Goal: Task Accomplishment & Management: Use online tool/utility

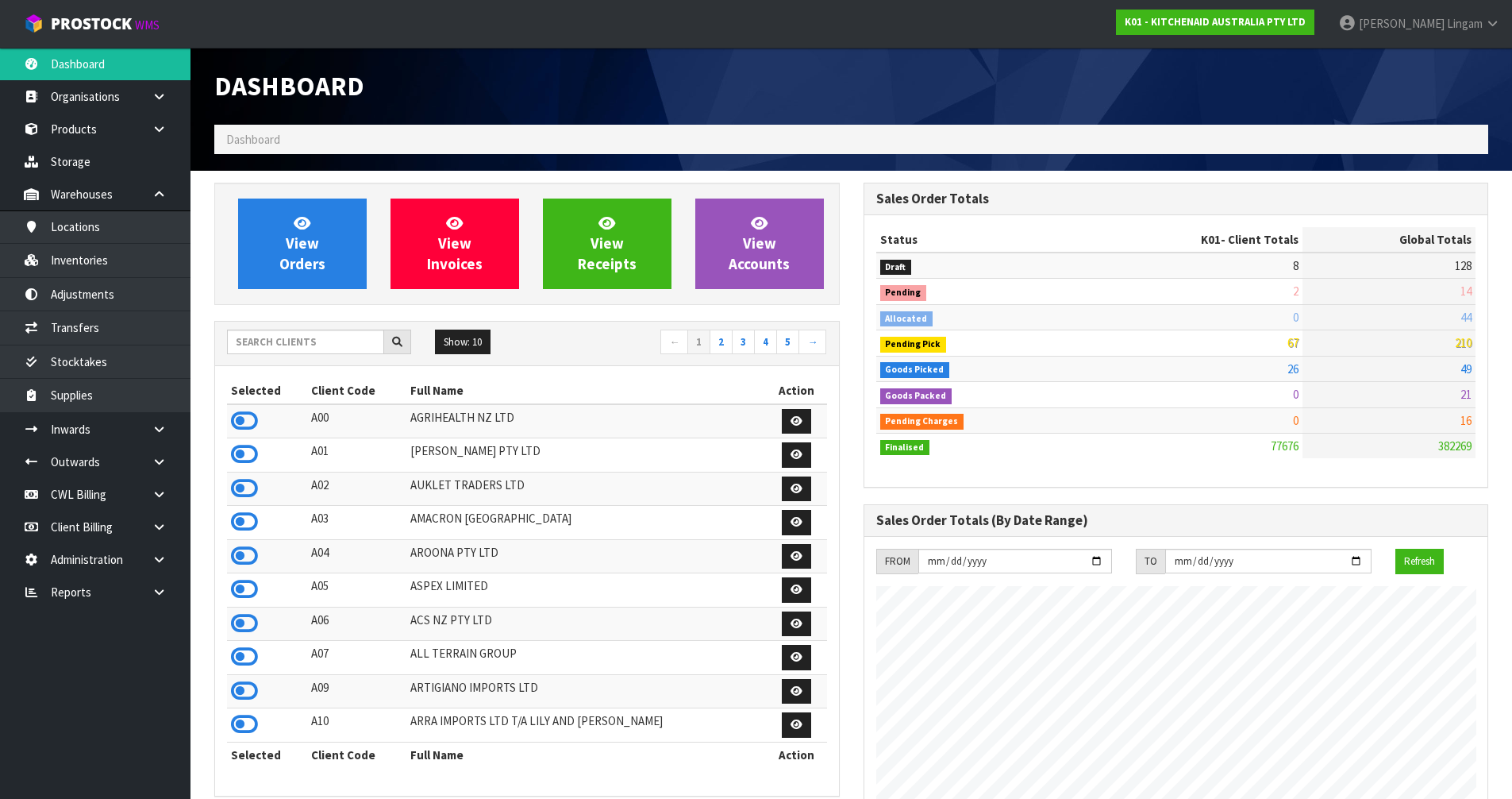
scroll to position [1203, 649]
click at [340, 342] on input "text" at bounding box center [305, 342] width 157 height 24
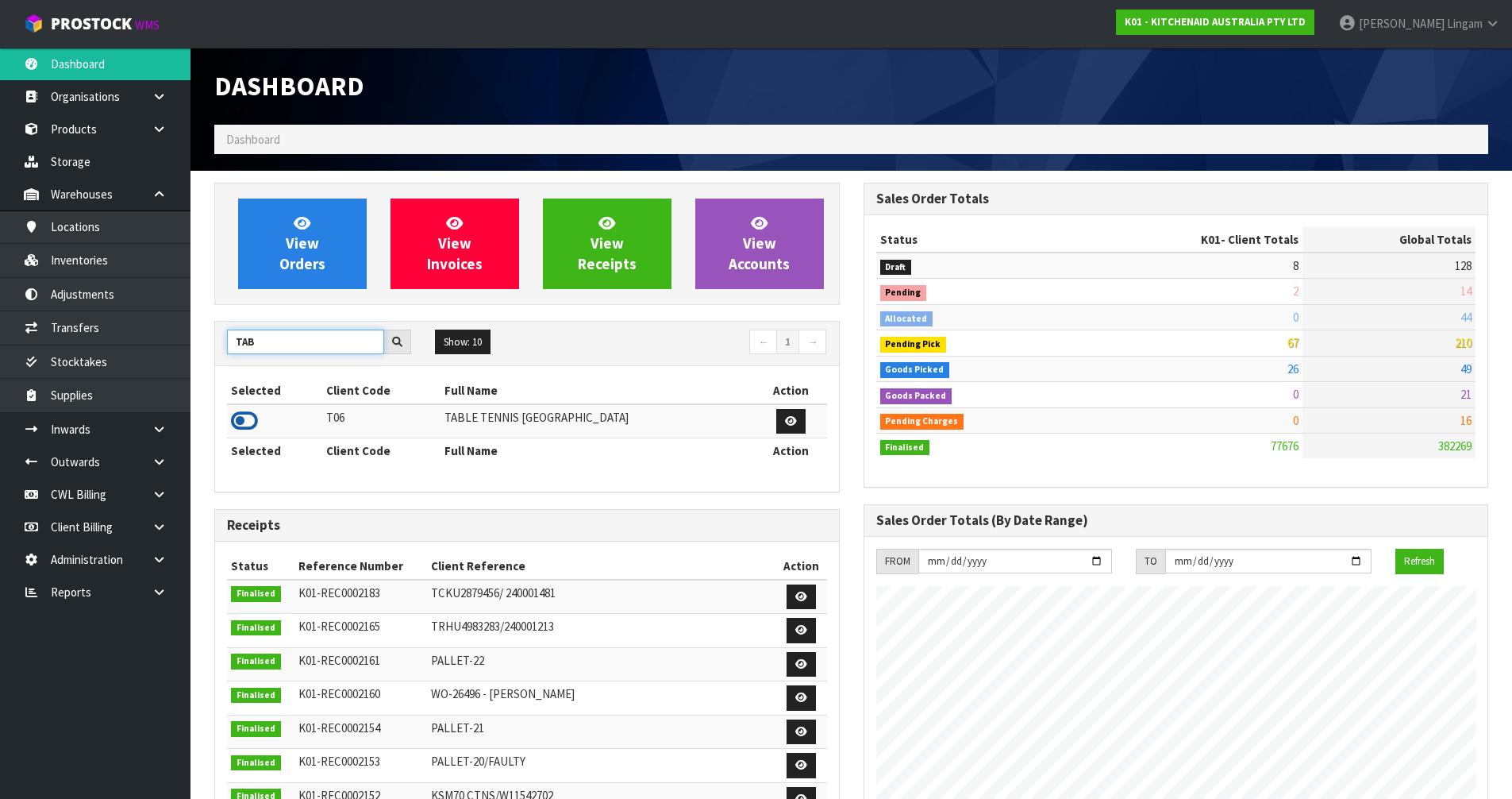
type input "TAB"
click at [246, 421] on icon at bounding box center [244, 420] width 27 height 23
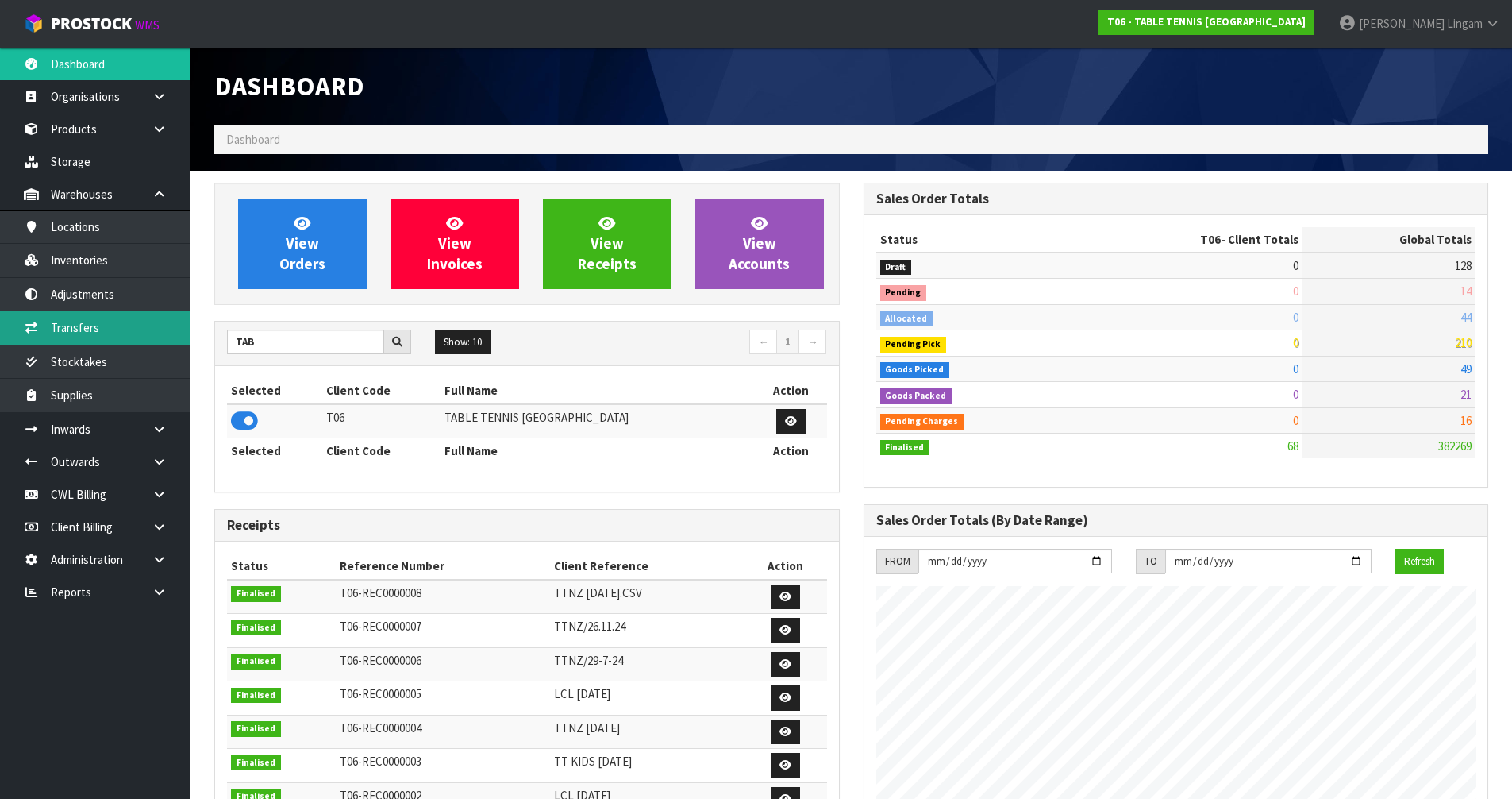
scroll to position [1022, 649]
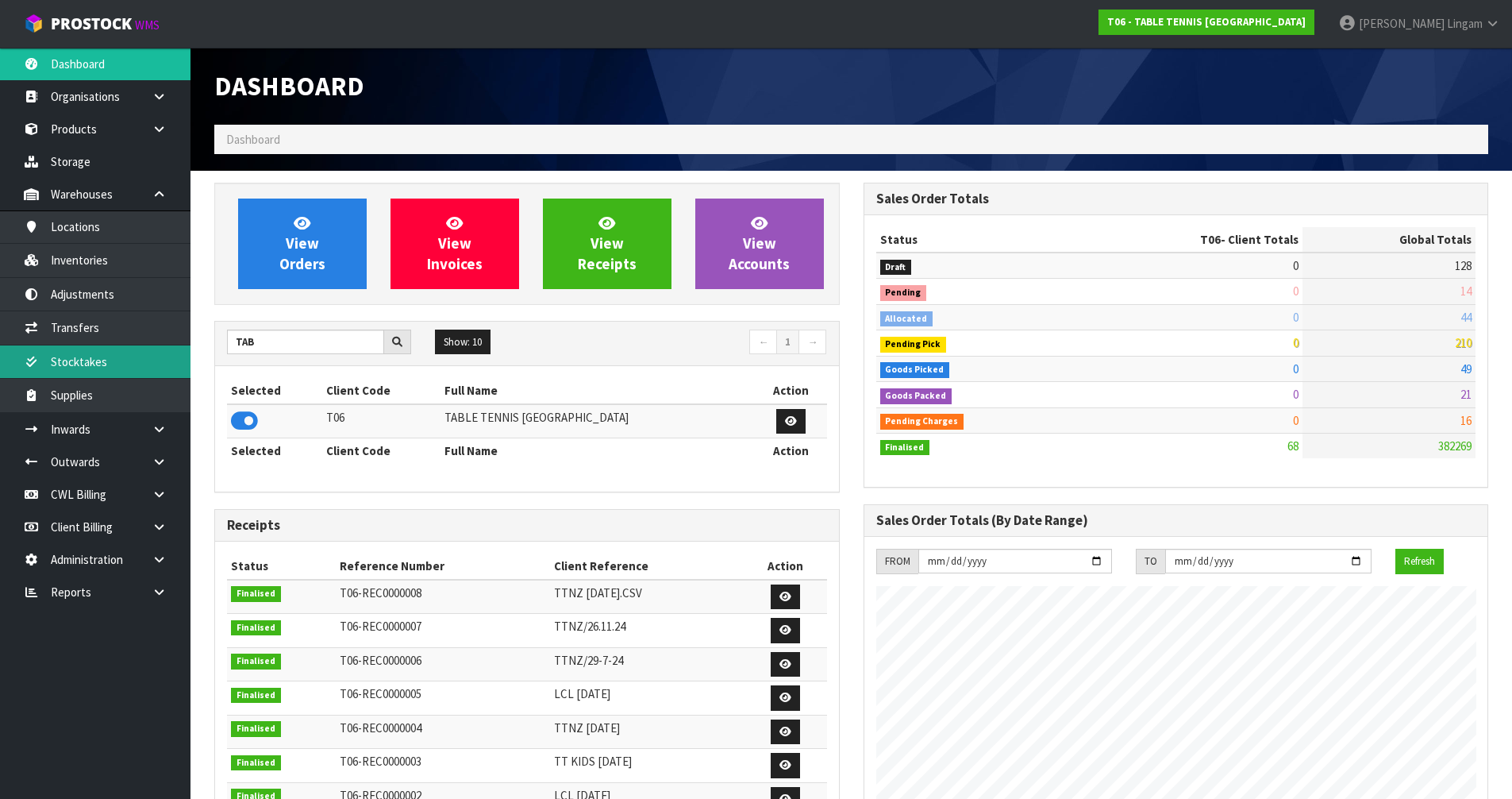
click at [107, 361] on link "Stocktakes" at bounding box center [95, 361] width 191 height 33
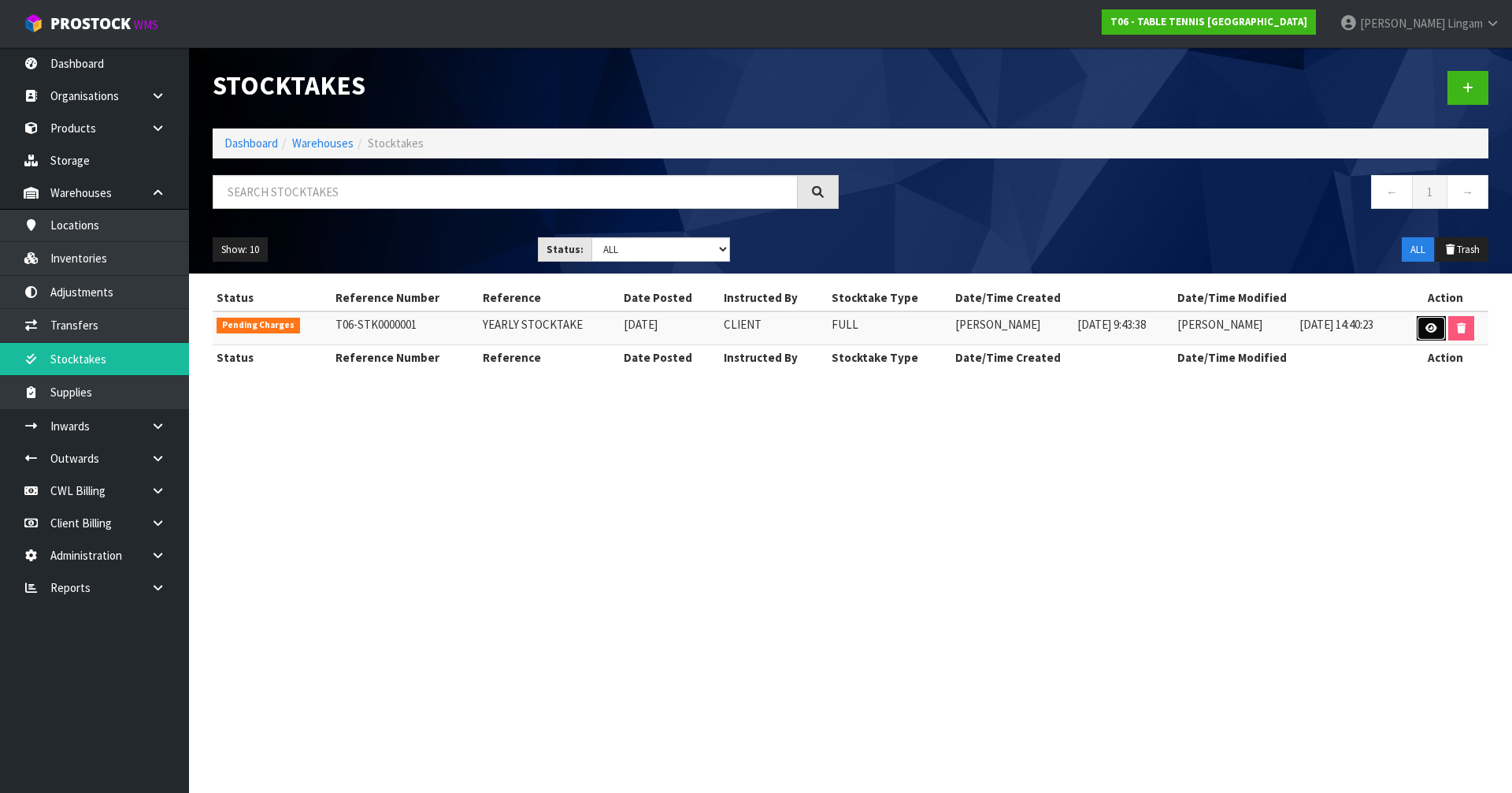
click at [1430, 323] on icon at bounding box center [1431, 328] width 12 height 10
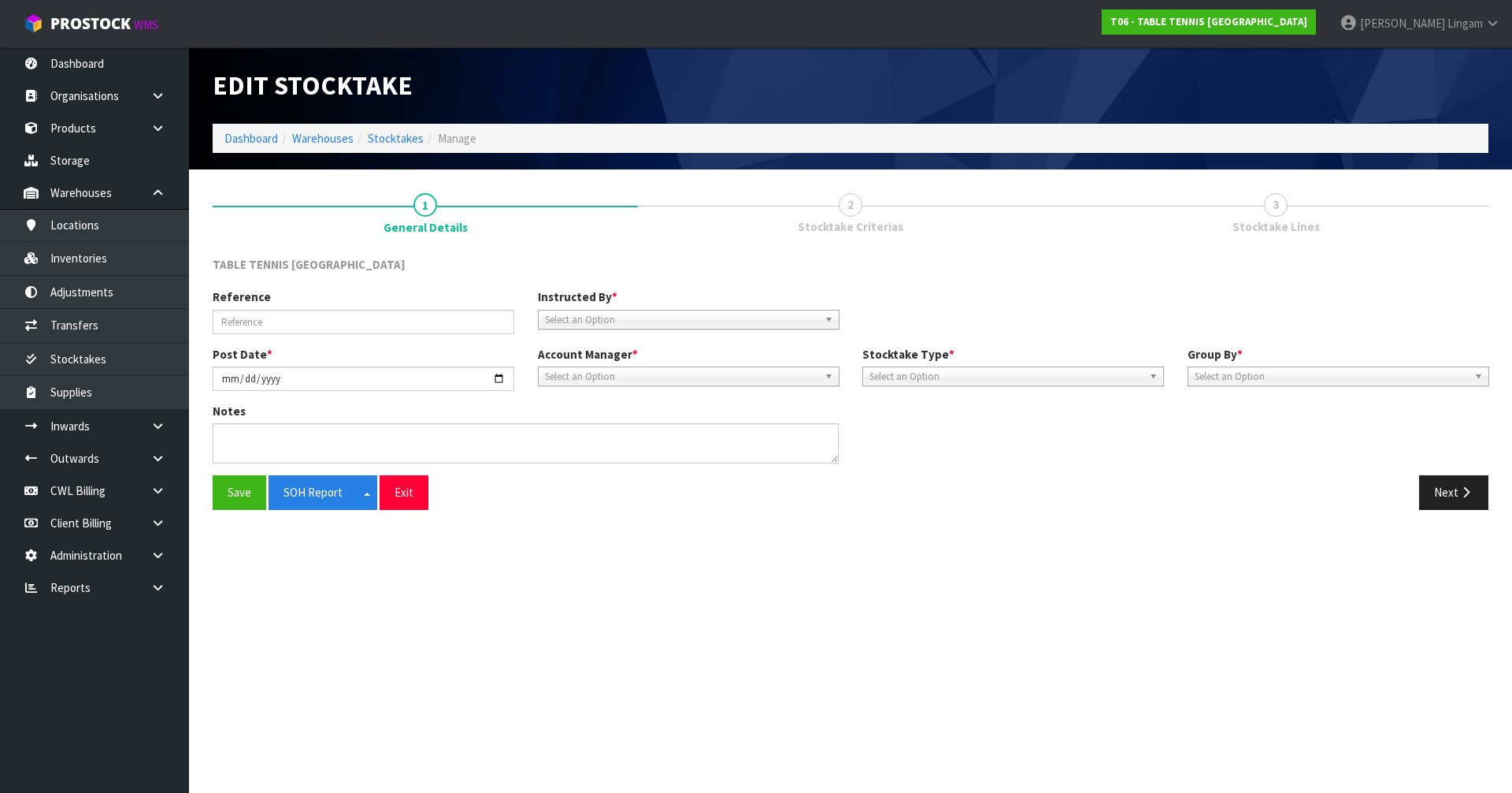
type input "YEARLY STOCKTAKE"
type input "[DATE]"
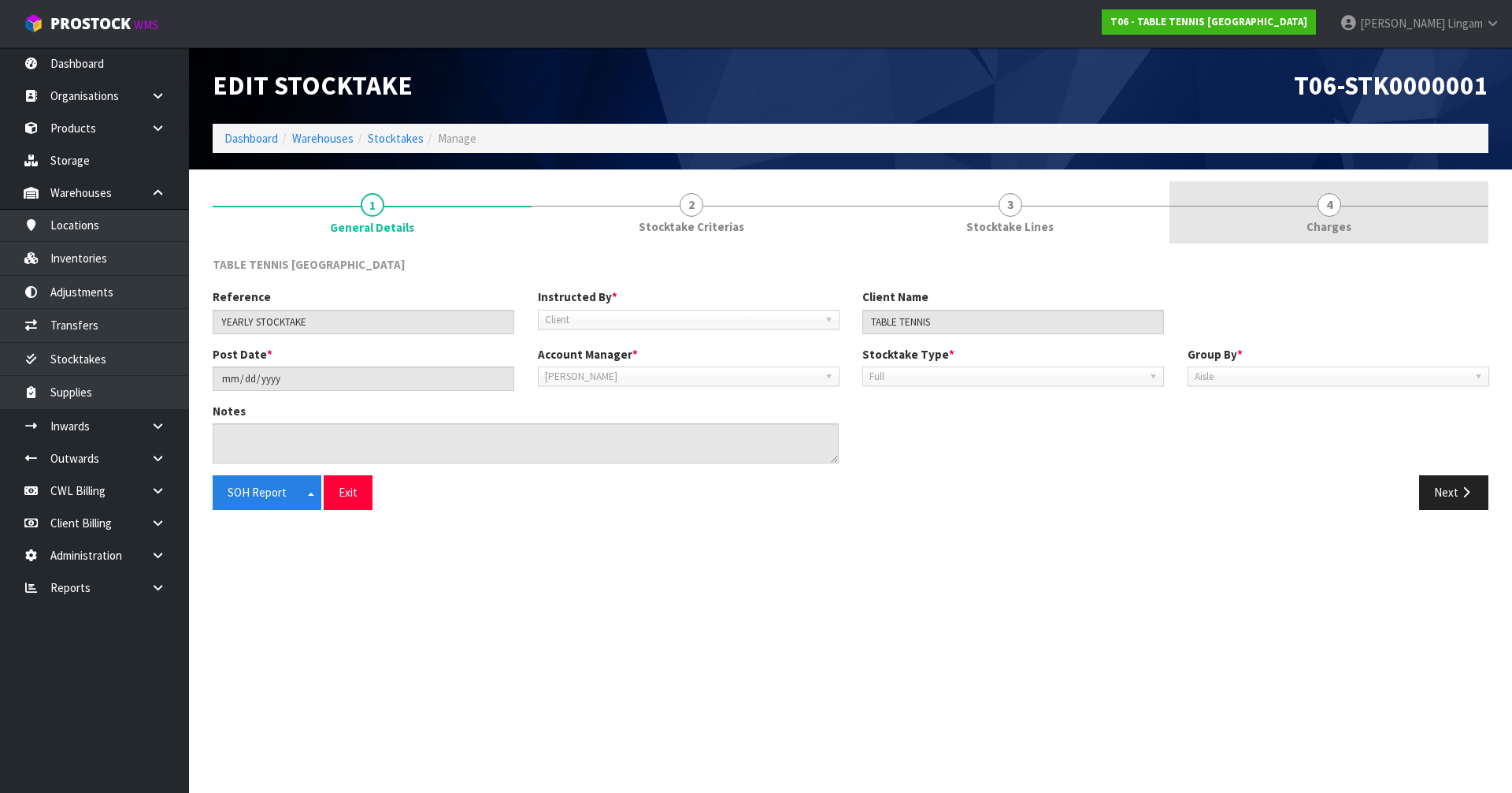
click at [1355, 223] on link "4 [GEOGRAPHIC_DATA]" at bounding box center [1329, 212] width 319 height 62
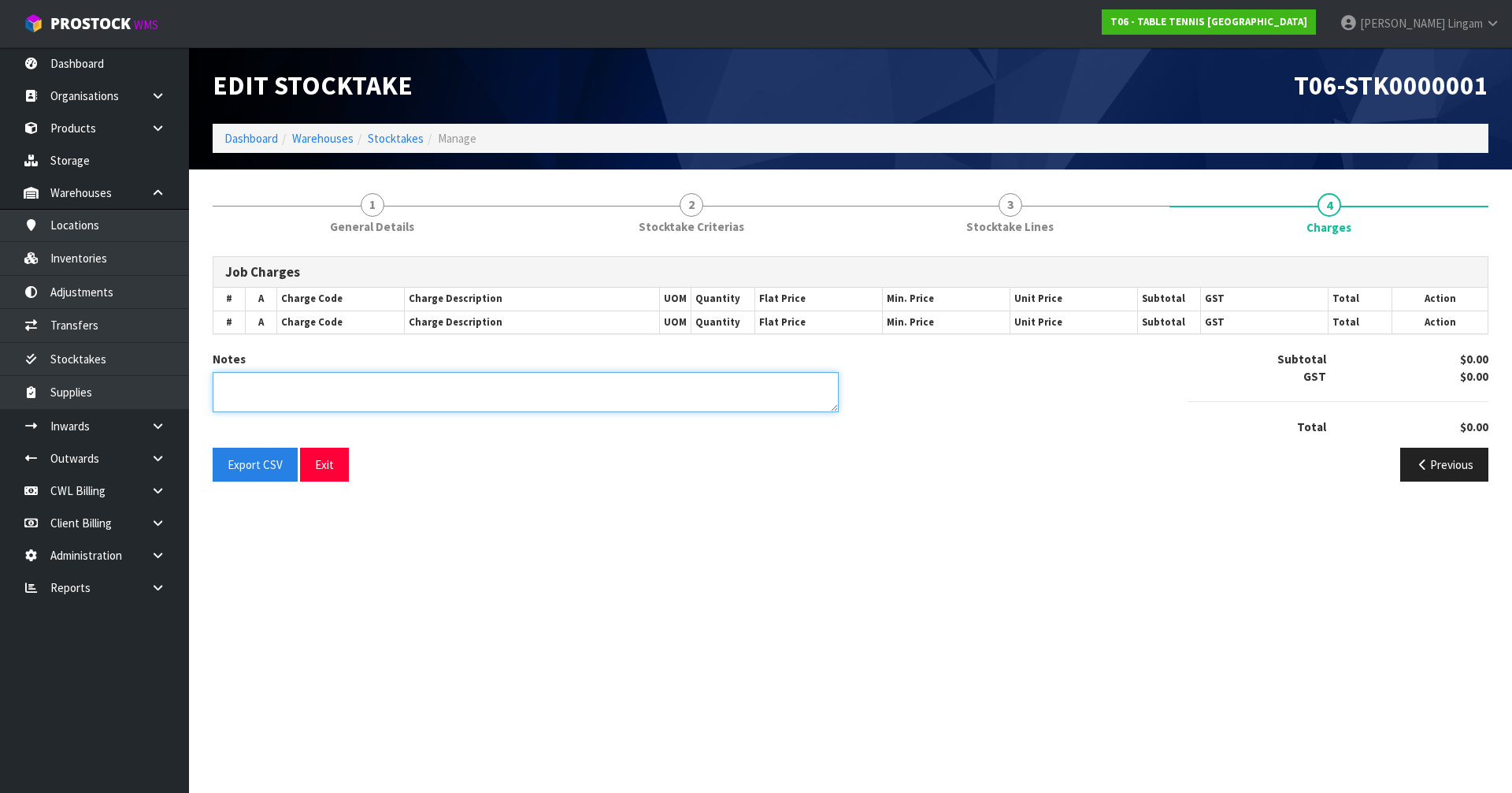
click at [447, 401] on textarea at bounding box center [525, 391] width 626 height 40
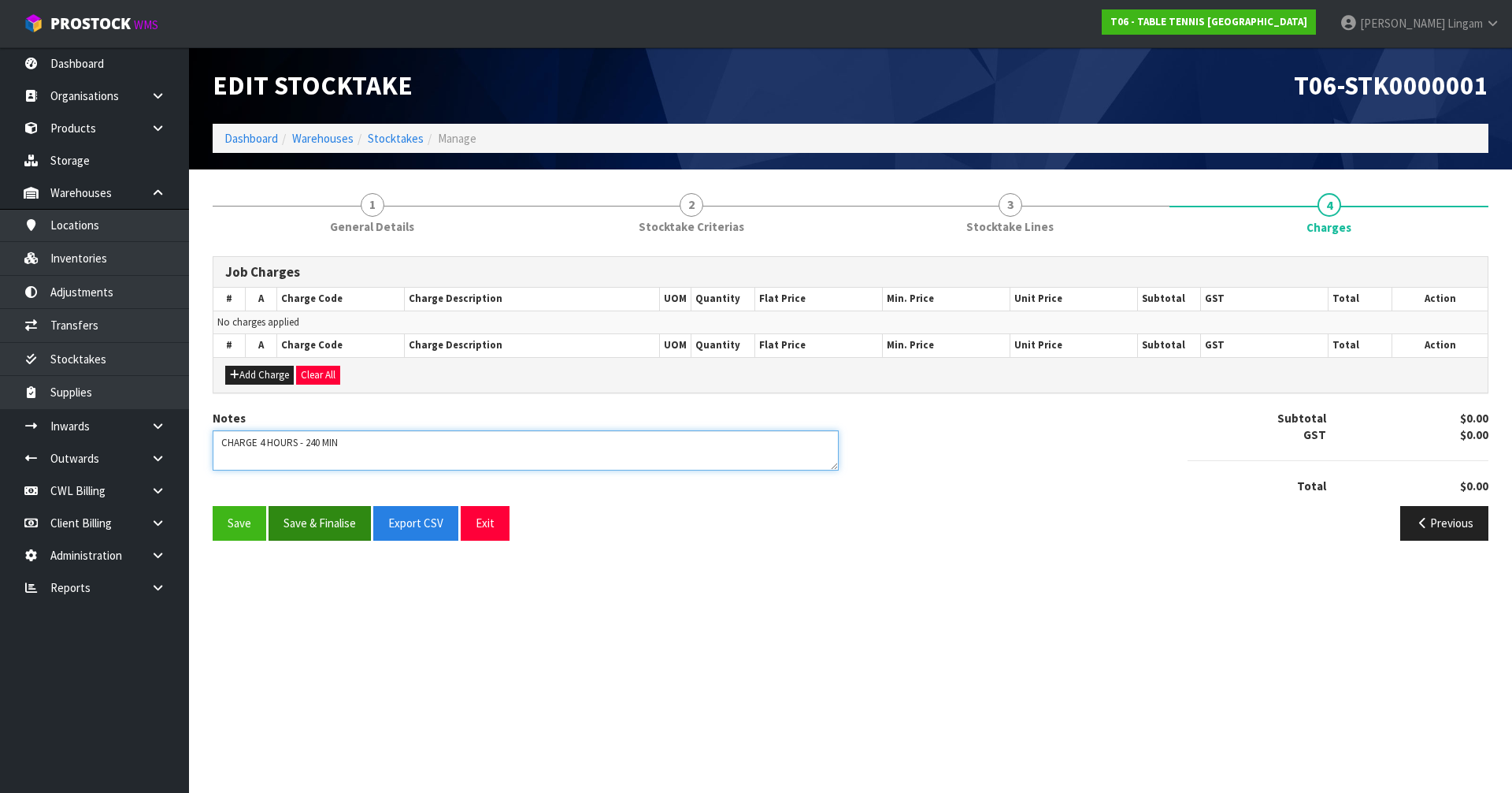
type textarea "CHARGE 4 HOURS - 240 MIN"
click at [331, 519] on button "Save & Finalise" at bounding box center [320, 523] width 102 height 34
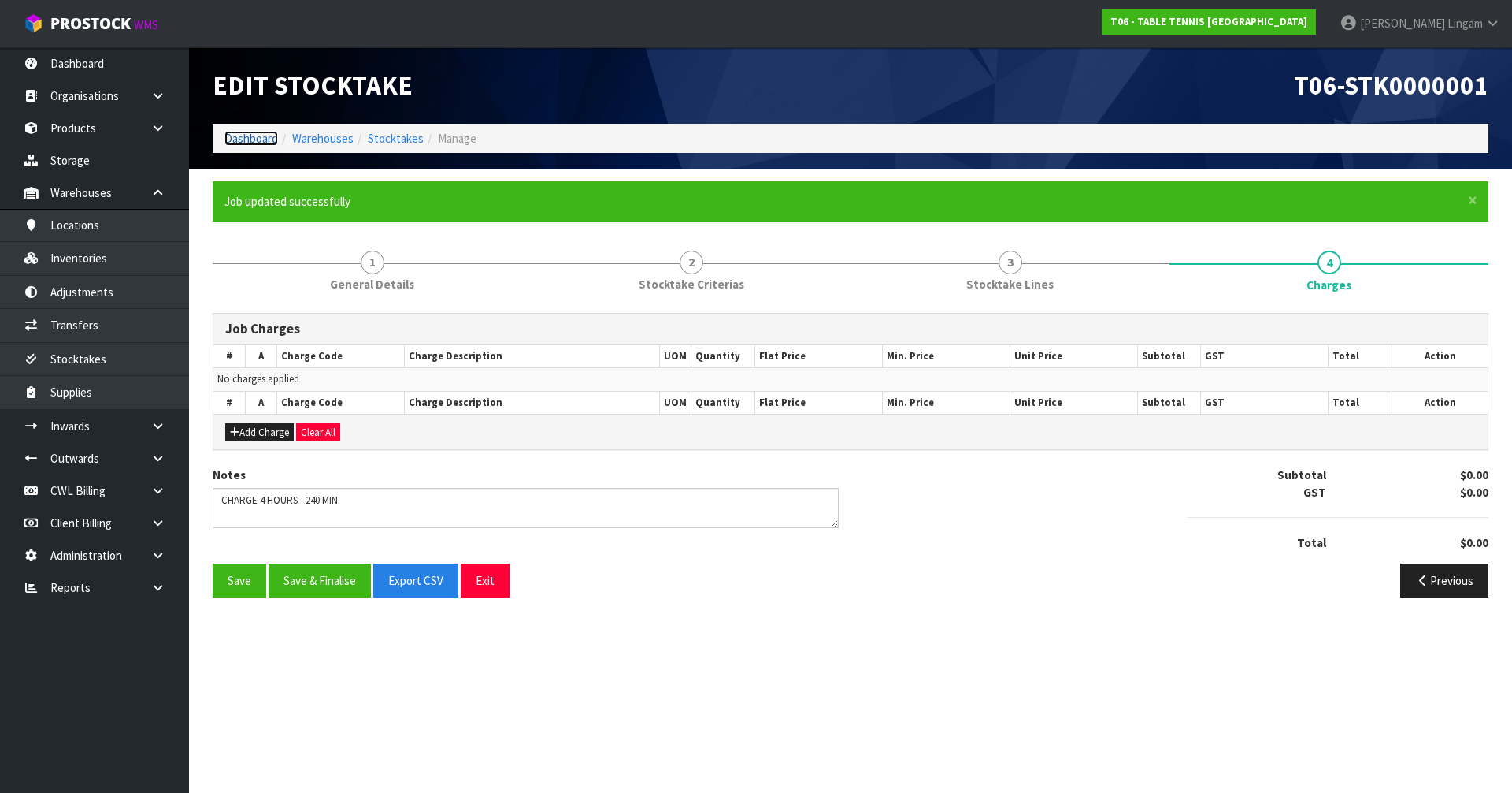
click at [246, 136] on link "Dashboard" at bounding box center [251, 138] width 53 height 15
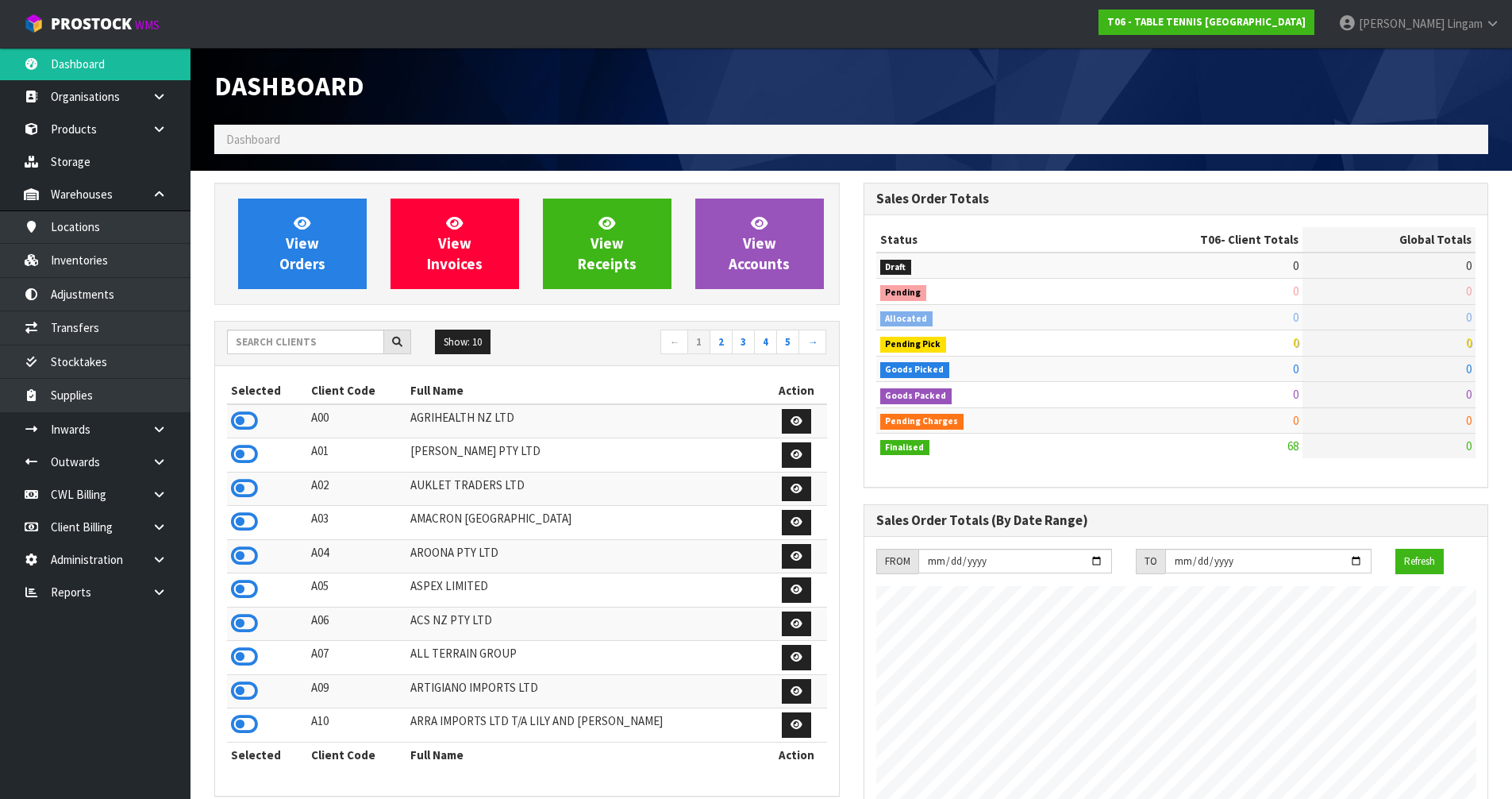
scroll to position [1022, 649]
click at [290, 345] on input "text" at bounding box center [305, 342] width 157 height 24
click at [349, 342] on input "text" at bounding box center [305, 342] width 157 height 24
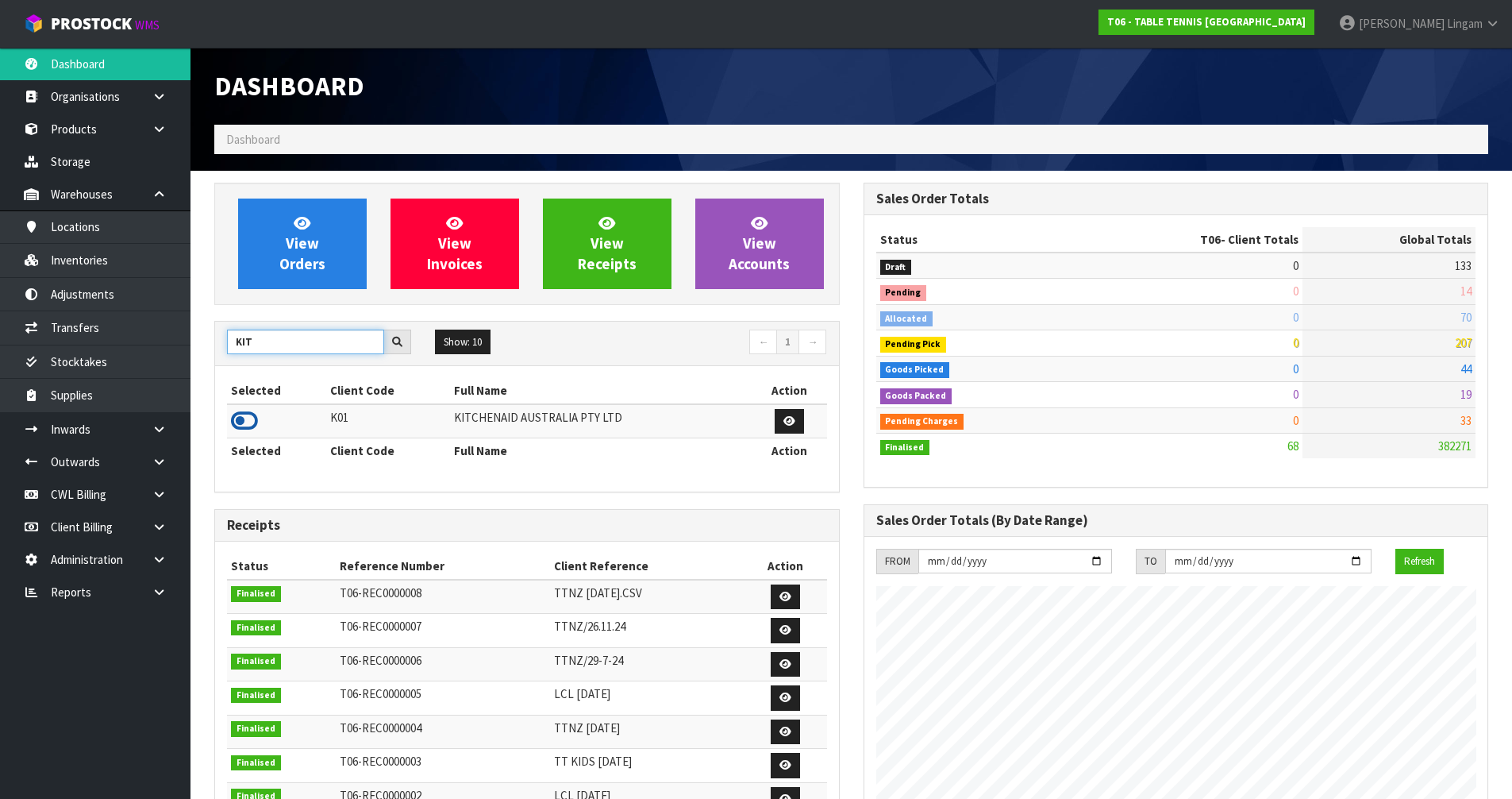
type input "KIT"
click at [245, 423] on icon at bounding box center [244, 420] width 27 height 23
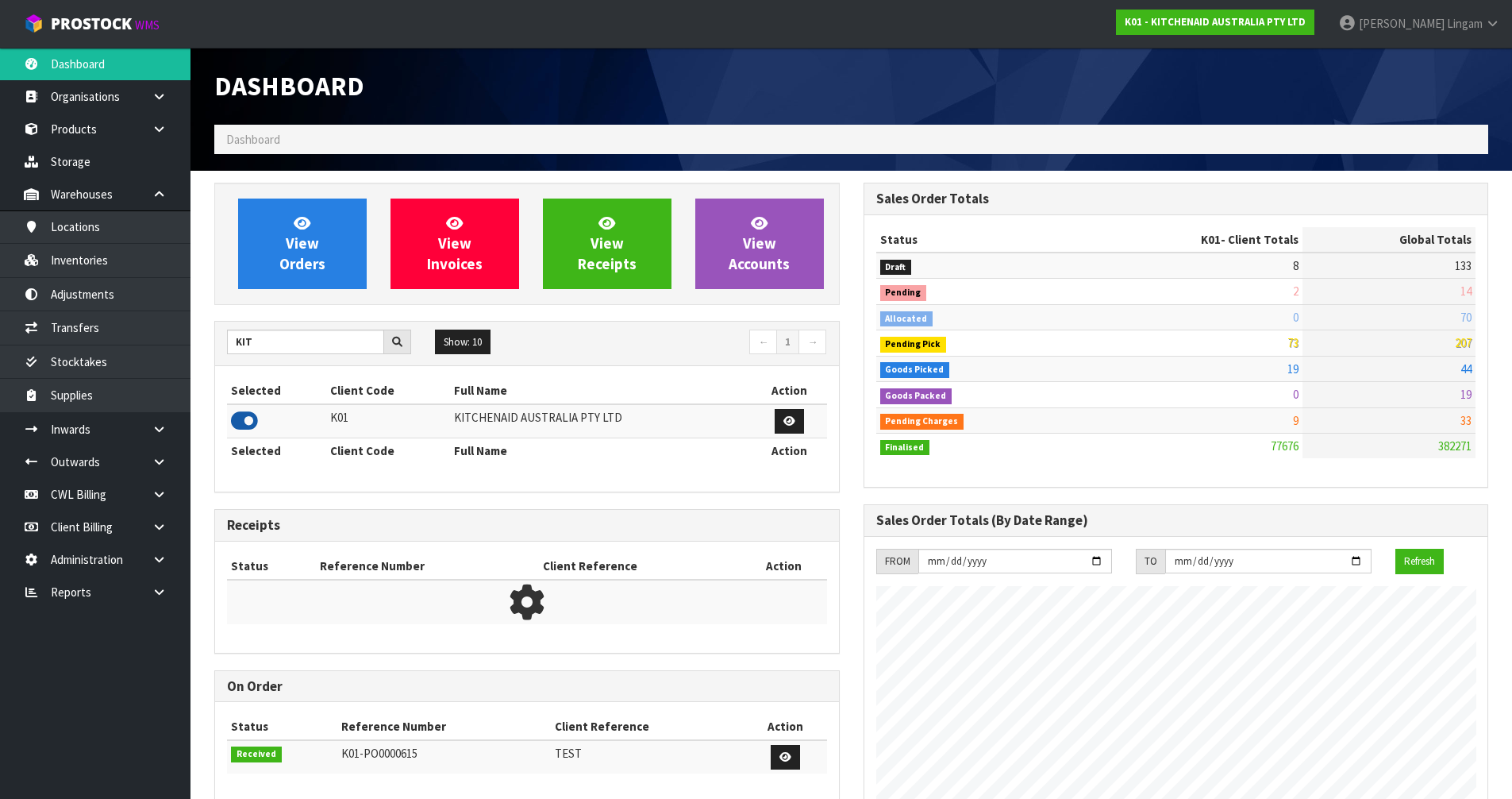
scroll to position [1203, 649]
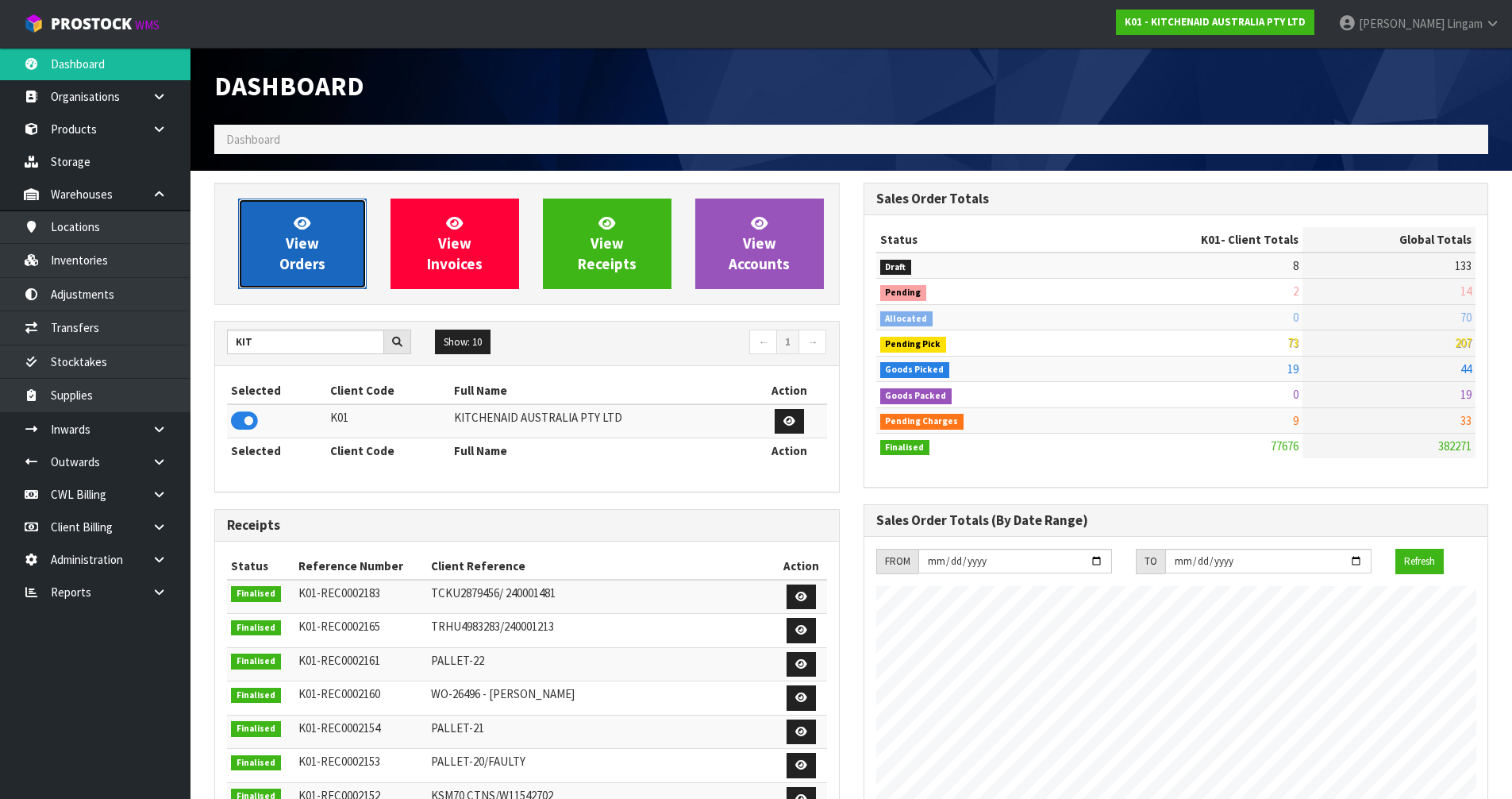
click at [352, 249] on link "View Orders" at bounding box center [302, 243] width 129 height 90
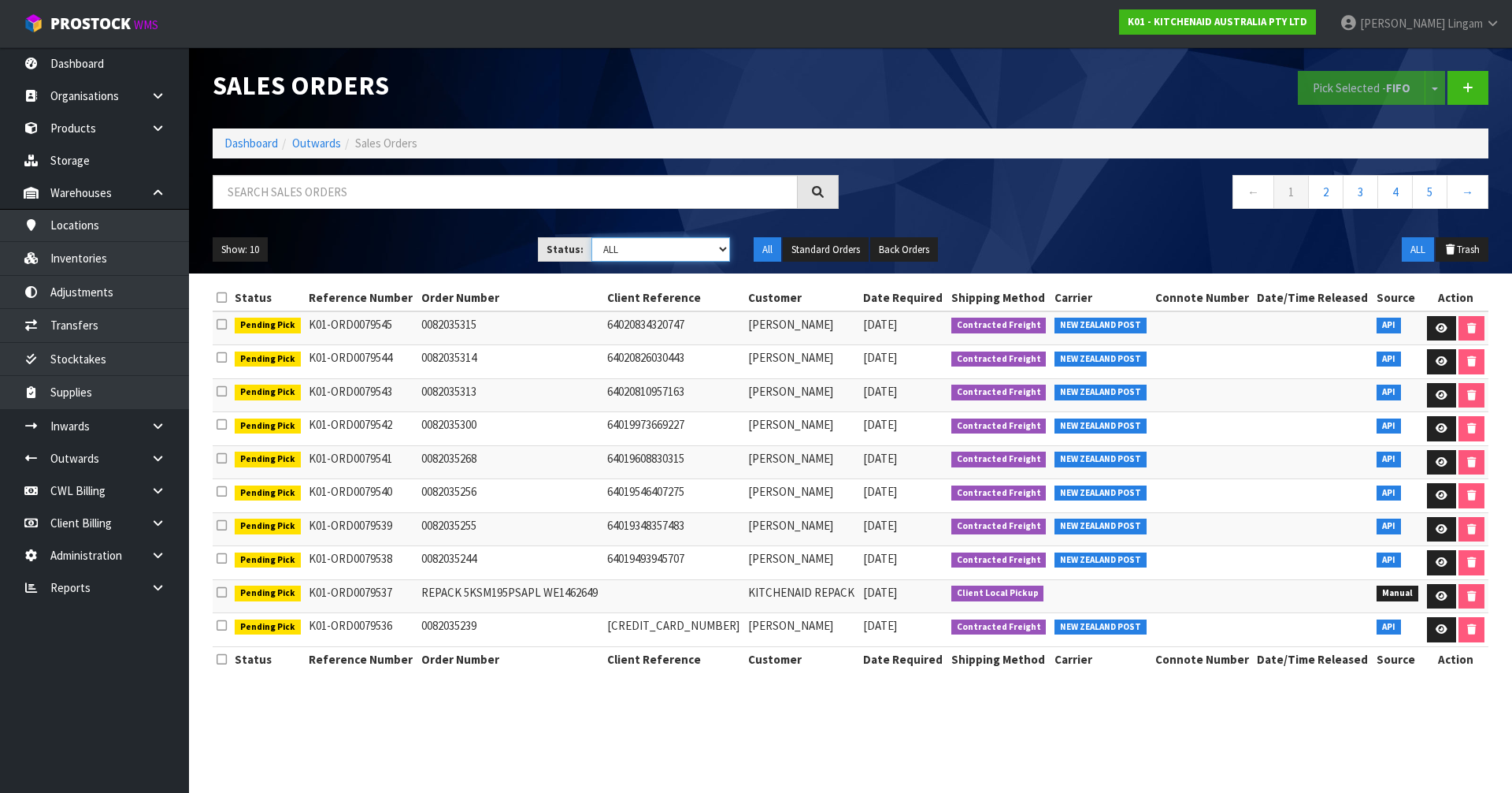
click at [663, 238] on select "Draft Pending Allocated Pending Pick Goods Picked Goods Packed Pending Charges …" at bounding box center [661, 249] width 140 height 24
select select "string:6"
click at [592, 237] on select "Draft Pending Allocated Pending Pick Goods Picked Goods Packed Pending Charges …" at bounding box center [661, 249] width 140 height 24
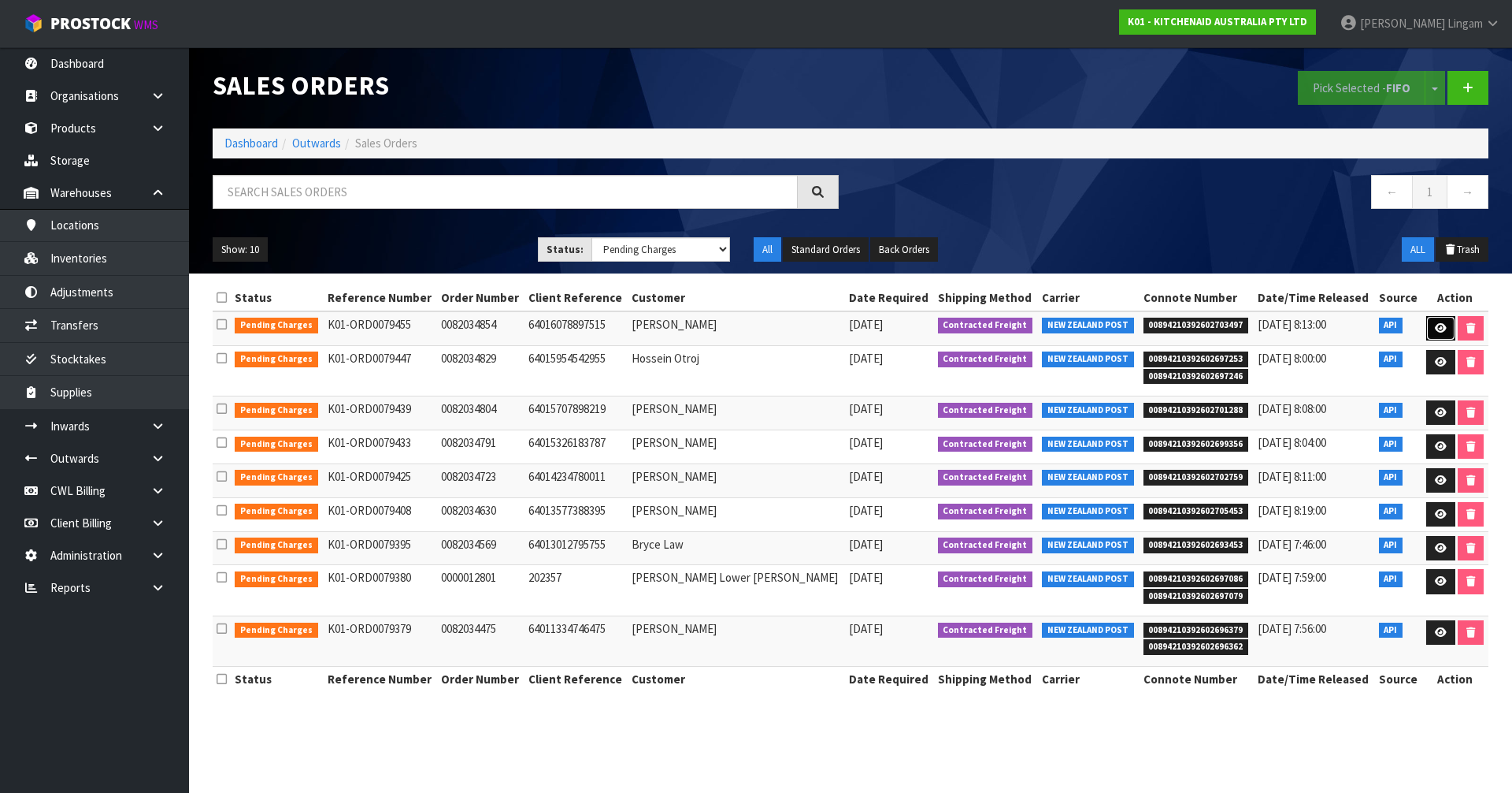
click at [1436, 324] on icon at bounding box center [1441, 328] width 12 height 10
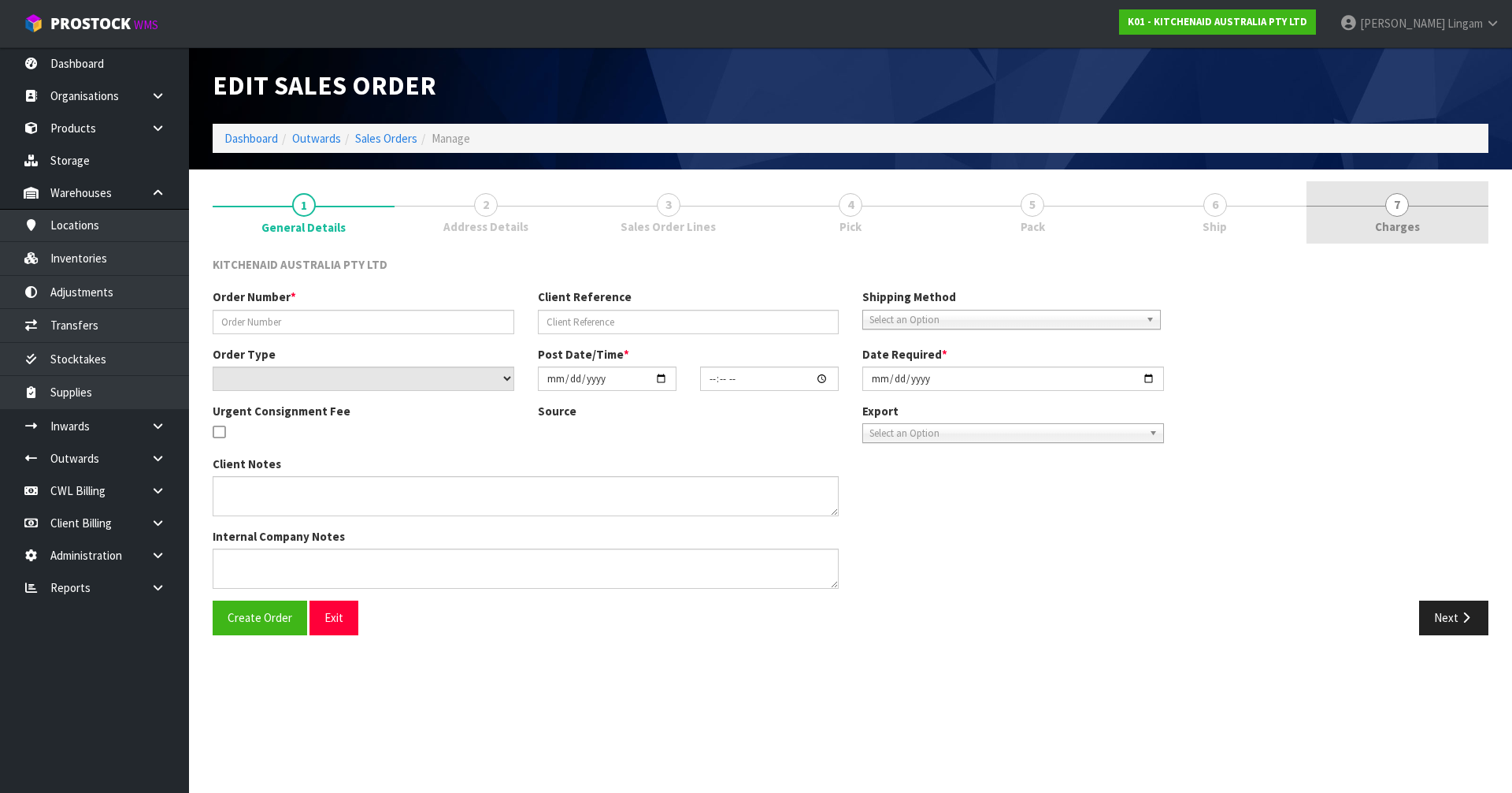
type input "0082034854"
type input "64016078897515"
select select "number:0"
type input "[DATE]"
type input "13:37:55.000"
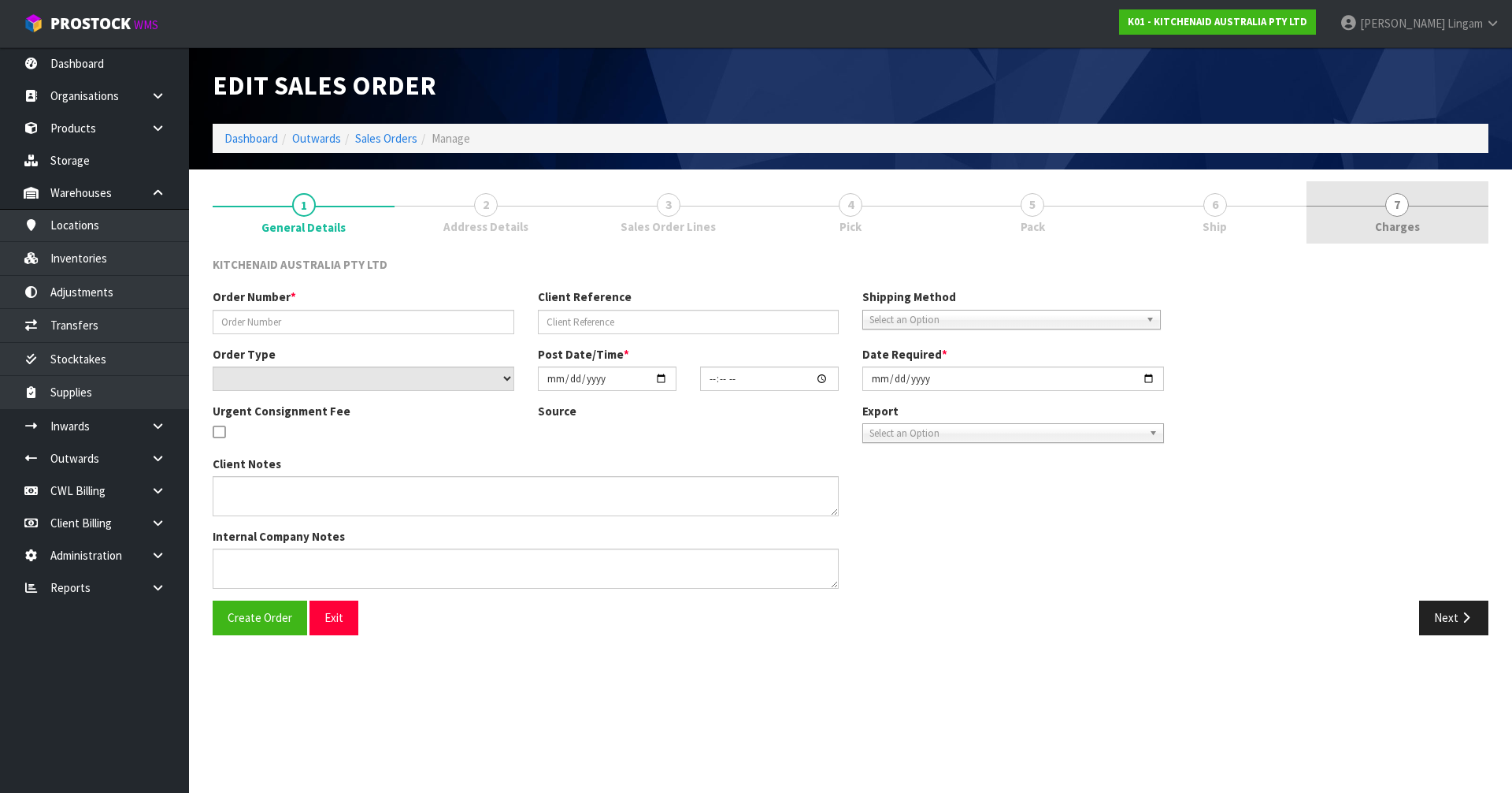
type input "[DATE]"
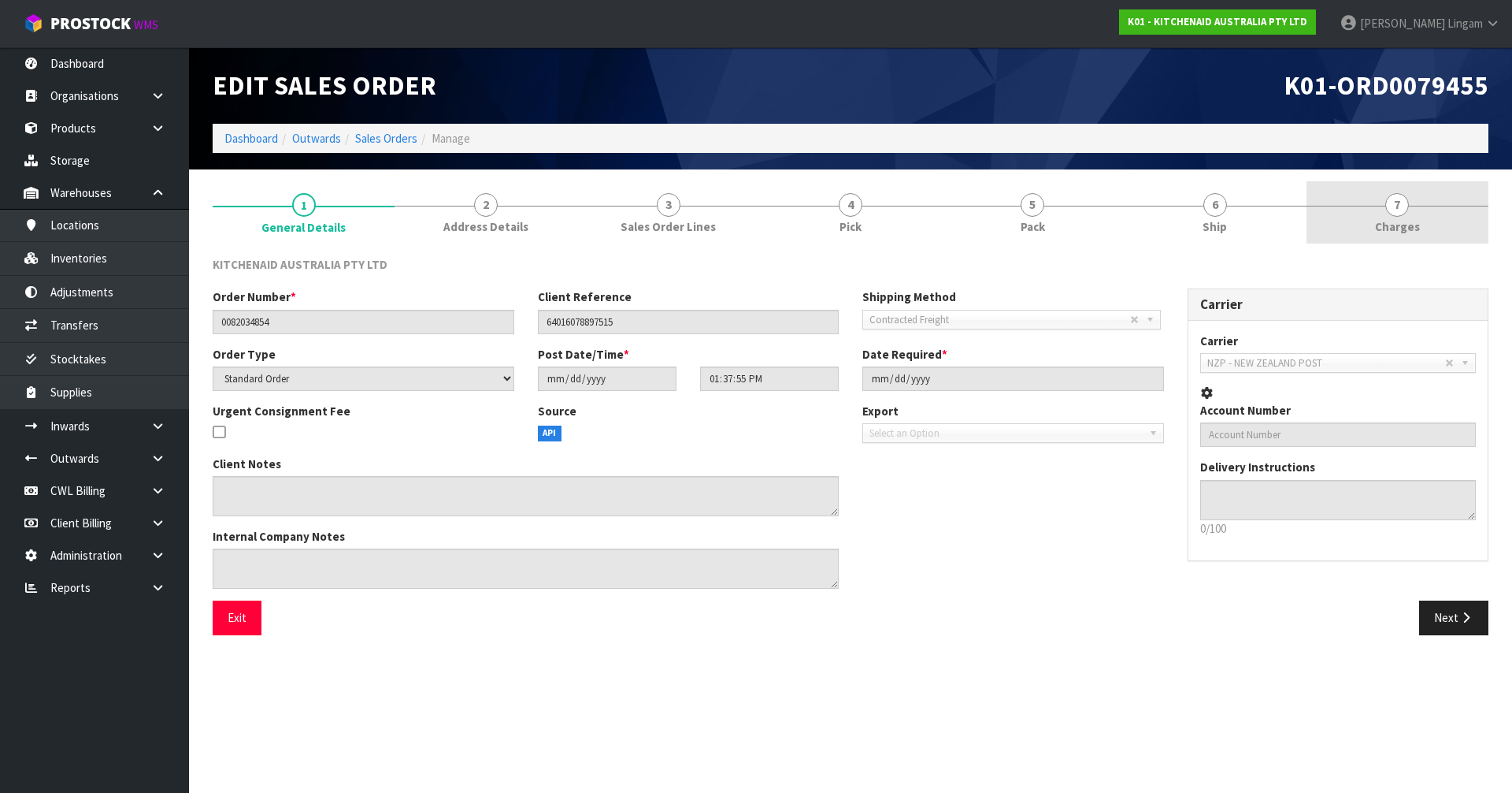
click at [1442, 232] on link "7 [GEOGRAPHIC_DATA]" at bounding box center [1397, 212] width 182 height 62
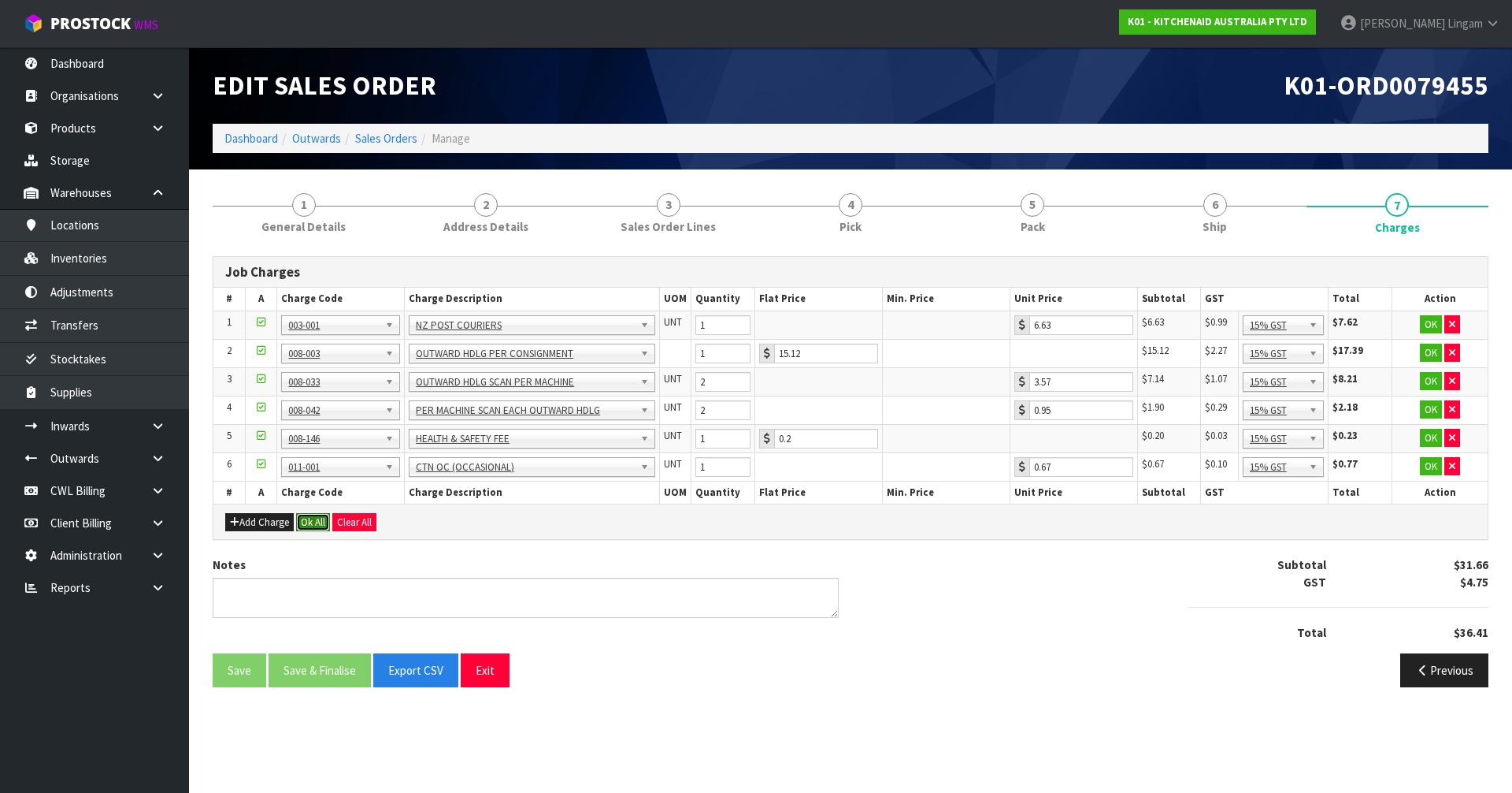
click at [310, 527] on button "Ok All" at bounding box center [313, 522] width 34 height 19
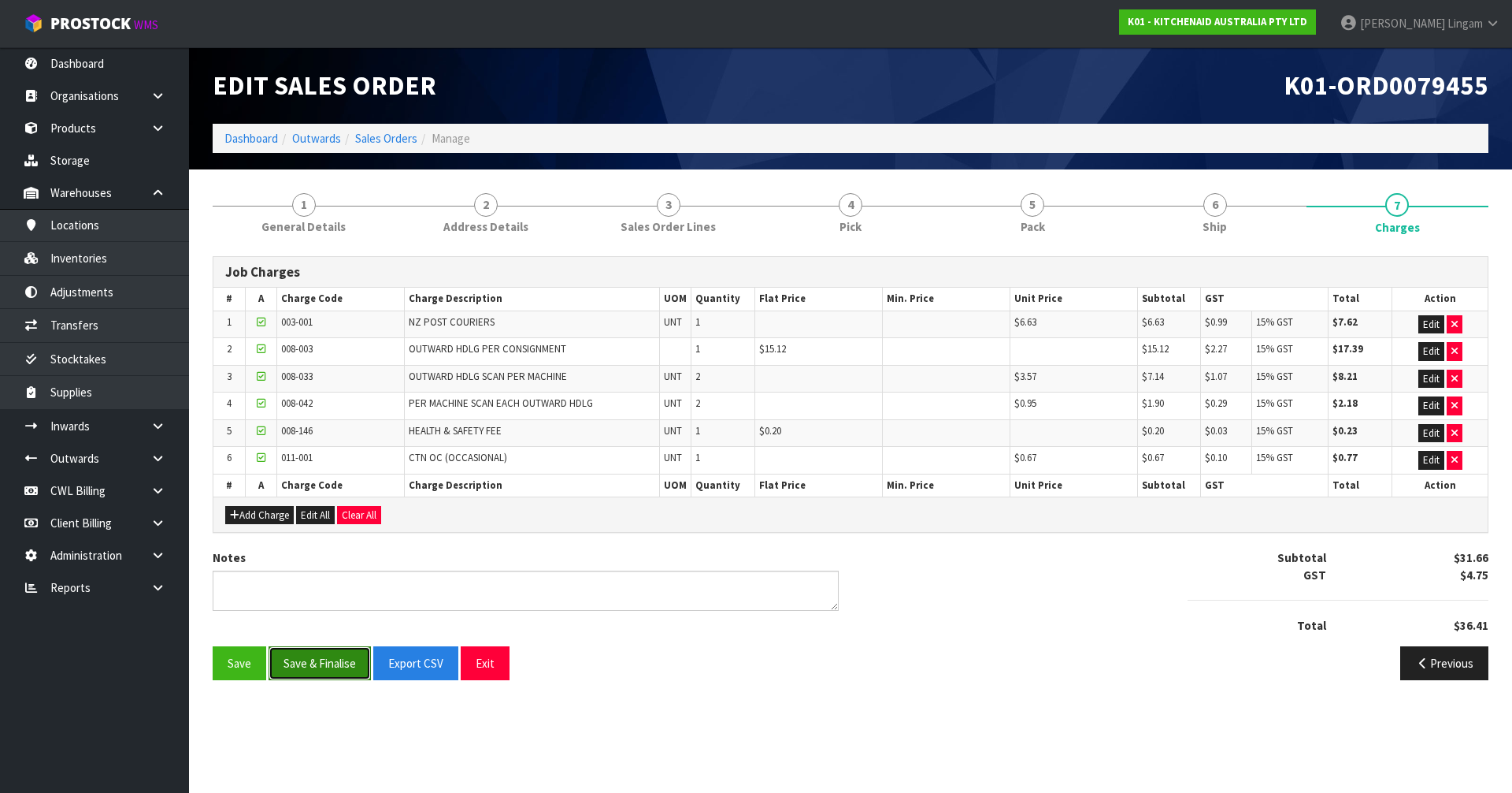
click at [332, 673] on button "Save & Finalise" at bounding box center [320, 663] width 102 height 34
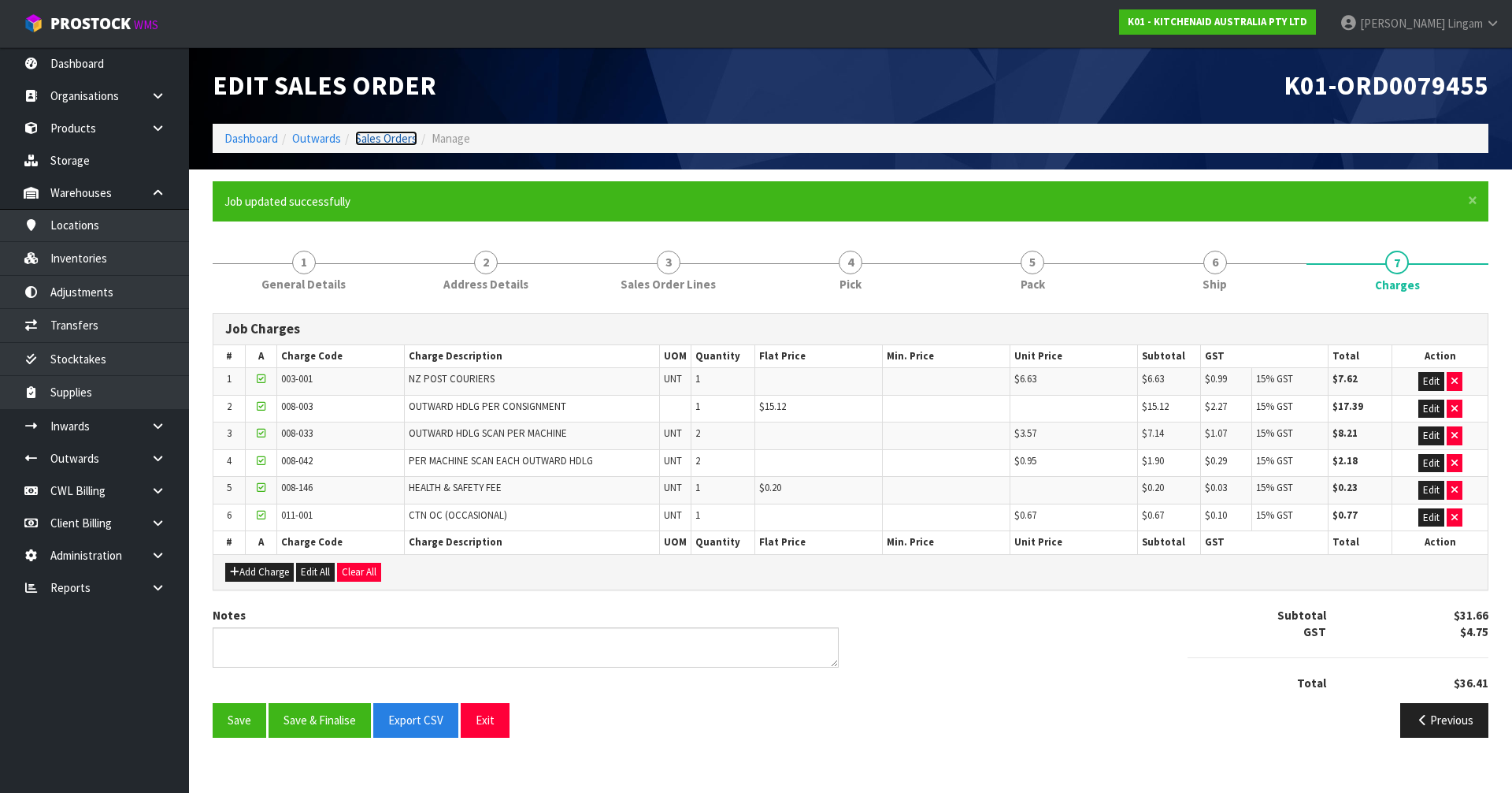
click at [375, 137] on link "Sales Orders" at bounding box center [386, 138] width 62 height 15
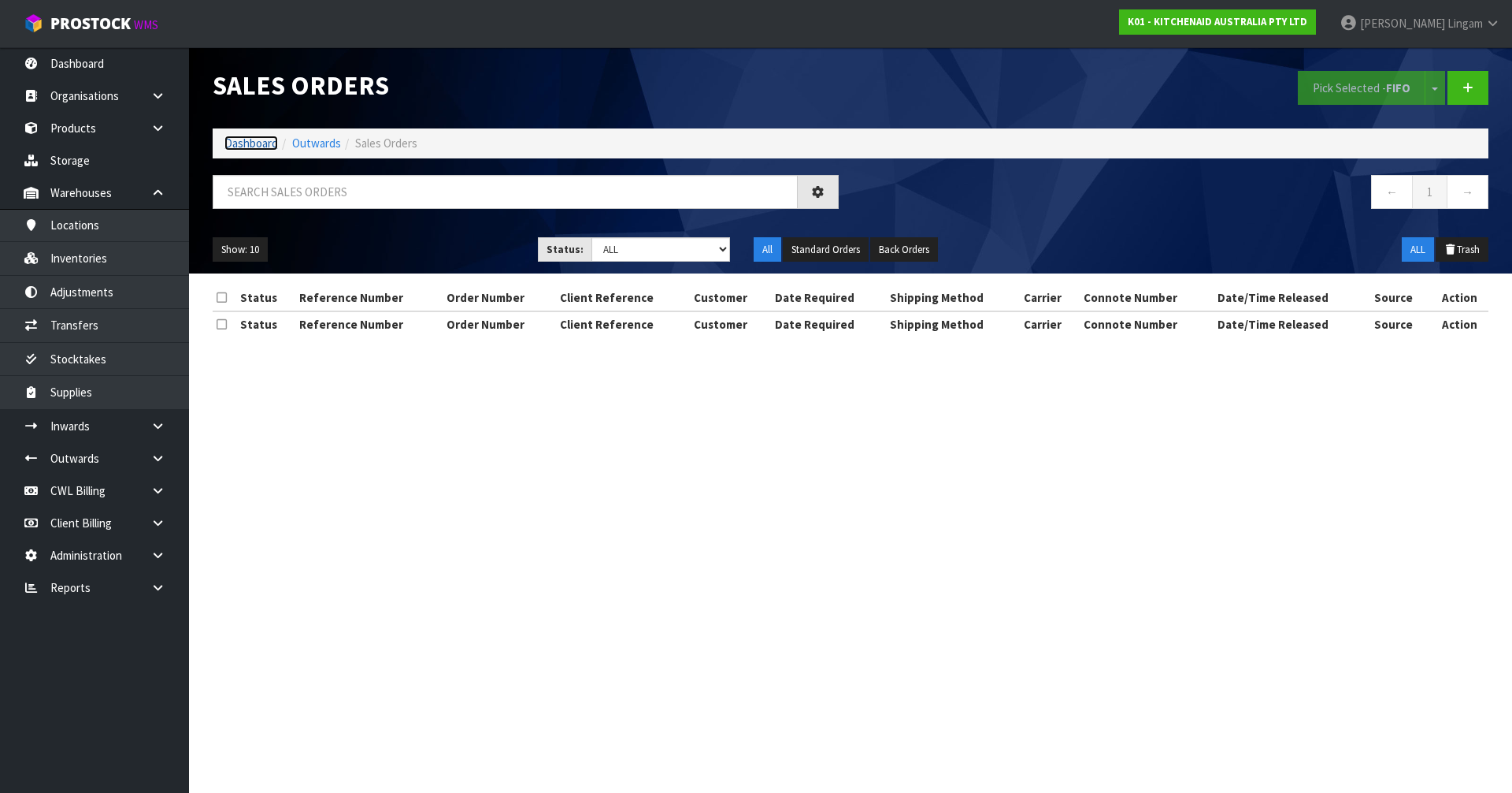
click at [250, 145] on link "Dashboard" at bounding box center [251, 143] width 53 height 15
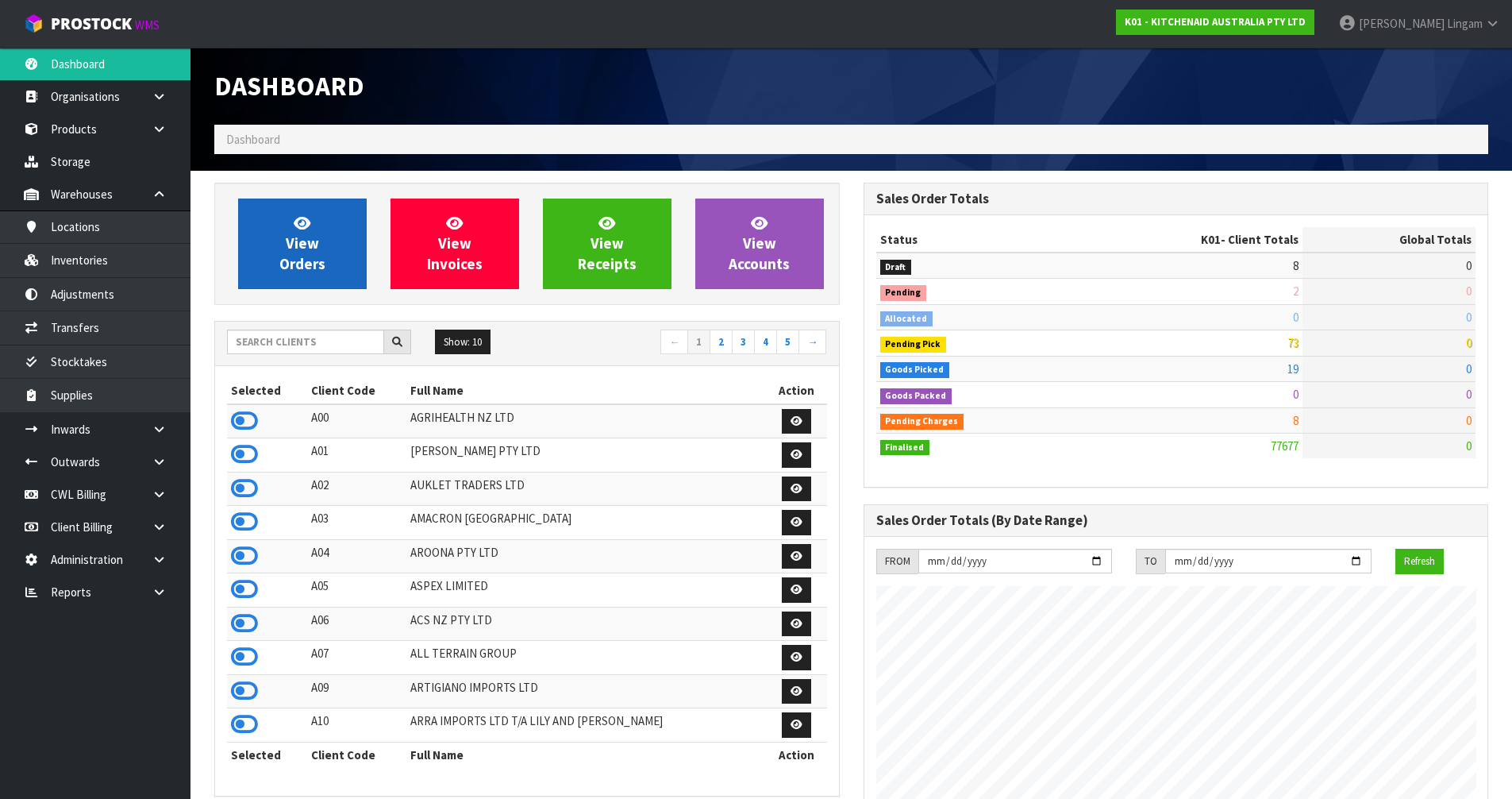
scroll to position [1203, 649]
click at [300, 223] on icon at bounding box center [302, 223] width 17 height 15
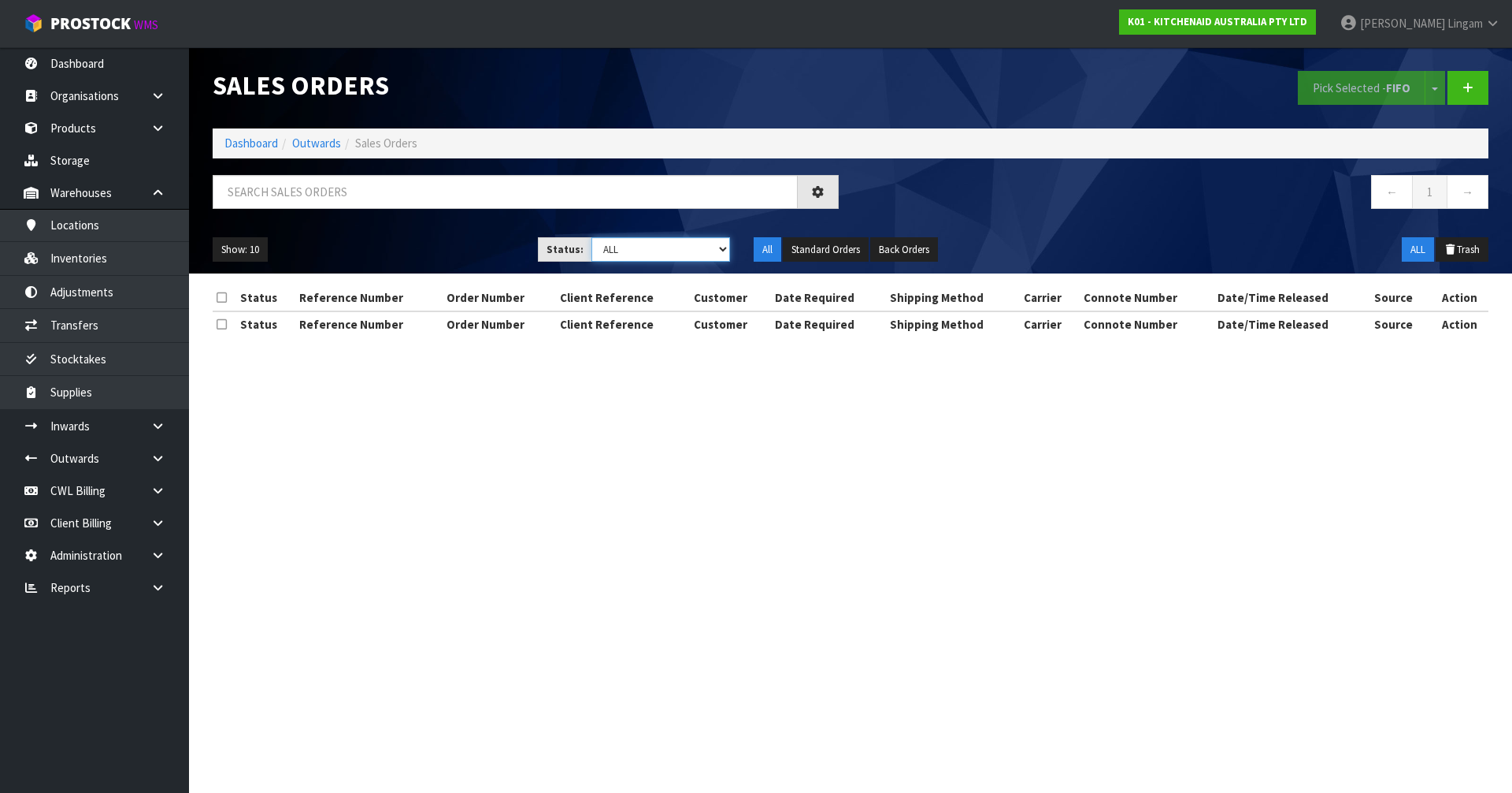
click at [706, 243] on select "Draft Pending Allocated Pending Pick Goods Picked Goods Packed Pending Charges …" at bounding box center [661, 249] width 140 height 24
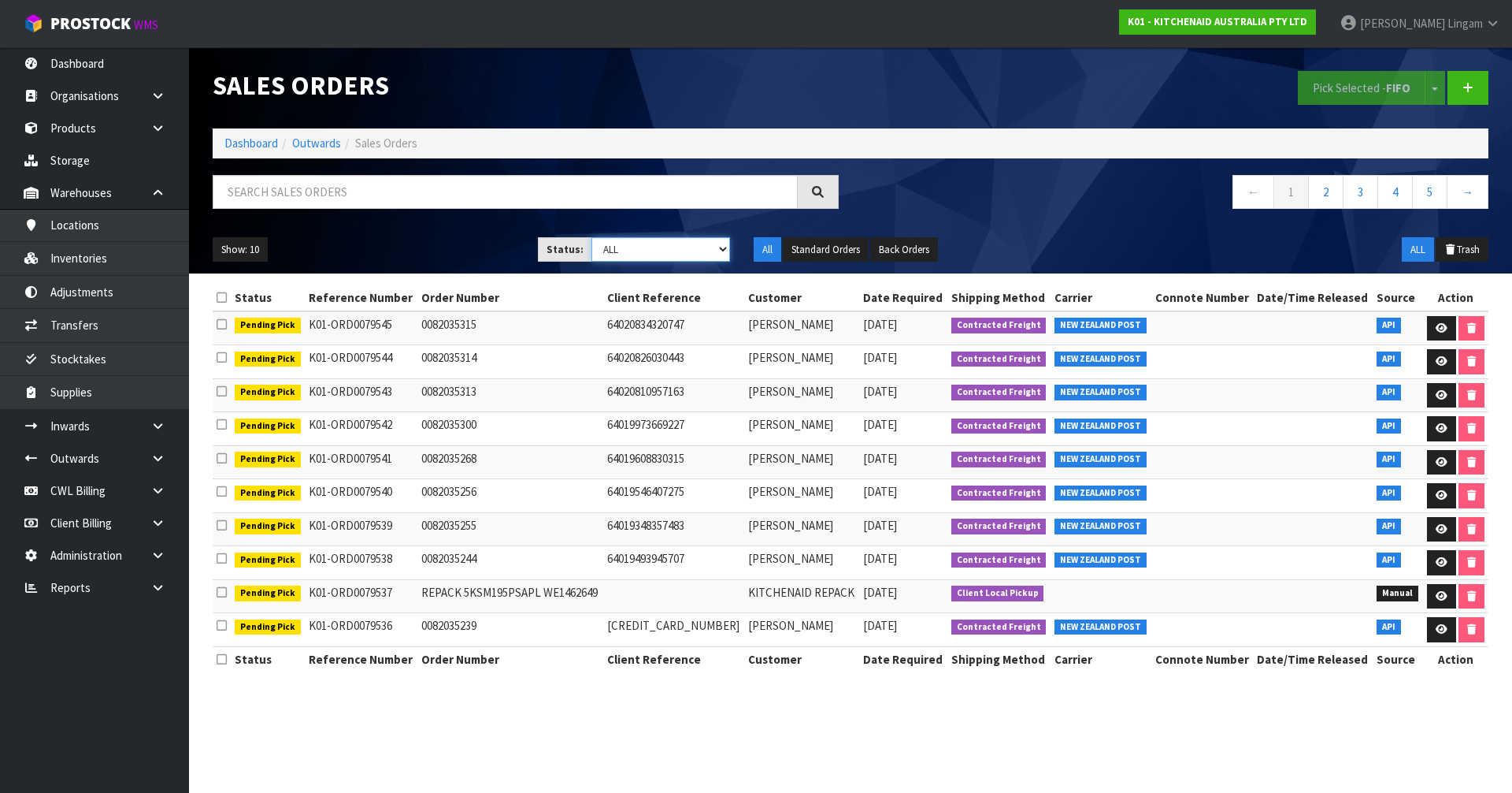
select select "string:6"
click at [592, 237] on select "Draft Pending Allocated Pending Pick Goods Picked Goods Packed Pending Charges …" at bounding box center [661, 249] width 140 height 24
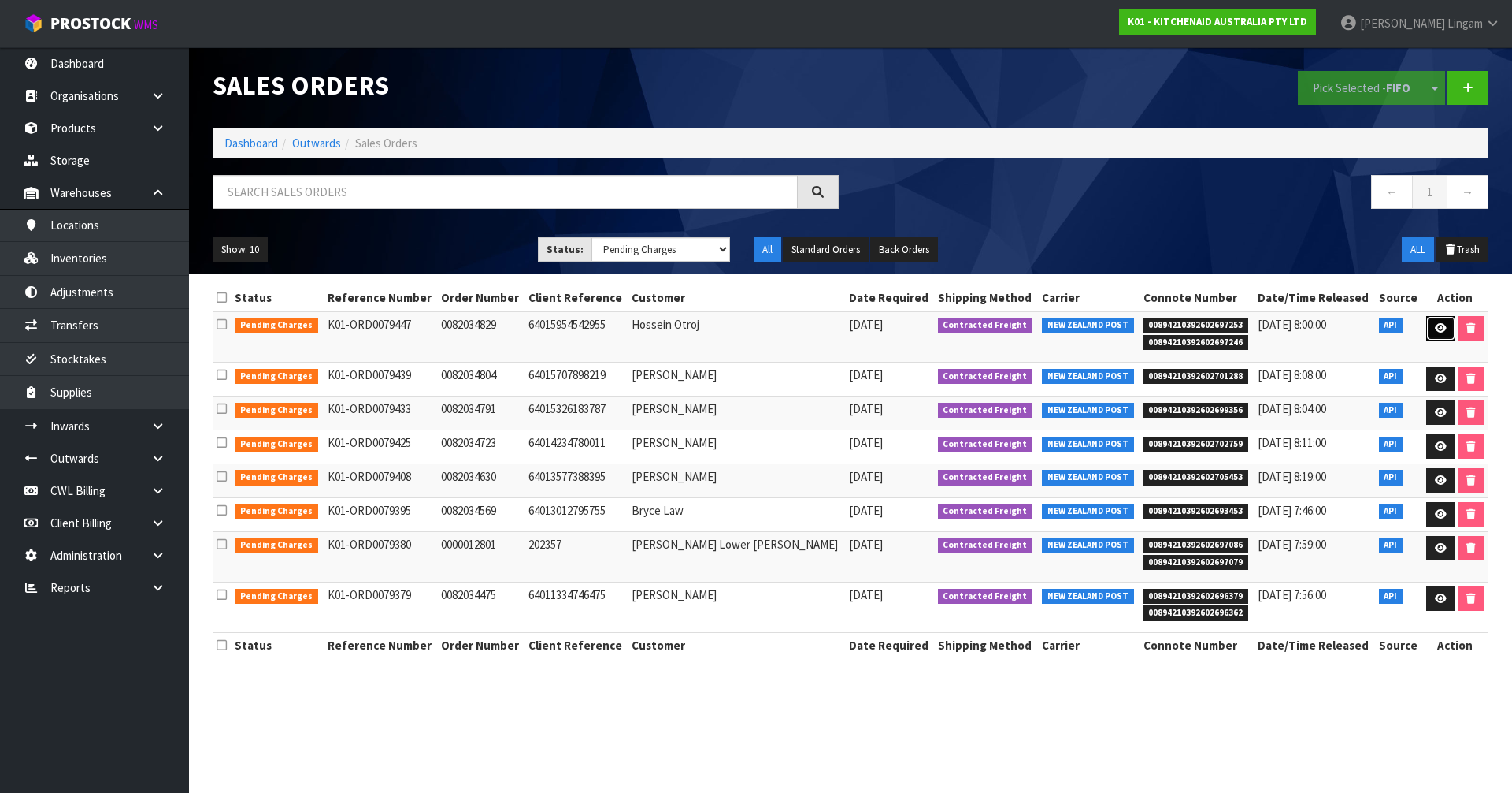
click at [1436, 329] on icon at bounding box center [1441, 328] width 12 height 10
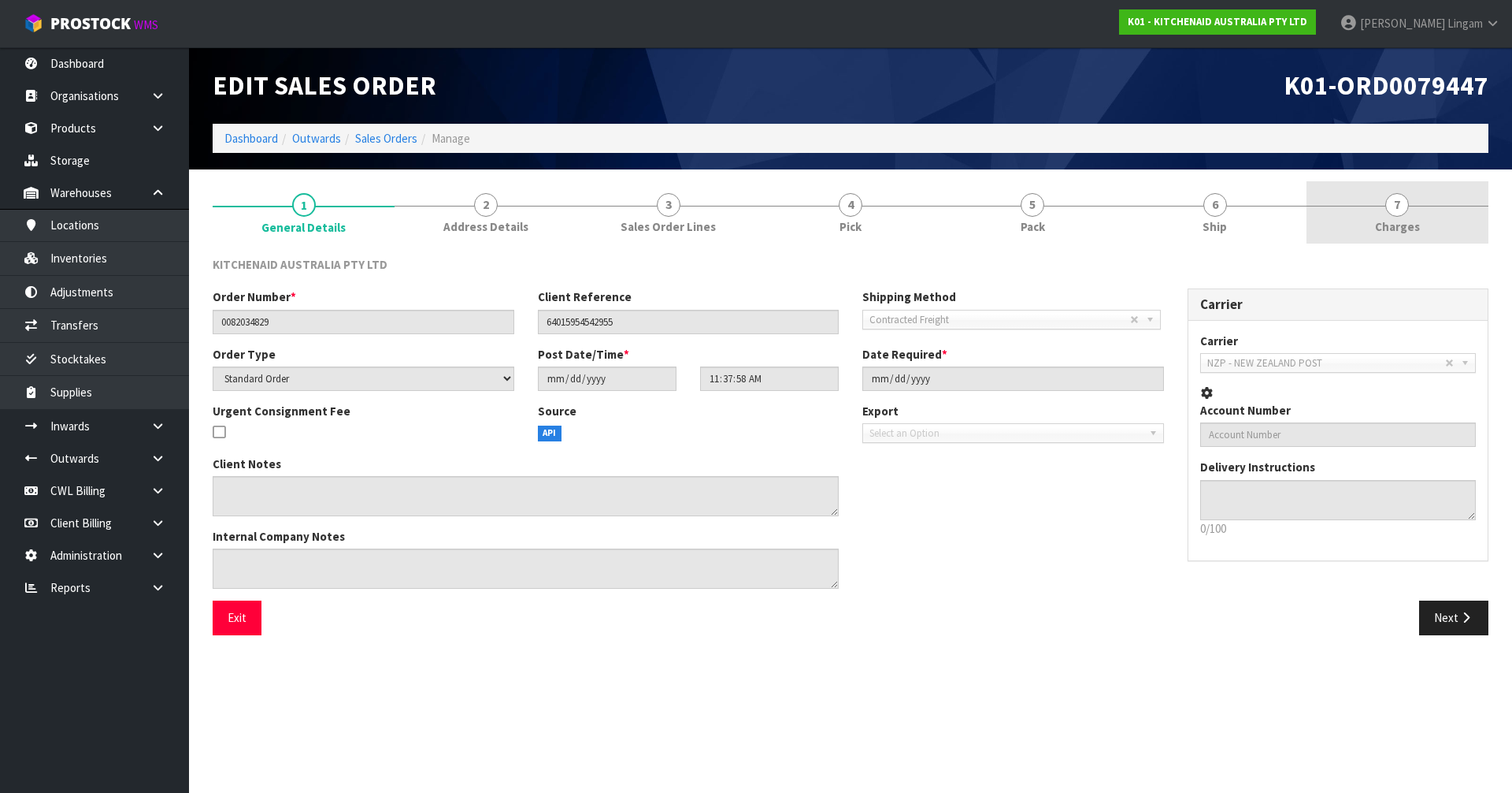
click at [1445, 208] on link "7 [GEOGRAPHIC_DATA]" at bounding box center [1397, 212] width 182 height 62
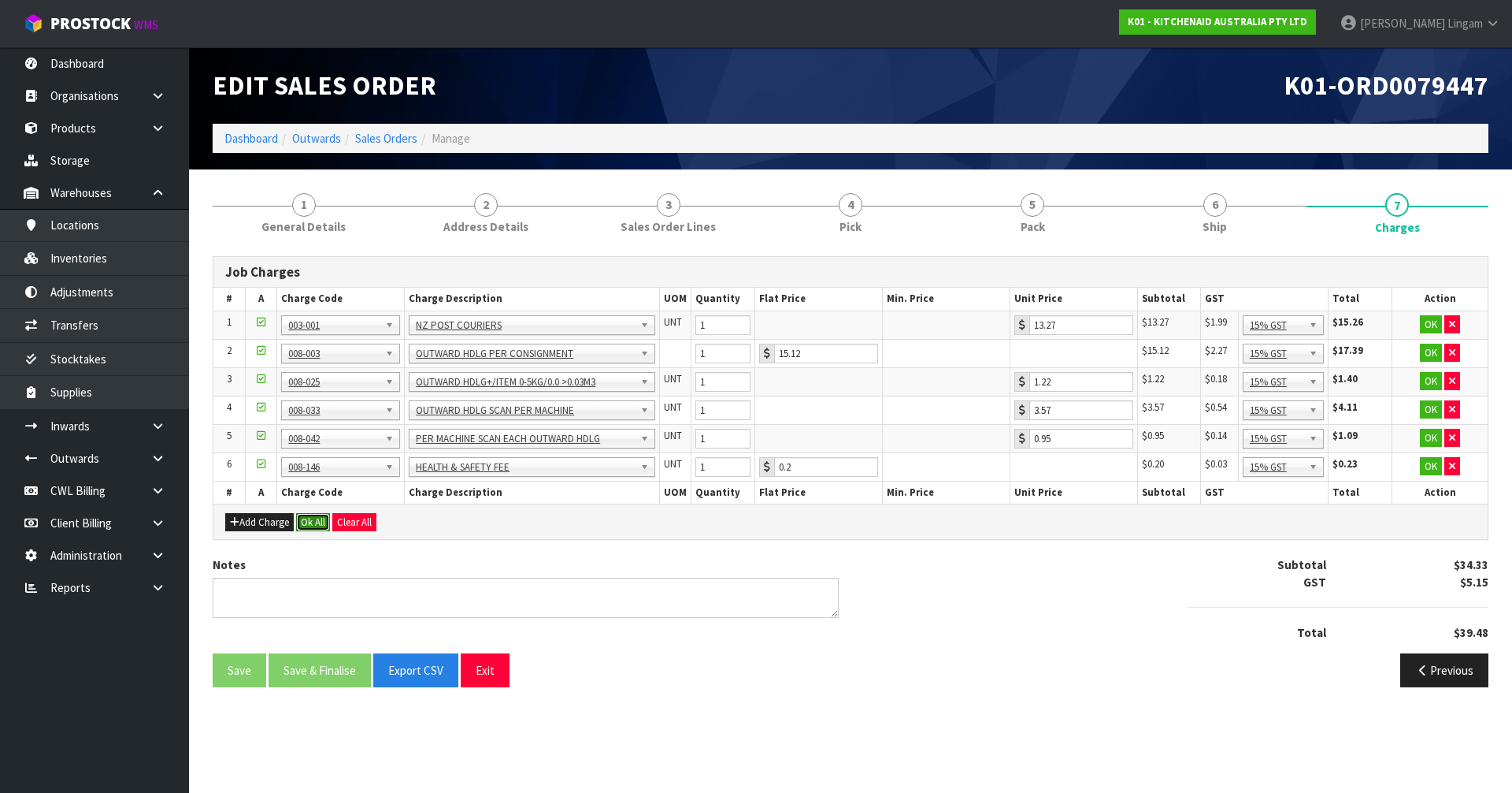
click at [315, 519] on button "Ok All" at bounding box center [313, 522] width 34 height 19
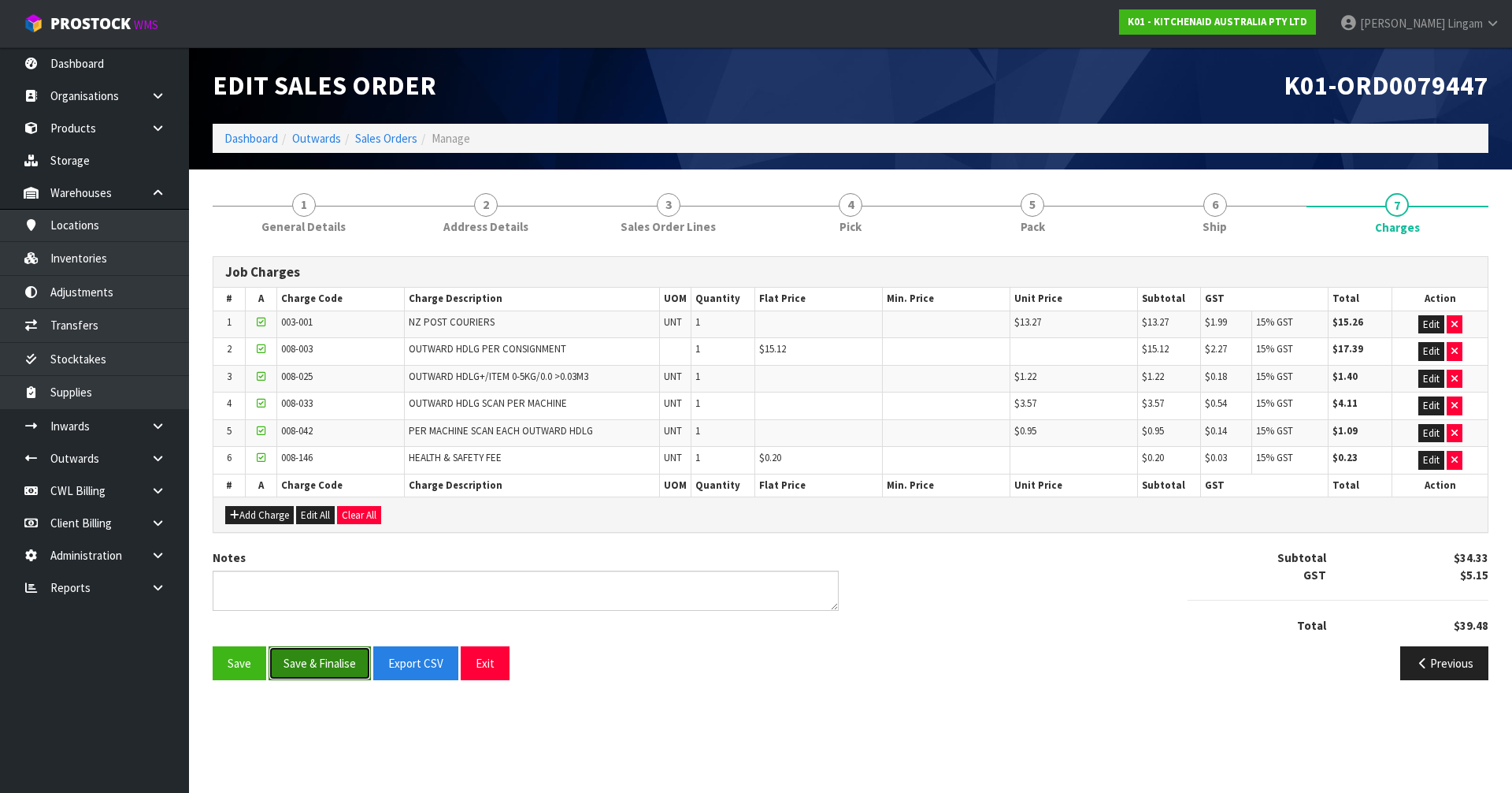
click at [301, 652] on button "Save & Finalise" at bounding box center [320, 663] width 102 height 34
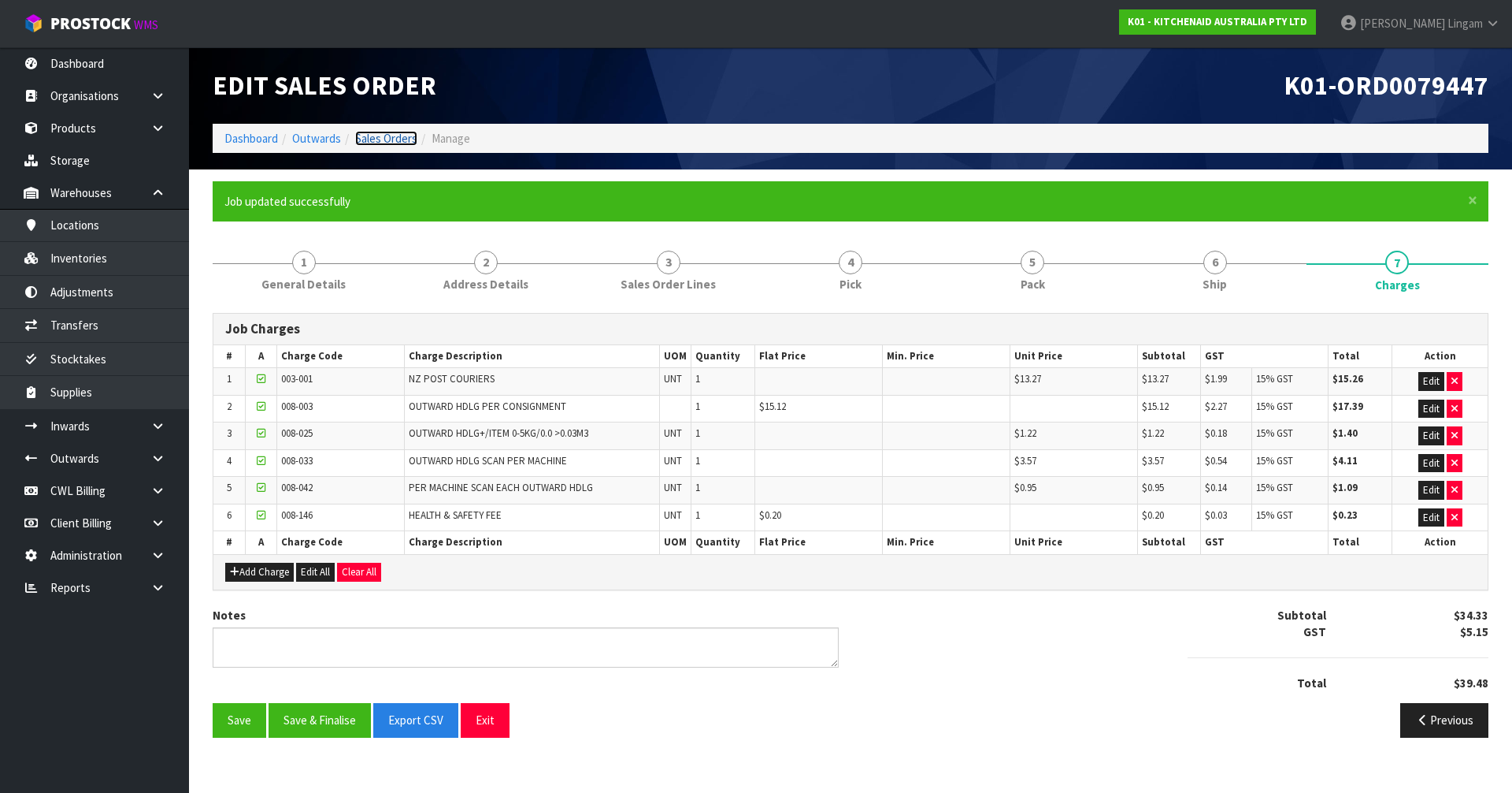
click at [402, 143] on link "Sales Orders" at bounding box center [386, 138] width 62 height 15
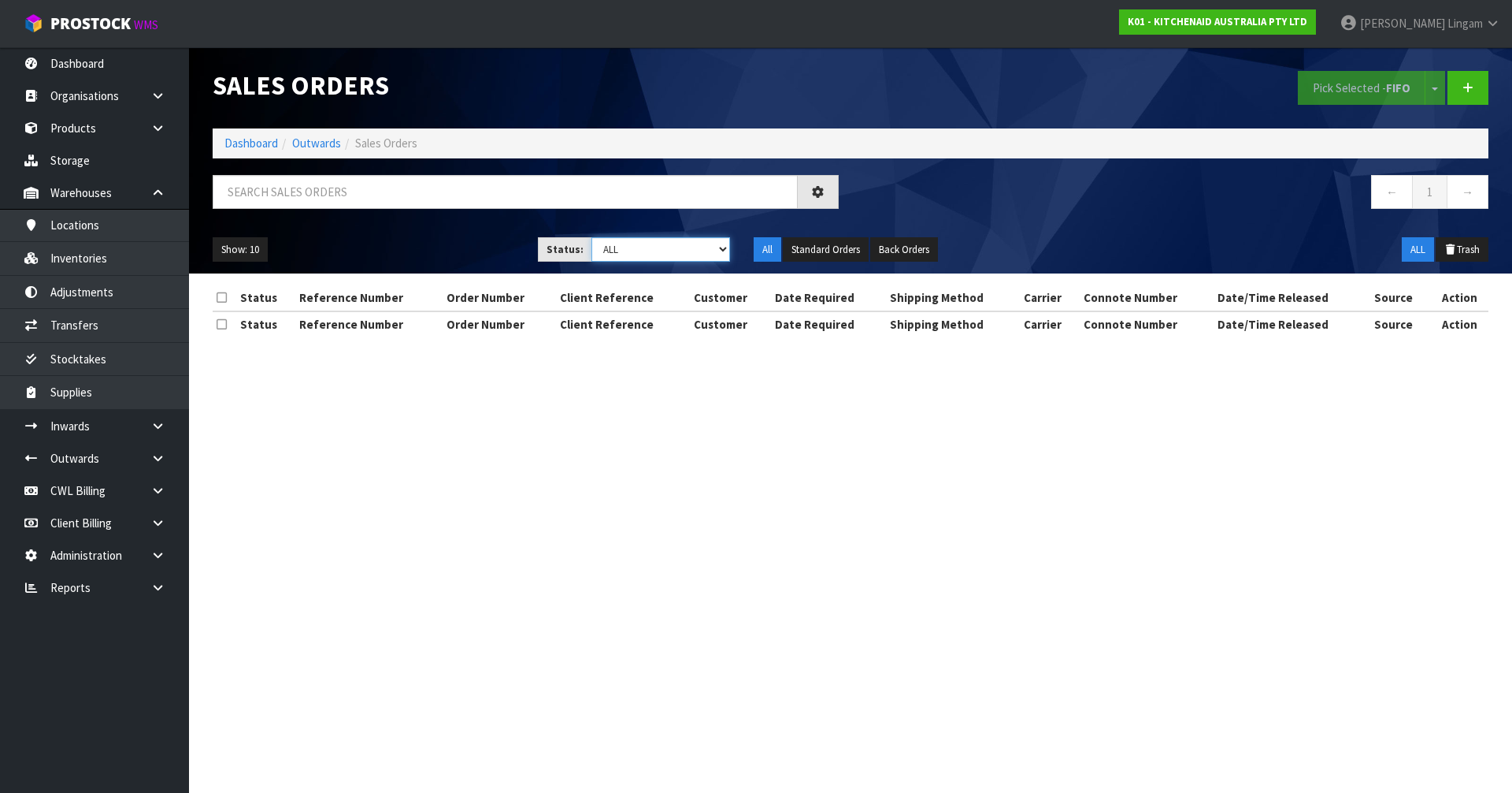
click at [682, 258] on select "Draft Pending Allocated Pending Pick Goods Picked Goods Packed Pending Charges …" at bounding box center [661, 249] width 140 height 24
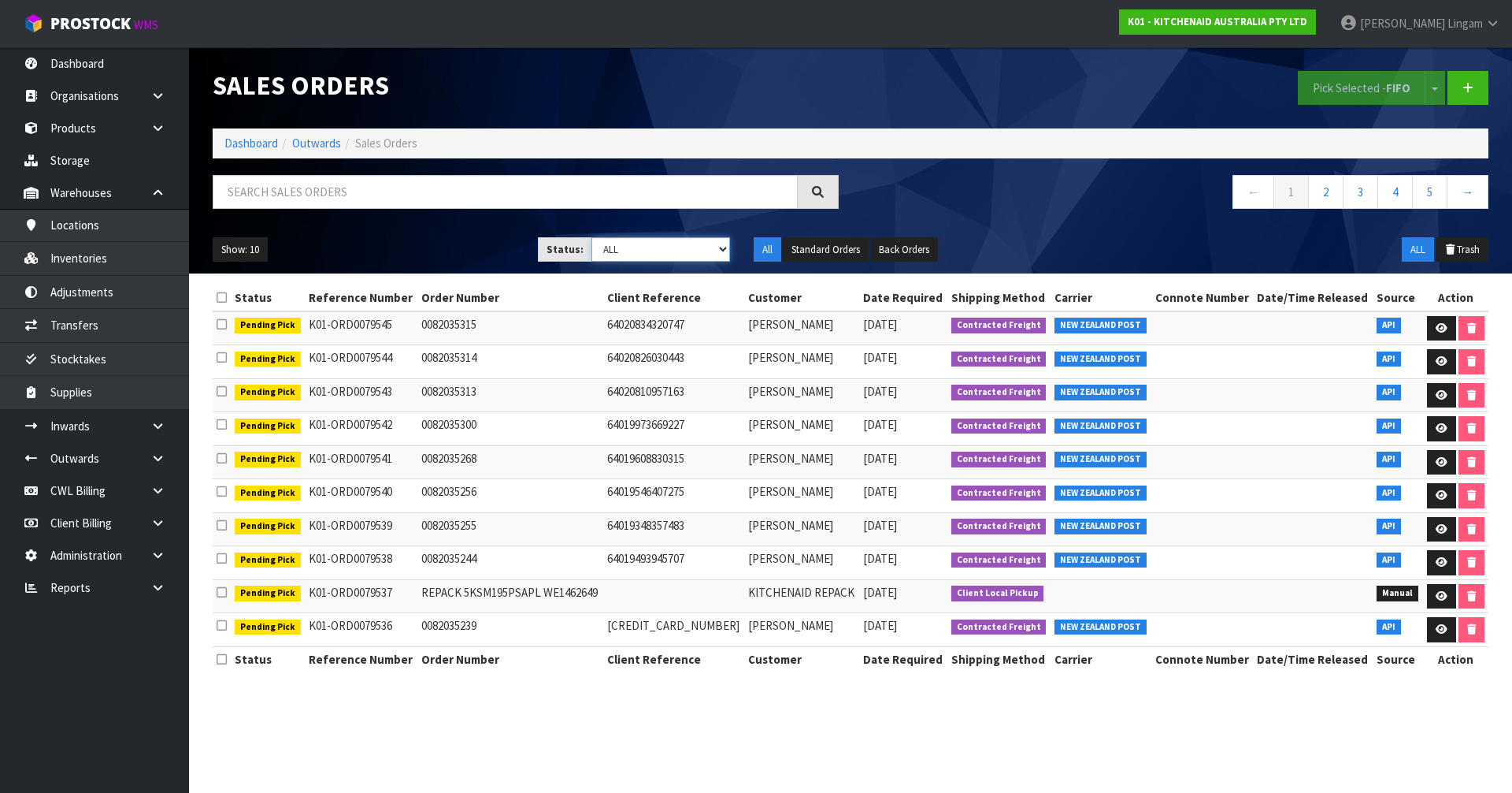
select select "string:6"
click at [592, 237] on select "Draft Pending Allocated Pending Pick Goods Picked Goods Packed Pending Charges …" at bounding box center [661, 249] width 140 height 24
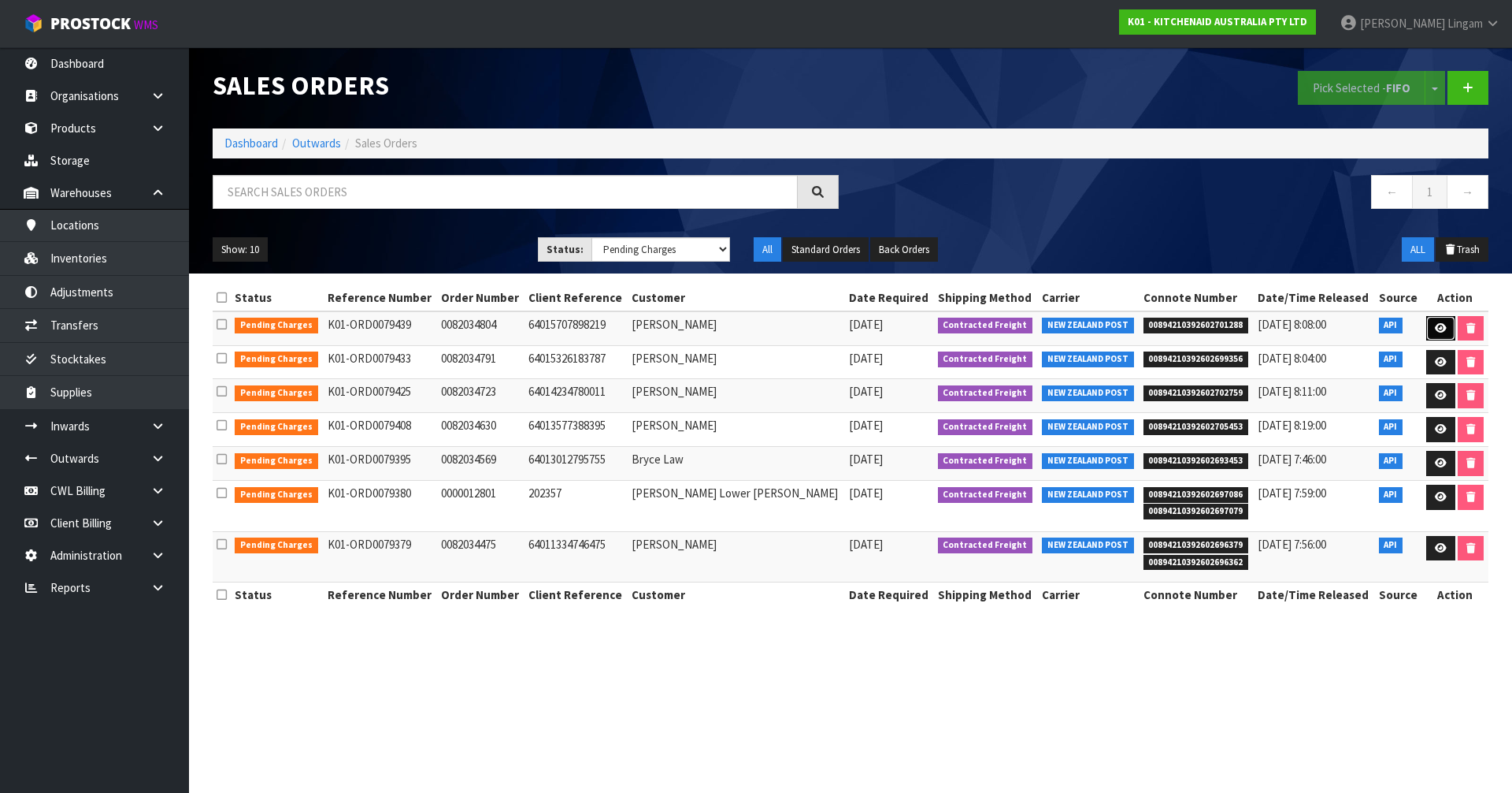
click at [1436, 324] on icon at bounding box center [1441, 328] width 12 height 10
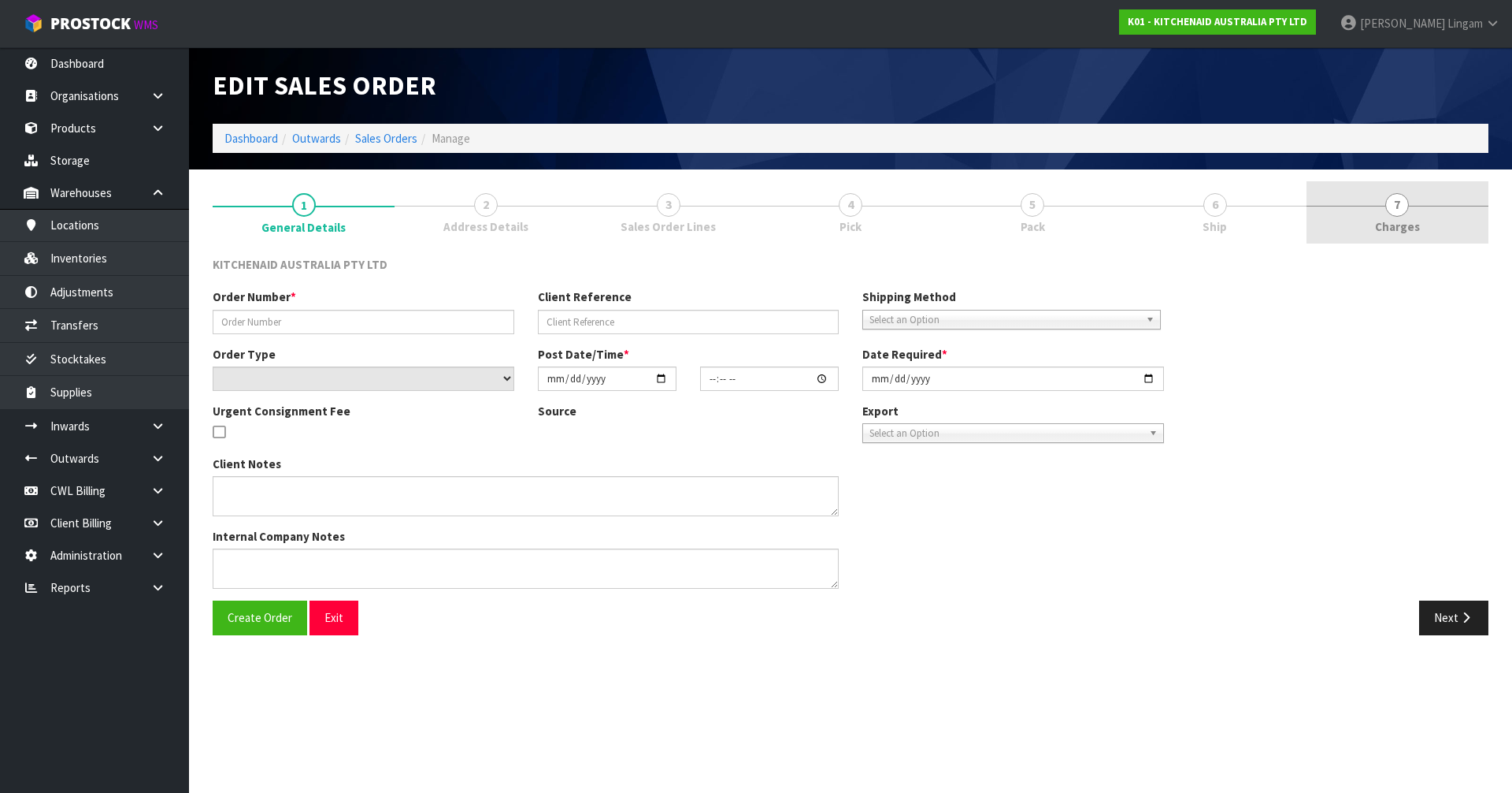
click at [1444, 218] on link "7 [GEOGRAPHIC_DATA]" at bounding box center [1397, 212] width 182 height 62
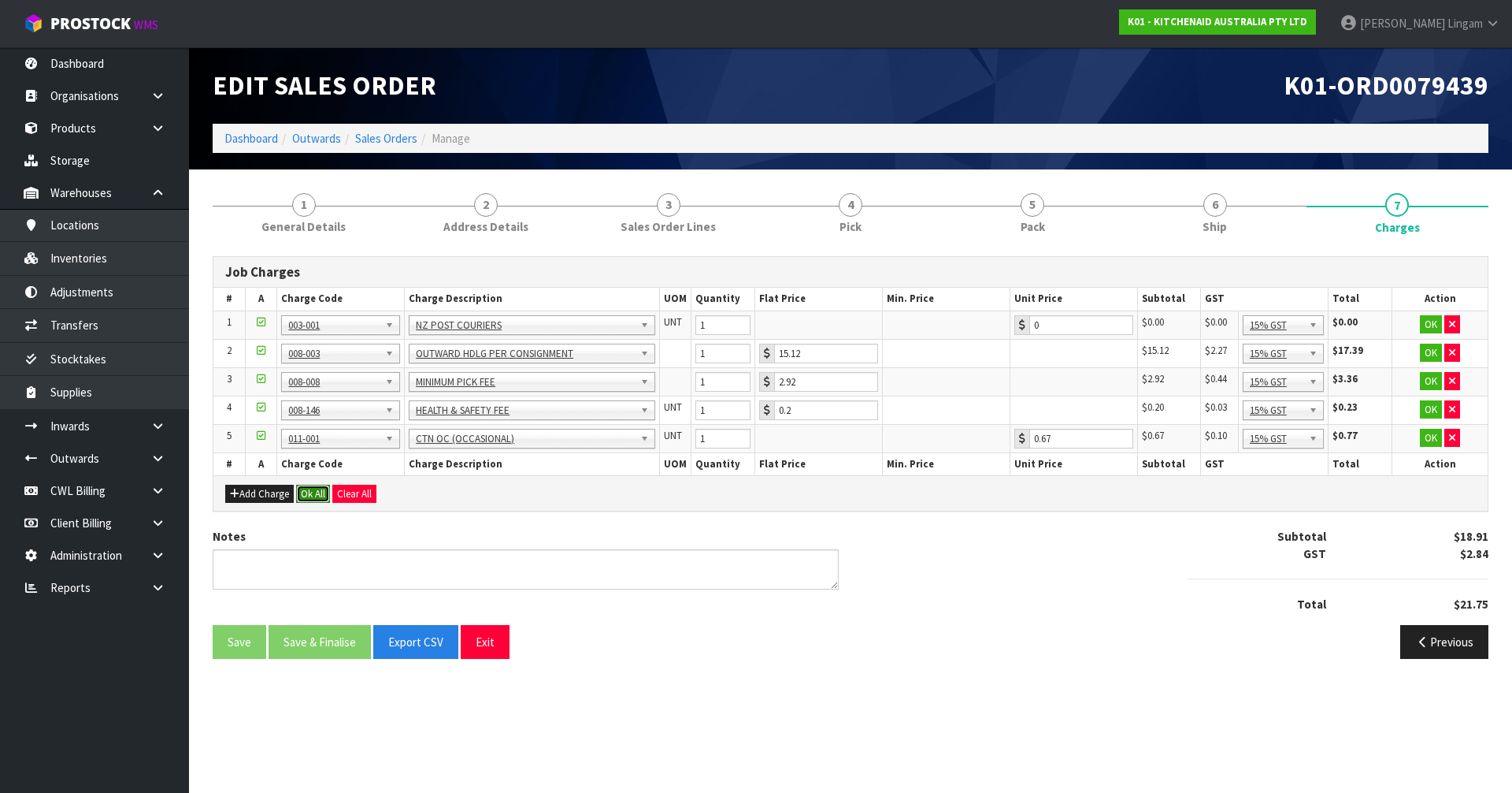
click at [320, 494] on button "Ok All" at bounding box center [313, 494] width 34 height 19
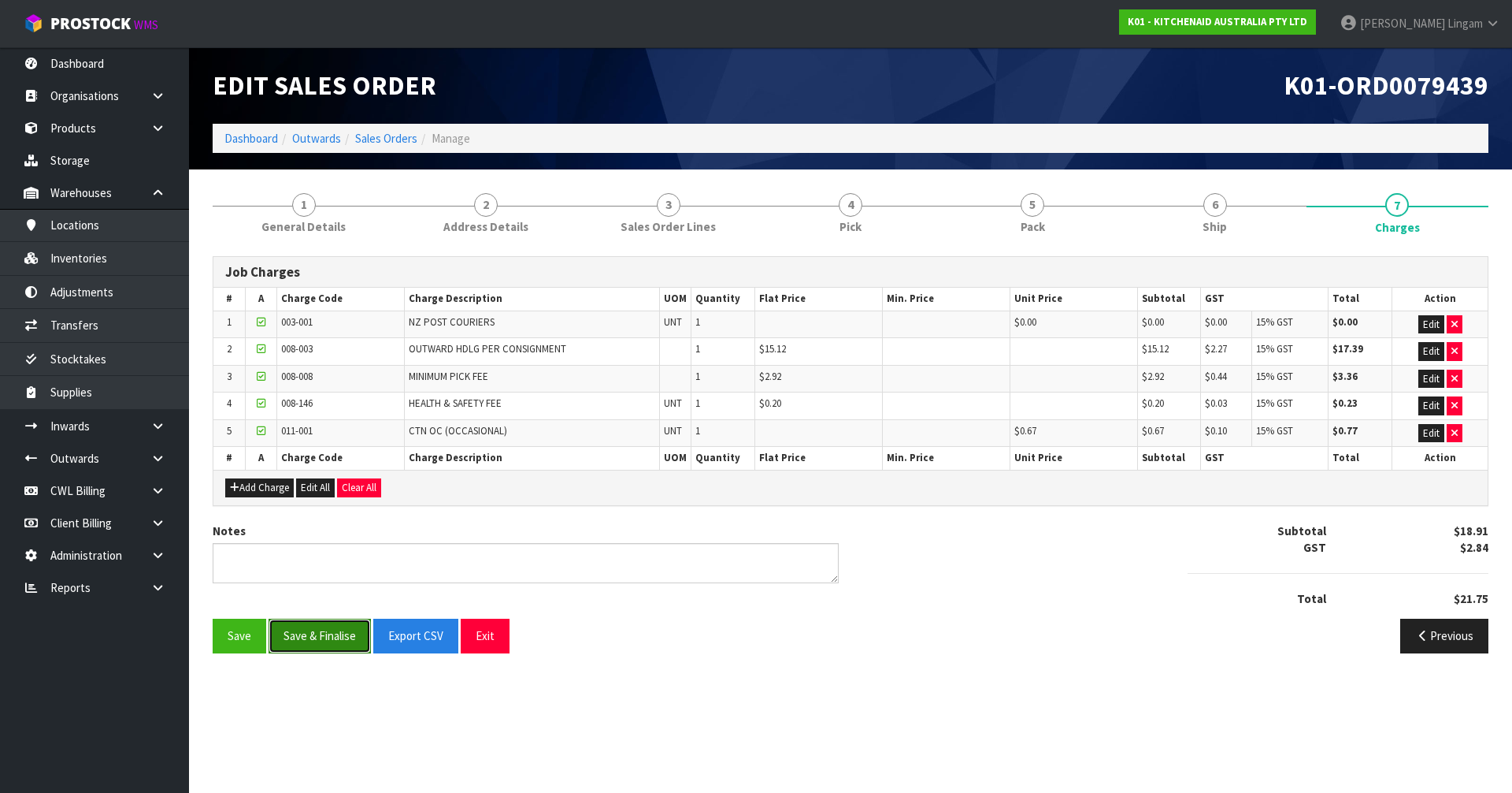
click at [316, 633] on button "Save & Finalise" at bounding box center [320, 636] width 102 height 34
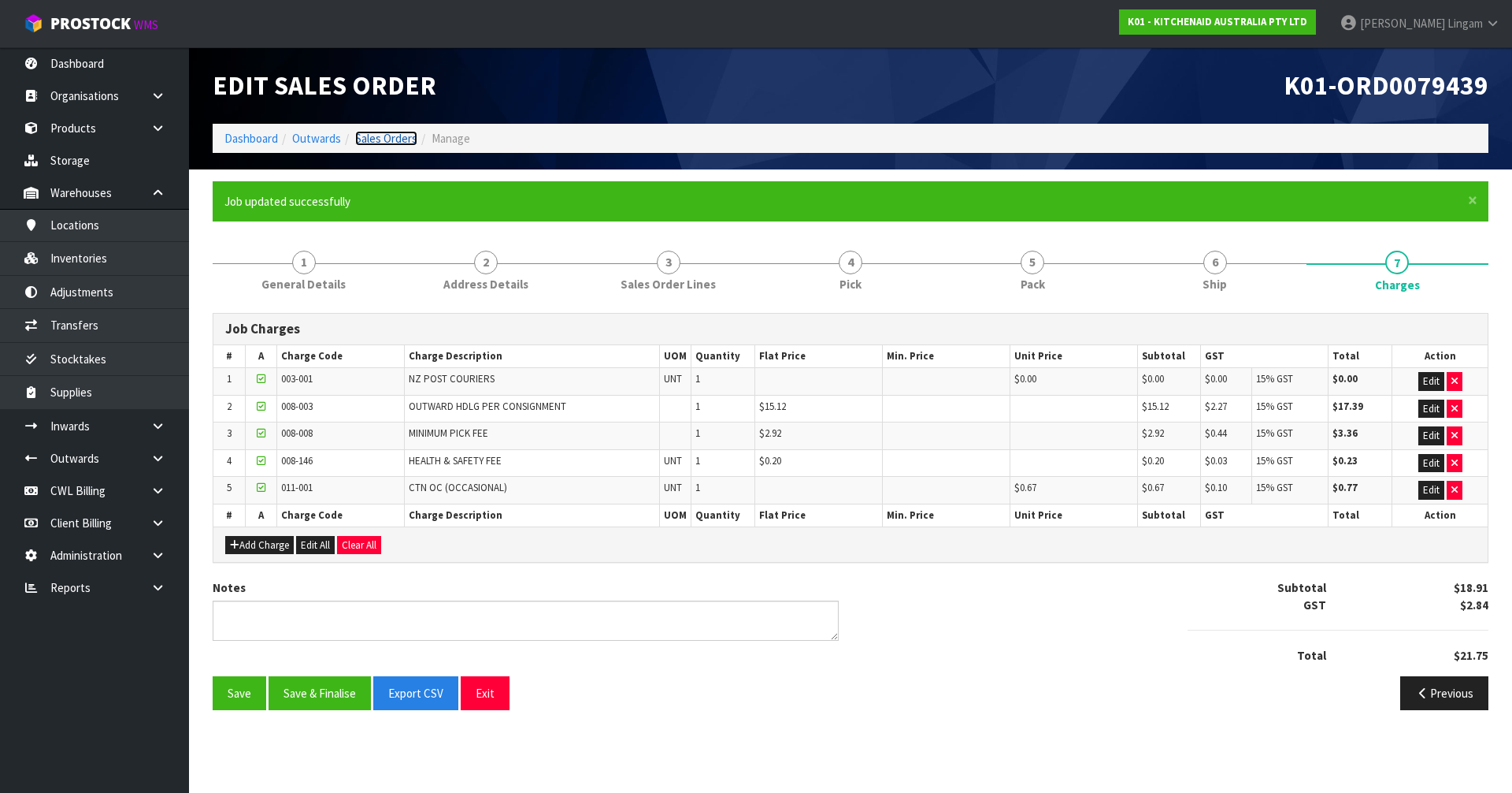
click at [361, 135] on link "Sales Orders" at bounding box center [386, 138] width 62 height 15
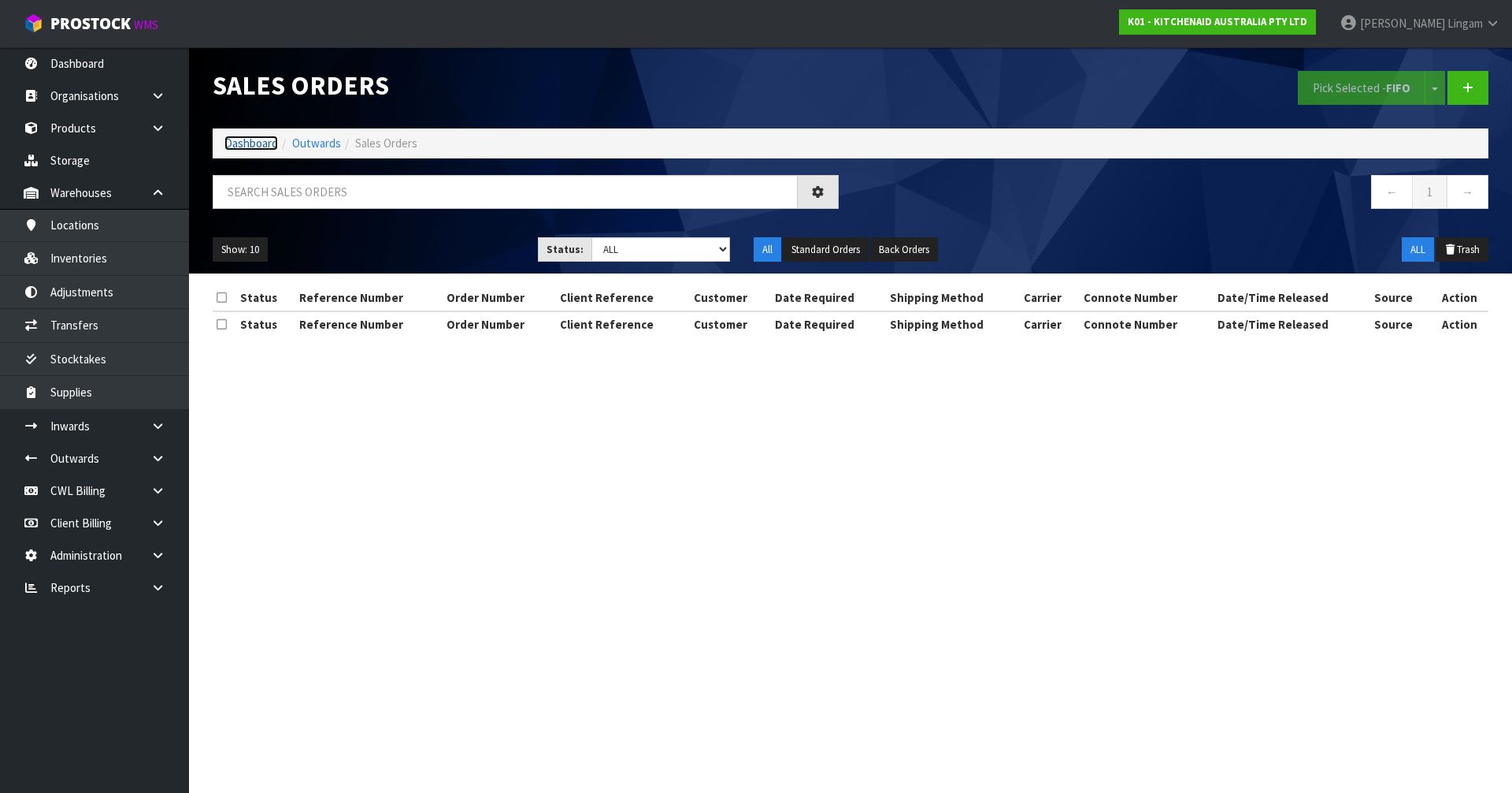
click at [247, 143] on link "Dashboard" at bounding box center [251, 143] width 53 height 15
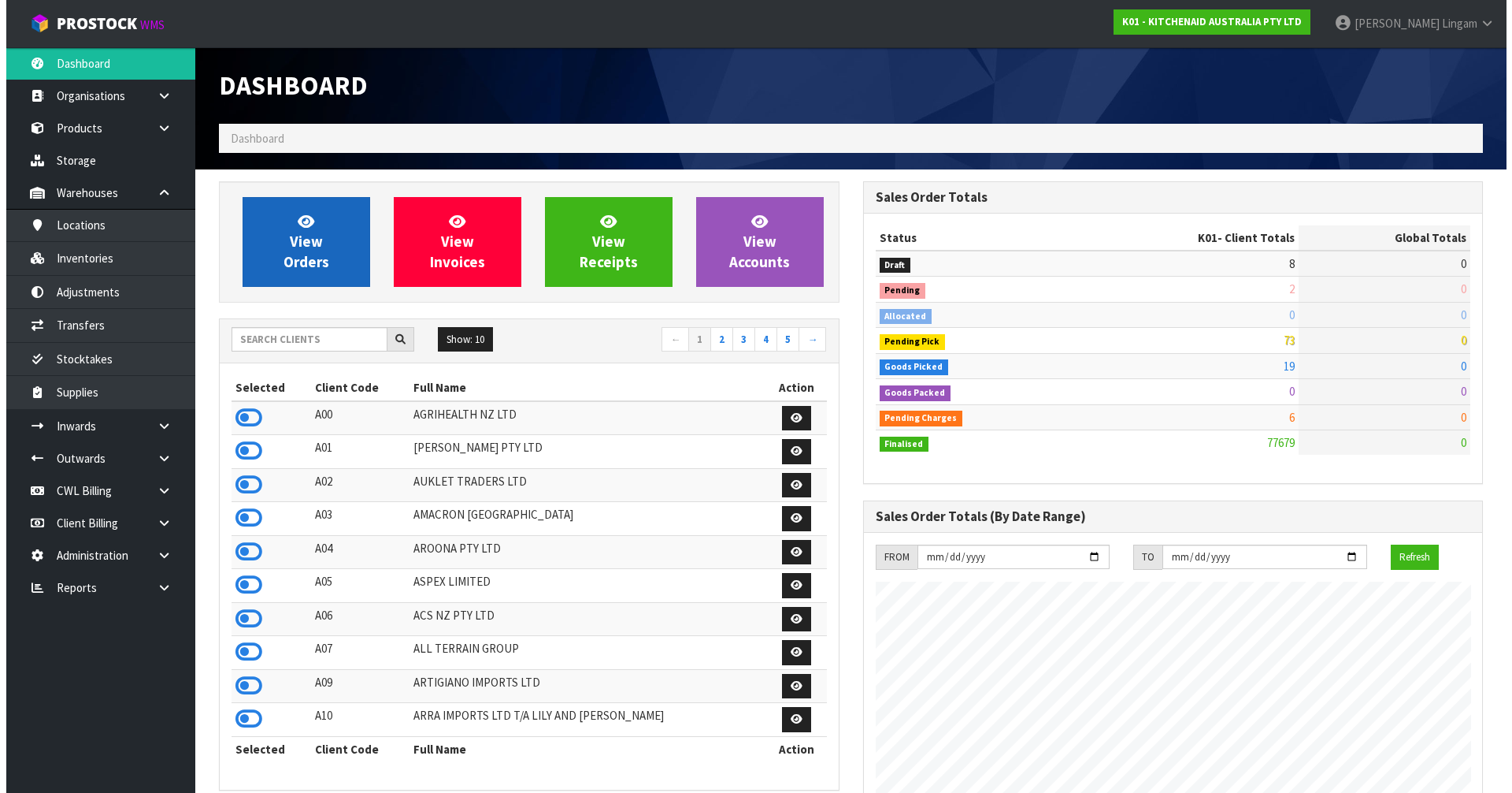
scroll to position [1194, 644]
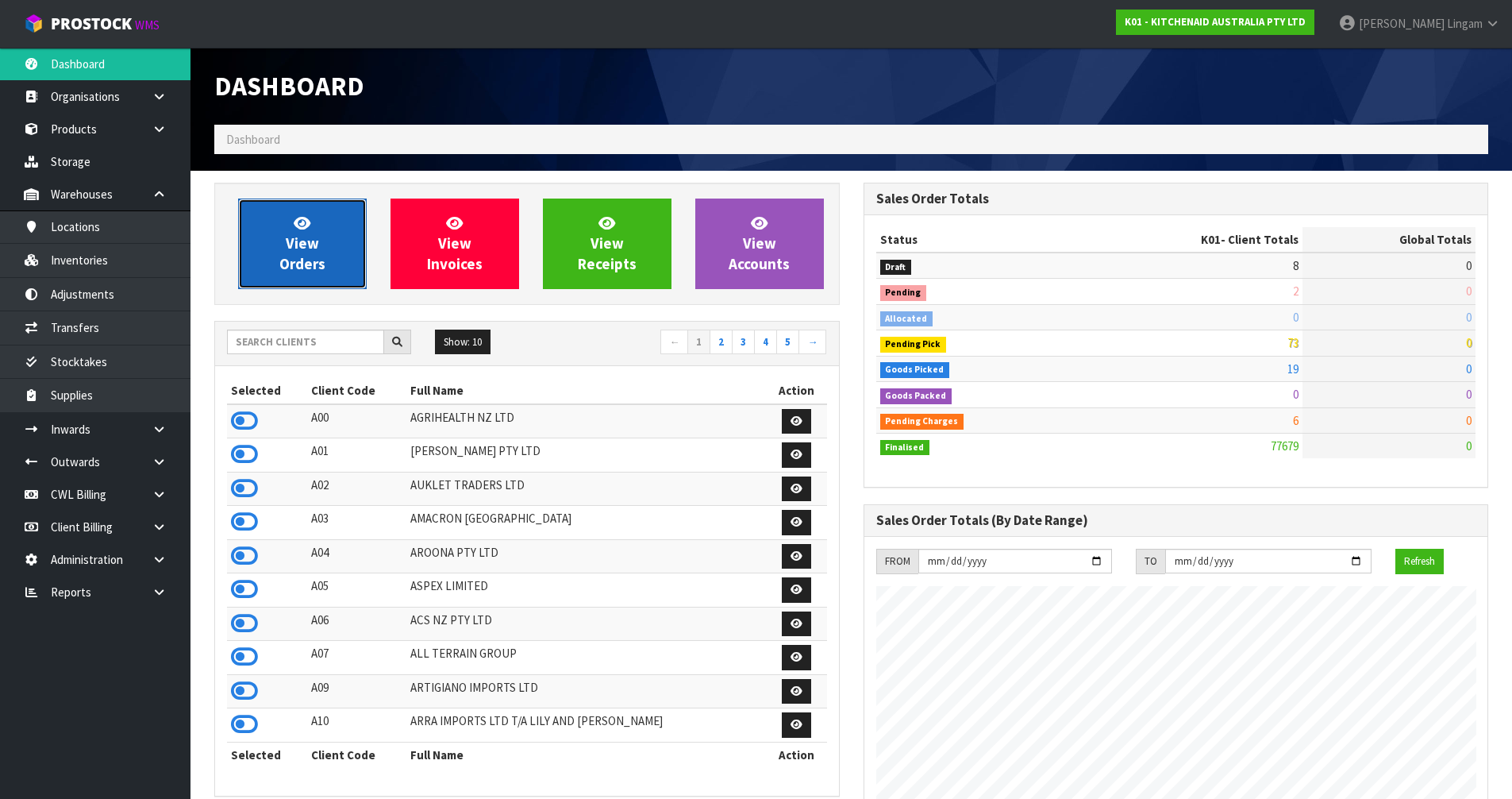
click at [321, 268] on span "View Orders" at bounding box center [302, 242] width 46 height 59
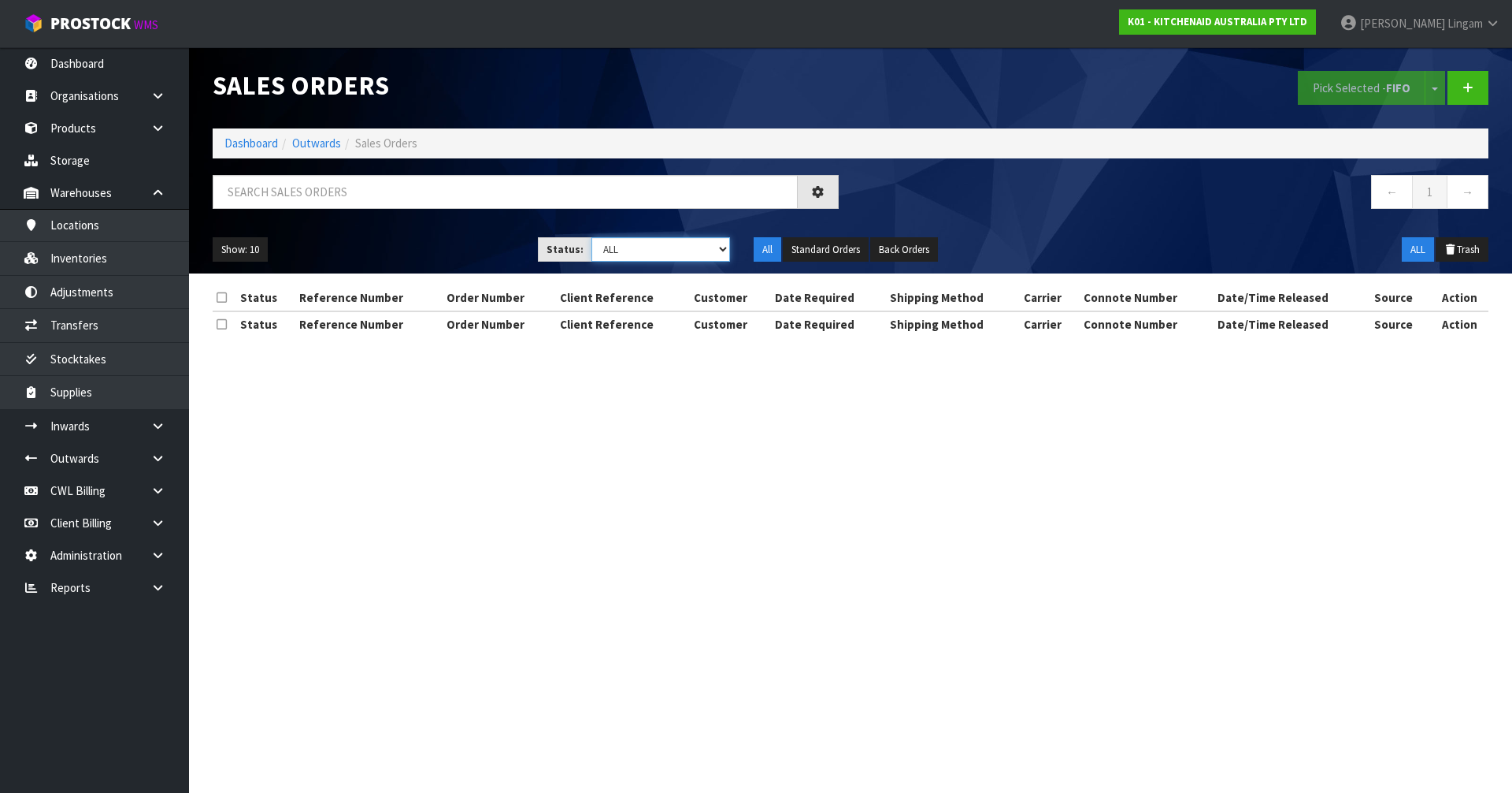
click at [668, 252] on select "Draft Pending Allocated Pending Pick Goods Picked Goods Packed Pending Charges …" at bounding box center [661, 249] width 140 height 24
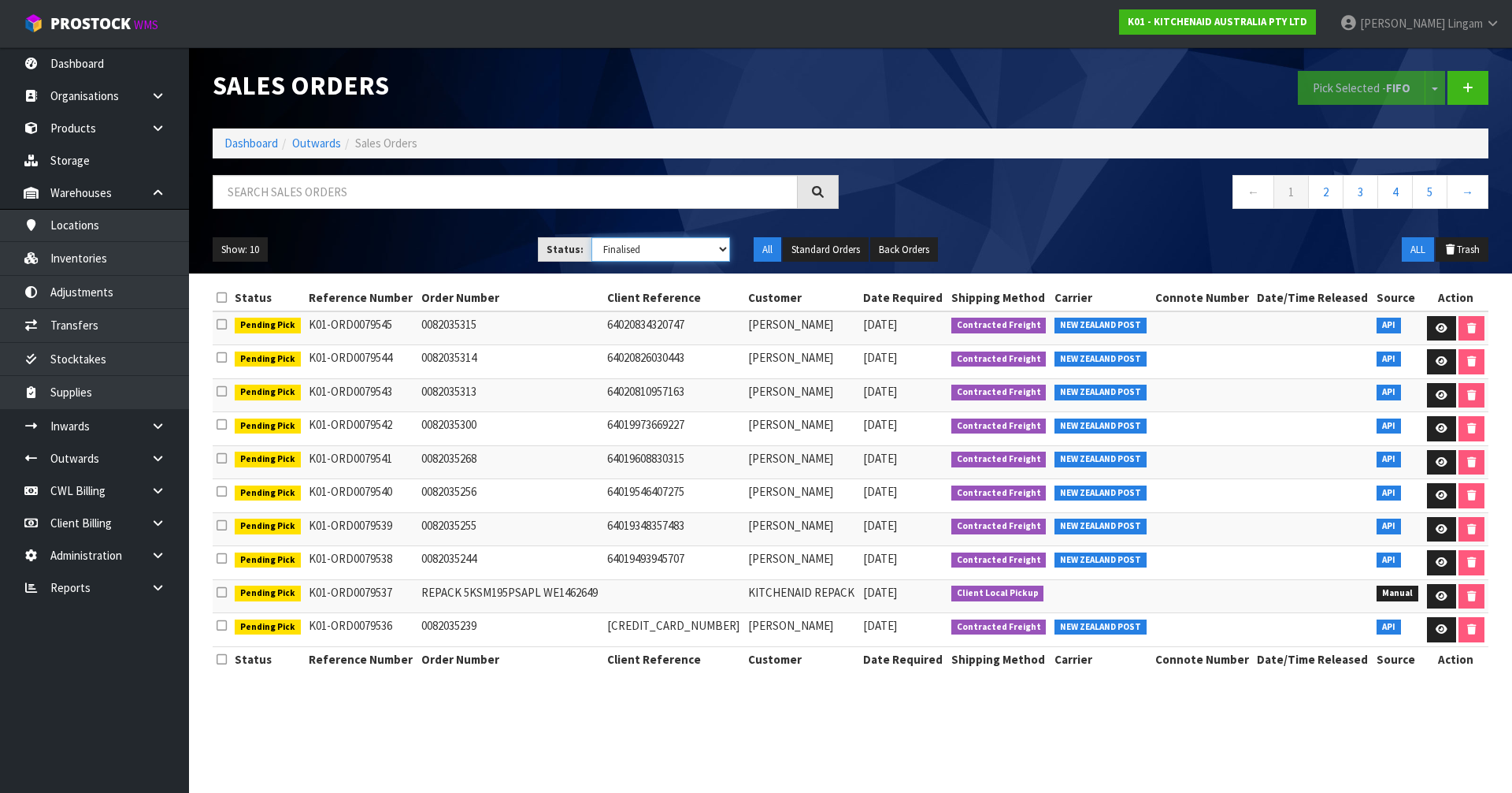
click at [592, 237] on select "Draft Pending Allocated Pending Pick Goods Picked Goods Packed Pending Charges …" at bounding box center [661, 249] width 140 height 24
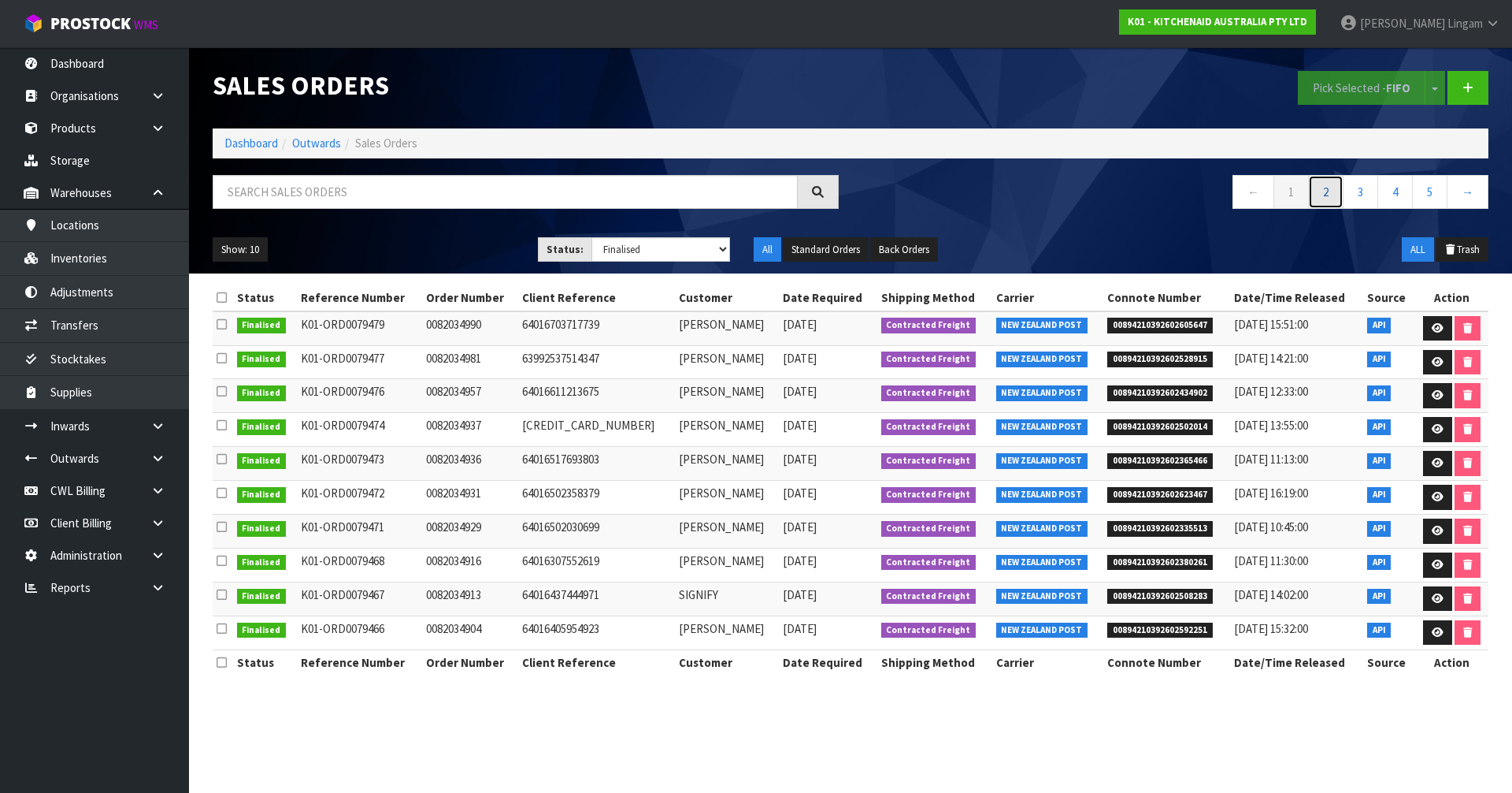
click at [1325, 197] on link "2" at bounding box center [1326, 192] width 35 height 34
click at [1359, 191] on link "3" at bounding box center [1361, 192] width 35 height 34
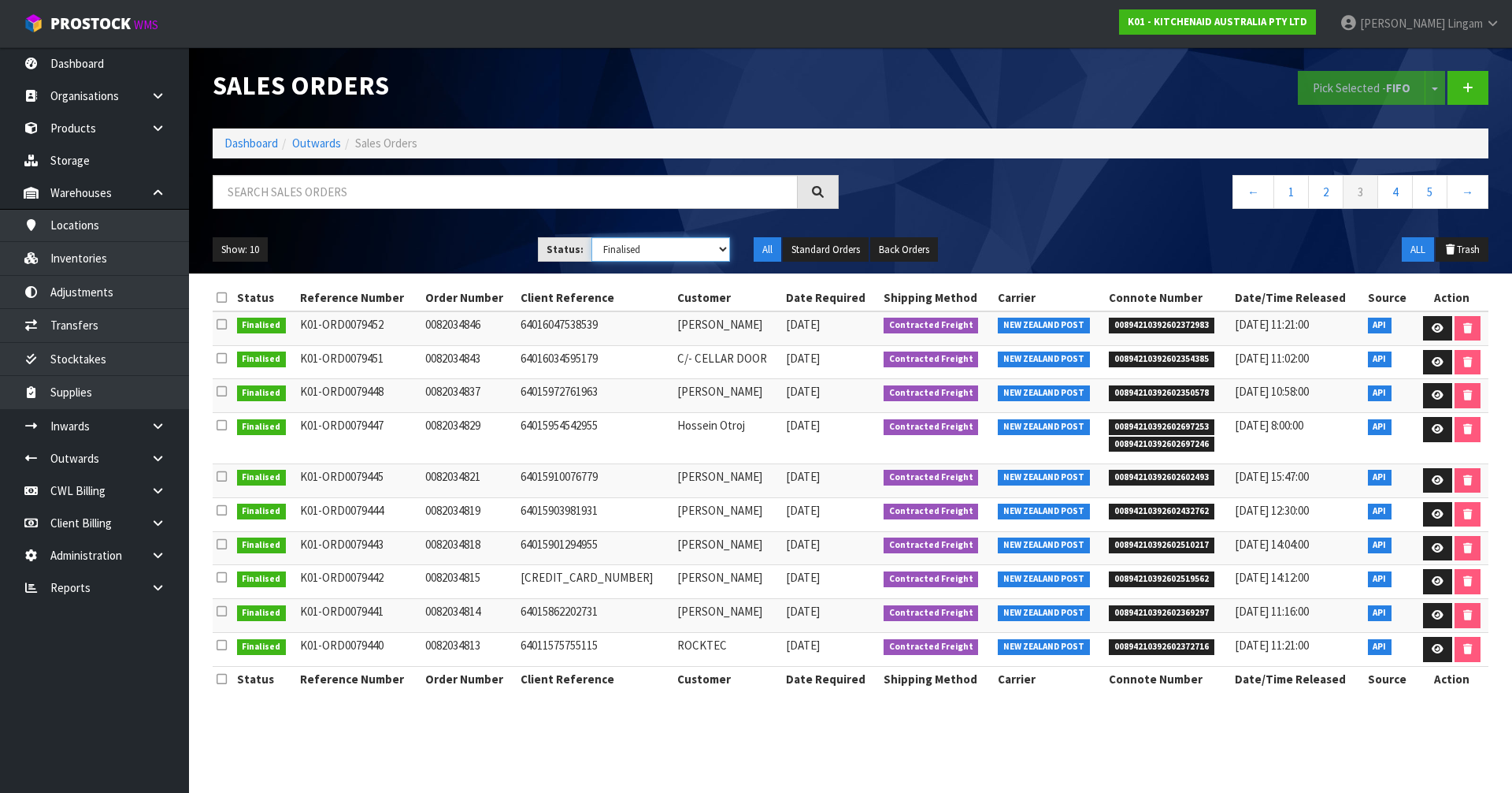
click at [706, 252] on select "Draft Pending Allocated Pending Pick Goods Picked Goods Packed Pending Charges …" at bounding box center [661, 249] width 140 height 24
select select "string:6"
click at [592, 237] on select "Draft Pending Allocated Pending Pick Goods Picked Goods Packed Pending Charges …" at bounding box center [661, 249] width 140 height 24
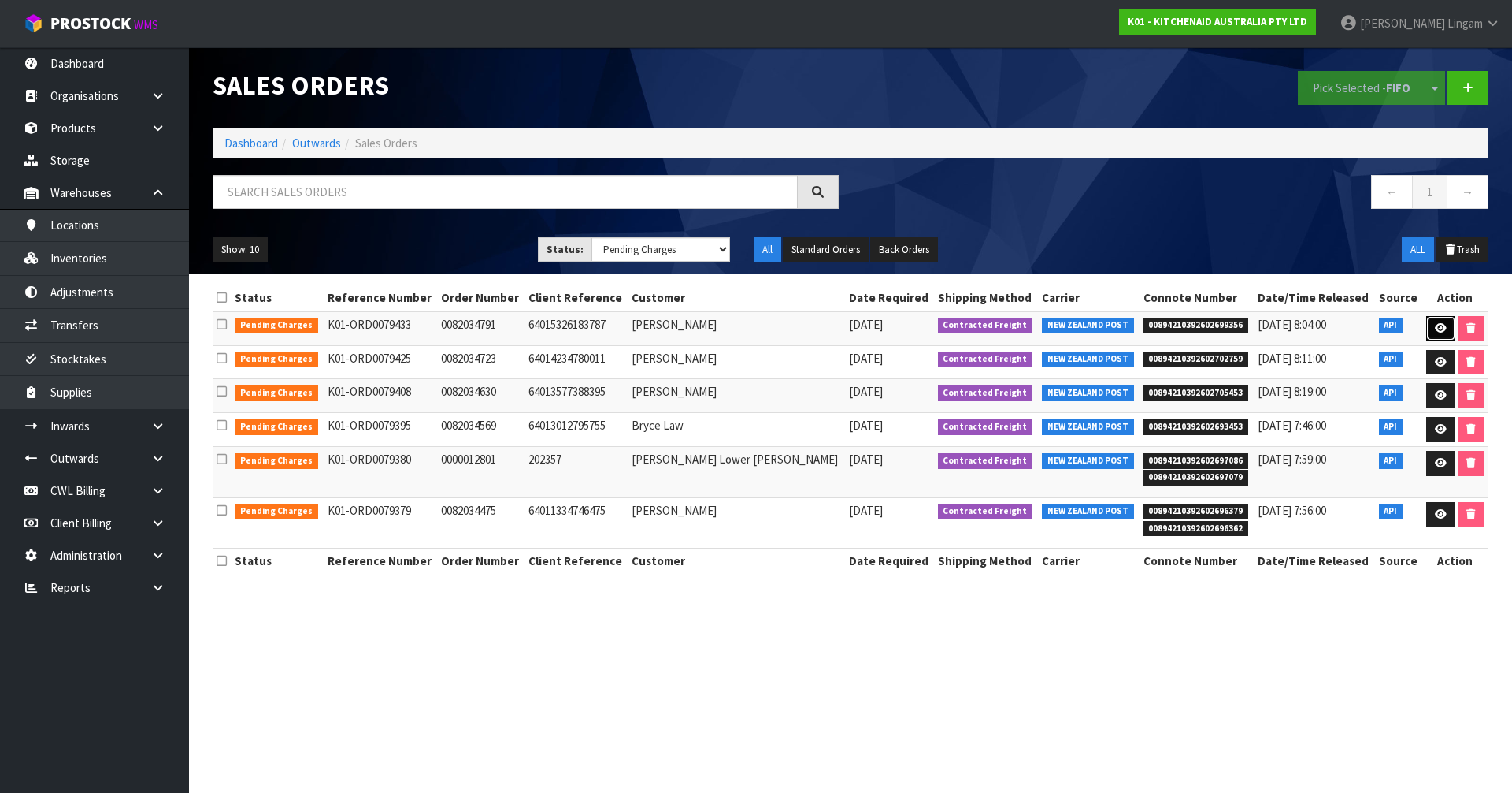
click at [1437, 317] on link at bounding box center [1440, 328] width 29 height 25
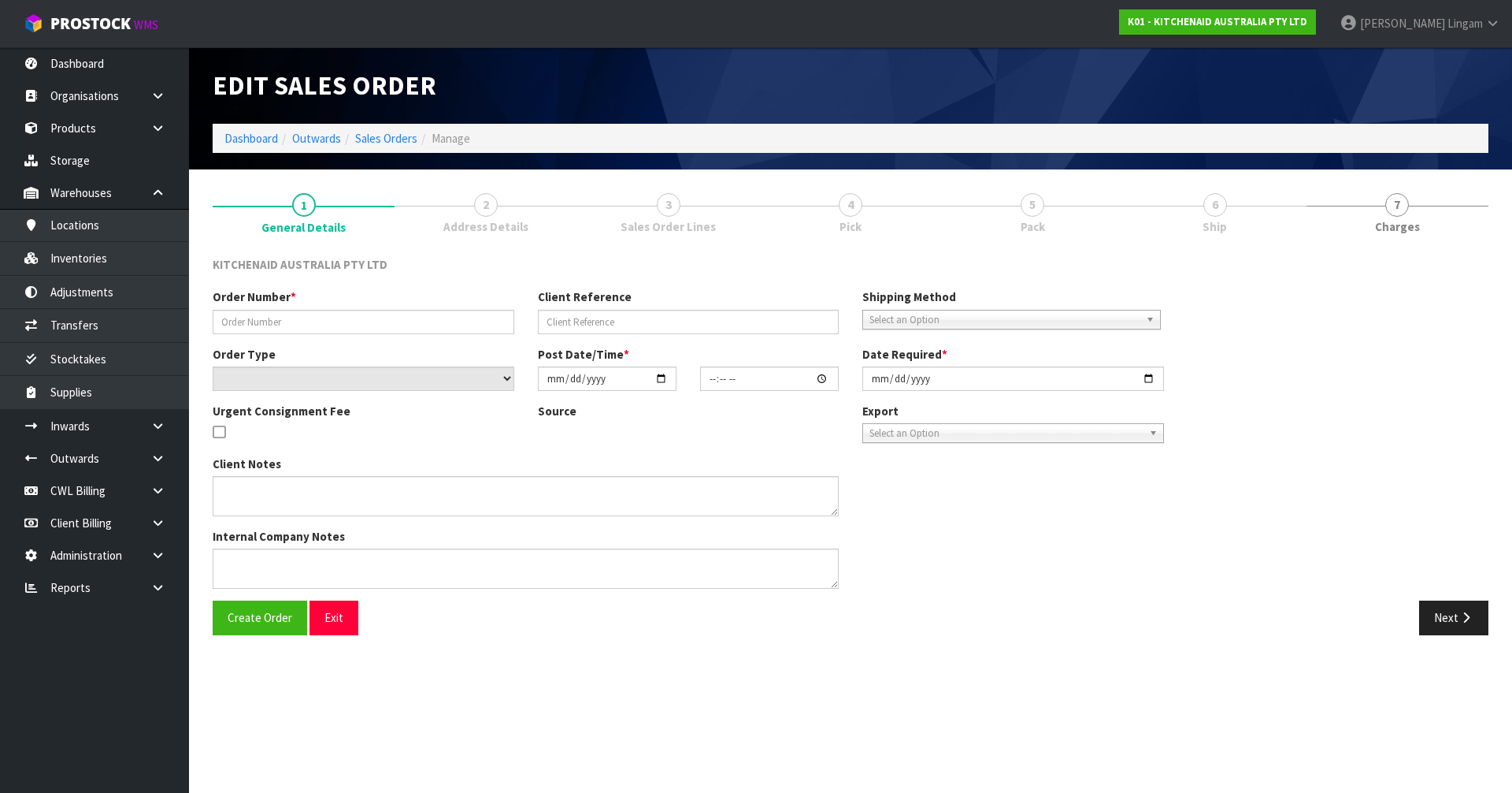
type input "0082034791"
type input "64015326183787"
select select "number:0"
type input "[DATE]"
type input "09:38:49.000"
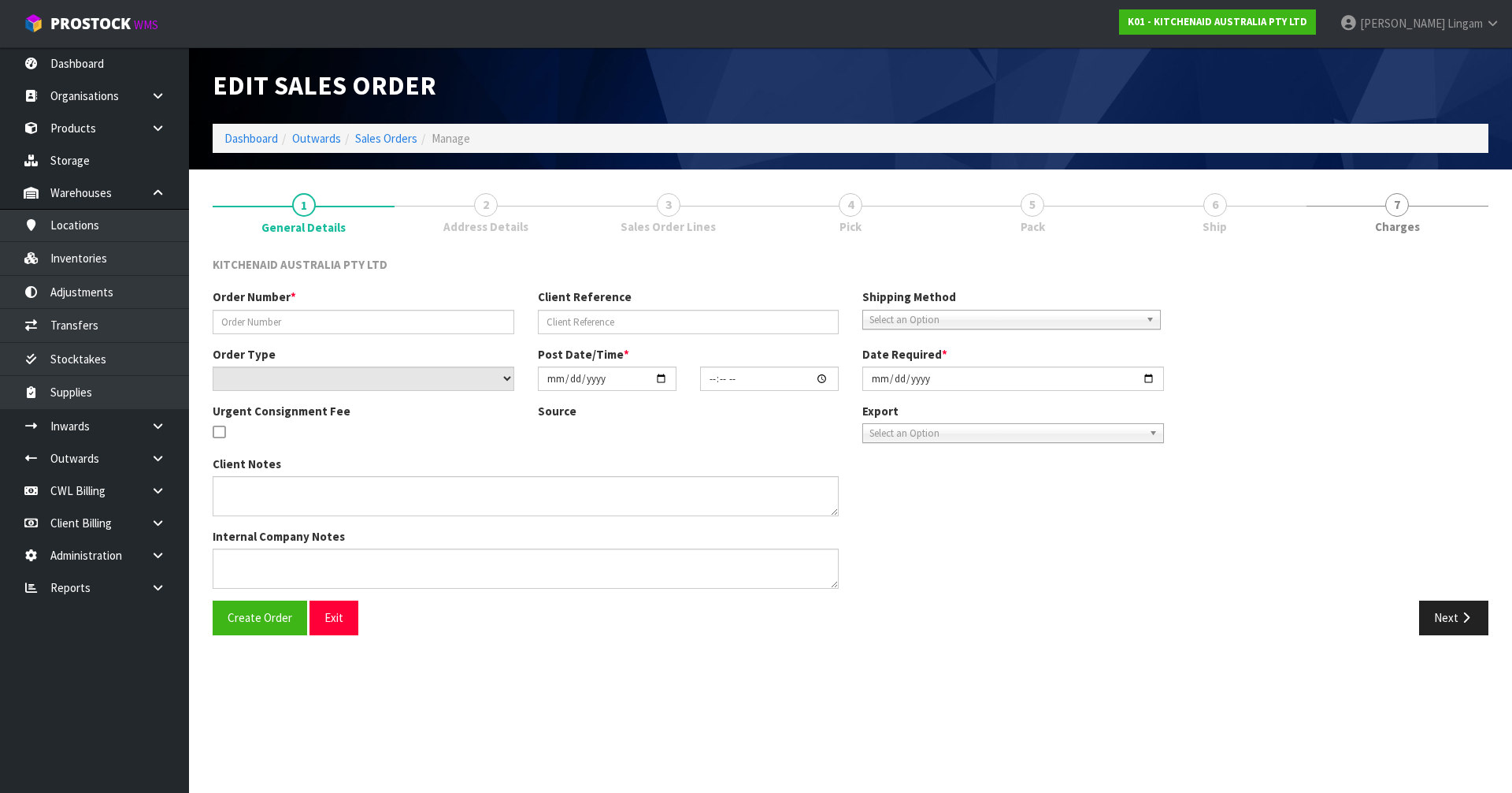
type input "[DATE]"
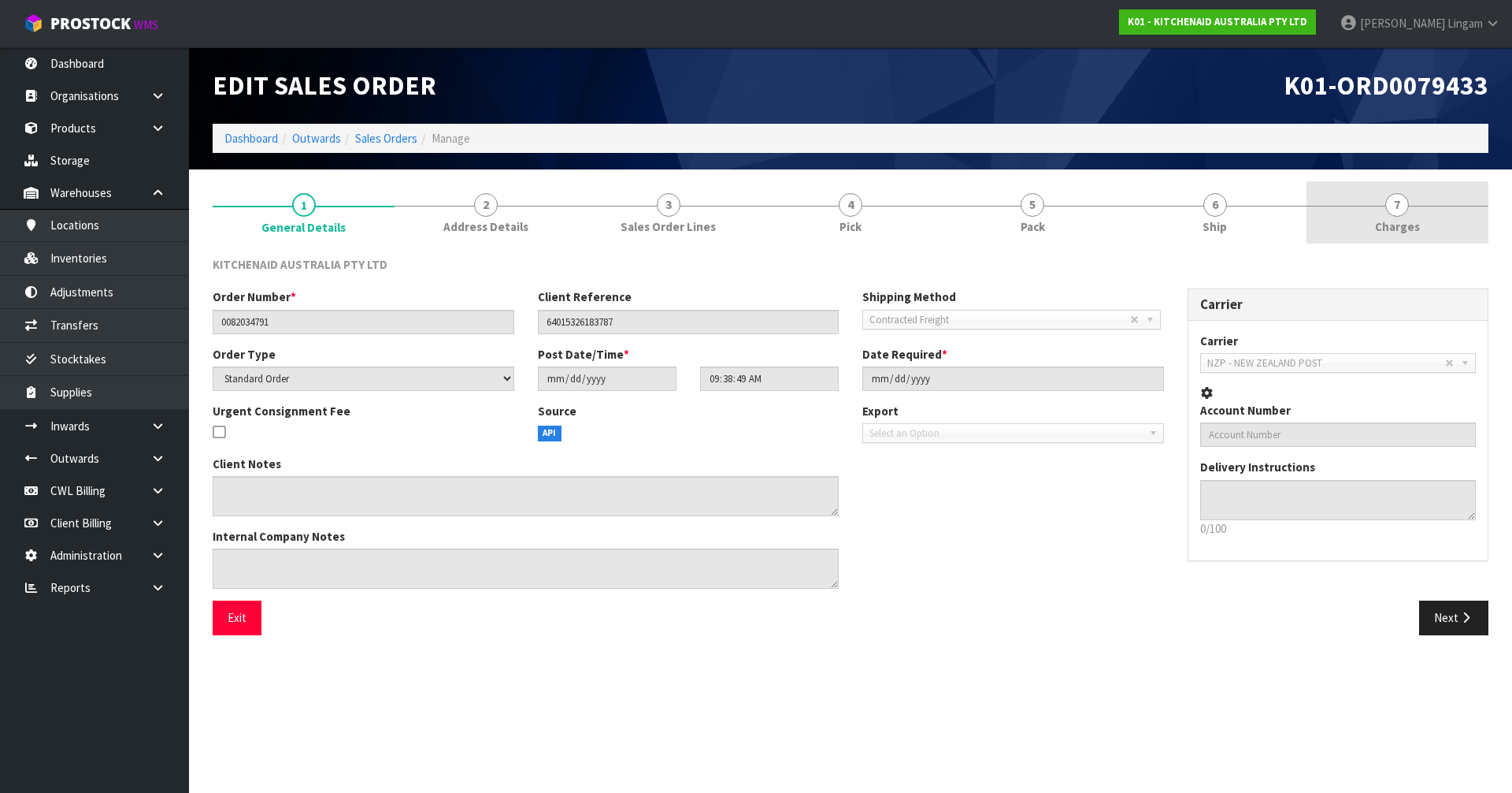
click at [1436, 225] on link "7 [GEOGRAPHIC_DATA]" at bounding box center [1397, 212] width 182 height 62
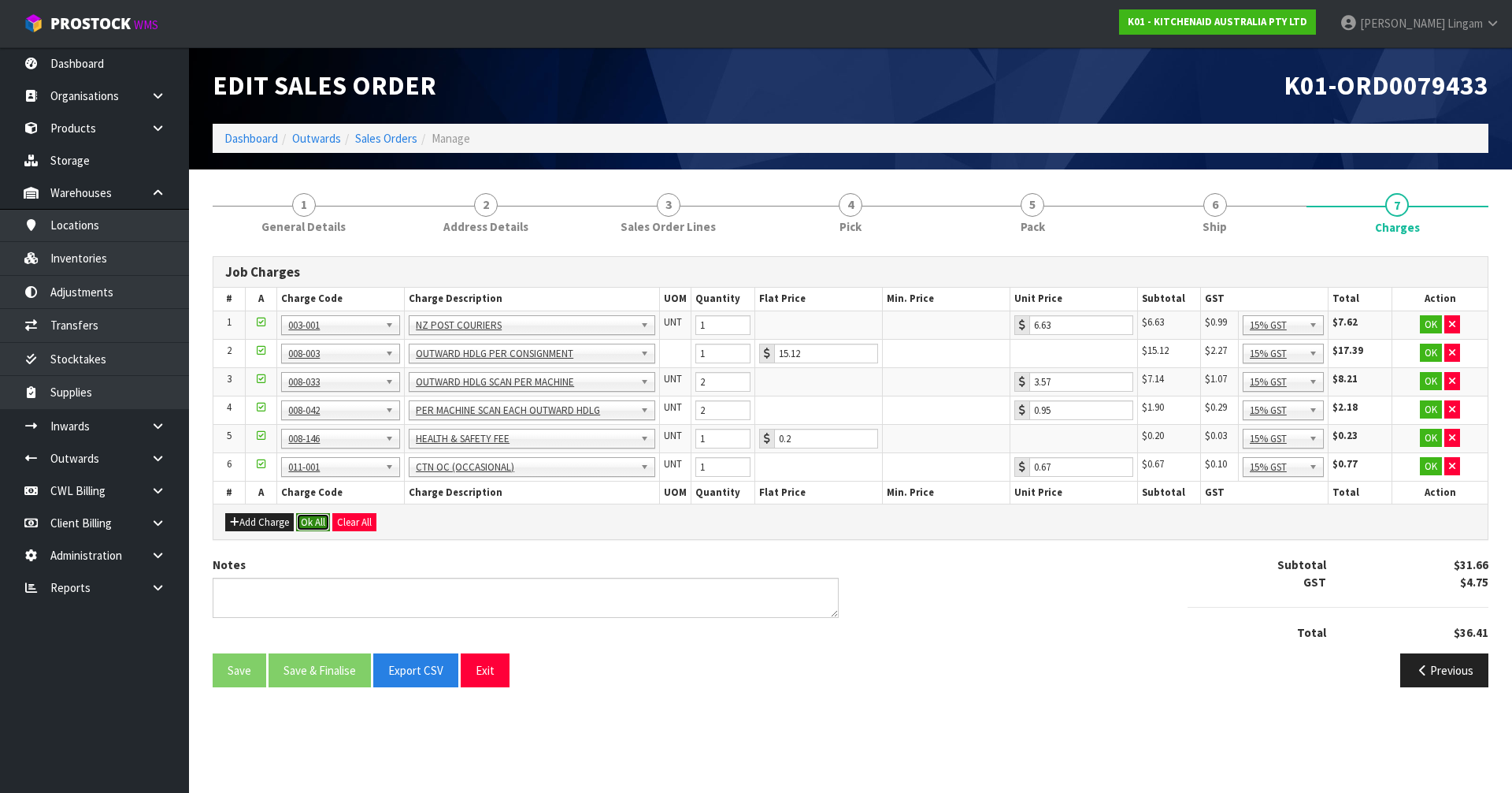
click at [318, 519] on button "Ok All" at bounding box center [313, 522] width 34 height 19
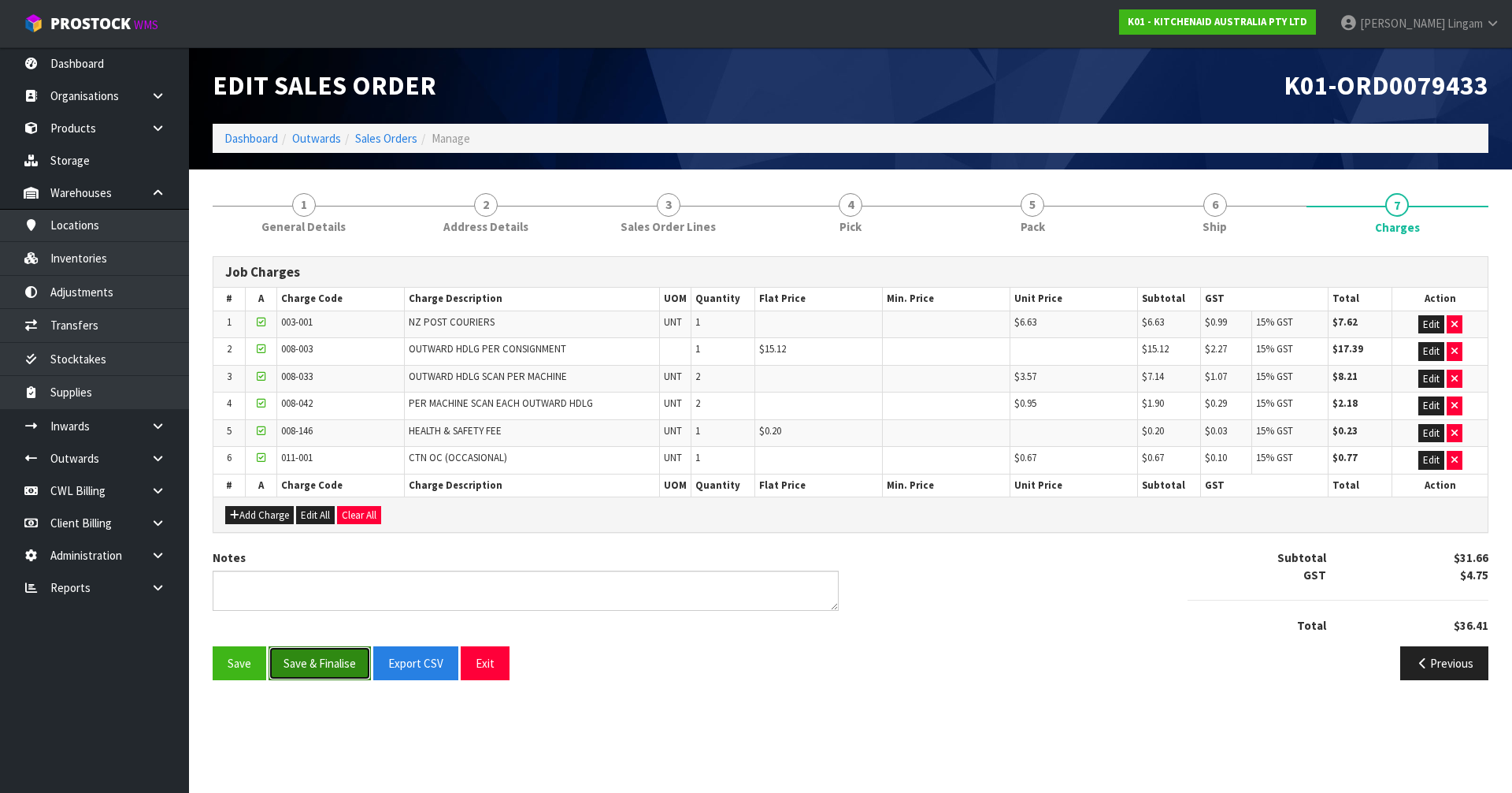
click at [333, 664] on button "Save & Finalise" at bounding box center [320, 663] width 102 height 34
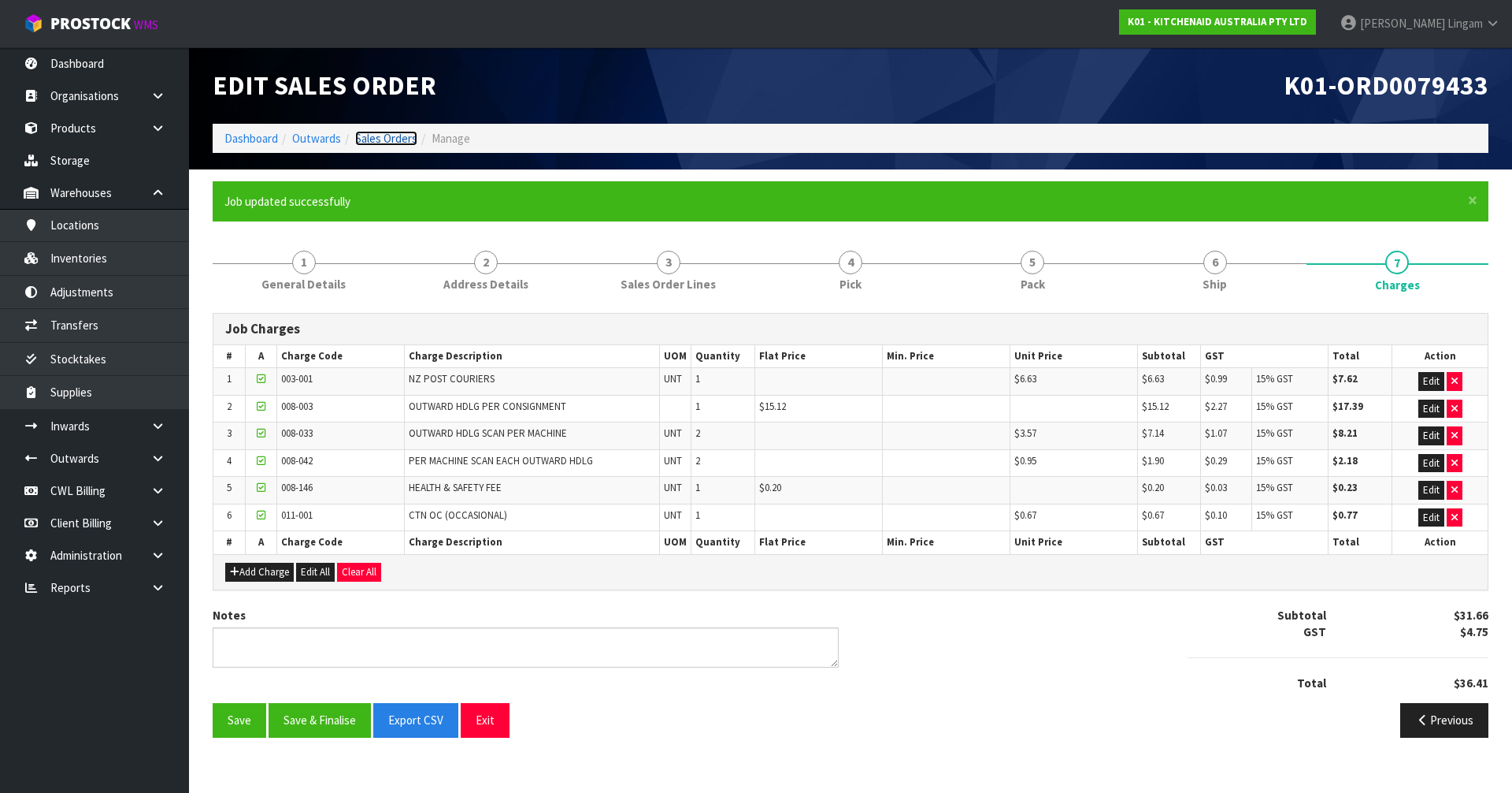
click at [405, 135] on link "Sales Orders" at bounding box center [386, 138] width 62 height 15
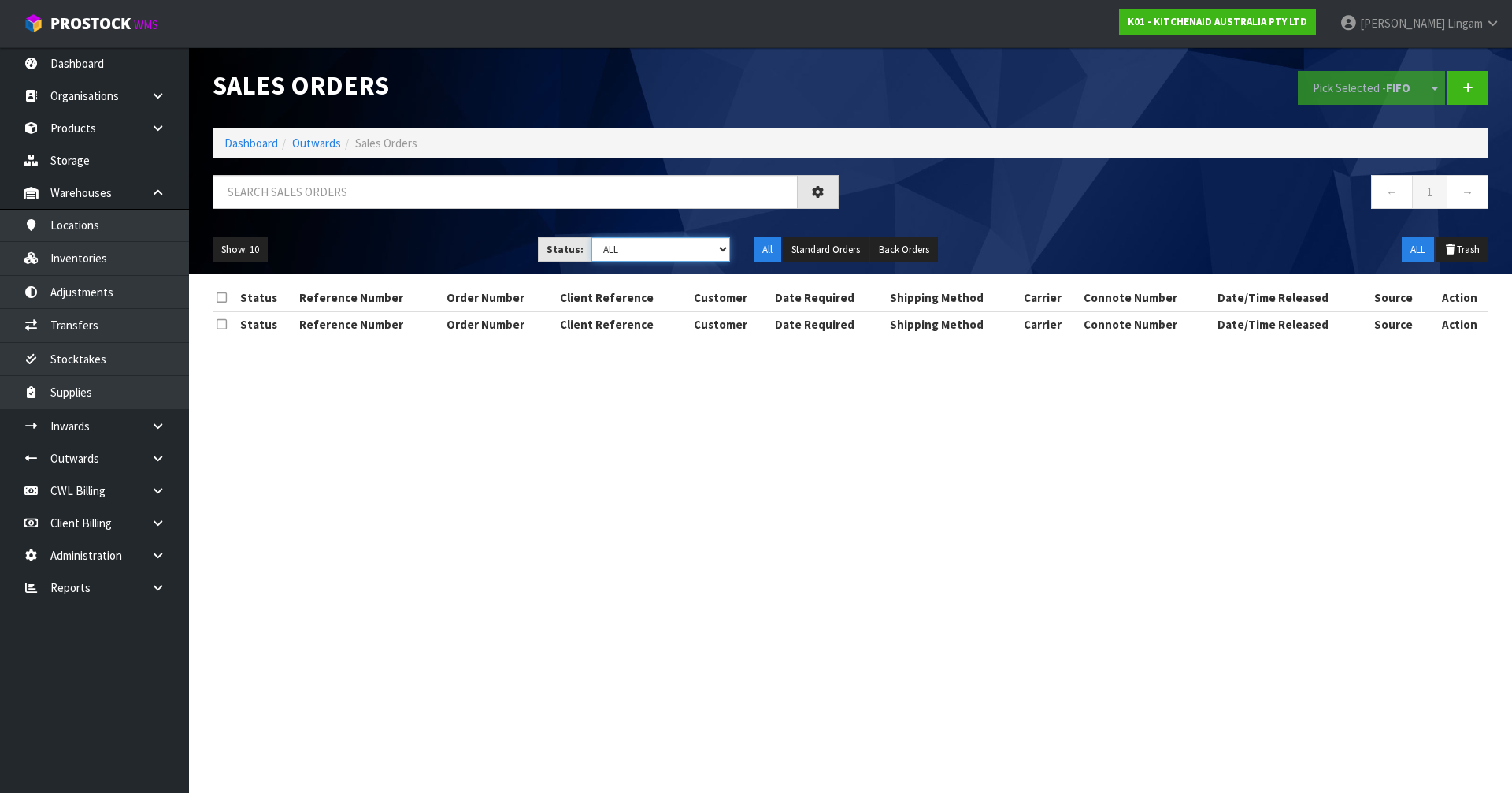
click at [714, 248] on select "Draft Pending Allocated Pending Pick Goods Picked Goods Packed Pending Charges …" at bounding box center [661, 249] width 140 height 24
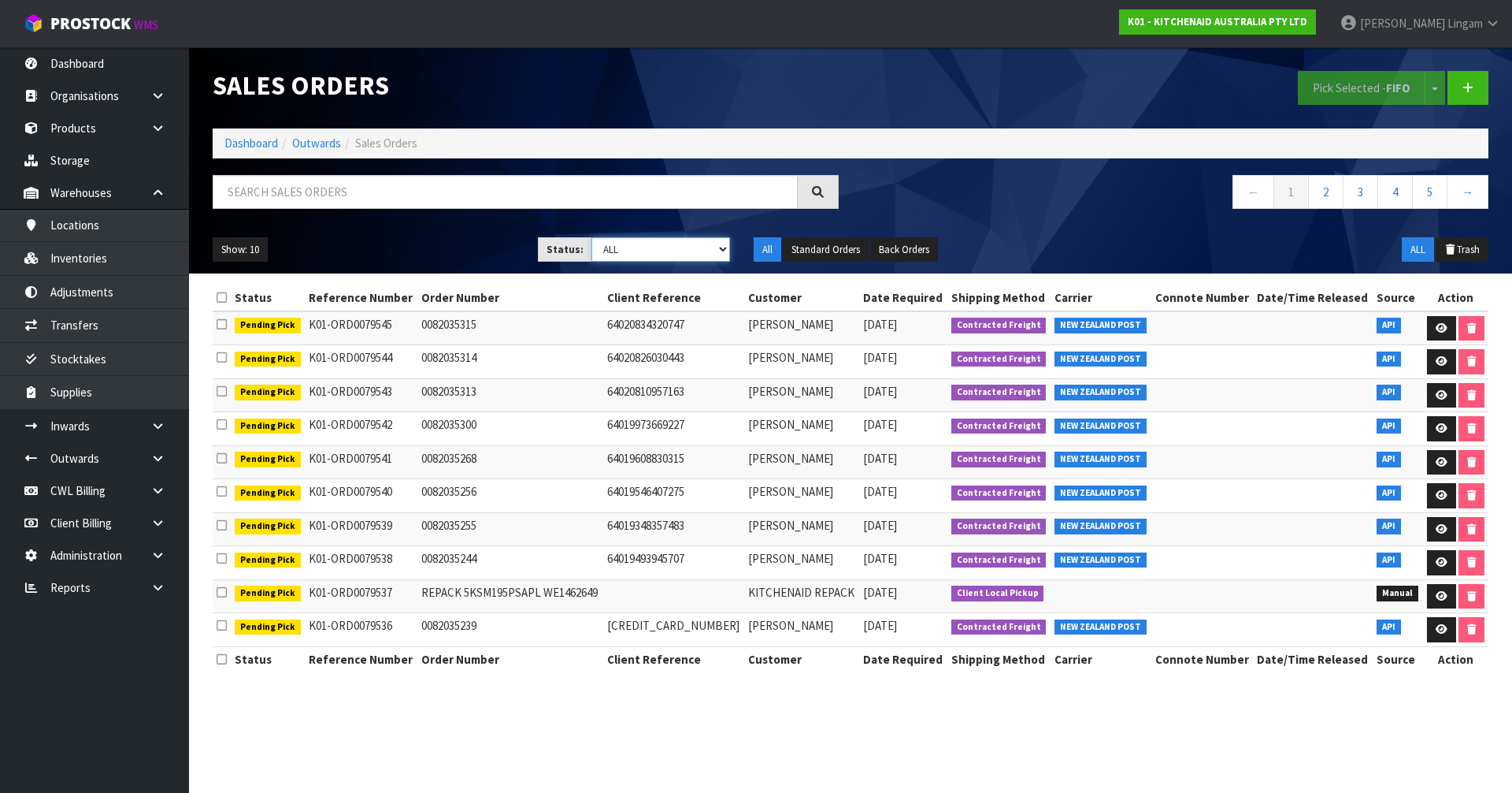
click at [709, 251] on select "Draft Pending Allocated Pending Pick Goods Picked Goods Packed Pending Charges …" at bounding box center [661, 249] width 140 height 24
click at [592, 237] on select "Draft Pending Allocated Pending Pick Goods Picked Goods Packed Pending Charges …" at bounding box center [661, 249] width 140 height 24
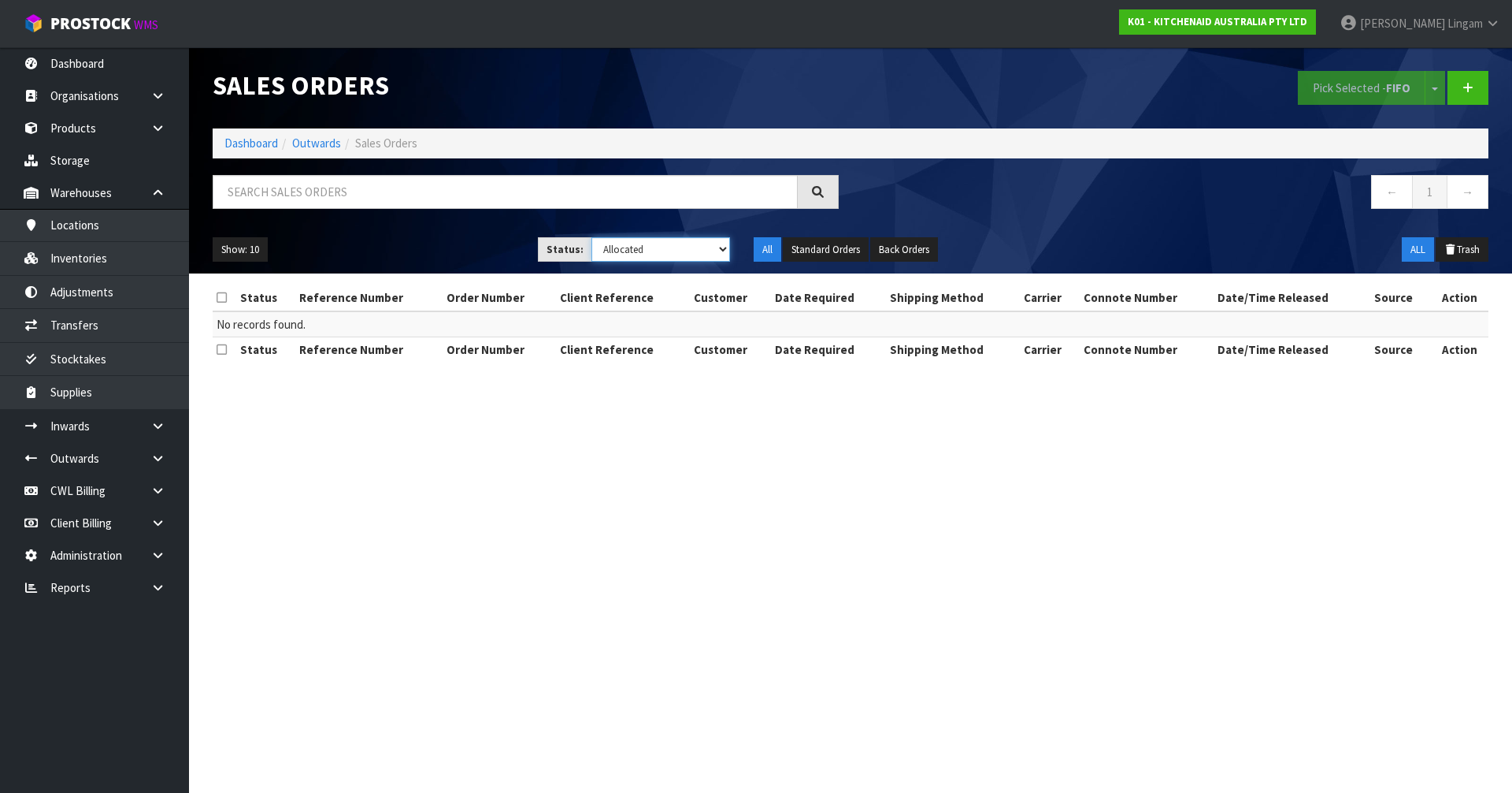
click at [701, 261] on select "Draft Pending Allocated Pending Pick Goods Picked Goods Packed Pending Charges …" at bounding box center [661, 249] width 140 height 24
select select "string:6"
click at [592, 237] on select "Draft Pending Allocated Pending Pick Goods Picked Goods Packed Pending Charges …" at bounding box center [661, 249] width 140 height 24
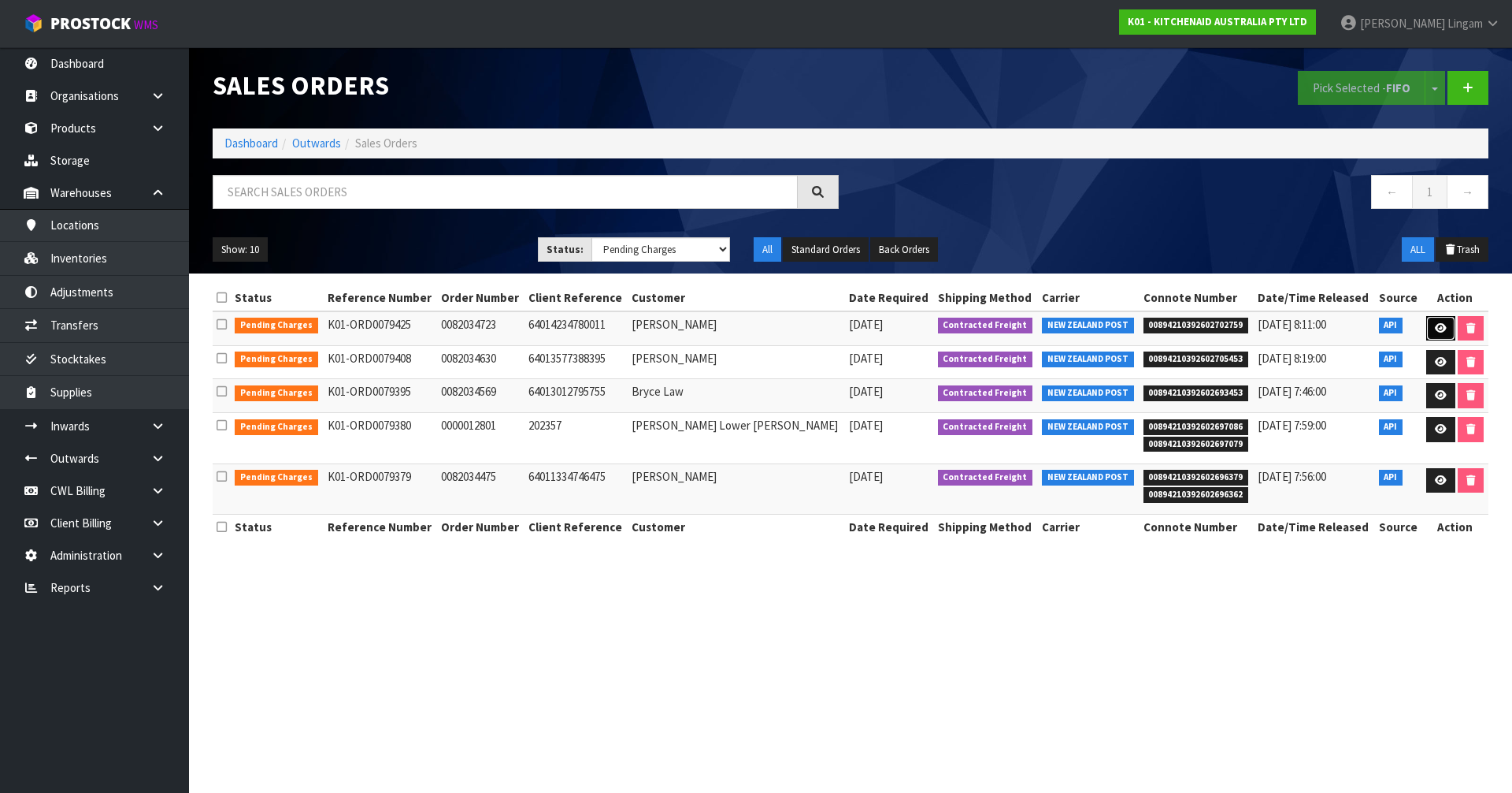
click at [1439, 333] on icon at bounding box center [1441, 328] width 12 height 10
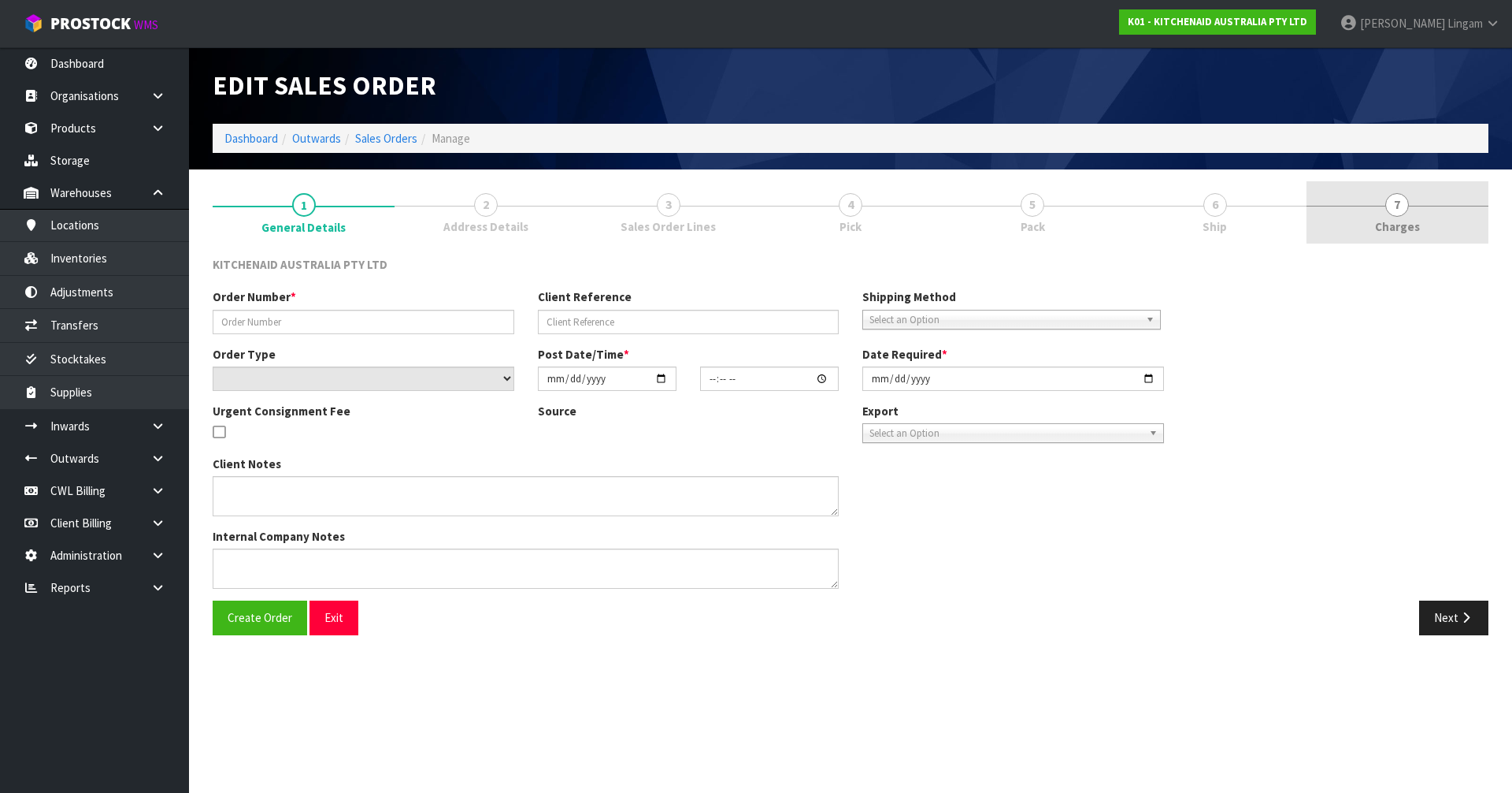
type input "0082034723"
type input "64014234780011"
select select "number:0"
type input "[DATE]"
type input "21:39:28.000"
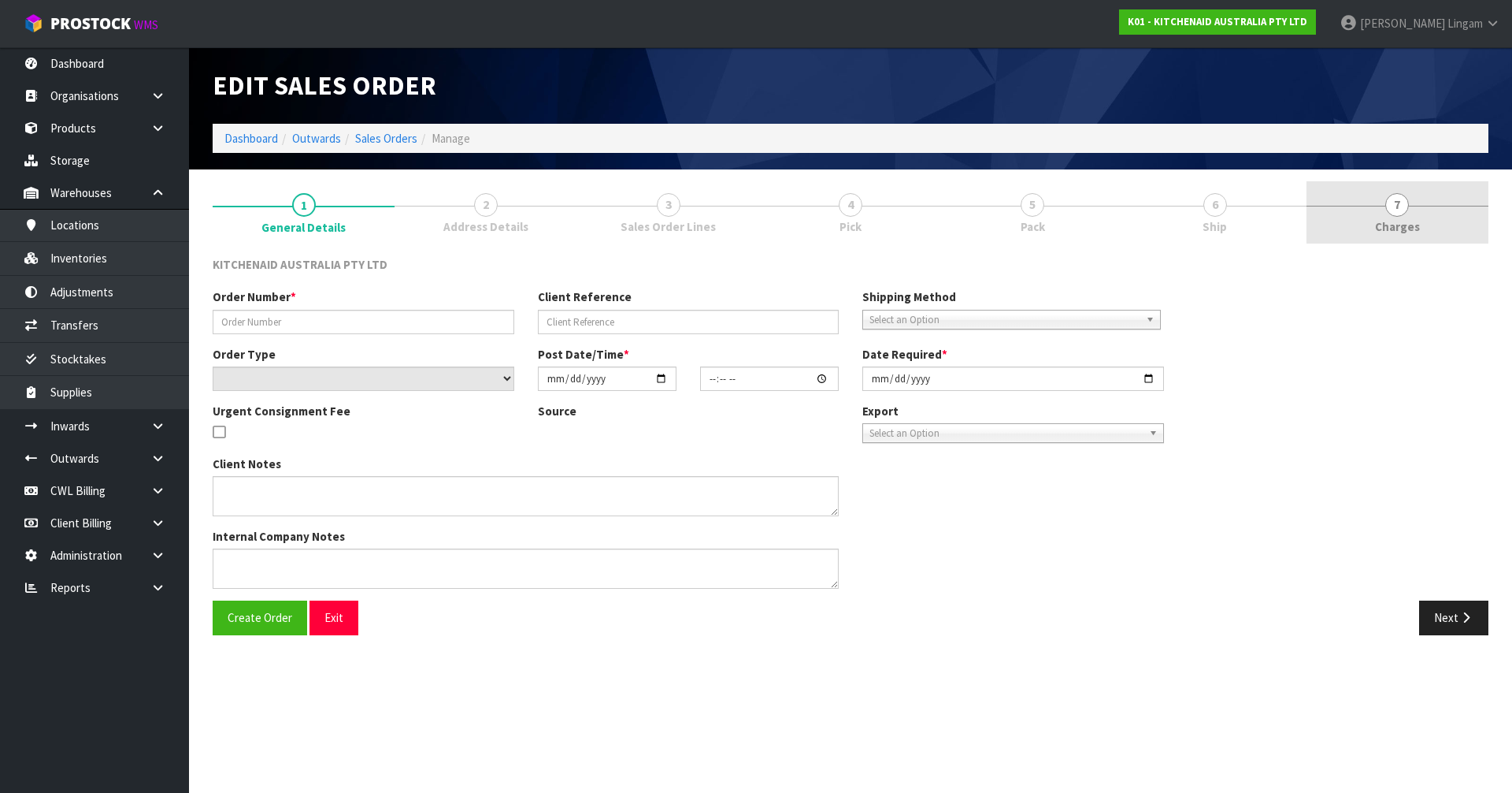
type input "[DATE]"
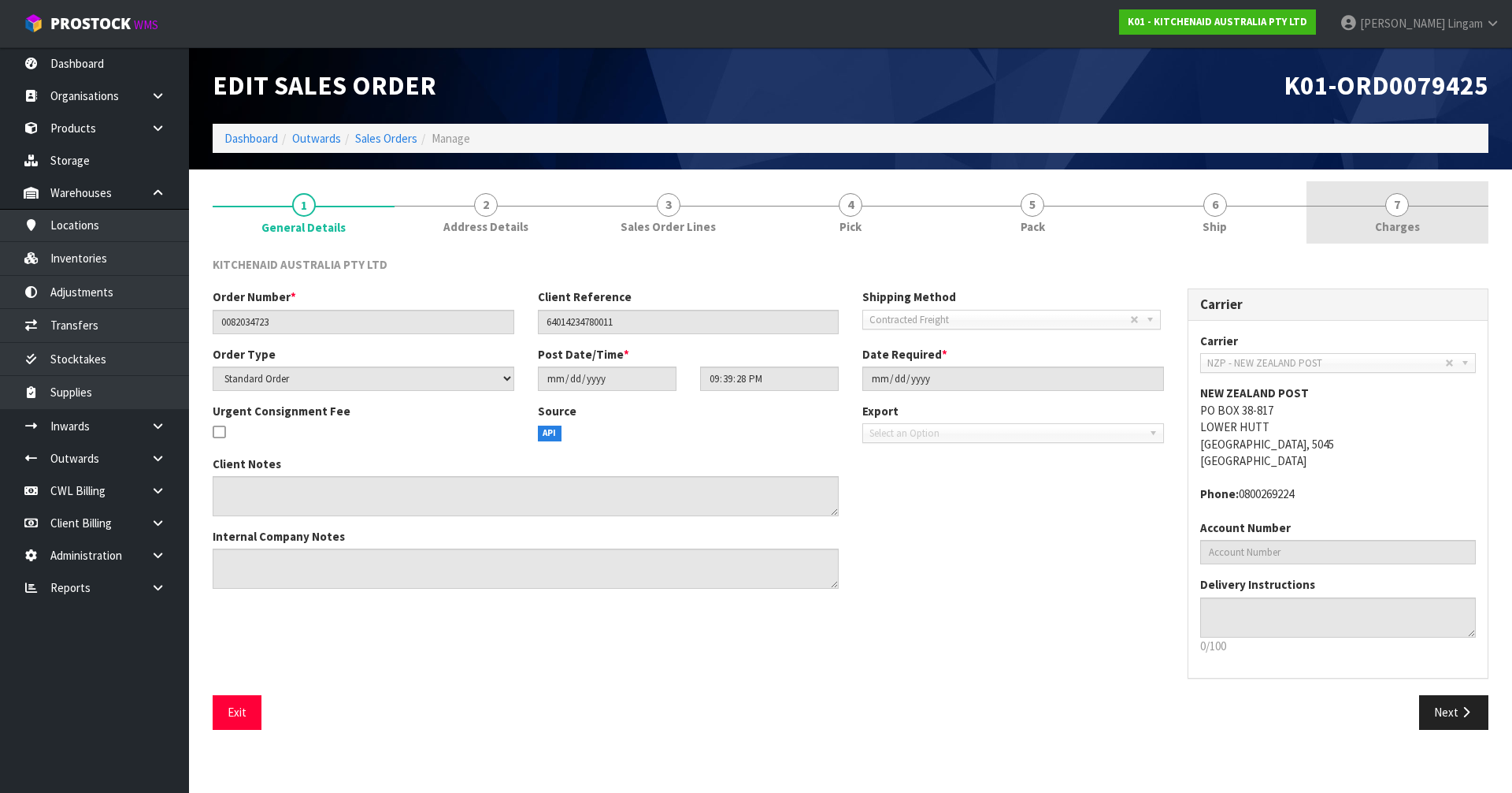
click at [1437, 222] on link "7 [GEOGRAPHIC_DATA]" at bounding box center [1397, 212] width 182 height 62
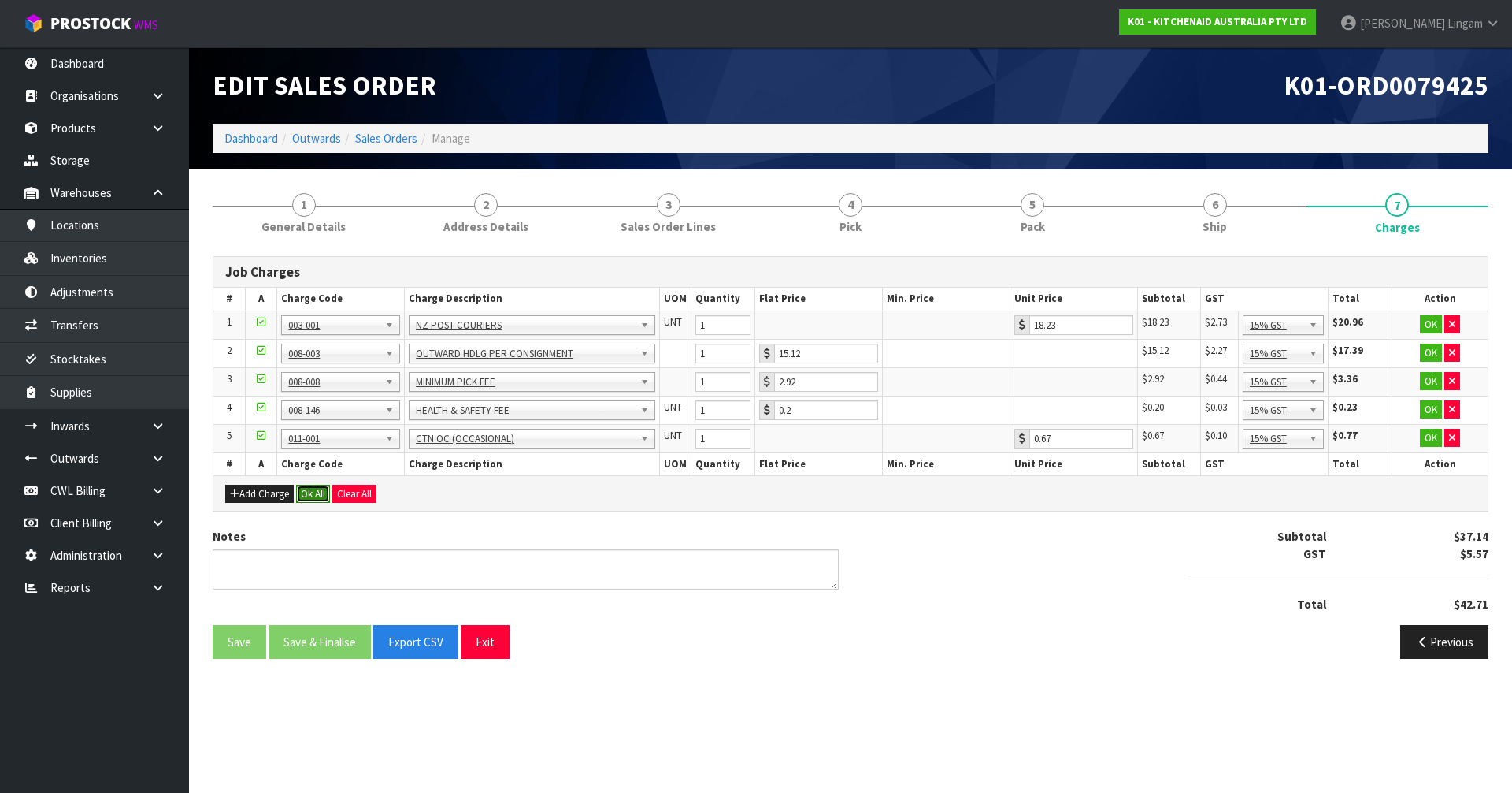
click at [313, 487] on button "Ok All" at bounding box center [313, 494] width 34 height 19
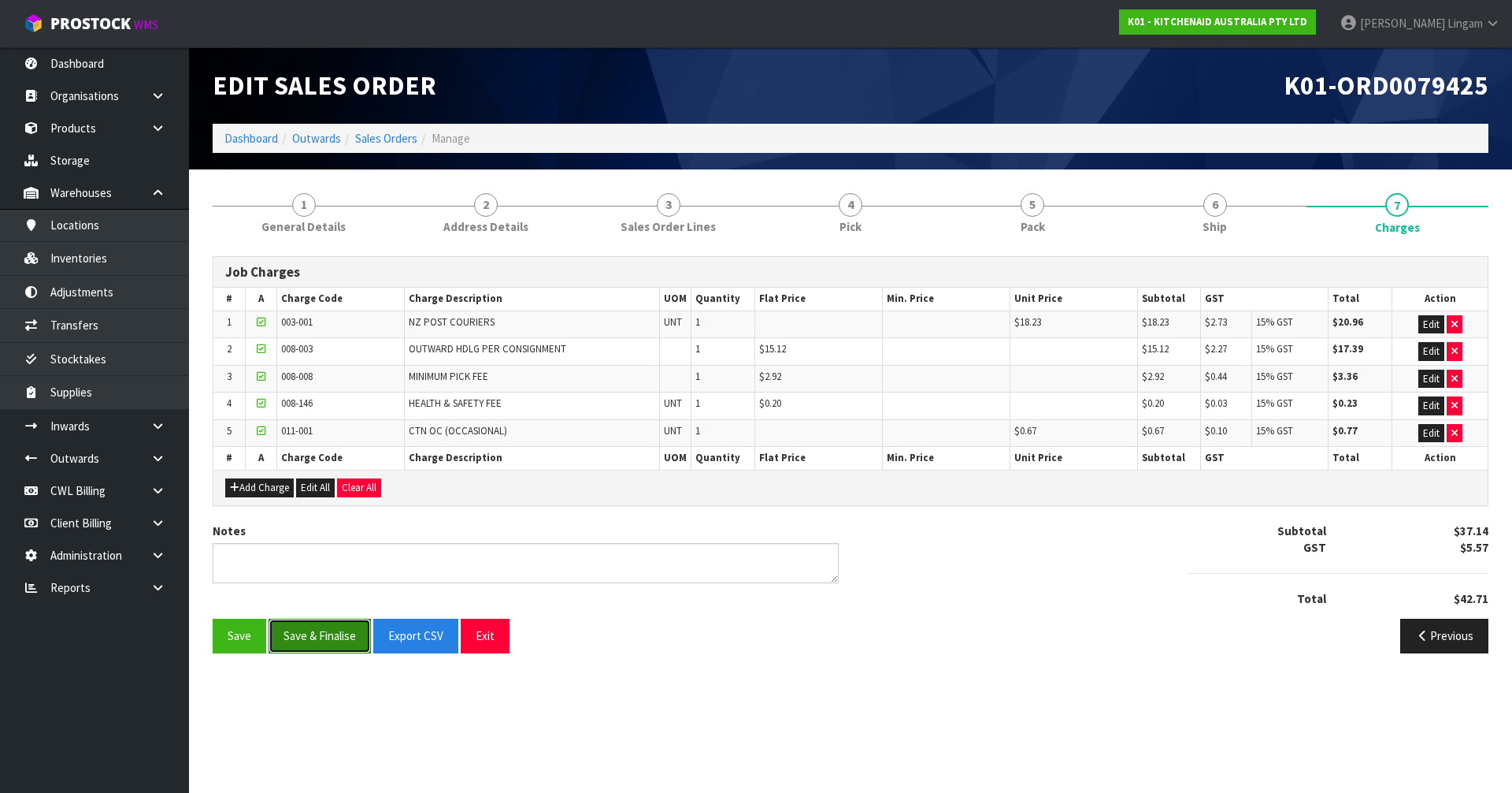
click at [330, 639] on button "Save & Finalise" at bounding box center [320, 636] width 102 height 34
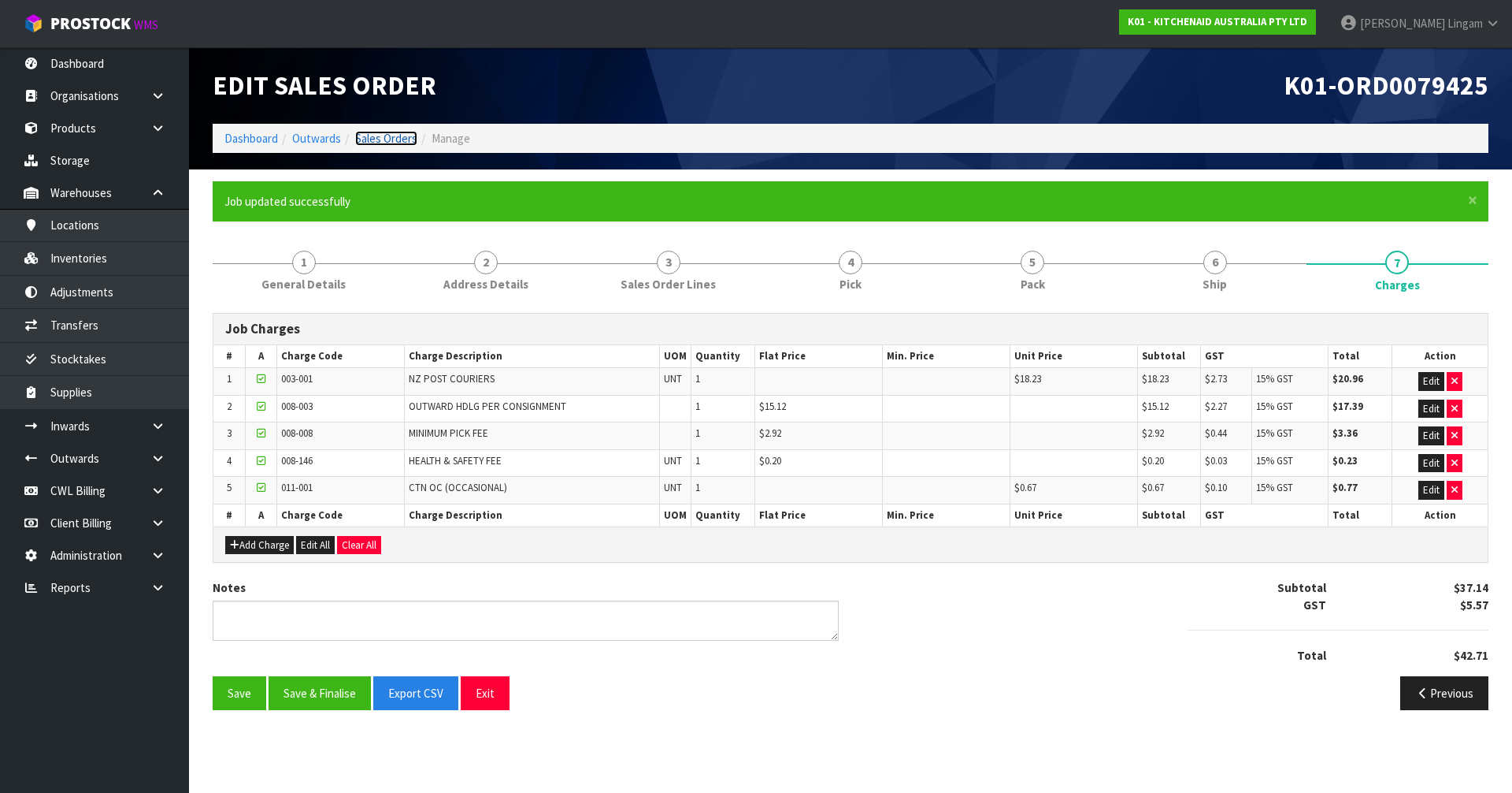
click at [395, 138] on link "Sales Orders" at bounding box center [386, 138] width 62 height 15
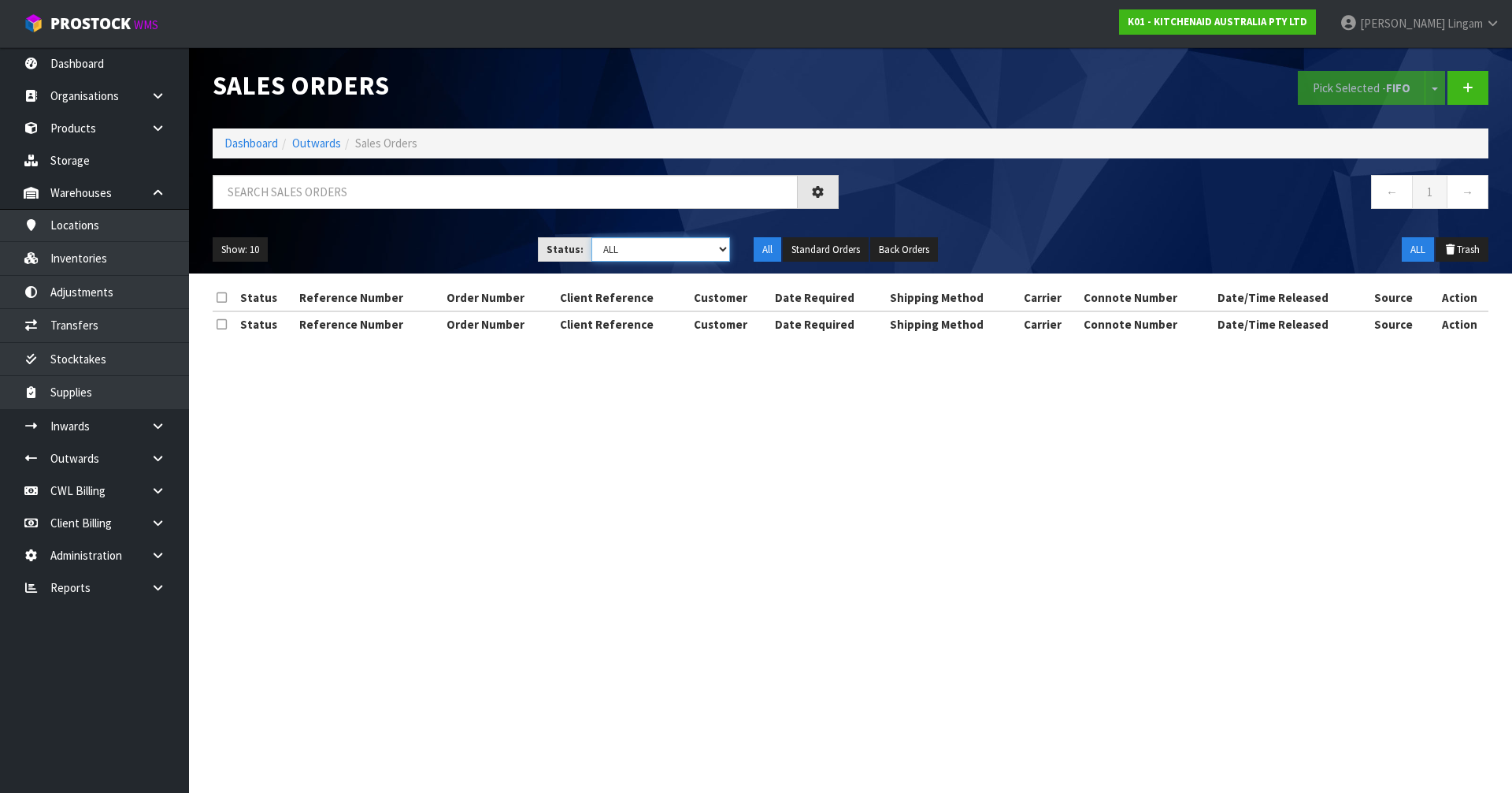
click at [716, 253] on select "Draft Pending Allocated Pending Pick Goods Picked Goods Packed Pending Charges …" at bounding box center [661, 249] width 140 height 24
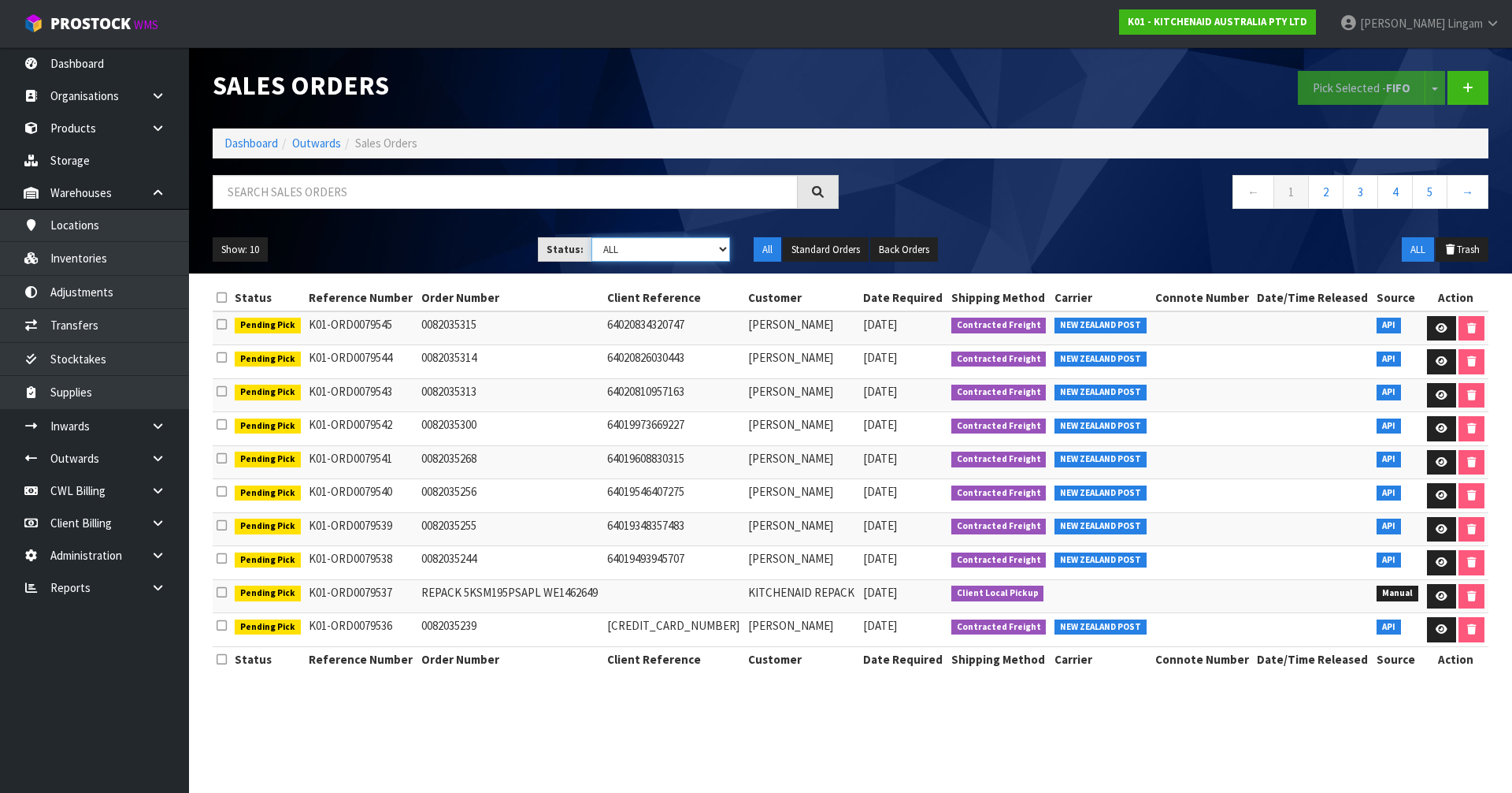
click at [697, 247] on select "Draft Pending Allocated Pending Pick Goods Picked Goods Packed Pending Charges …" at bounding box center [661, 249] width 140 height 24
select select "string:6"
click at [592, 237] on select "Draft Pending Allocated Pending Pick Goods Picked Goods Packed Pending Charges …" at bounding box center [661, 249] width 140 height 24
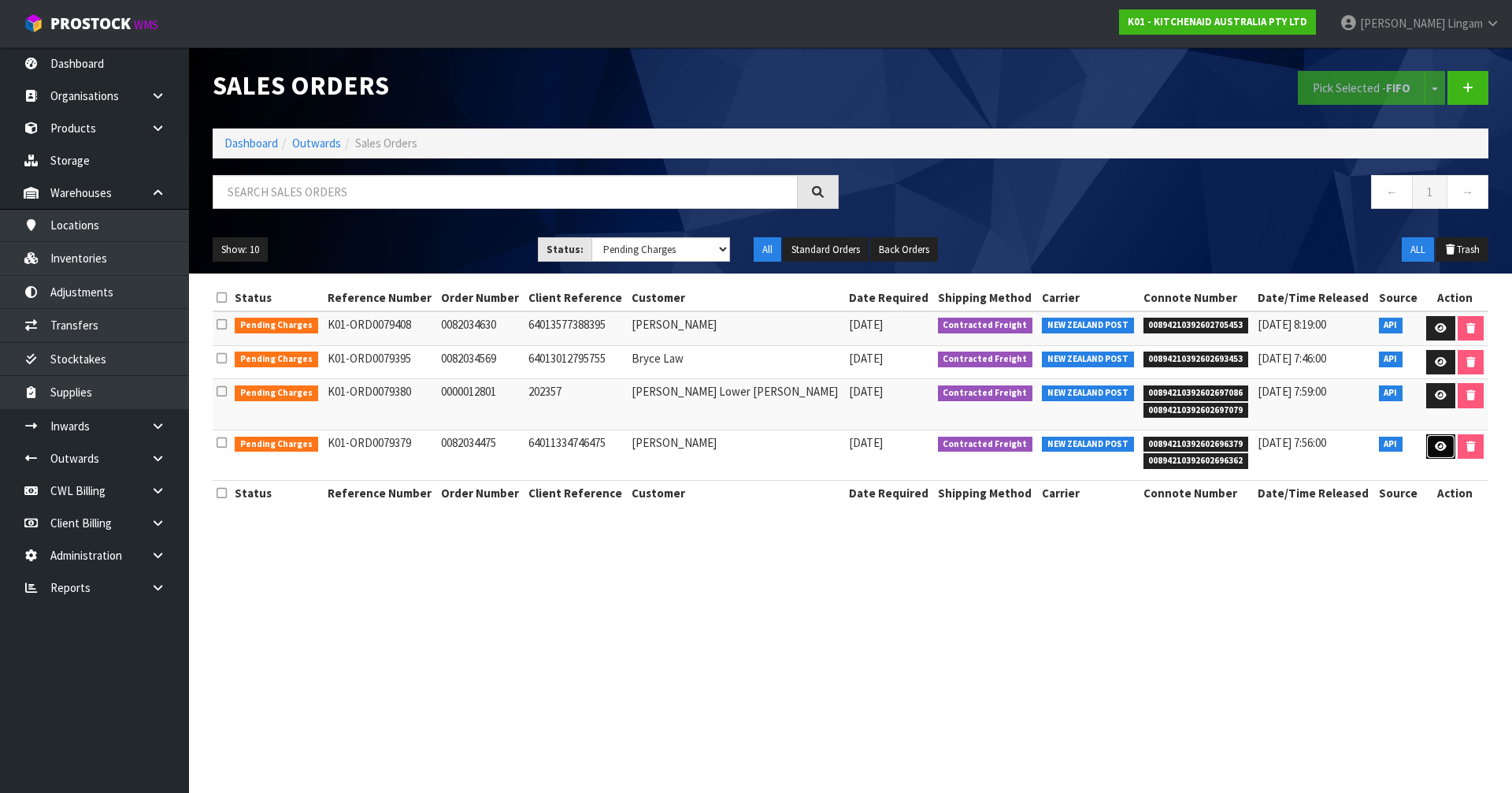
click at [1436, 443] on icon at bounding box center [1441, 445] width 12 height 10
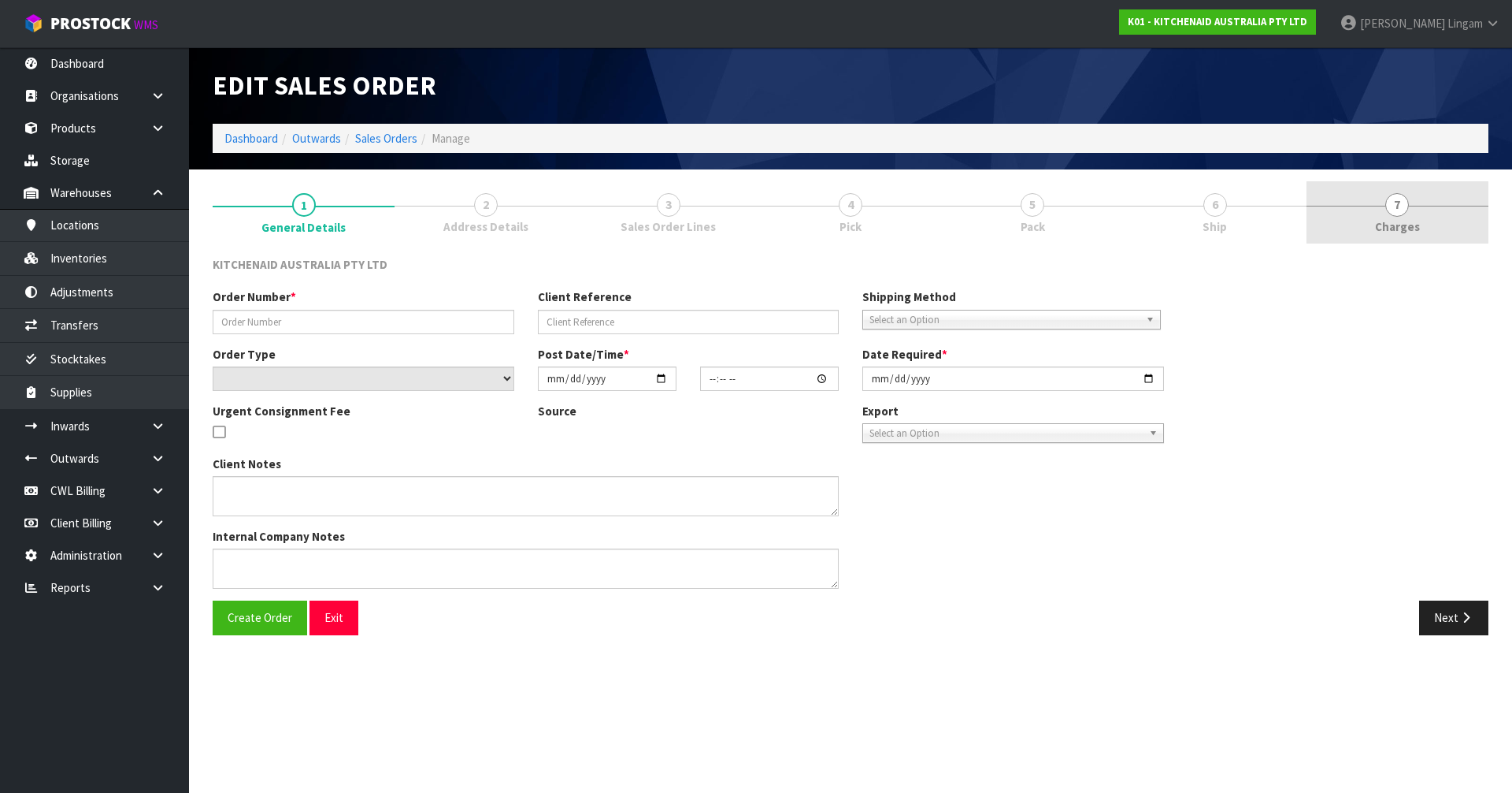
type input "0082034475"
type input "64011334746475"
select select "number:0"
type input "[DATE]"
type input "17:40:39.000"
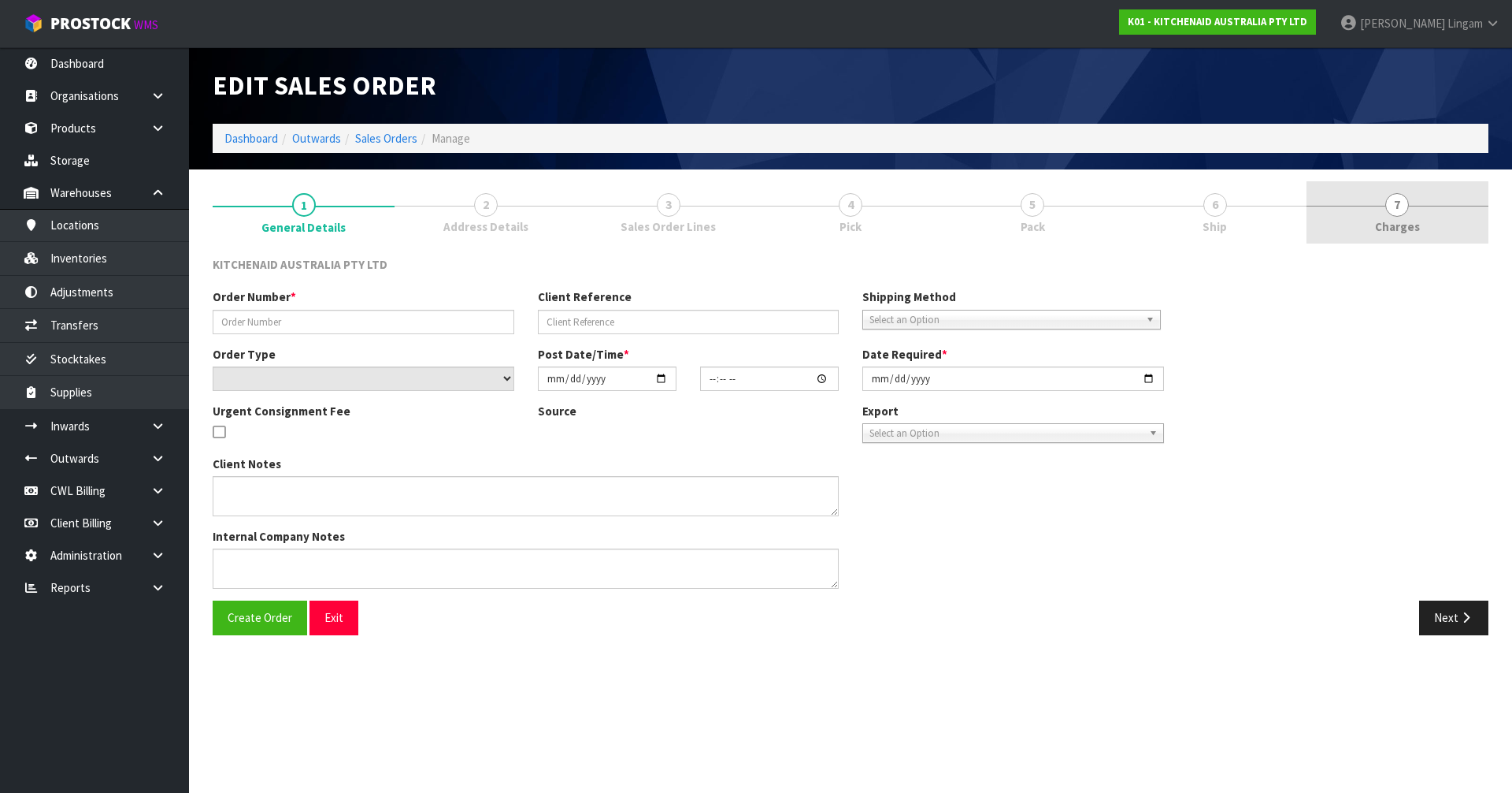
type input "[DATE]"
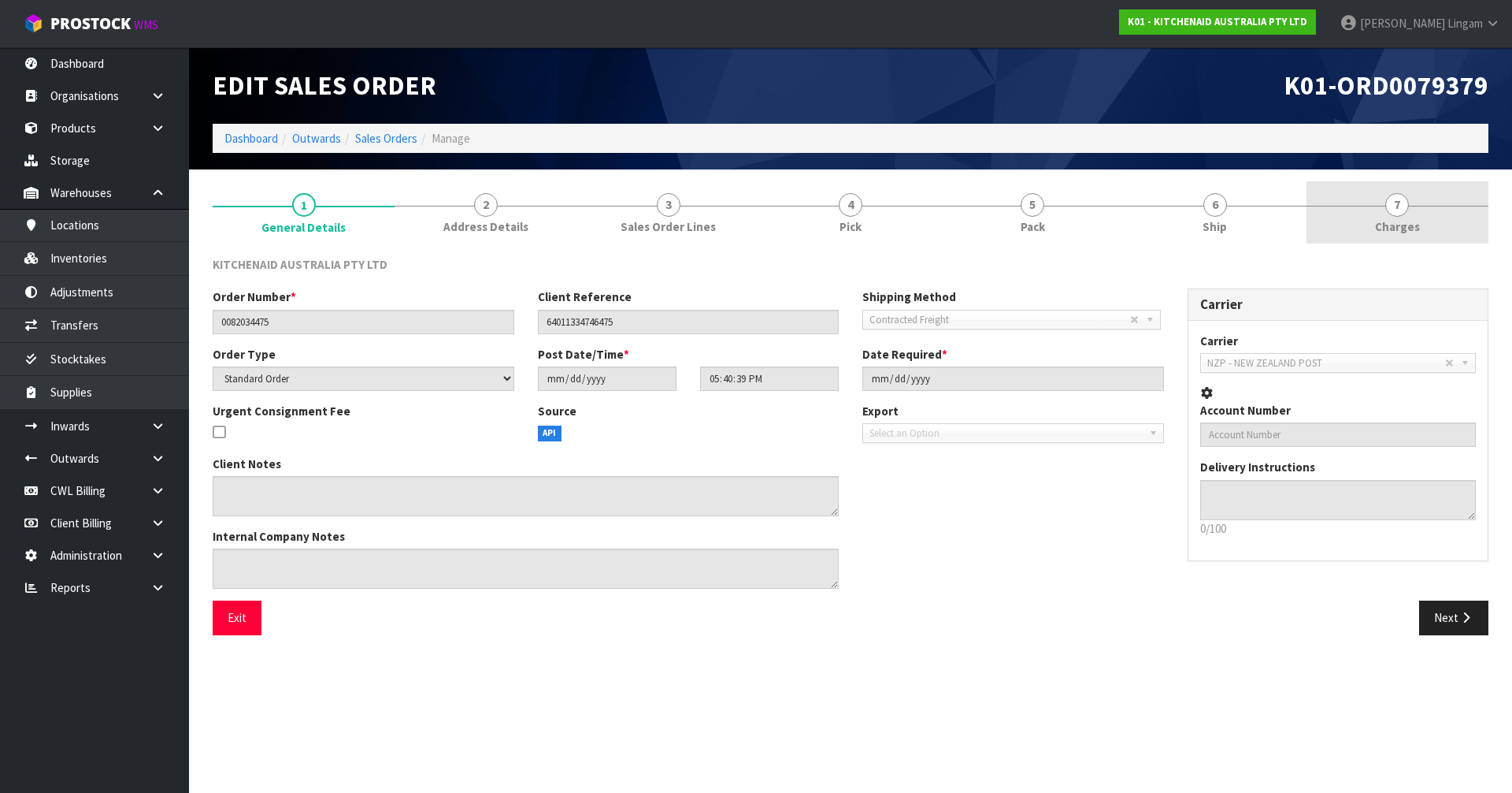
click at [1425, 205] on link "7 [GEOGRAPHIC_DATA]" at bounding box center [1397, 212] width 182 height 62
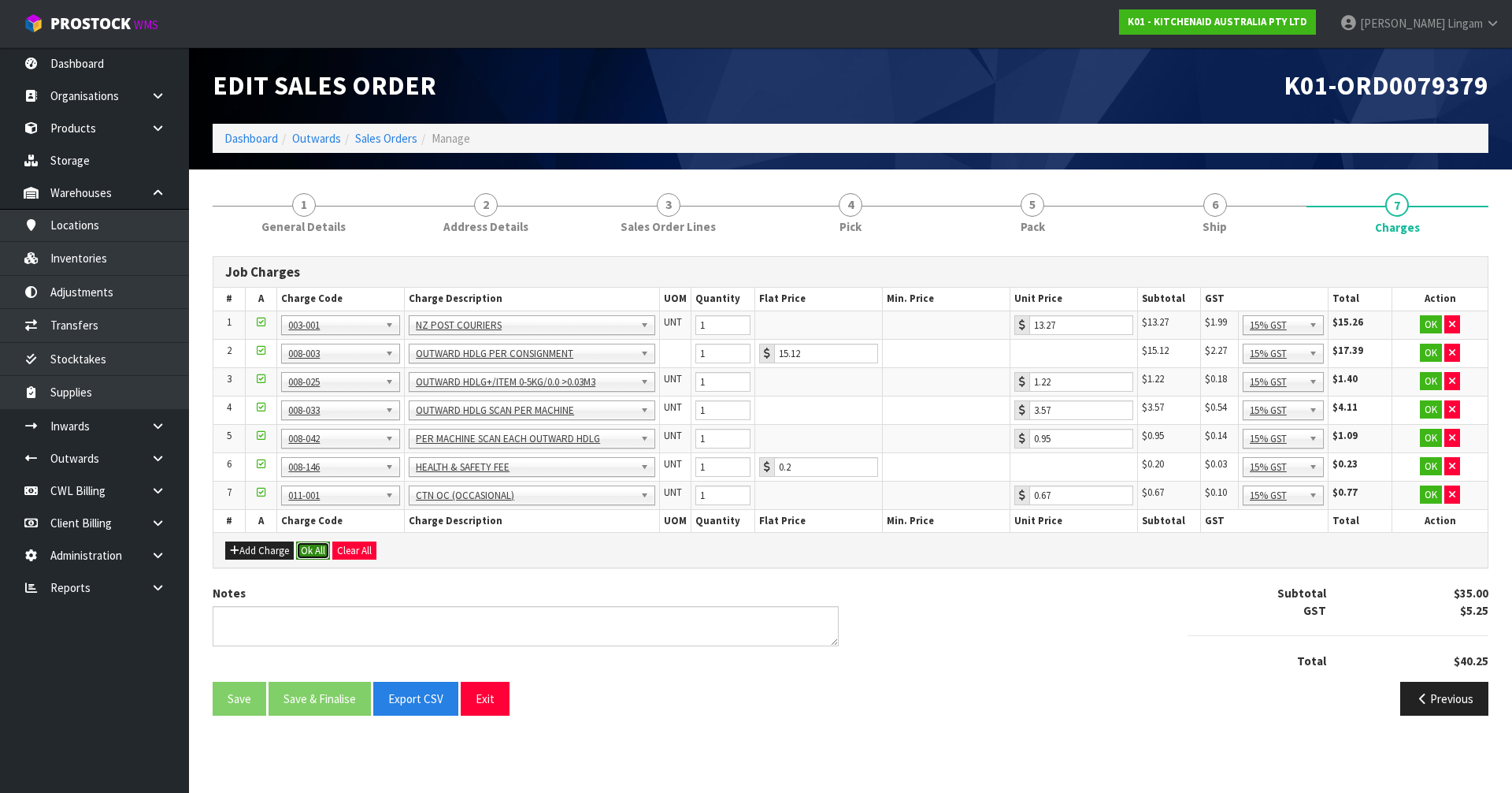
click at [321, 554] on button "Ok All" at bounding box center [313, 551] width 34 height 19
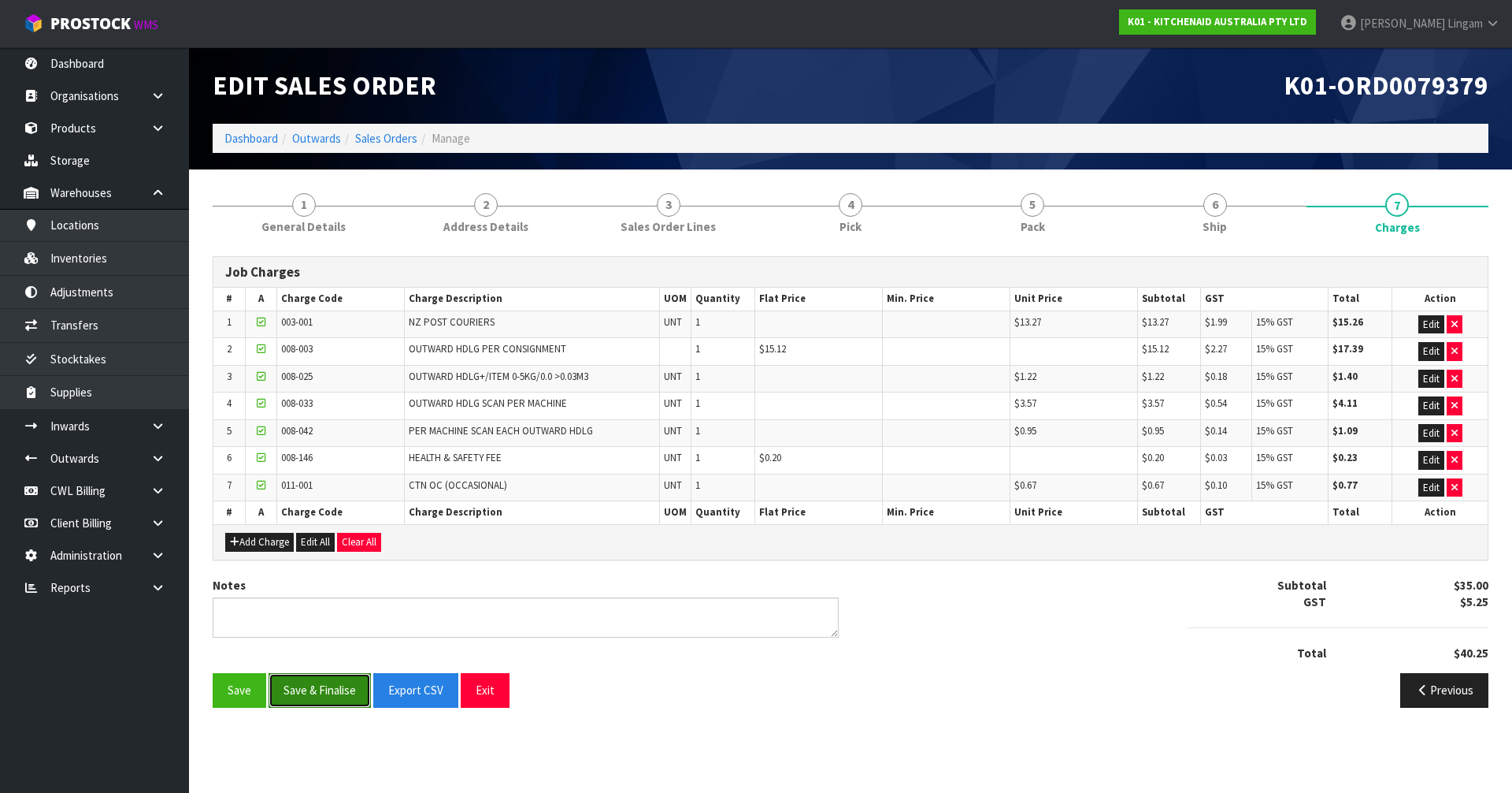
click at [320, 691] on button "Save & Finalise" at bounding box center [320, 690] width 102 height 34
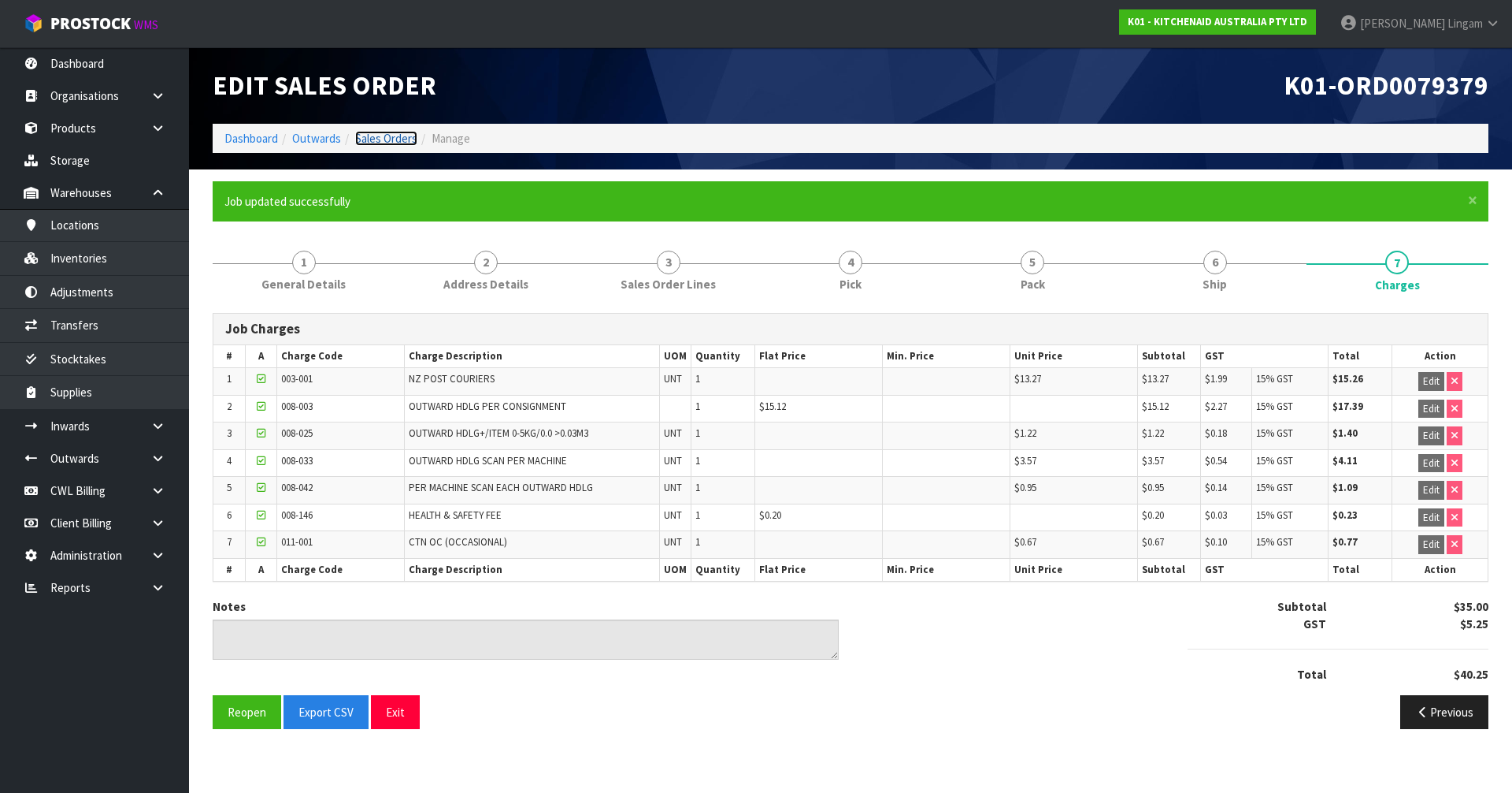
click at [390, 140] on link "Sales Orders" at bounding box center [386, 138] width 62 height 15
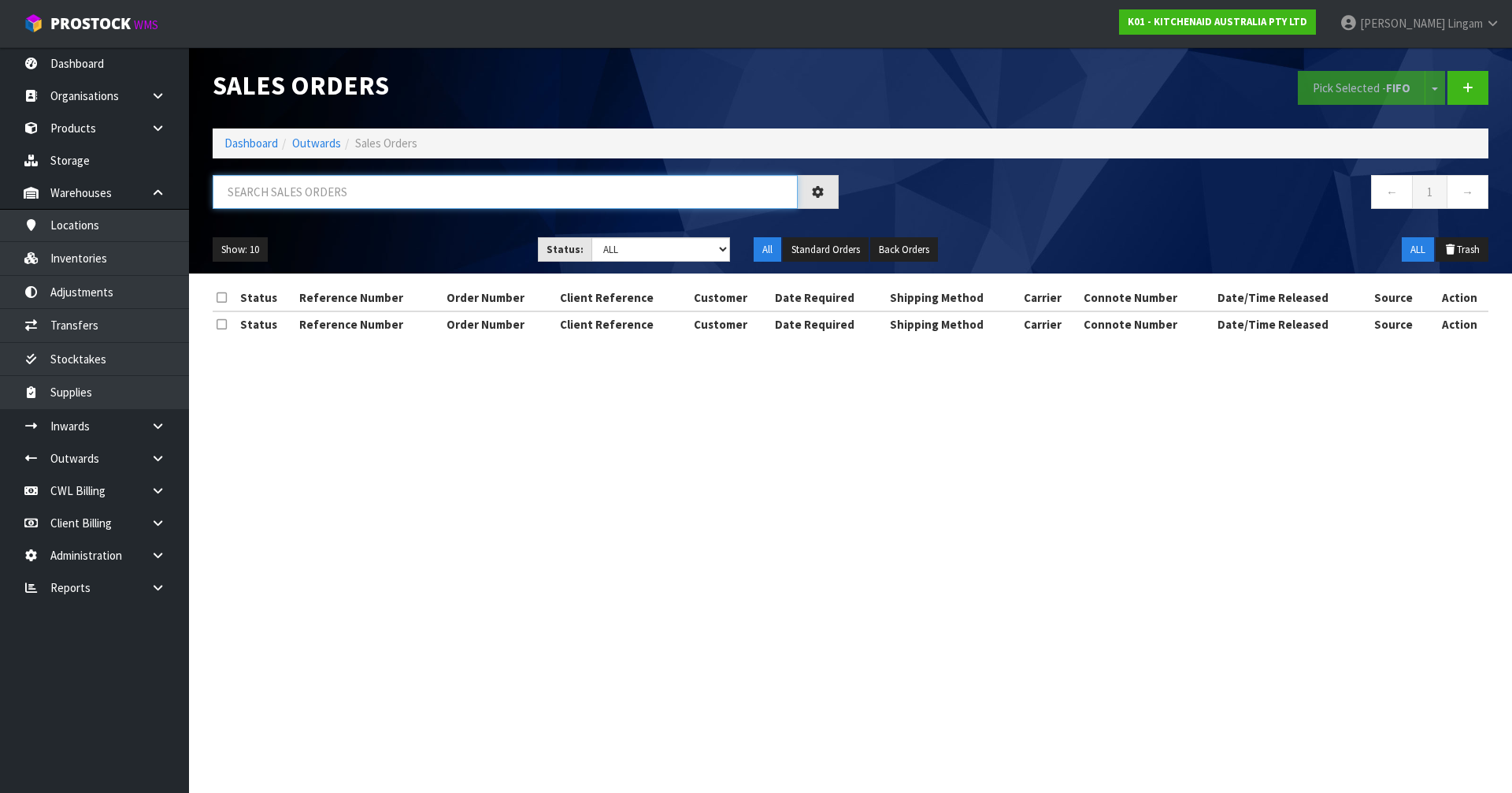
click at [702, 190] on input "text" at bounding box center [505, 192] width 585 height 34
paste input "ORD0079439"
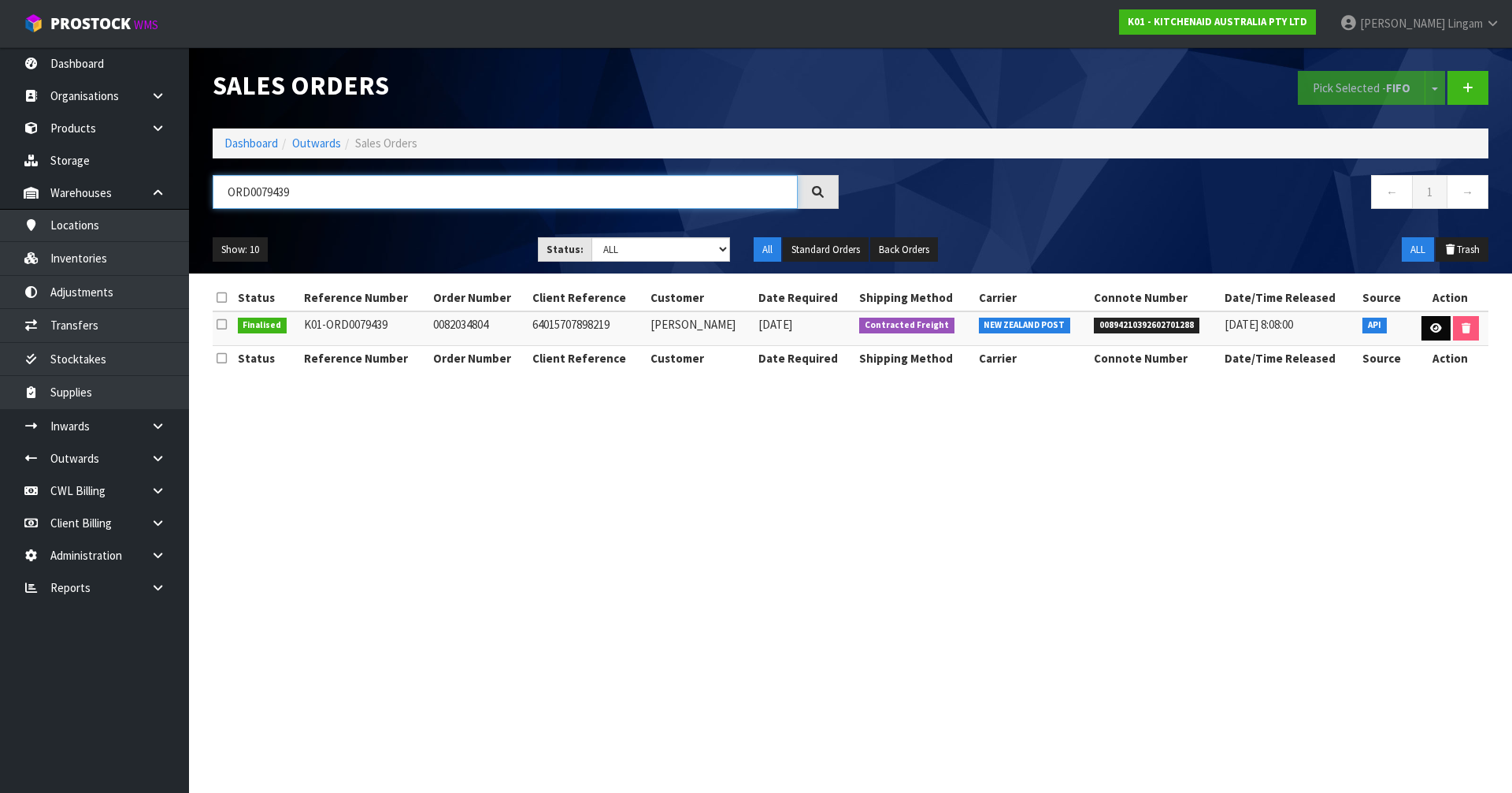
type input "ORD0079439"
click at [1437, 333] on icon at bounding box center [1436, 328] width 12 height 10
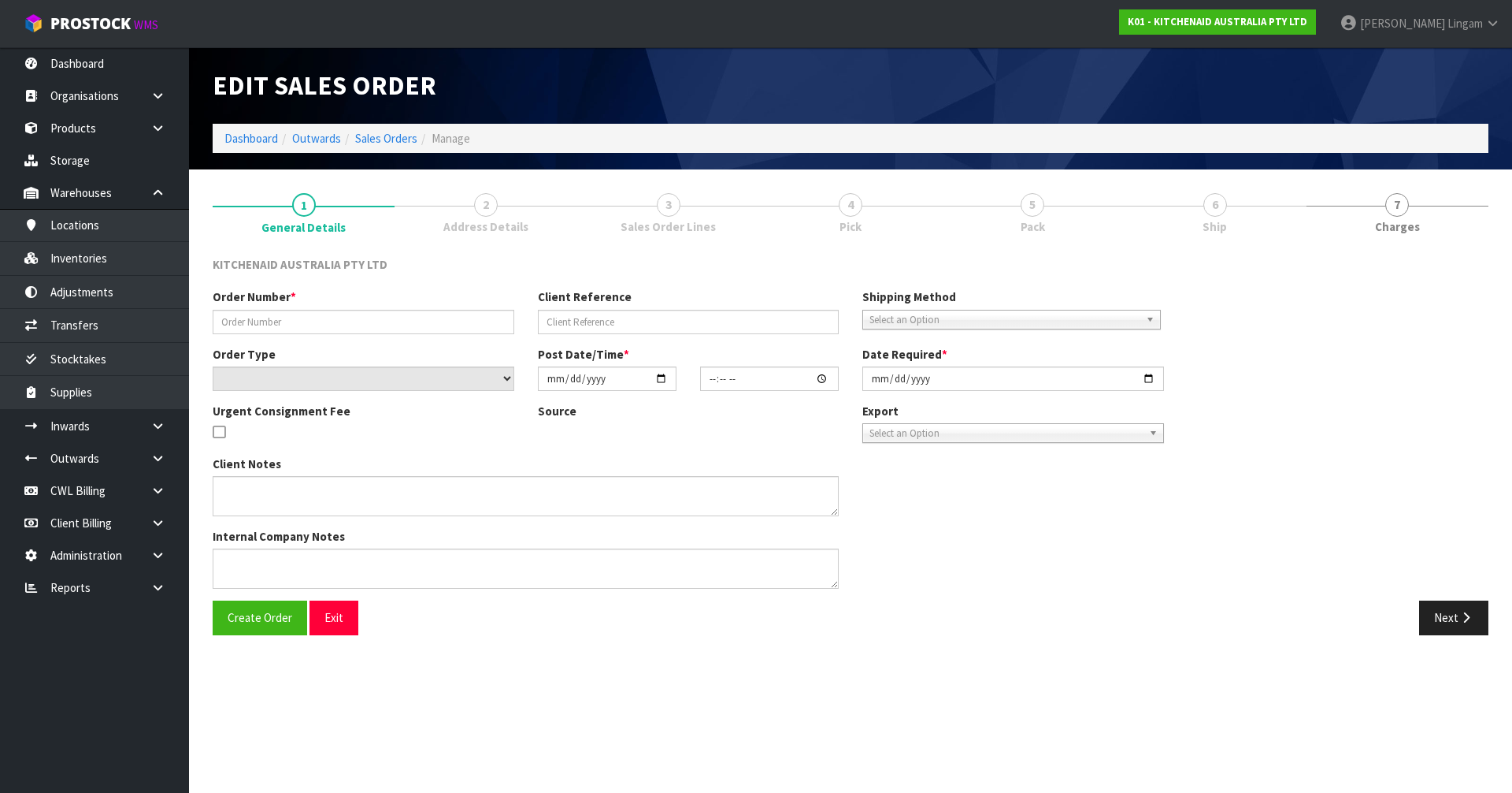
type input "0082034804"
type input "64015707898219"
select select "number:0"
type input "[DATE]"
type input "09:39:02.000"
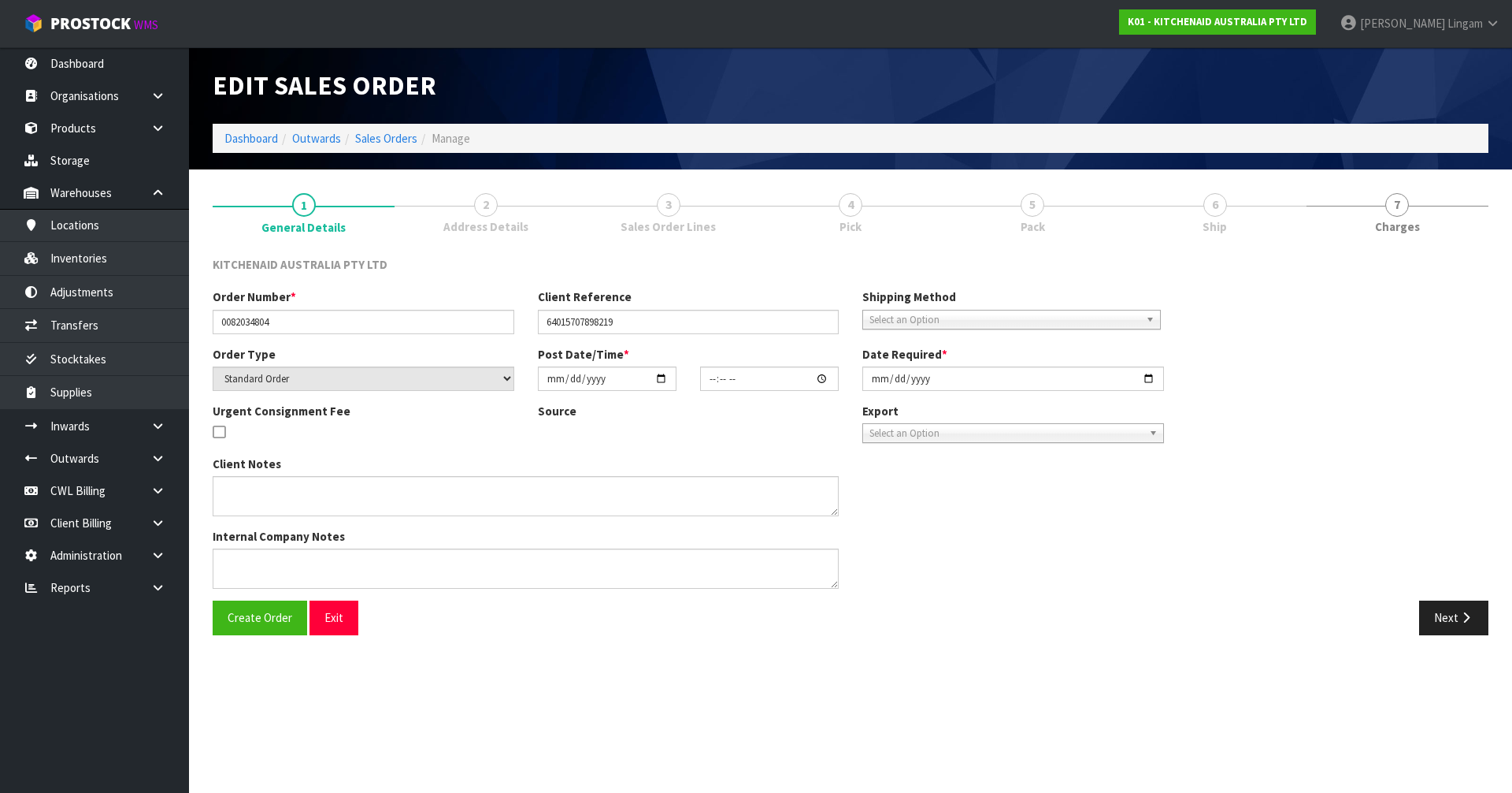
type input "[DATE]"
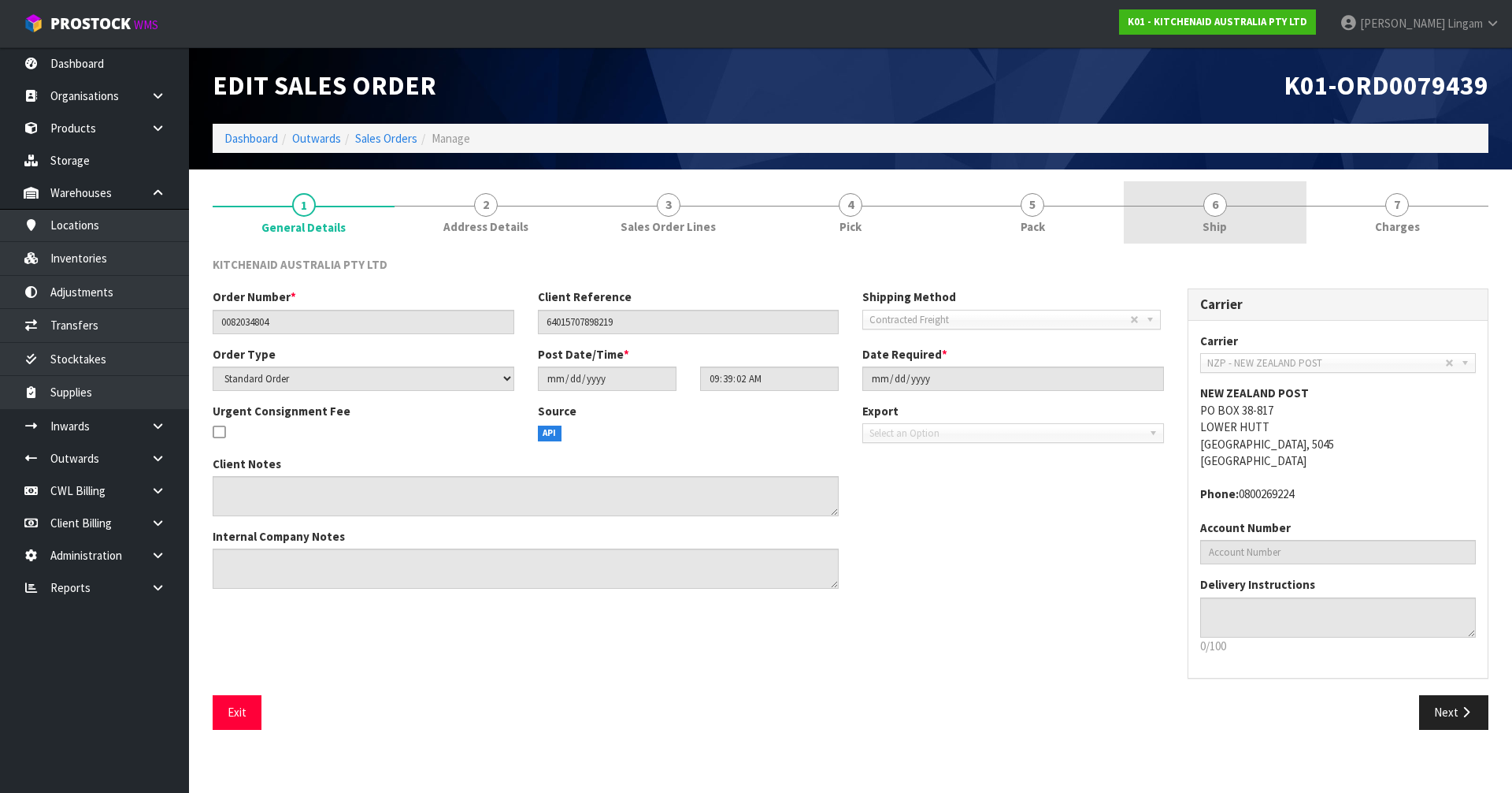
click at [1284, 217] on link "6 Ship" at bounding box center [1215, 212] width 182 height 62
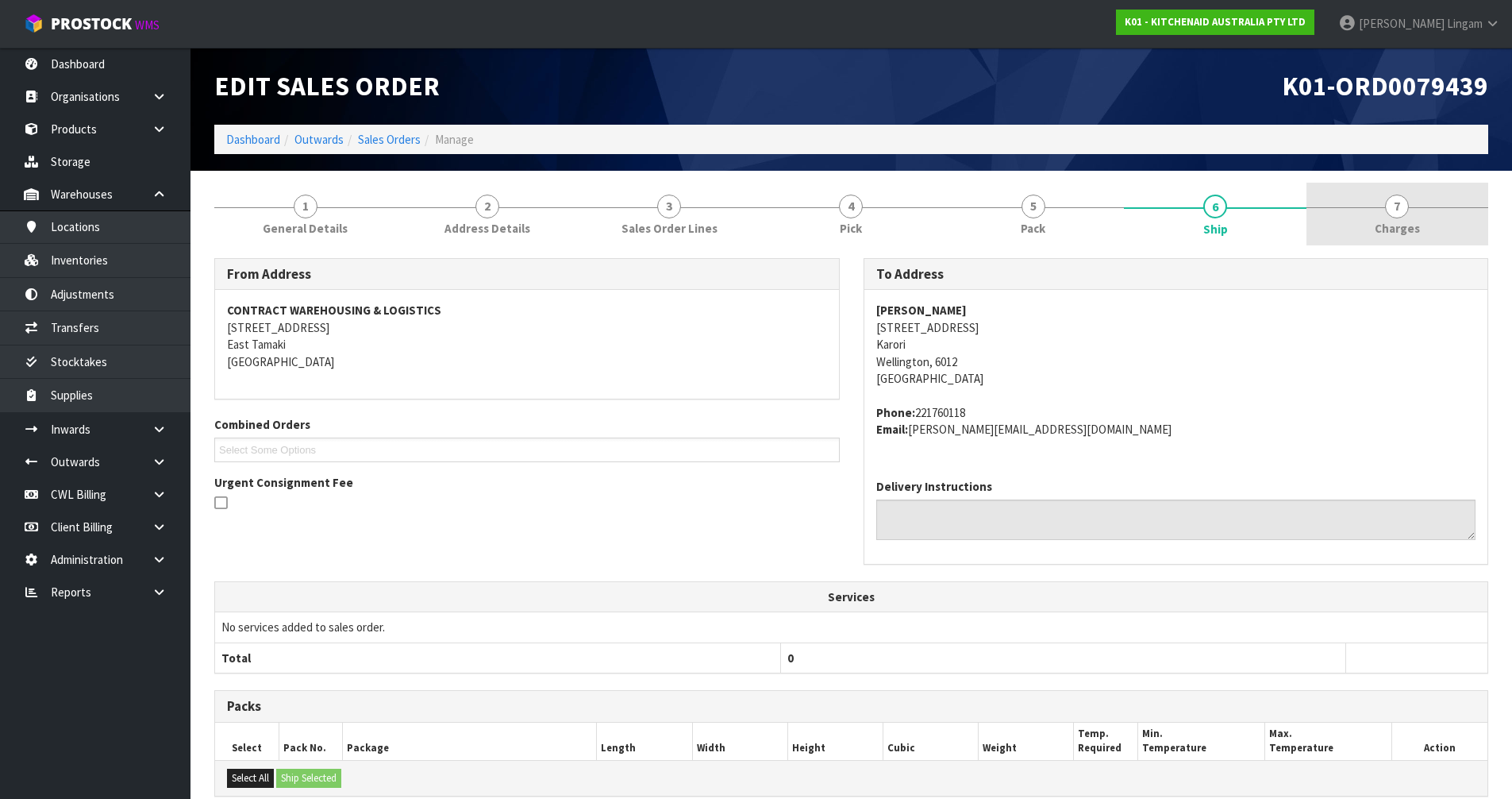
click at [1410, 227] on span "Charges" at bounding box center [1397, 228] width 45 height 17
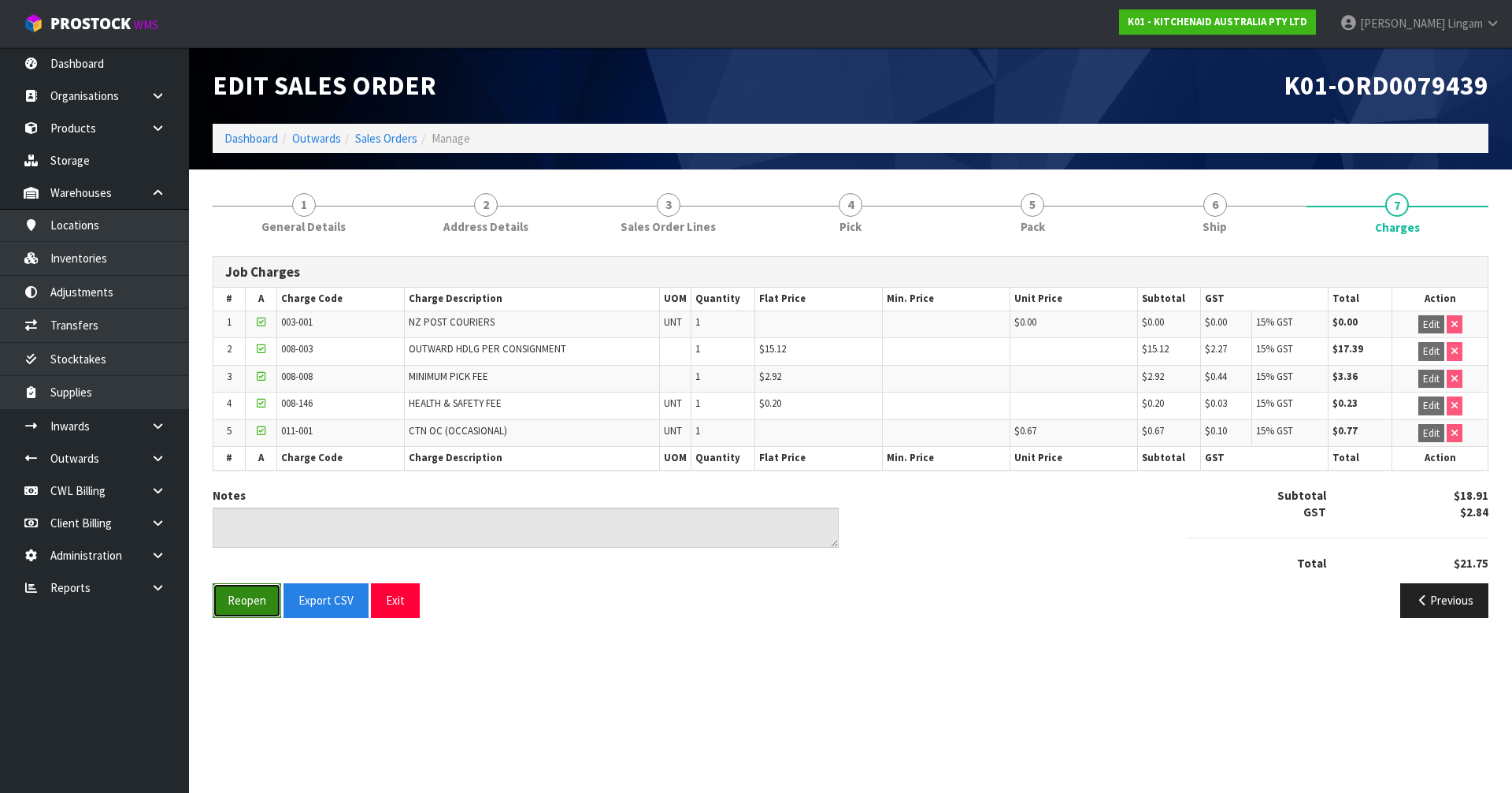
click at [248, 609] on button "Reopen" at bounding box center [247, 600] width 69 height 34
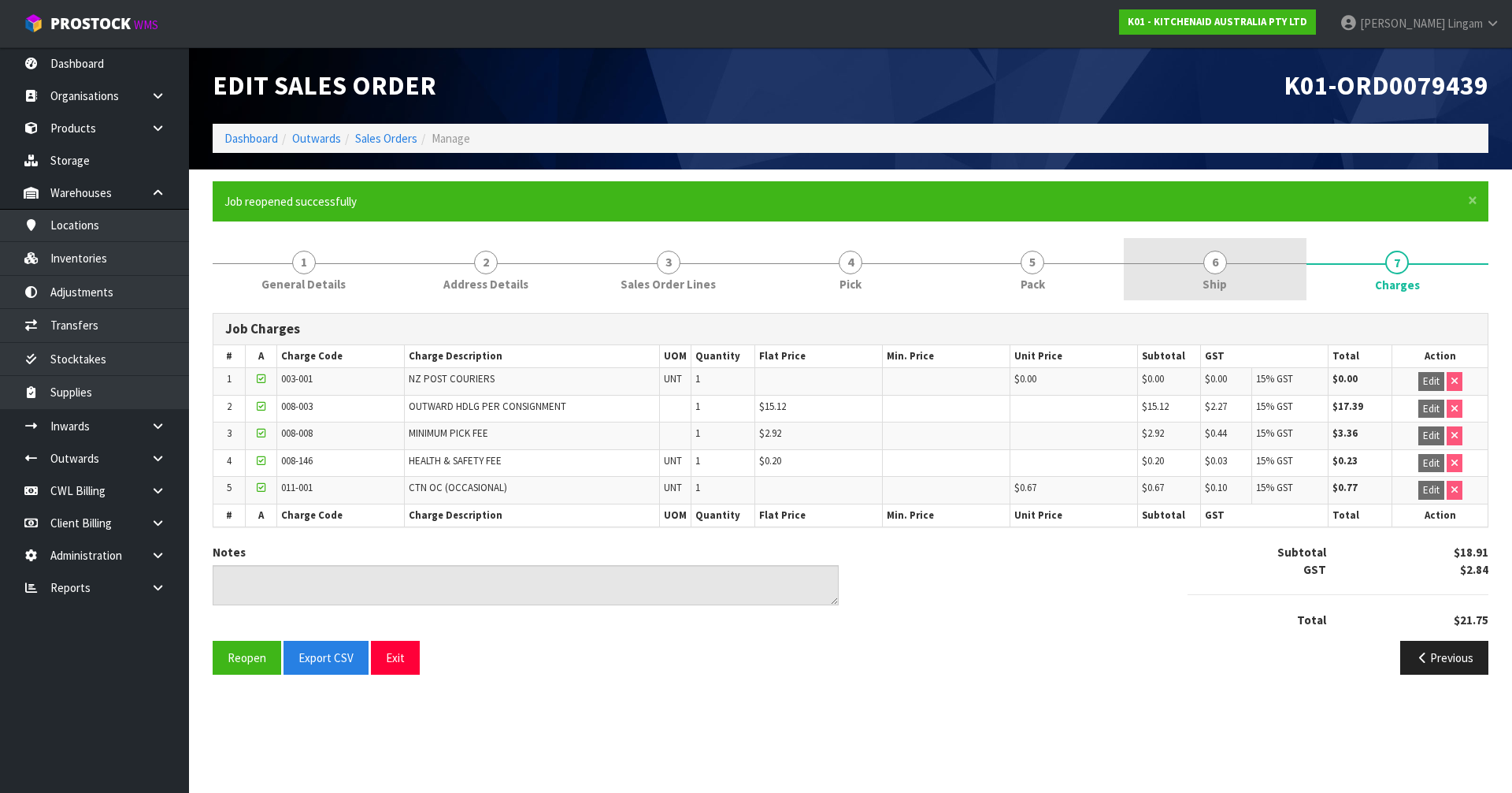
click at [1217, 281] on span "Ship" at bounding box center [1215, 284] width 24 height 17
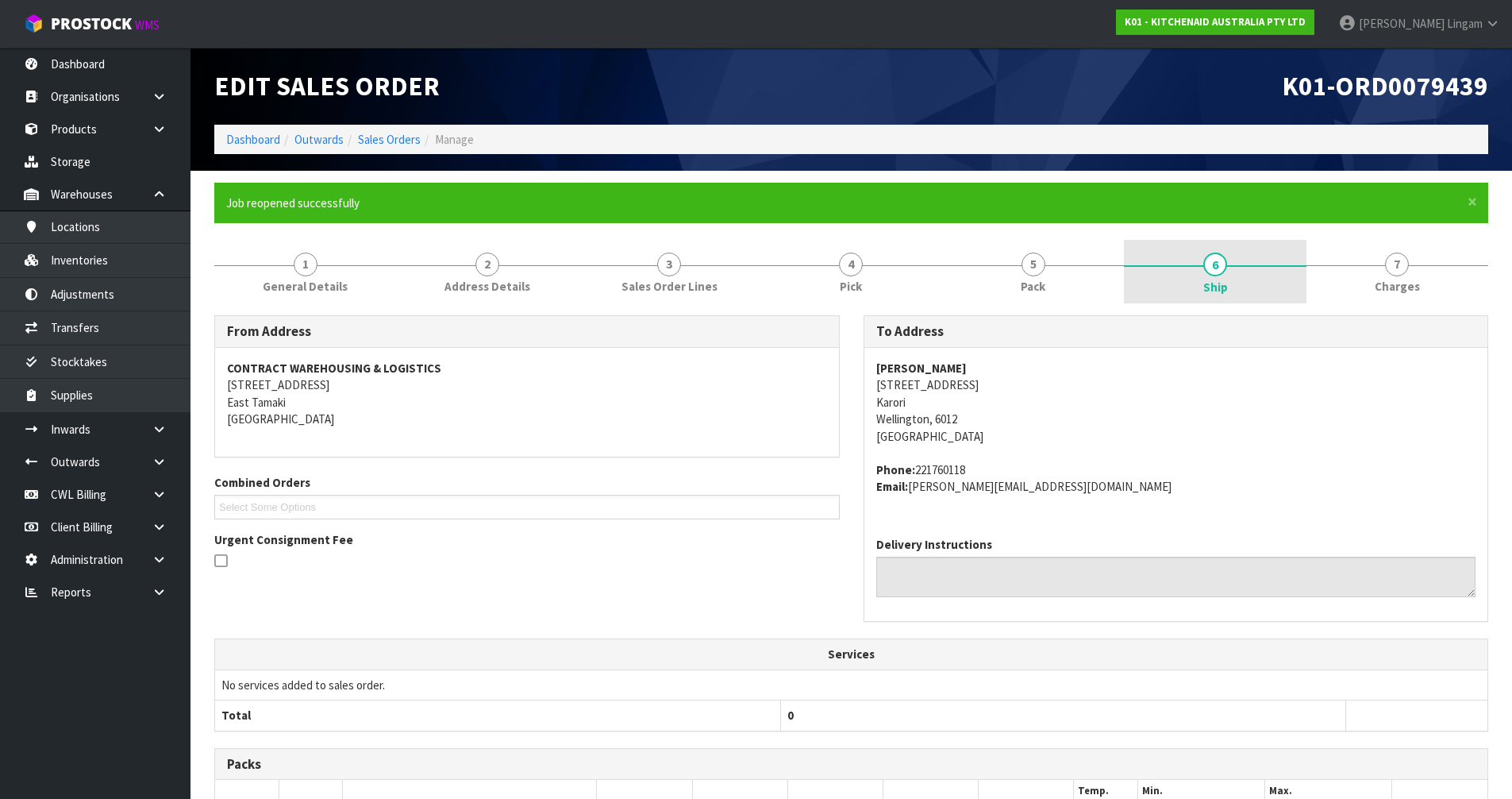
click at [1198, 273] on link "6 Ship" at bounding box center [1214, 271] width 182 height 64
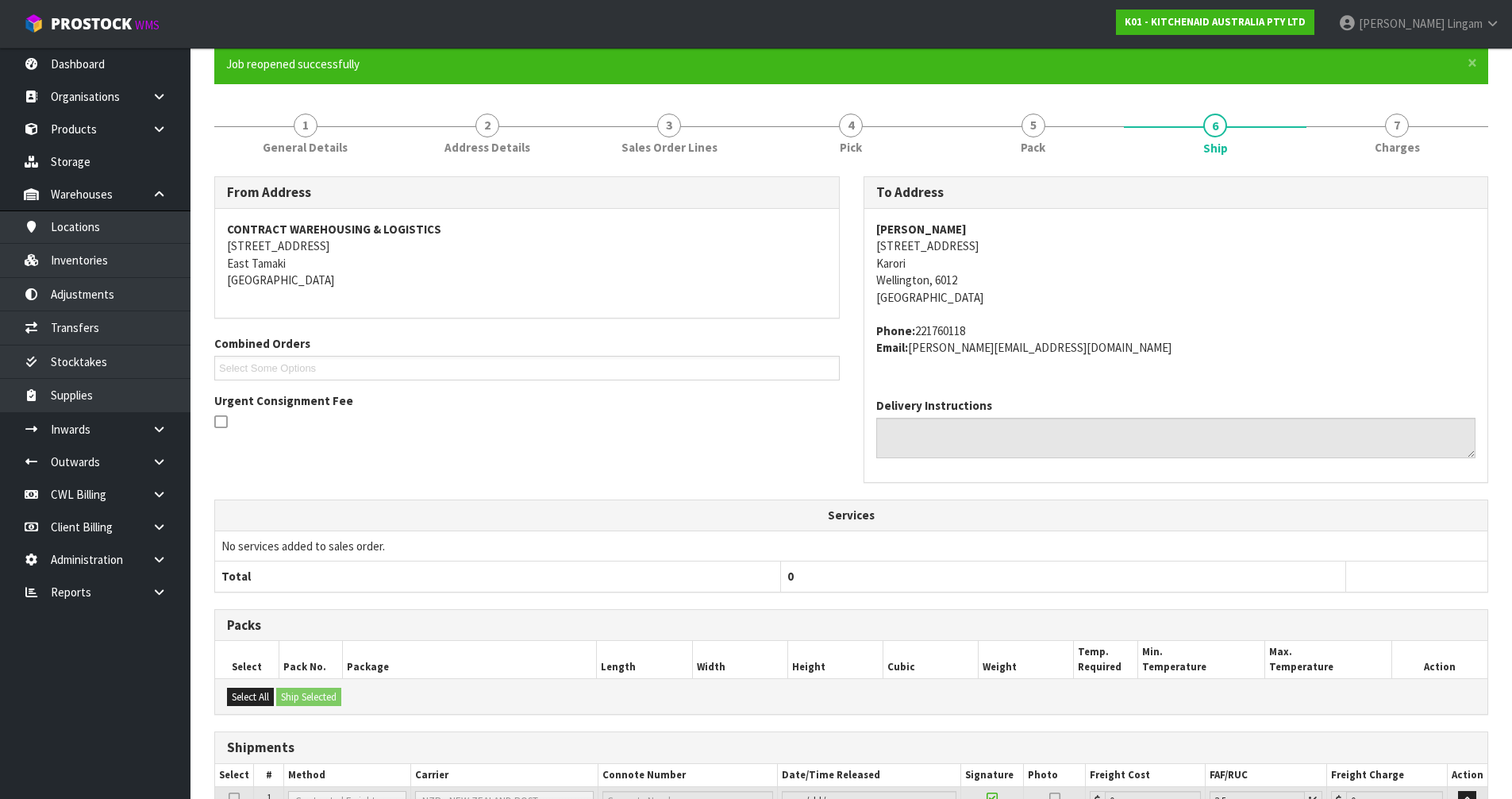
scroll to position [289, 0]
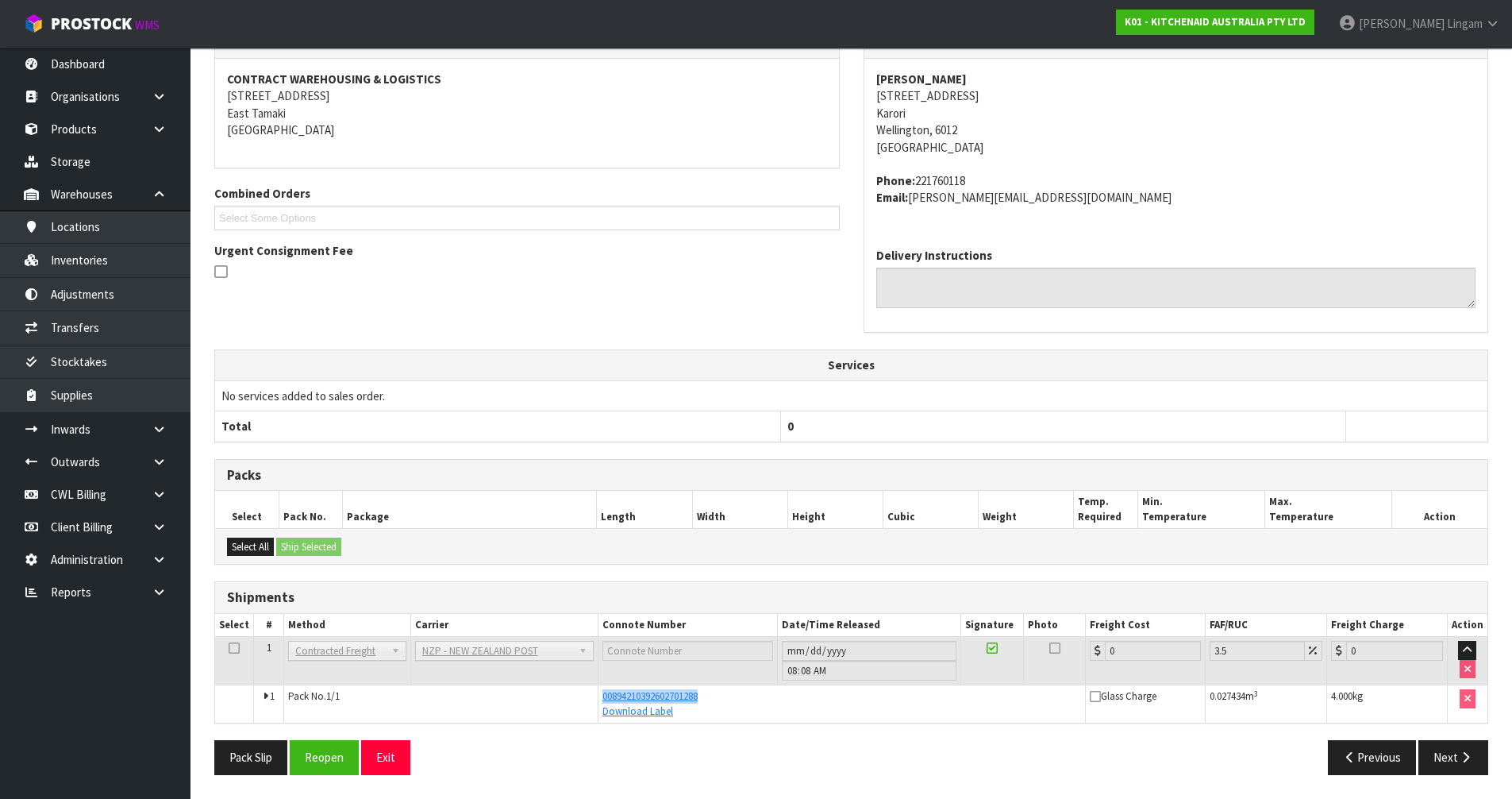
drag, startPoint x: 722, startPoint y: 691, endPoint x: 598, endPoint y: 700, distance: 124.3
click at [603, 699] on div "00894210392602701288" at bounding box center [842, 696] width 479 height 14
copy span "00894210392602701288"
click at [353, 758] on button "Reopen" at bounding box center [325, 757] width 69 height 34
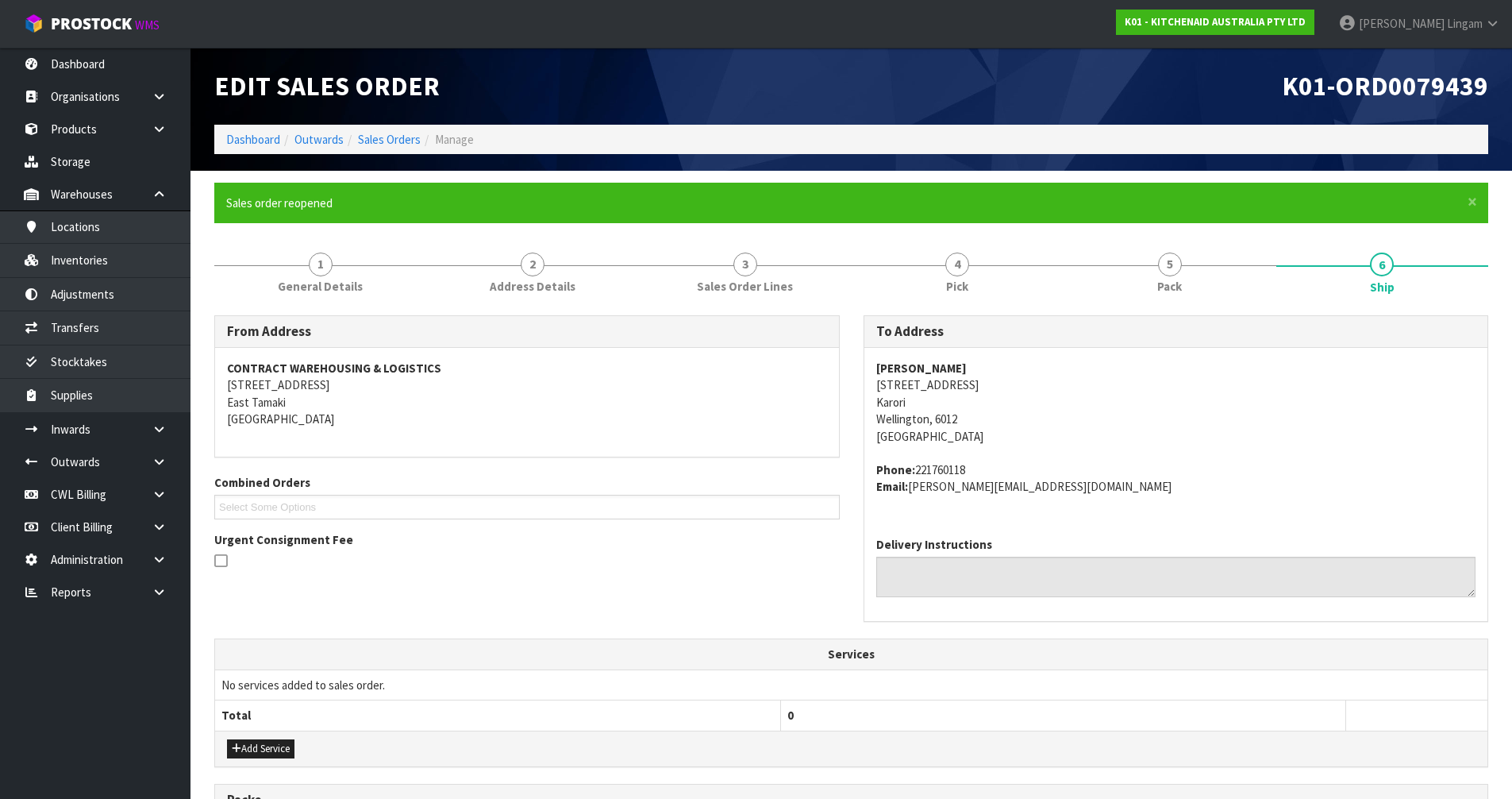
scroll to position [332, 0]
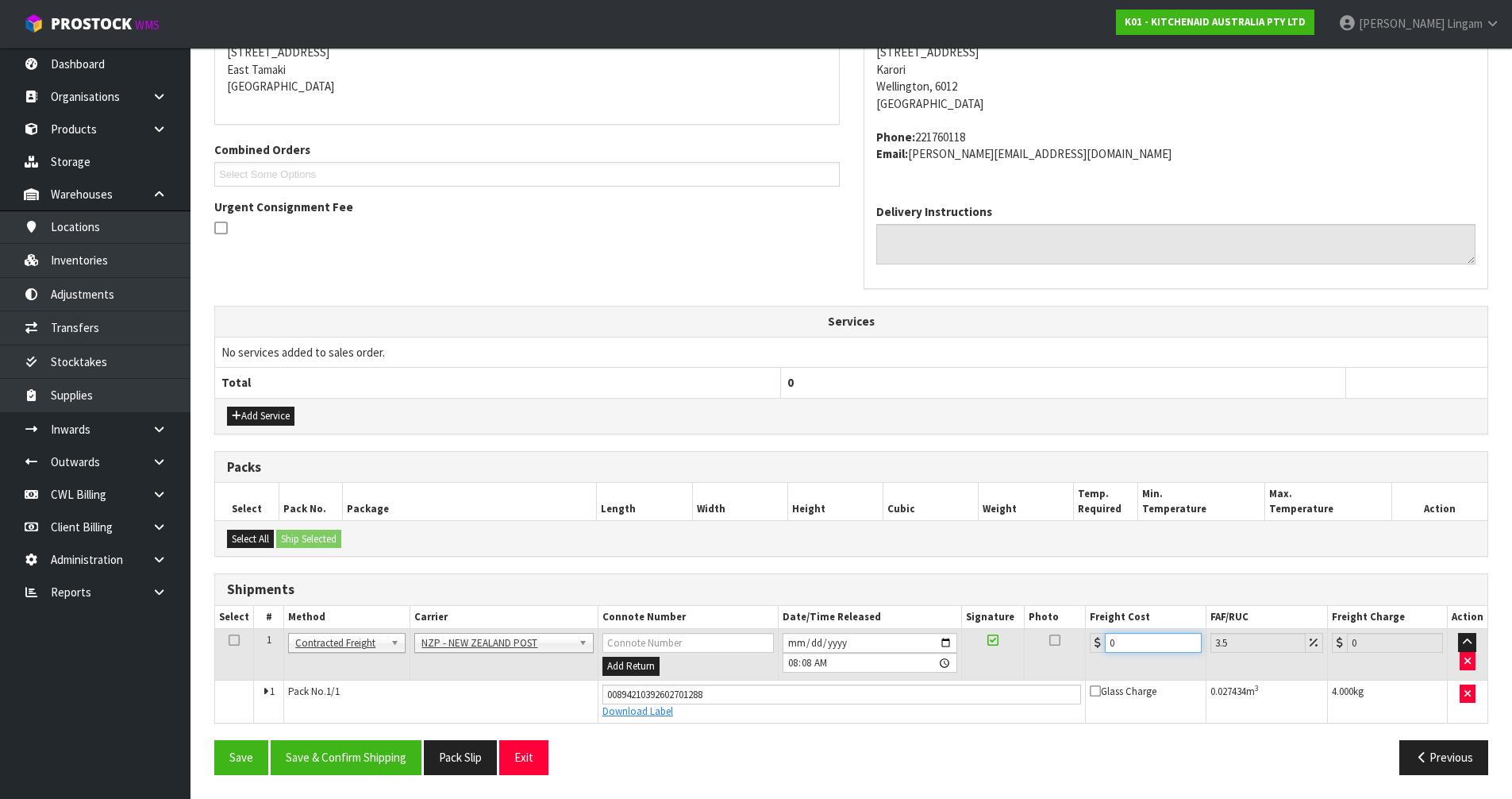
drag, startPoint x: 1140, startPoint y: 637, endPoint x: 1055, endPoint y: 643, distance: 85.2
click at [1055, 643] on tr "1 Client Local Pickup Customer Local Pickup Company Freight Contracted Freight …" at bounding box center [850, 654] width 1272 height 52
type input "8"
type input "8.28"
type input "8.4"
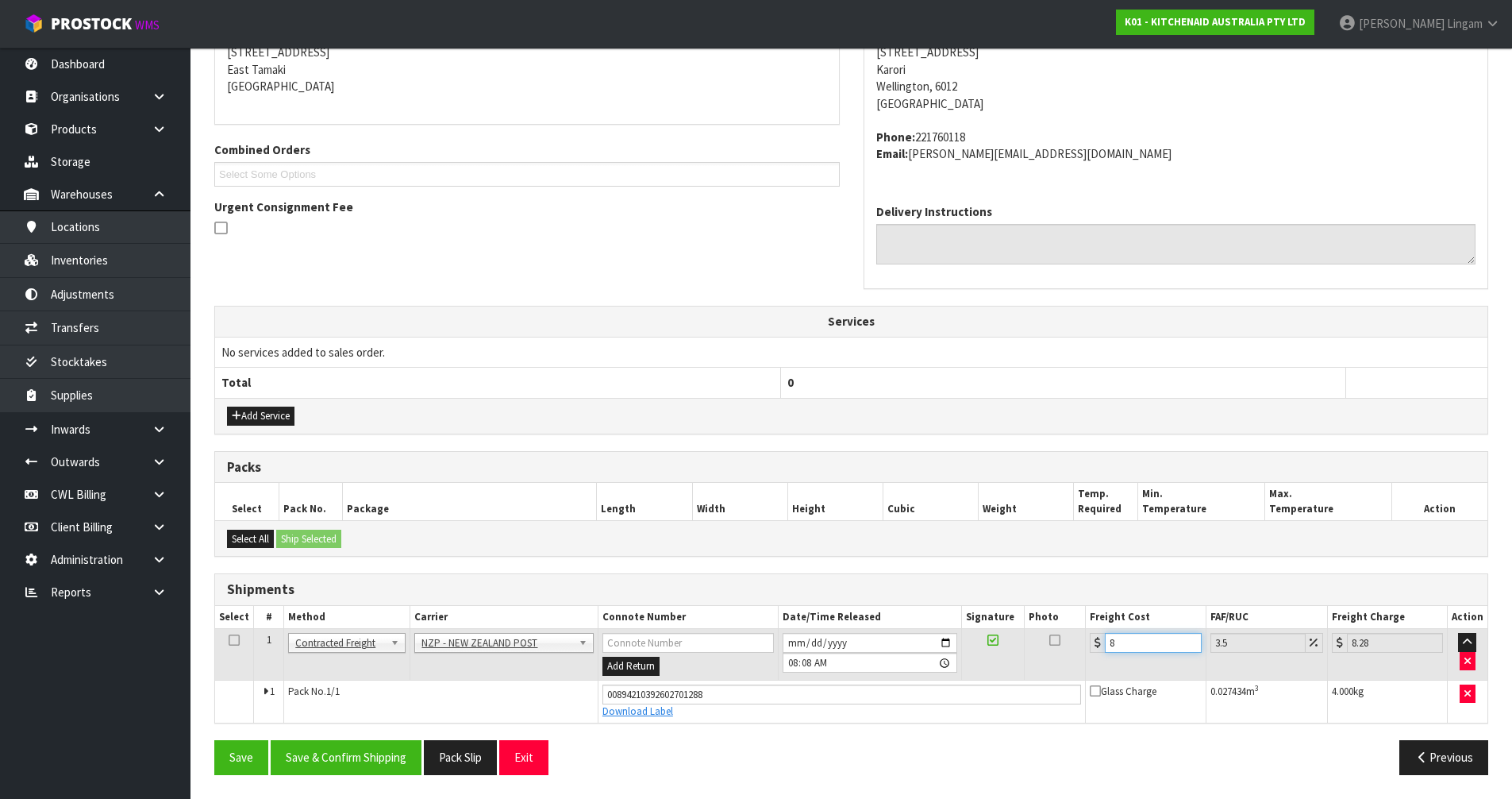
type input "8.69"
type input "8.45"
type input "8.75"
type input "8.45"
click at [386, 758] on button "Save & Confirm Shipping" at bounding box center [345, 757] width 151 height 34
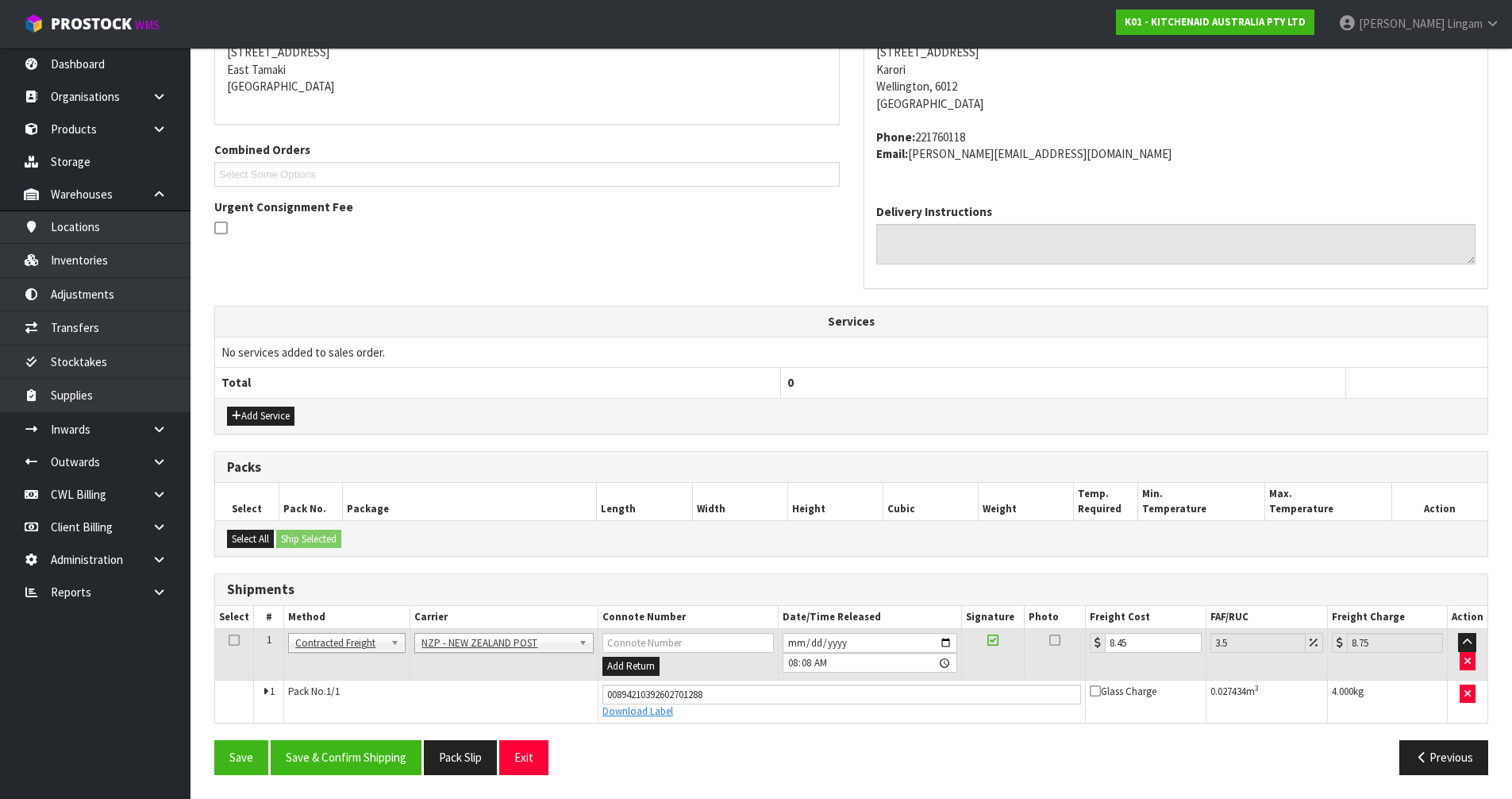
scroll to position [0, 0]
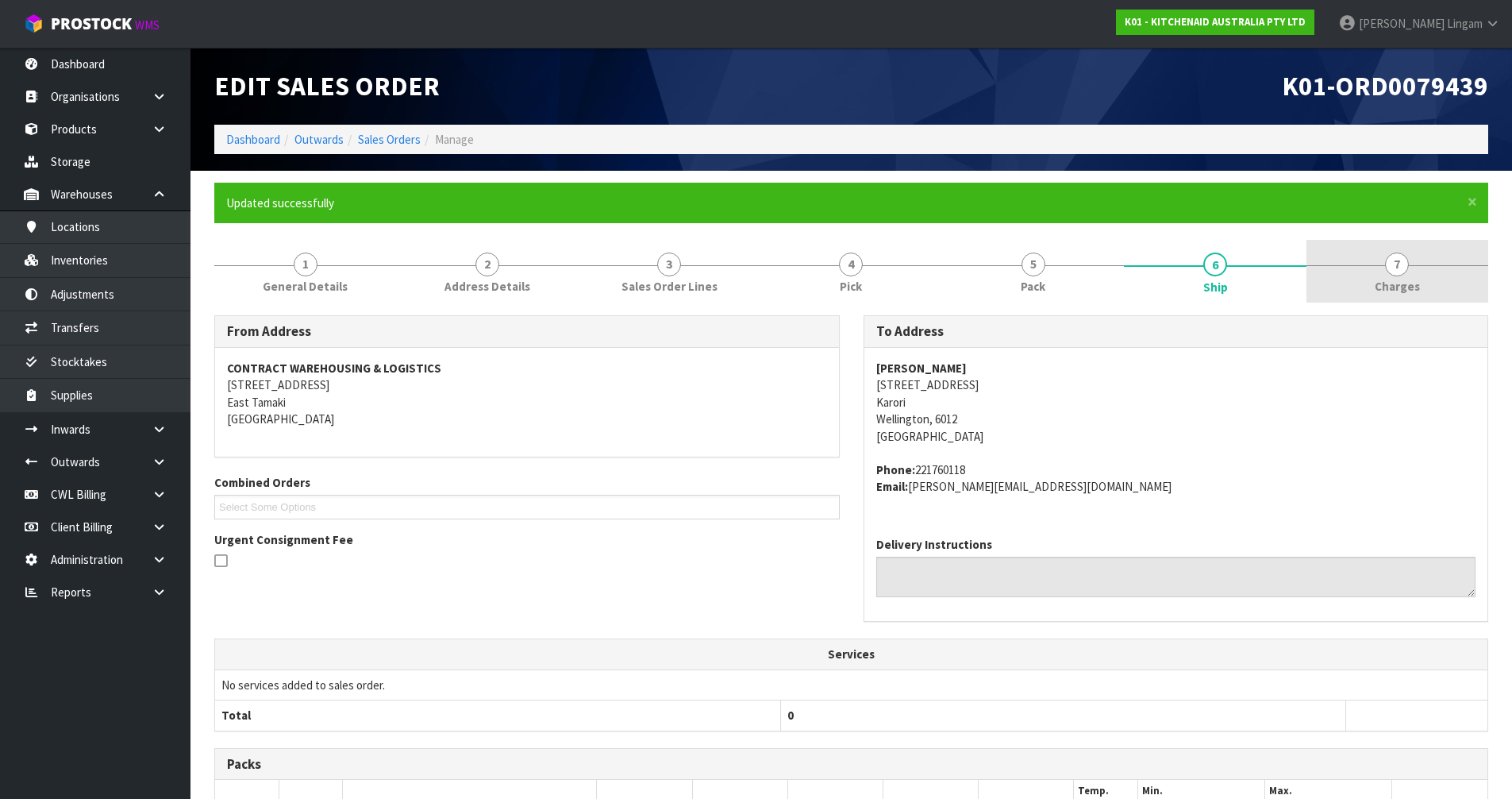
click at [1436, 292] on link "7 [GEOGRAPHIC_DATA]" at bounding box center [1397, 270] width 182 height 63
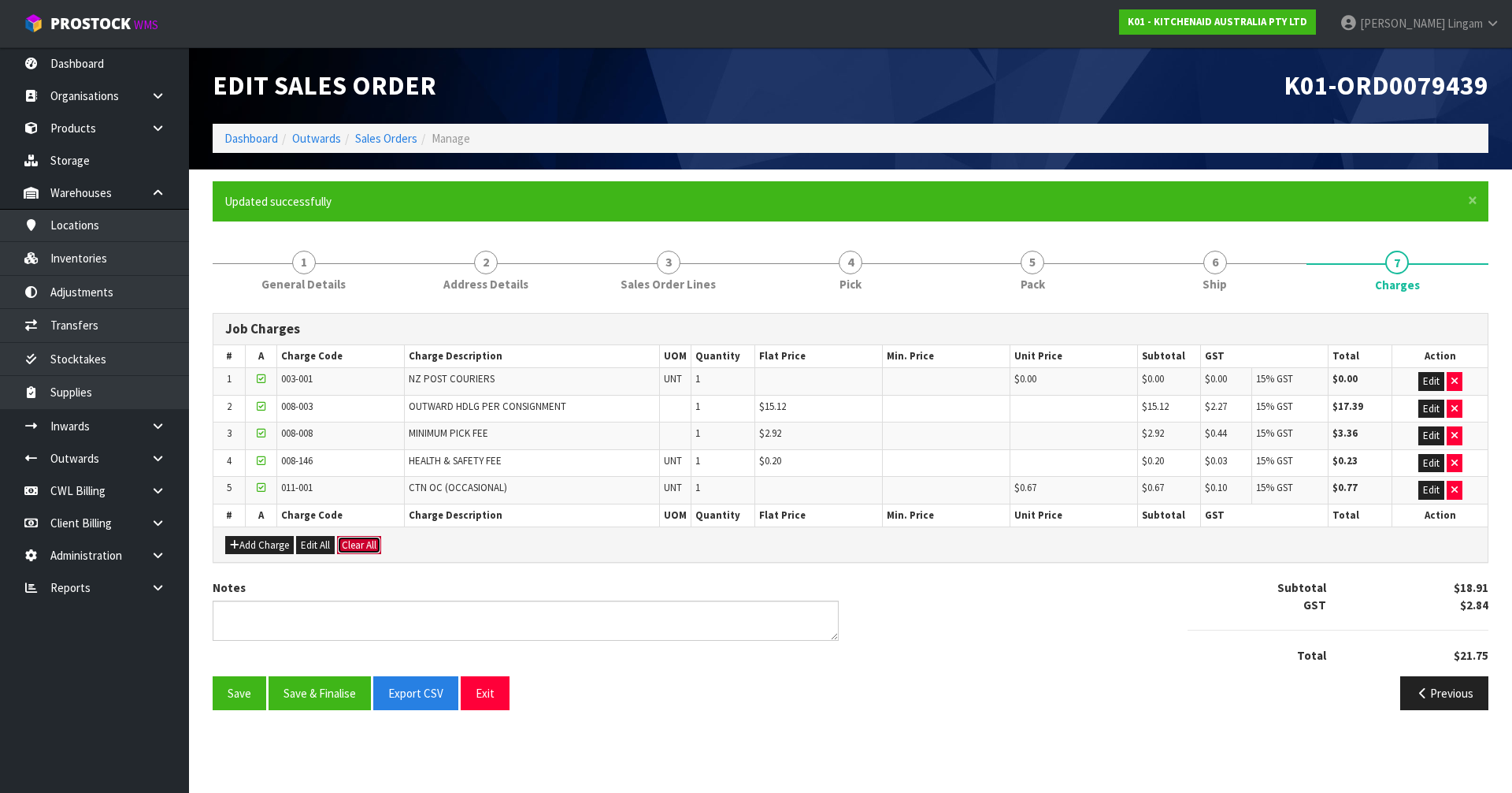
click at [349, 547] on button "Clear All" at bounding box center [359, 545] width 44 height 19
click at [349, 547] on span "Confirm" at bounding box center [359, 544] width 34 height 13
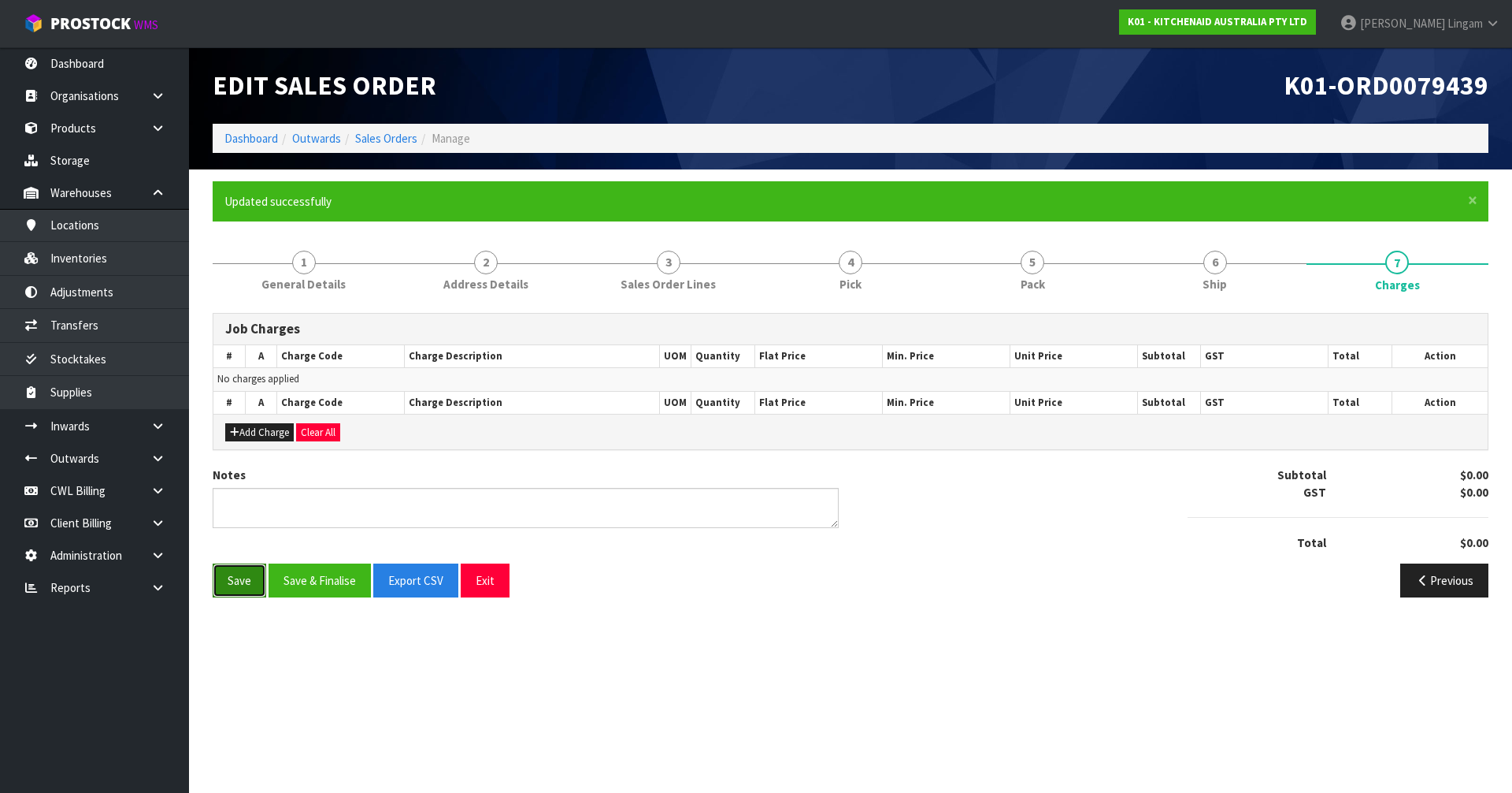
click at [243, 592] on button "Save" at bounding box center [238, 581] width 53 height 34
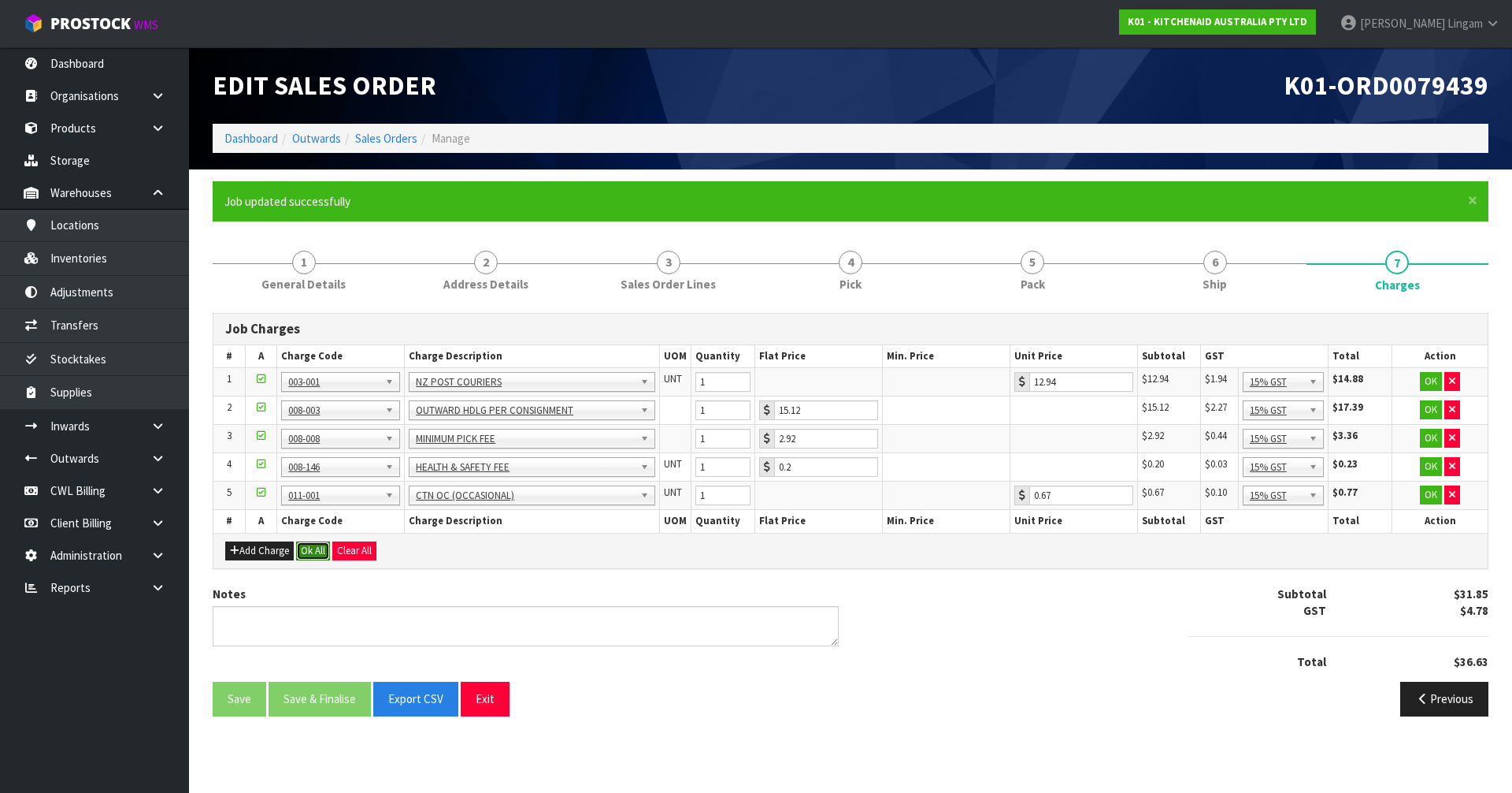
click at [312, 554] on button "Ok All" at bounding box center [313, 551] width 34 height 19
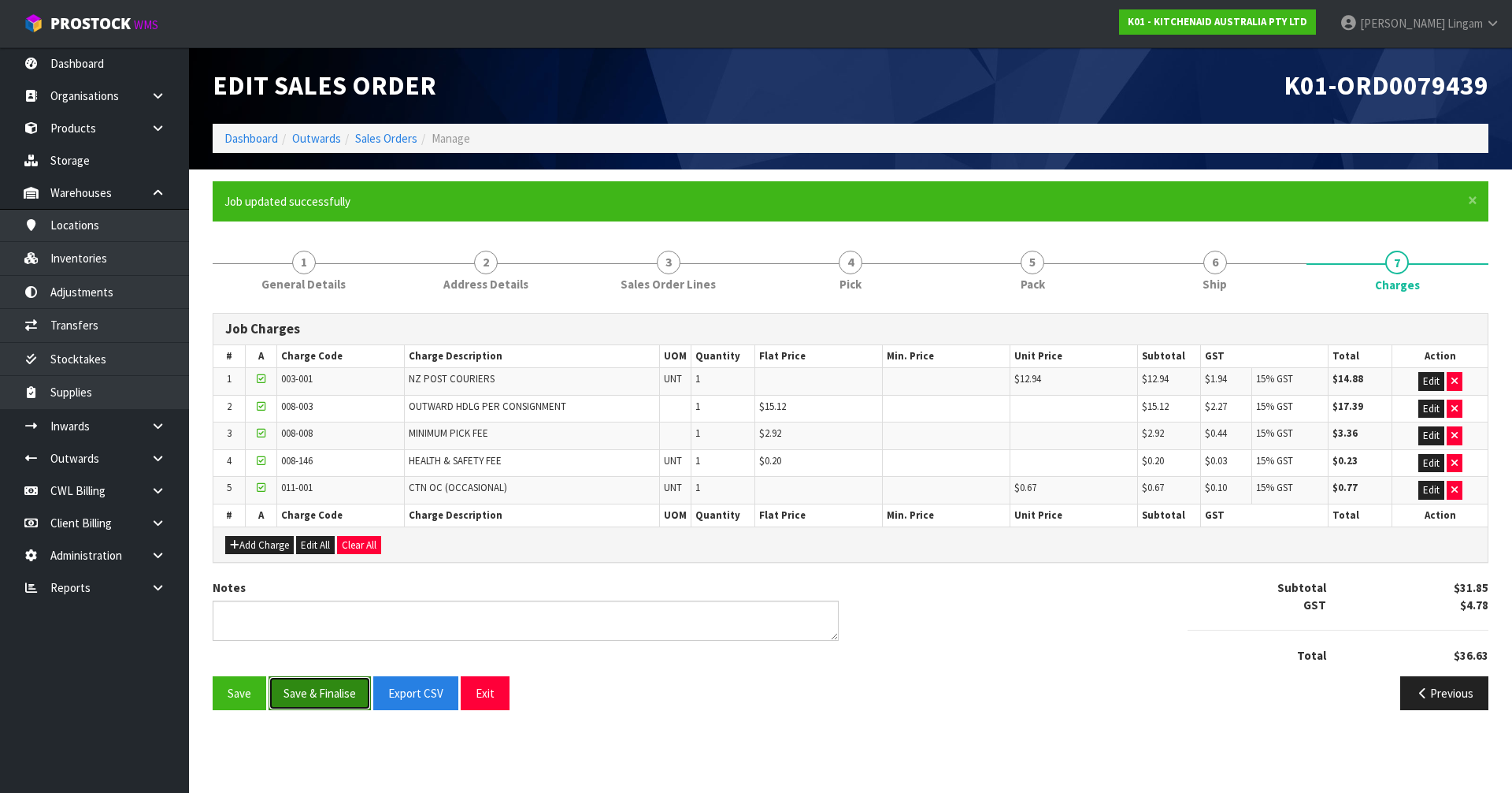
click at [320, 700] on button "Save & Finalise" at bounding box center [320, 692] width 102 height 34
click at [386, 135] on link "Sales Orders" at bounding box center [386, 138] width 62 height 15
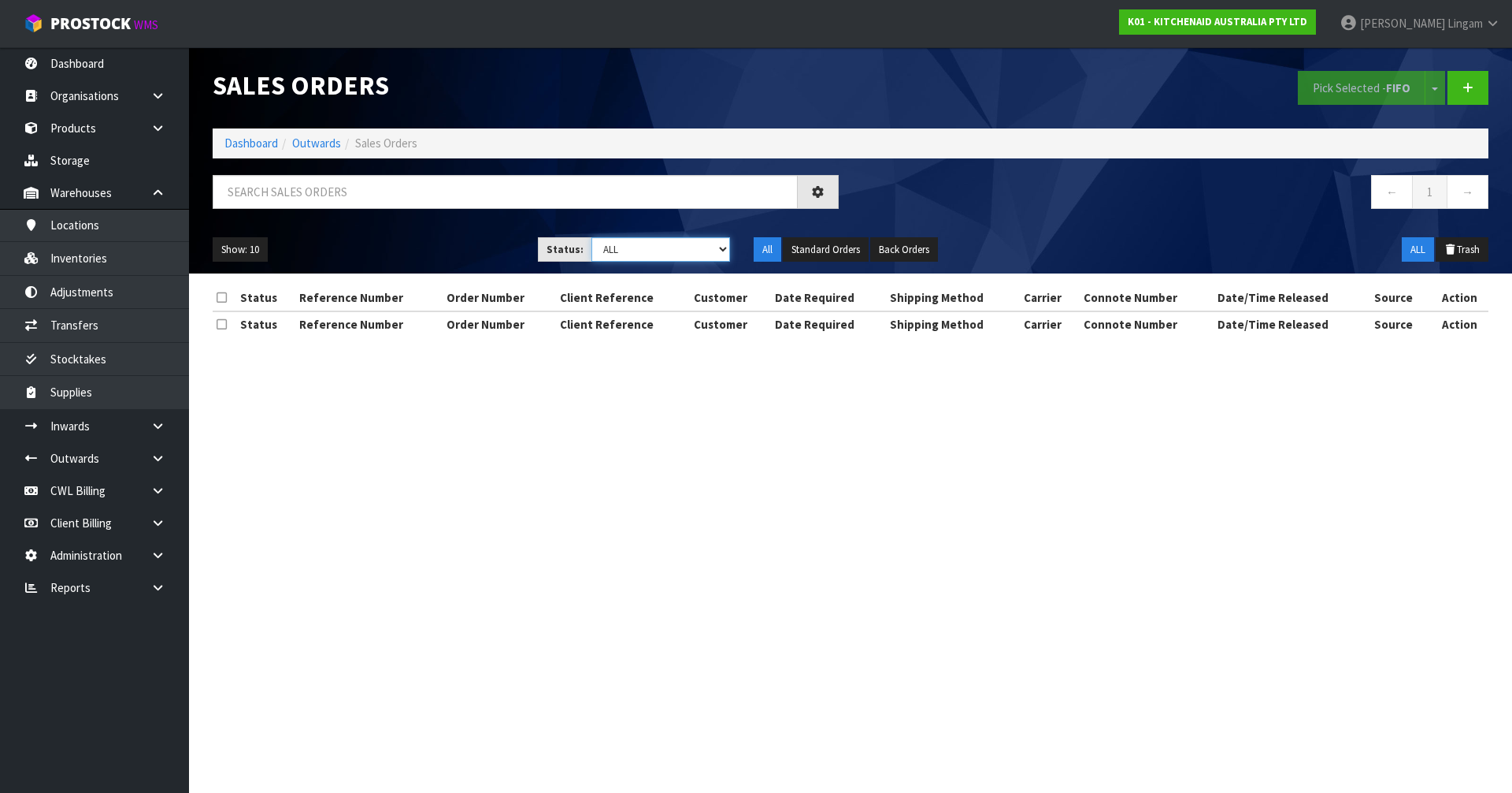
click at [696, 250] on select "Draft Pending Allocated Pending Pick Goods Picked Goods Packed Pending Charges …" at bounding box center [661, 249] width 140 height 24
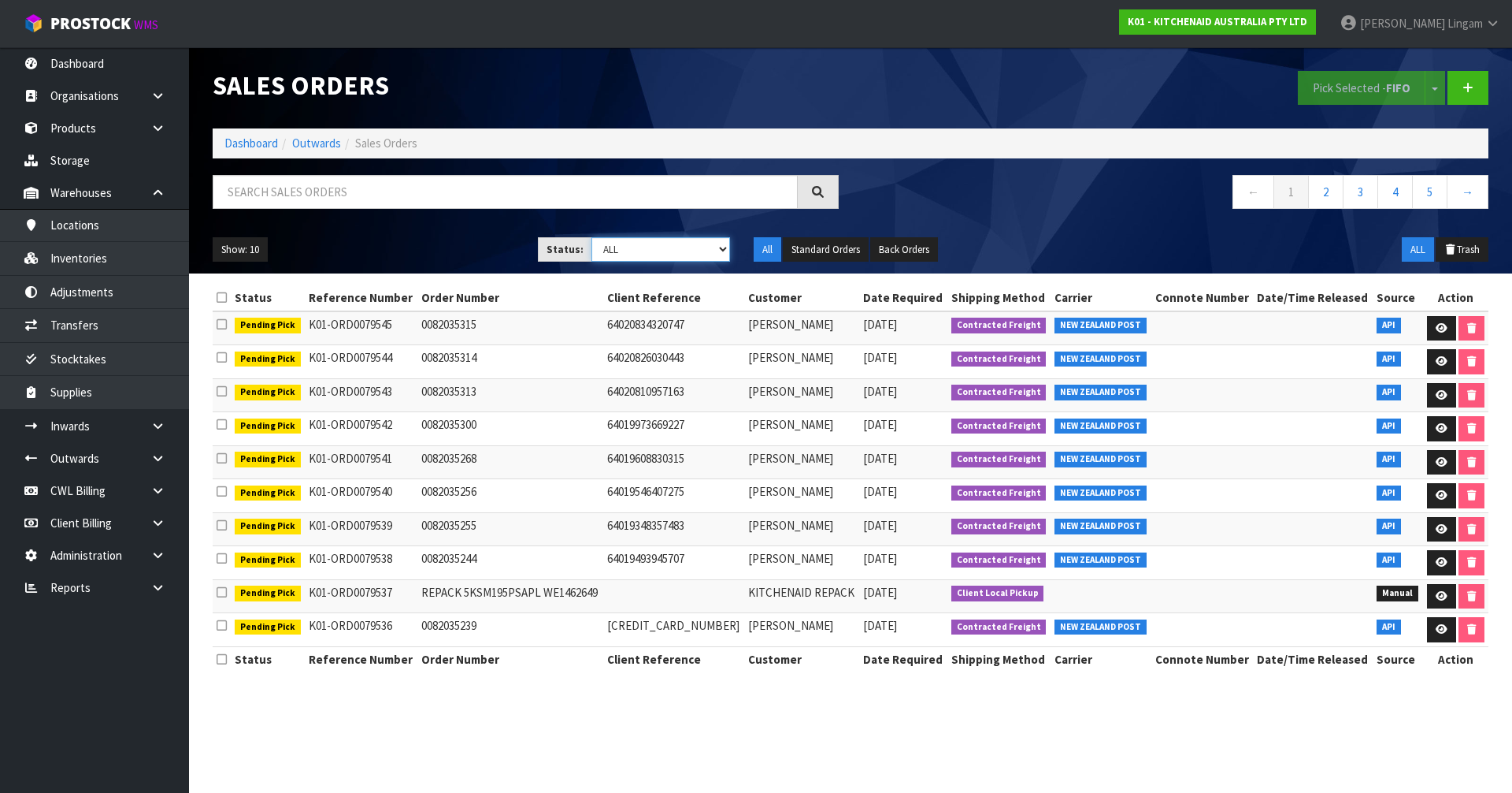
select select "string:6"
click at [592, 237] on select "Draft Pending Allocated Pending Pick Goods Picked Goods Packed Pending Charges …" at bounding box center [661, 249] width 140 height 24
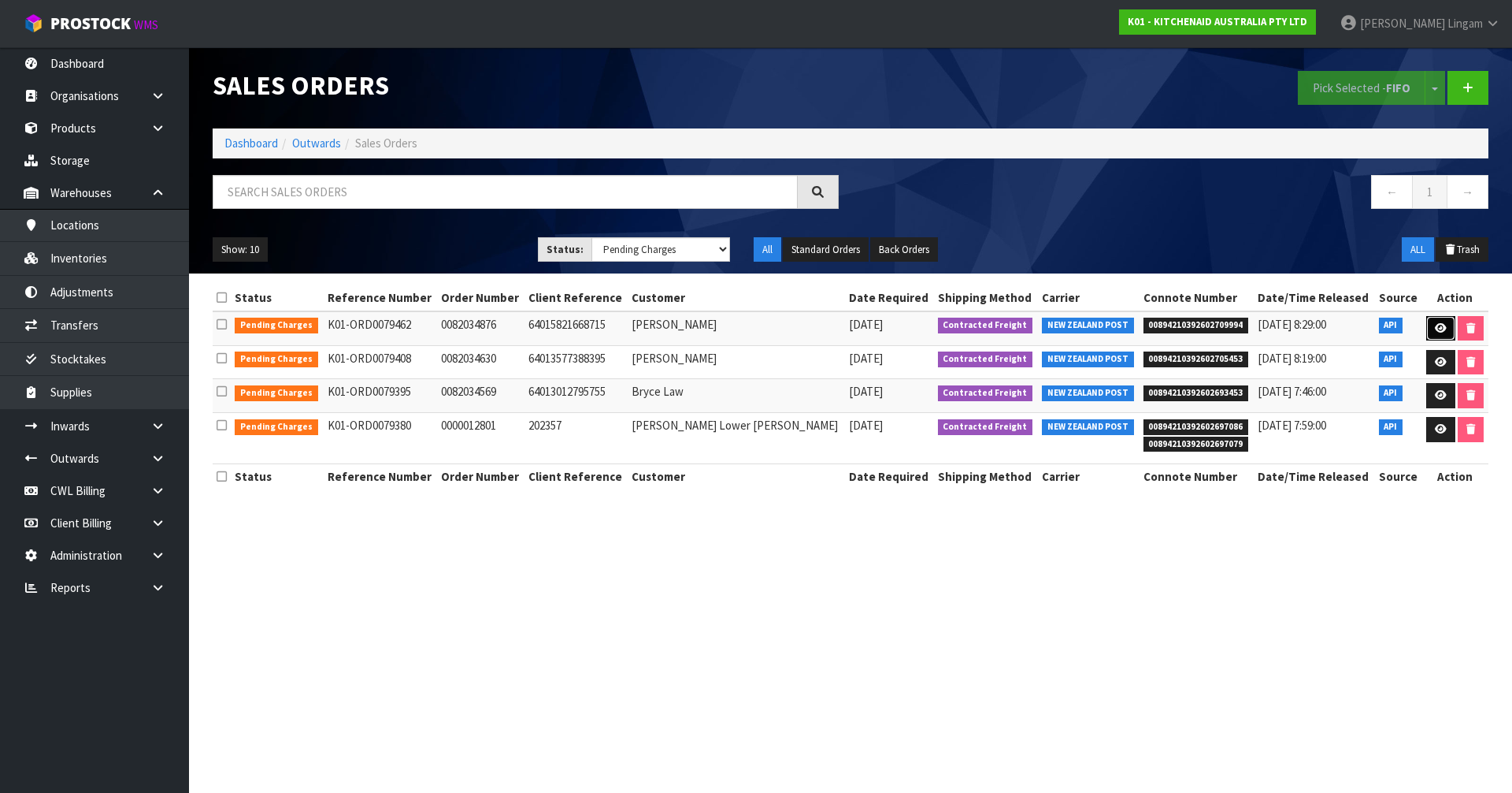
click at [1436, 329] on icon at bounding box center [1441, 328] width 12 height 10
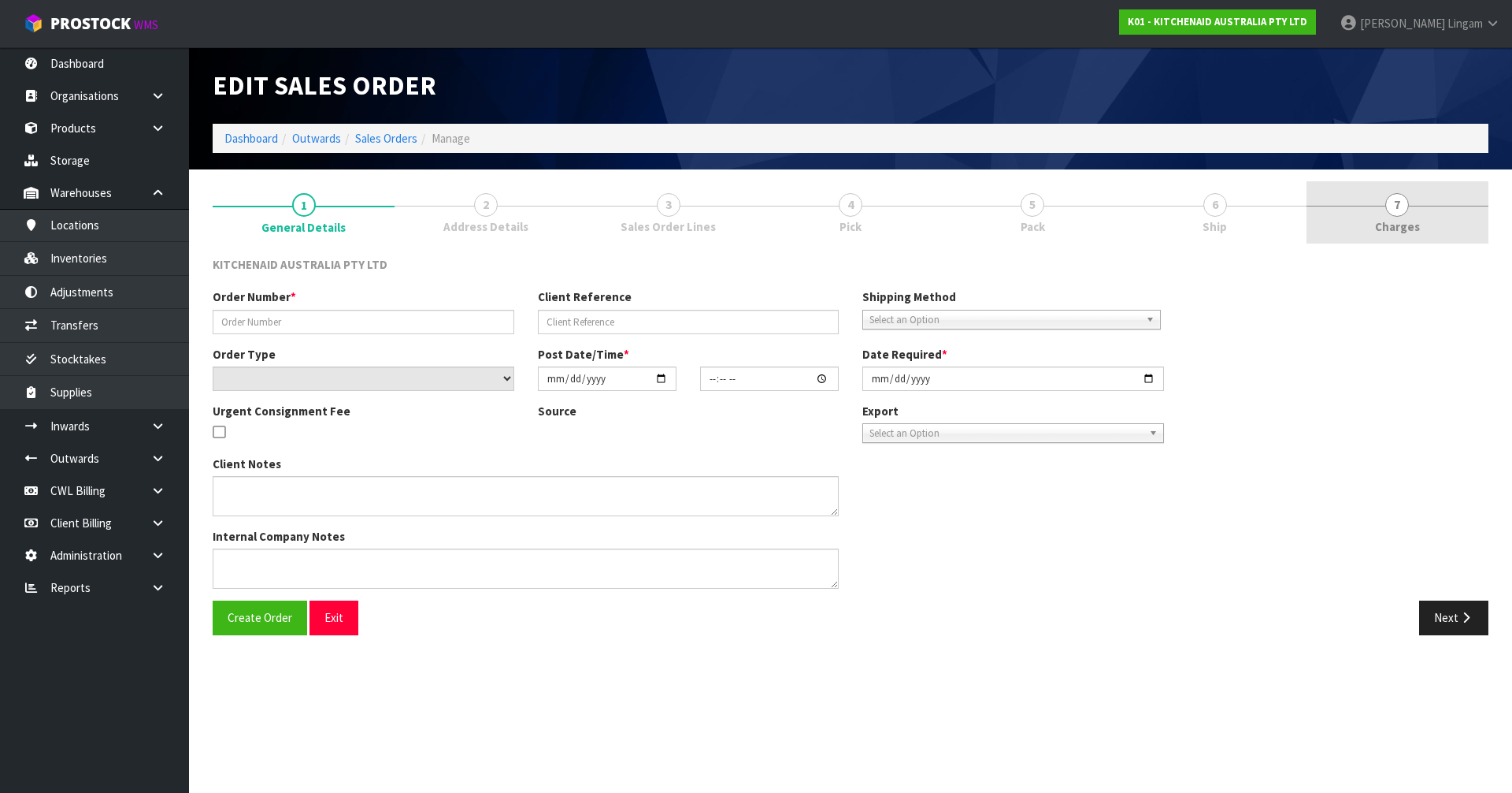
click at [1440, 221] on link "7 [GEOGRAPHIC_DATA]" at bounding box center [1397, 212] width 182 height 62
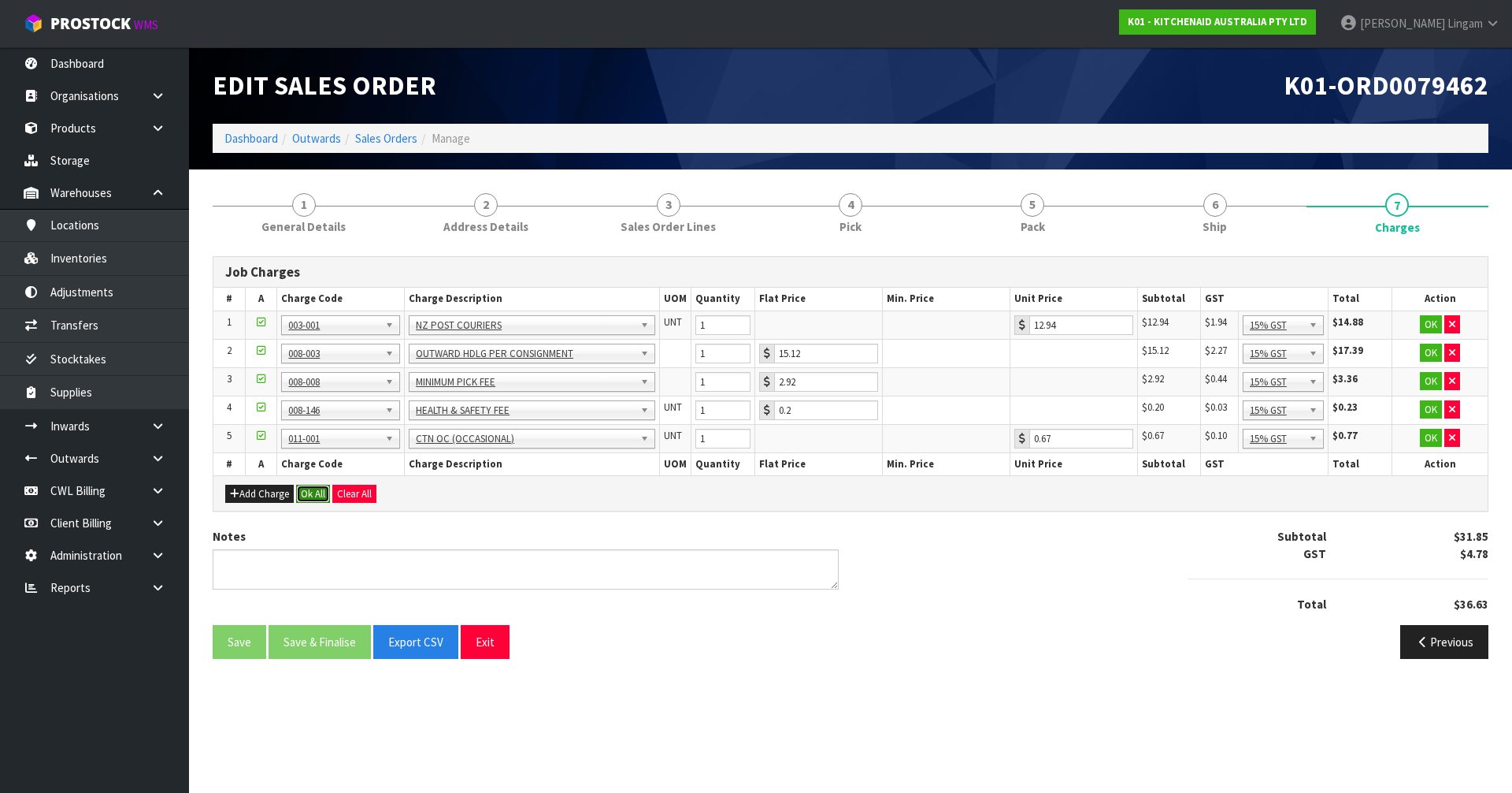
click at [320, 487] on button "Ok All" at bounding box center [313, 494] width 34 height 19
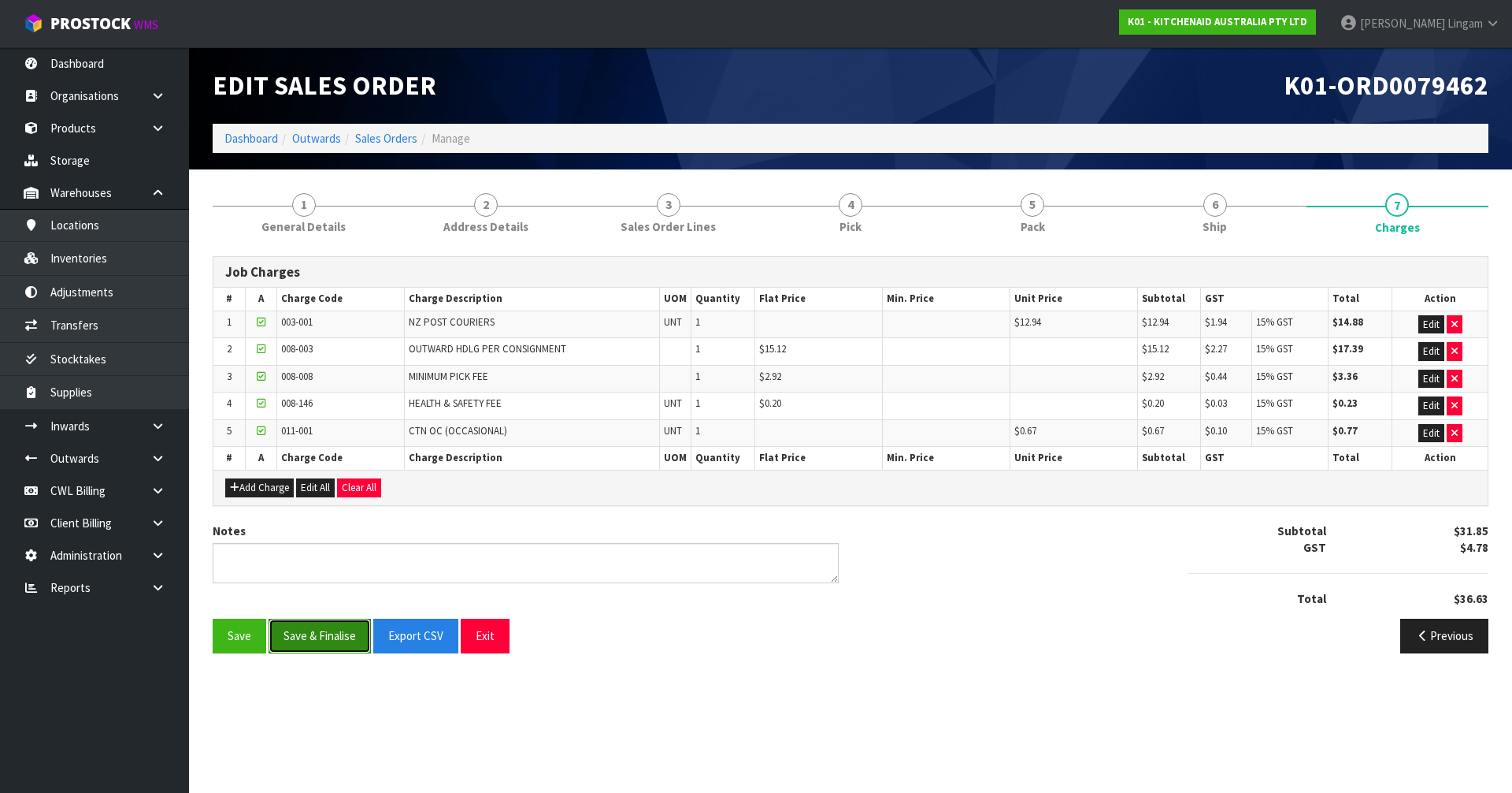
click at [320, 640] on button "Save & Finalise" at bounding box center [320, 636] width 102 height 34
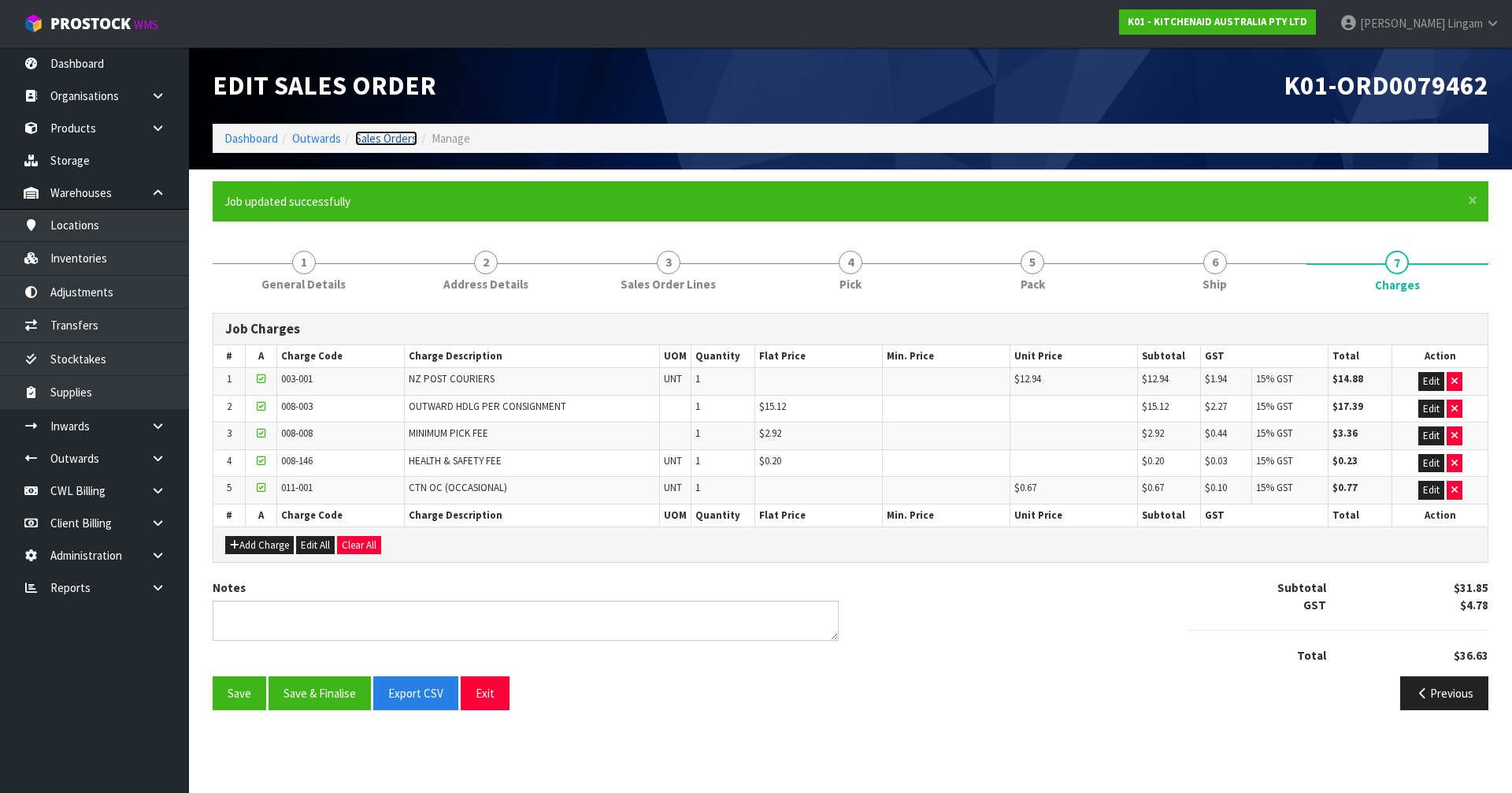
click at [397, 144] on link "Sales Orders" at bounding box center [386, 138] width 62 height 15
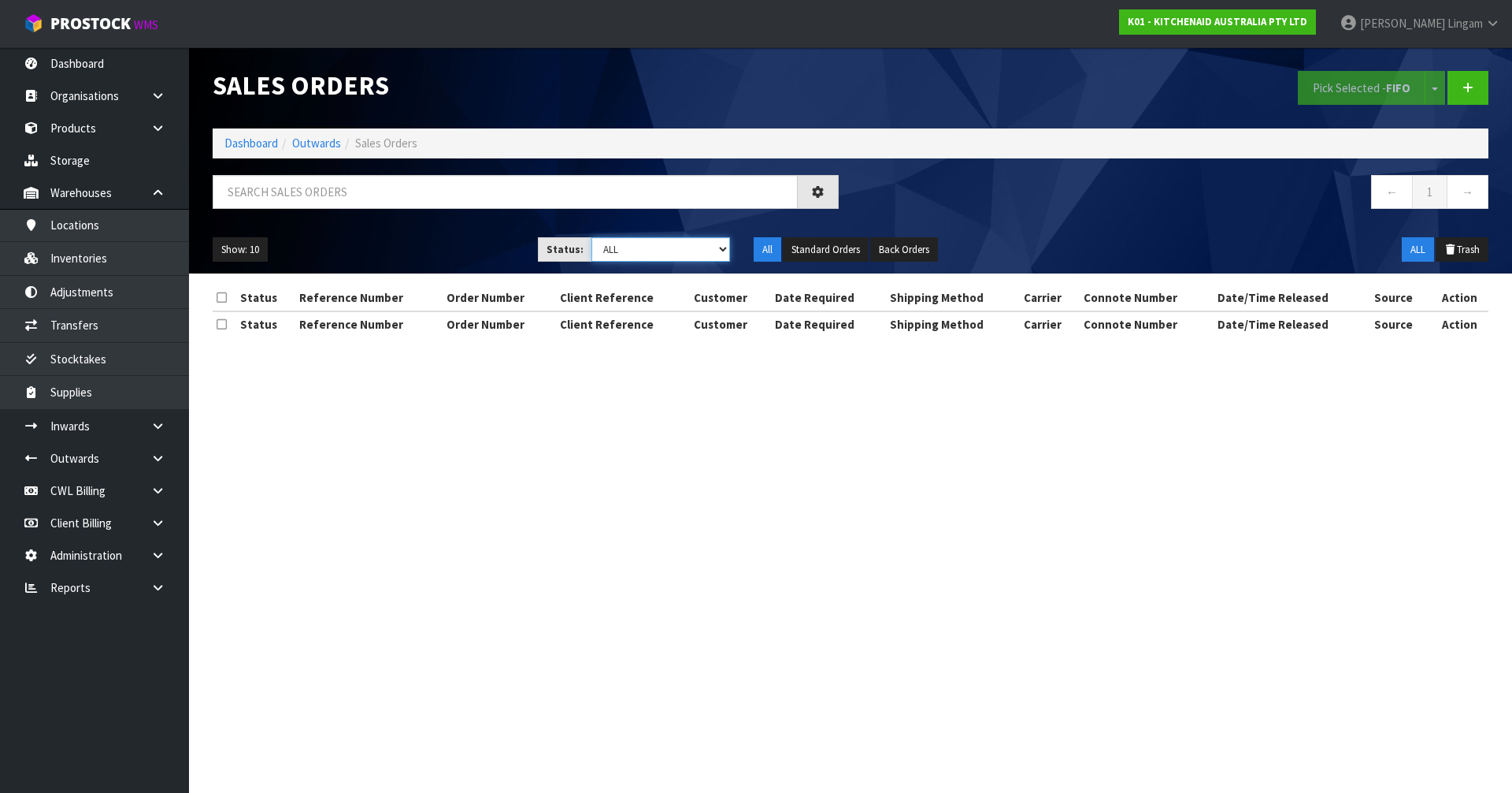
click at [702, 241] on select "Draft Pending Allocated Pending Pick Goods Picked Goods Packed Pending Charges …" at bounding box center [661, 249] width 140 height 24
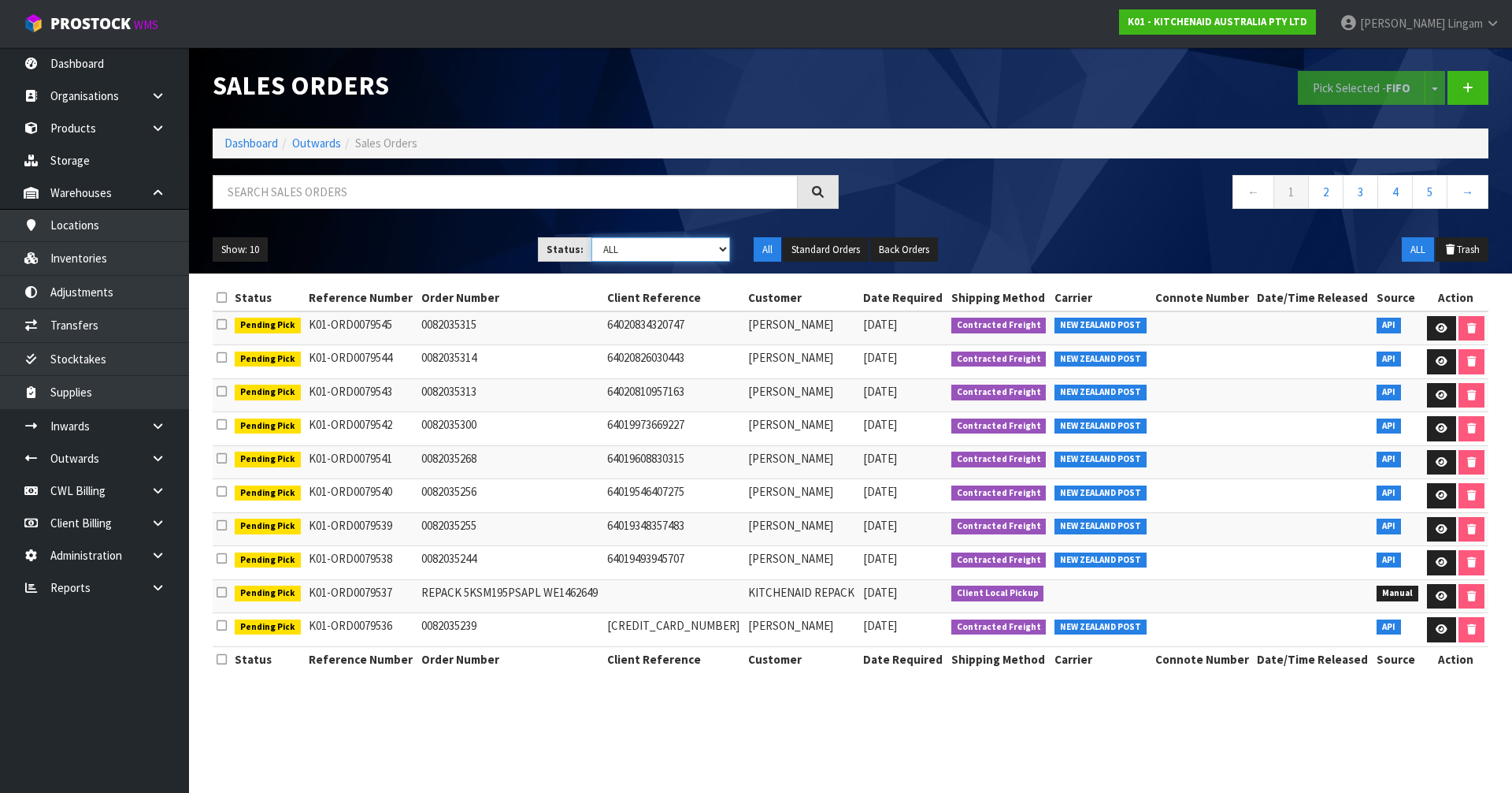
select select "string:6"
click at [592, 237] on select "Draft Pending Allocated Pending Pick Goods Picked Goods Packed Pending Charges …" at bounding box center [661, 249] width 140 height 24
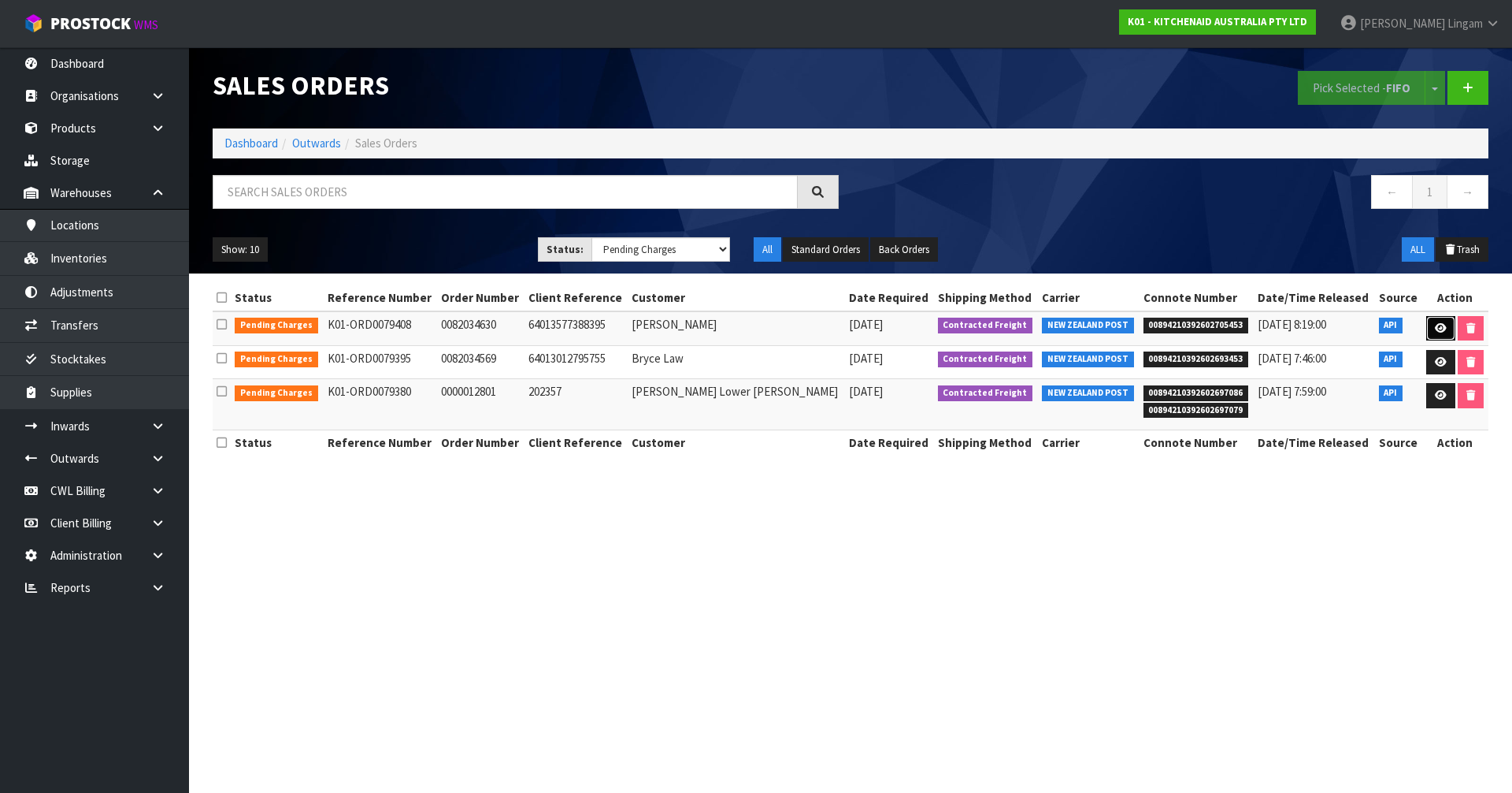
click at [1440, 323] on icon at bounding box center [1441, 328] width 12 height 10
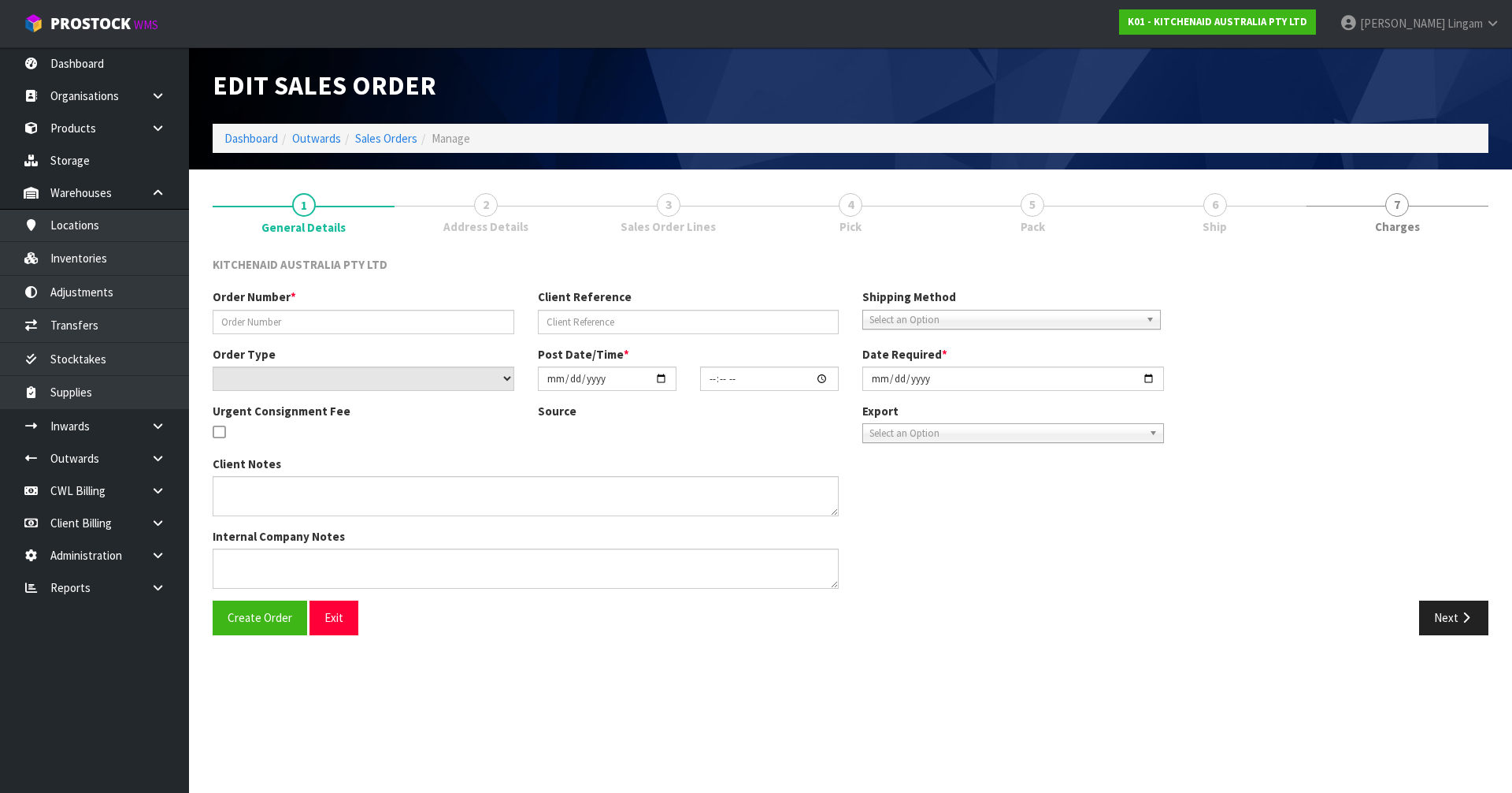
type input "0082034630"
type input "64013577388395"
select select "number:0"
type input "[DATE]"
type input "15:39:36.000"
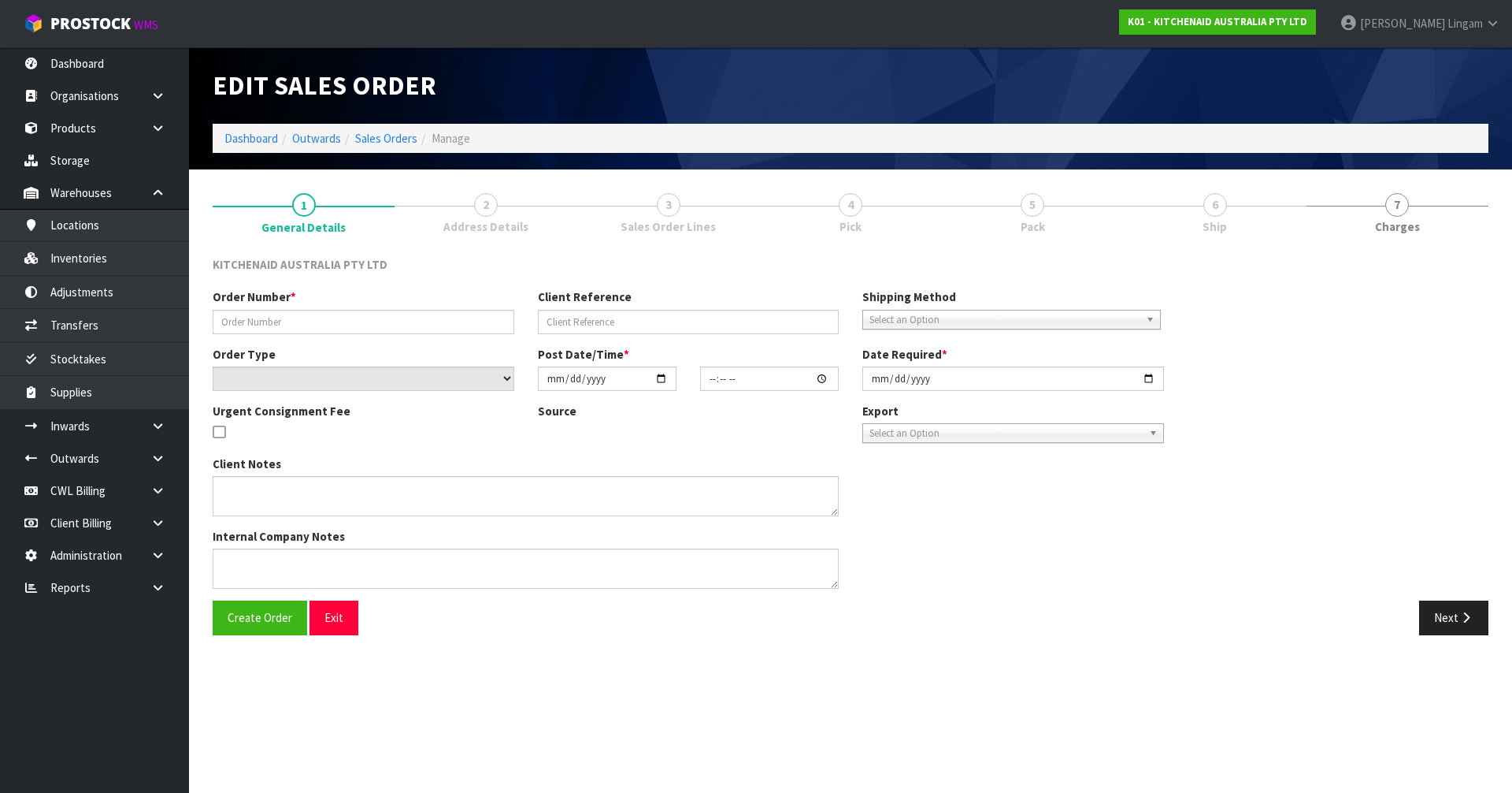
type input "[DATE]"
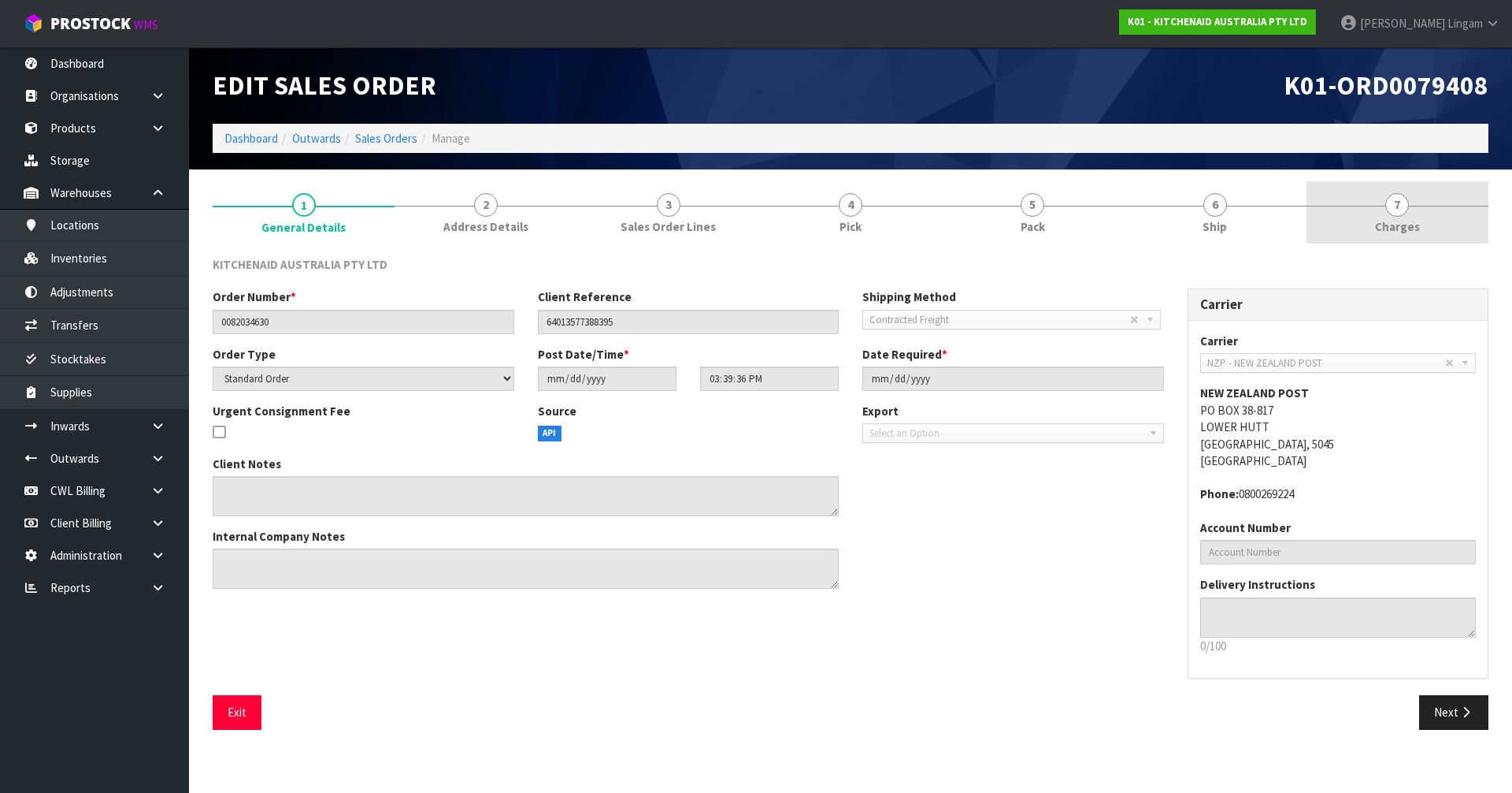
click at [1403, 222] on span "Charges" at bounding box center [1397, 226] width 45 height 17
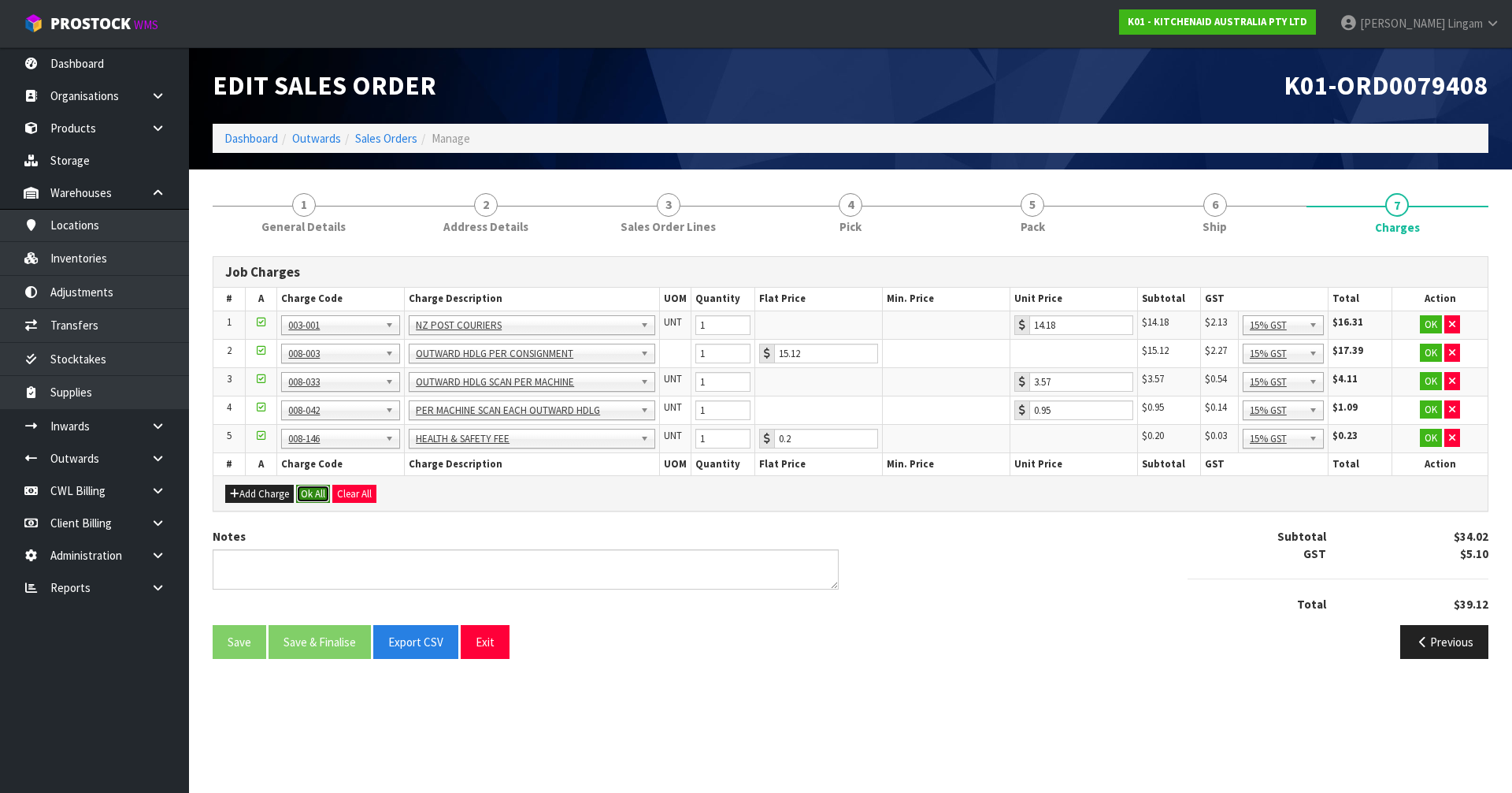
click at [308, 497] on button "Ok All" at bounding box center [313, 494] width 34 height 19
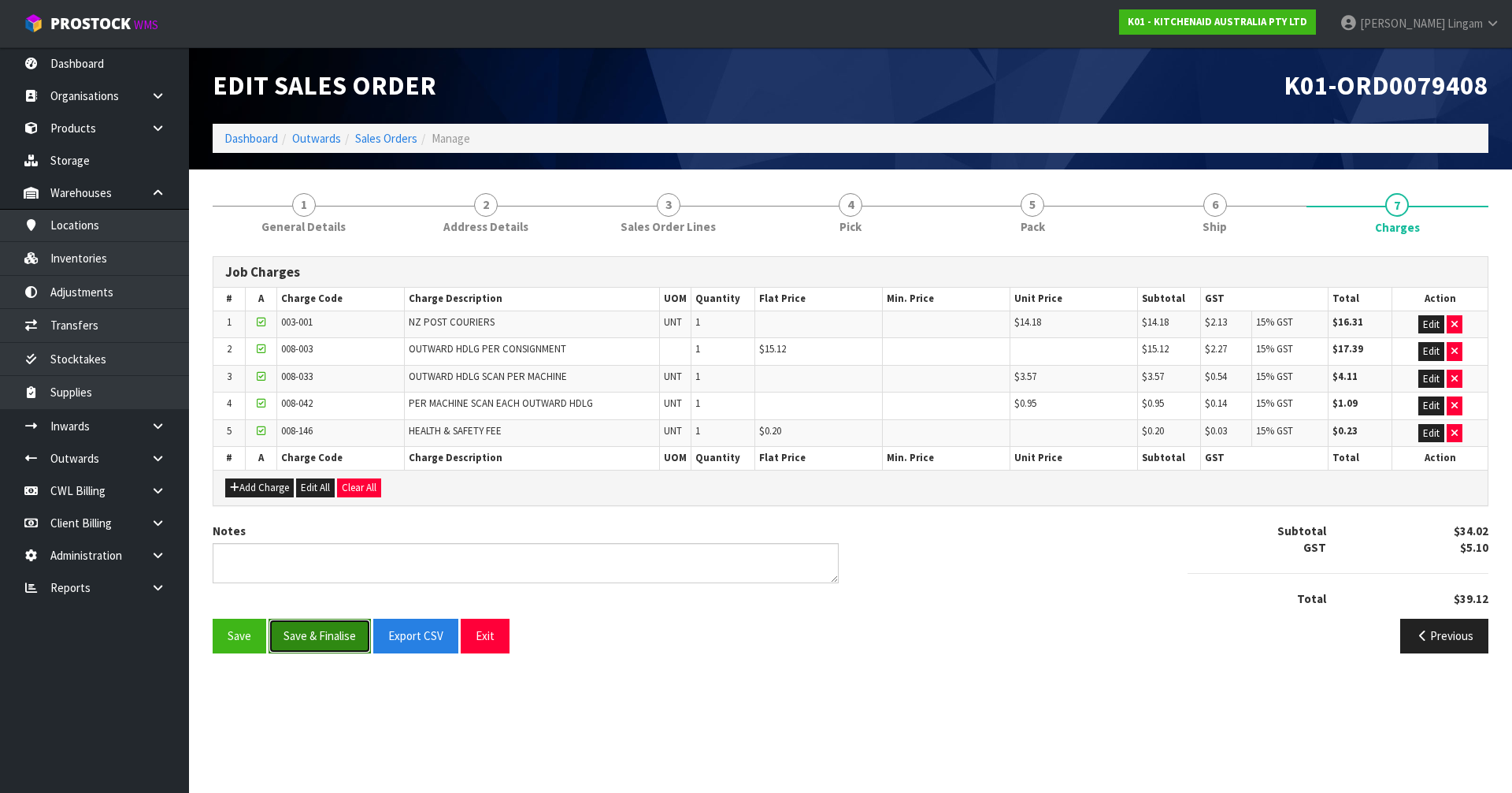
click at [326, 630] on button "Save & Finalise" at bounding box center [320, 636] width 102 height 34
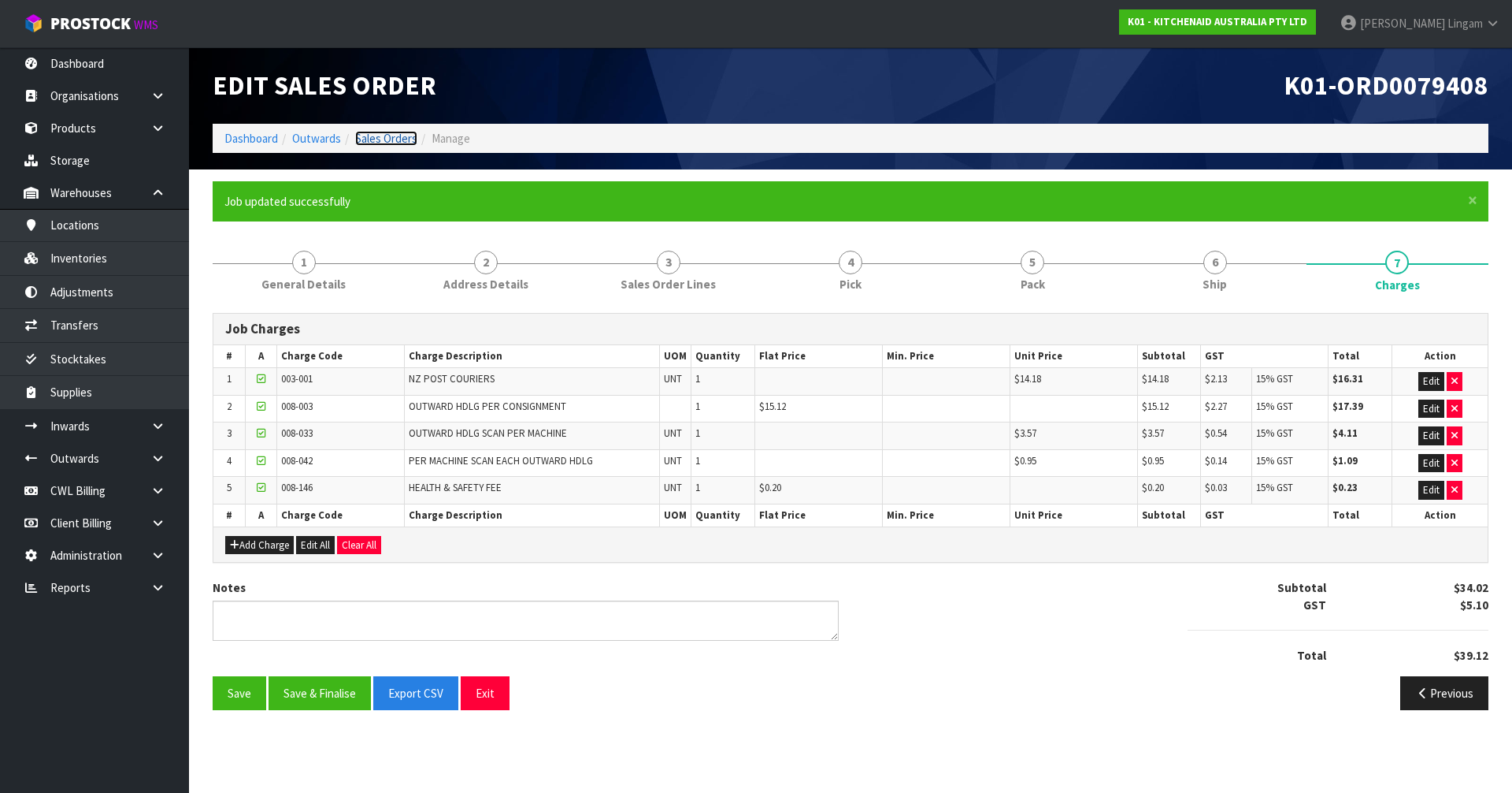
click at [403, 139] on link "Sales Orders" at bounding box center [386, 138] width 62 height 15
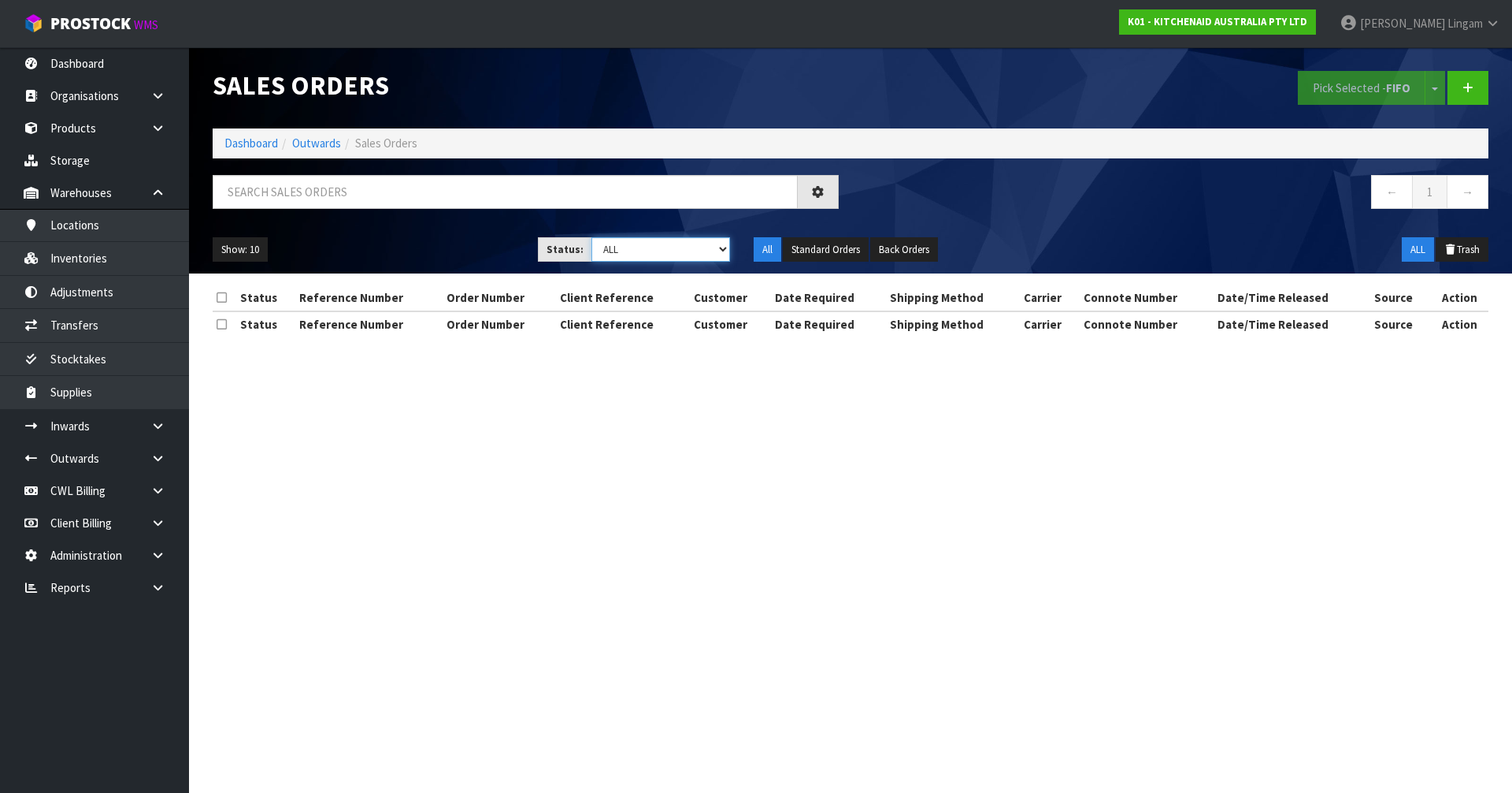
click at [701, 251] on select "Draft Pending Allocated Pending Pick Goods Picked Goods Packed Pending Charges …" at bounding box center [661, 249] width 140 height 24
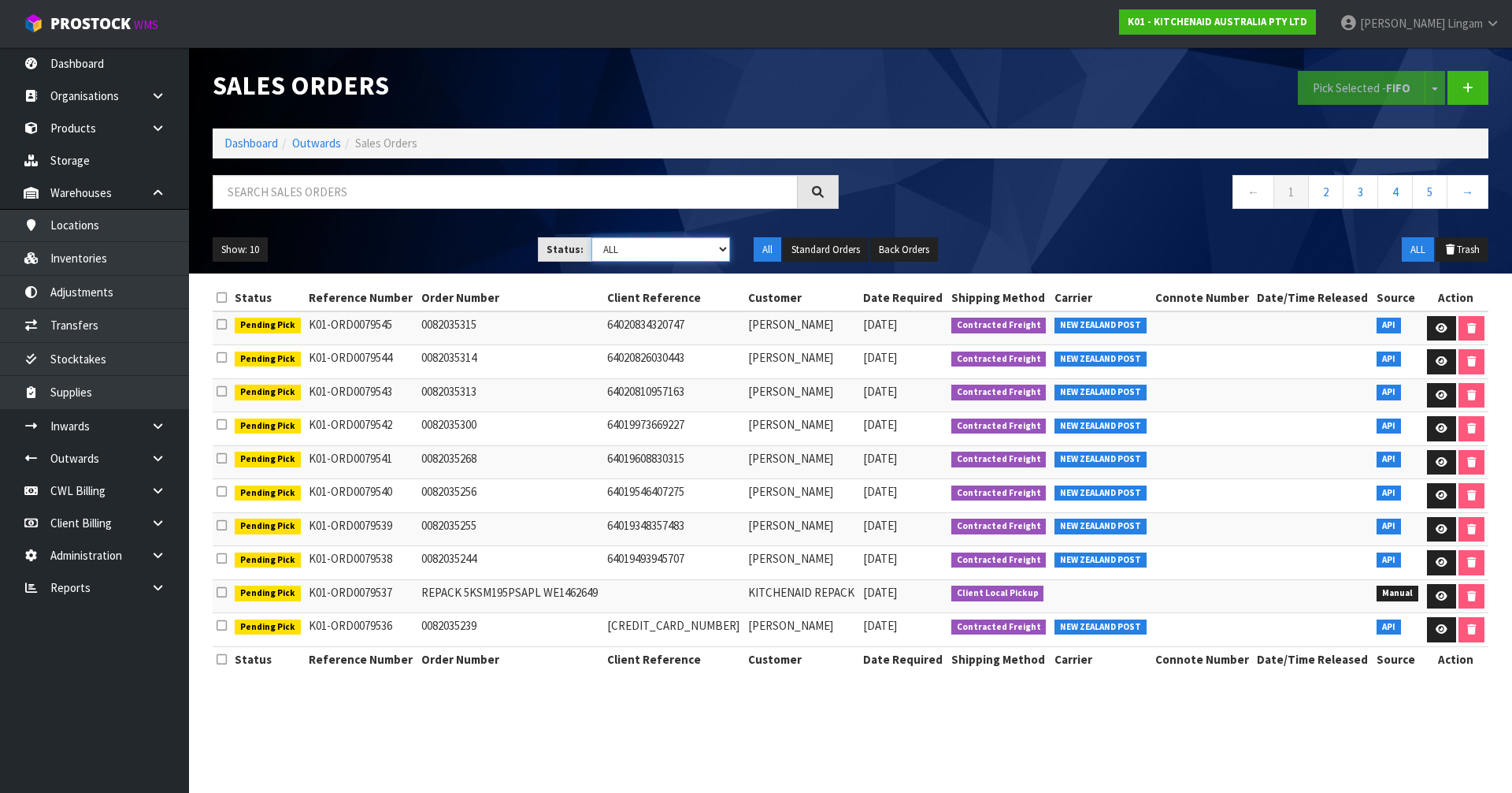
select select "string:6"
click at [592, 237] on select "Draft Pending Allocated Pending Pick Goods Picked Goods Packed Pending Charges …" at bounding box center [661, 249] width 140 height 24
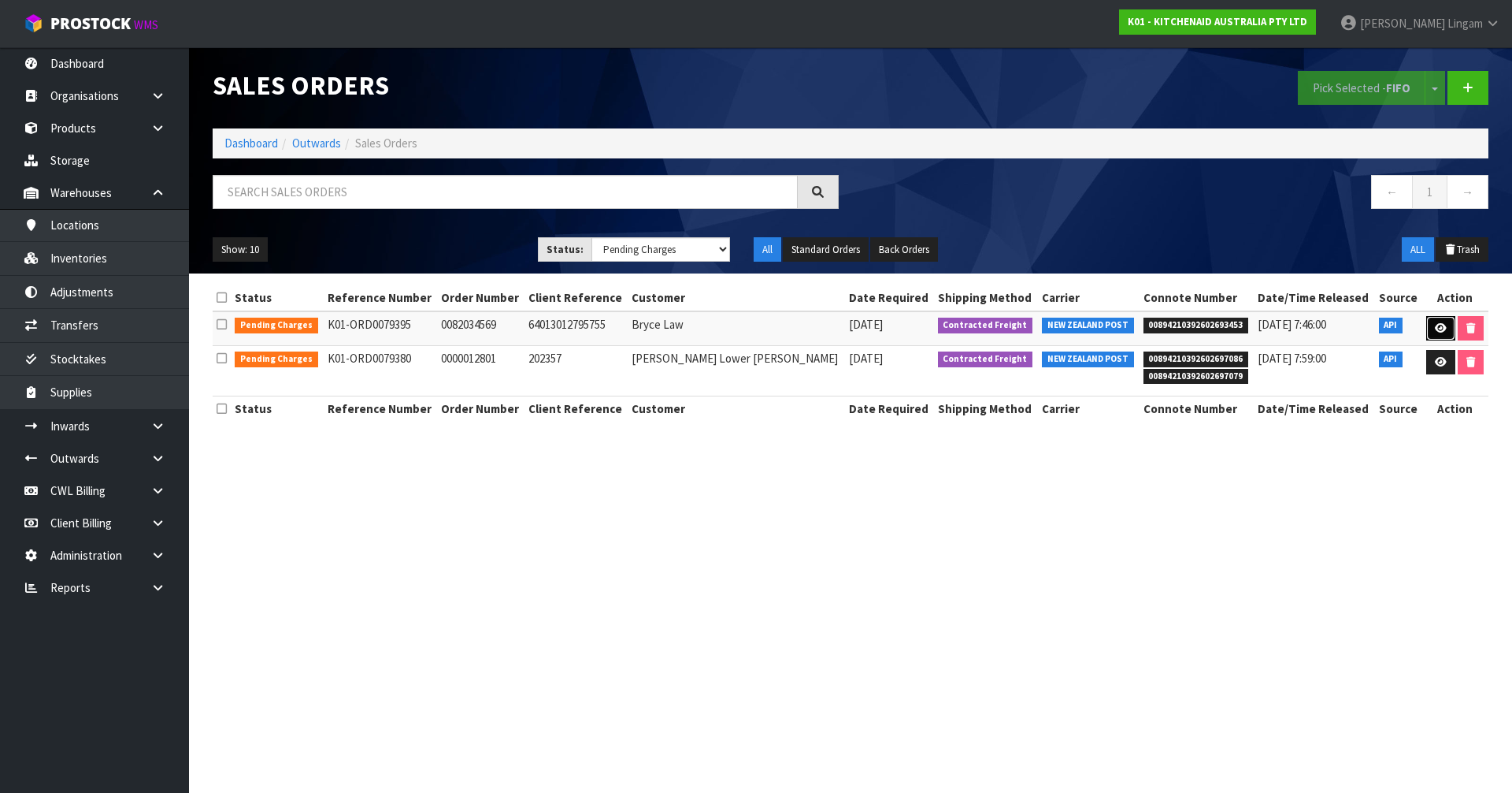
click at [1436, 325] on icon at bounding box center [1441, 328] width 12 height 10
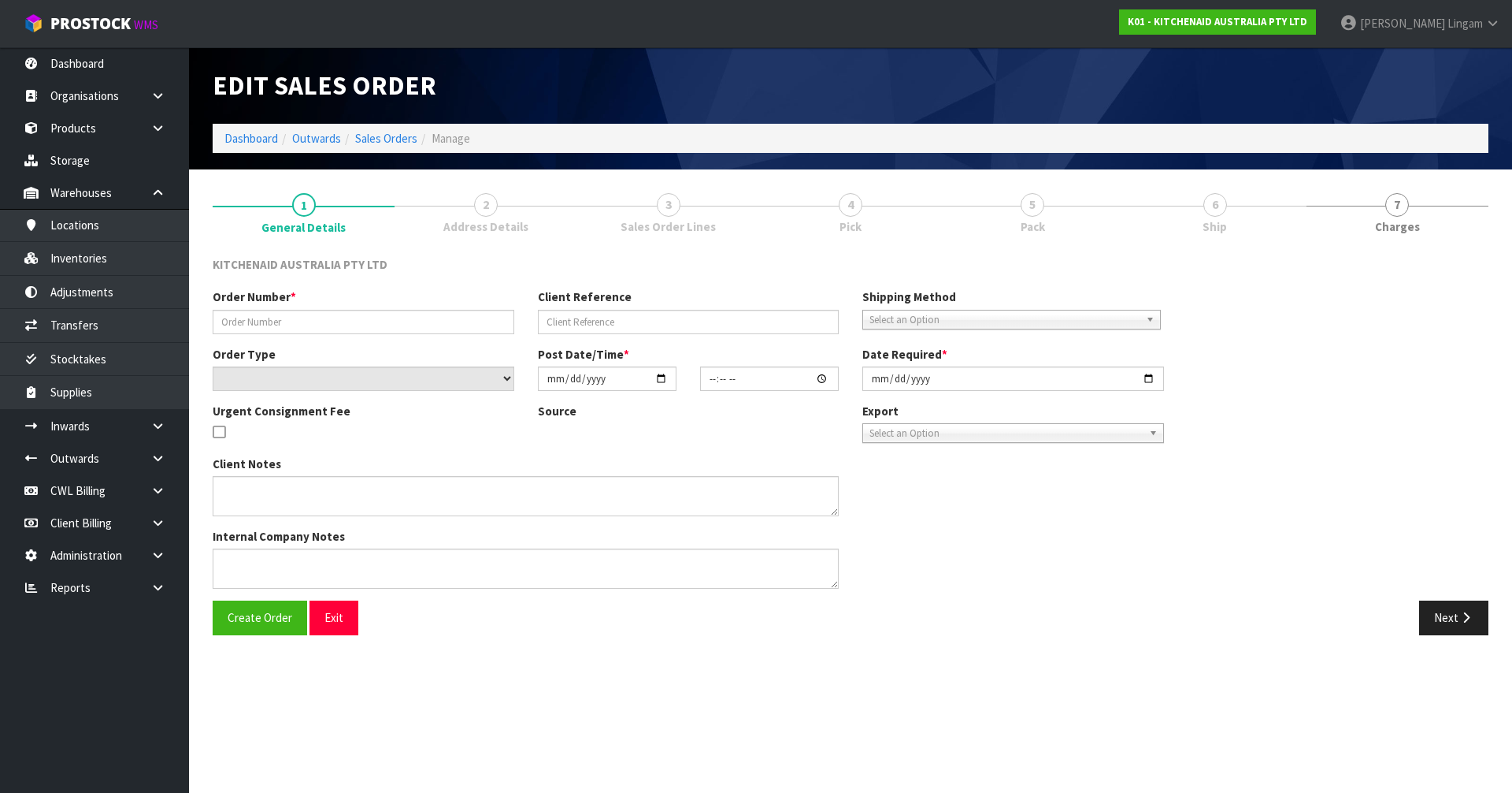
type input "0082034569"
type input "64013012795755"
select select "number:0"
type input "[DATE]"
type input "09:39:43.000"
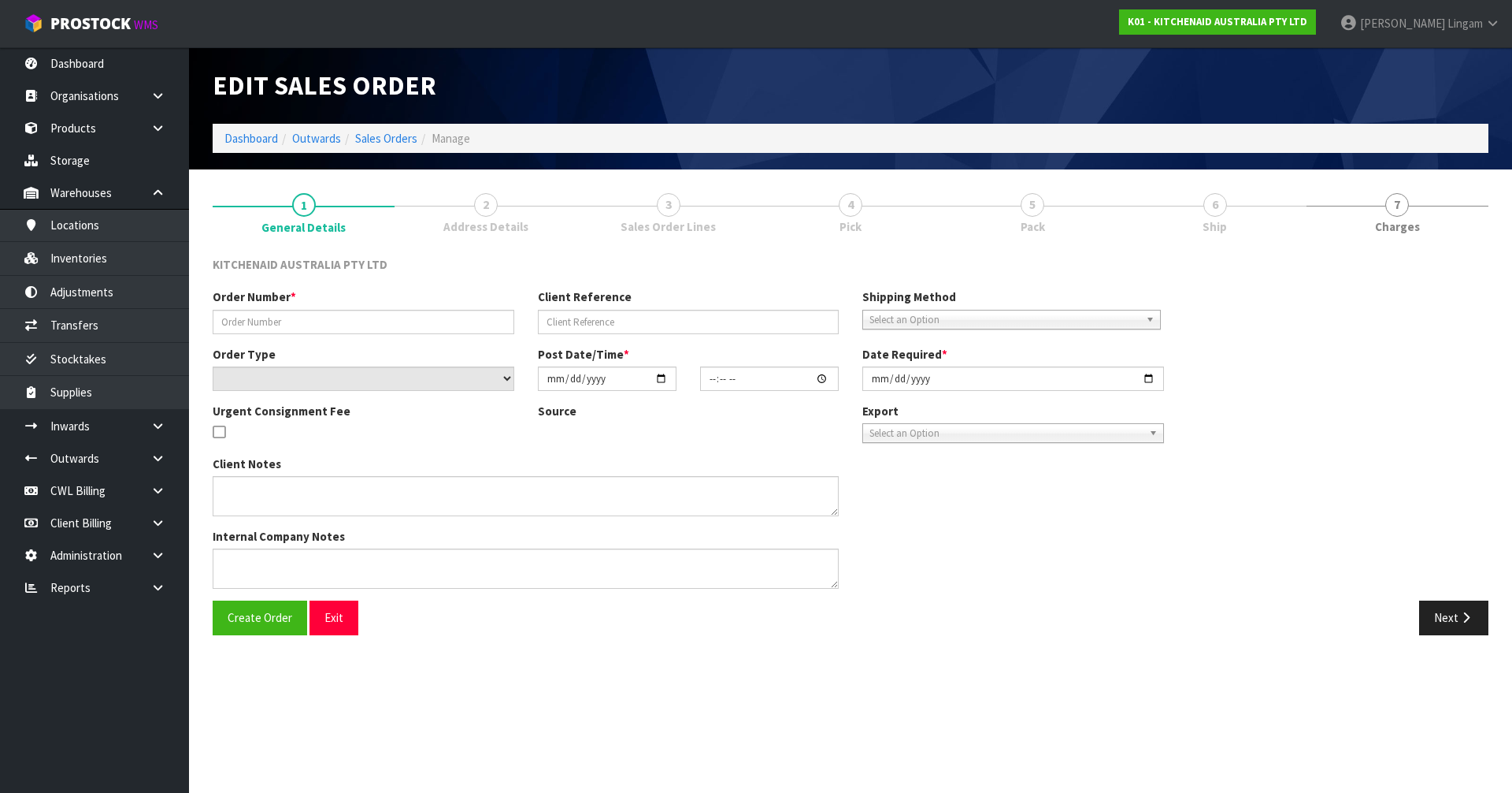
type input "[DATE]"
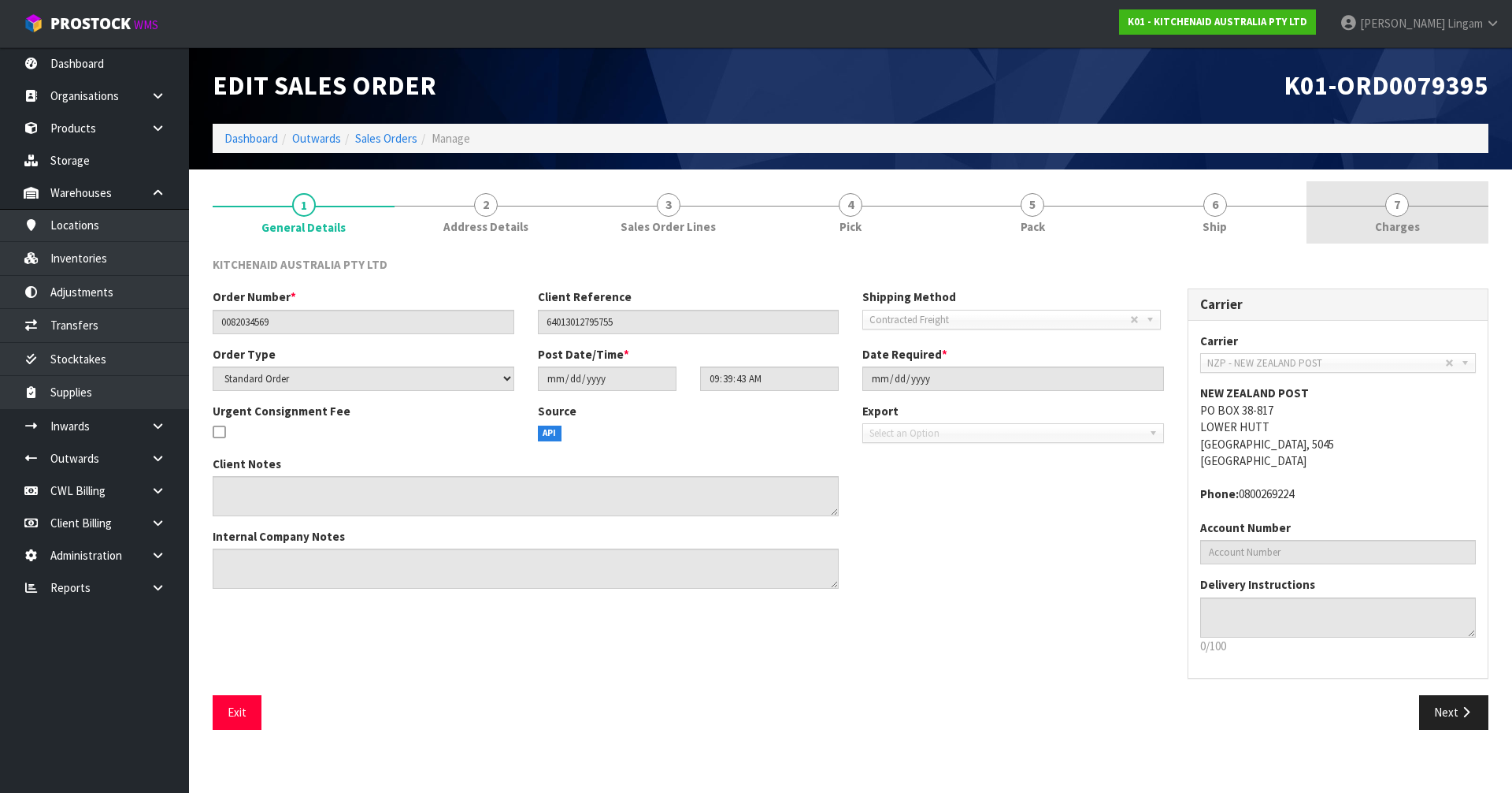
click at [1445, 241] on link "7 [GEOGRAPHIC_DATA]" at bounding box center [1397, 212] width 182 height 62
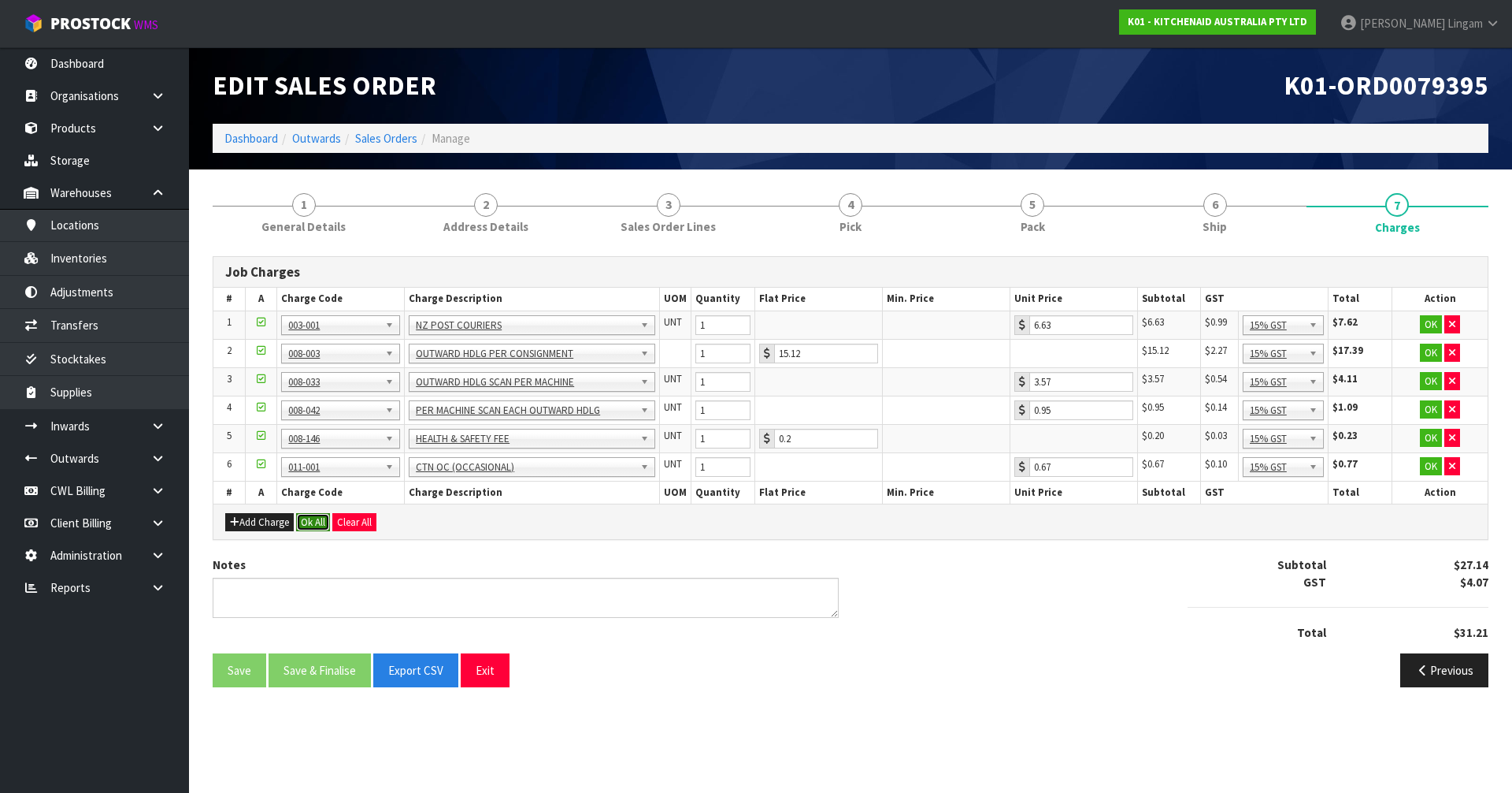
click at [319, 515] on button "Ok All" at bounding box center [313, 522] width 34 height 19
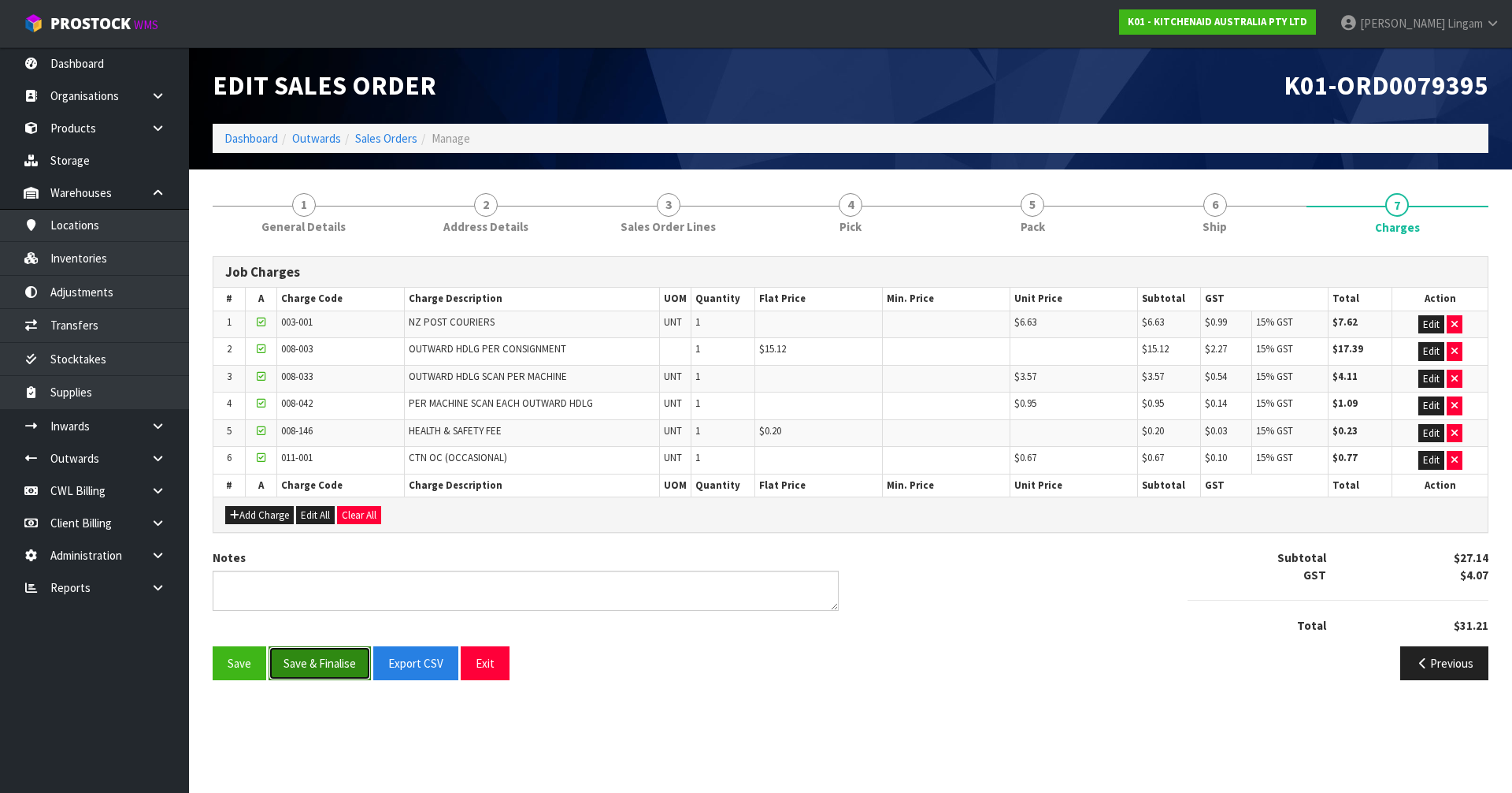
click at [323, 667] on button "Save & Finalise" at bounding box center [320, 663] width 102 height 34
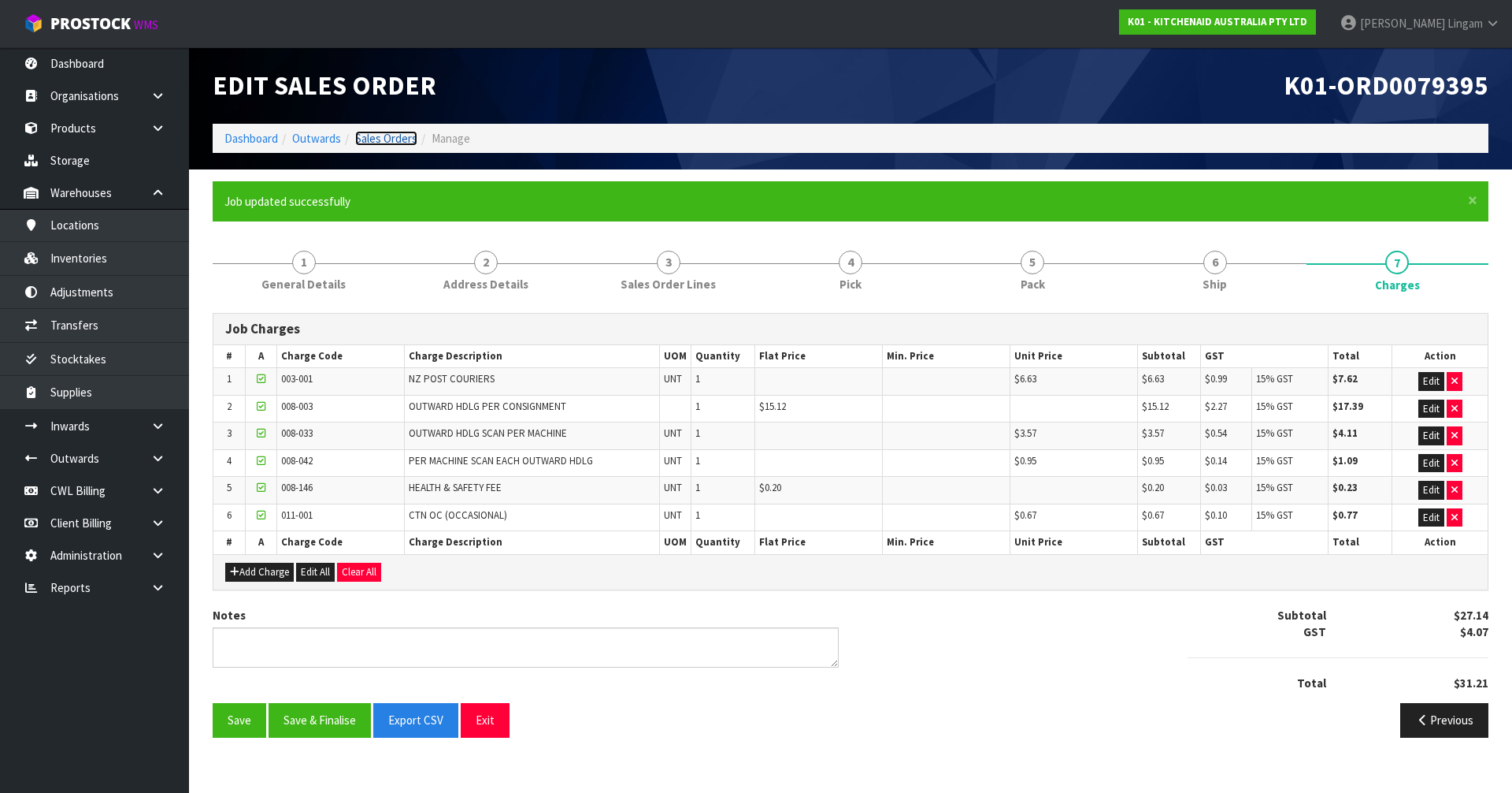
click at [395, 135] on link "Sales Orders" at bounding box center [386, 138] width 62 height 15
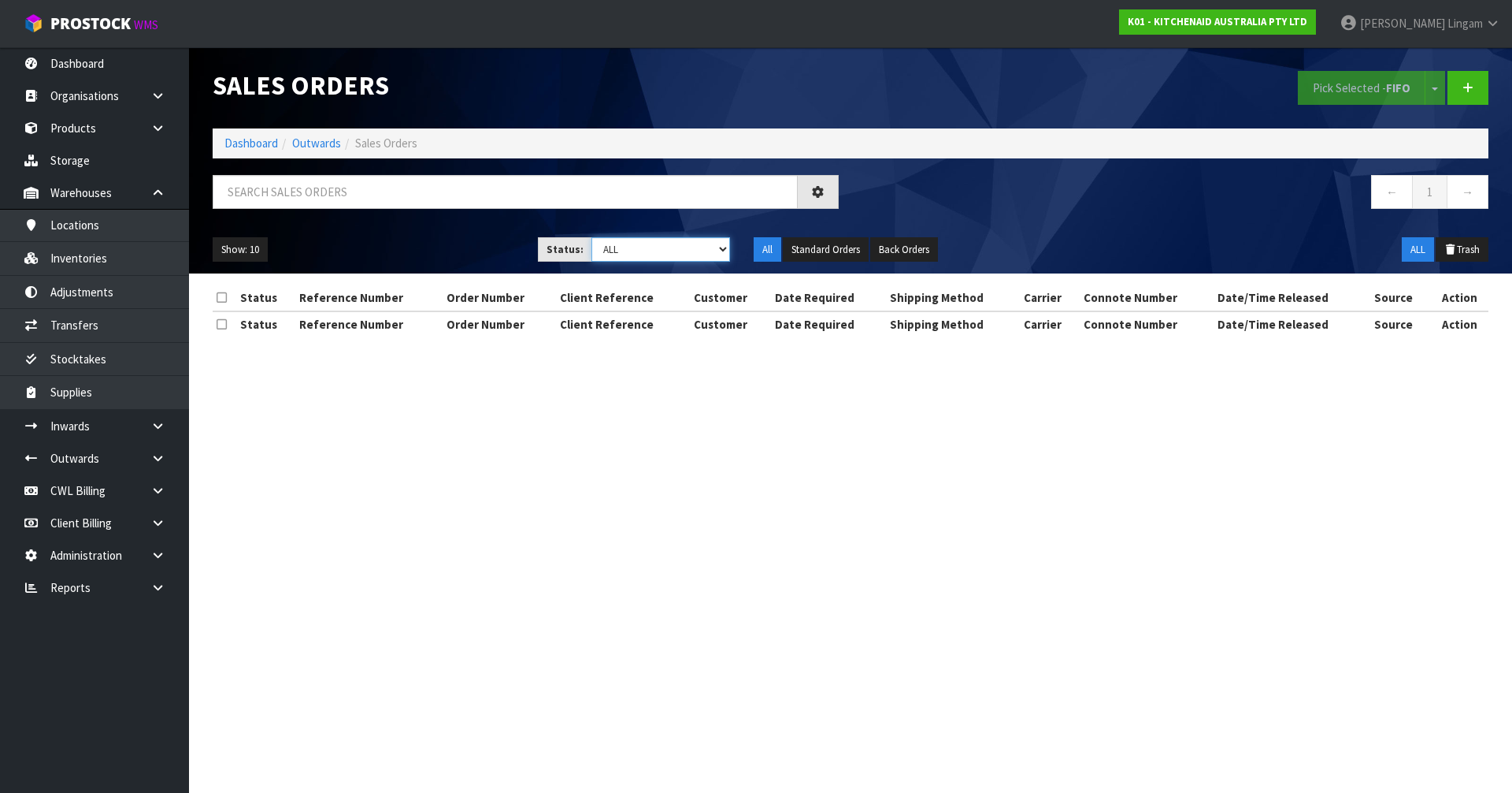
click at [694, 247] on select "Draft Pending Allocated Pending Pick Goods Picked Goods Packed Pending Charges …" at bounding box center [661, 249] width 140 height 24
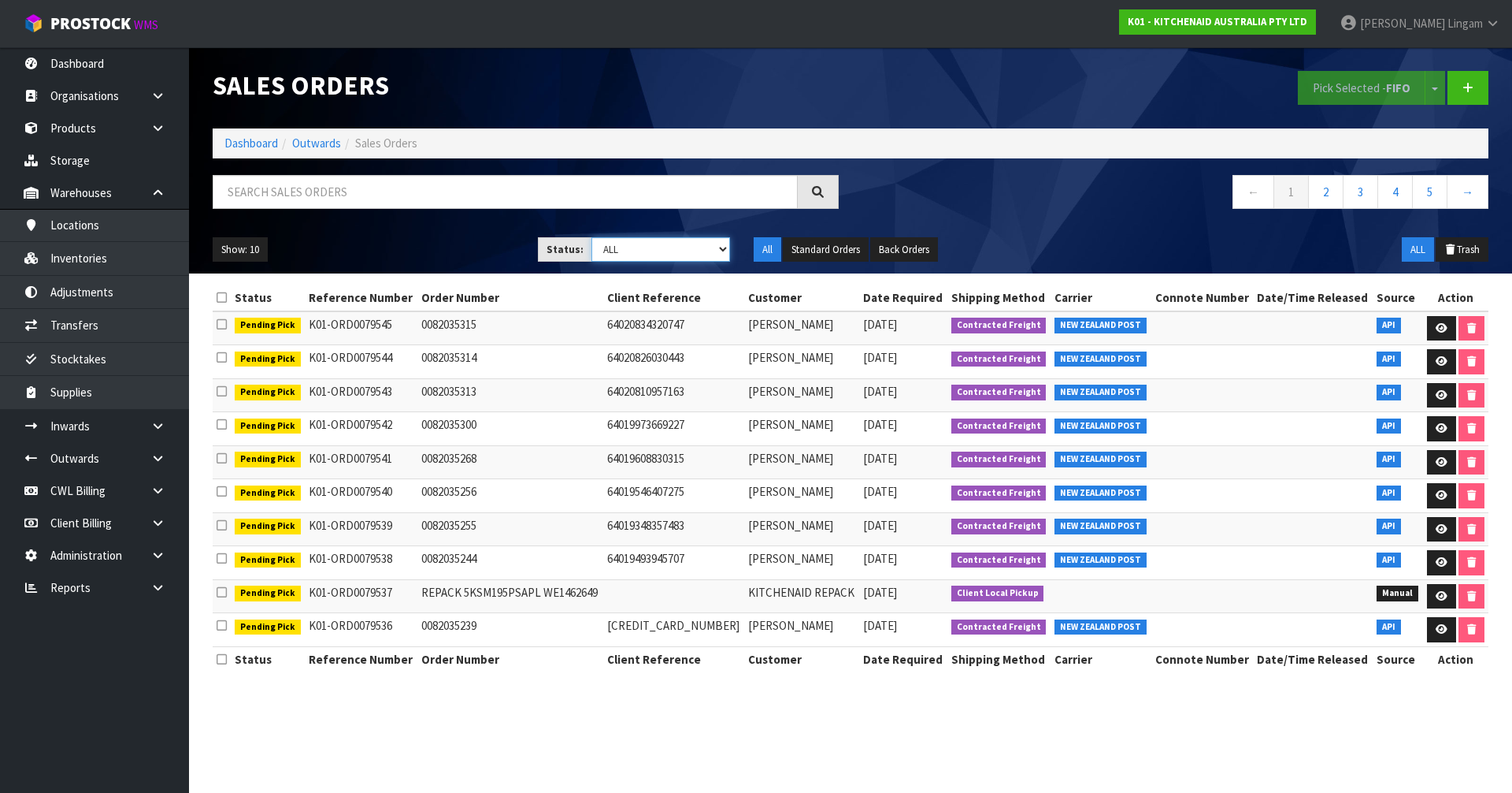
select select "string:6"
click at [592, 237] on select "Draft Pending Allocated Pending Pick Goods Picked Goods Packed Pending Charges …" at bounding box center [661, 249] width 140 height 24
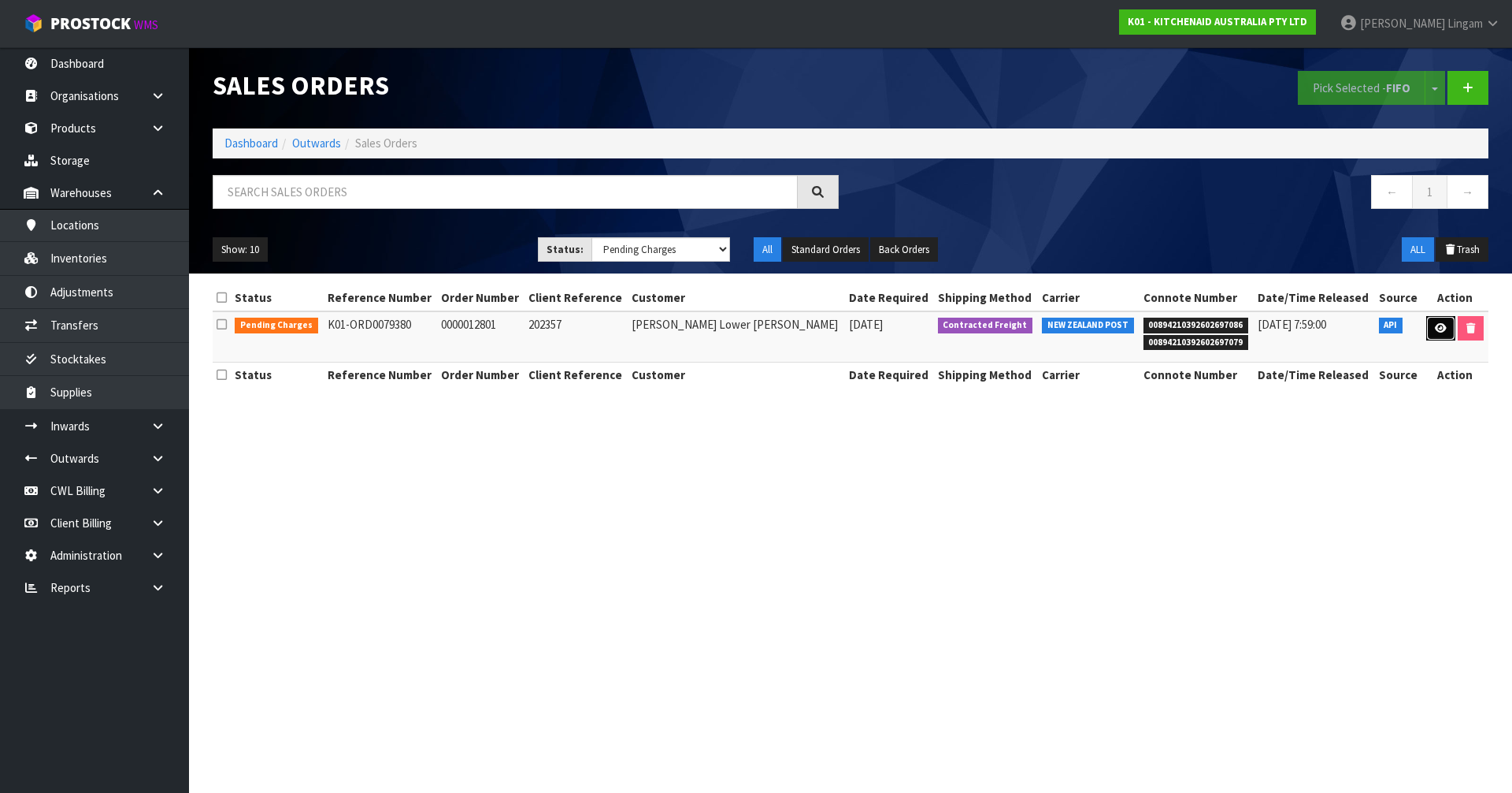
click at [1445, 326] on link at bounding box center [1440, 328] width 29 height 25
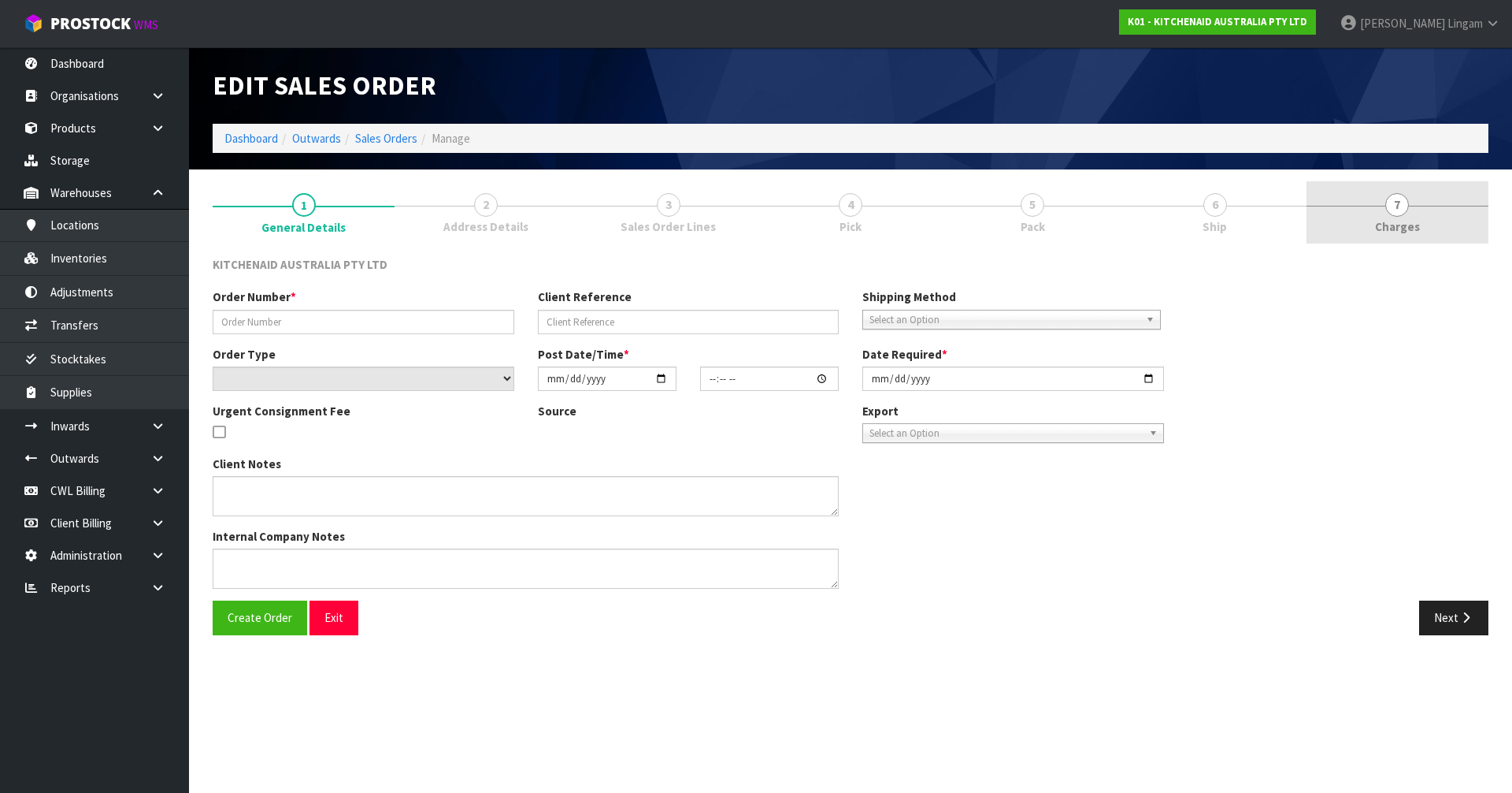
type input "0000012801"
type input "202357"
select select "number:0"
type input "[DATE]"
type input "19:32:58.000"
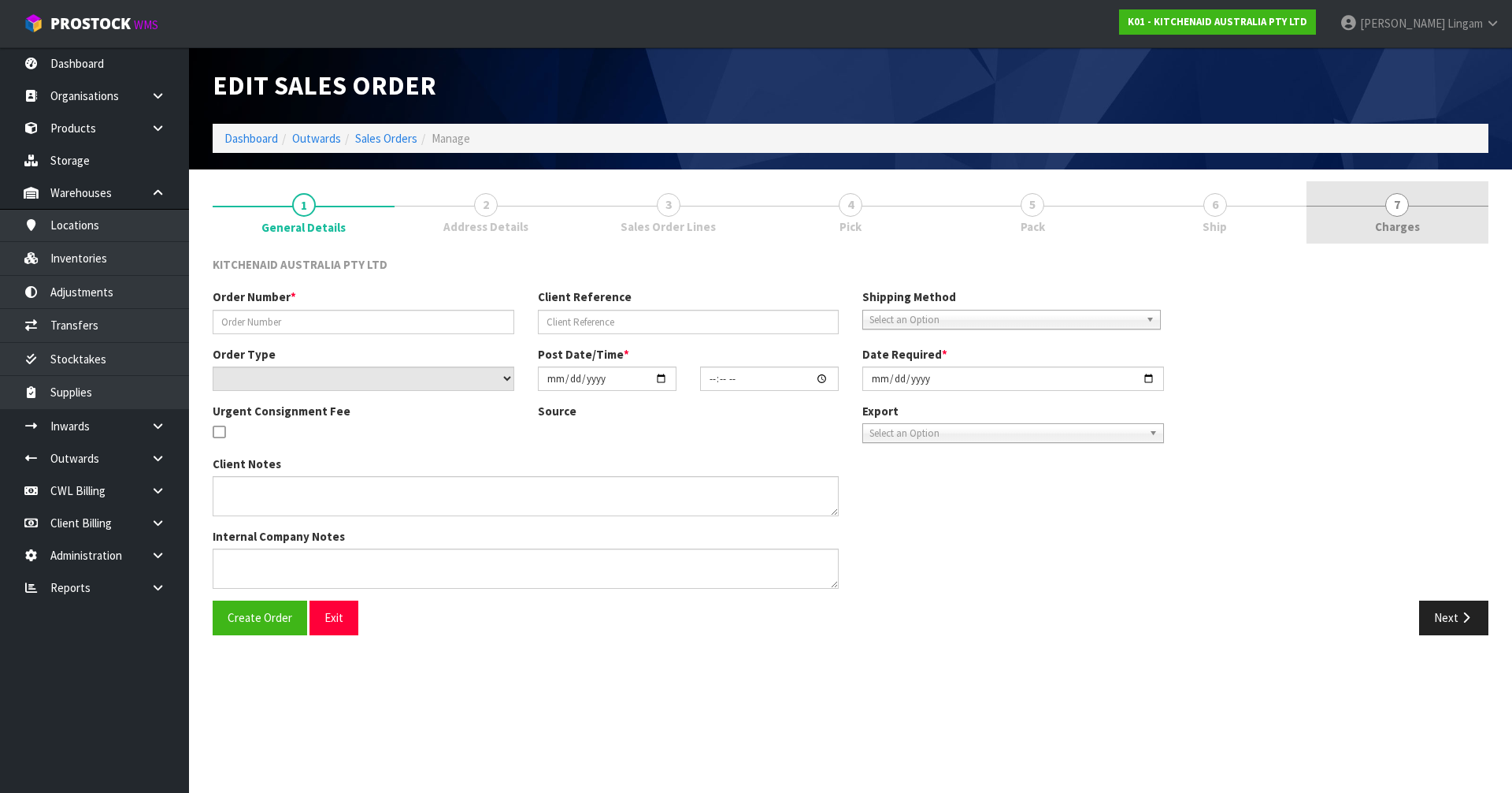
type input "[DATE]"
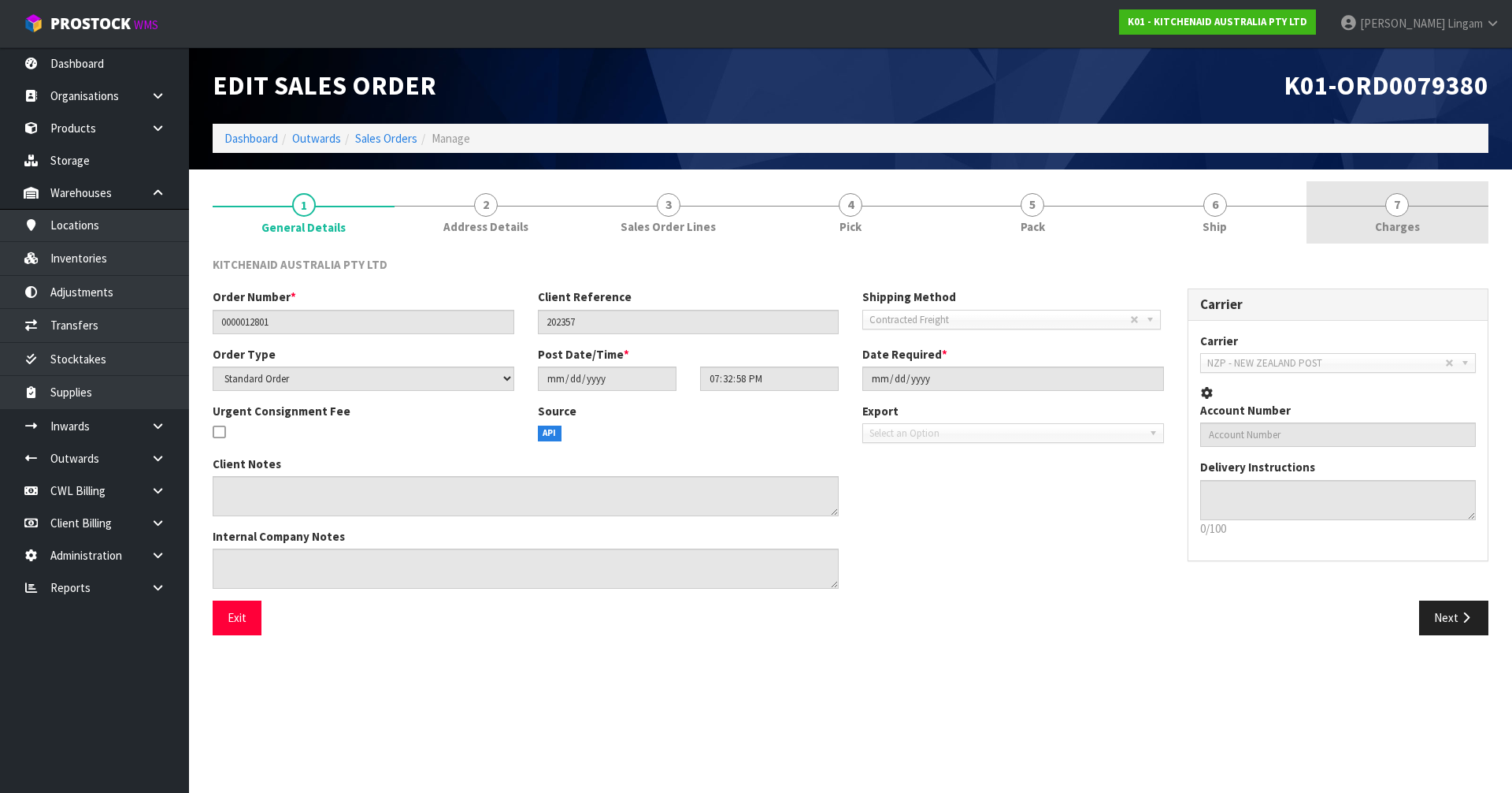
click at [1454, 223] on link "7 [GEOGRAPHIC_DATA]" at bounding box center [1397, 212] width 182 height 62
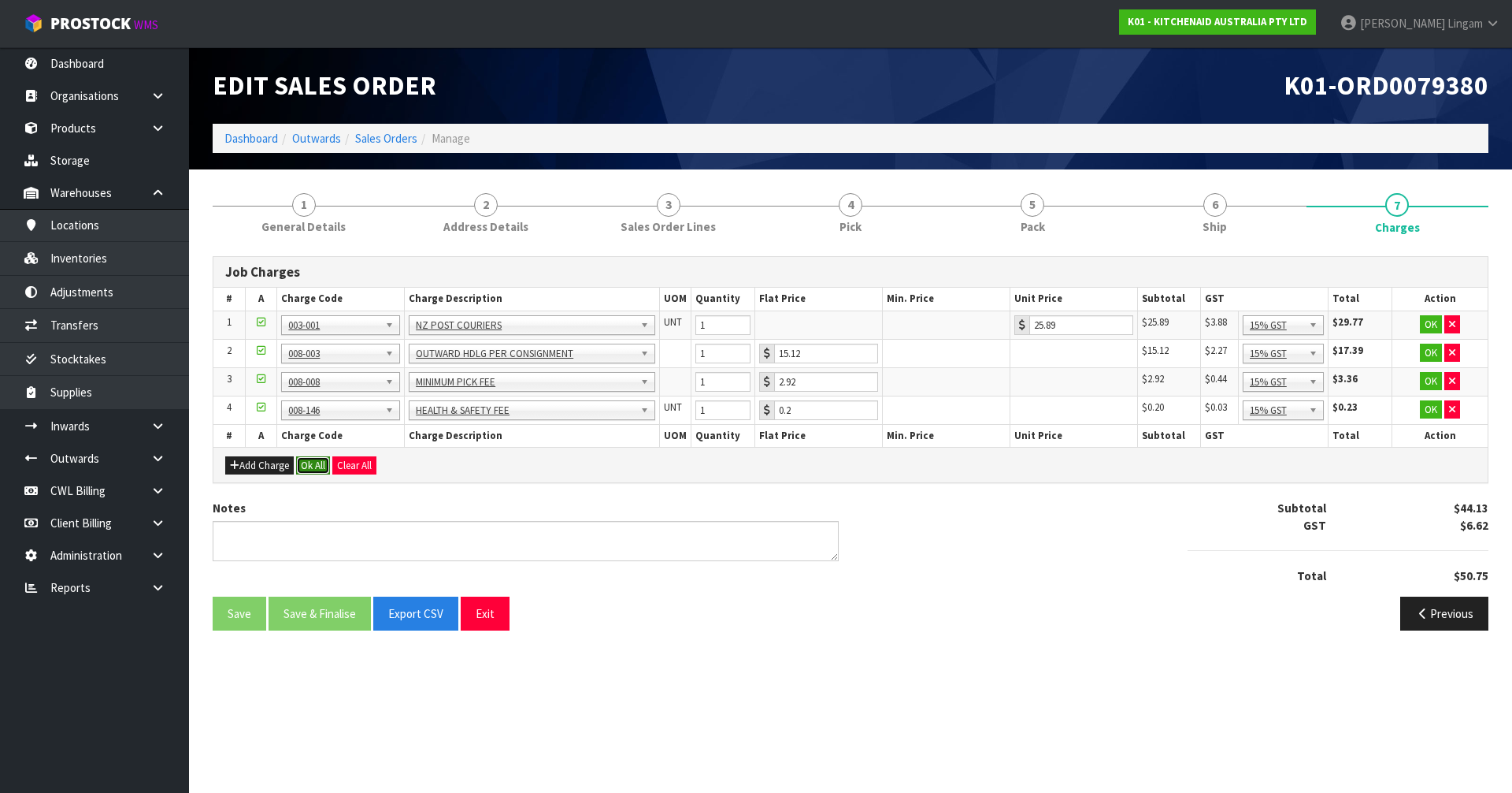
click at [314, 467] on button "Ok All" at bounding box center [313, 466] width 34 height 19
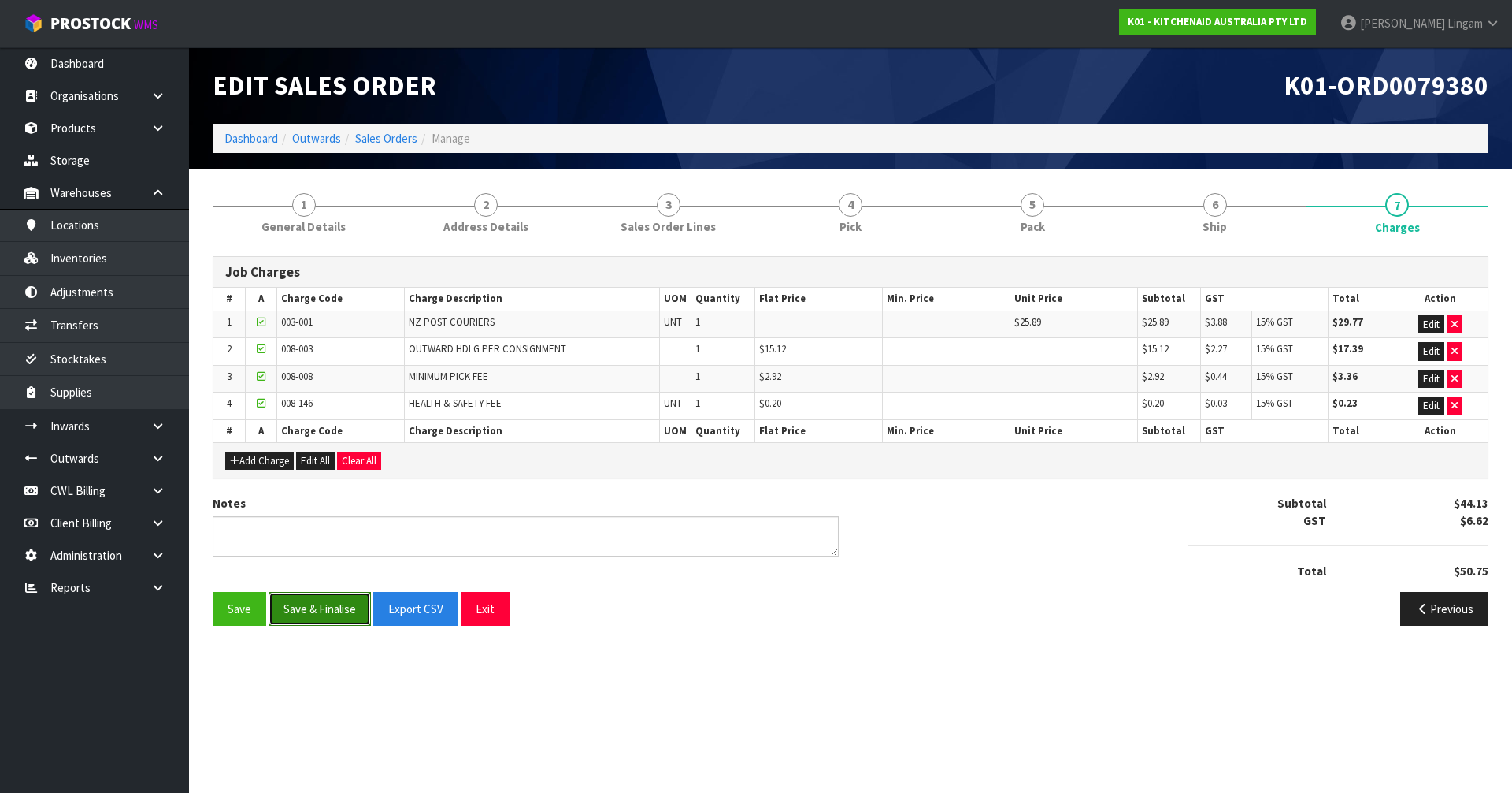
click at [326, 615] on button "Save & Finalise" at bounding box center [320, 608] width 102 height 34
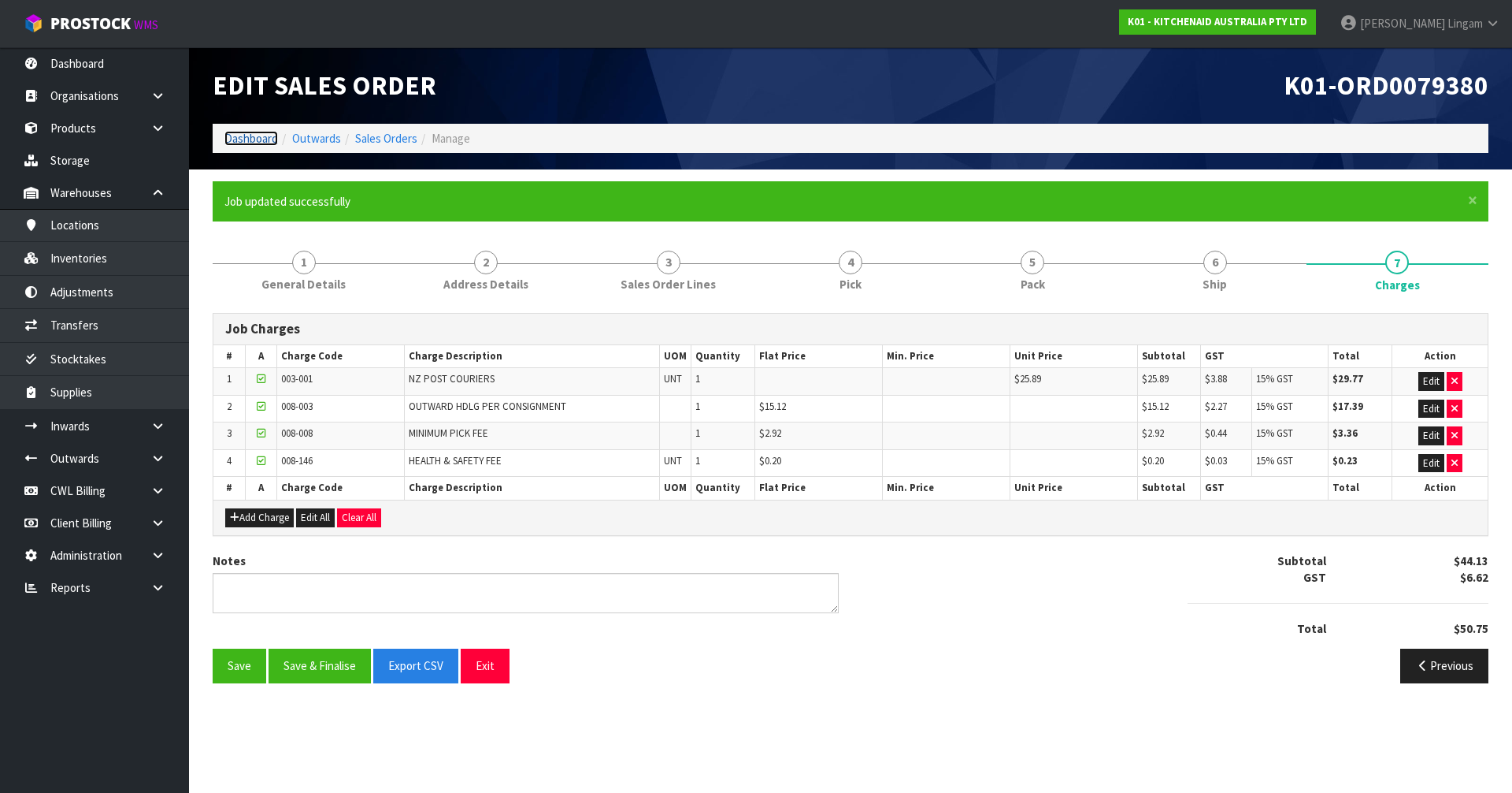
click at [239, 140] on link "Dashboard" at bounding box center [251, 138] width 53 height 15
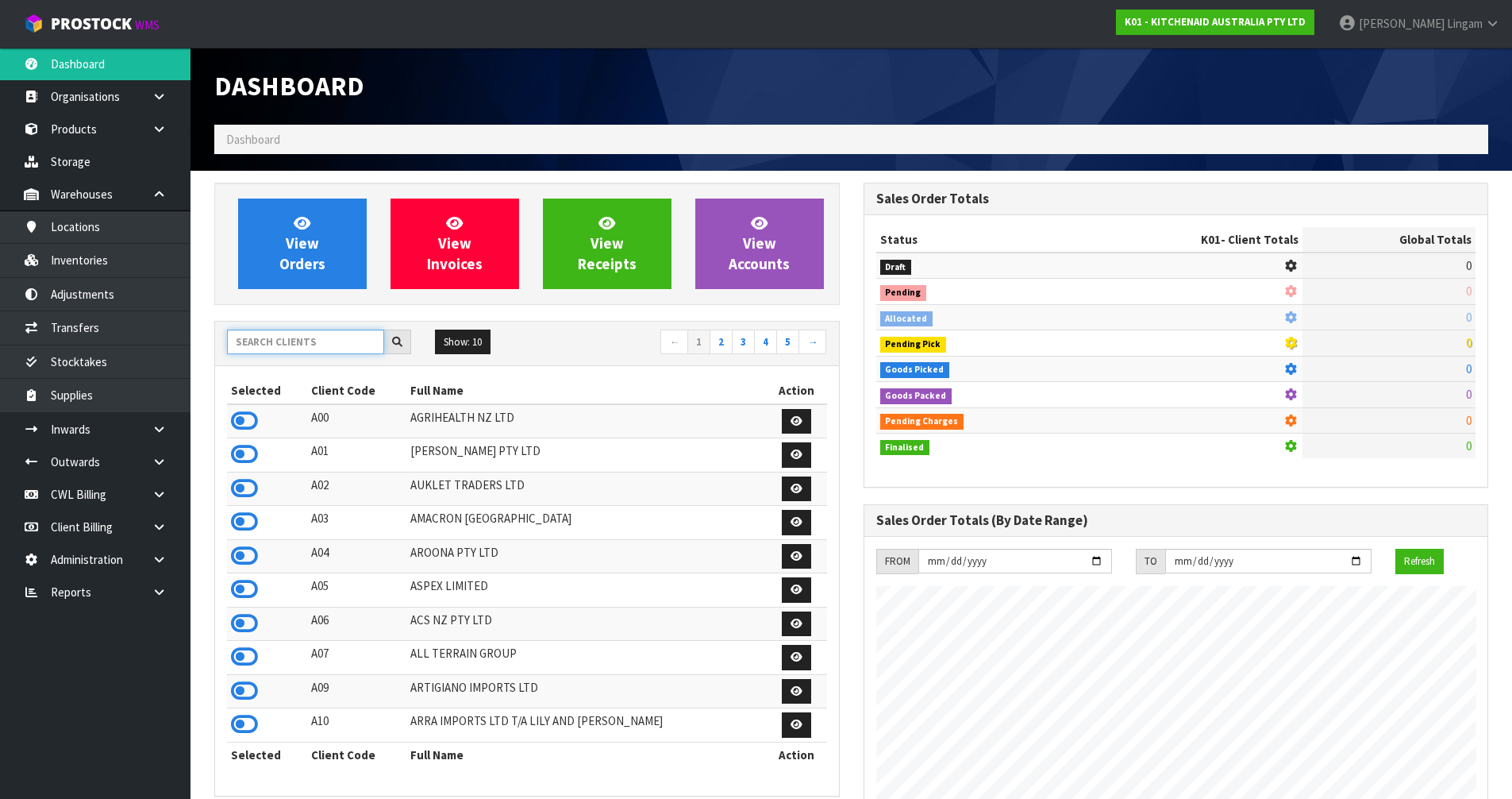
click at [273, 345] on input "text" at bounding box center [305, 342] width 157 height 24
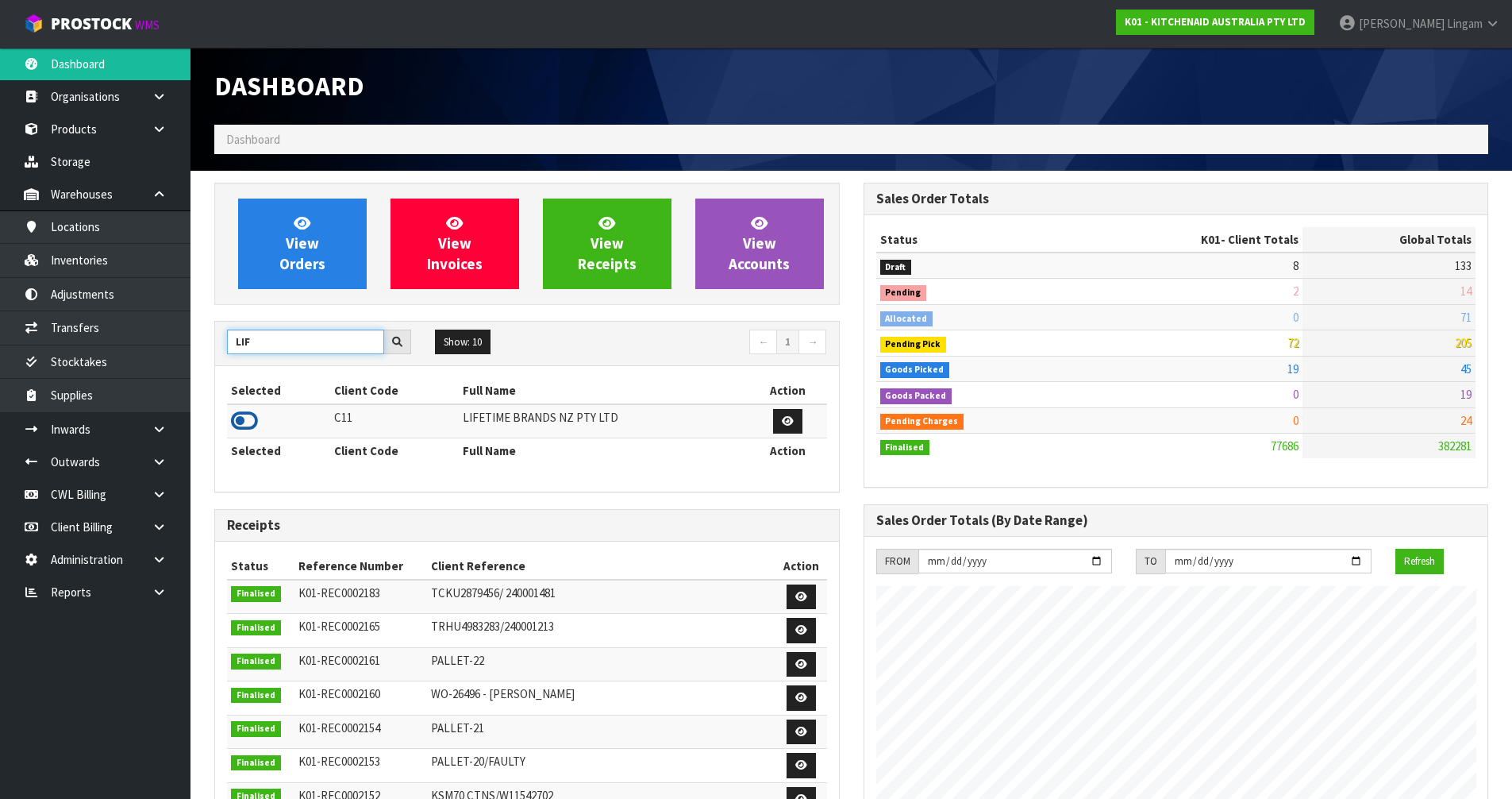
type input "LIF"
drag, startPoint x: 235, startPoint y: 420, endPoint x: 259, endPoint y: 398, distance: 32.6
click at [234, 419] on icon at bounding box center [244, 420] width 27 height 23
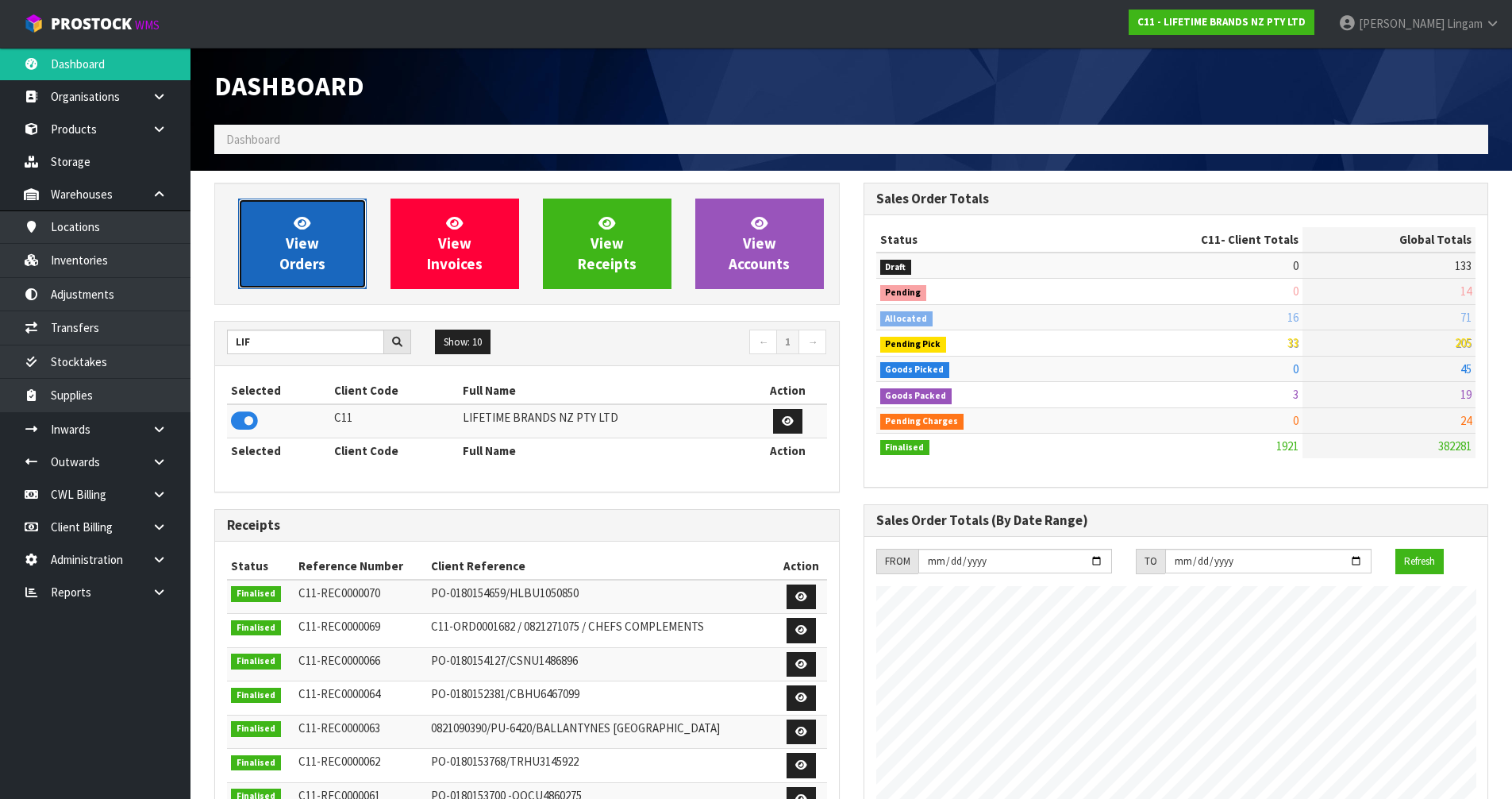
click at [318, 247] on link "View Orders" at bounding box center [302, 243] width 129 height 90
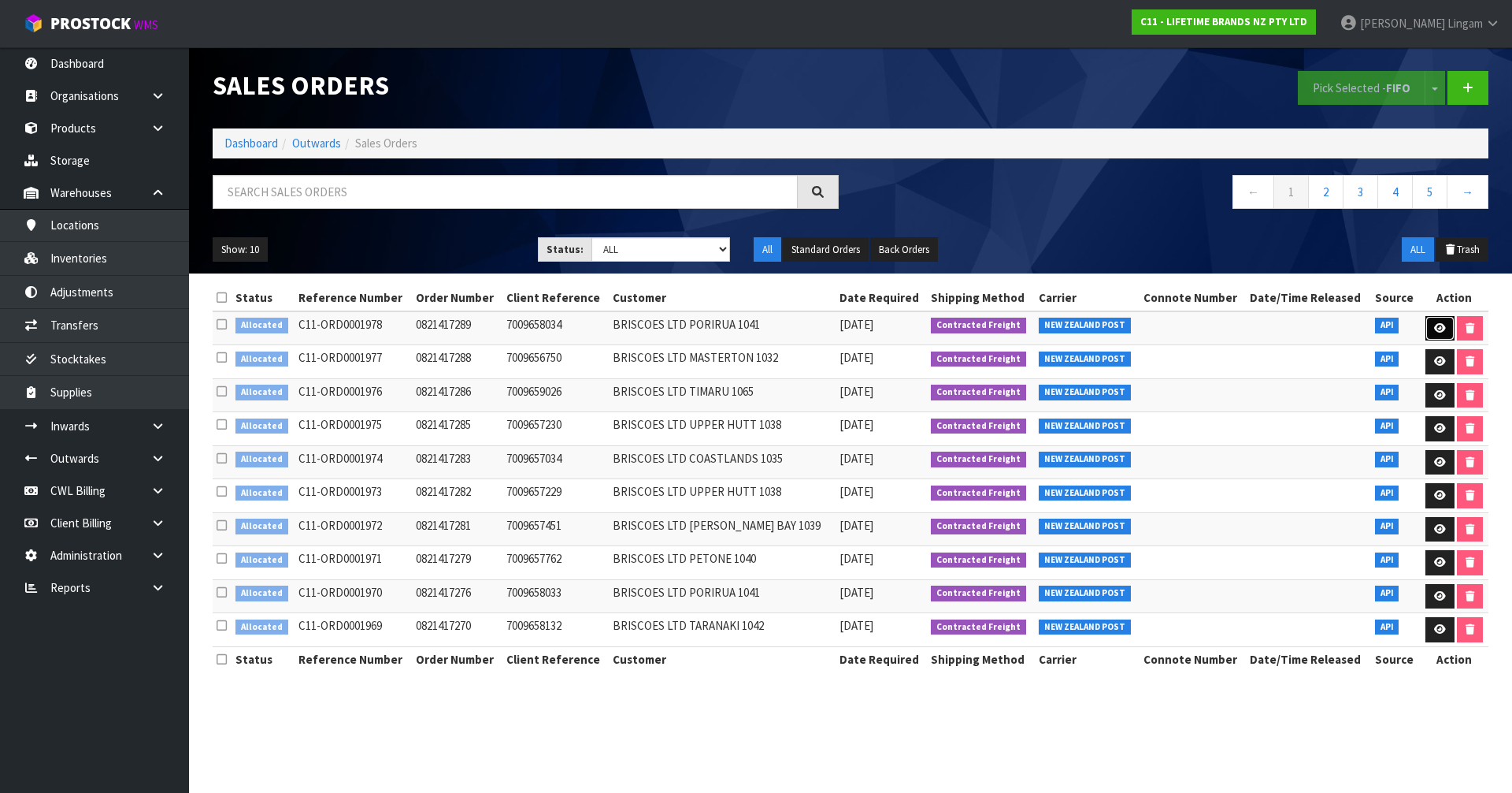
click at [1444, 324] on link at bounding box center [1439, 328] width 29 height 25
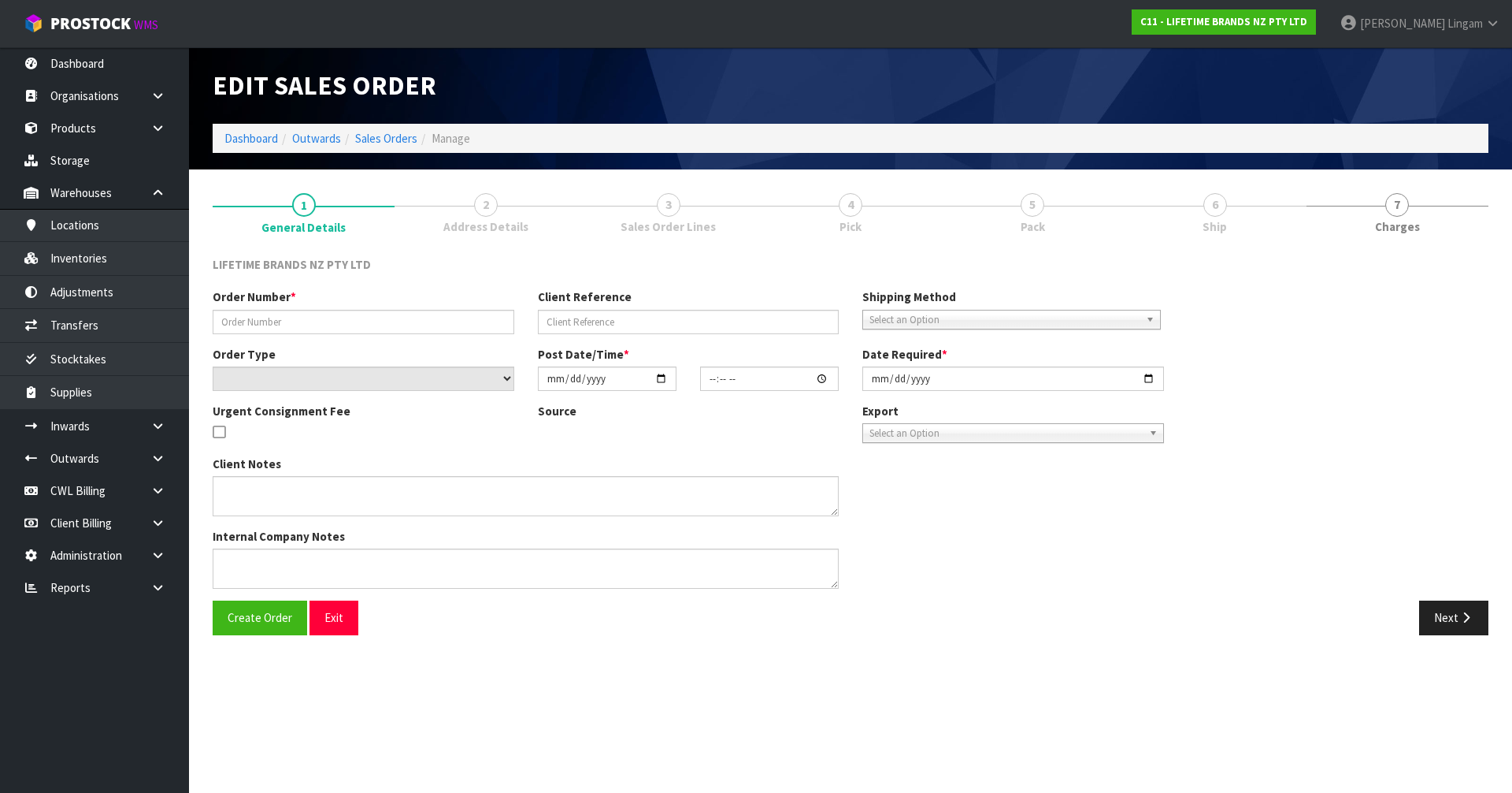
type input "0821417289"
type input "7009658034"
select select "number:0"
type input "[DATE]"
type input "08:14:25.000"
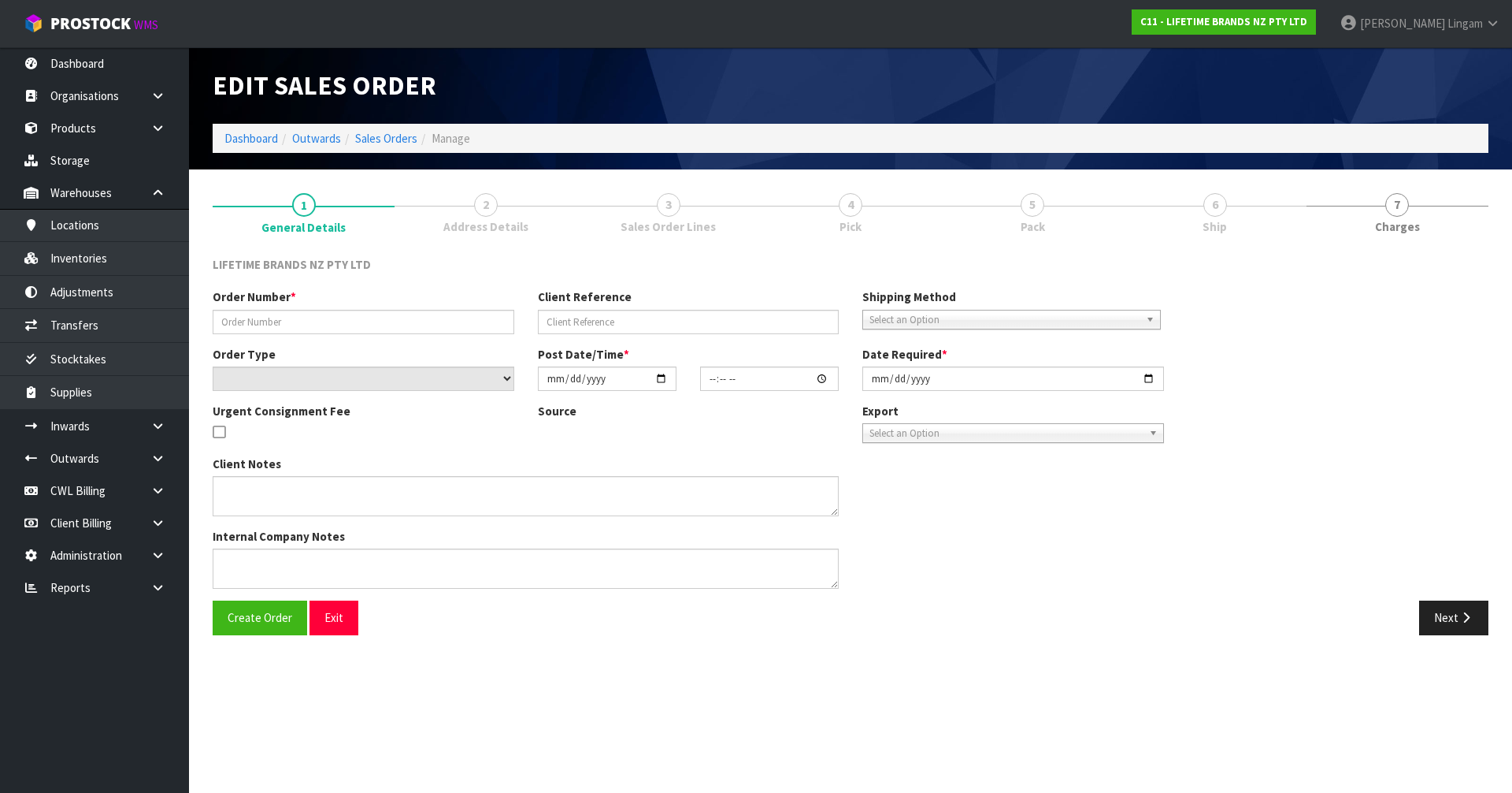
type input "[DATE]"
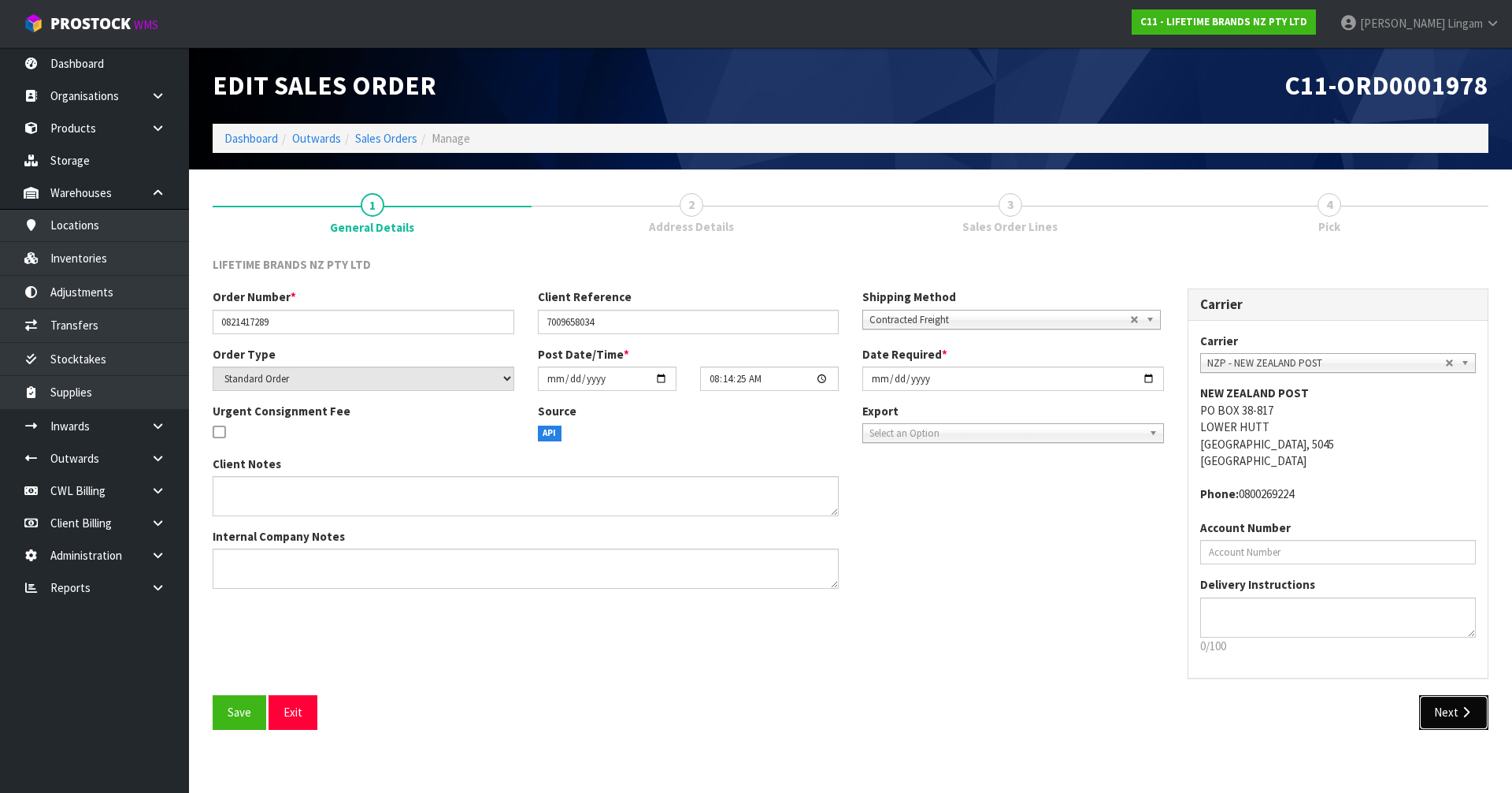
click at [1461, 720] on button "Next" at bounding box center [1454, 712] width 69 height 34
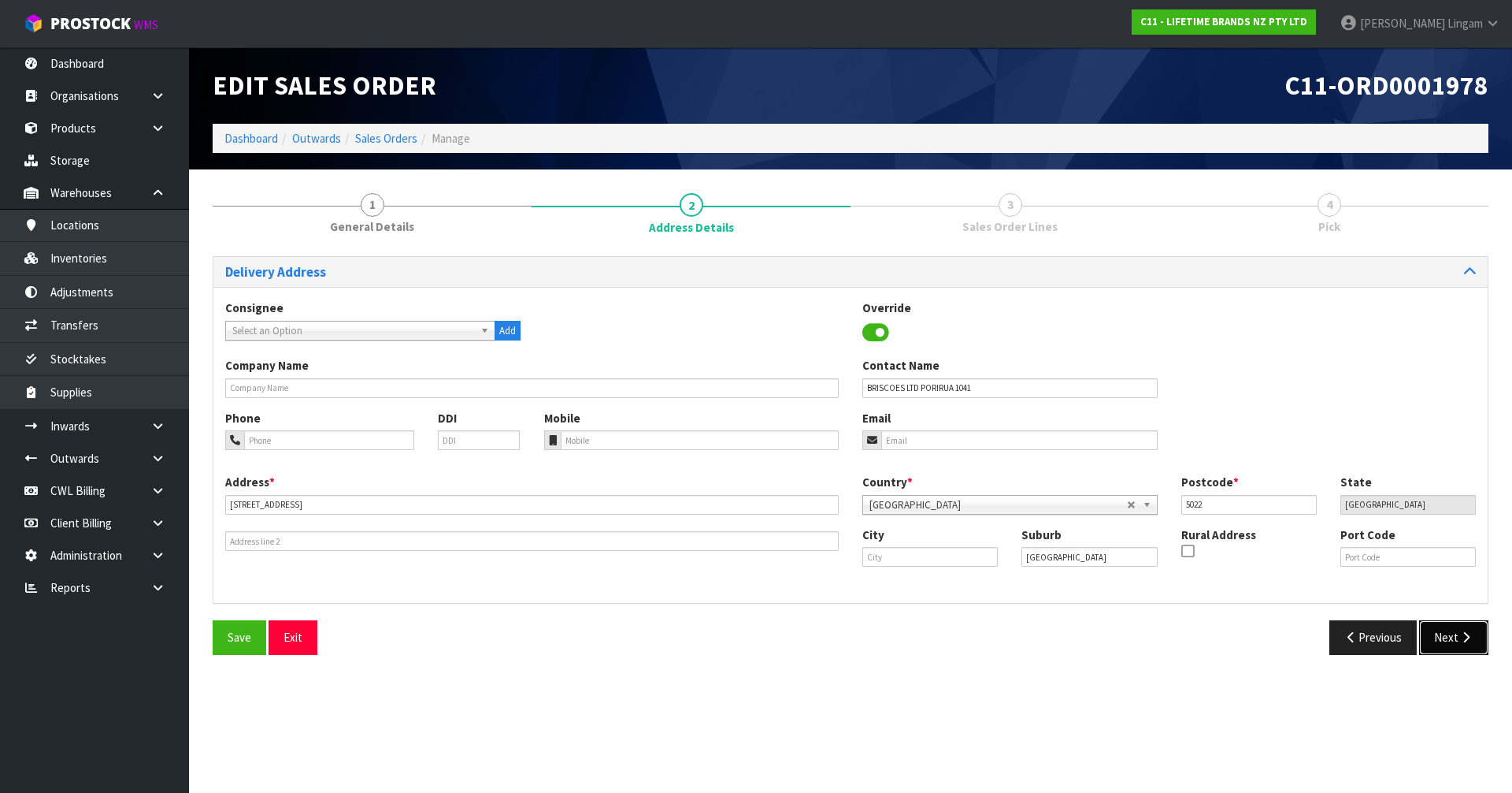
click at [1460, 630] on button "Next" at bounding box center [1454, 636] width 69 height 34
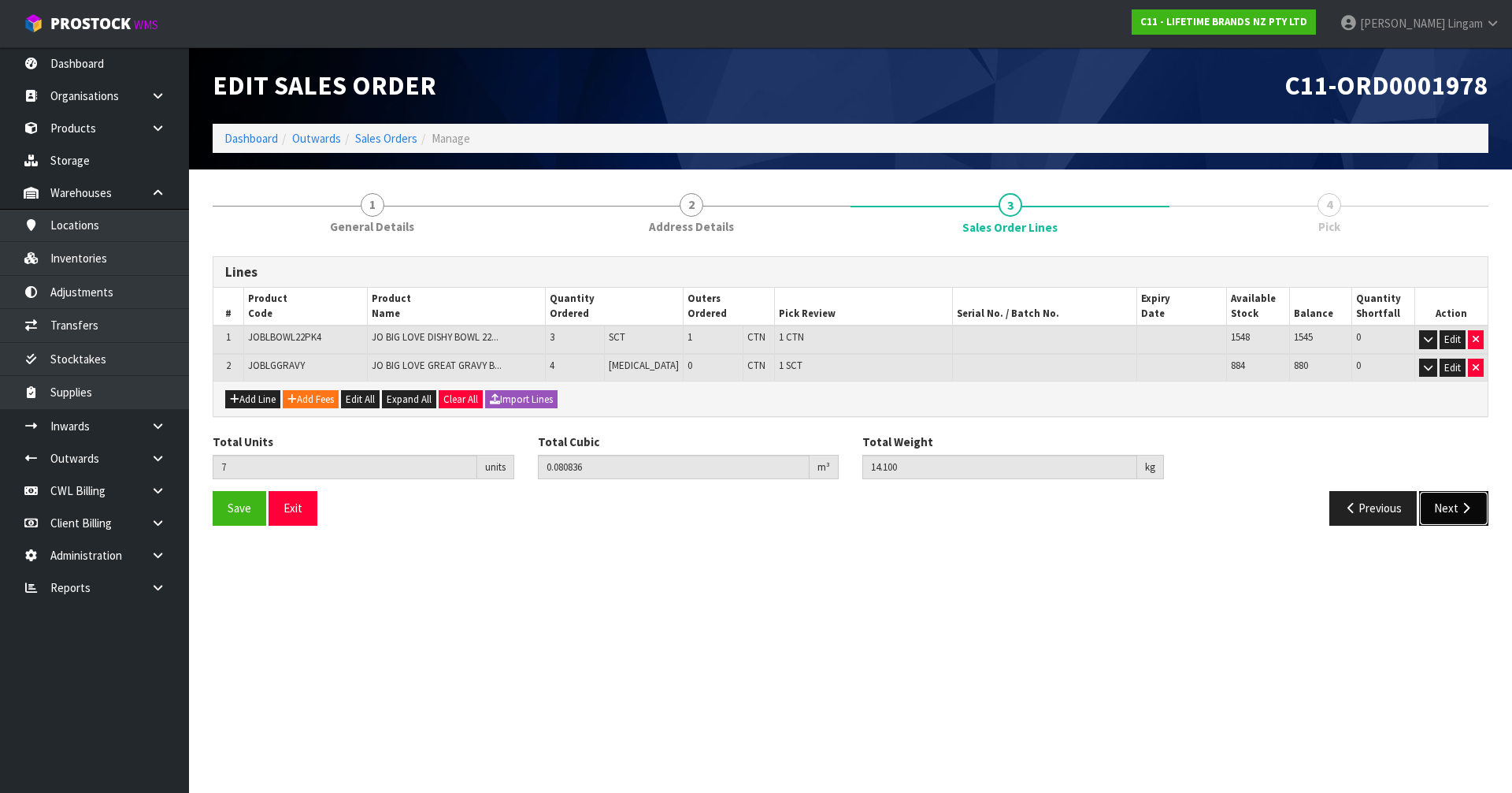
click at [1447, 519] on button "Next" at bounding box center [1454, 508] width 69 height 34
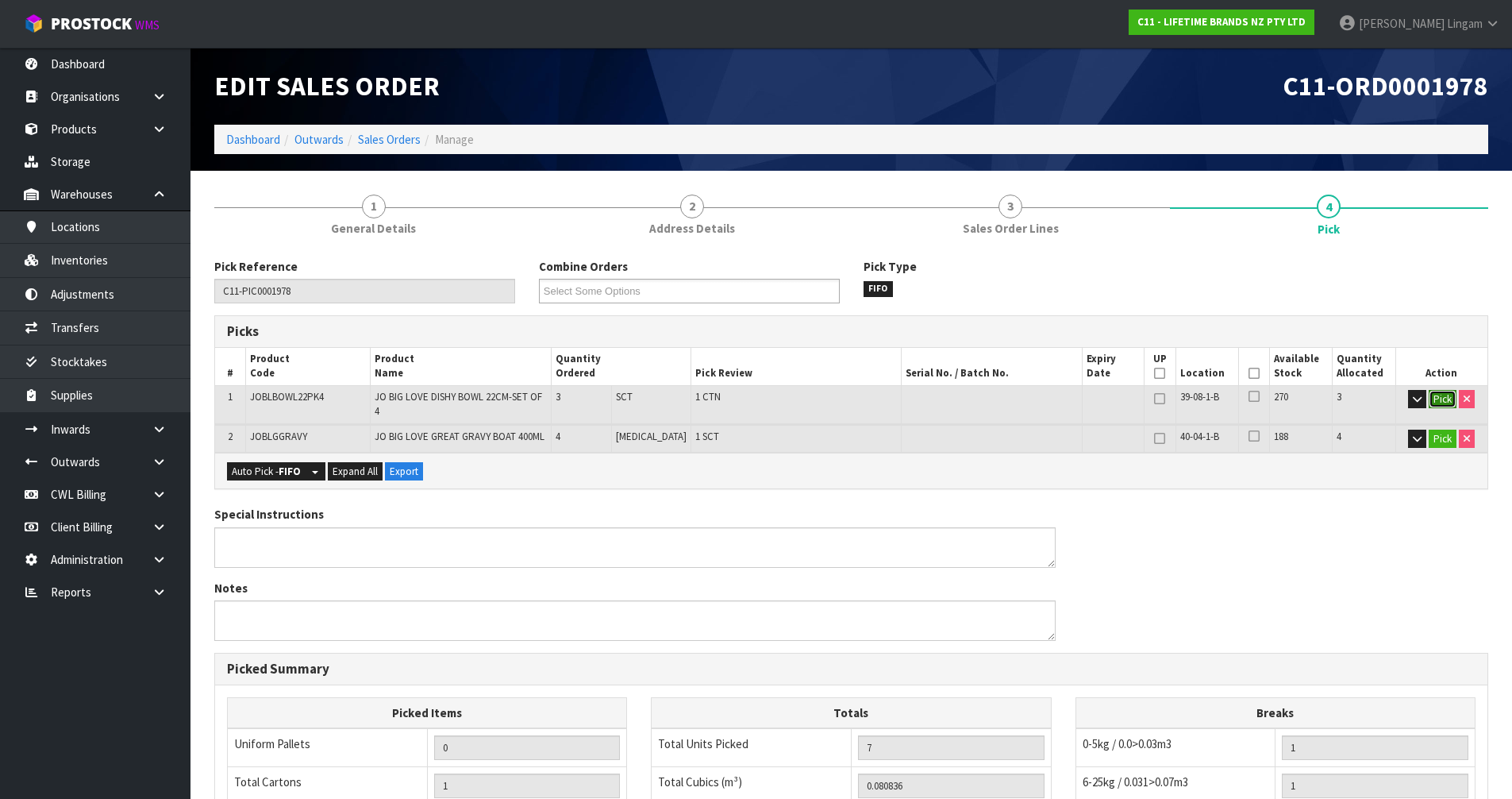
click at [1443, 402] on button "Pick" at bounding box center [1443, 399] width 28 height 19
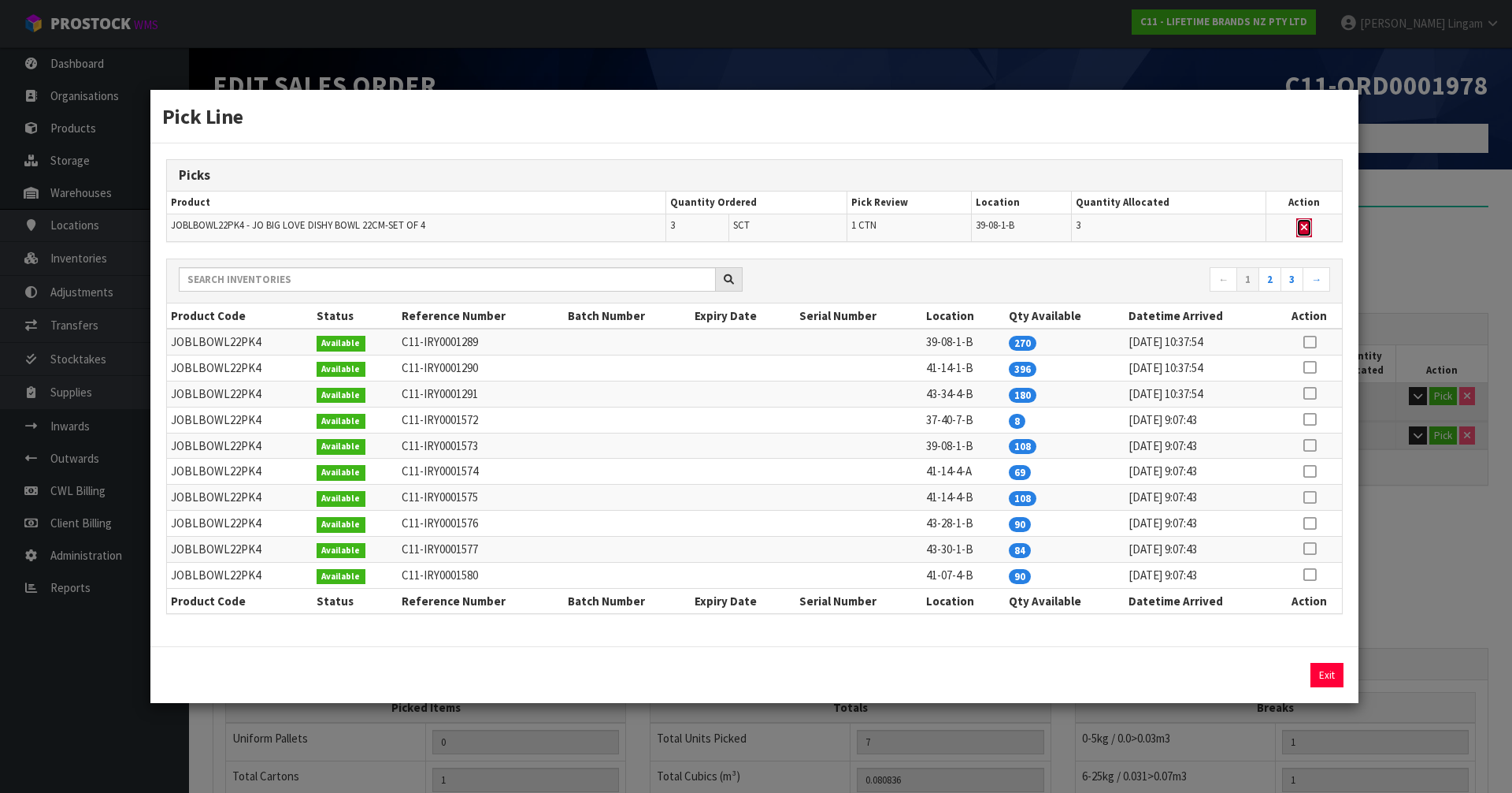
click at [1311, 226] on button "button" at bounding box center [1304, 227] width 16 height 19
type input "0"
type input "4"
type input "0.023548"
type input "2.78"
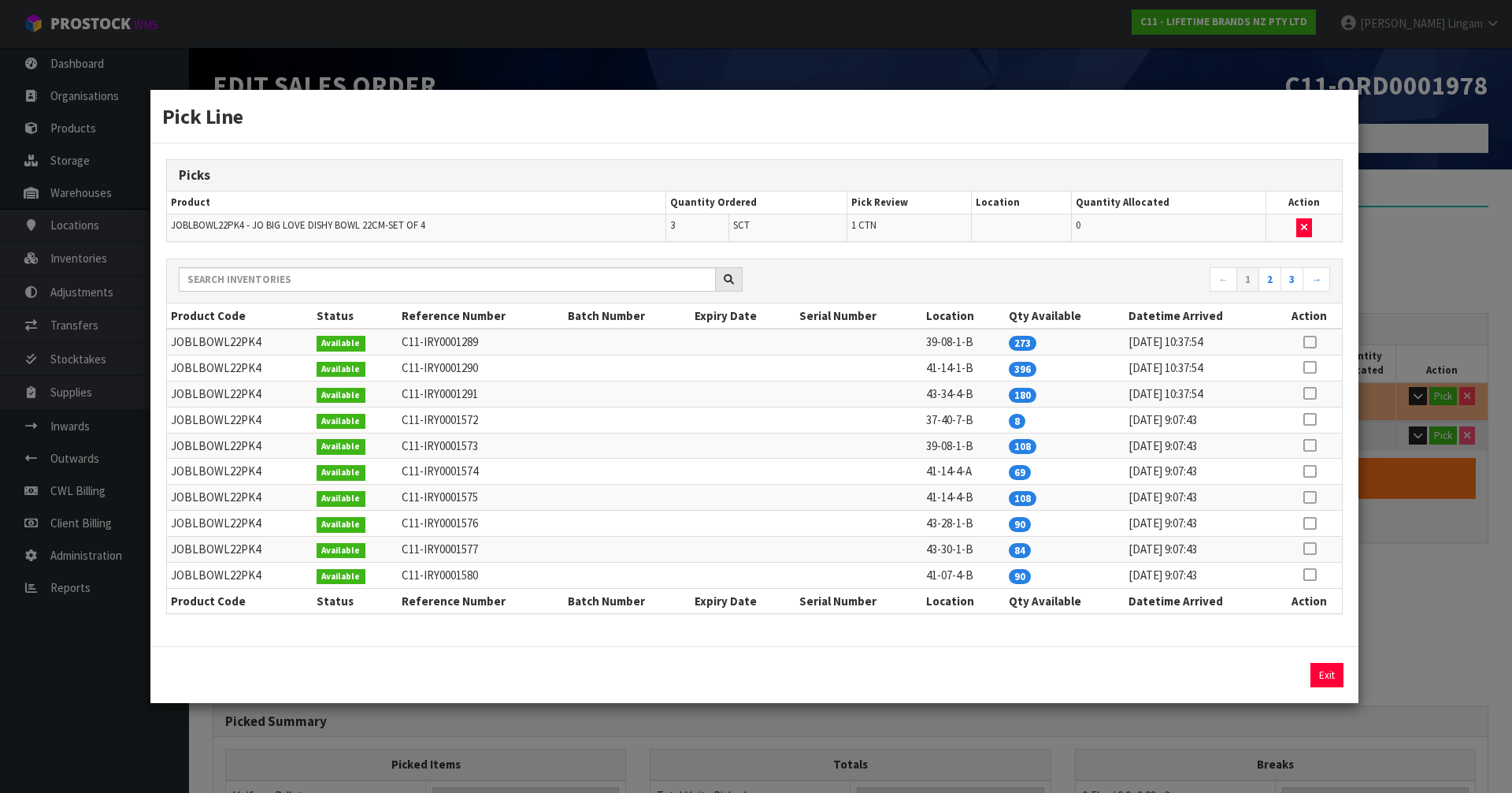
click at [1311, 420] on icon at bounding box center [1310, 419] width 13 height 1
click at [1274, 677] on button "Assign Pick" at bounding box center [1274, 675] width 64 height 24
type input "1"
type input "7"
type input "0.080836"
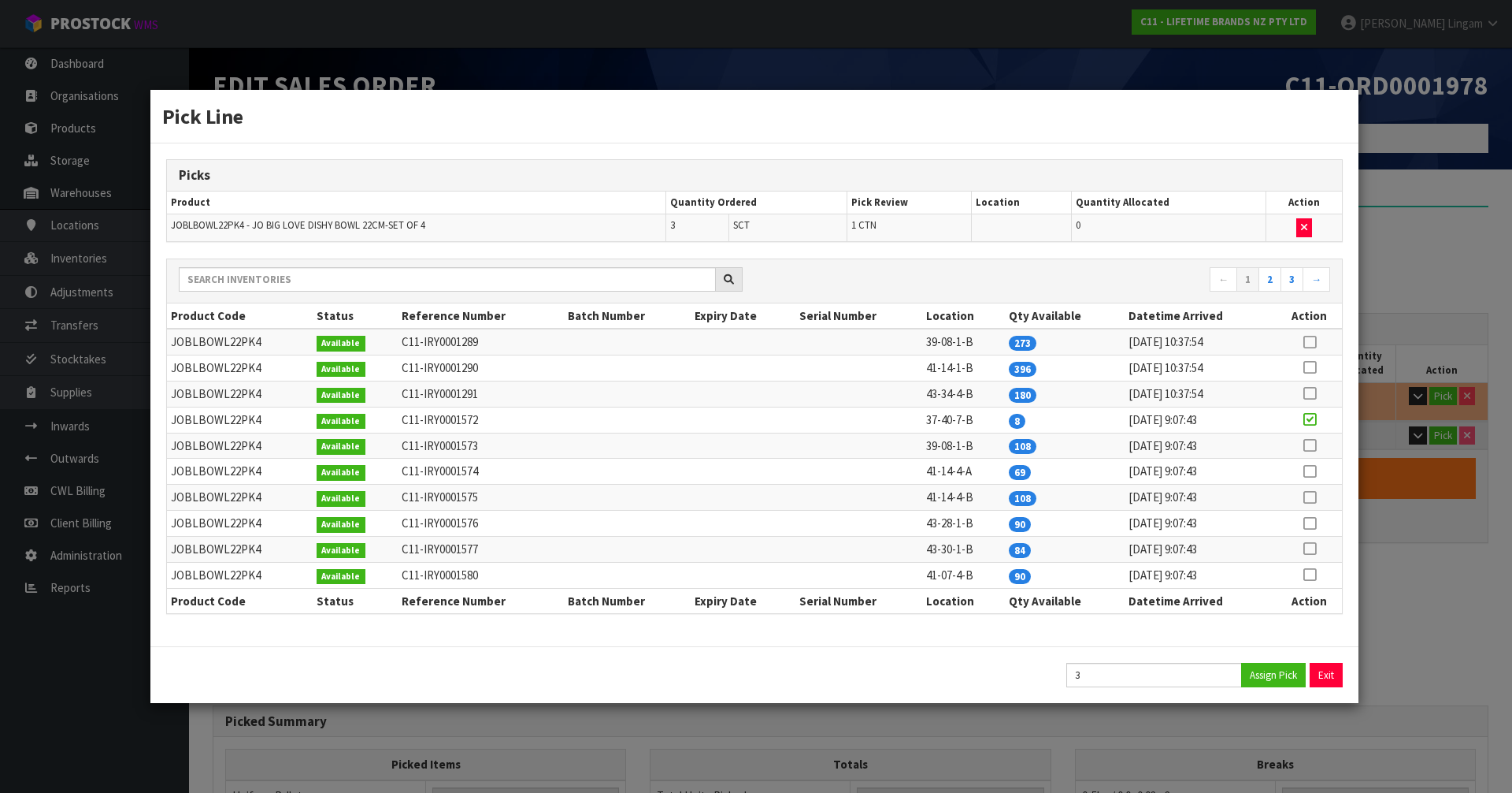
type input "14.1"
click at [1328, 675] on button "Exit" at bounding box center [1328, 675] width 34 height 24
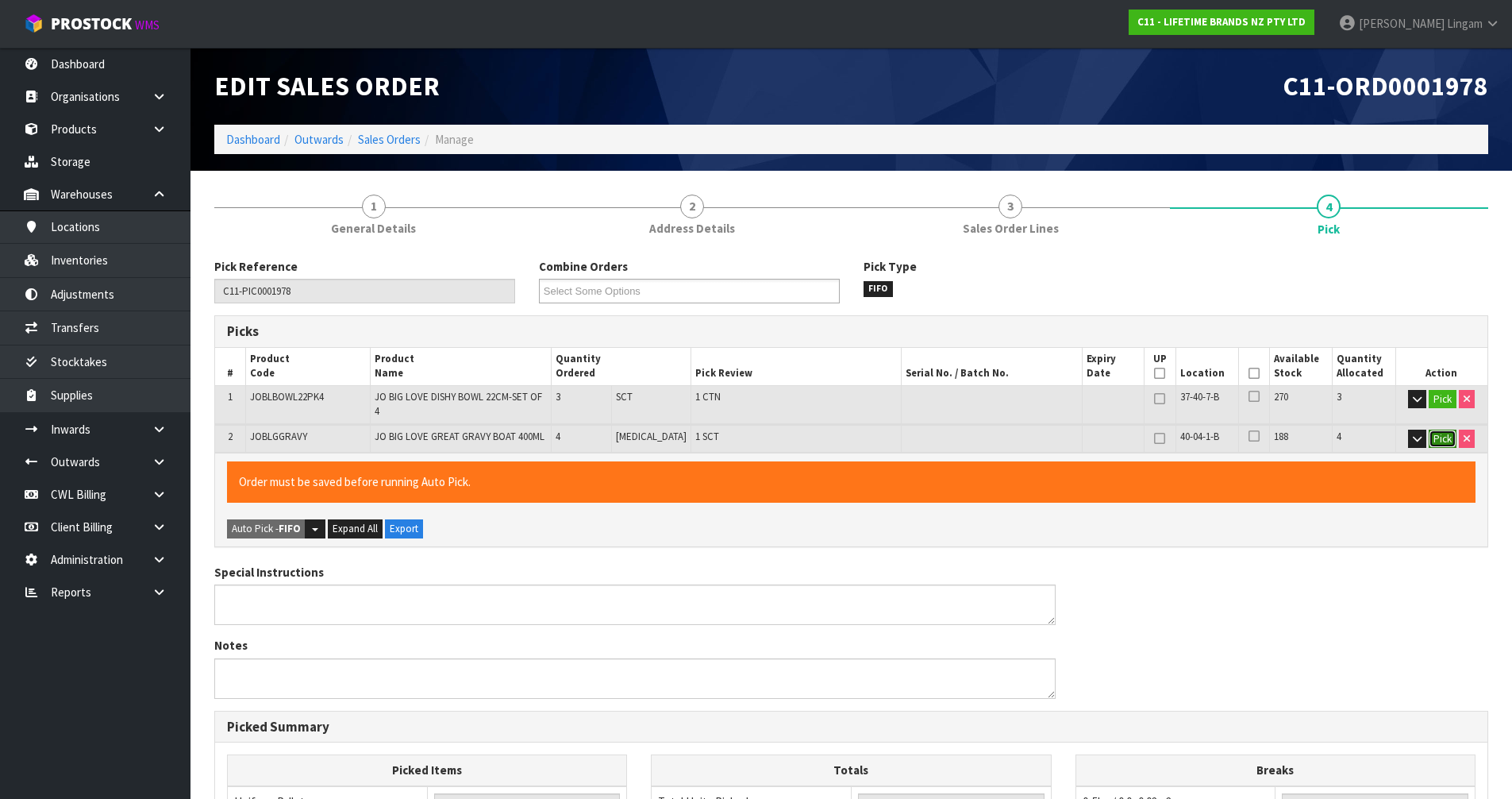
click at [1436, 431] on button "Pick" at bounding box center [1443, 438] width 28 height 19
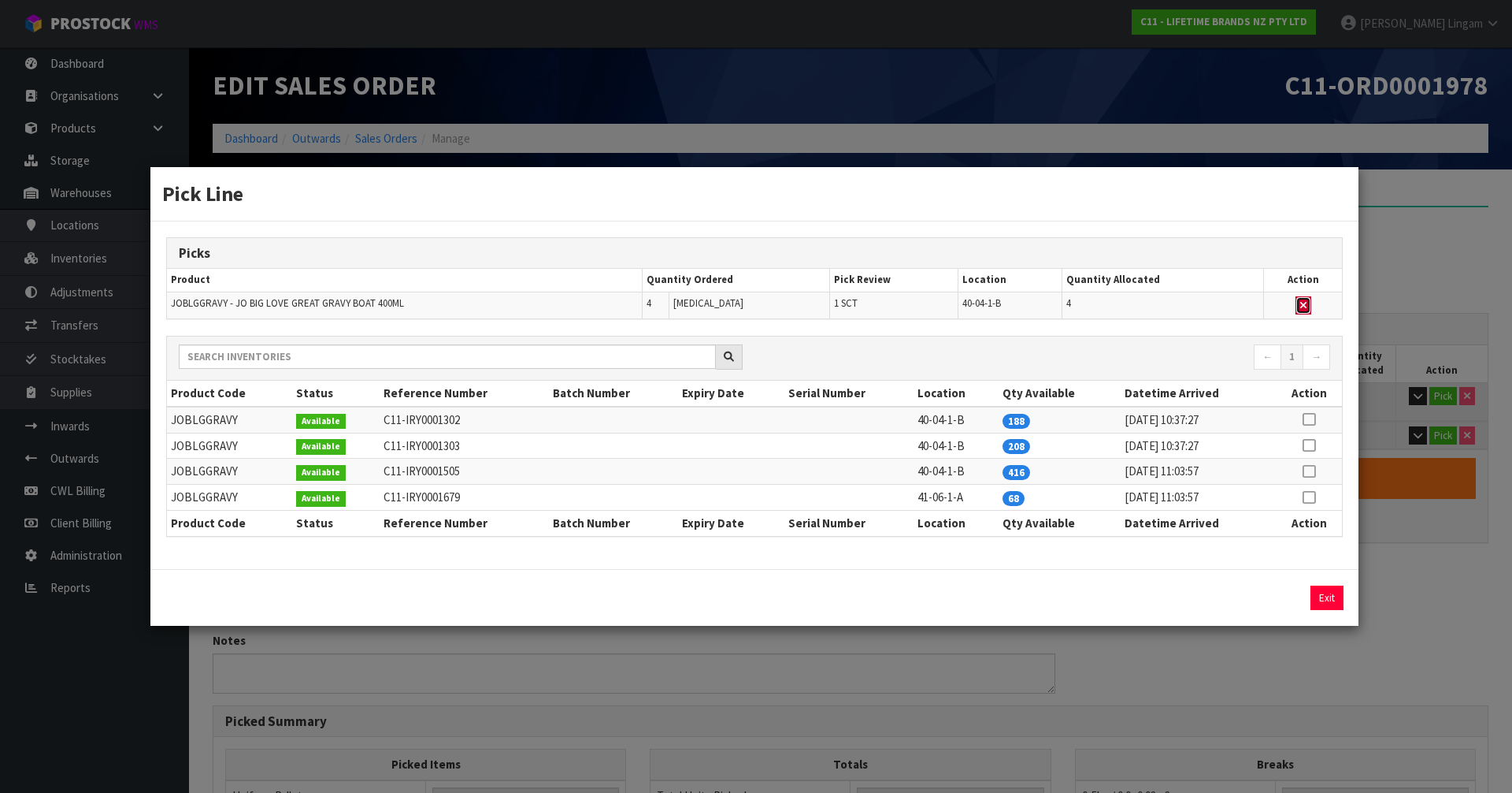
click at [1304, 304] on icon "button" at bounding box center [1303, 305] width 7 height 10
type input "Sub-carton x 0"
type input "3"
type input "0.057288"
type input "11.32"
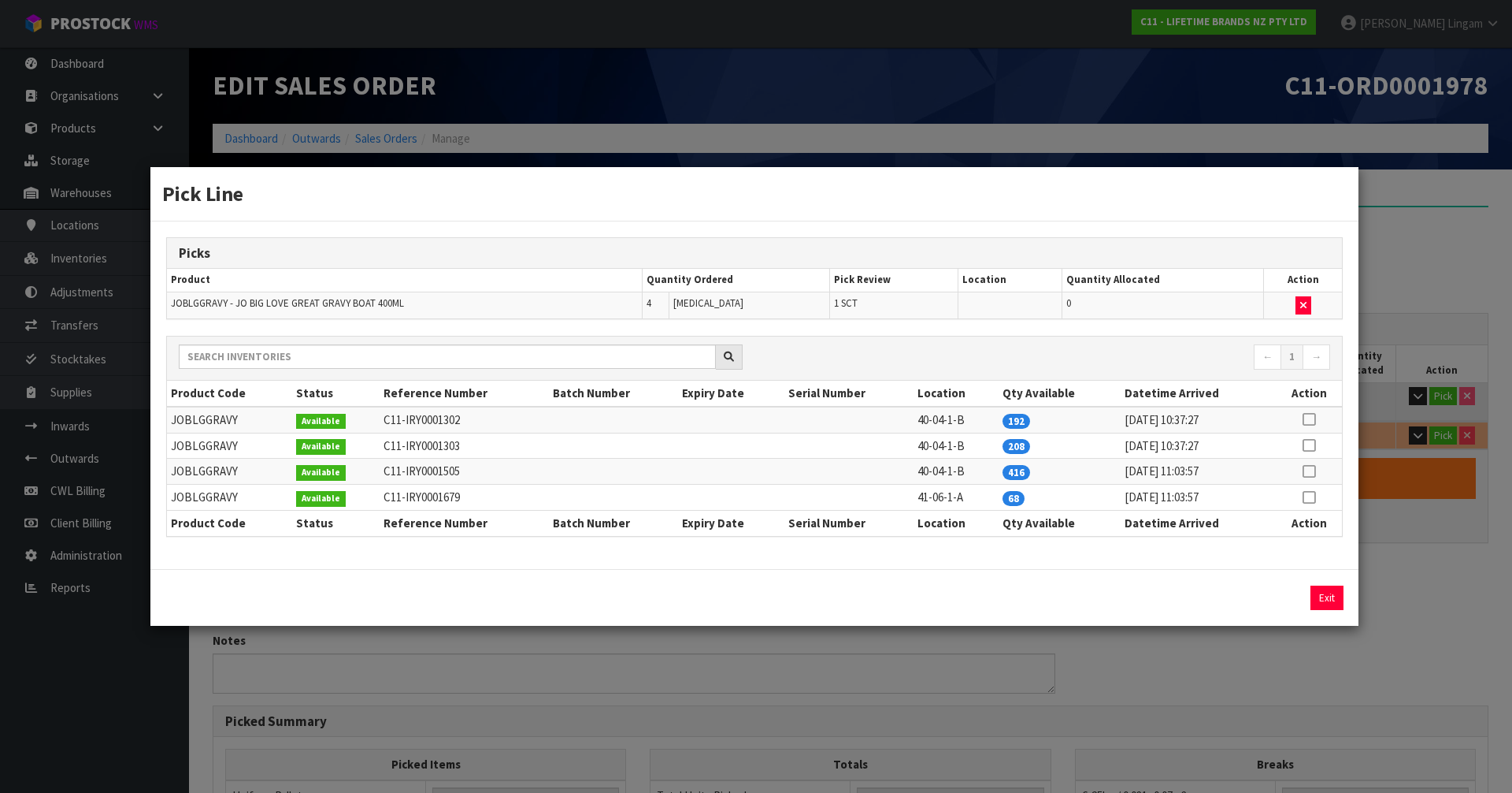
click at [1313, 498] on icon at bounding box center [1309, 498] width 13 height 1
drag, startPoint x: 1283, startPoint y: 595, endPoint x: 1312, endPoint y: 600, distance: 29.4
click at [1284, 595] on button "Assign Pick" at bounding box center [1274, 597] width 64 height 24
type input "Sub-carton x 1"
type input "7"
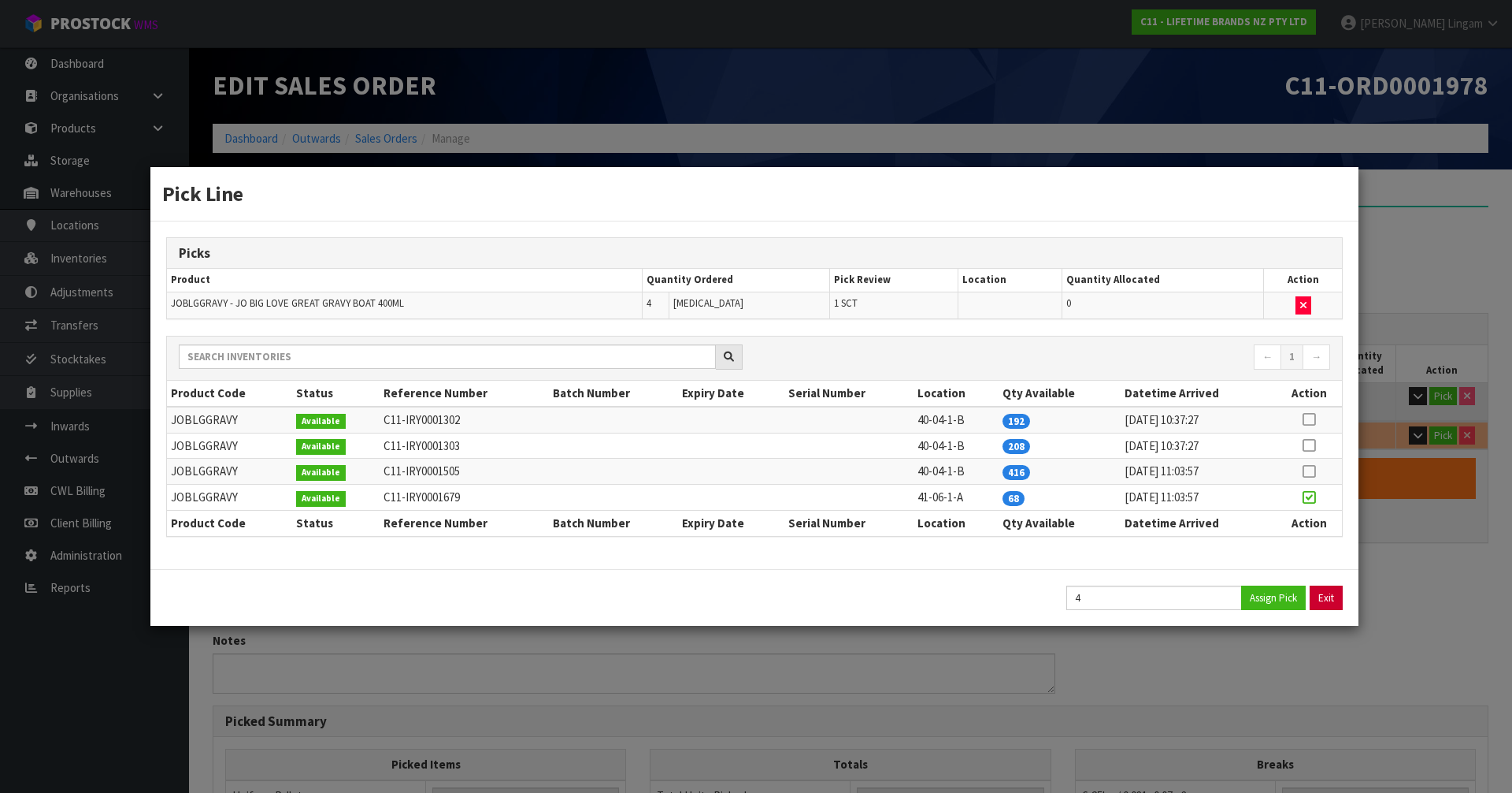
type input "0.080836"
type input "14.1"
click at [1328, 597] on button "Exit" at bounding box center [1328, 597] width 34 height 24
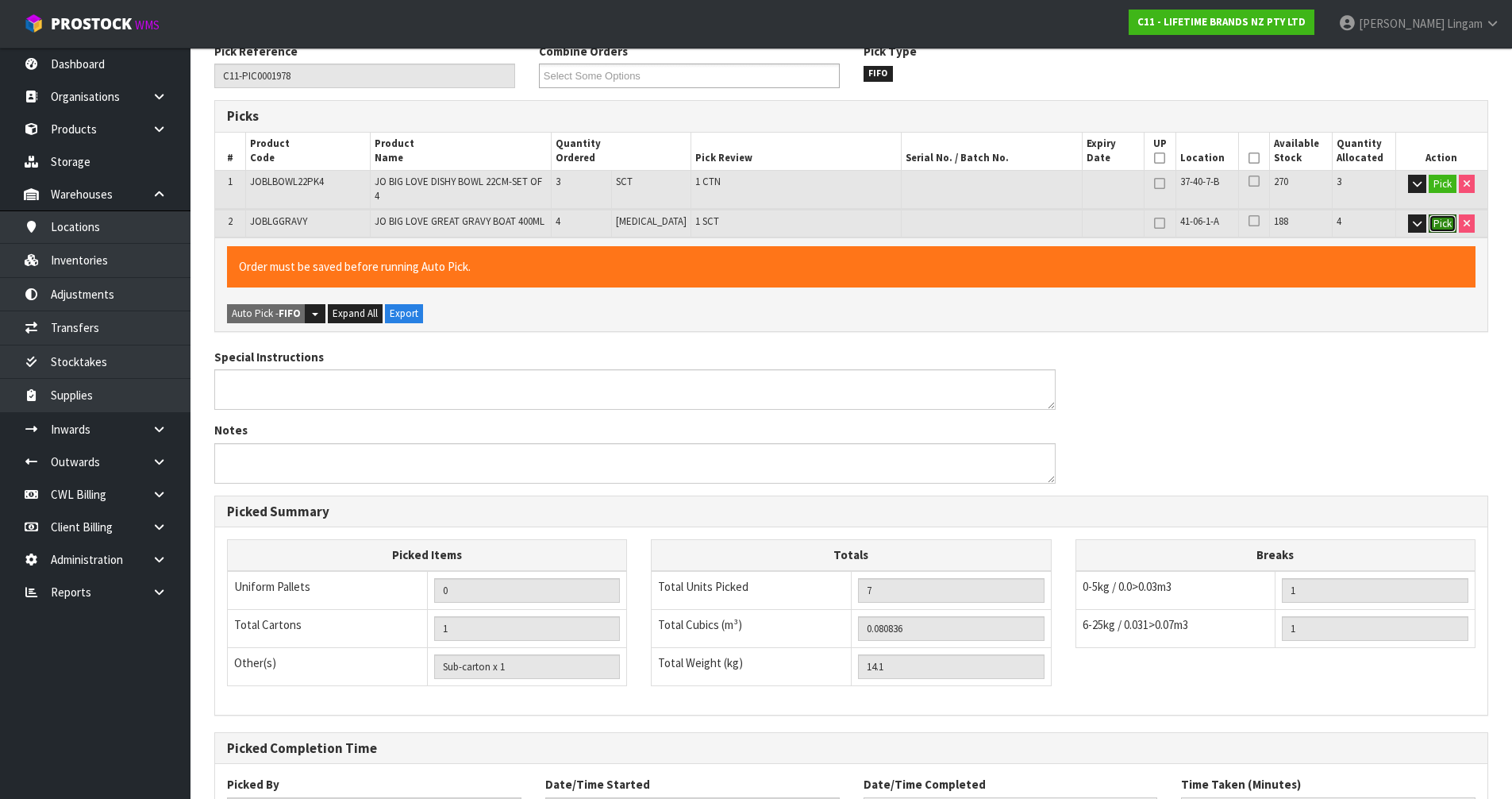
scroll to position [339, 0]
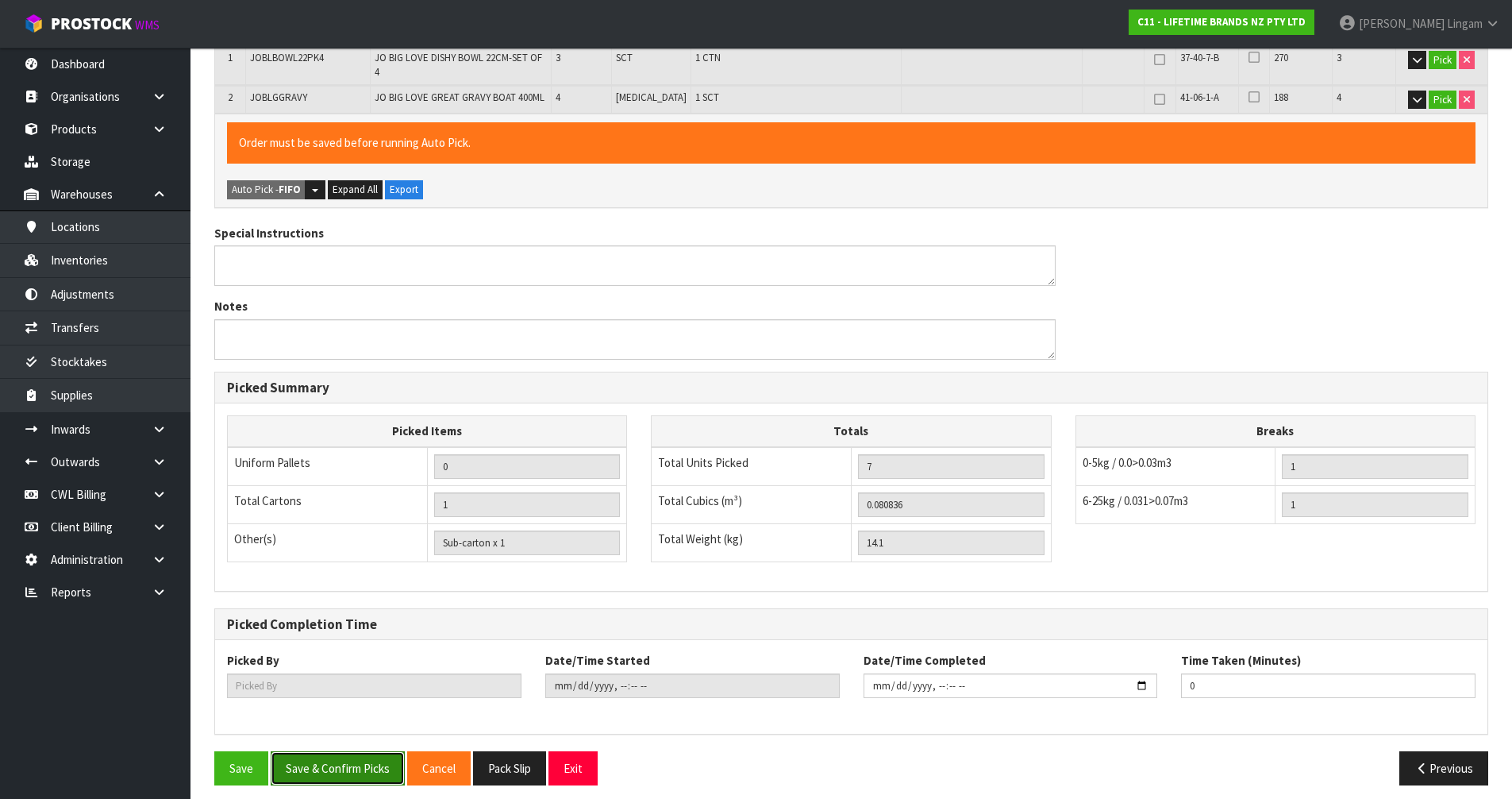
click at [313, 753] on button "Save & Confirm Picks" at bounding box center [337, 768] width 134 height 34
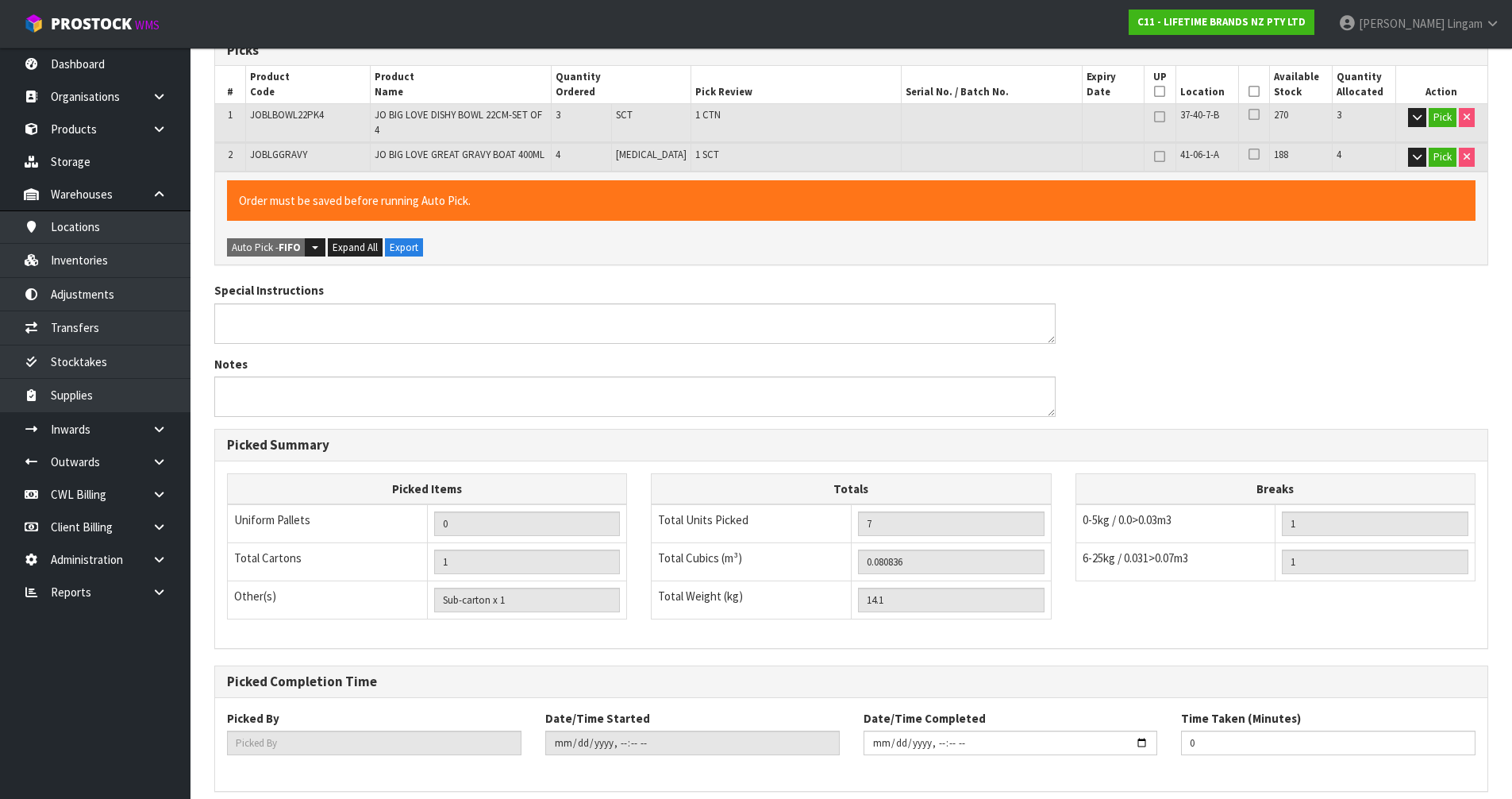
scroll to position [0, 0]
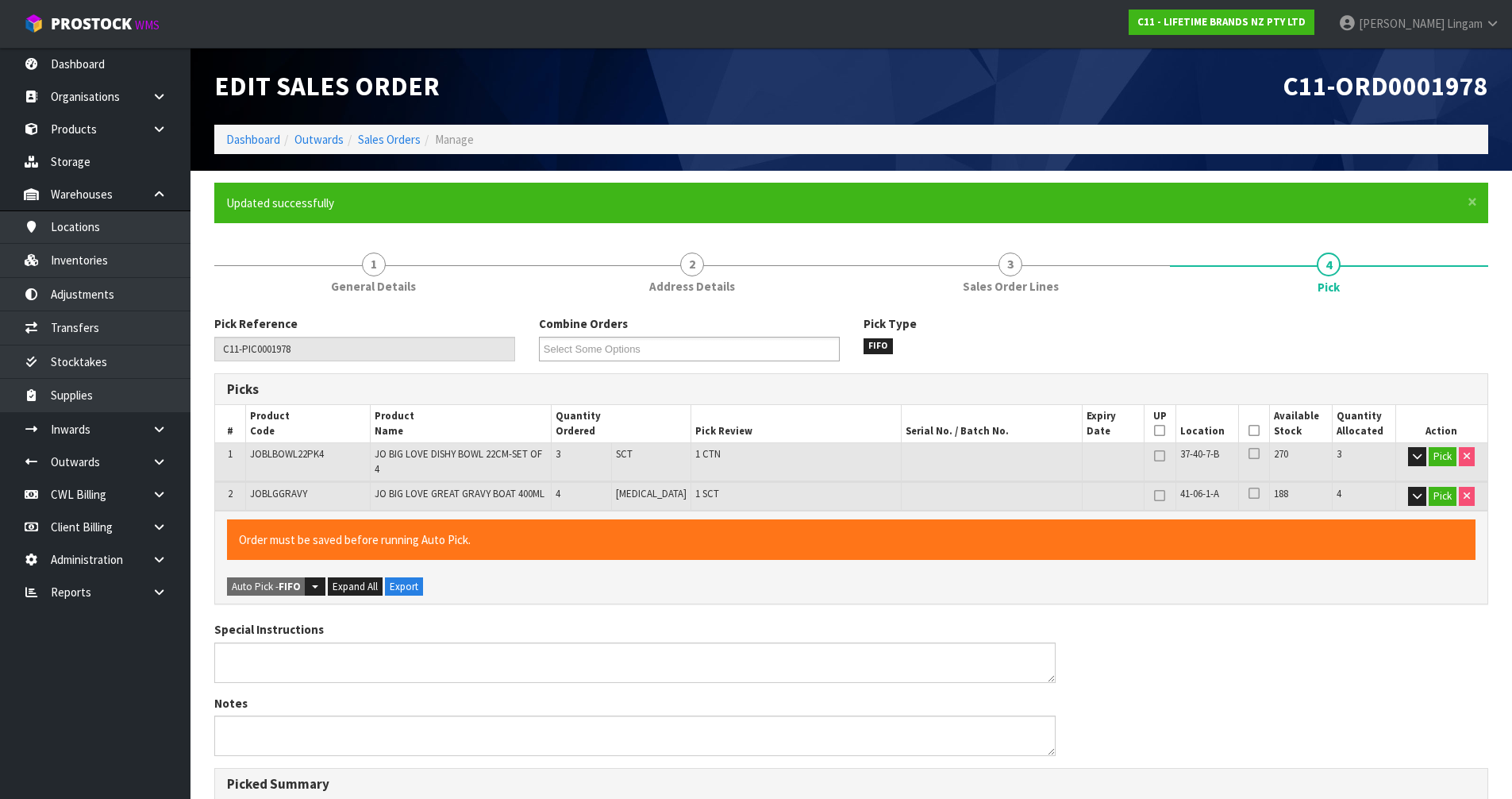
type input "[PERSON_NAME]"
type input "[DATE]T08:31:54"
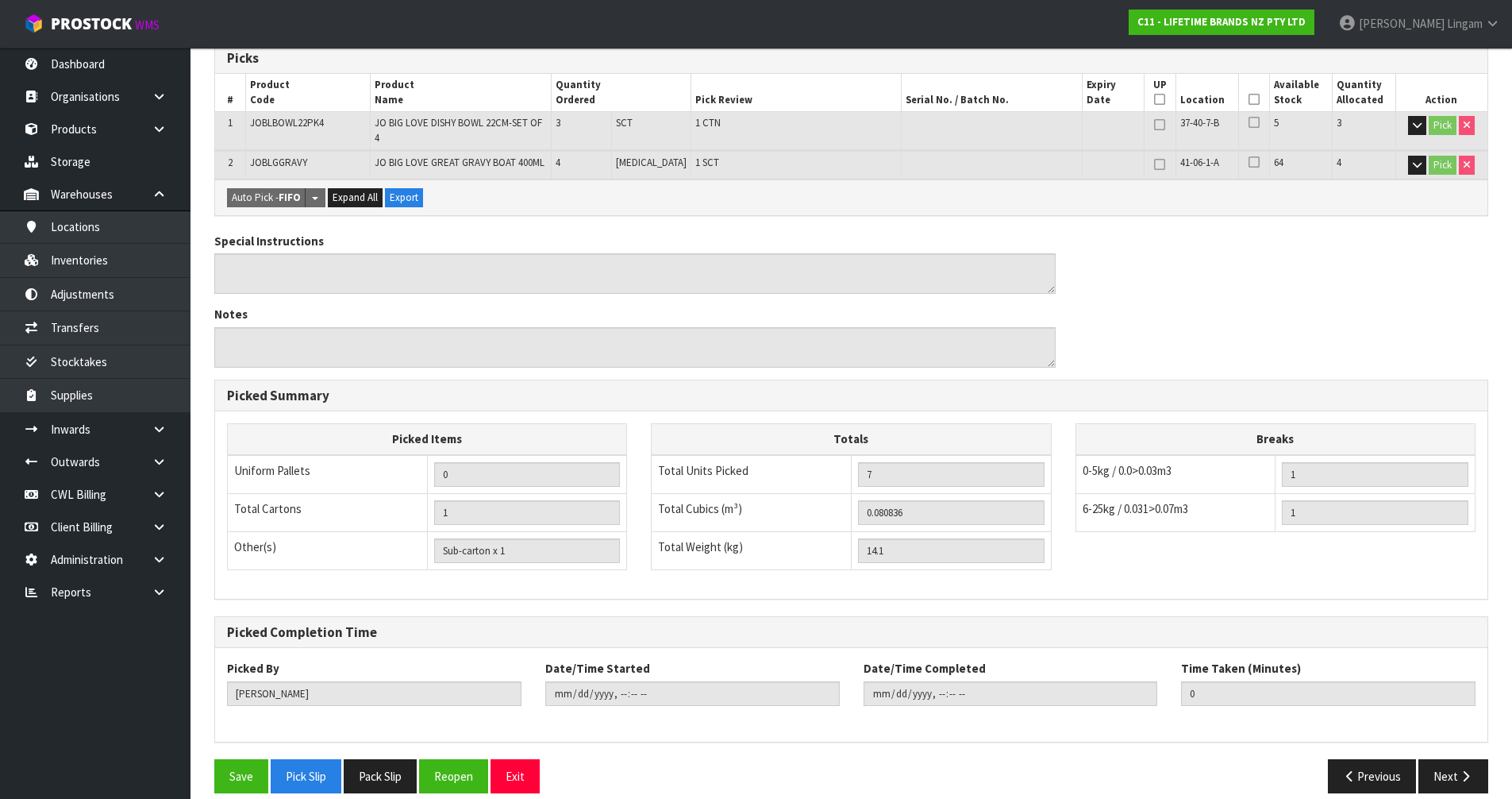
scroll to position [339, 0]
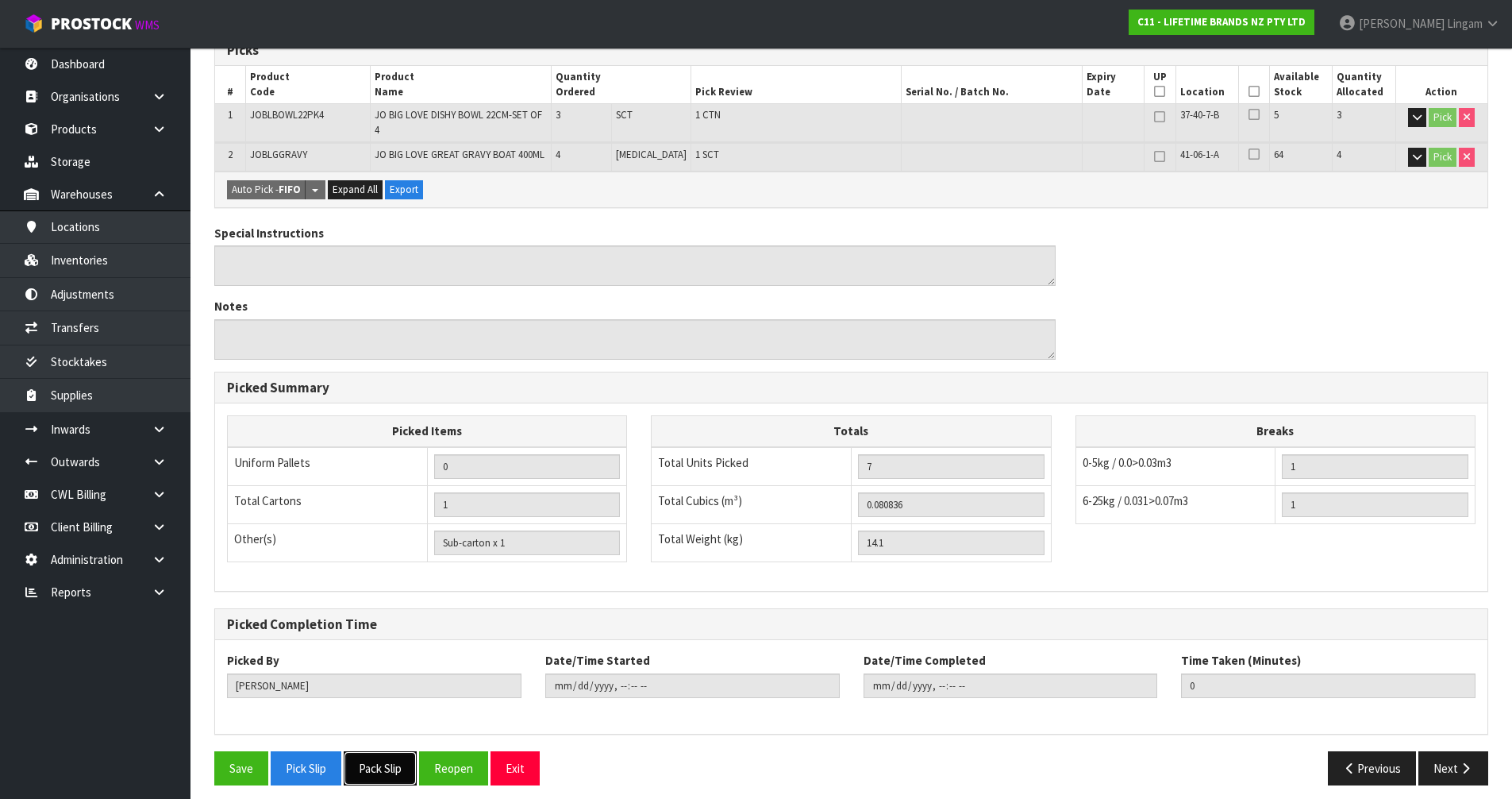
drag, startPoint x: 388, startPoint y: 763, endPoint x: 965, endPoint y: 544, distance: 617.2
click at [388, 763] on button "Pack Slip" at bounding box center [380, 768] width 73 height 34
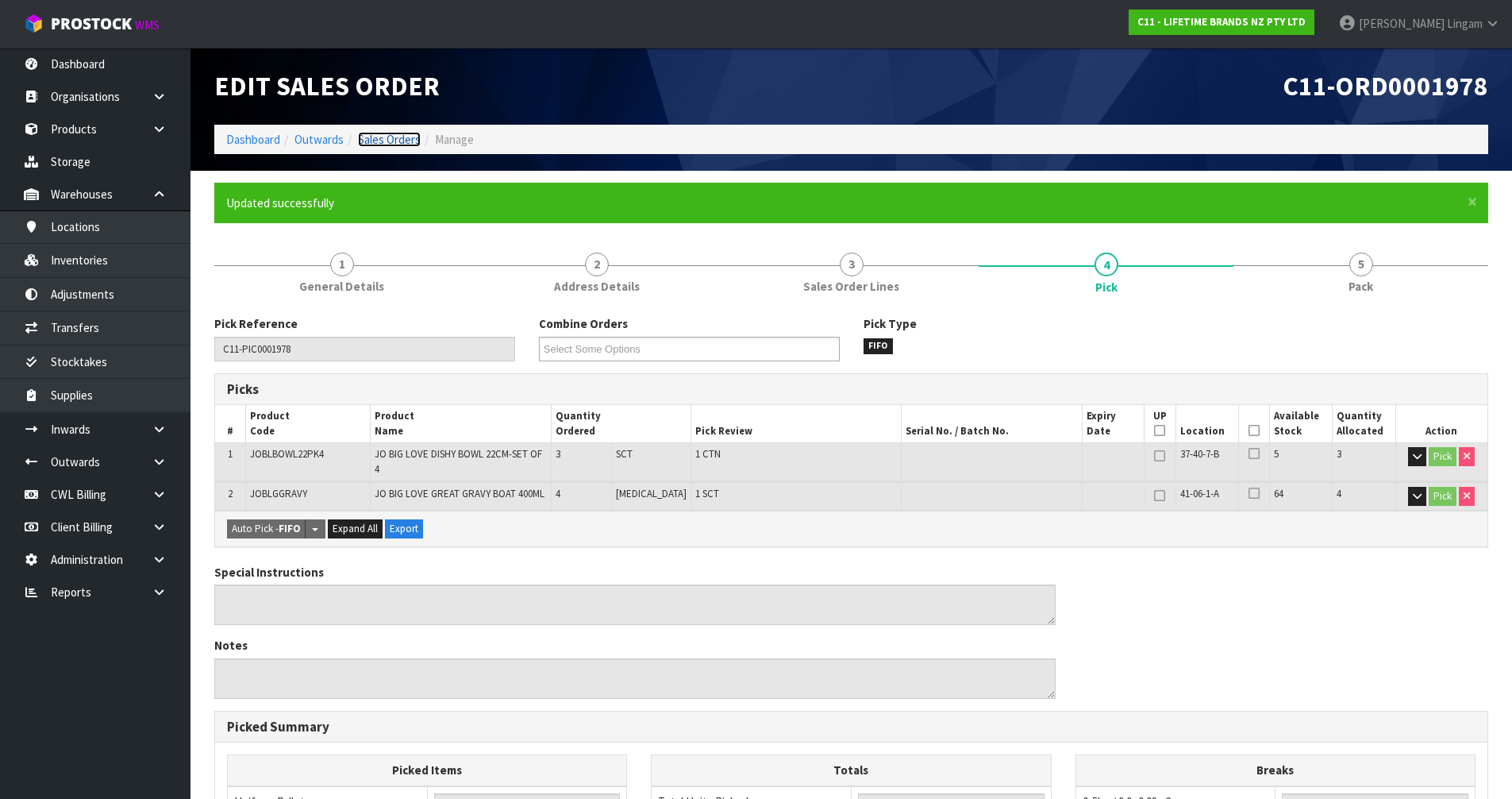
click at [397, 141] on link "Sales Orders" at bounding box center [389, 139] width 63 height 15
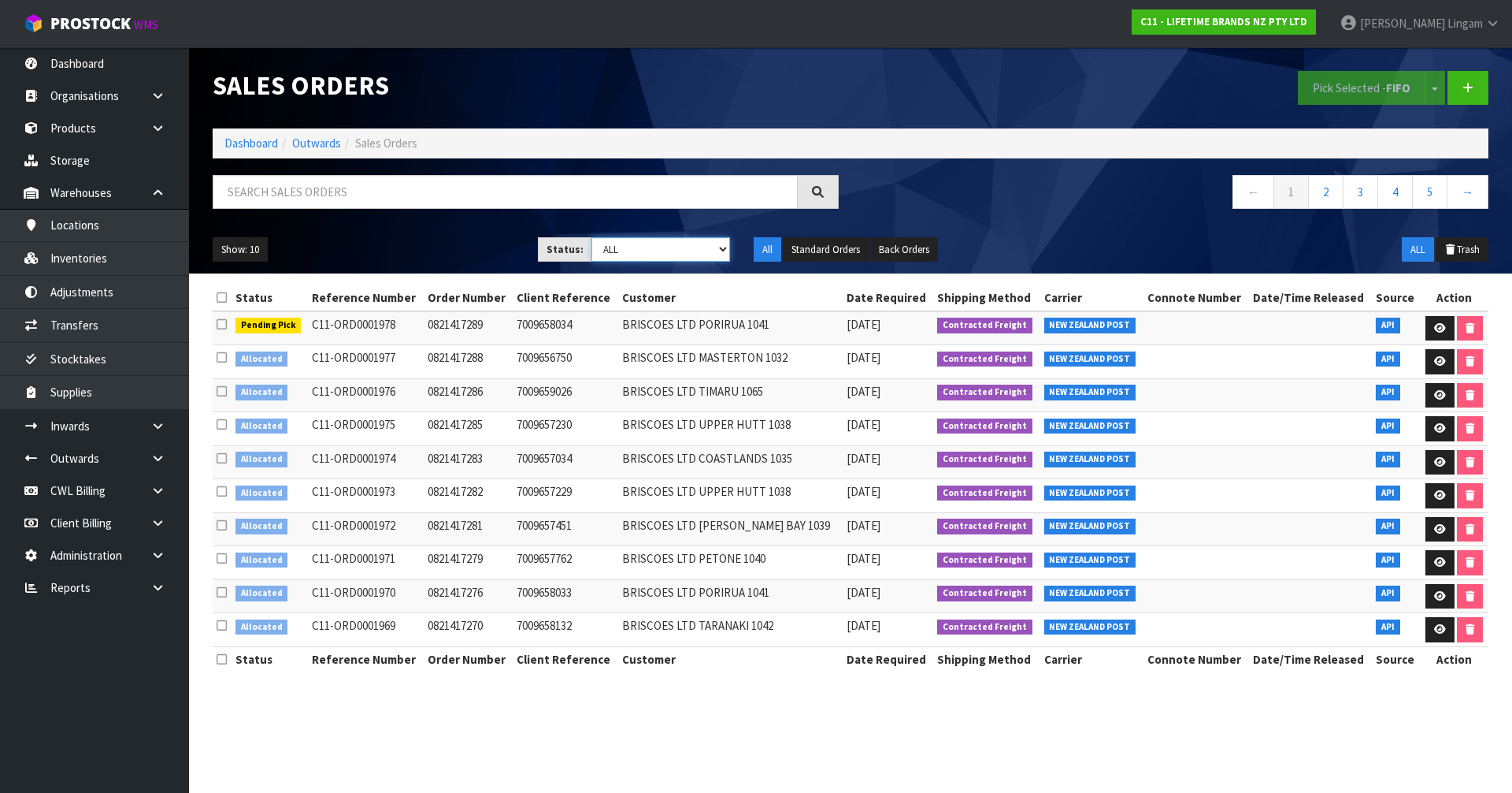
click at [704, 252] on select "Draft Pending Allocated Pending Pick Goods Picked Goods Packed Pending Charges …" at bounding box center [661, 249] width 140 height 24
select select "string:2"
click at [592, 237] on select "Draft Pending Allocated Pending Pick Goods Picked Goods Packed Pending Charges …" at bounding box center [661, 249] width 140 height 24
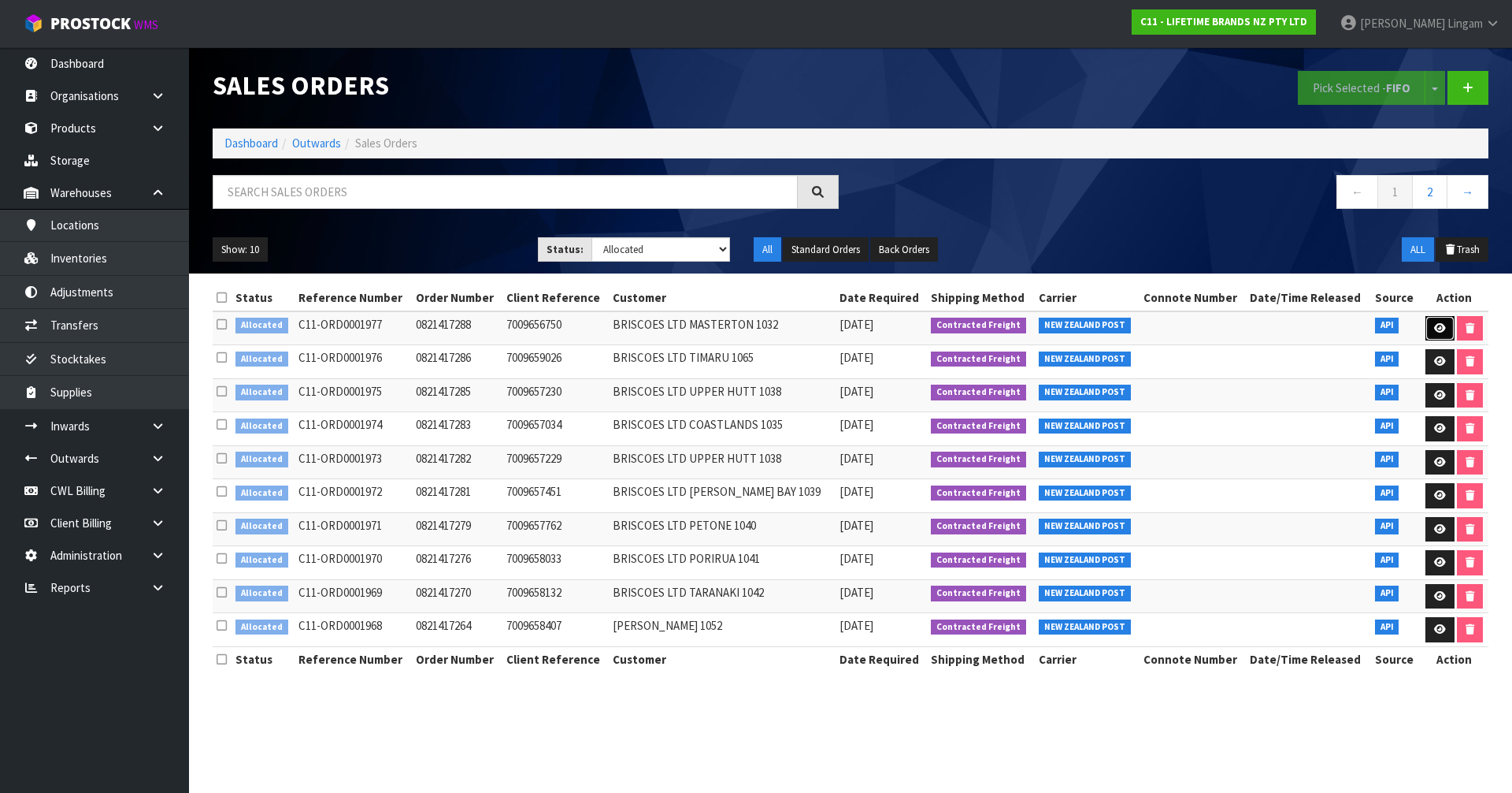
click at [1436, 325] on icon at bounding box center [1440, 328] width 12 height 10
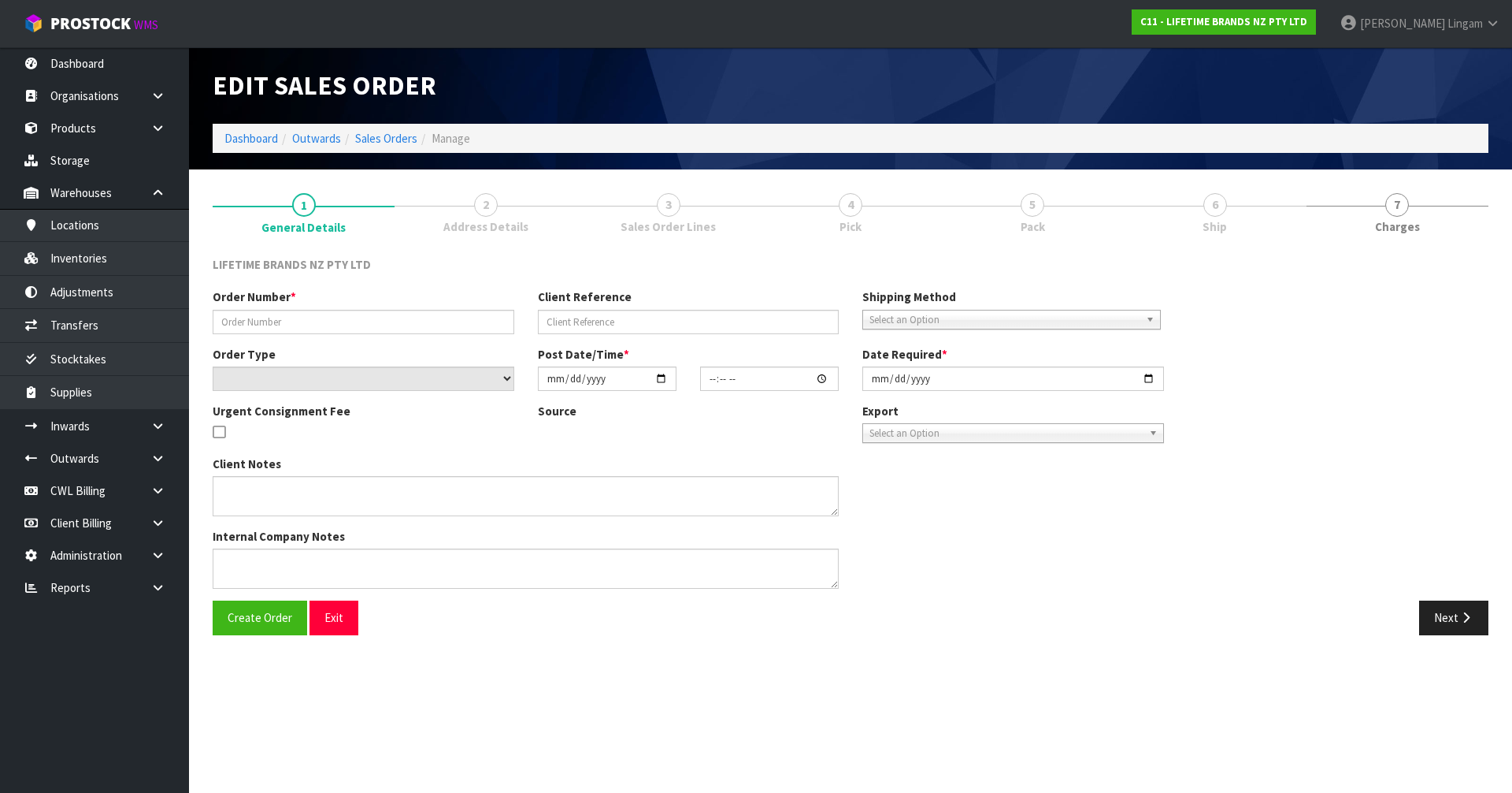
type input "0821417288"
type input "7009656750"
select select "number:0"
type input "[DATE]"
type input "08:14:24.000"
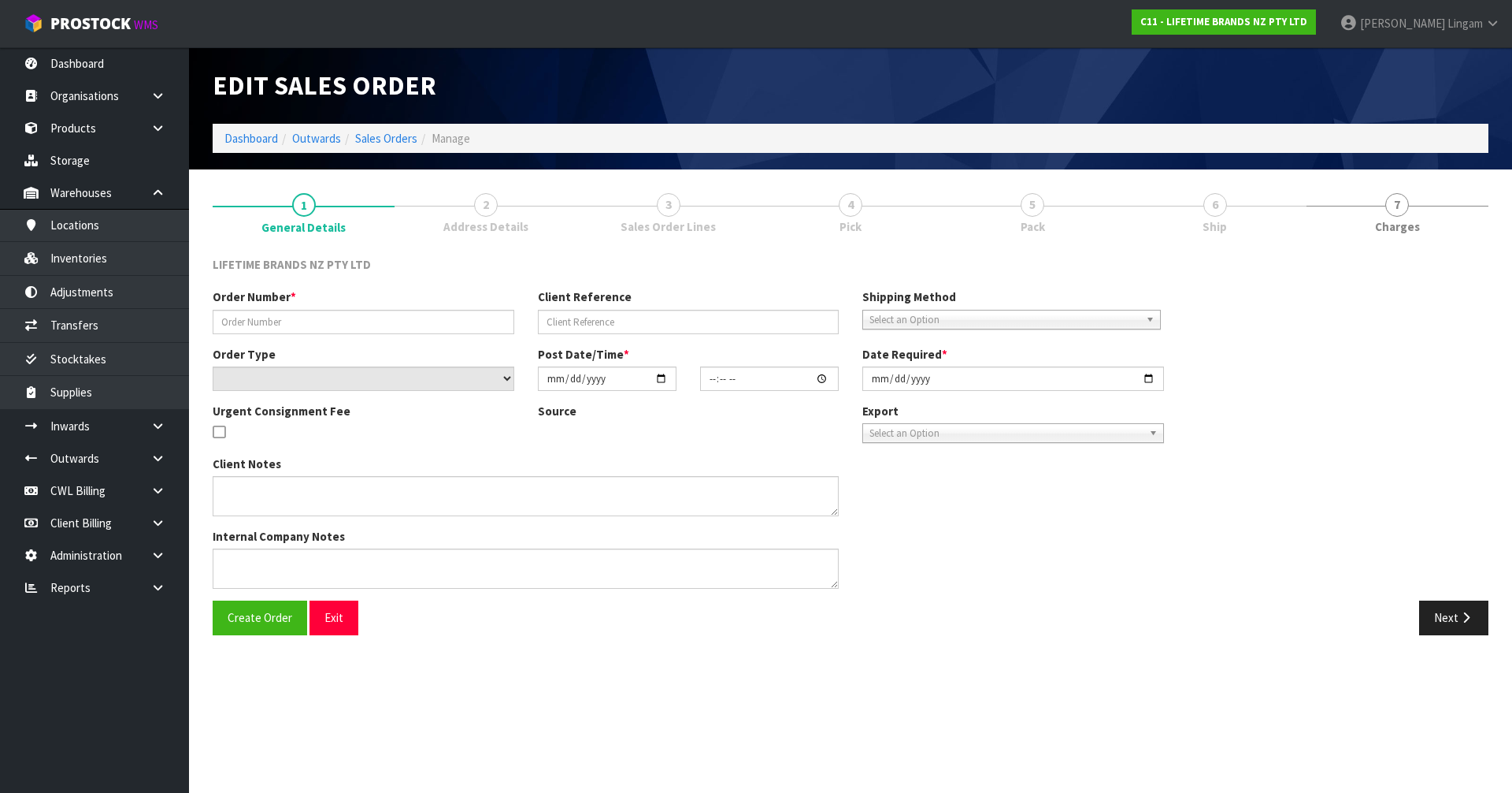
type input "[DATE]"
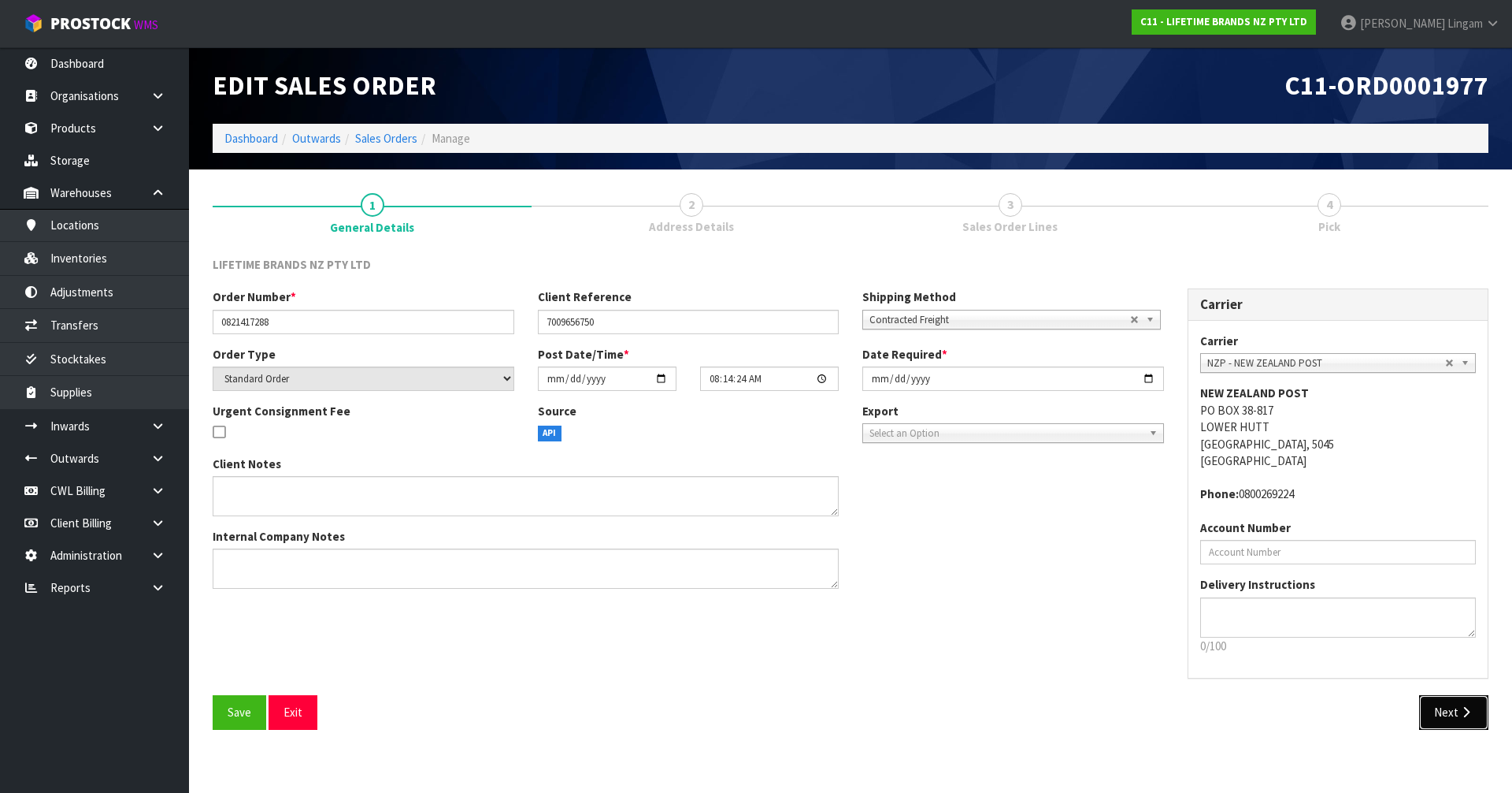
click at [1441, 719] on button "Next" at bounding box center [1454, 712] width 69 height 34
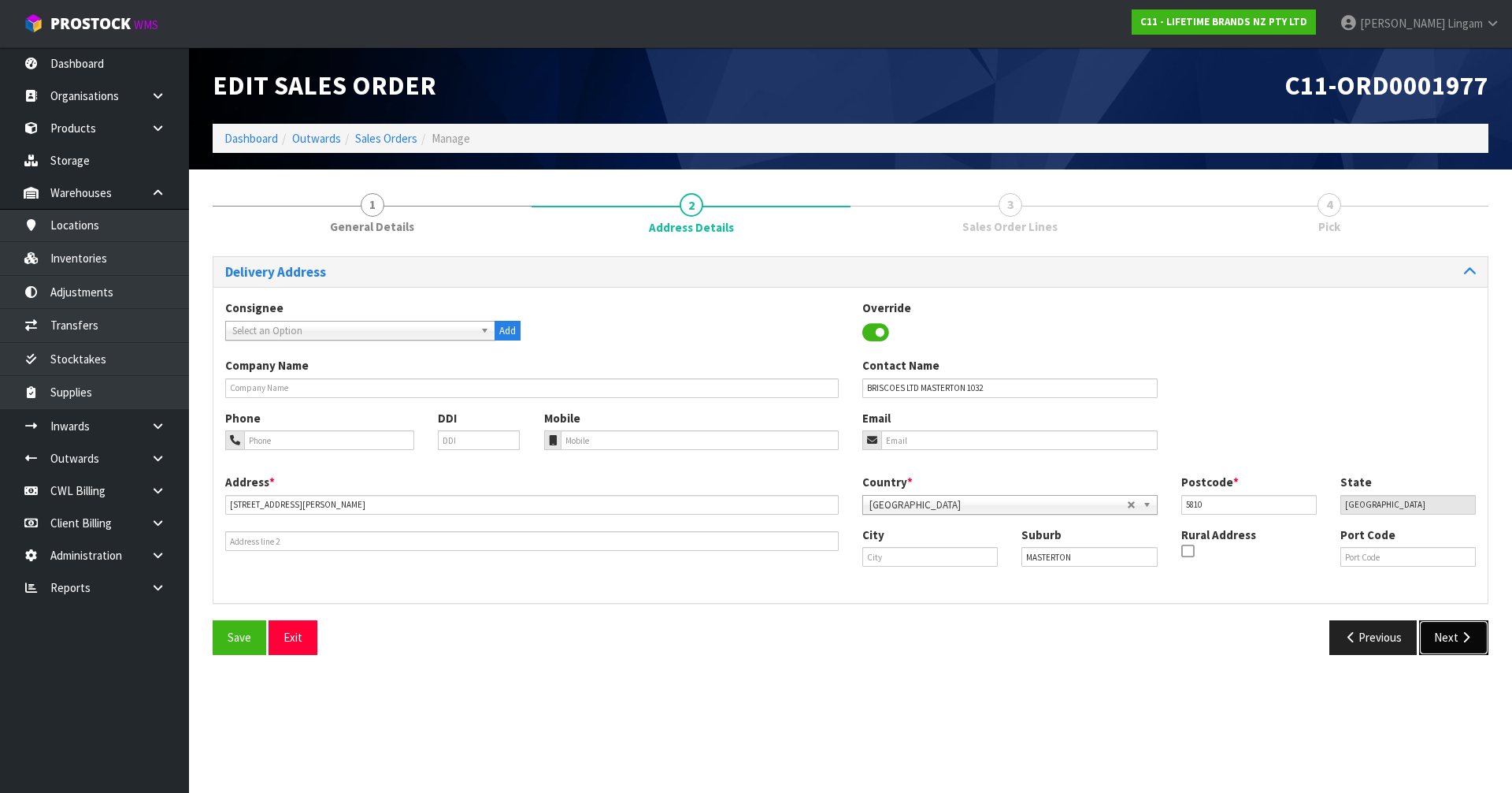
click at [1453, 645] on button "Next" at bounding box center [1454, 636] width 69 height 34
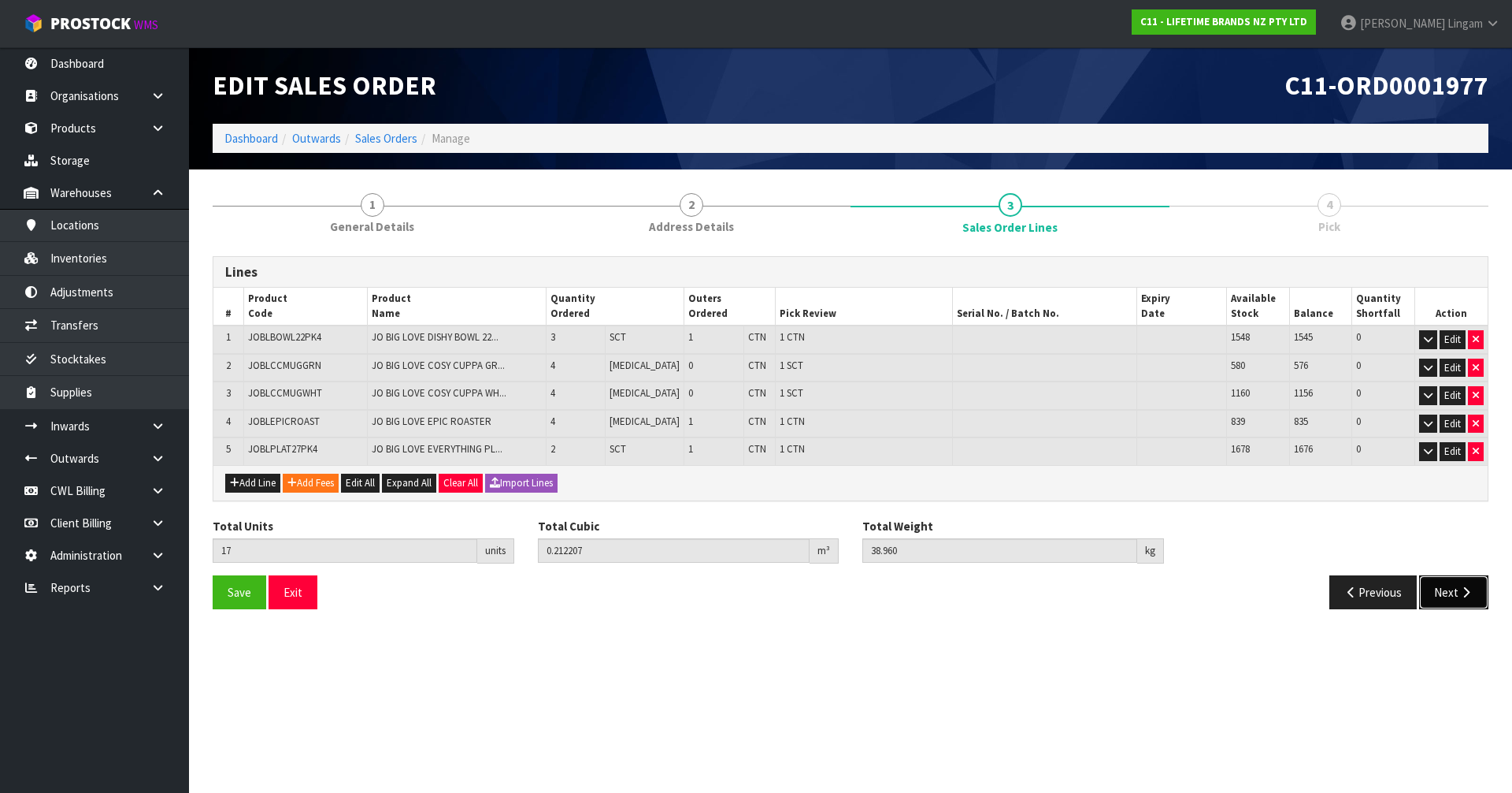
click at [1442, 595] on button "Next" at bounding box center [1454, 592] width 69 height 34
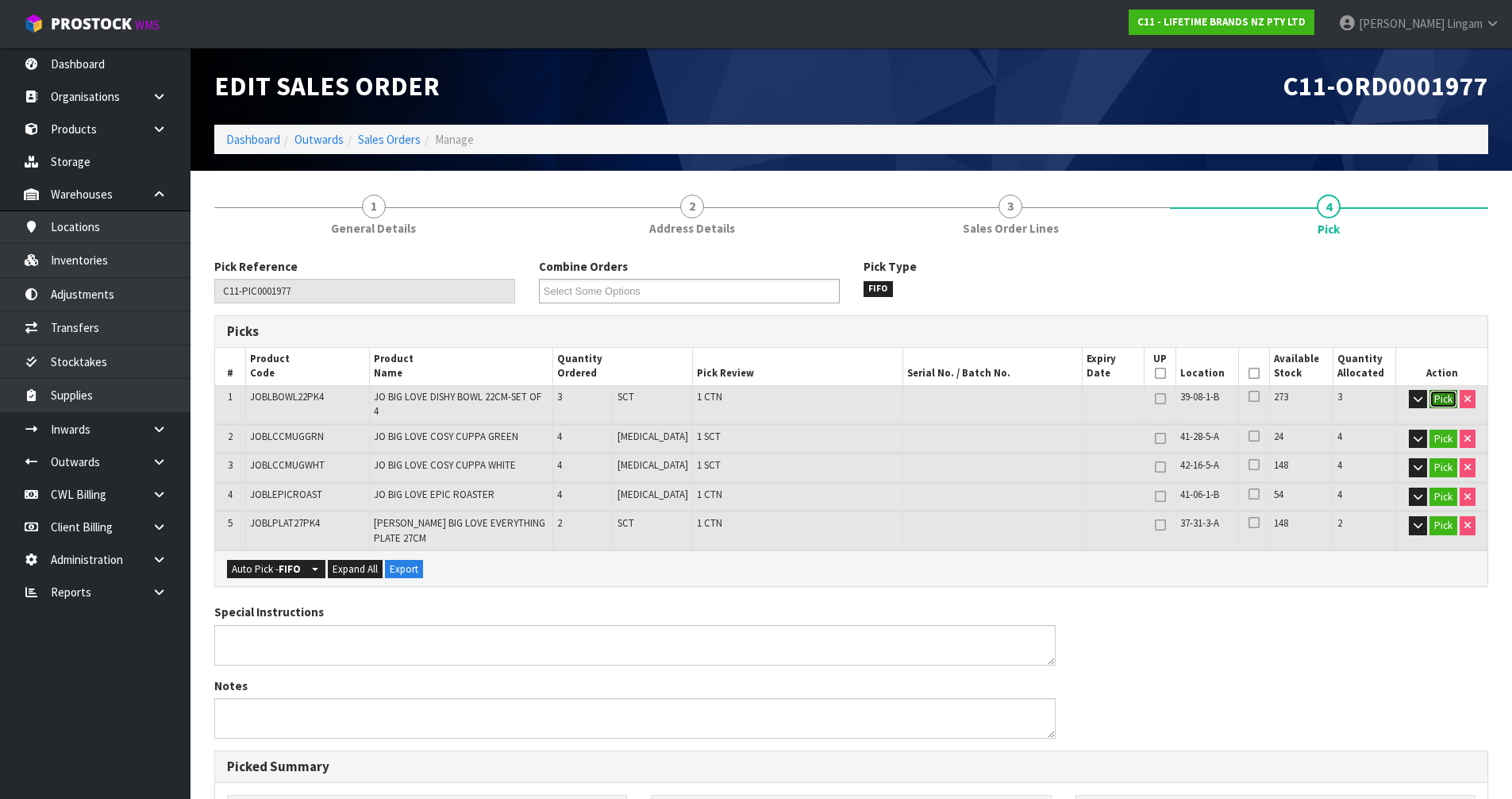
click at [1440, 401] on button "Pick" at bounding box center [1443, 399] width 28 height 19
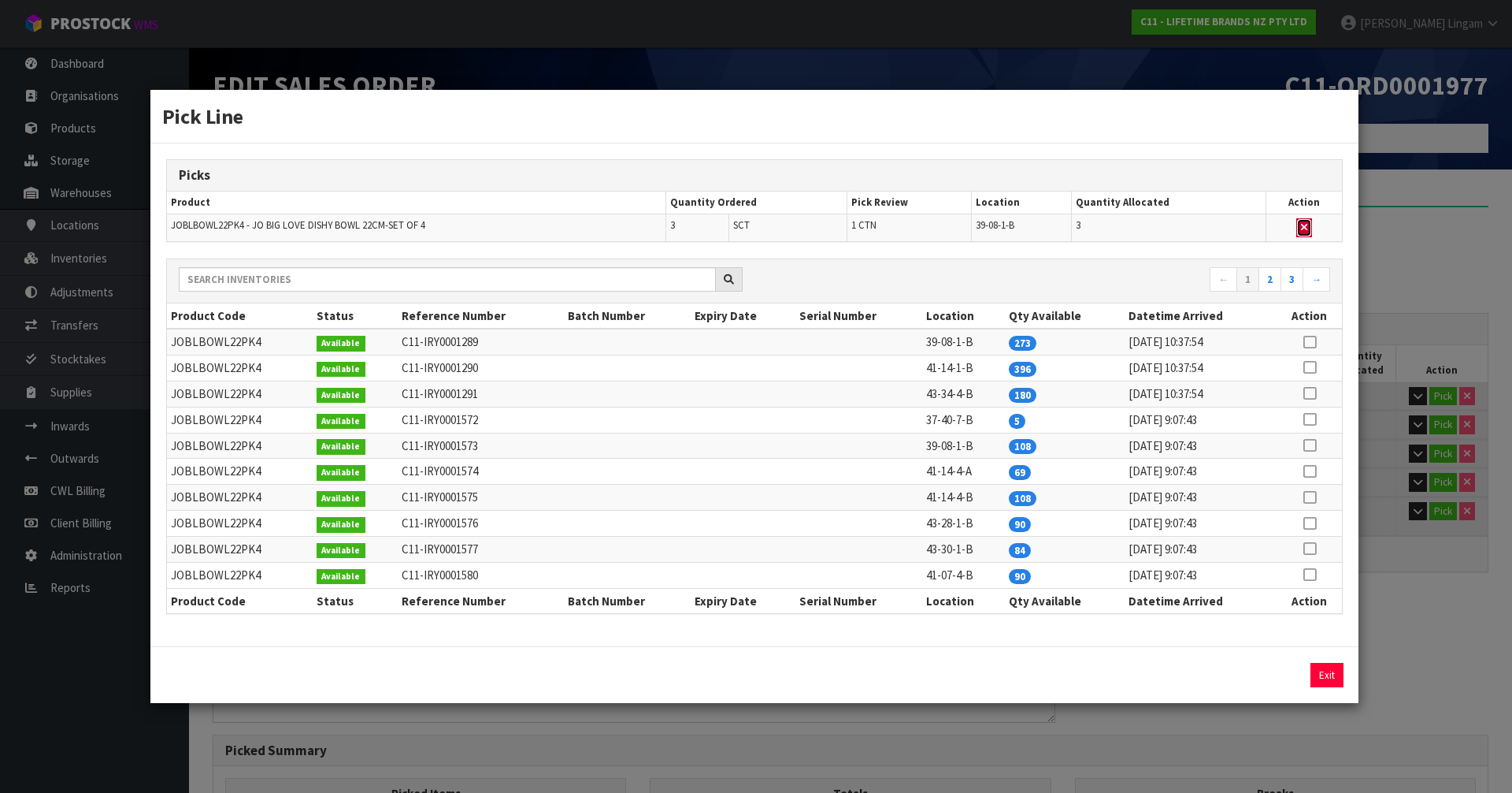
click at [1307, 226] on icon "button" at bounding box center [1304, 226] width 7 height 10
type input "2"
type input "14"
type input "0.154919"
type input "27.64"
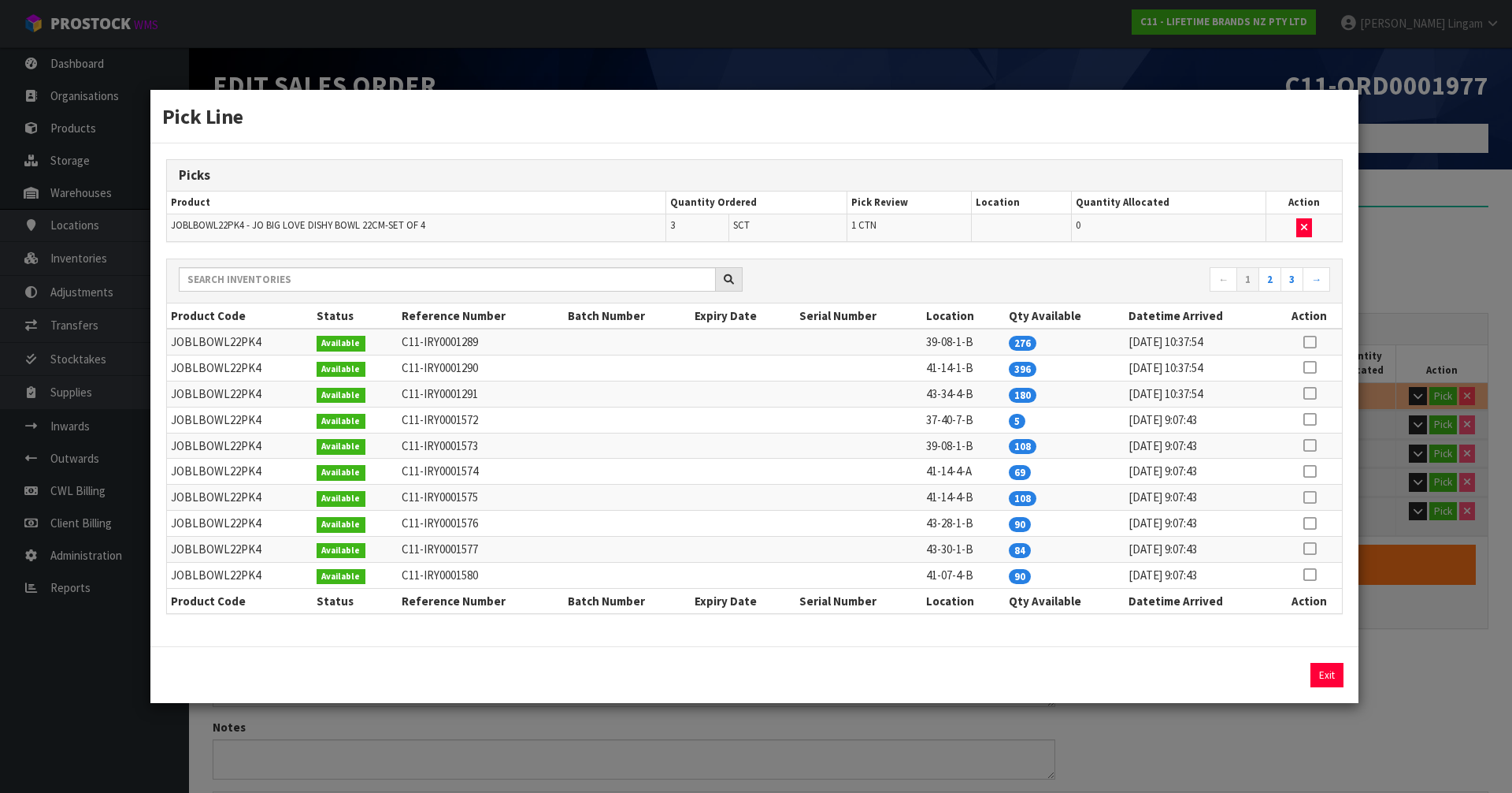
click at [1310, 419] on icon at bounding box center [1310, 419] width 13 height 1
click at [1287, 671] on button "Assign Pick" at bounding box center [1274, 675] width 64 height 24
type input "3"
type input "17"
type input "0.212207"
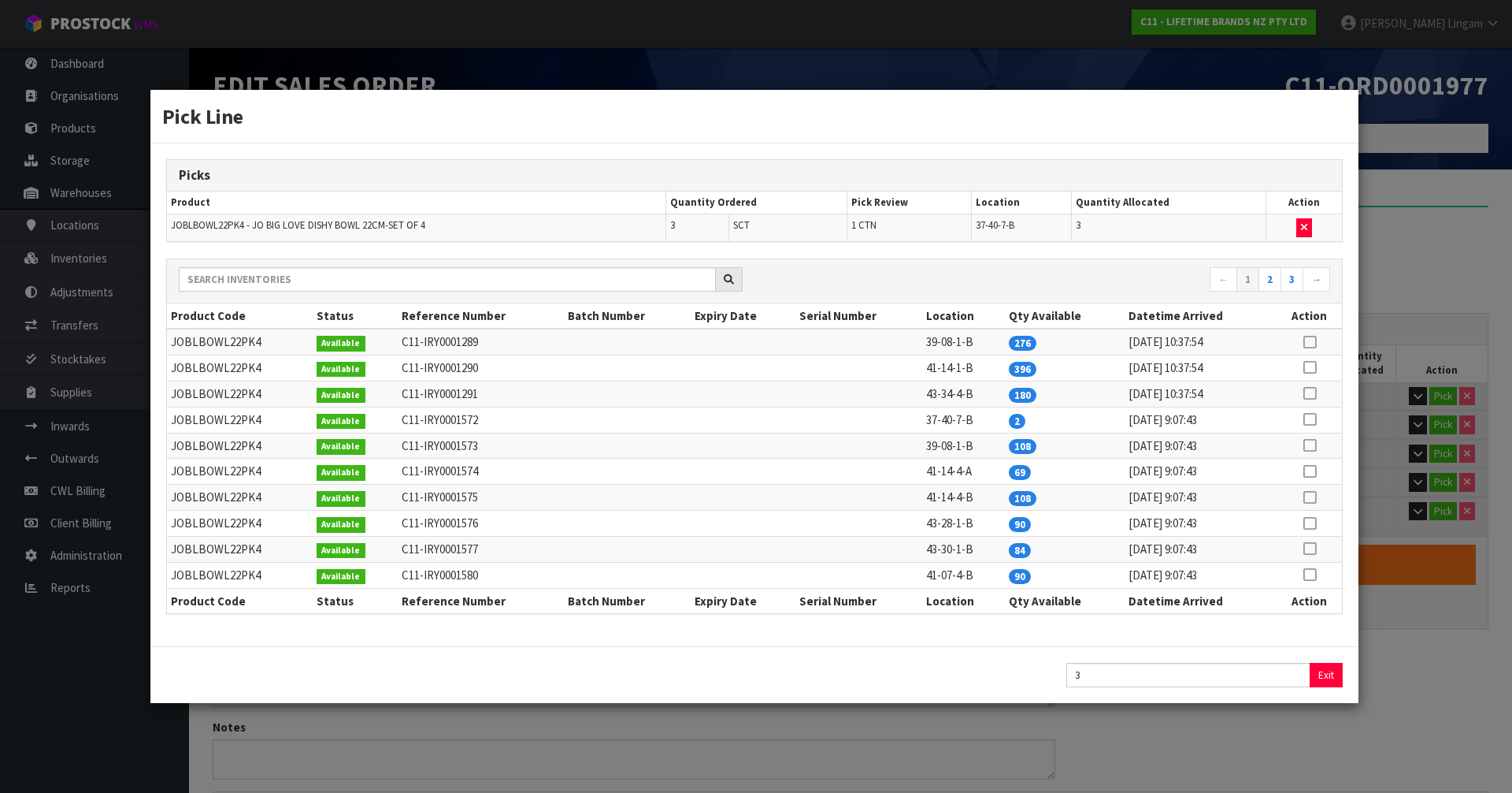
type input "38.96"
click at [1330, 675] on button "Exit" at bounding box center [1328, 675] width 34 height 24
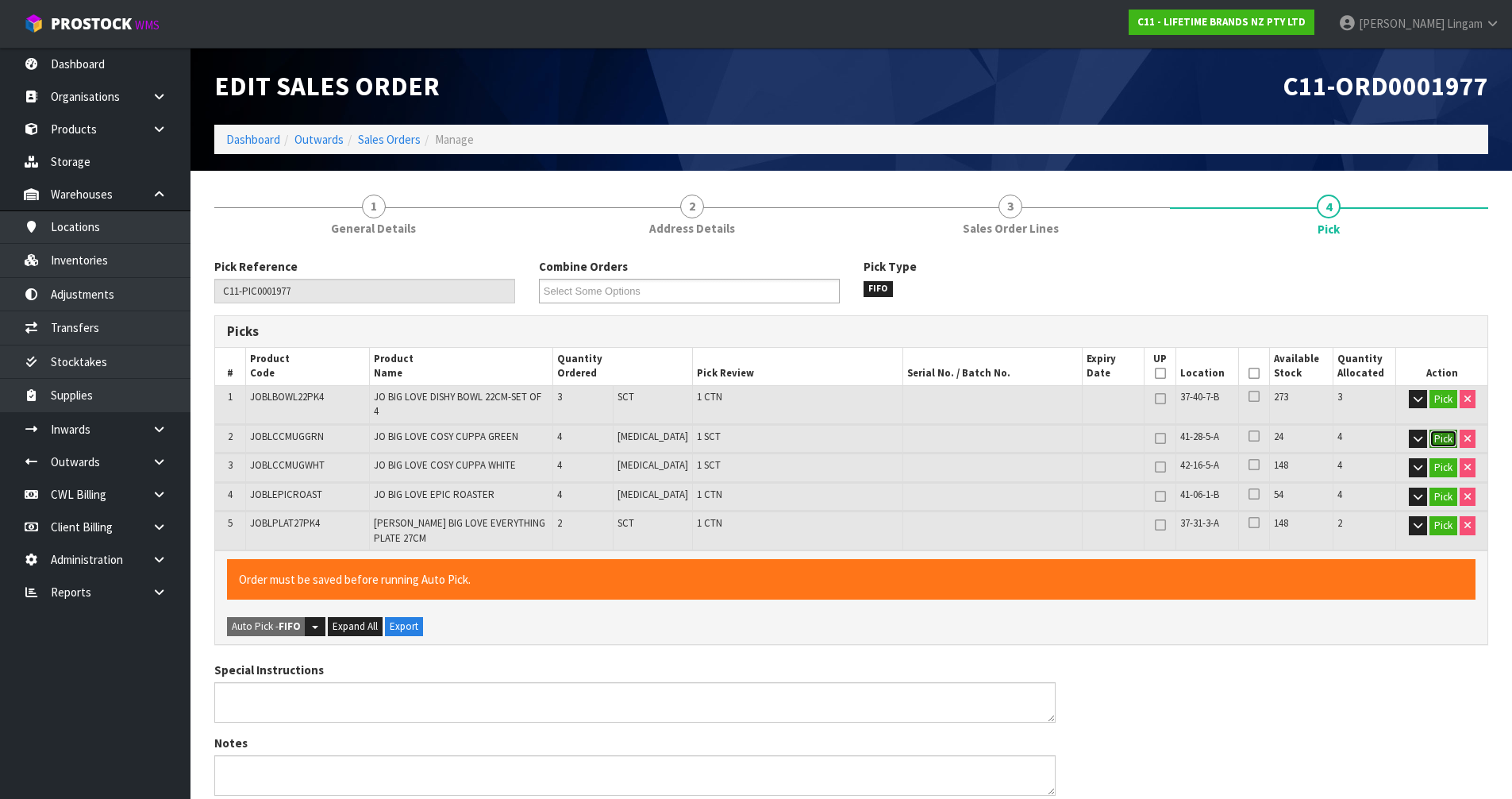
click at [1438, 430] on button "Pick" at bounding box center [1443, 438] width 28 height 19
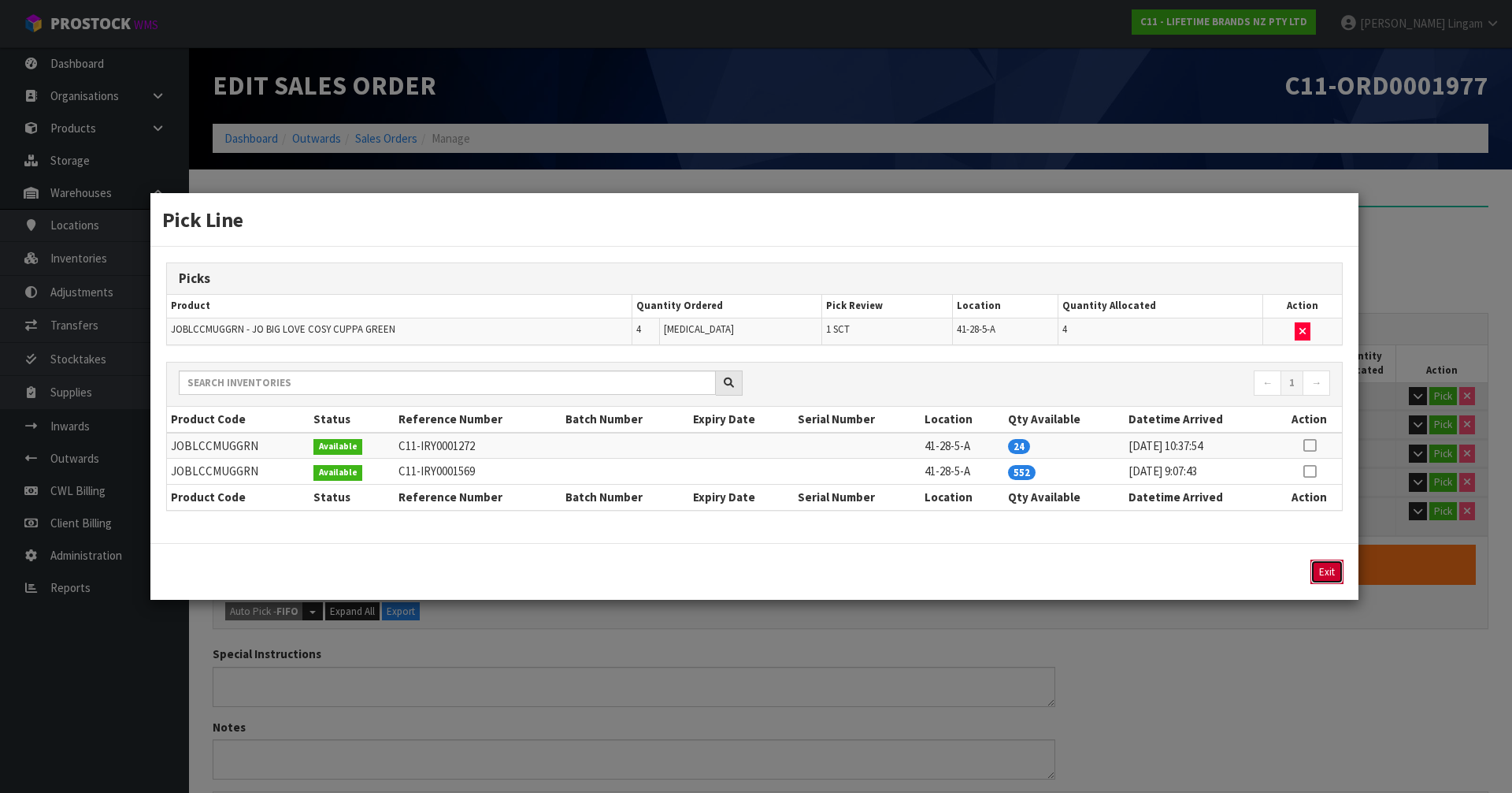
click at [1326, 576] on button "Exit" at bounding box center [1328, 571] width 34 height 24
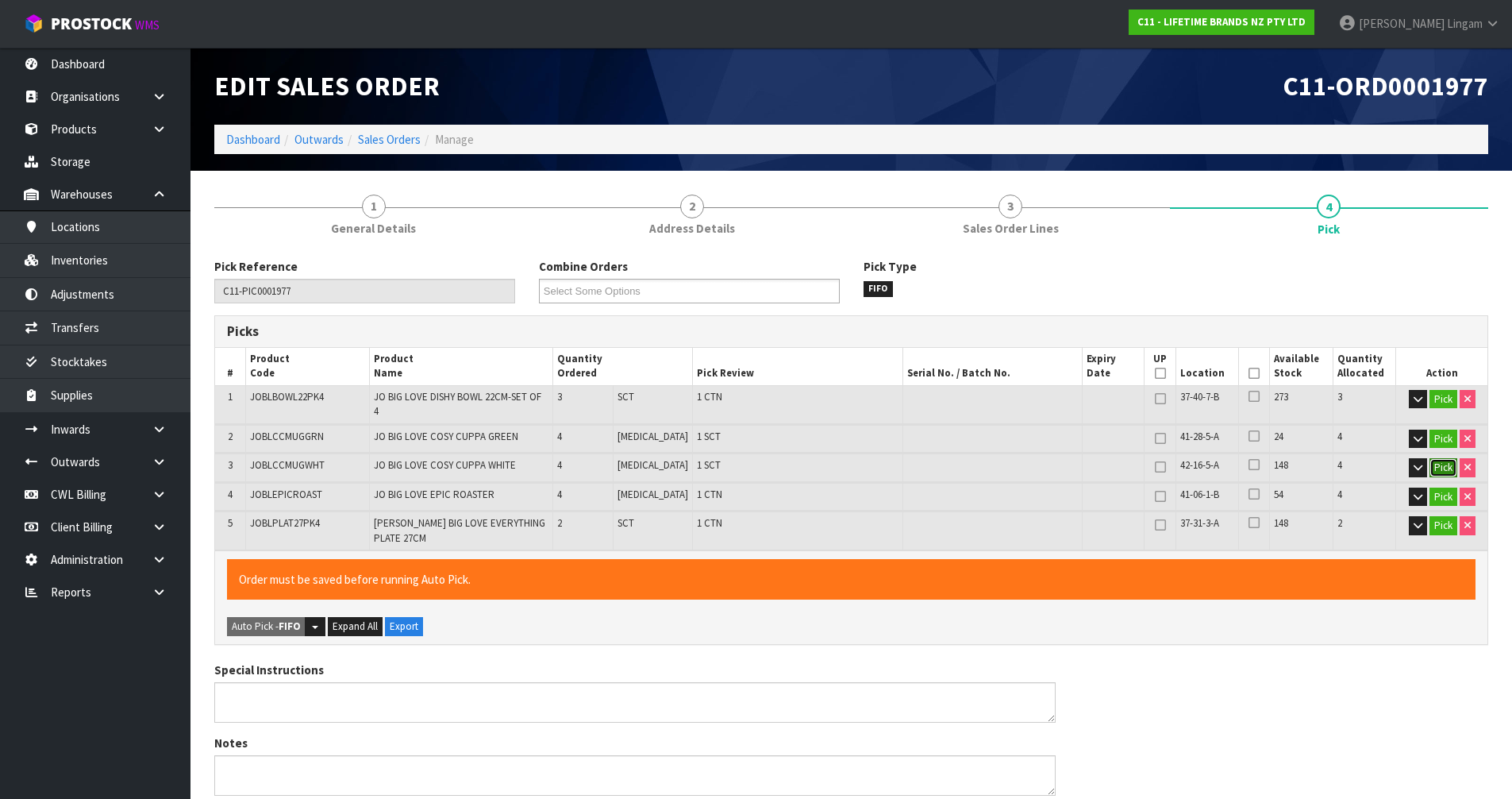
click at [1439, 458] on button "Pick" at bounding box center [1443, 468] width 28 height 19
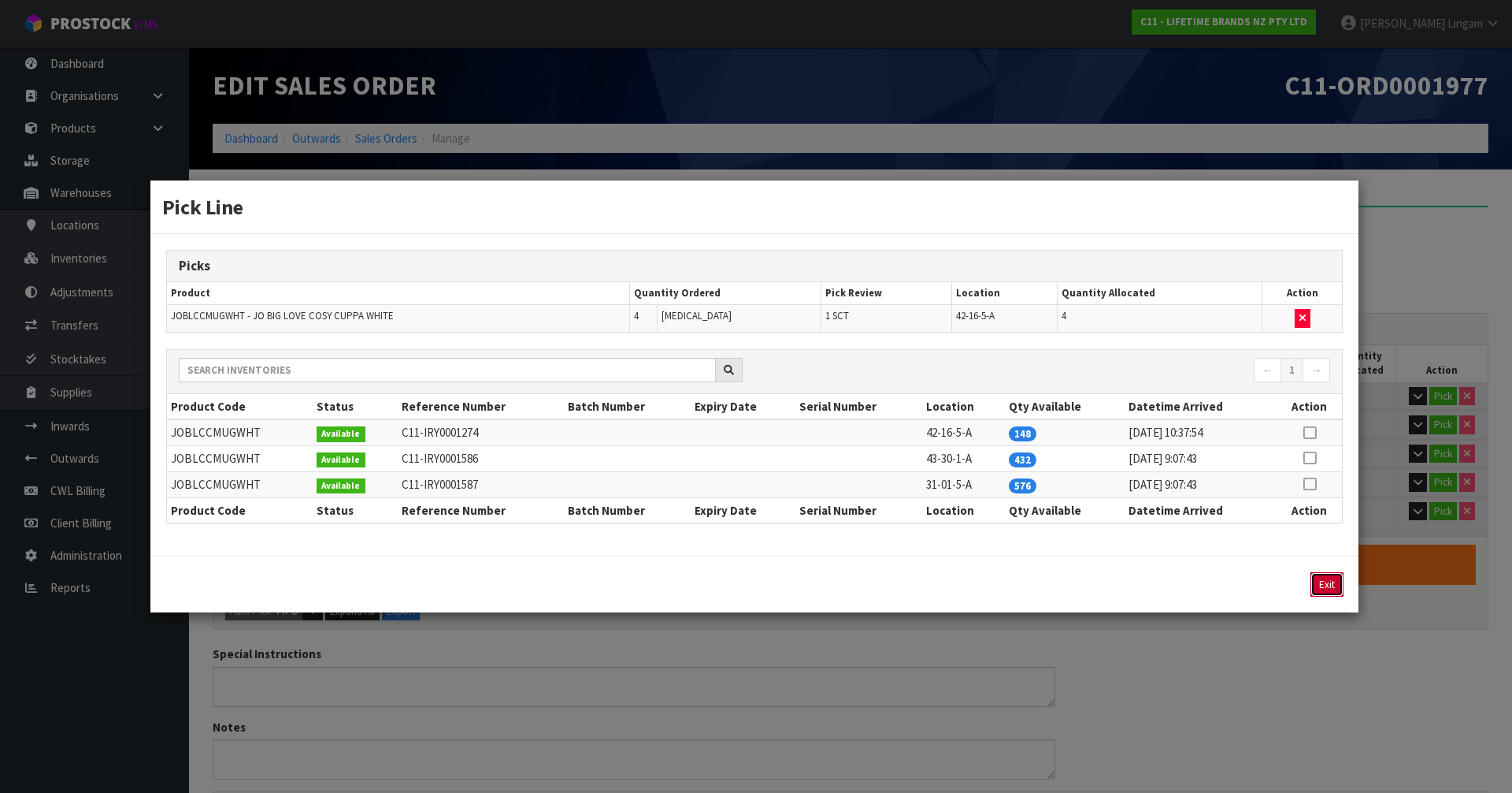
click at [1324, 586] on button "Exit" at bounding box center [1328, 584] width 34 height 24
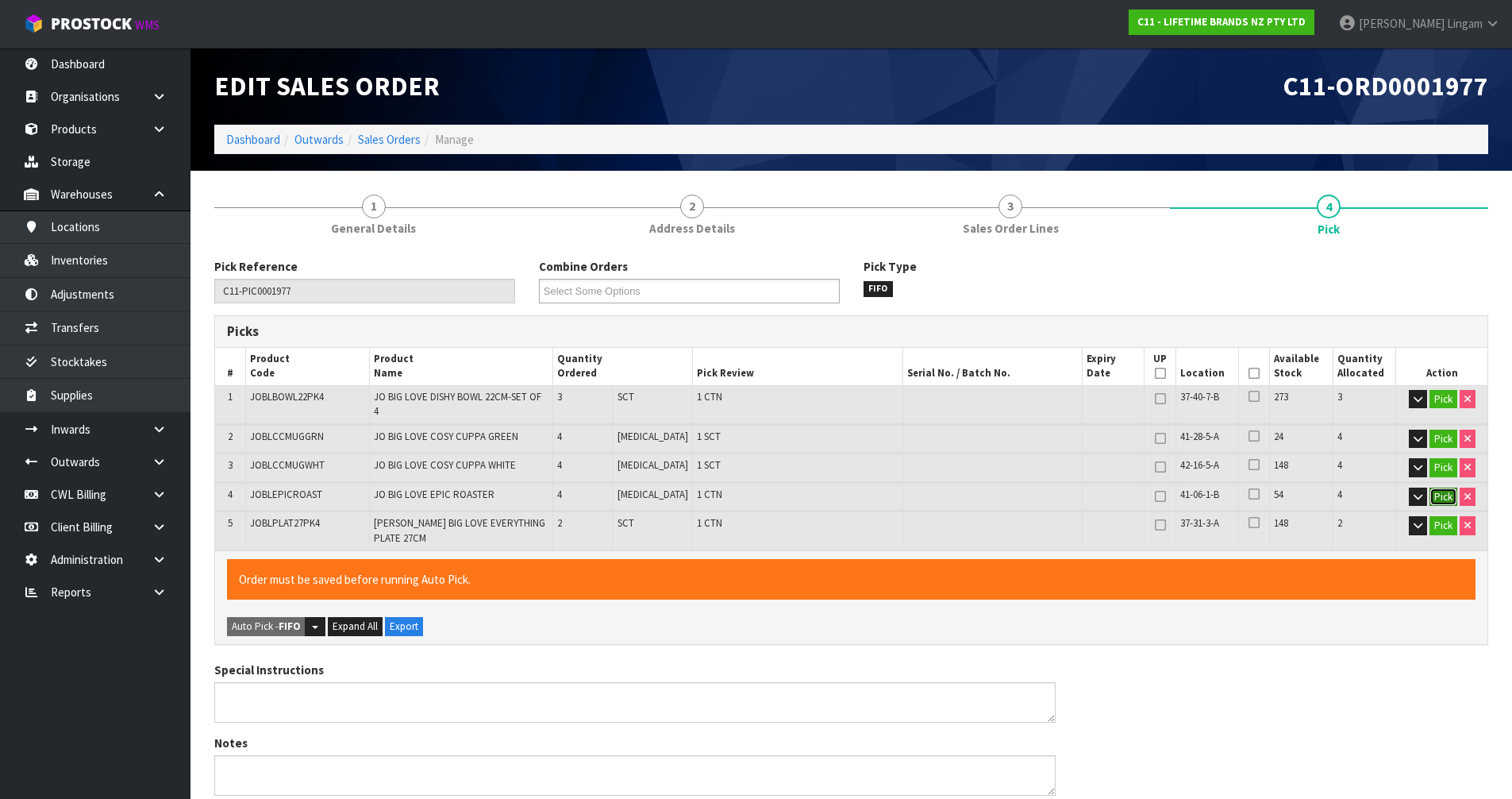
click at [1435, 487] on button "Pick" at bounding box center [1443, 497] width 28 height 19
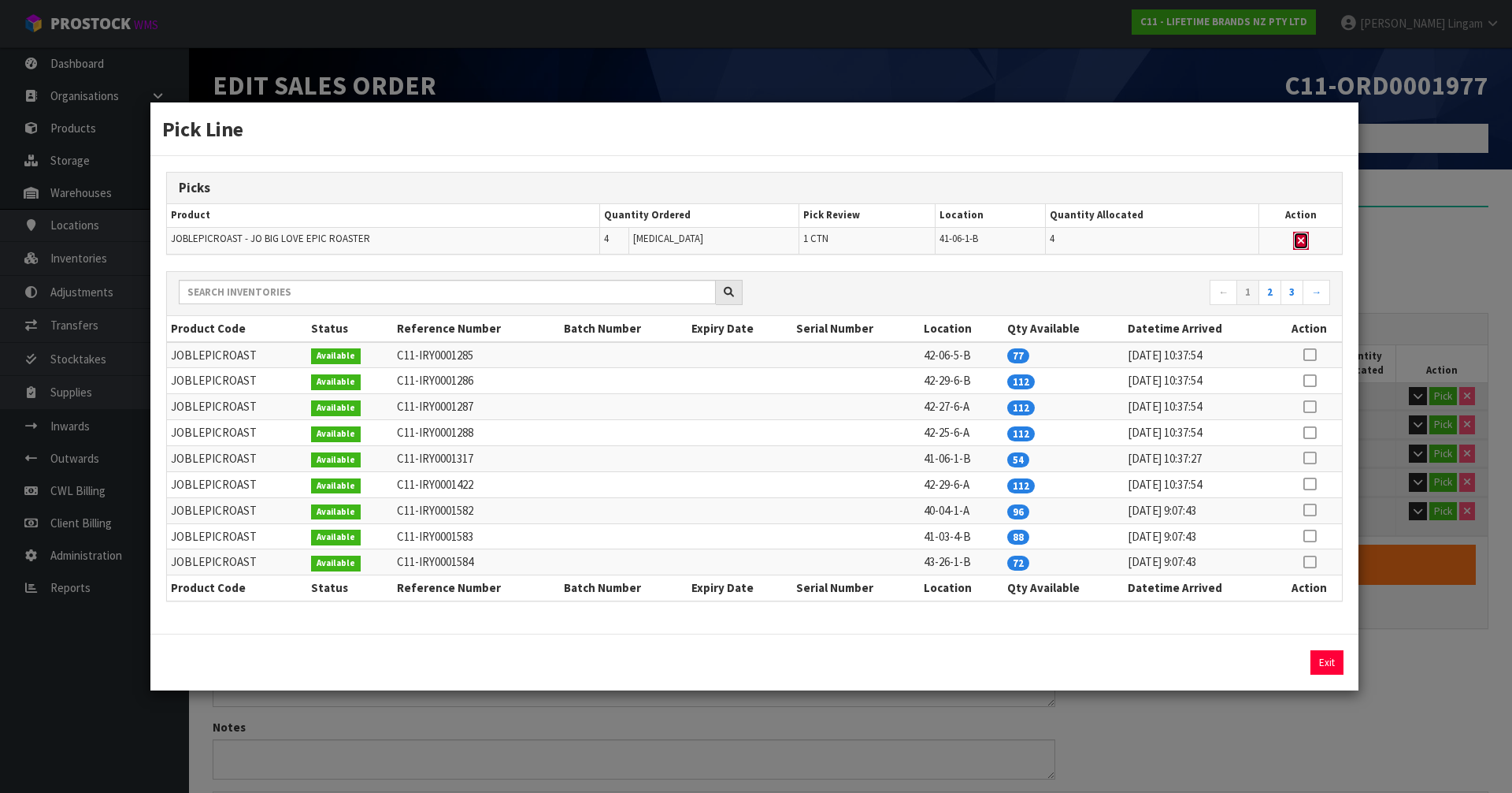
click at [1305, 241] on button "button" at bounding box center [1301, 241] width 16 height 19
type input "2"
type input "13"
type input "0.124742"
type input "25.92"
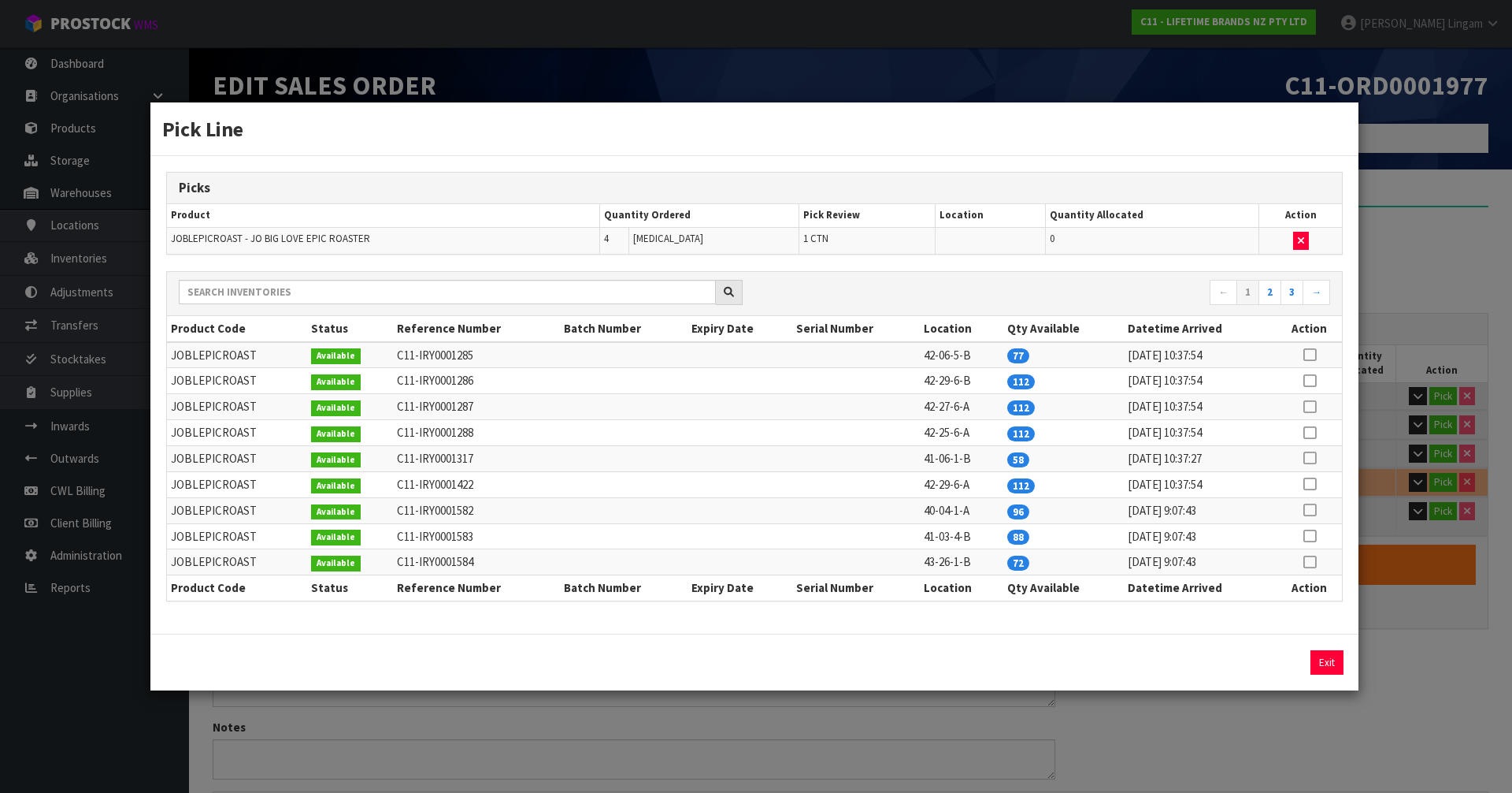
click at [1311, 458] on icon at bounding box center [1310, 458] width 13 height 1
click at [1287, 663] on button "Assign Pick" at bounding box center [1274, 663] width 64 height 24
type input "3"
type input "17"
type input "0.212207"
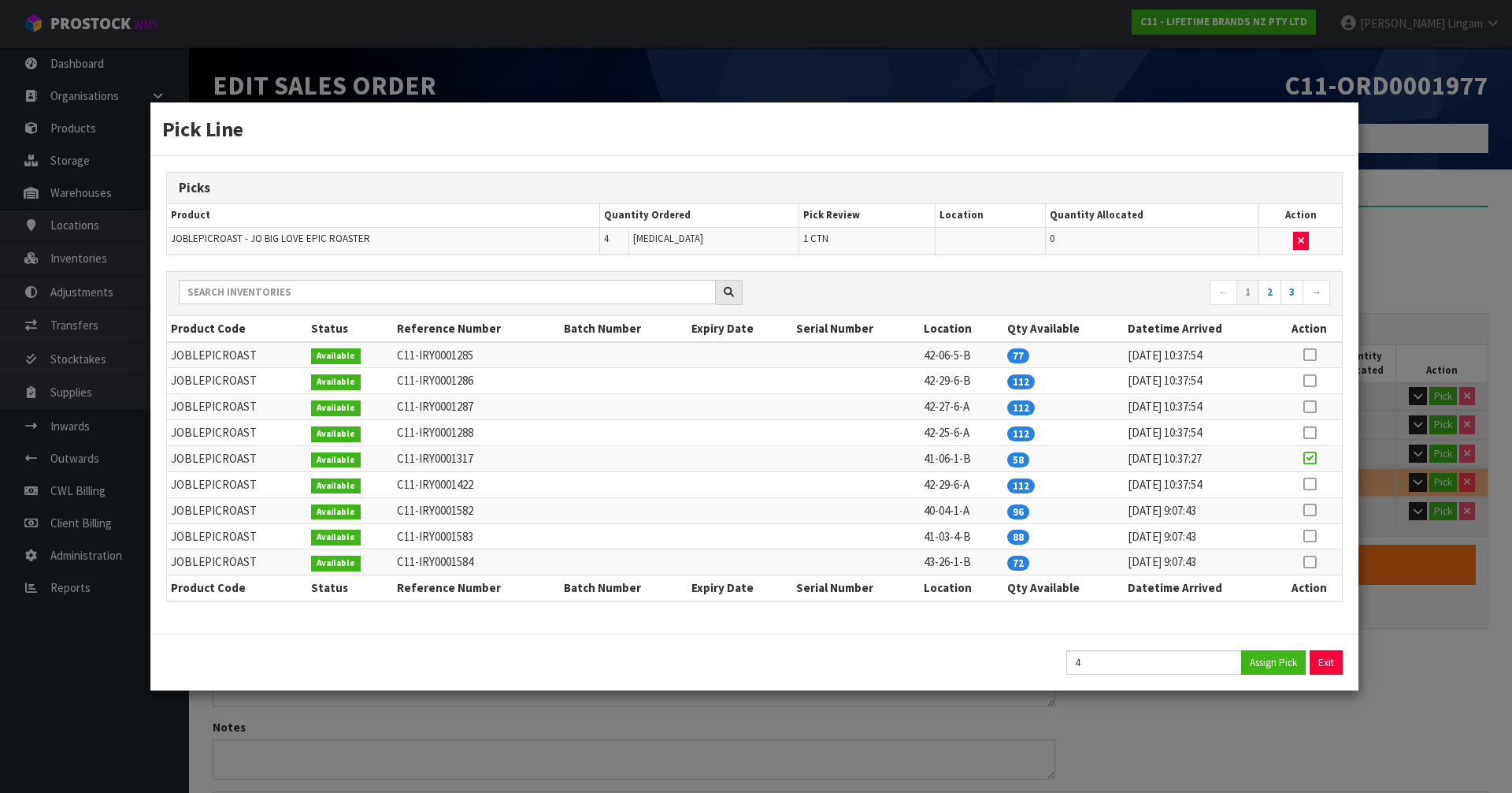
type input "38.96"
click at [1331, 665] on button "Exit" at bounding box center [1328, 663] width 34 height 24
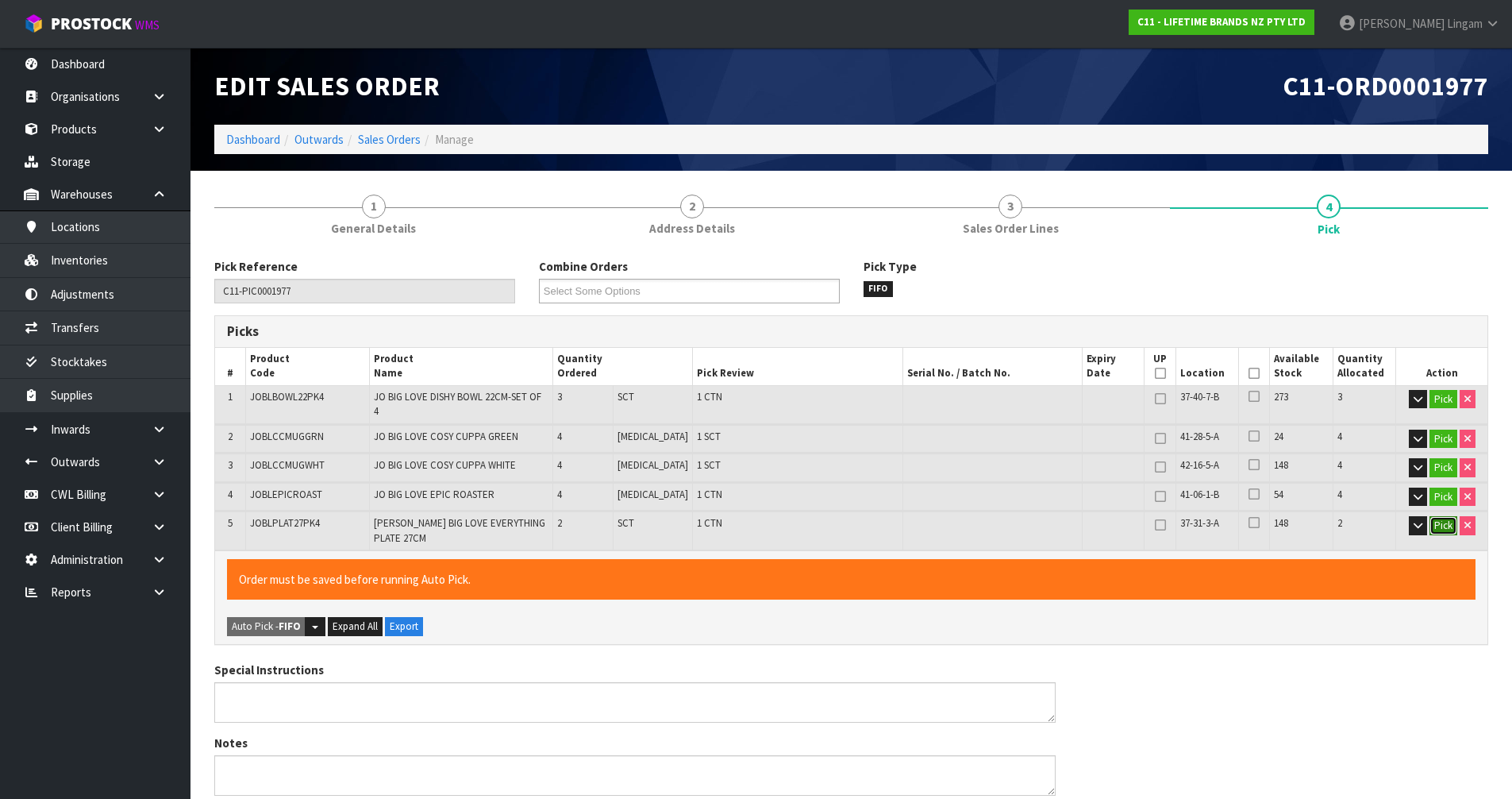
click at [1437, 516] on button "Pick" at bounding box center [1443, 526] width 28 height 19
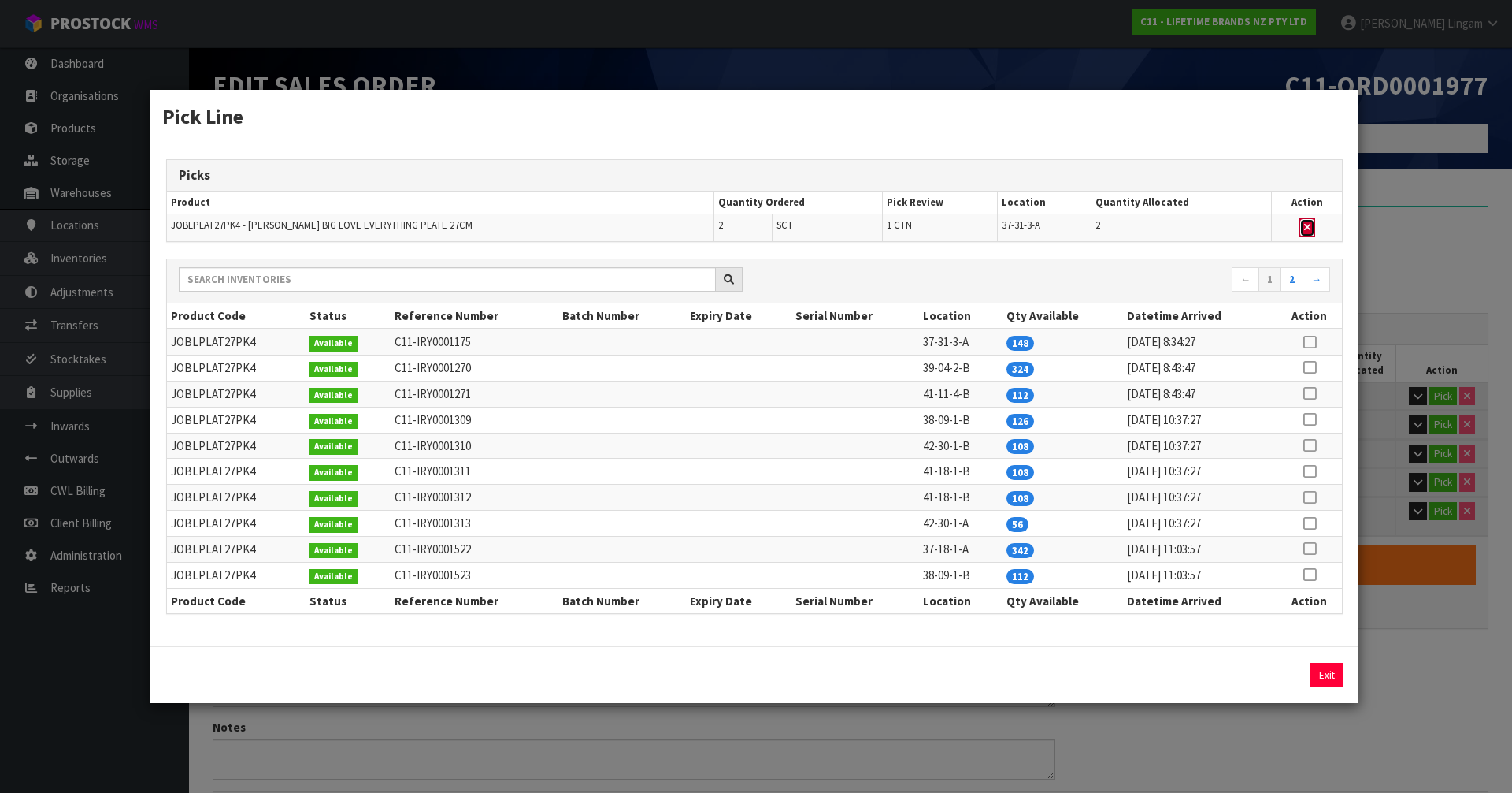
click at [1306, 231] on icon "button" at bounding box center [1307, 226] width 7 height 10
type input "2"
type input "15"
type input "0.176243"
type input "28.78"
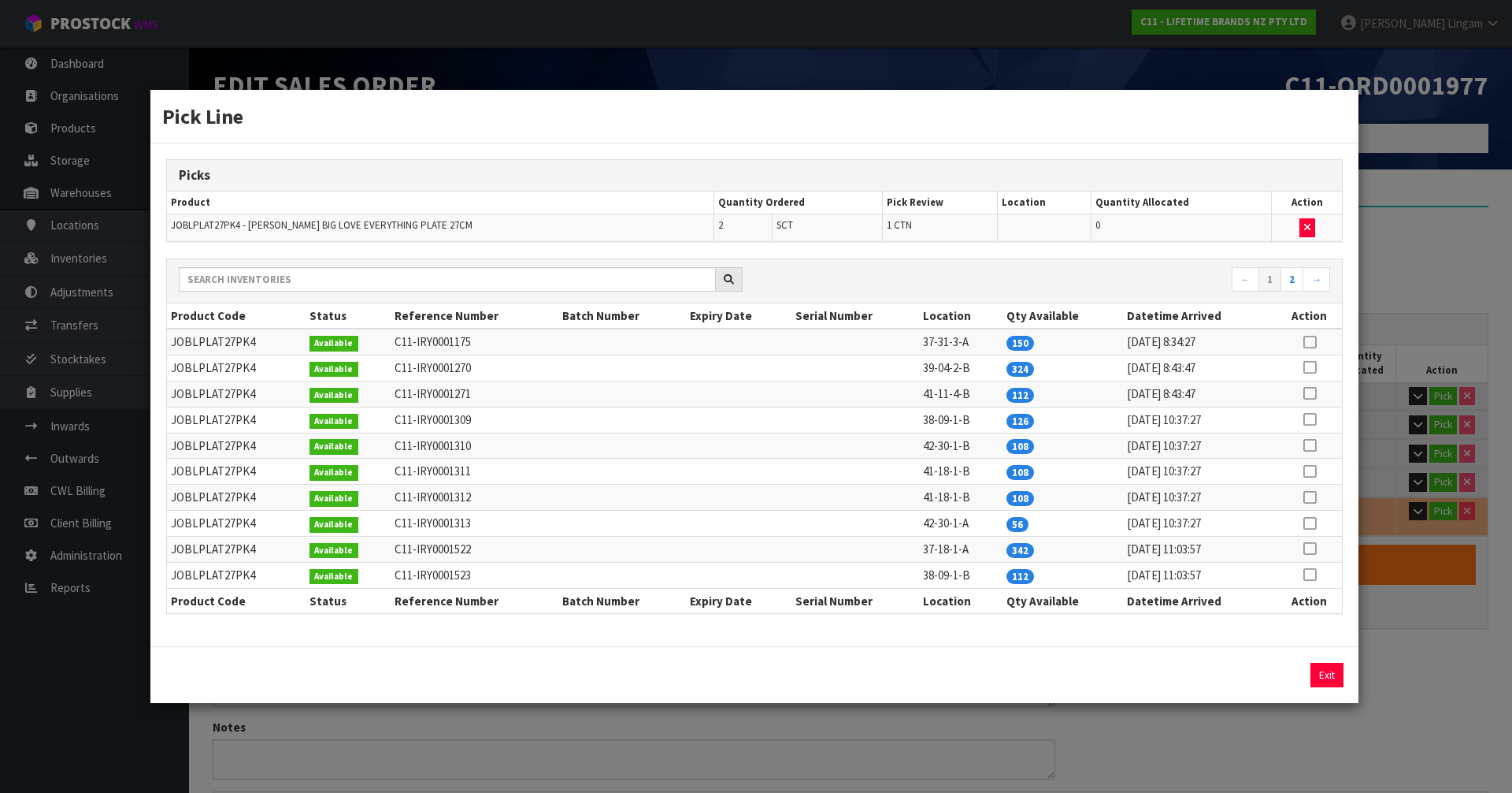
click at [1309, 523] on icon at bounding box center [1310, 523] width 13 height 1
click at [1271, 674] on button "Assign Pick" at bounding box center [1274, 675] width 64 height 24
type input "3"
type input "17"
type input "0.212207"
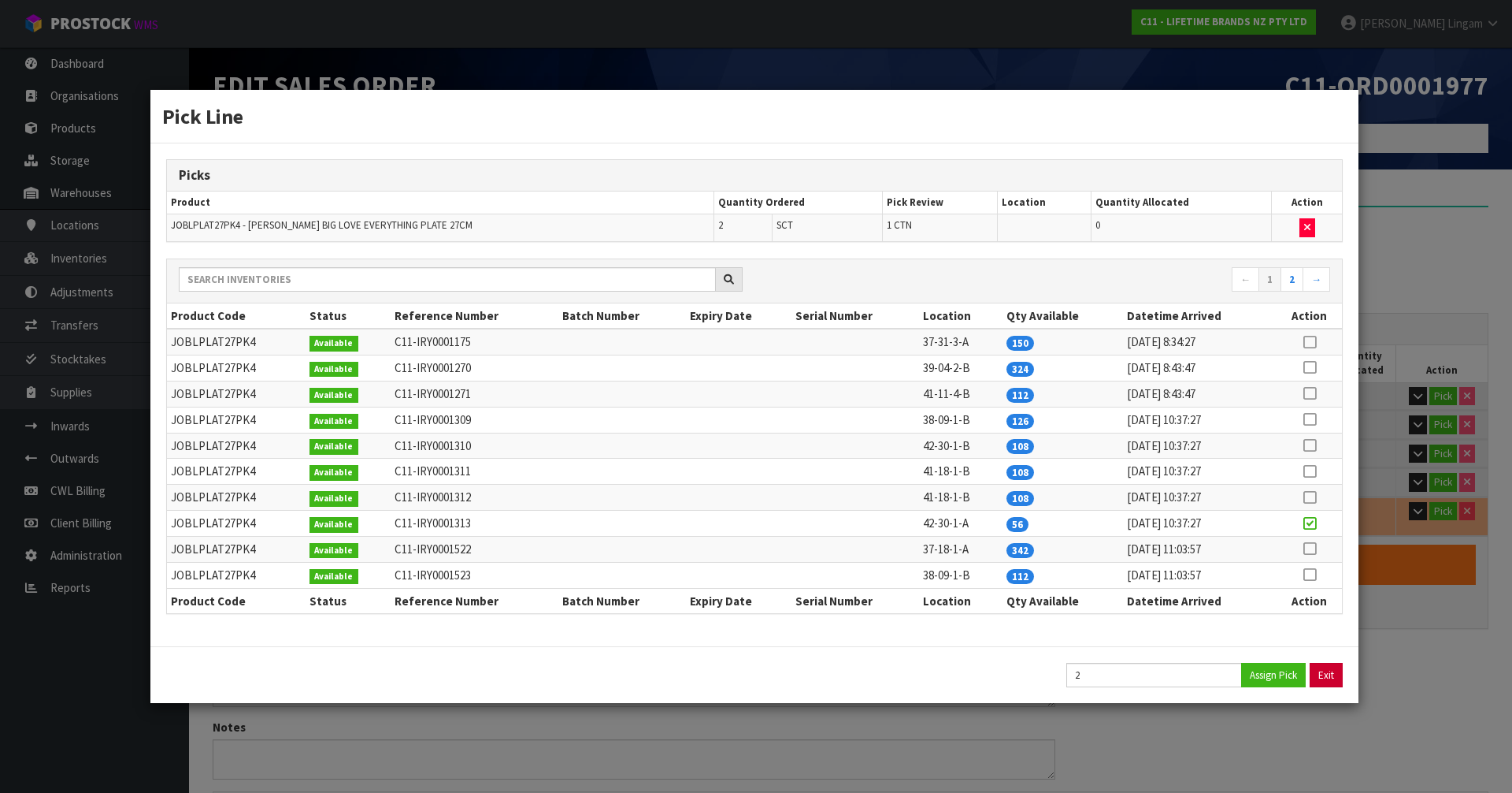
type input "38.96"
click at [1325, 665] on button "Exit" at bounding box center [1328, 675] width 34 height 24
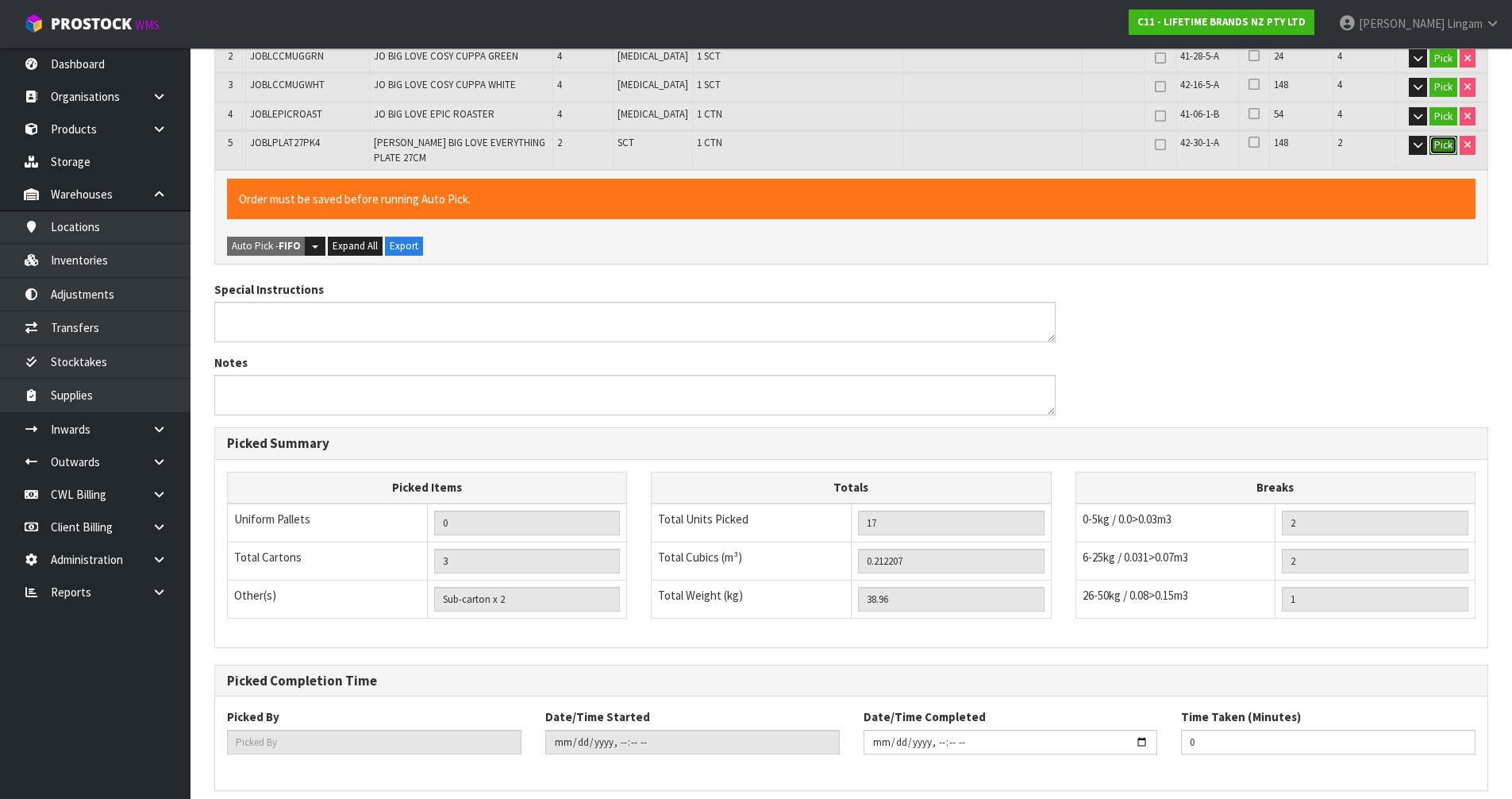
scroll to position [425, 0]
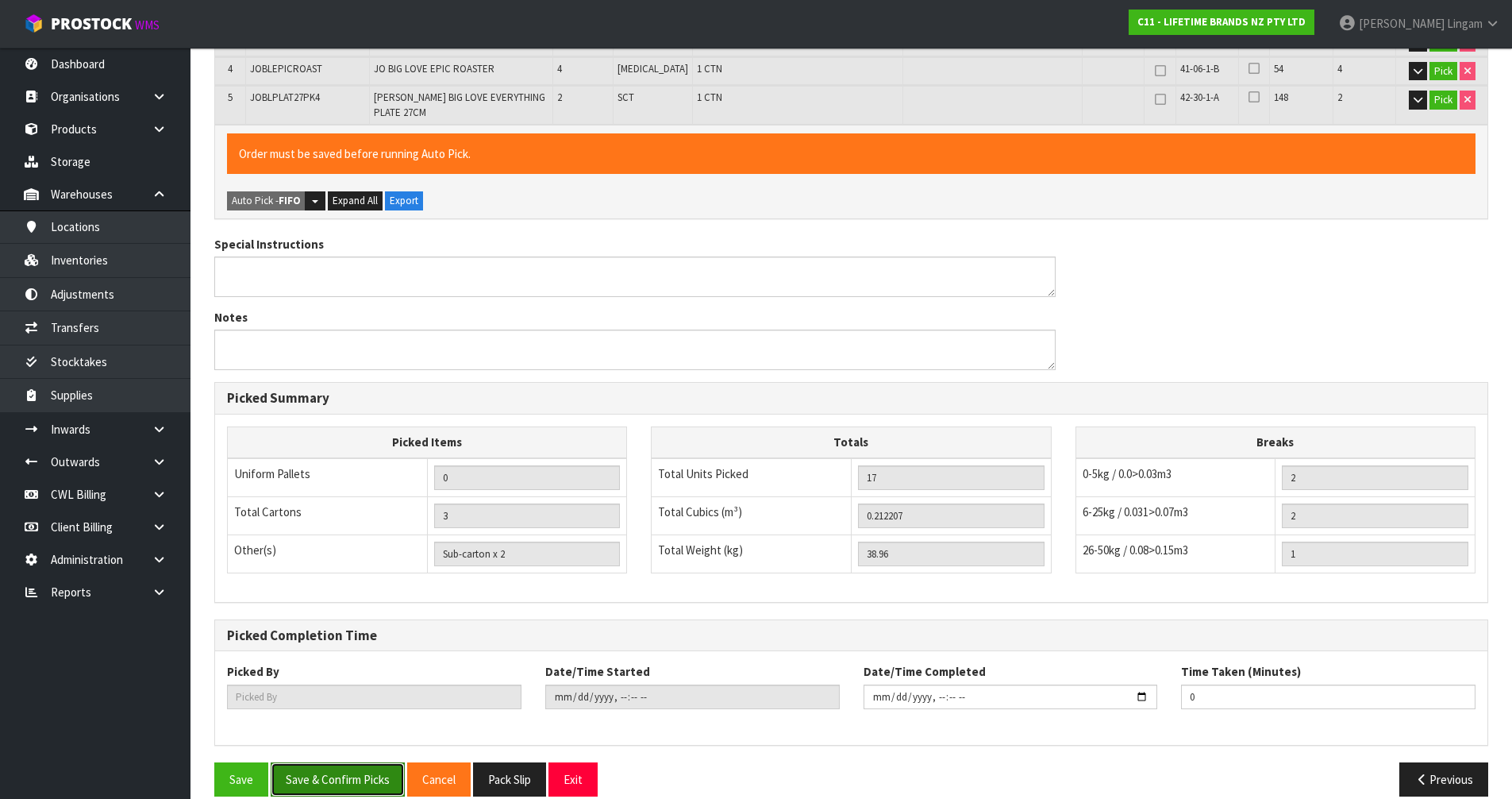
click at [337, 762] on button "Save & Confirm Picks" at bounding box center [337, 779] width 134 height 34
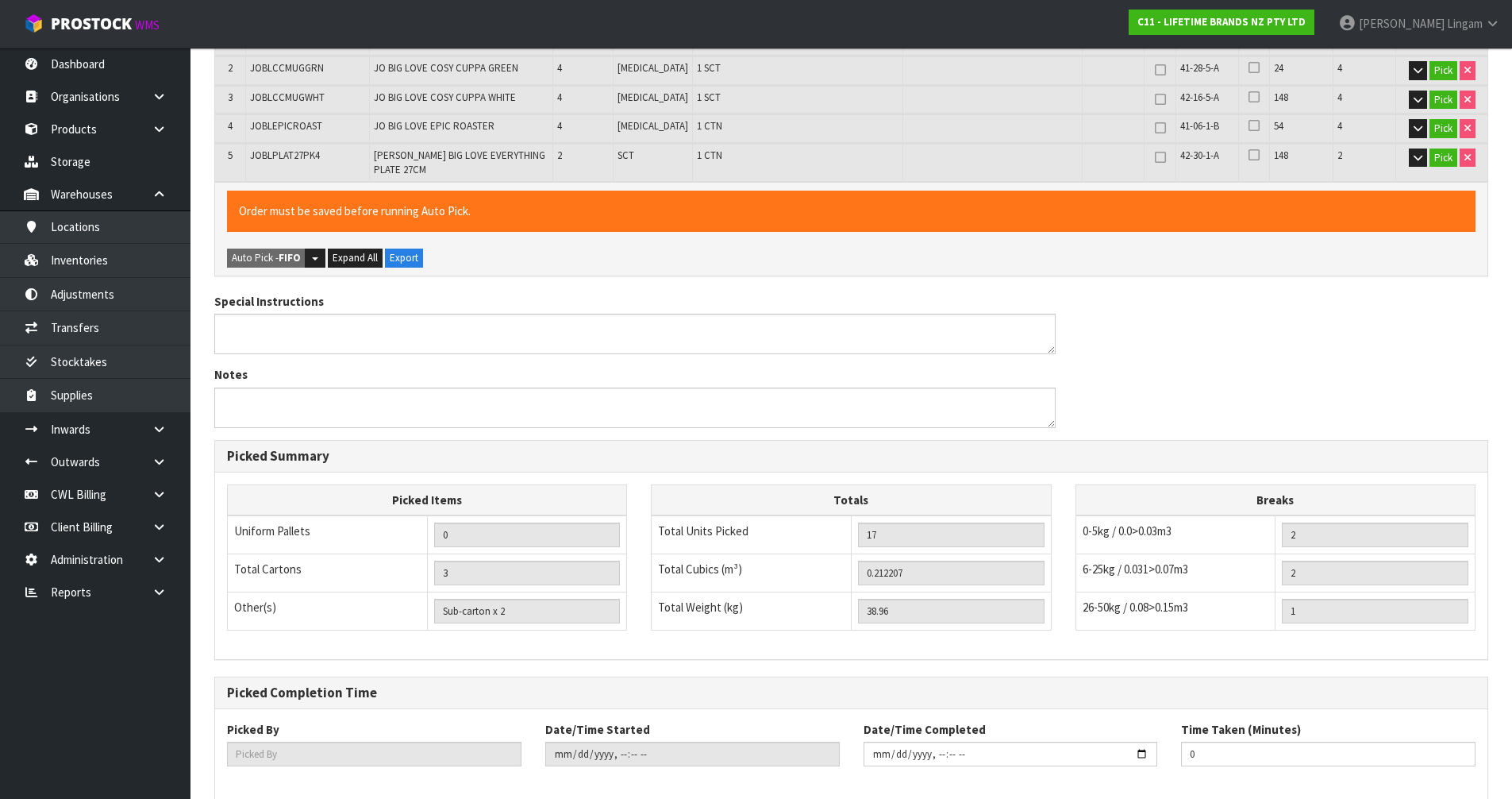
scroll to position [0, 0]
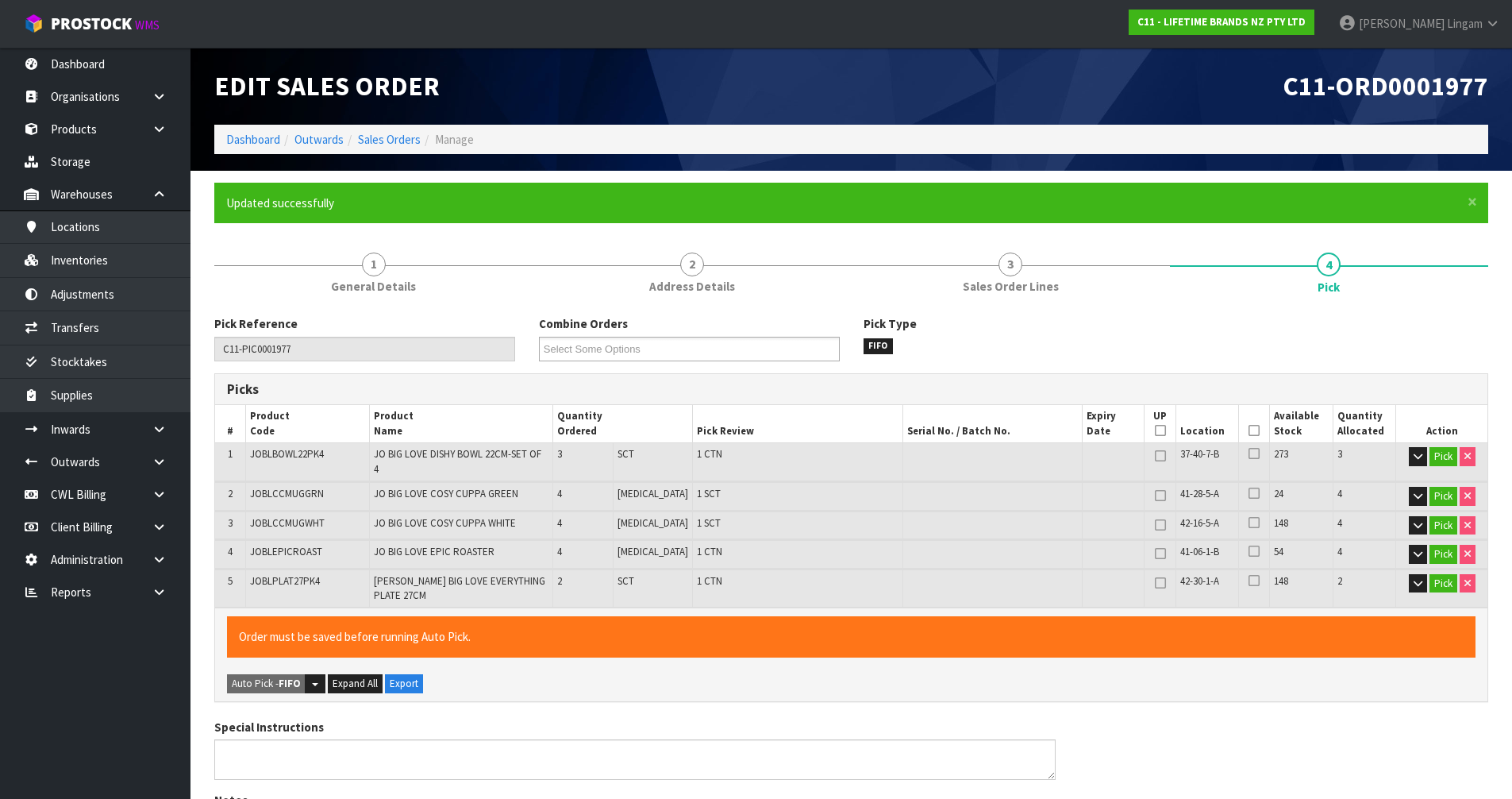
type input "[PERSON_NAME]"
type input "[DATE]T08:32:38"
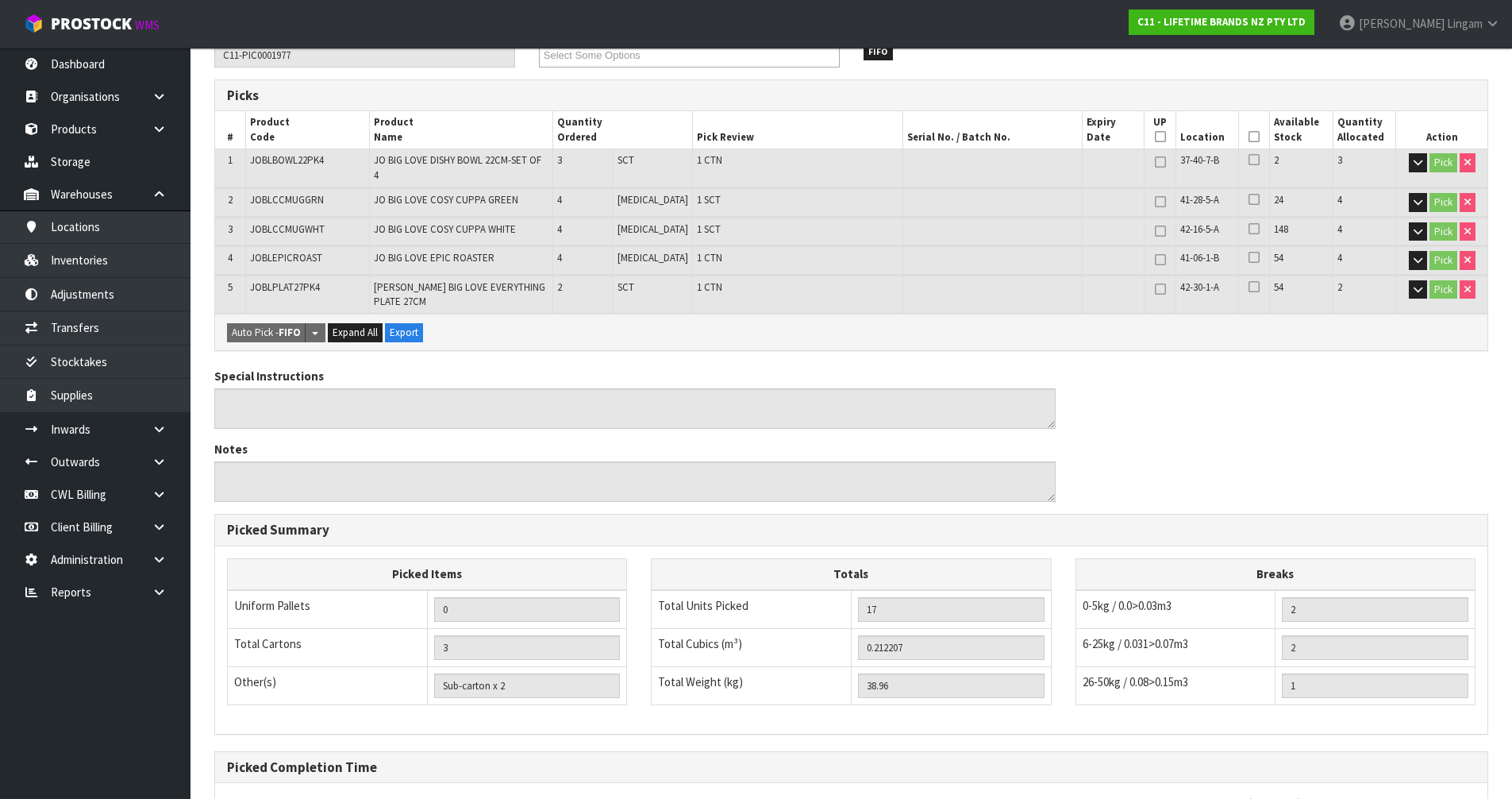
scroll to position [425, 0]
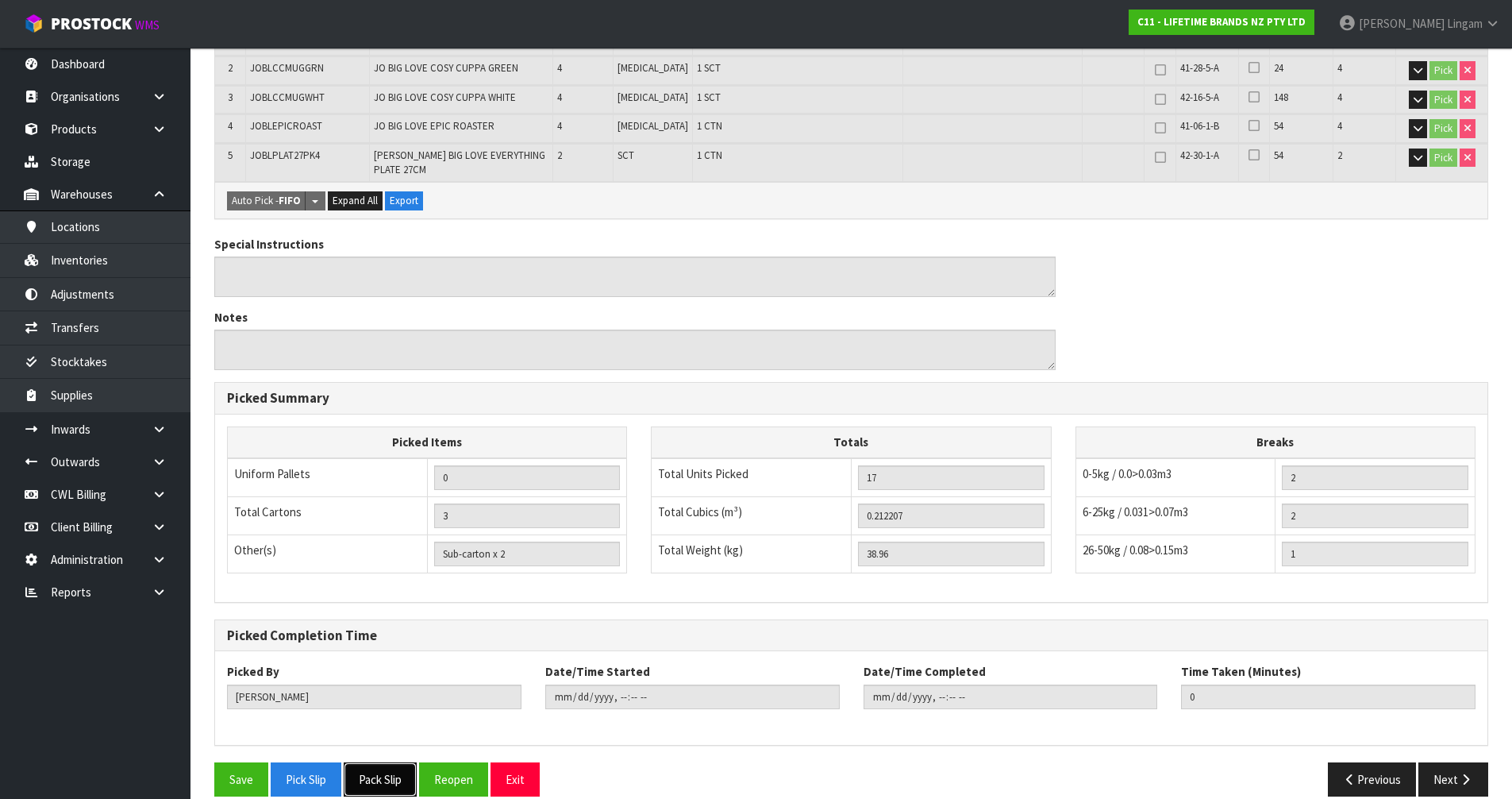
click at [403, 767] on button "Pack Slip" at bounding box center [380, 779] width 73 height 34
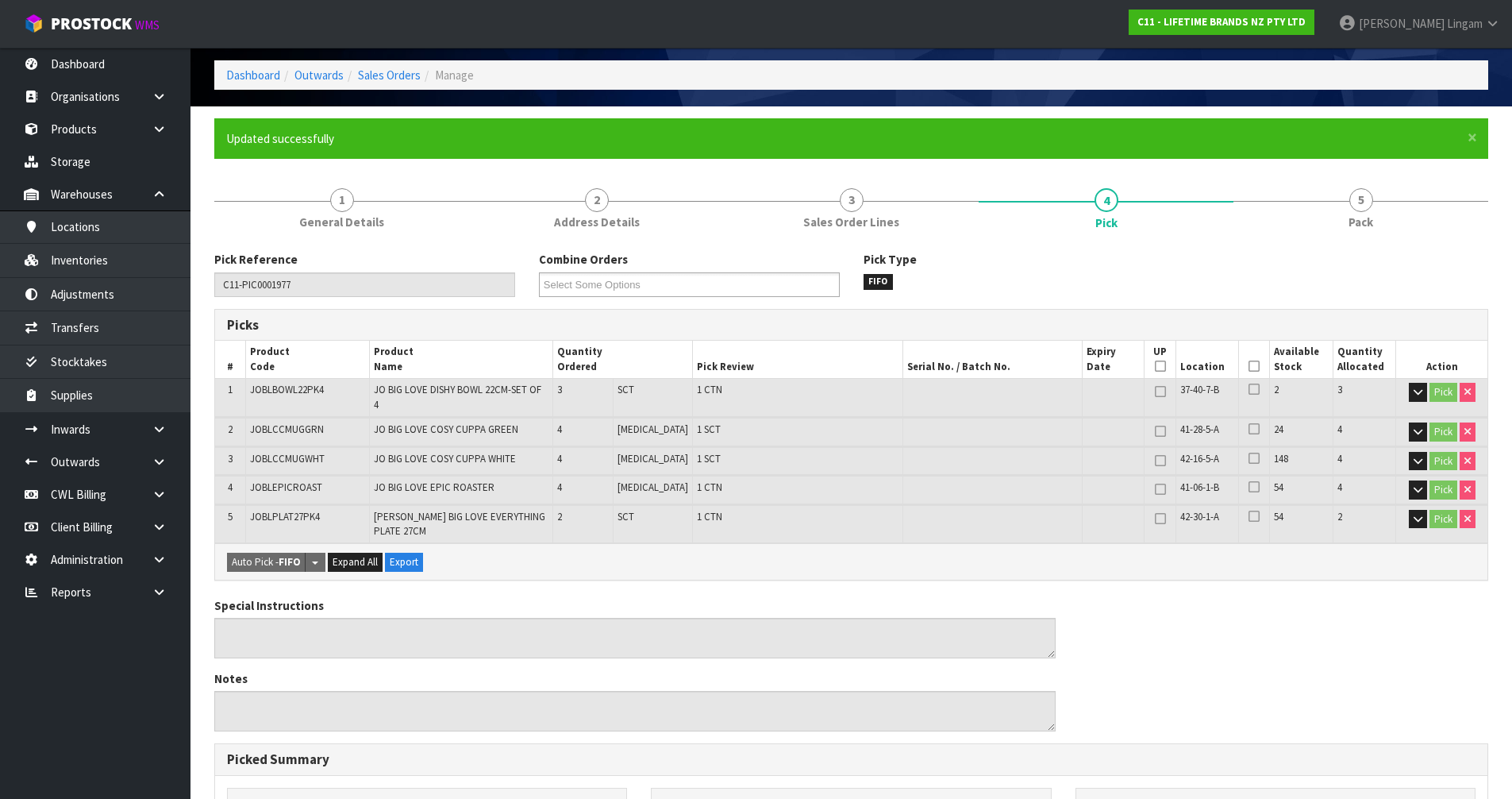
scroll to position [0, 0]
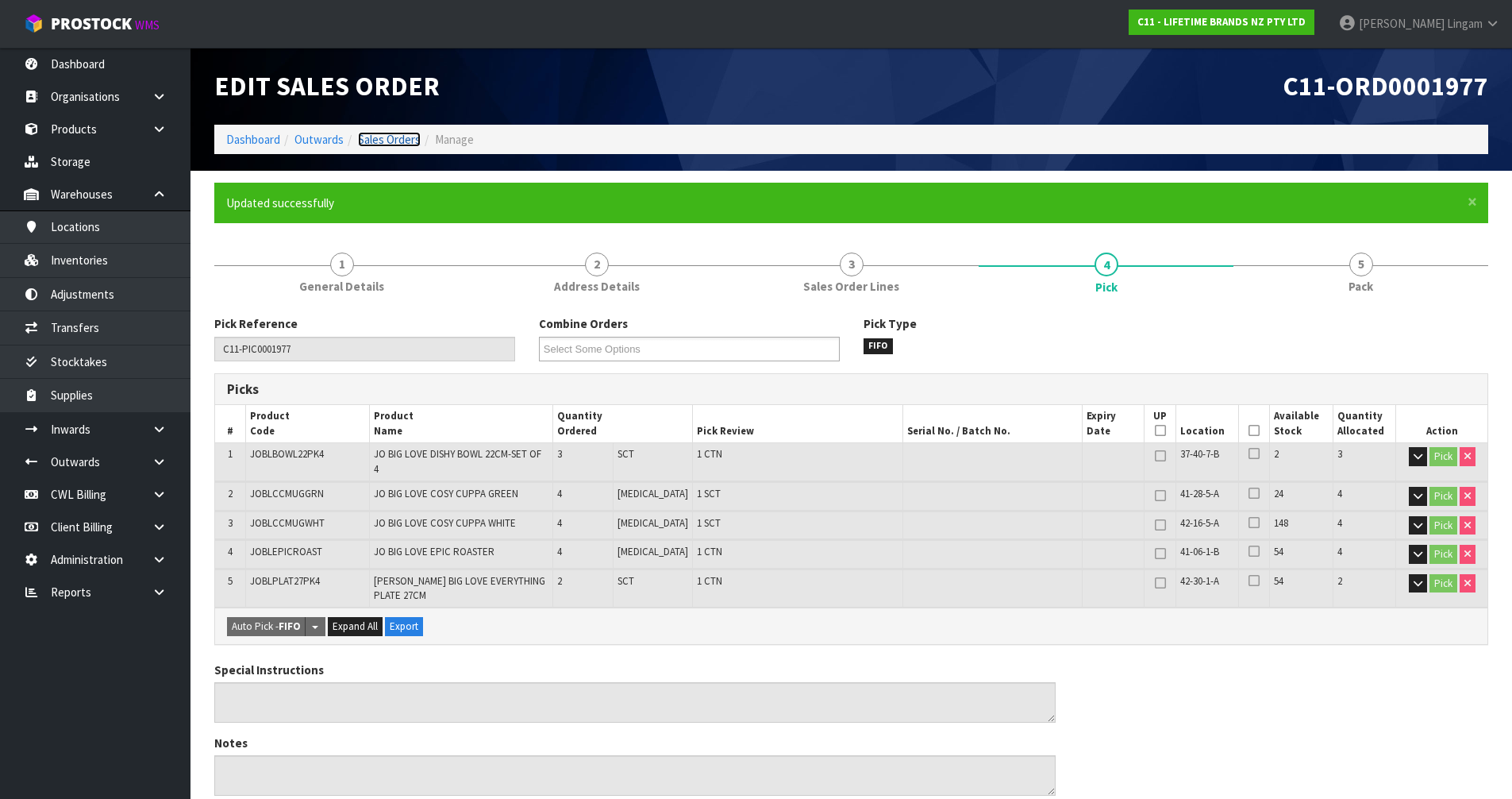
click at [405, 139] on link "Sales Orders" at bounding box center [389, 139] width 63 height 15
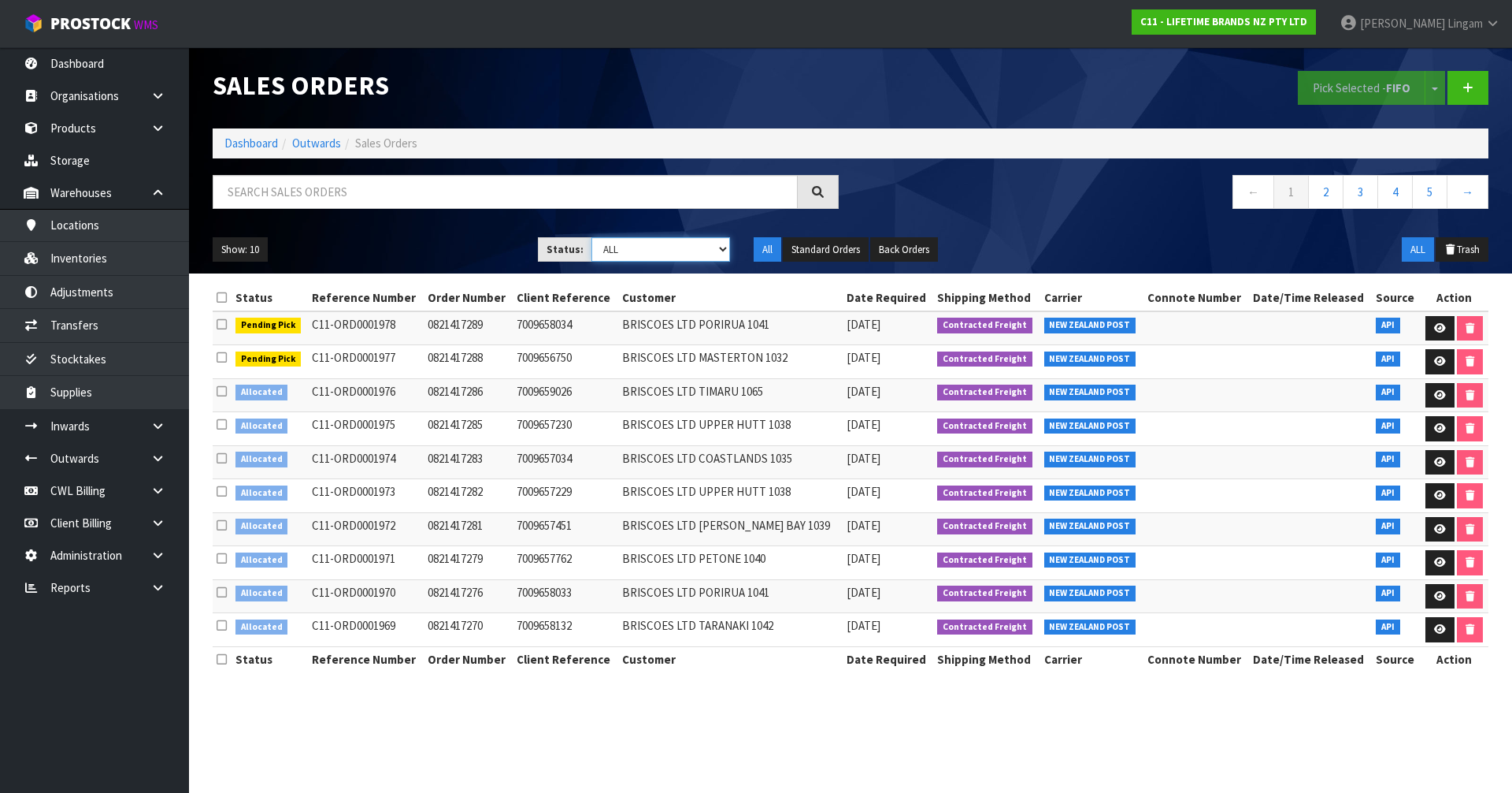
click at [690, 252] on select "Draft Pending Allocated Pending Pick Goods Picked Goods Packed Pending Charges …" at bounding box center [661, 249] width 140 height 24
click at [1440, 396] on icon at bounding box center [1440, 395] width 12 height 10
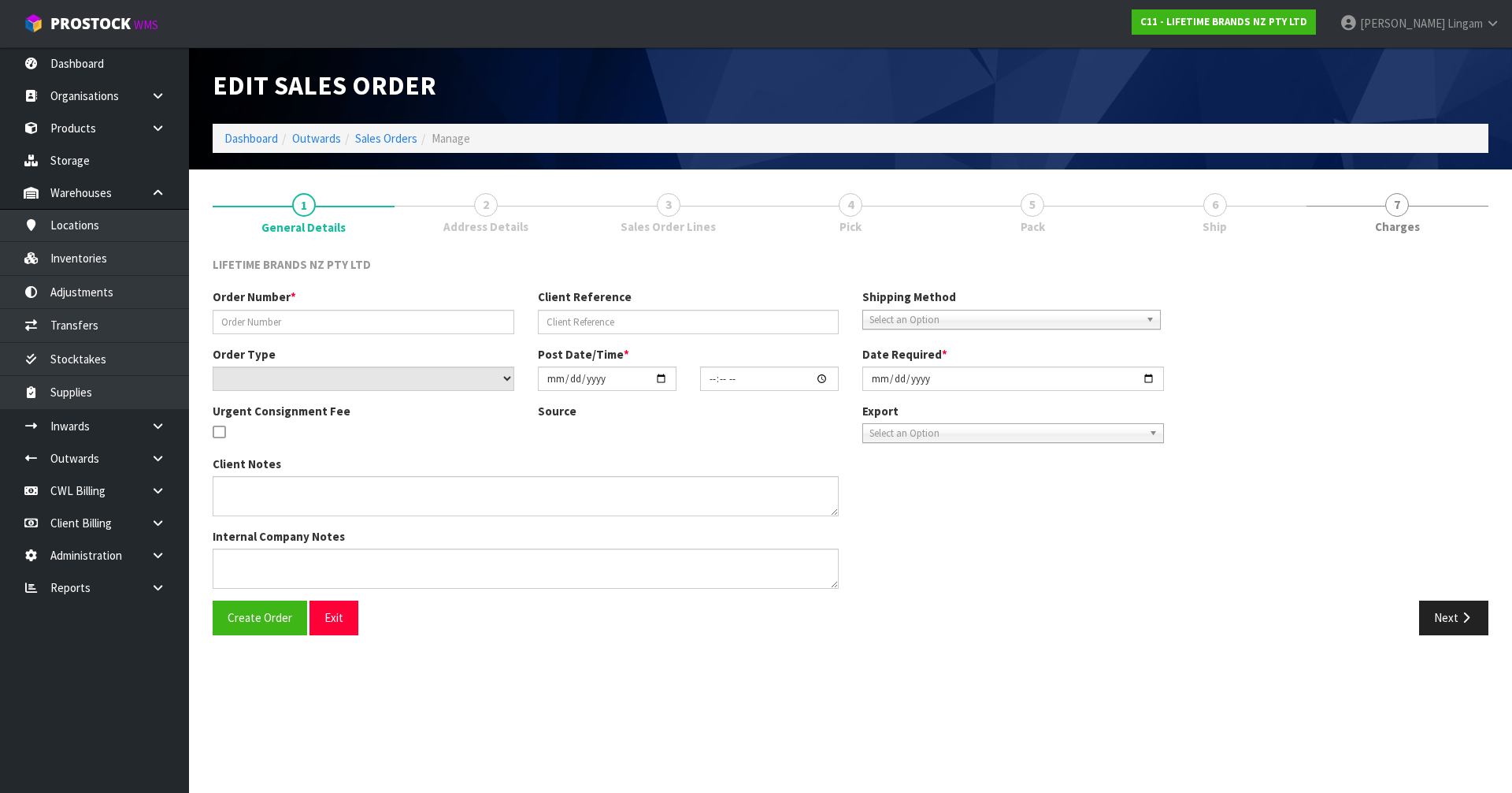
type input "0821417286"
type input "7009659026"
select select "number:0"
type input "[DATE]"
type input "08:14:23.000"
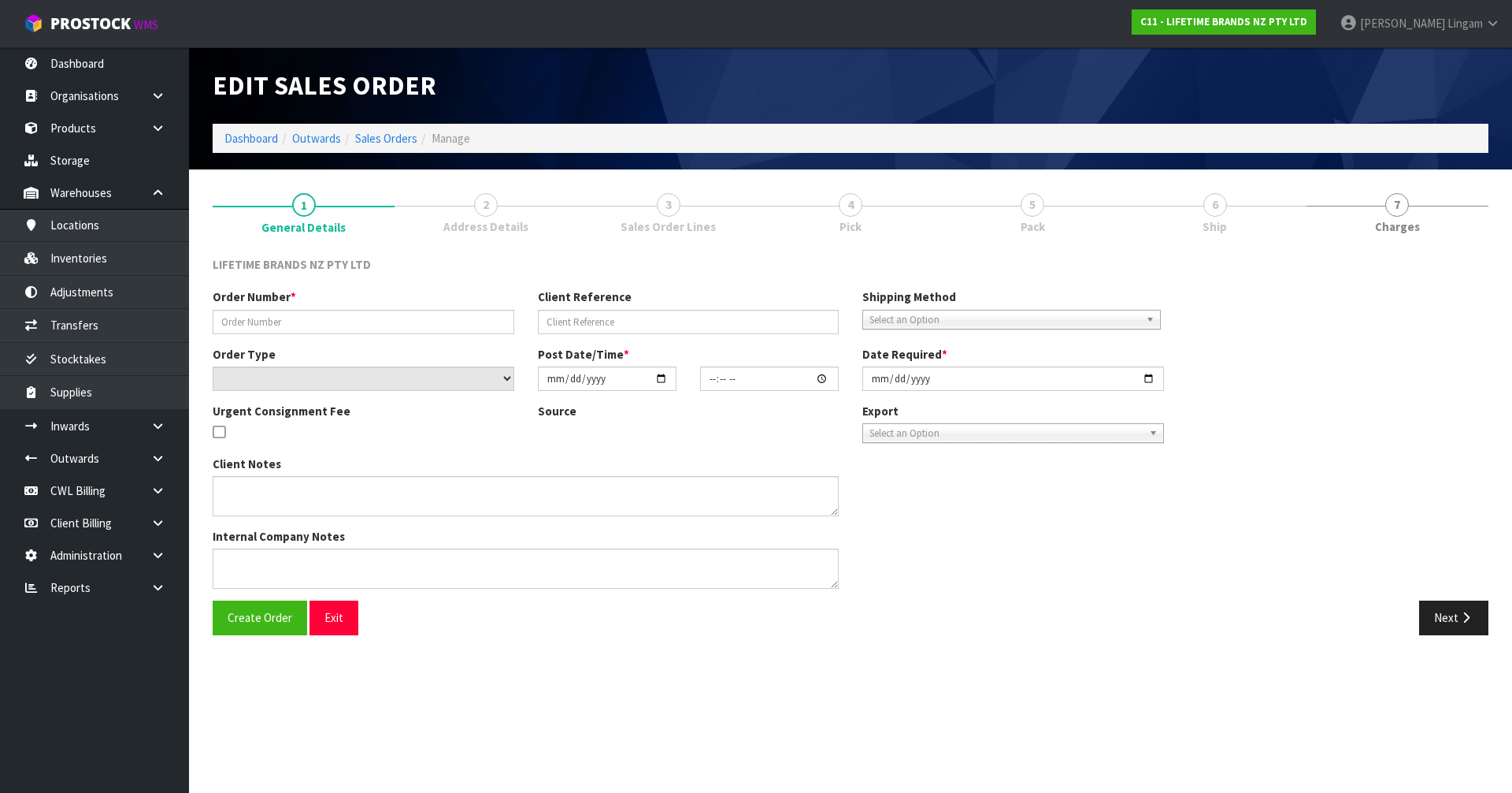
type input "[DATE]"
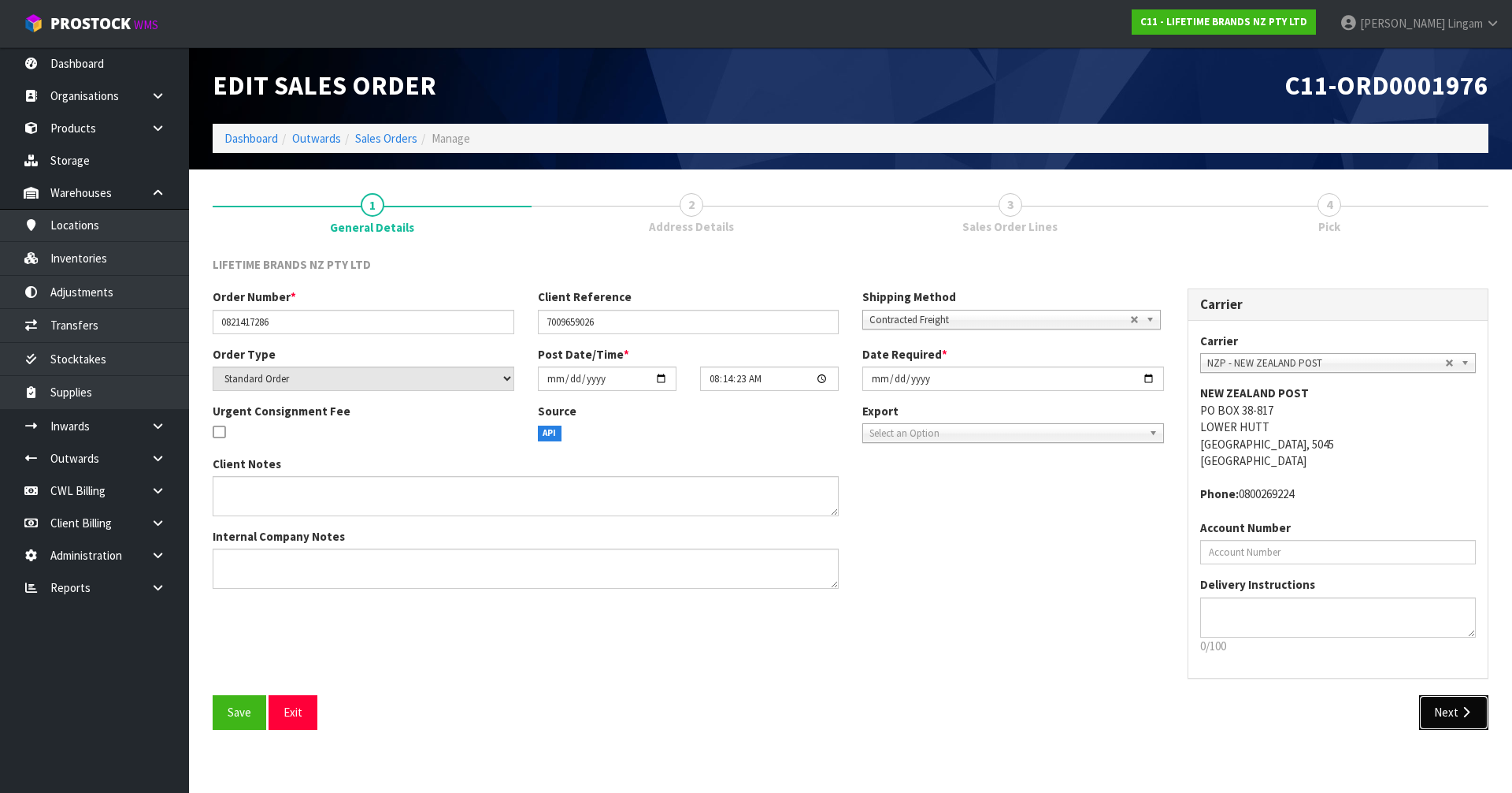
click at [1455, 725] on button "Next" at bounding box center [1454, 712] width 69 height 34
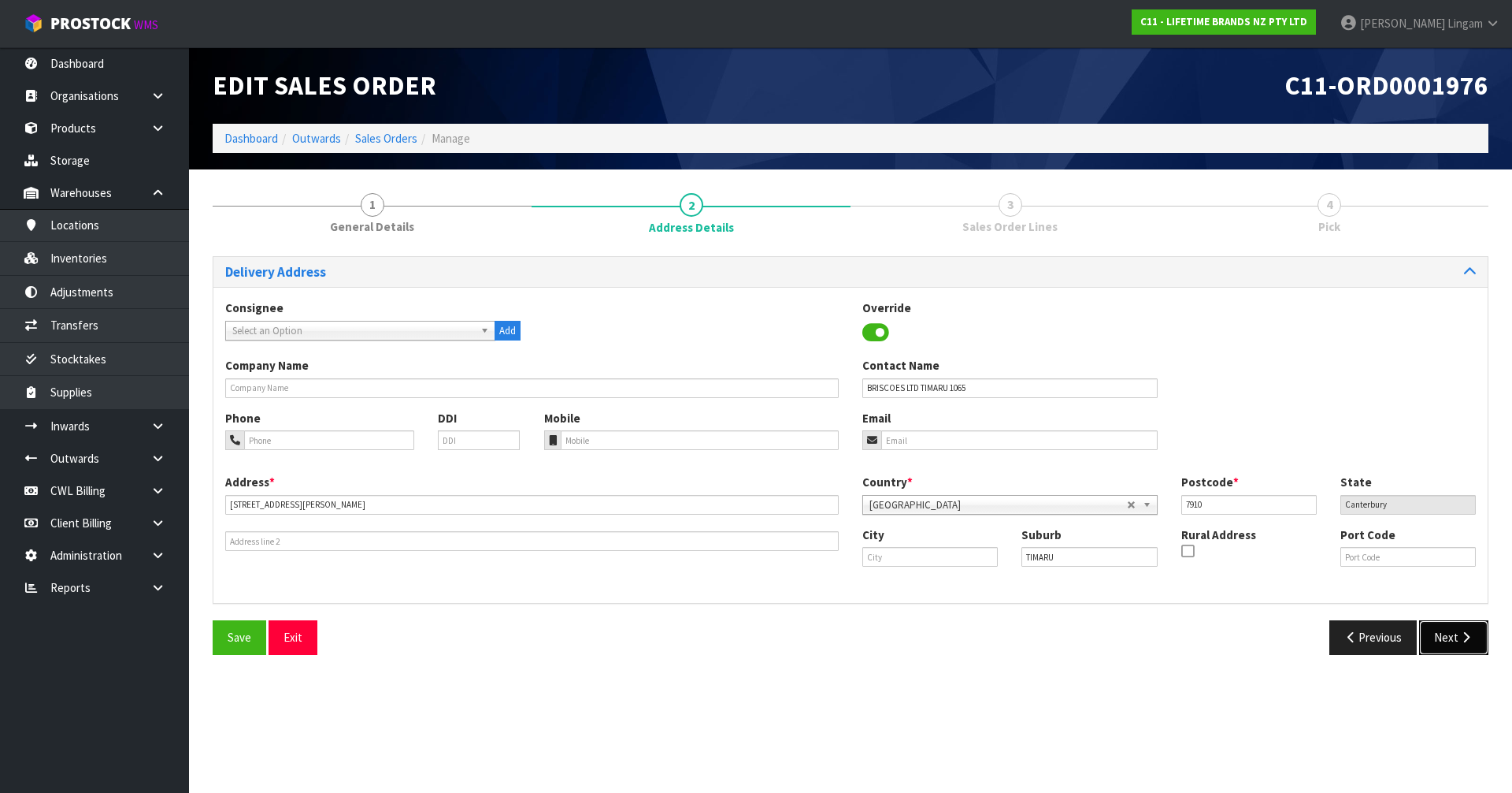
click at [1453, 645] on button "Next" at bounding box center [1454, 636] width 69 height 34
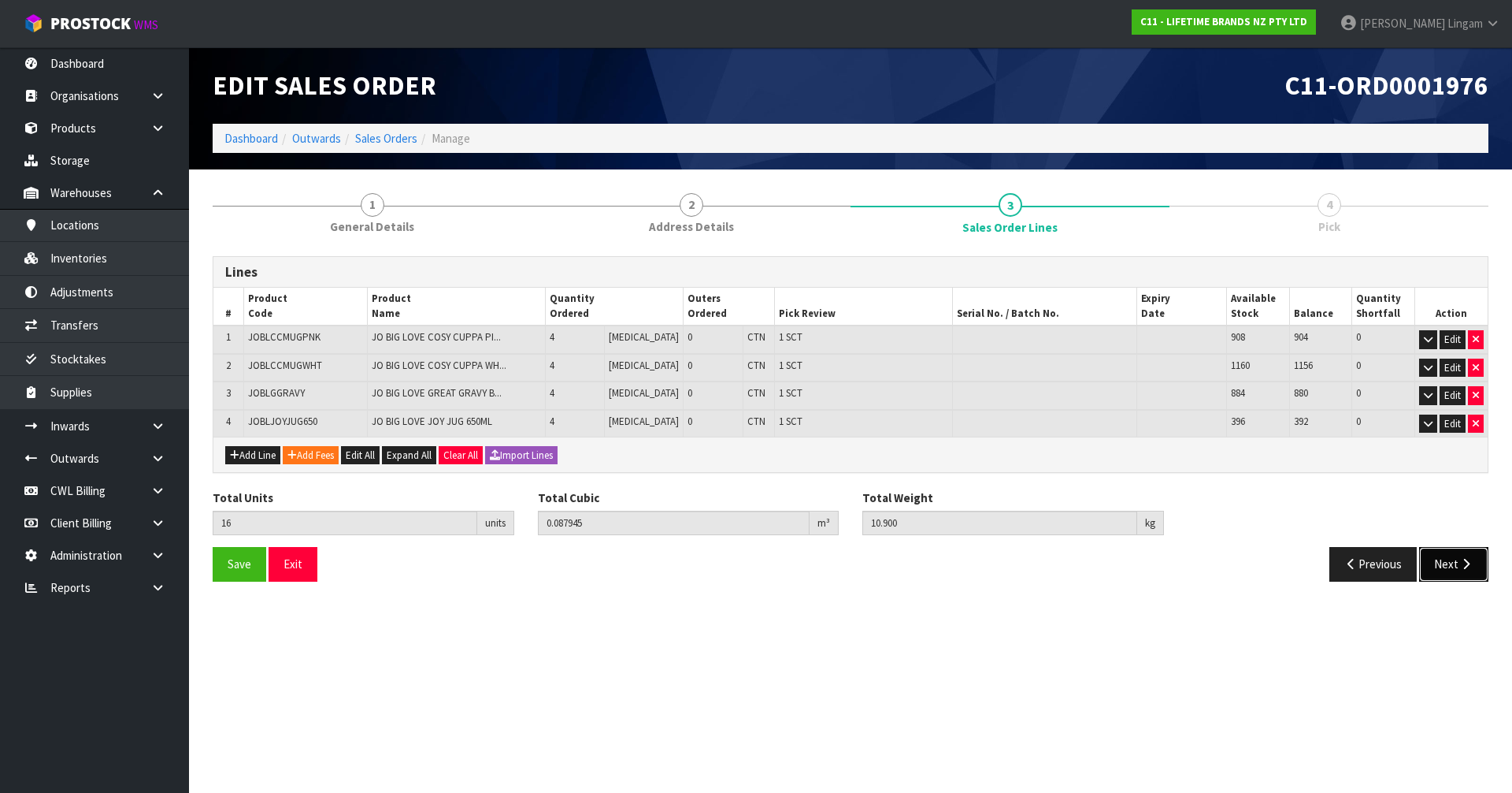
click at [1446, 563] on button "Next" at bounding box center [1454, 564] width 69 height 34
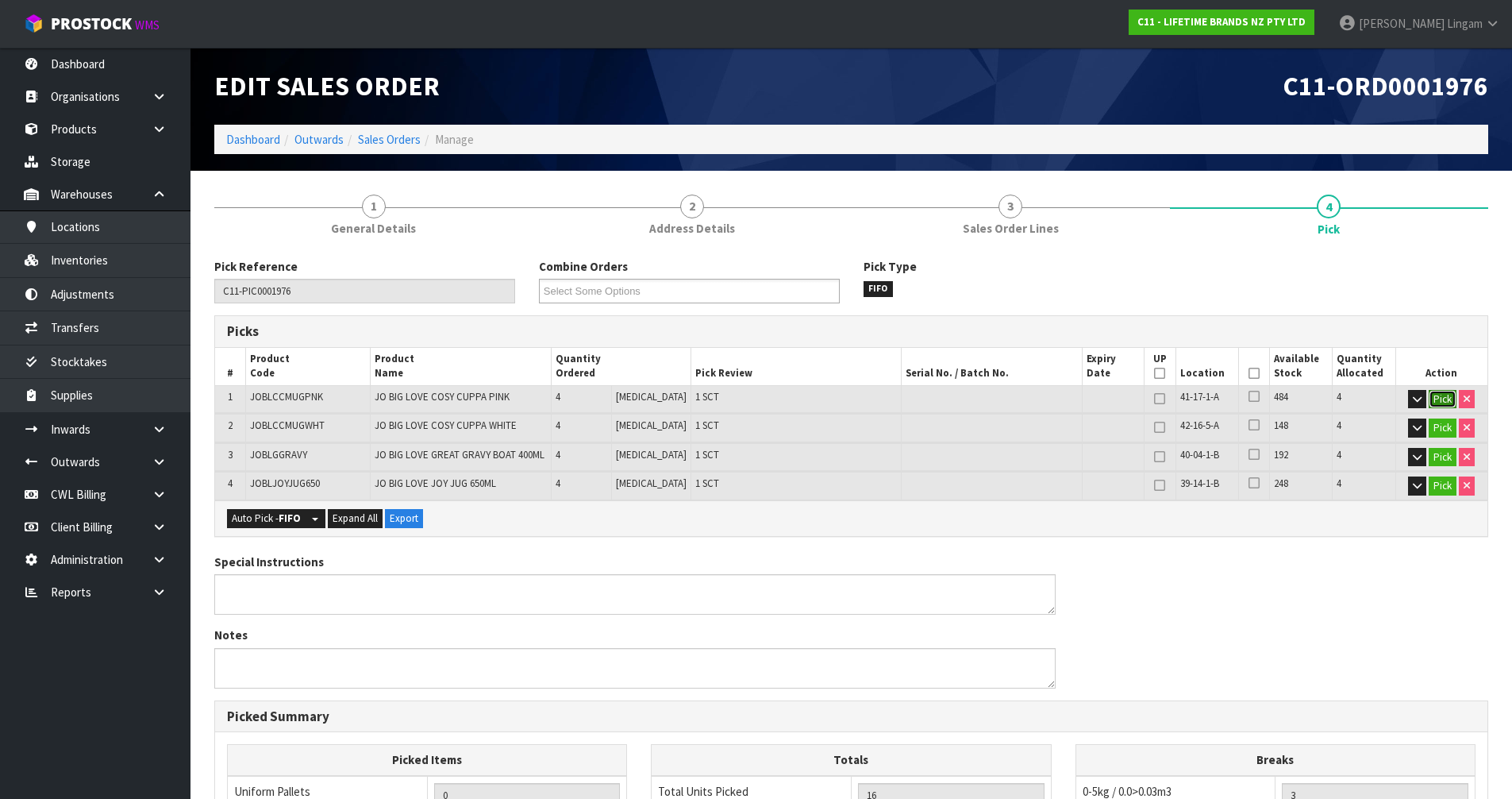
click at [1445, 400] on button "Pick" at bounding box center [1443, 399] width 28 height 19
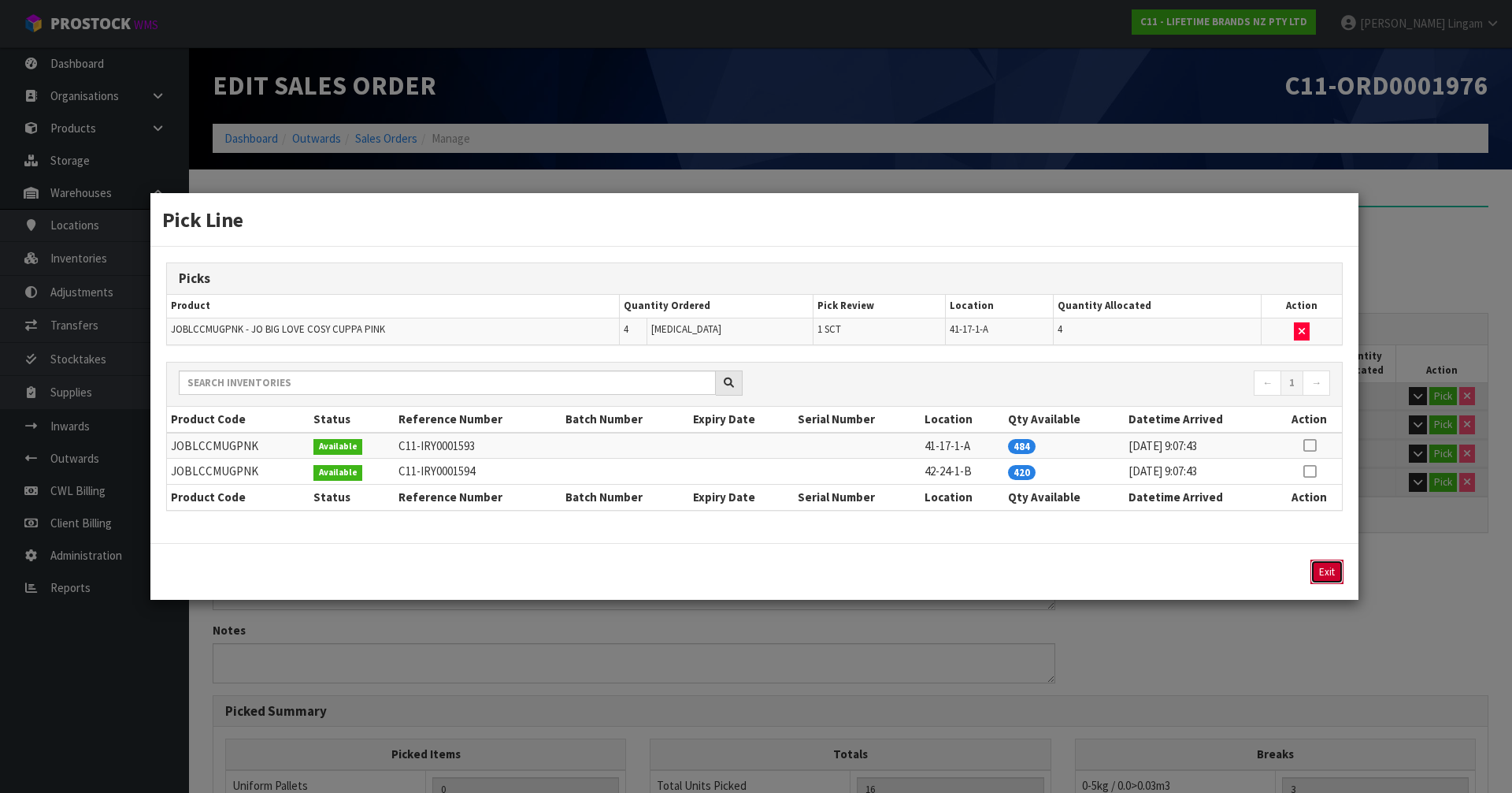
drag, startPoint x: 1329, startPoint y: 567, endPoint x: 1339, endPoint y: 564, distance: 10.4
click at [1331, 567] on button "Exit" at bounding box center [1328, 571] width 34 height 24
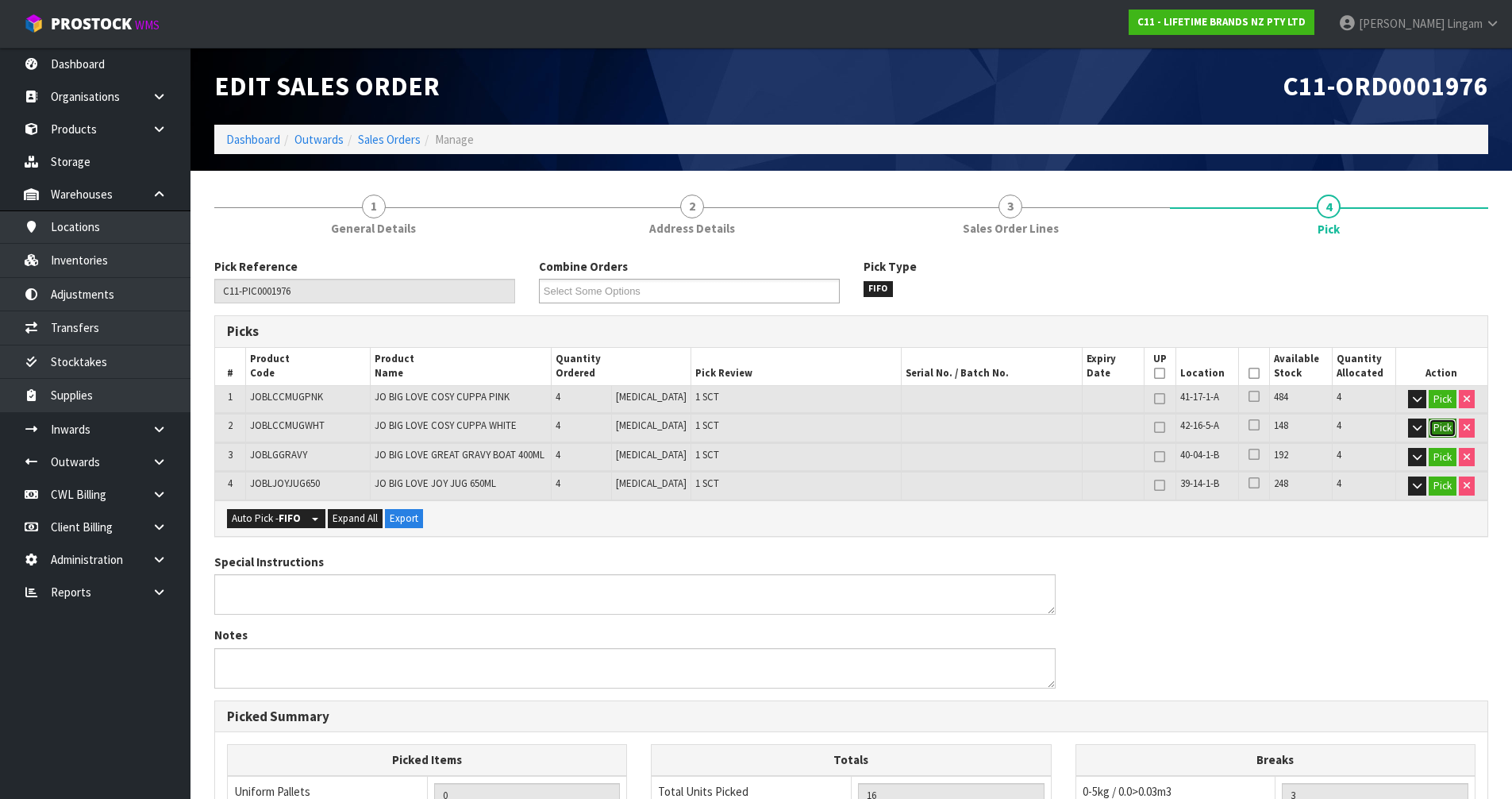
click at [1441, 437] on button "Pick" at bounding box center [1443, 428] width 28 height 19
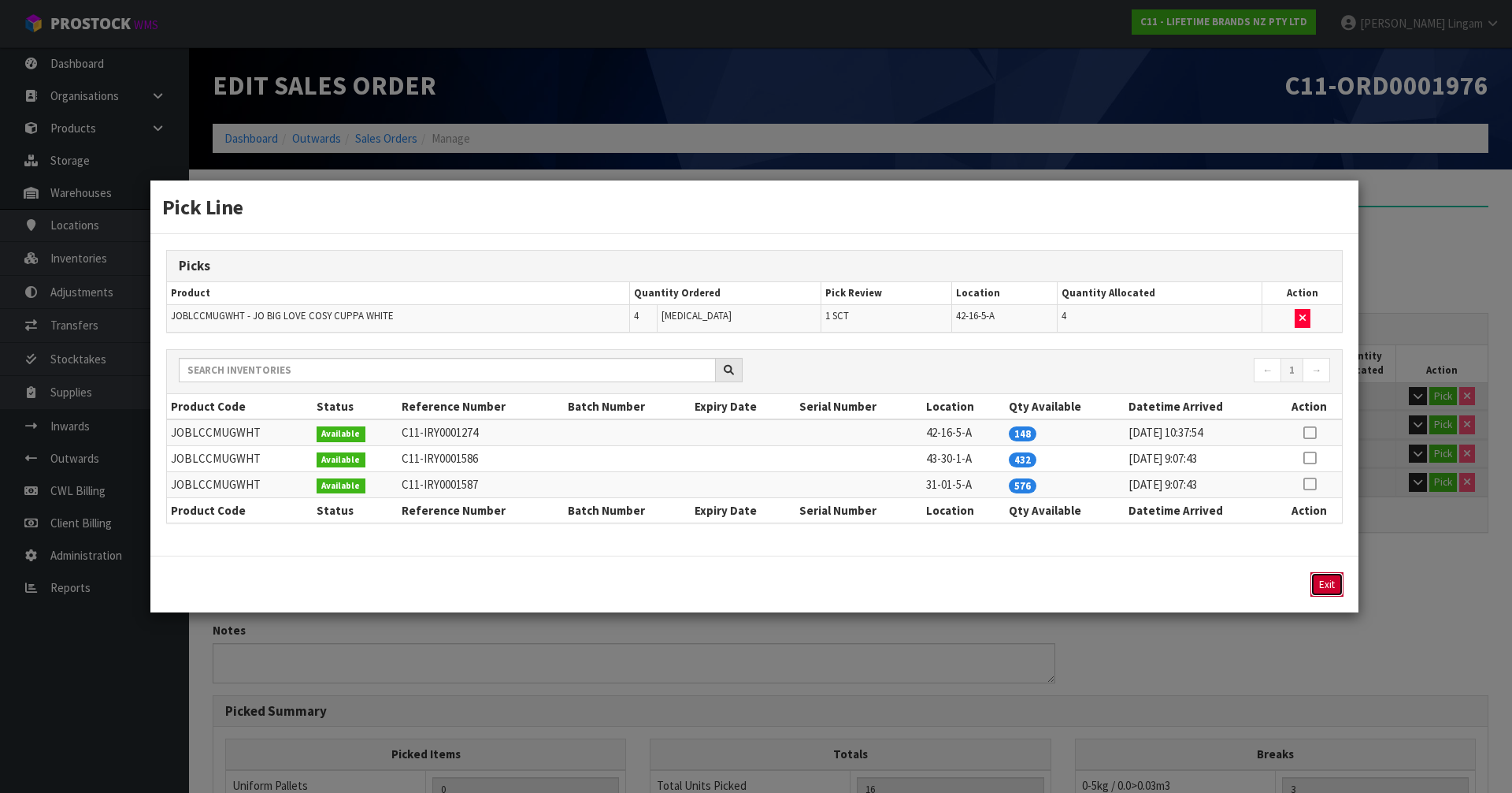
click at [1315, 581] on button "Exit" at bounding box center [1328, 584] width 34 height 24
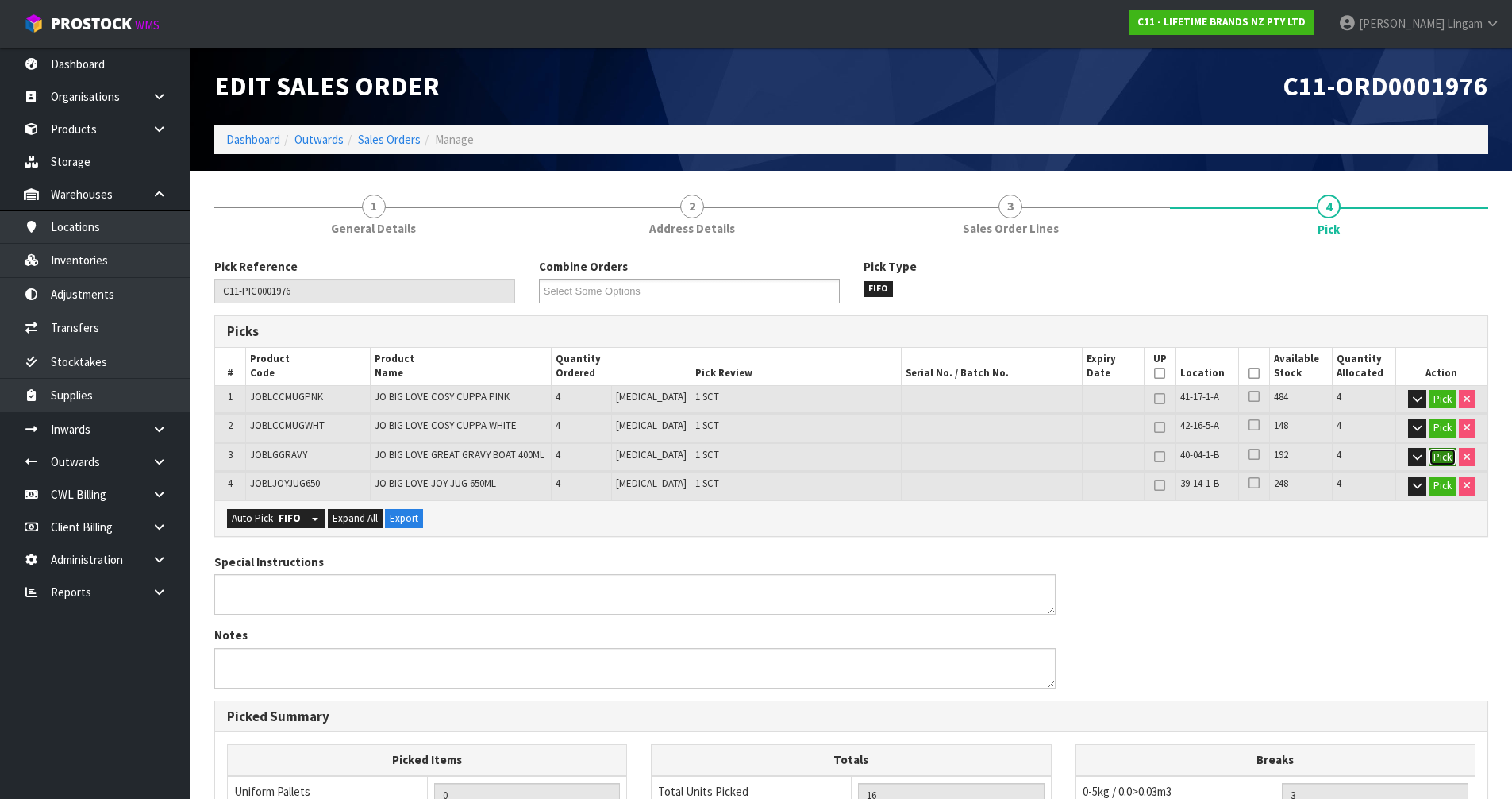
click at [1432, 453] on button "Pick" at bounding box center [1443, 457] width 28 height 19
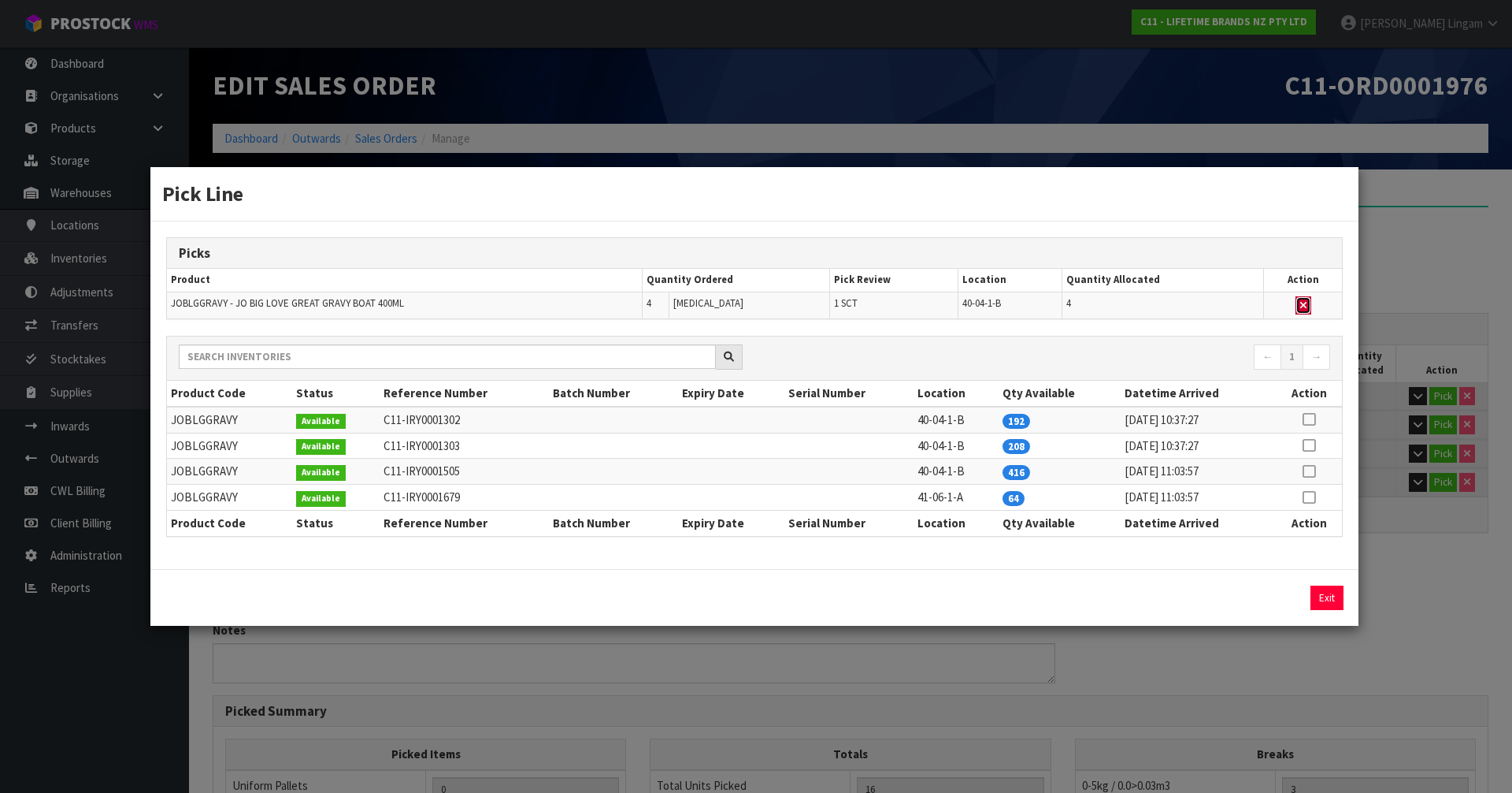
click at [1304, 308] on icon "button" at bounding box center [1303, 305] width 7 height 10
type input "Sub-carton x 3"
type input "12"
type input "0.064397"
type input "8.12"
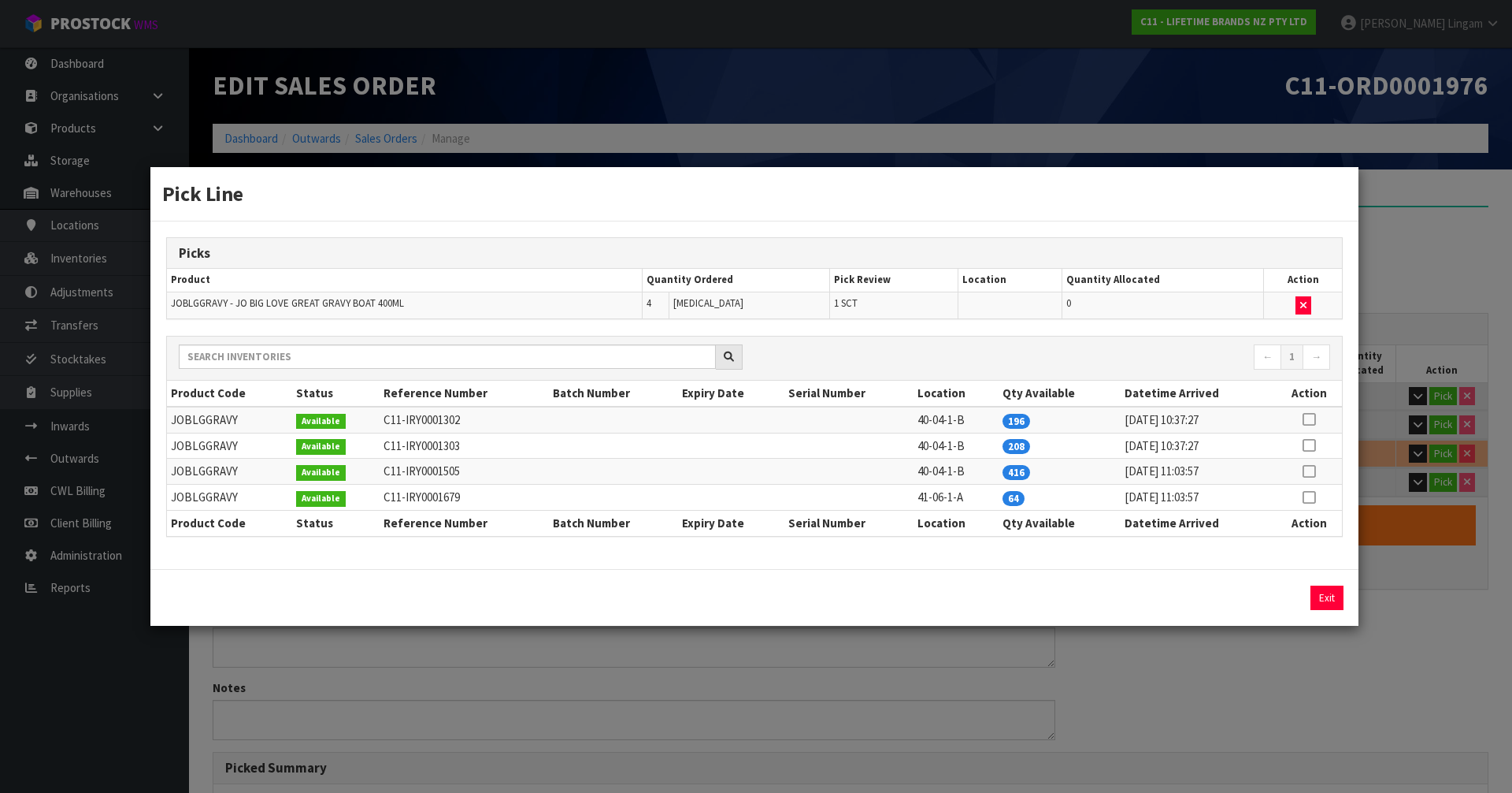
click at [1308, 498] on icon at bounding box center [1309, 498] width 13 height 1
drag, startPoint x: 1276, startPoint y: 601, endPoint x: 1318, endPoint y: 598, distance: 42.1
click at [1277, 600] on button "Assign Pick" at bounding box center [1274, 597] width 64 height 24
type input "Sub-carton x 4"
type input "16"
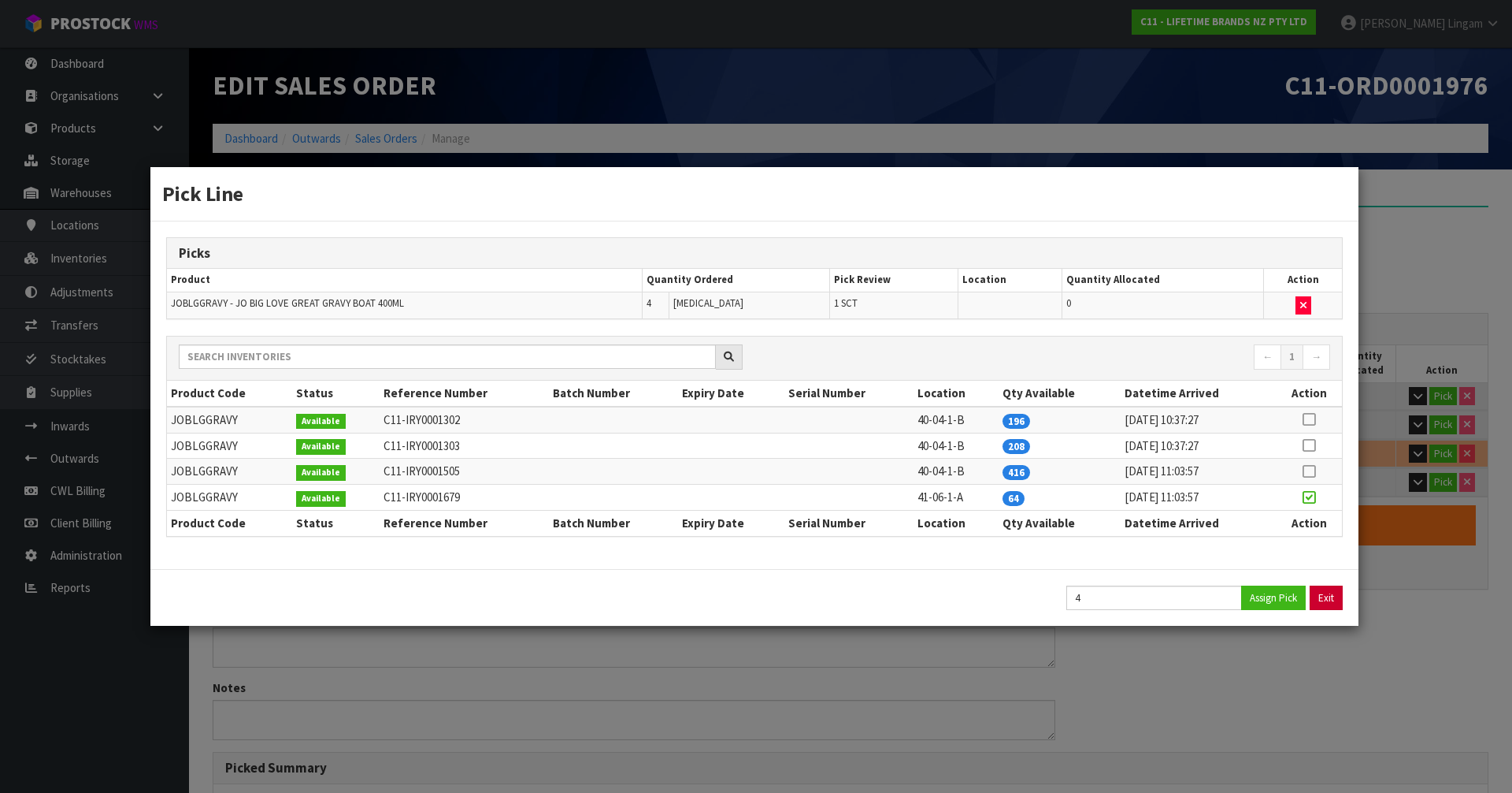
type input "0.087945"
type input "10.9"
click at [1337, 596] on button "Exit" at bounding box center [1328, 597] width 34 height 24
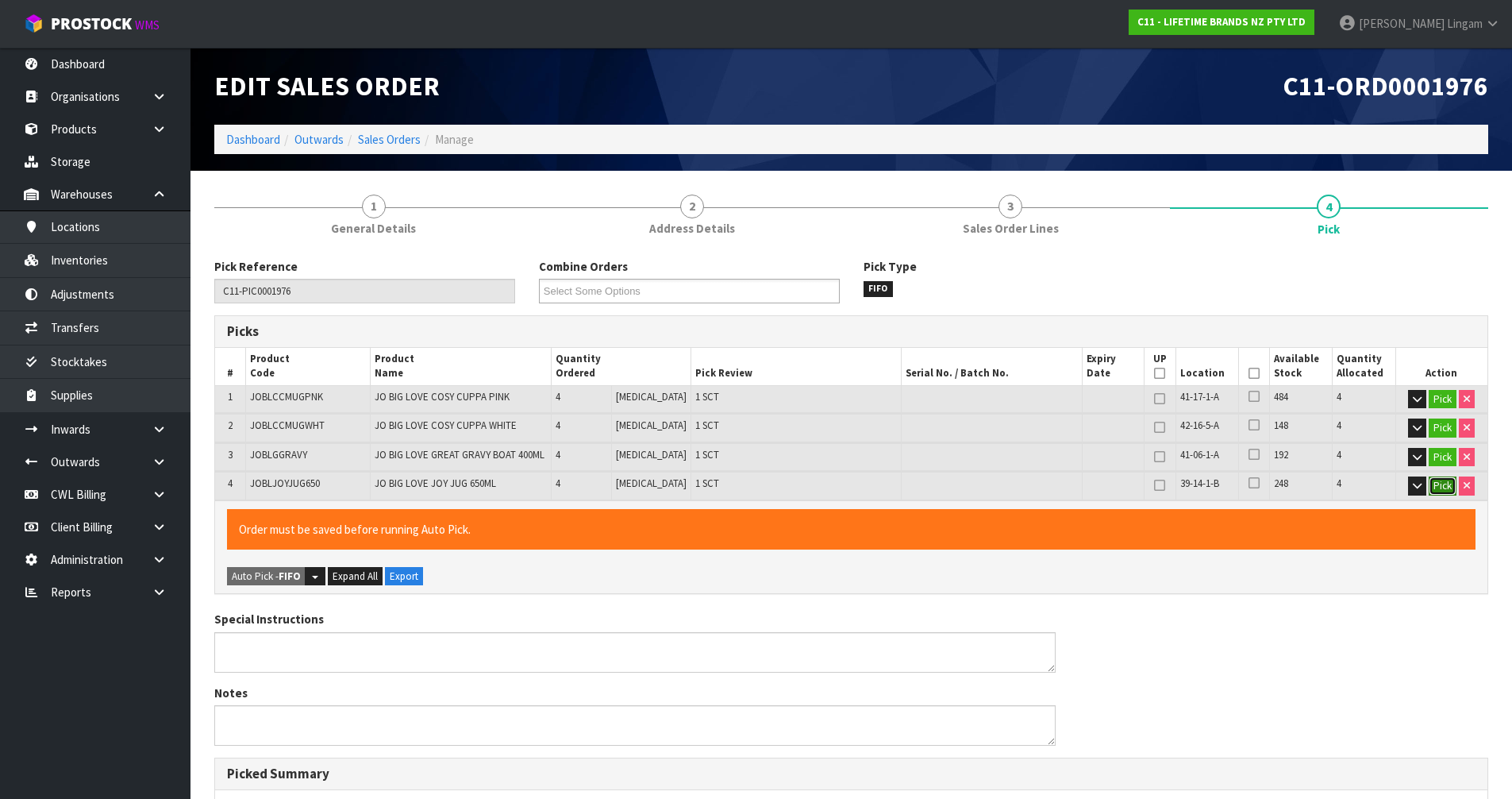
click at [1433, 482] on button "Pick" at bounding box center [1443, 485] width 28 height 19
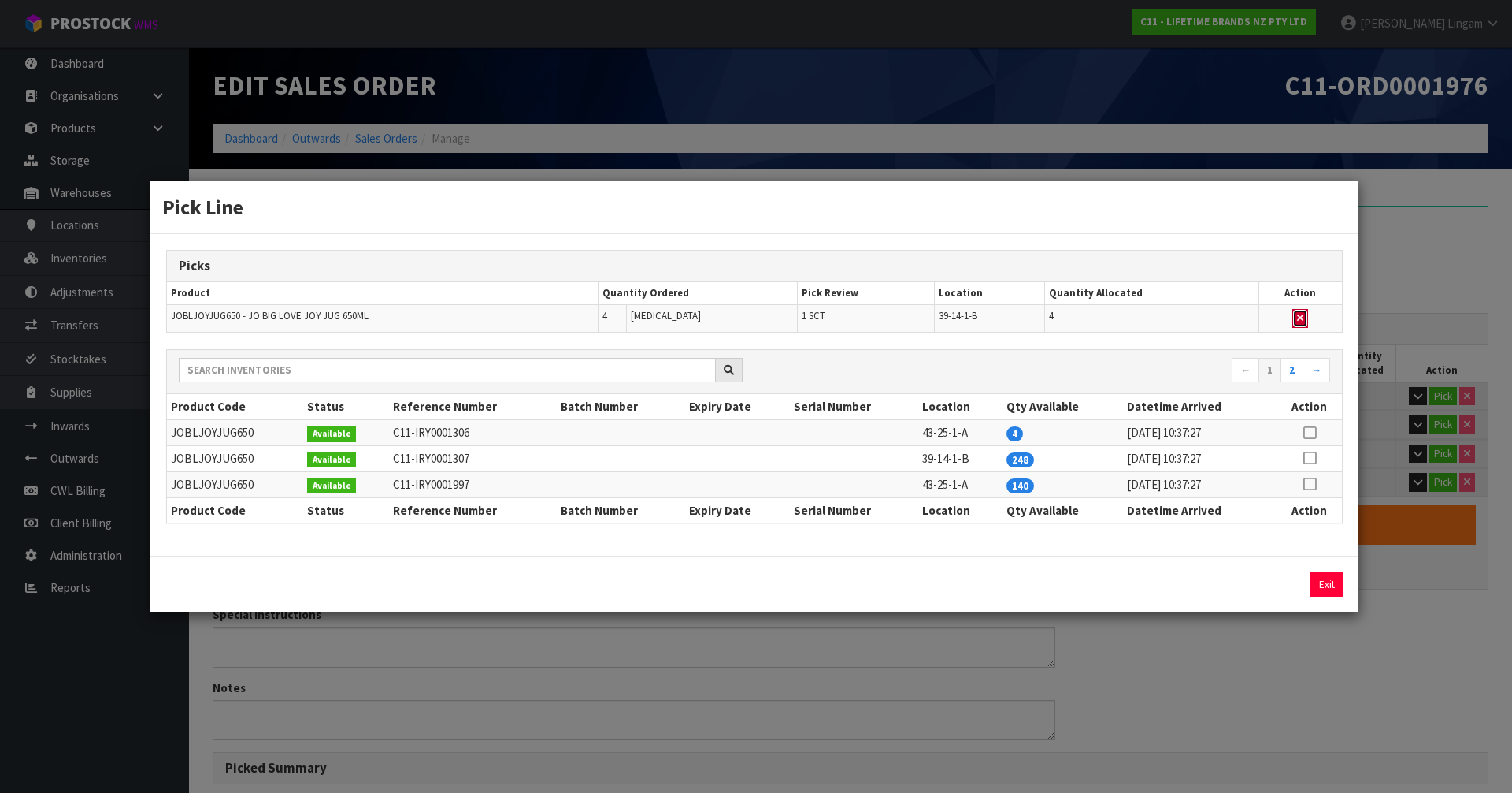
click at [1302, 324] on button "button" at bounding box center [1300, 318] width 16 height 19
type input "Sub-carton x 3"
type input "12"
type input "0.05536"
type input "7.22"
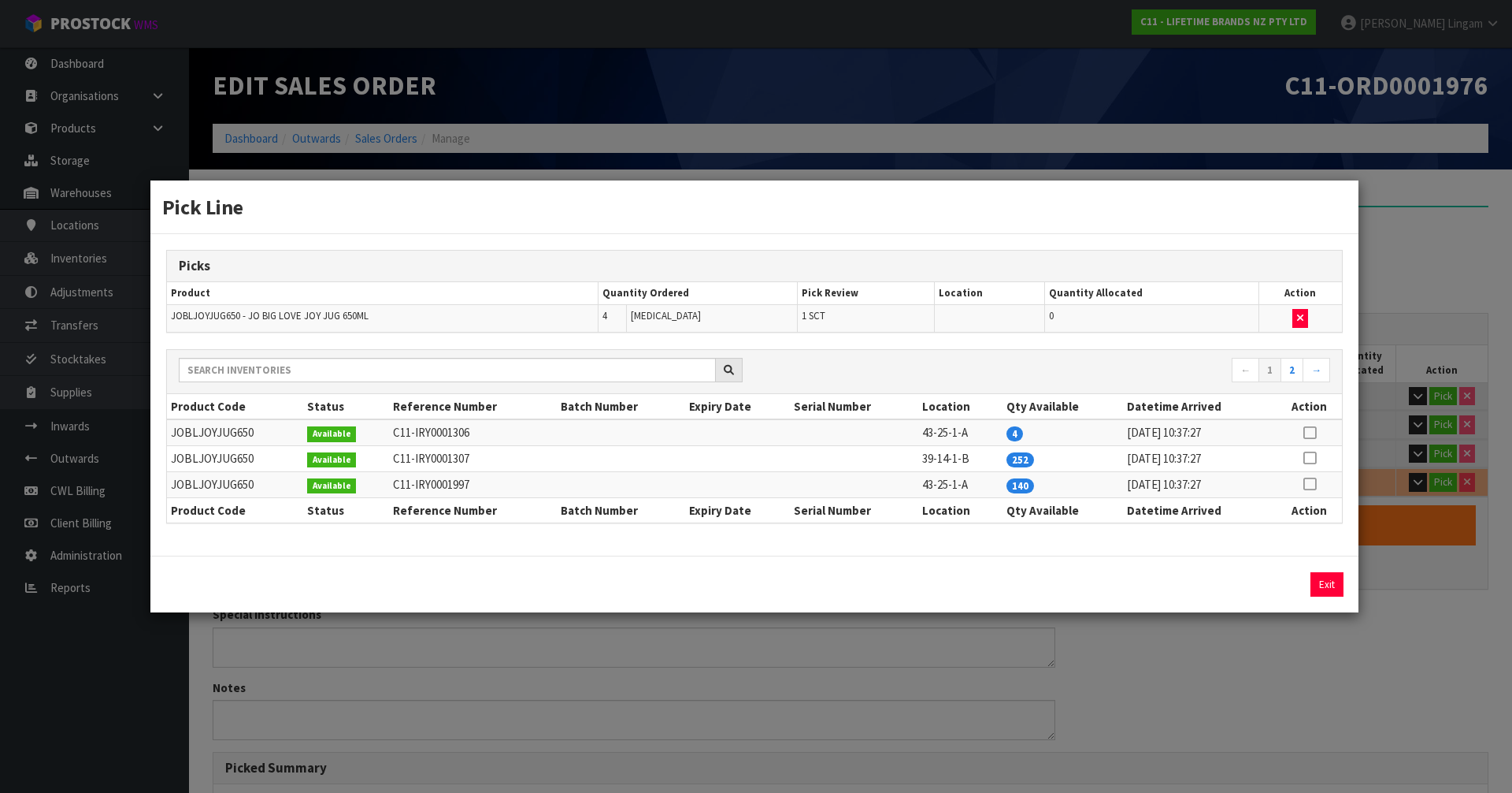
click at [1311, 433] on icon at bounding box center [1310, 432] width 13 height 1
click at [1292, 582] on button "Assign Pick" at bounding box center [1274, 584] width 64 height 24
type input "Sub-carton x 4"
type input "16"
type input "0.087945"
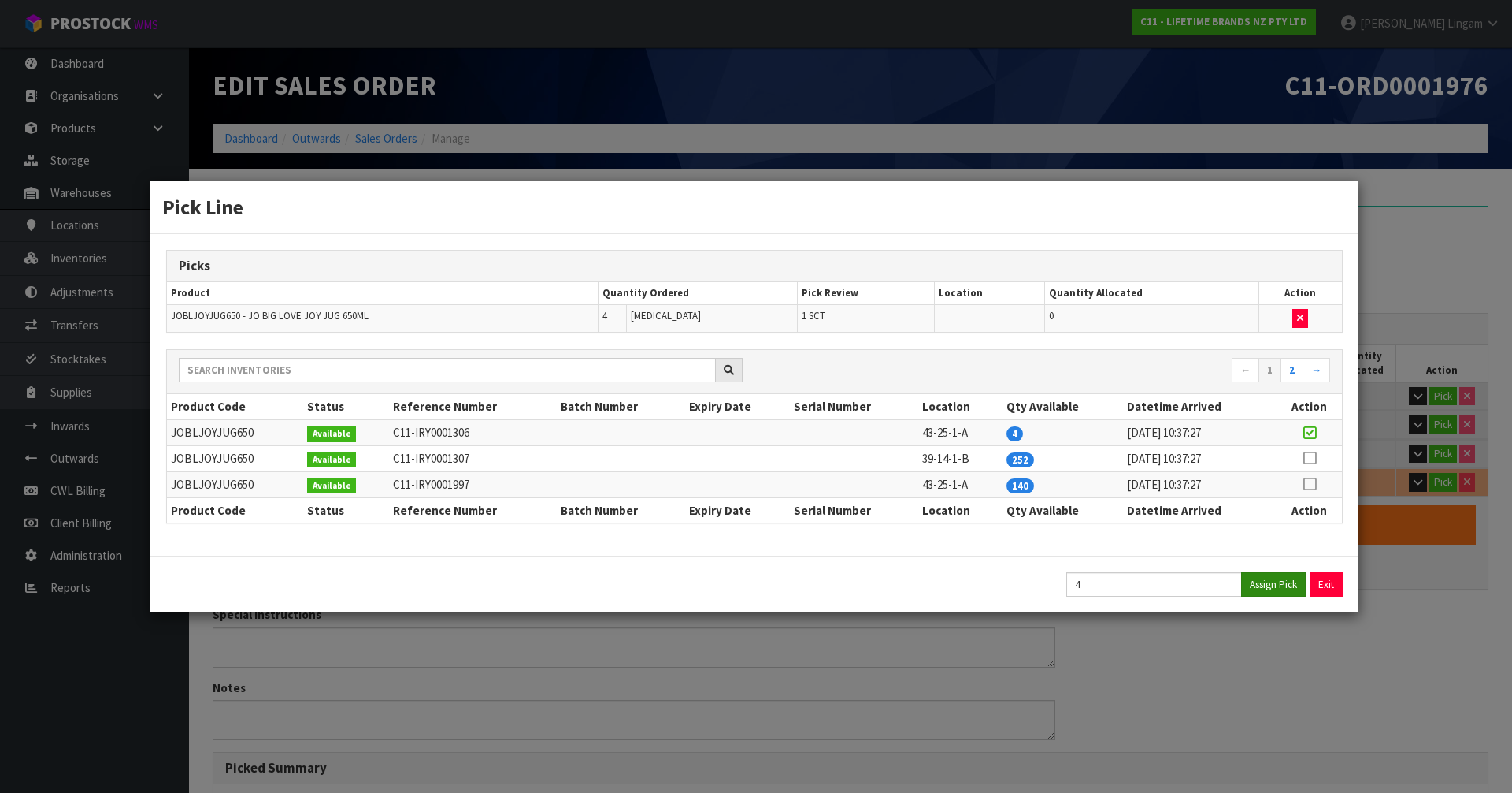
type input "10.9"
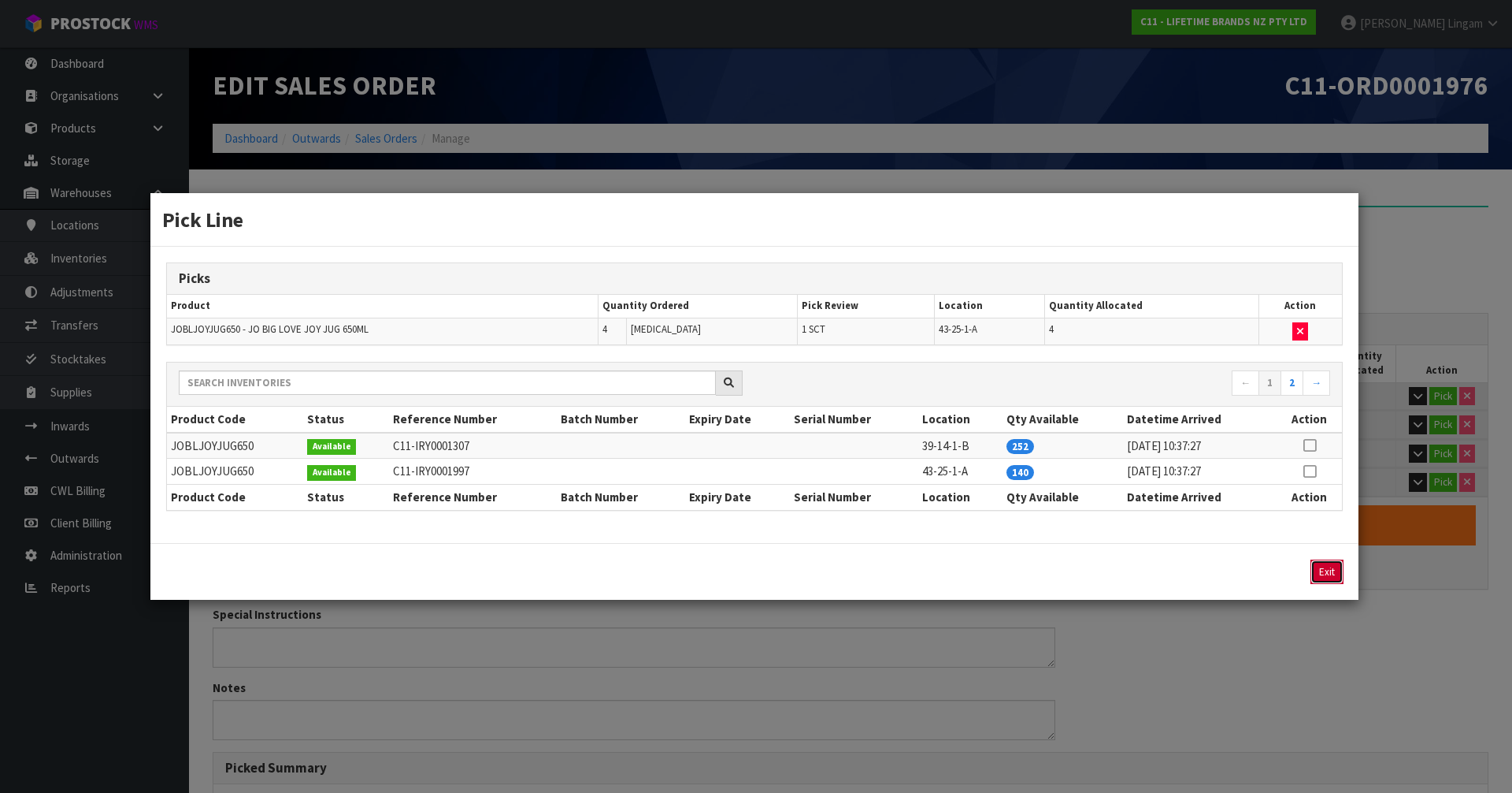
click at [1329, 577] on button "Exit" at bounding box center [1328, 571] width 34 height 24
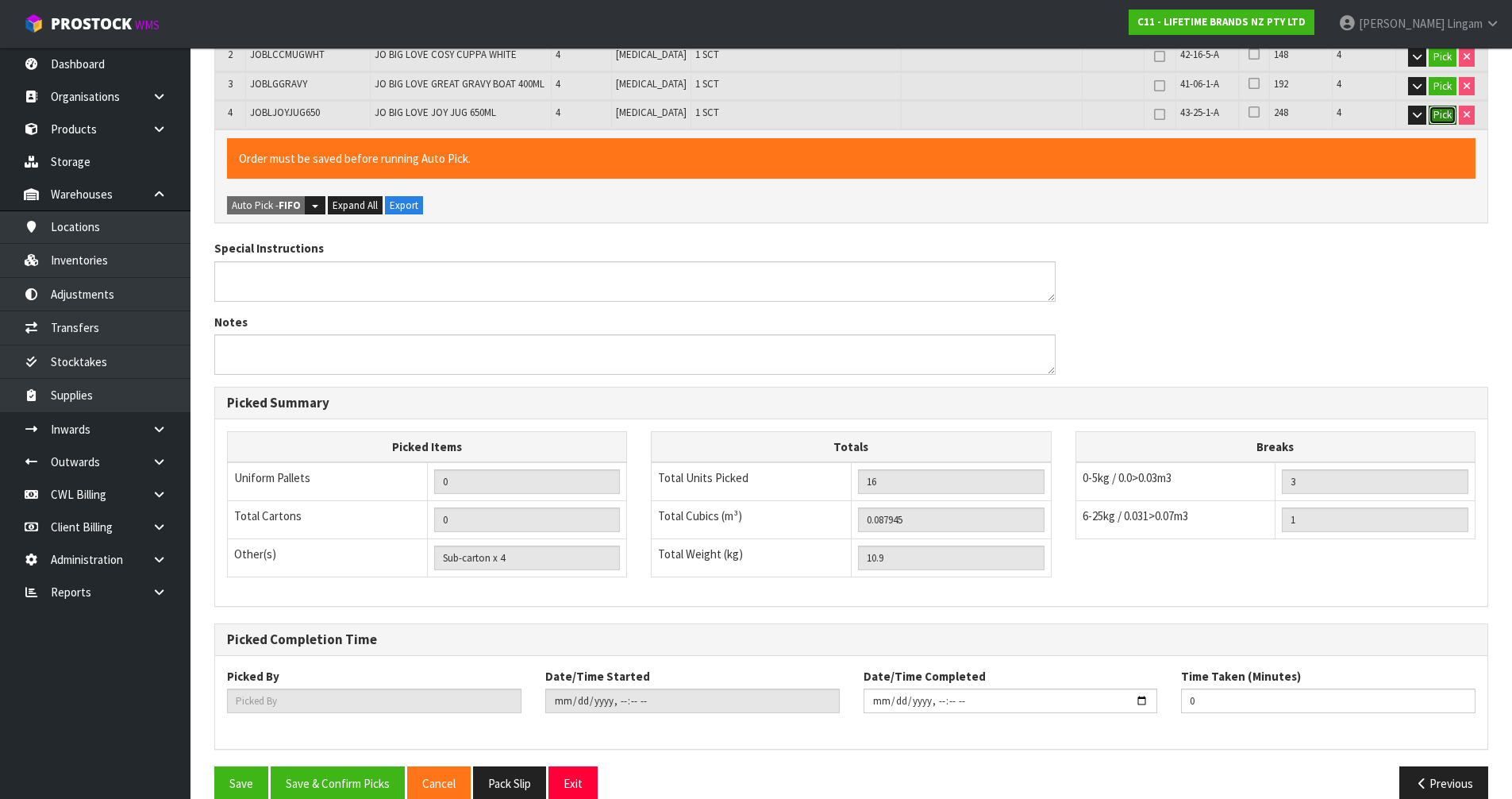
scroll to position [397, 0]
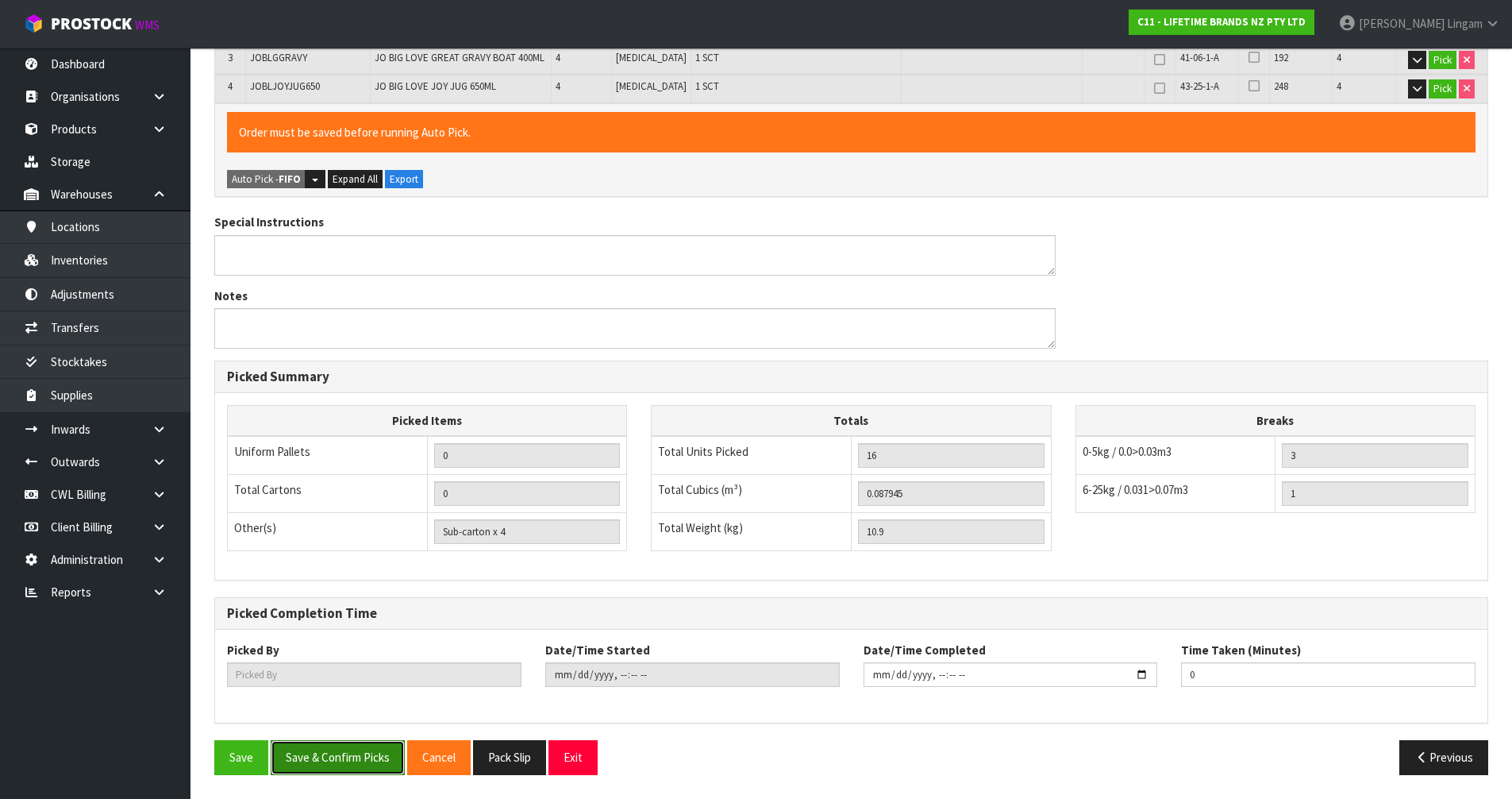
click at [347, 772] on button "Save & Confirm Picks" at bounding box center [337, 757] width 134 height 34
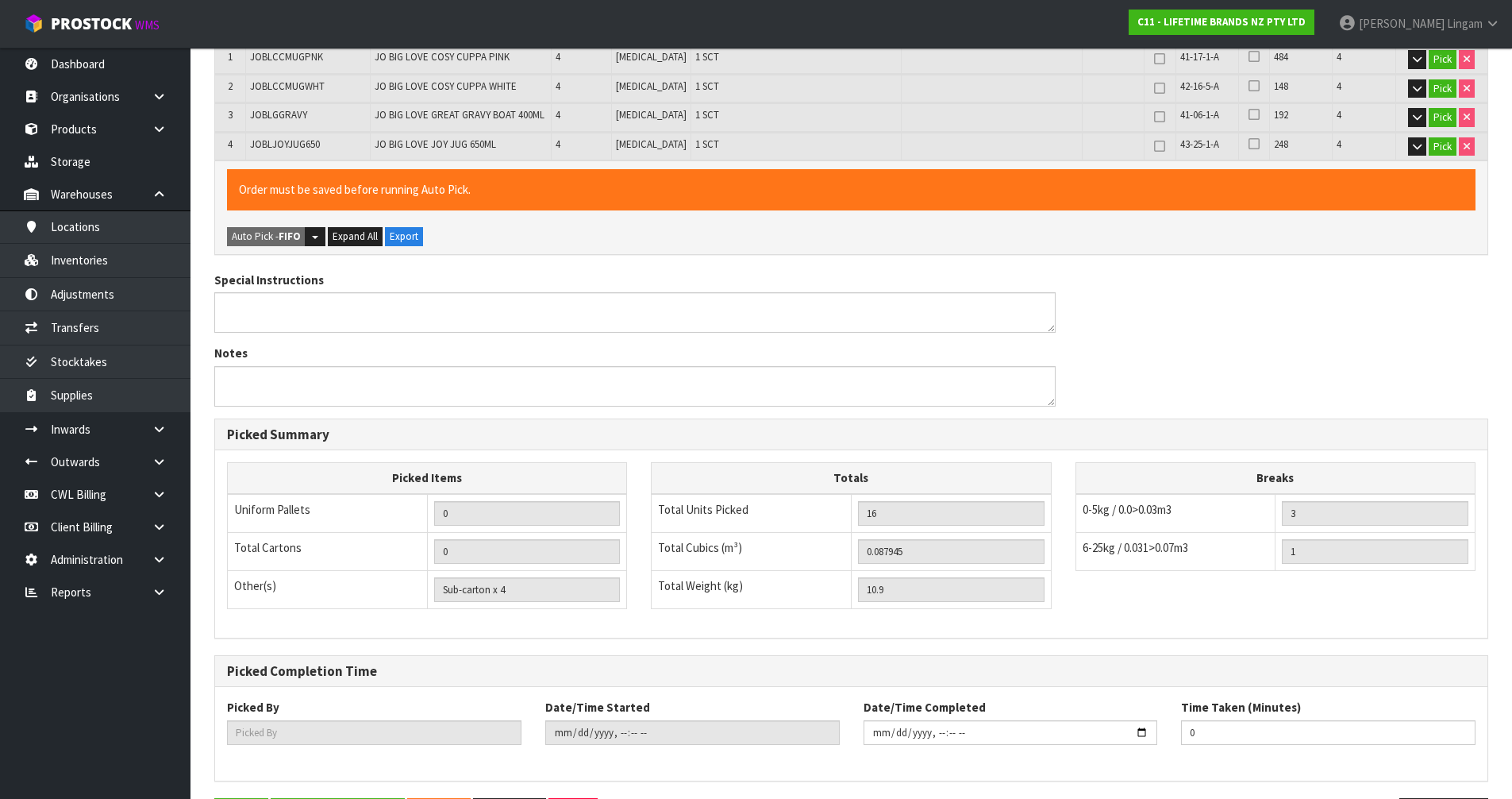
type input "[PERSON_NAME]"
type input "[DATE]T08:33:44"
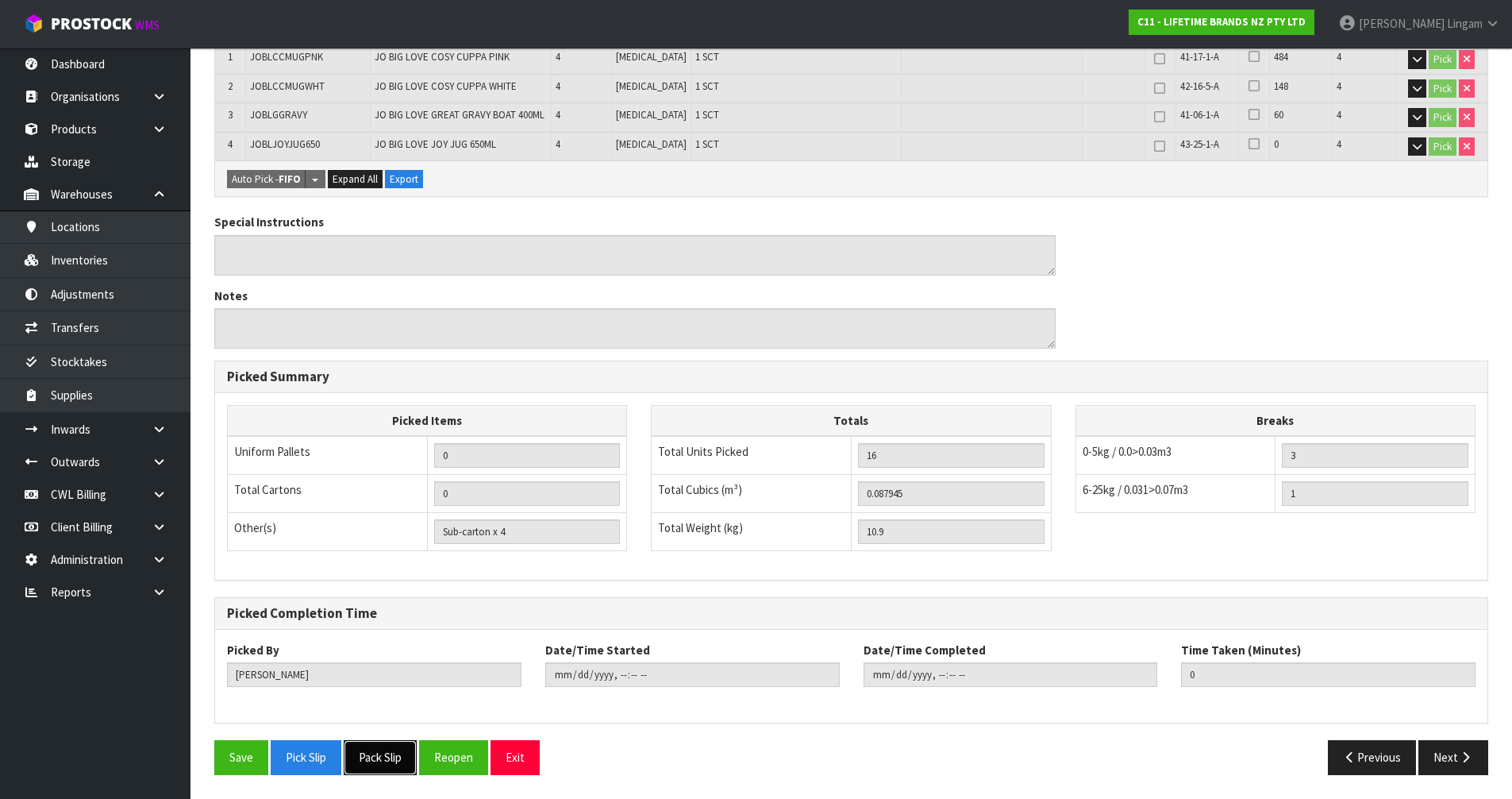
click at [362, 761] on button "Pack Slip" at bounding box center [380, 757] width 73 height 34
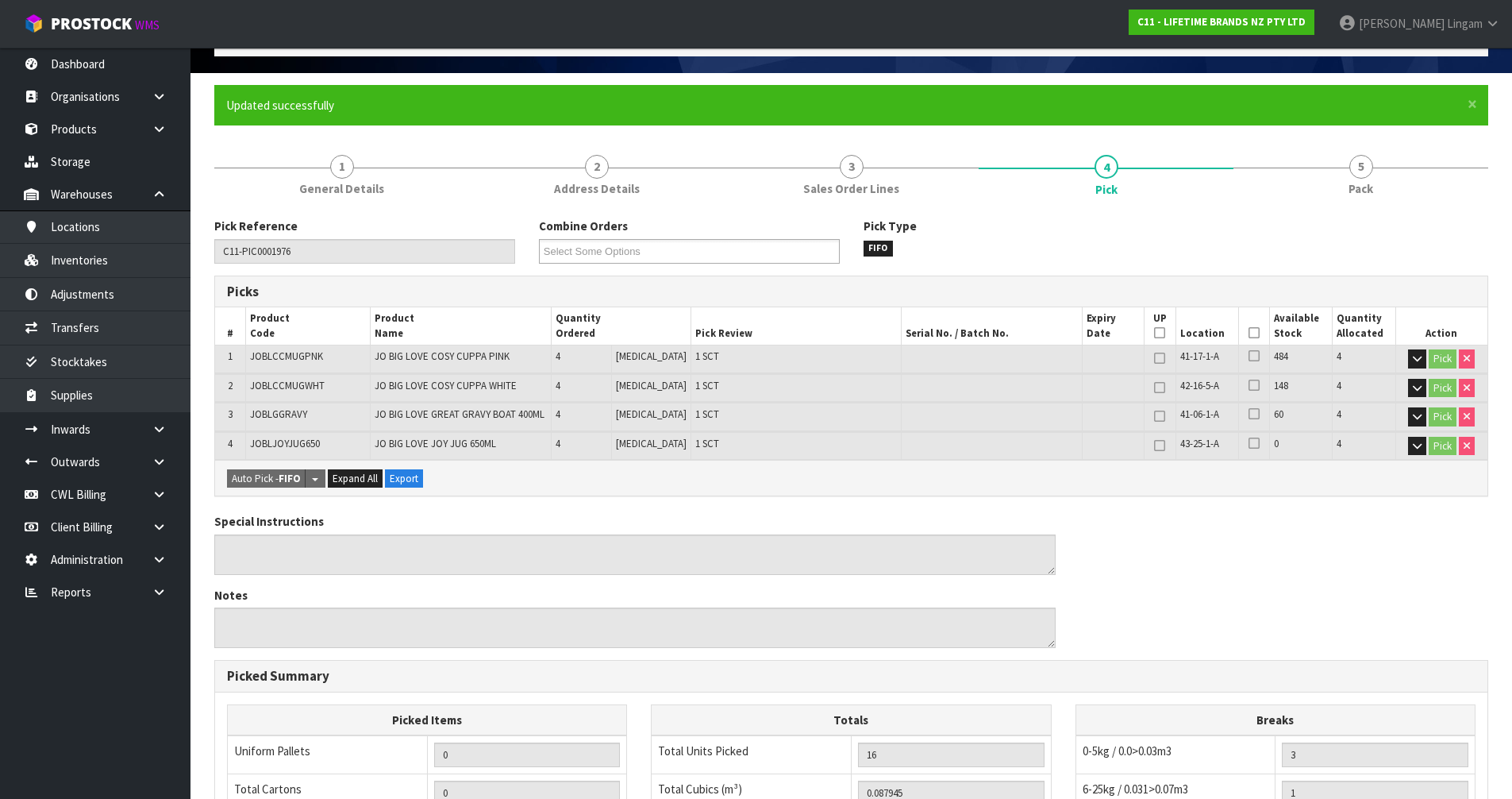
scroll to position [0, 0]
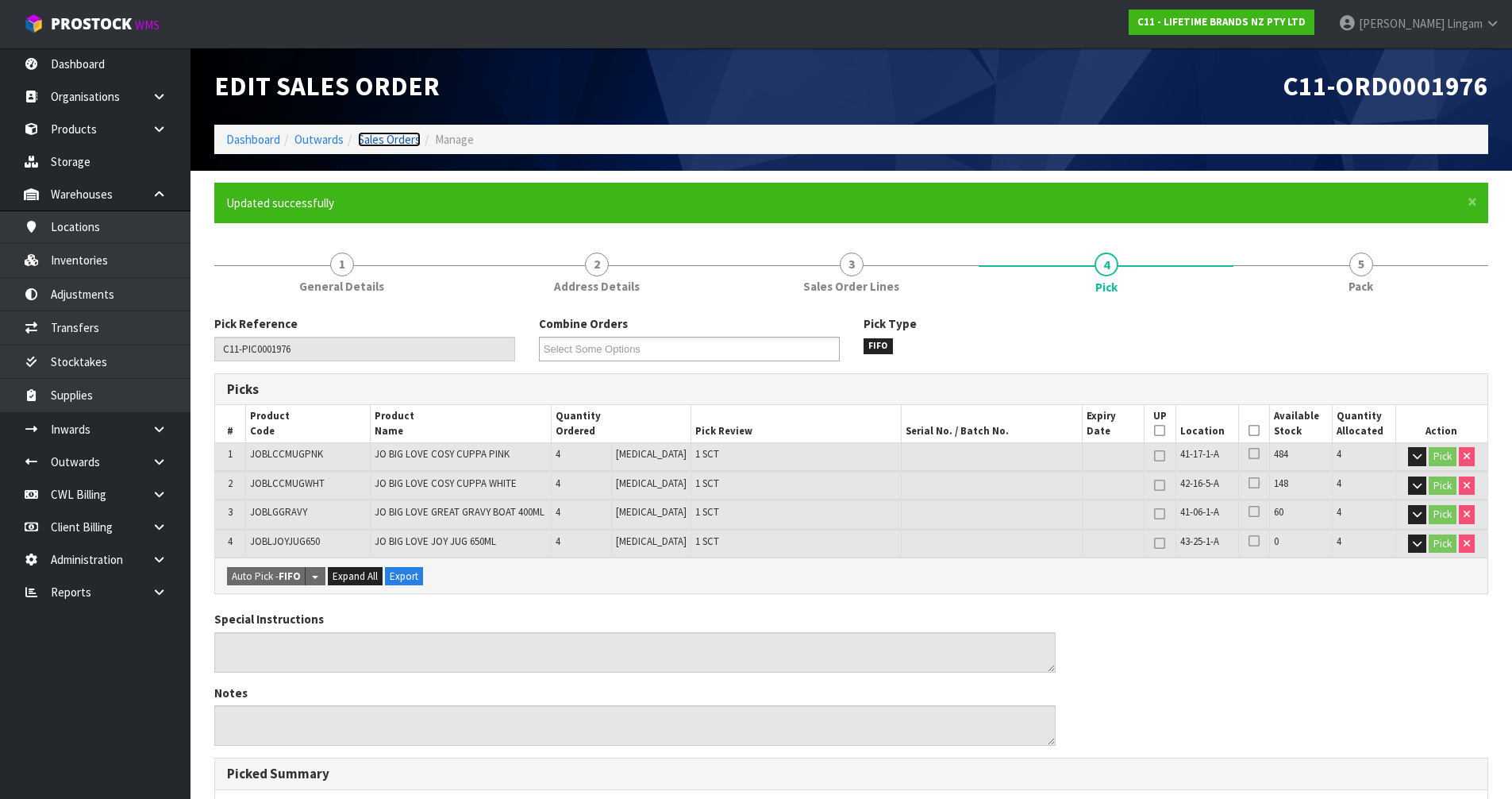
click at [415, 144] on link "Sales Orders" at bounding box center [389, 139] width 63 height 15
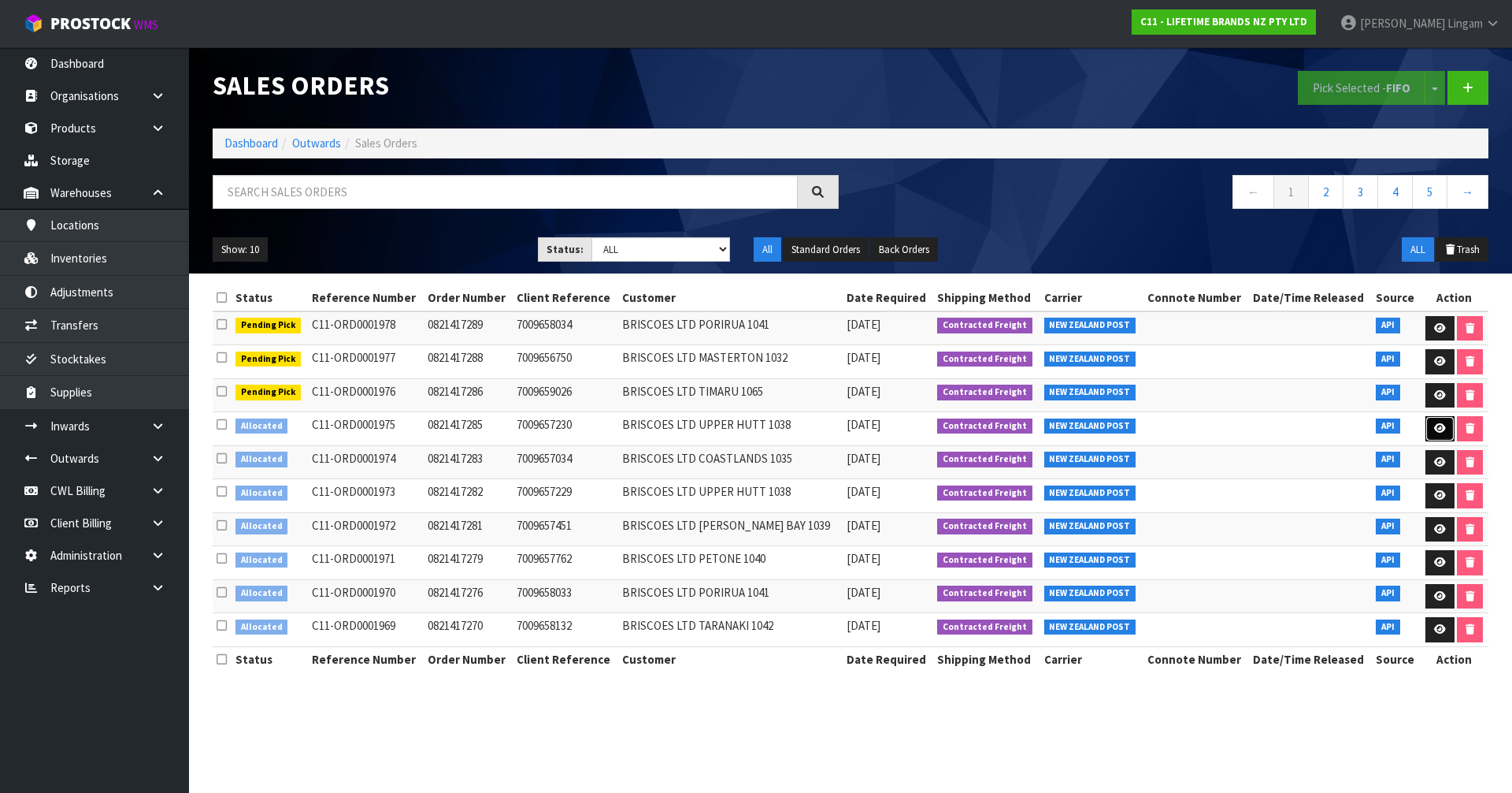
click at [1436, 436] on link at bounding box center [1439, 428] width 29 height 25
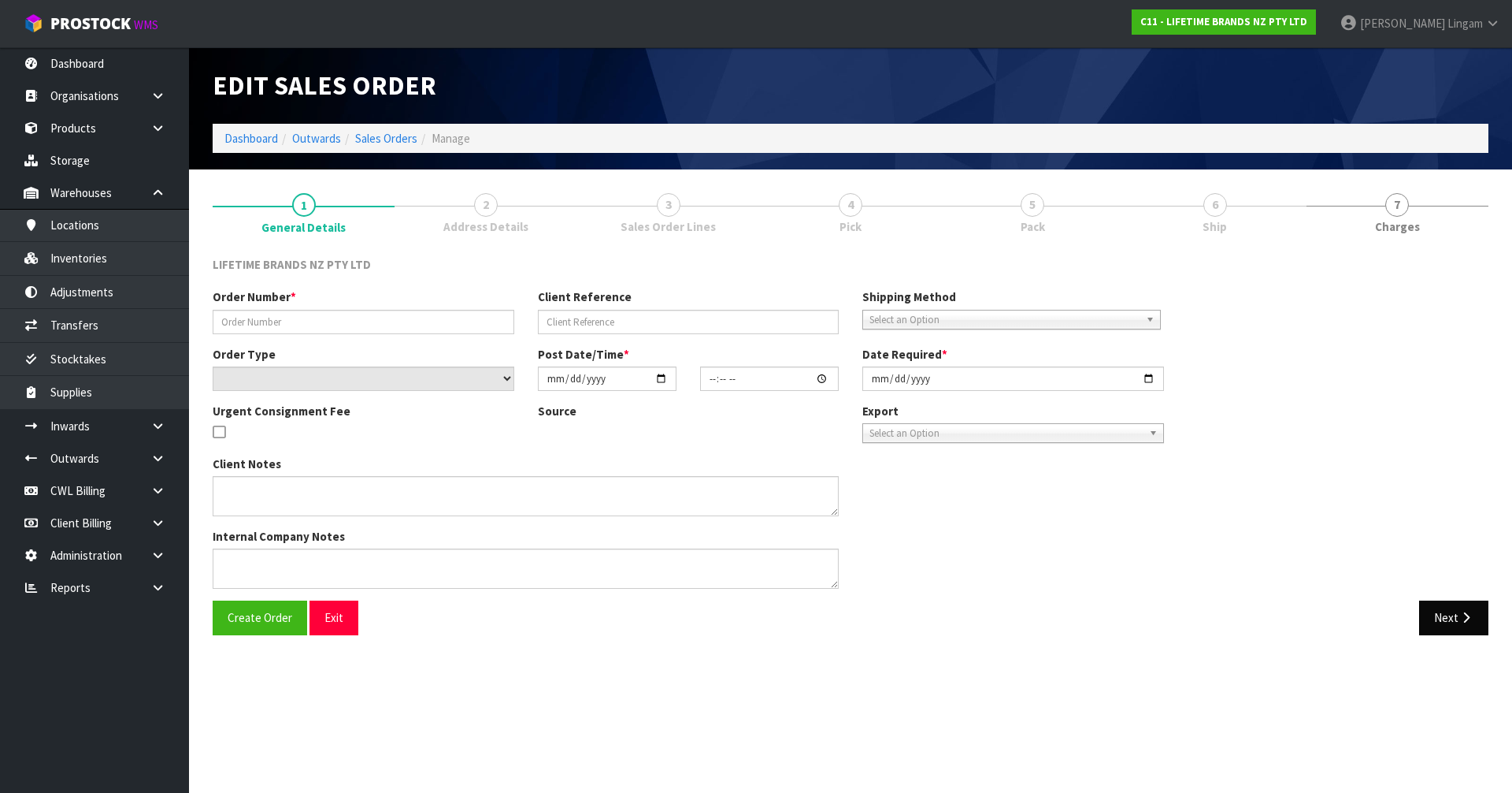
type input "0821417285"
type input "7009657230"
select select "number:0"
type input "[DATE]"
type input "08:09:20.000"
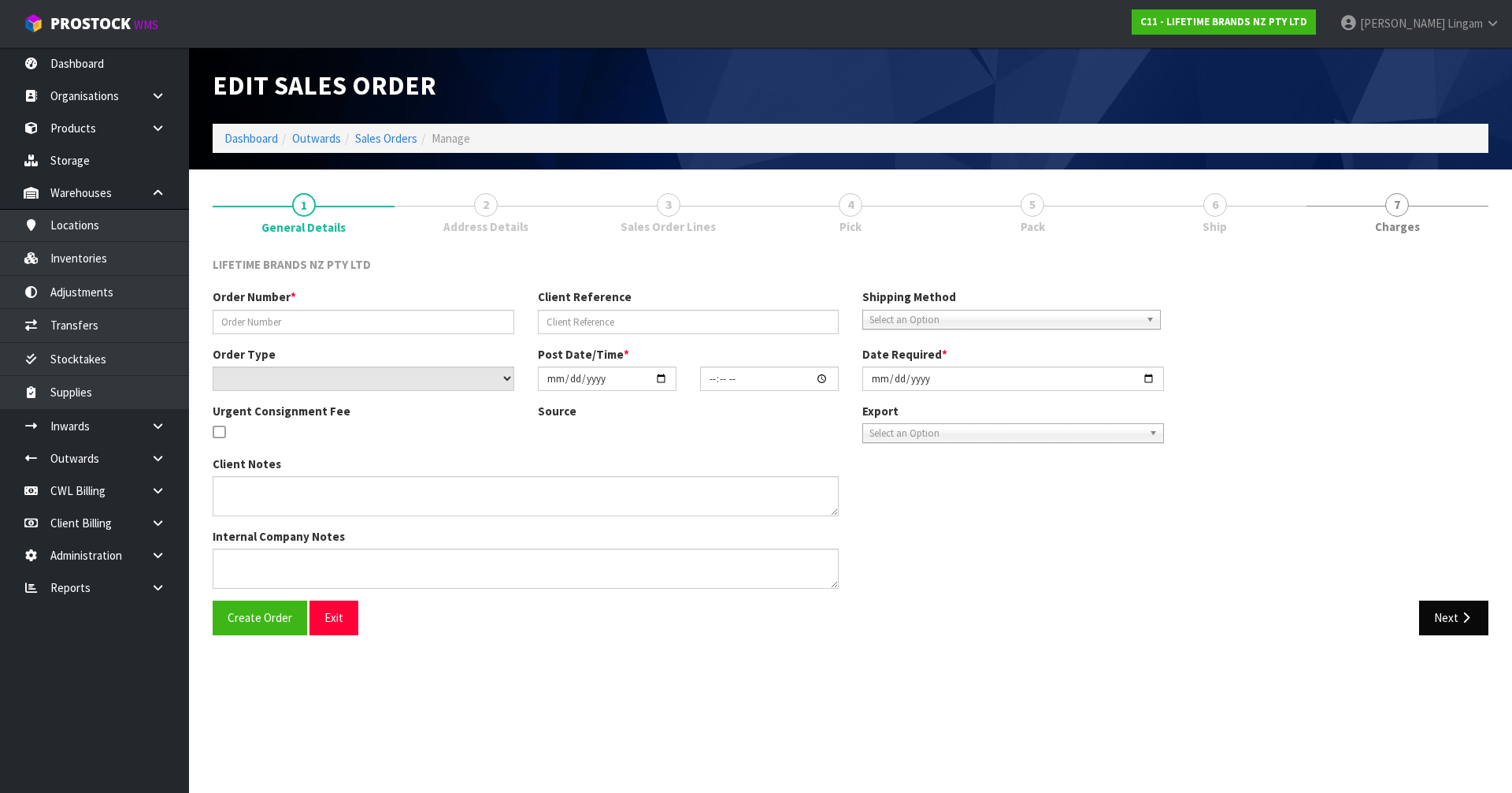
type input "[DATE]"
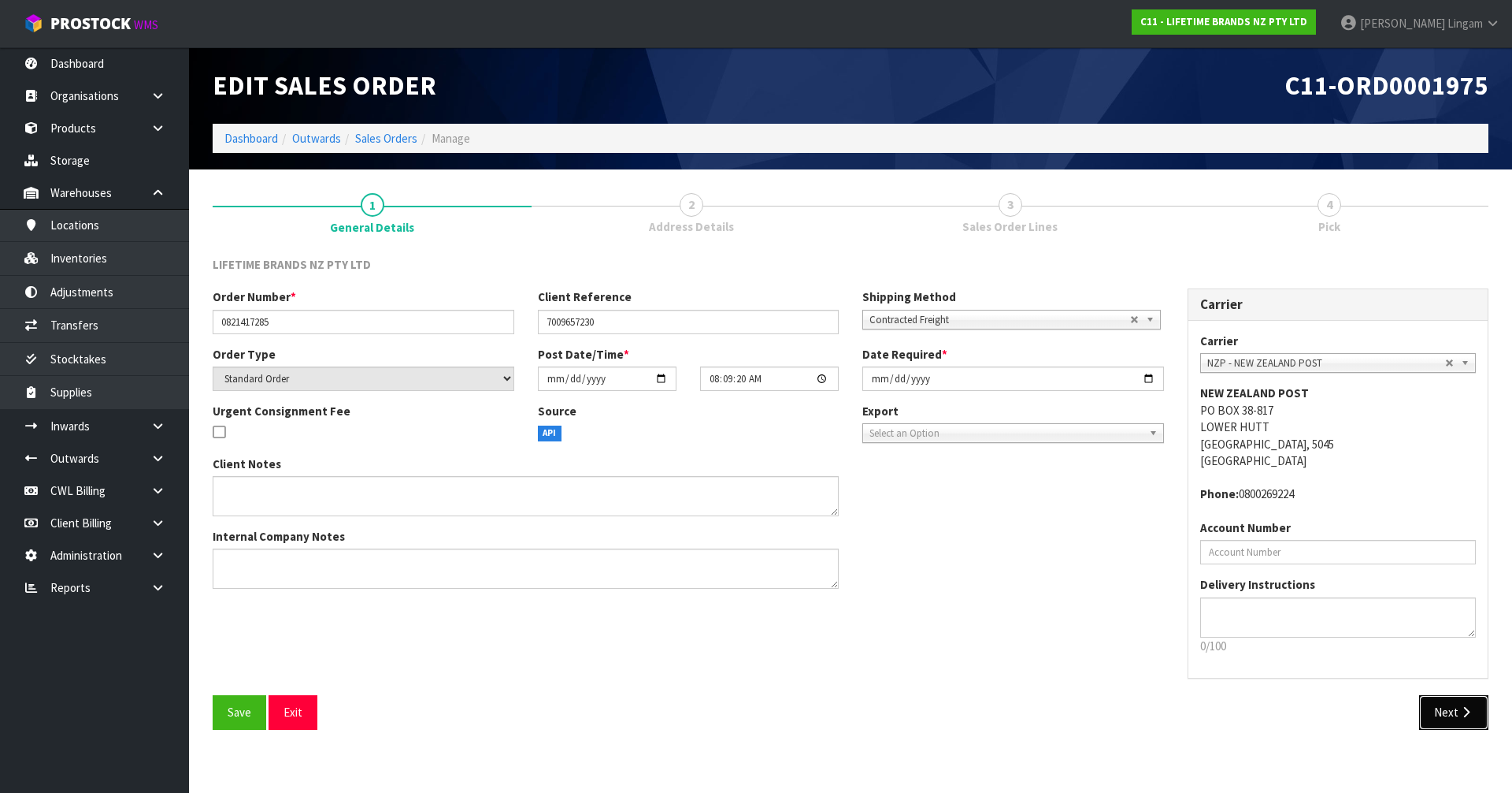
click at [1450, 714] on button "Next" at bounding box center [1454, 712] width 69 height 34
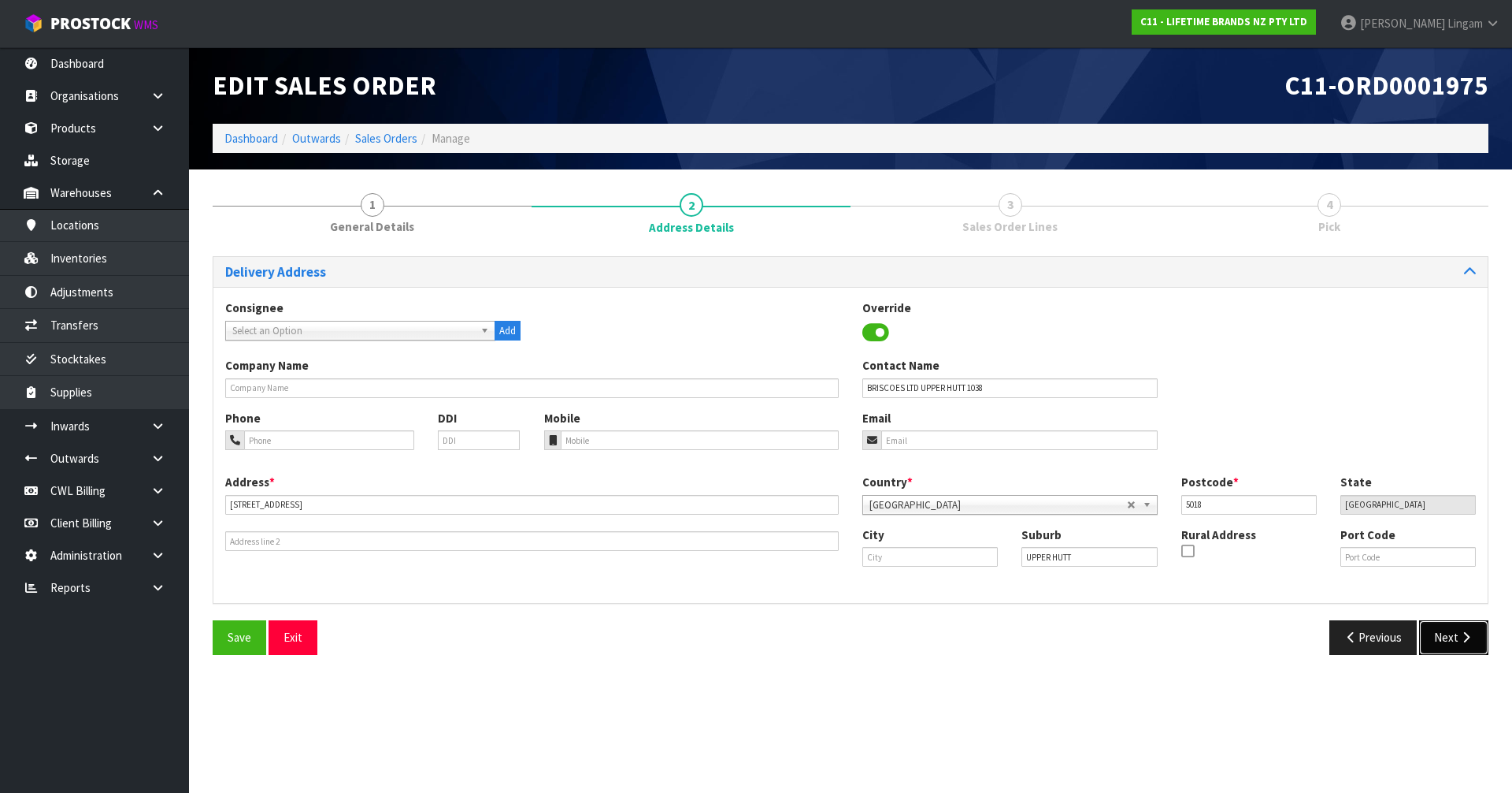
click at [1441, 646] on button "Next" at bounding box center [1454, 636] width 69 height 34
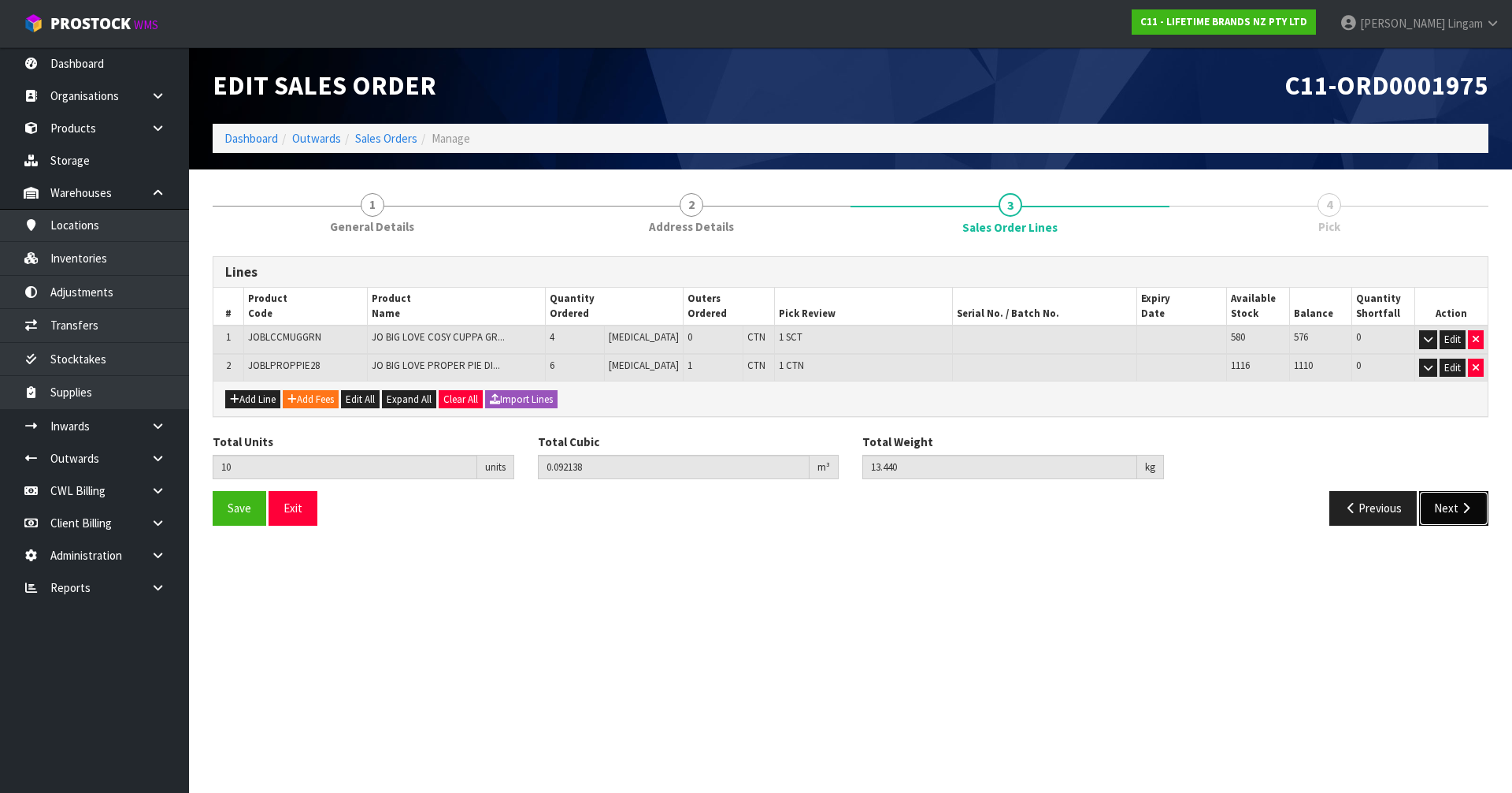
click at [1453, 508] on button "Next" at bounding box center [1454, 508] width 69 height 34
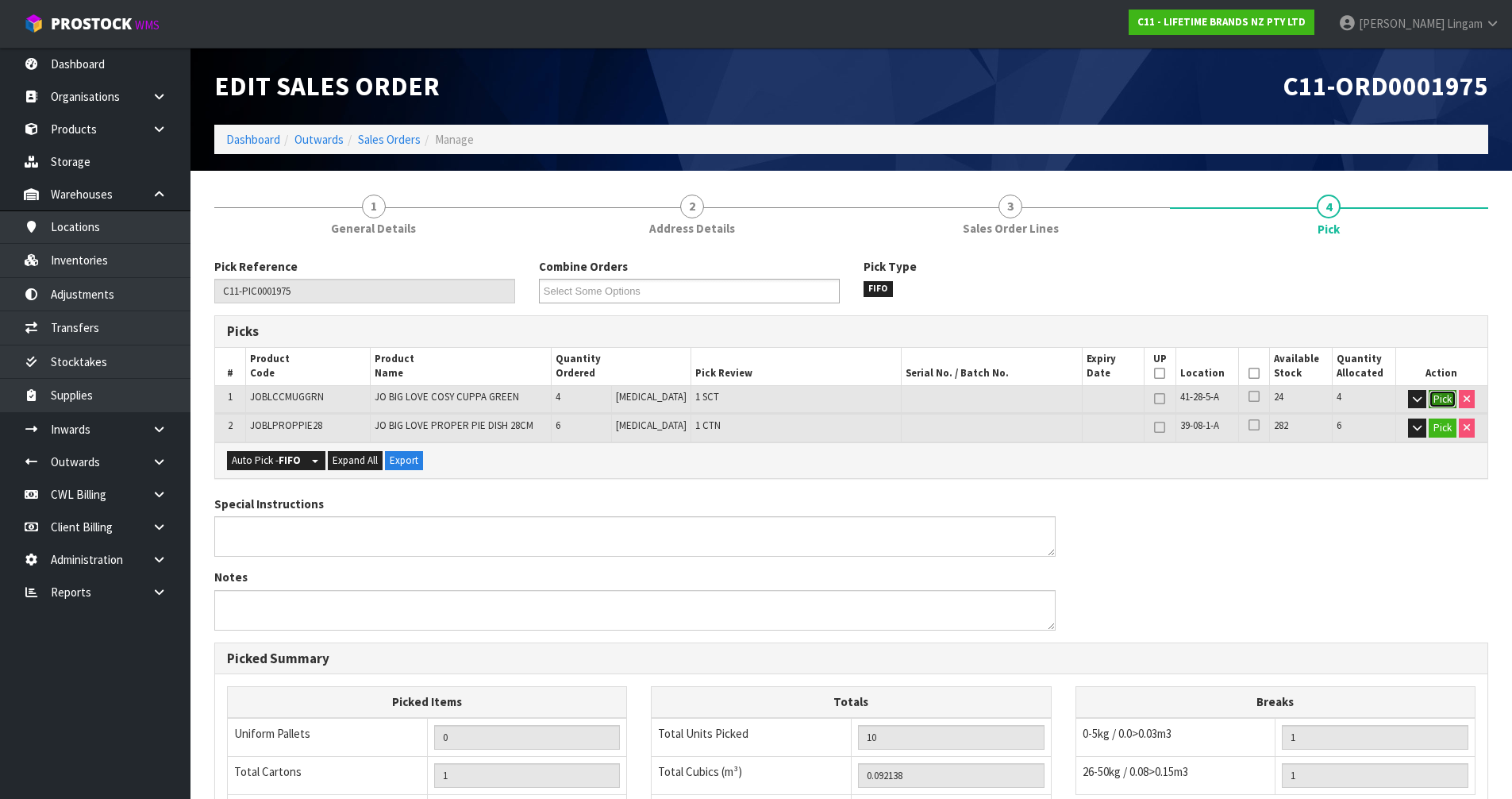
click at [1439, 398] on button "Pick" at bounding box center [1443, 399] width 28 height 19
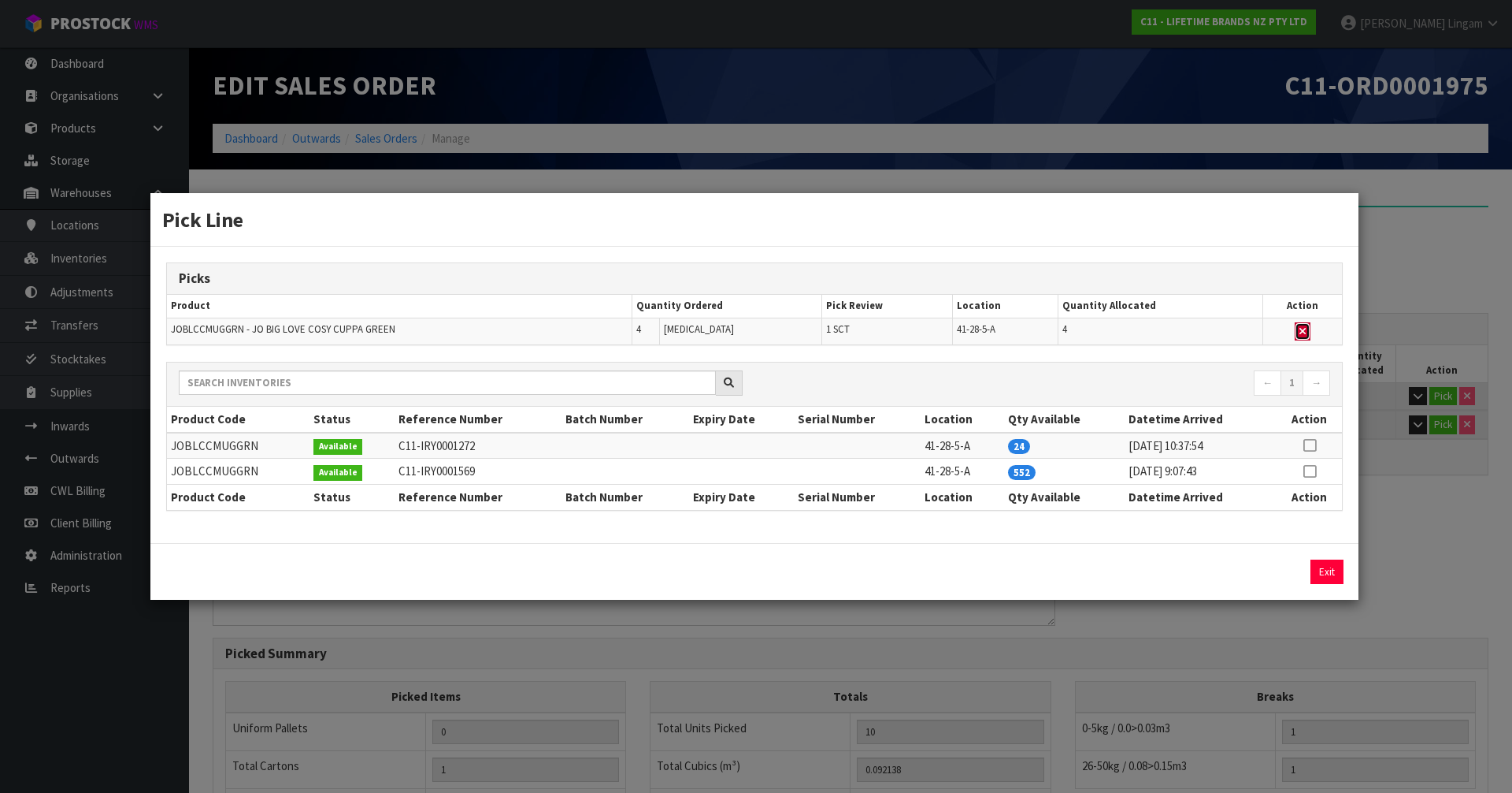
click at [1301, 327] on icon "button" at bounding box center [1302, 331] width 7 height 10
type input "Sub-carton x 0"
type input "6"
type input "0.07728"
type input "11.22"
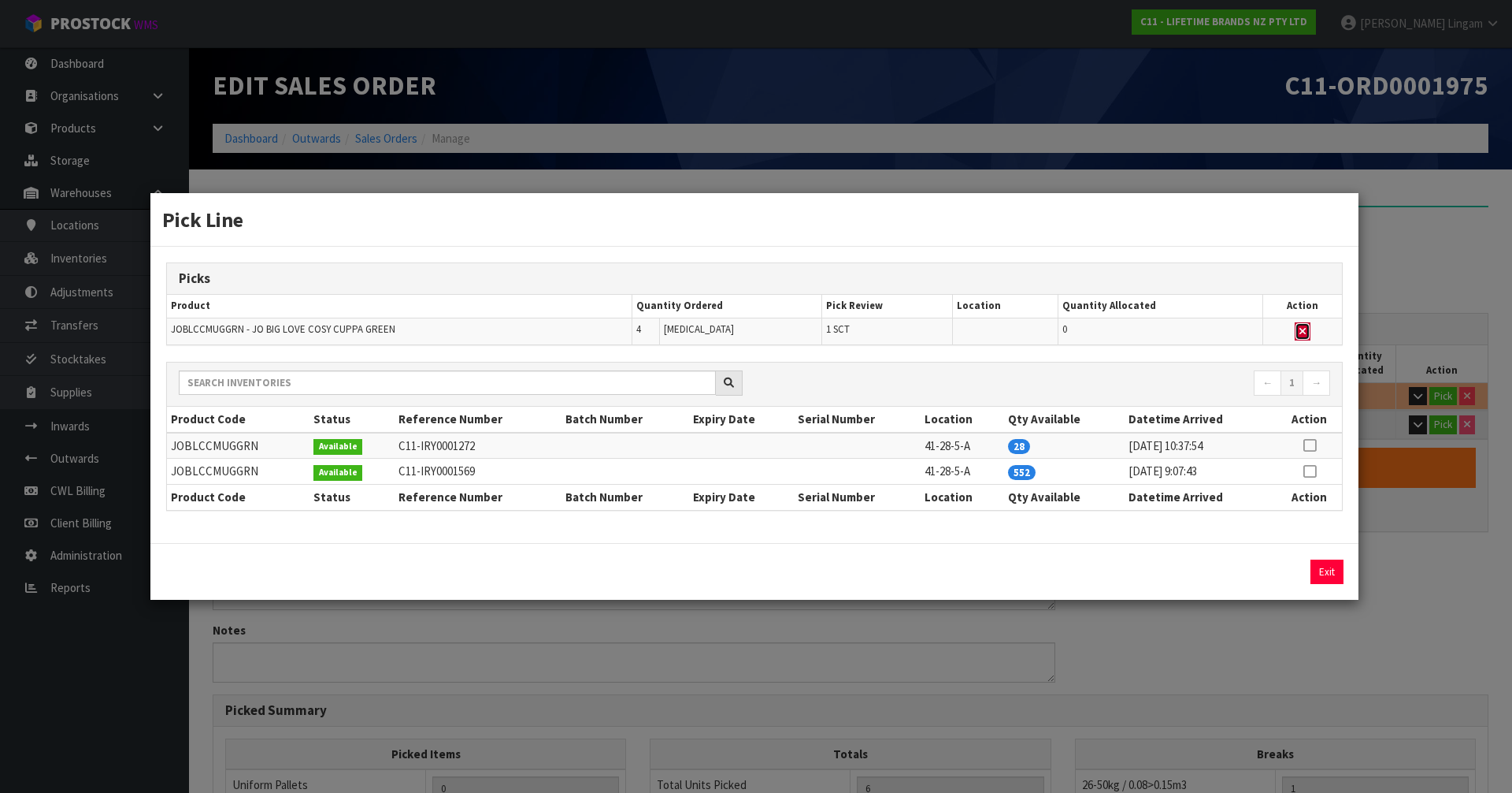
click at [1301, 327] on icon "button" at bounding box center [1302, 331] width 7 height 10
click at [1313, 445] on icon at bounding box center [1310, 445] width 13 height 1
click at [1286, 572] on button "Assign Pick" at bounding box center [1274, 571] width 64 height 24
type input "Sub-carton x 1"
type input "10"
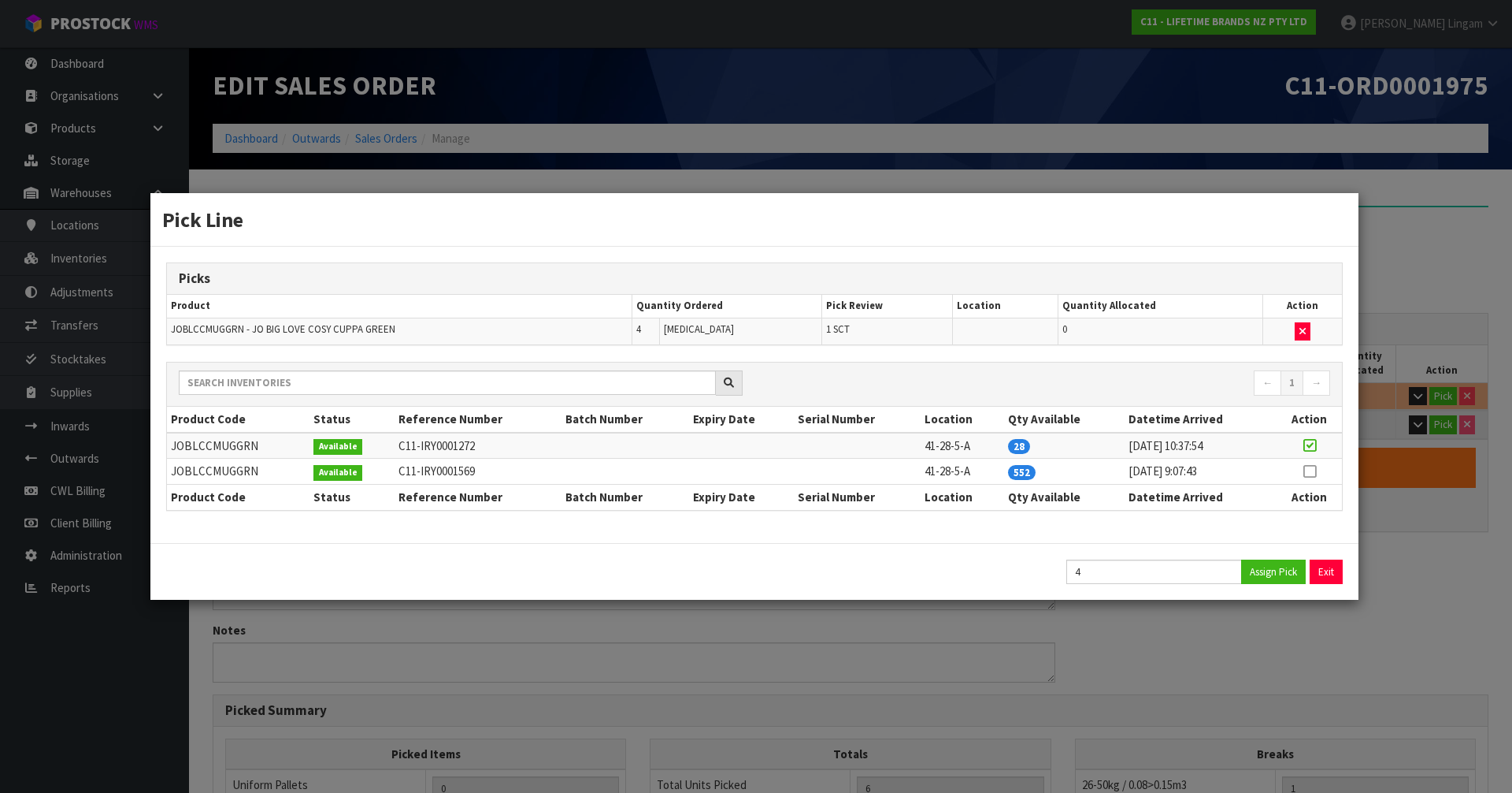
type input "0.092138"
type input "13.44"
drag, startPoint x: 1317, startPoint y: 568, endPoint x: 1422, endPoint y: 428, distance: 175.0
click at [1318, 568] on button "Exit" at bounding box center [1328, 571] width 34 height 24
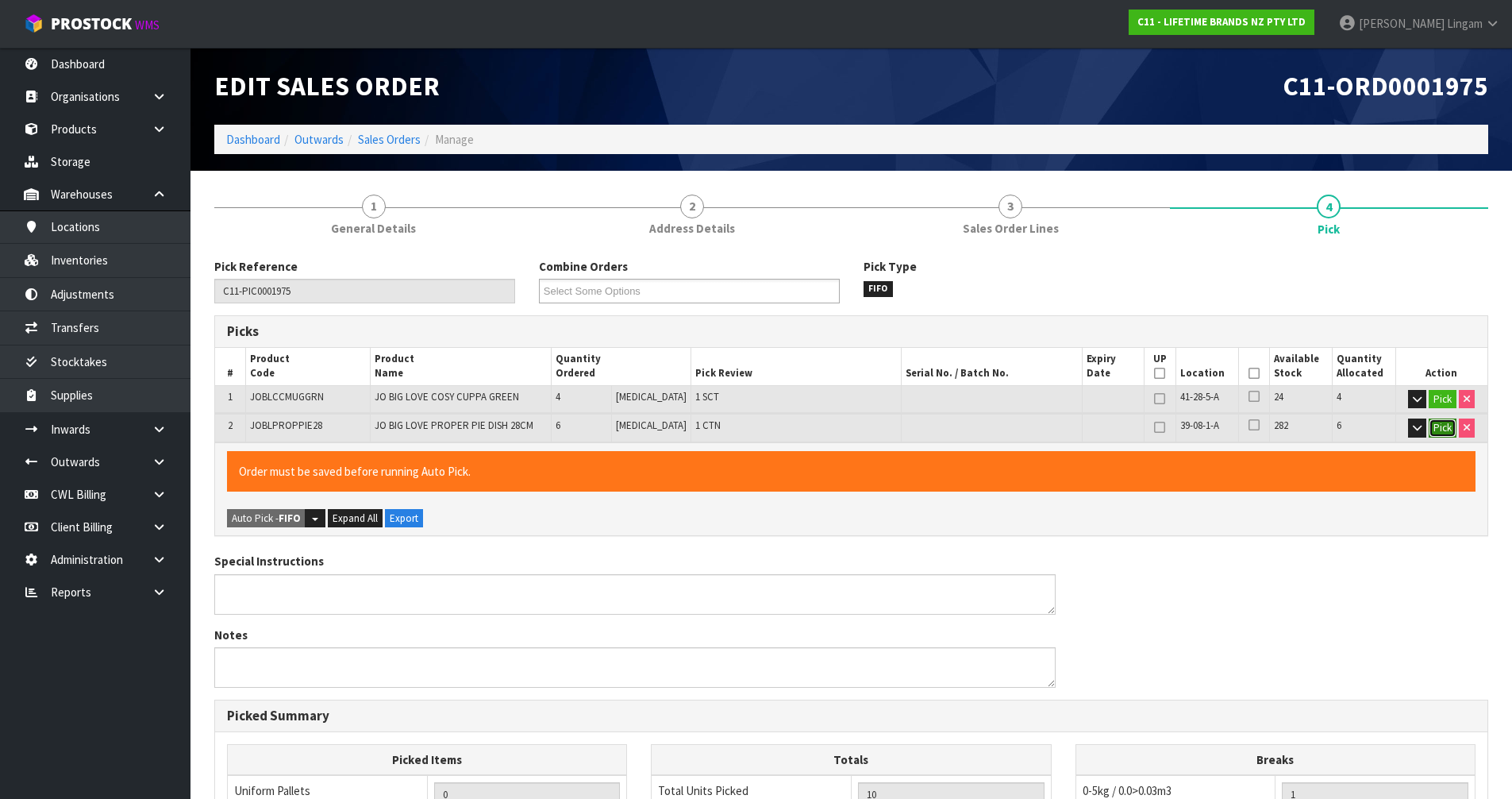
click at [1442, 426] on button "Pick" at bounding box center [1443, 428] width 28 height 19
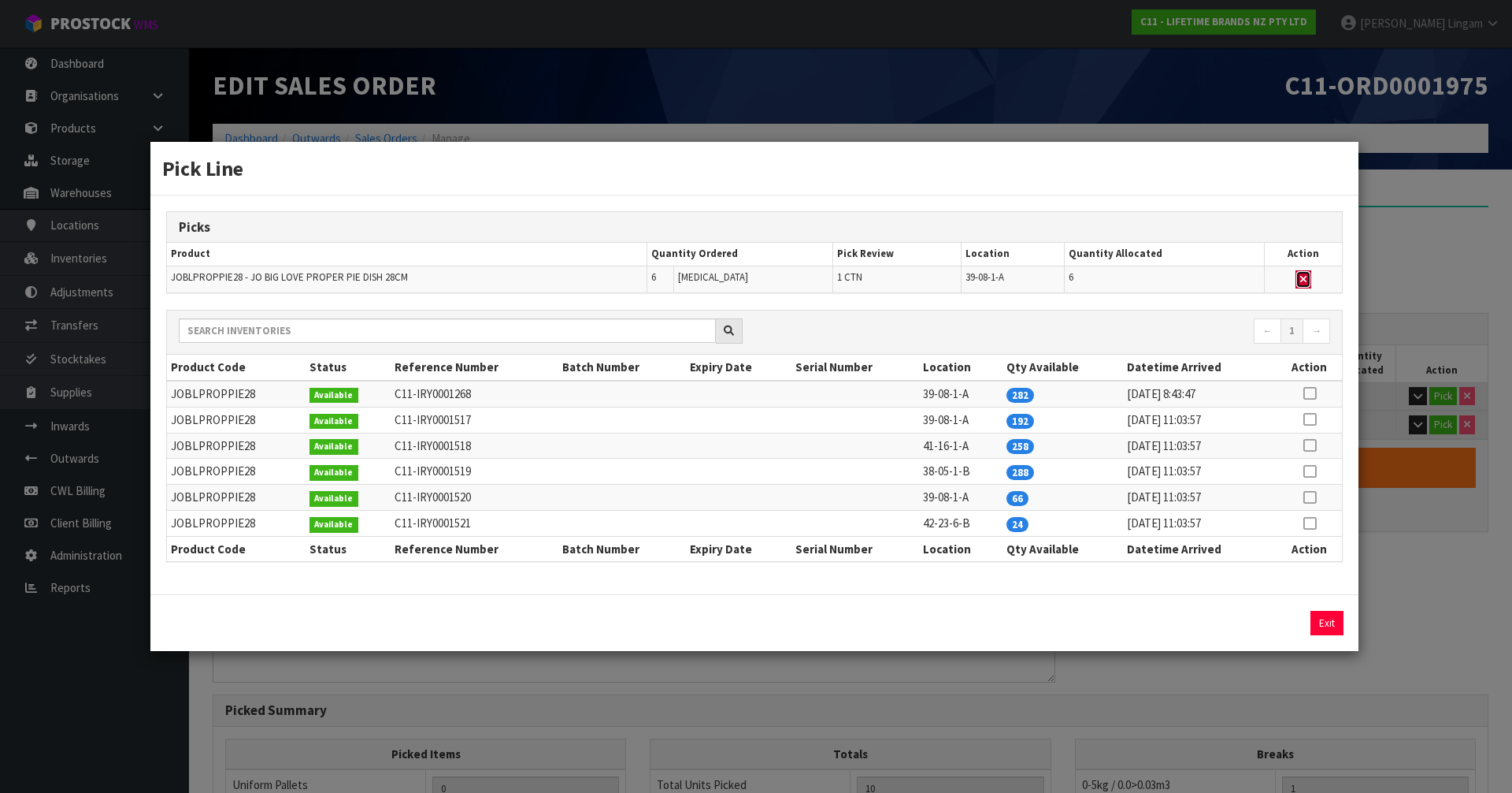
click at [1308, 278] on button "button" at bounding box center [1303, 280] width 16 height 19
type input "0"
type input "4"
type input "0.014858"
type input "2.22"
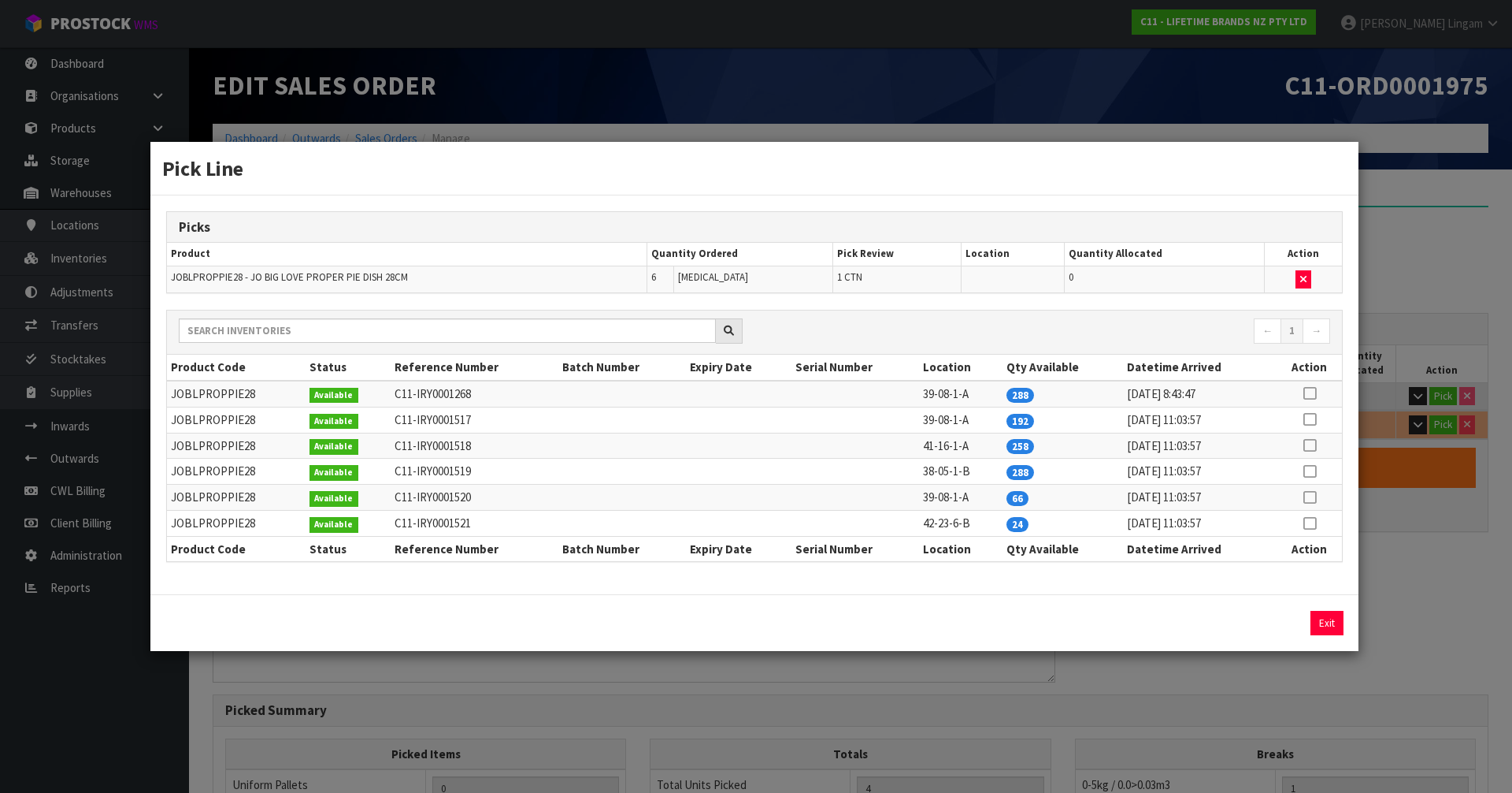
click at [1305, 523] on icon at bounding box center [1310, 523] width 13 height 1
click at [1277, 622] on button "Assign Pick" at bounding box center [1274, 622] width 64 height 24
type input "1"
type input "10"
type input "0.092138"
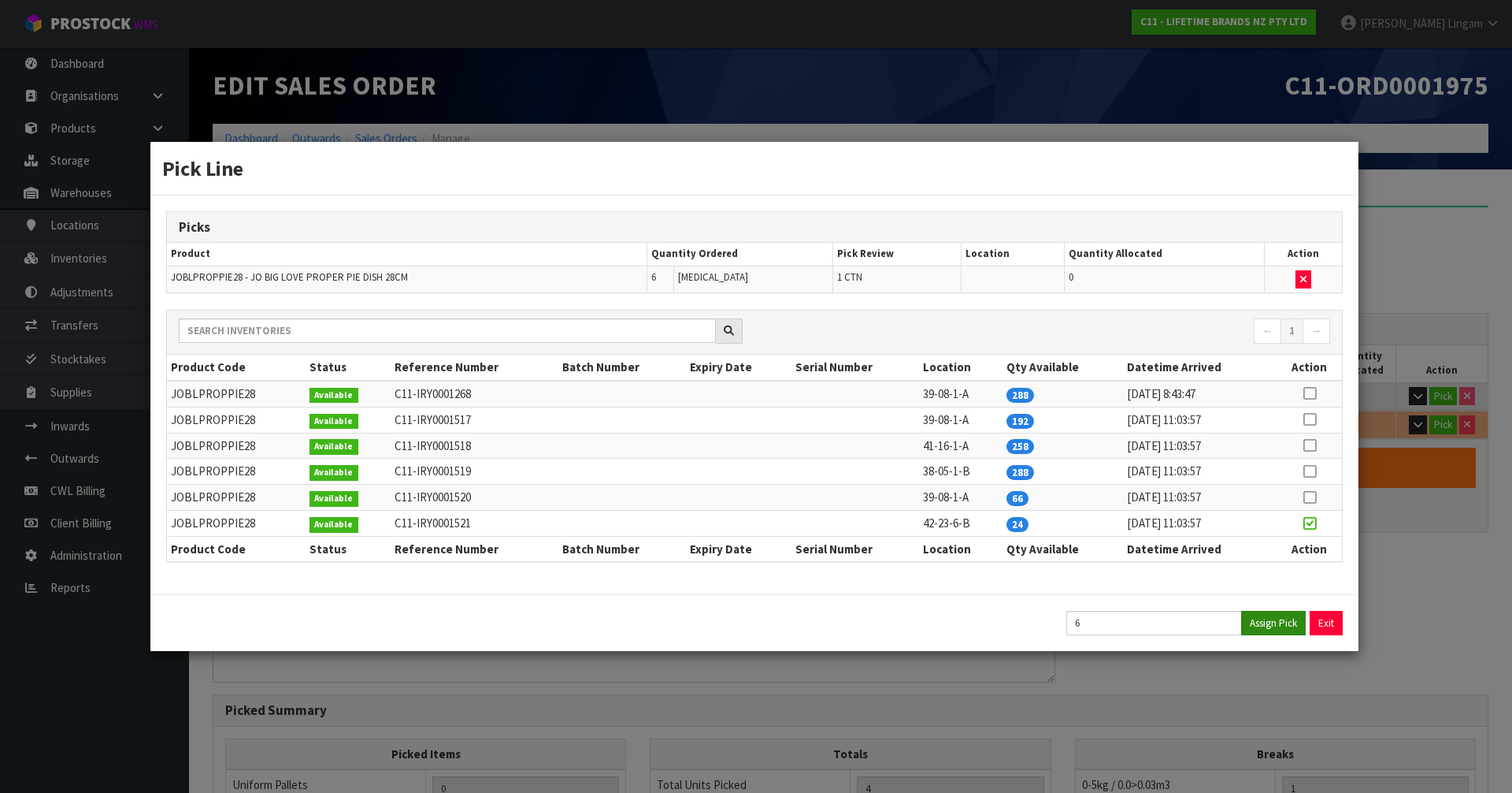
type input "13.44"
click at [1334, 624] on button "Exit" at bounding box center [1328, 622] width 34 height 24
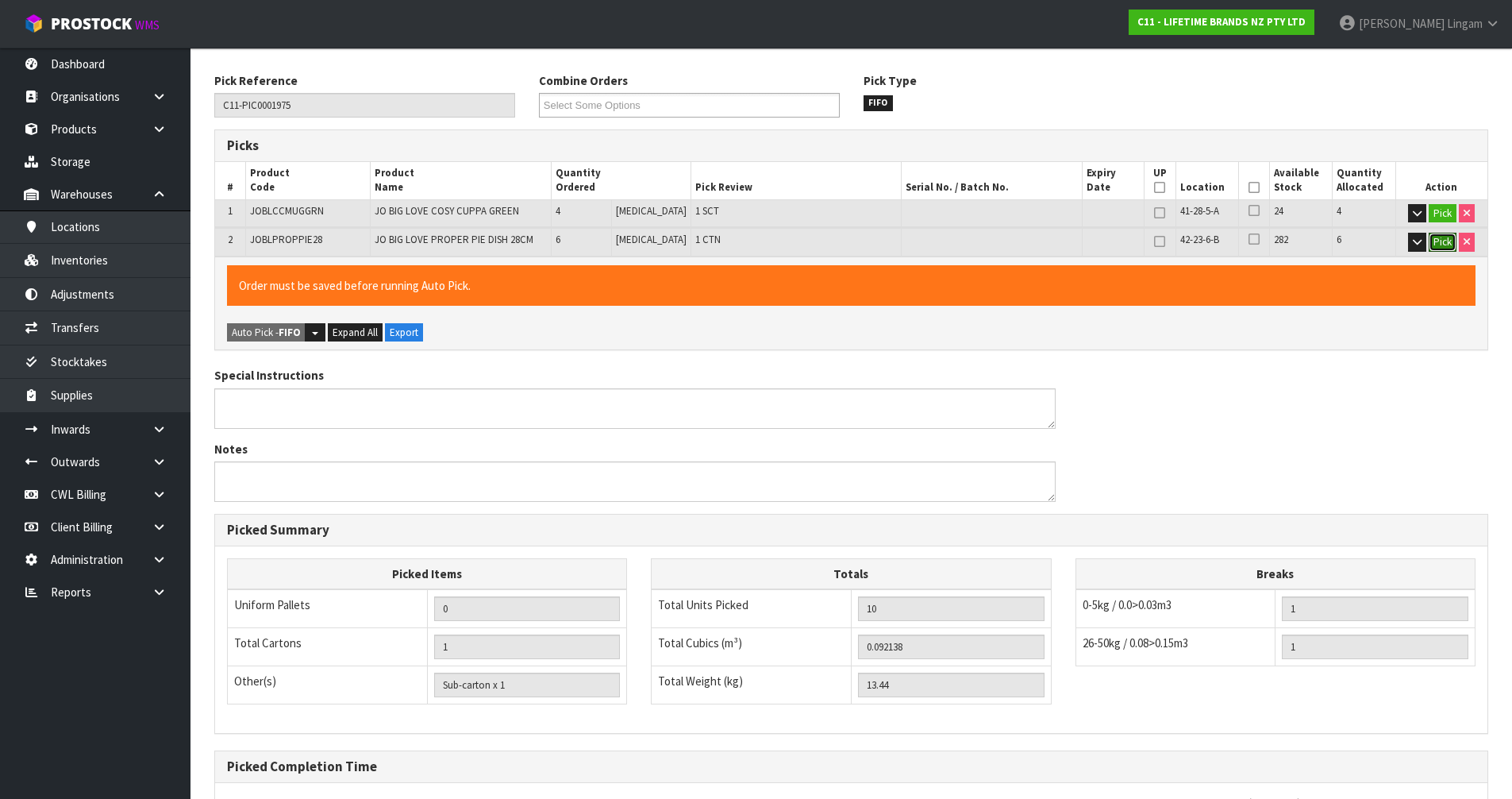
scroll to position [339, 0]
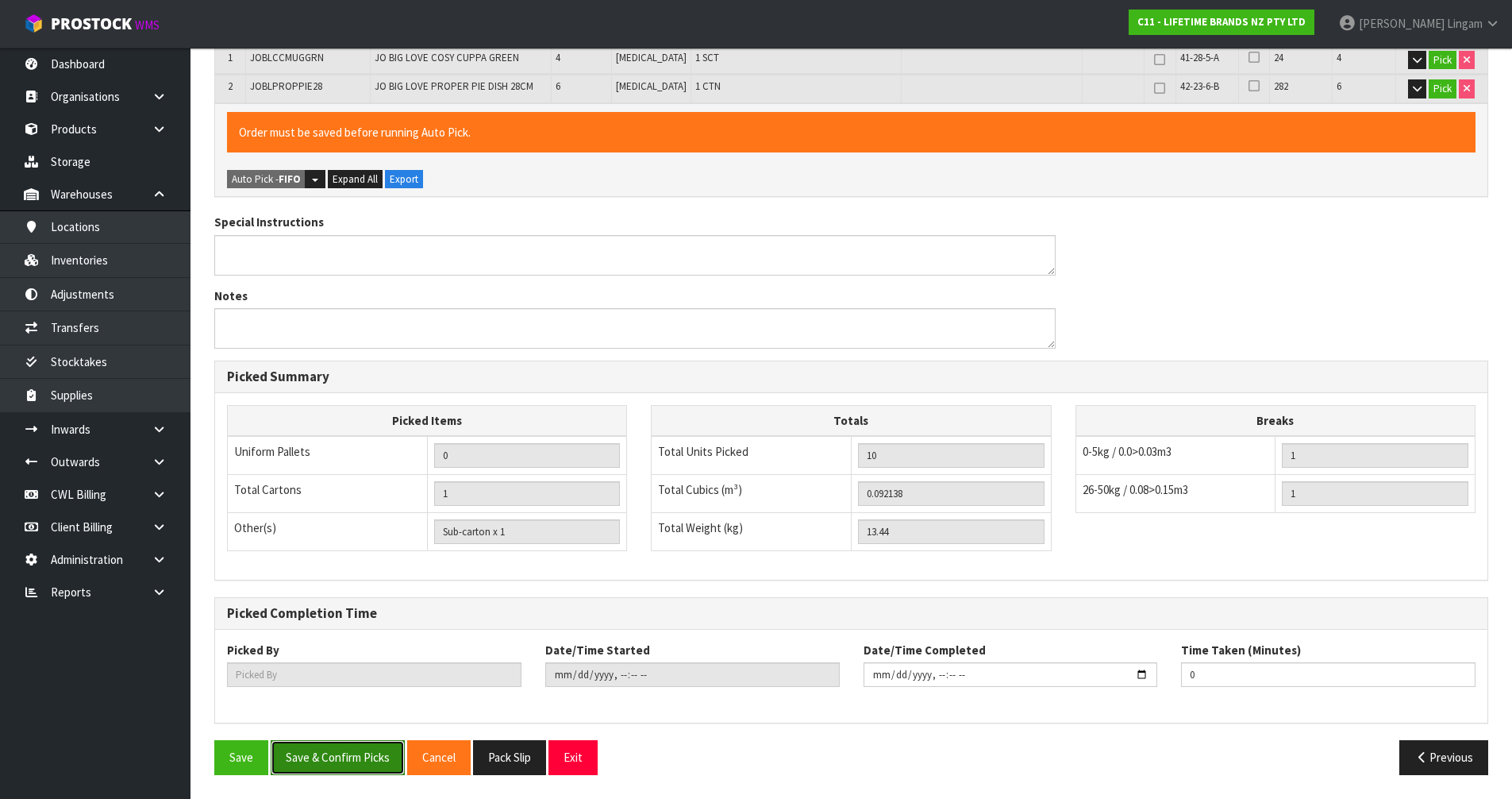
click at [331, 761] on button "Save & Confirm Picks" at bounding box center [337, 757] width 134 height 34
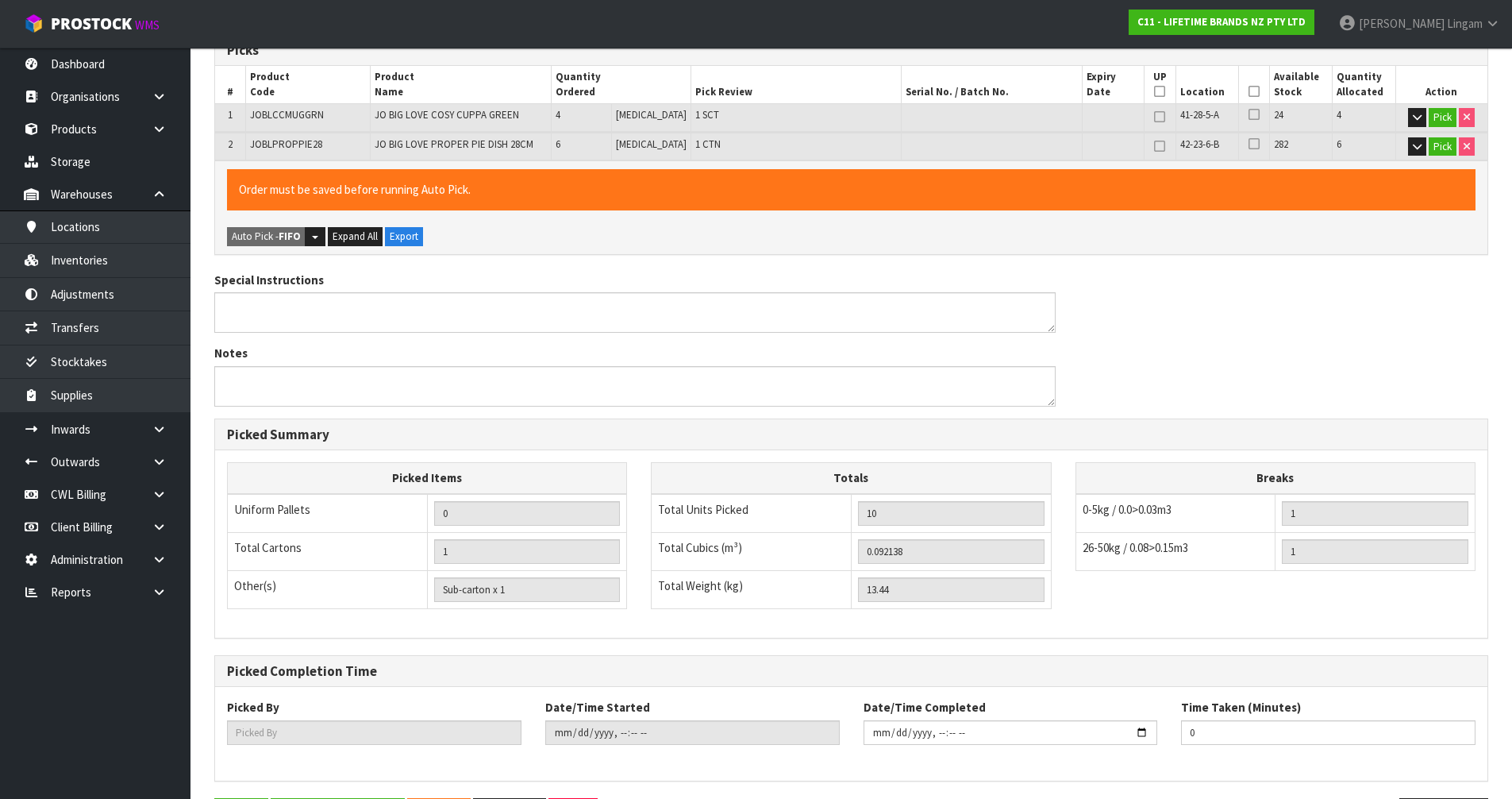
scroll to position [0, 0]
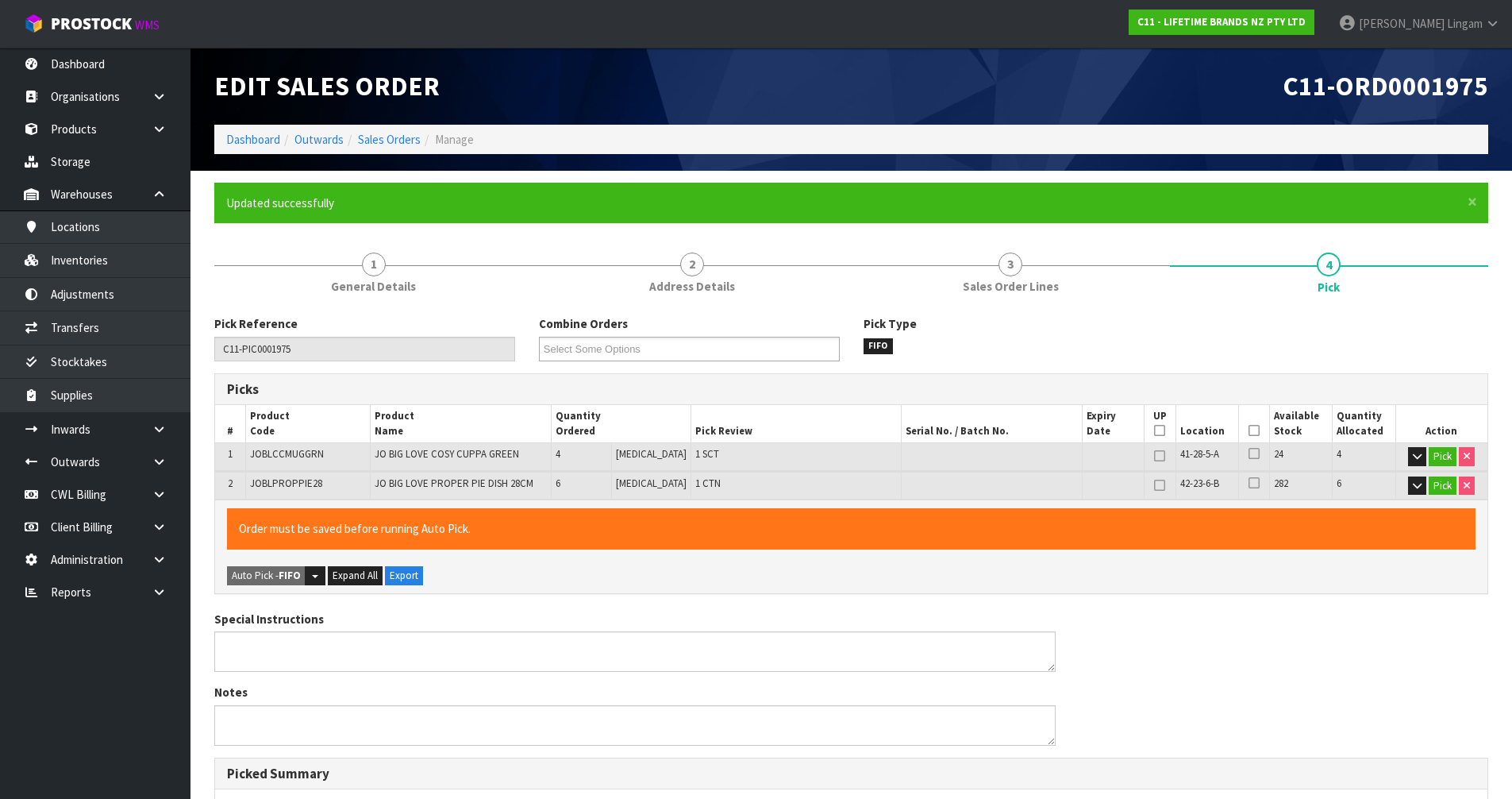
type input "[PERSON_NAME]"
type input "[DATE]T08:34:11"
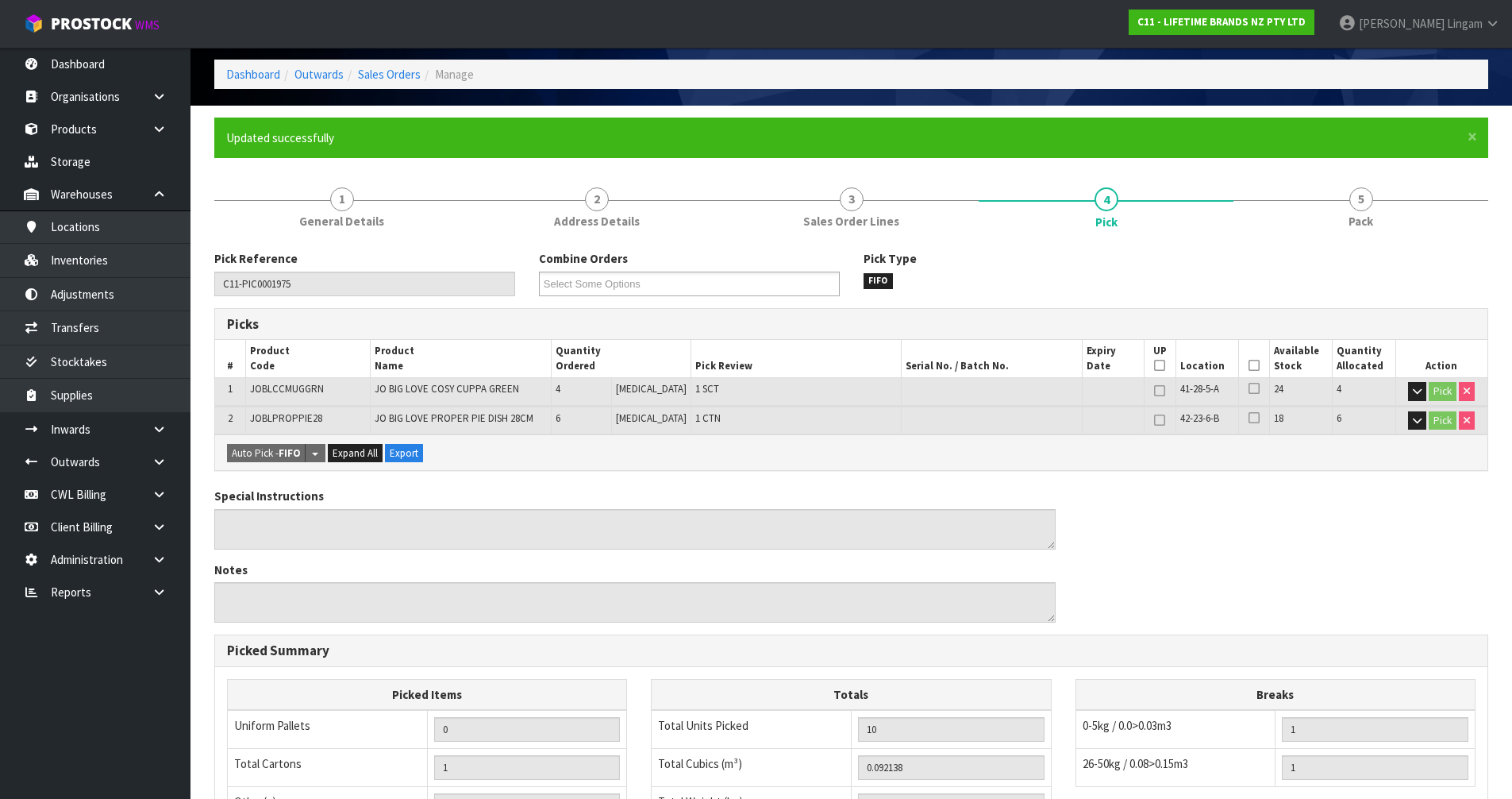
scroll to position [339, 0]
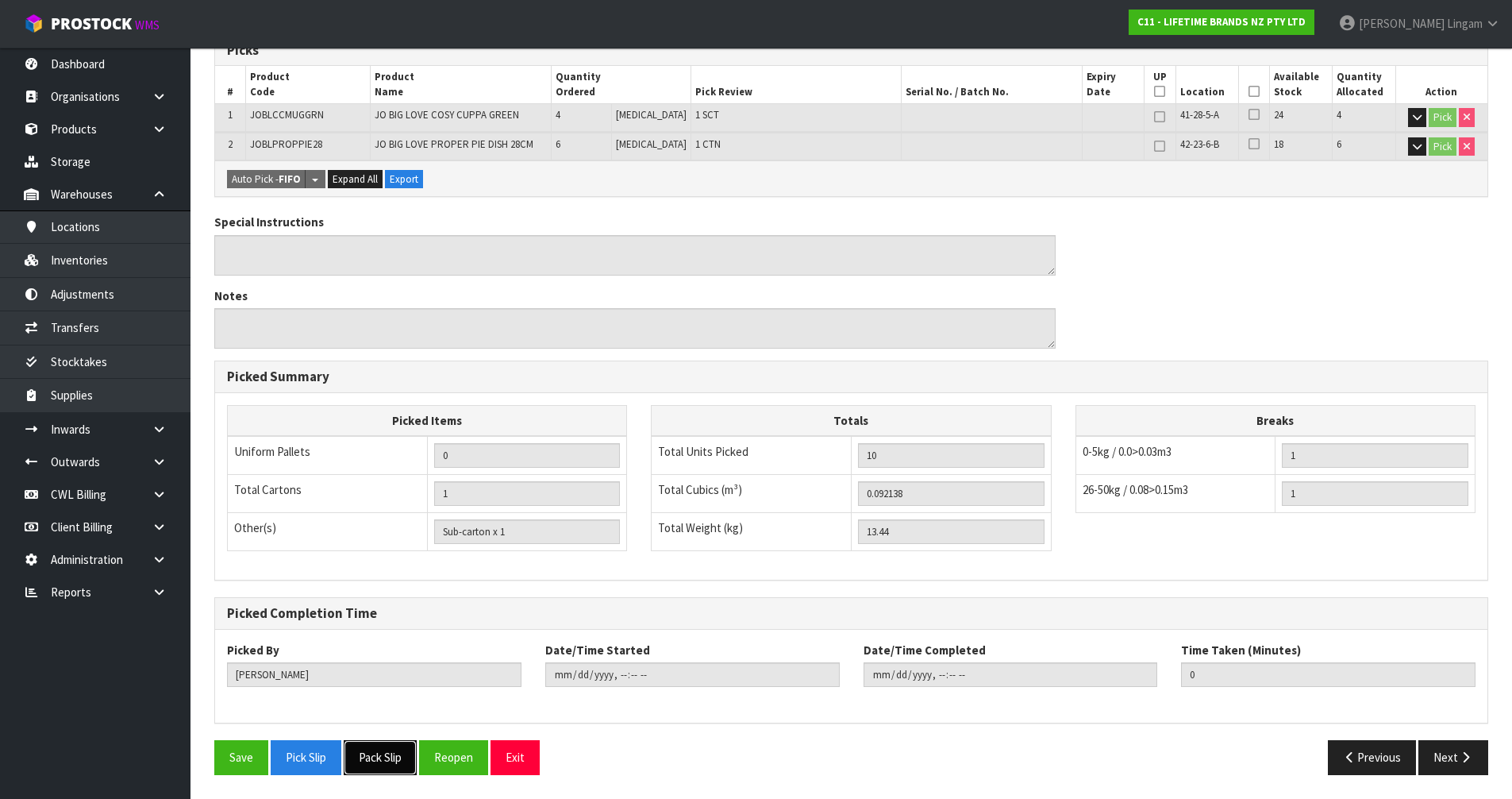
click at [404, 761] on button "Pack Slip" at bounding box center [380, 757] width 73 height 34
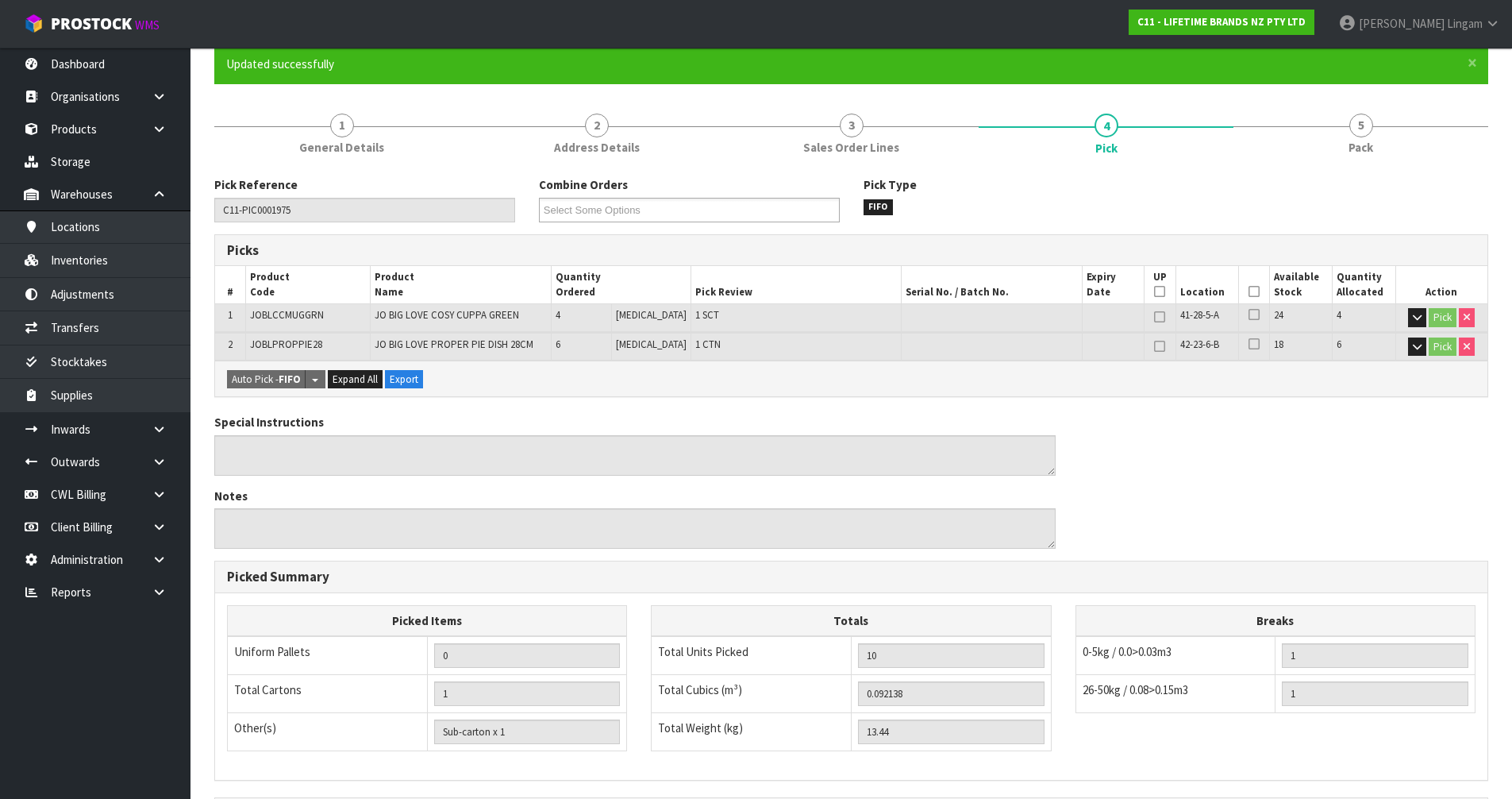
scroll to position [0, 0]
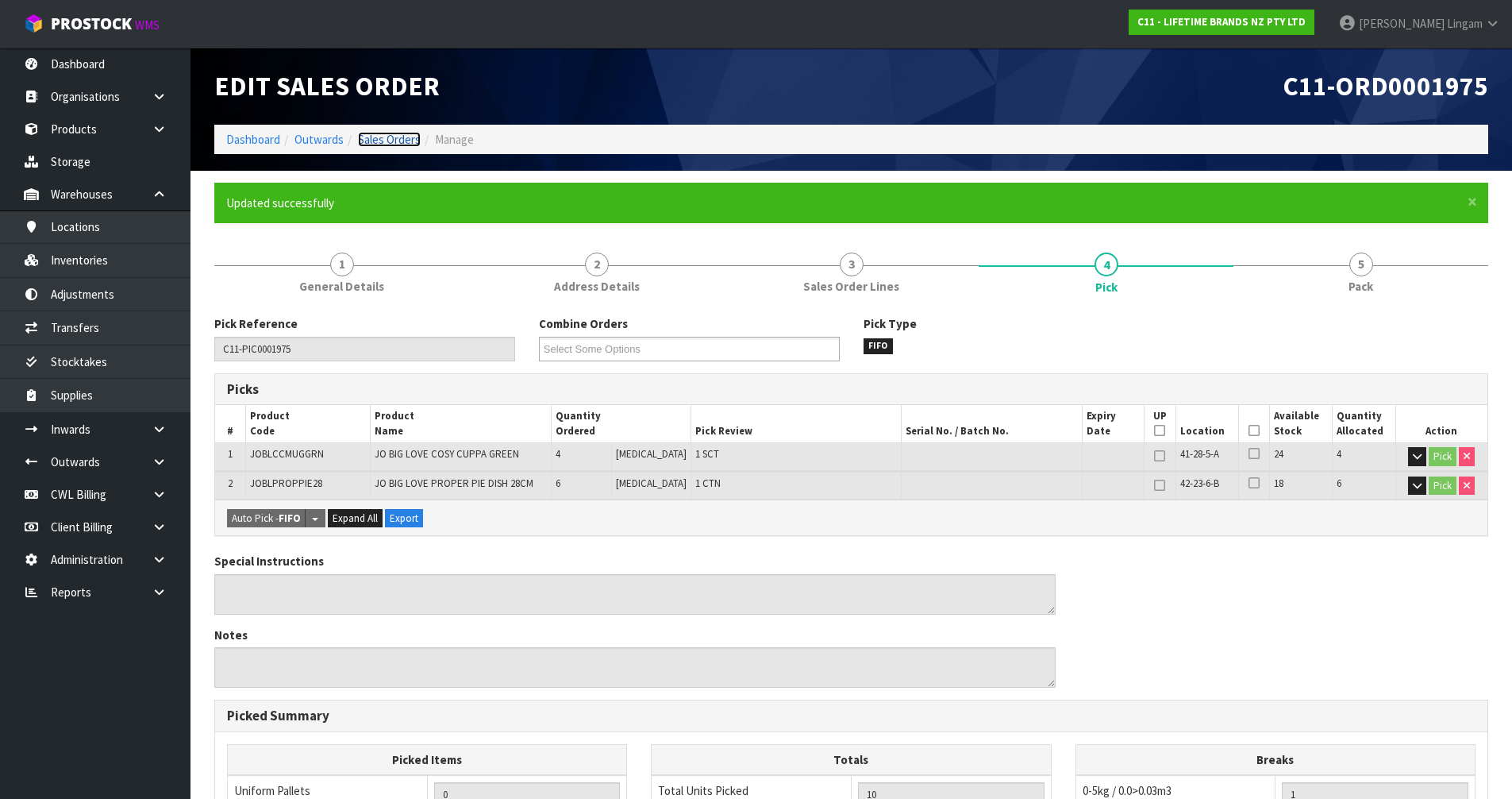
click at [388, 140] on link "Sales Orders" at bounding box center [389, 139] width 63 height 15
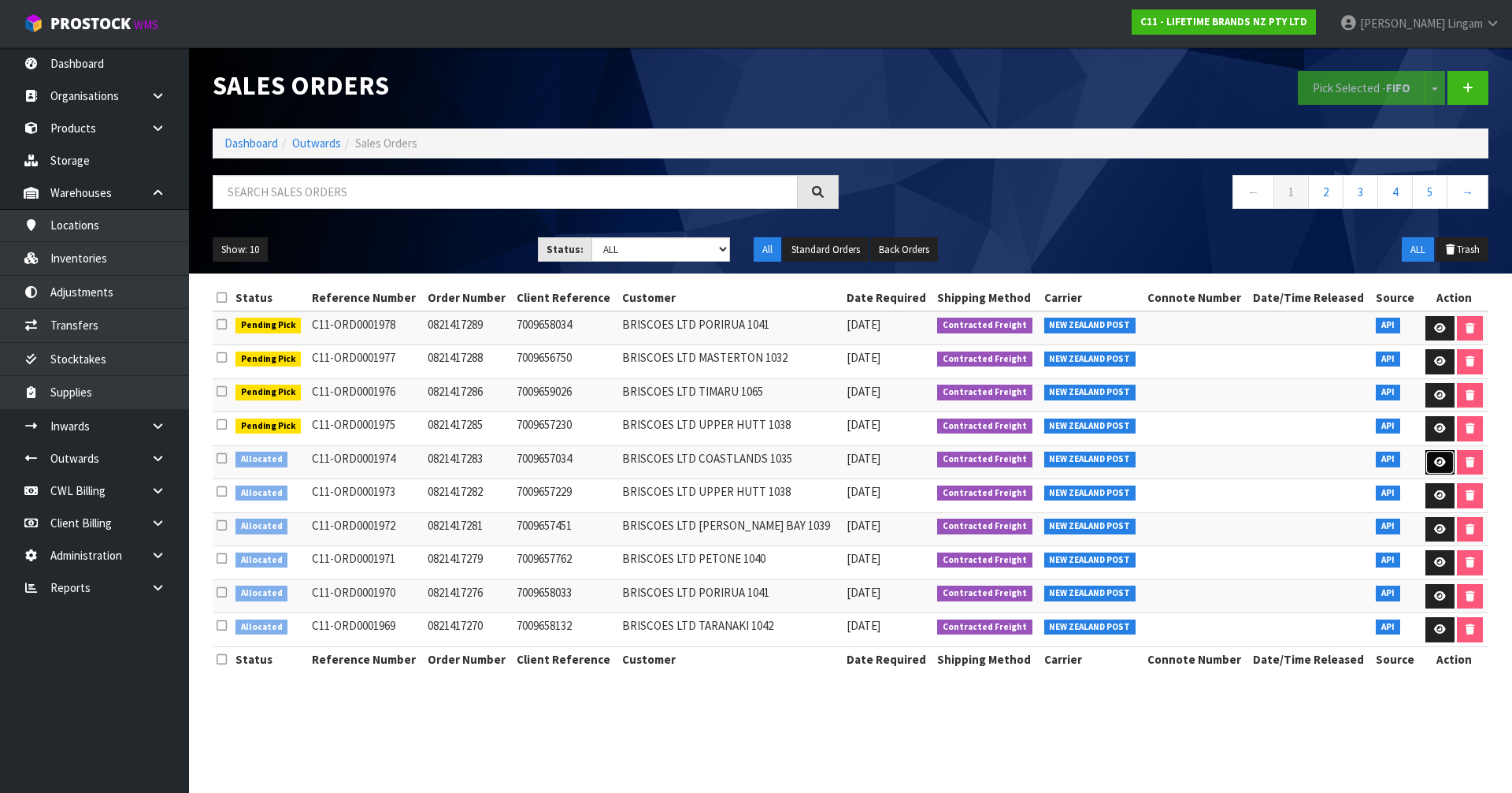
click at [1434, 456] on link at bounding box center [1439, 462] width 29 height 25
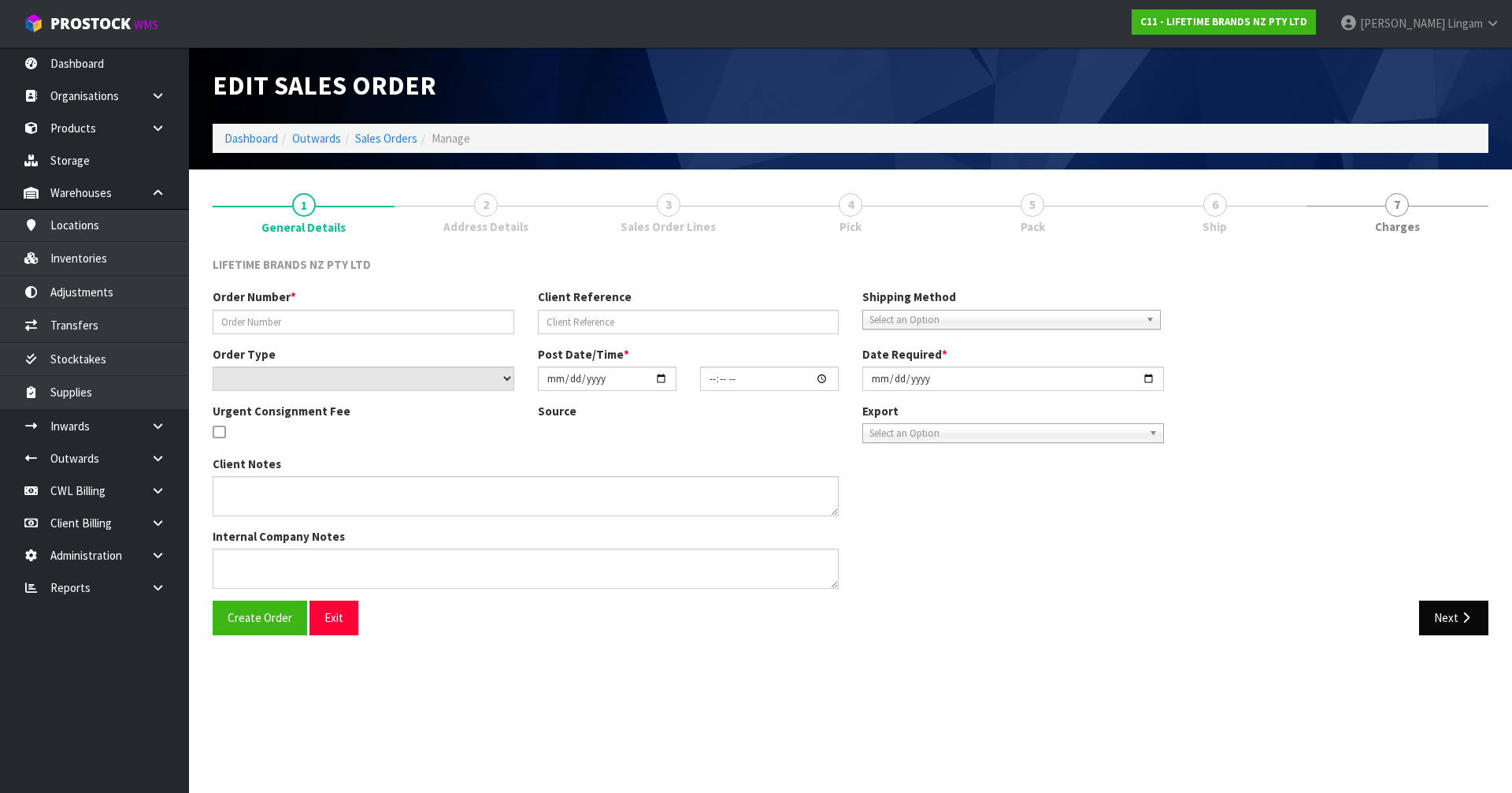
type input "0821417283"
type input "7009657034"
select select "number:0"
type input "[DATE]"
type input "08:09:20.000"
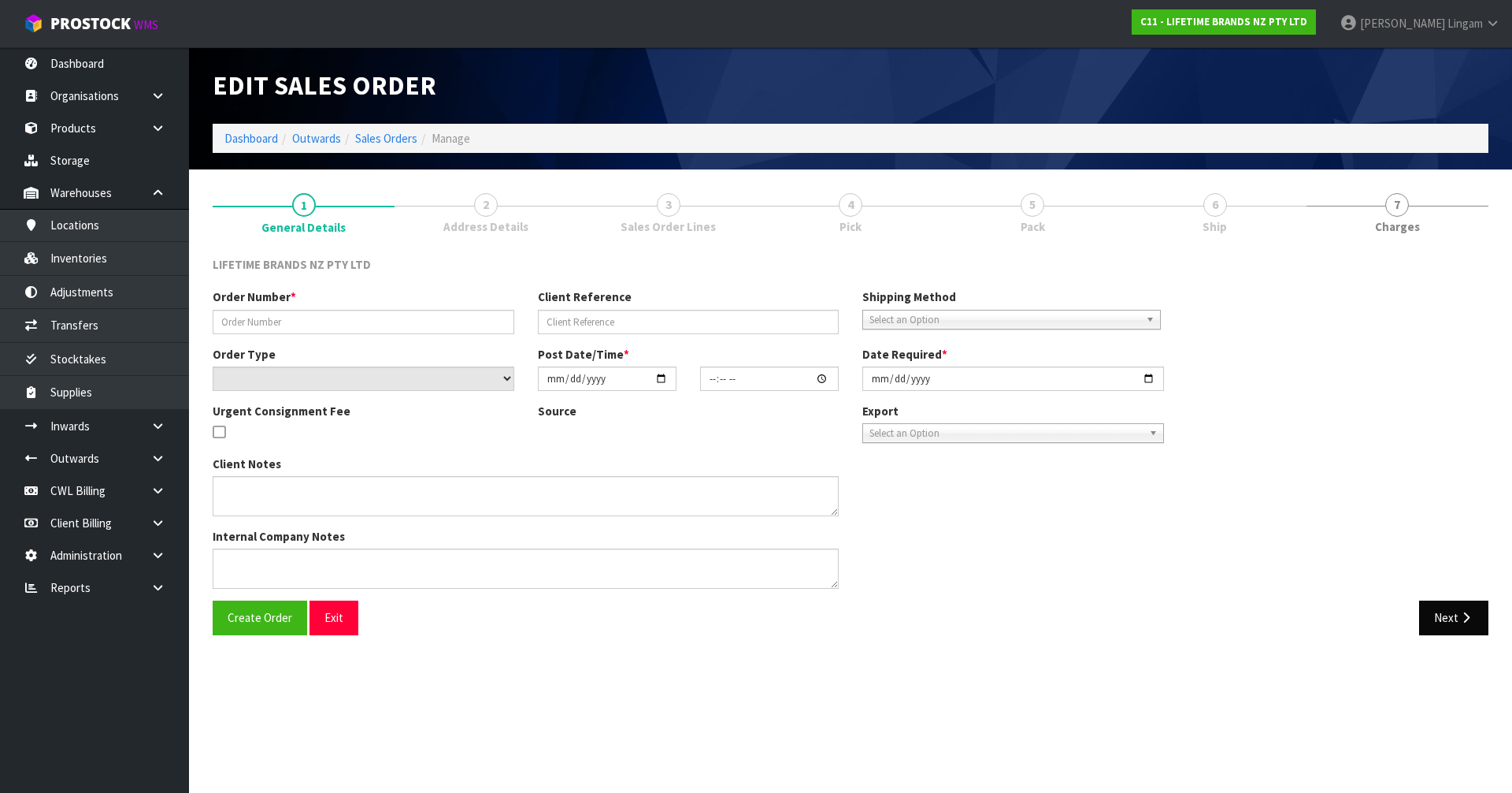
type input "[DATE]"
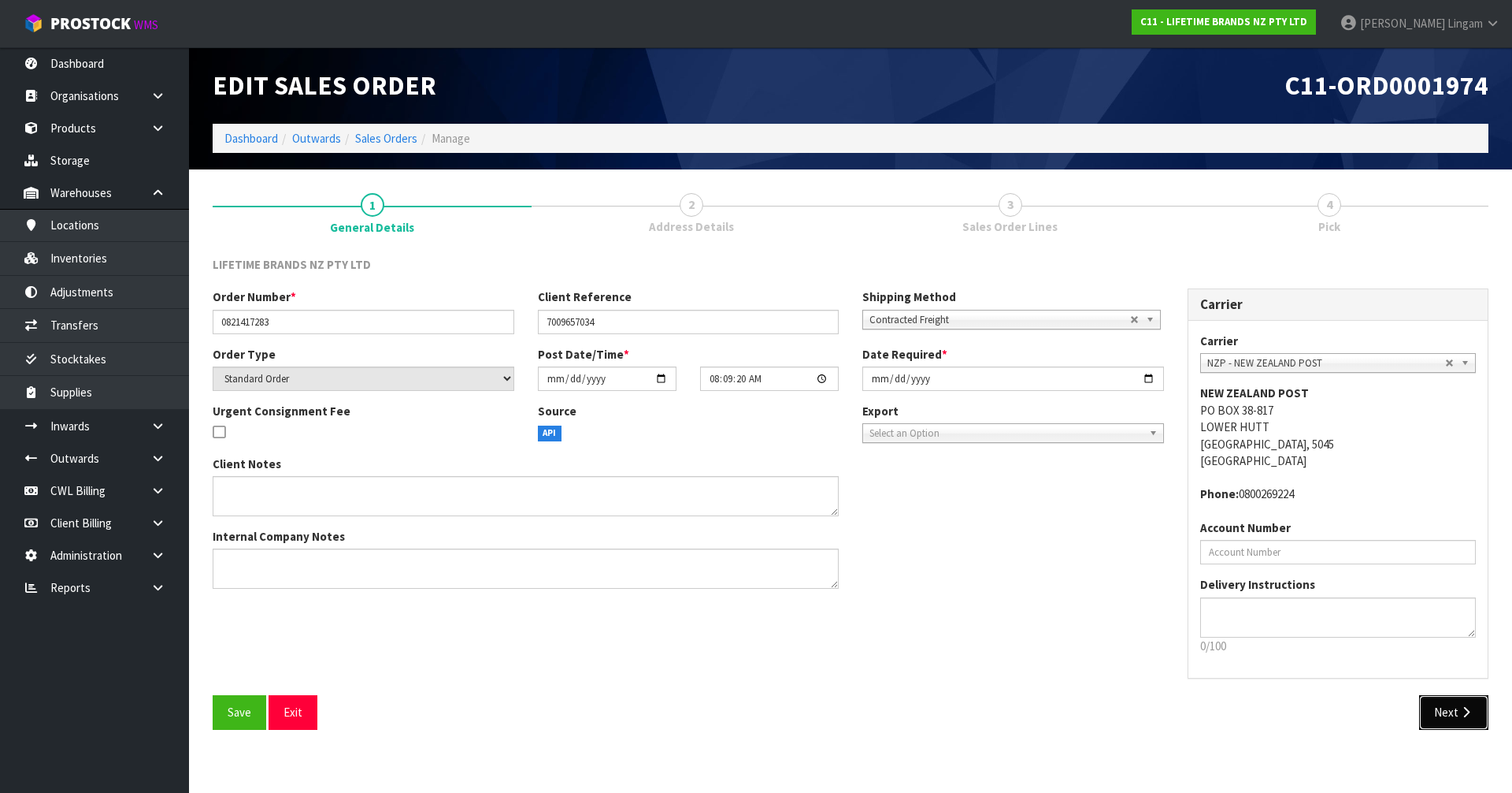
drag, startPoint x: 1447, startPoint y: 697, endPoint x: 1447, endPoint y: 714, distance: 17.0
click at [1447, 697] on button "Next" at bounding box center [1454, 712] width 69 height 34
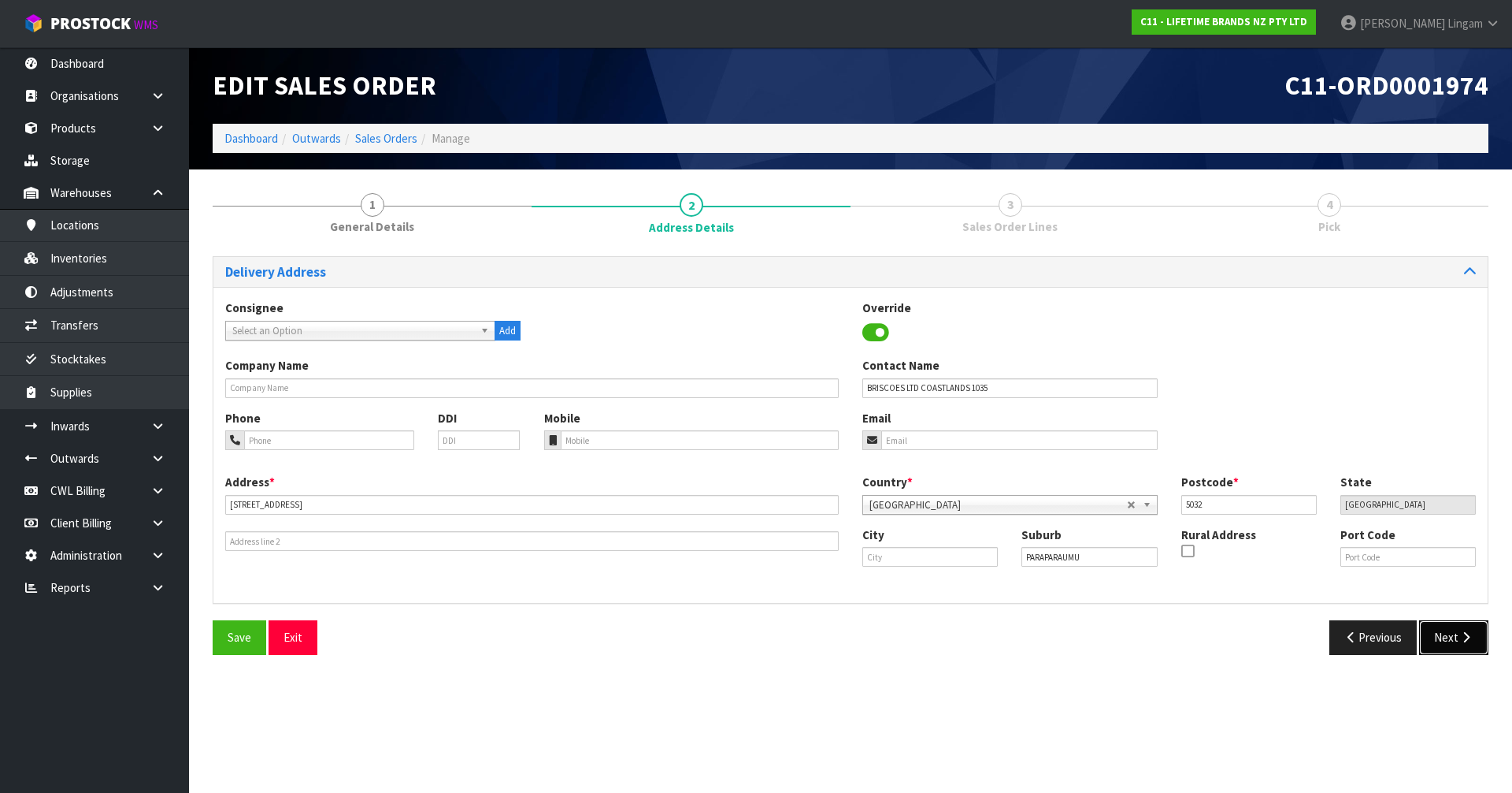
click at [1460, 641] on icon "button" at bounding box center [1466, 636] width 15 height 12
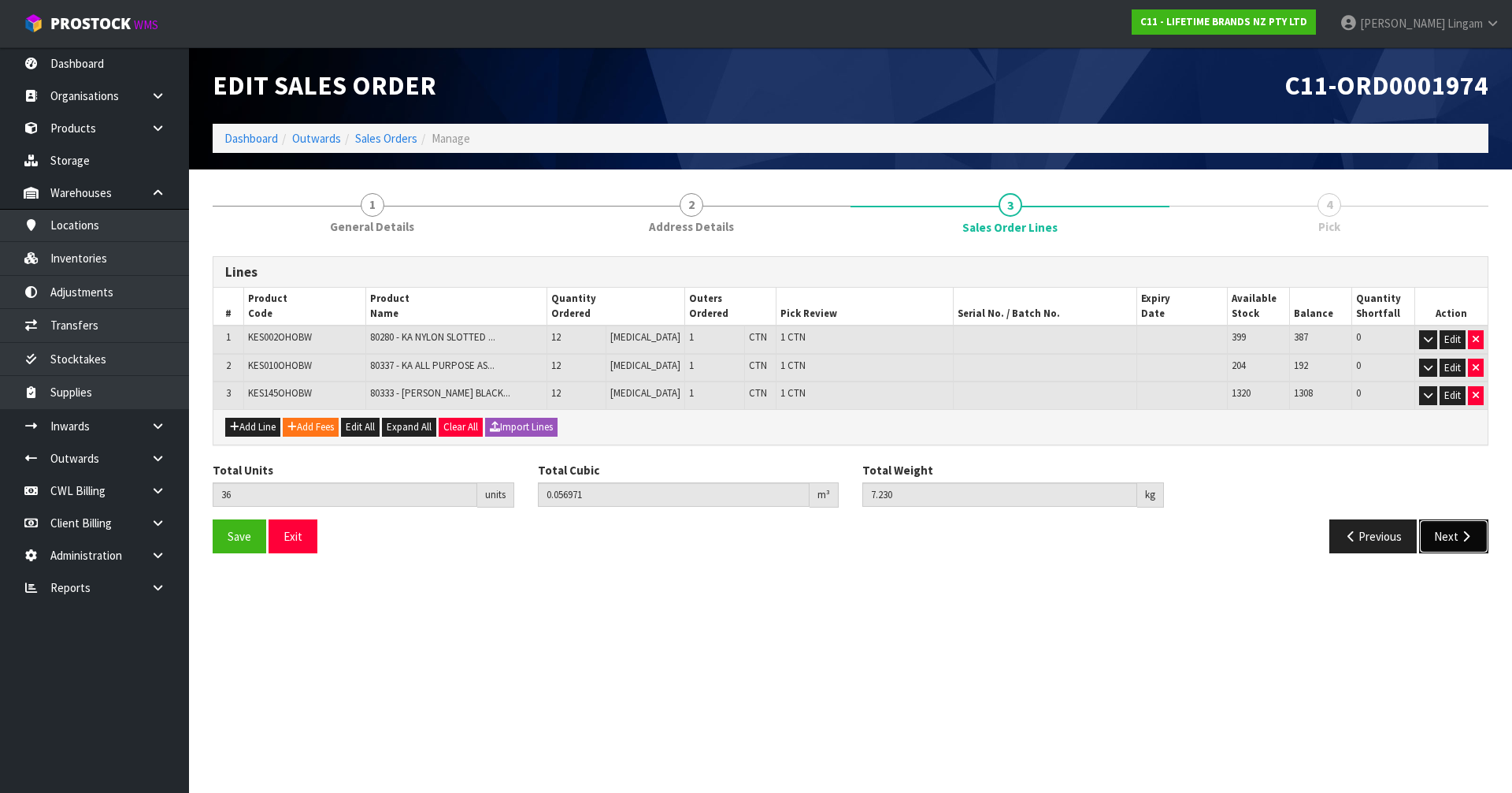
click at [1446, 550] on button "Next" at bounding box center [1454, 536] width 69 height 34
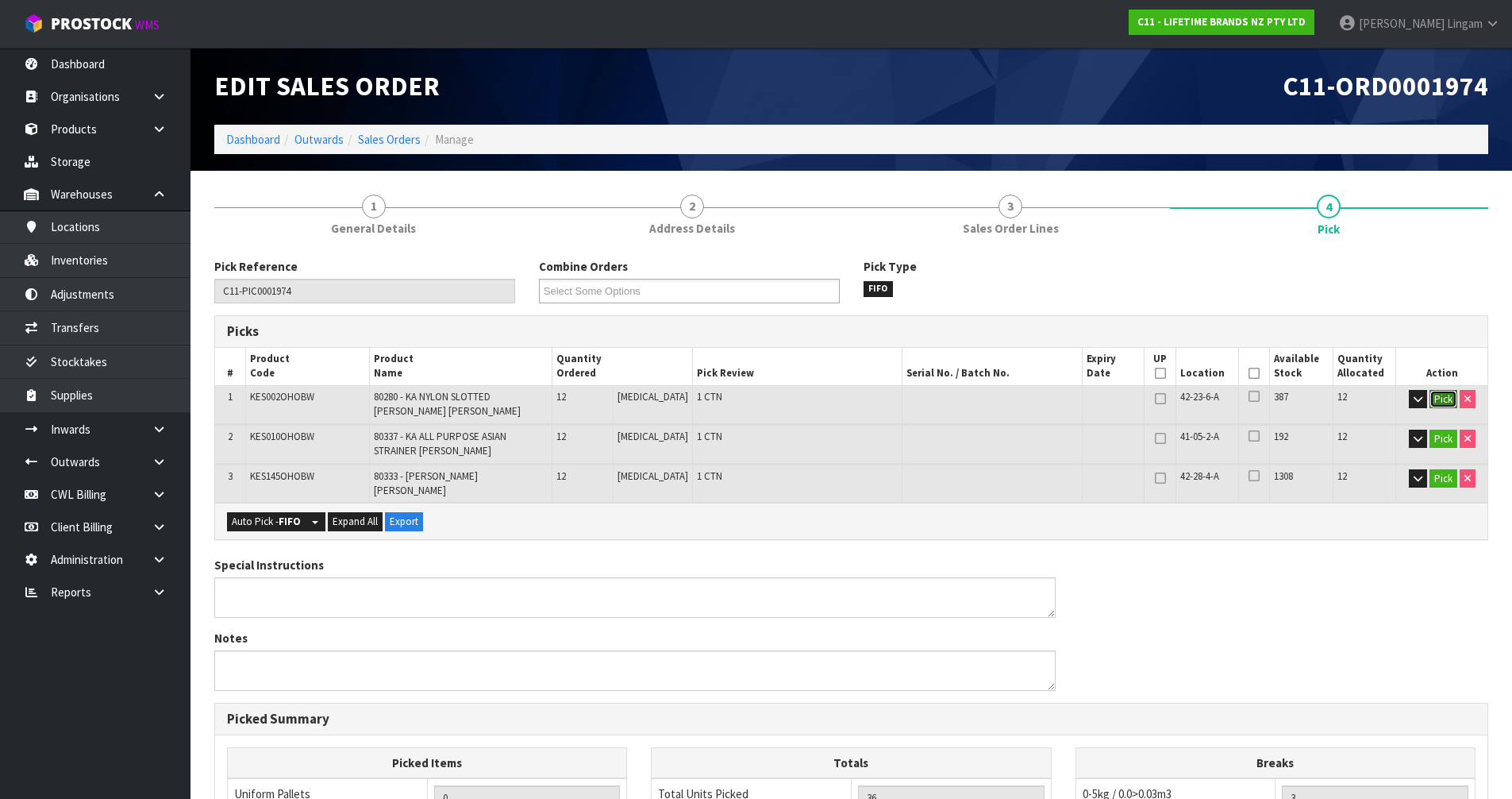
click at [1442, 398] on button "Pick" at bounding box center [1443, 399] width 28 height 19
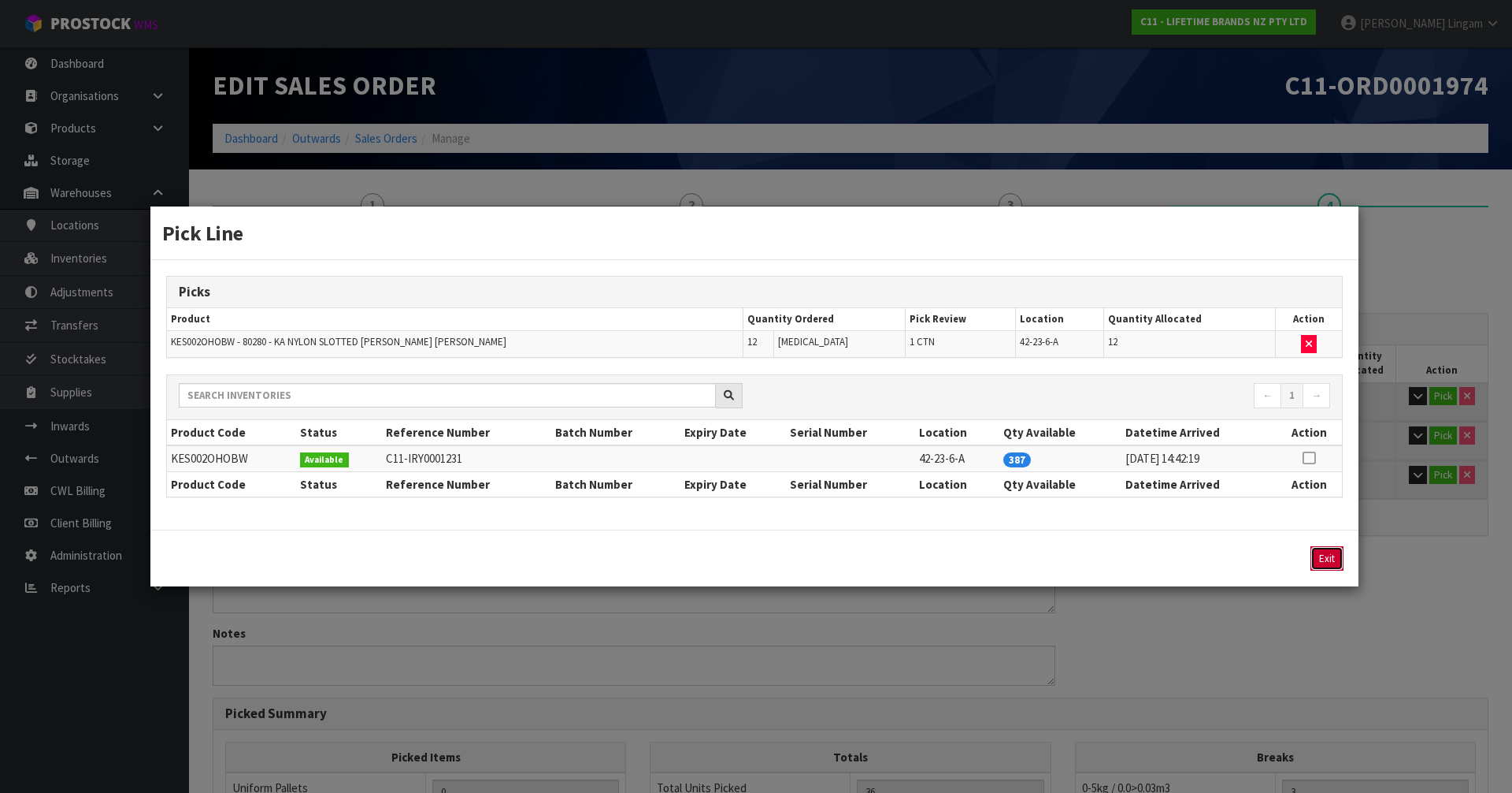
click at [1330, 558] on button "Exit" at bounding box center [1328, 558] width 34 height 24
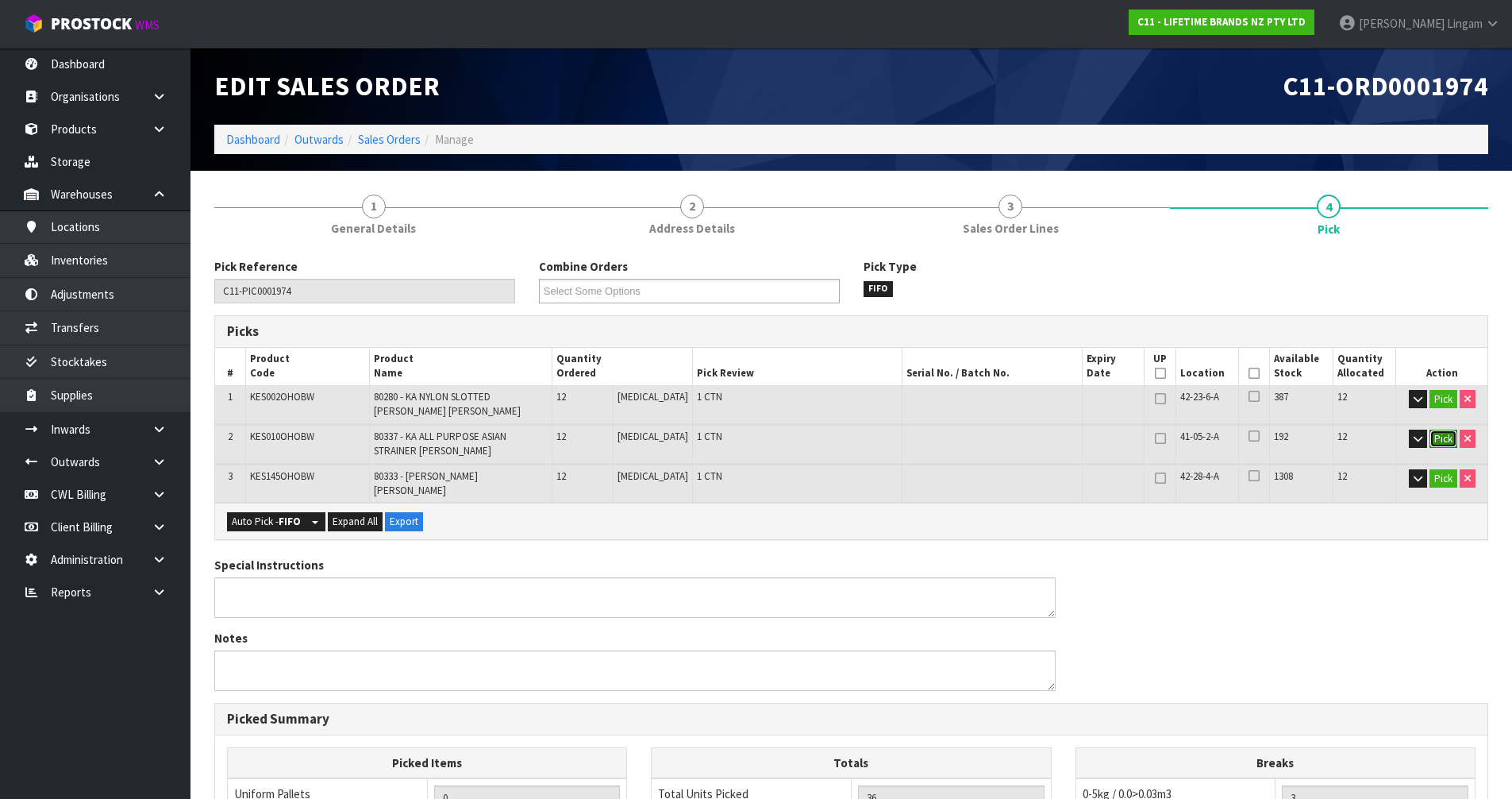
click at [1437, 430] on button "Pick" at bounding box center [1443, 438] width 28 height 19
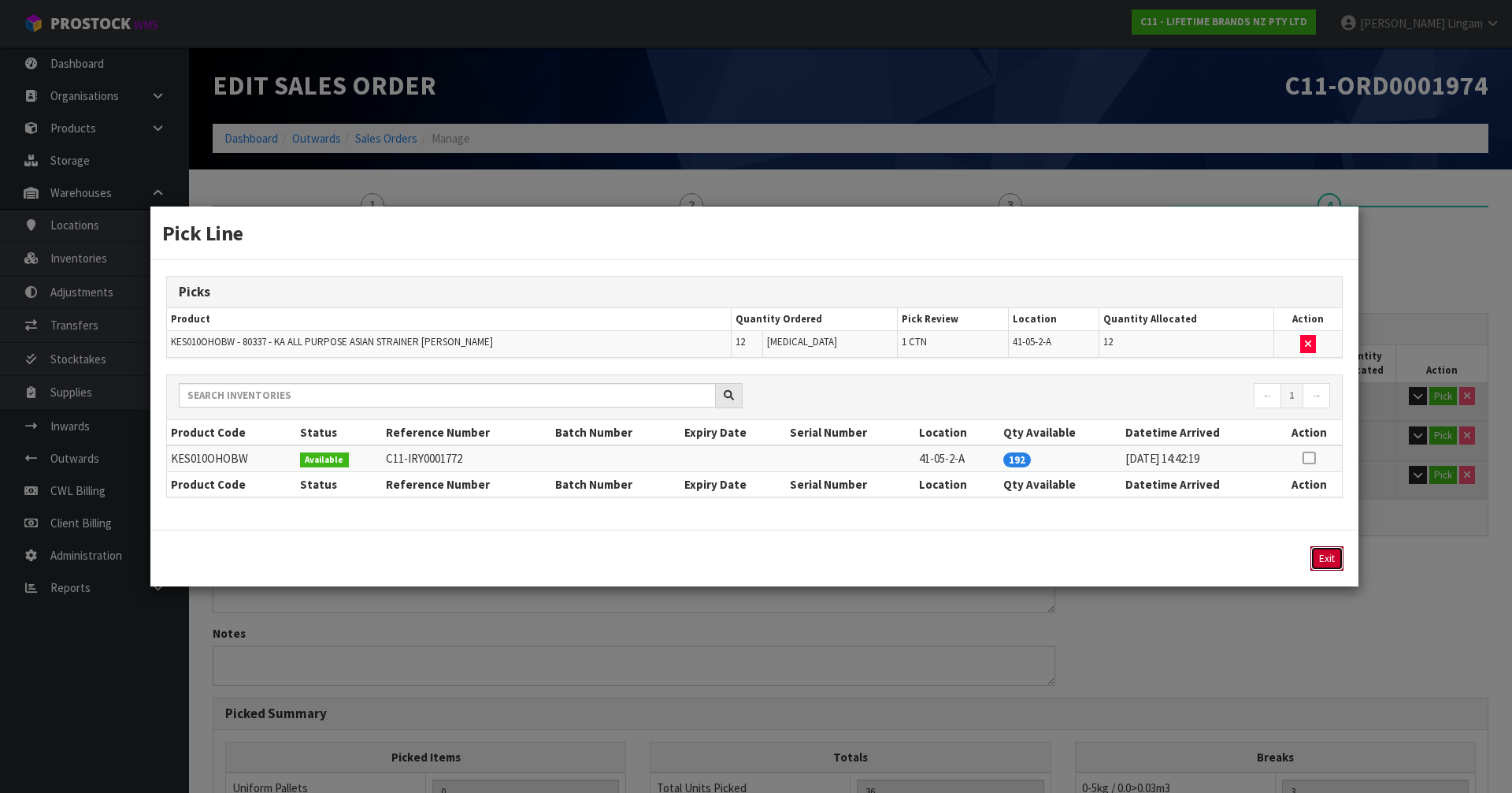
drag, startPoint x: 1323, startPoint y: 561, endPoint x: 1394, endPoint y: 520, distance: 82.0
click at [1324, 561] on button "Exit" at bounding box center [1328, 558] width 34 height 24
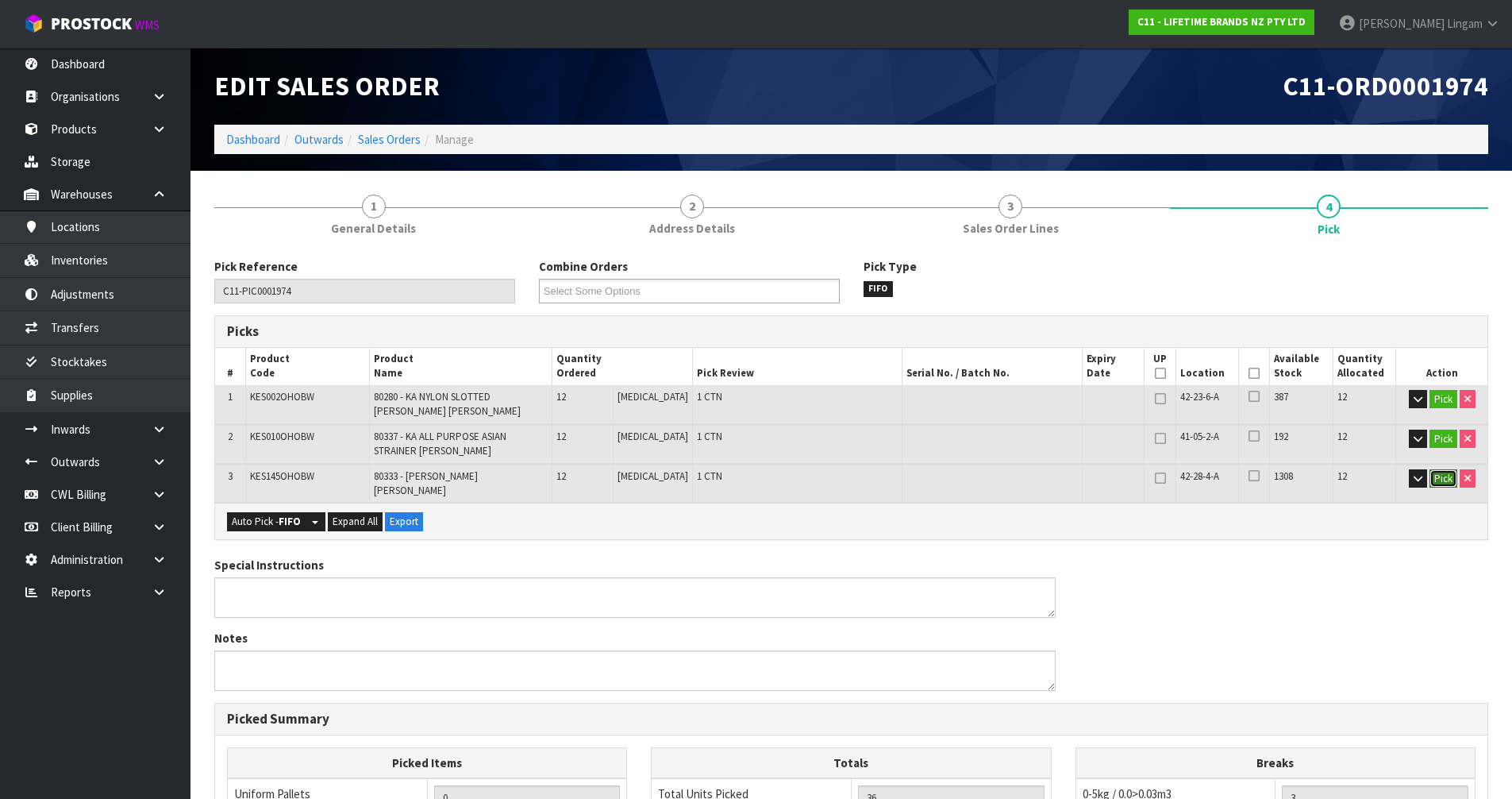
click at [1446, 476] on button "Pick" at bounding box center [1443, 479] width 28 height 19
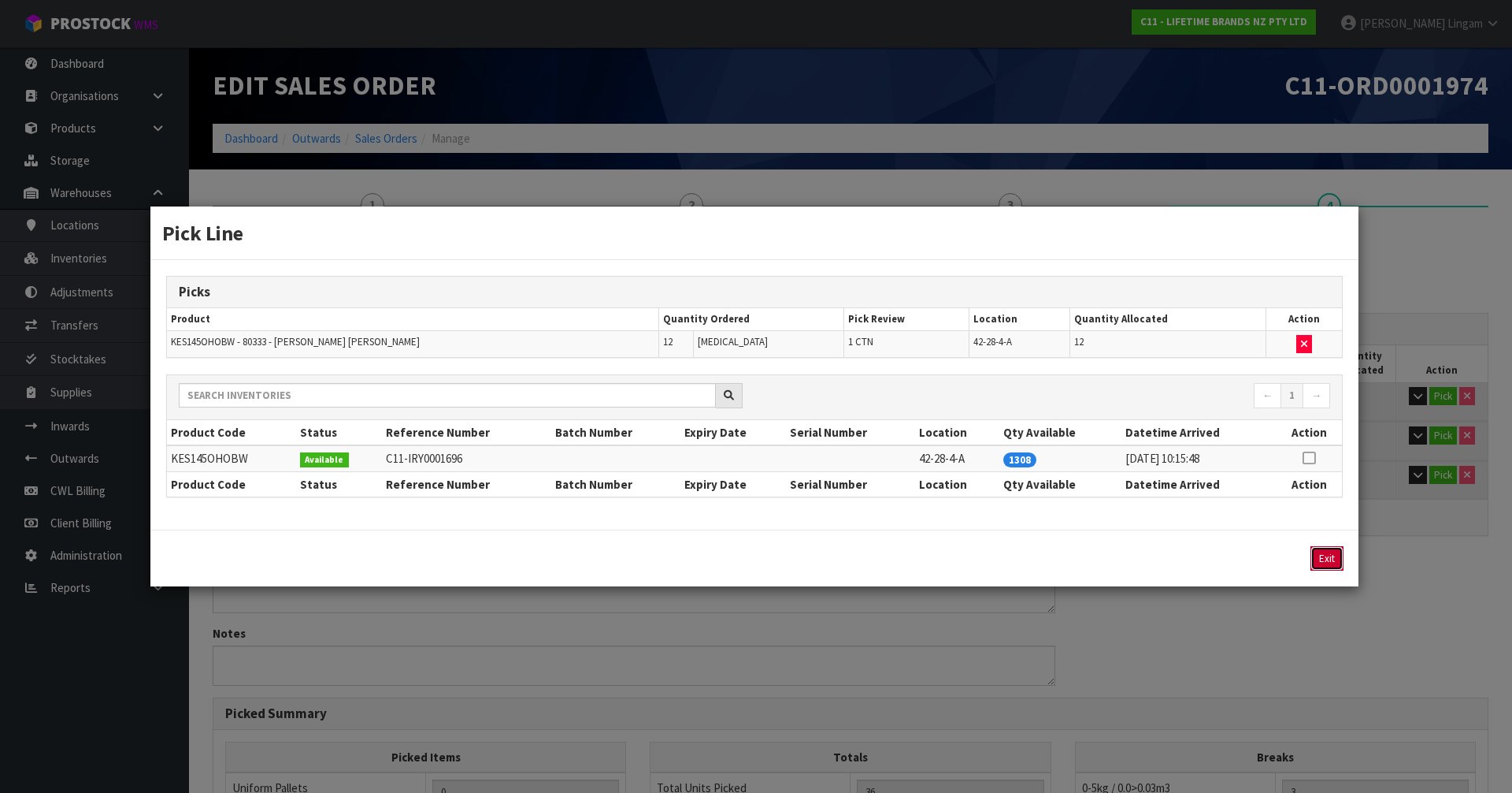
click at [1334, 561] on button "Exit" at bounding box center [1328, 558] width 34 height 24
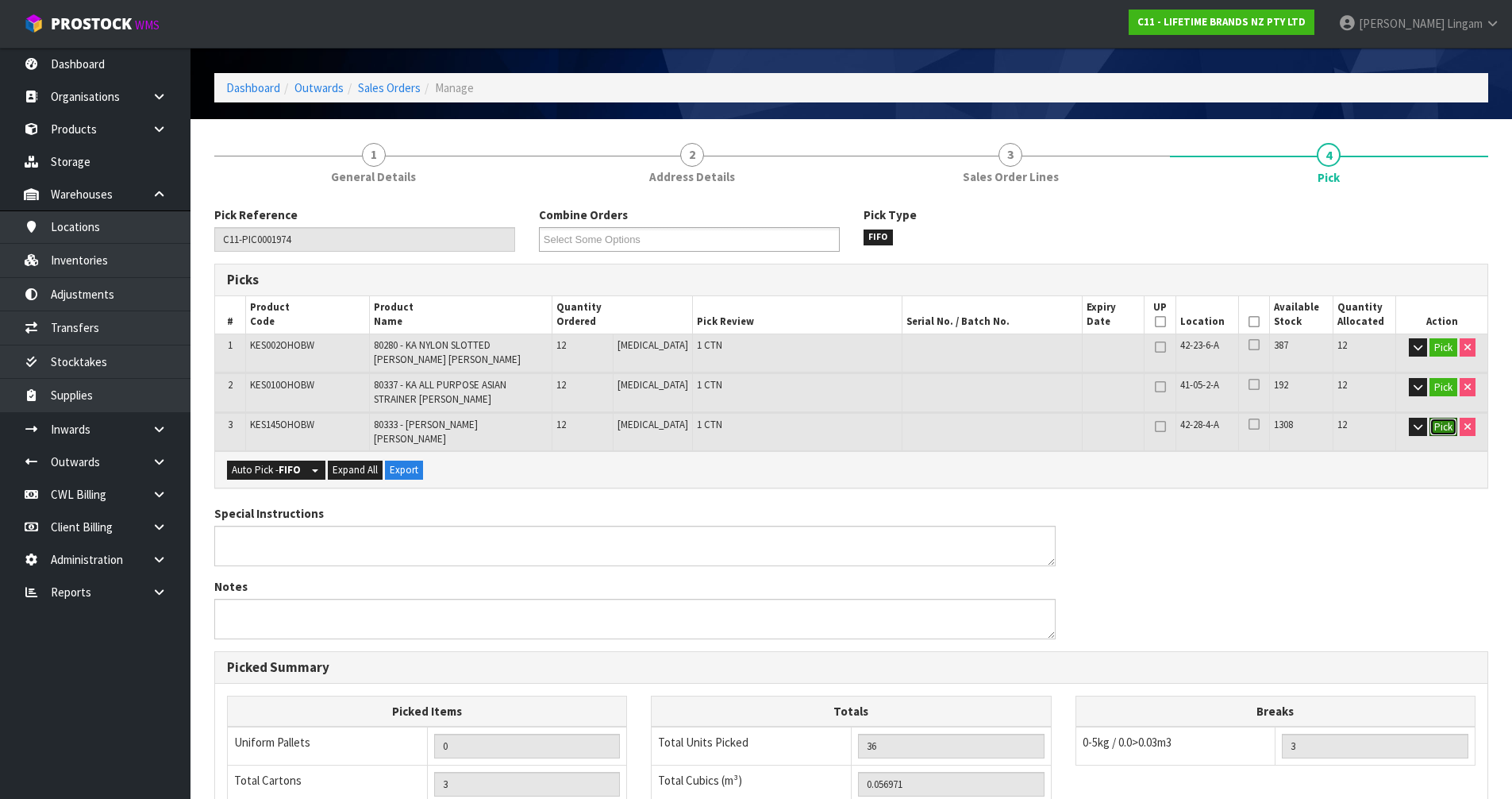
scroll to position [331, 0]
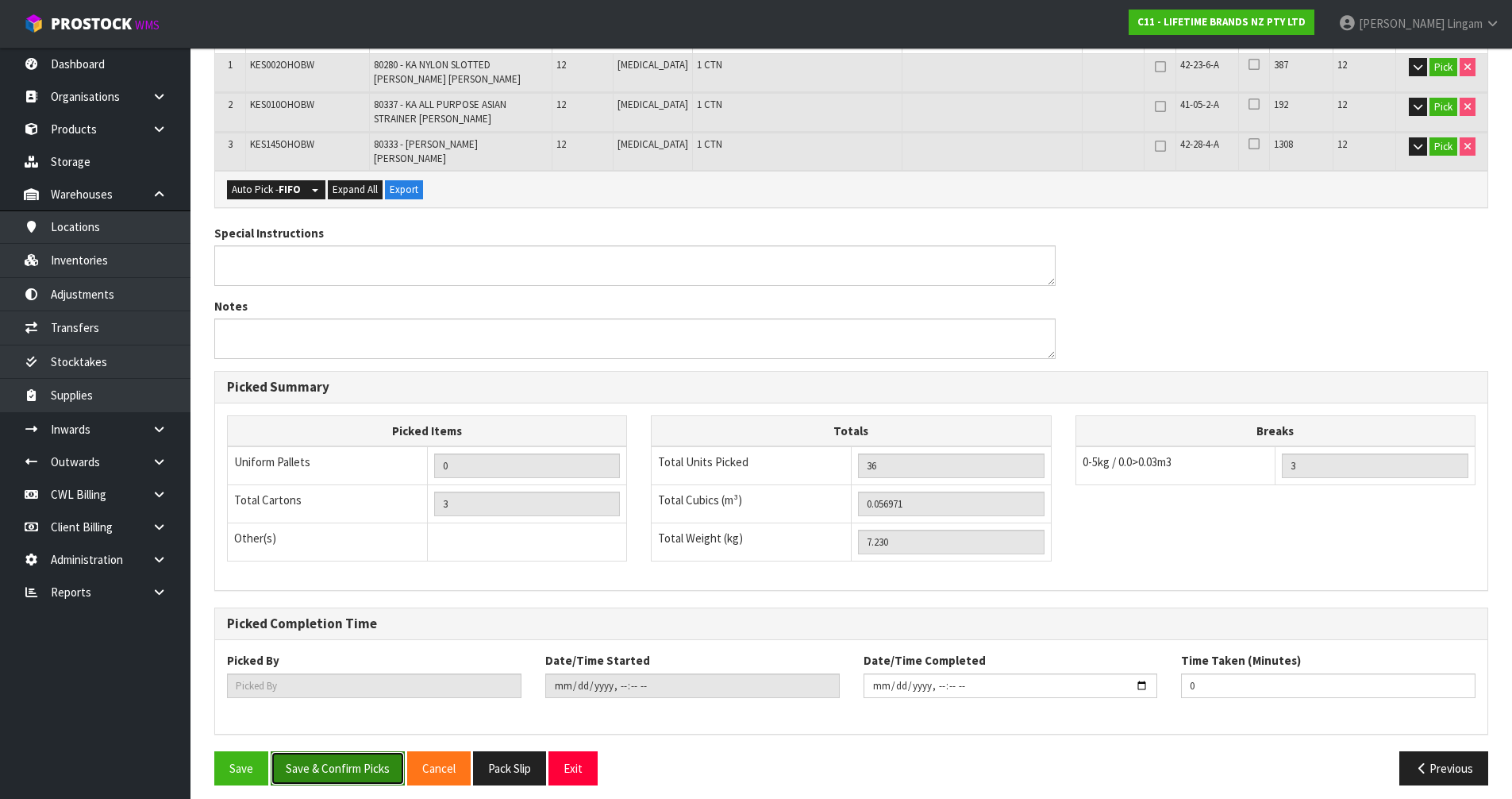
click at [342, 751] on button "Save & Confirm Picks" at bounding box center [337, 768] width 134 height 34
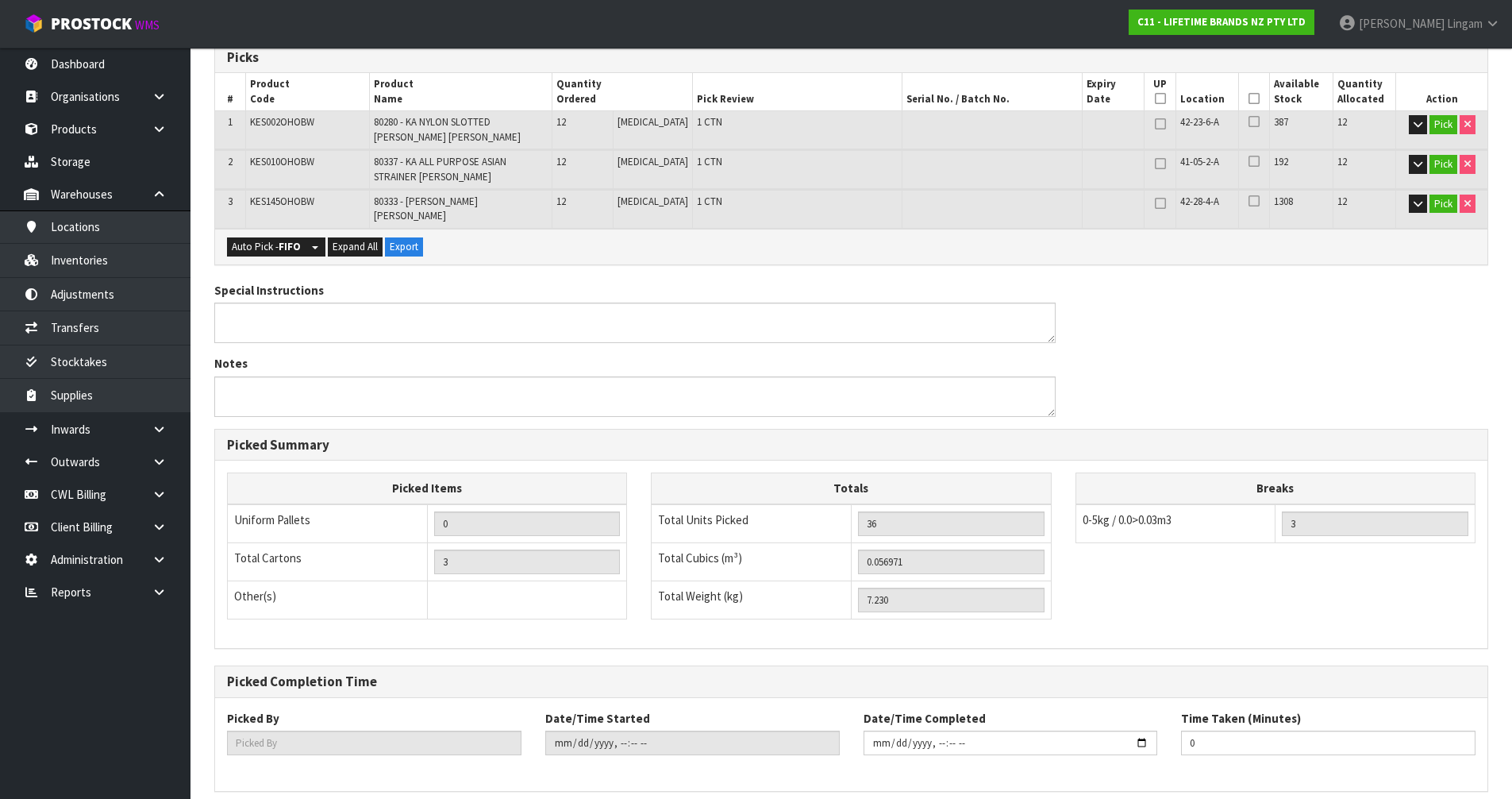
scroll to position [0, 0]
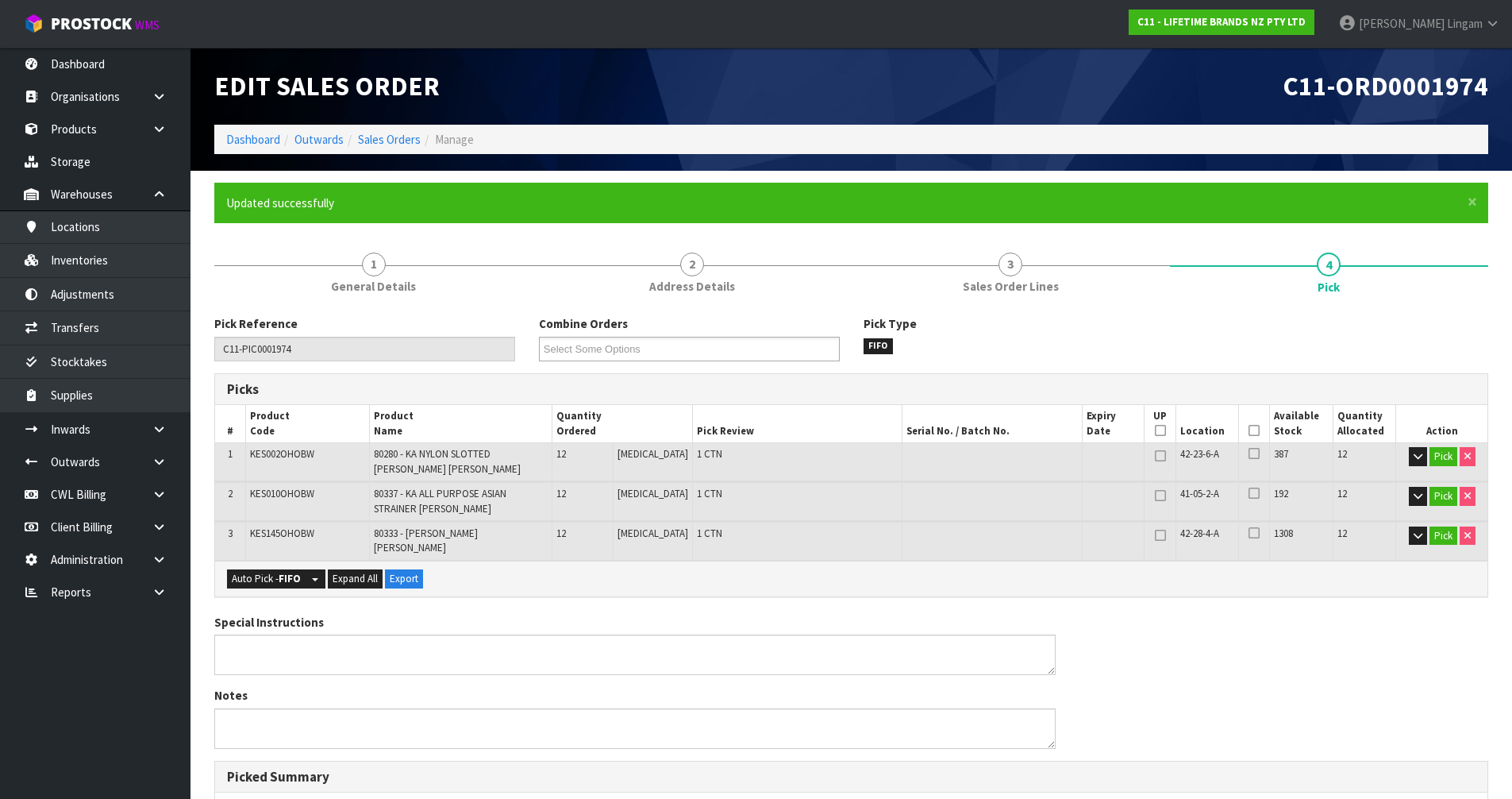
type input "[PERSON_NAME]"
type input "[DATE]T08:34:29"
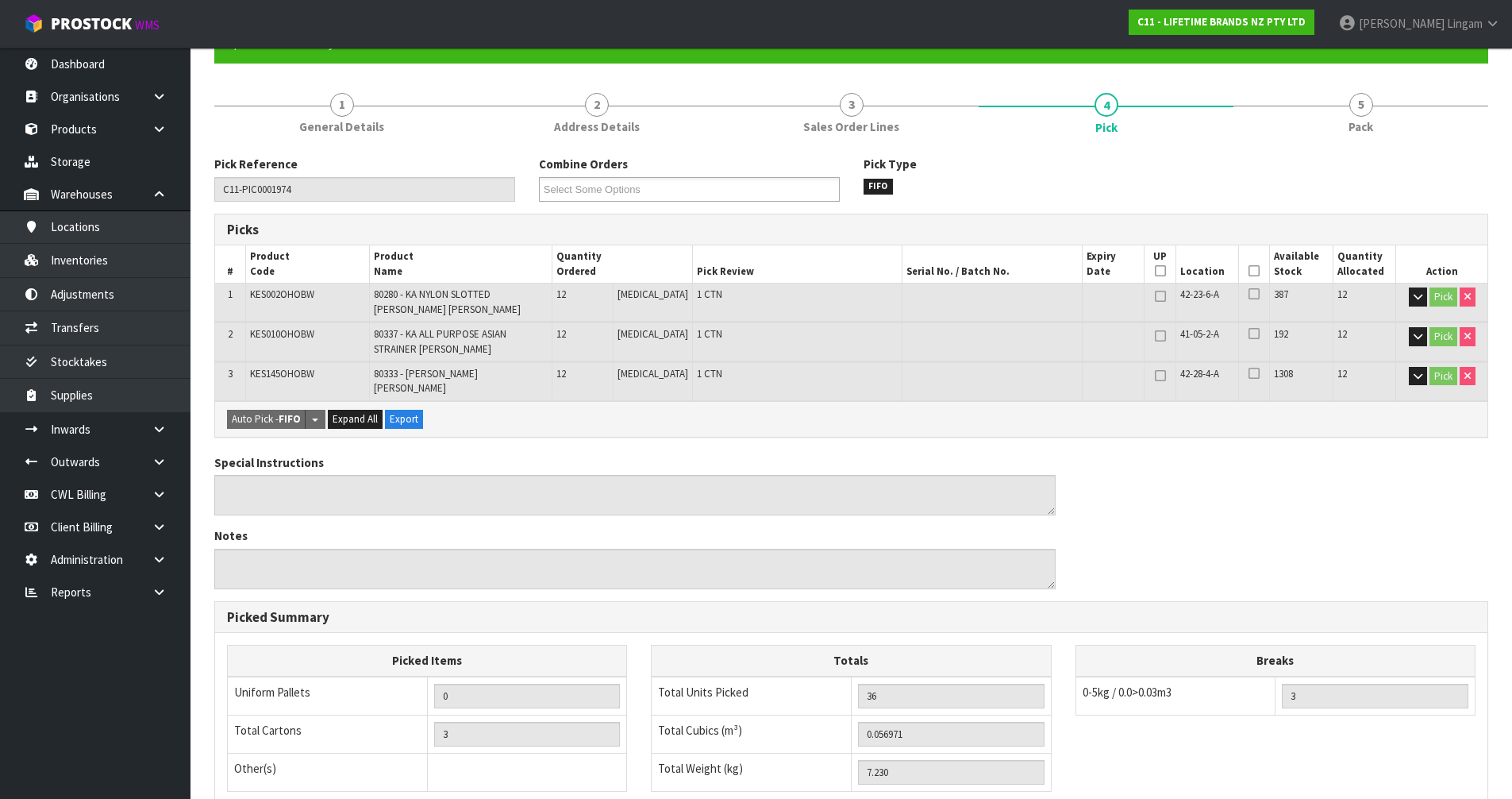
scroll to position [389, 0]
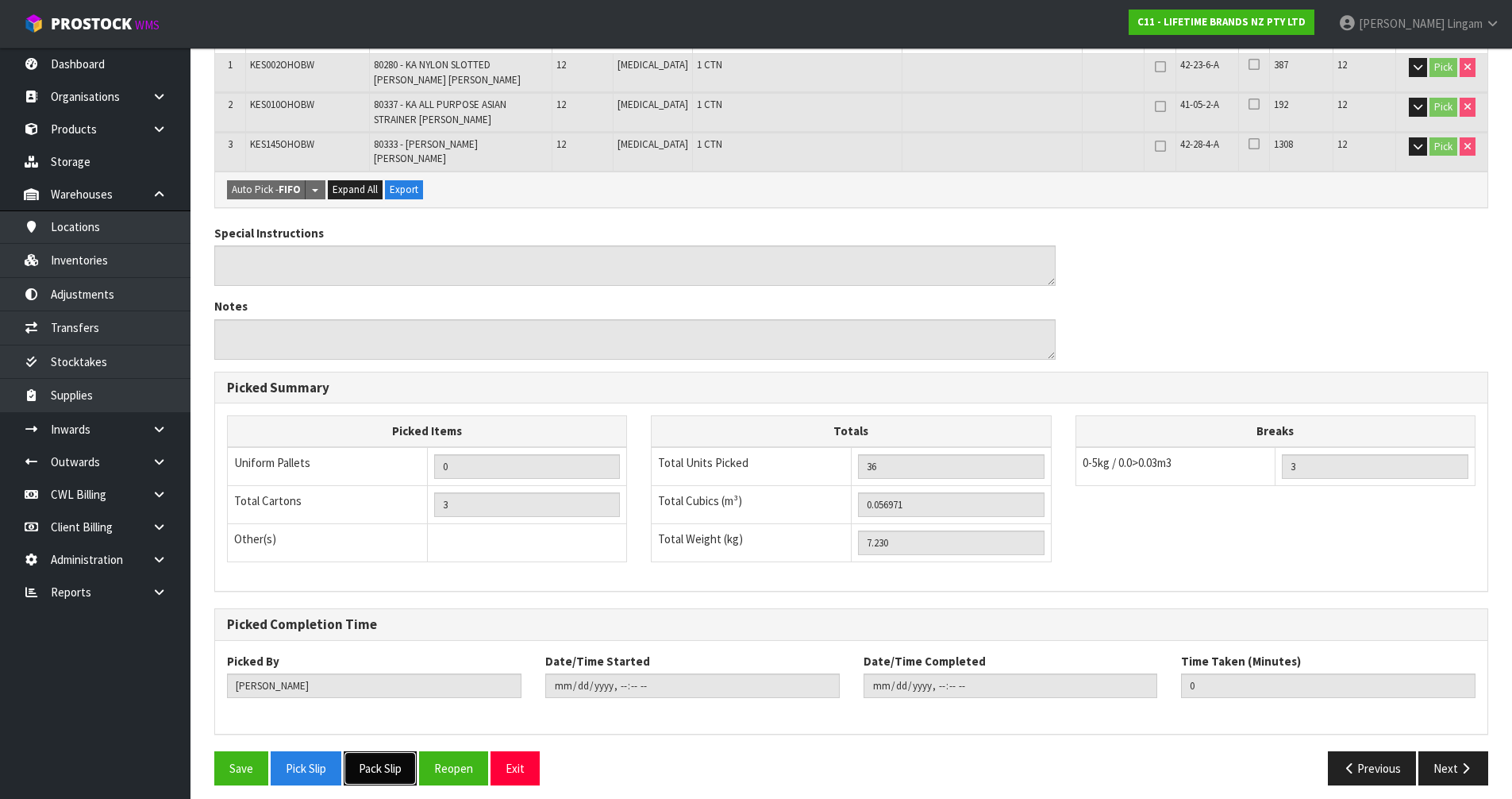
drag, startPoint x: 390, startPoint y: 757, endPoint x: 404, endPoint y: 751, distance: 15.2
click at [389, 757] on button "Pack Slip" at bounding box center [380, 768] width 73 height 34
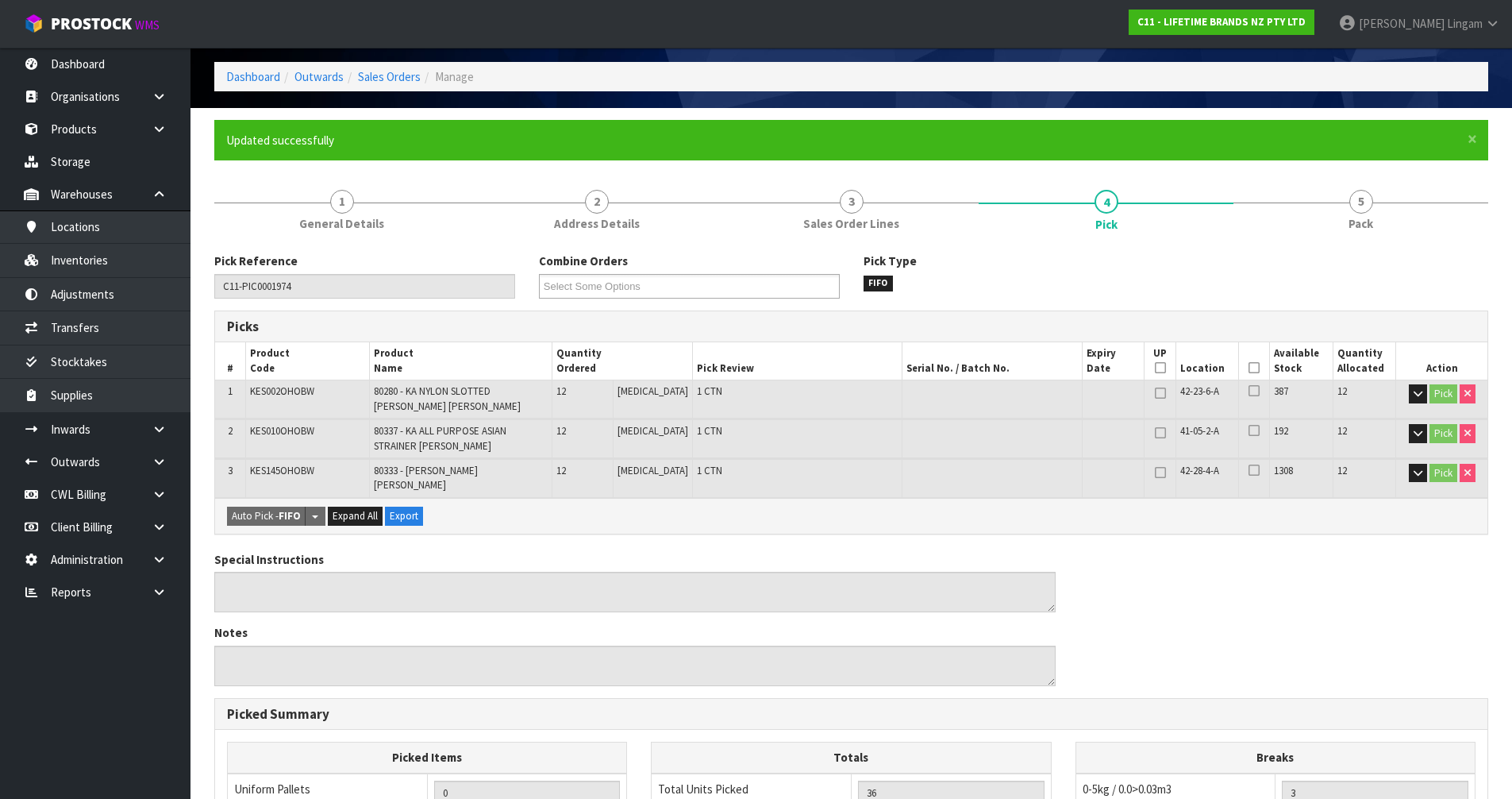
scroll to position [0, 0]
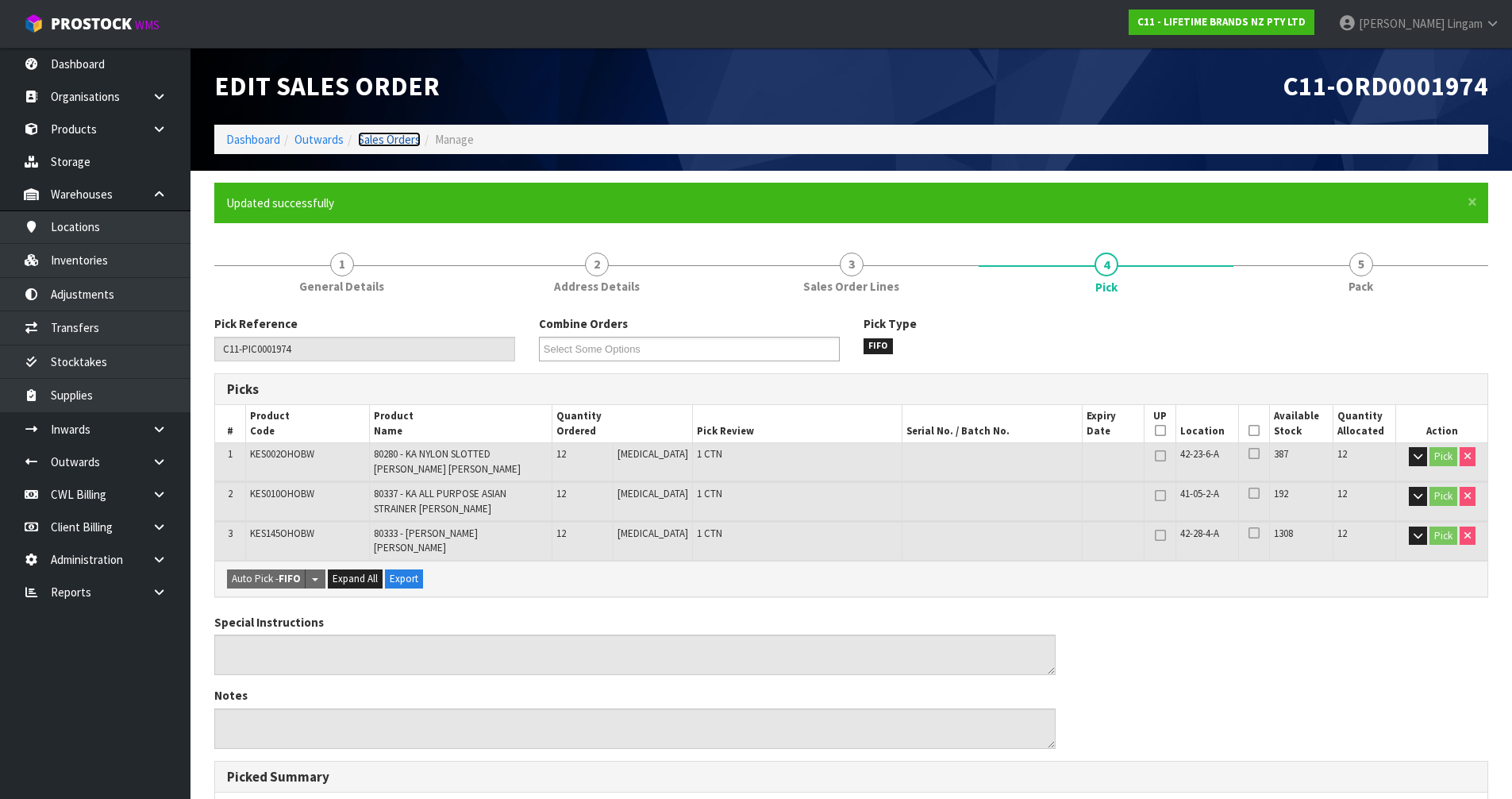
click at [391, 142] on link "Sales Orders" at bounding box center [389, 139] width 63 height 15
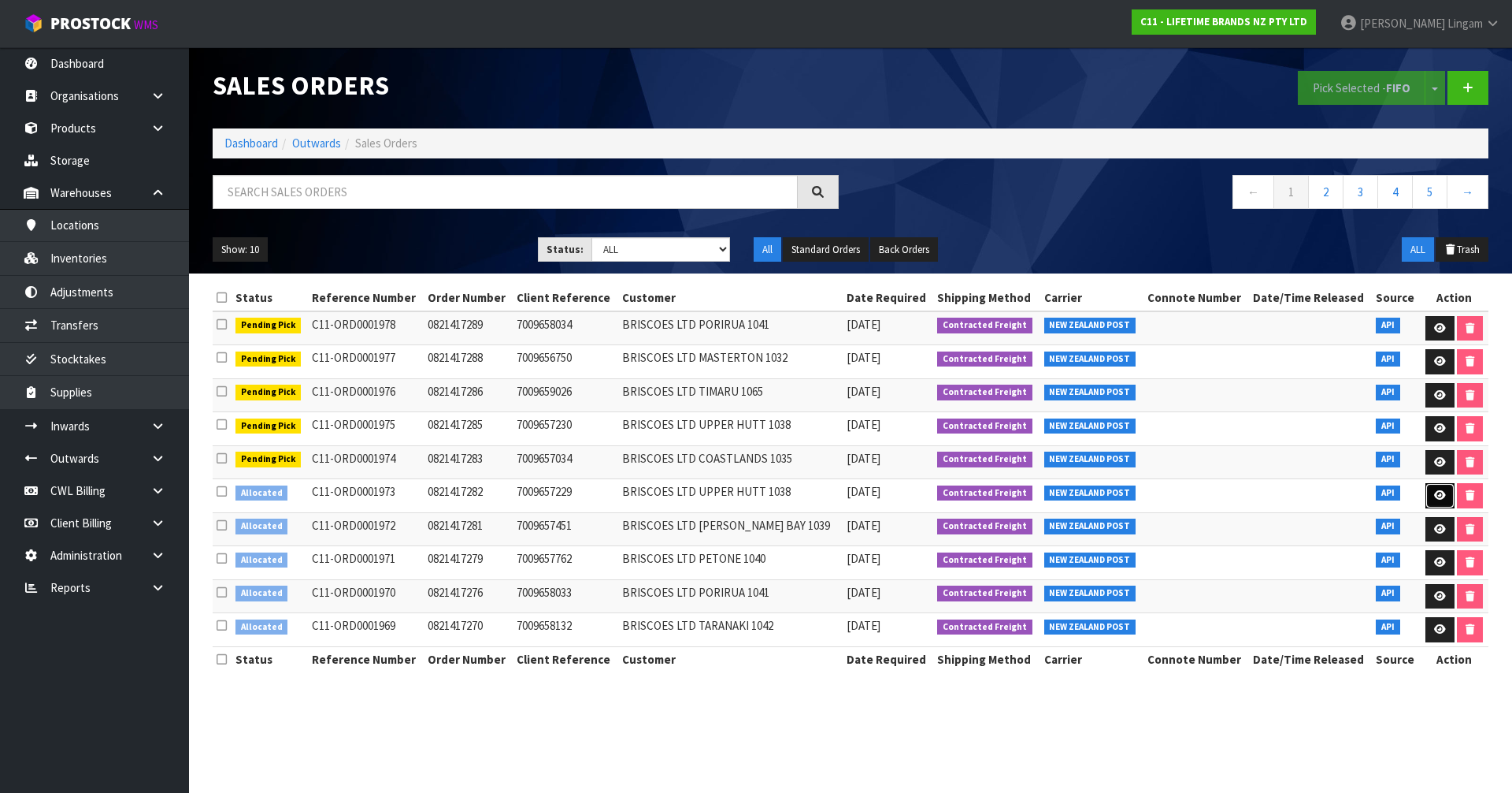
click at [1430, 497] on link at bounding box center [1439, 495] width 29 height 25
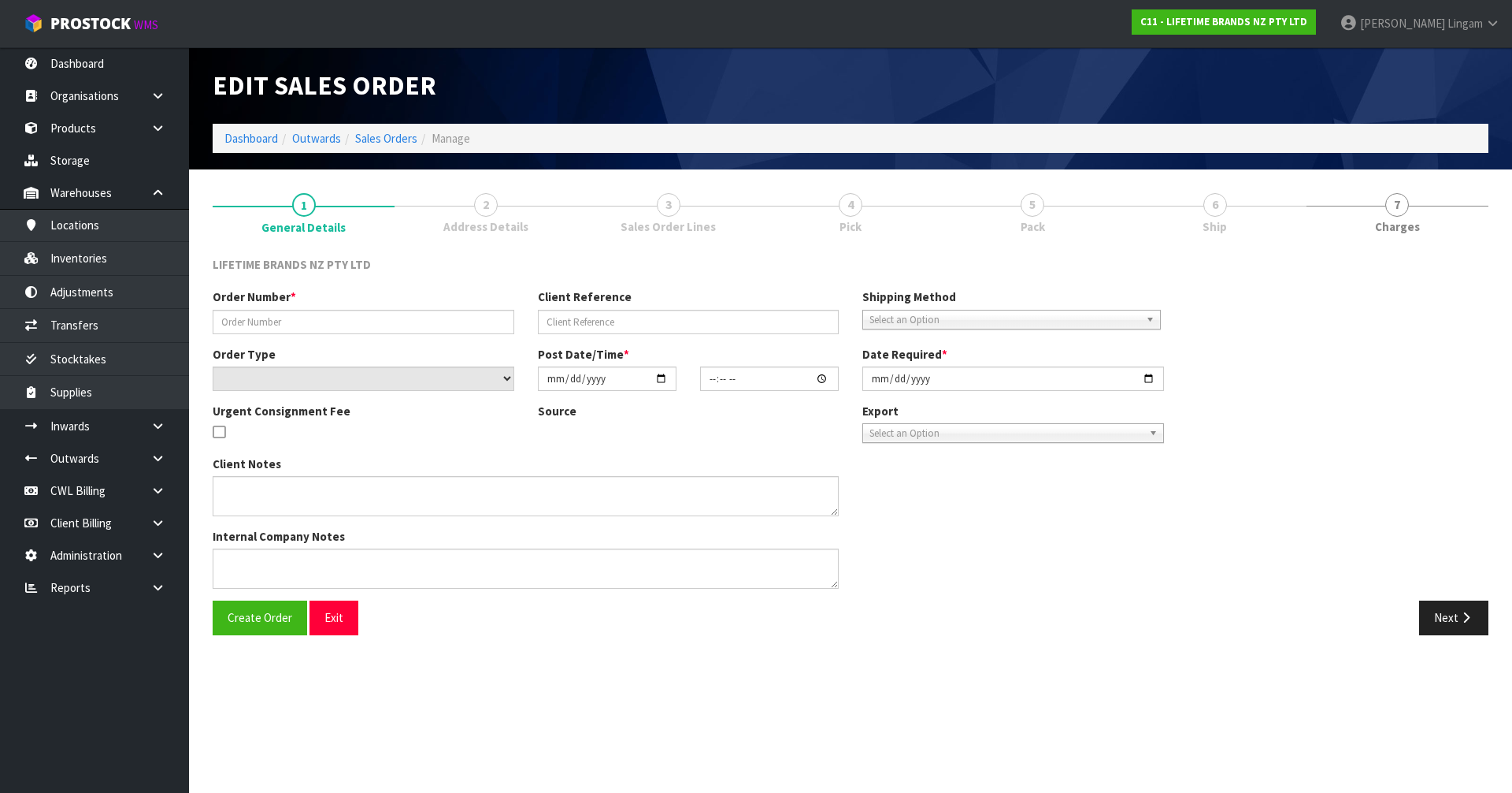
type input "0821417282"
type input "7009657229"
select select "number:0"
type input "[DATE]"
type input "08:09:19.000"
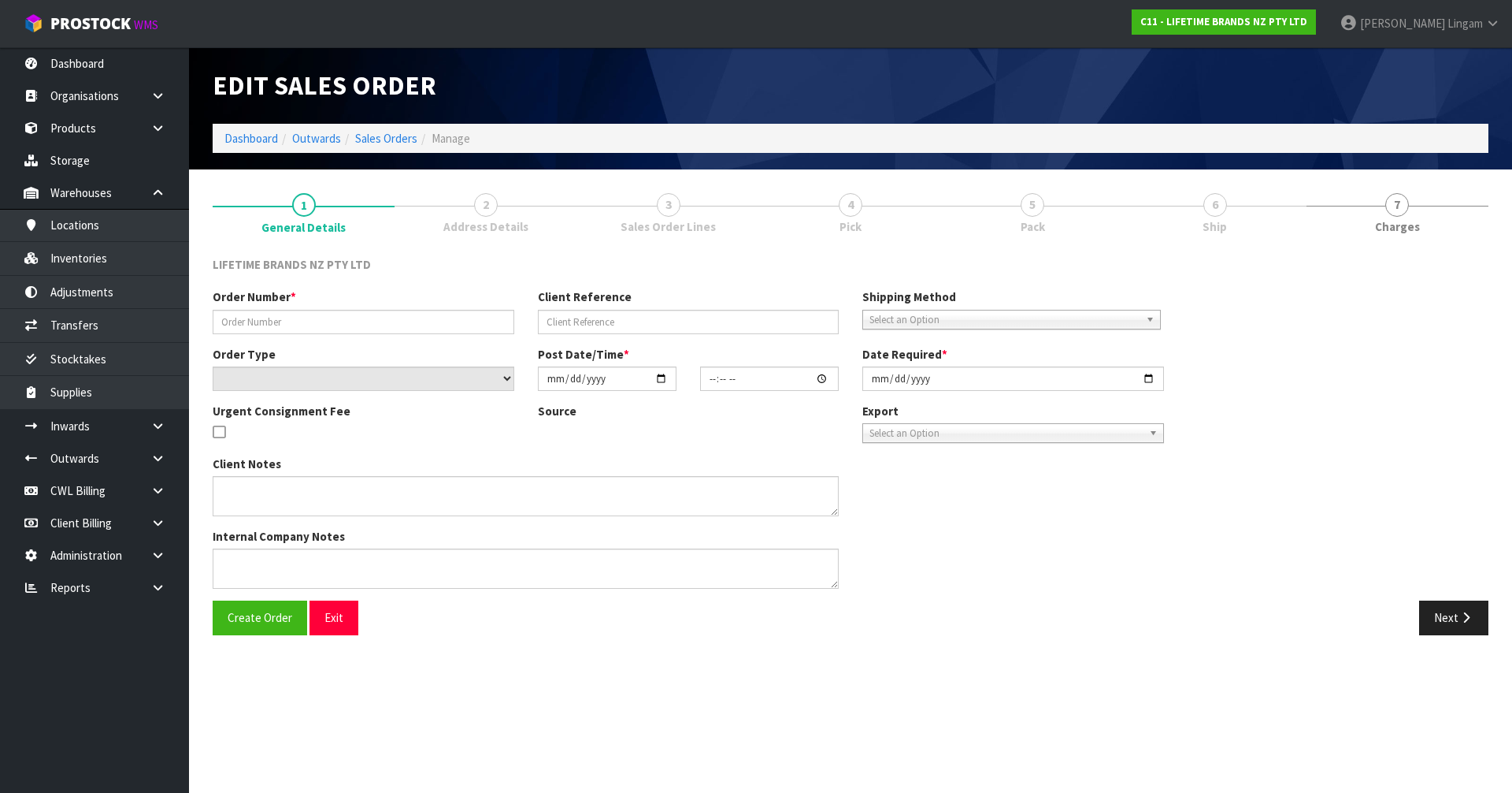
type input "[DATE]"
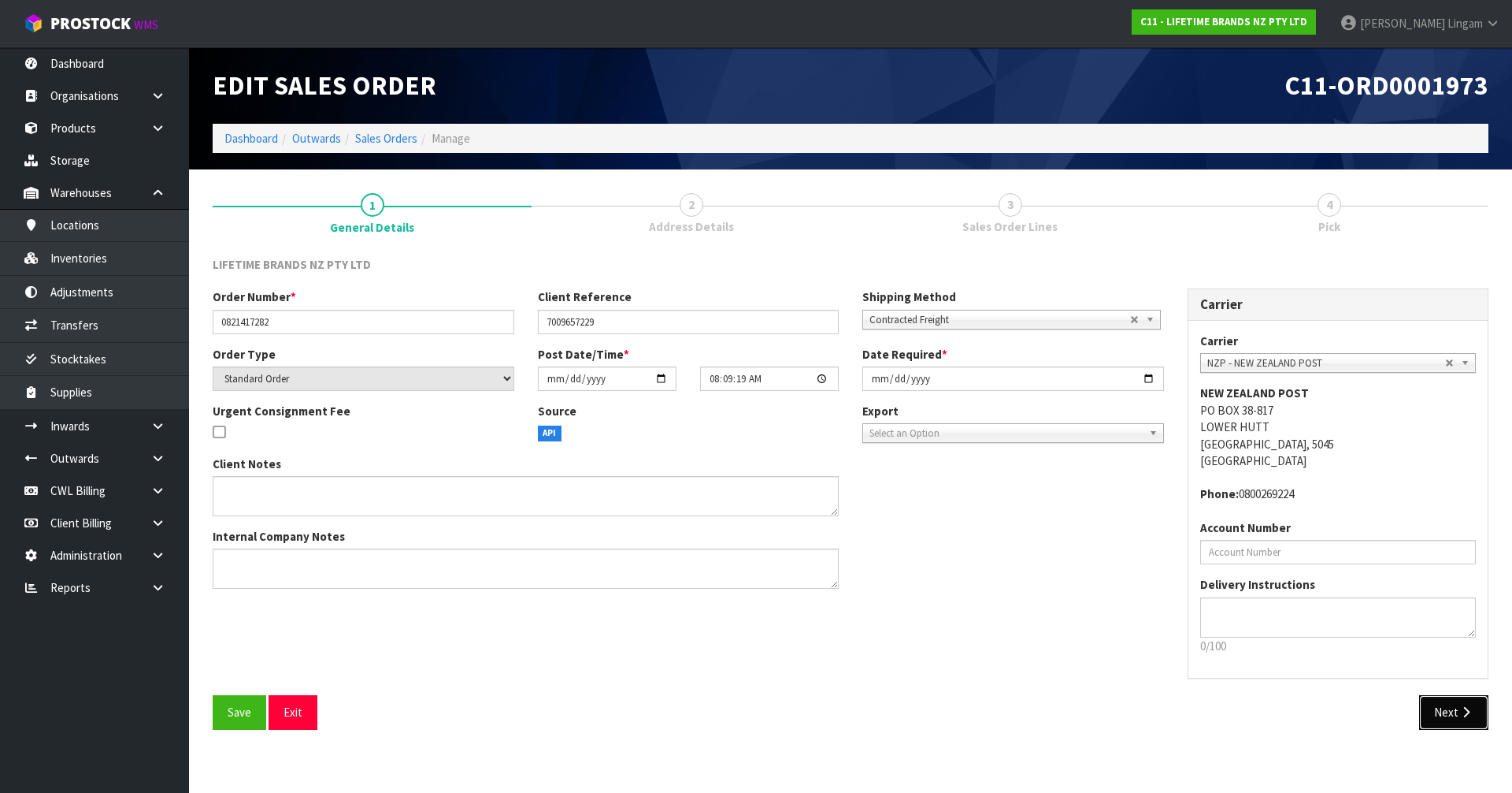
click at [1485, 717] on button "Next" at bounding box center [1454, 712] width 69 height 34
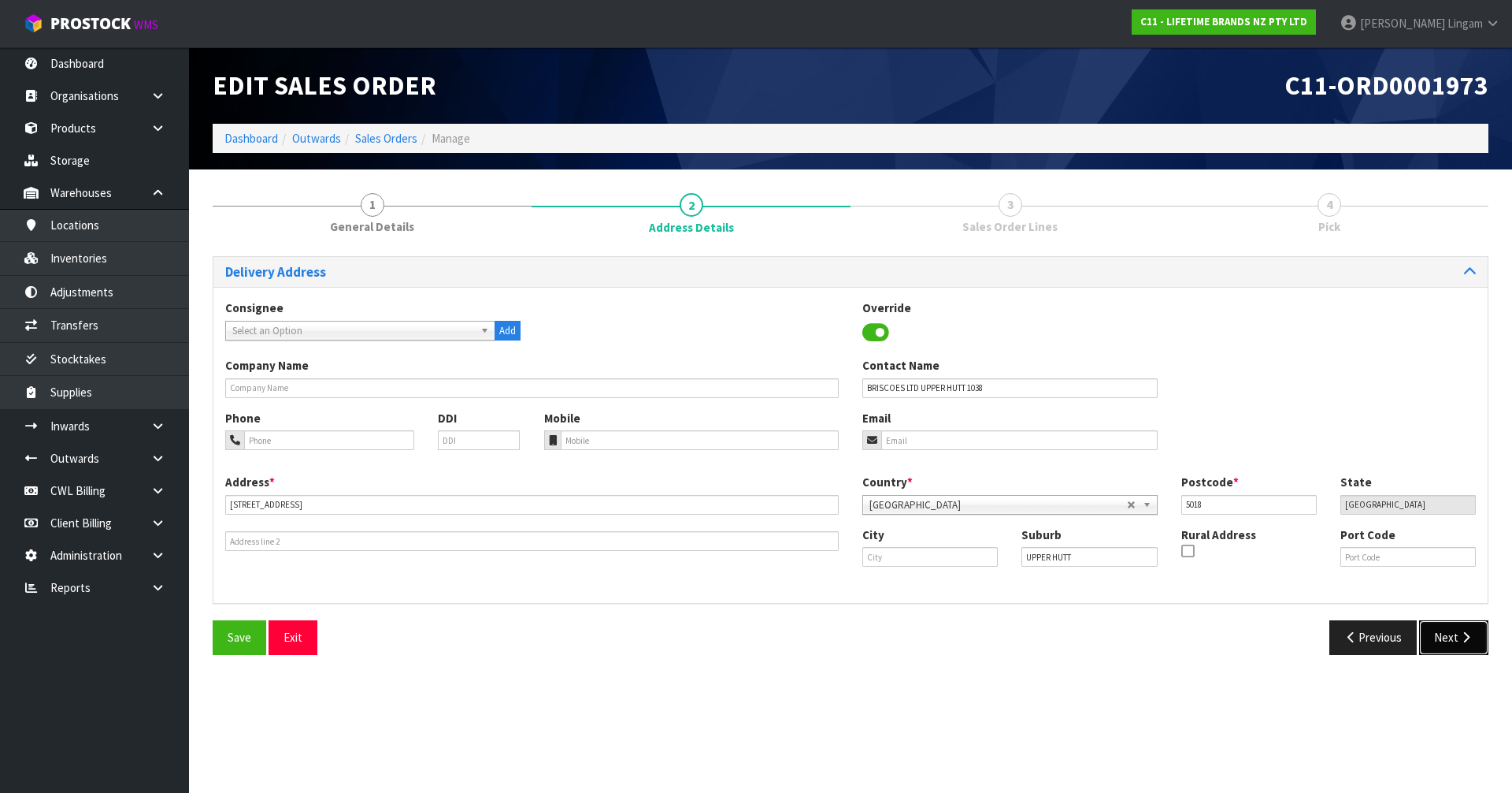
click at [1459, 647] on button "Next" at bounding box center [1454, 636] width 69 height 34
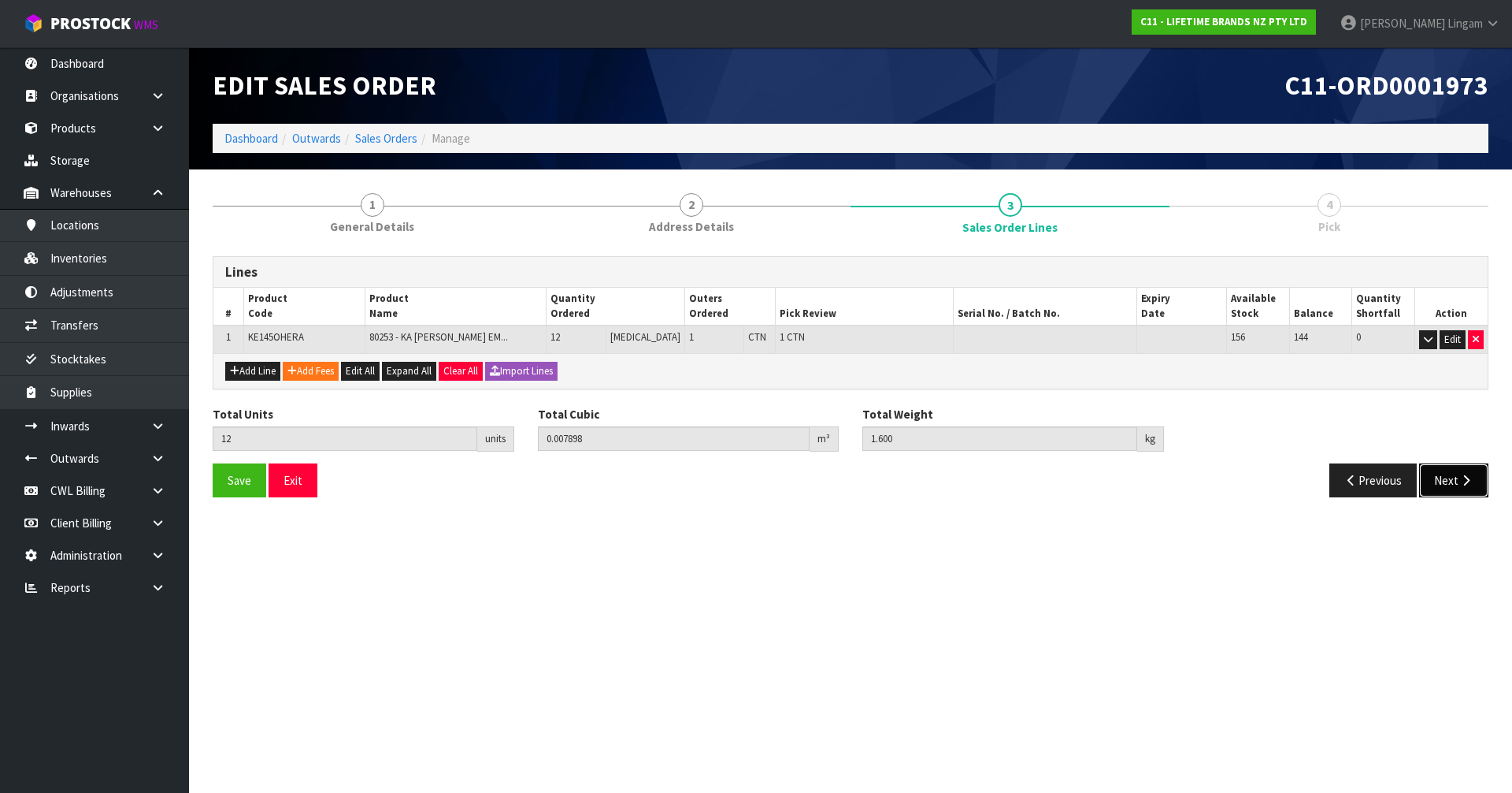
click at [1460, 477] on icon "button" at bounding box center [1466, 480] width 15 height 12
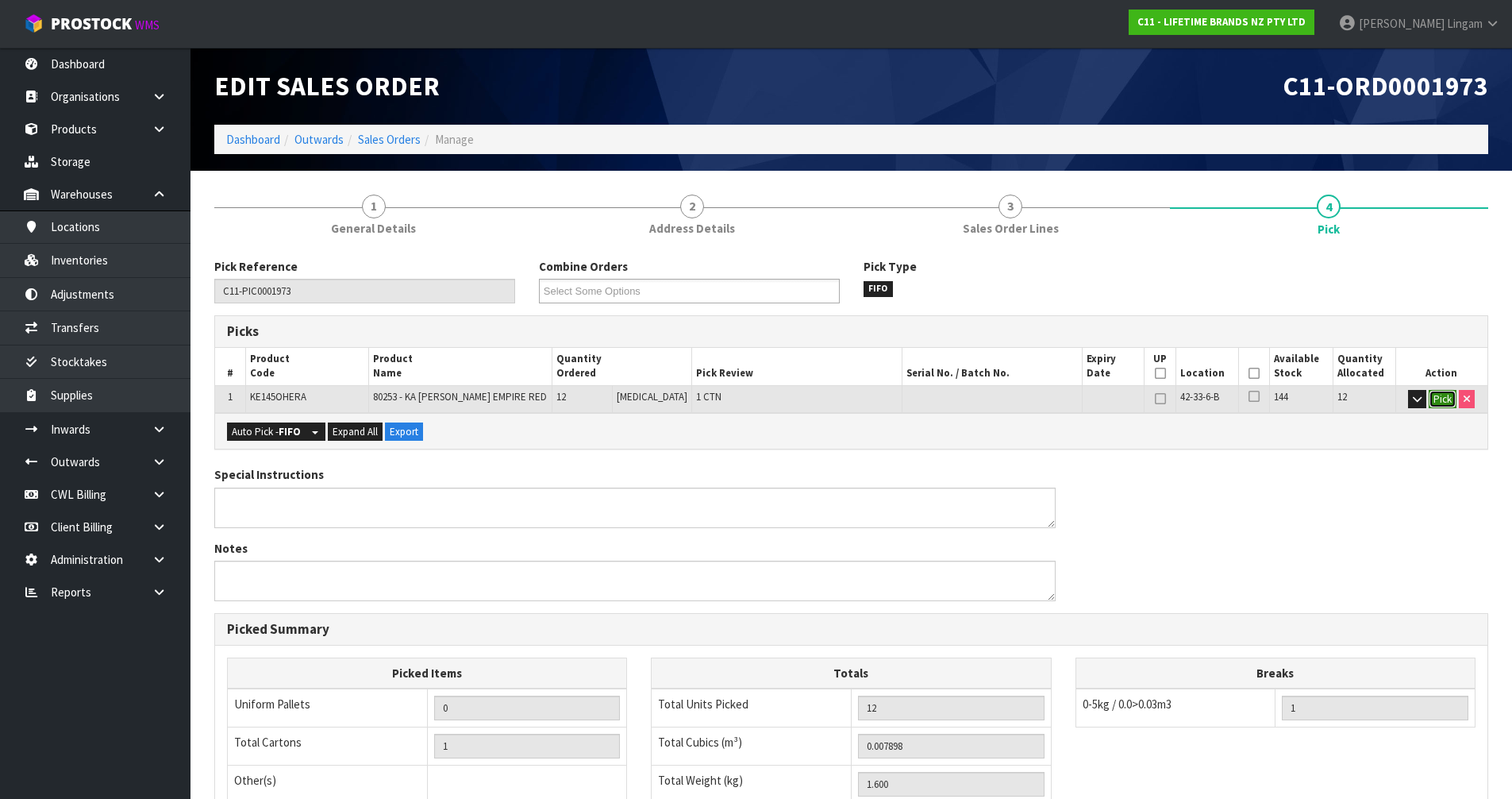
click at [1437, 398] on button "Pick" at bounding box center [1443, 399] width 28 height 19
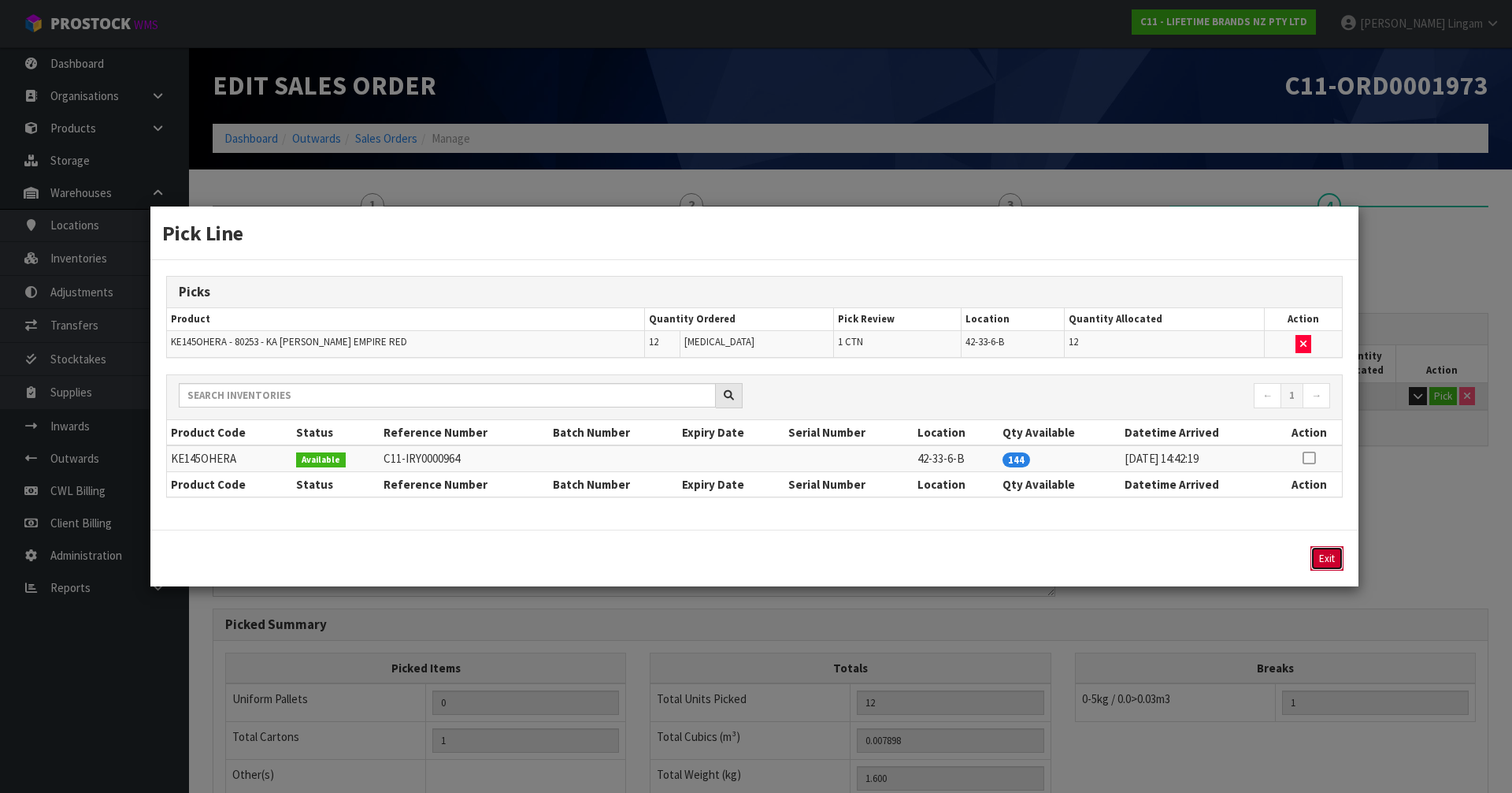
click at [1326, 559] on button "Exit" at bounding box center [1328, 558] width 34 height 24
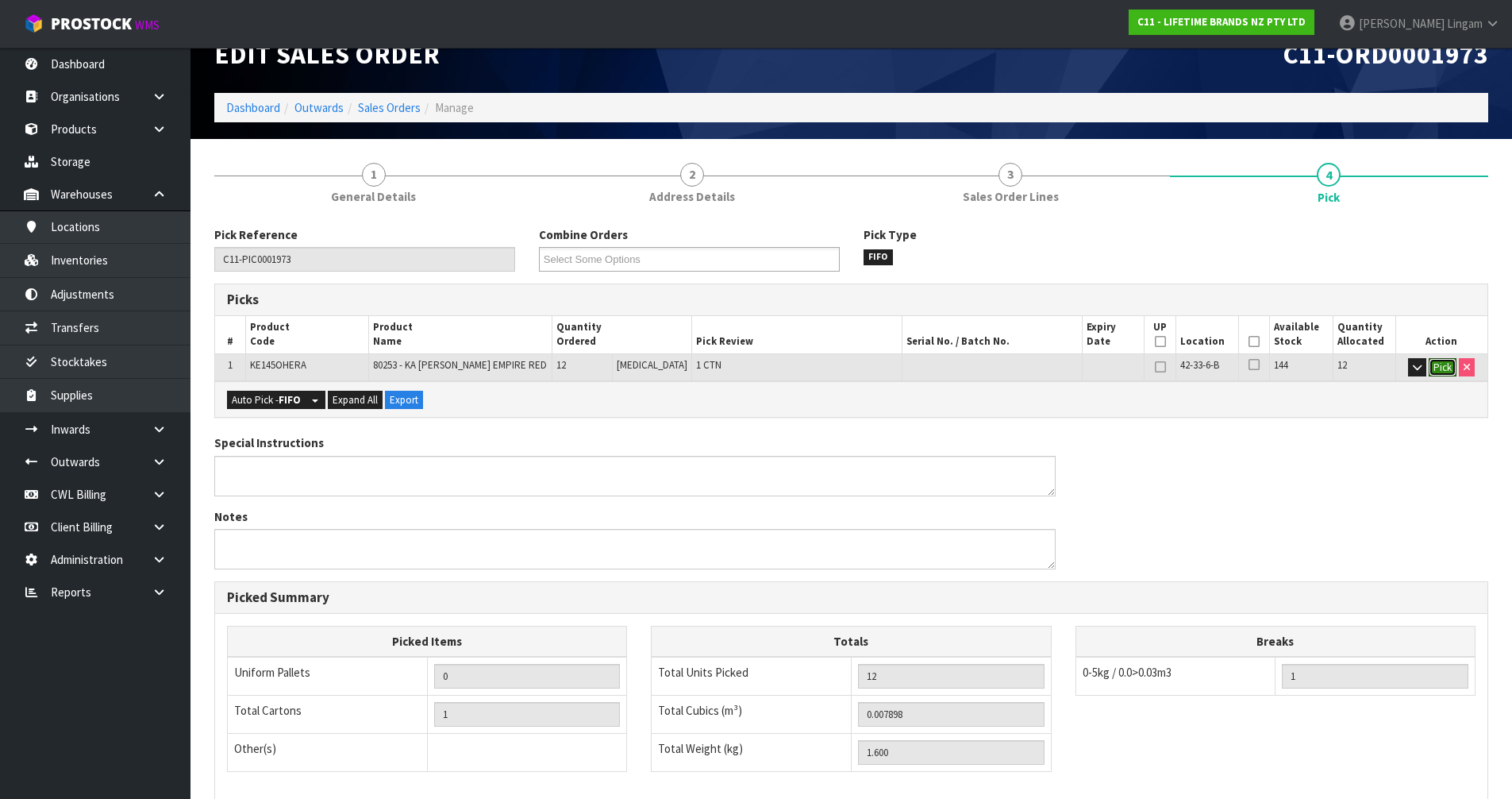
scroll to position [253, 0]
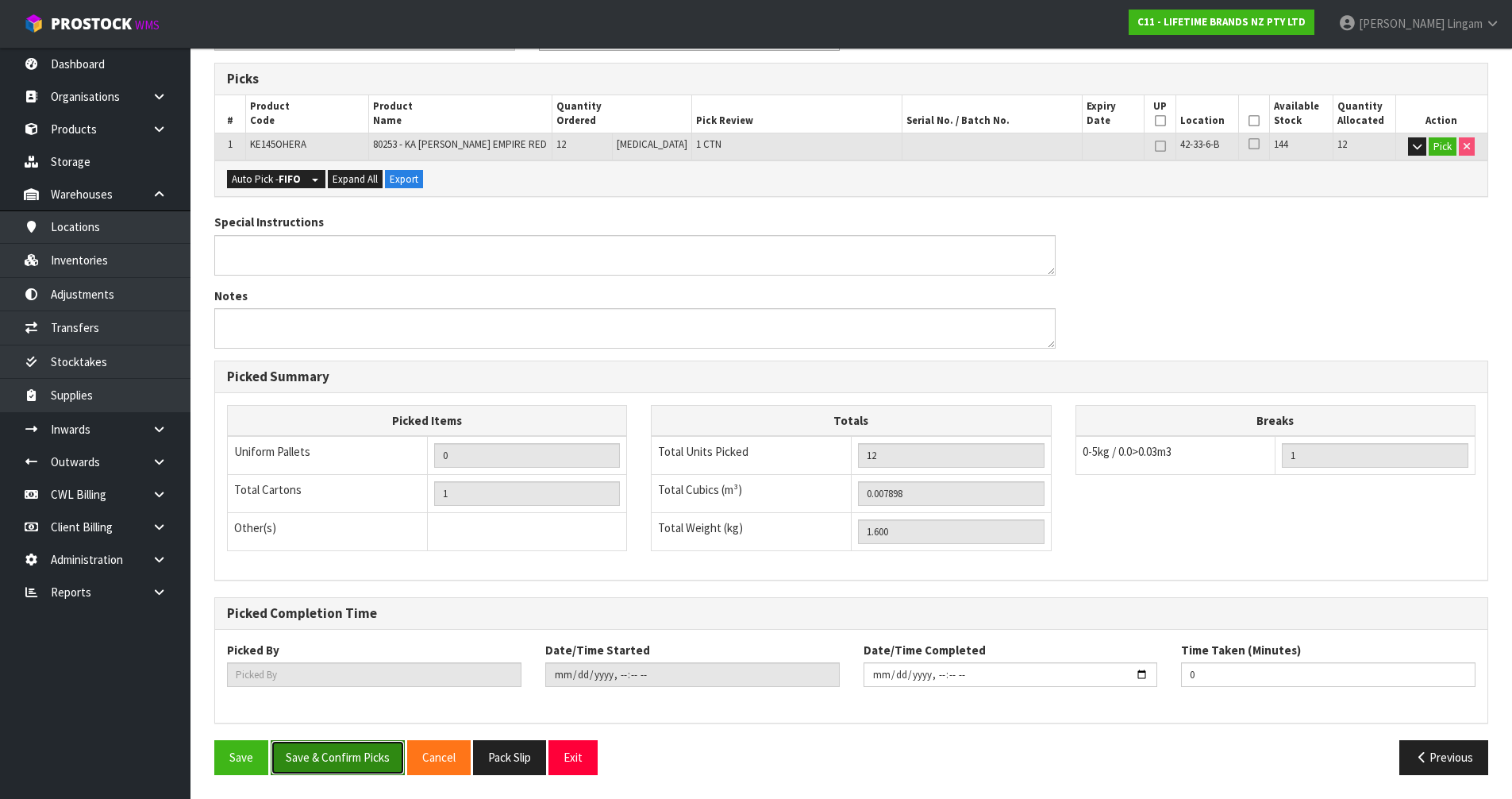
click at [356, 753] on button "Save & Confirm Picks" at bounding box center [337, 757] width 134 height 34
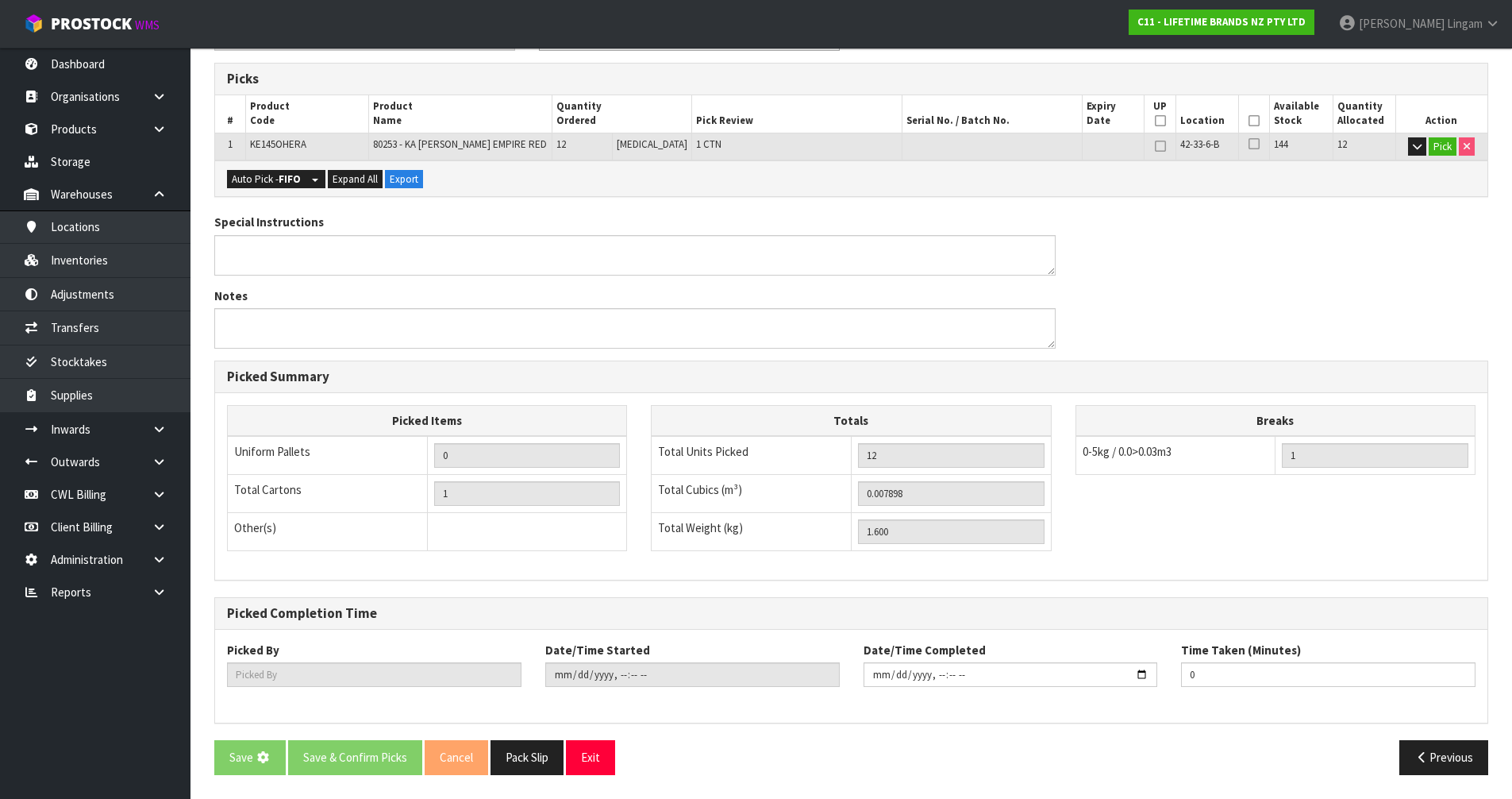
scroll to position [0, 0]
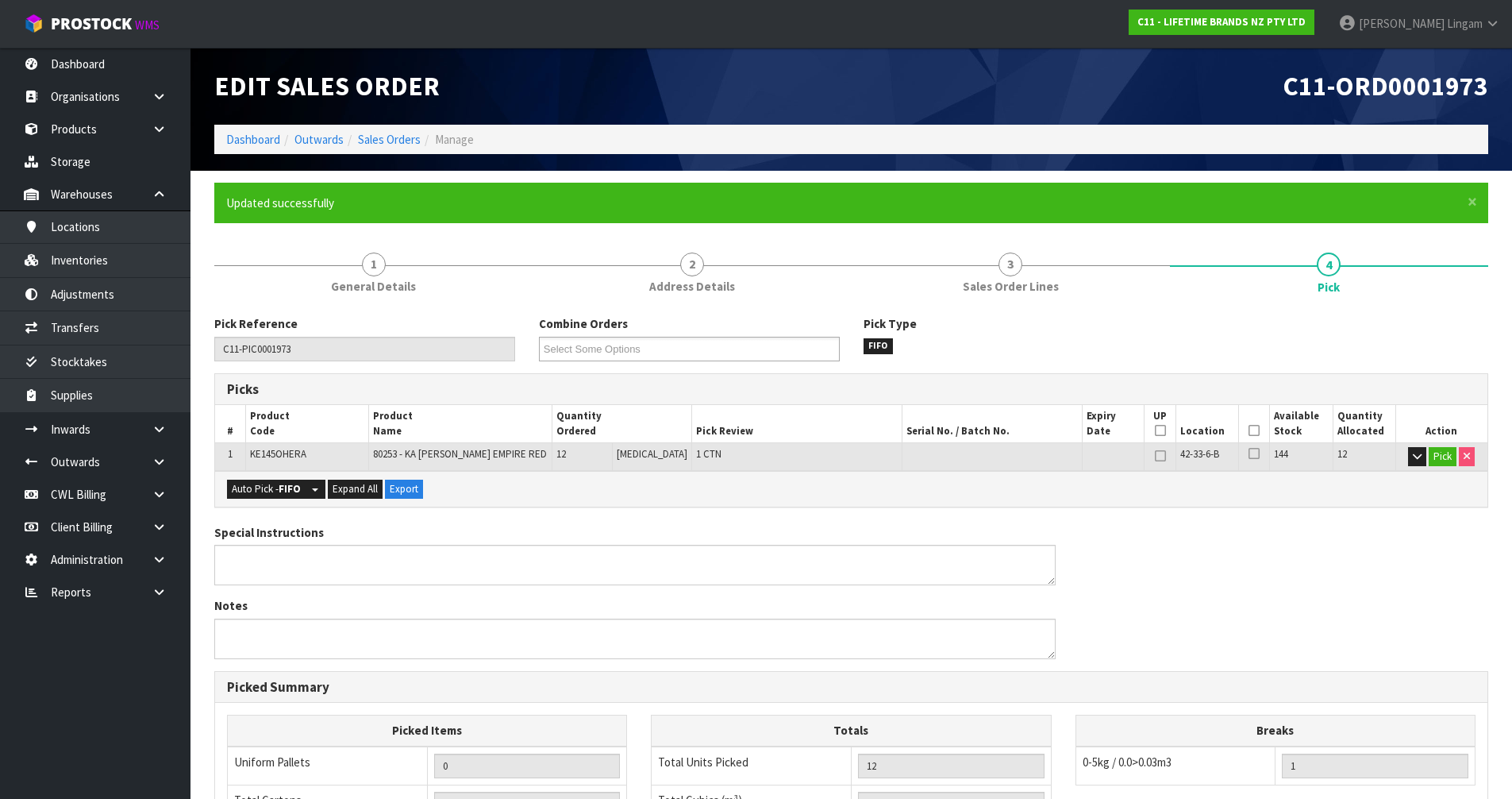
type input "[PERSON_NAME]"
type input "[DATE]T08:34:43"
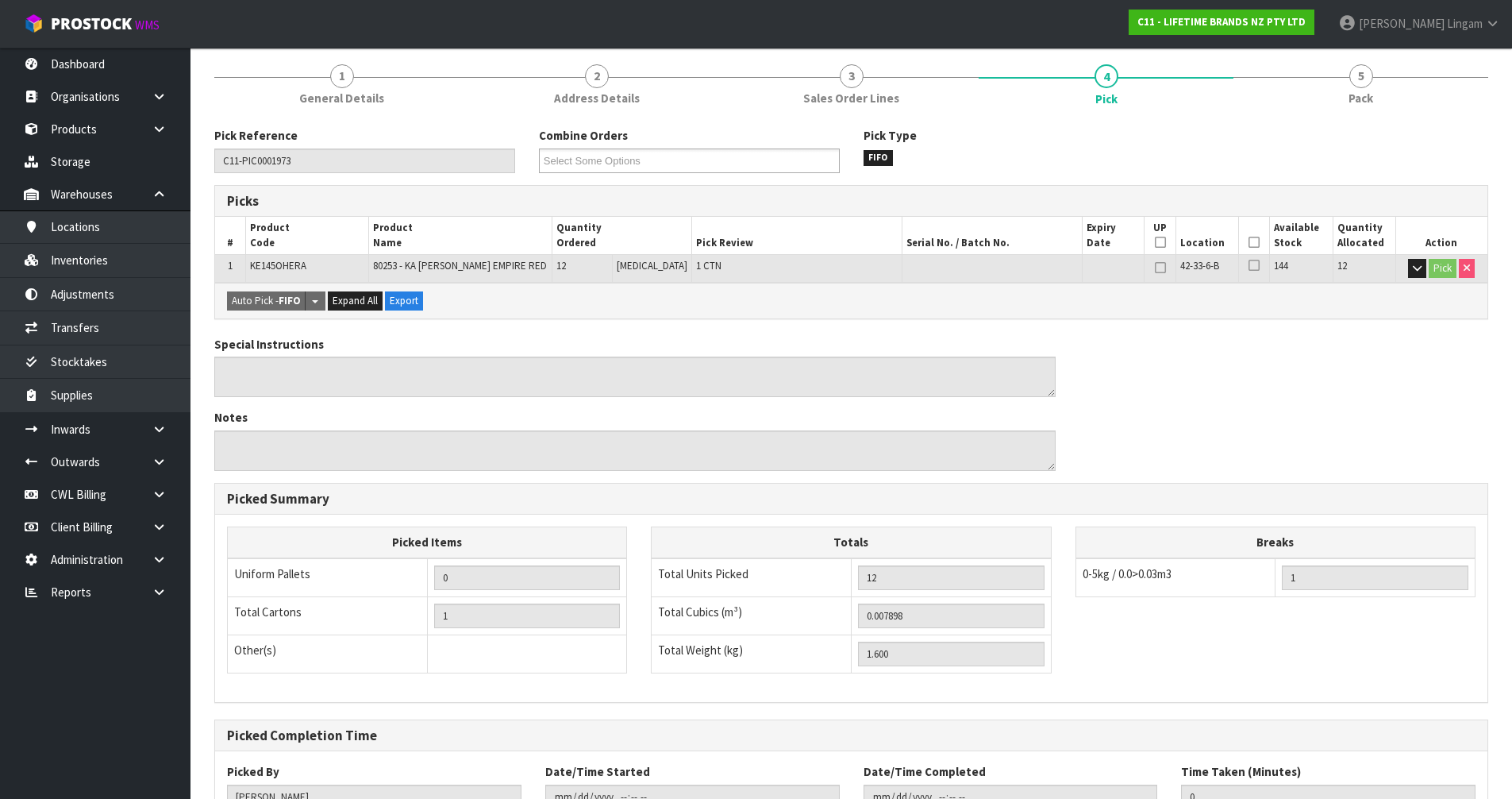
scroll to position [310, 0]
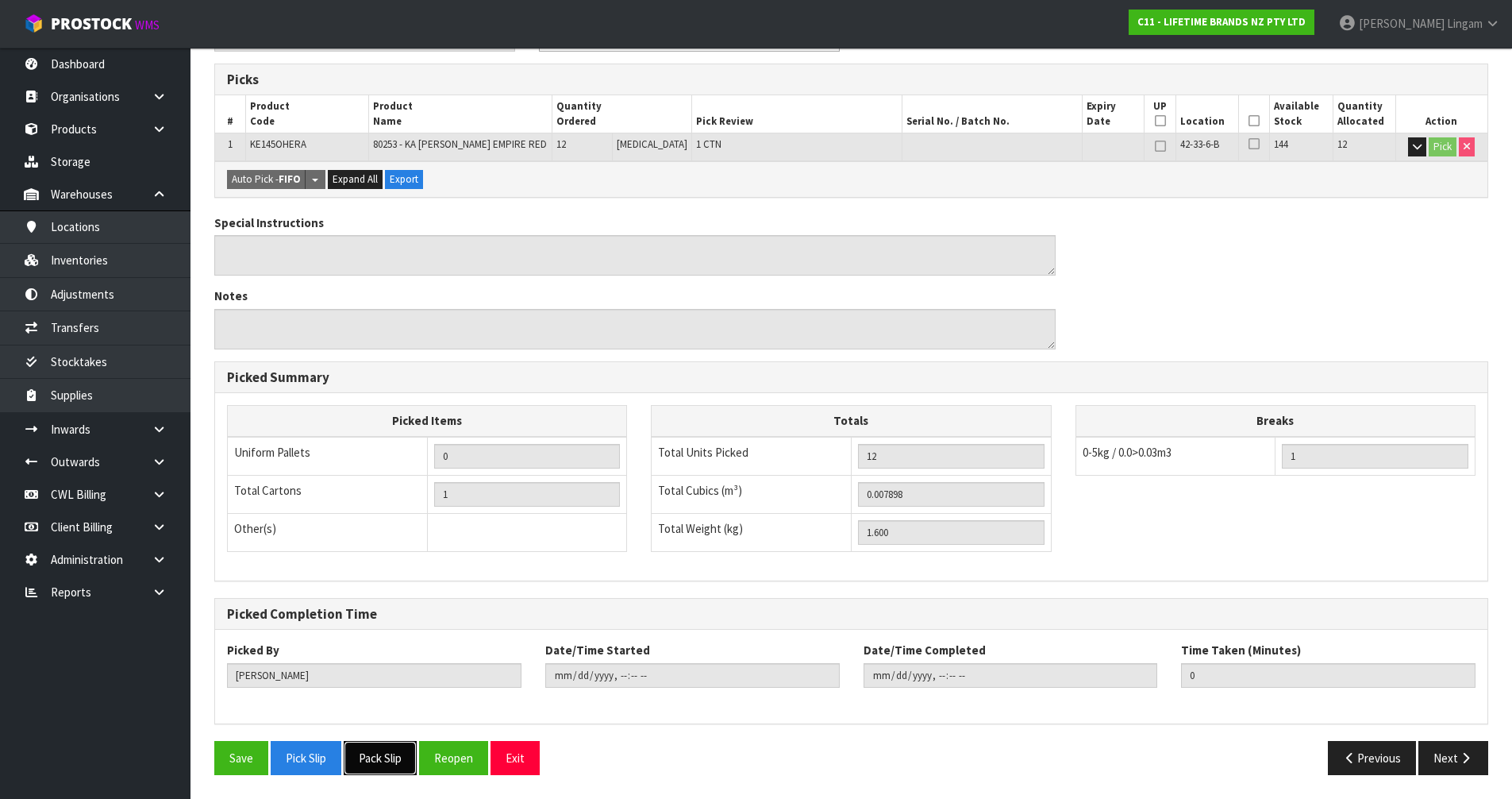
click at [394, 754] on button "Pack Slip" at bounding box center [380, 758] width 73 height 34
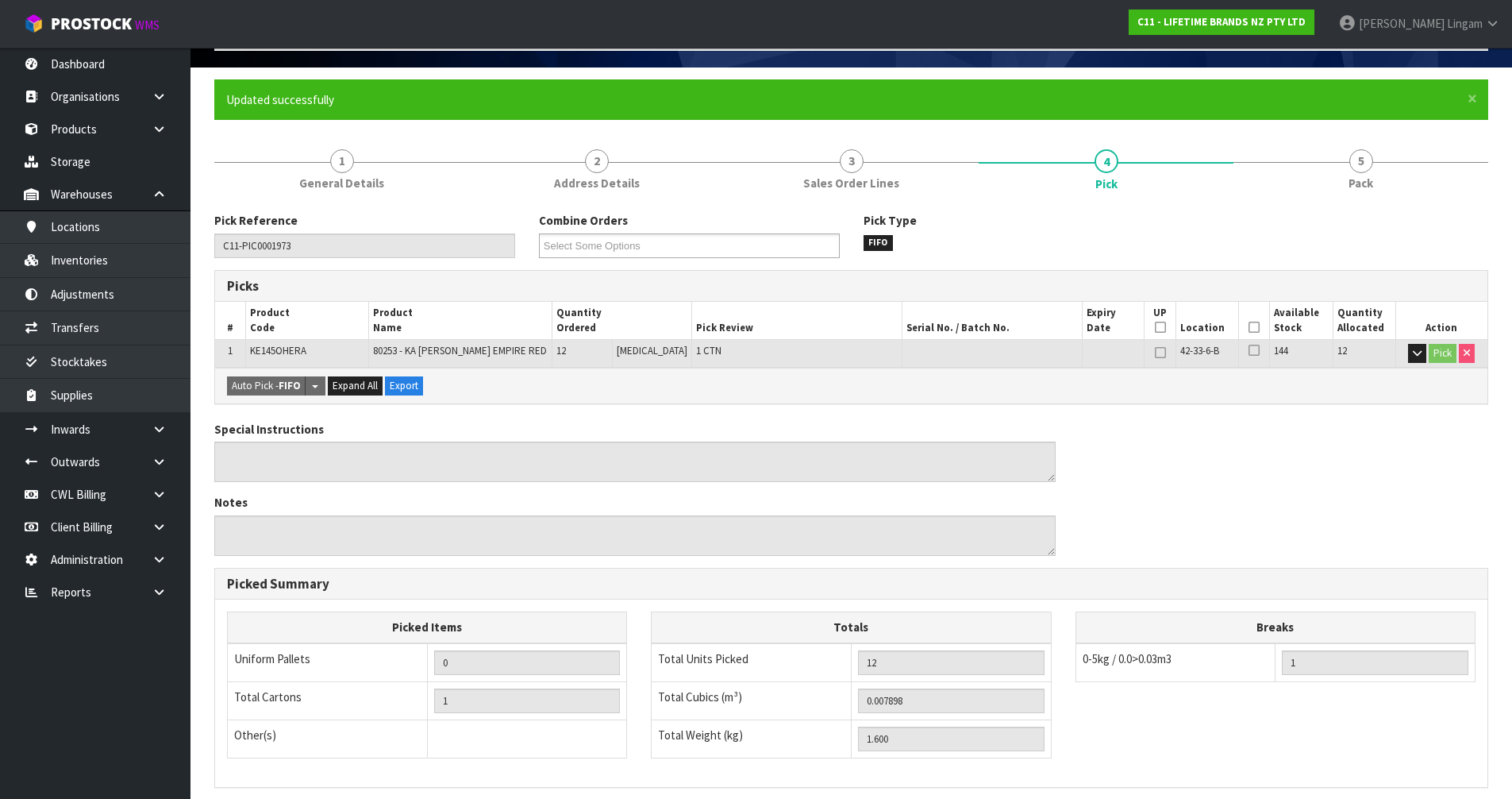
scroll to position [0, 0]
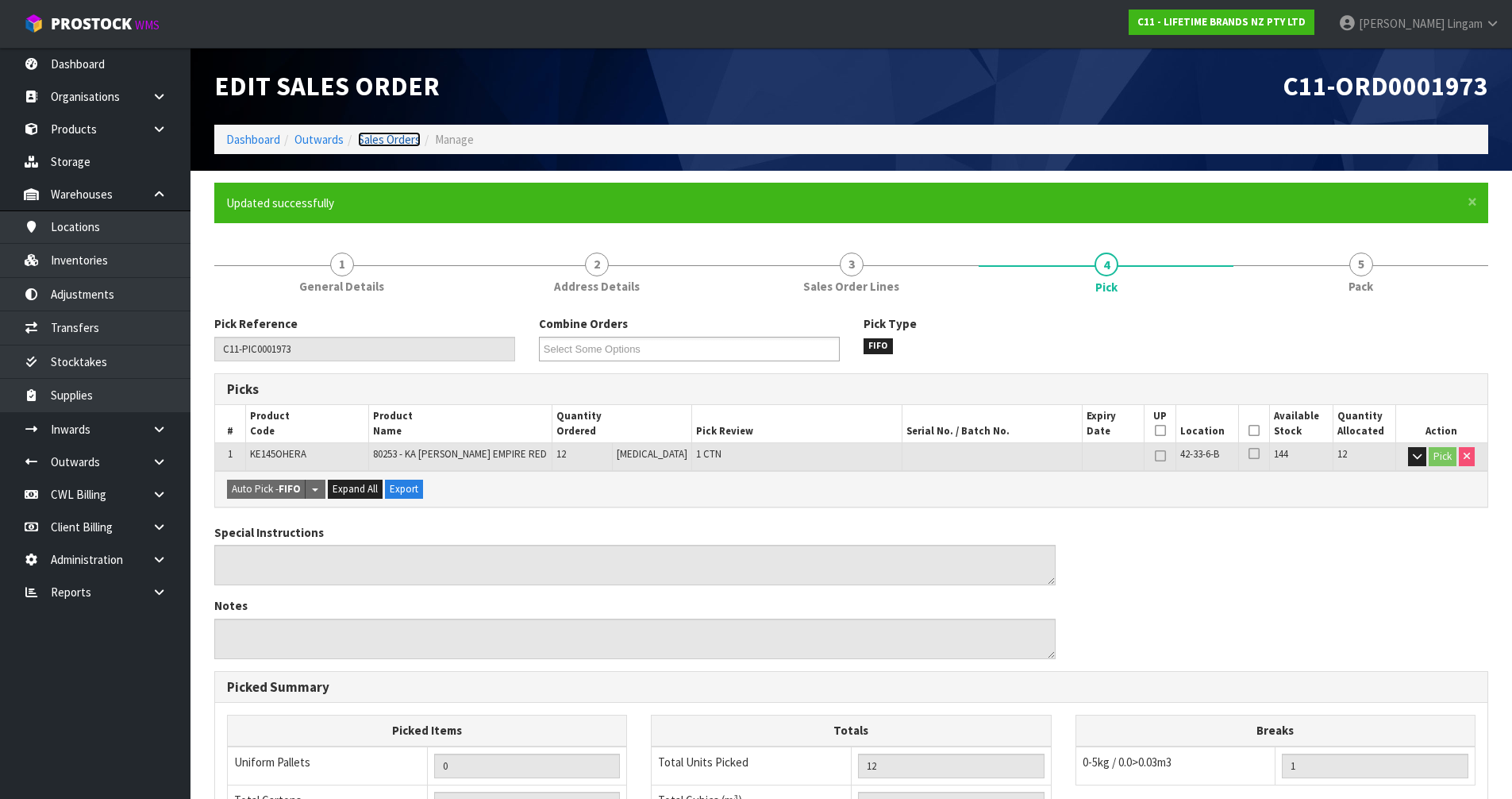
click at [410, 143] on link "Sales Orders" at bounding box center [389, 139] width 63 height 15
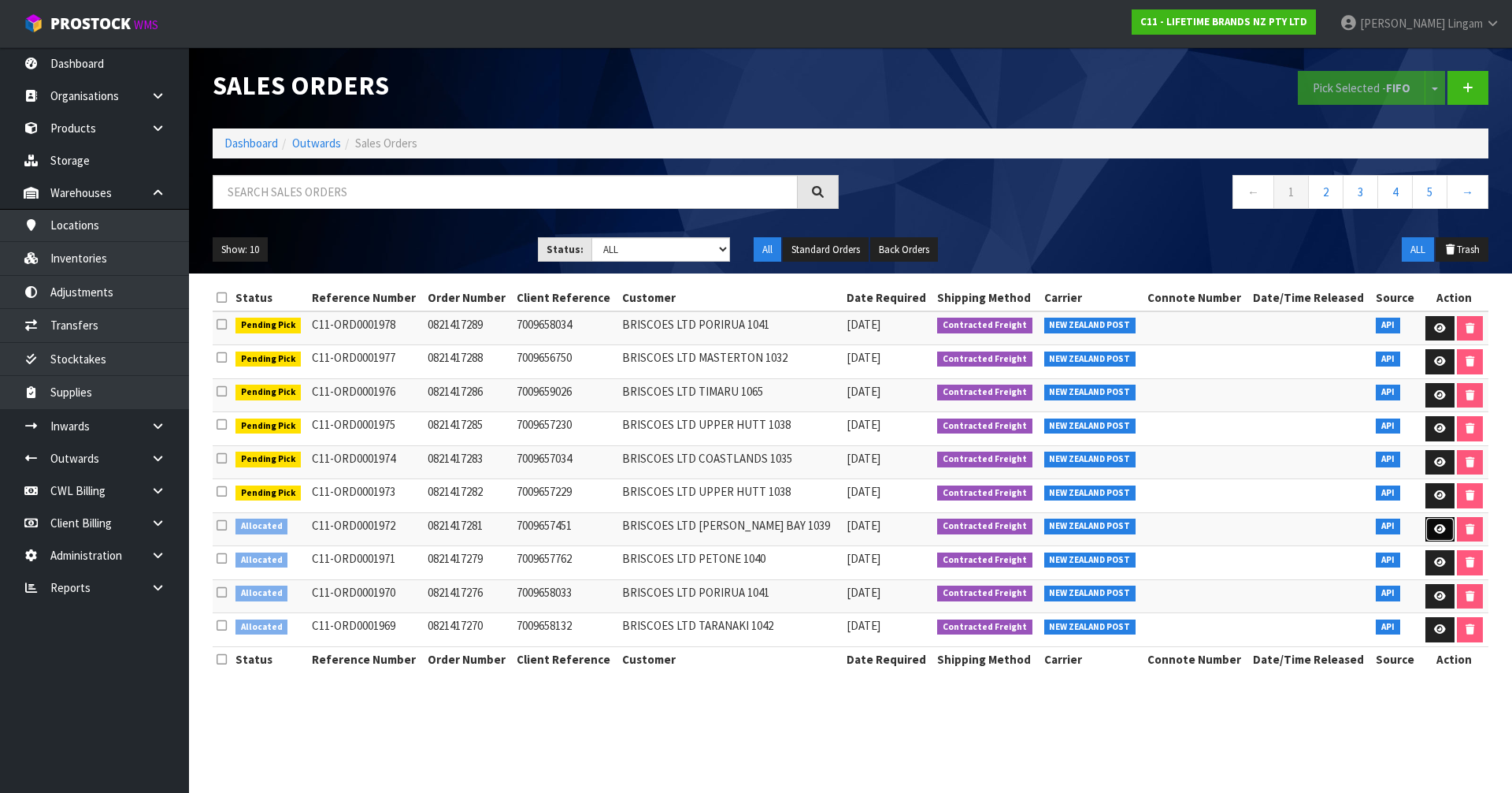
click at [1443, 528] on icon at bounding box center [1440, 528] width 12 height 10
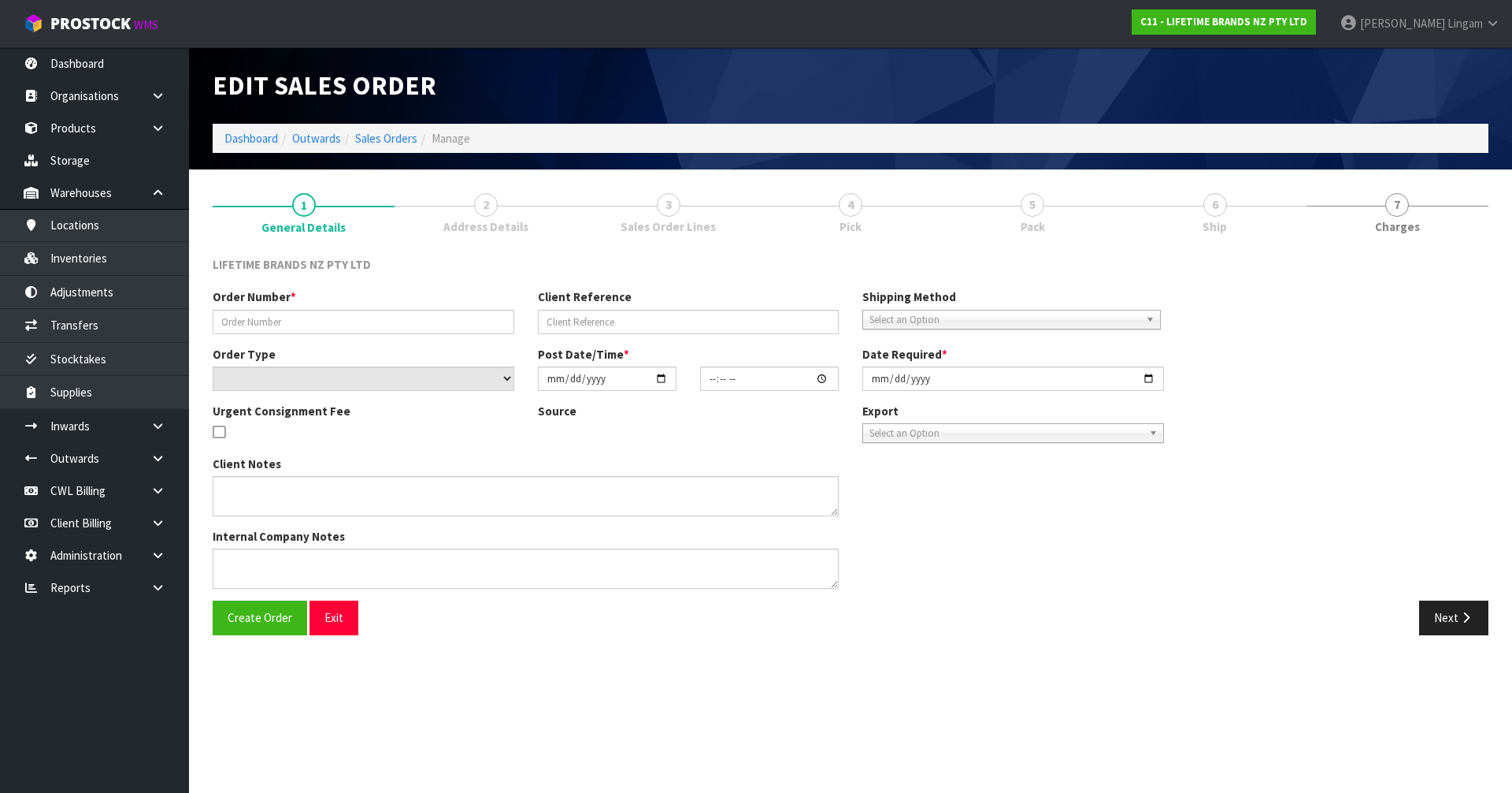
type input "0821417281"
type input "7009657451"
select select "number:0"
type input "[DATE]"
type input "08:09:18.000"
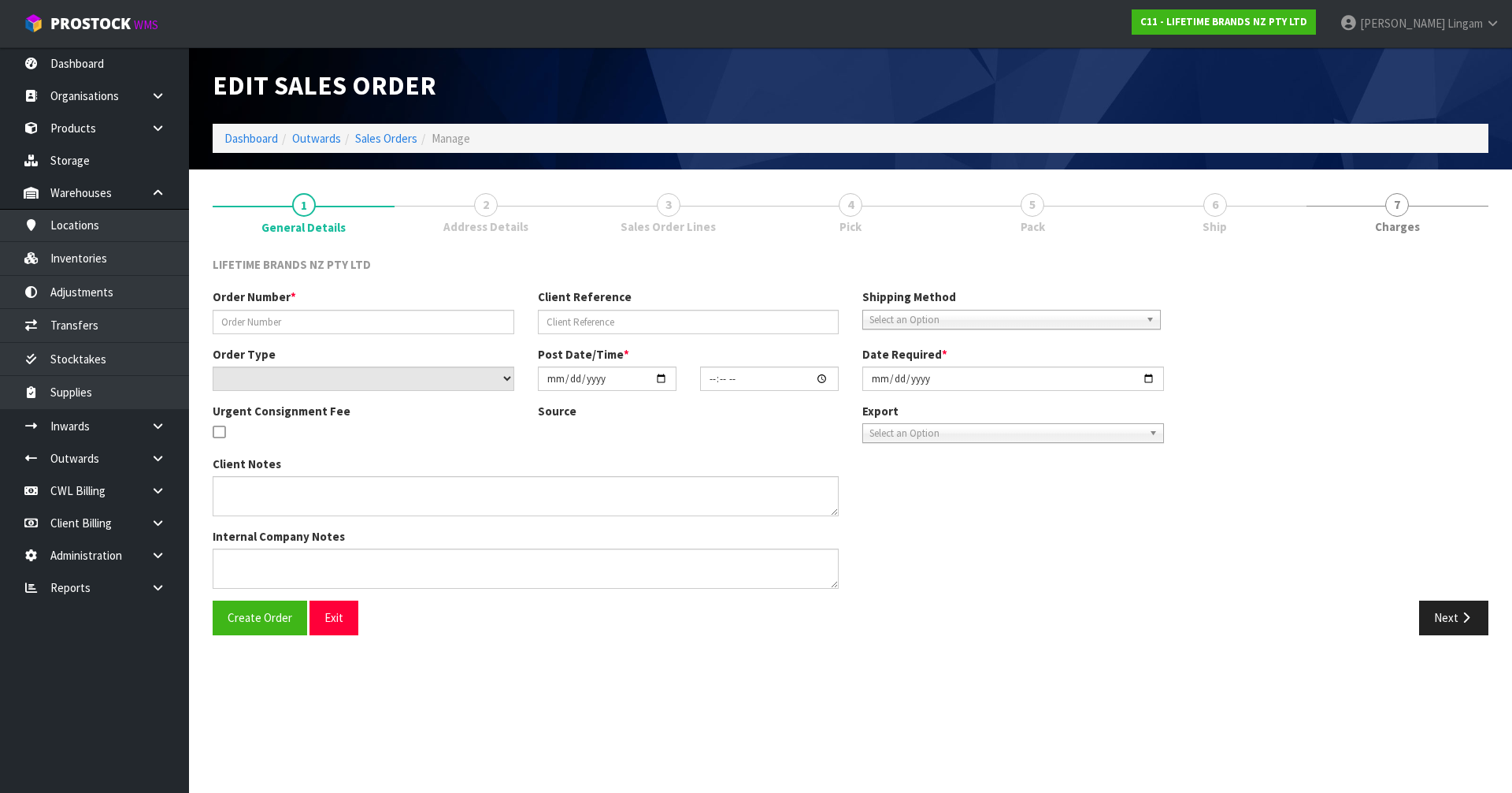
type input "[DATE]"
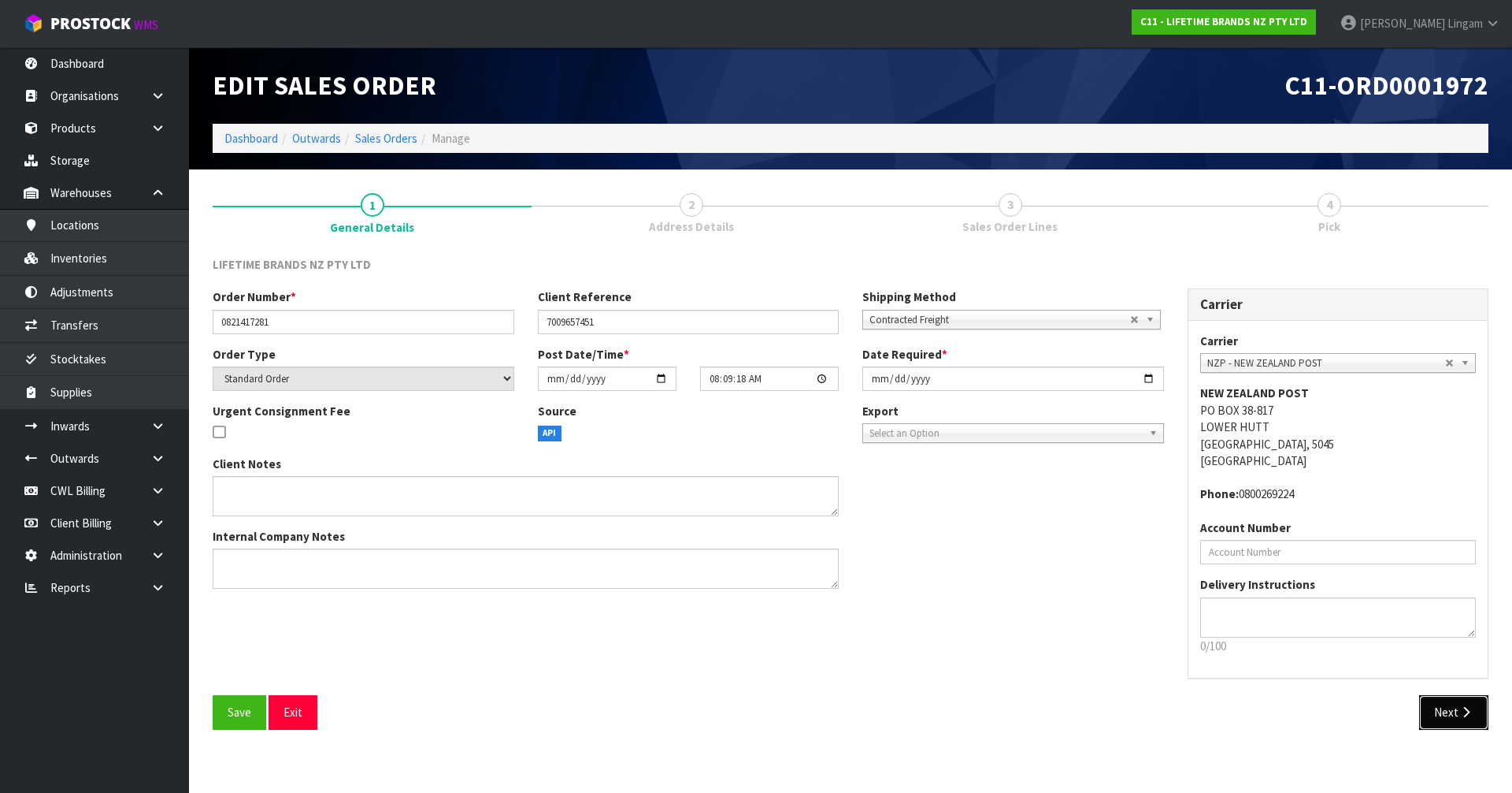
click at [1453, 715] on button "Next" at bounding box center [1454, 712] width 69 height 34
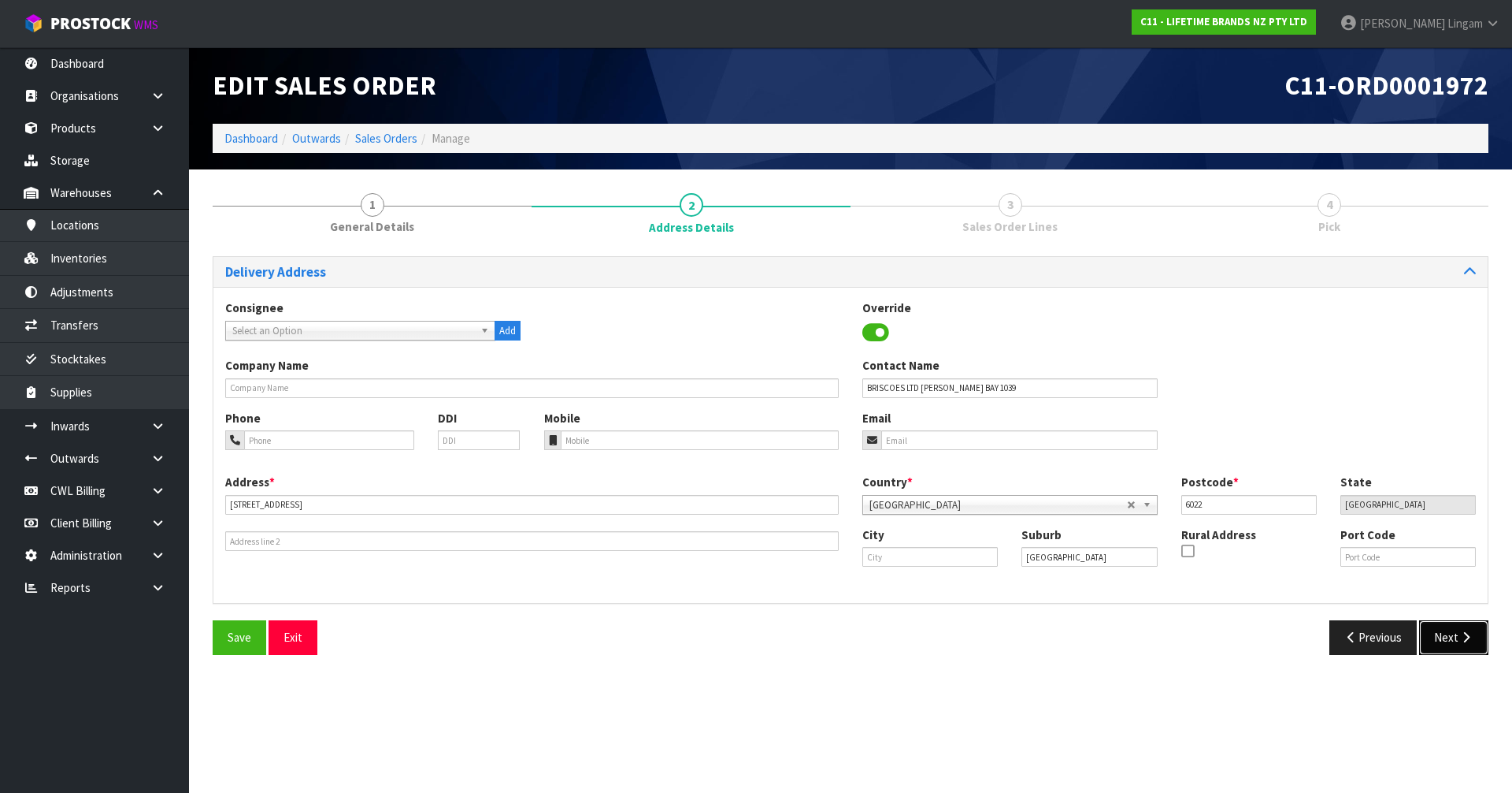
click at [1457, 631] on button "Next" at bounding box center [1454, 636] width 69 height 34
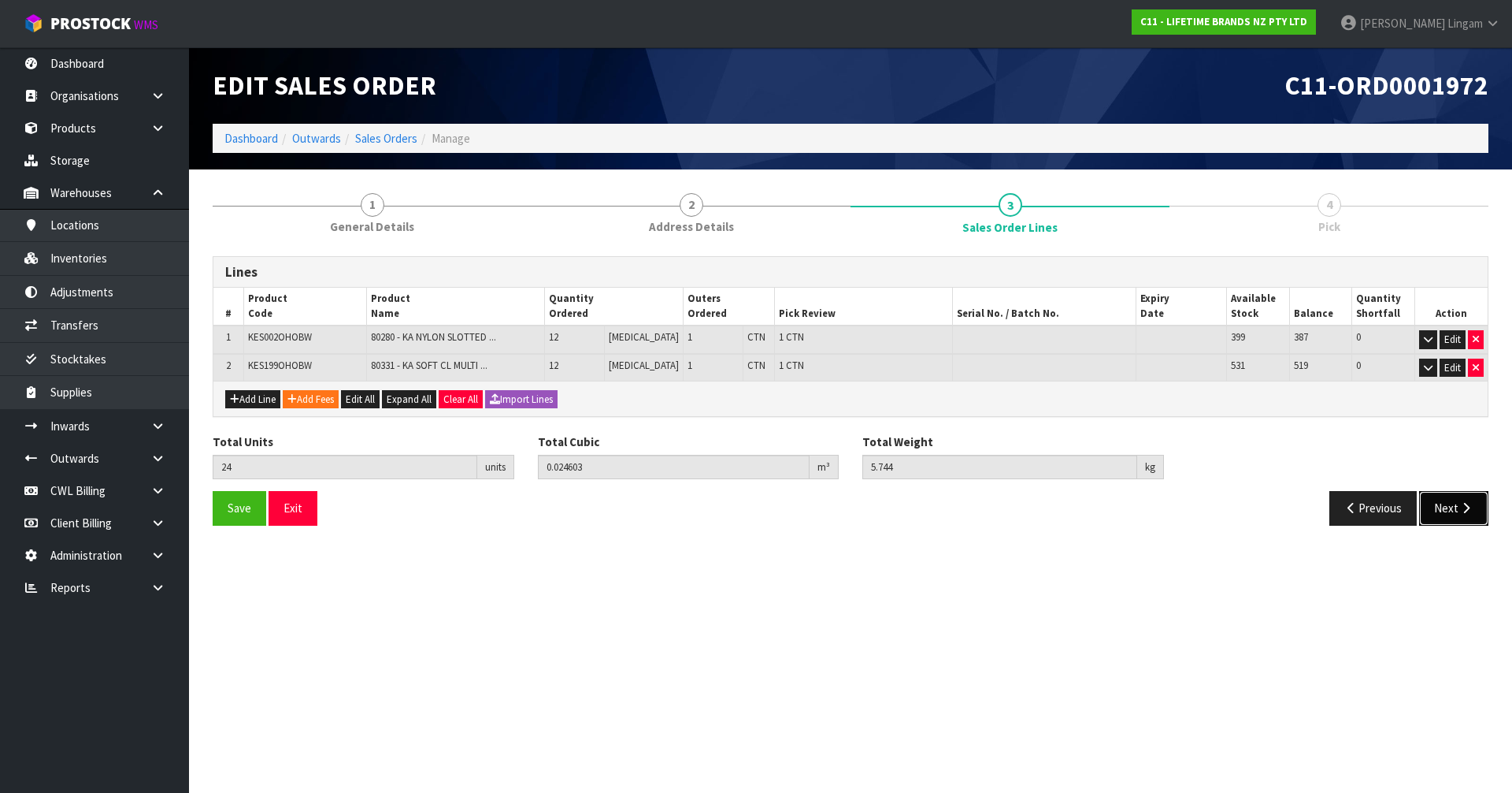
click at [1443, 514] on button "Next" at bounding box center [1454, 508] width 69 height 34
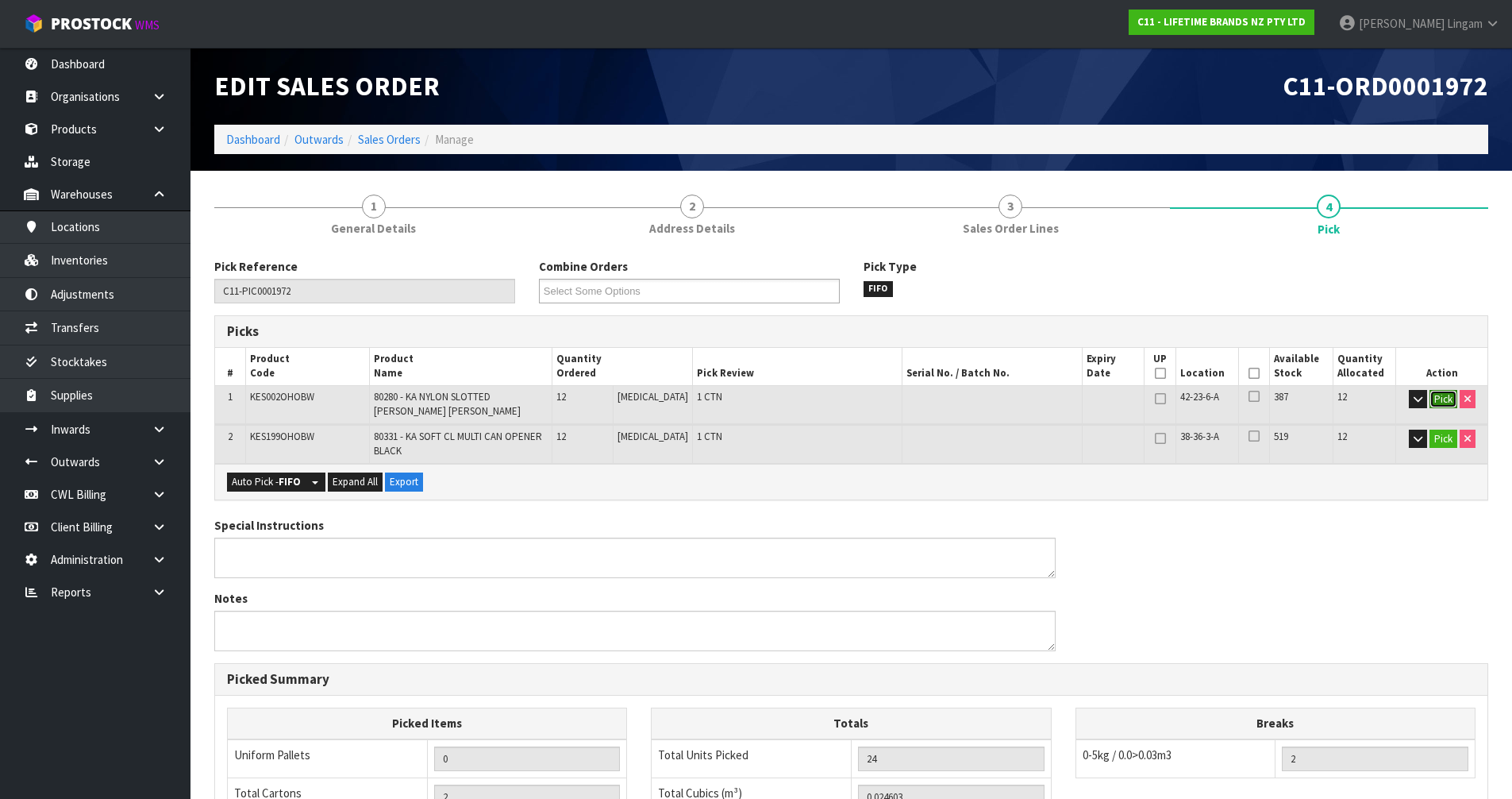
click at [1448, 401] on button "Pick" at bounding box center [1443, 399] width 28 height 19
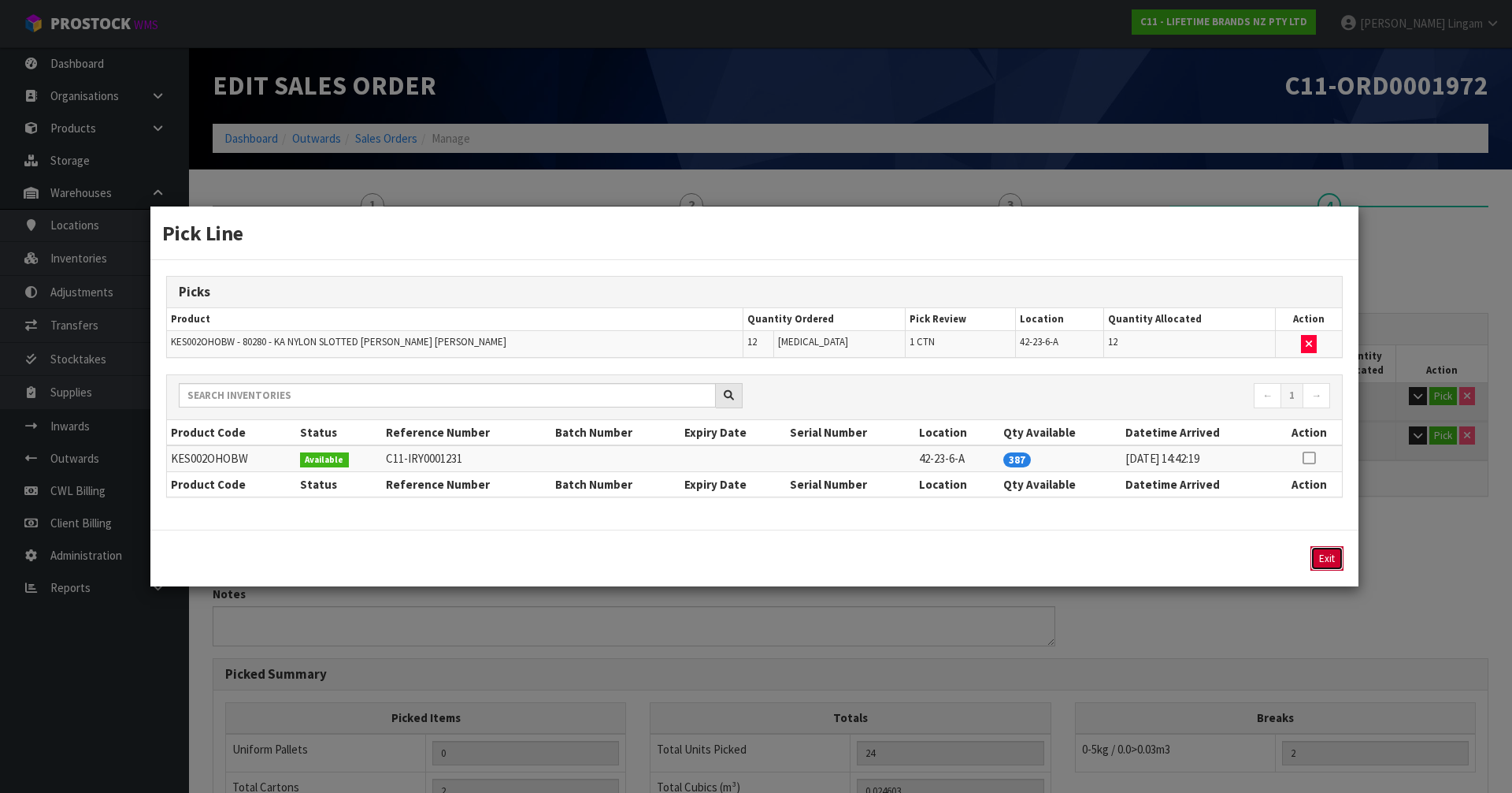
click at [1328, 558] on button "Exit" at bounding box center [1328, 558] width 34 height 24
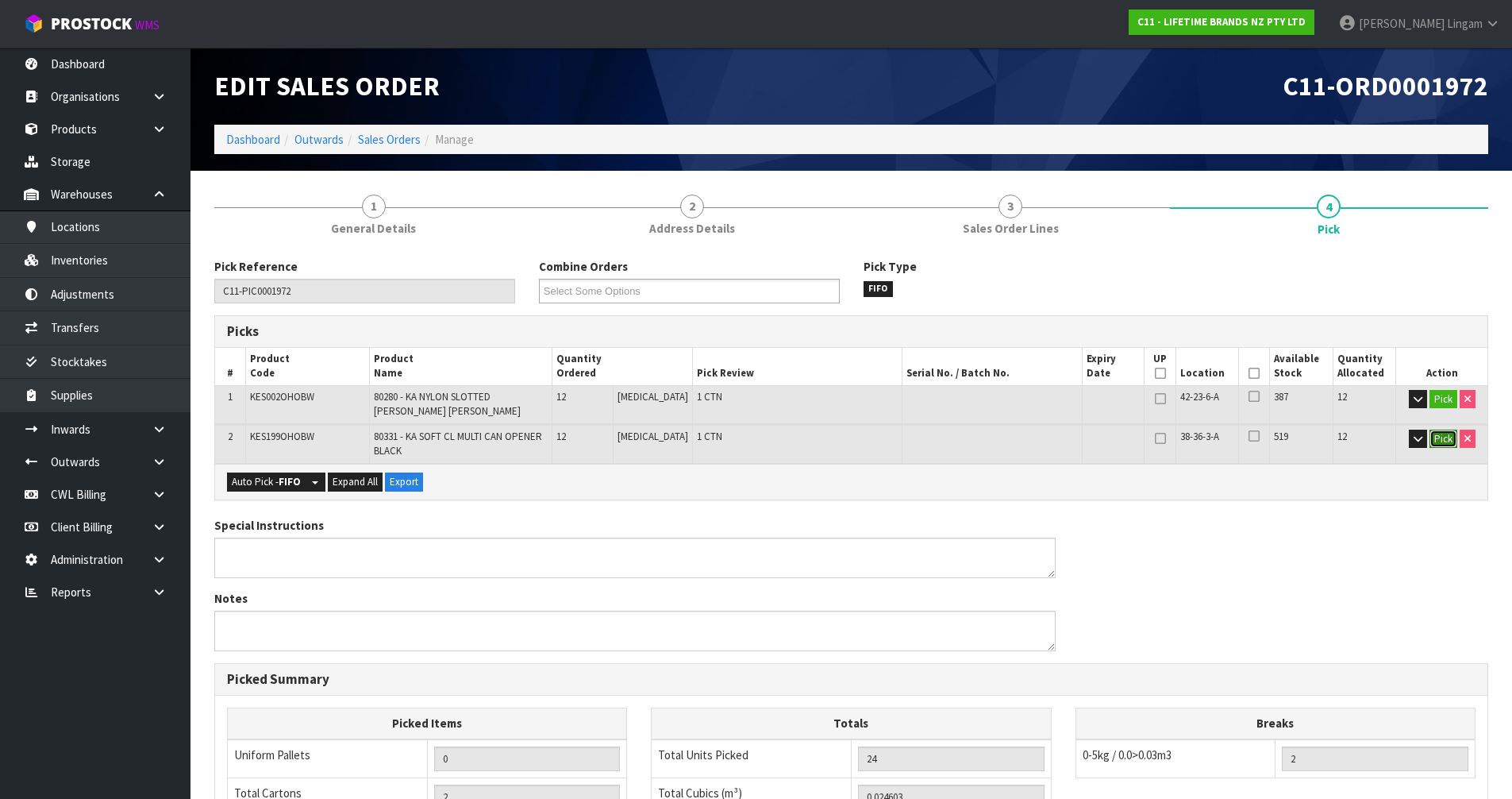
click at [1452, 442] on button "Pick" at bounding box center [1443, 438] width 28 height 19
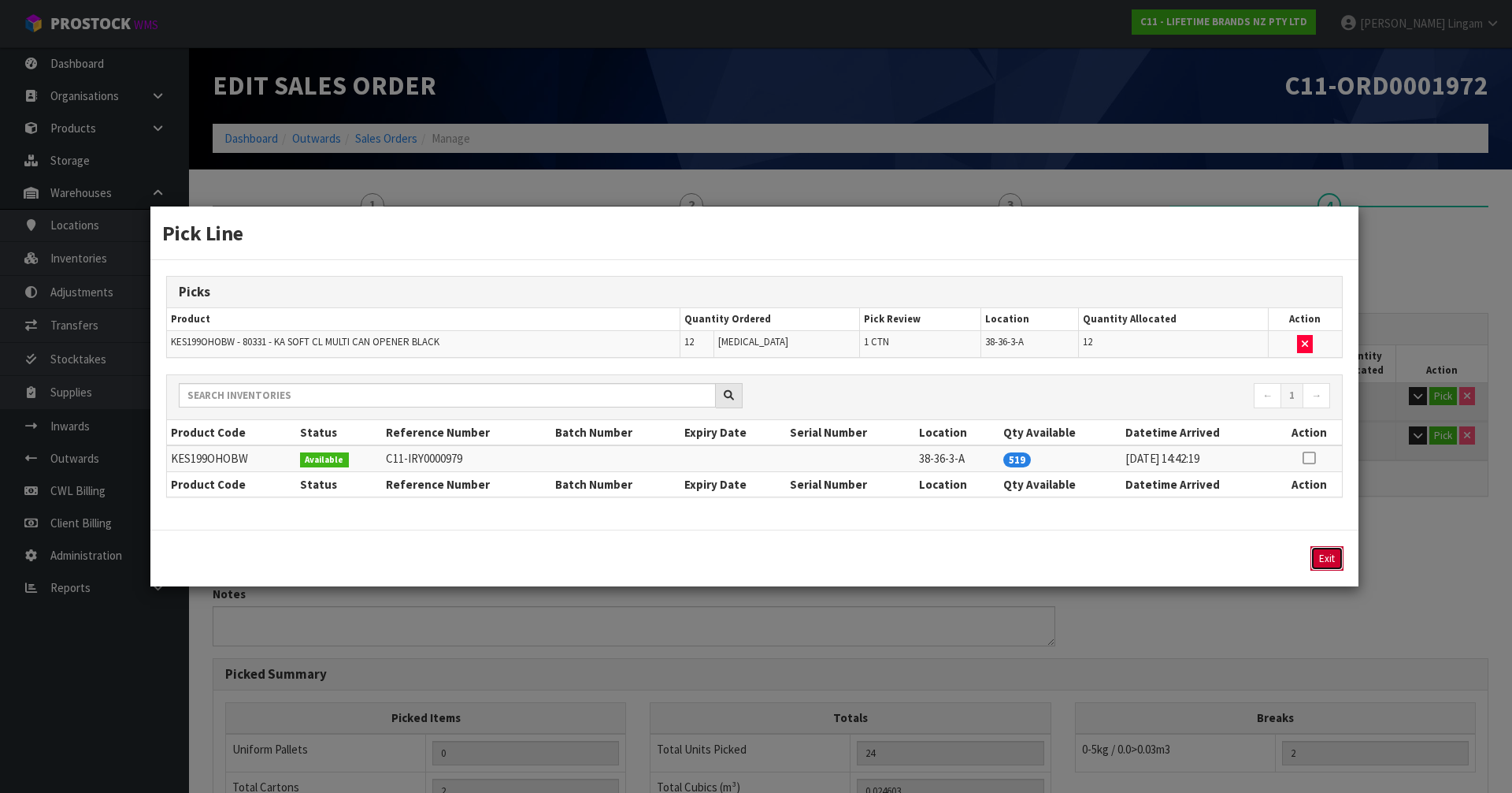
click at [1334, 565] on button "Exit" at bounding box center [1328, 558] width 34 height 24
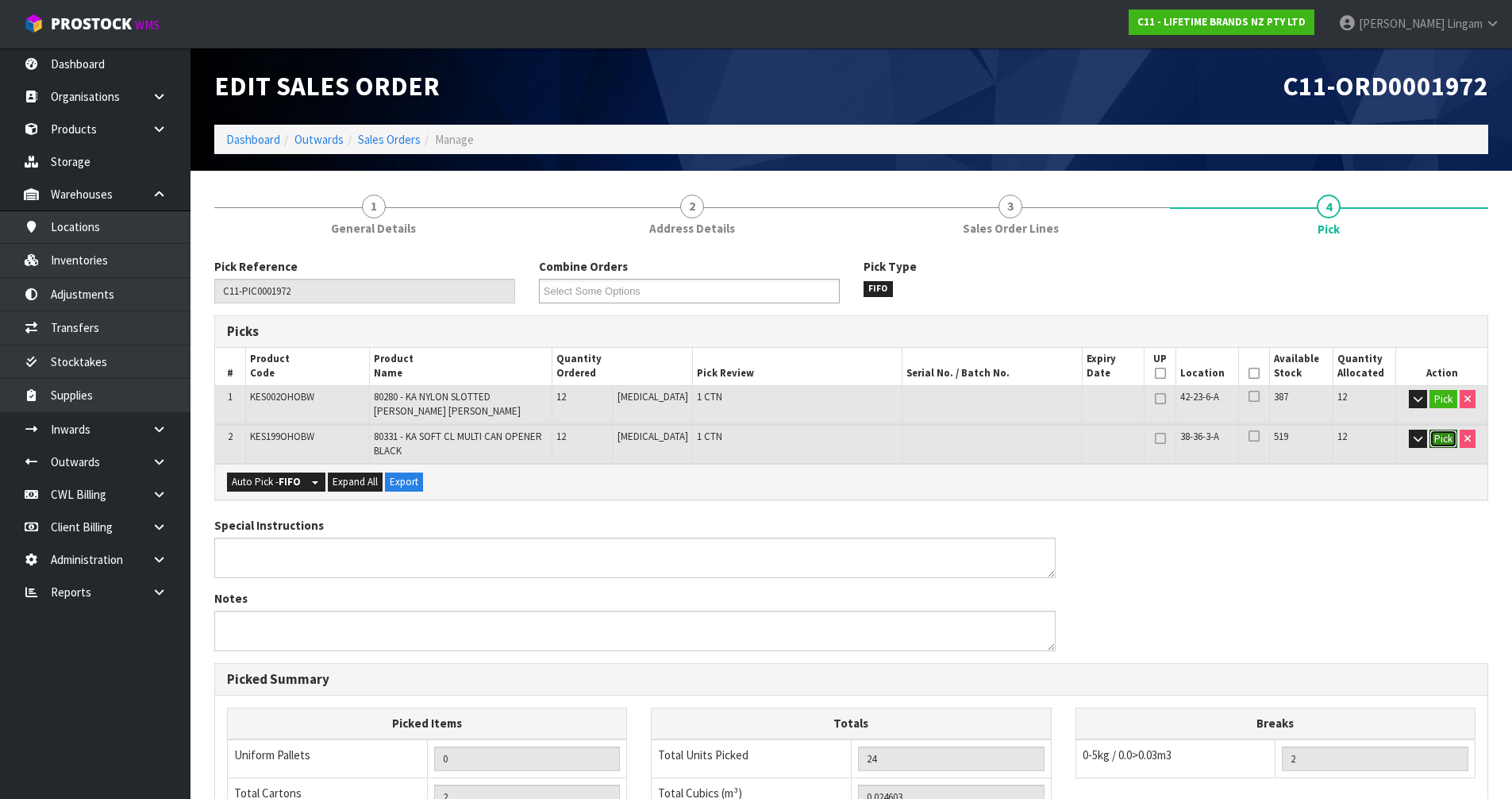
scroll to position [302, 0]
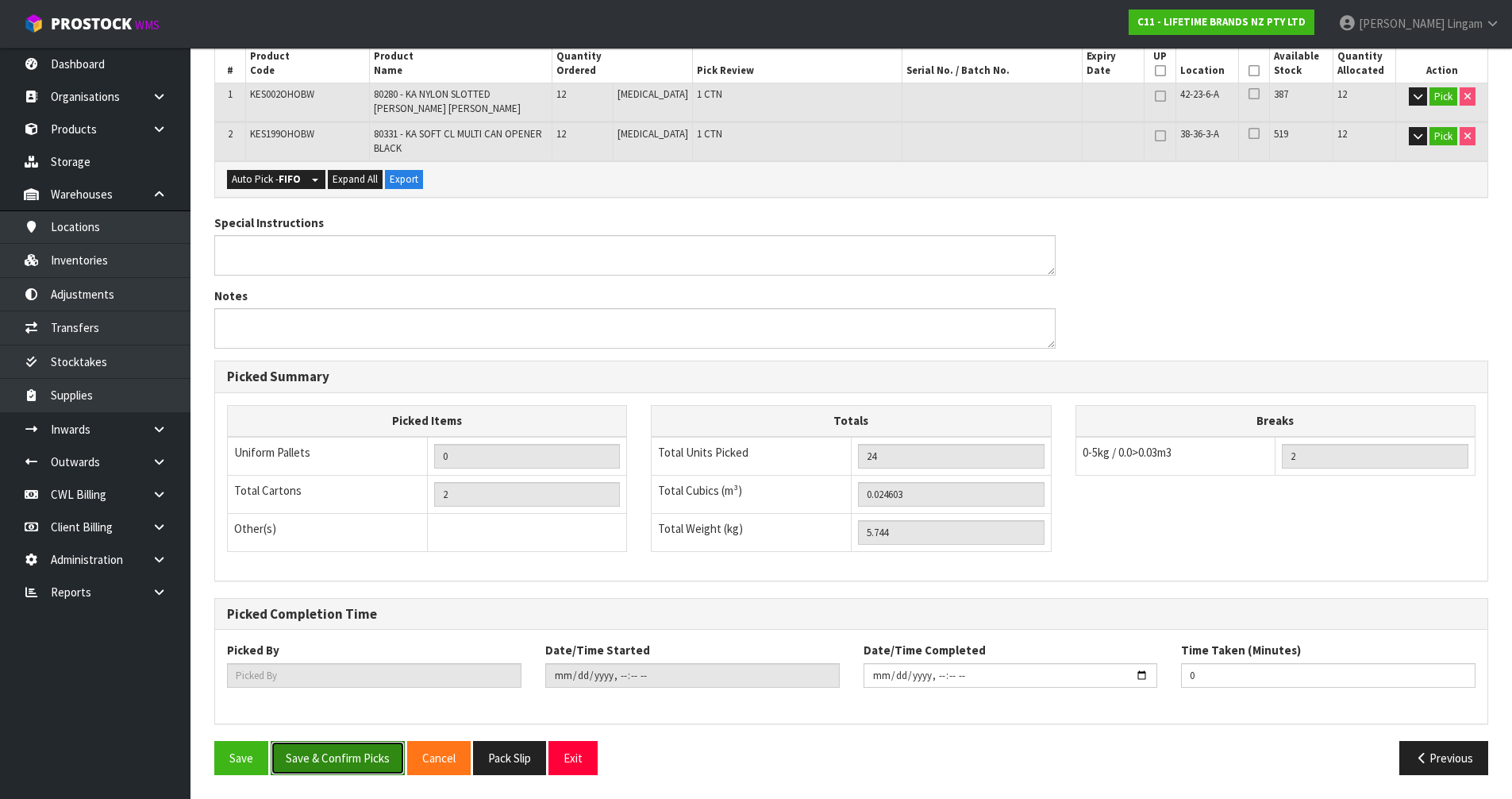
click at [316, 761] on button "Save & Confirm Picks" at bounding box center [337, 758] width 134 height 34
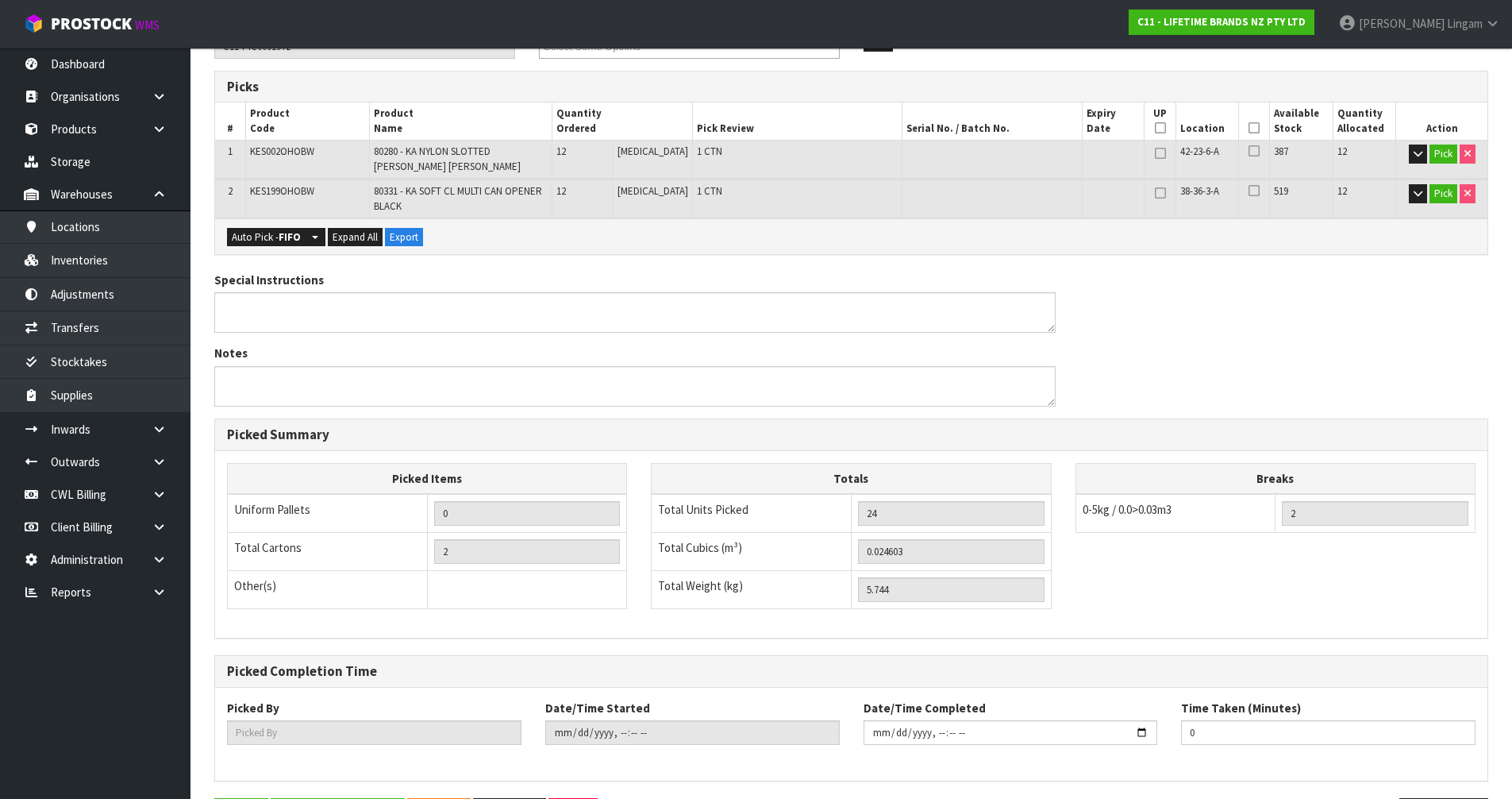
scroll to position [0, 0]
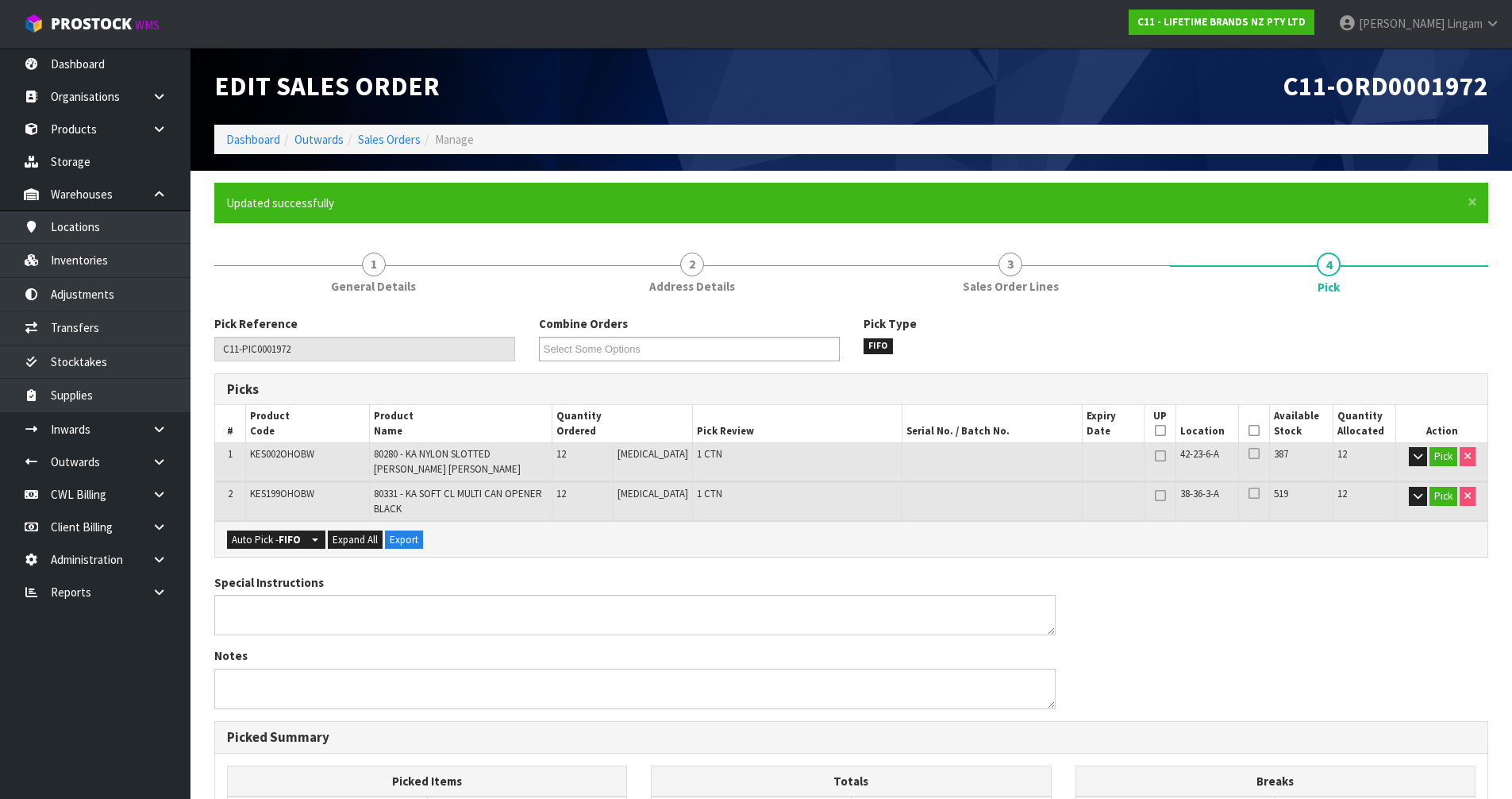
type input "[PERSON_NAME]"
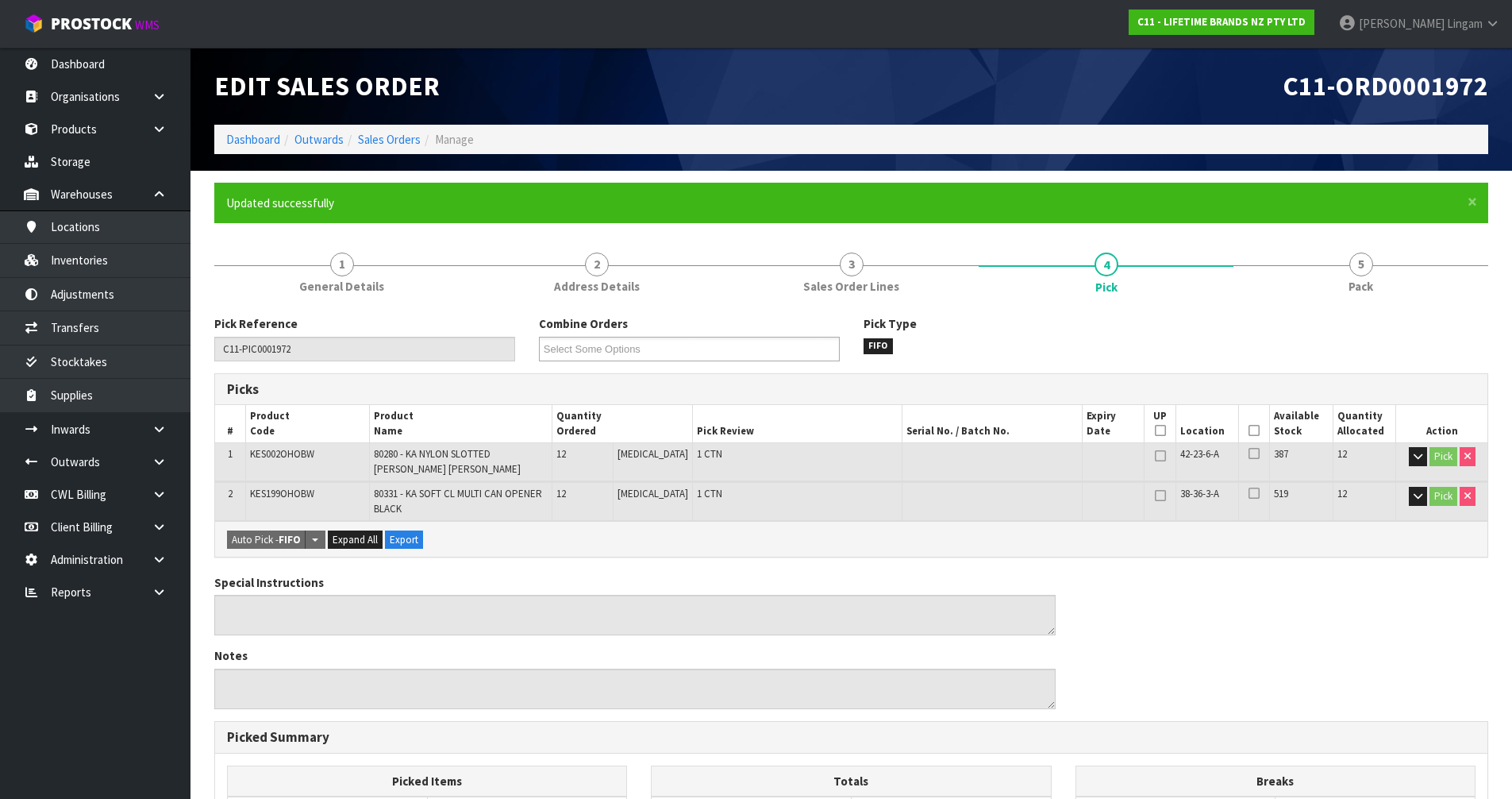
scroll to position [361, 0]
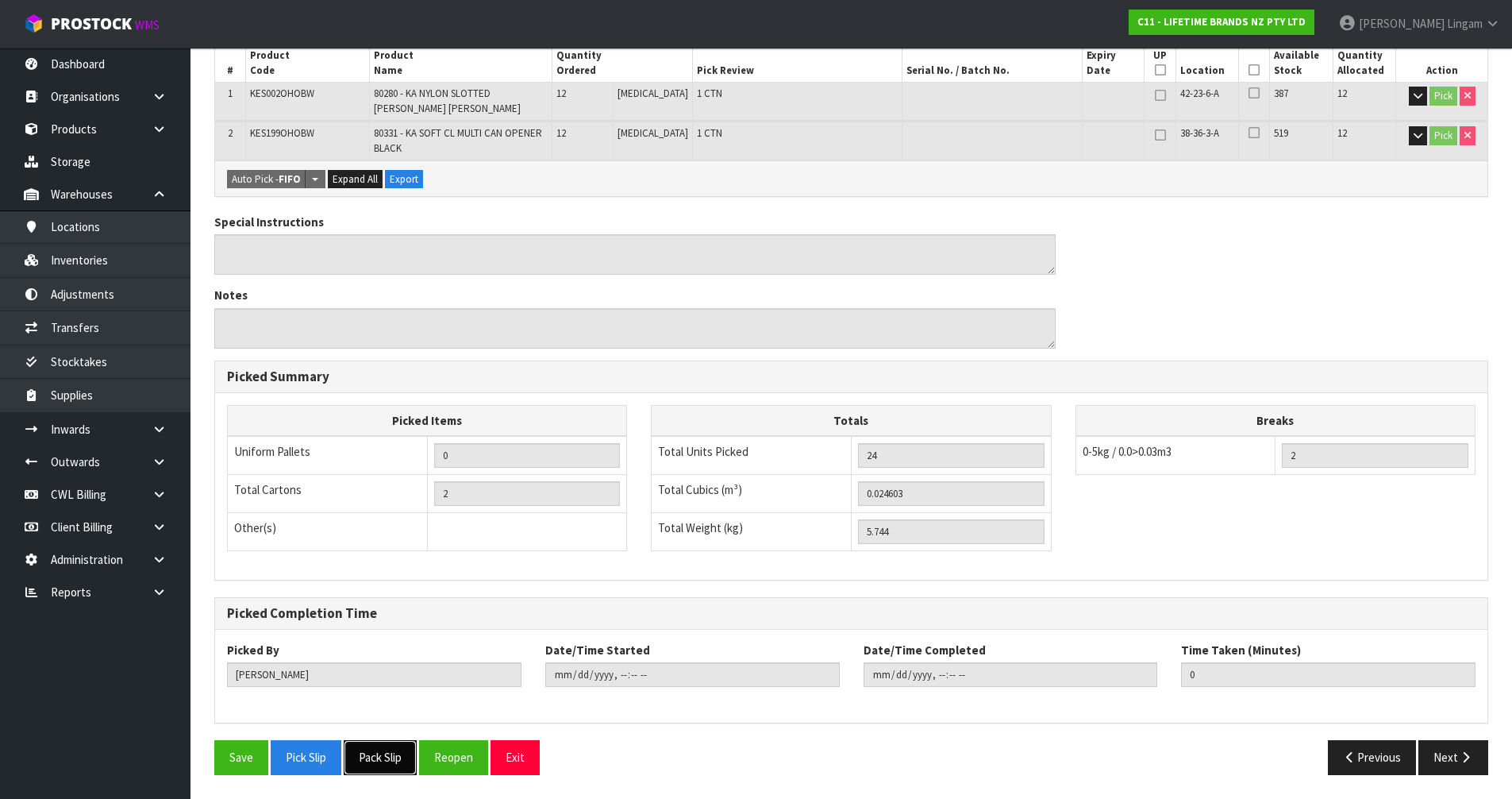
click at [395, 753] on button "Pack Slip" at bounding box center [380, 757] width 73 height 34
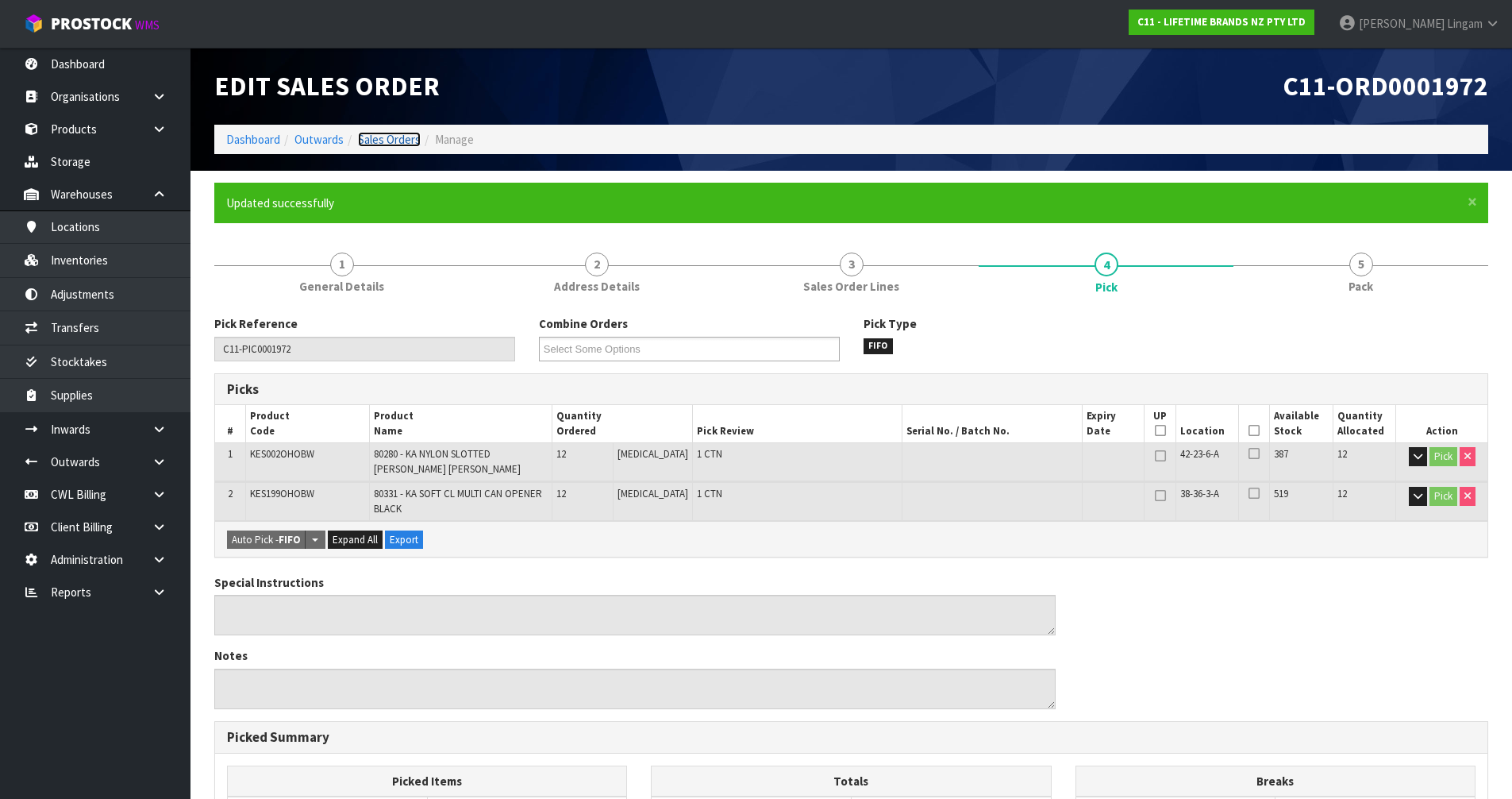
click at [403, 139] on link "Sales Orders" at bounding box center [389, 139] width 63 height 15
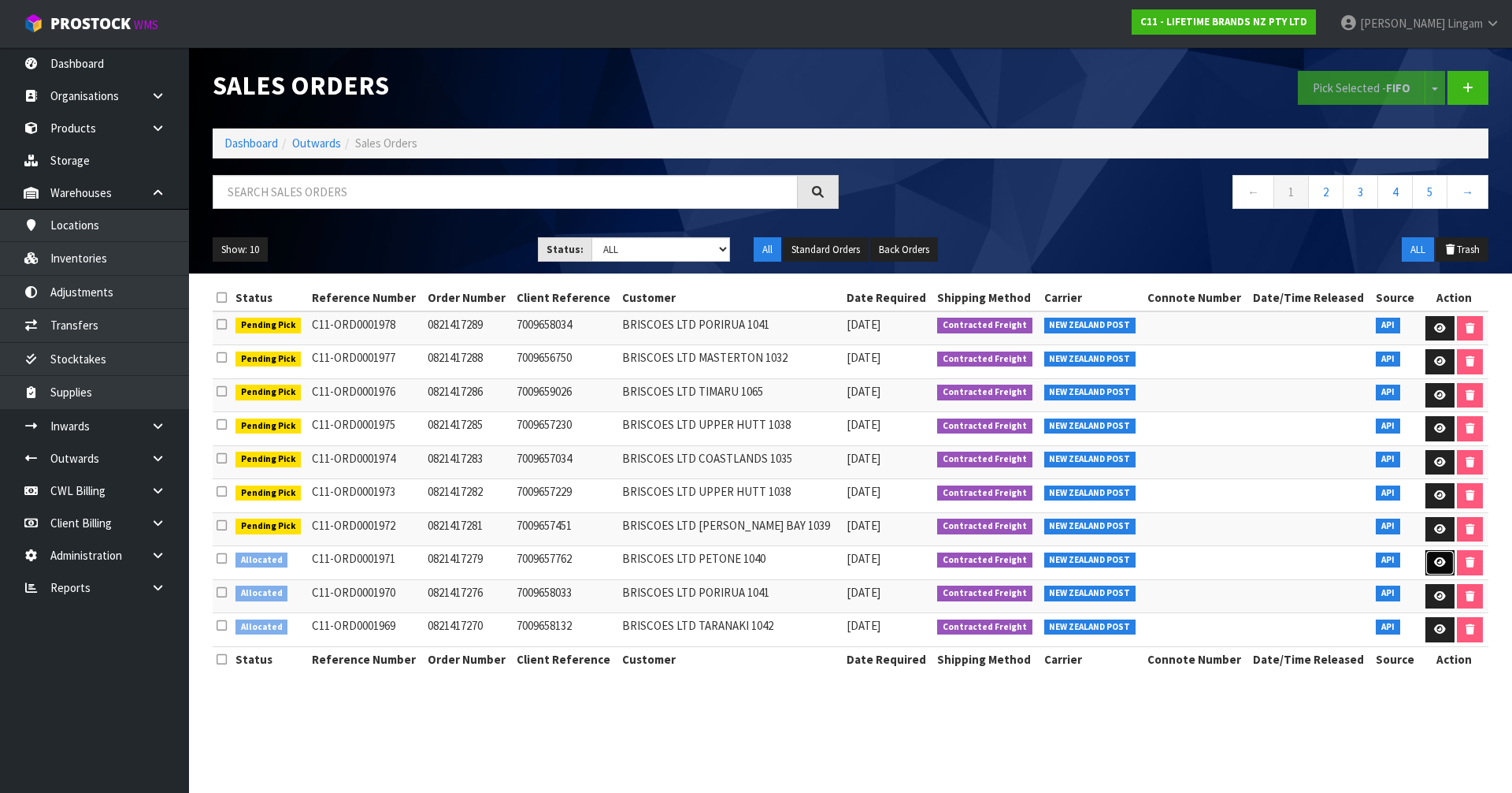
click at [1435, 562] on icon at bounding box center [1440, 562] width 12 height 10
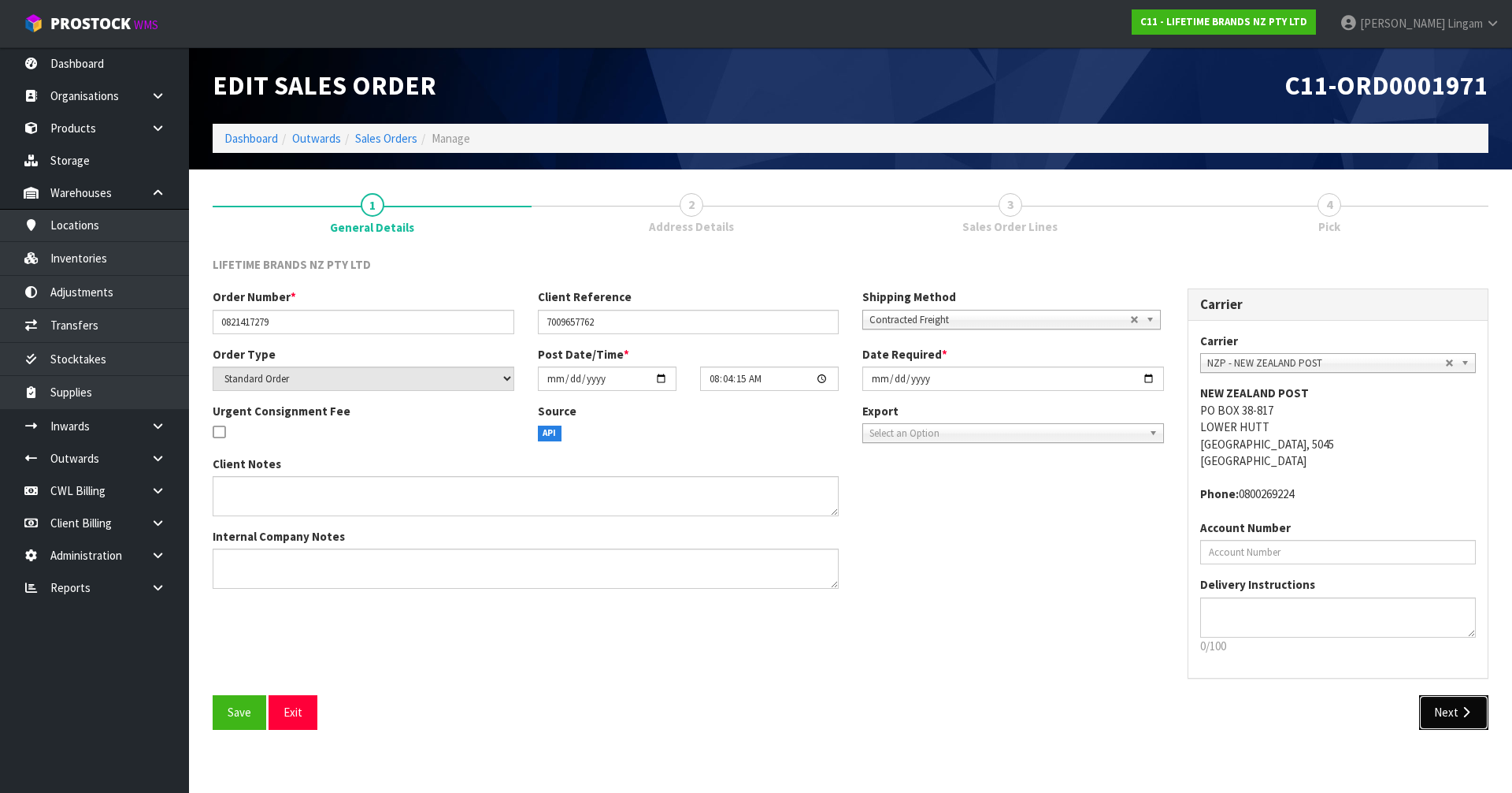
drag, startPoint x: 1448, startPoint y: 701, endPoint x: 1512, endPoint y: 649, distance: 82.5
click at [1448, 701] on button "Next" at bounding box center [1454, 712] width 69 height 34
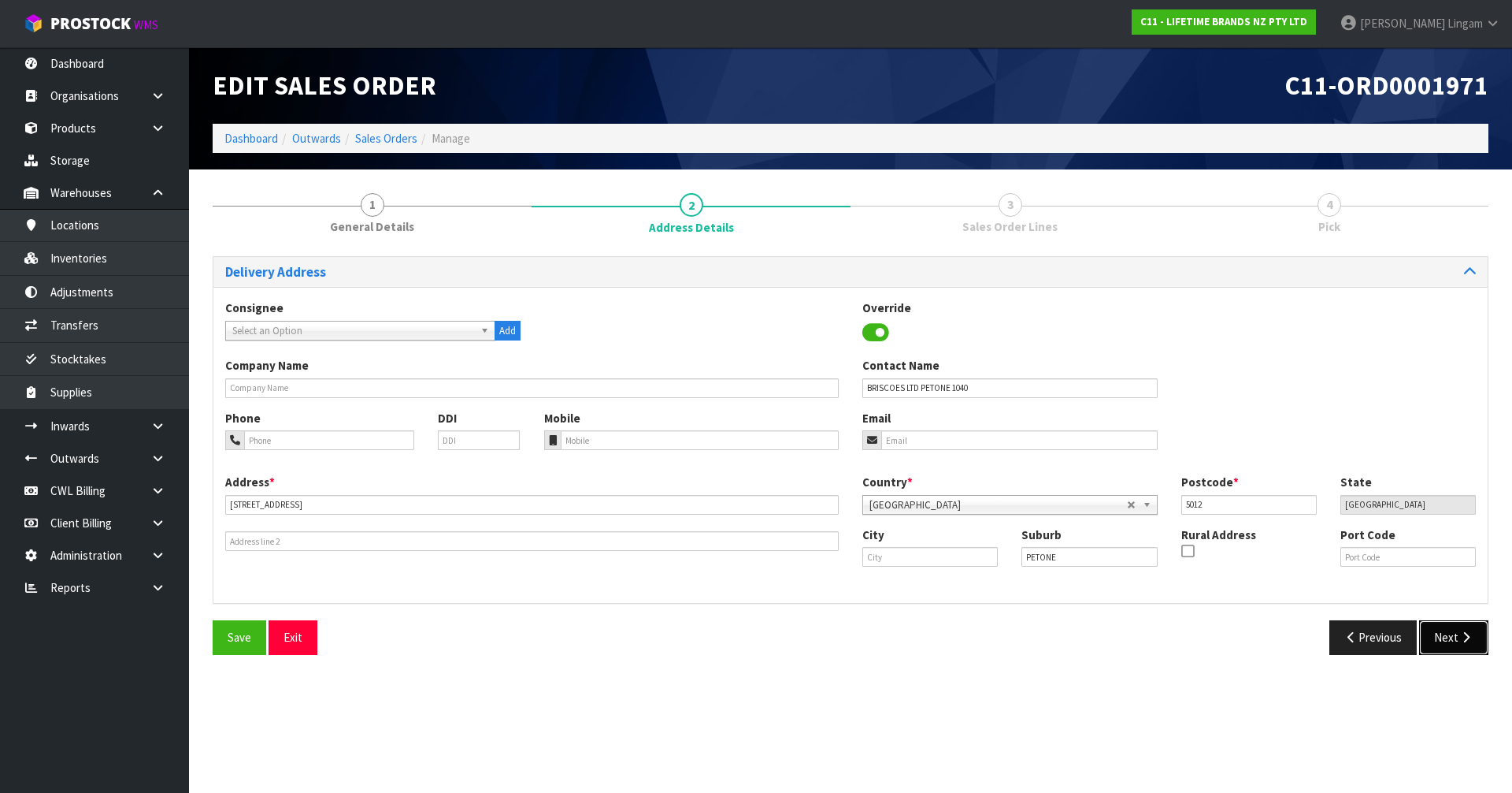
click at [1459, 639] on icon "button" at bounding box center [1466, 636] width 15 height 12
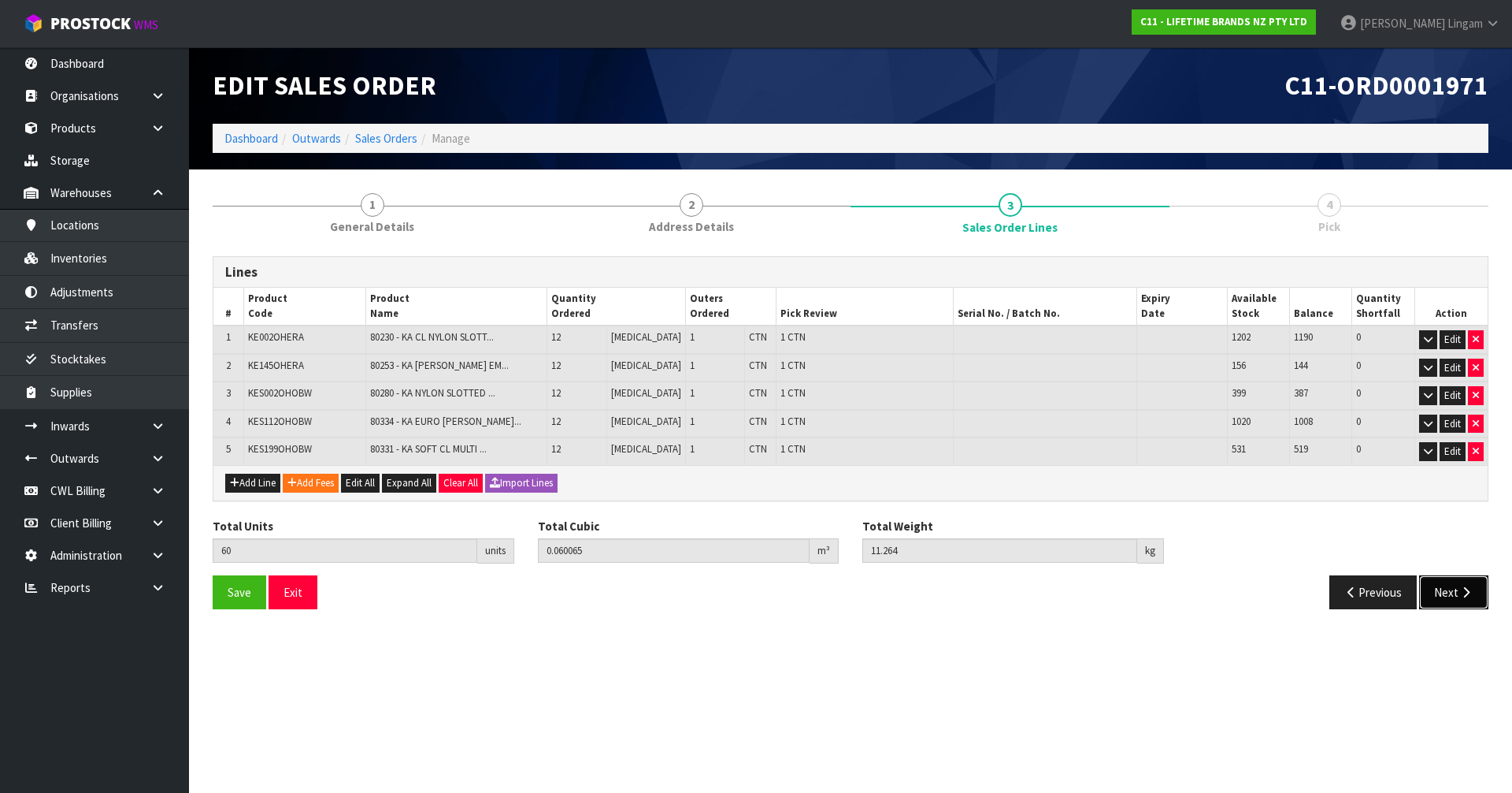
click at [1445, 593] on button "Next" at bounding box center [1454, 592] width 69 height 34
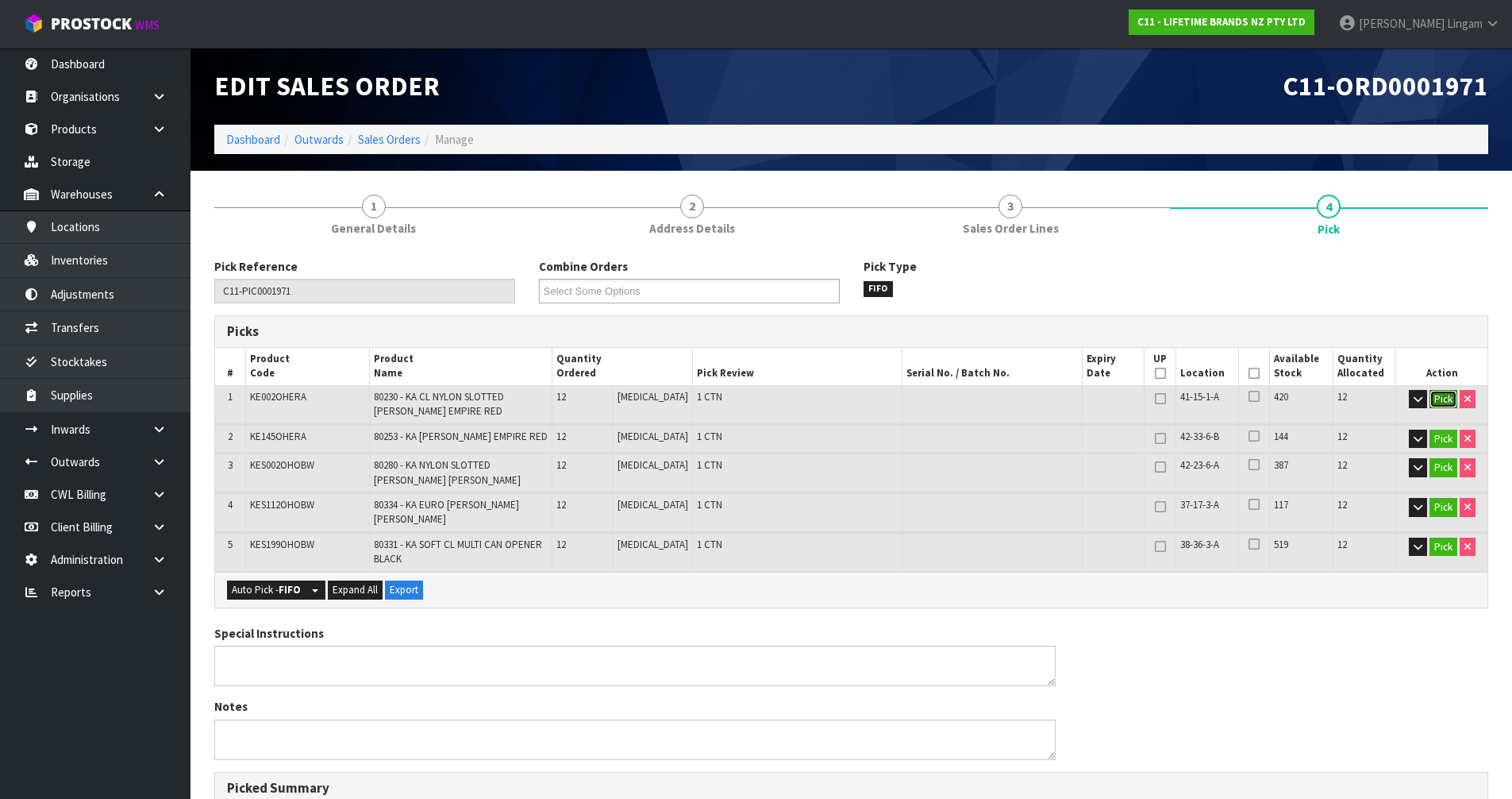
click at [1444, 398] on button "Pick" at bounding box center [1443, 399] width 28 height 19
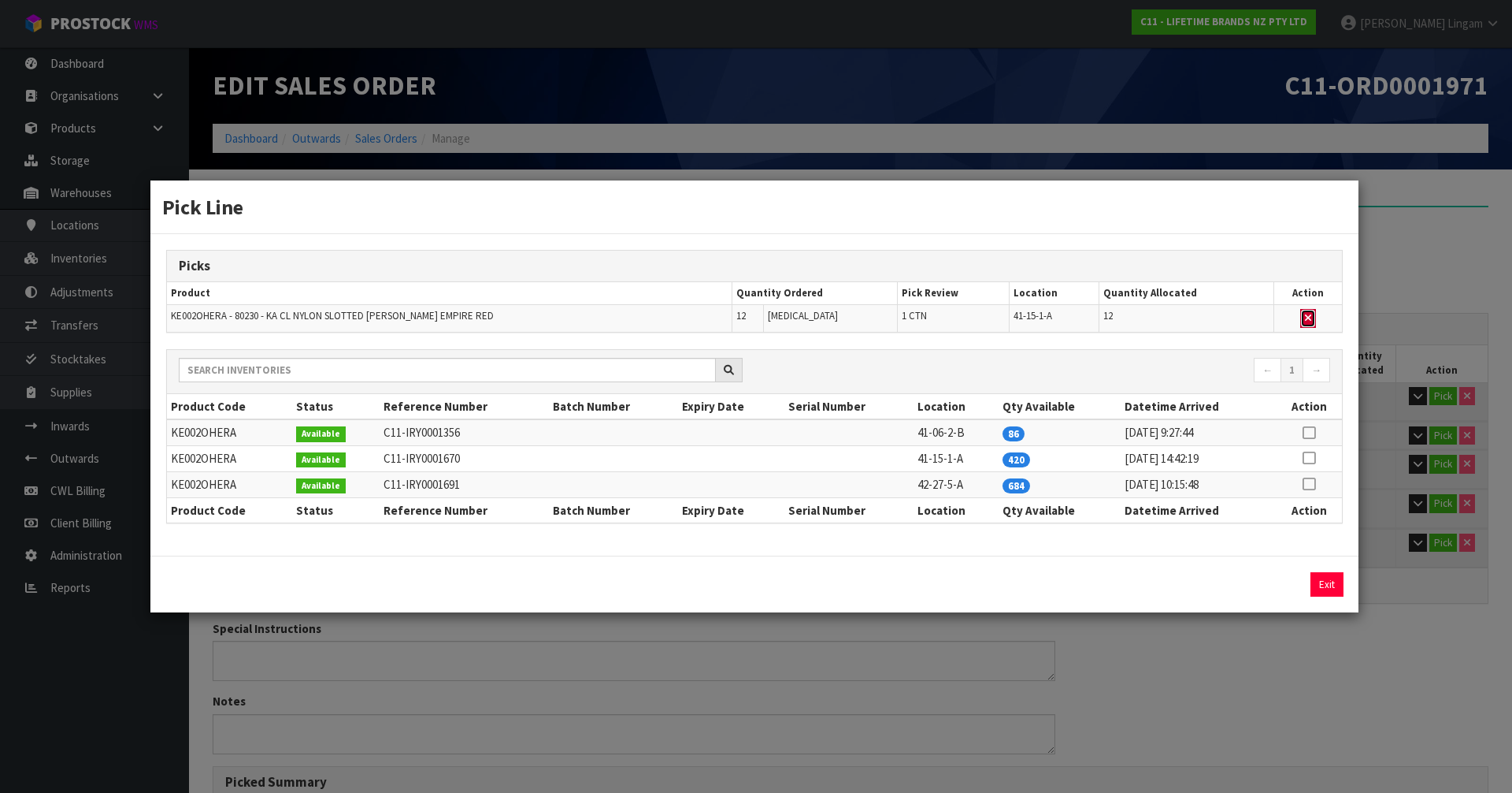
click at [1308, 317] on icon "button" at bounding box center [1308, 318] width 7 height 10
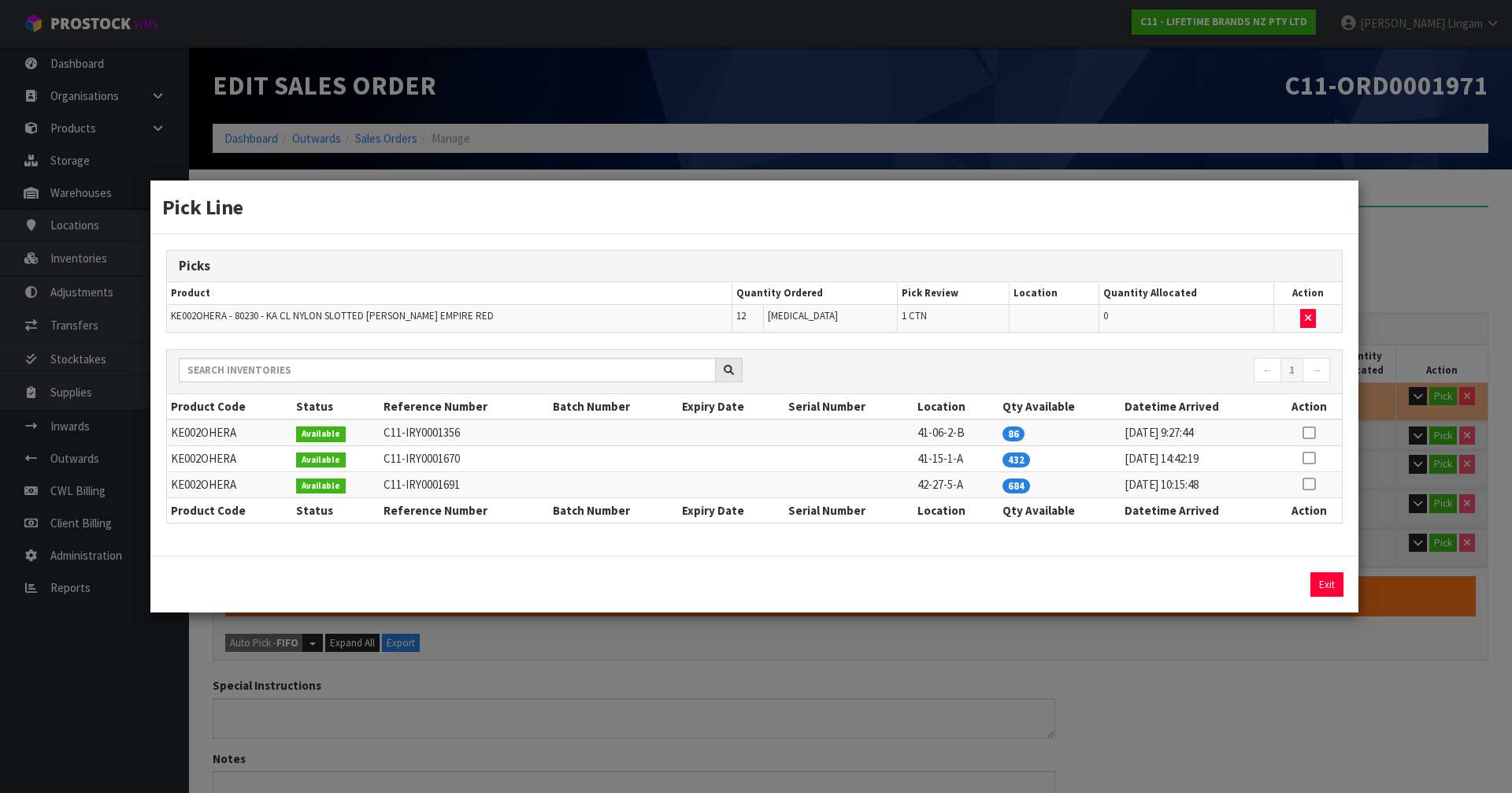
click at [1313, 432] on icon at bounding box center [1309, 432] width 13 height 1
click at [1288, 582] on button "Assign Pick" at bounding box center [1274, 584] width 64 height 24
click at [1335, 580] on button "Exit" at bounding box center [1327, 584] width 34 height 24
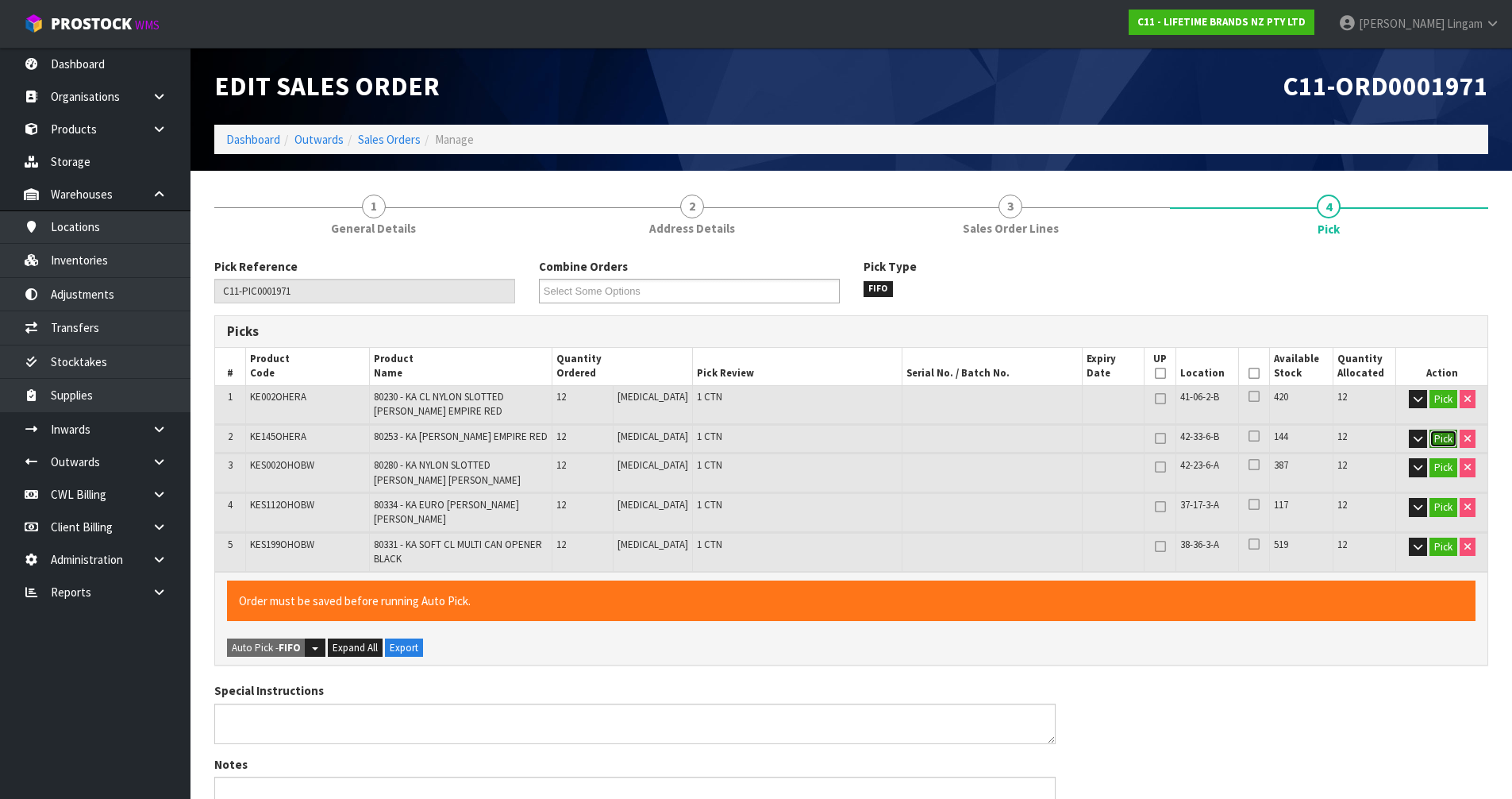
click at [1448, 439] on button "Pick" at bounding box center [1443, 438] width 28 height 19
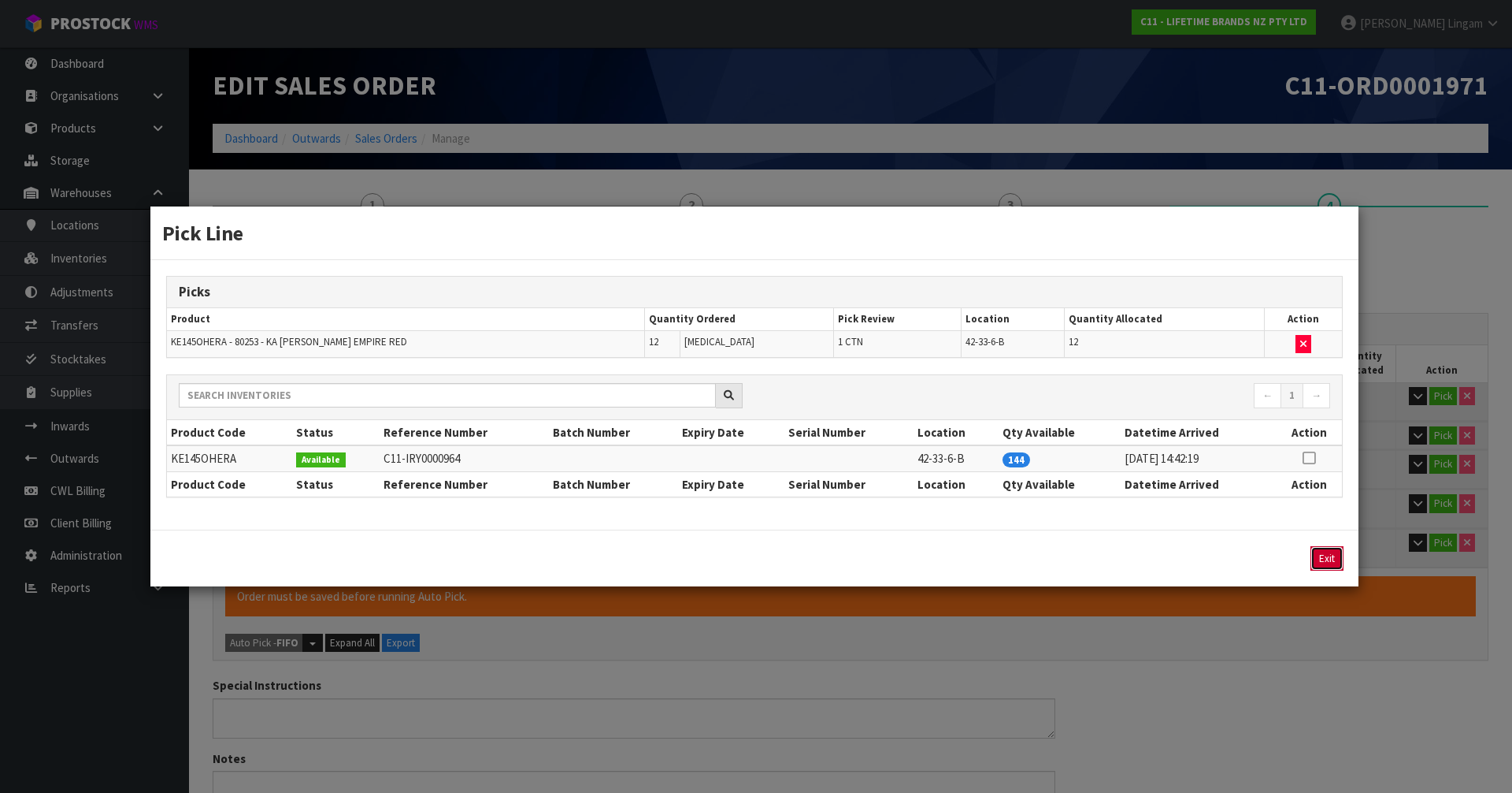
drag, startPoint x: 1326, startPoint y: 558, endPoint x: 1405, endPoint y: 502, distance: 96.8
click at [1326, 557] on button "Exit" at bounding box center [1328, 558] width 34 height 24
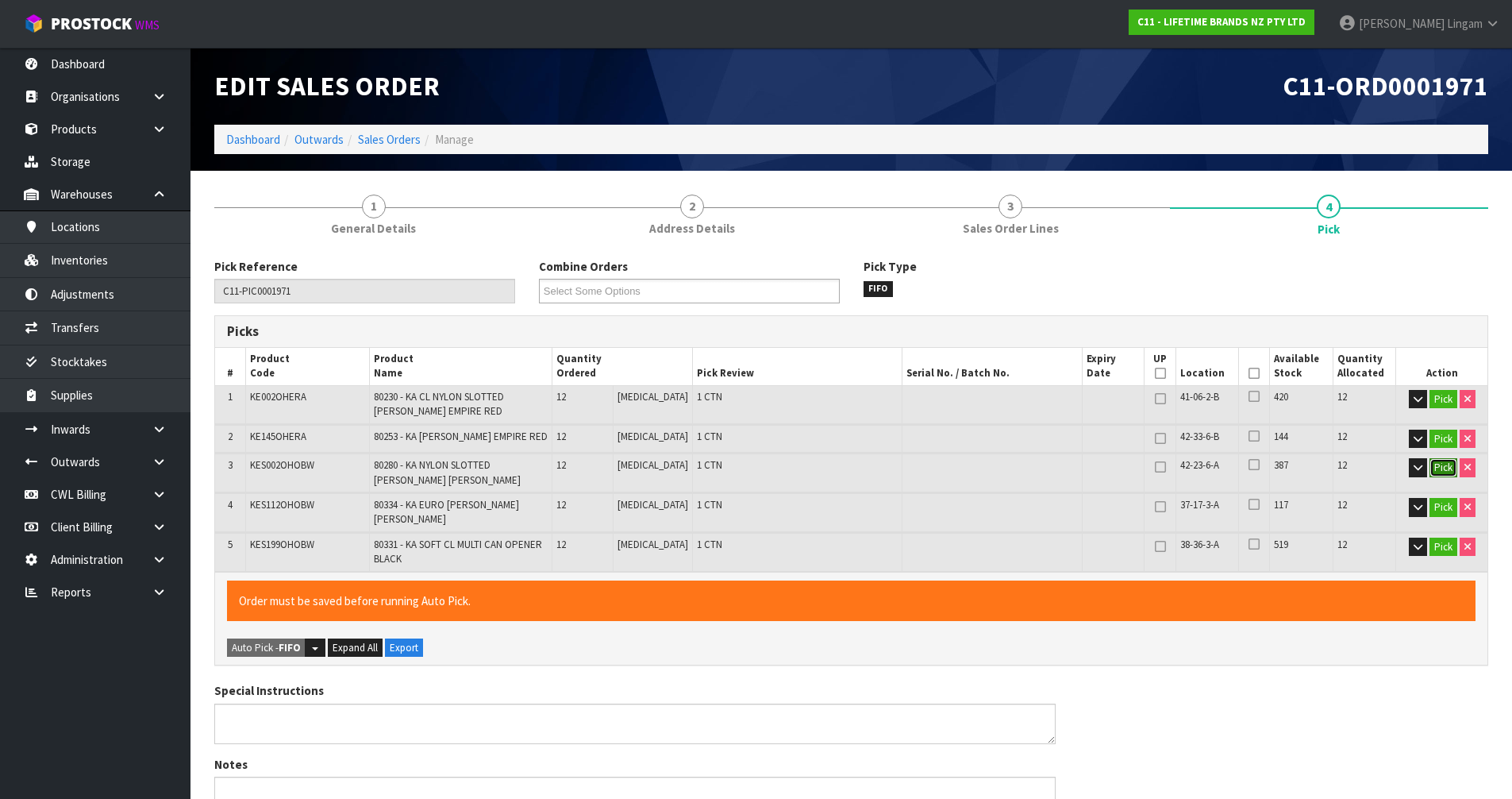
click at [1447, 470] on button "Pick" at bounding box center [1443, 468] width 28 height 19
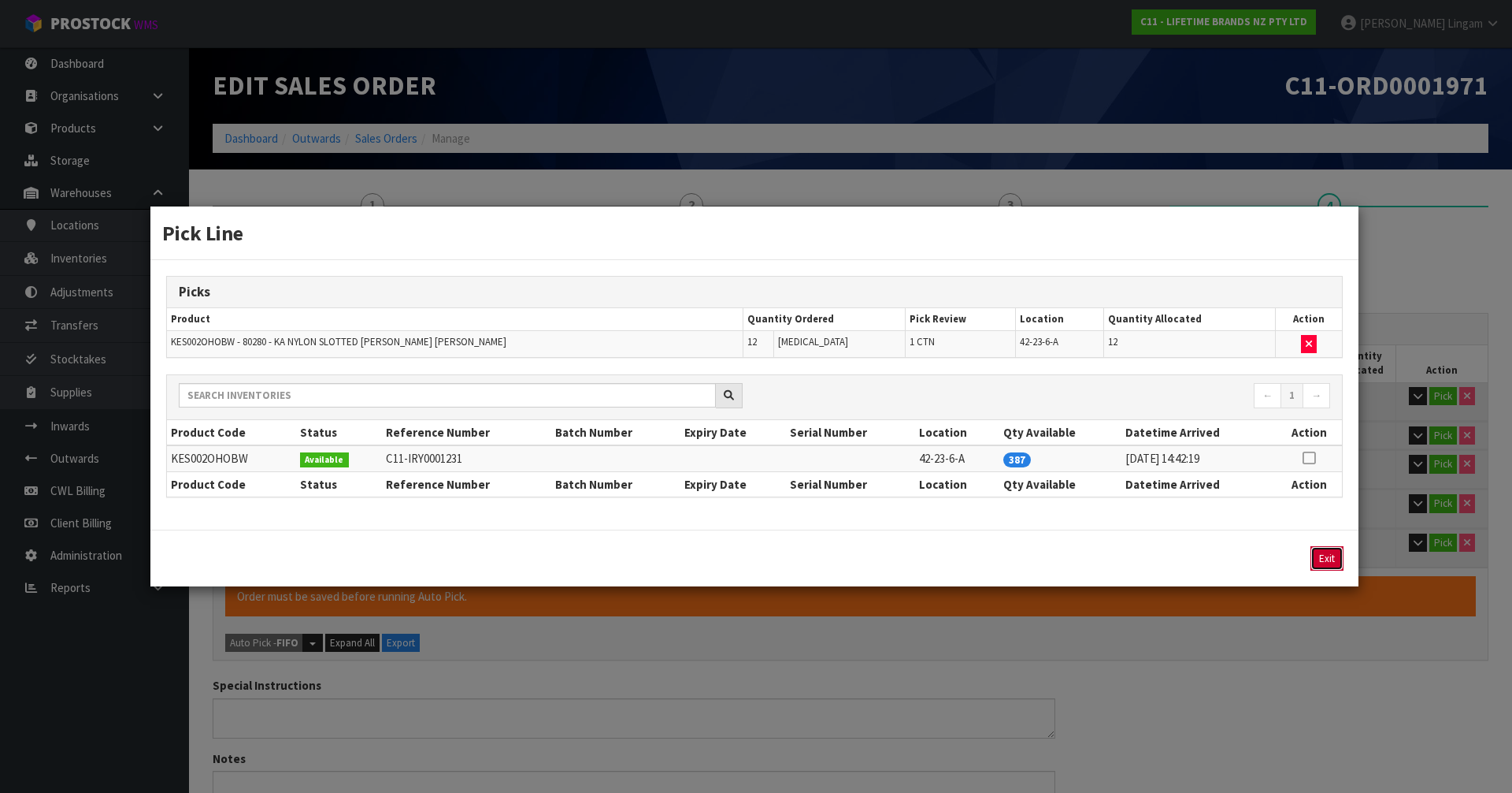
click at [1340, 554] on button "Exit" at bounding box center [1328, 558] width 34 height 24
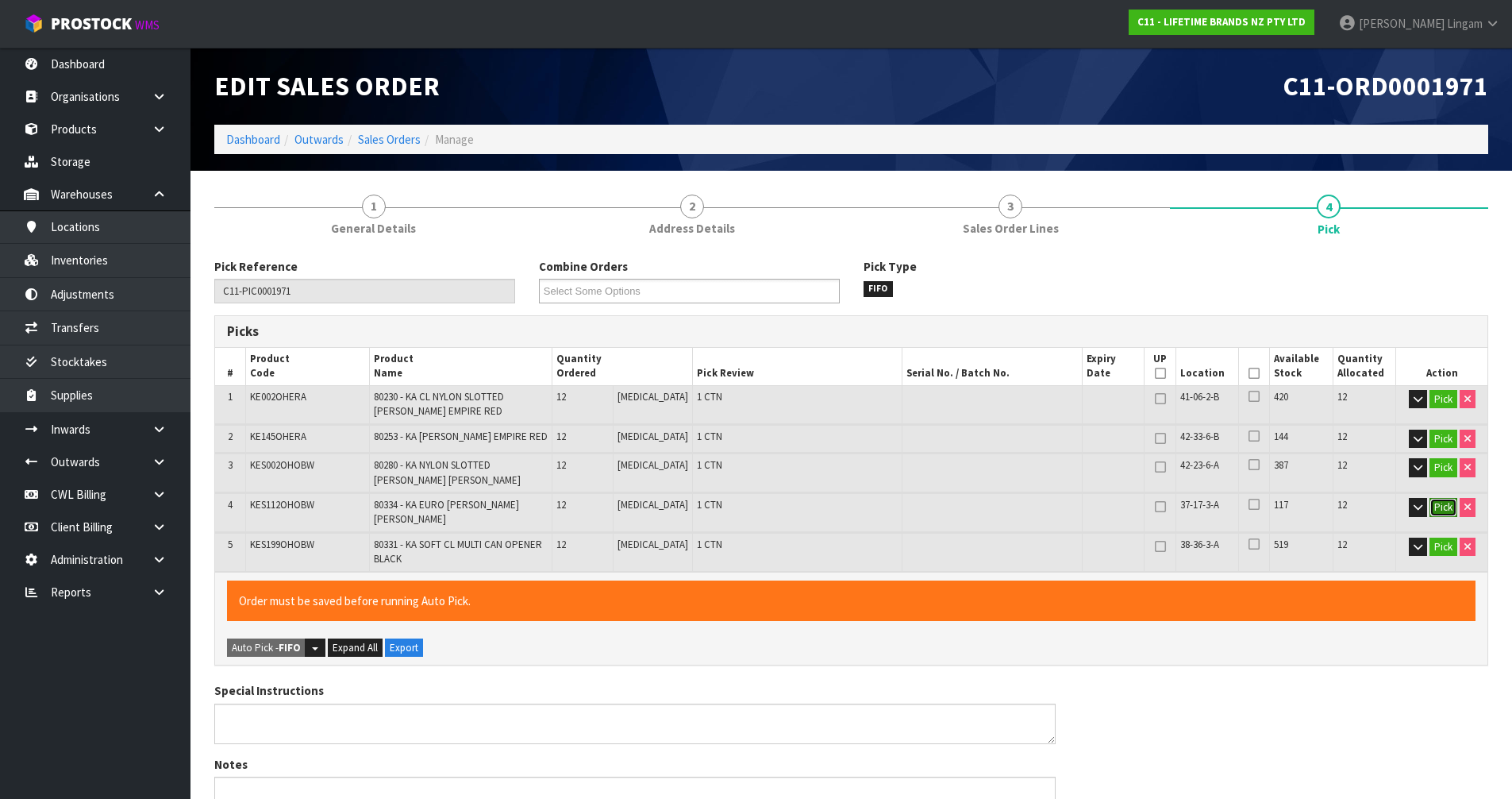
click at [1444, 502] on button "Pick" at bounding box center [1443, 507] width 28 height 19
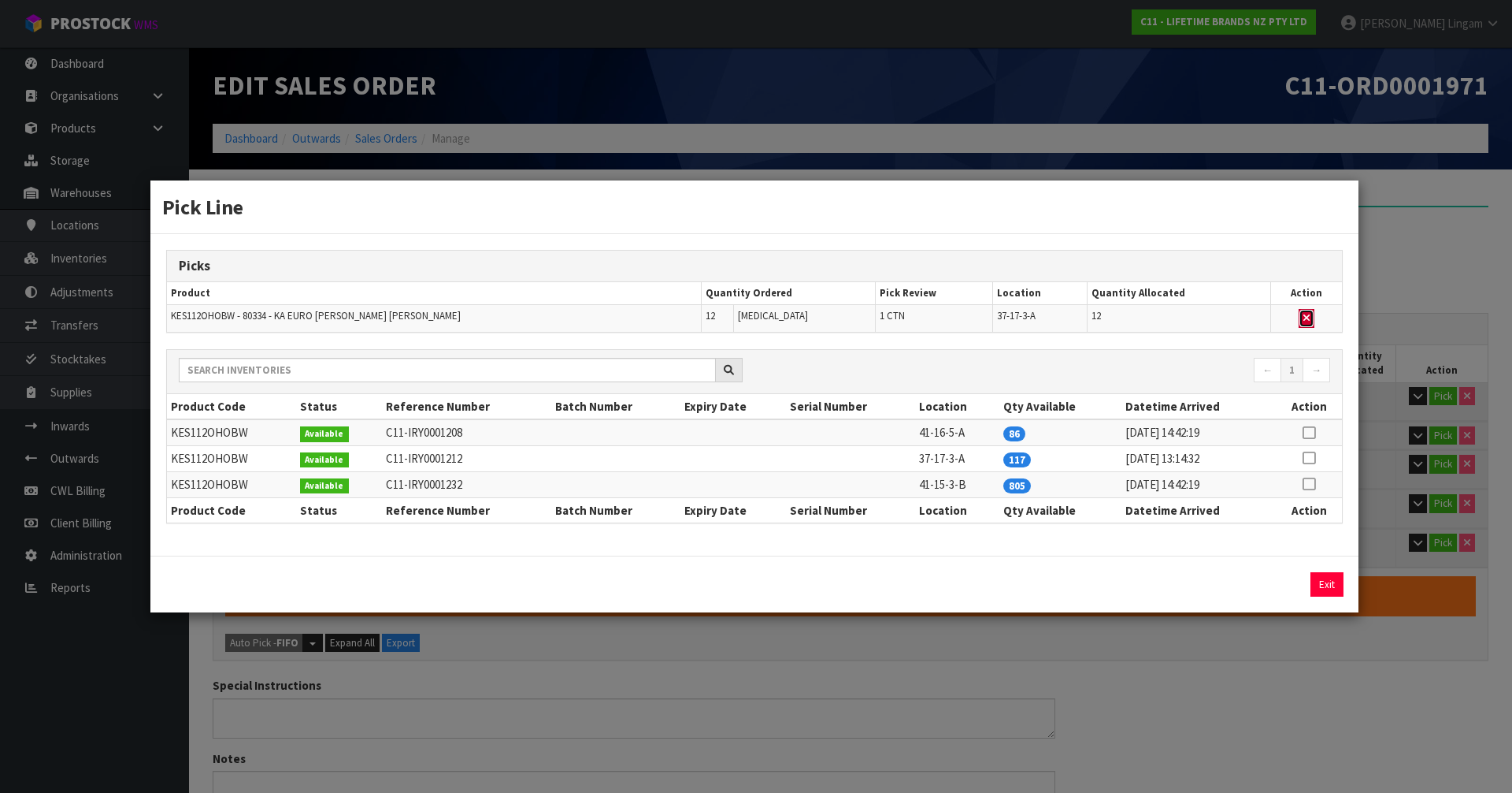
click at [1301, 312] on button "button" at bounding box center [1306, 318] width 16 height 19
click at [1315, 432] on icon at bounding box center [1309, 432] width 13 height 1
drag, startPoint x: 1279, startPoint y: 583, endPoint x: 1290, endPoint y: 583, distance: 11.0
click at [1278, 583] on button "Assign Pick" at bounding box center [1274, 584] width 64 height 24
click at [1327, 581] on button "Exit" at bounding box center [1328, 584] width 34 height 24
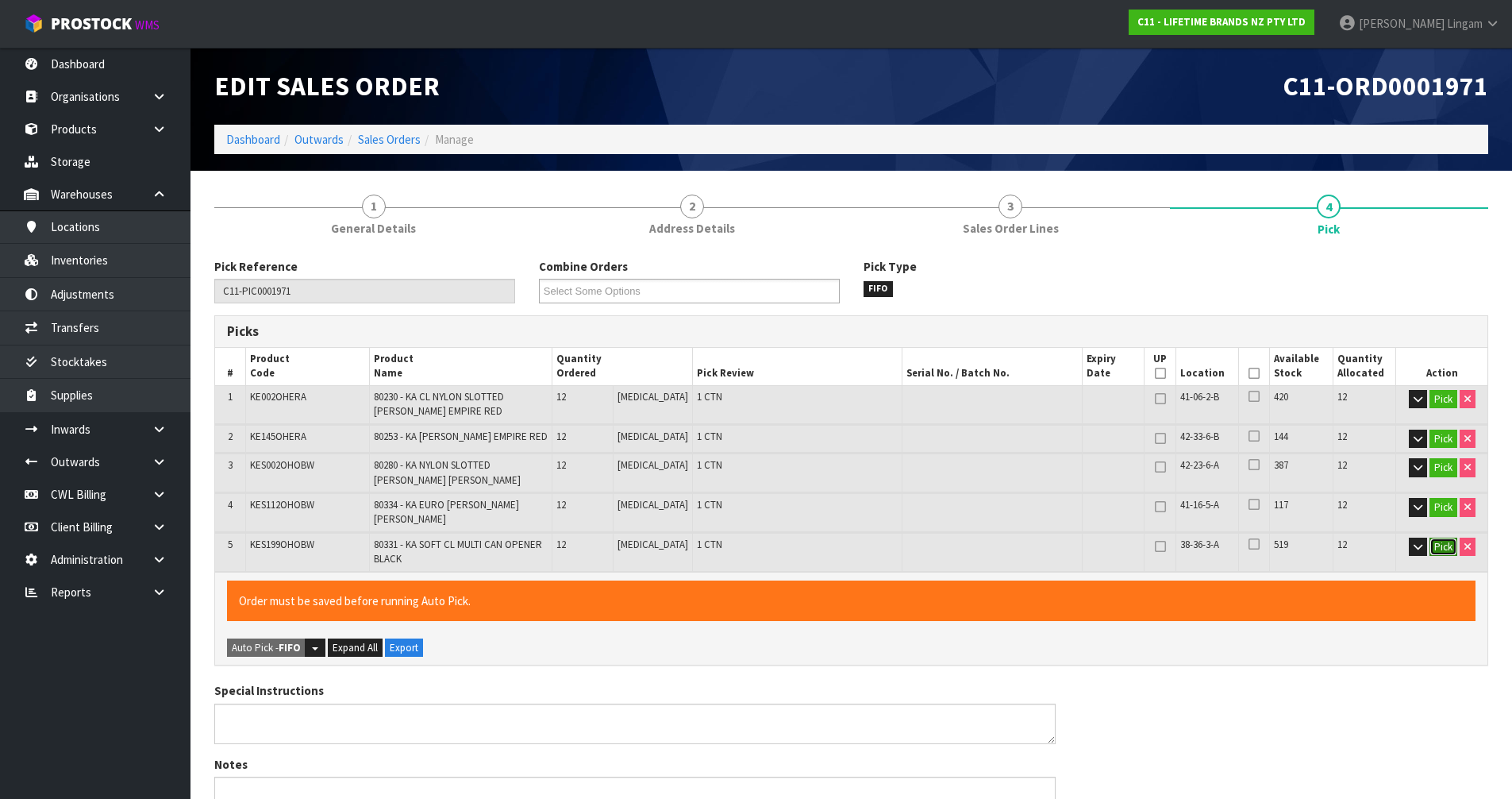
click at [1440, 542] on button "Pick" at bounding box center [1443, 546] width 28 height 19
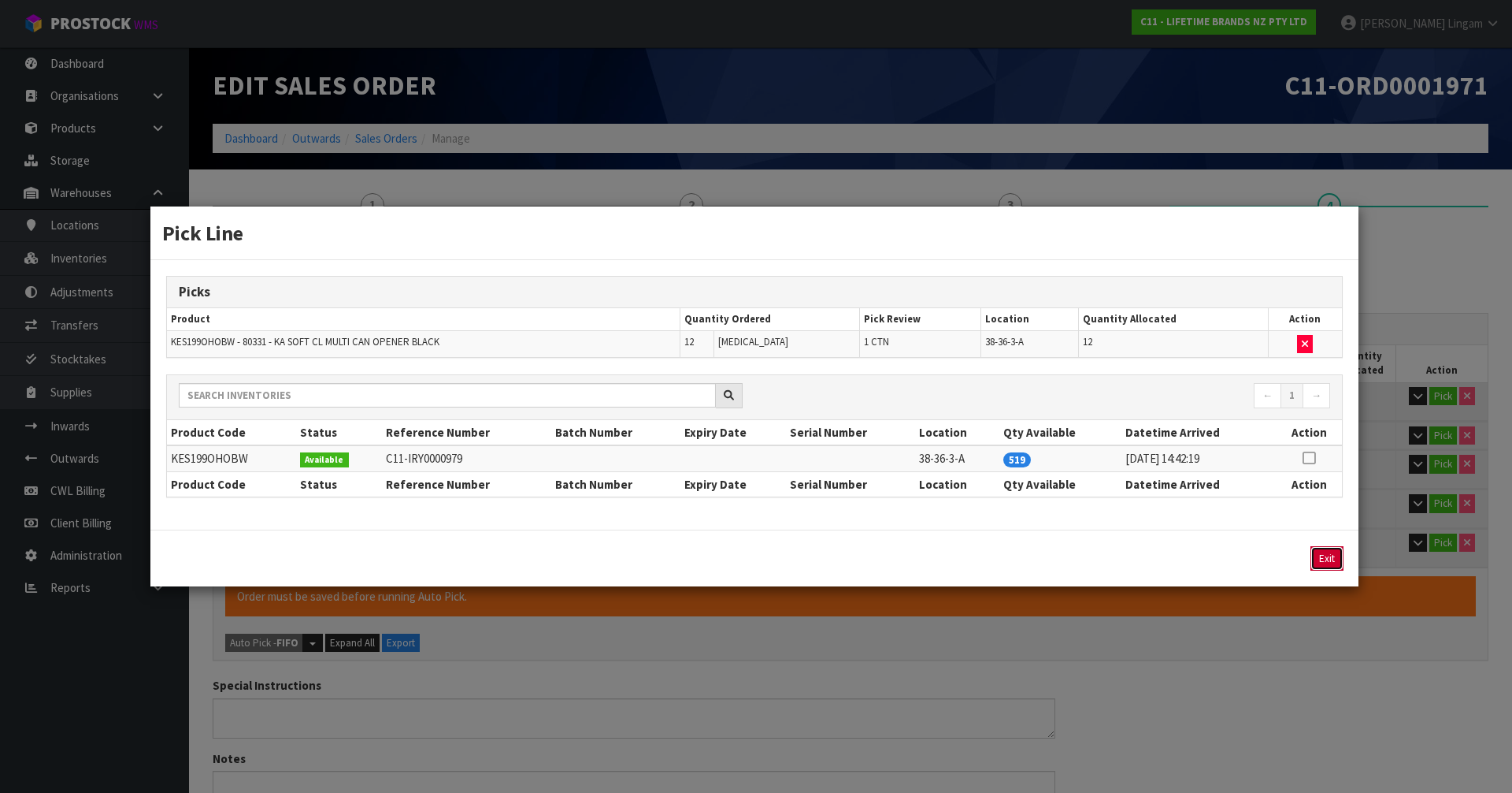
click at [1325, 554] on button "Exit" at bounding box center [1328, 558] width 34 height 24
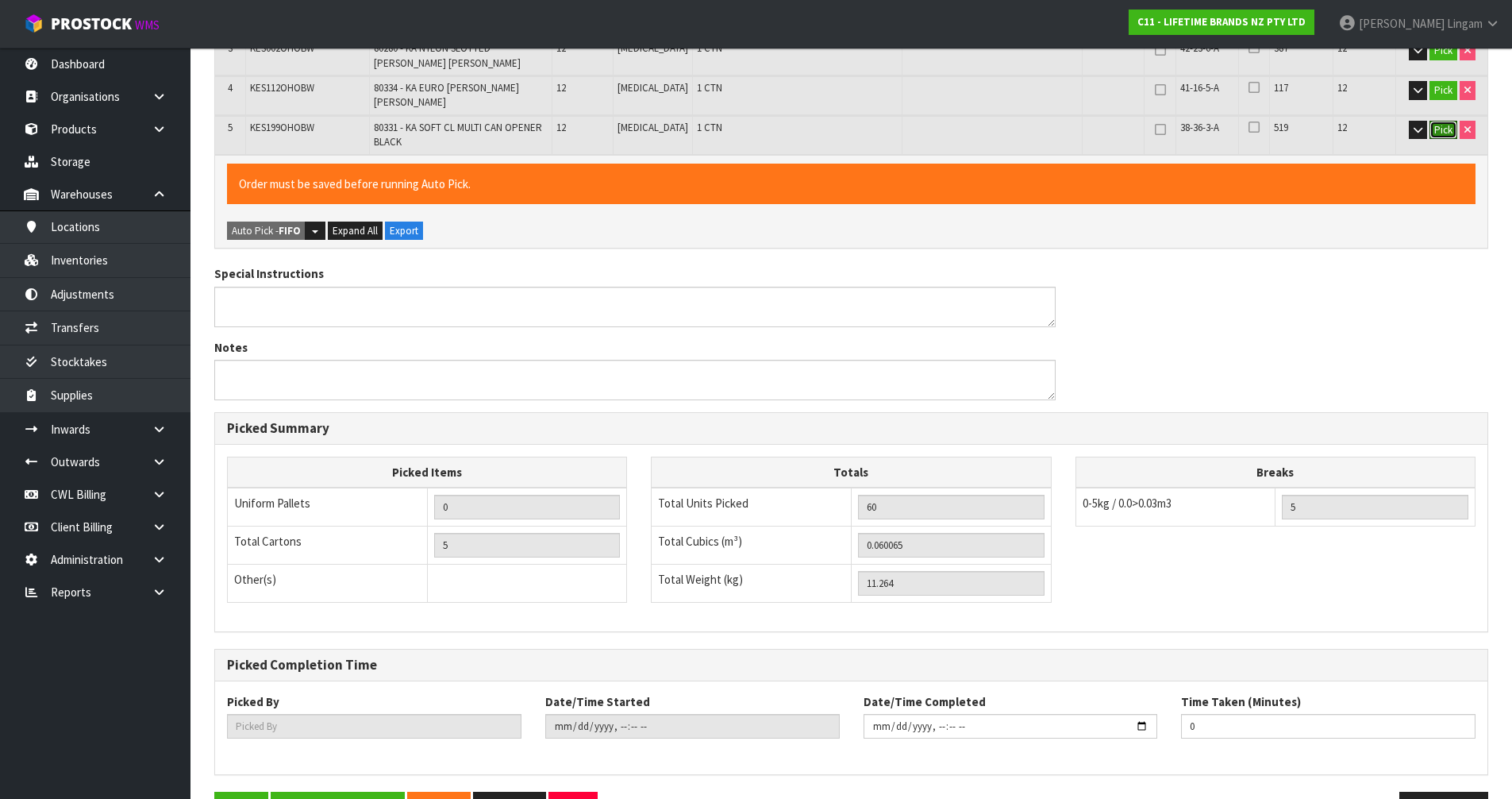
scroll to position [457, 0]
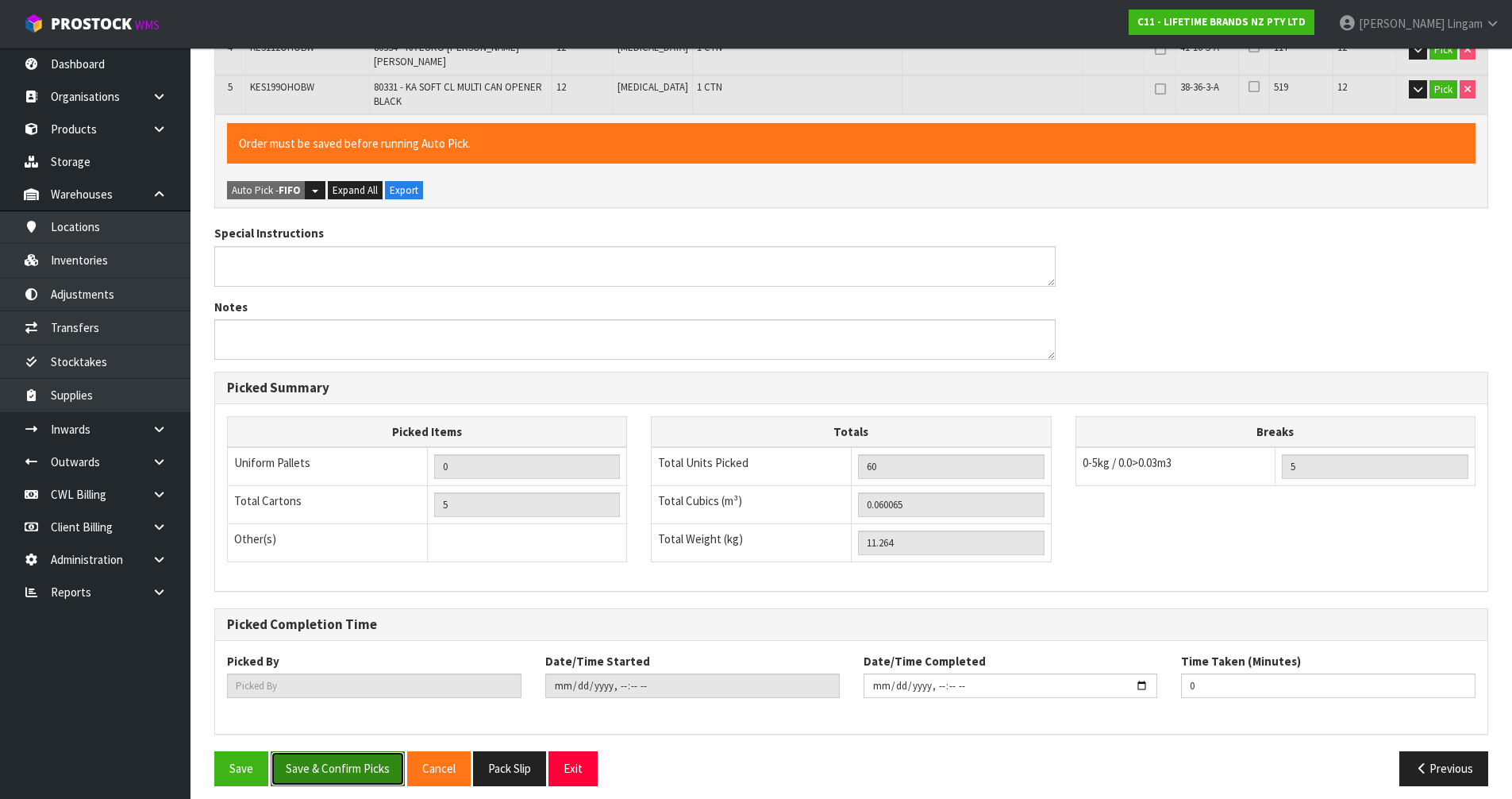
click at [356, 757] on button "Save & Confirm Picks" at bounding box center [337, 768] width 134 height 34
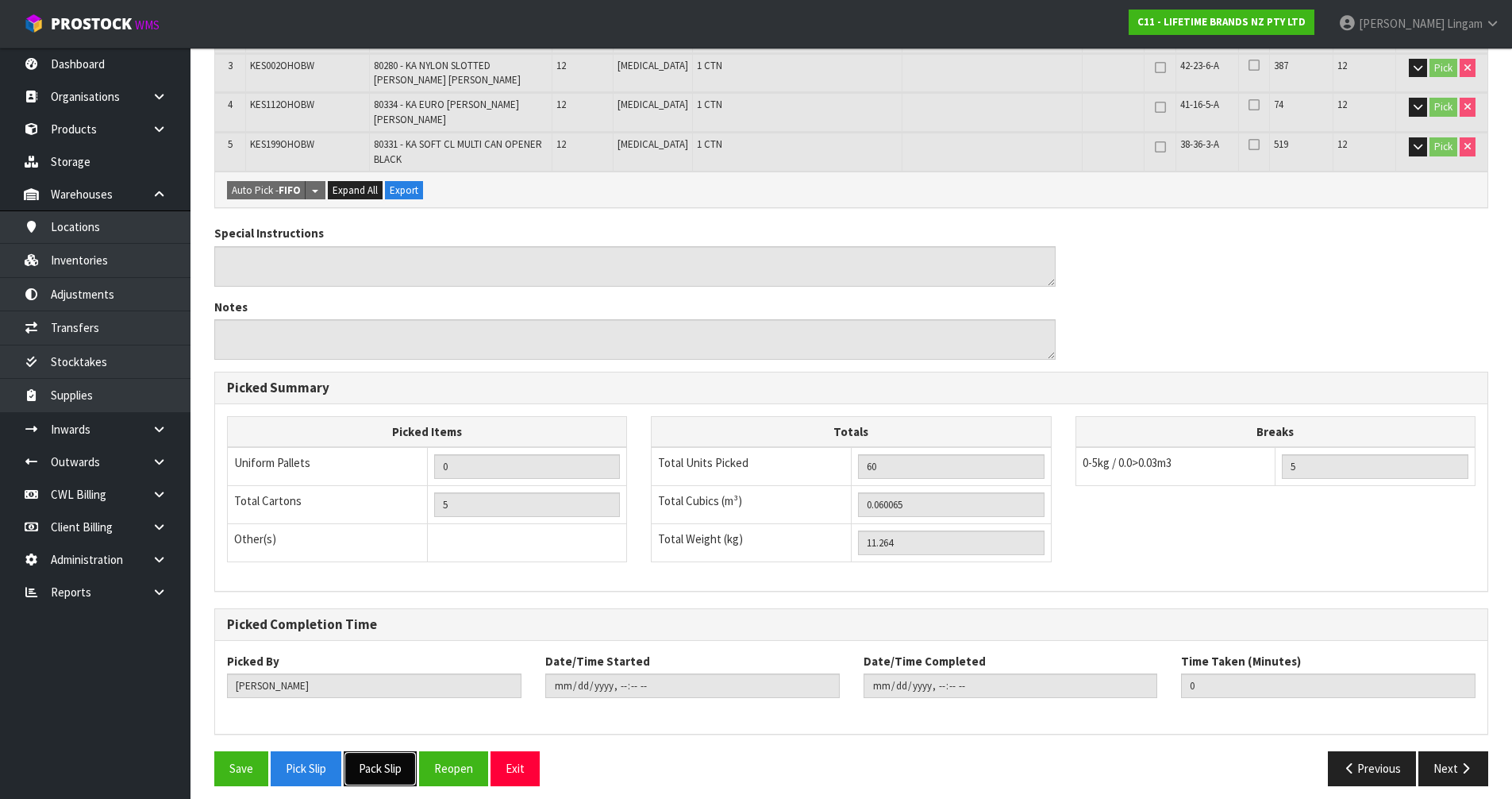
click at [398, 759] on button "Pack Slip" at bounding box center [380, 768] width 73 height 34
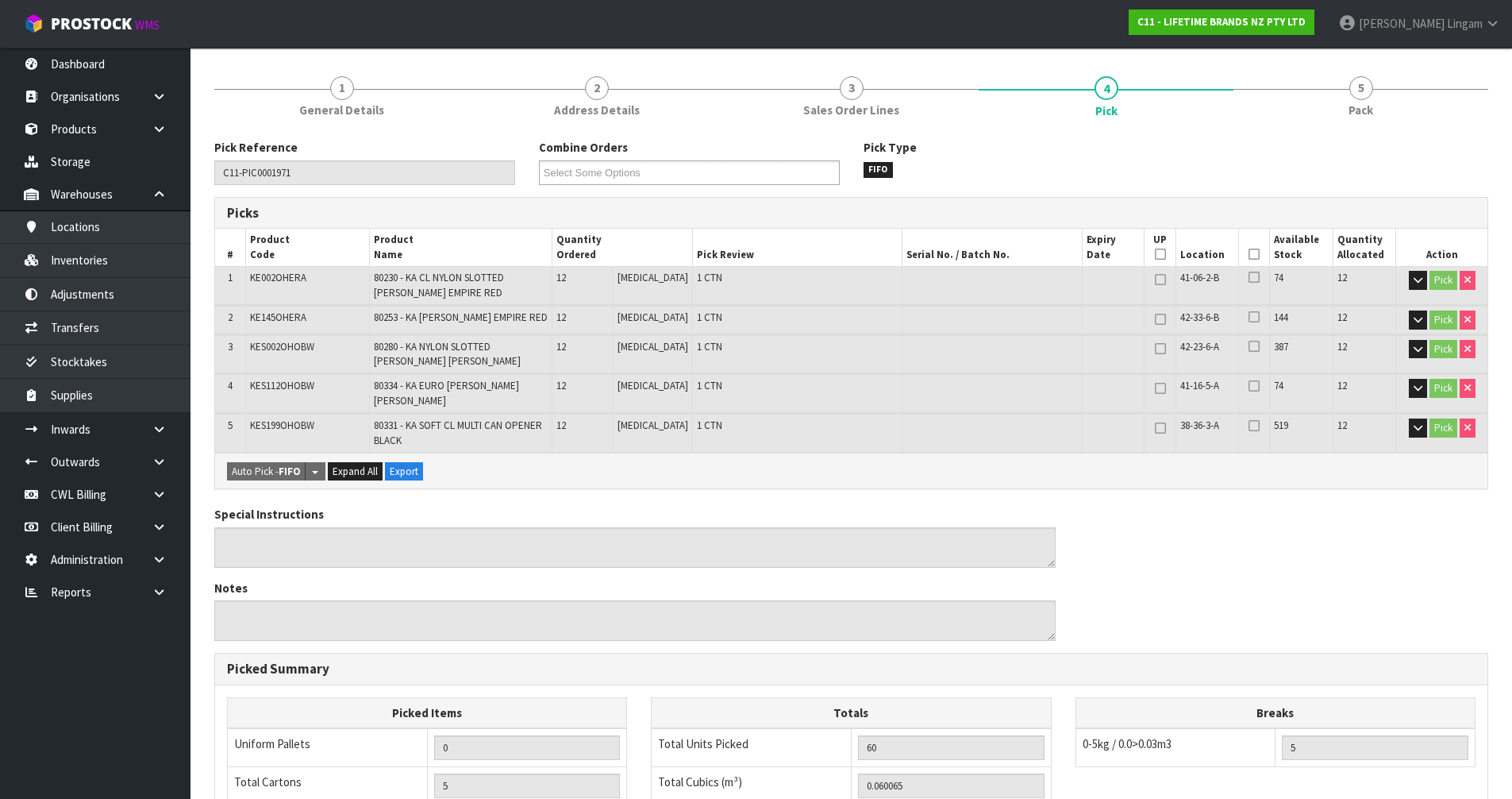
scroll to position [0, 0]
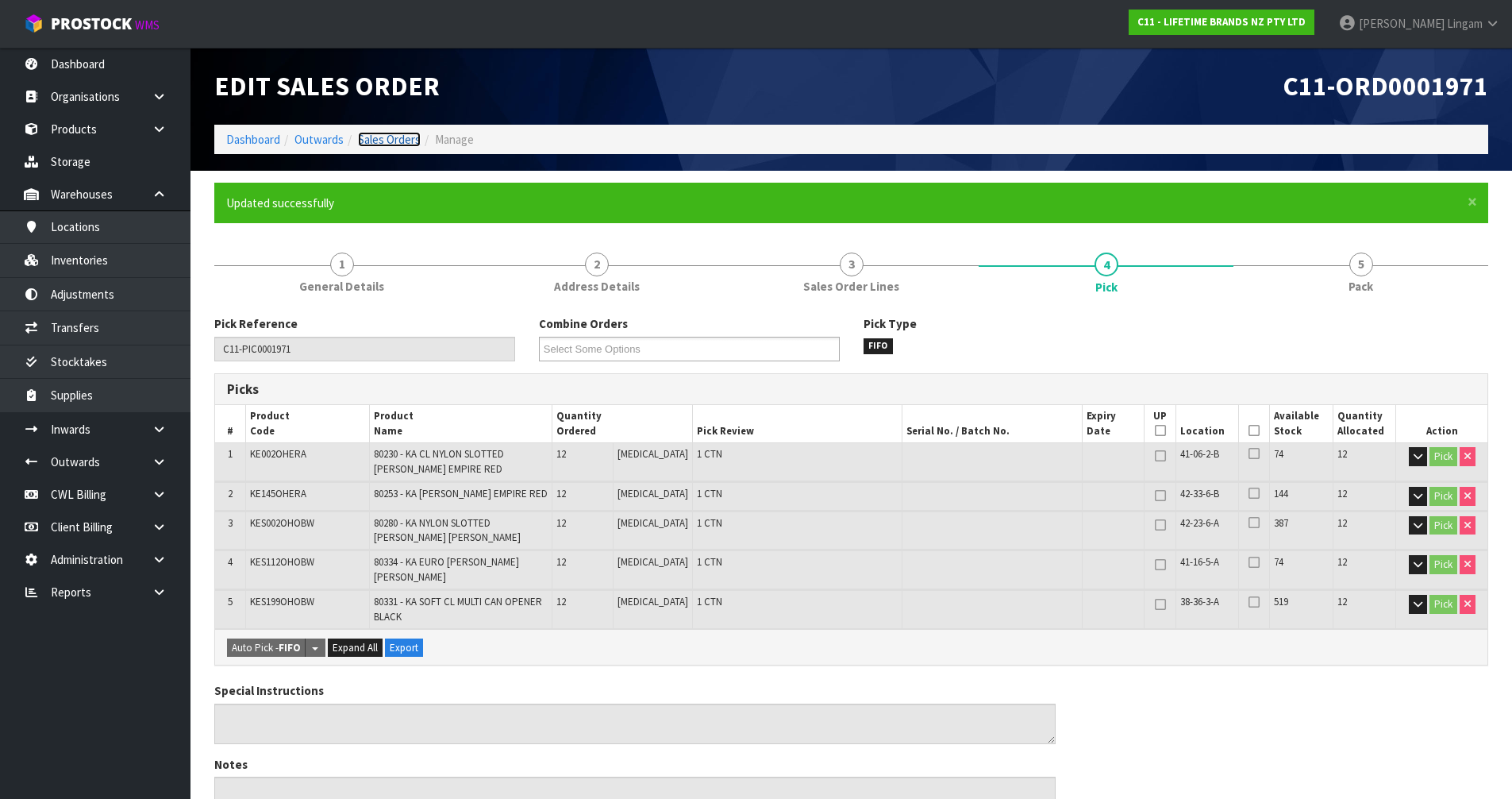
click at [396, 140] on link "Sales Orders" at bounding box center [389, 139] width 63 height 15
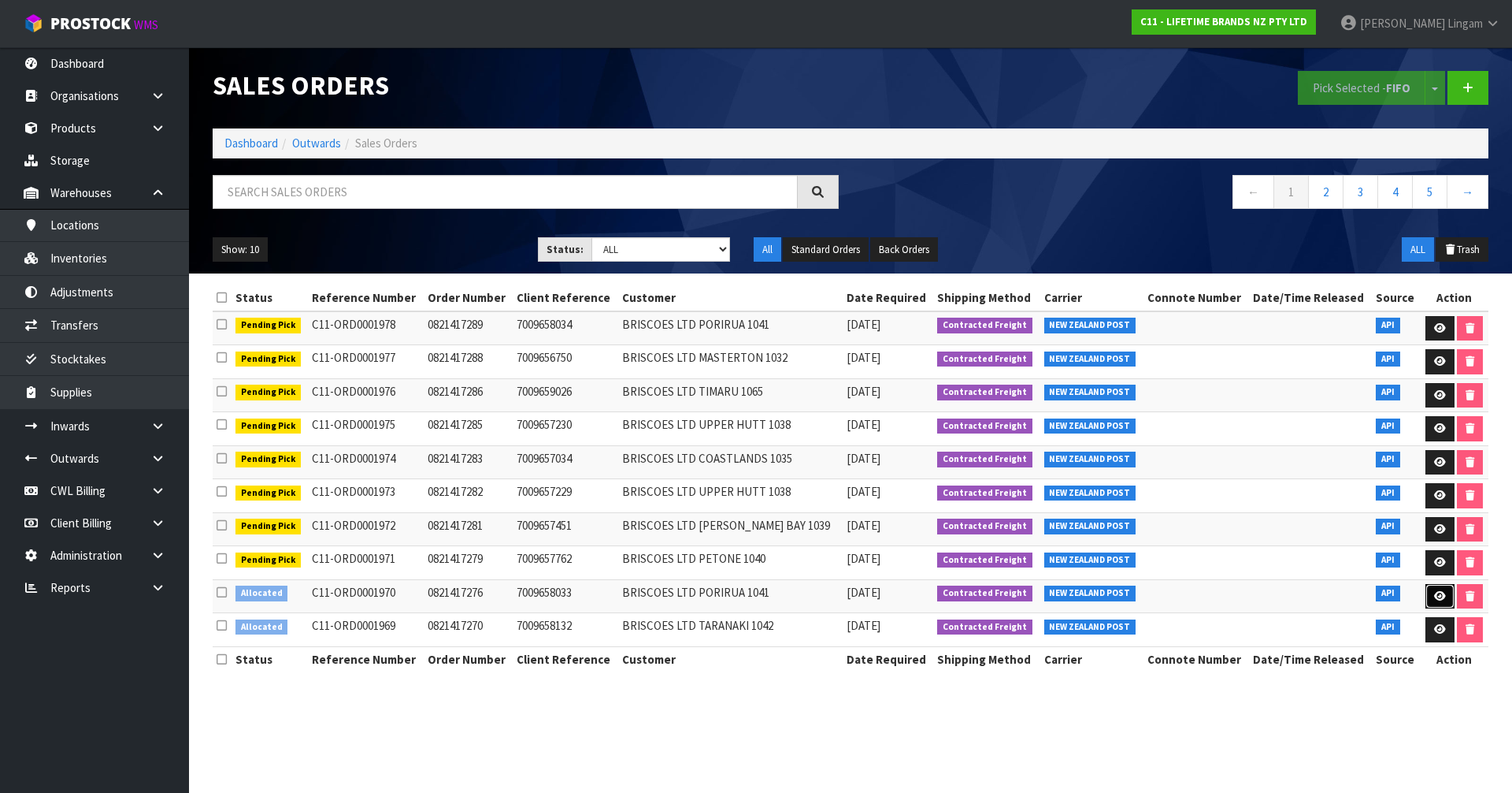
click at [1435, 595] on icon at bounding box center [1440, 595] width 12 height 10
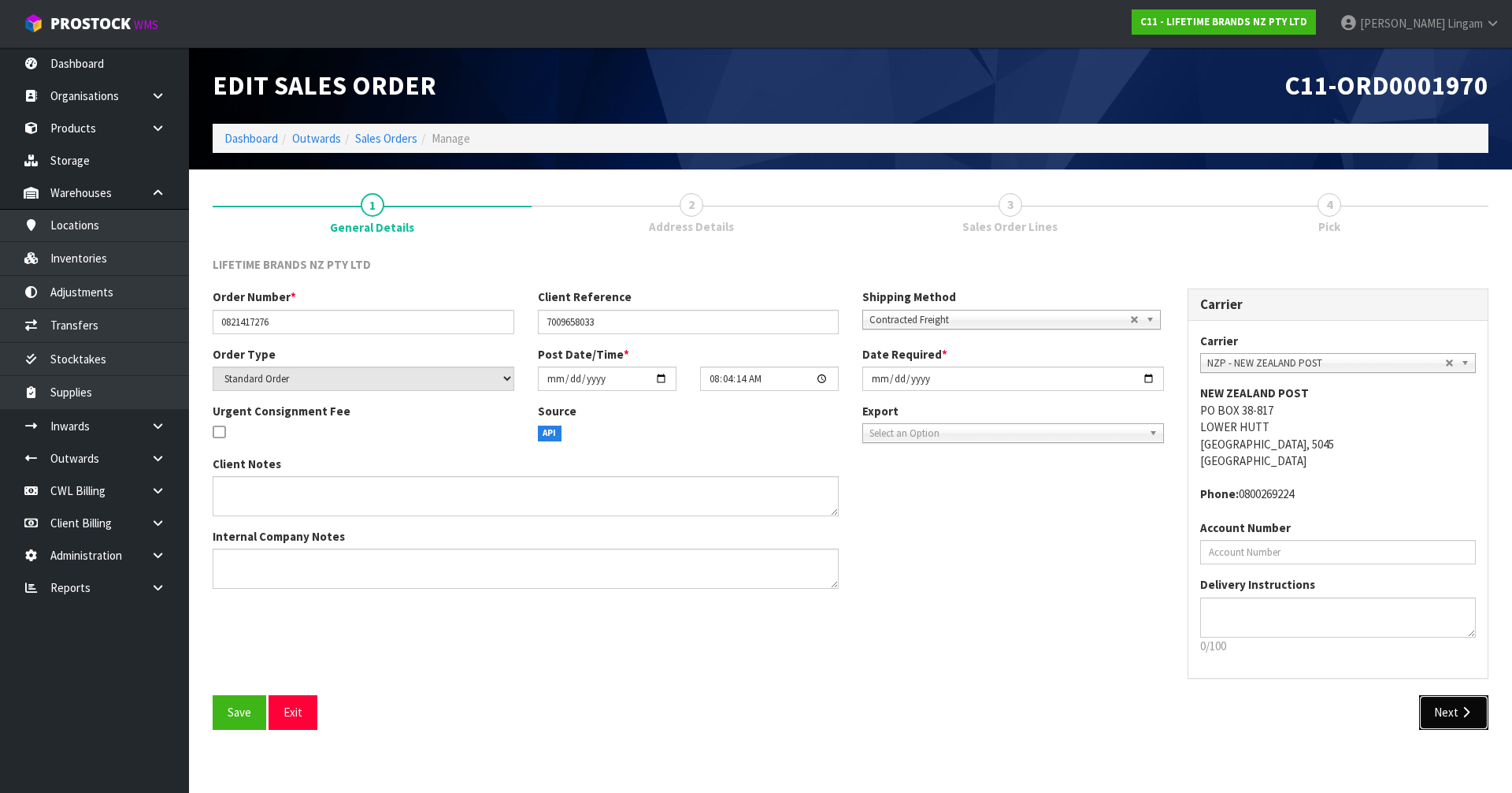
click at [1445, 709] on button "Next" at bounding box center [1454, 712] width 69 height 34
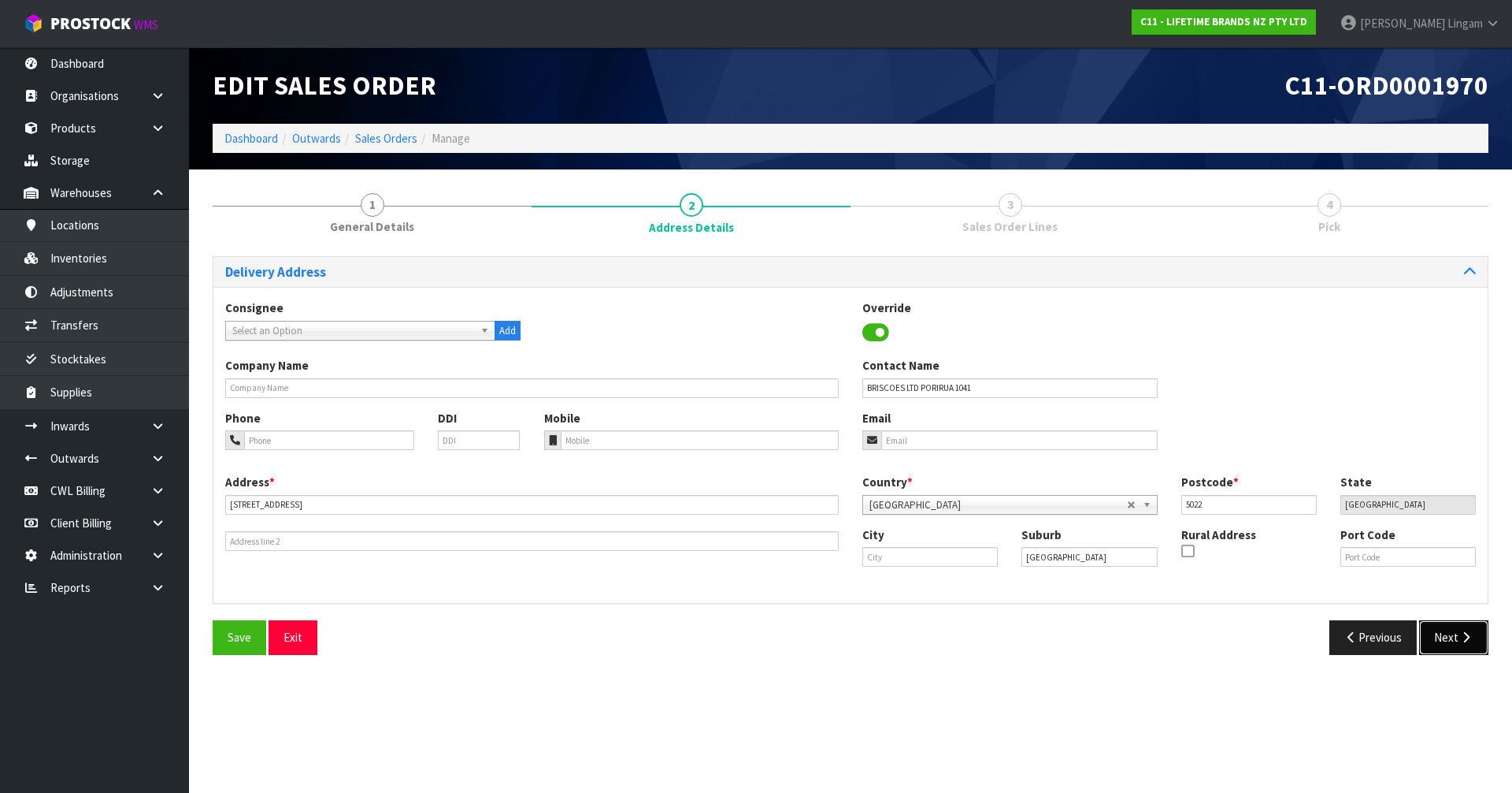
click at [1465, 640] on icon "button" at bounding box center [1466, 636] width 15 height 12
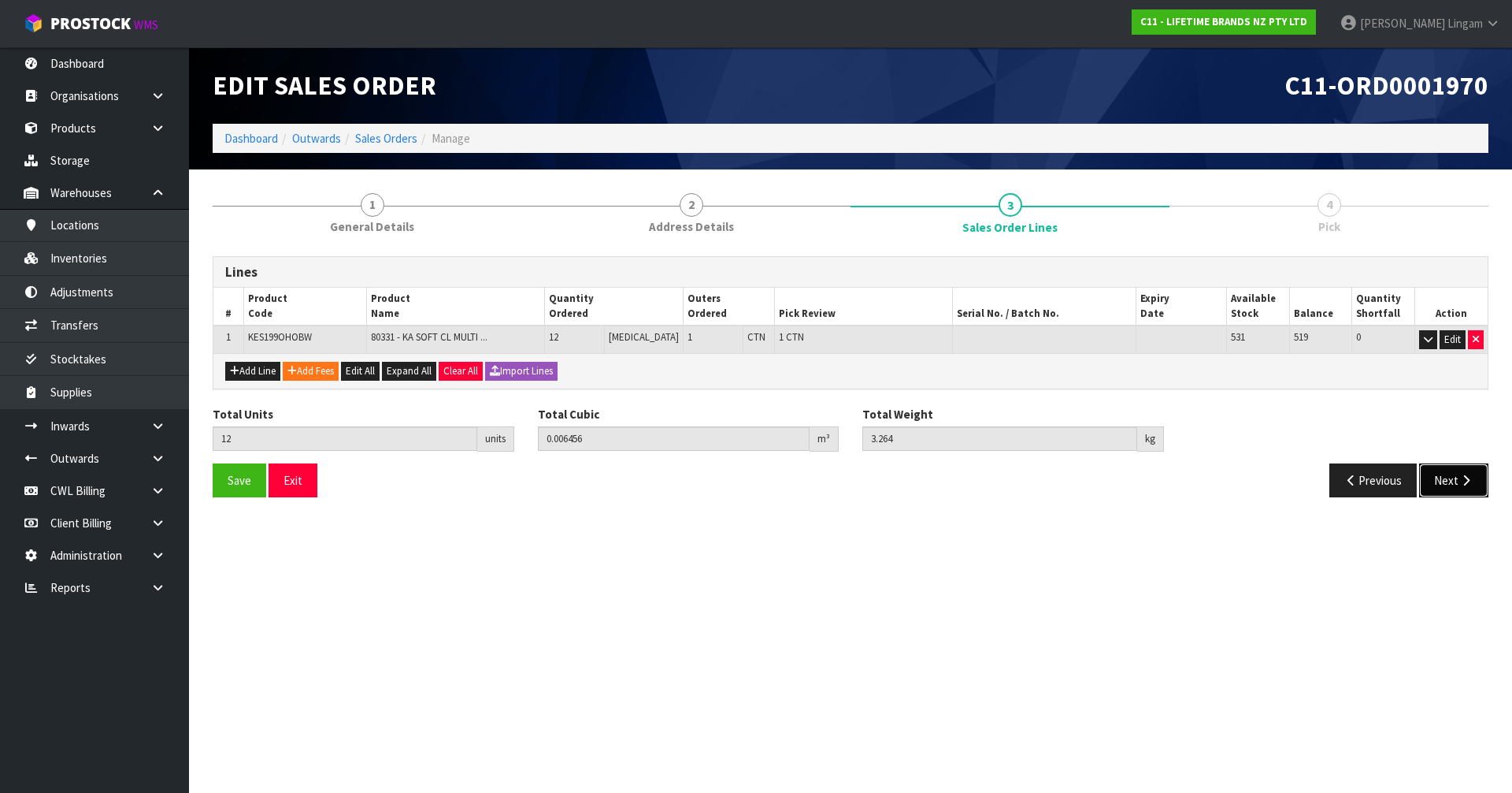
click at [1449, 487] on button "Next" at bounding box center [1454, 480] width 69 height 34
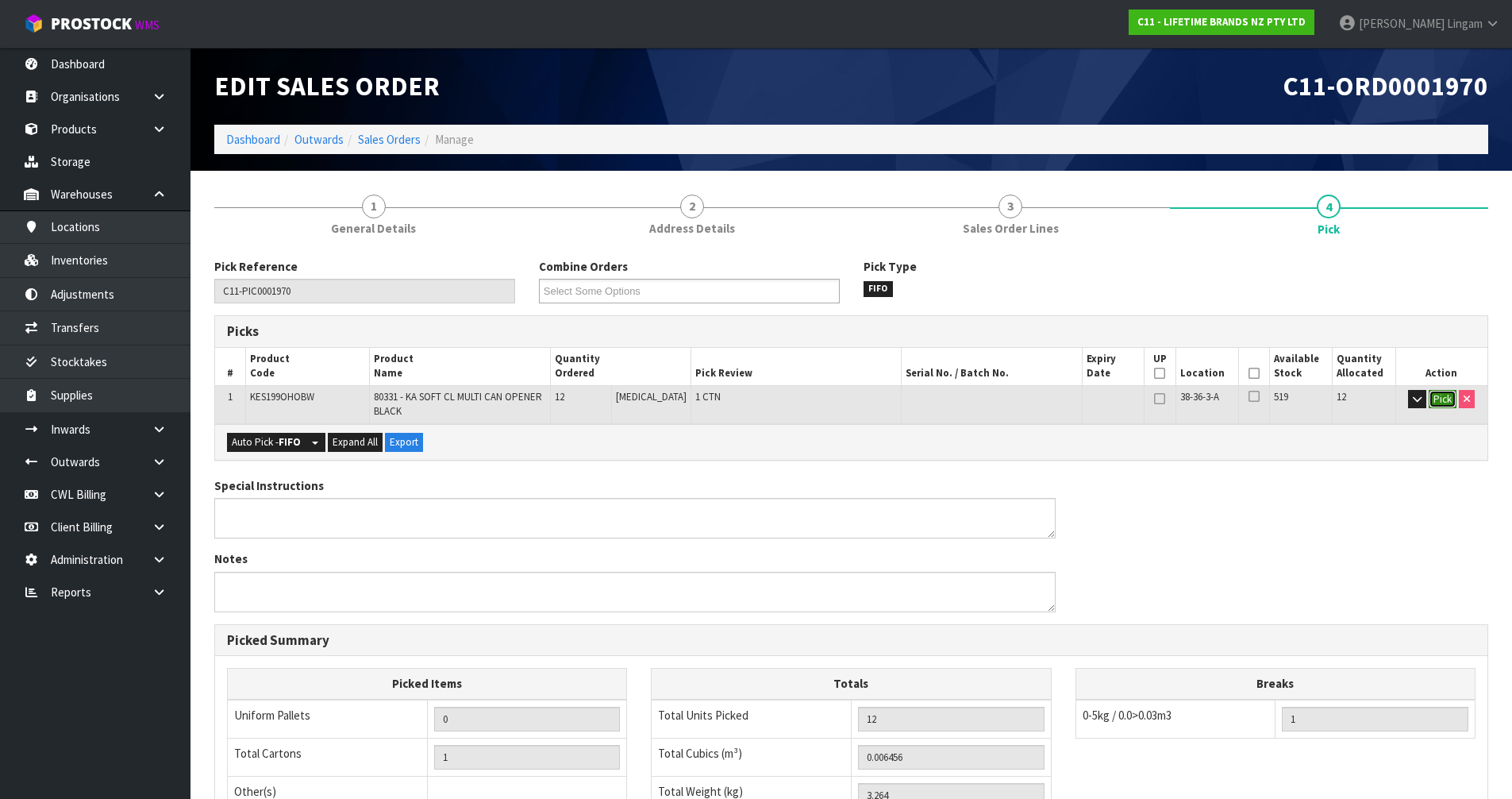
click at [1446, 400] on button "Pick" at bounding box center [1443, 399] width 28 height 19
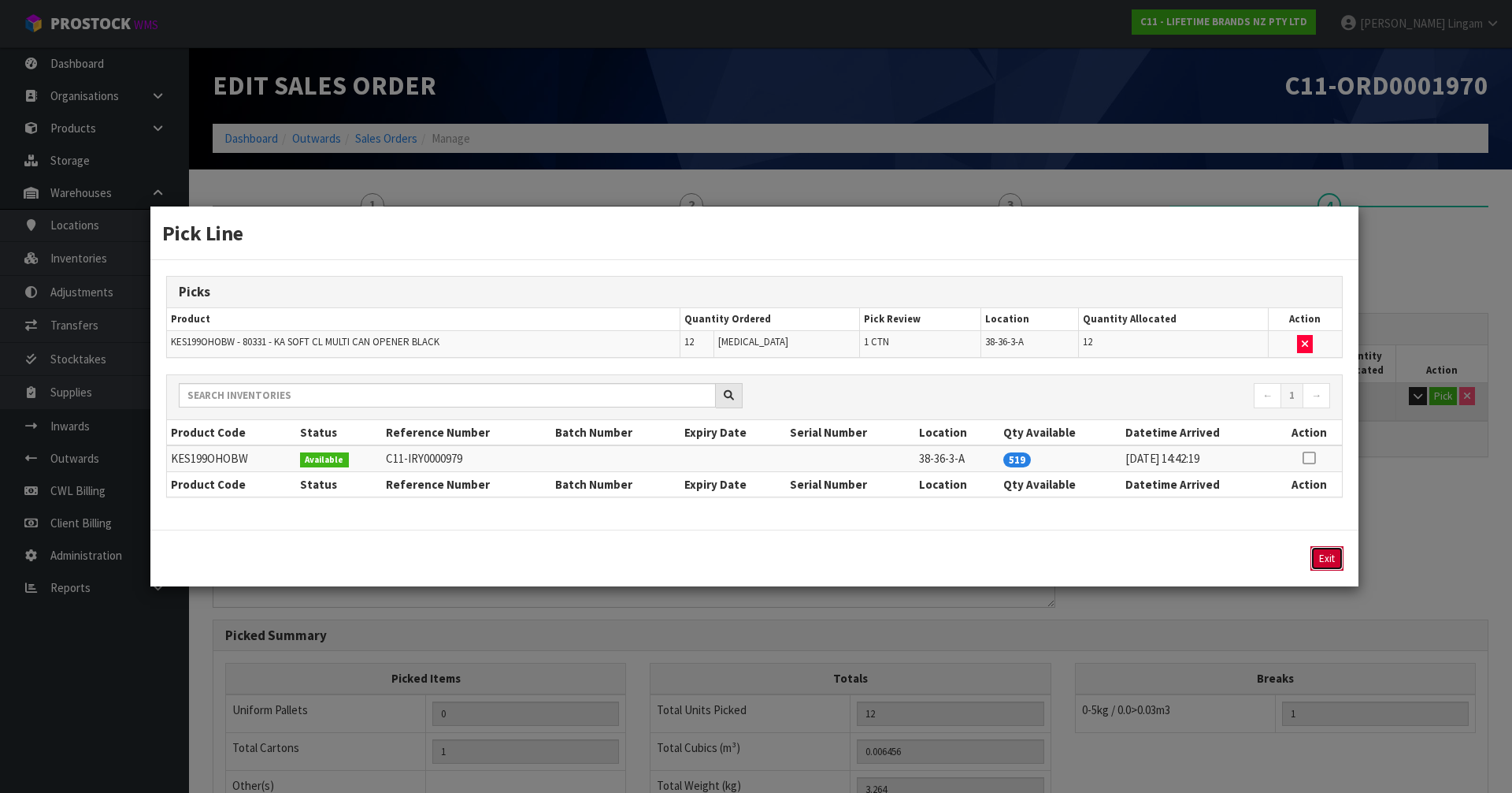
click at [1328, 556] on button "Exit" at bounding box center [1328, 558] width 34 height 24
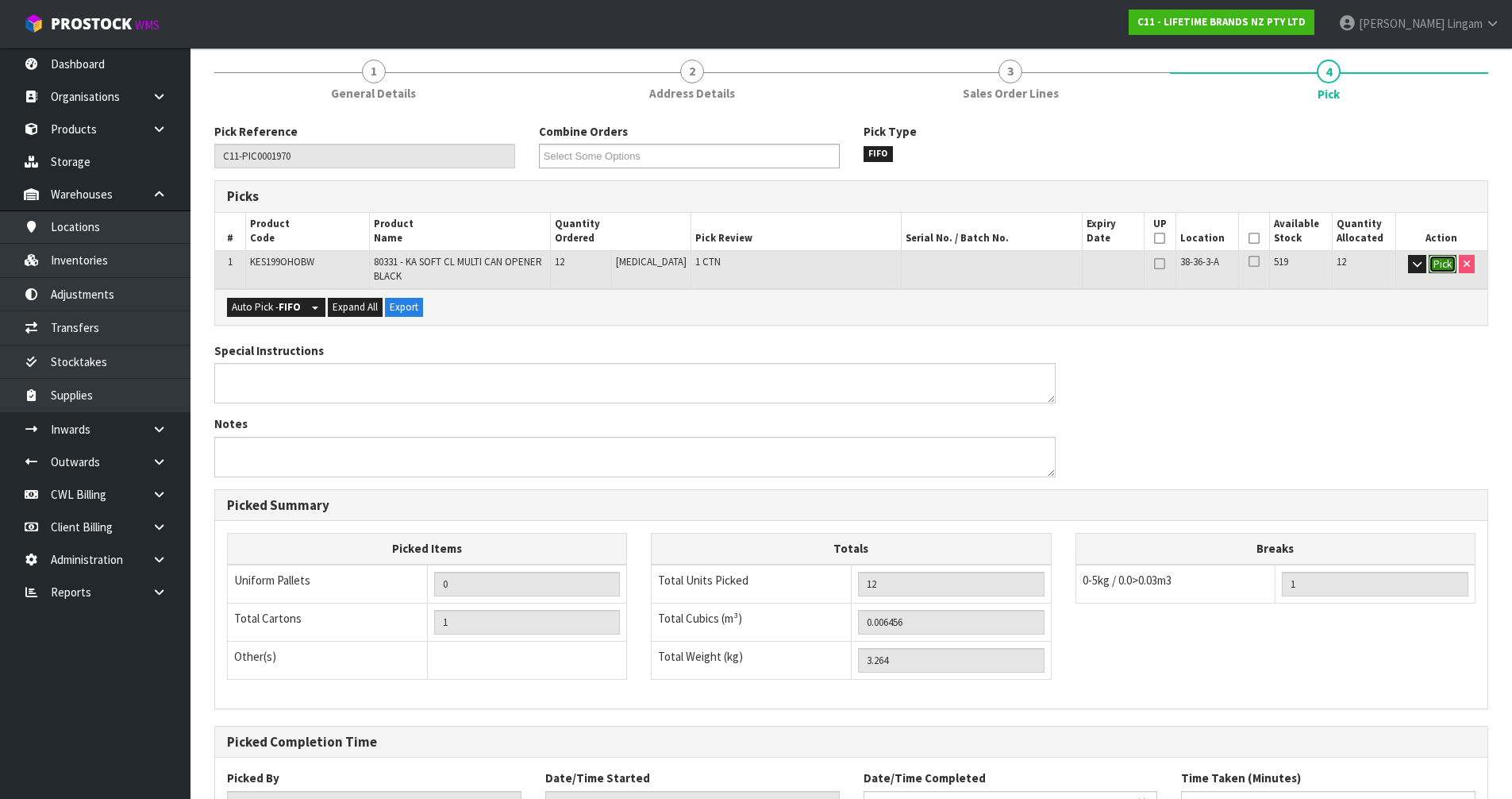
scroll to position [263, 0]
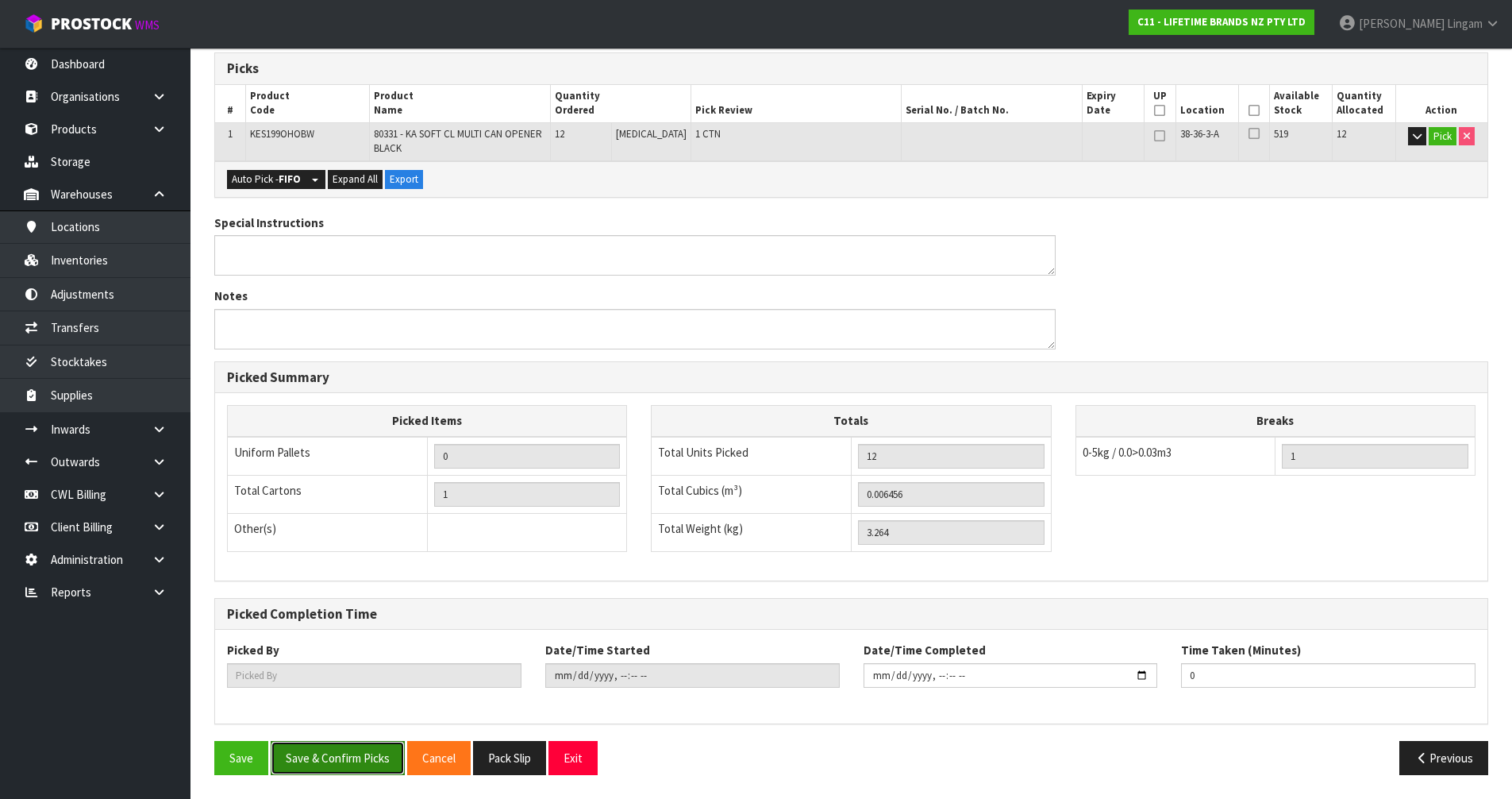
click at [312, 763] on button "Save & Confirm Picks" at bounding box center [337, 758] width 134 height 34
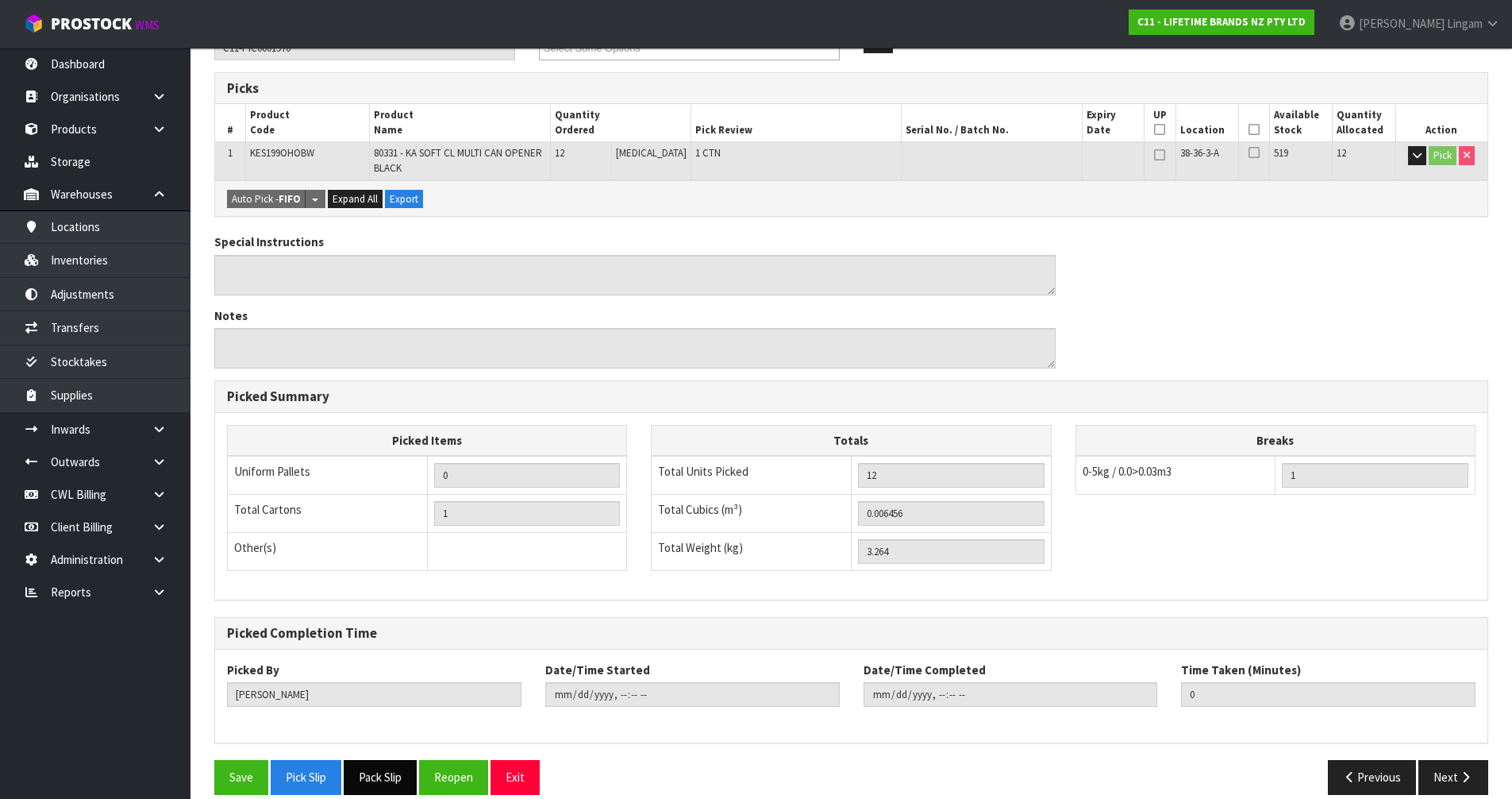
scroll to position [321, 0]
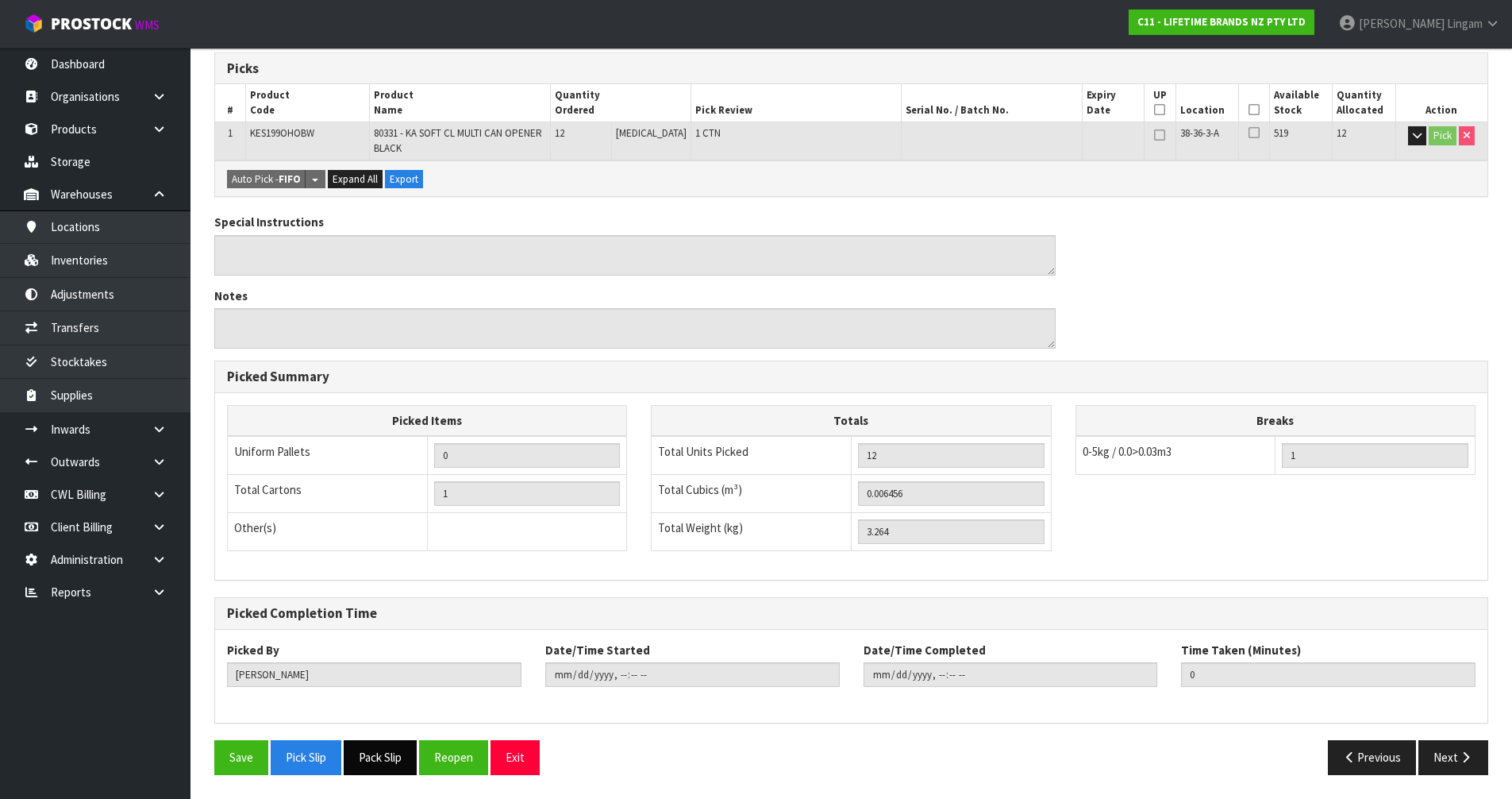
drag, startPoint x: 399, startPoint y: 765, endPoint x: 430, endPoint y: 747, distance: 35.8
click at [399, 765] on button "Pack Slip" at bounding box center [380, 757] width 73 height 34
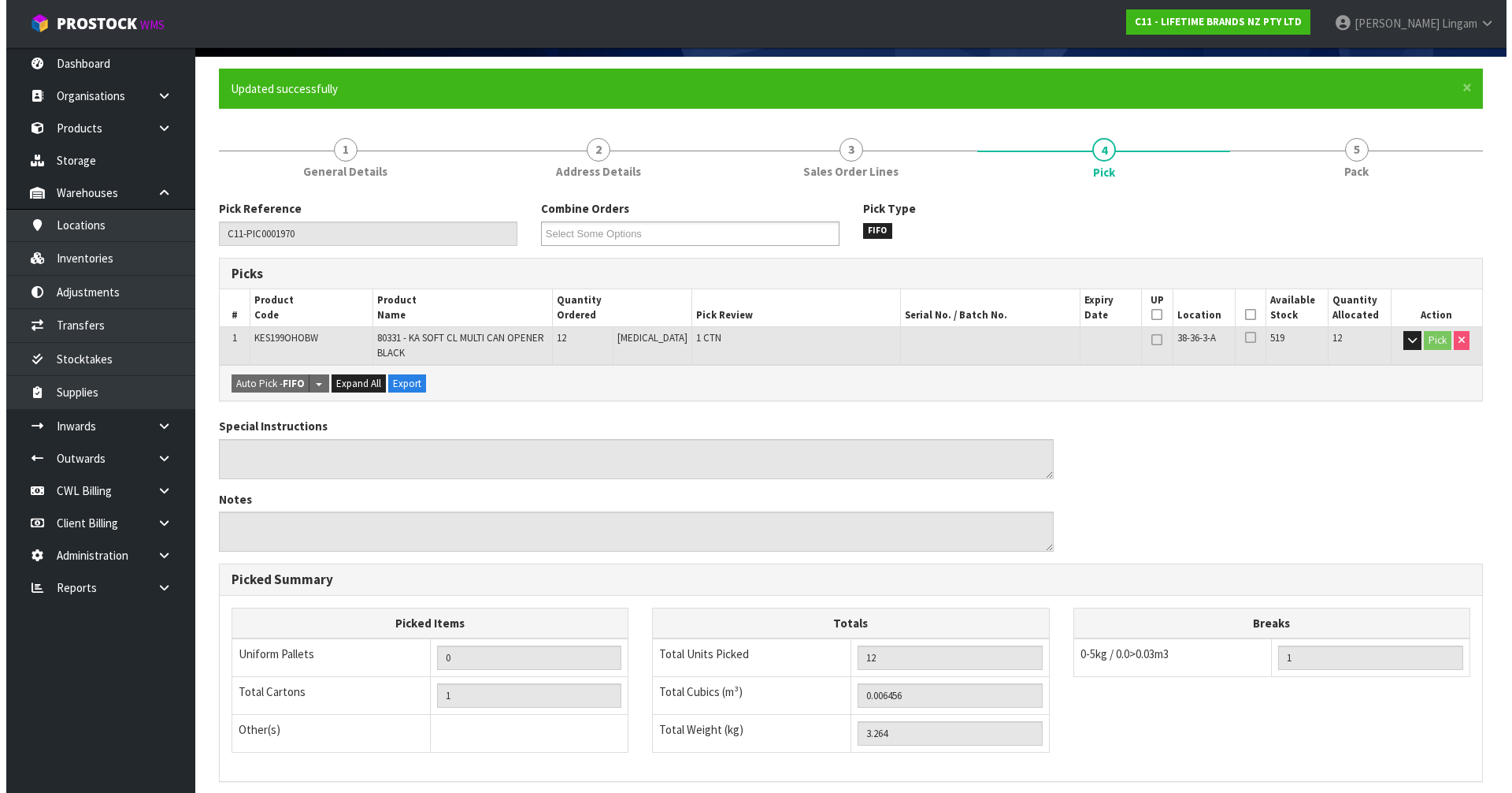
scroll to position [0, 0]
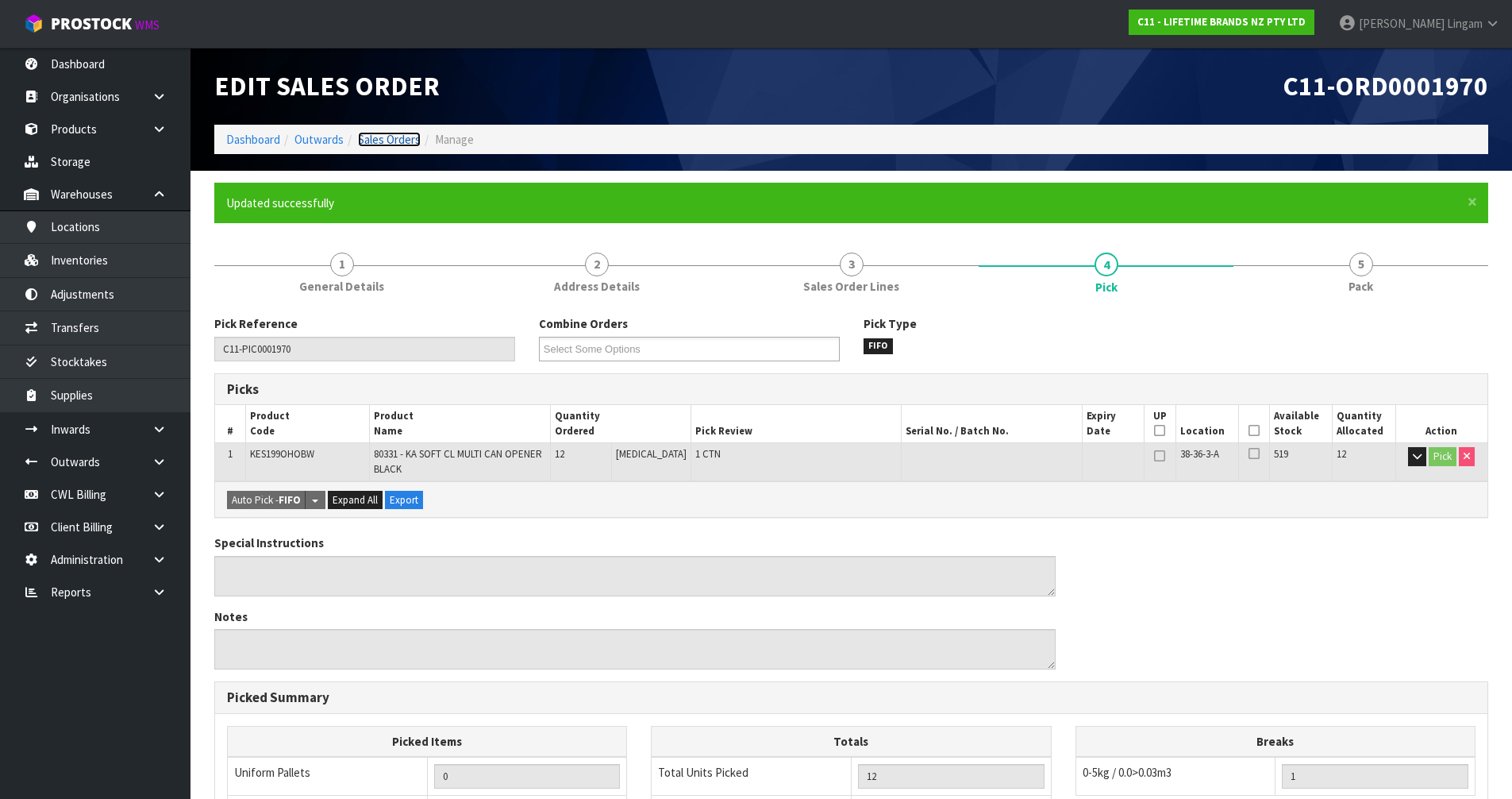
click at [404, 137] on link "Sales Orders" at bounding box center [389, 139] width 63 height 15
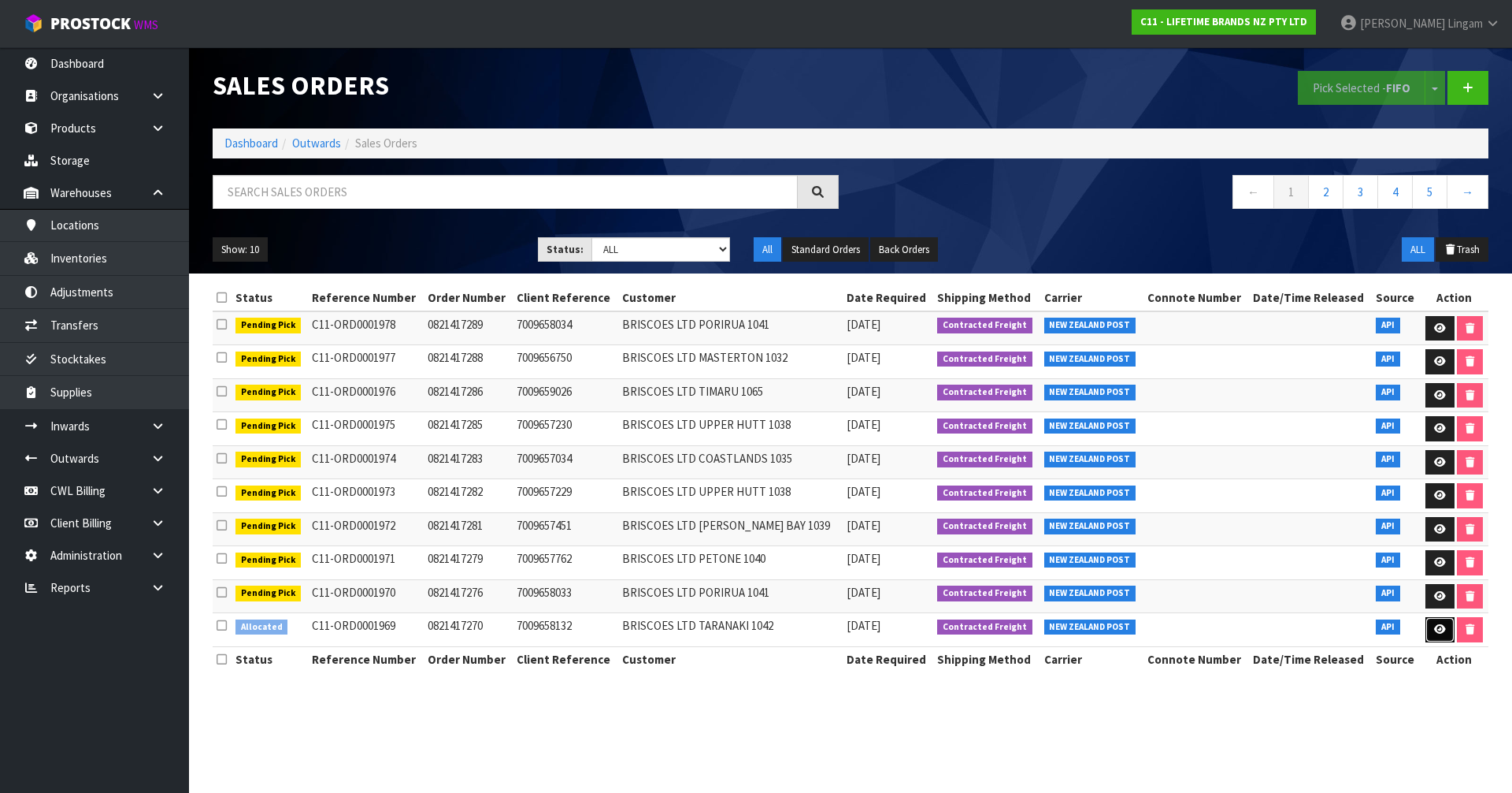
click at [1436, 634] on icon at bounding box center [1440, 629] width 12 height 10
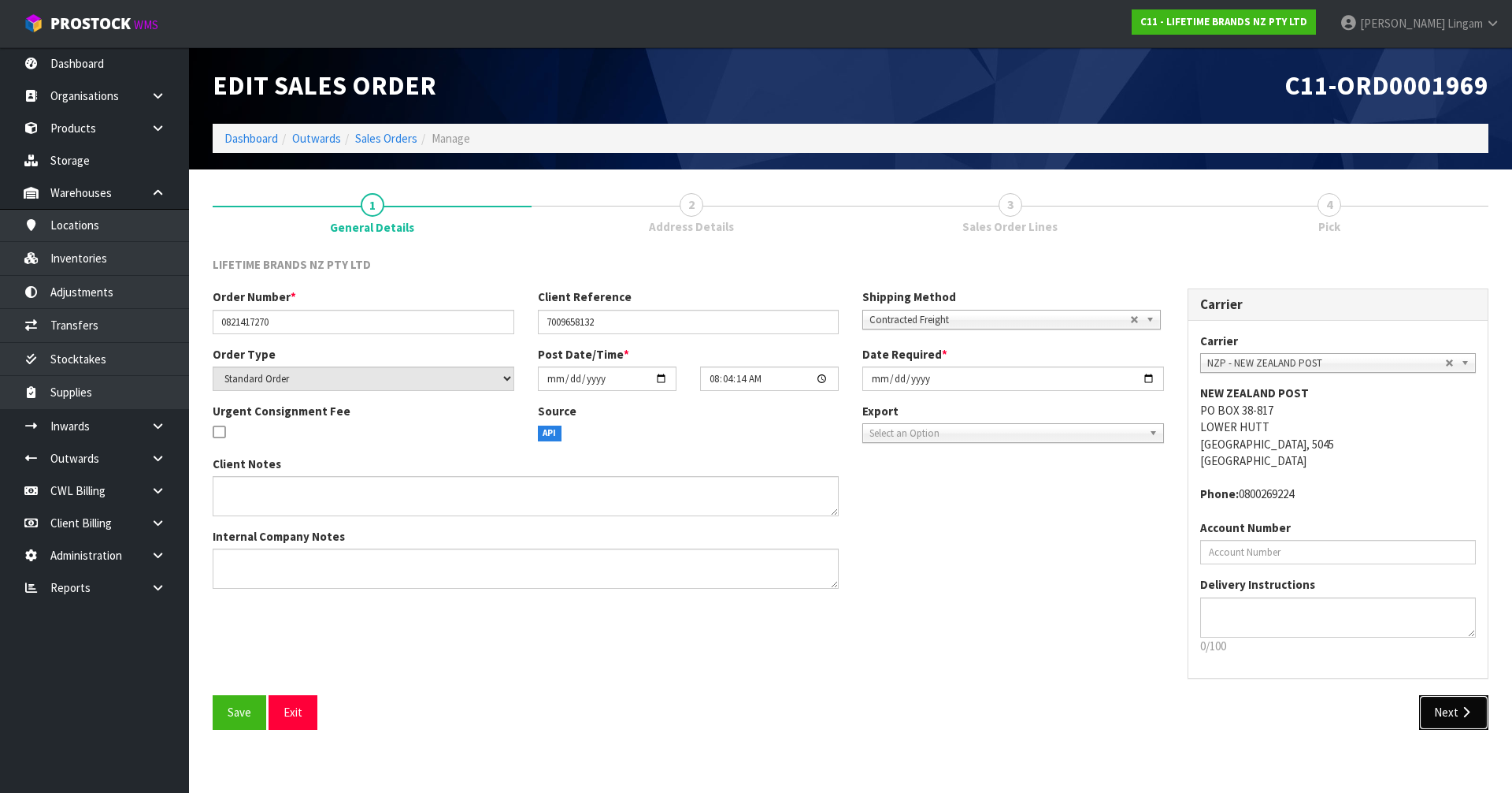
click at [1451, 706] on button "Next" at bounding box center [1454, 712] width 69 height 34
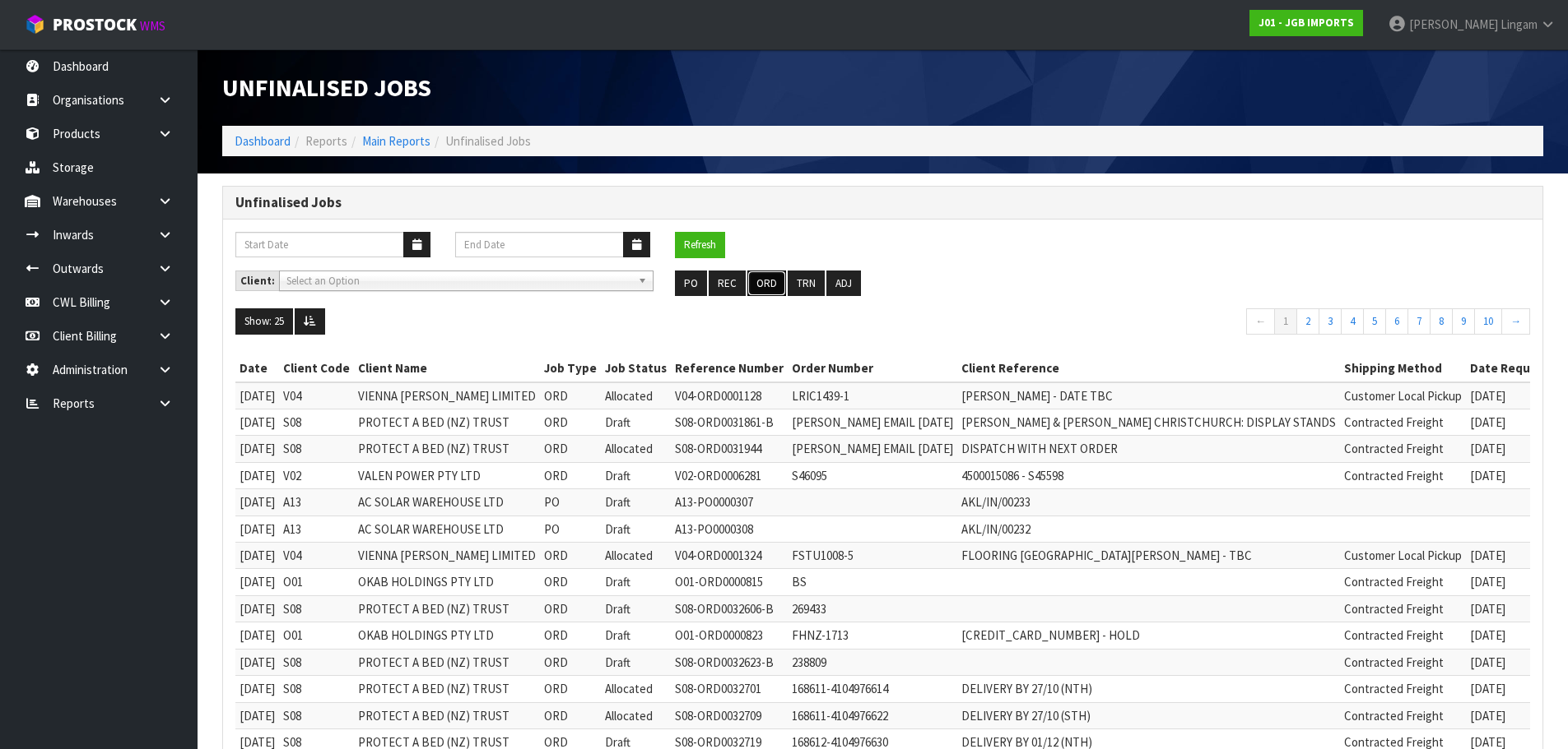
click at [753, 275] on button "ORD" at bounding box center [767, 283] width 39 height 26
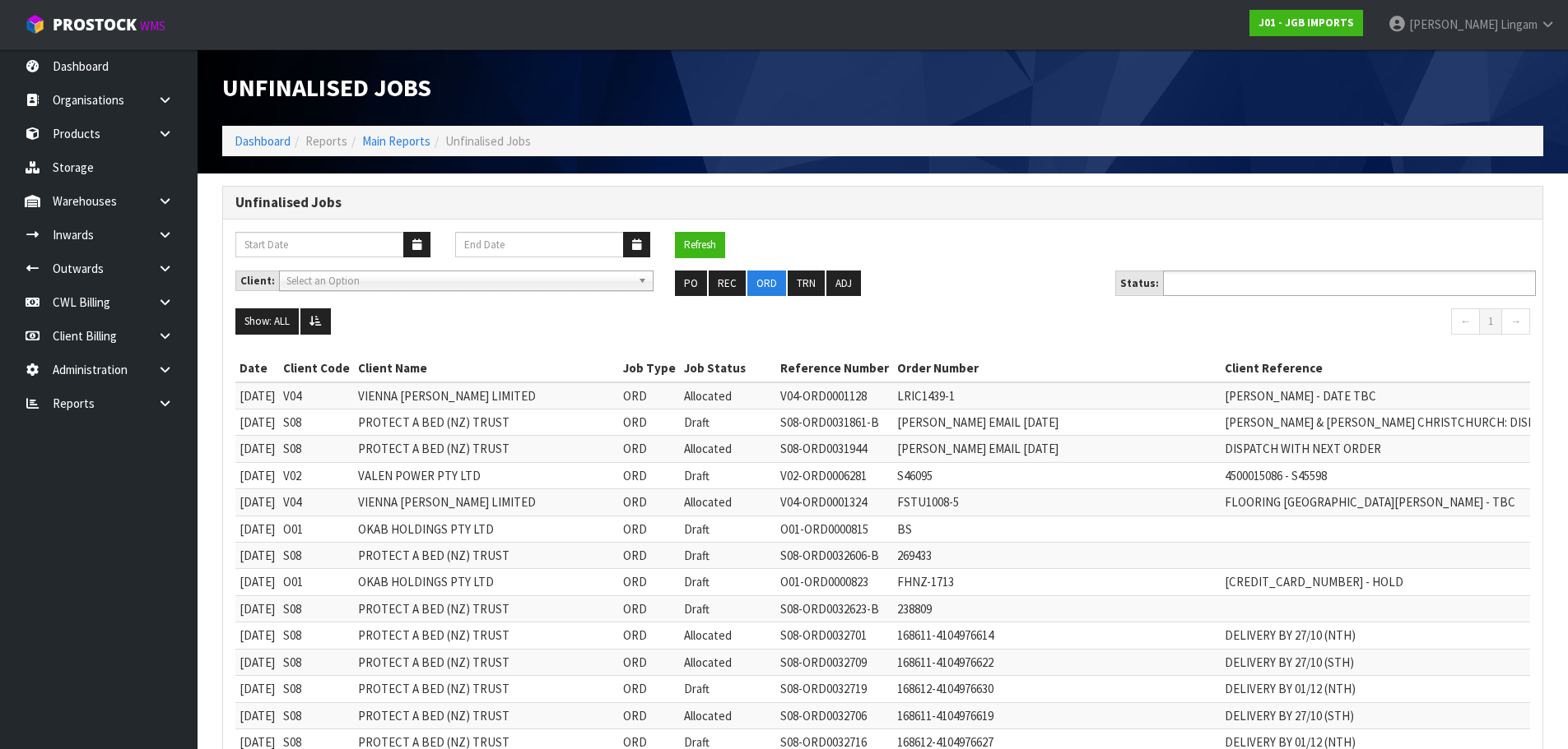
click at [1322, 285] on ul at bounding box center [1349, 283] width 373 height 25
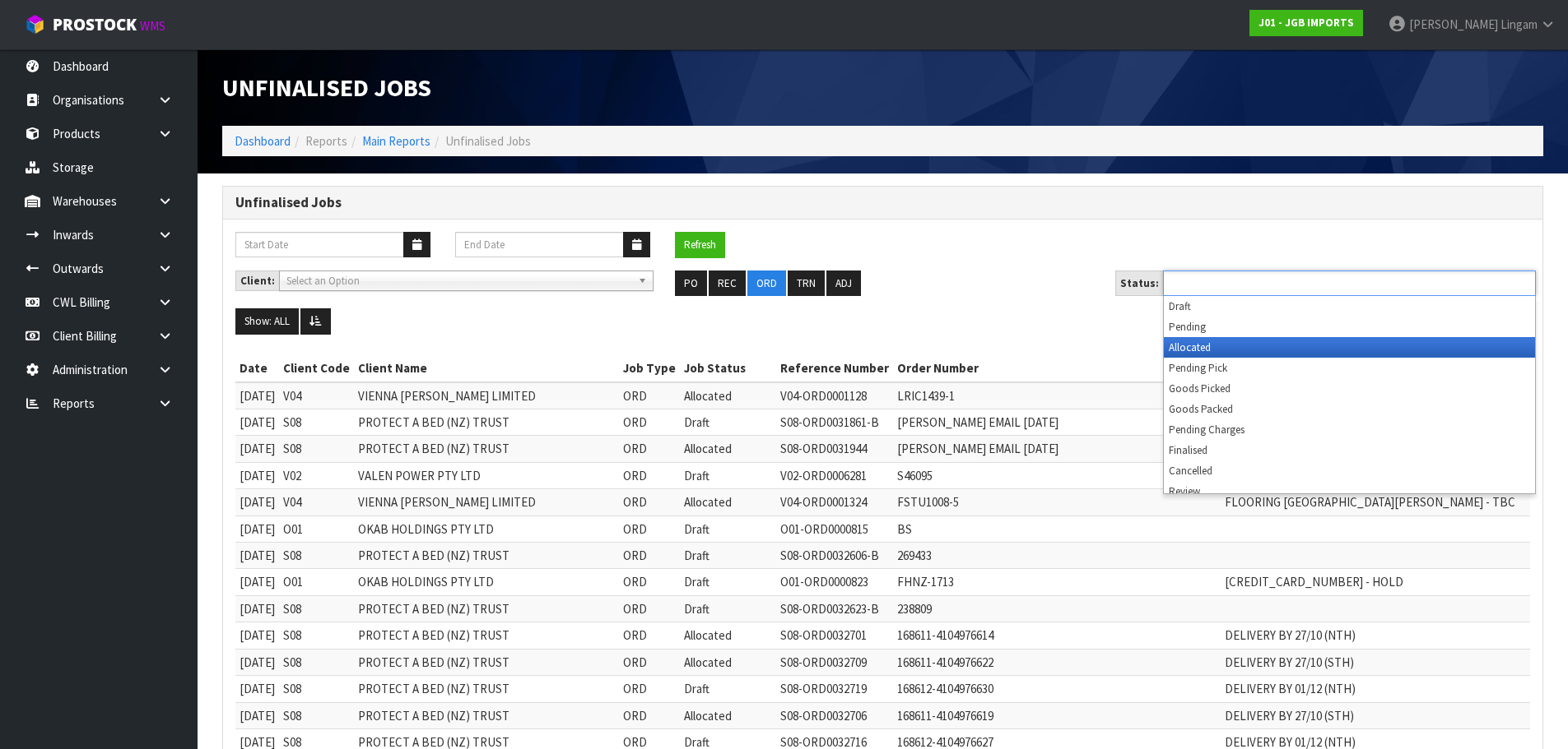
click at [1318, 343] on li "Allocated" at bounding box center [1349, 347] width 371 height 20
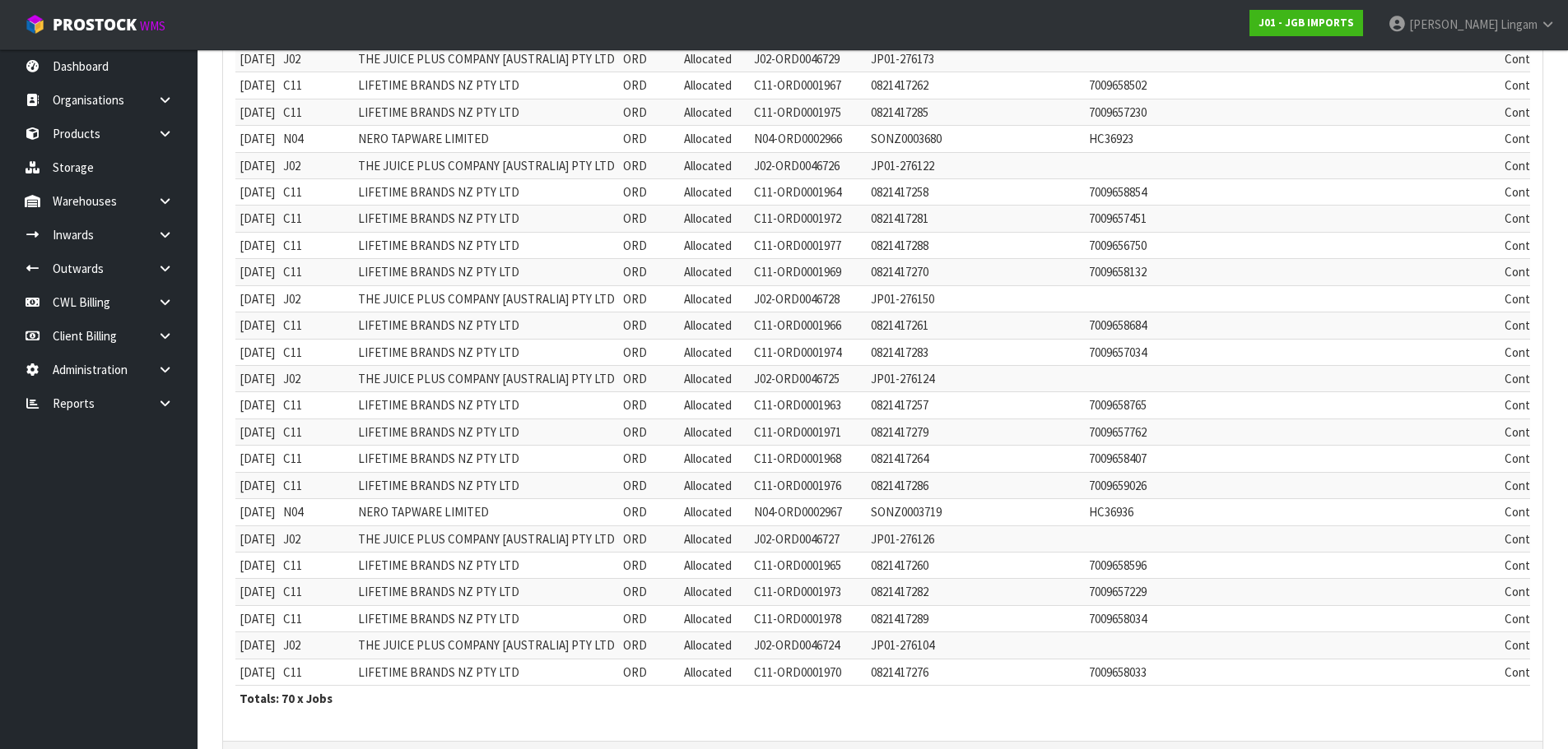
scroll to position [1642, 0]
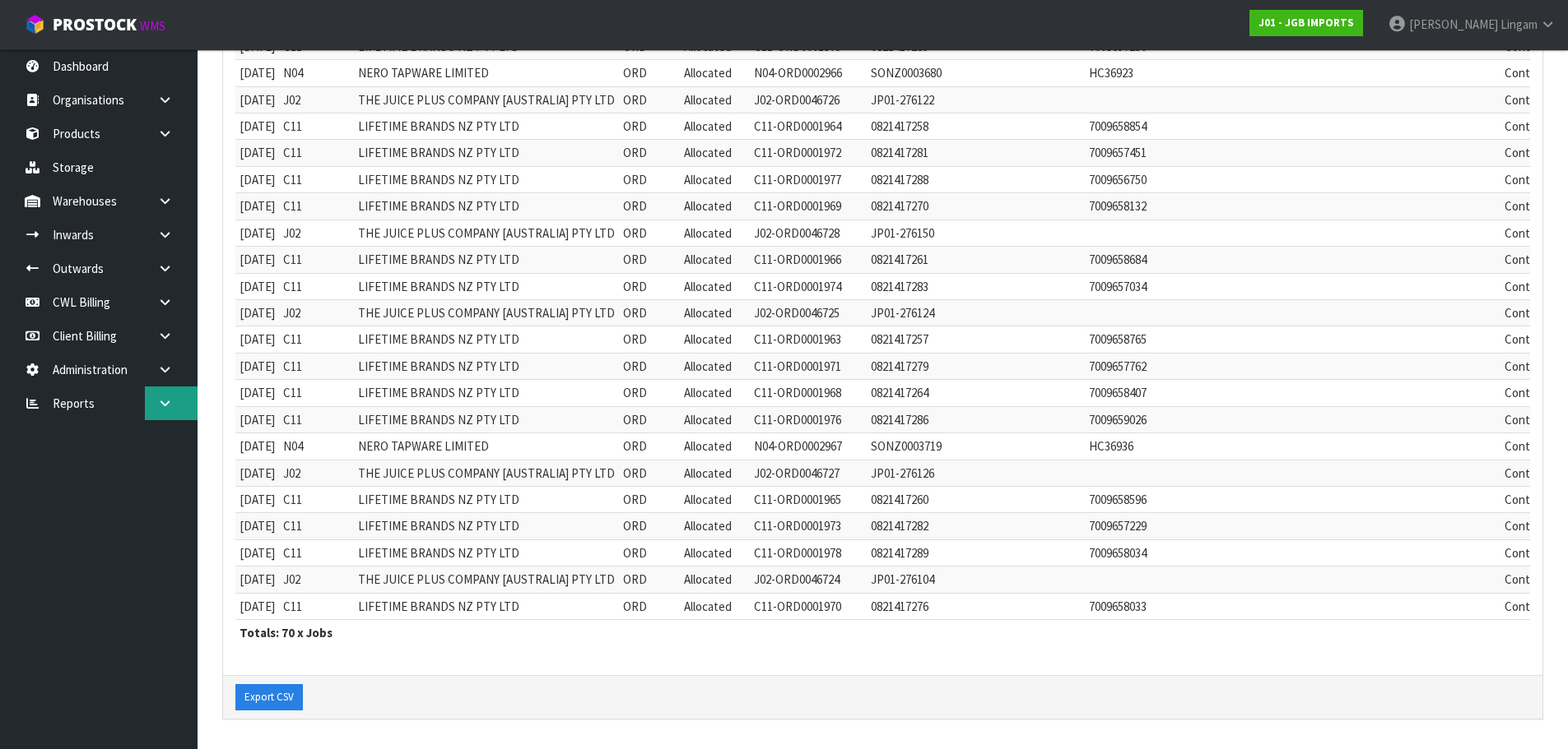
click at [182, 409] on link at bounding box center [171, 403] width 53 height 34
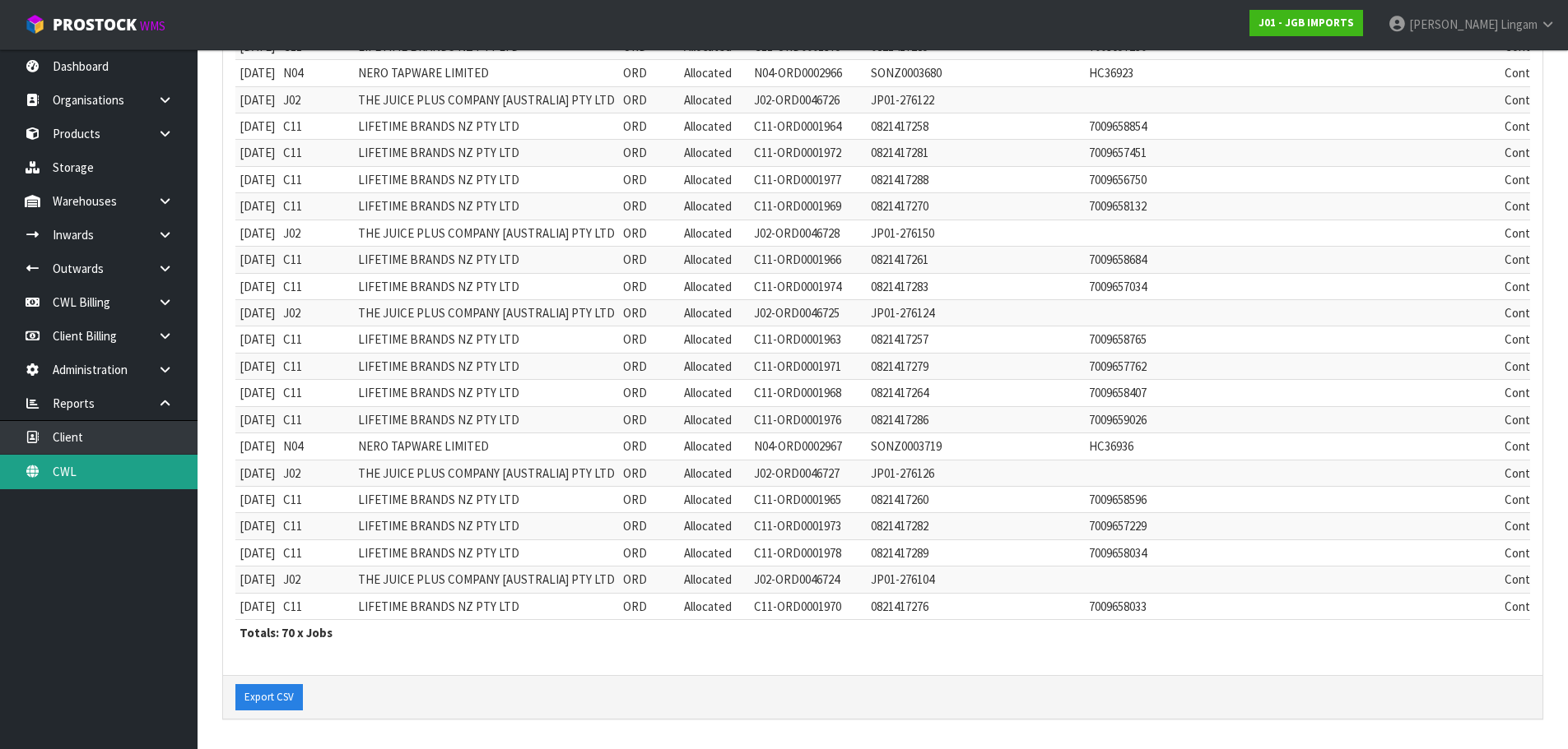
click at [147, 471] on link "CWL" at bounding box center [98, 472] width 198 height 34
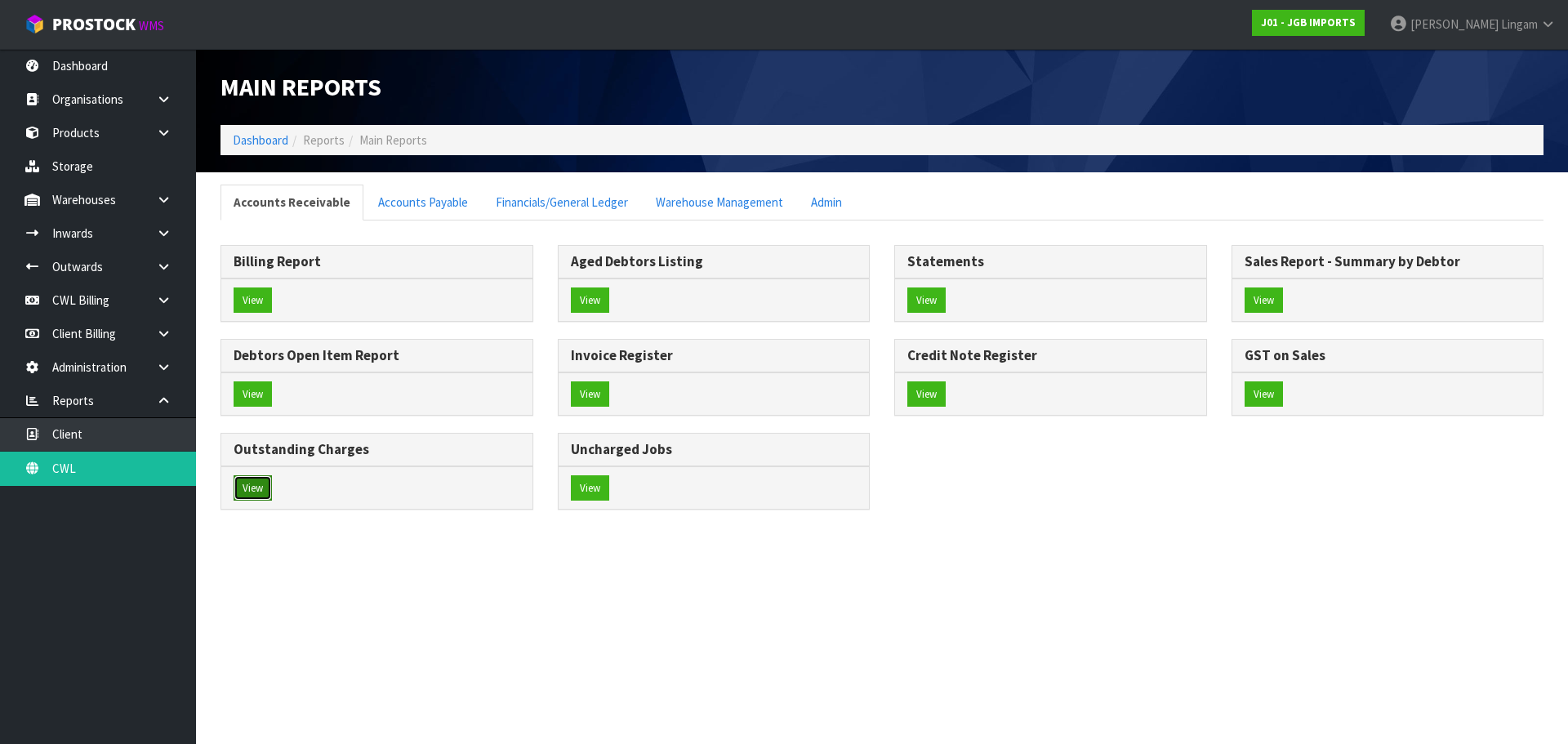
click at [251, 494] on button "View" at bounding box center [253, 488] width 39 height 26
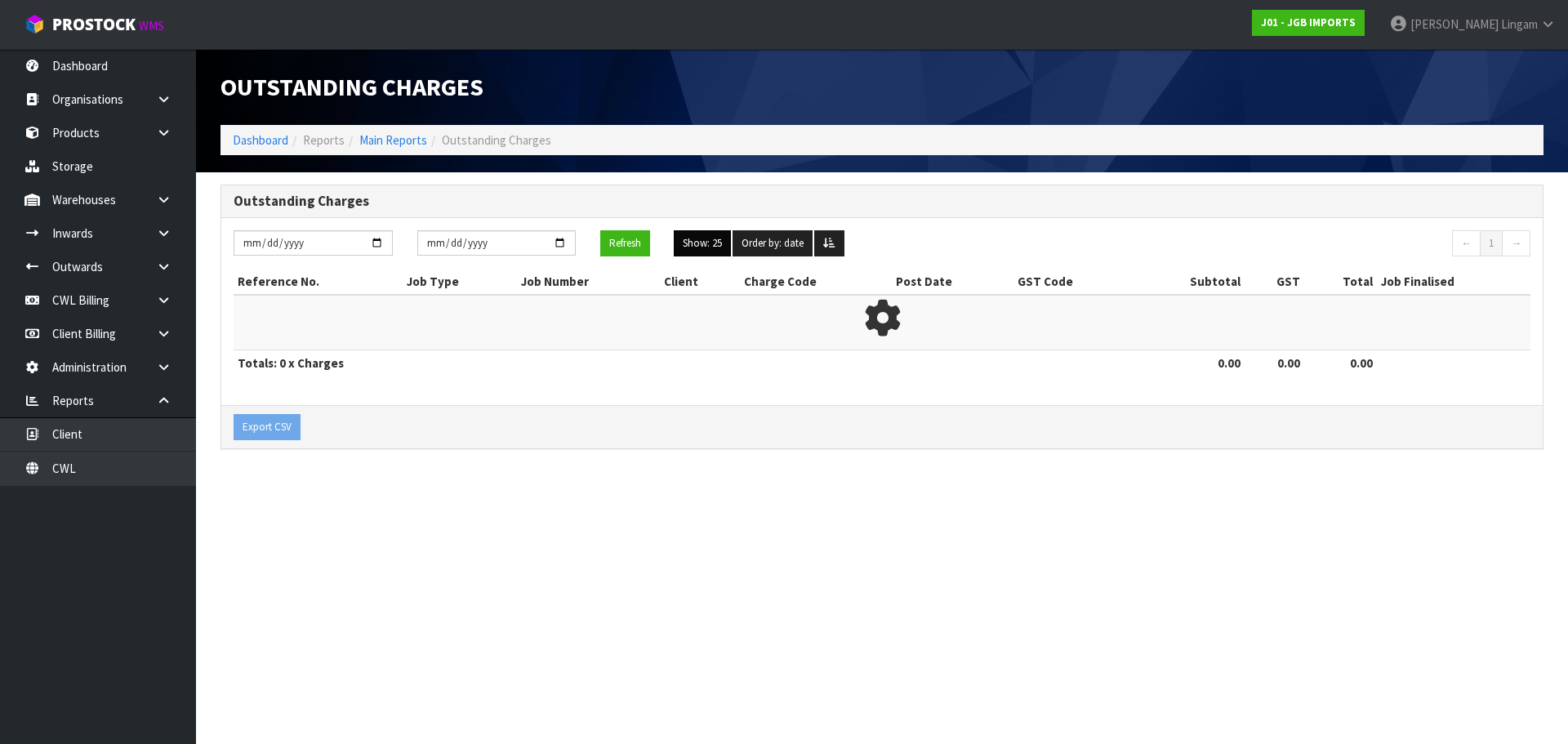
click at [714, 251] on button "Show: 25" at bounding box center [702, 243] width 57 height 26
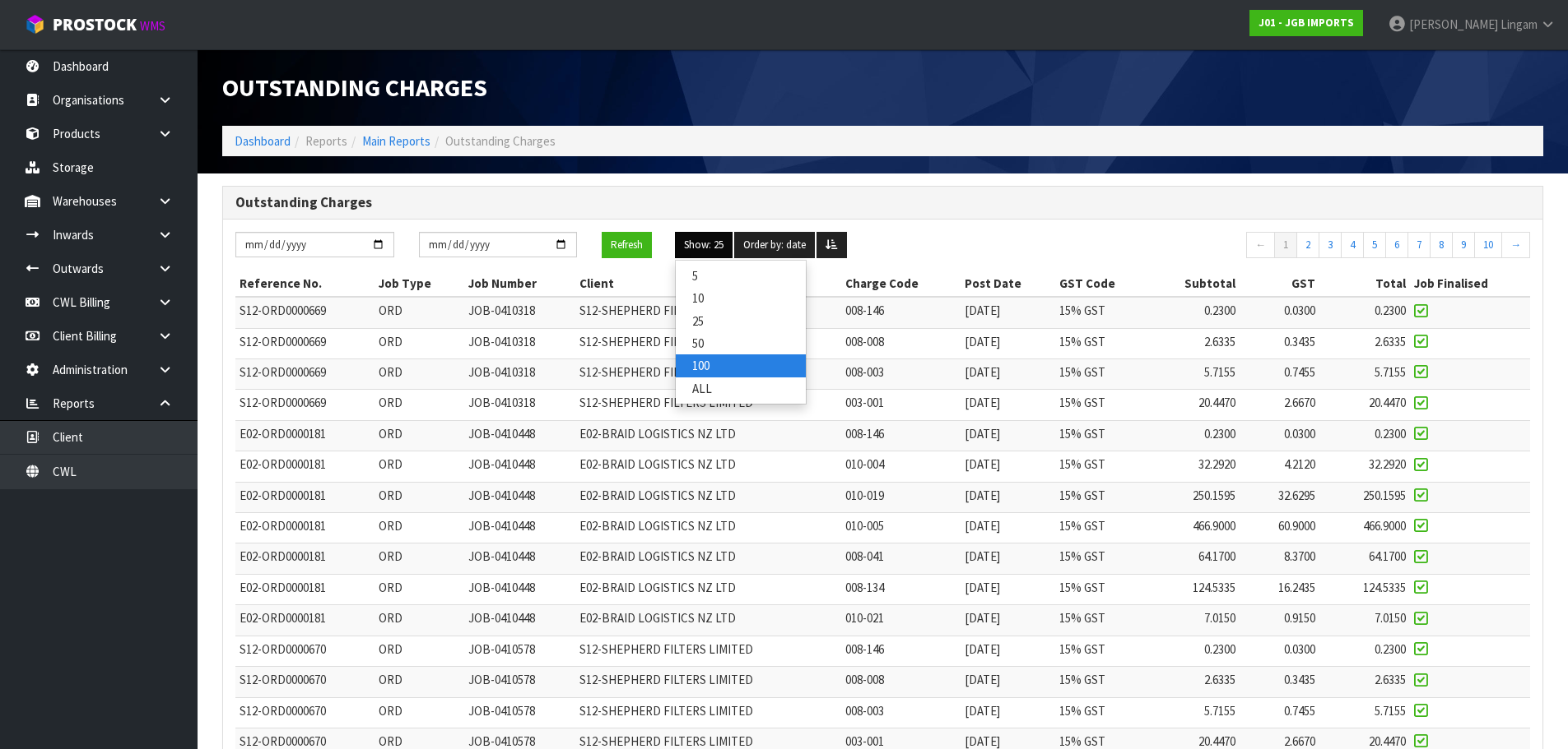
click at [721, 363] on link "100" at bounding box center [741, 365] width 130 height 22
drag, startPoint x: 972, startPoint y: 232, endPoint x: 615, endPoint y: 250, distance: 357.5
click at [615, 250] on button "Refresh" at bounding box center [627, 244] width 51 height 26
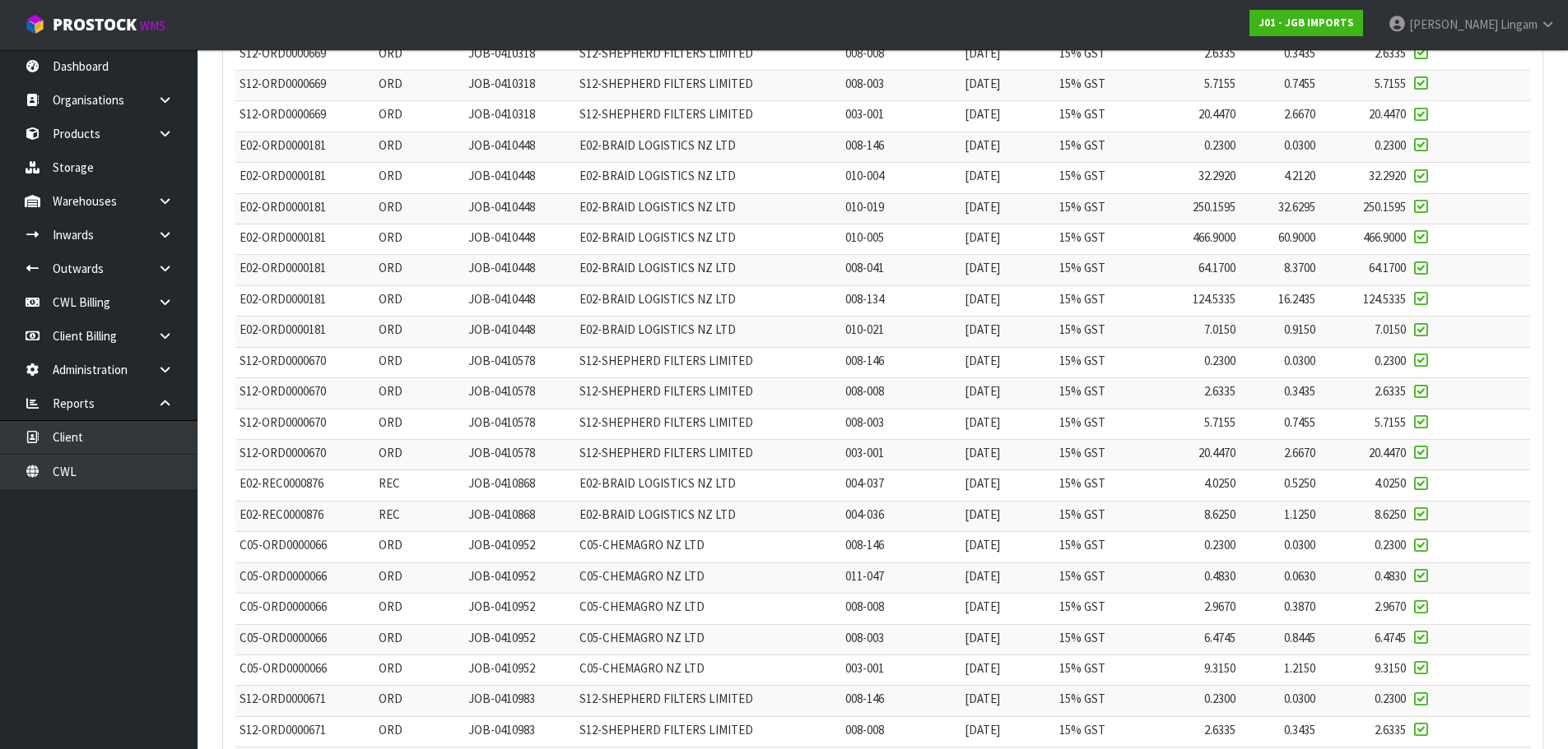
scroll to position [104, 0]
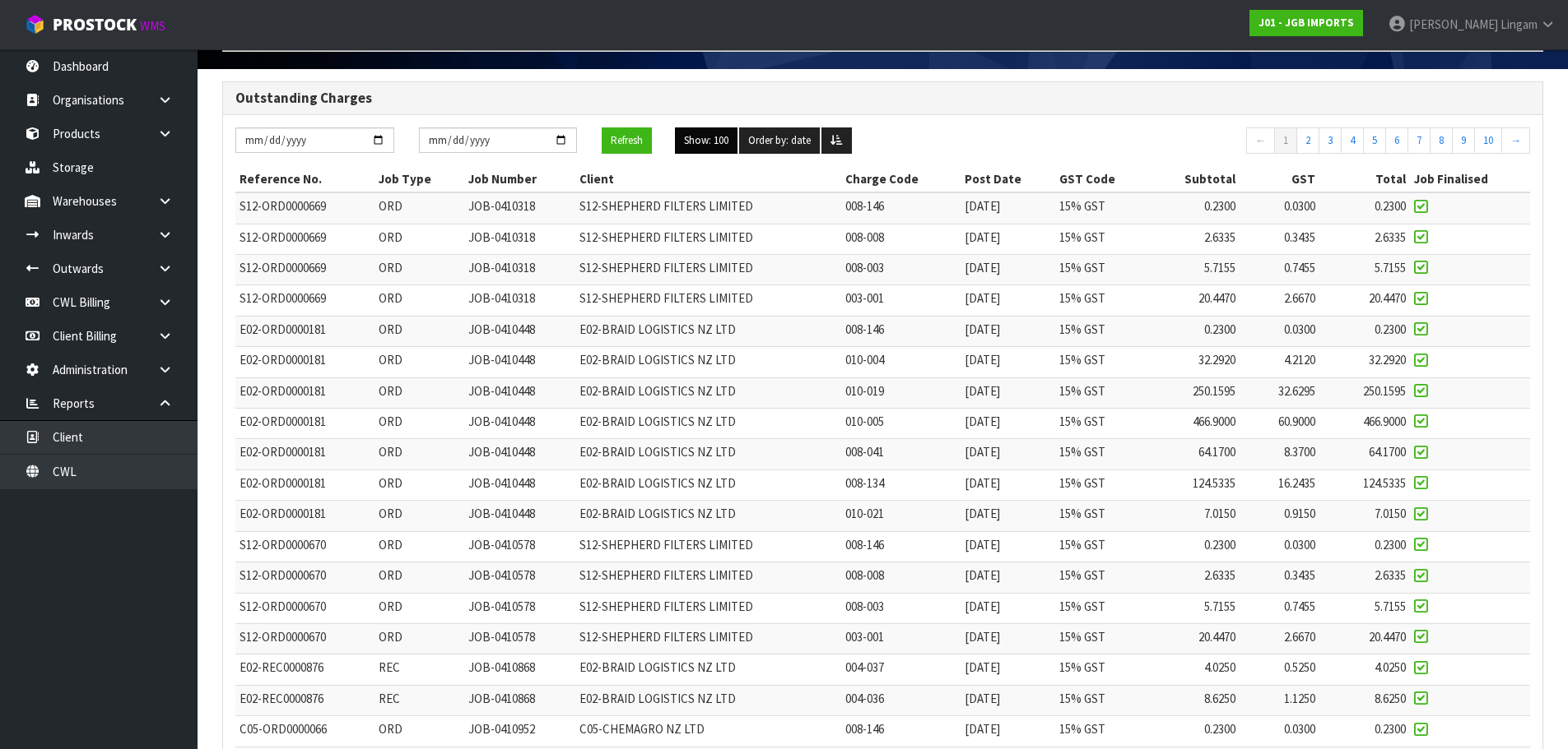
click at [720, 142] on button "Show: 100" at bounding box center [706, 140] width 62 height 26
click at [723, 284] on link "ALL" at bounding box center [741, 284] width 130 height 22
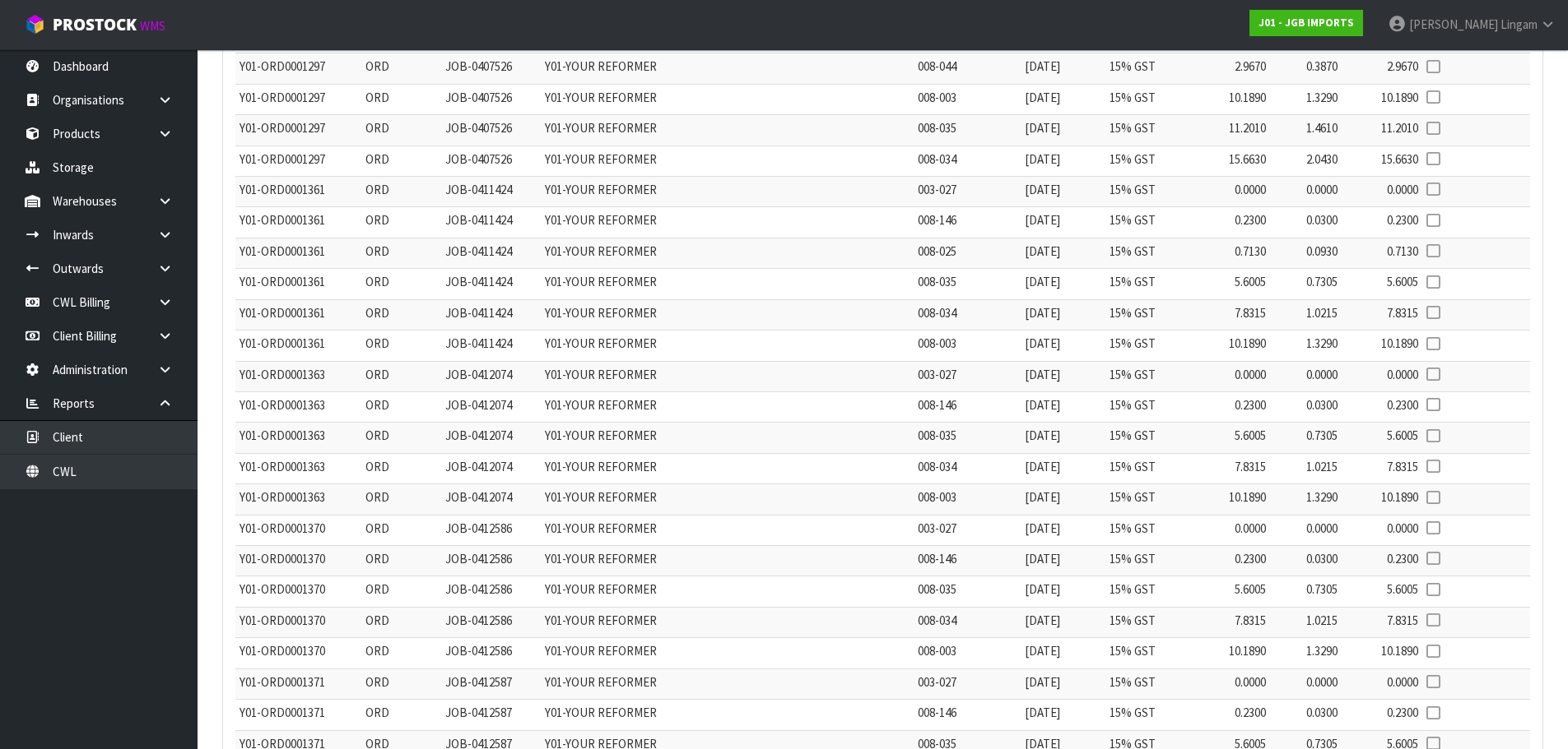
scroll to position [44841, 0]
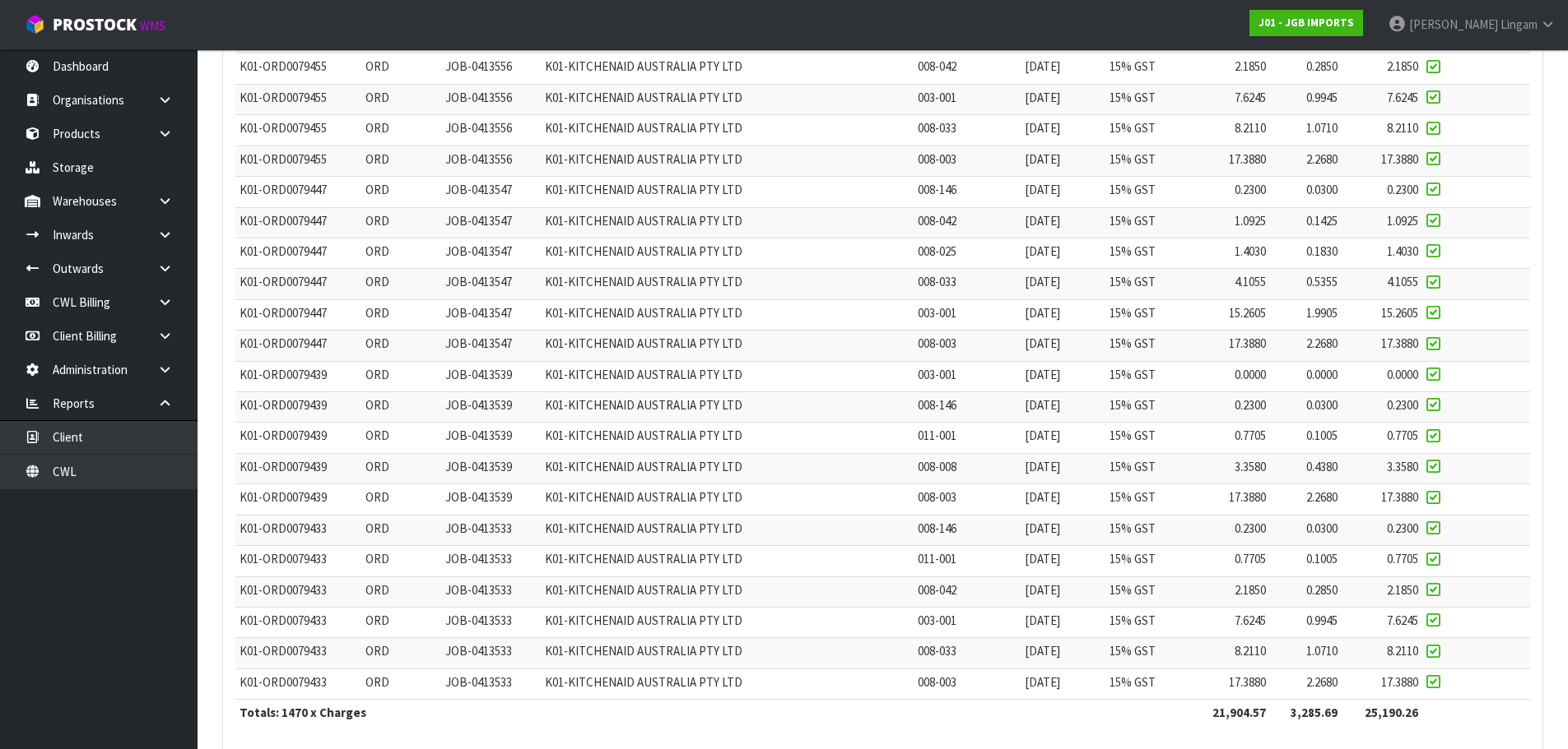
click at [314, 365] on td "K01-ORD0079439" at bounding box center [298, 375] width 126 height 30
copy span "ORD0079439"
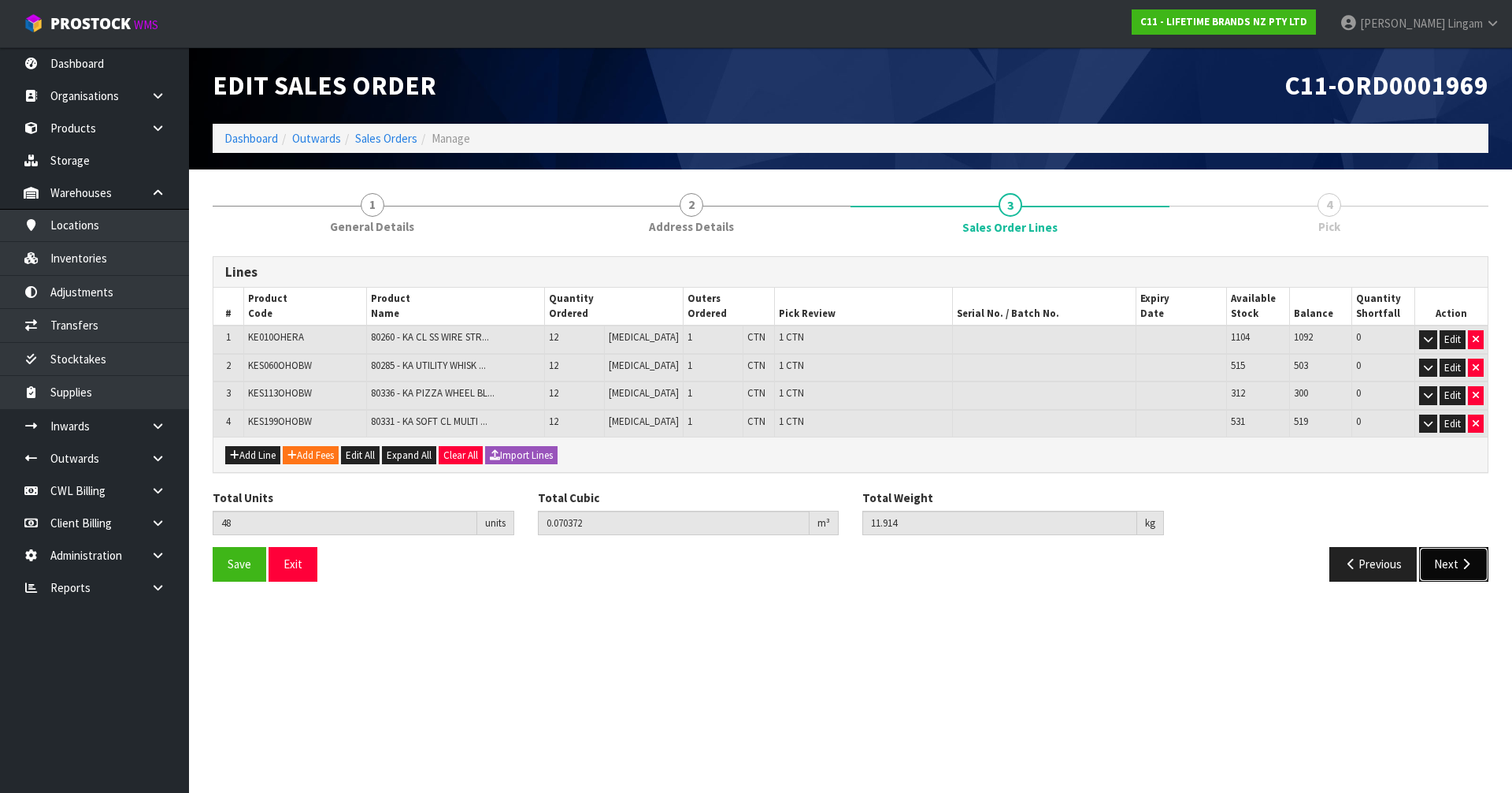
click at [1455, 558] on button "Next" at bounding box center [1454, 564] width 69 height 34
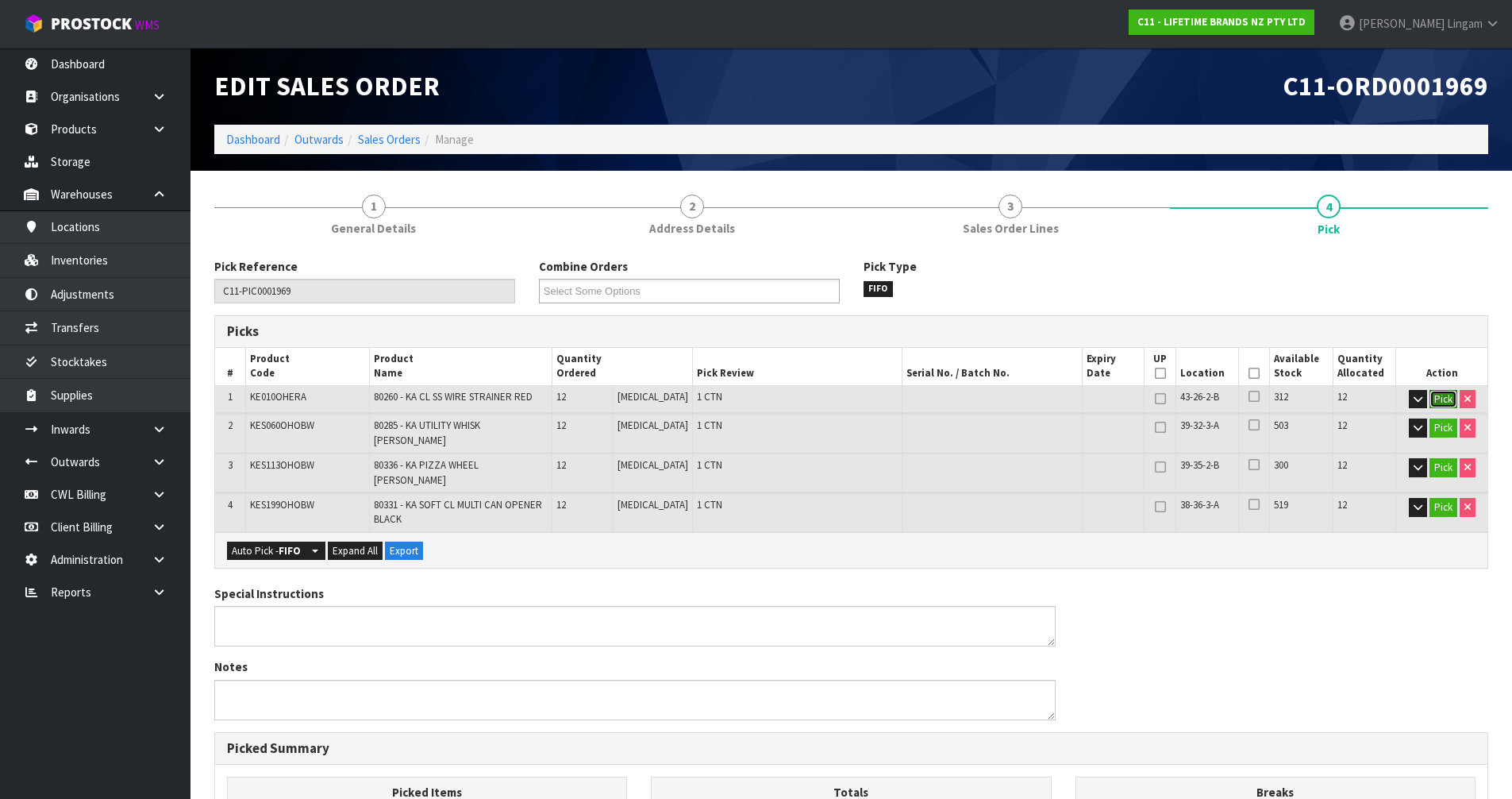
click at [1436, 403] on button "Pick" at bounding box center [1443, 399] width 28 height 19
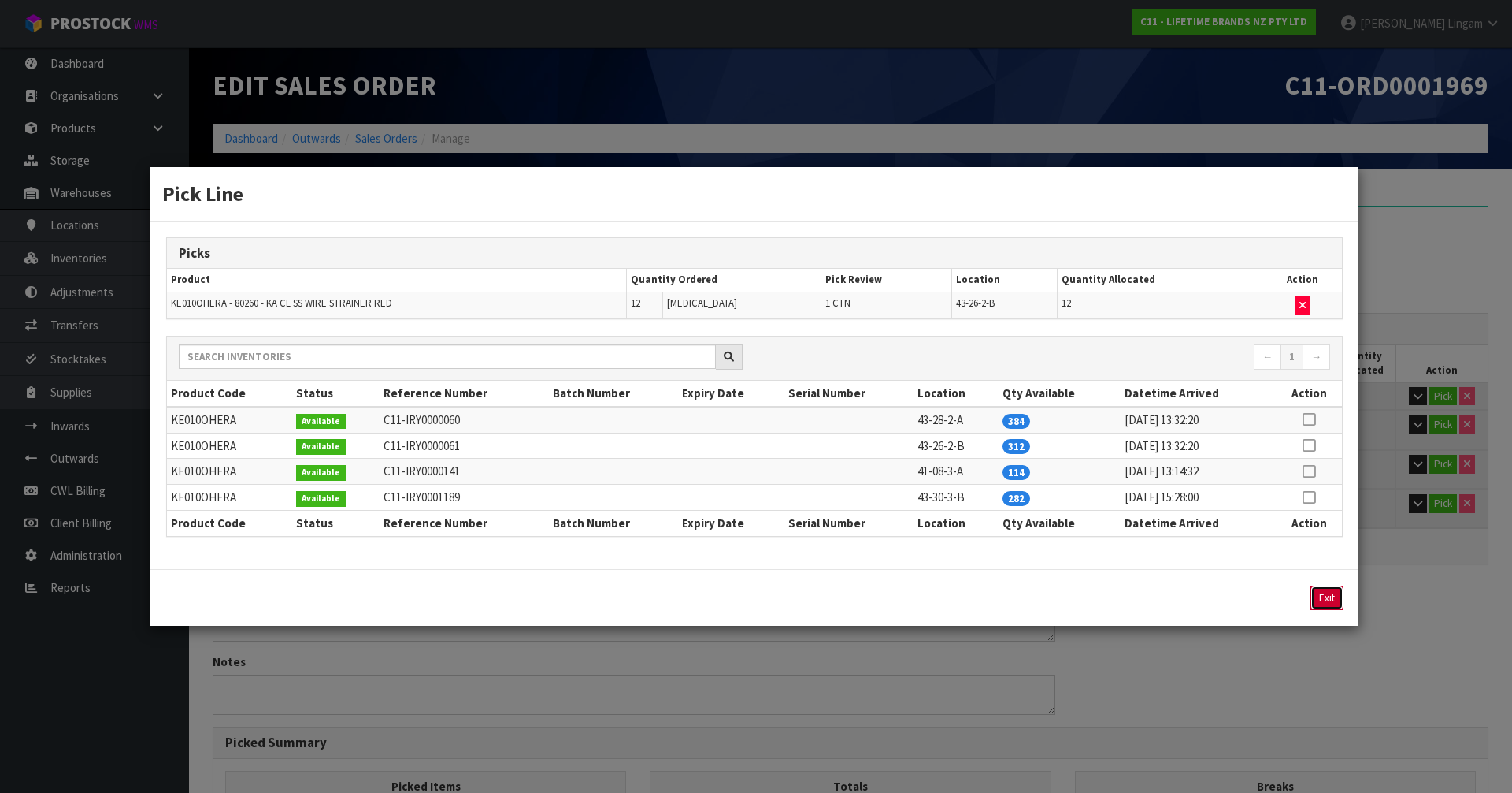
click at [1332, 600] on button "Exit" at bounding box center [1328, 597] width 34 height 24
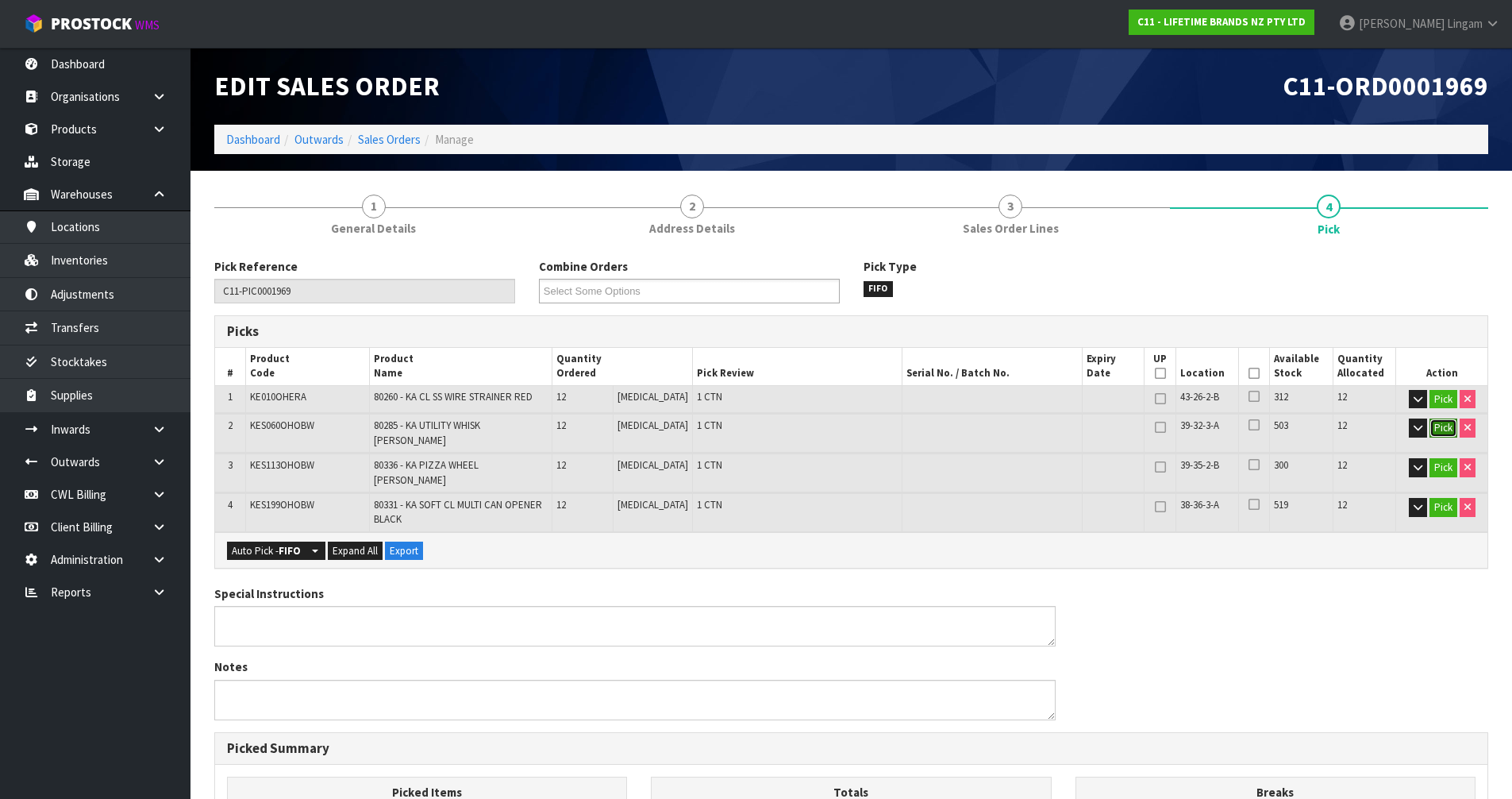
click at [1446, 427] on button "Pick" at bounding box center [1443, 428] width 28 height 19
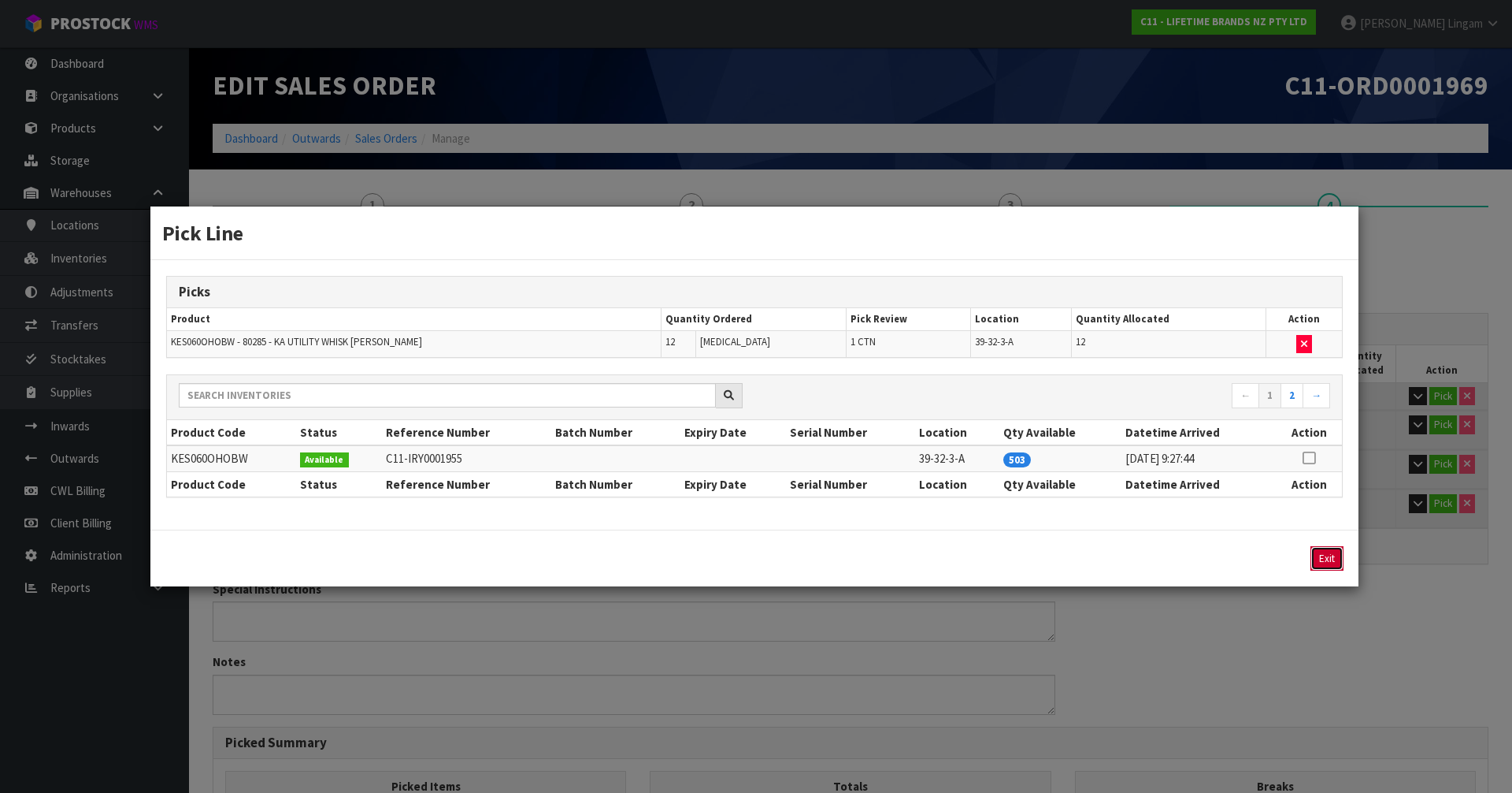
click at [1320, 558] on button "Exit" at bounding box center [1328, 558] width 34 height 24
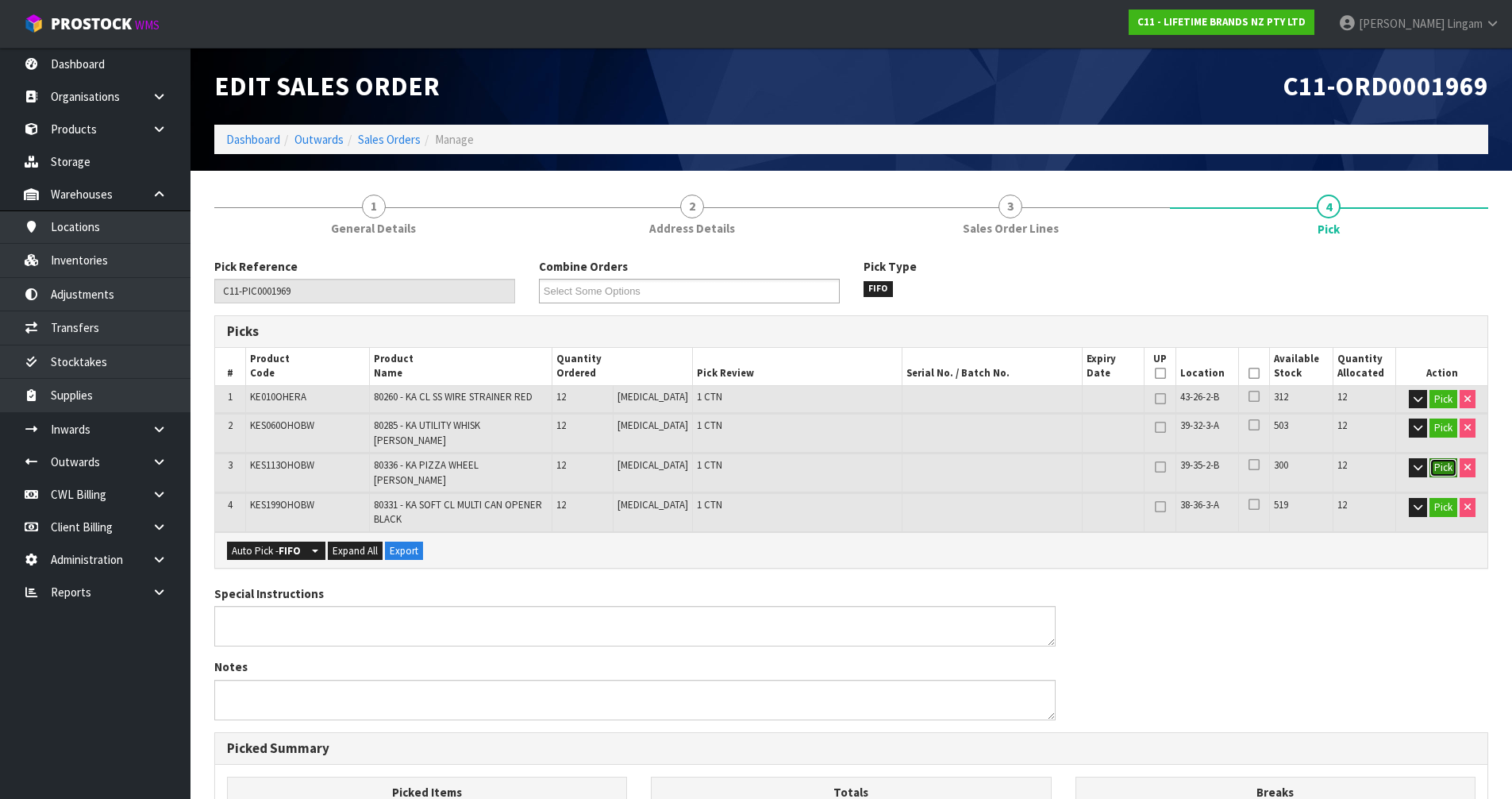
click at [1429, 458] on button "Pick" at bounding box center [1443, 468] width 28 height 19
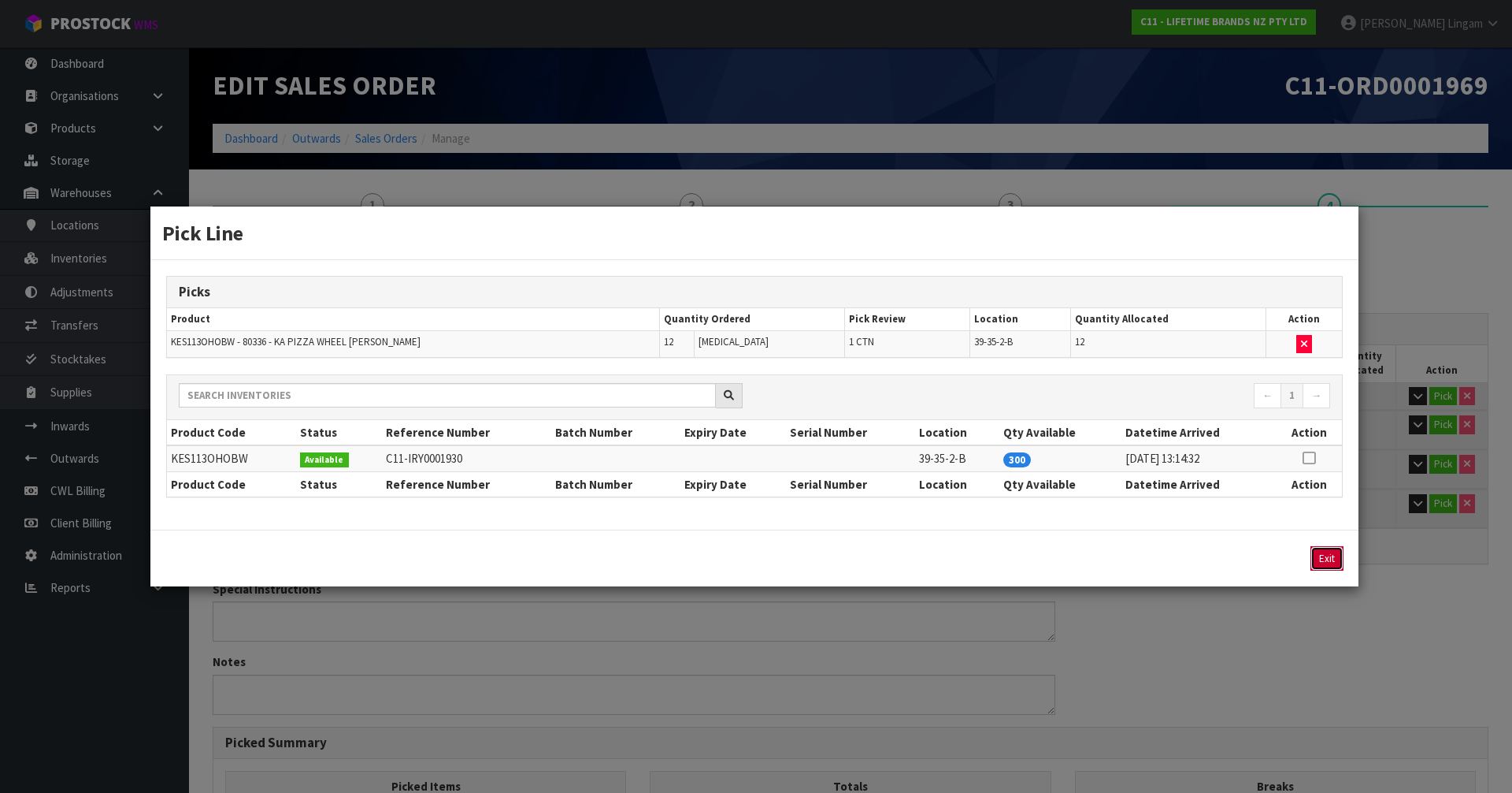
click at [1320, 559] on button "Exit" at bounding box center [1328, 558] width 34 height 24
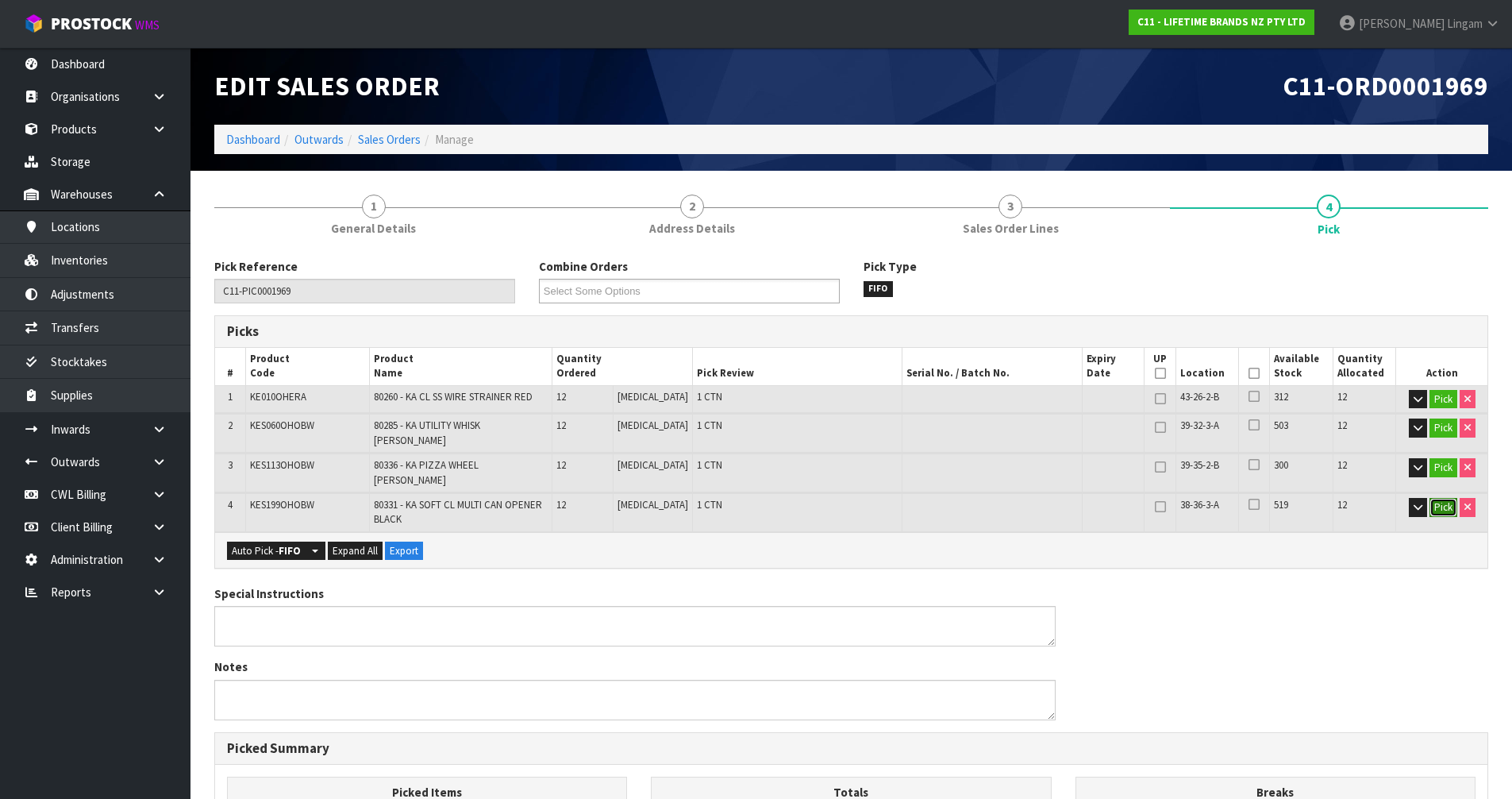
click at [1443, 498] on button "Pick" at bounding box center [1443, 507] width 28 height 19
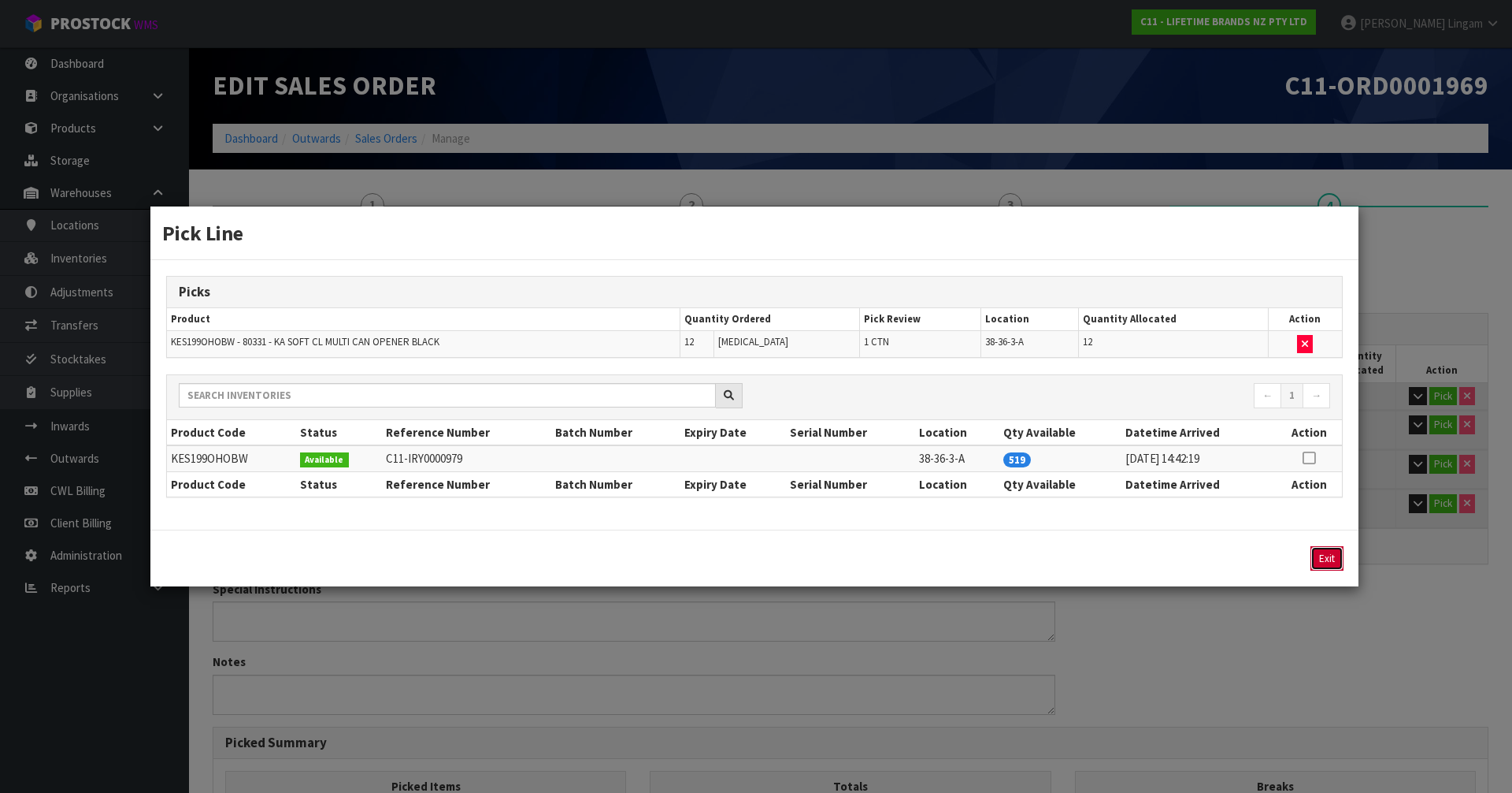
click at [1320, 564] on button "Exit" at bounding box center [1328, 558] width 34 height 24
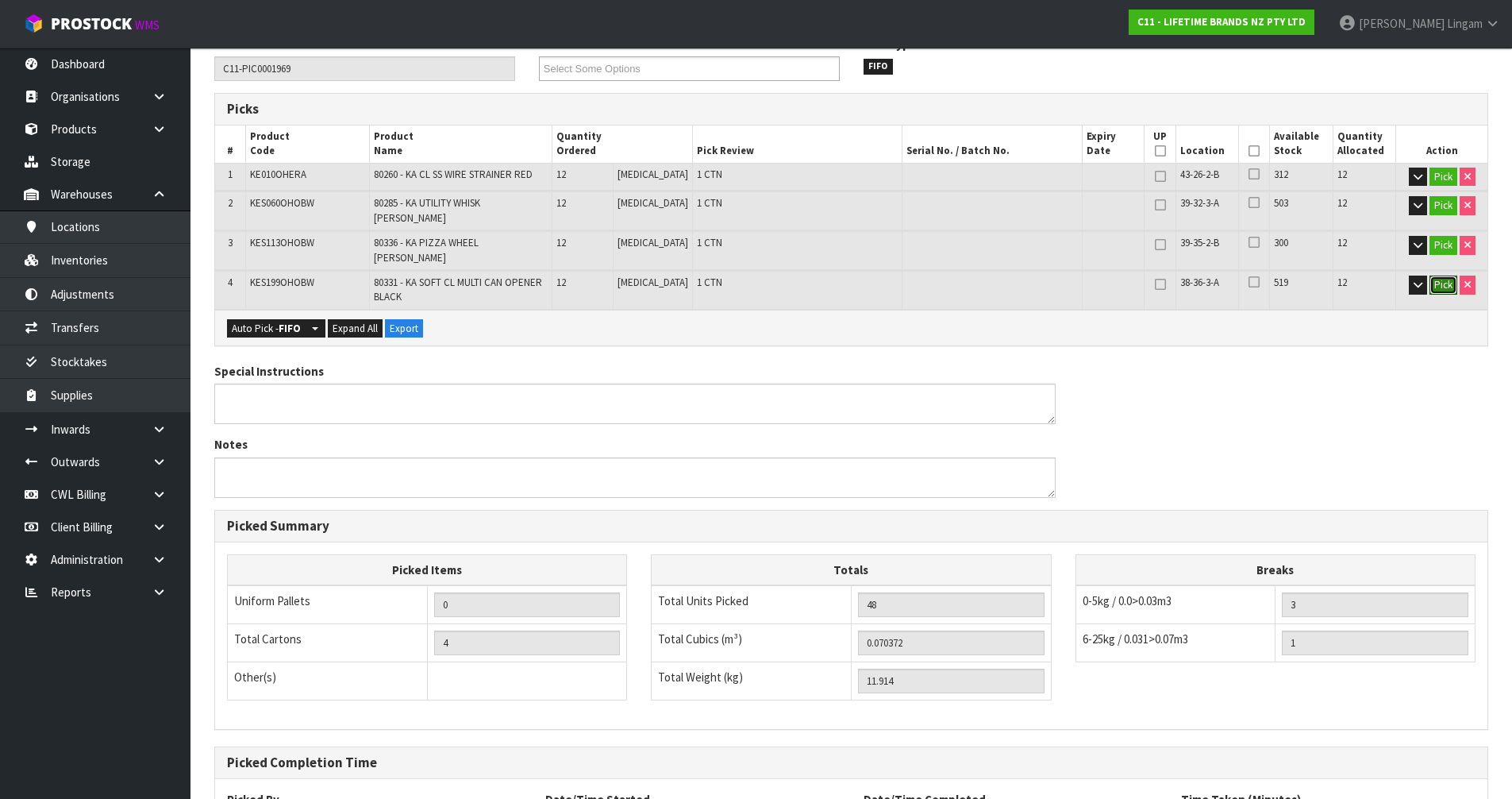
scroll to position [350, 0]
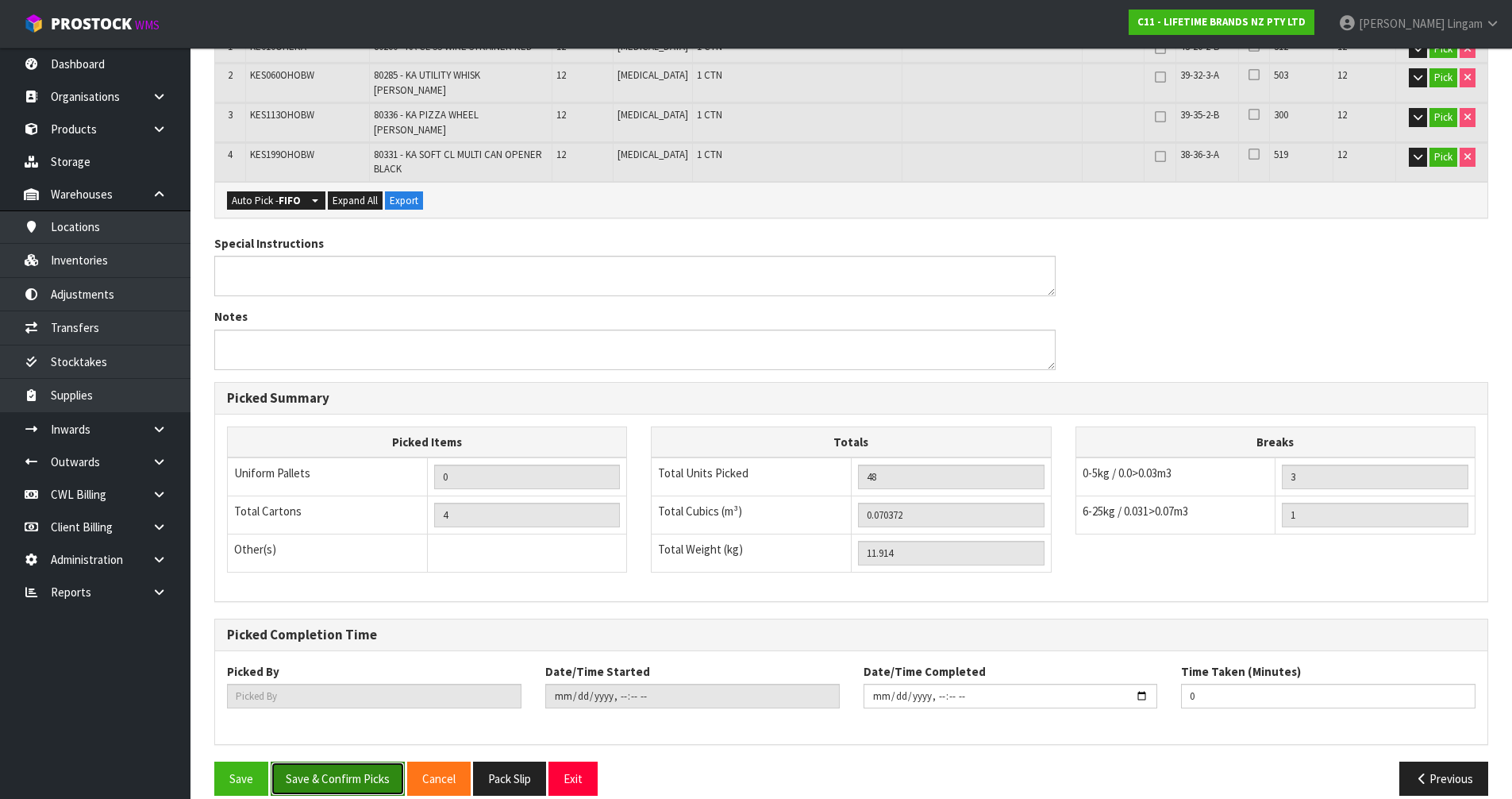
click at [346, 761] on button "Save & Confirm Picks" at bounding box center [337, 778] width 134 height 34
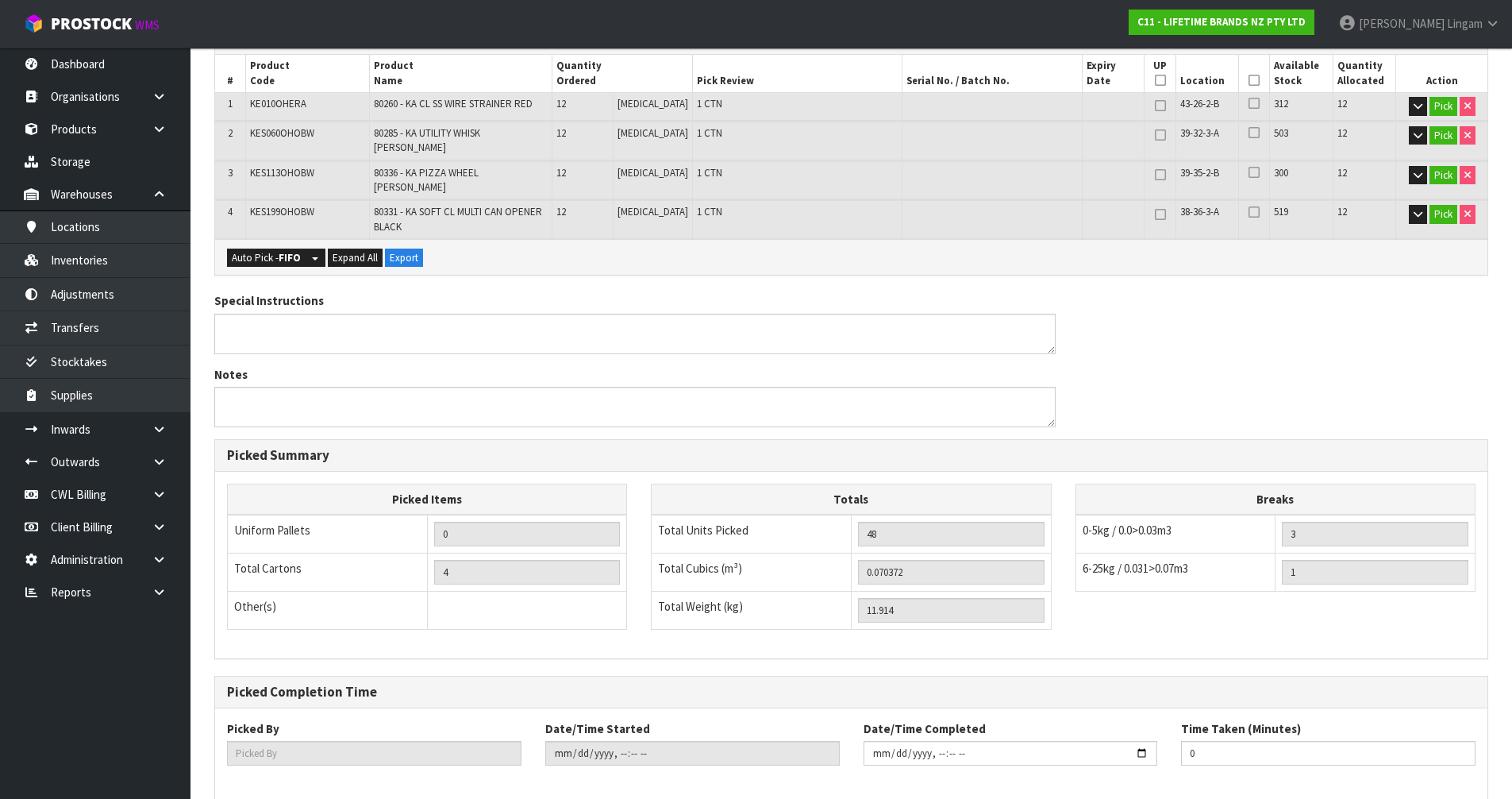
scroll to position [0, 0]
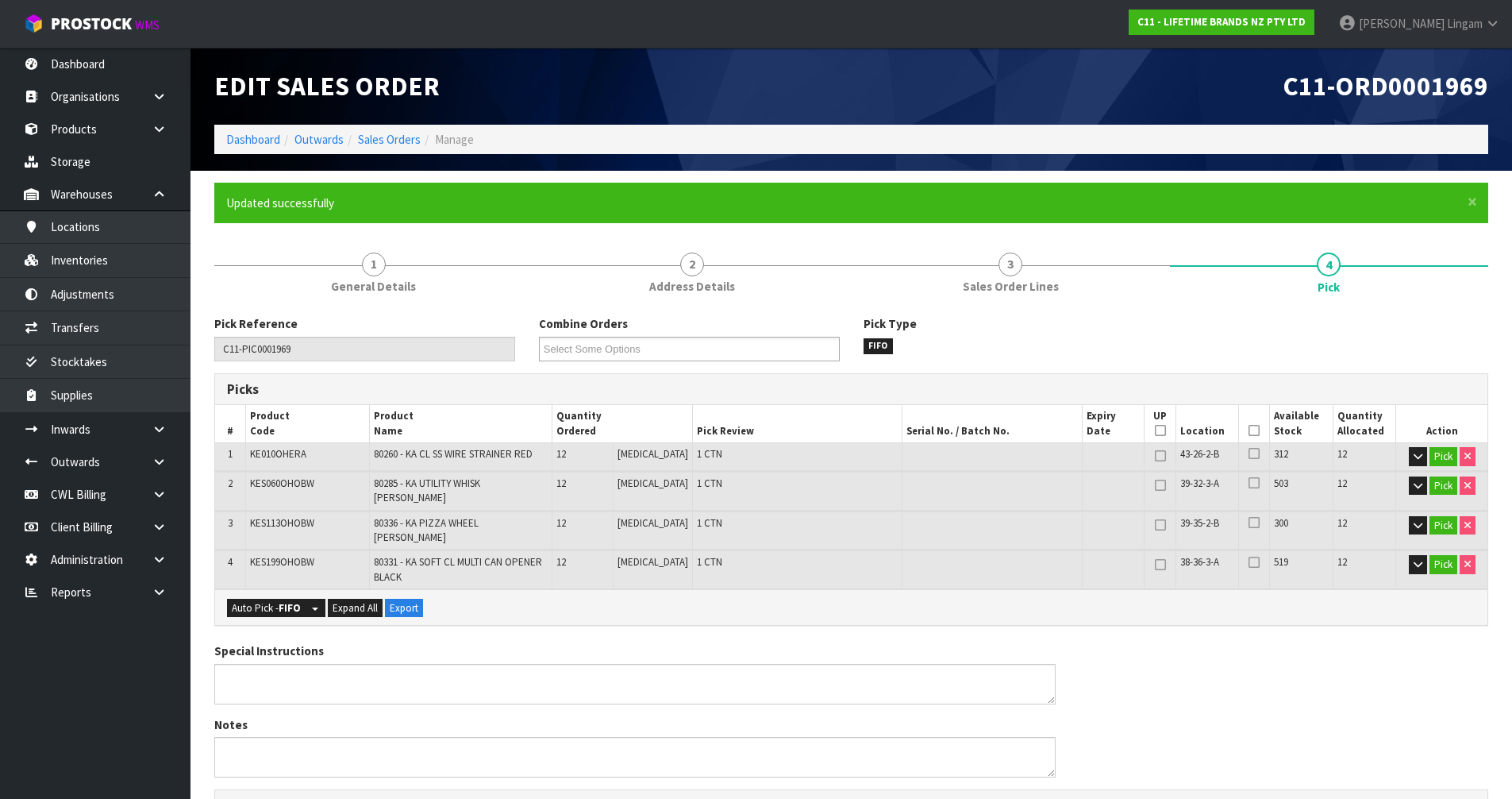
type input "[PERSON_NAME]"
type input "2025-09-23T08:38:25"
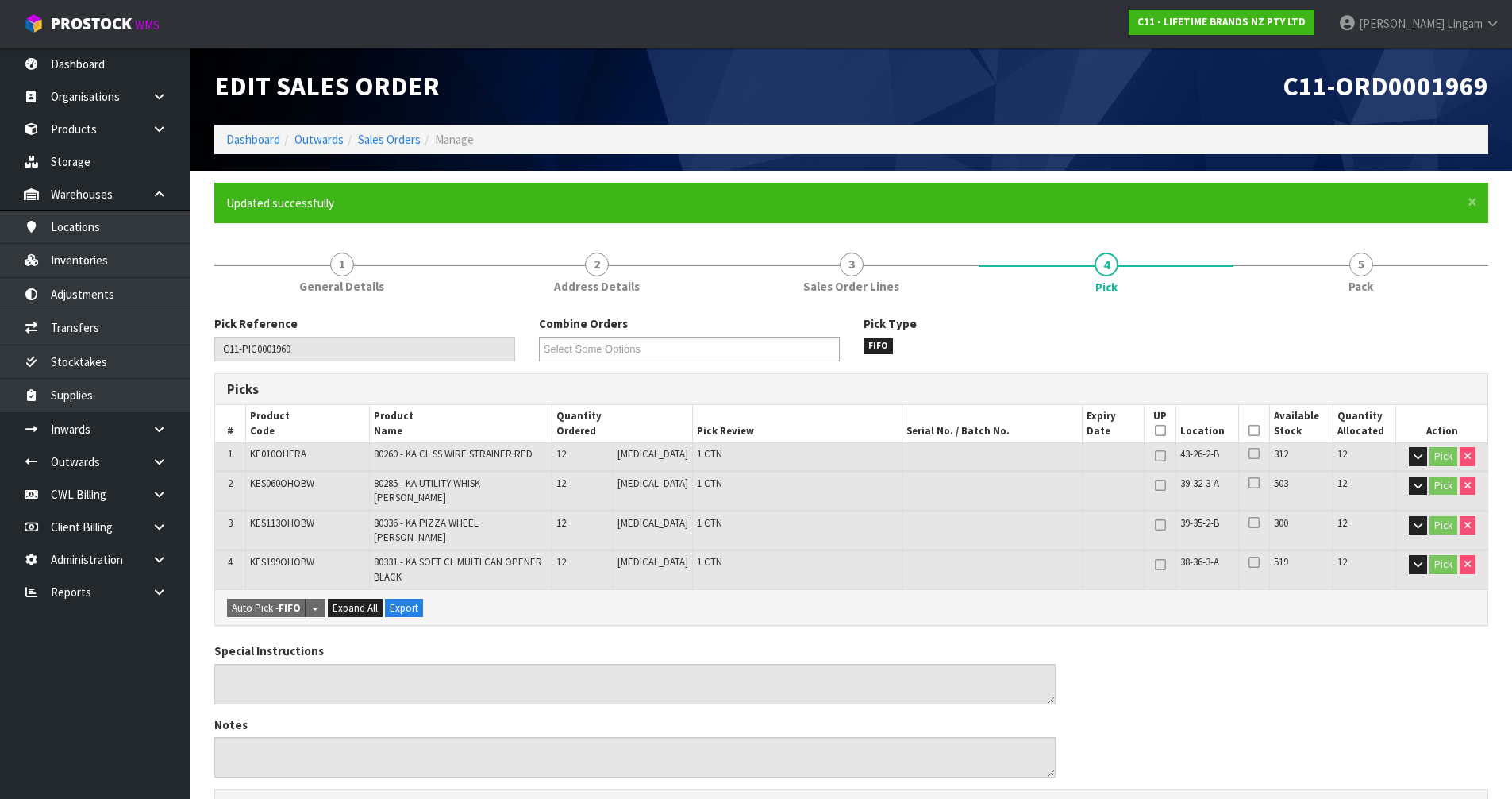
scroll to position [407, 0]
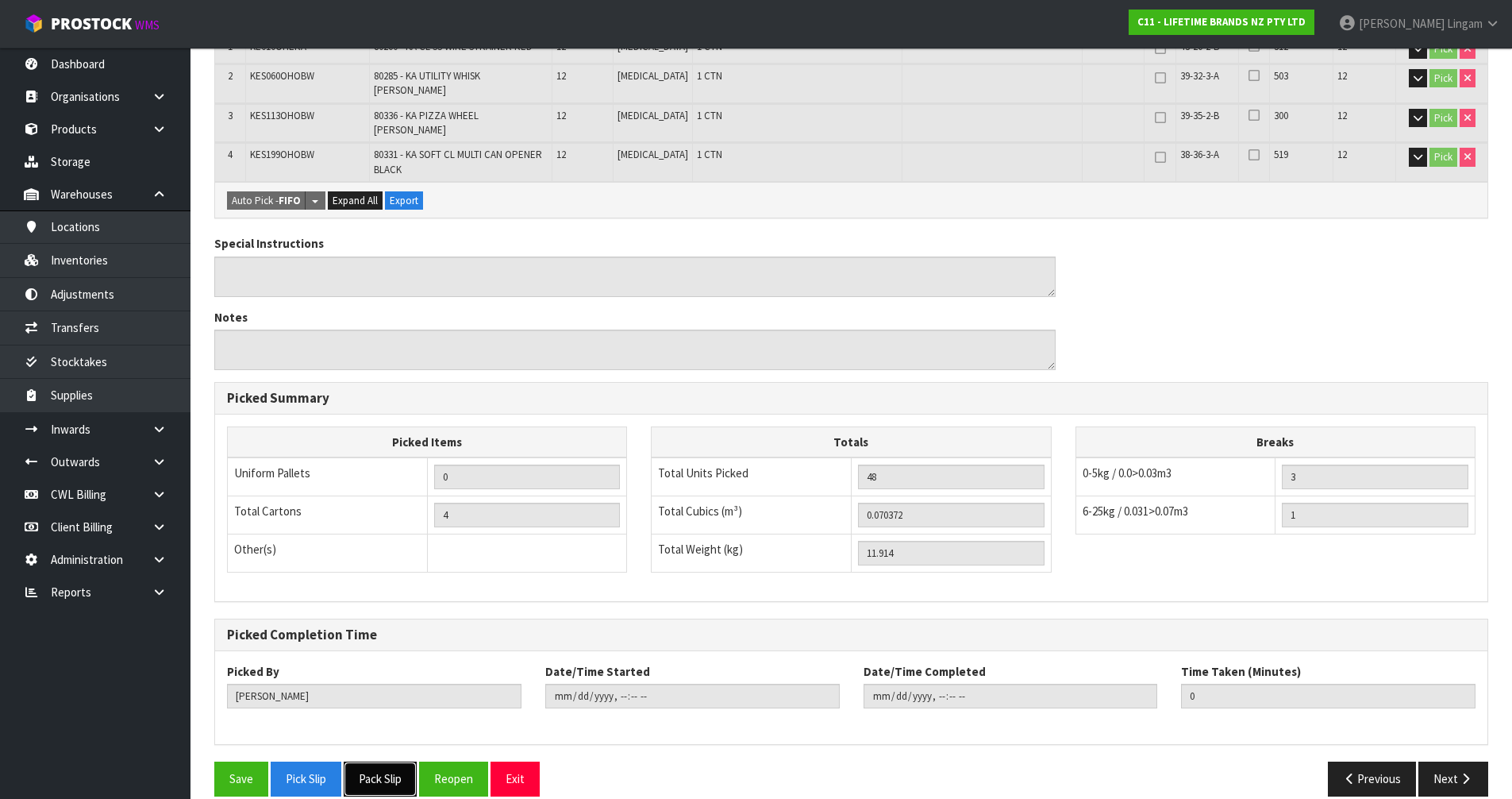
click at [389, 761] on button "Pack Slip" at bounding box center [380, 778] width 73 height 34
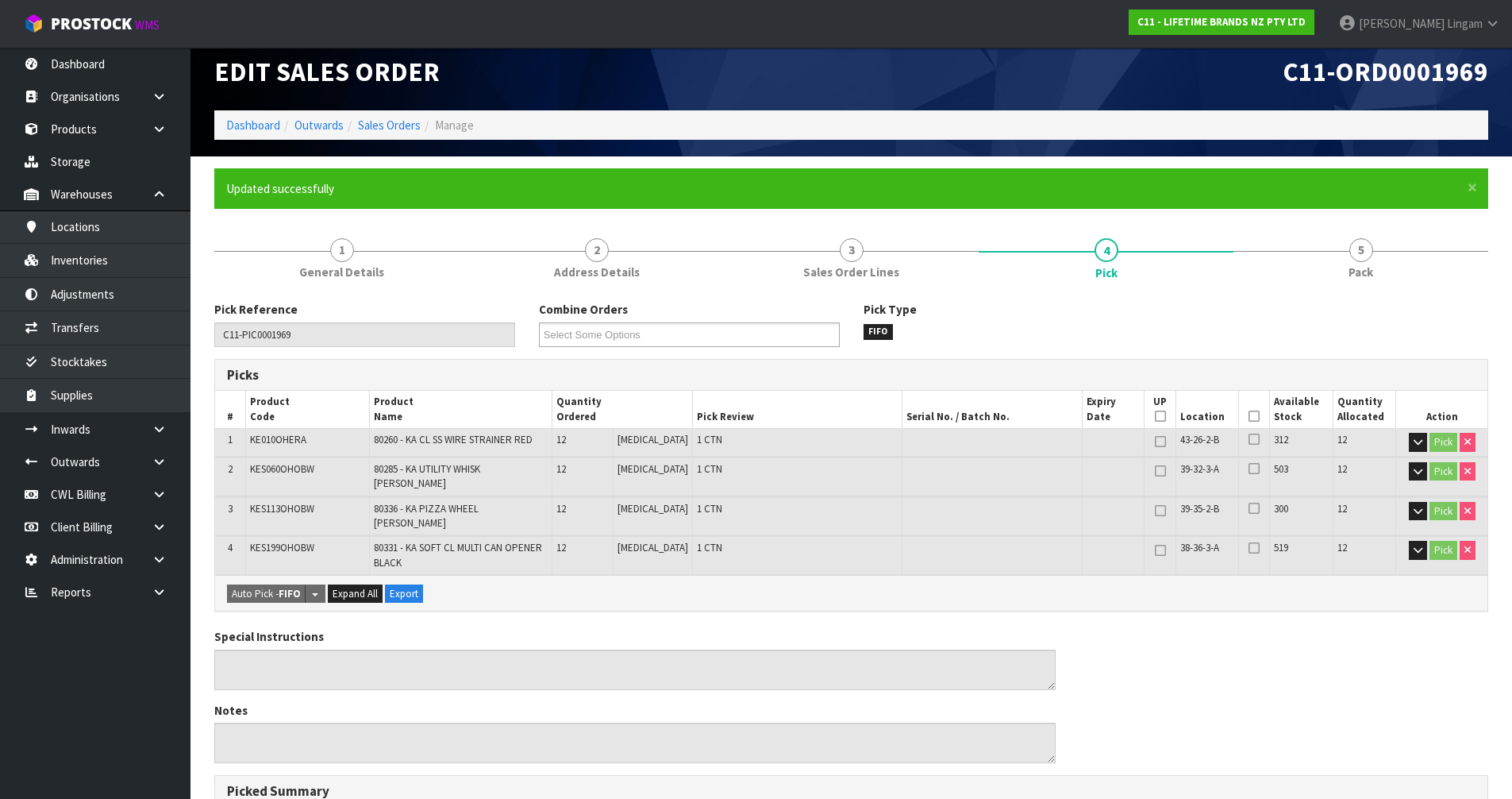
scroll to position [0, 0]
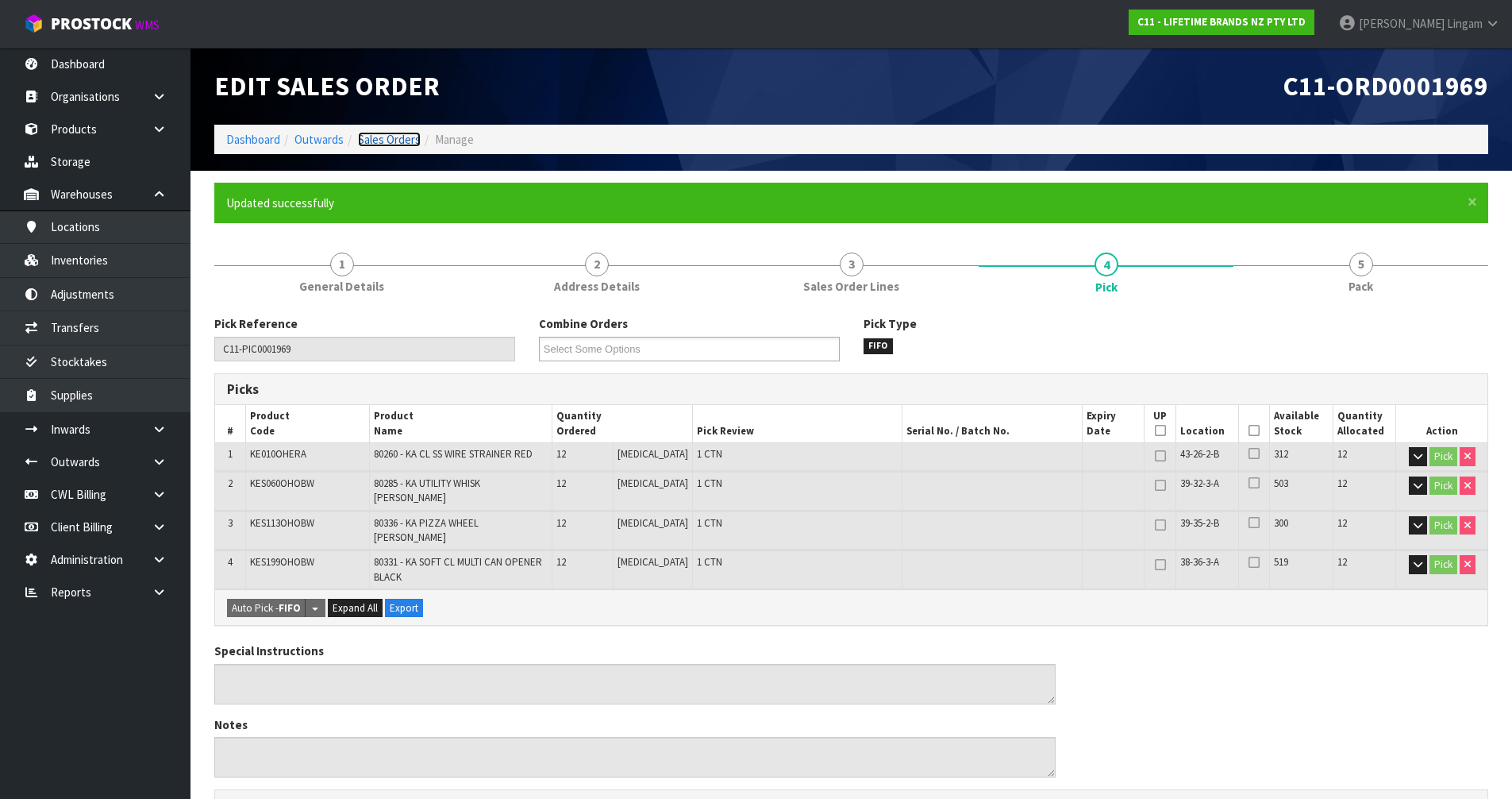
click at [385, 139] on link "Sales Orders" at bounding box center [389, 139] width 63 height 15
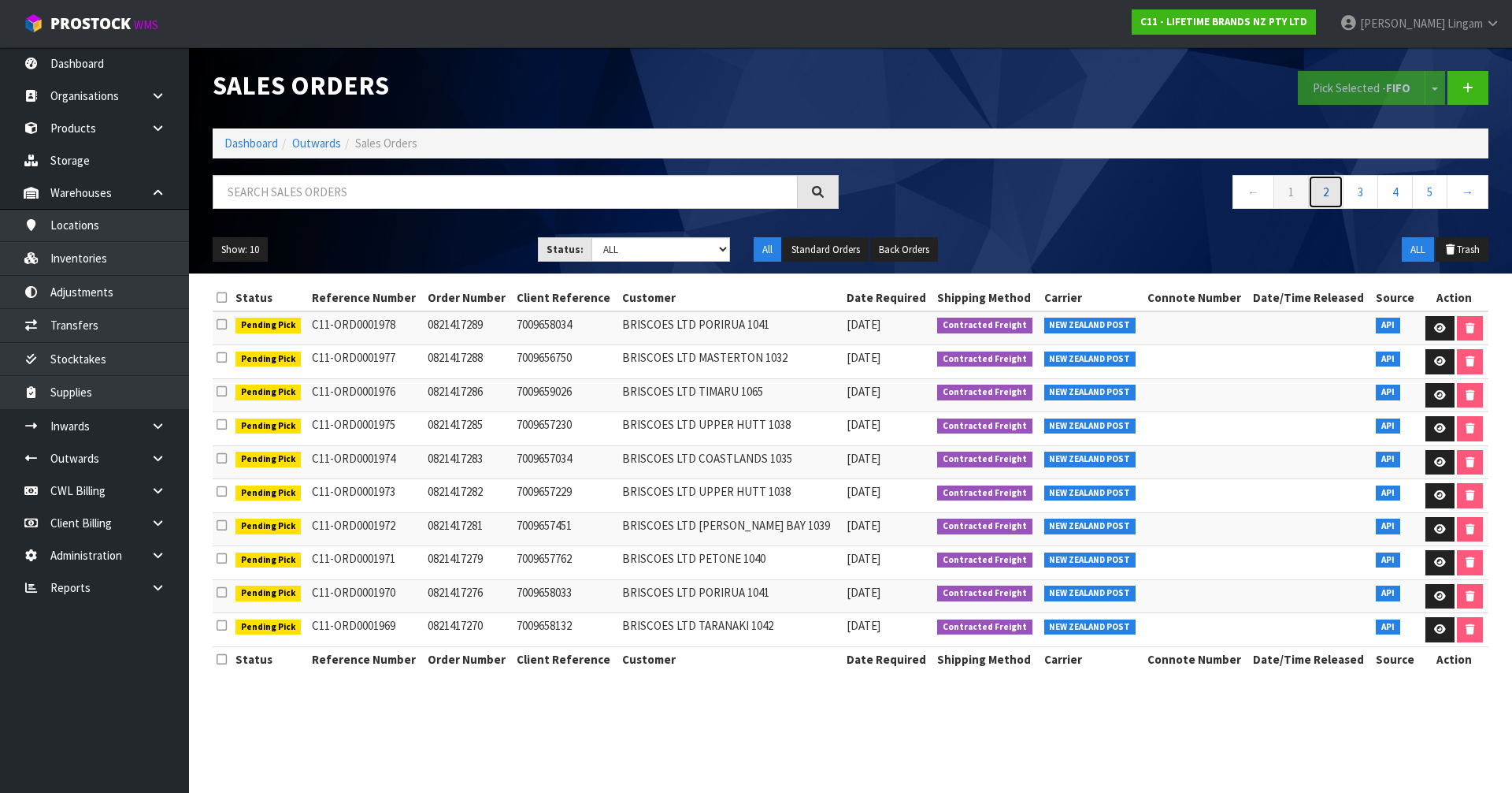
click at [1328, 197] on link "2" at bounding box center [1326, 192] width 35 height 34
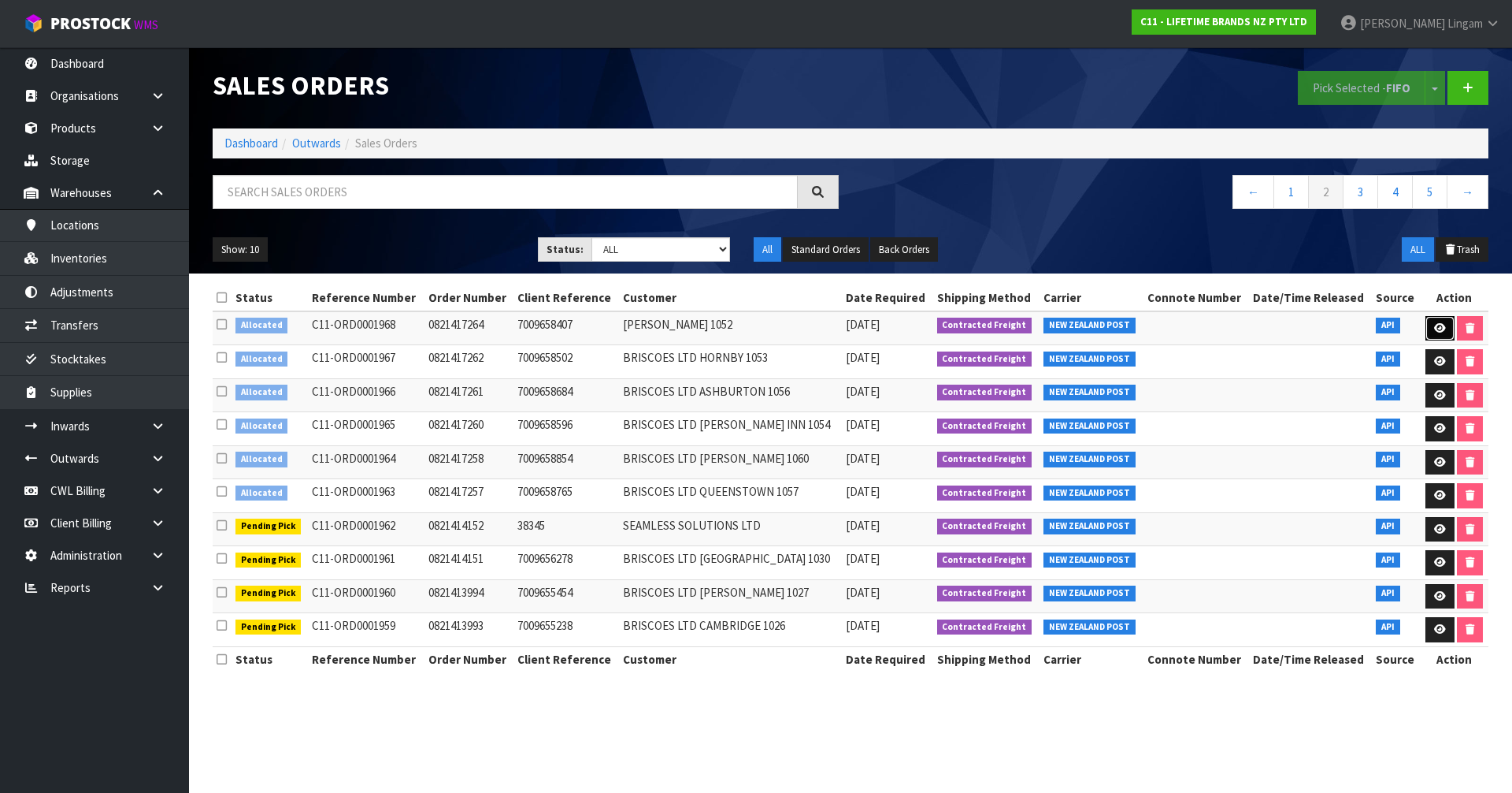
click at [1430, 334] on link at bounding box center [1439, 328] width 29 height 25
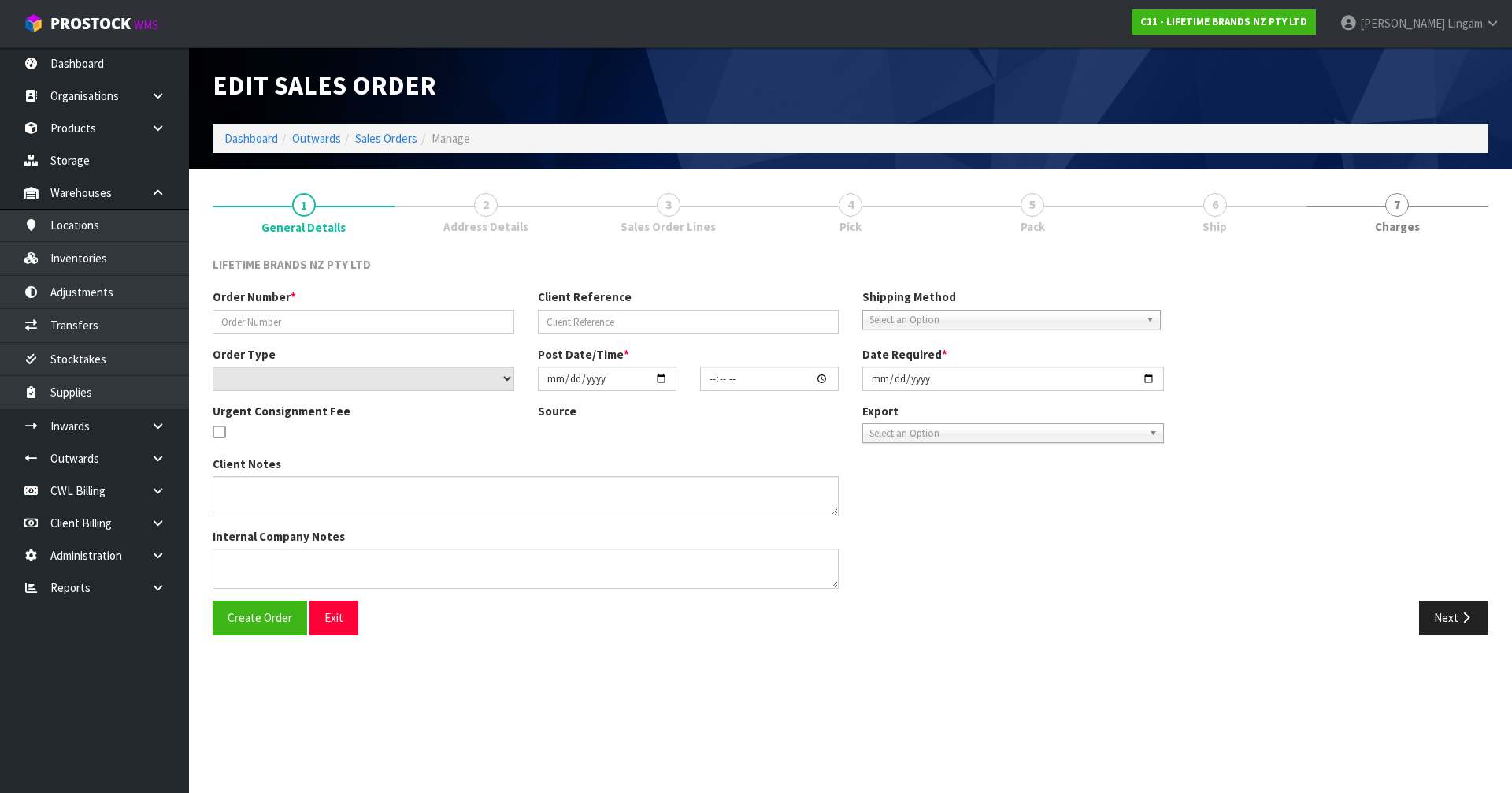
type input "0821417264"
type input "7009658407"
select select "number:0"
type input "[DATE]"
type input "07:59:20.000"
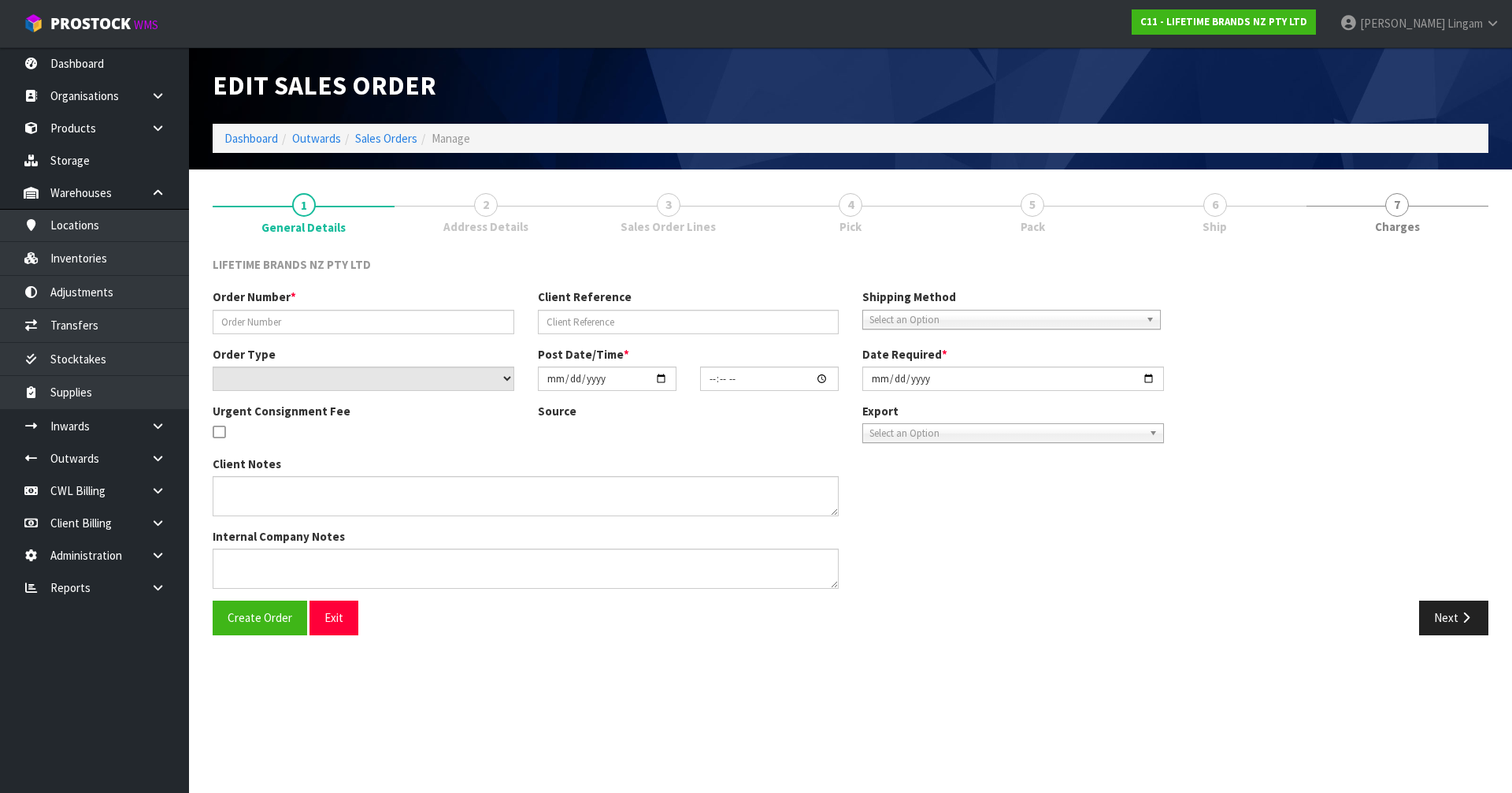
type input "[DATE]"
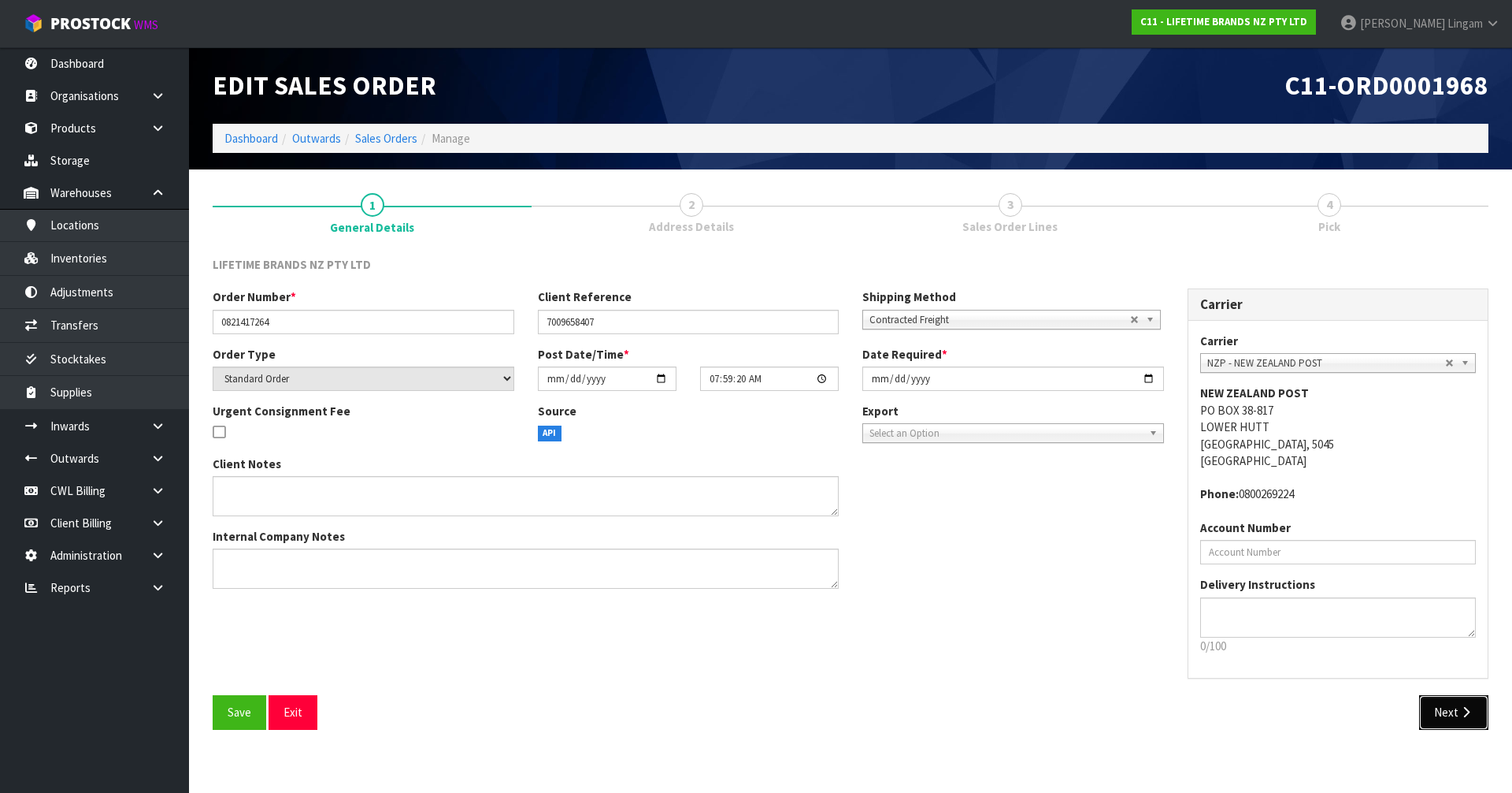
drag, startPoint x: 1458, startPoint y: 707, endPoint x: 1451, endPoint y: 710, distance: 7.6
click at [1458, 708] on button "Next" at bounding box center [1454, 712] width 69 height 34
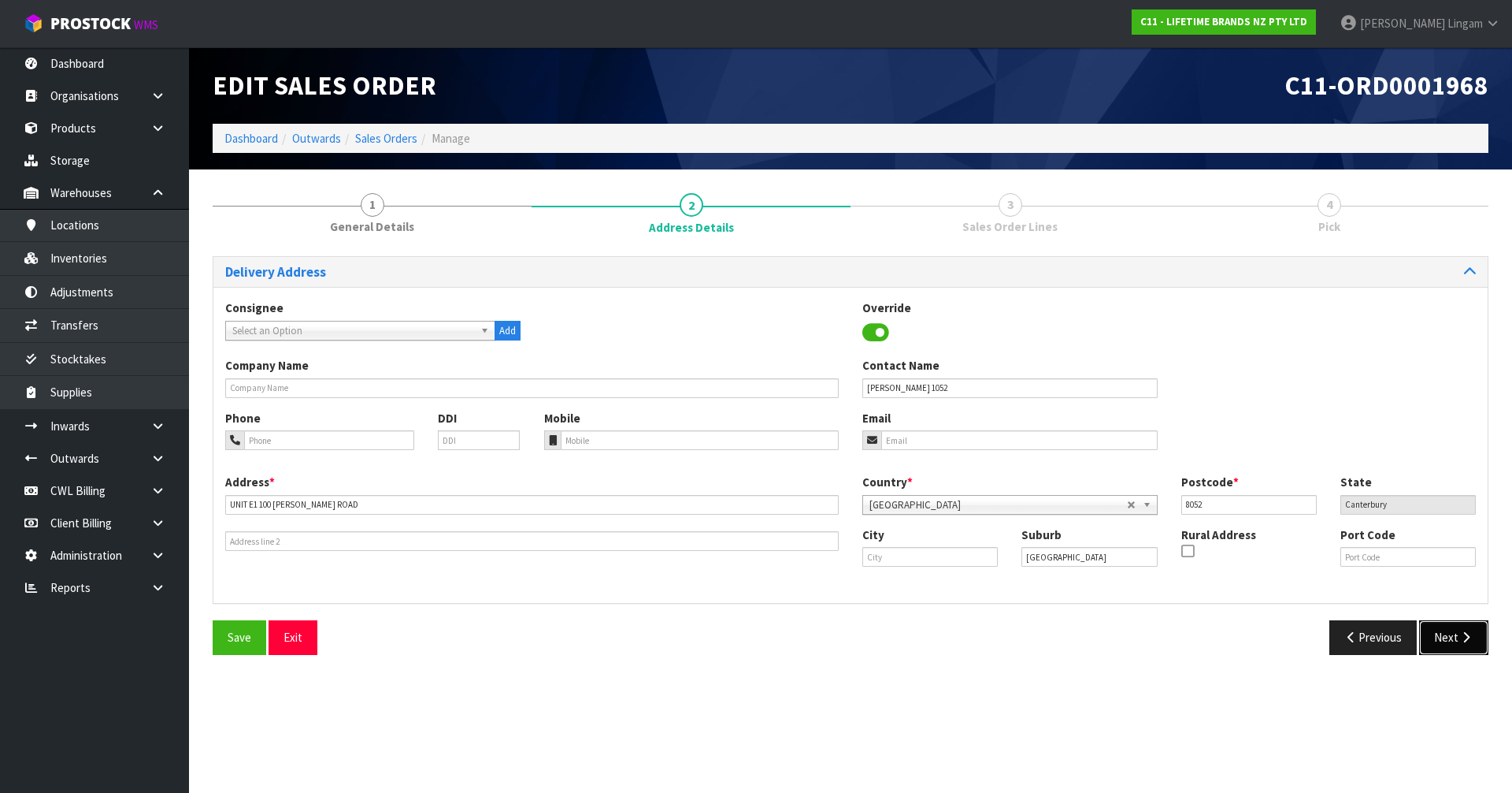
click at [1448, 644] on button "Next" at bounding box center [1454, 636] width 69 height 34
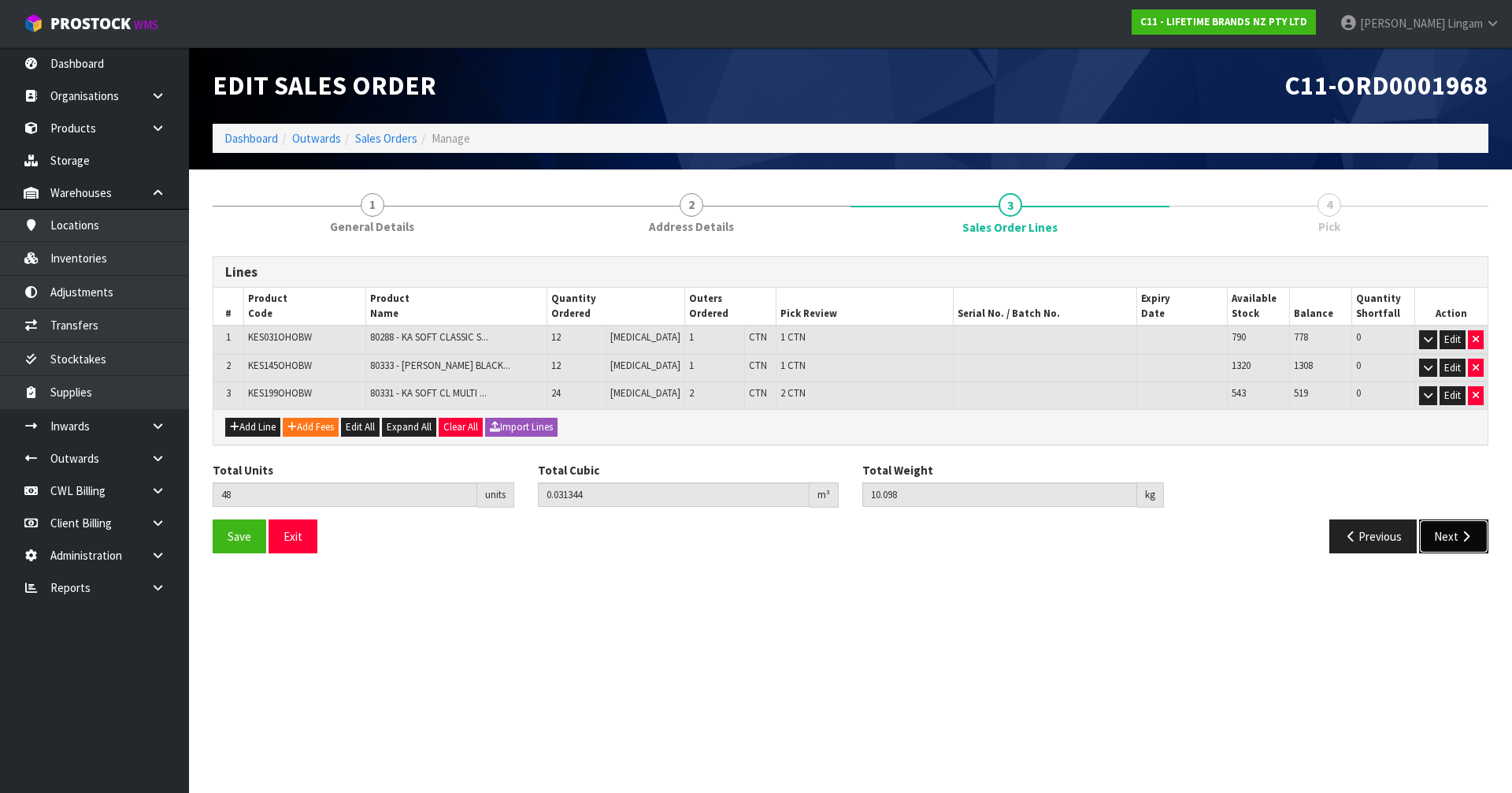
click at [1444, 547] on button "Next" at bounding box center [1454, 536] width 69 height 34
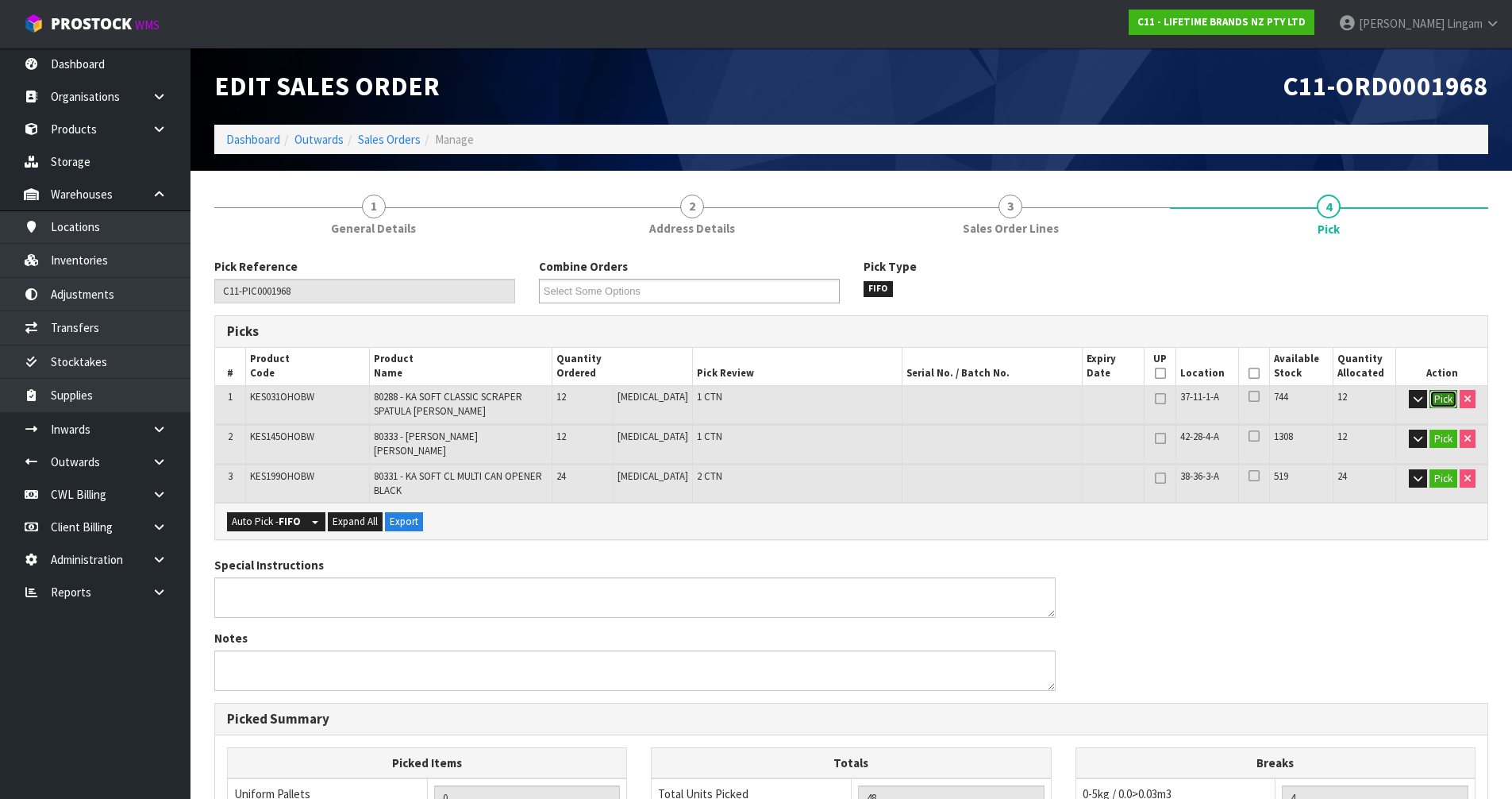
click at [1439, 404] on button "Pick" at bounding box center [1443, 399] width 28 height 19
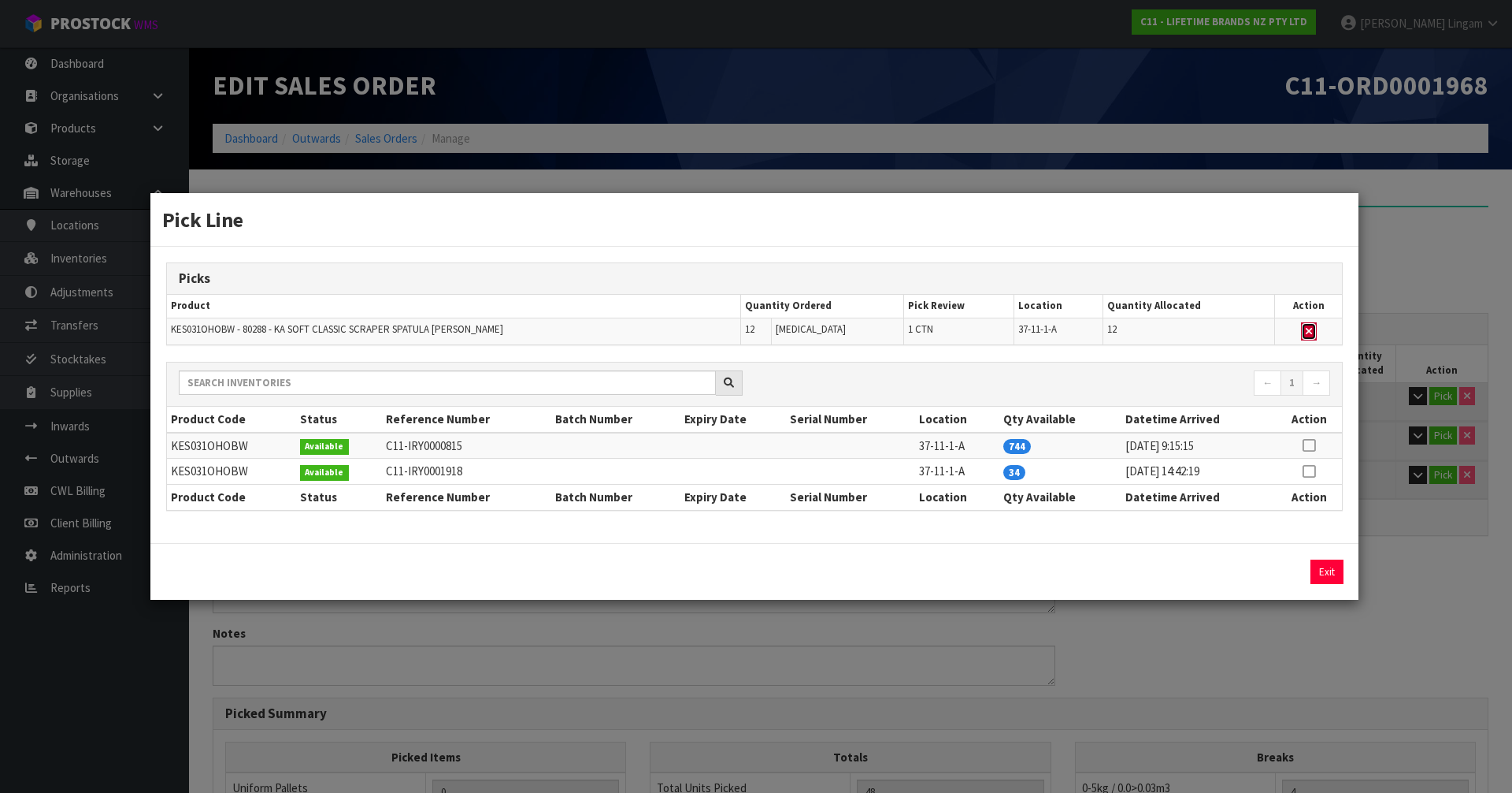
click at [1304, 334] on button "button" at bounding box center [1309, 332] width 16 height 19
type input "3"
type input "36"
type input "0.021872"
type input "8.178"
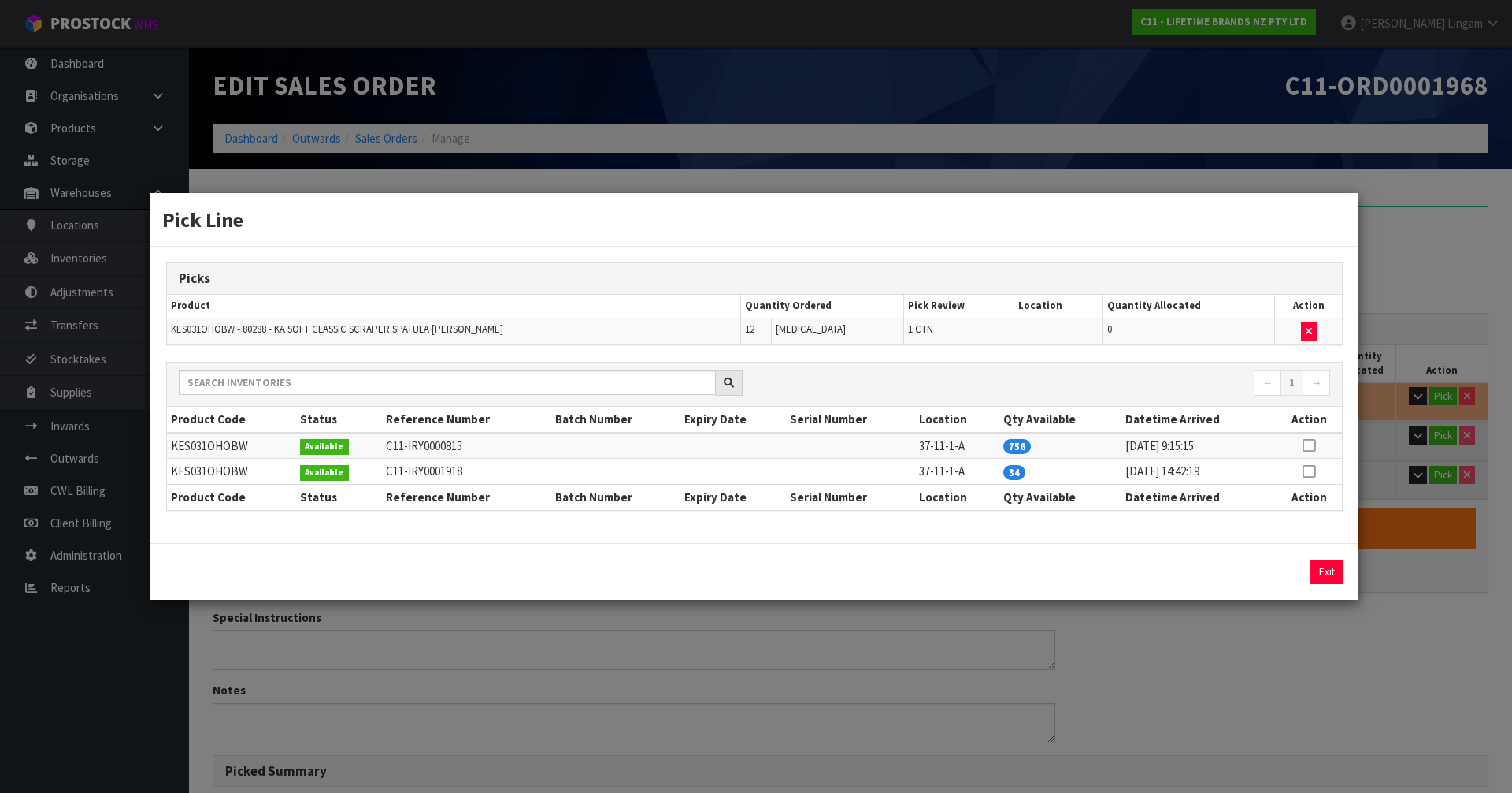
click at [1313, 463] on link at bounding box center [1309, 471] width 13 height 15
click at [1279, 568] on button "Assign Pick" at bounding box center [1274, 571] width 64 height 24
type input "4"
type input "48"
type input "0.031344"
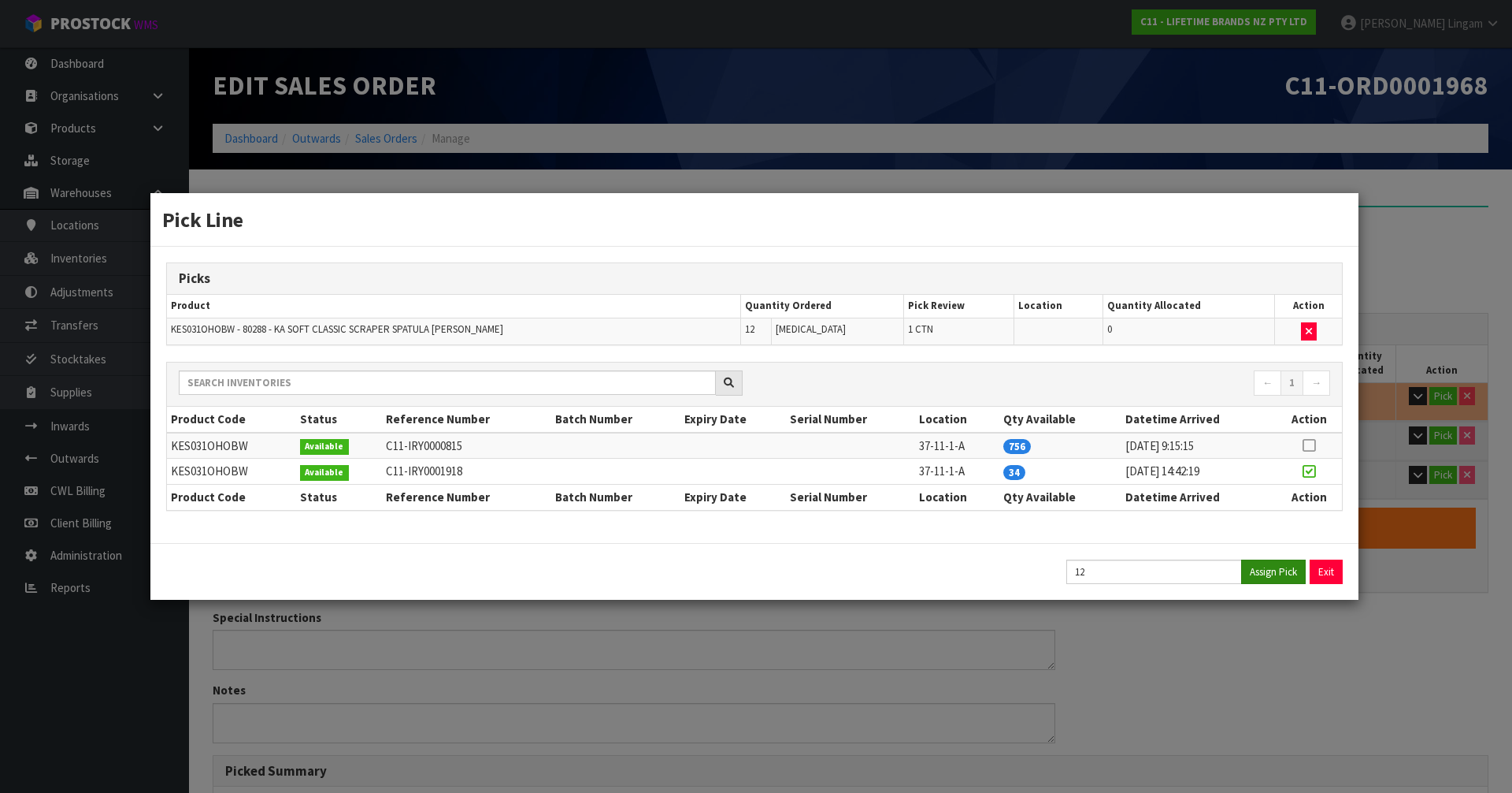
type input "10.098"
click at [1327, 567] on button "Exit" at bounding box center [1328, 571] width 34 height 24
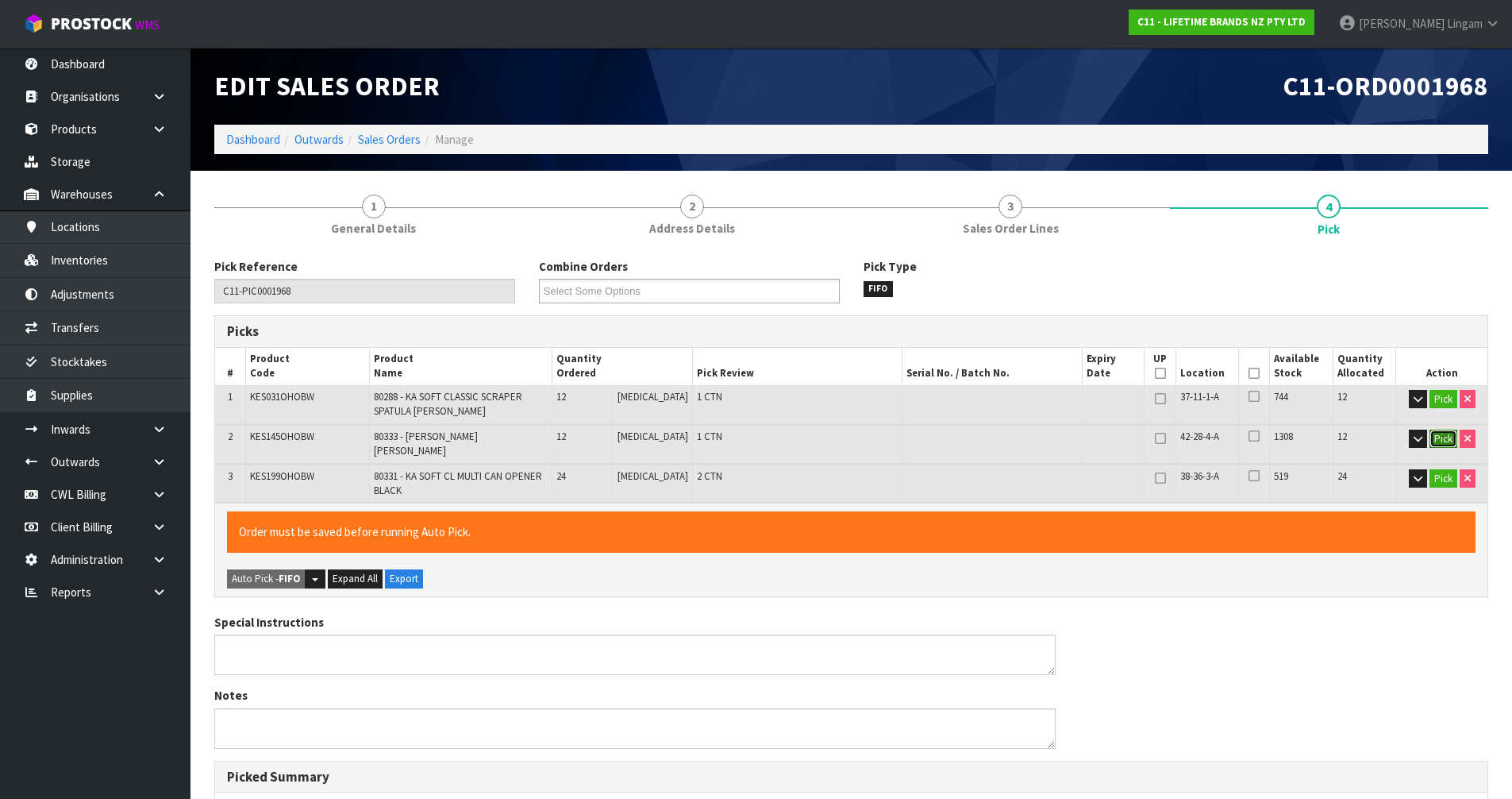
click at [1436, 439] on button "Pick" at bounding box center [1443, 438] width 28 height 19
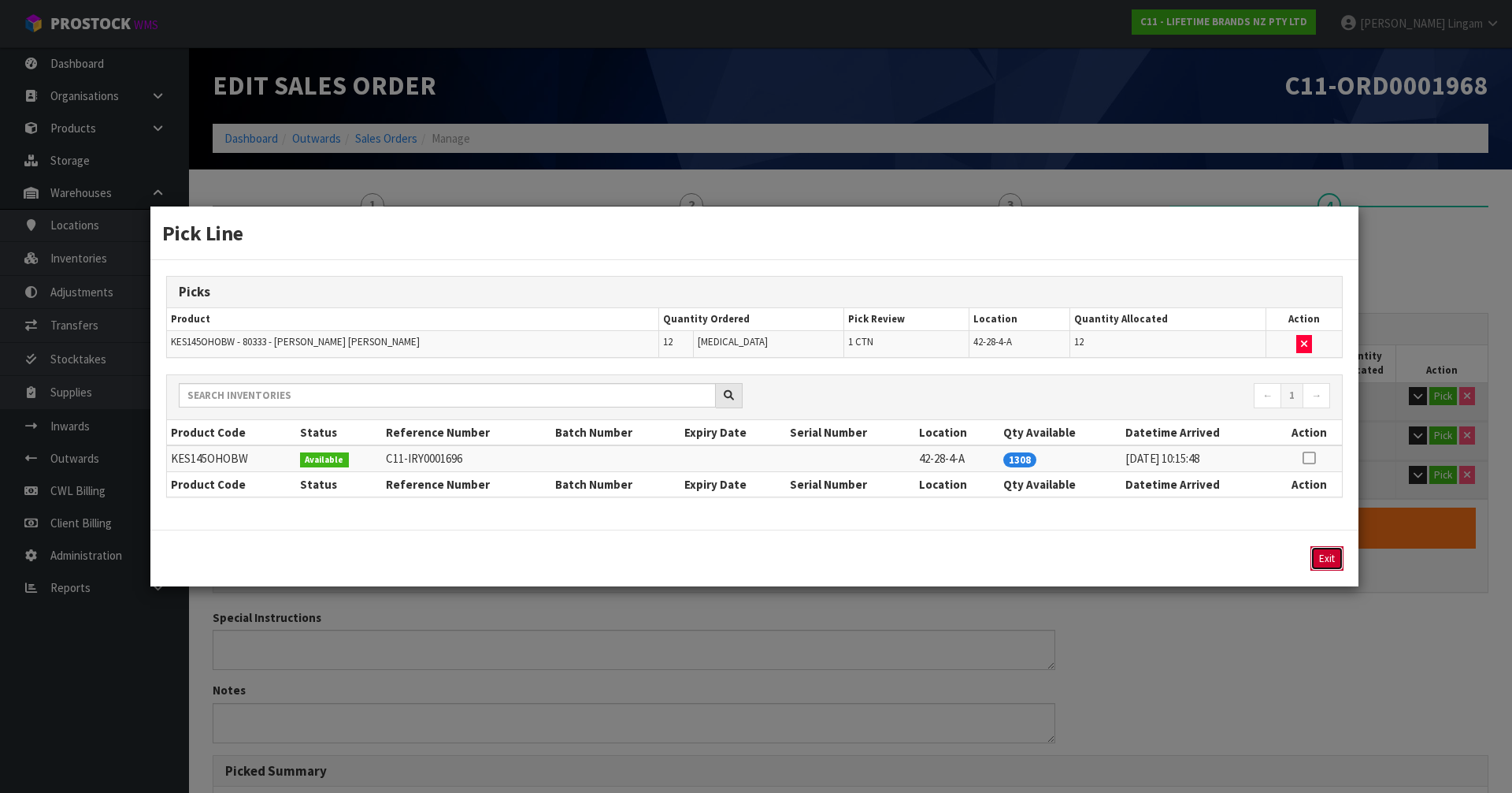
click at [1335, 554] on button "Exit" at bounding box center [1328, 558] width 34 height 24
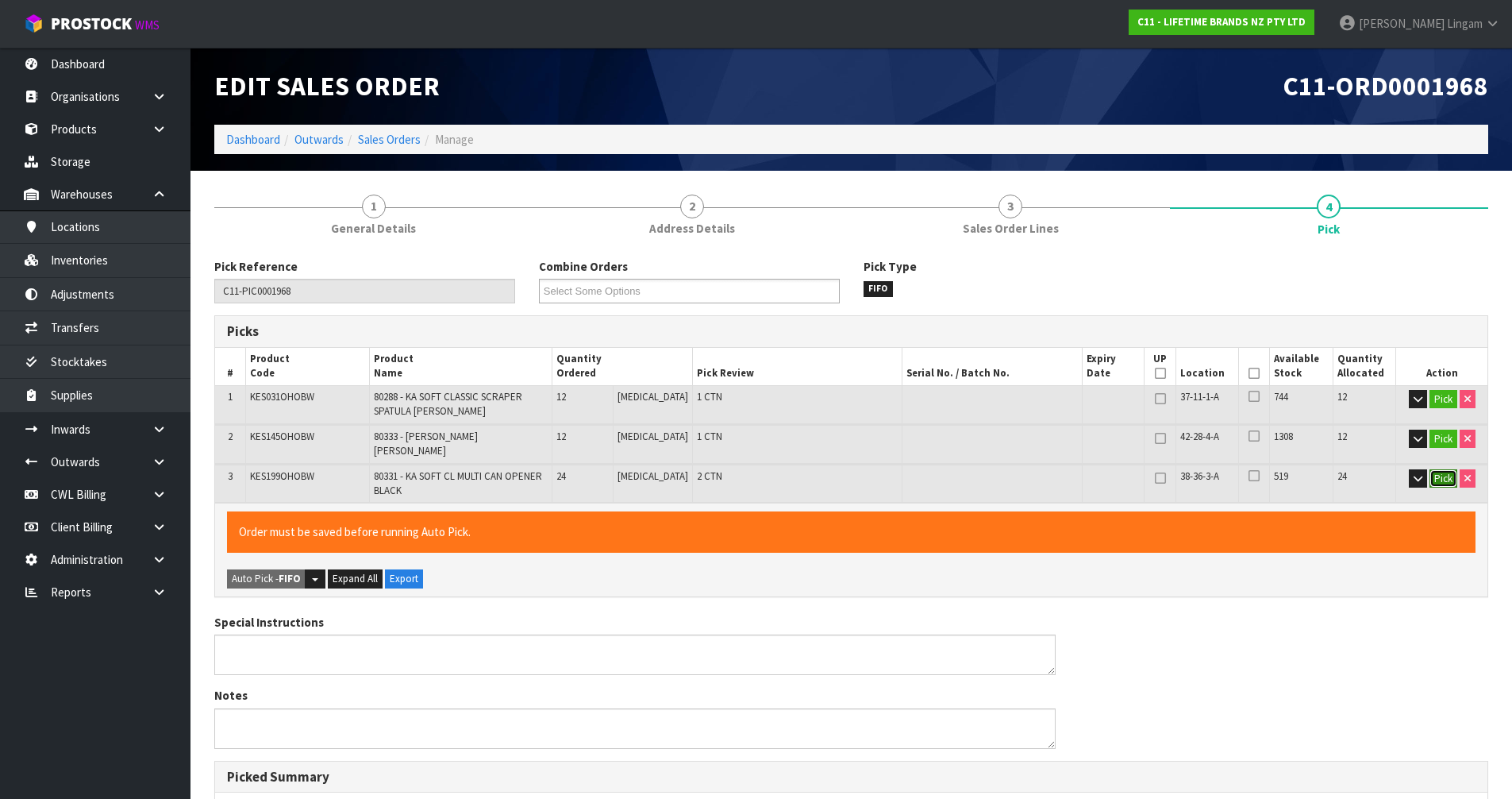
click at [1432, 469] on button "Pick" at bounding box center [1443, 479] width 28 height 19
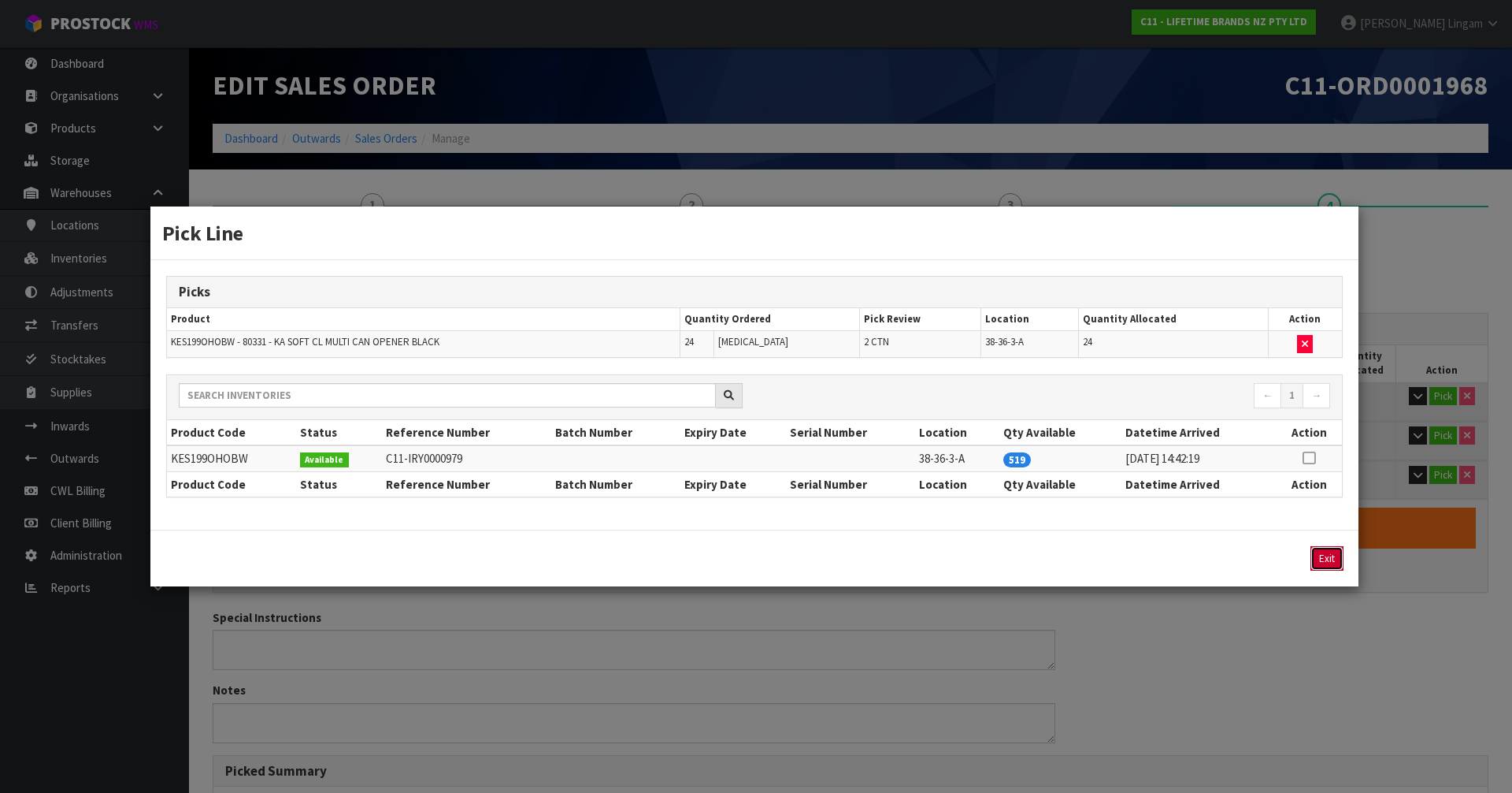
click at [1328, 552] on button "Exit" at bounding box center [1328, 558] width 34 height 24
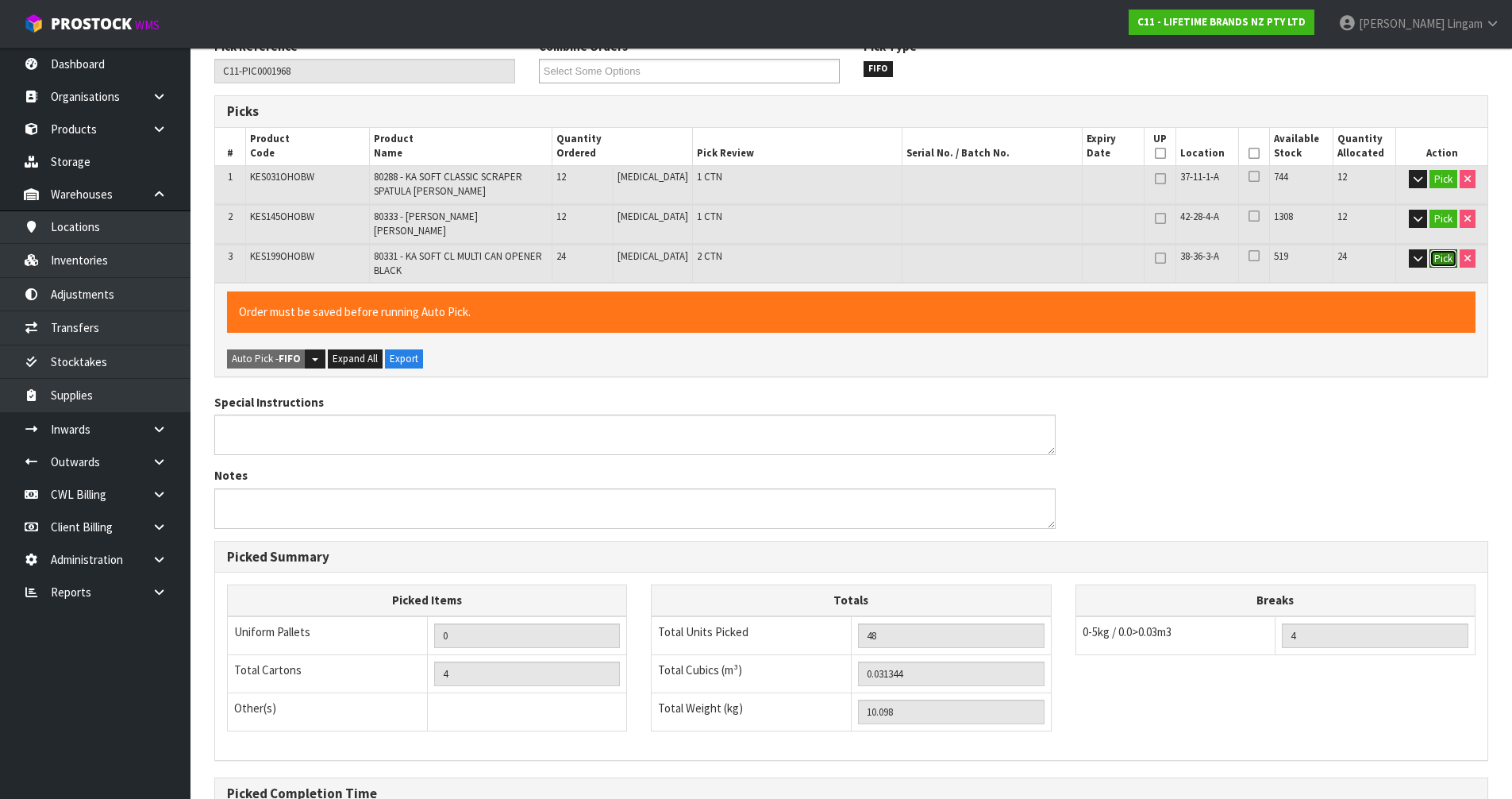
scroll to position [389, 0]
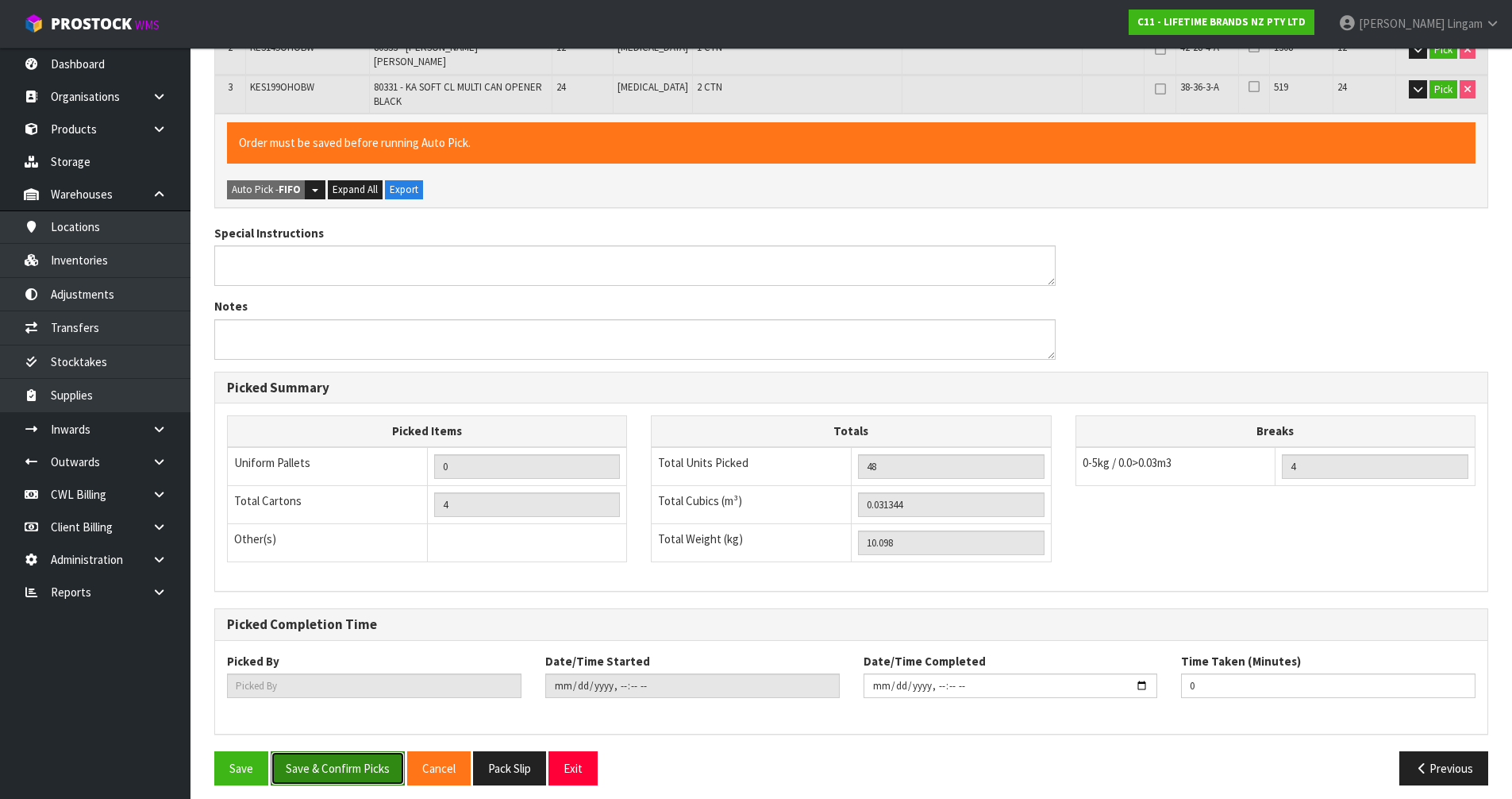
click at [335, 751] on button "Save & Confirm Picks" at bounding box center [337, 768] width 134 height 34
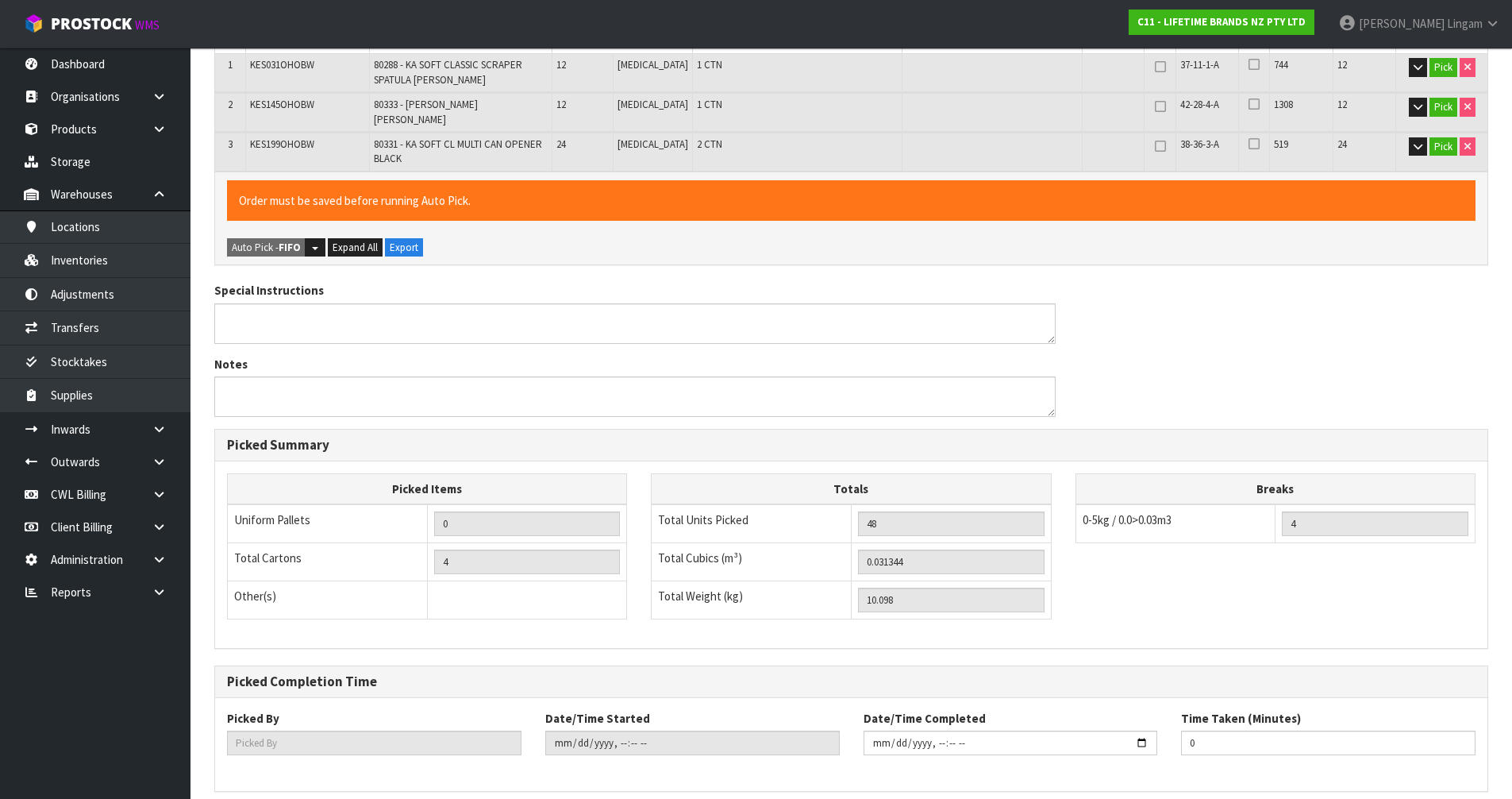
scroll to position [0, 0]
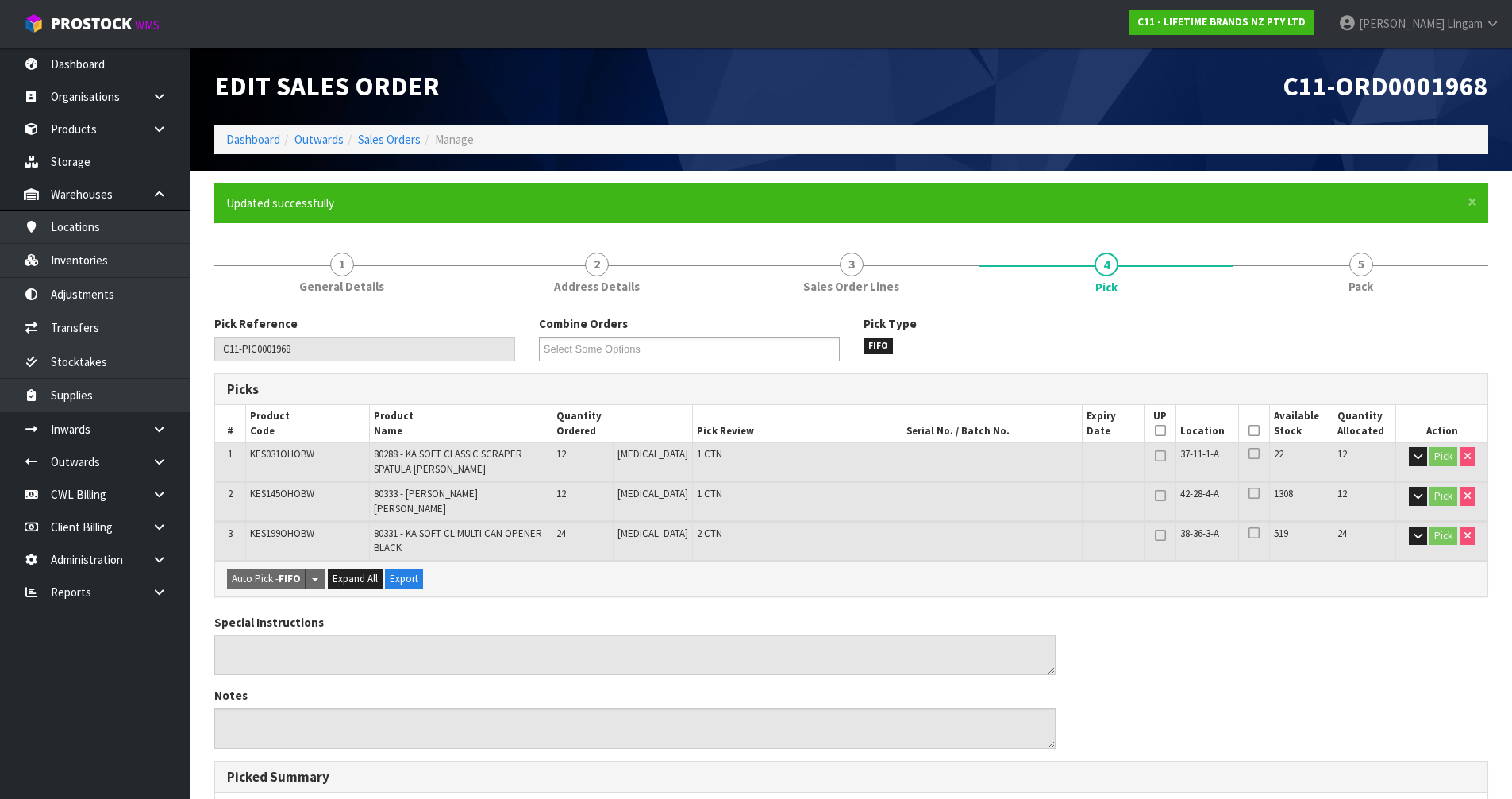
type input "[PERSON_NAME]"
type input "2025-09-23T08:38:49"
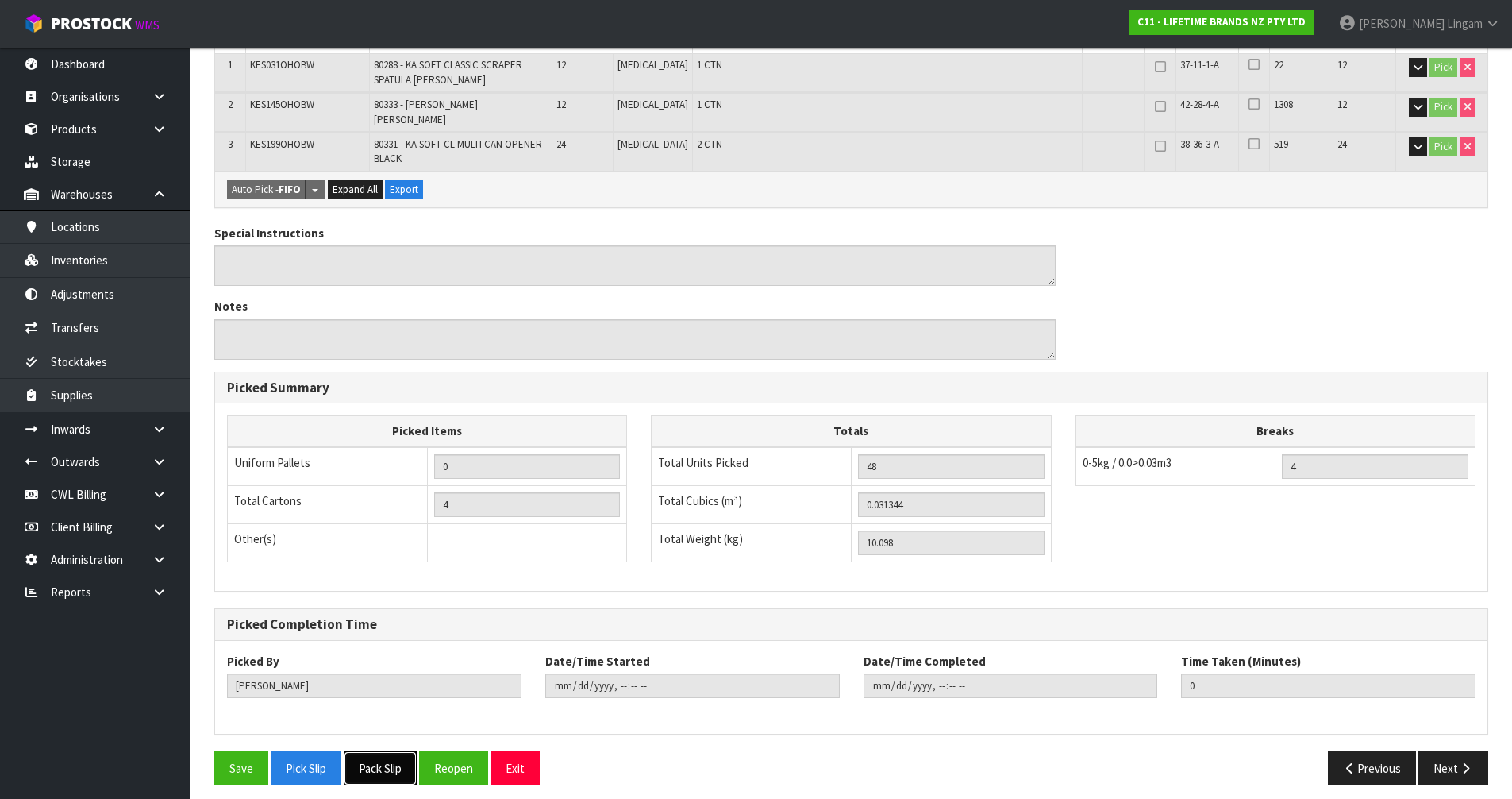
drag, startPoint x: 390, startPoint y: 760, endPoint x: 439, endPoint y: 740, distance: 52.9
click at [390, 760] on button "Pack Slip" at bounding box center [380, 768] width 73 height 34
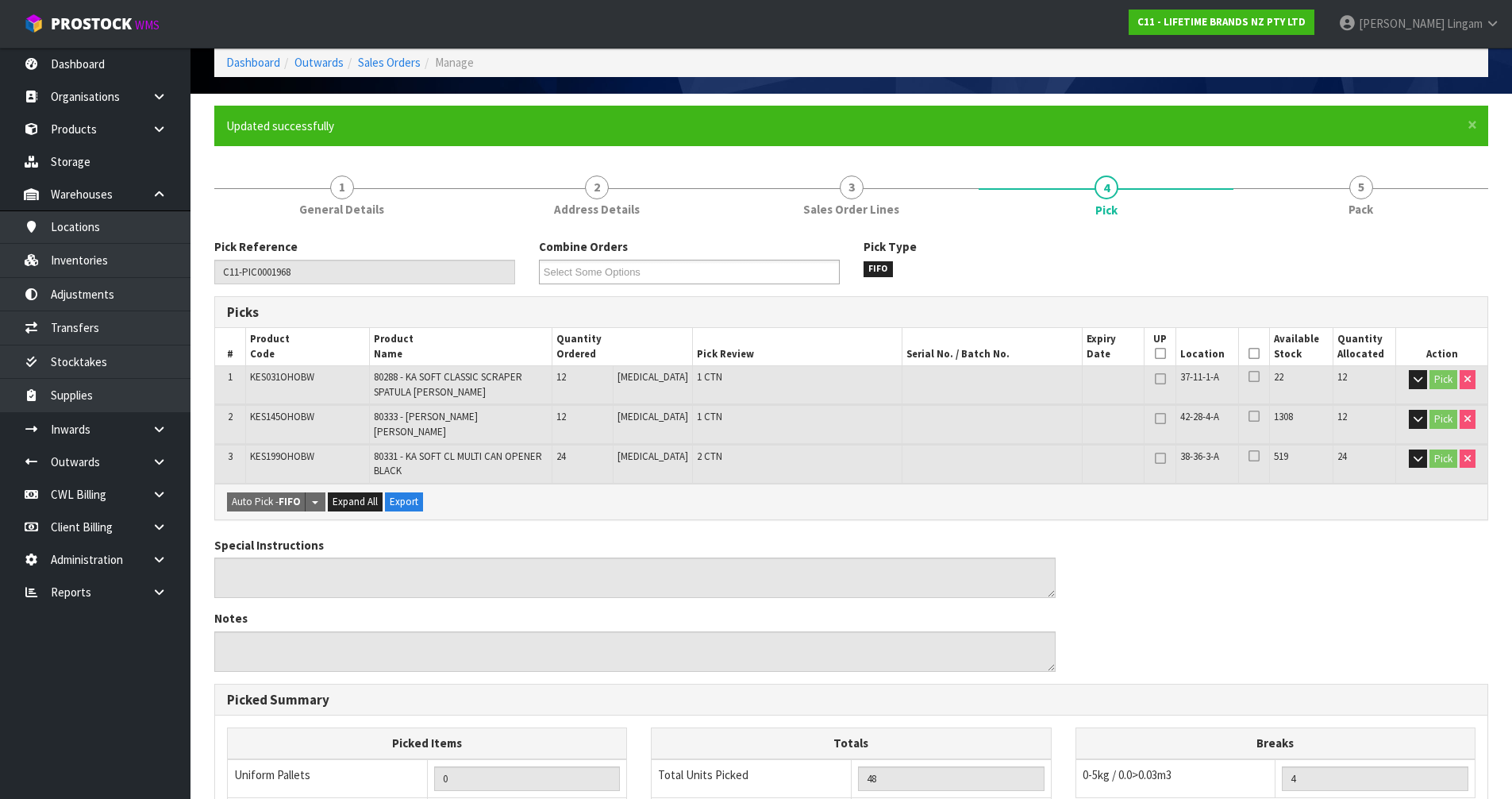
scroll to position [0, 0]
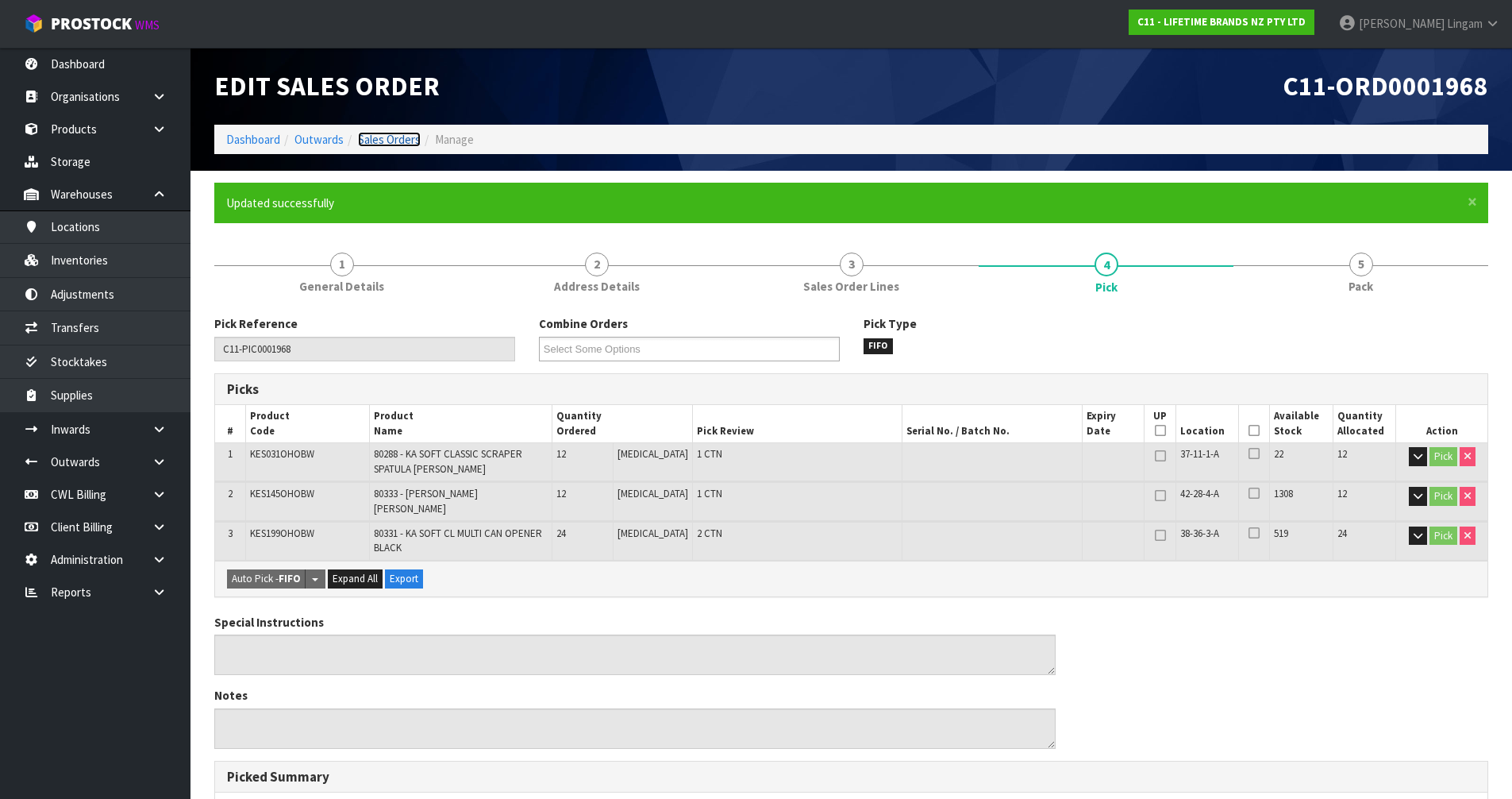
click at [405, 137] on link "Sales Orders" at bounding box center [389, 139] width 63 height 15
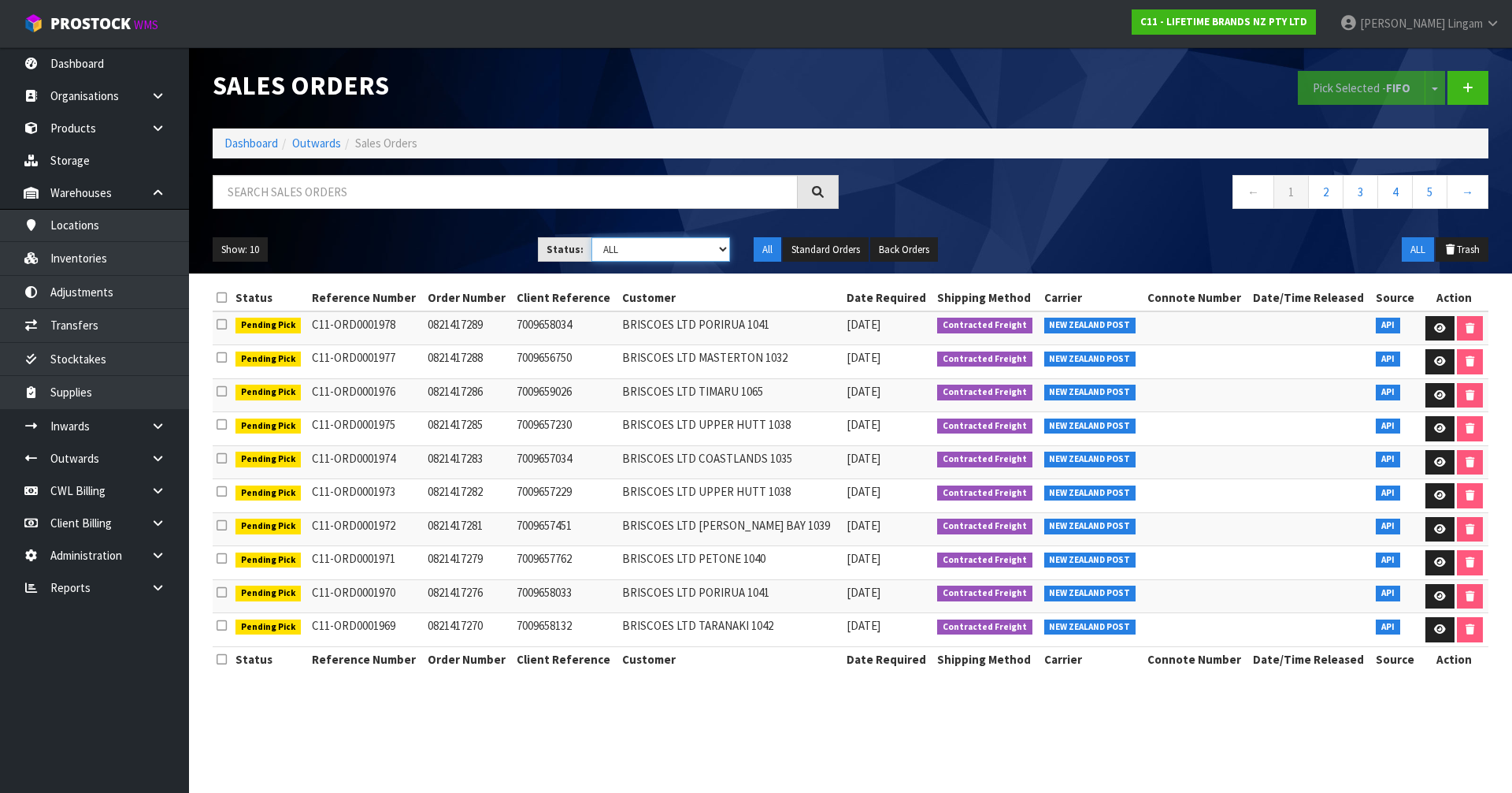
click at [671, 237] on select "Draft Pending Allocated Pending Pick Goods Picked Goods Packed Pending Charges …" at bounding box center [661, 249] width 140 height 24
click at [661, 246] on select "Draft Pending Allocated Pending Pick Goods Picked Goods Packed Pending Charges …" at bounding box center [661, 249] width 140 height 24
select select "string:2"
click at [592, 237] on select "Draft Pending Allocated Pending Pick Goods Picked Goods Packed Pending Charges …" at bounding box center [661, 249] width 140 height 24
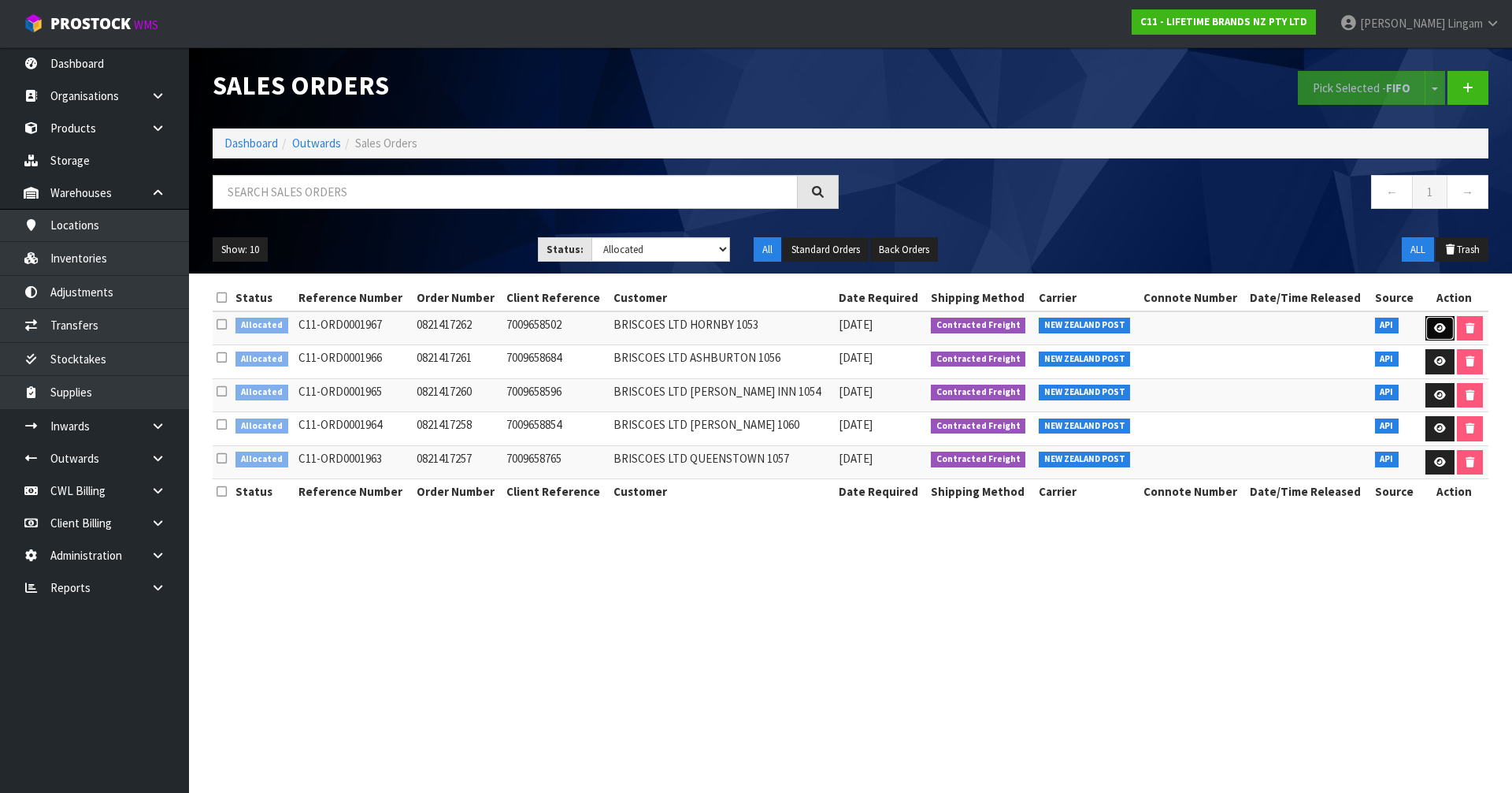
click at [1429, 326] on link at bounding box center [1439, 328] width 29 height 25
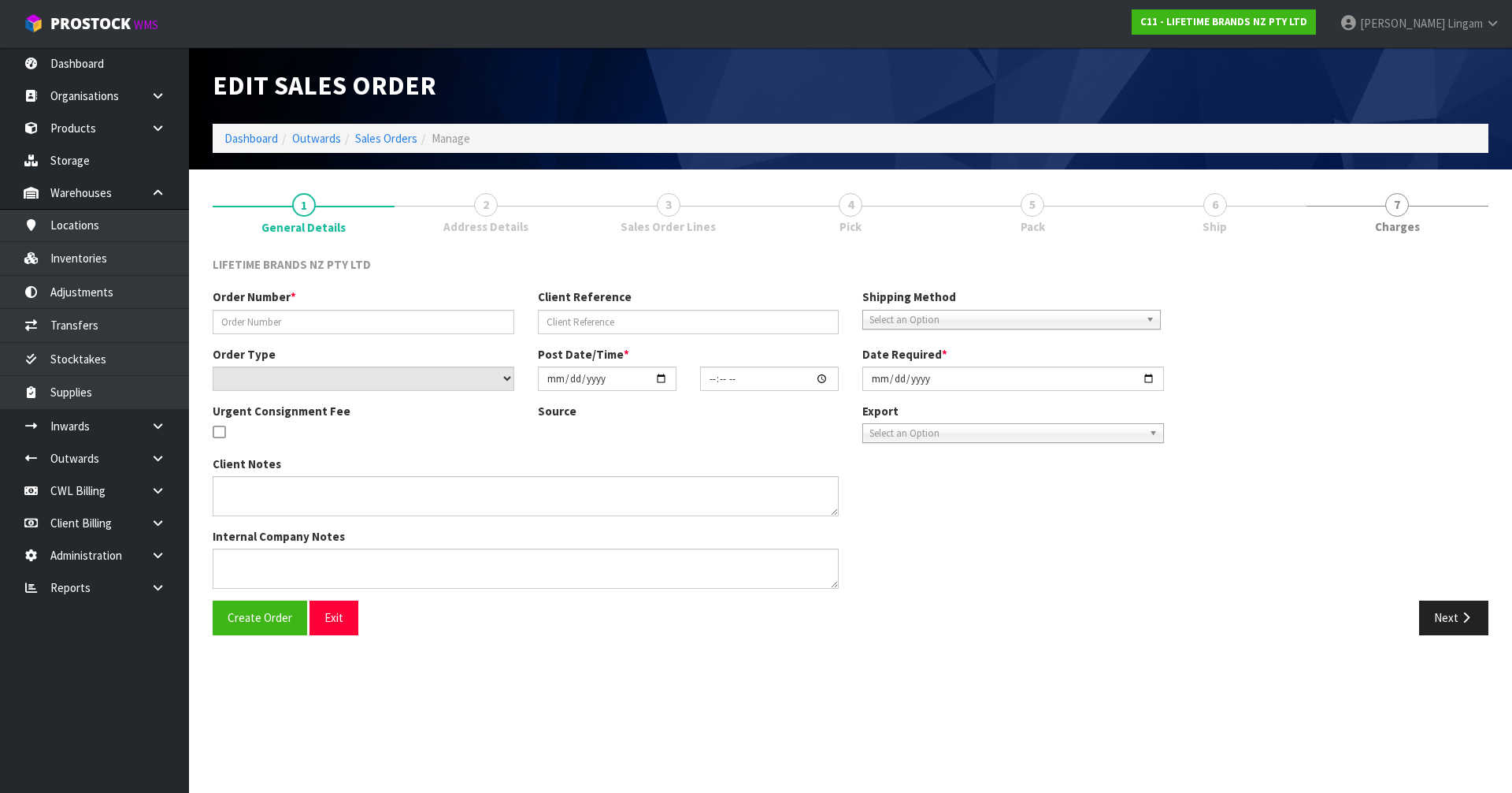
type input "0821417262"
type input "7009658502"
select select "number:0"
type input "[DATE]"
type input "07:59:19.000"
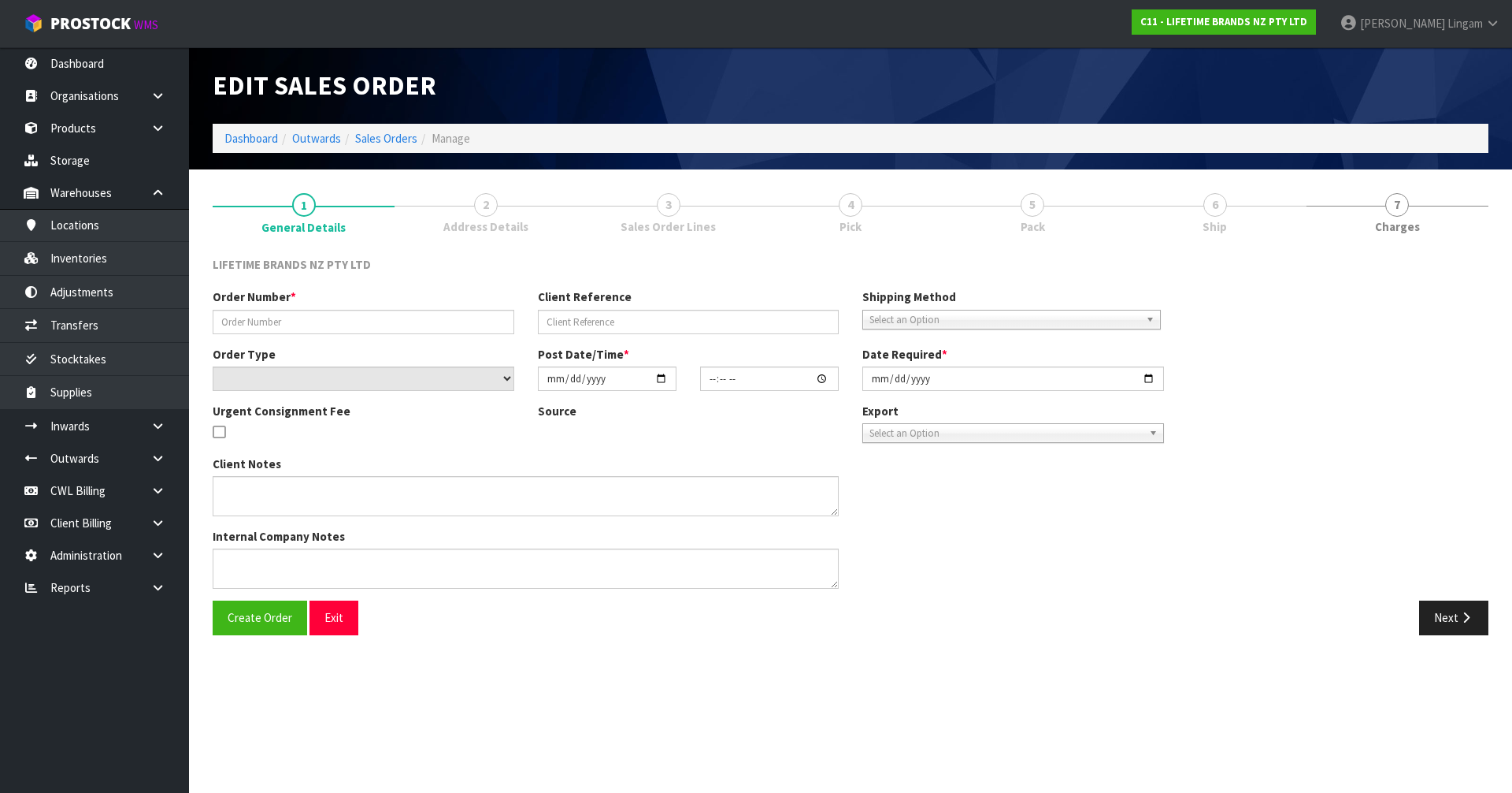
type input "[DATE]"
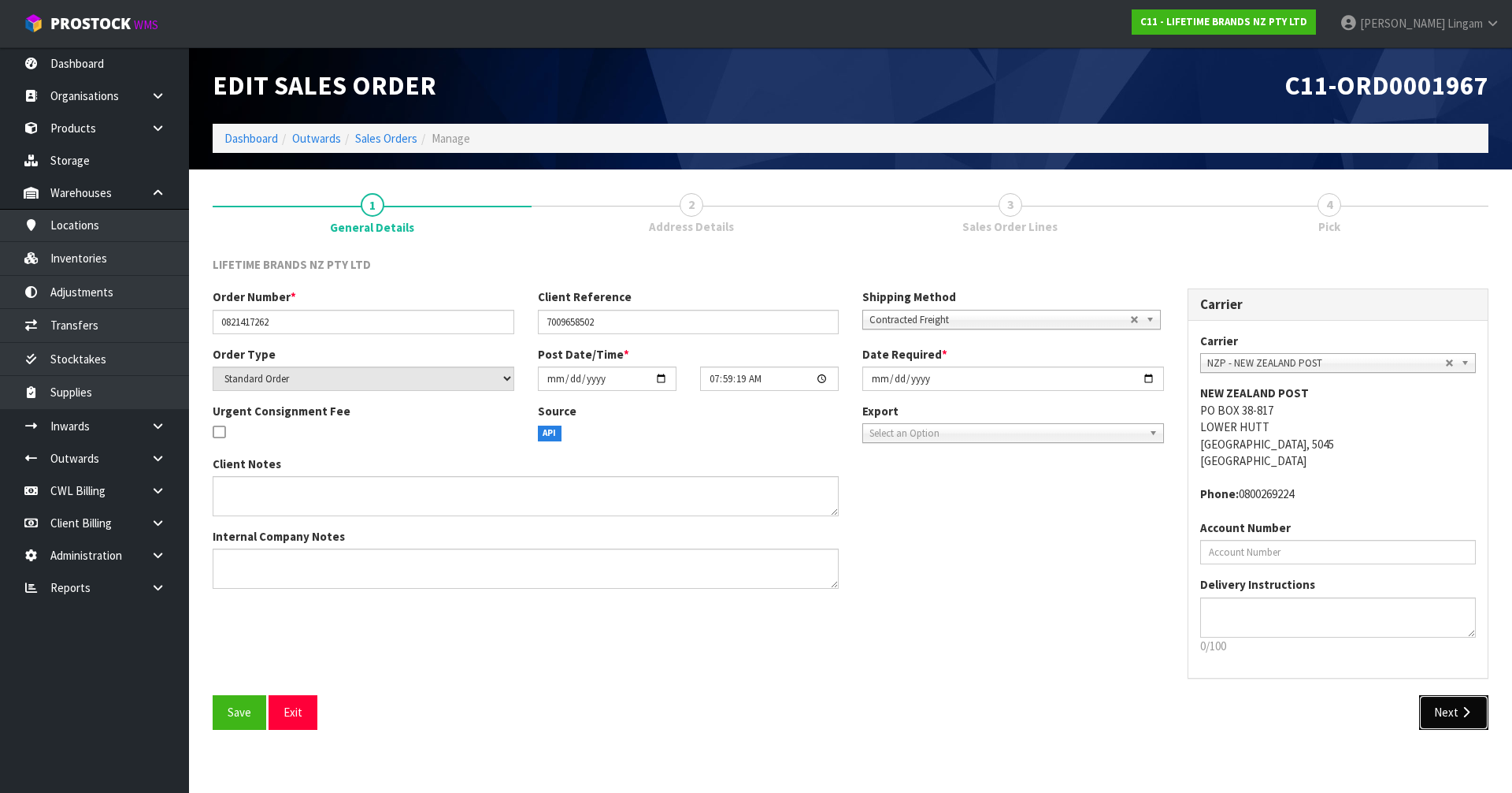
click at [1465, 708] on icon "button" at bounding box center [1466, 712] width 15 height 12
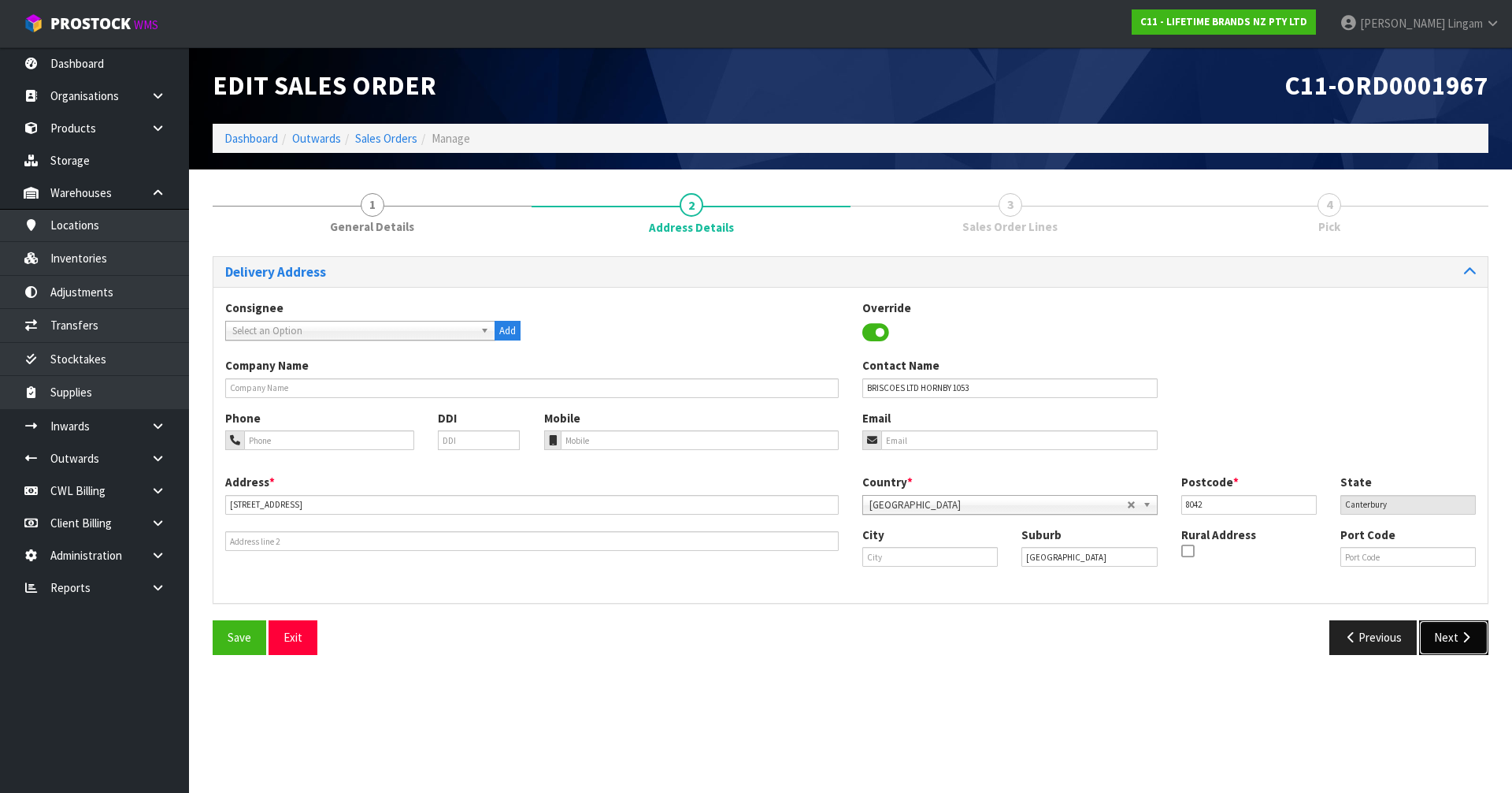
click at [1447, 636] on button "Next" at bounding box center [1454, 636] width 69 height 34
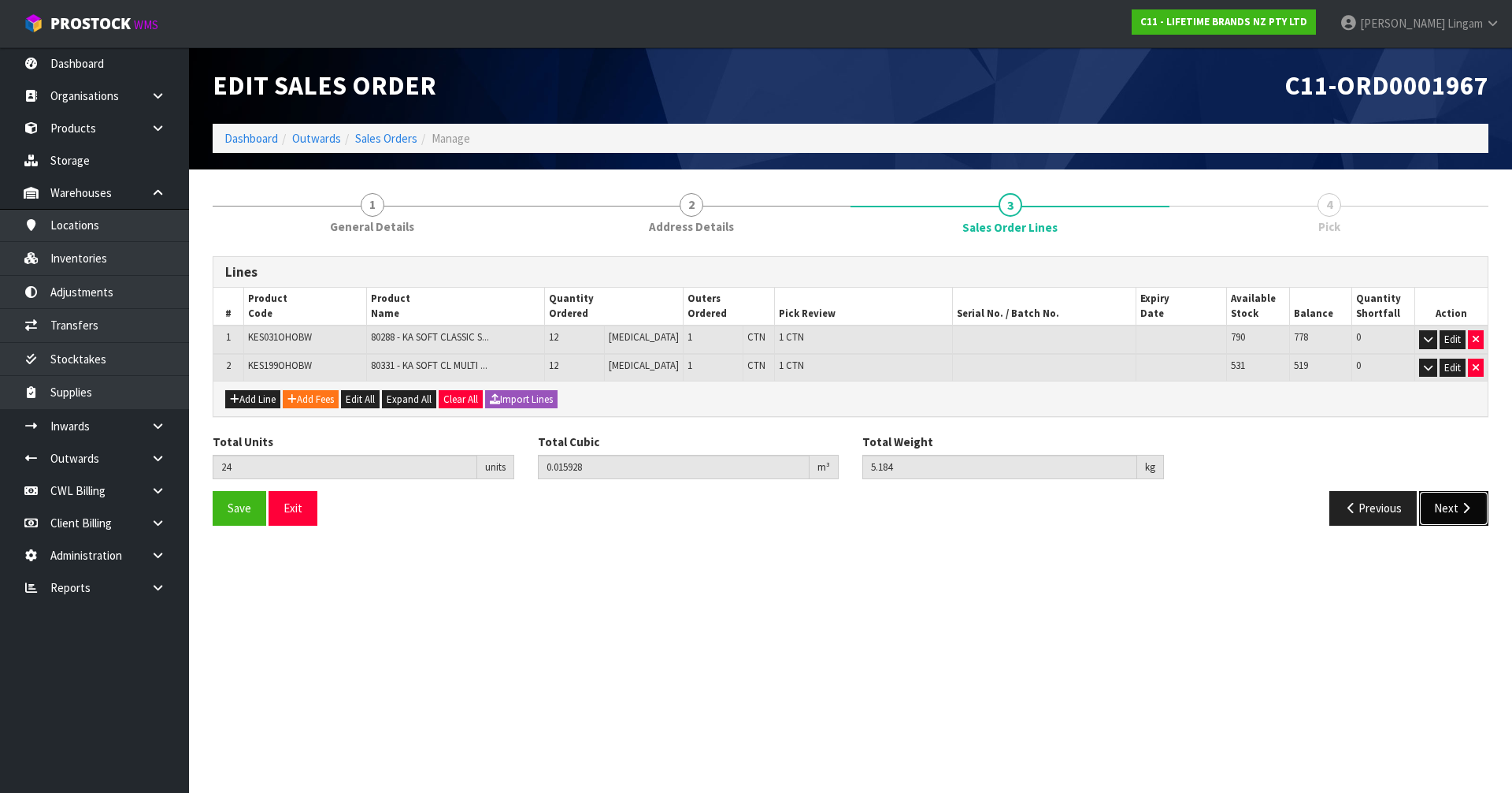
click at [1451, 511] on button "Next" at bounding box center [1454, 508] width 69 height 34
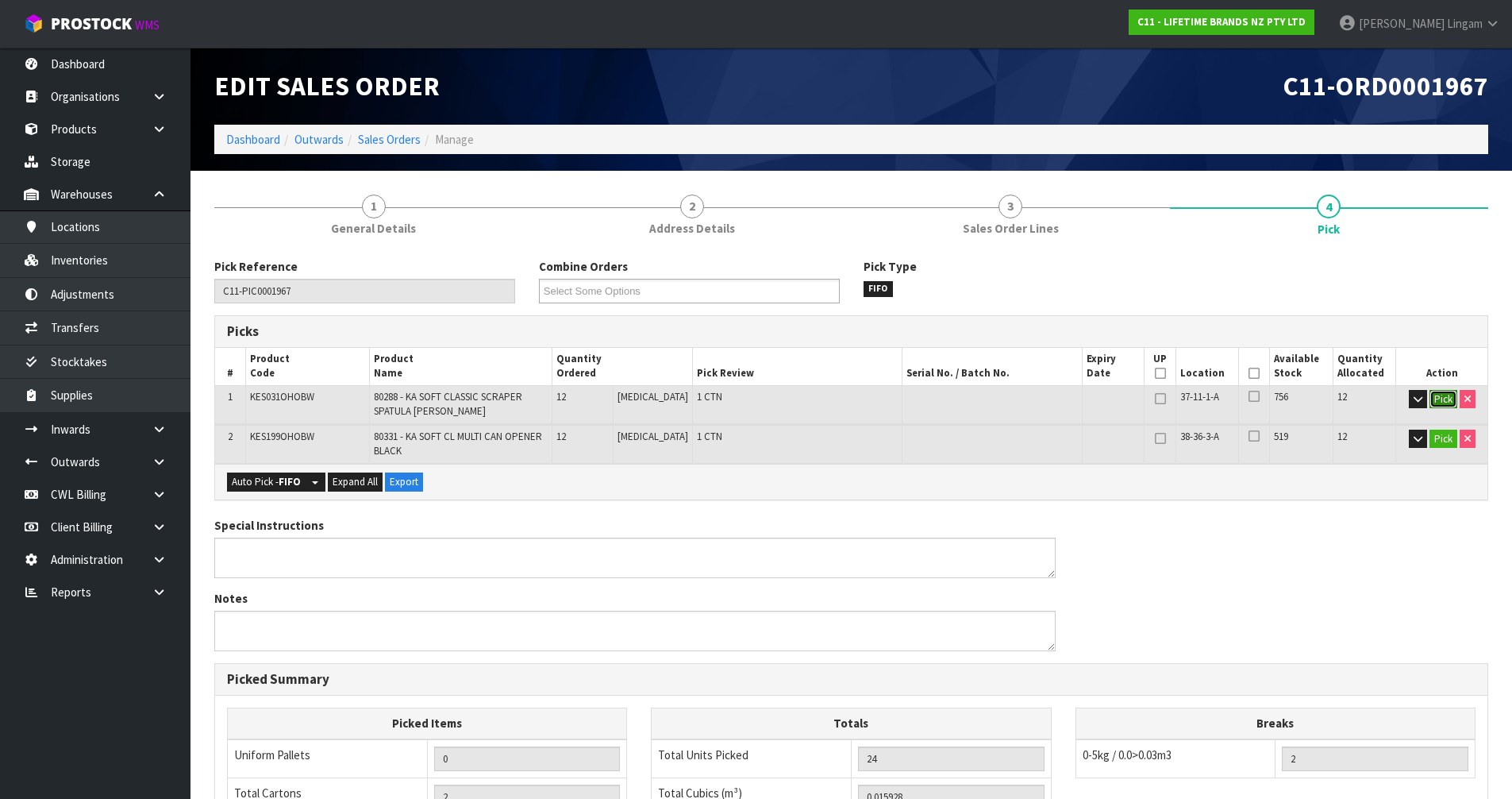
click at [1443, 395] on button "Pick" at bounding box center [1443, 399] width 28 height 19
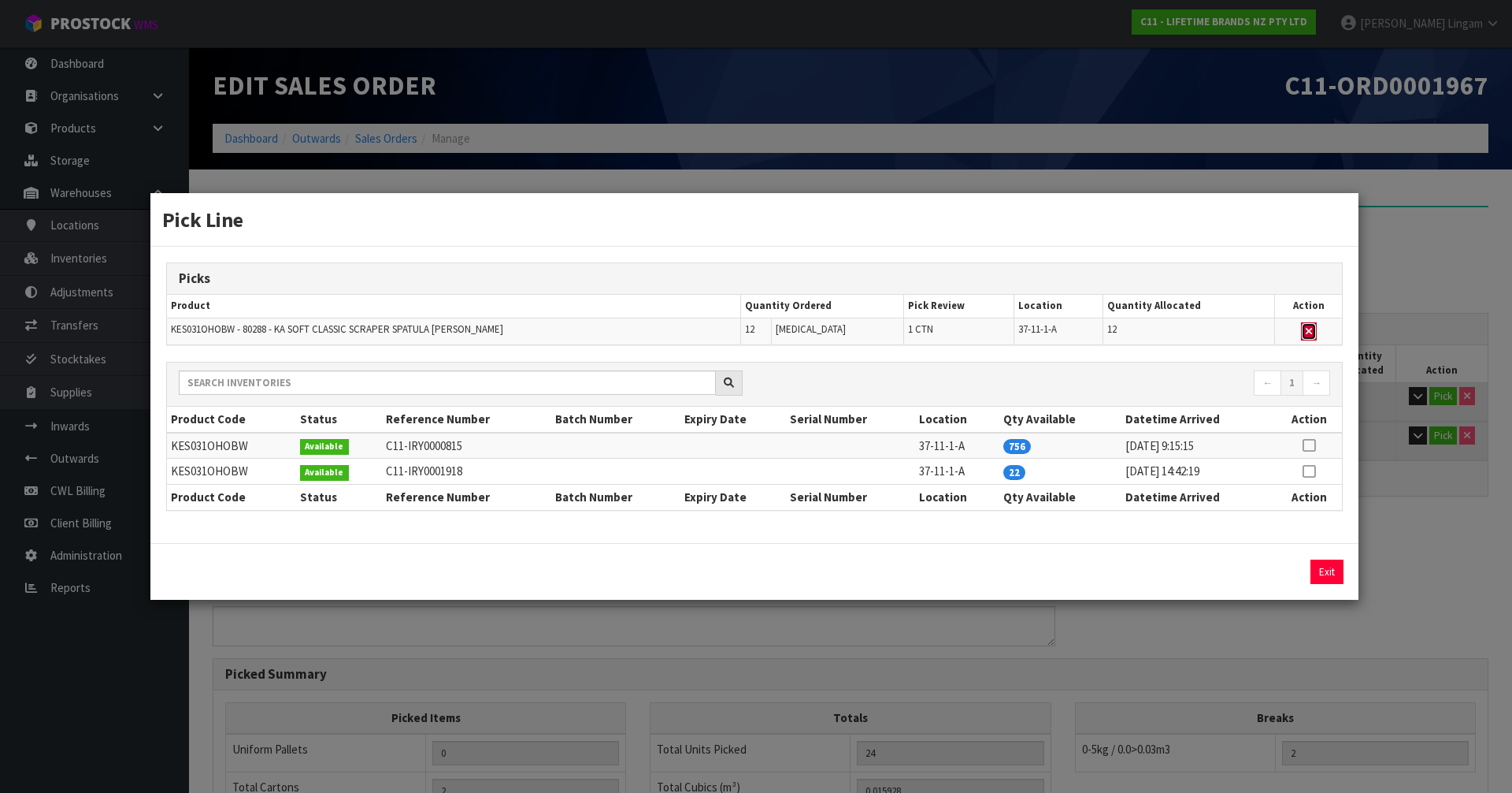
click at [1309, 328] on icon "button" at bounding box center [1309, 331] width 7 height 10
type input "1"
type input "12"
type input "0.006456"
type input "3.264"
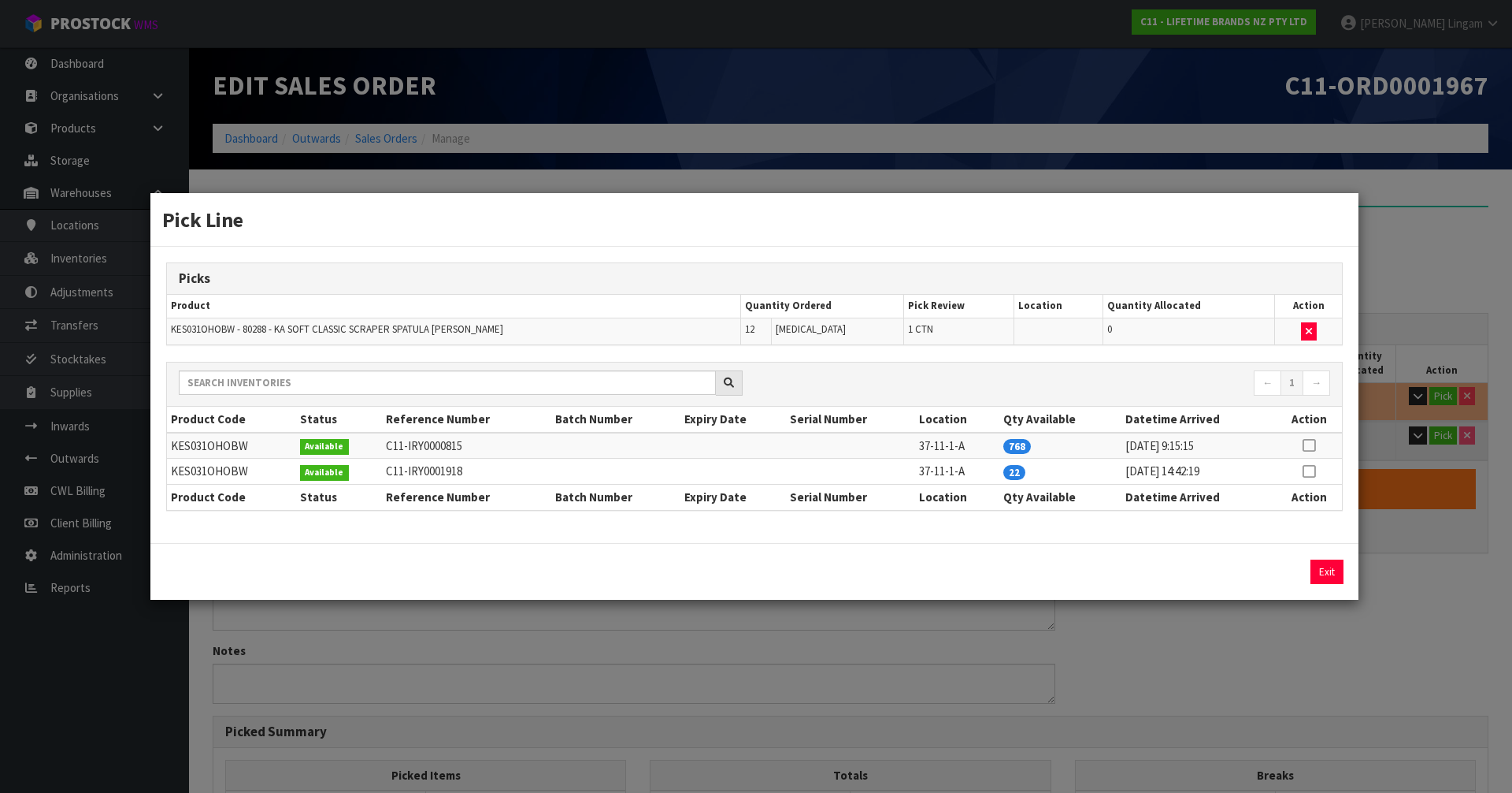
click at [1310, 472] on icon at bounding box center [1309, 472] width 13 height 1
click at [1287, 571] on button "Assign Pick" at bounding box center [1274, 571] width 64 height 24
type input "2"
type input "24"
type input "0.015928"
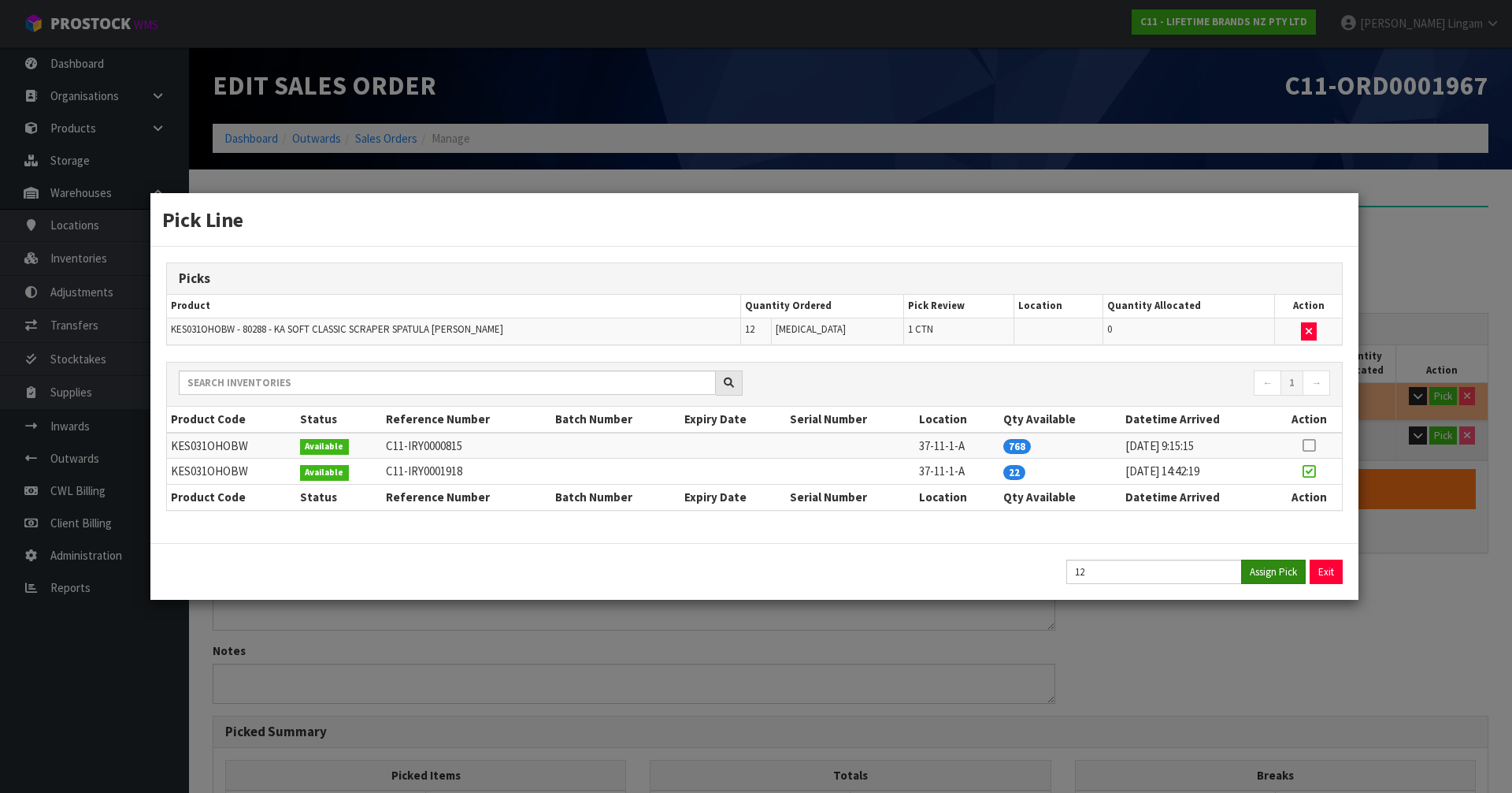
type input "5.184"
click at [1317, 567] on button "Exit" at bounding box center [1328, 571] width 34 height 24
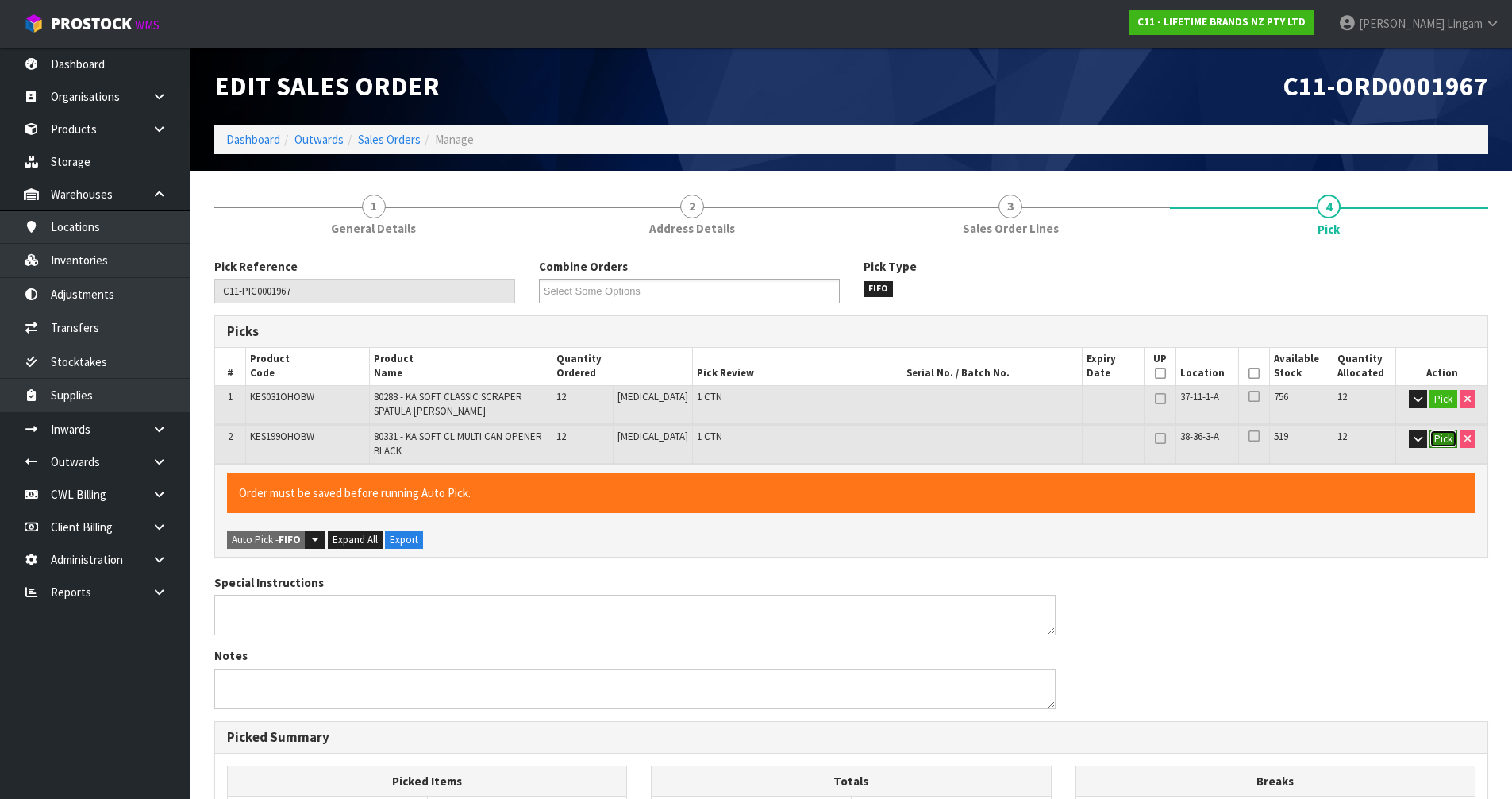
click at [1443, 434] on button "Pick" at bounding box center [1443, 438] width 28 height 19
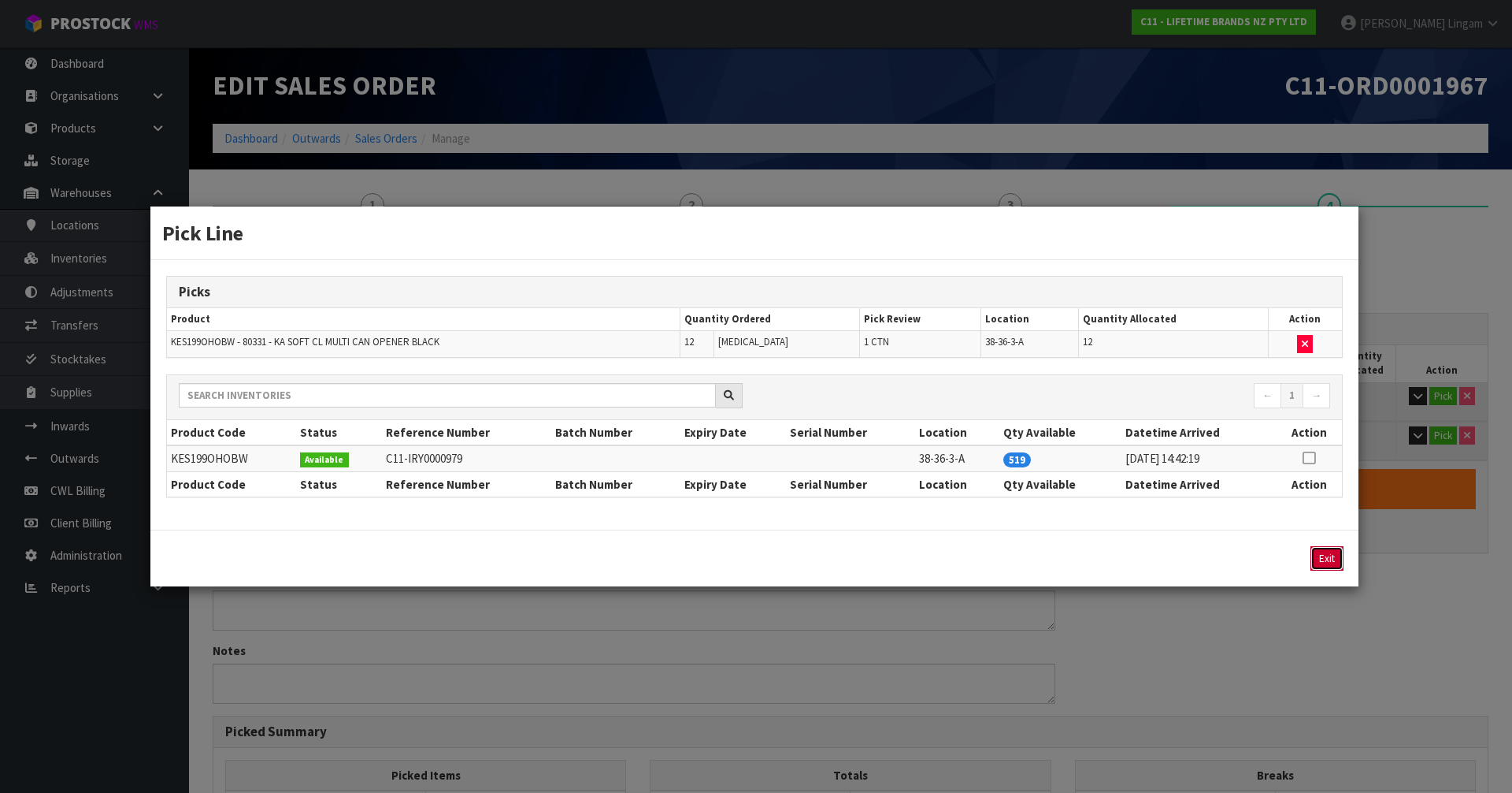
click at [1323, 557] on button "Exit" at bounding box center [1328, 558] width 34 height 24
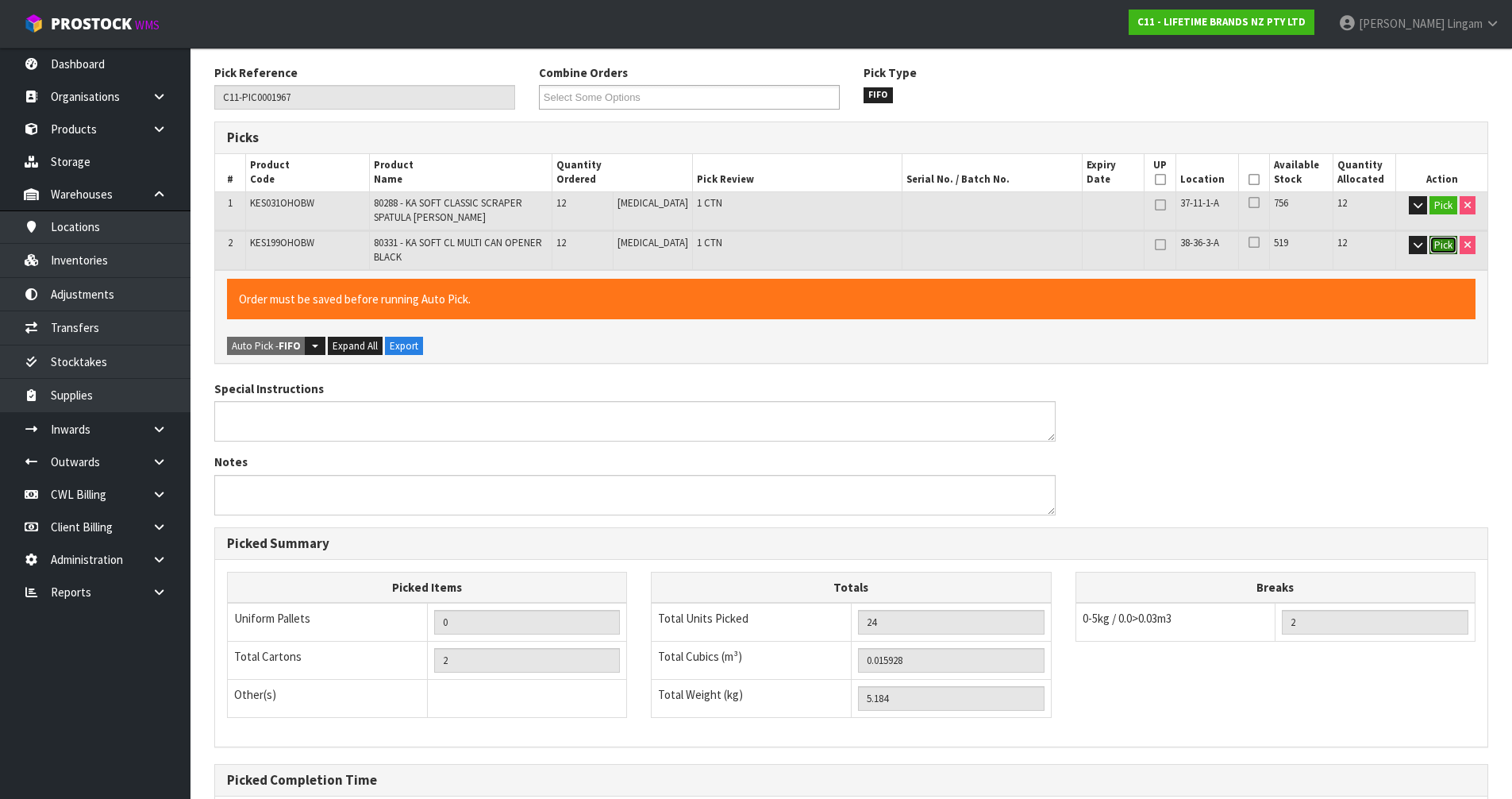
scroll to position [361, 0]
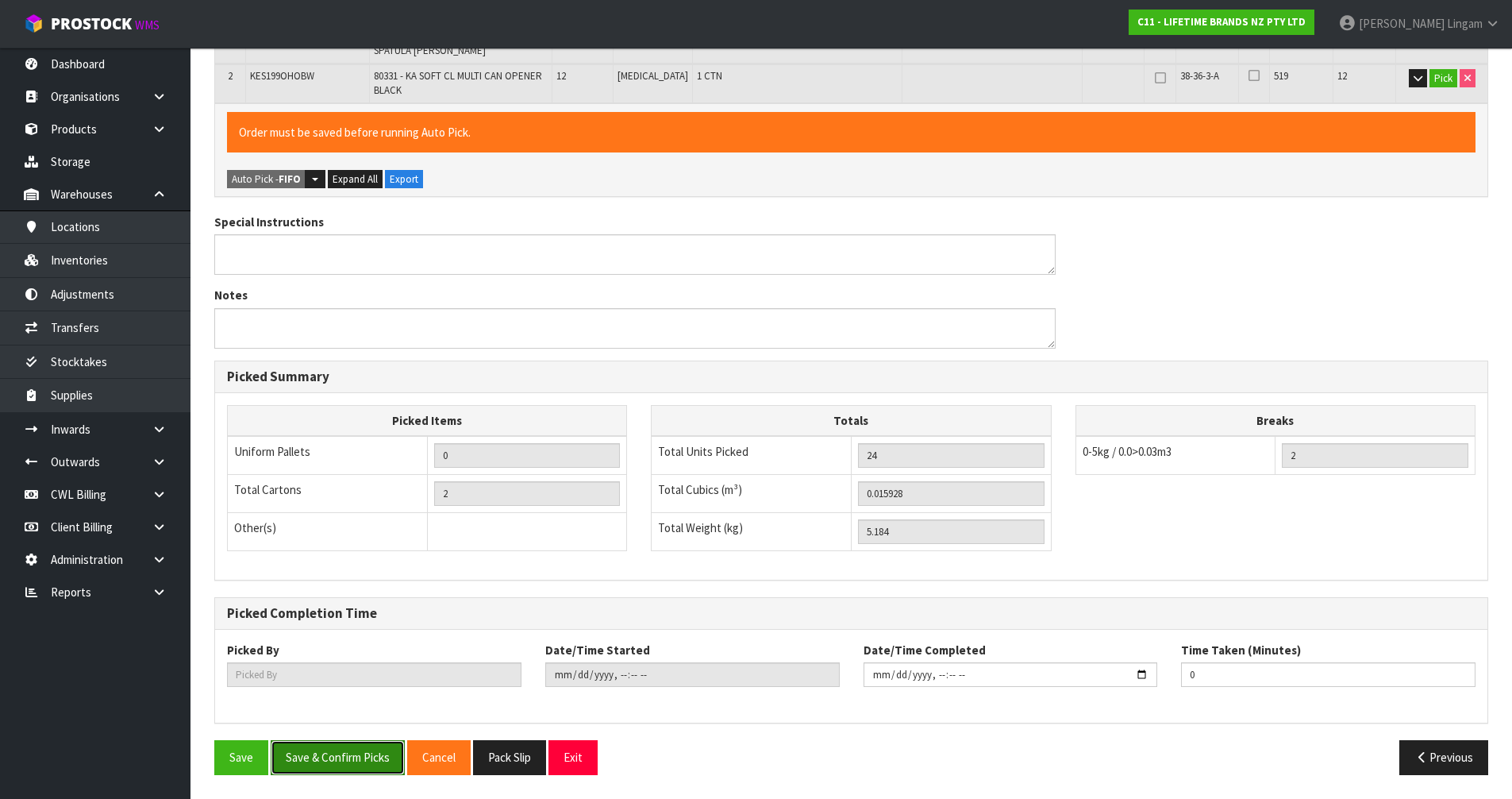
drag, startPoint x: 357, startPoint y: 769, endPoint x: 419, endPoint y: 752, distance: 64.3
click at [357, 768] on button "Save & Confirm Picks" at bounding box center [337, 757] width 134 height 34
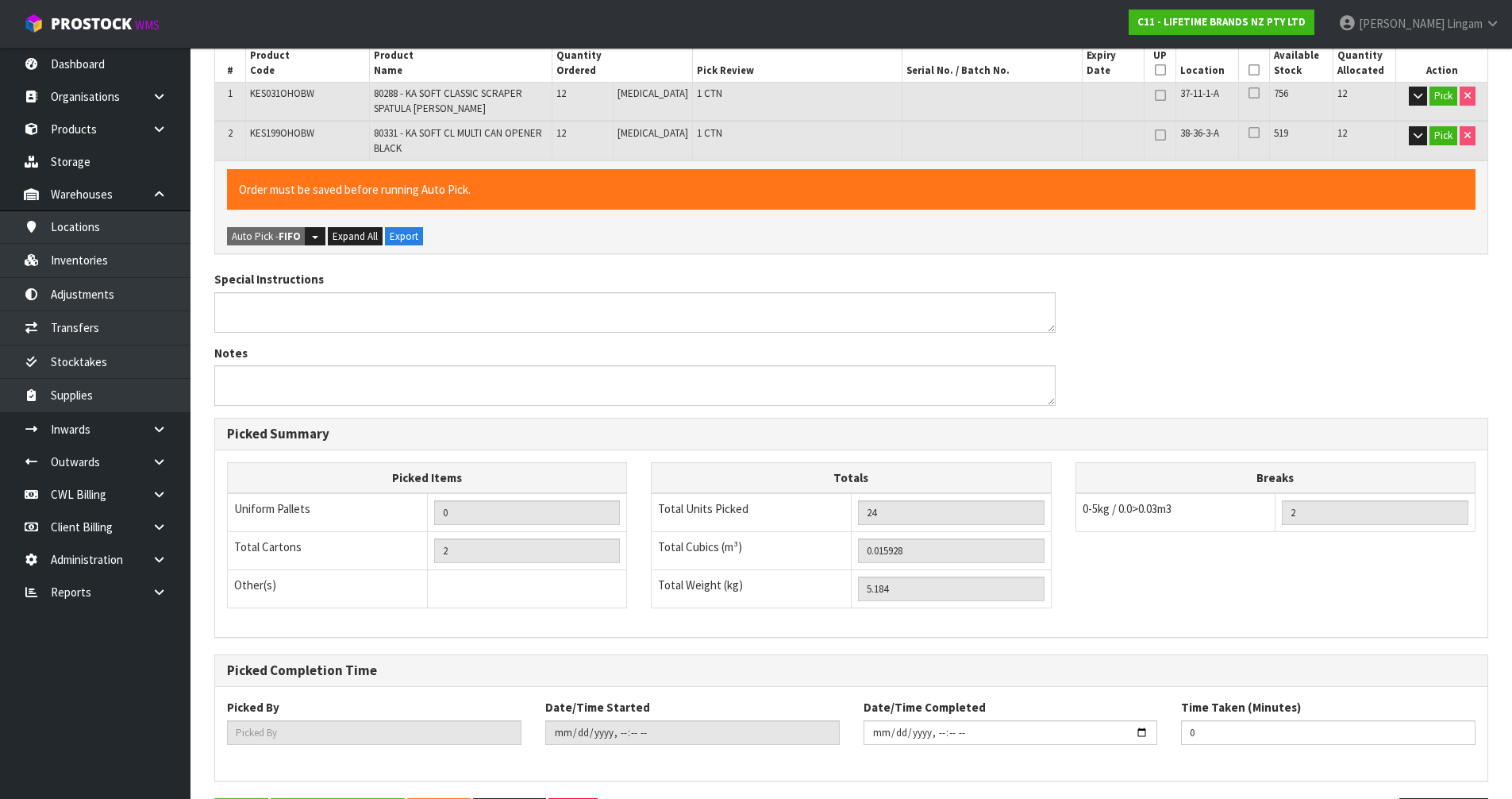
scroll to position [0, 0]
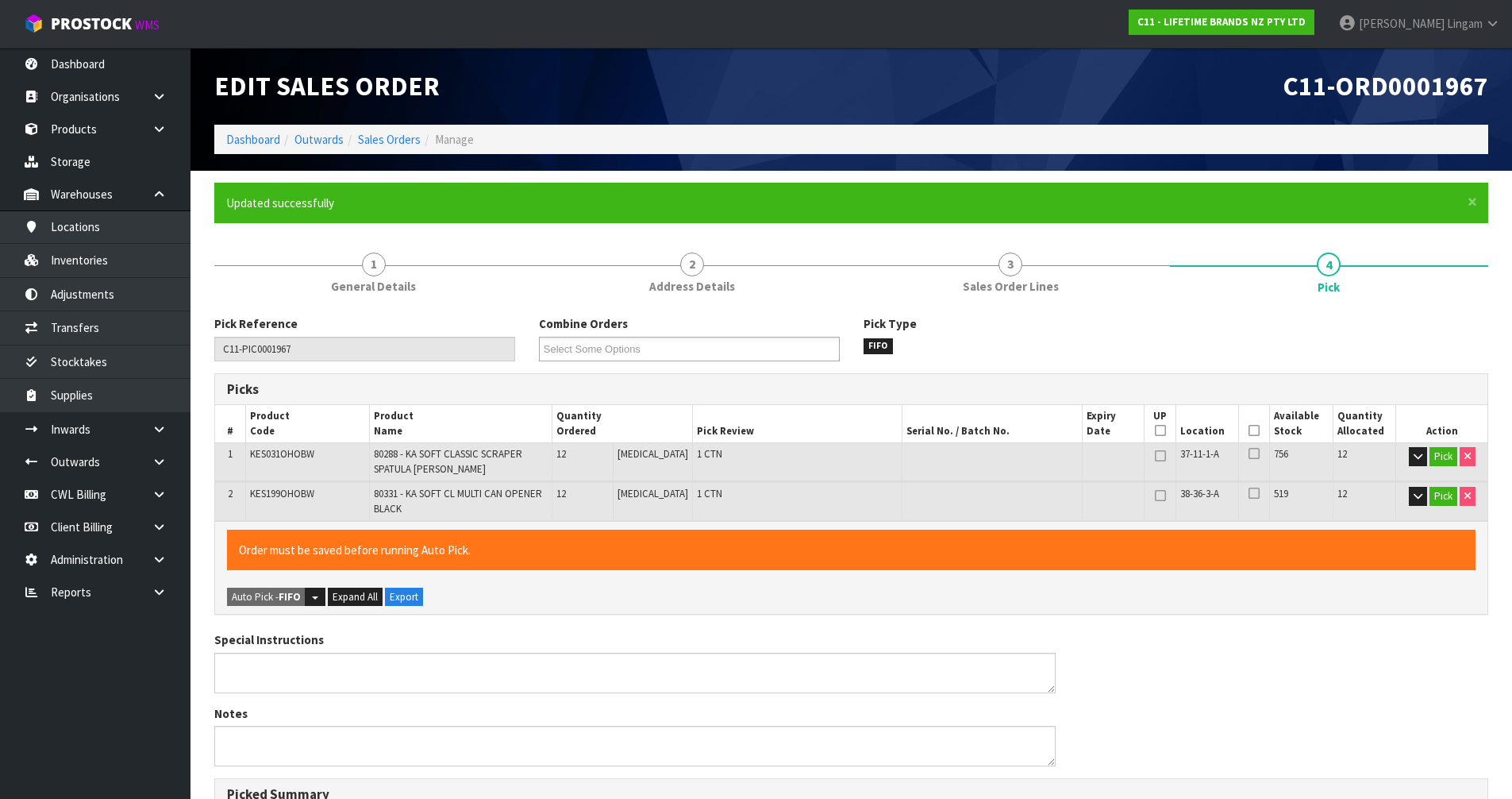
type input "[PERSON_NAME]"
type input "2025-09-23T08:39:12"
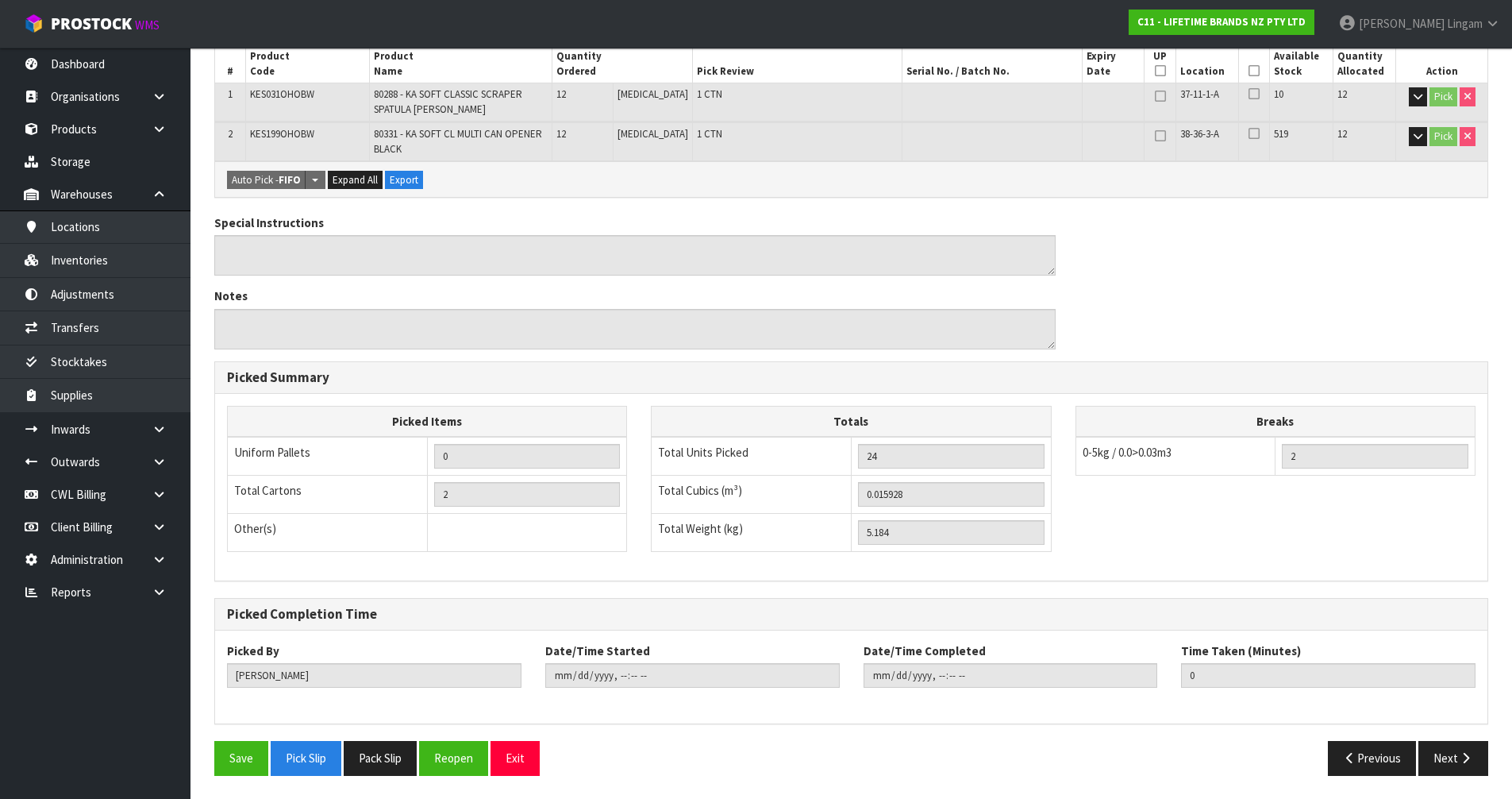
scroll to position [361, 0]
click at [379, 761] on button "Pack Slip" at bounding box center [380, 757] width 73 height 34
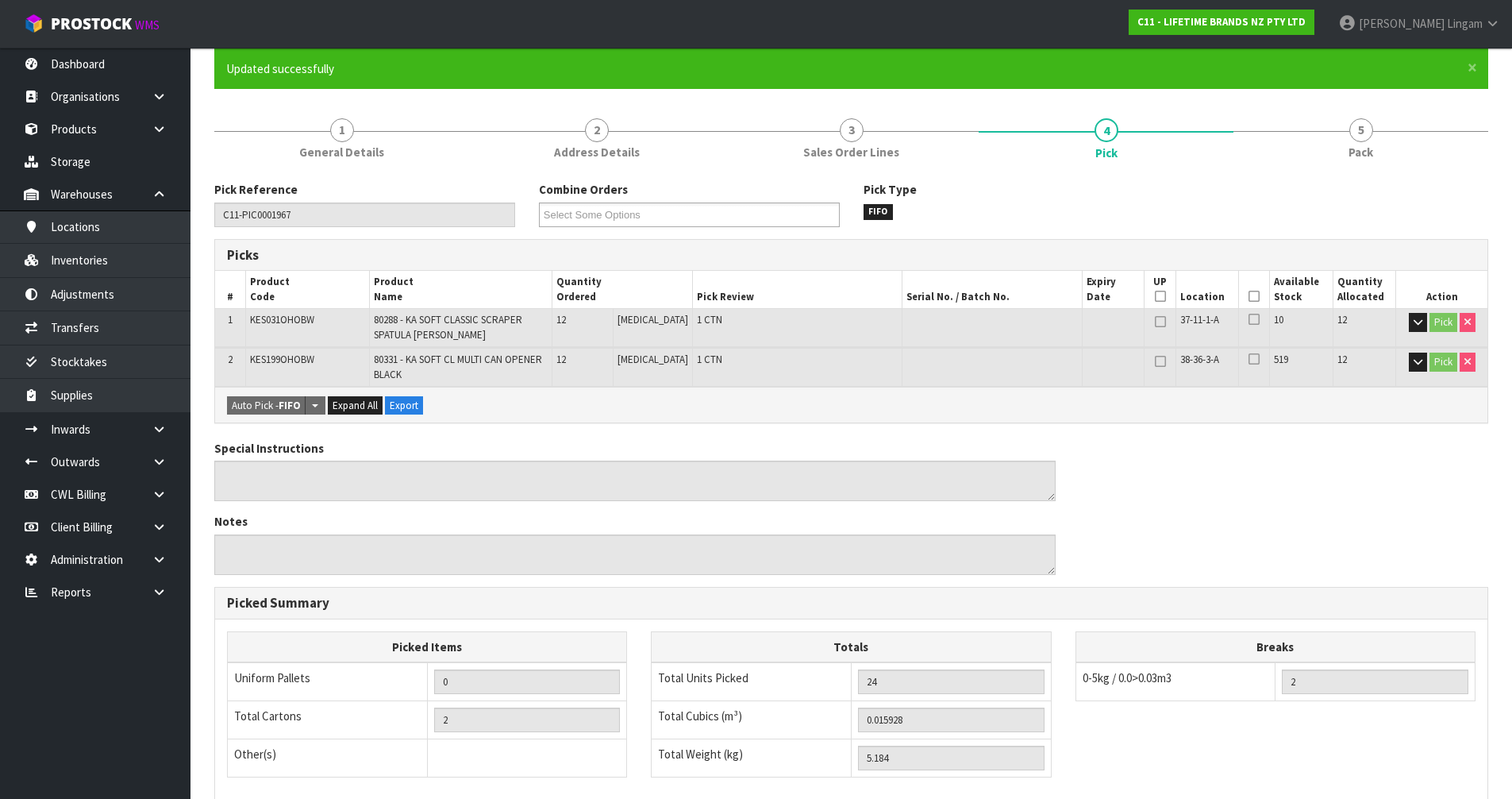
scroll to position [0, 0]
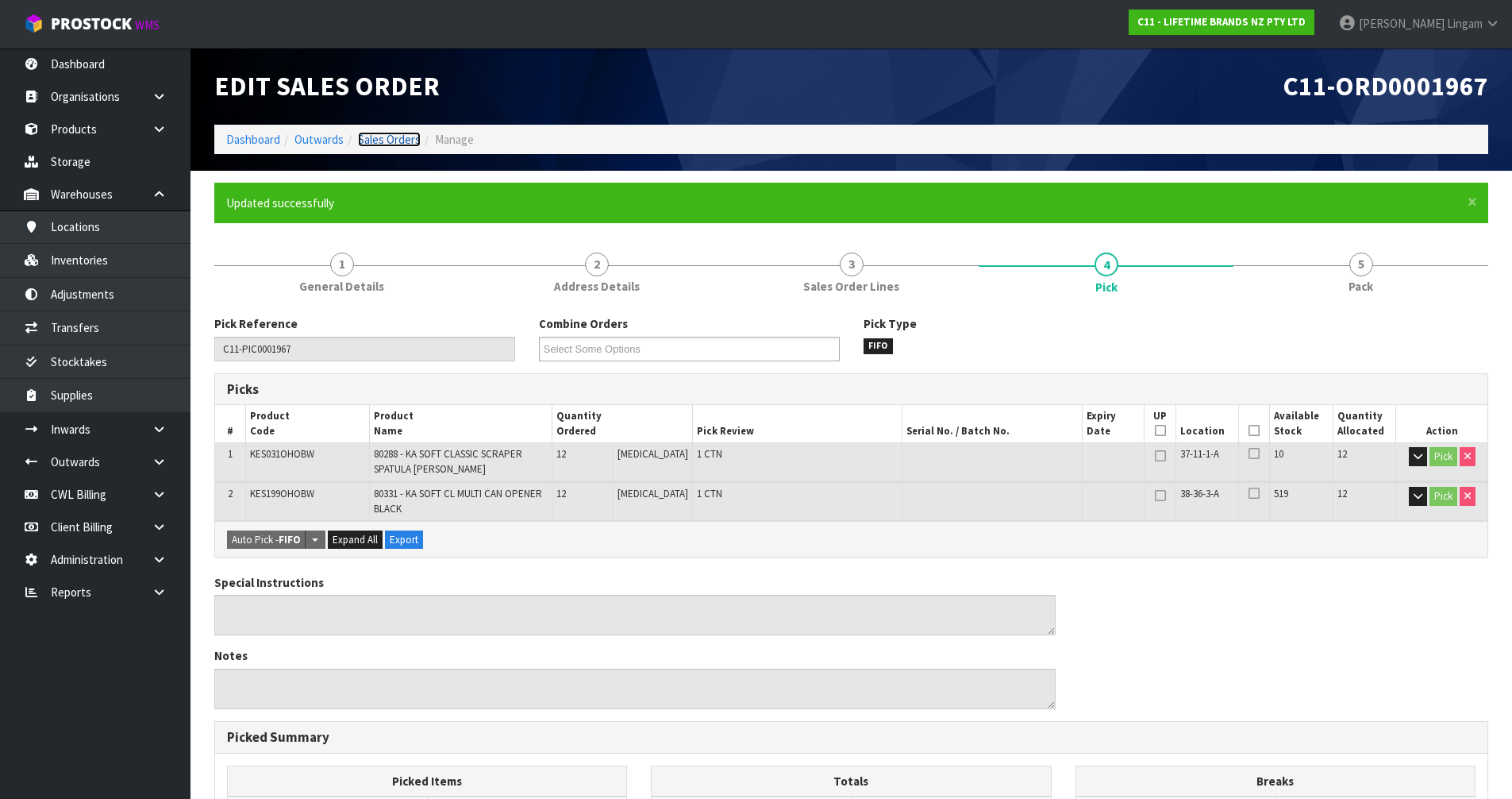
click at [402, 144] on link "Sales Orders" at bounding box center [389, 139] width 63 height 15
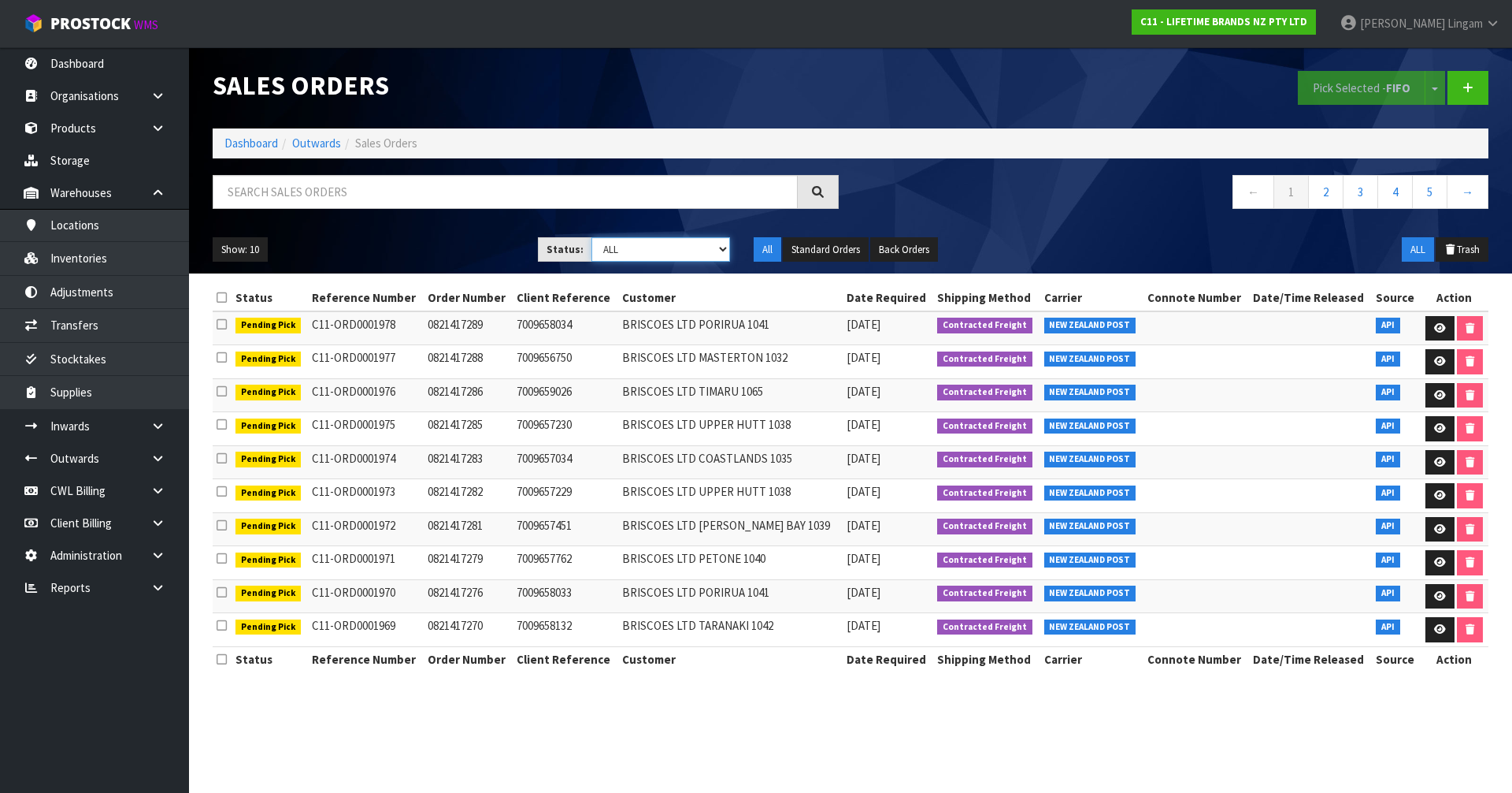
click at [698, 242] on select "Draft Pending Allocated Pending Pick Goods Picked Goods Packed Pending Charges …" at bounding box center [661, 249] width 140 height 24
select select "string:2"
click at [592, 237] on select "Draft Pending Allocated Pending Pick Goods Picked Goods Packed Pending Charges …" at bounding box center [661, 249] width 140 height 24
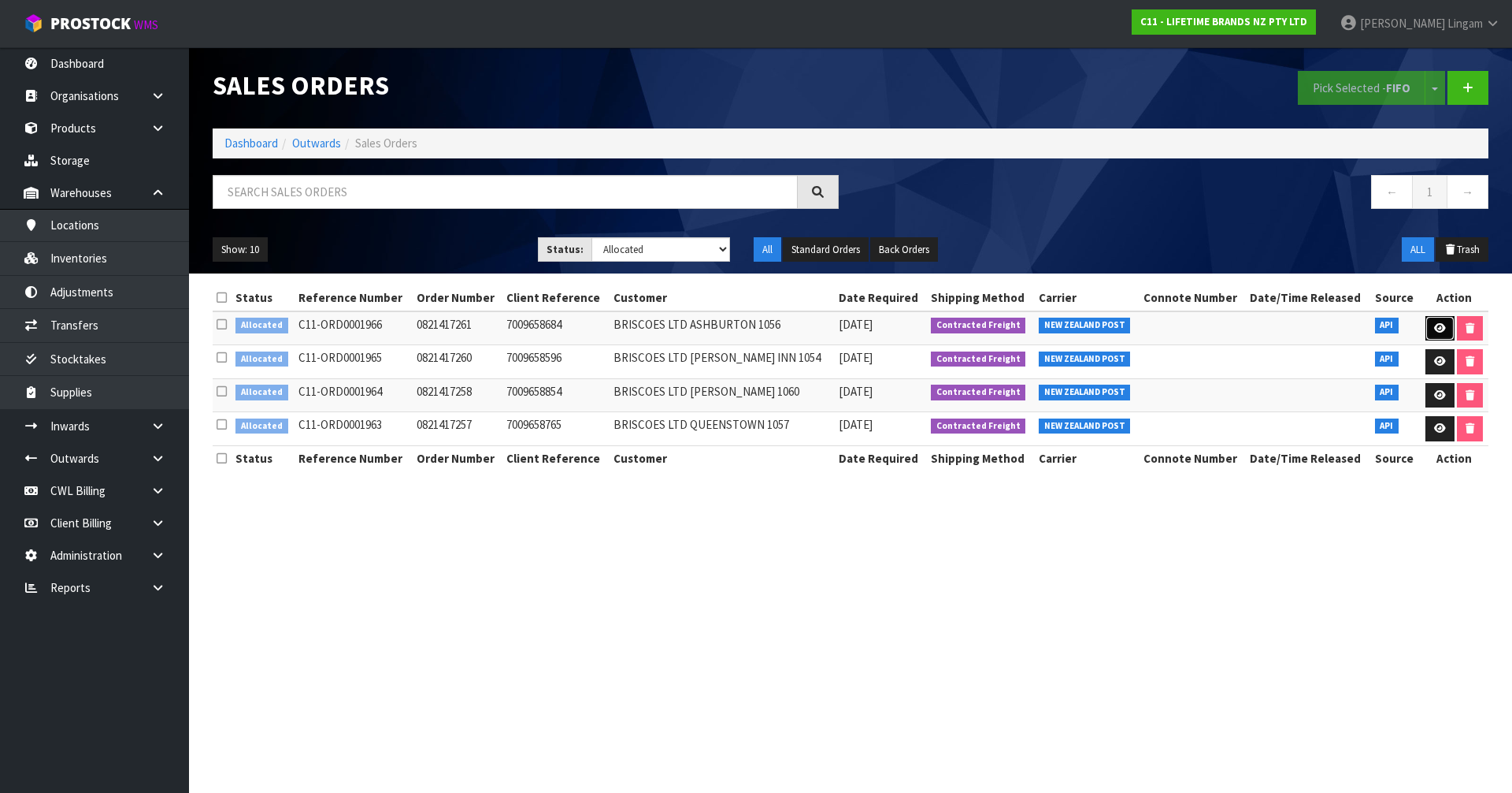
click at [1435, 325] on icon at bounding box center [1440, 328] width 12 height 10
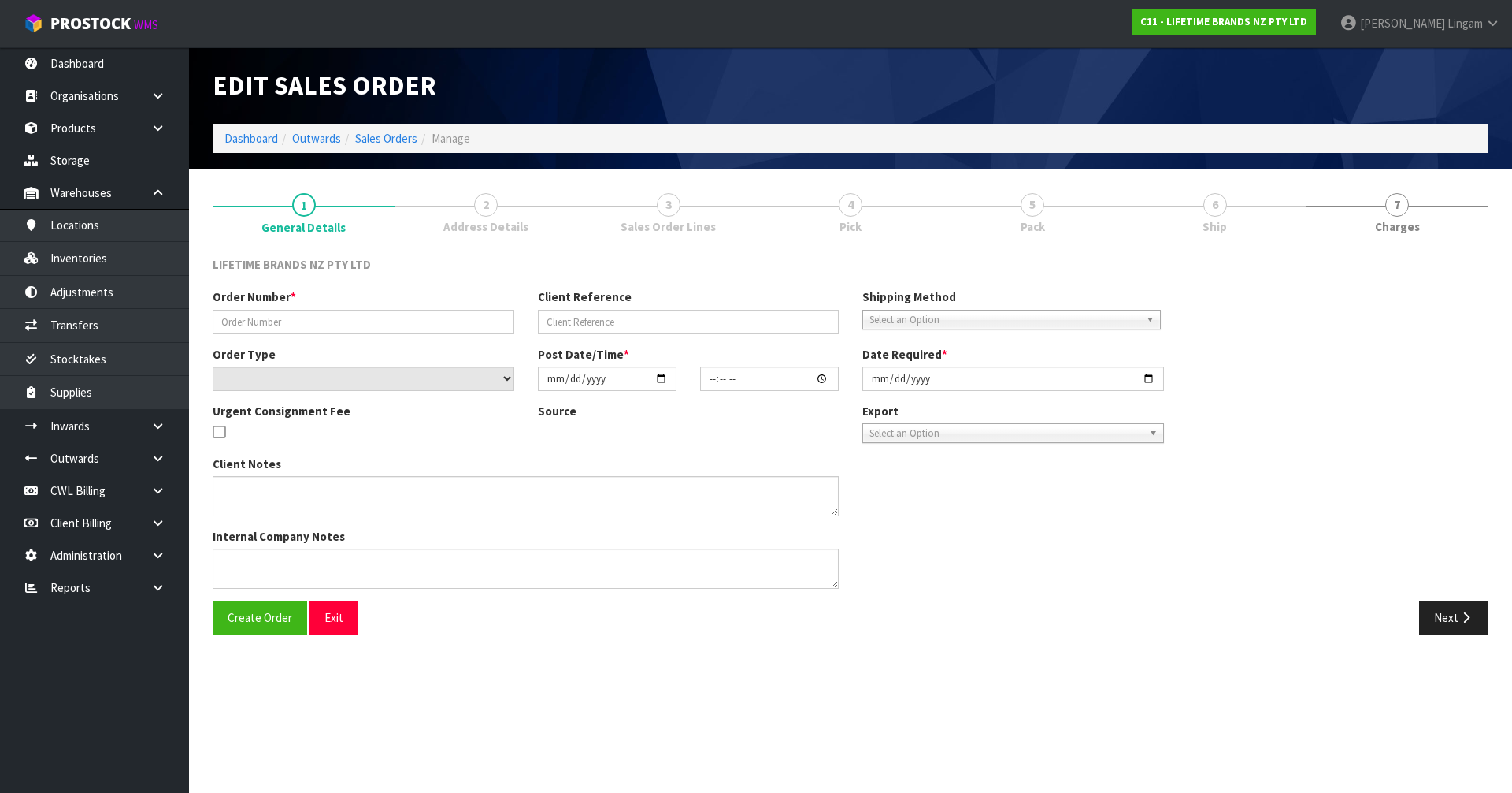
type input "0821417261"
type input "7009658684"
select select "number:0"
type input "[DATE]"
type input "07:59:19.000"
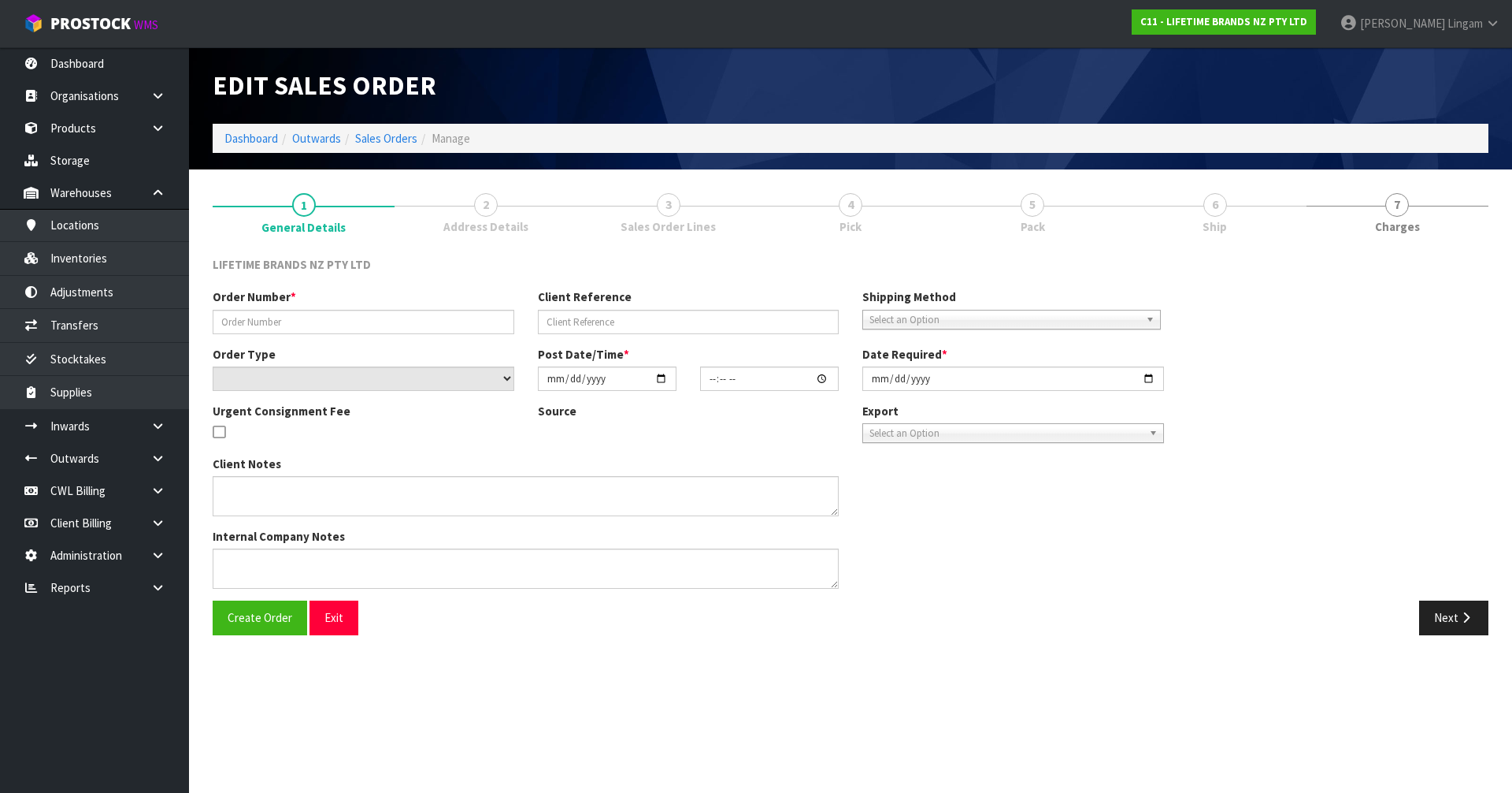
type input "[DATE]"
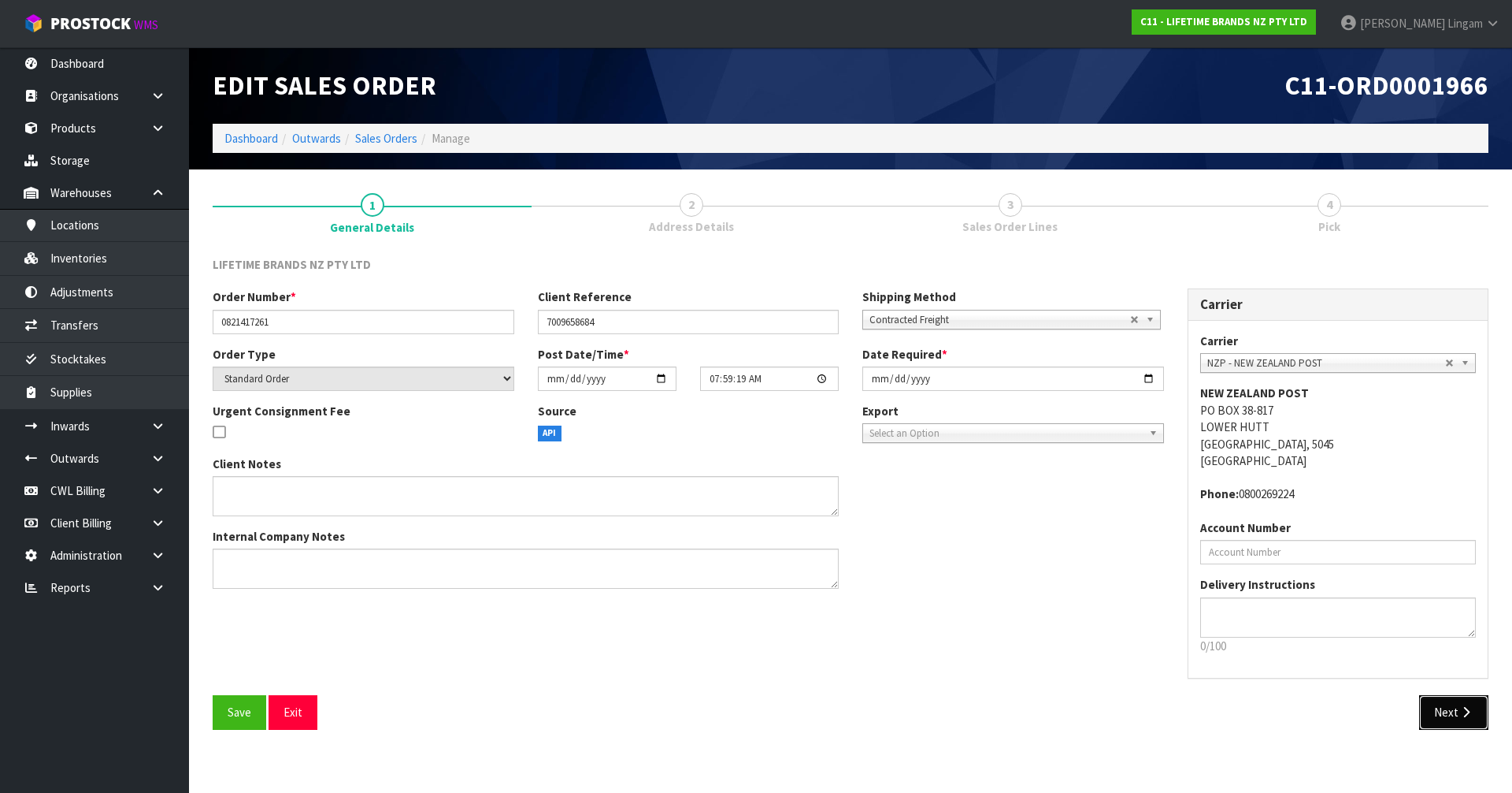
click at [1433, 712] on button "Next" at bounding box center [1454, 712] width 69 height 34
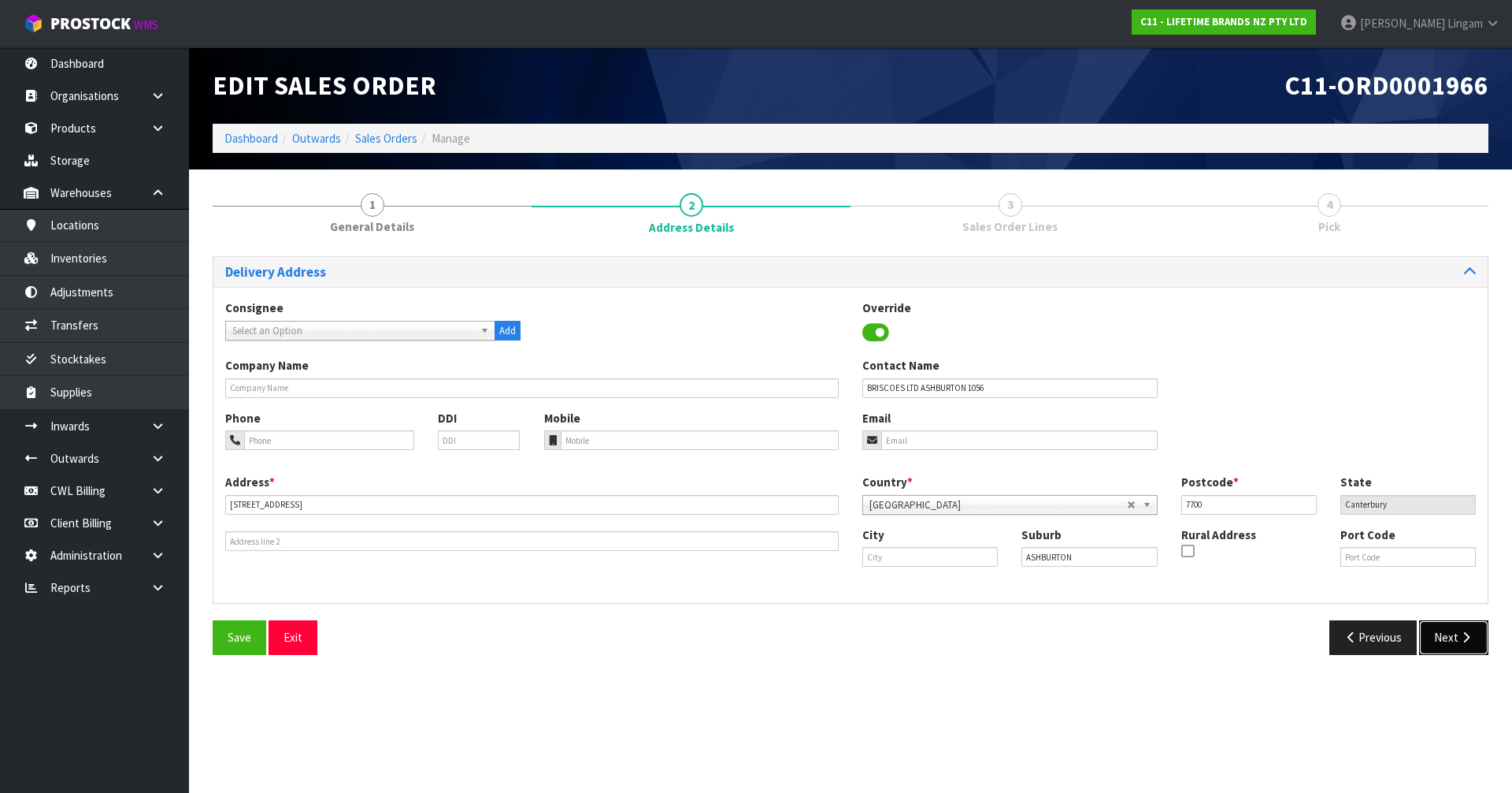
click at [1447, 646] on button "Next" at bounding box center [1454, 636] width 69 height 34
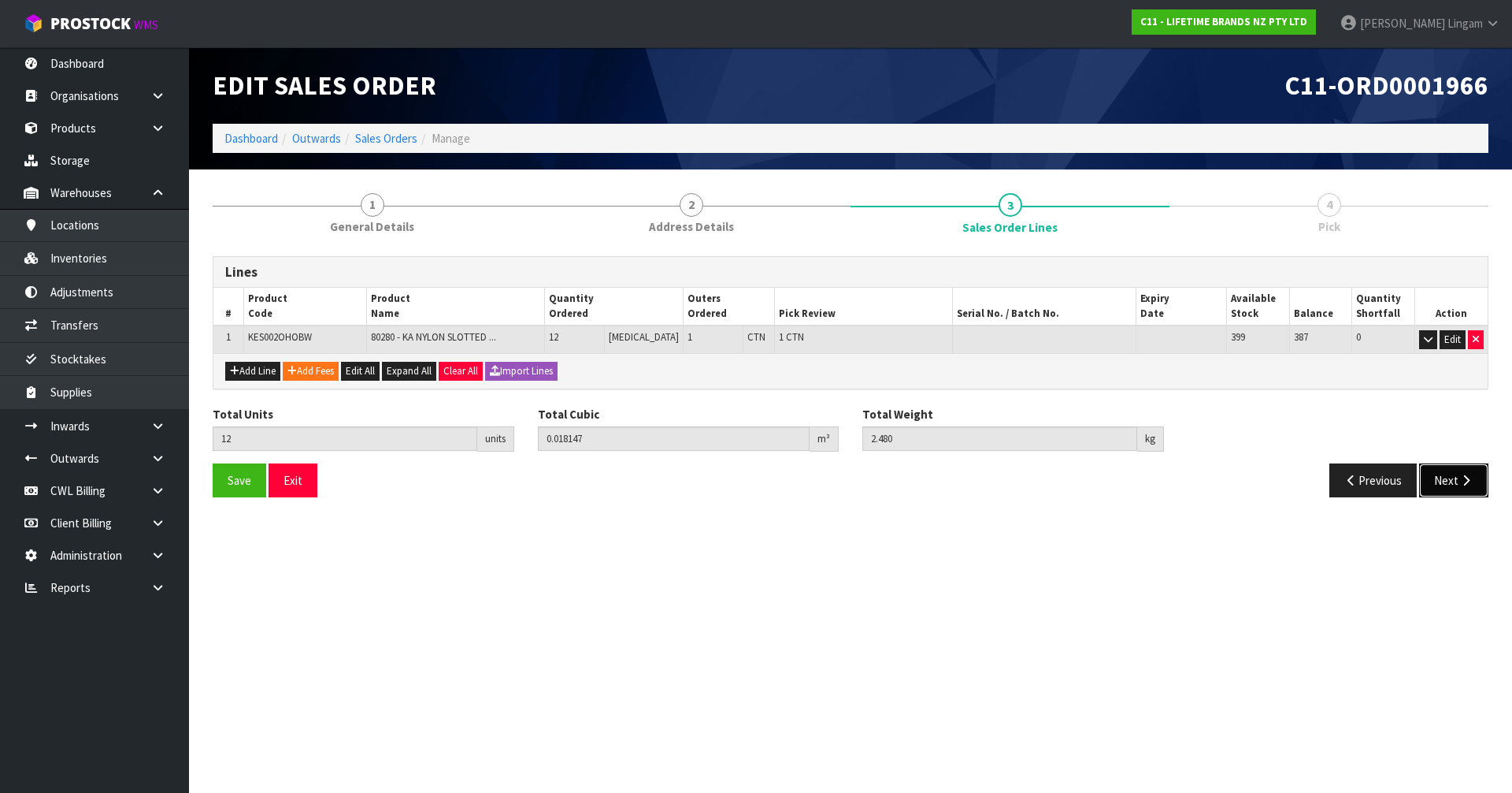
click at [1460, 486] on button "Next" at bounding box center [1454, 480] width 69 height 34
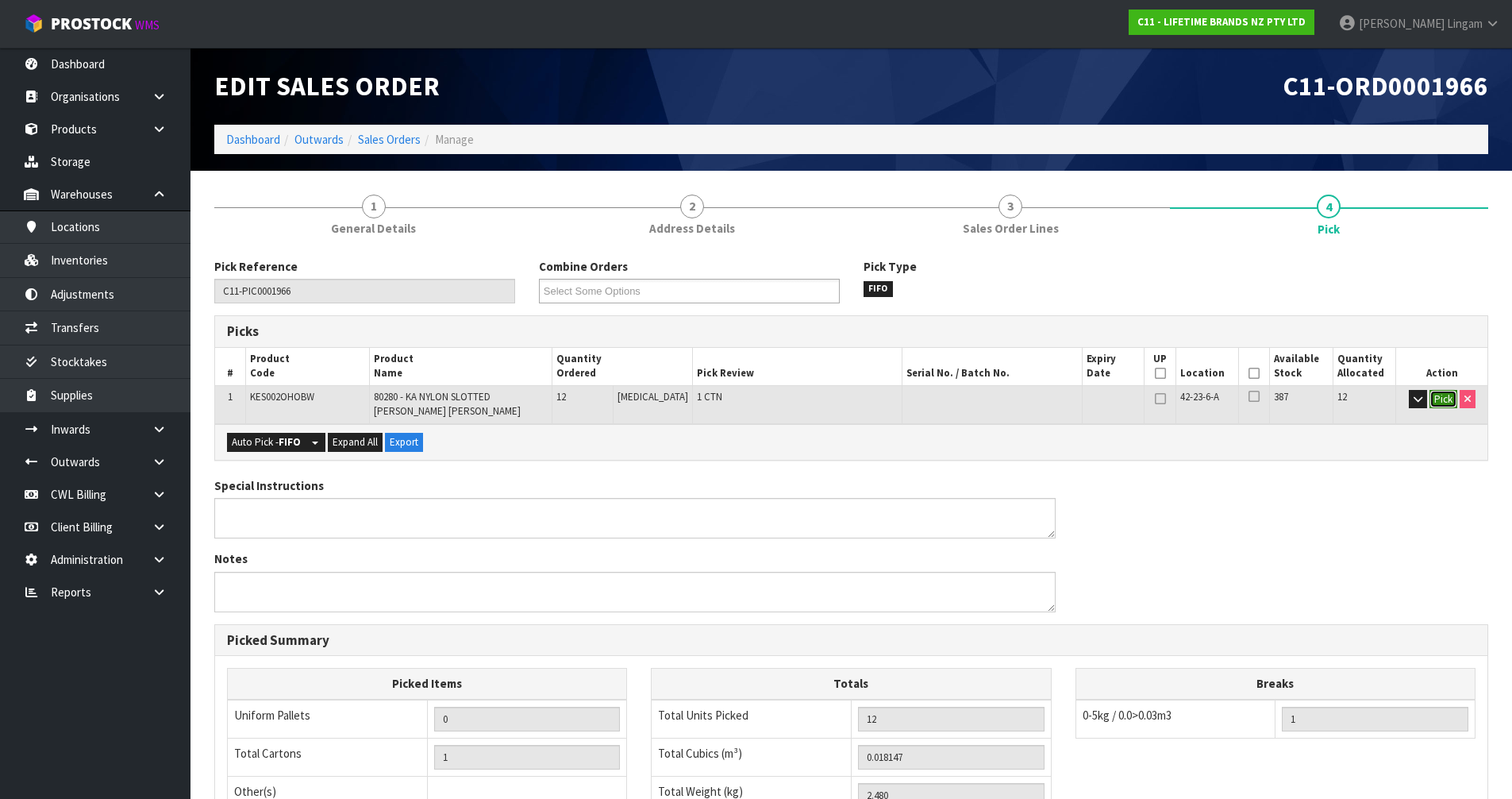
click at [1436, 393] on button "Pick" at bounding box center [1443, 399] width 28 height 19
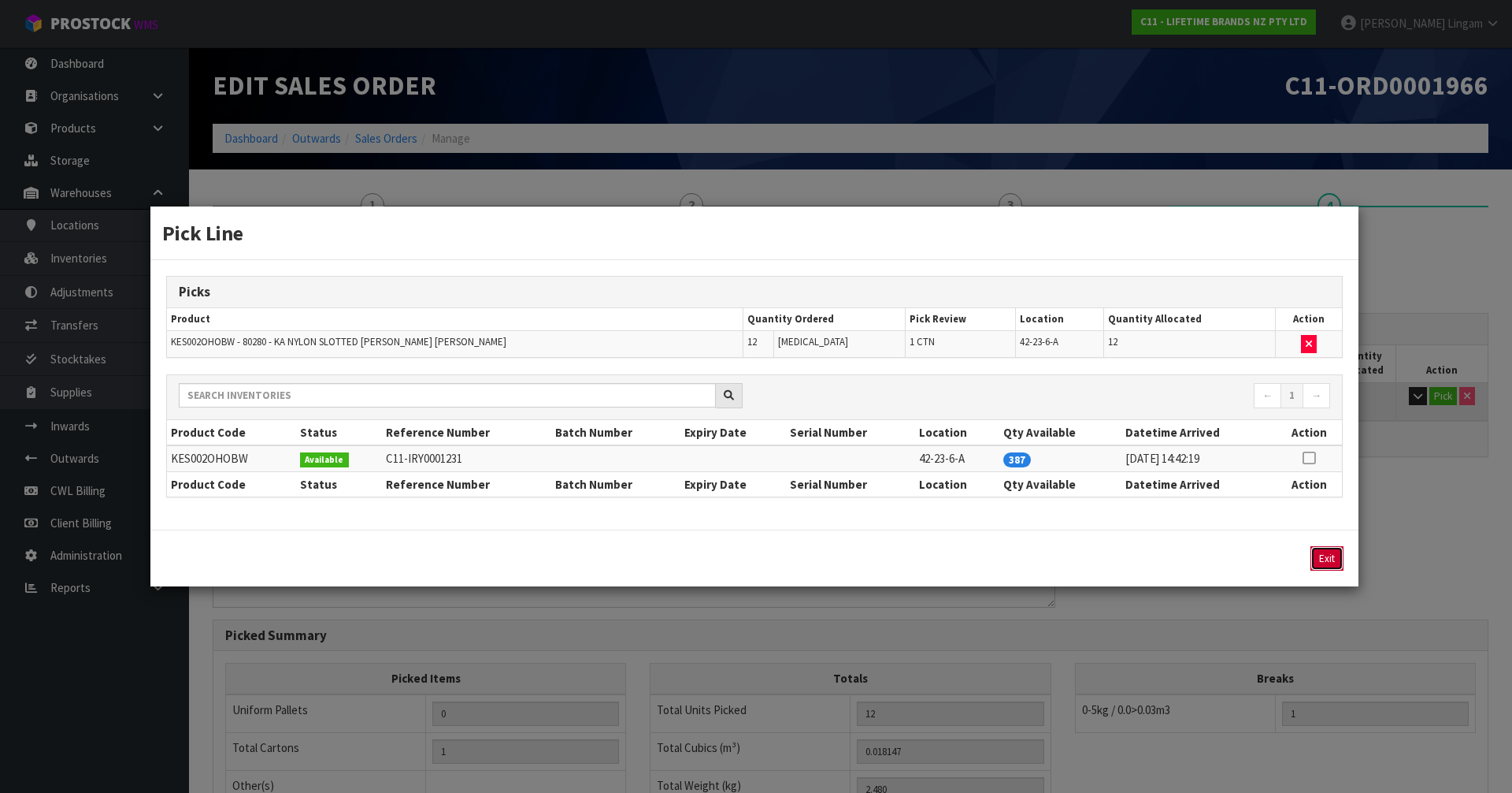
click at [1328, 558] on button "Exit" at bounding box center [1328, 558] width 34 height 24
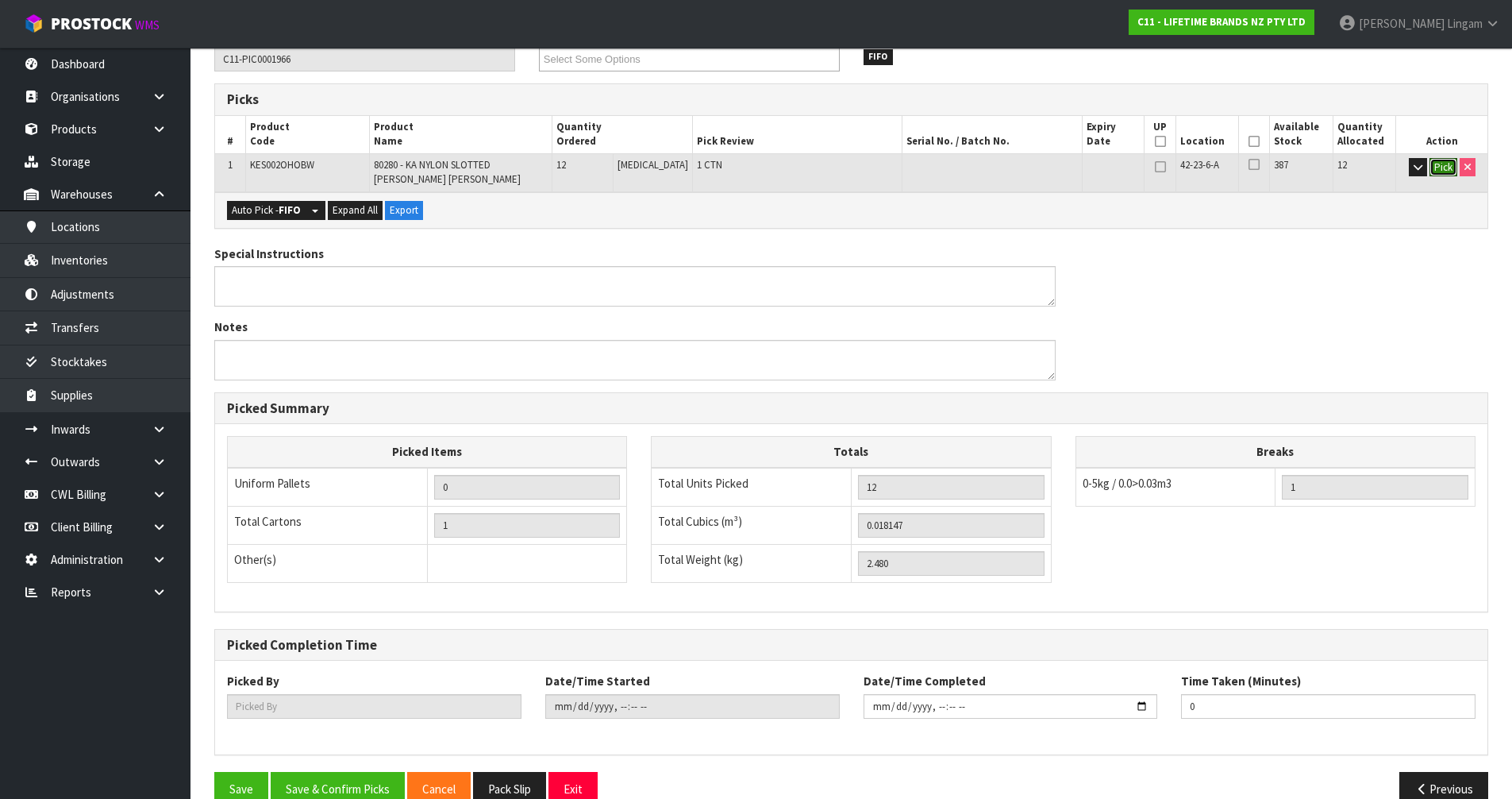
scroll to position [263, 0]
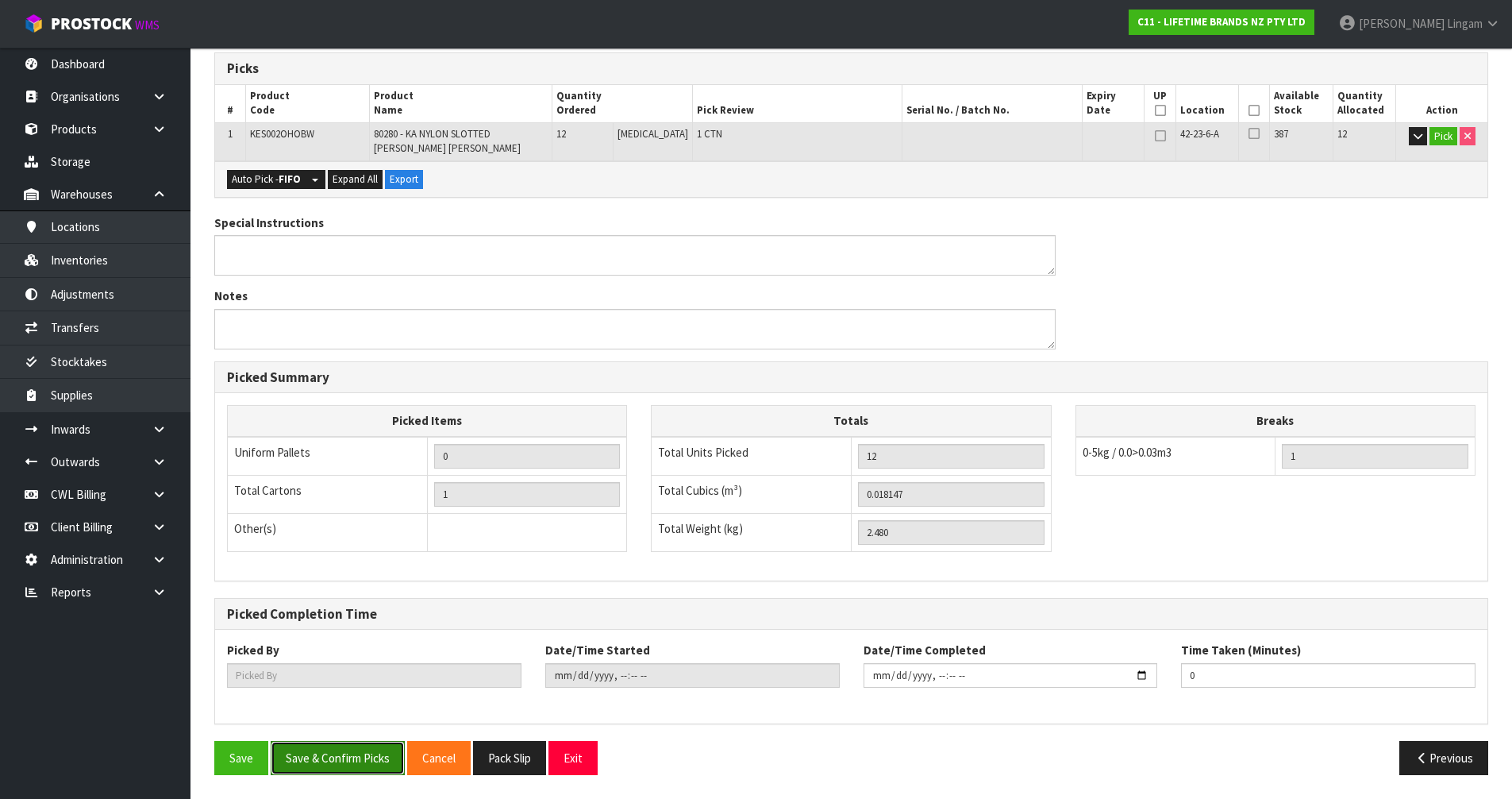
click at [333, 758] on button "Save & Confirm Picks" at bounding box center [337, 758] width 134 height 34
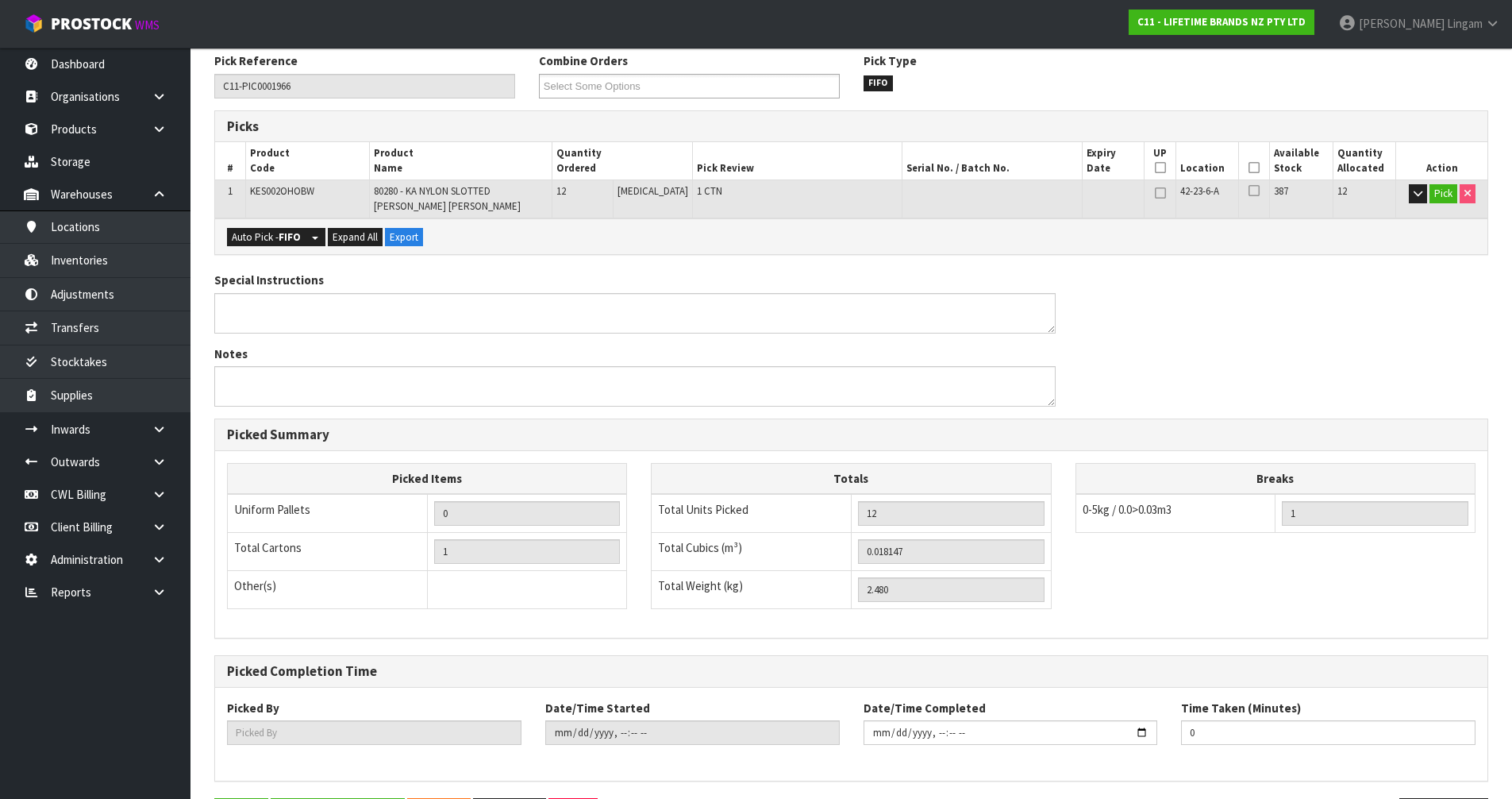
scroll to position [0, 0]
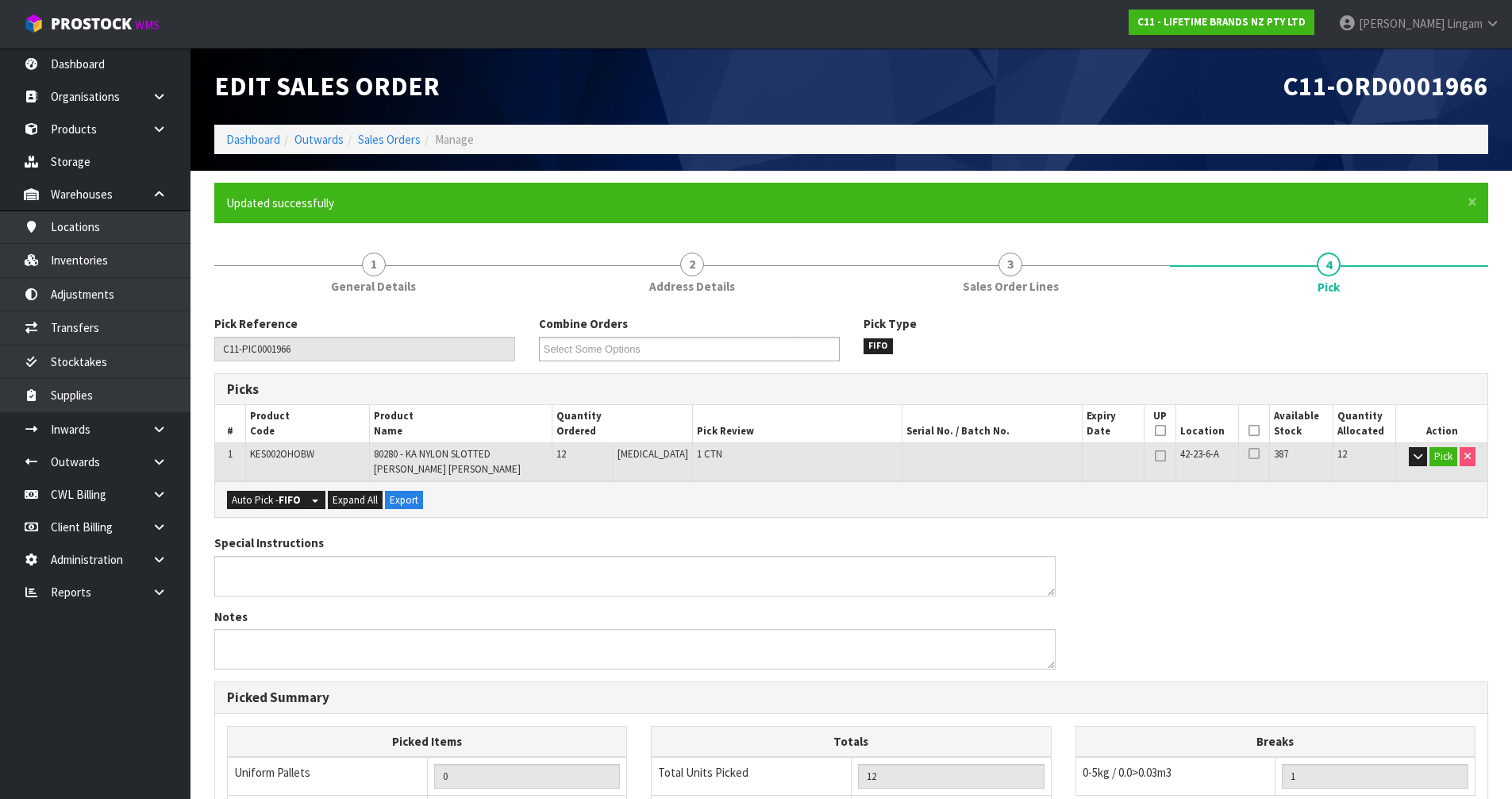
type input "[PERSON_NAME]"
type input "2025-09-23T08:40:22"
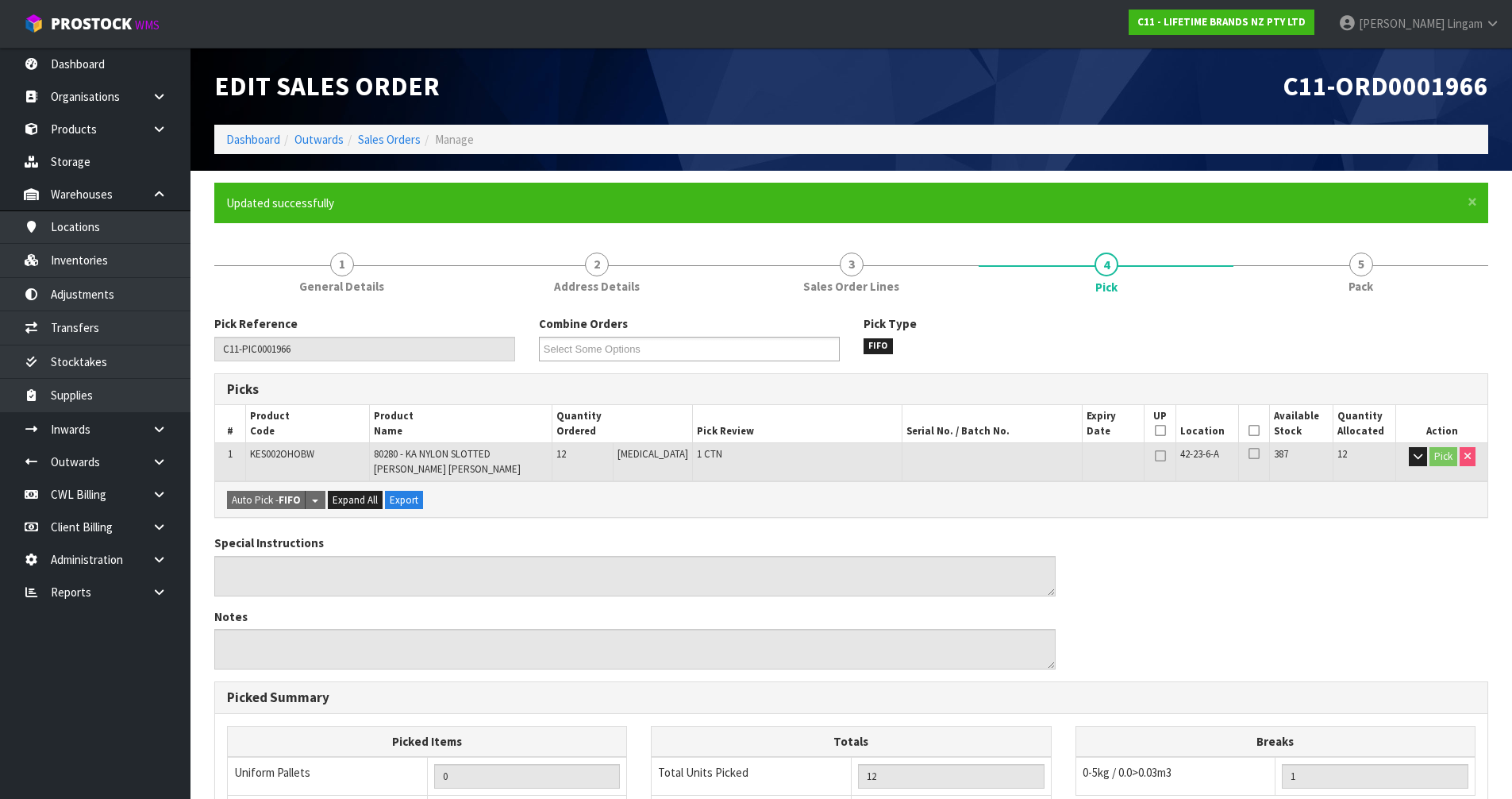
scroll to position [321, 0]
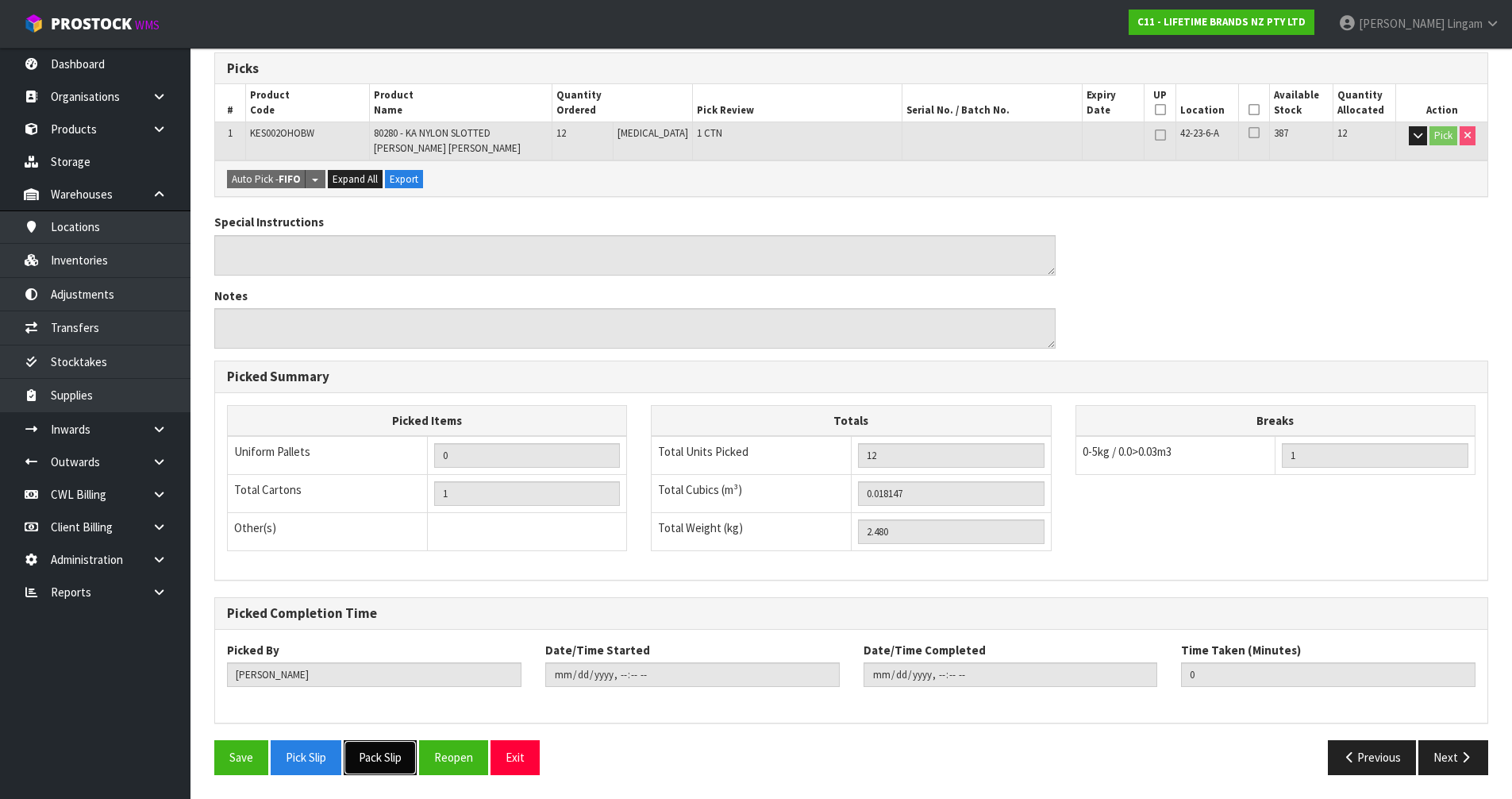
click at [386, 759] on button "Pack Slip" at bounding box center [380, 757] width 73 height 34
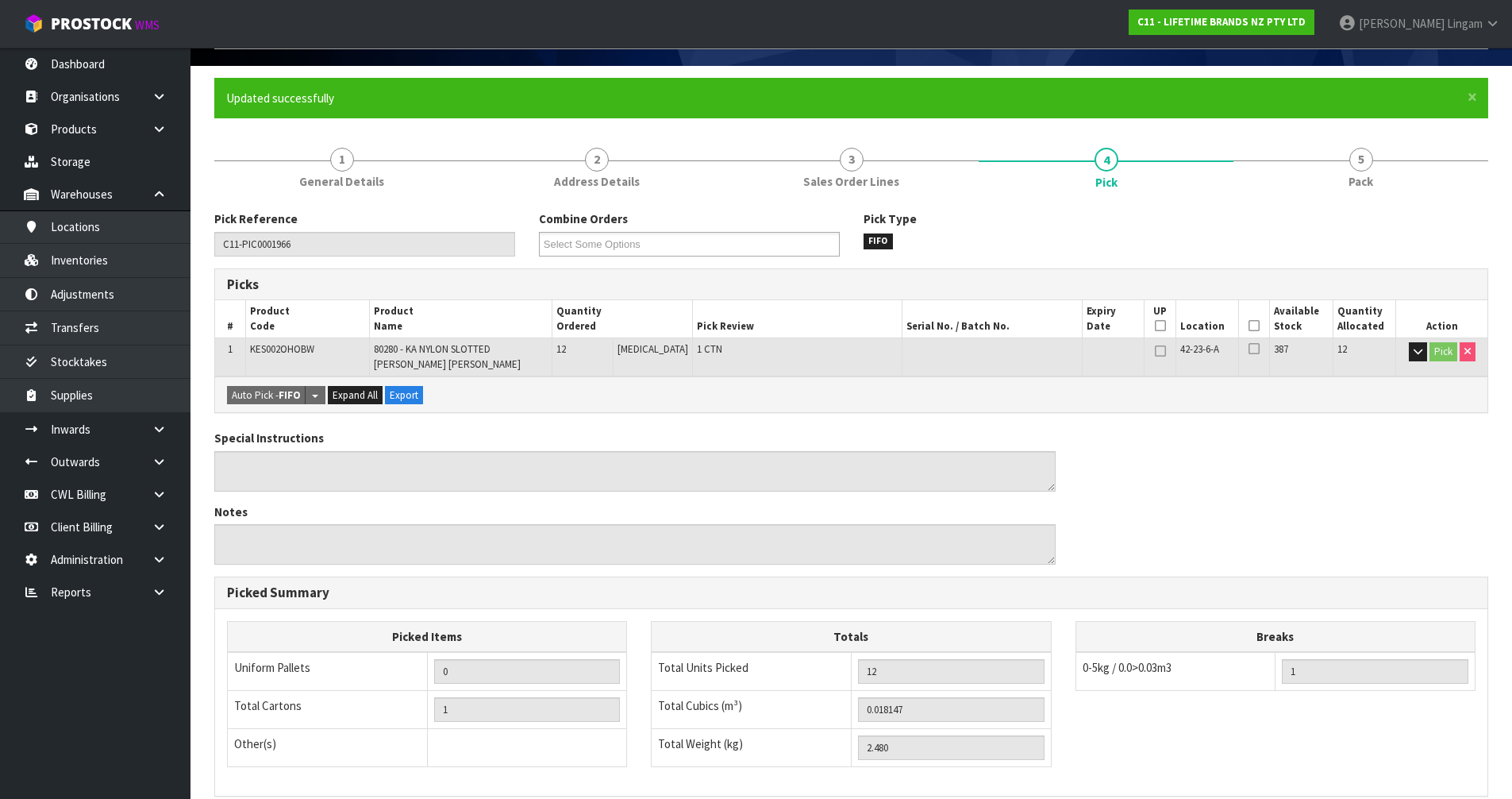
scroll to position [0, 0]
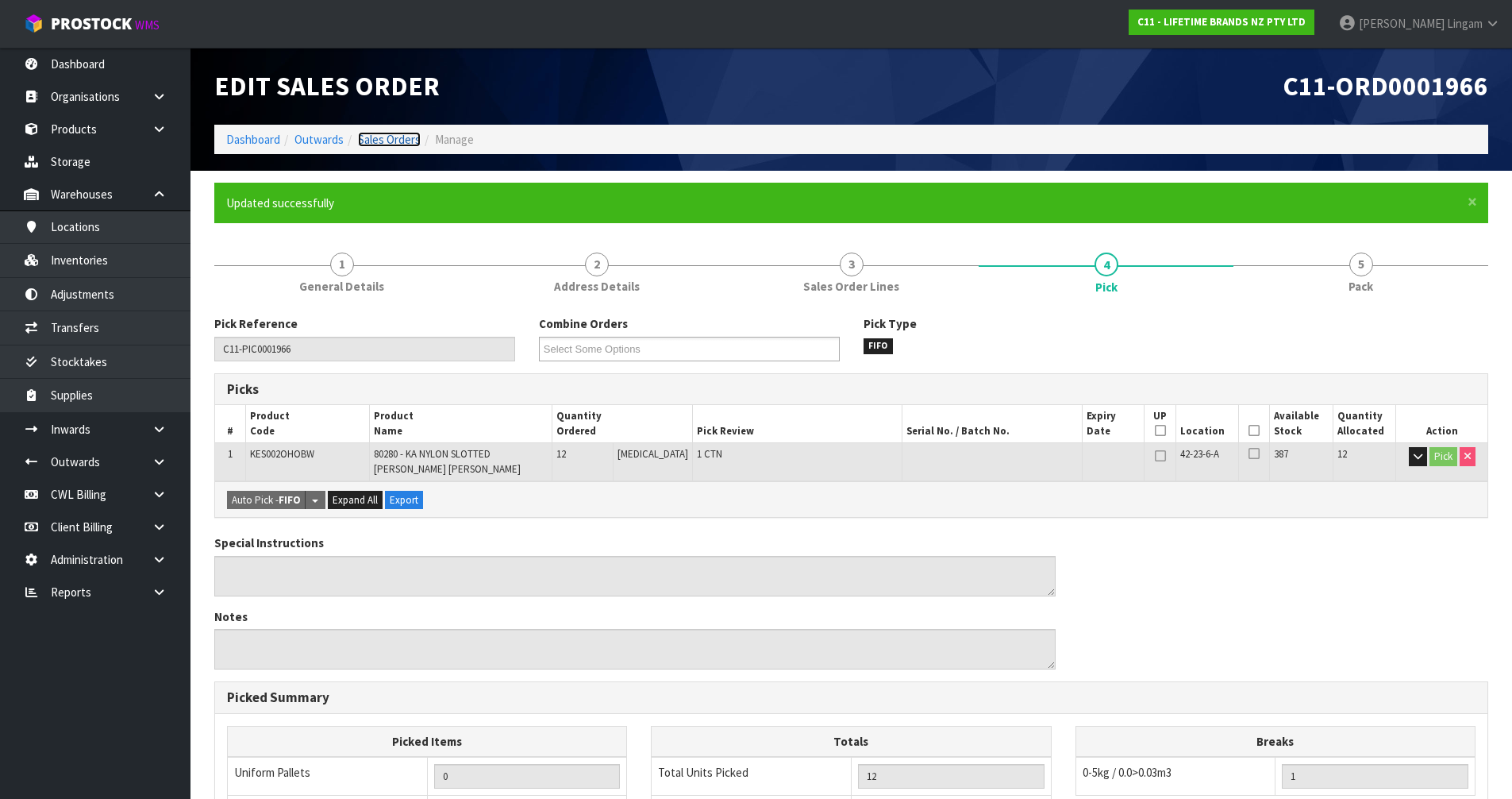
click at [386, 132] on link "Sales Orders" at bounding box center [389, 139] width 63 height 15
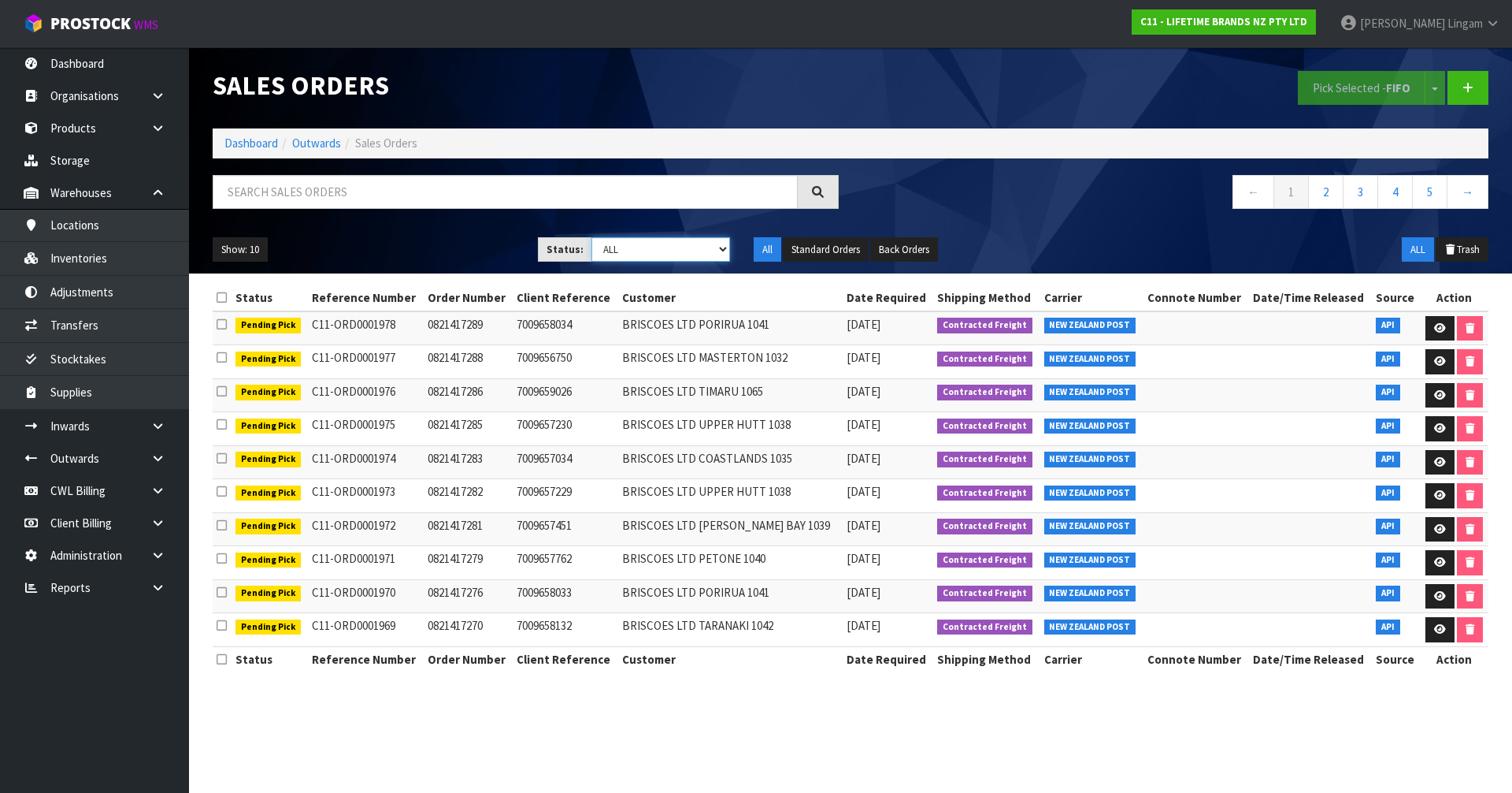
drag, startPoint x: 697, startPoint y: 252, endPoint x: 692, endPoint y: 259, distance: 8.6
click at [697, 252] on select "Draft Pending Allocated Pending Pick Goods Picked Goods Packed Pending Charges …" at bounding box center [661, 249] width 140 height 24
select select "string:2"
click at [592, 237] on select "Draft Pending Allocated Pending Pick Goods Picked Goods Packed Pending Charges …" at bounding box center [661, 249] width 140 height 24
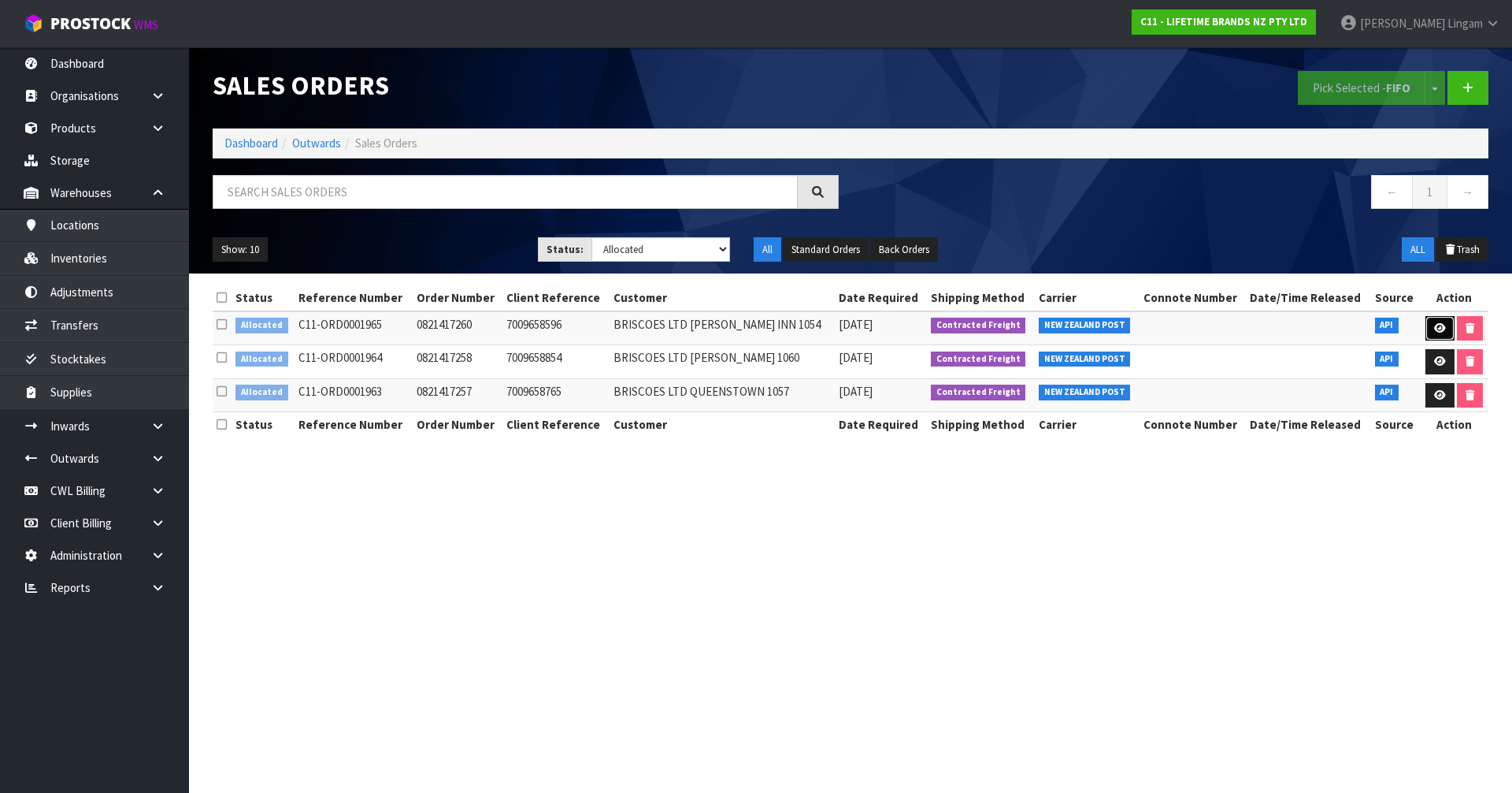
click at [1435, 324] on icon at bounding box center [1440, 328] width 12 height 10
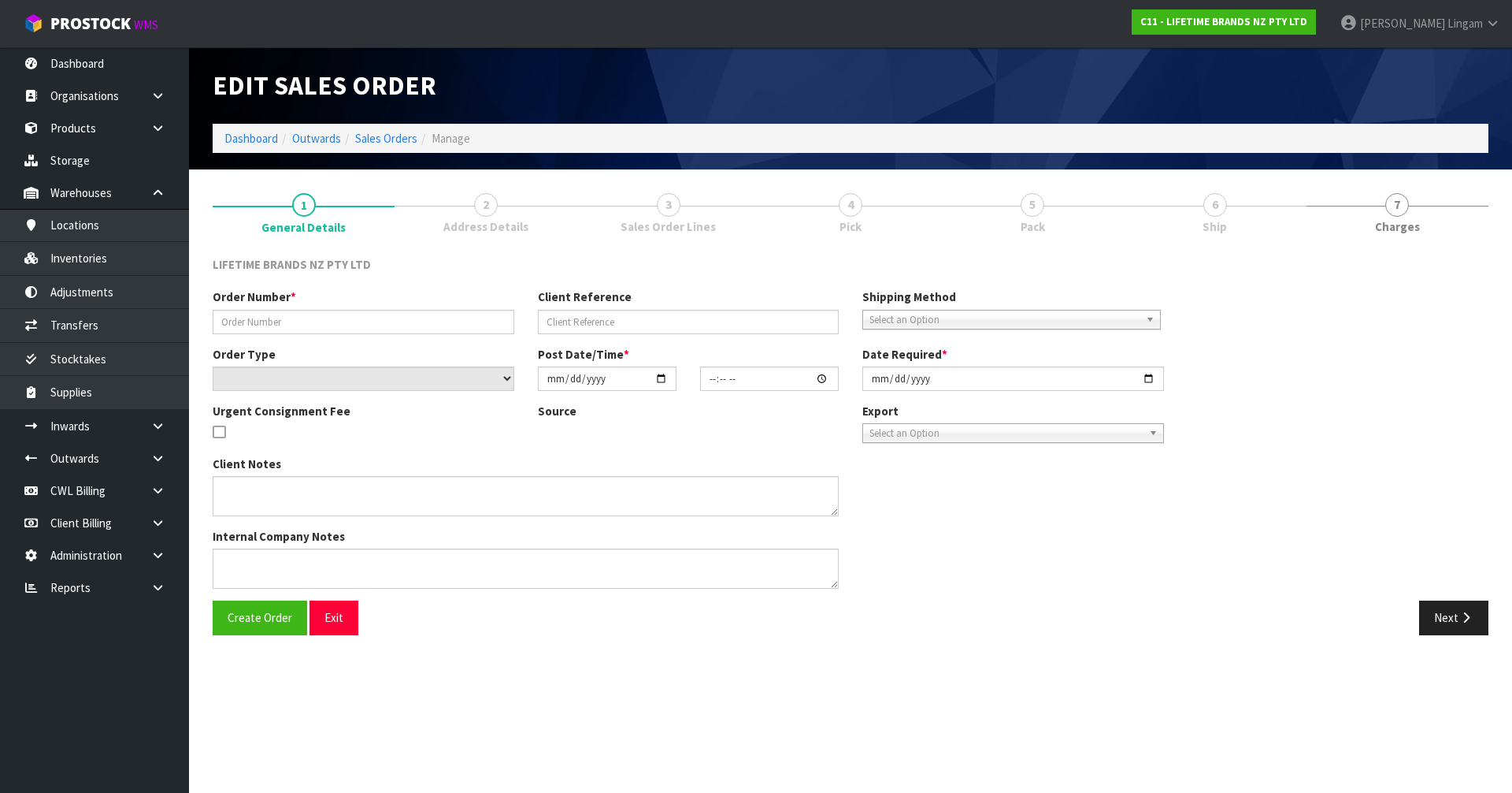
type input "0821417260"
type input "7009658596"
select select "number:0"
type input "[DATE]"
type input "07:54:15.000"
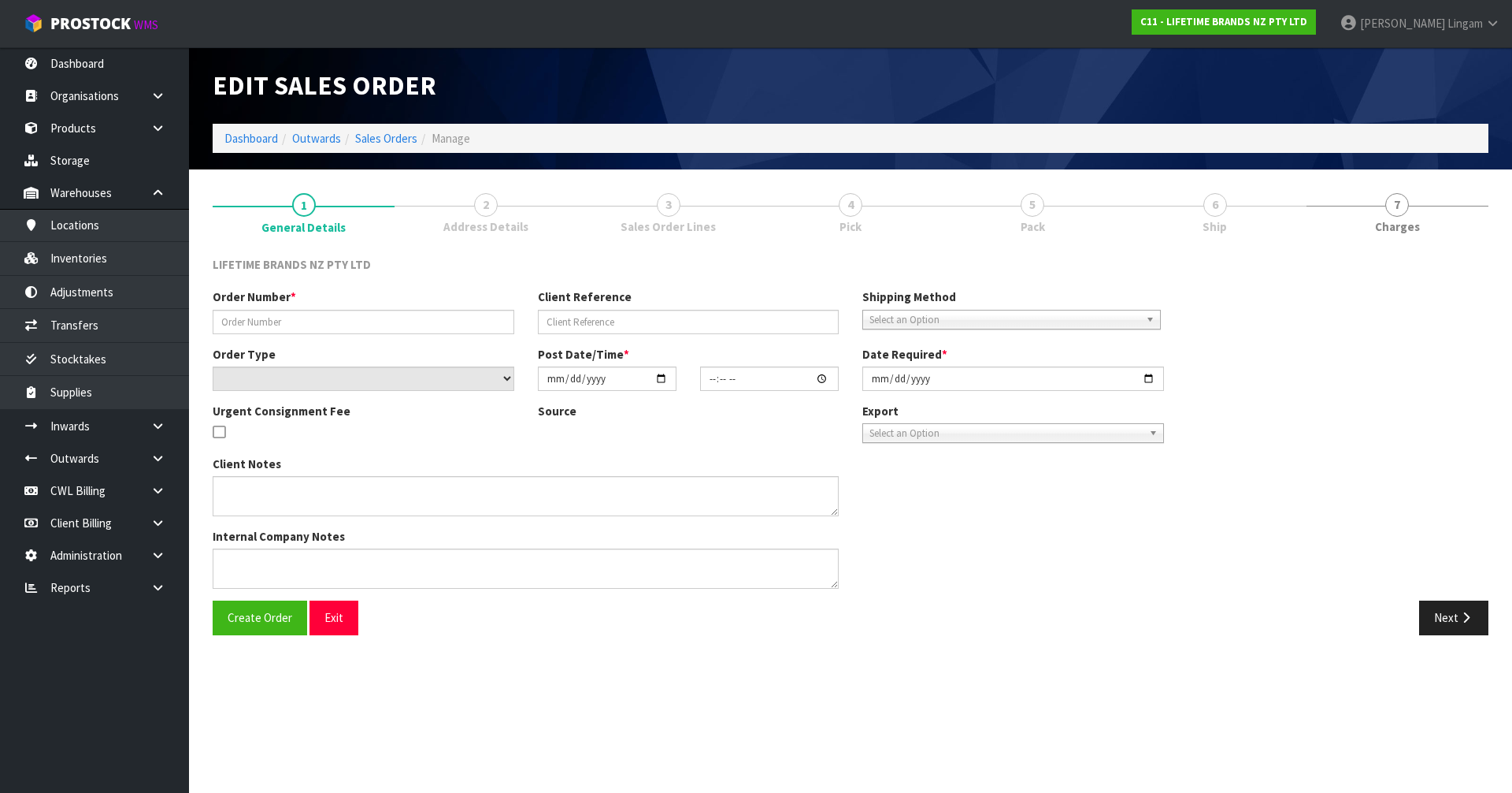
type input "[DATE]"
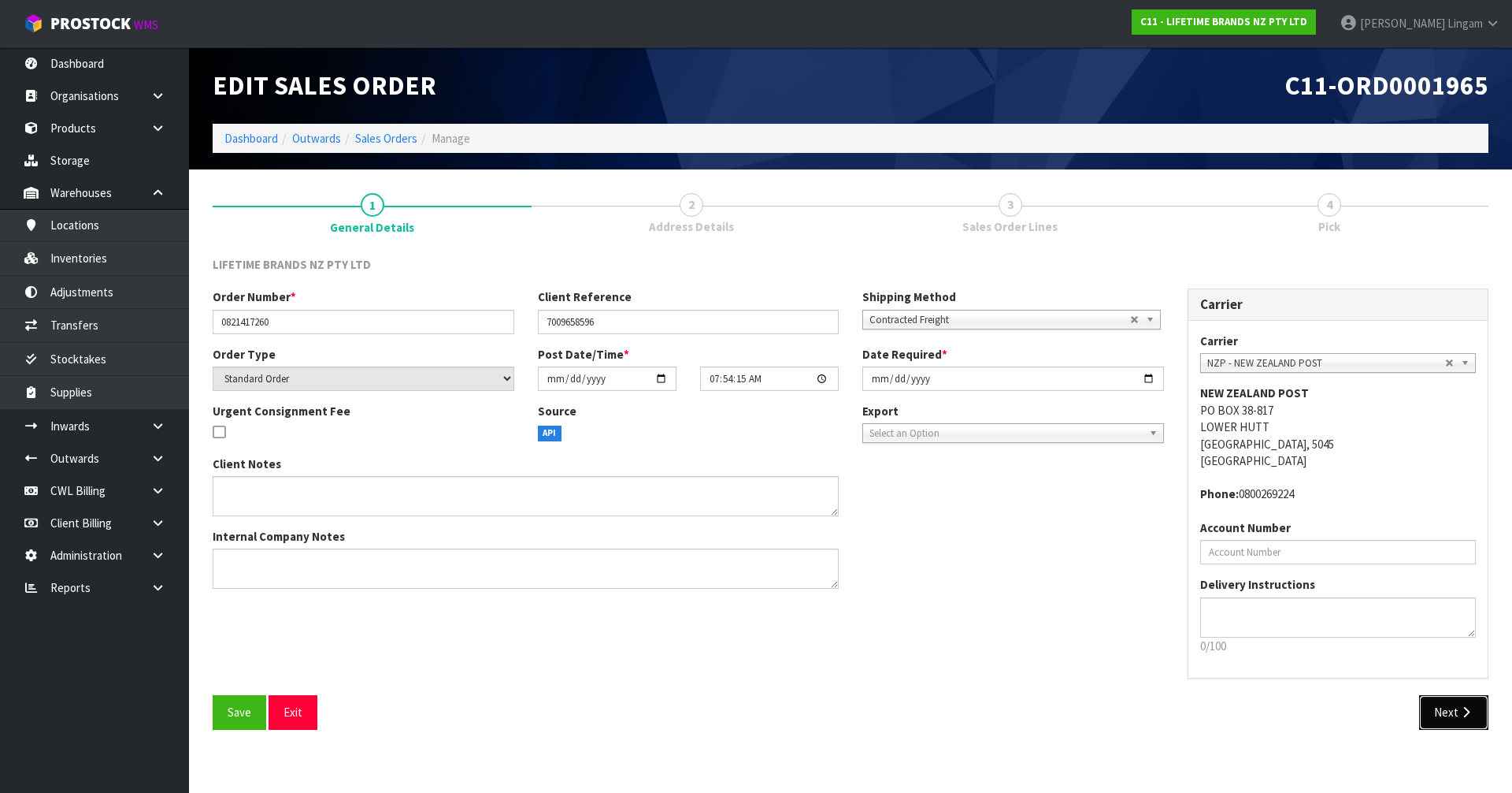
click at [1433, 711] on button "Next" at bounding box center [1454, 712] width 69 height 34
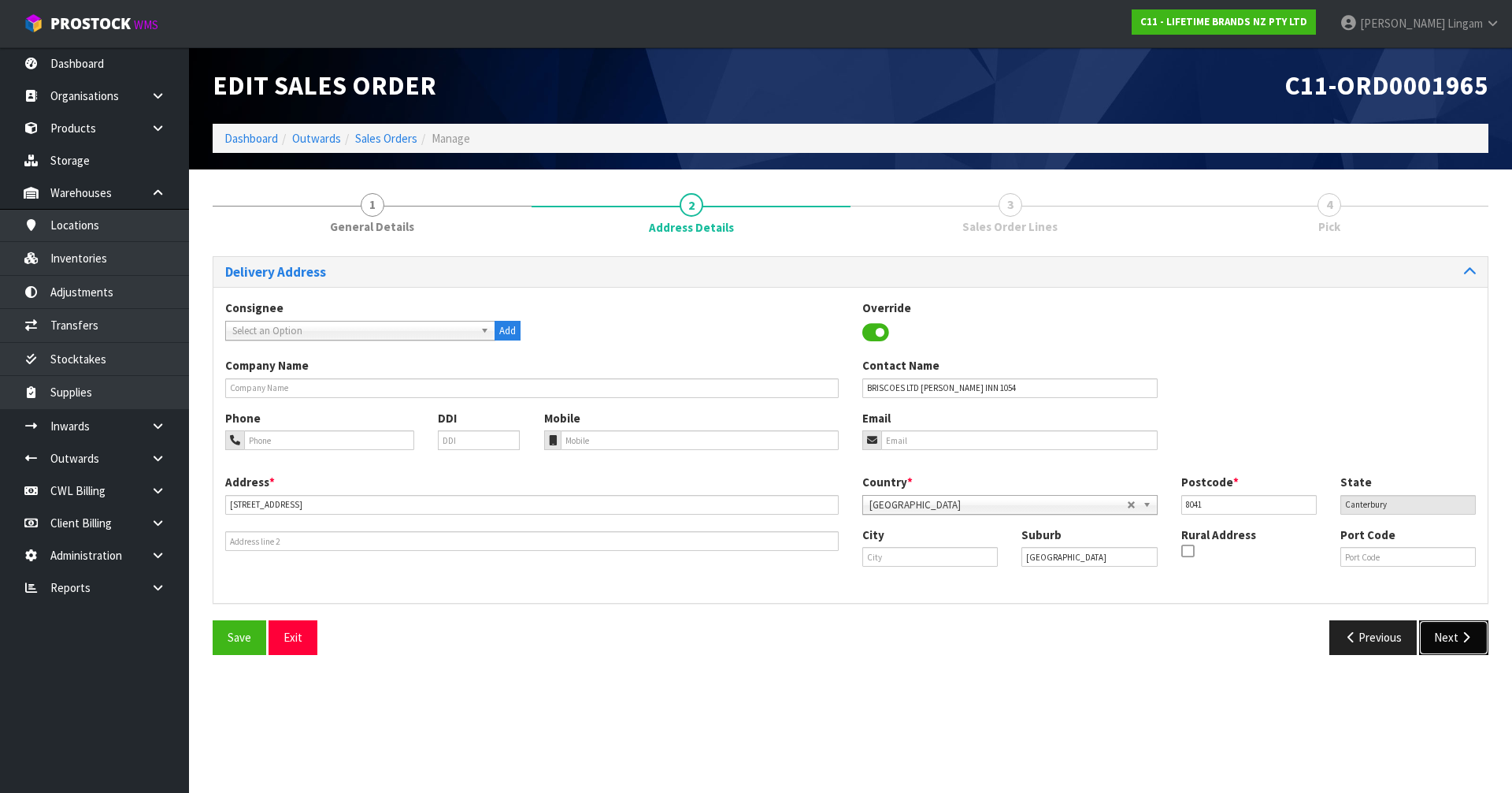
click at [1452, 634] on button "Next" at bounding box center [1454, 636] width 69 height 34
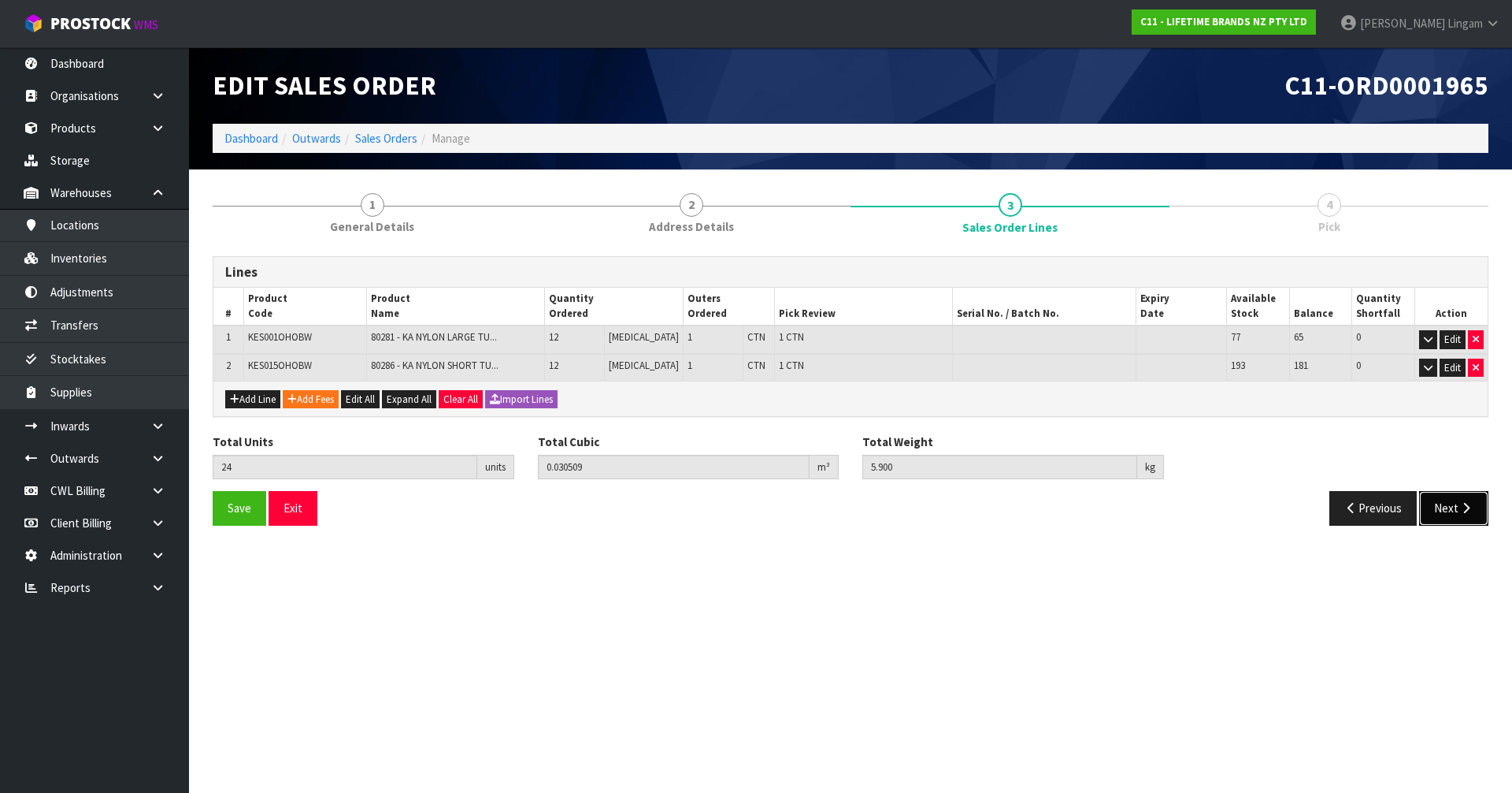
click at [1454, 510] on button "Next" at bounding box center [1454, 508] width 69 height 34
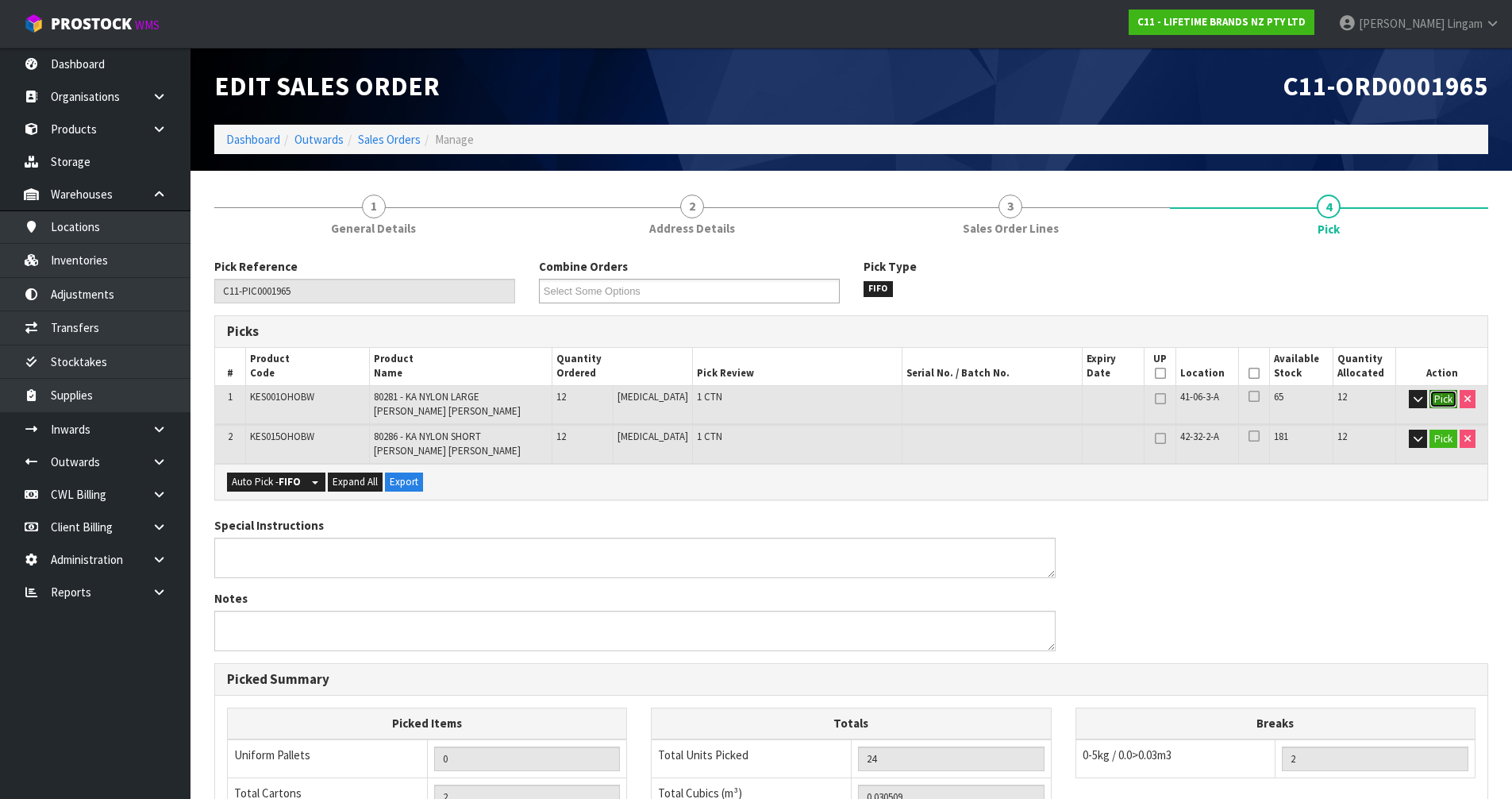
click at [1440, 401] on button "Pick" at bounding box center [1443, 399] width 28 height 19
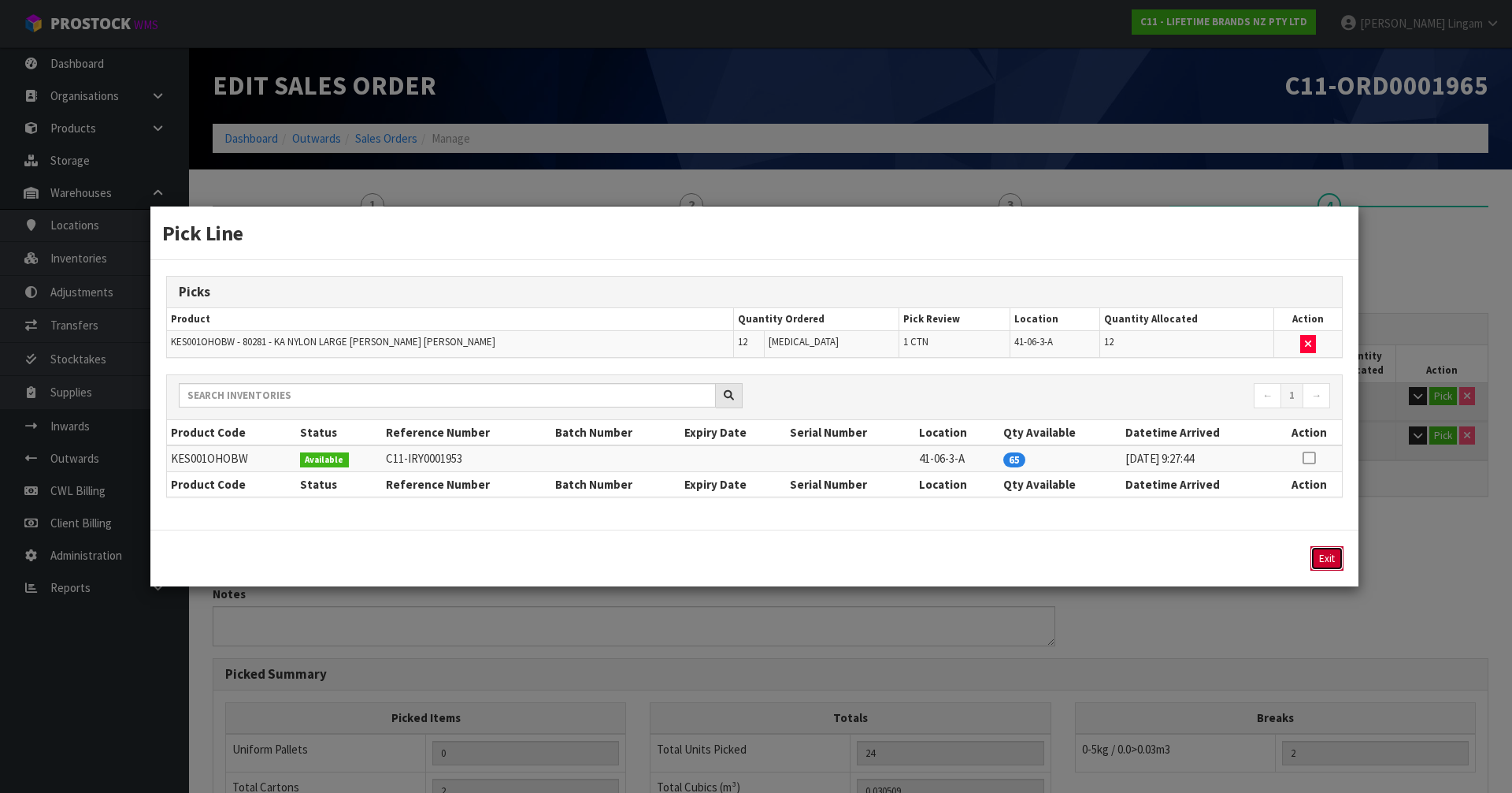
click at [1324, 556] on button "Exit" at bounding box center [1328, 558] width 34 height 24
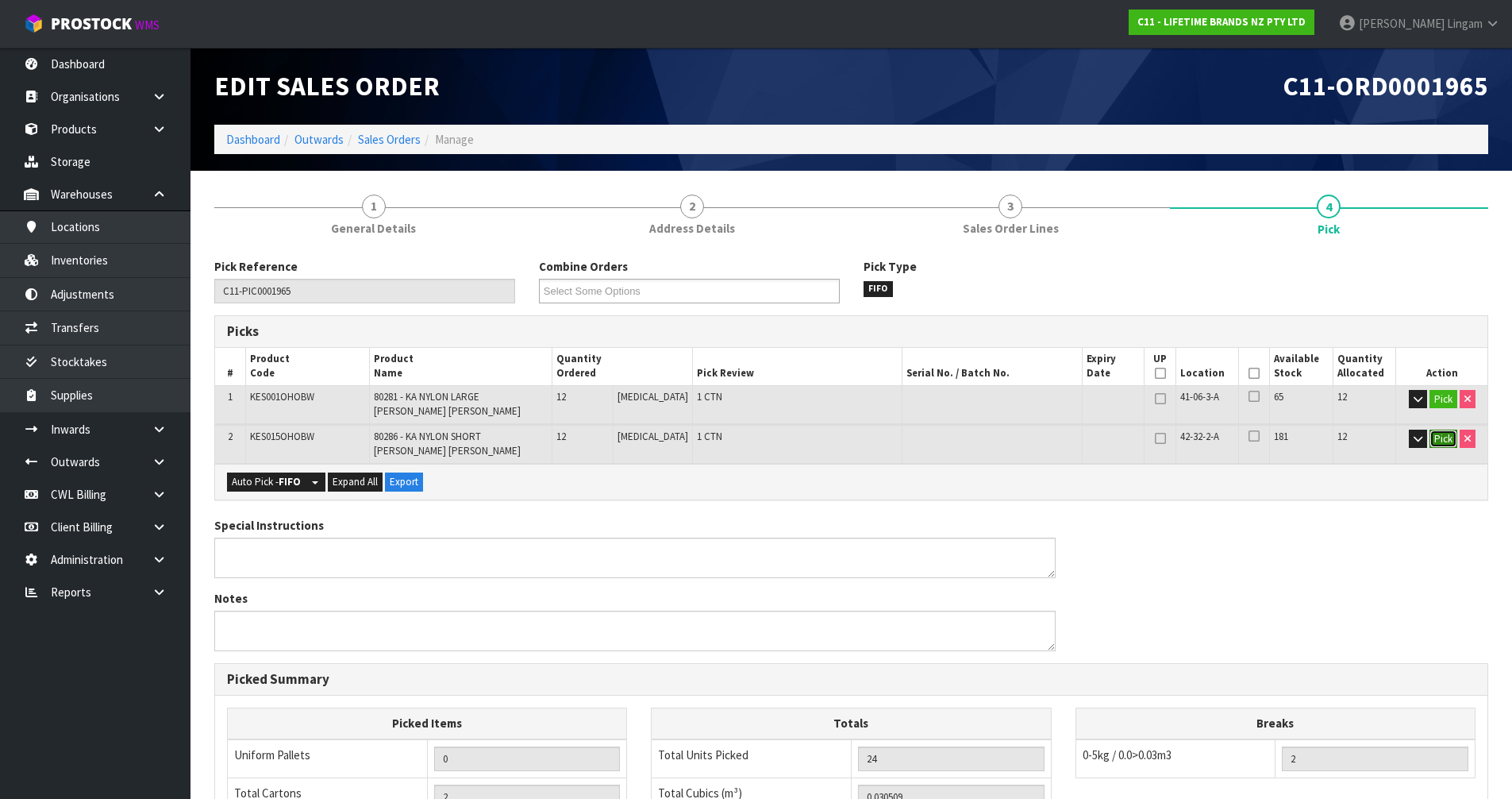
click at [1434, 438] on button "Pick" at bounding box center [1443, 438] width 28 height 19
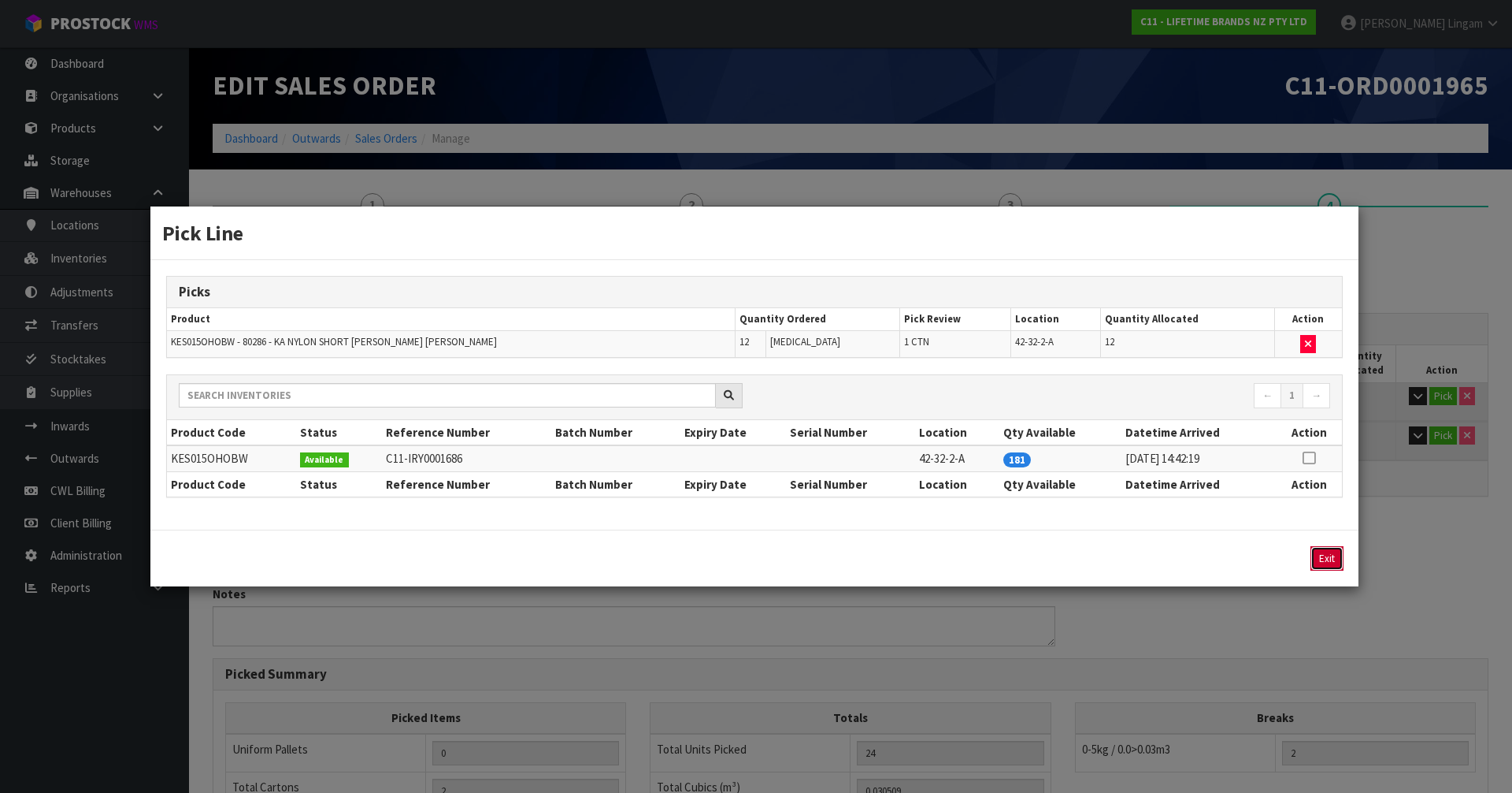
click at [1326, 555] on button "Exit" at bounding box center [1328, 558] width 34 height 24
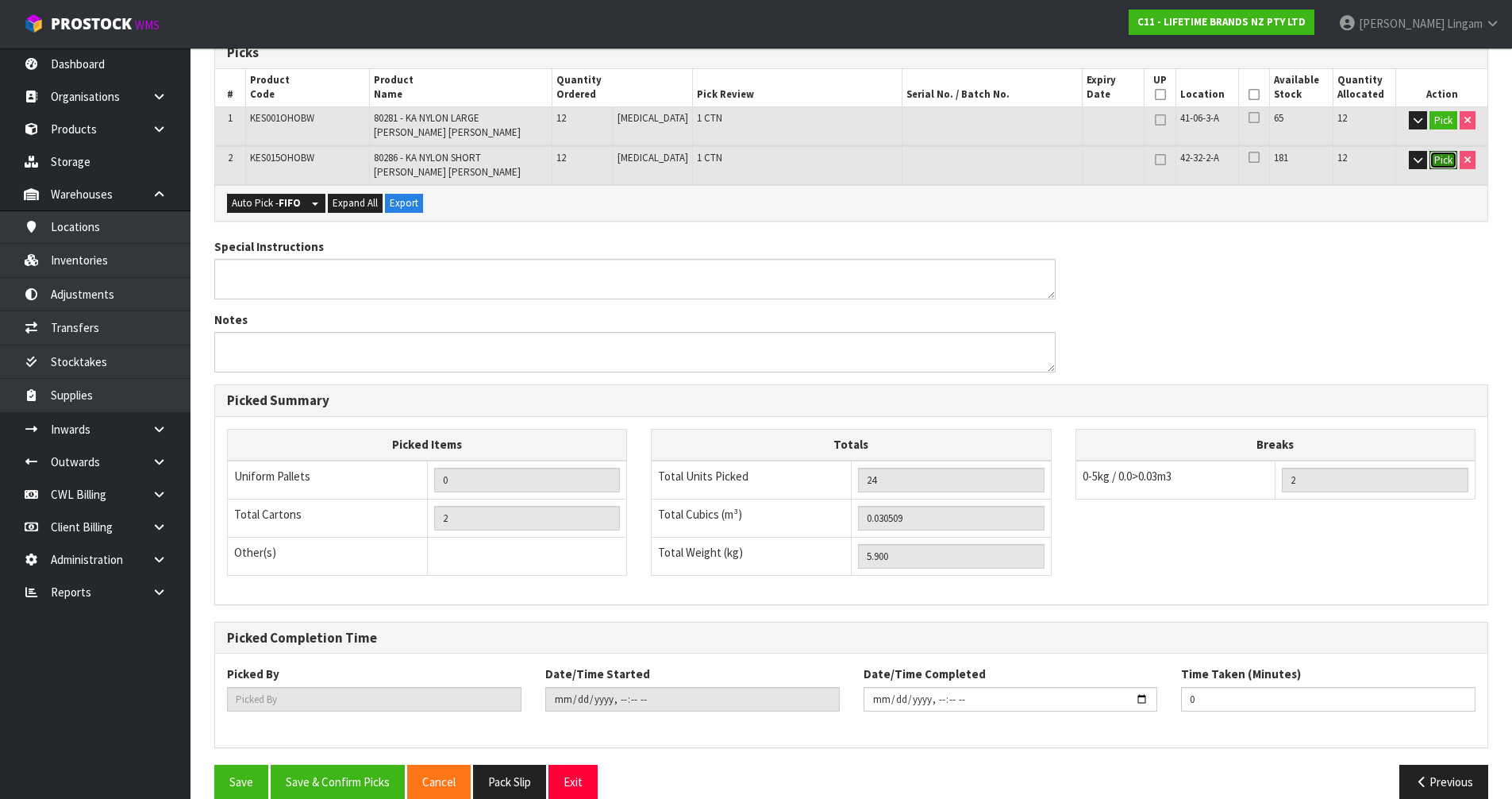
scroll to position [302, 0]
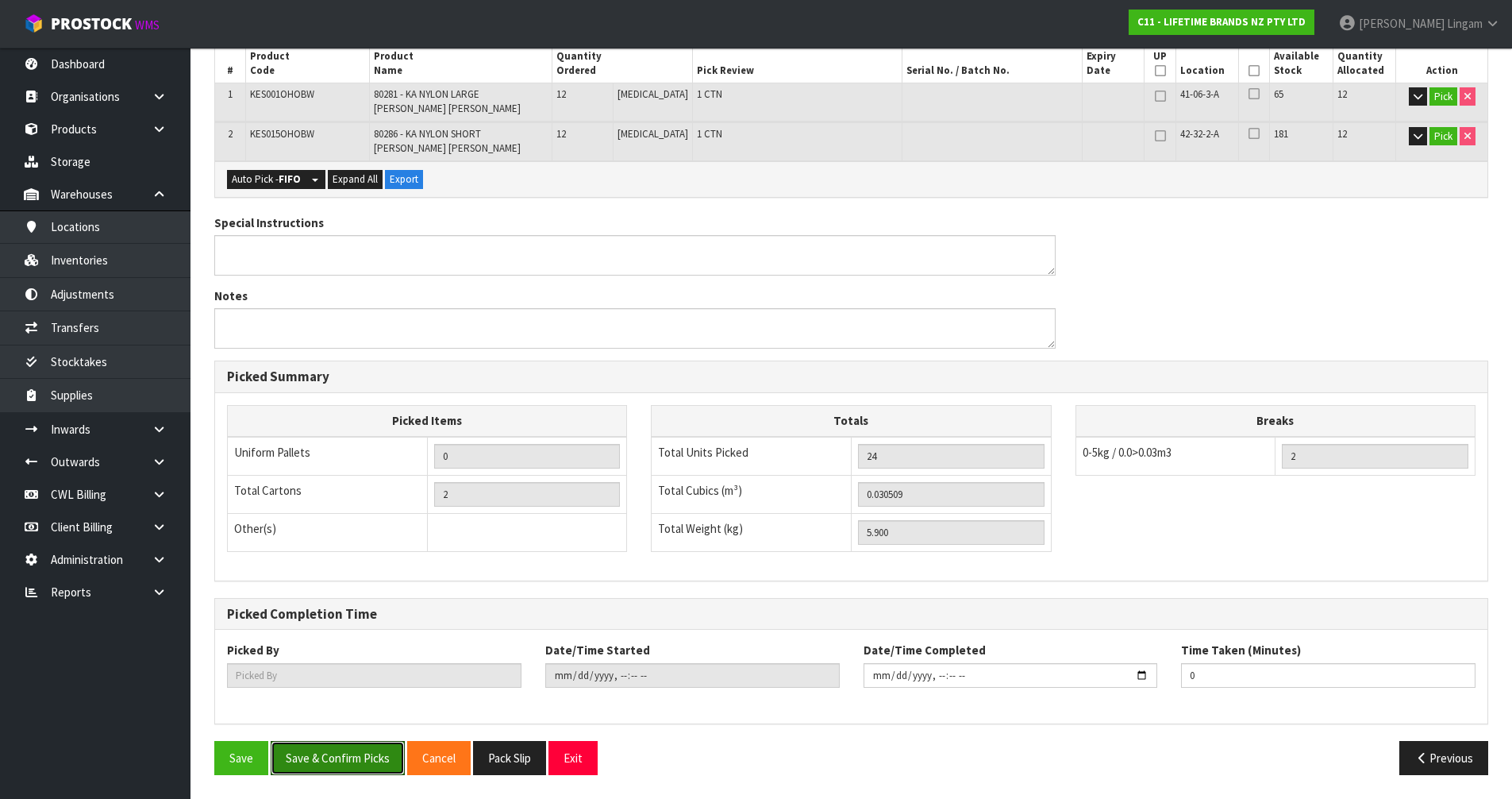
drag, startPoint x: 359, startPoint y: 759, endPoint x: 551, endPoint y: 724, distance: 195.2
click at [359, 758] on button "Save & Confirm Picks" at bounding box center [337, 758] width 134 height 34
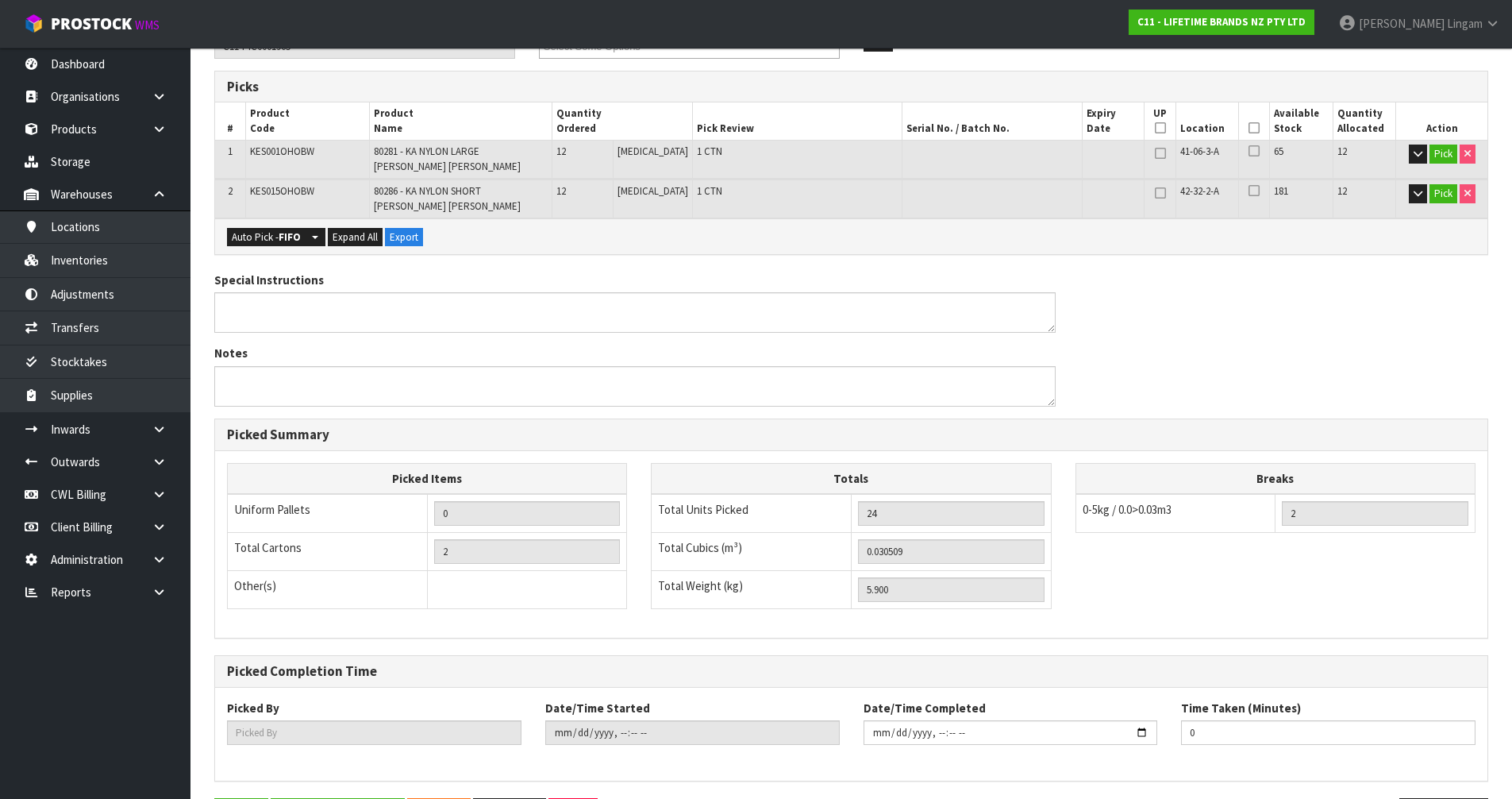
scroll to position [0, 0]
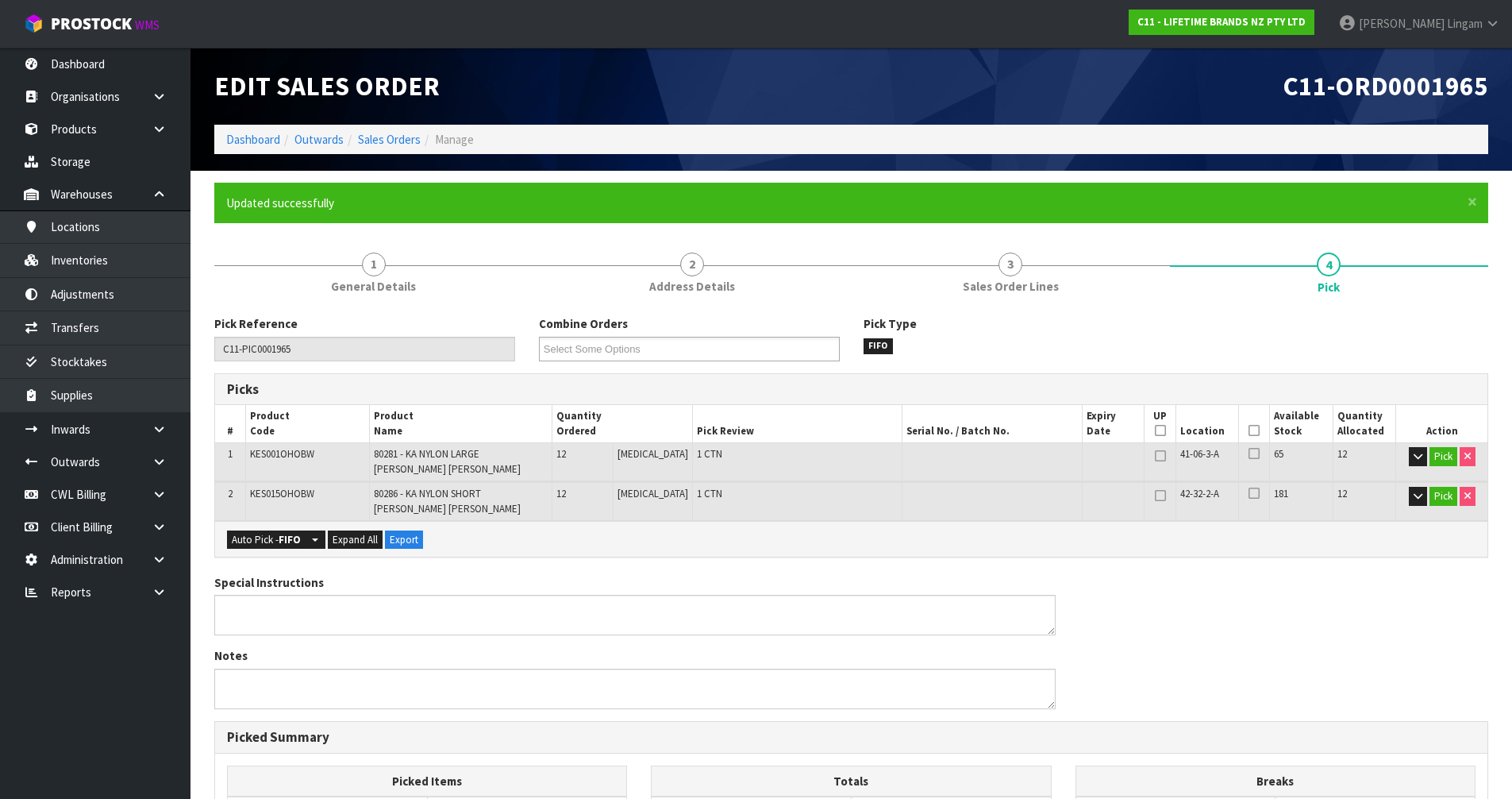
type input "[PERSON_NAME]"
type input "2025-09-23T08:40:40"
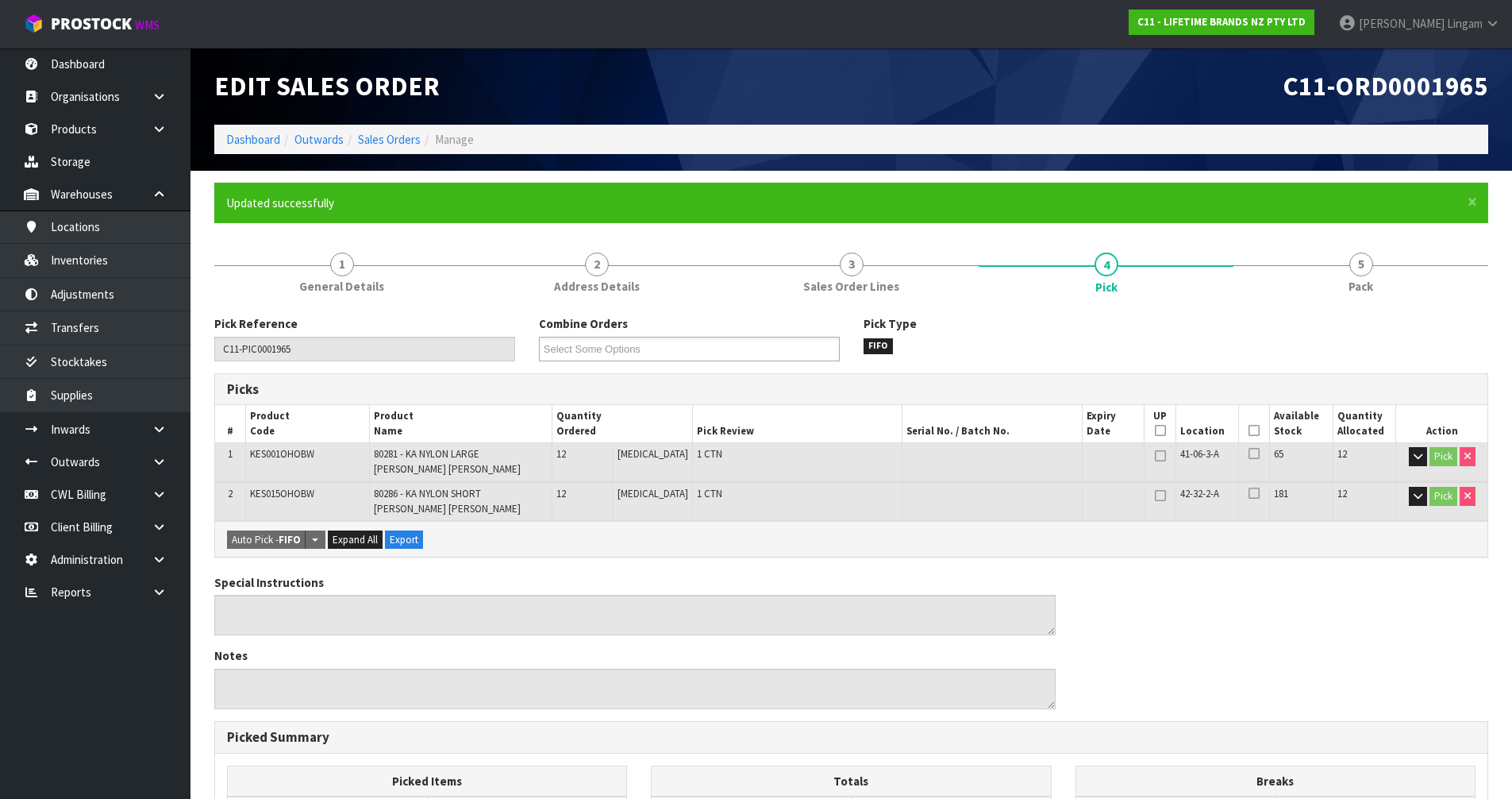
scroll to position [361, 0]
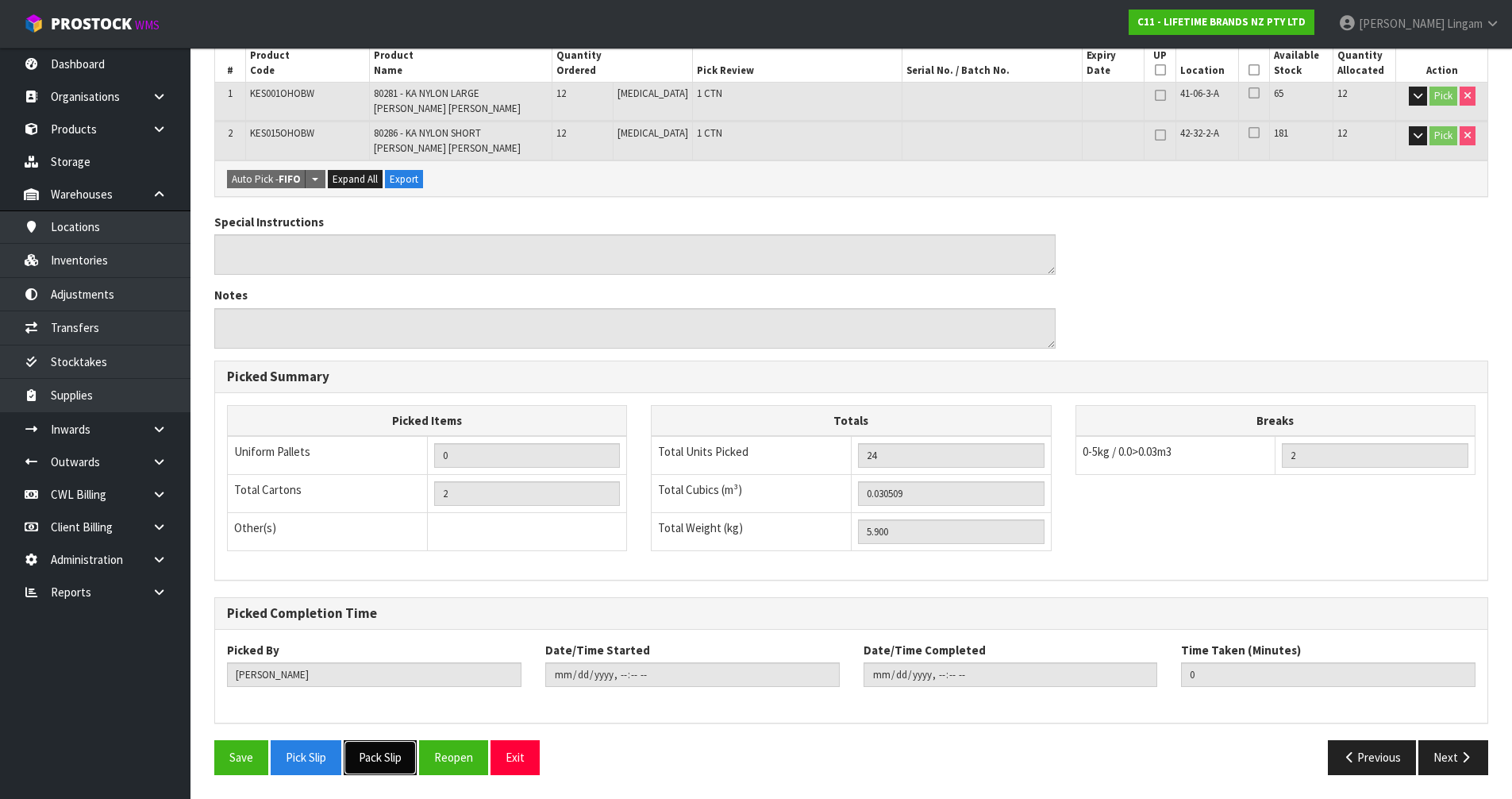
drag, startPoint x: 379, startPoint y: 753, endPoint x: 388, endPoint y: 743, distance: 13.5
click at [379, 753] on button "Pack Slip" at bounding box center [380, 757] width 73 height 34
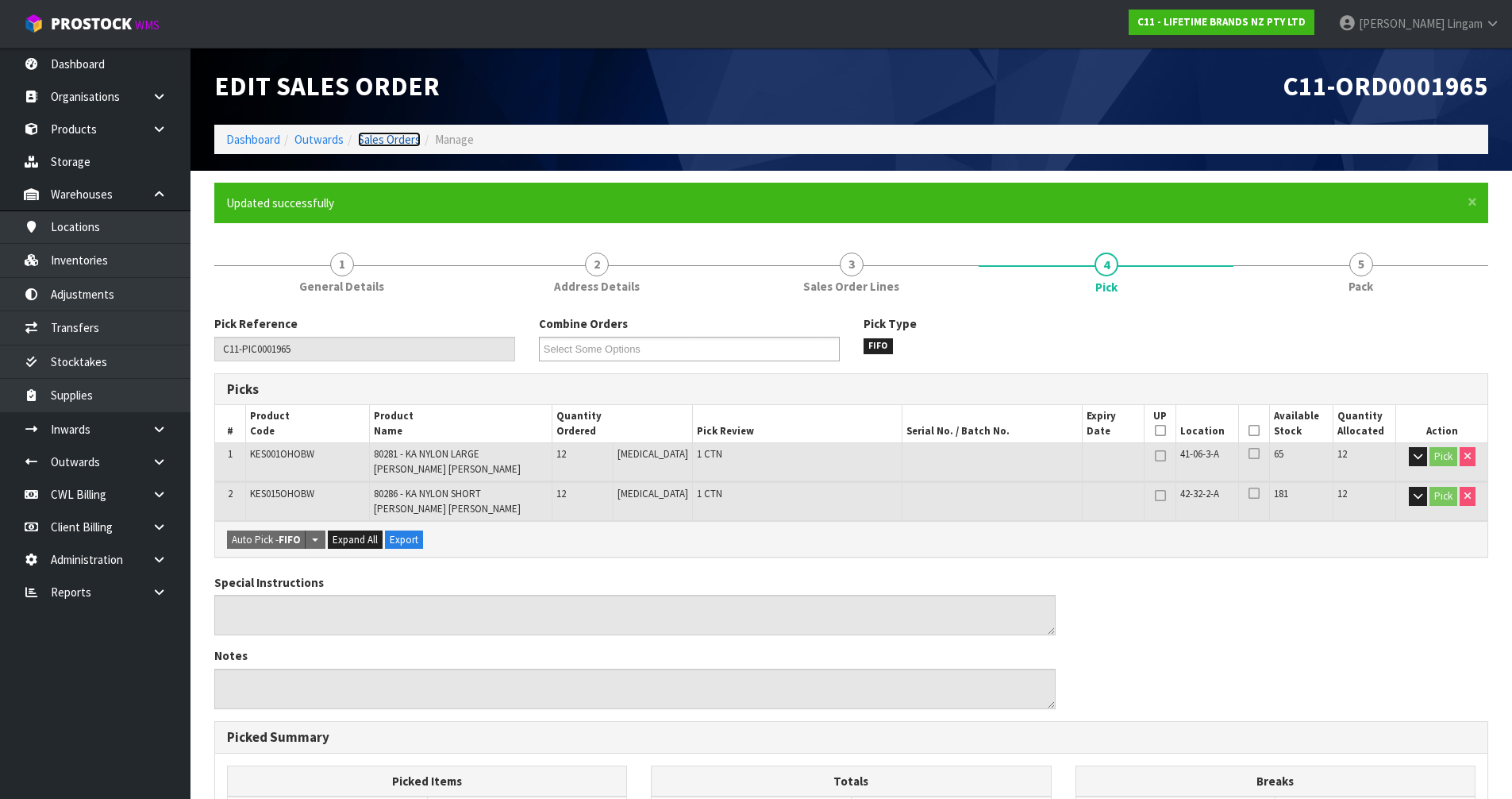
click at [400, 137] on link "Sales Orders" at bounding box center [389, 139] width 63 height 15
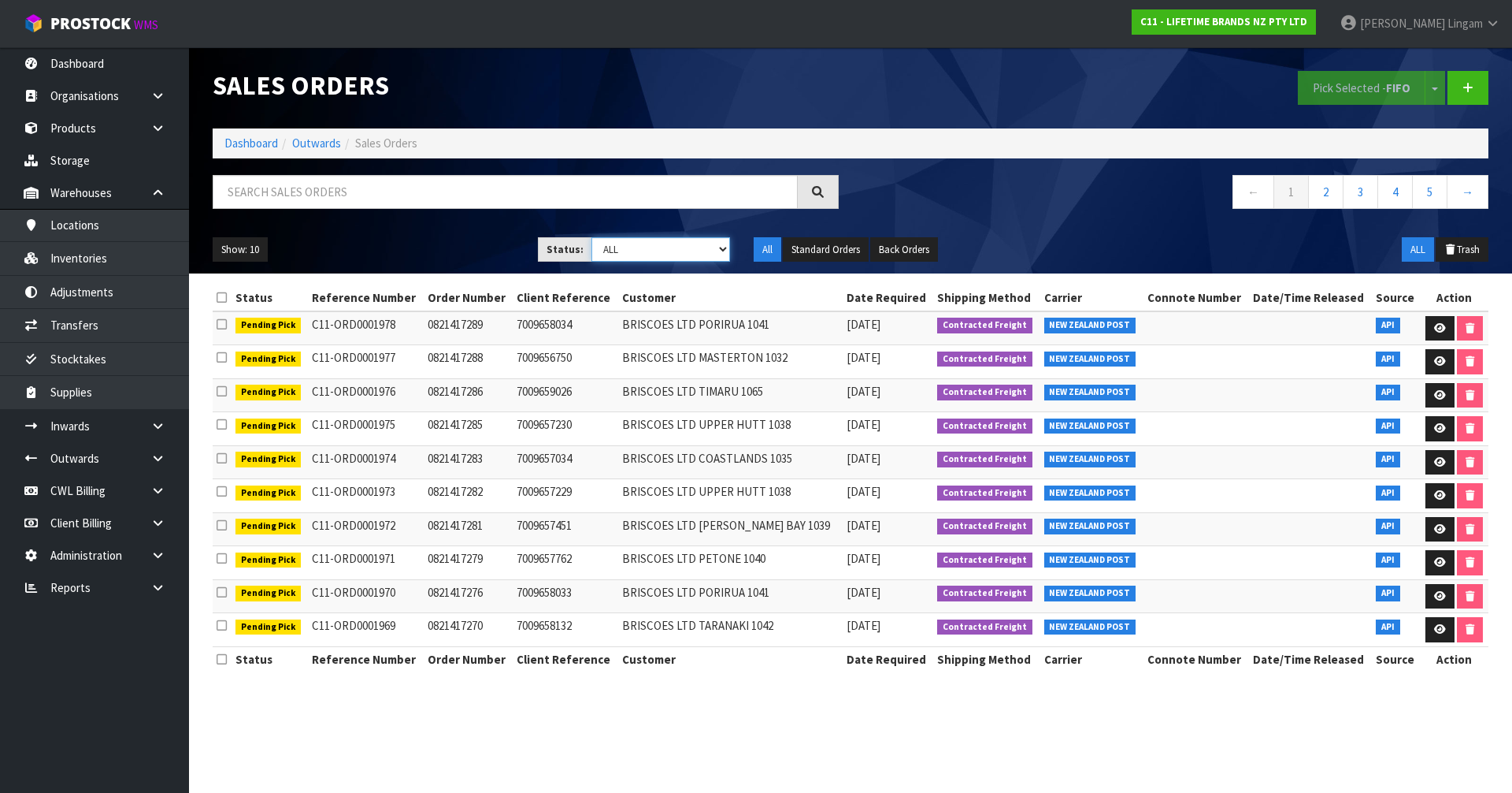
click at [696, 248] on select "Draft Pending Allocated Pending Pick Goods Picked Goods Packed Pending Charges …" at bounding box center [661, 249] width 140 height 24
drag, startPoint x: 681, startPoint y: 249, endPoint x: 679, endPoint y: 261, distance: 12.2
click at [681, 249] on select "Draft Pending Allocated Pending Pick Goods Picked Goods Packed Pending Charges …" at bounding box center [661, 249] width 140 height 24
select select "string:2"
click at [592, 237] on select "Draft Pending Allocated Pending Pick Goods Picked Goods Packed Pending Charges …" at bounding box center [661, 249] width 140 height 24
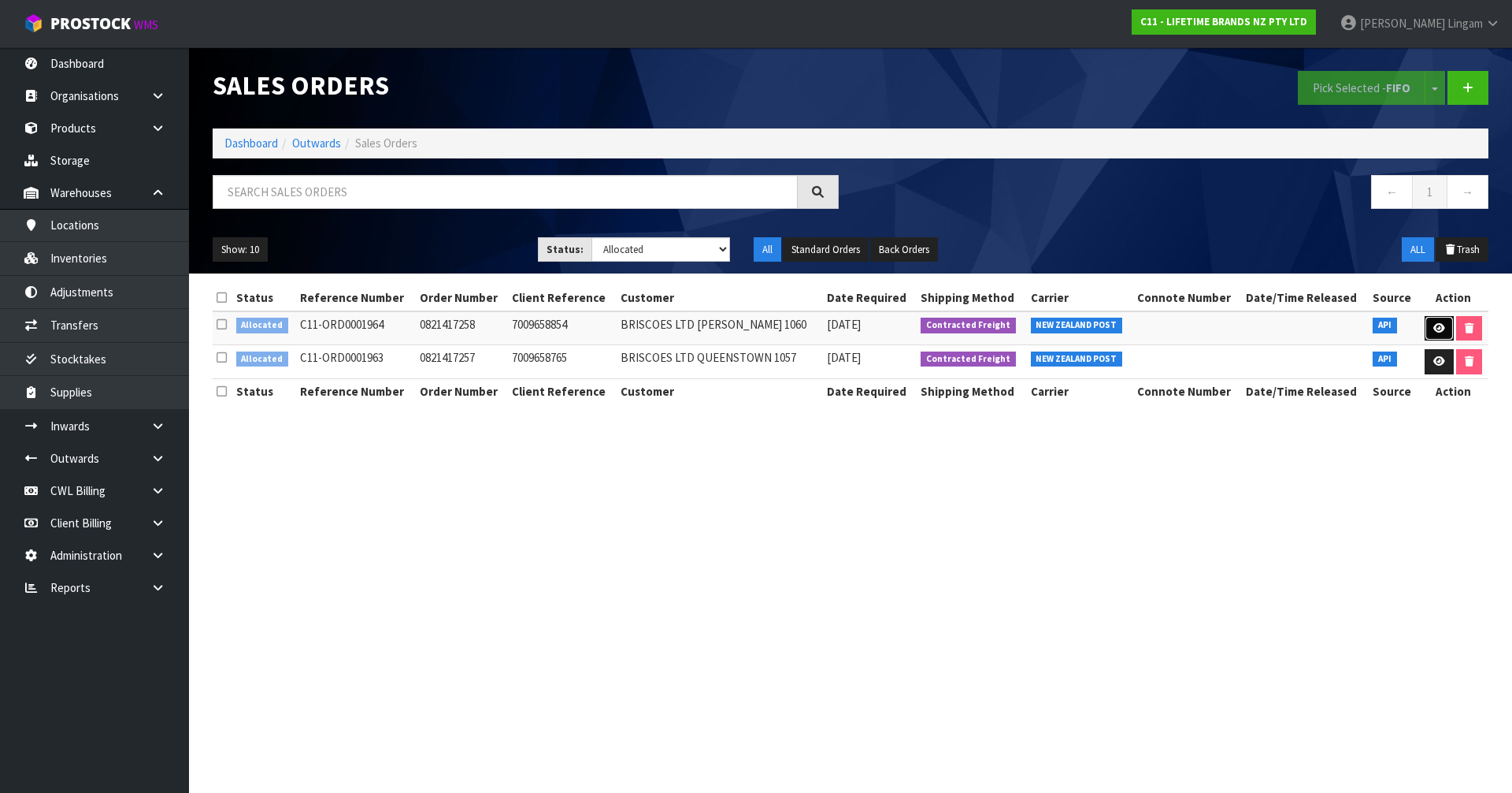
click at [1438, 323] on icon at bounding box center [1439, 328] width 12 height 10
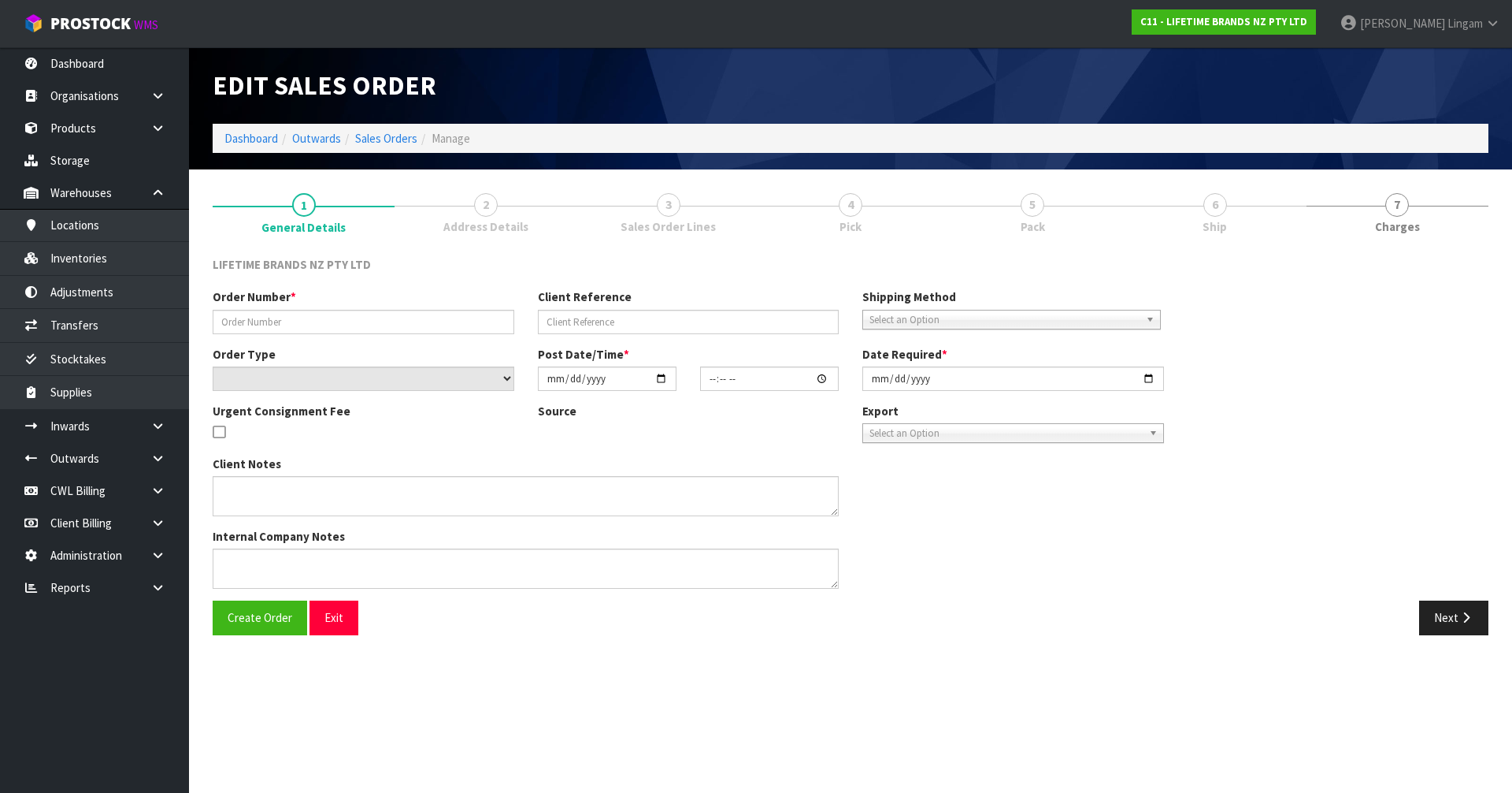
type input "0821417258"
type input "7009658854"
select select "number:0"
type input "[DATE]"
type input "07:54:14.000"
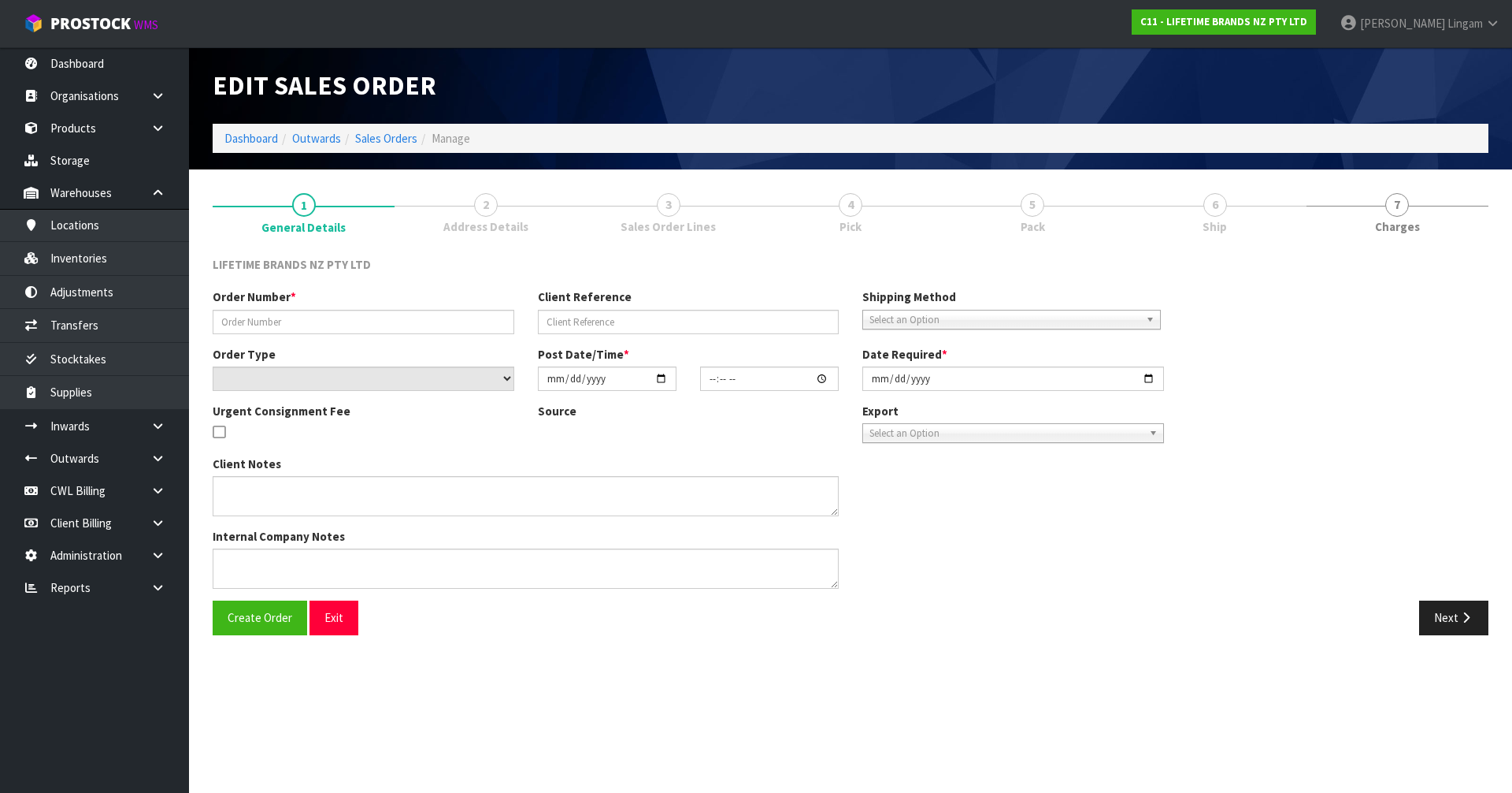
type input "[DATE]"
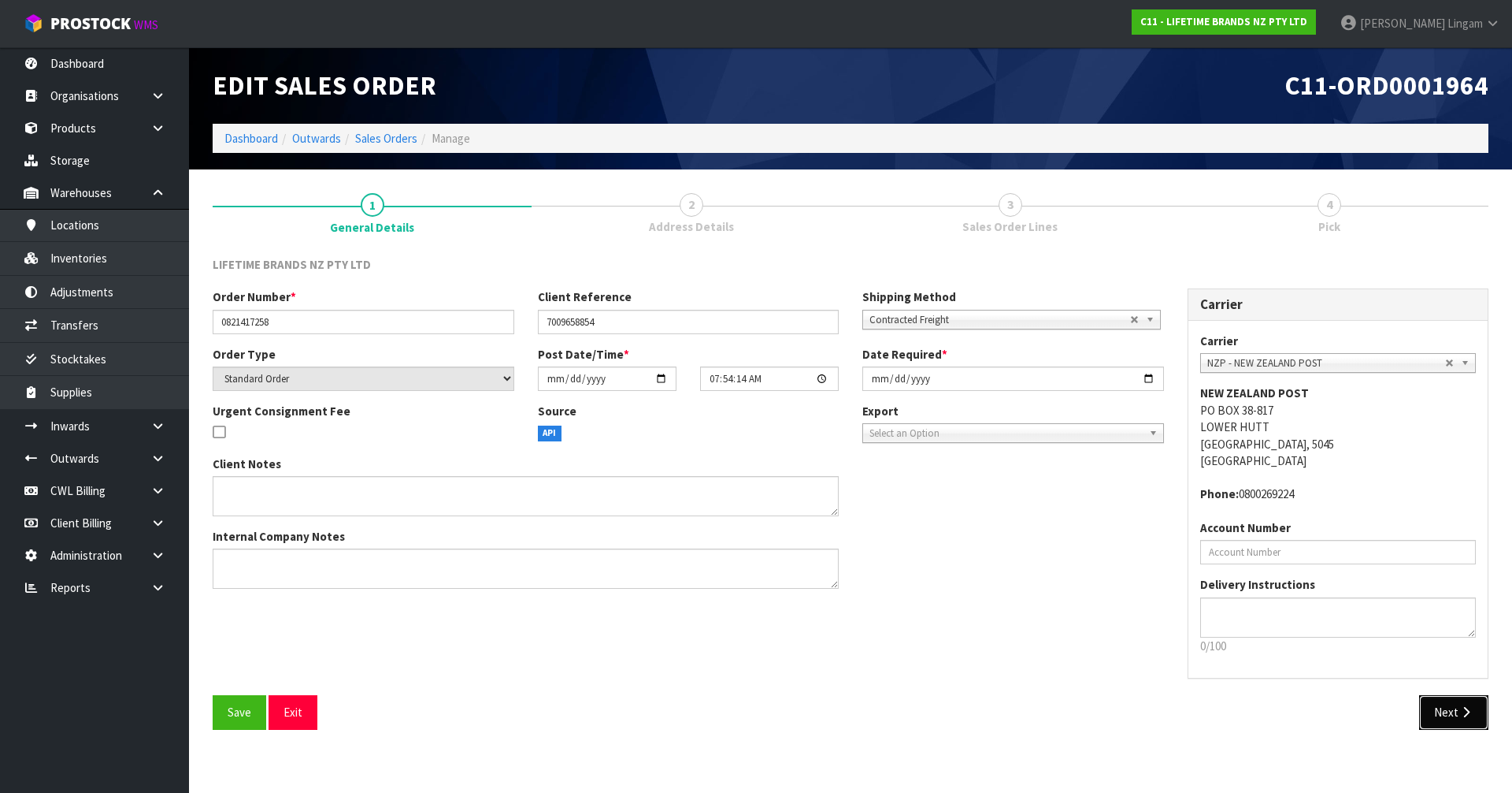
click at [1460, 710] on icon "button" at bounding box center [1466, 712] width 15 height 12
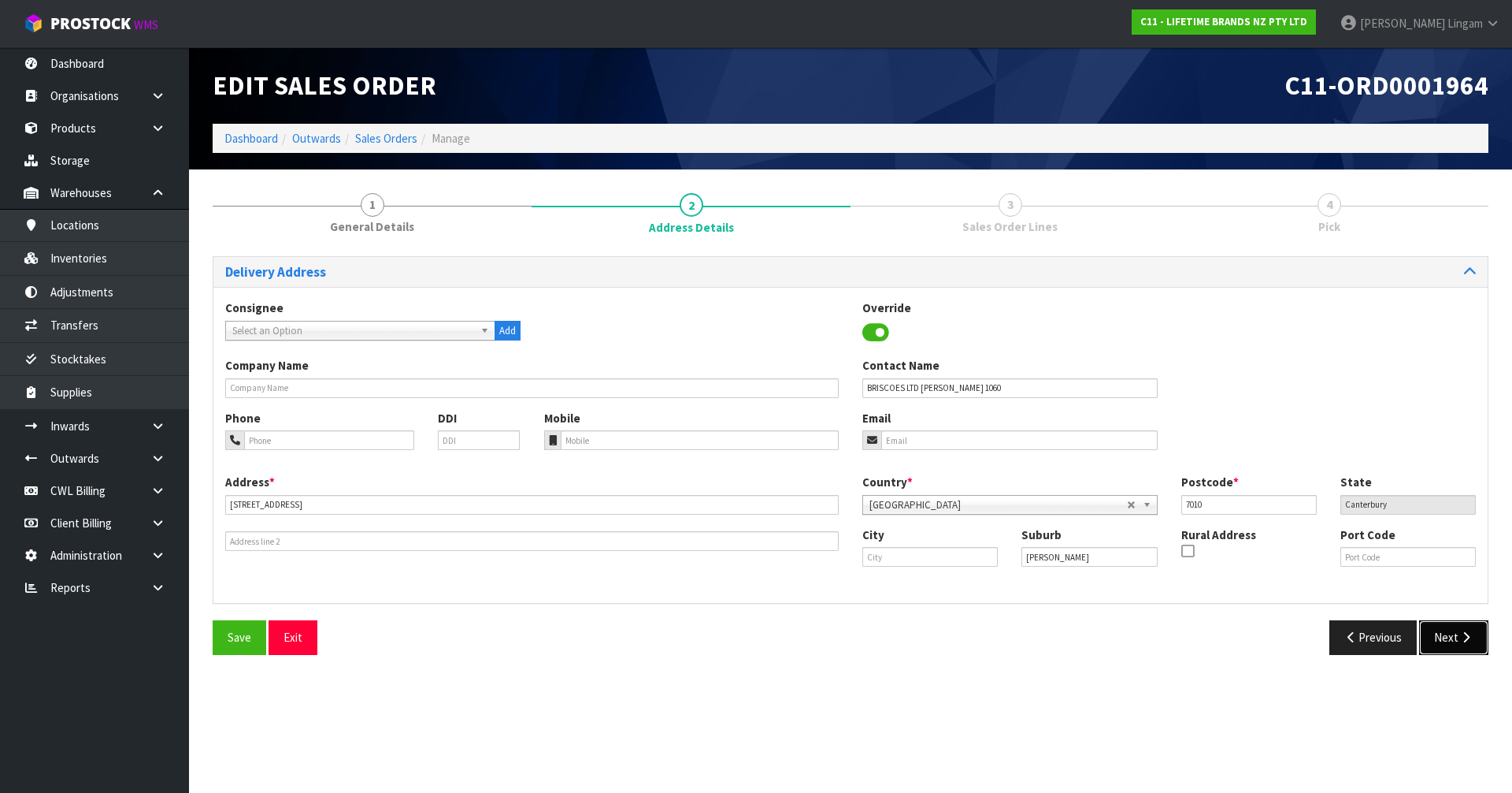
click at [1455, 645] on button "Next" at bounding box center [1454, 636] width 69 height 34
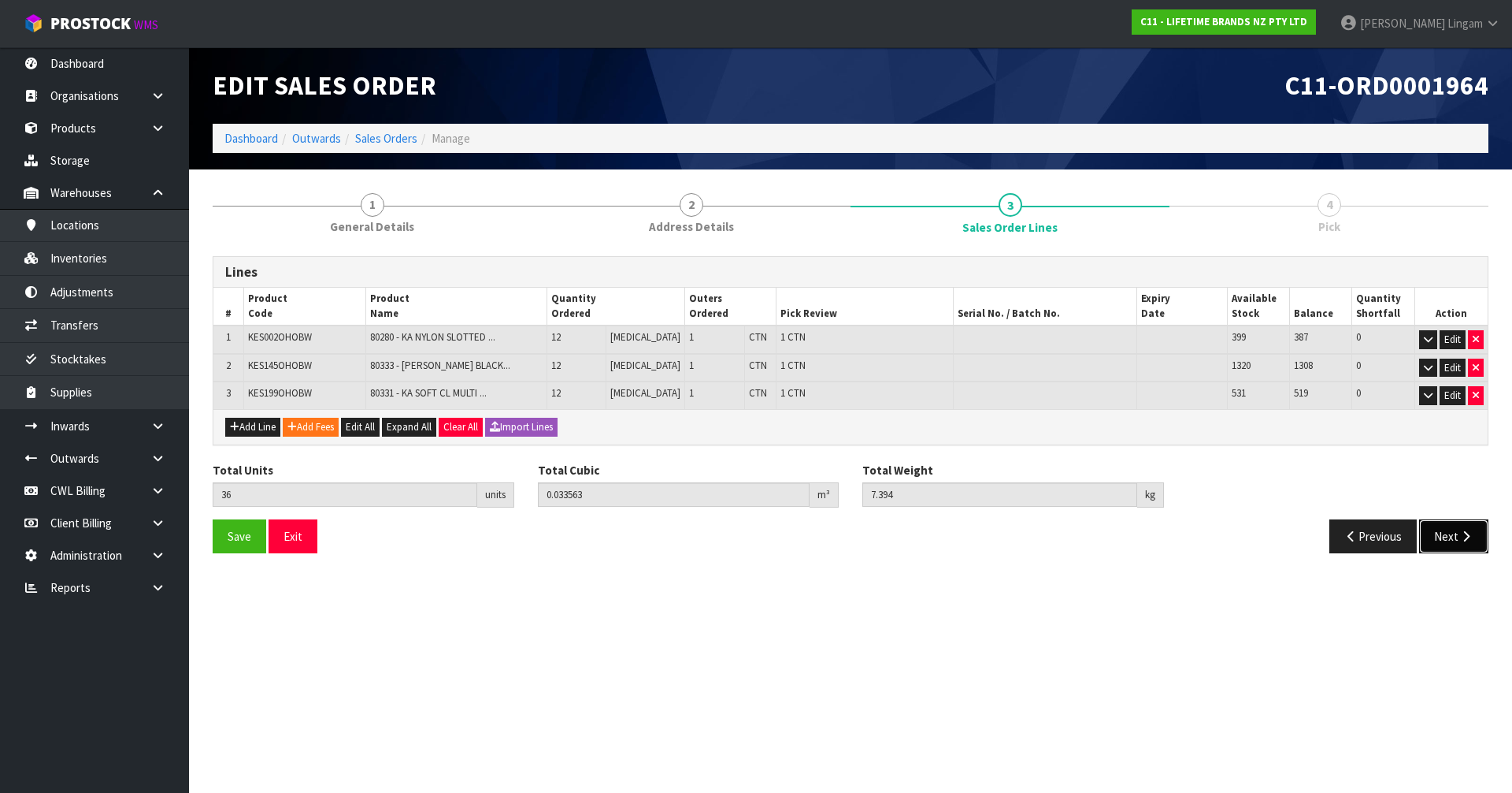
click at [1436, 542] on button "Next" at bounding box center [1454, 536] width 69 height 34
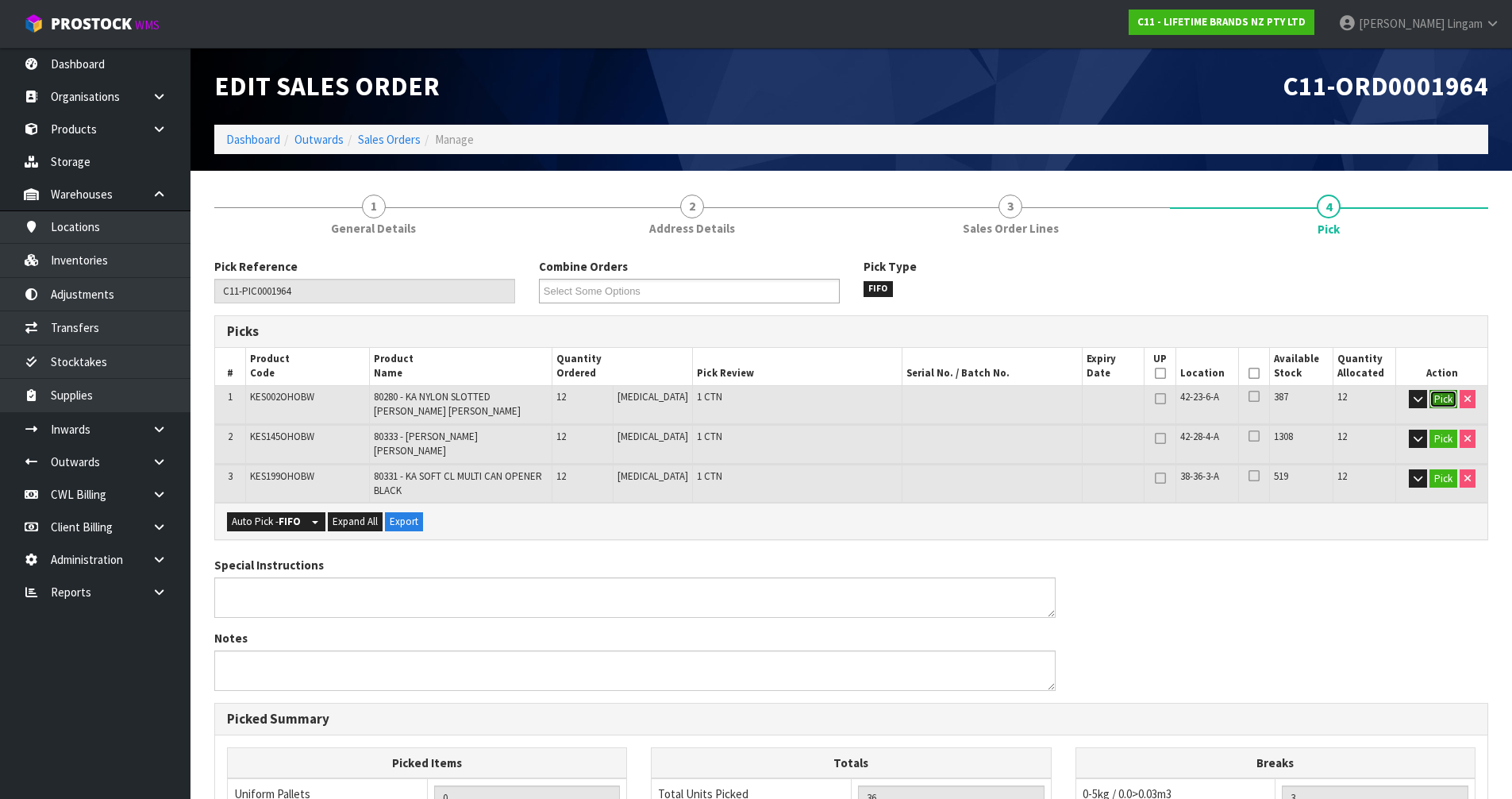
click at [1436, 399] on button "Pick" at bounding box center [1443, 399] width 28 height 19
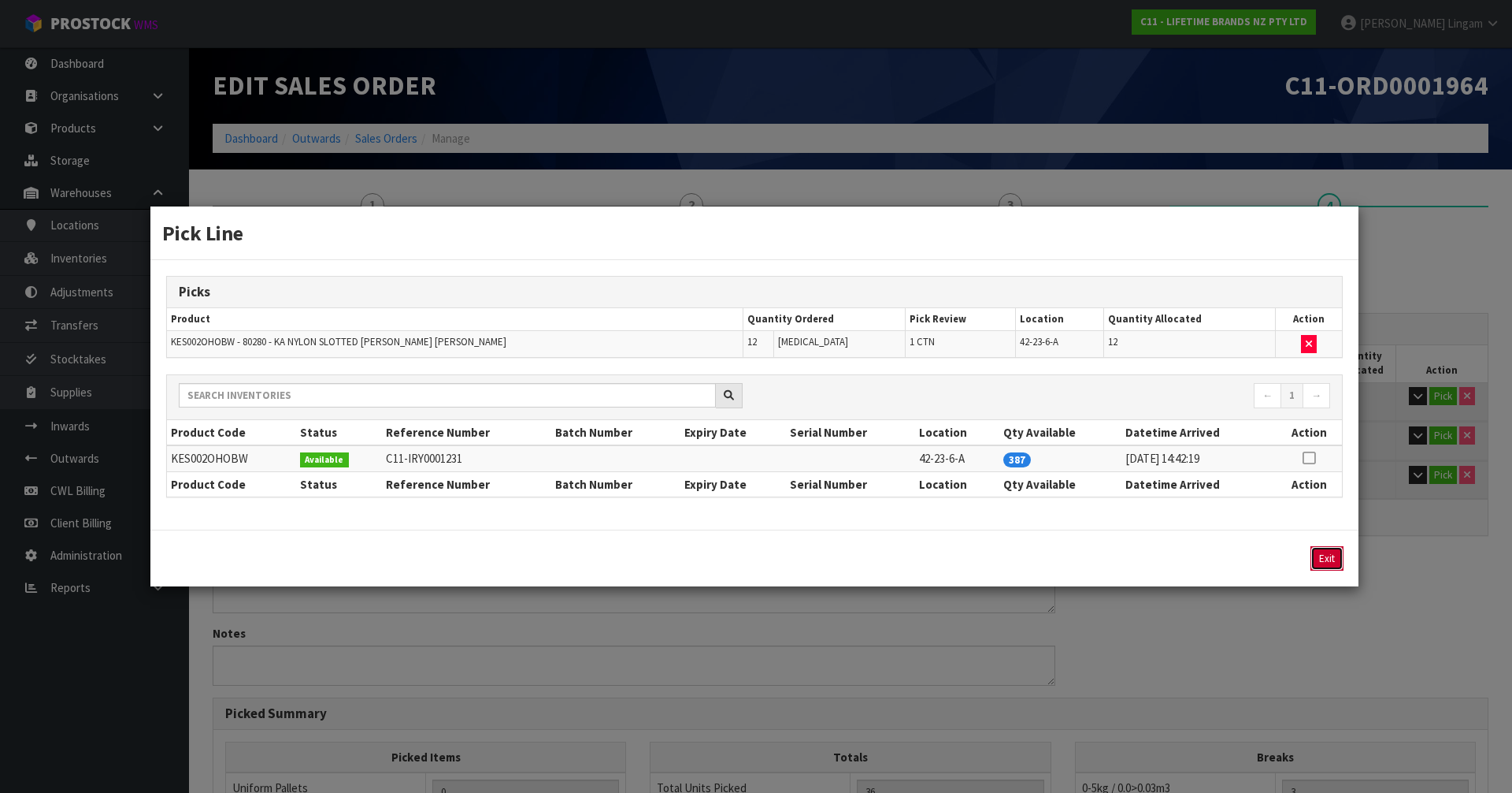
click at [1328, 559] on button "Exit" at bounding box center [1328, 558] width 34 height 24
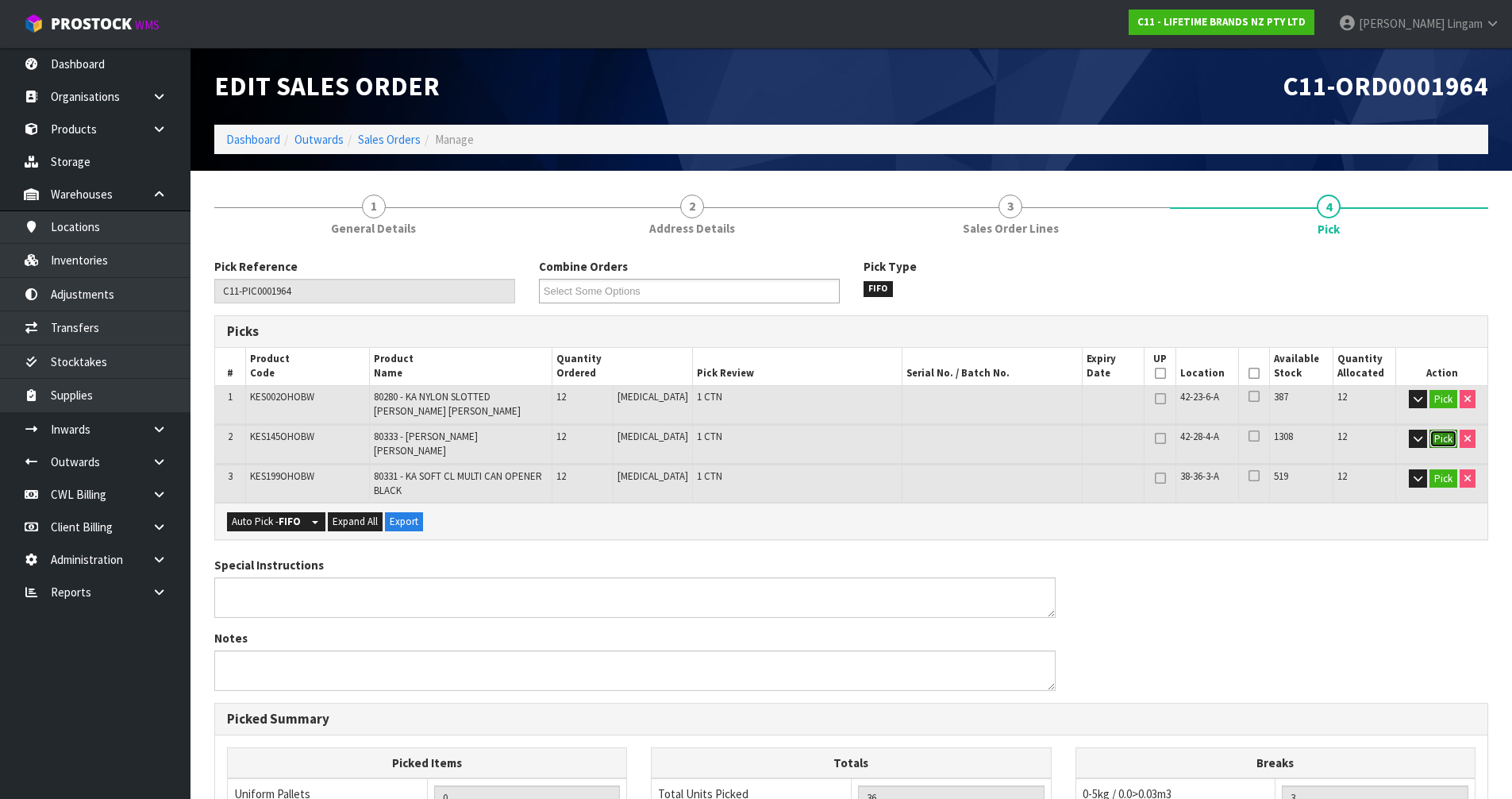
click at [1442, 438] on button "Pick" at bounding box center [1443, 438] width 28 height 19
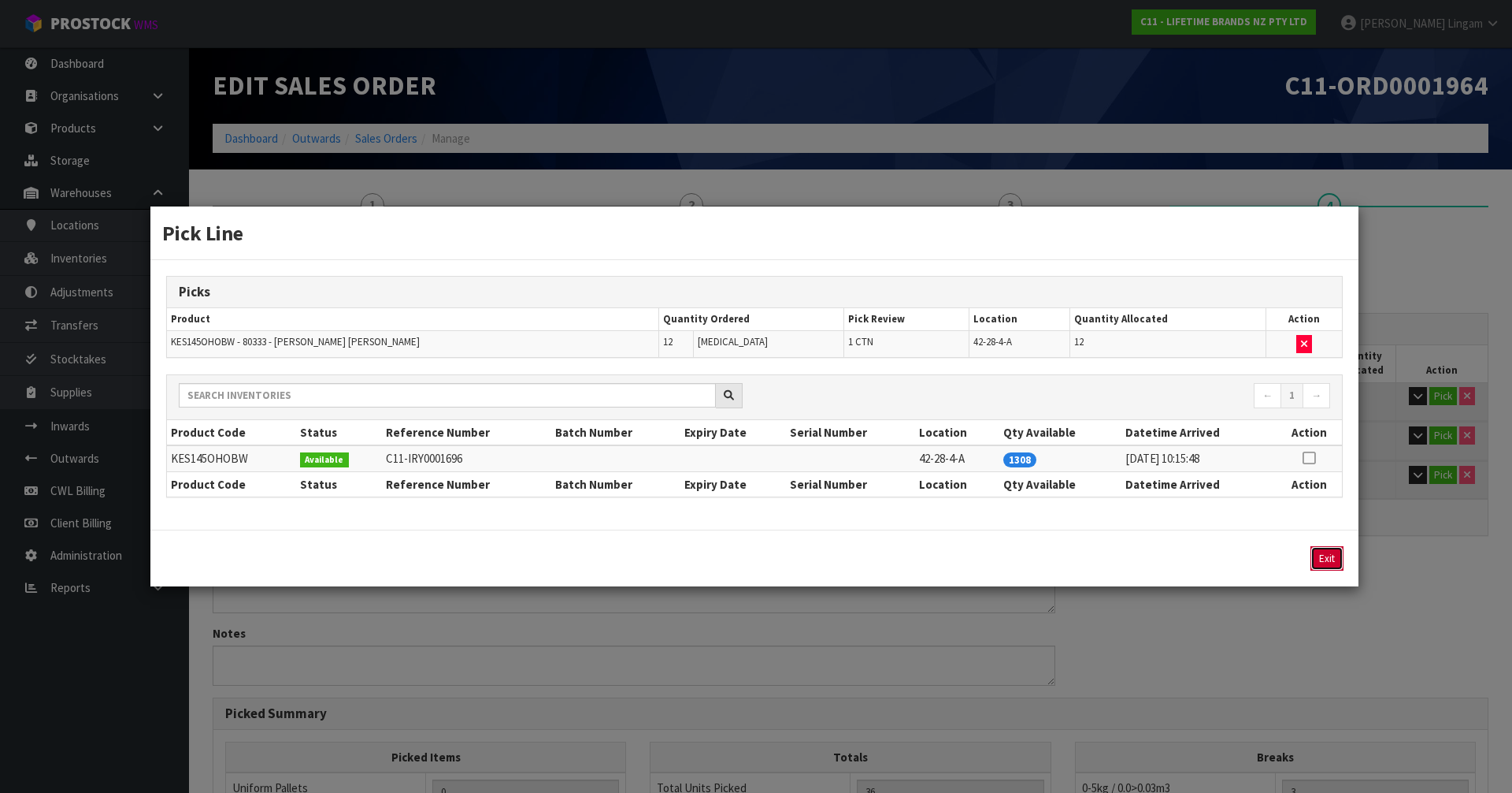
click at [1328, 559] on button "Exit" at bounding box center [1328, 558] width 34 height 24
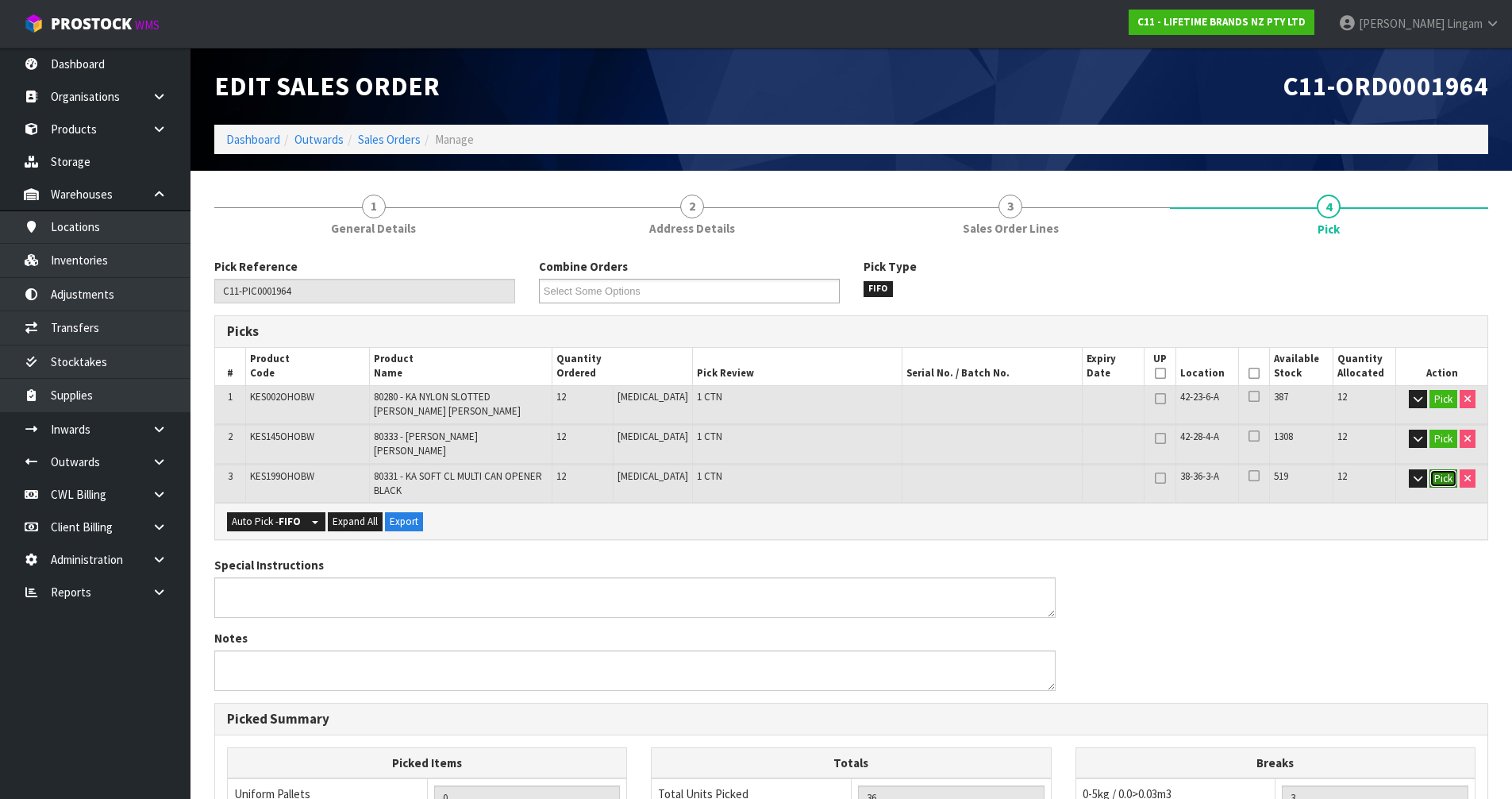
click at [1447, 469] on button "Pick" at bounding box center [1443, 479] width 28 height 19
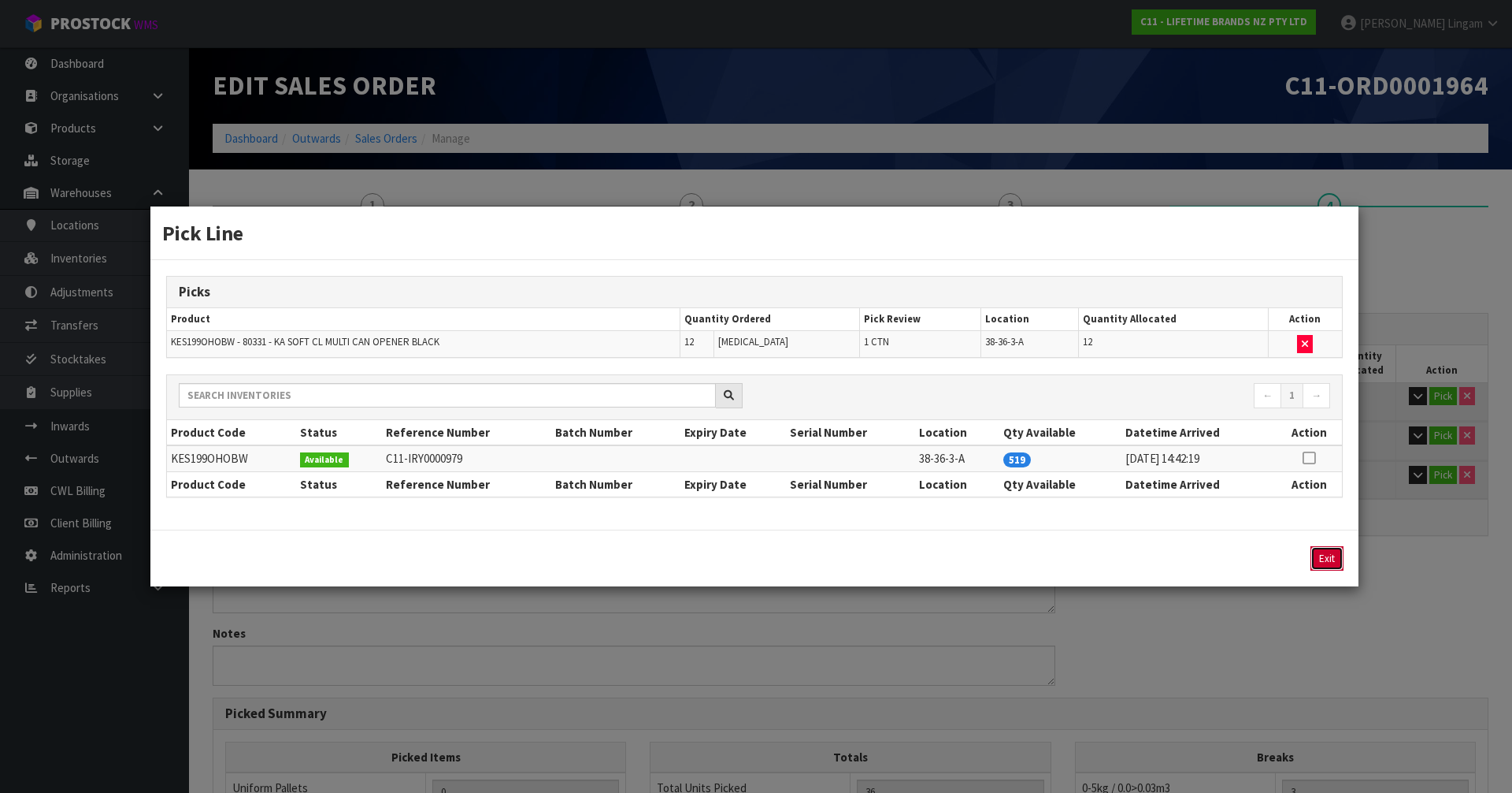
click at [1328, 561] on button "Exit" at bounding box center [1328, 558] width 34 height 24
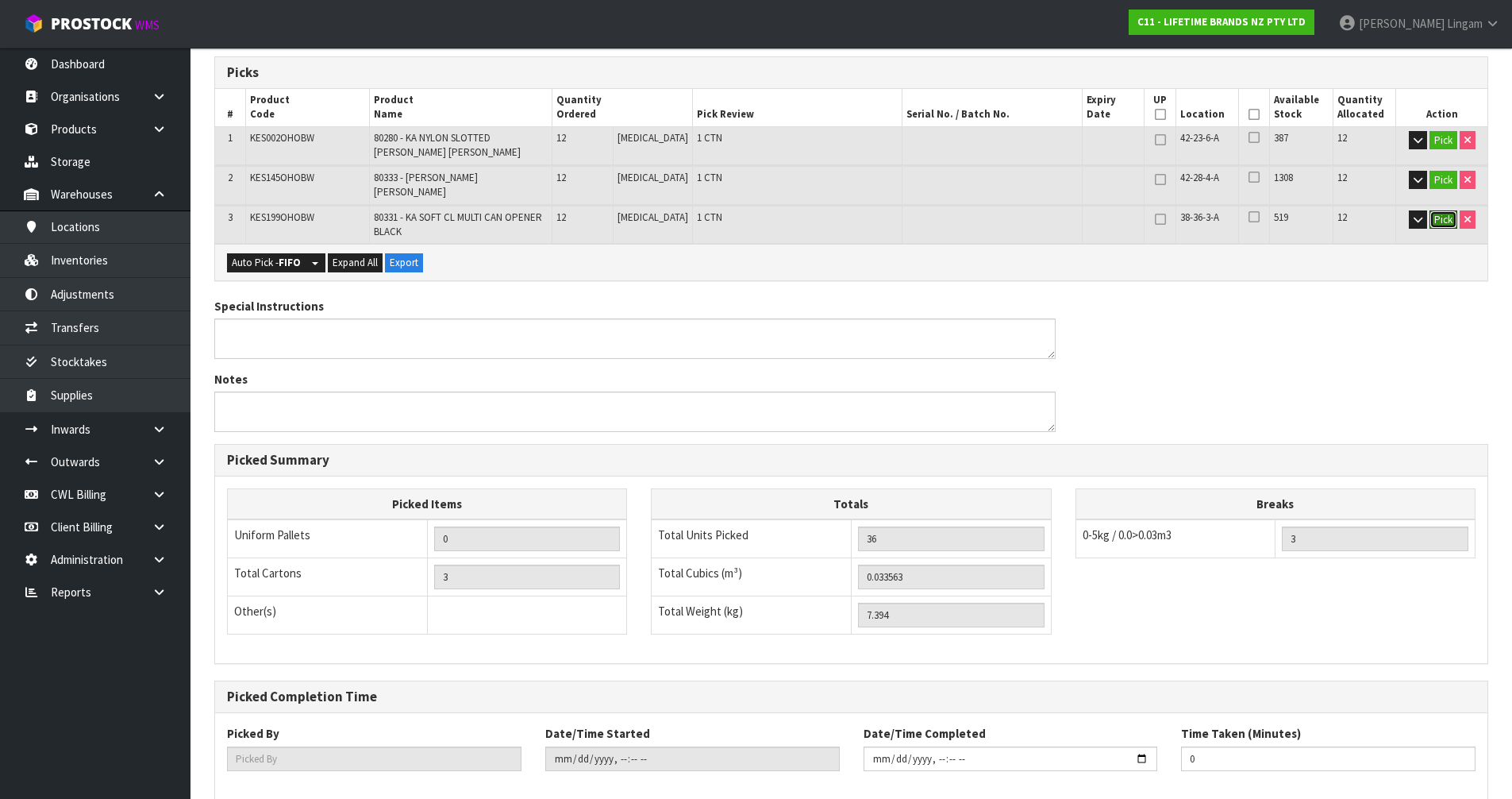
scroll to position [331, 0]
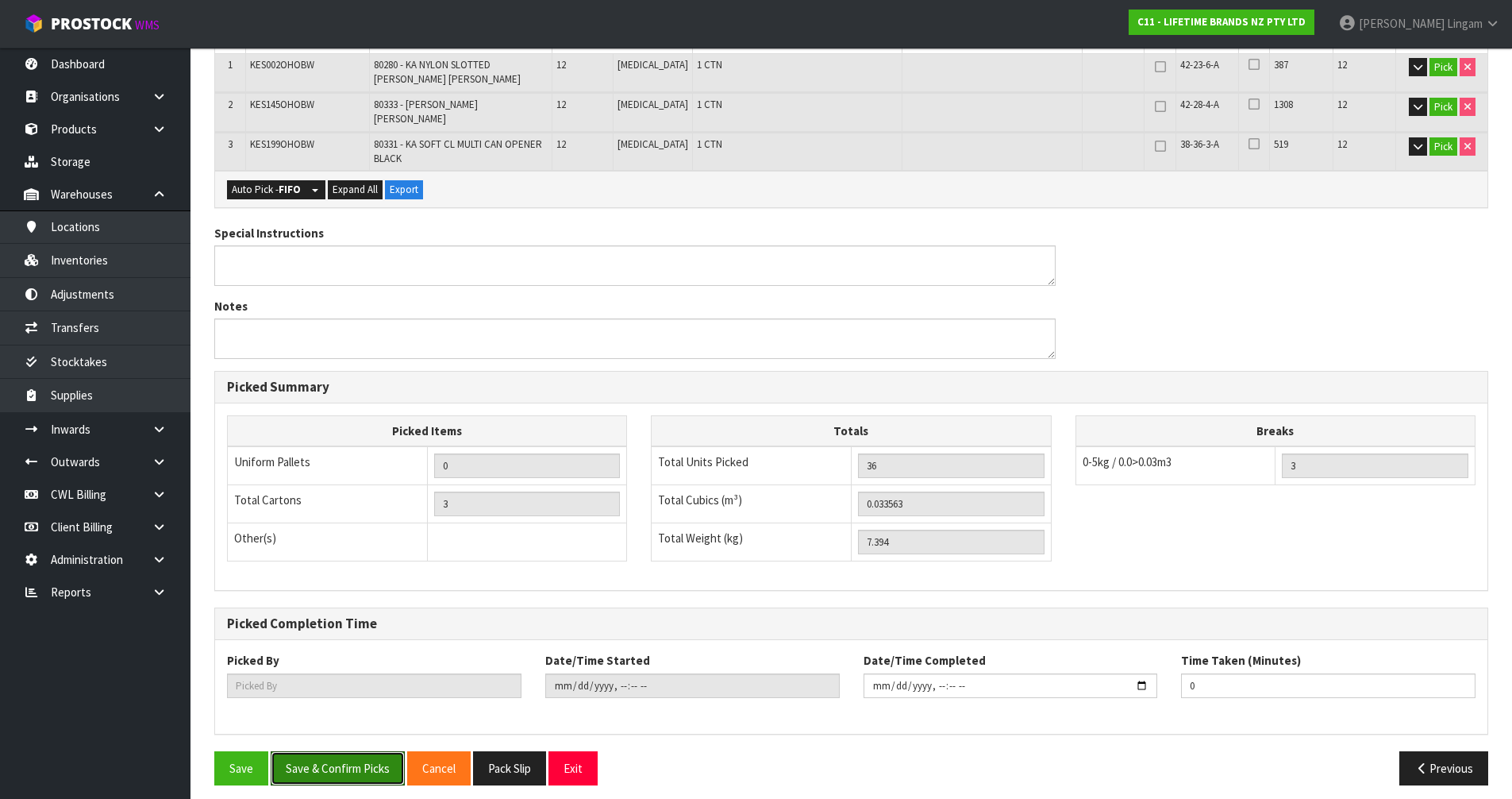
click at [304, 763] on button "Save & Confirm Picks" at bounding box center [337, 768] width 134 height 34
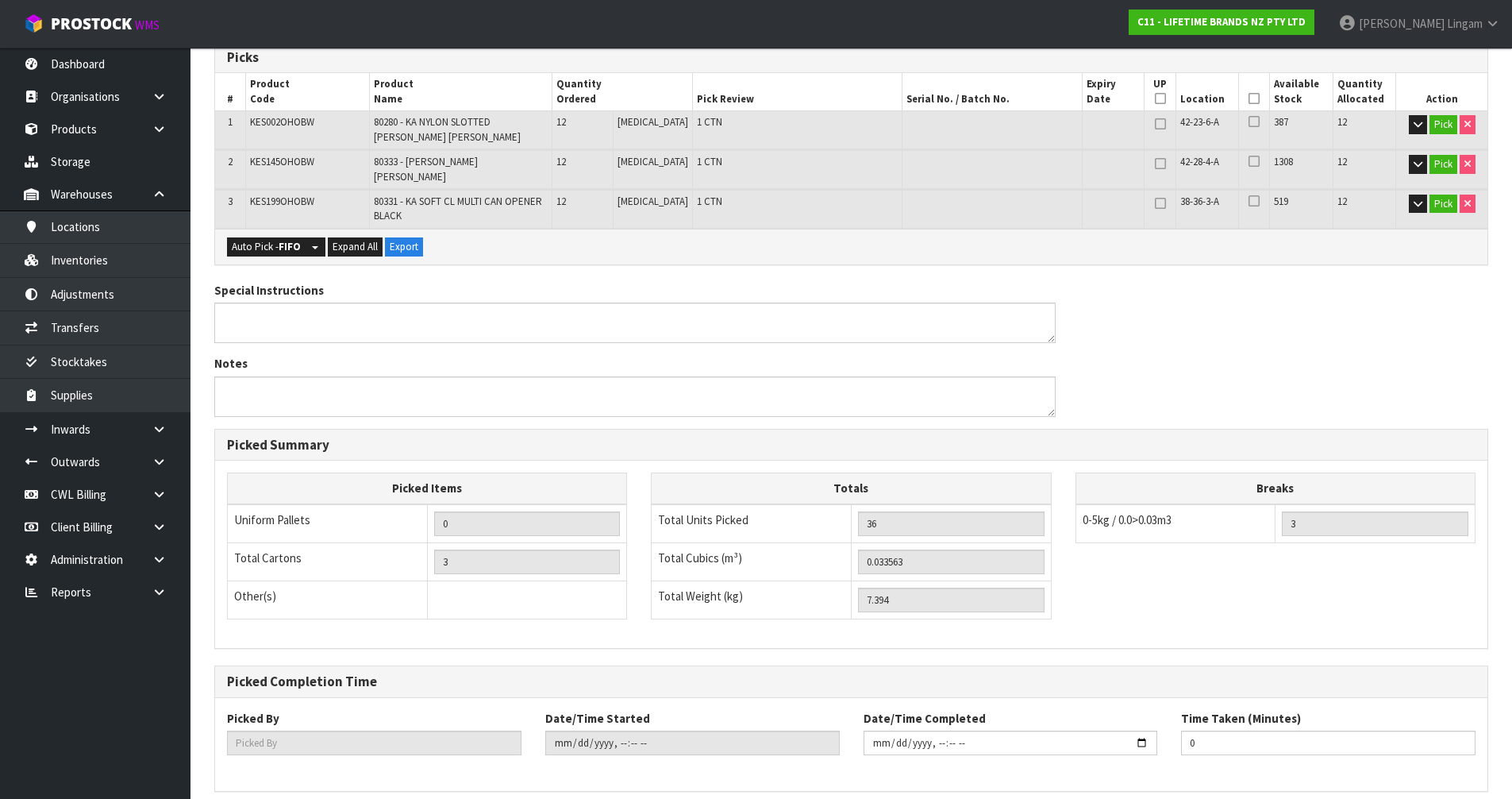
scroll to position [0, 0]
type input "[PERSON_NAME]"
type input "2025-09-23T08:41:05"
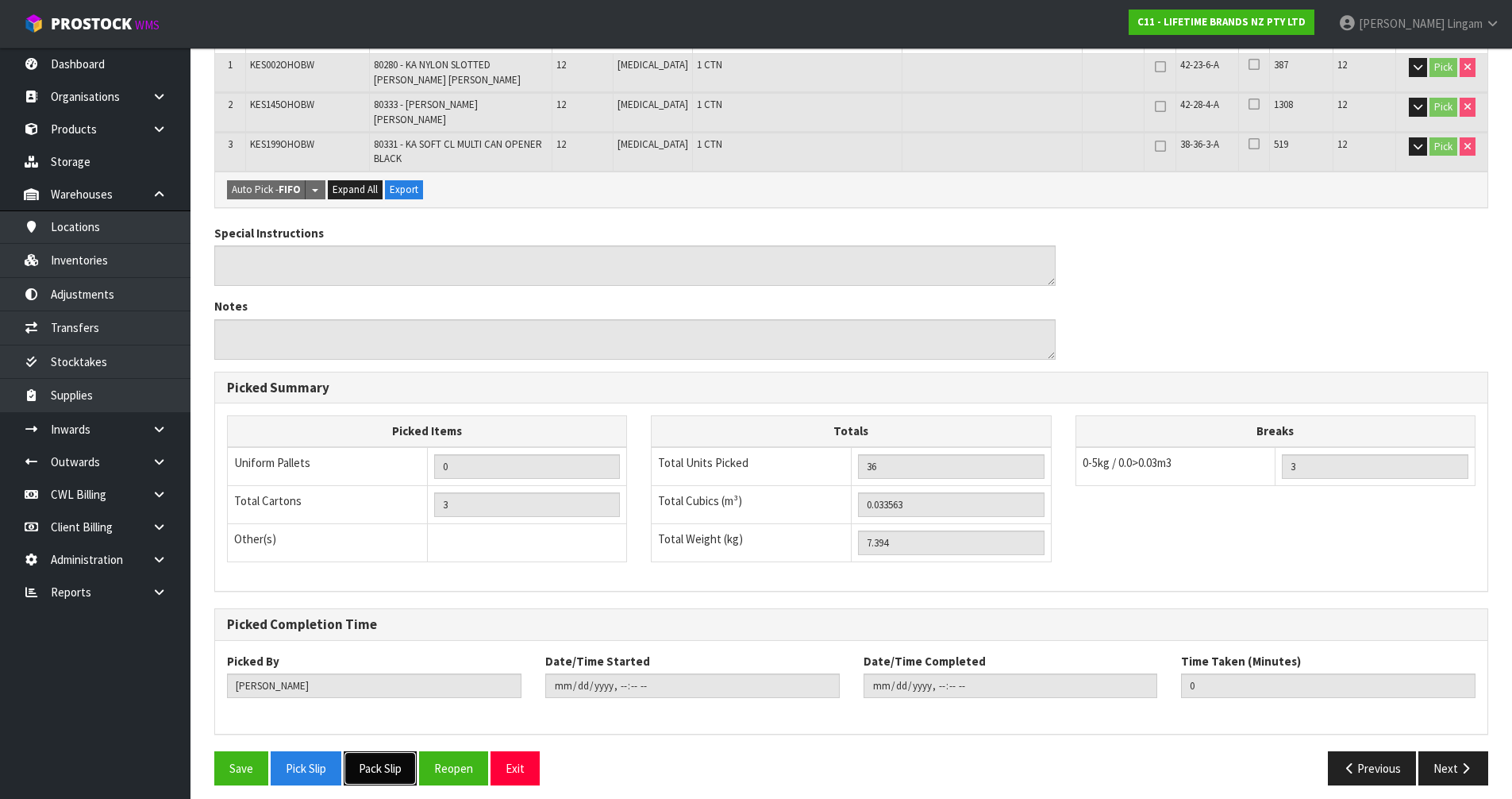
click at [393, 763] on button "Pack Slip" at bounding box center [380, 768] width 73 height 34
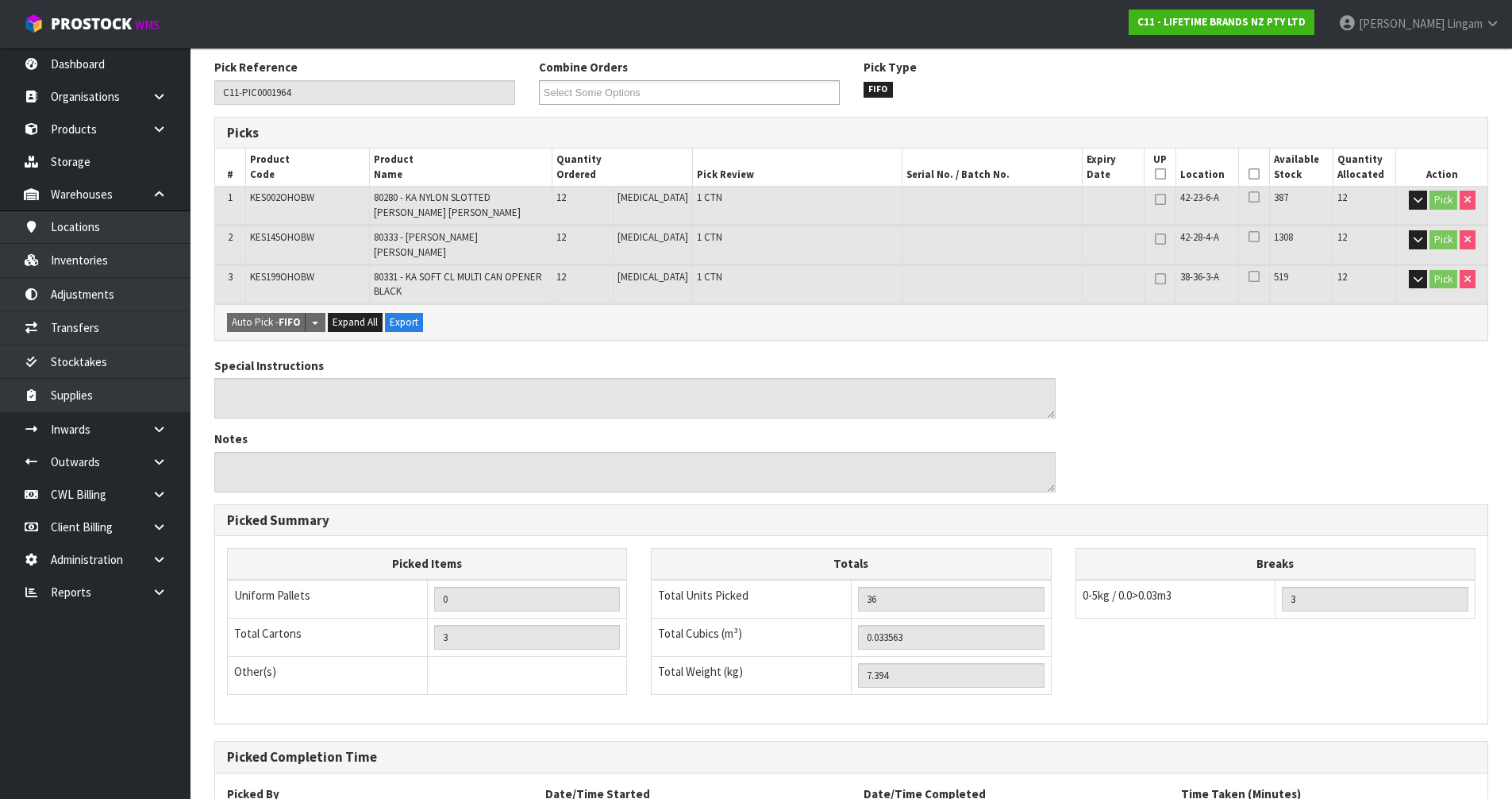
scroll to position [0, 0]
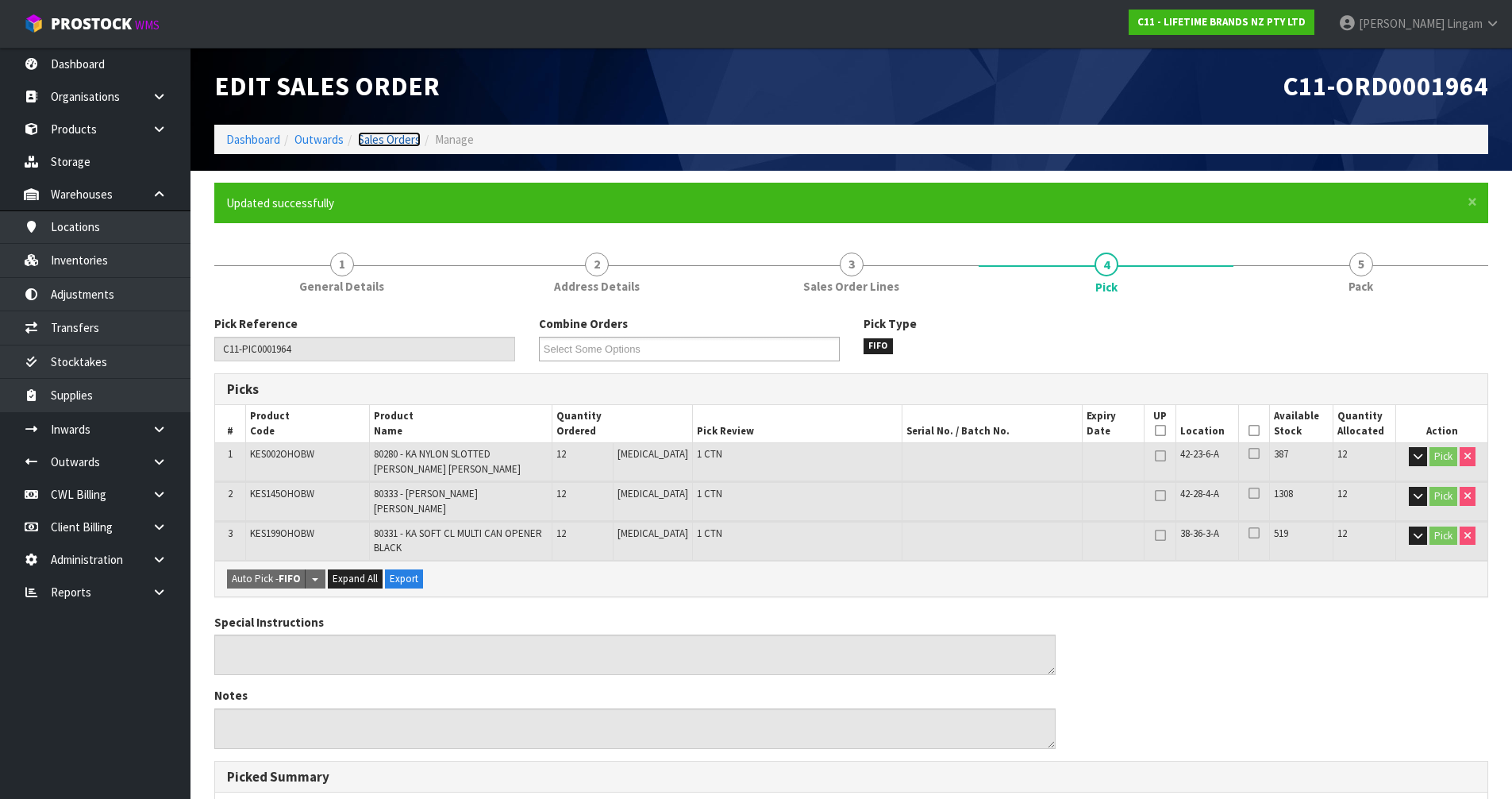
click at [408, 139] on link "Sales Orders" at bounding box center [389, 139] width 63 height 15
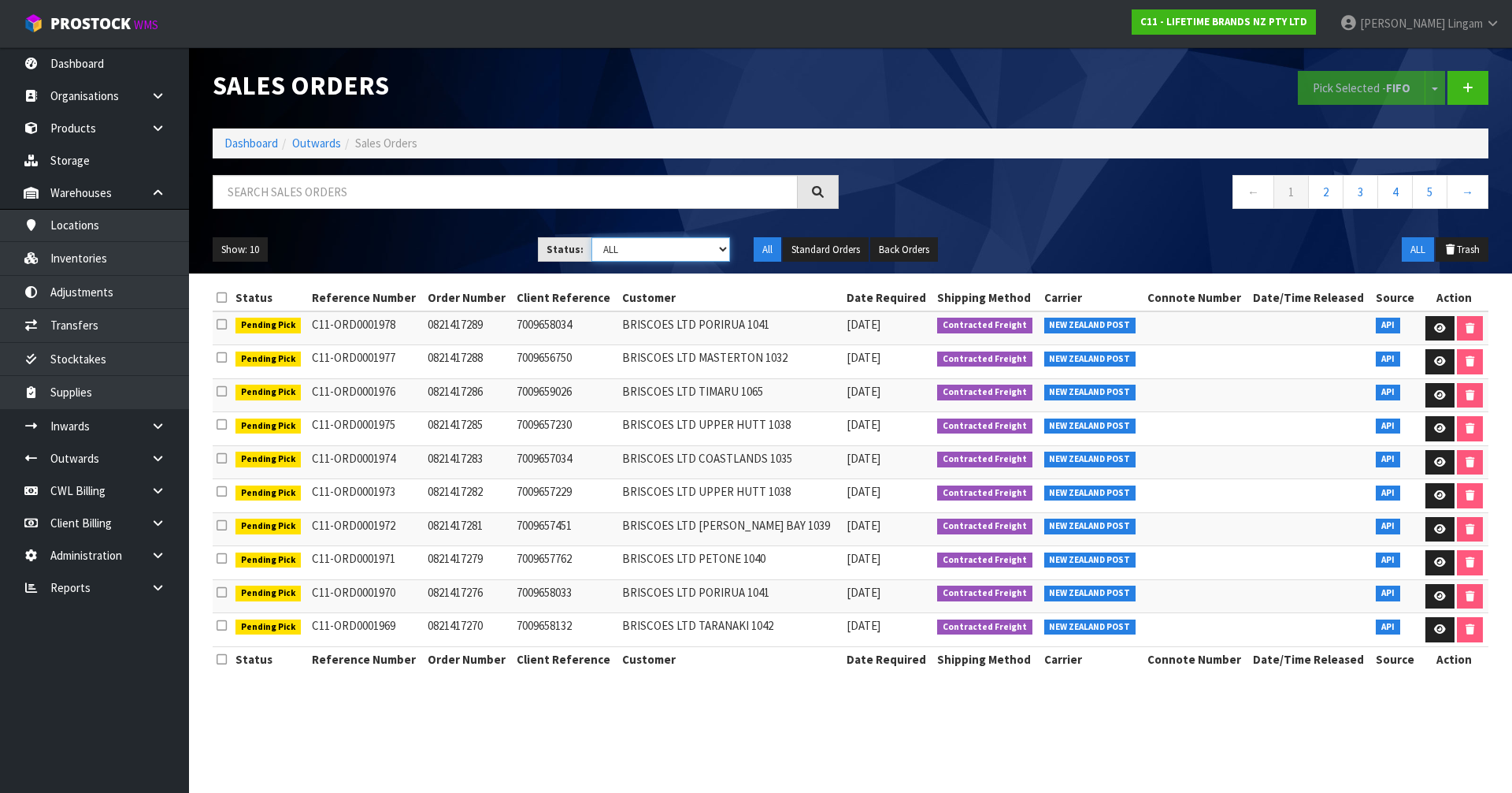
click at [701, 245] on select "Draft Pending Allocated Pending Pick Goods Picked Goods Packed Pending Charges …" at bounding box center [661, 249] width 140 height 24
click at [674, 308] on th "Customer" at bounding box center [730, 297] width 224 height 25
click at [692, 240] on select "Draft Pending Allocated Pending Pick Goods Picked Goods Packed Pending Charges …" at bounding box center [661, 249] width 140 height 24
select select "string:2"
click at [592, 237] on select "Draft Pending Allocated Pending Pick Goods Picked Goods Packed Pending Charges …" at bounding box center [661, 249] width 140 height 24
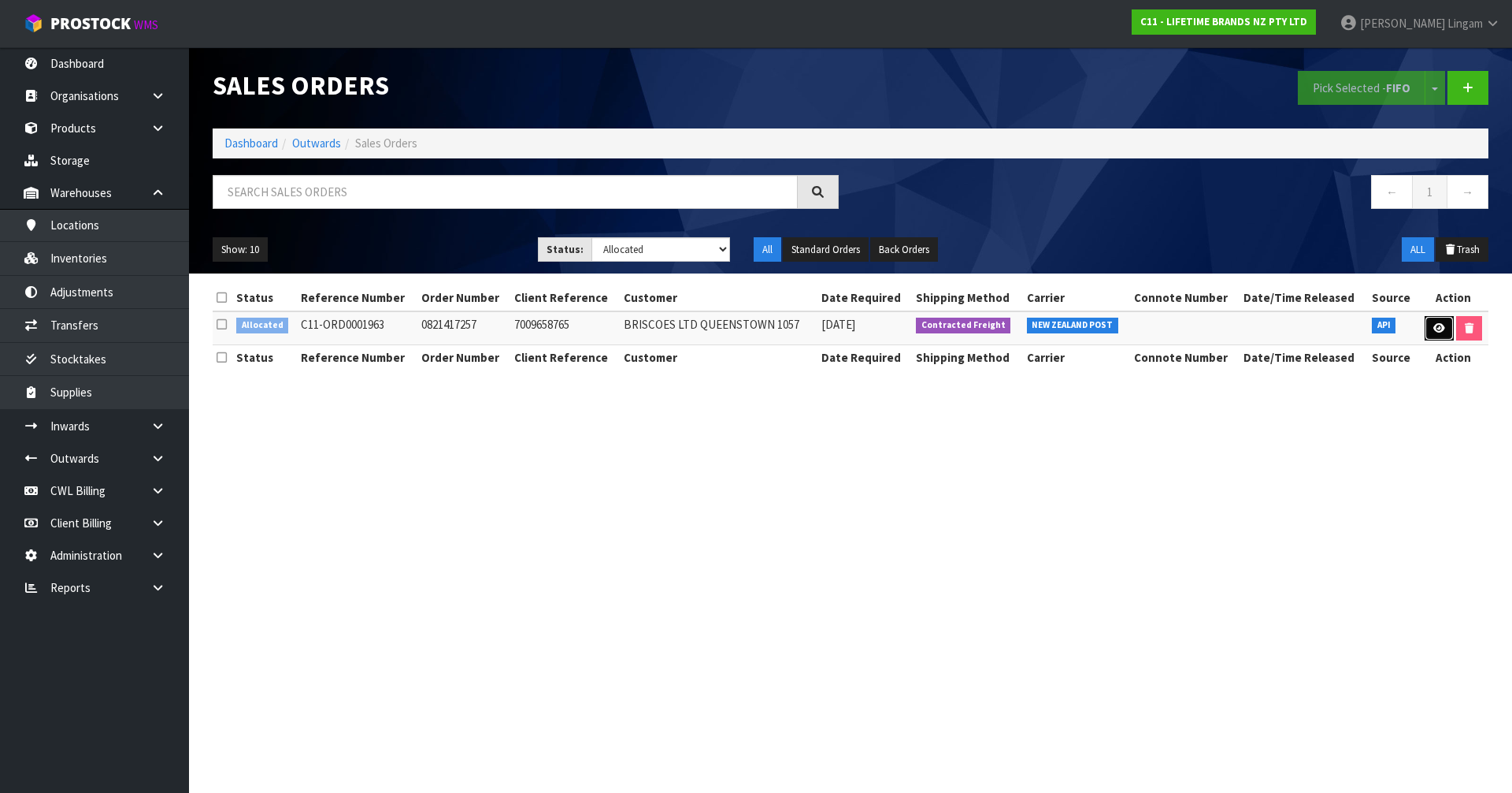
click at [1440, 337] on link at bounding box center [1439, 328] width 29 height 25
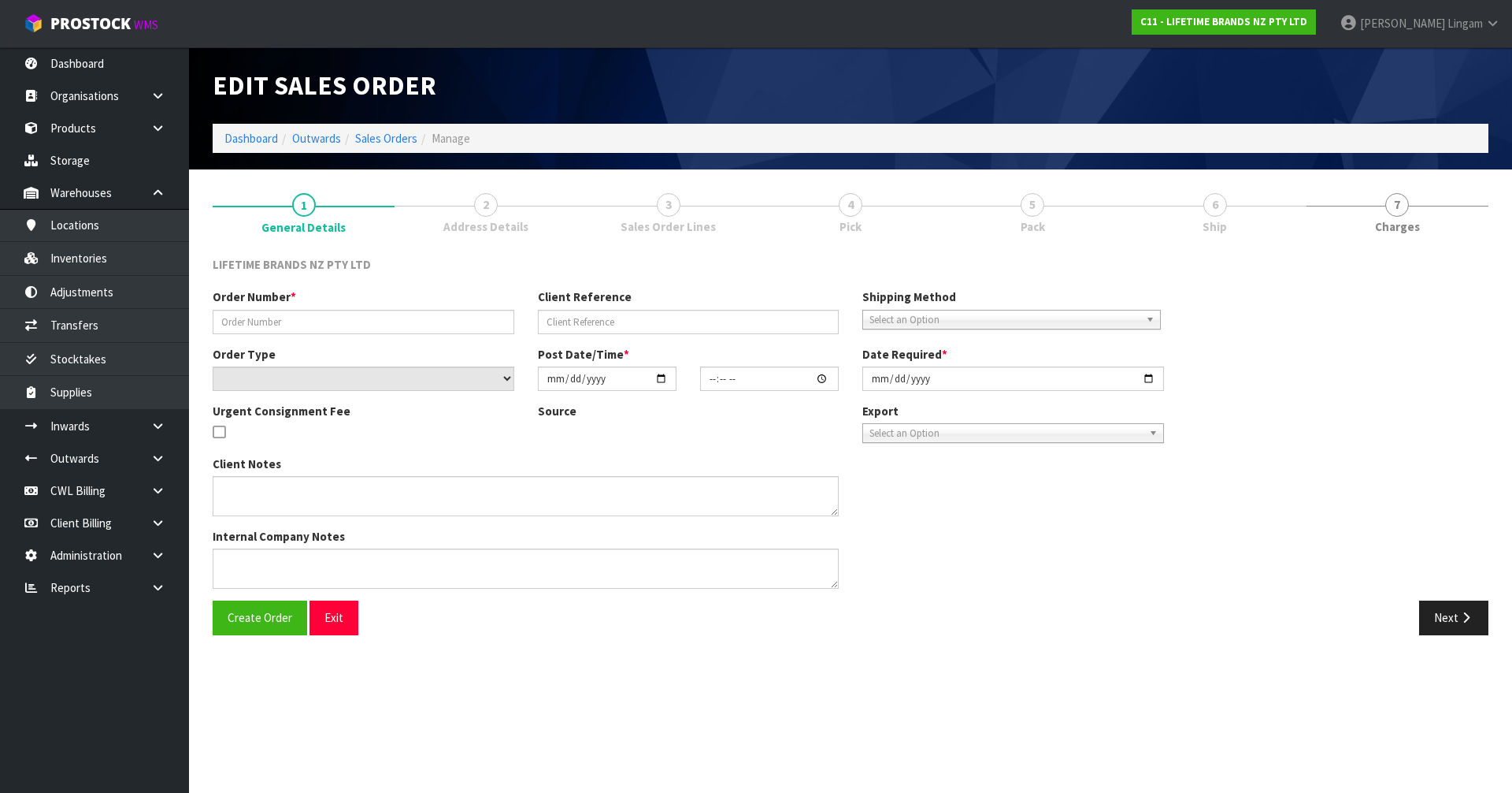
type input "0821417257"
type input "7009658765"
select select "number:0"
type input "[DATE]"
type input "07:54:13.000"
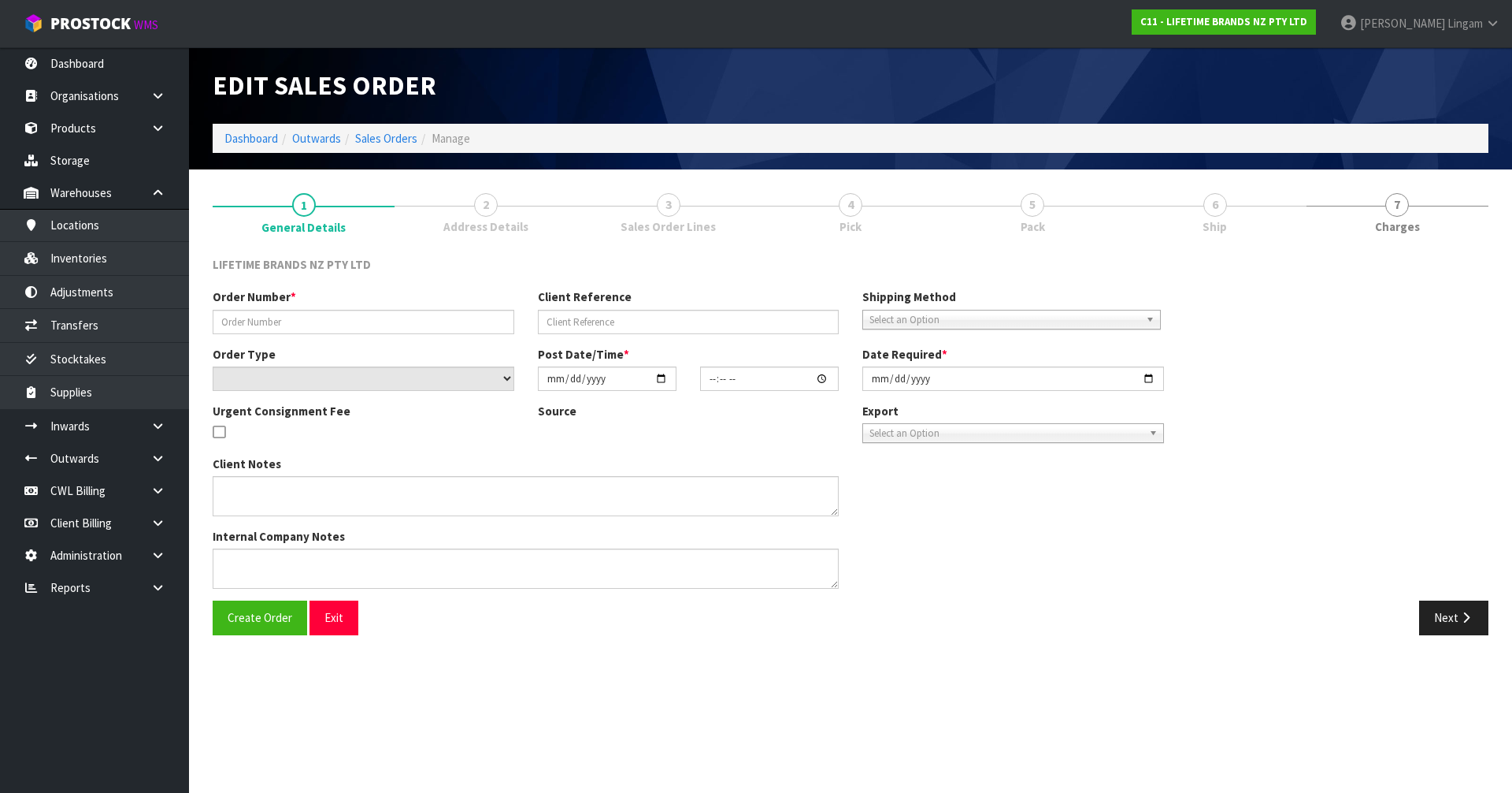
type input "[DATE]"
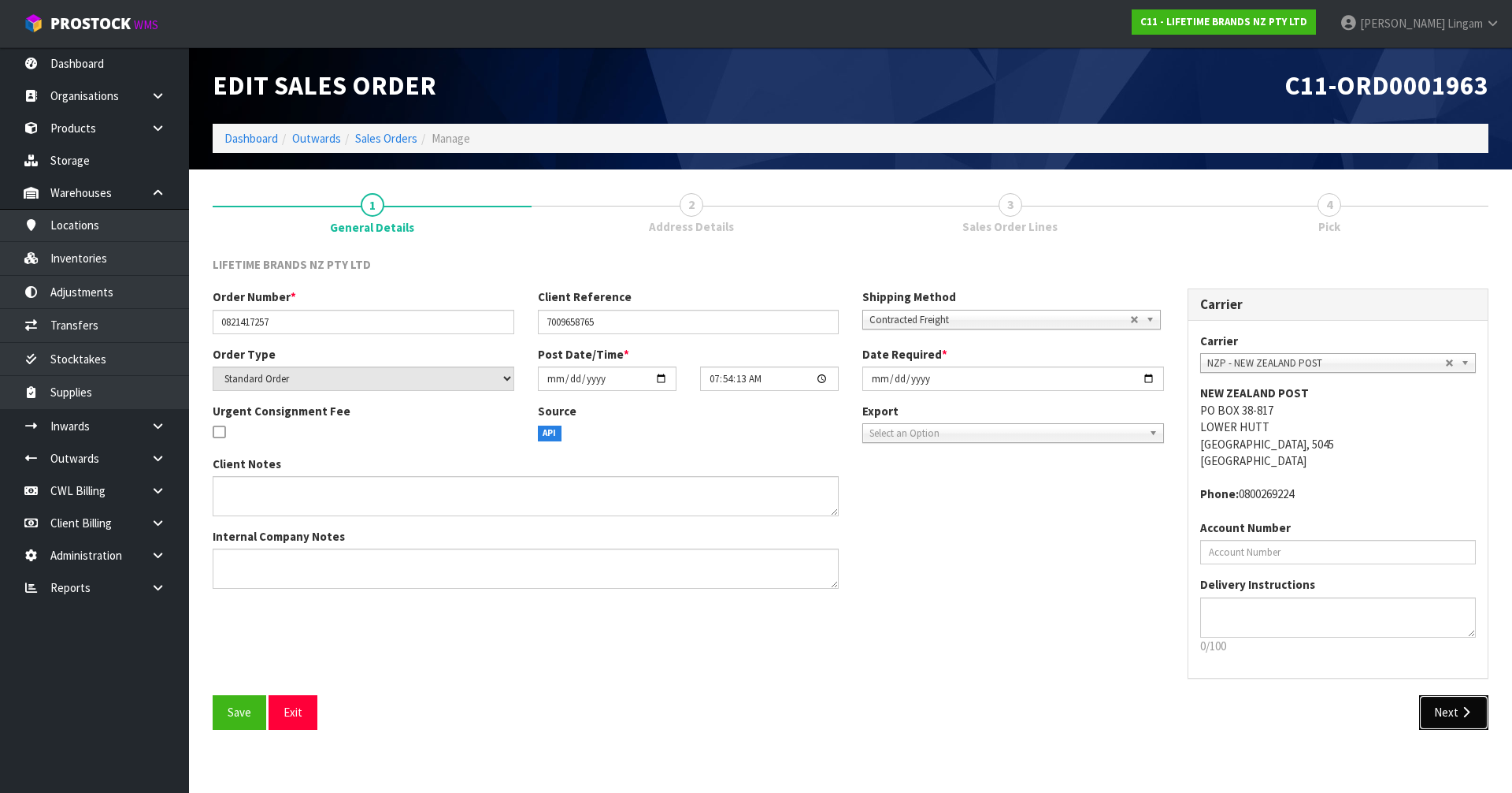
click at [1463, 715] on icon "button" at bounding box center [1466, 712] width 15 height 12
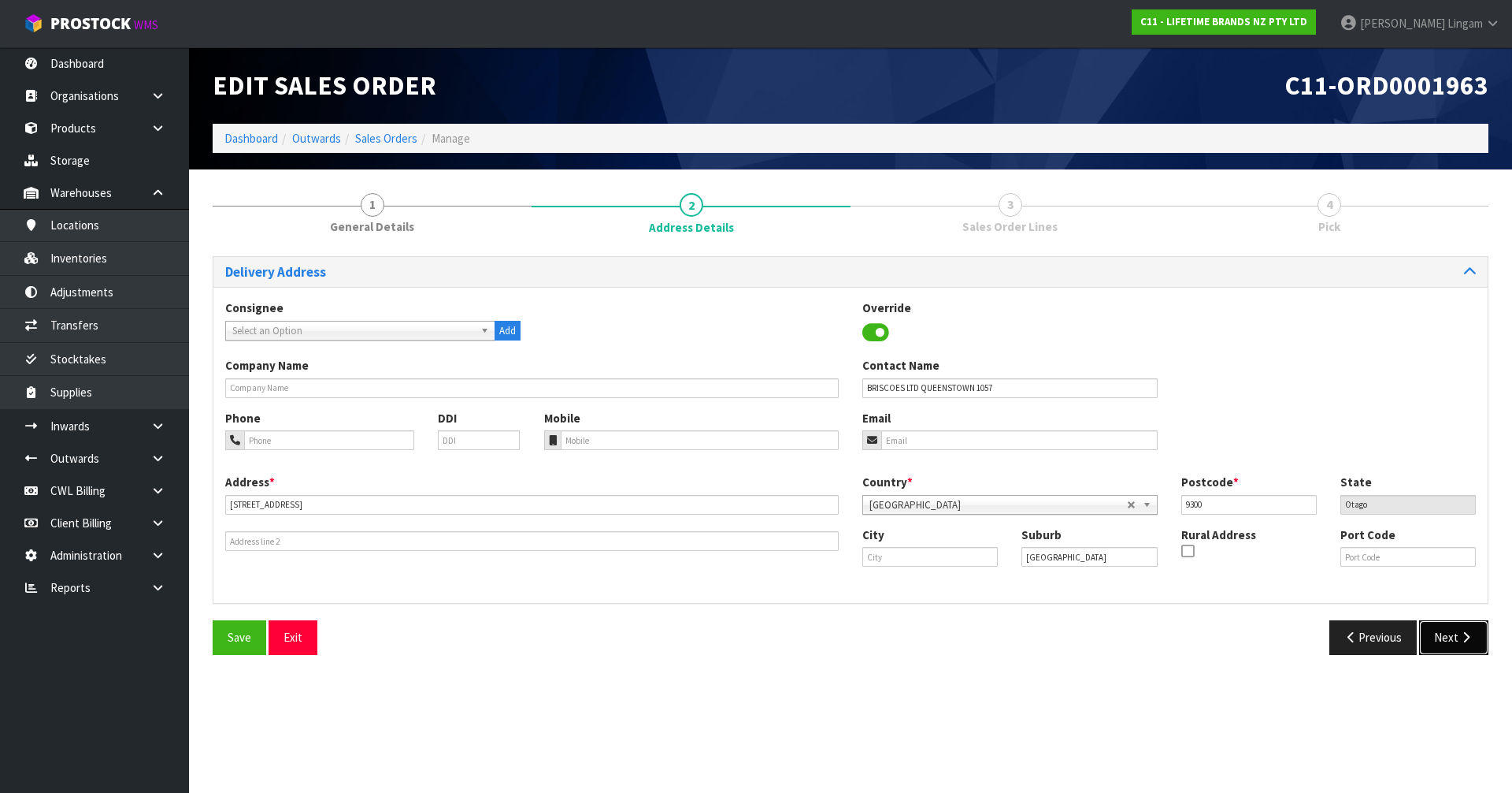
click at [1450, 642] on button "Next" at bounding box center [1454, 636] width 69 height 34
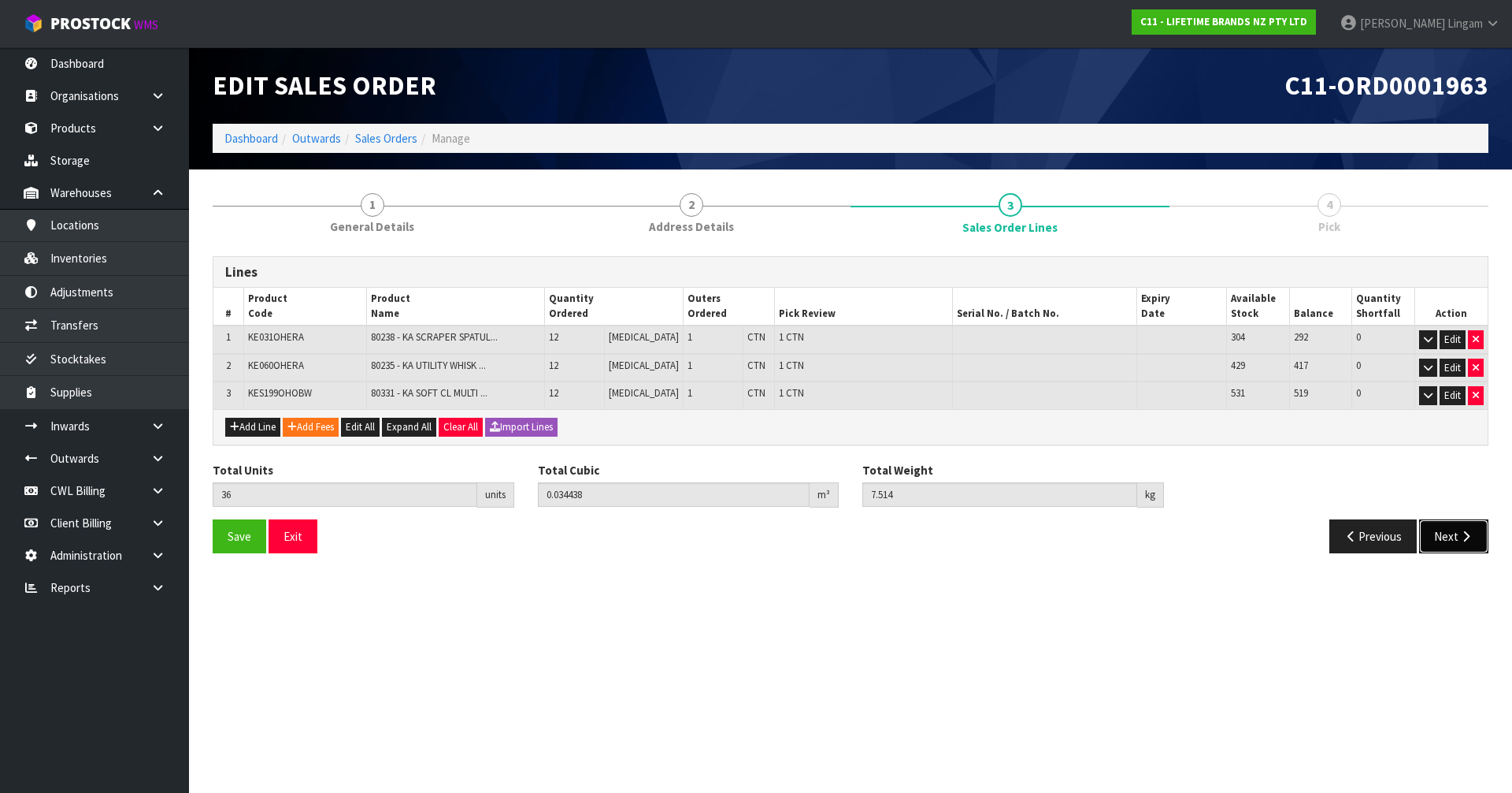
click at [1453, 545] on button "Next" at bounding box center [1454, 536] width 69 height 34
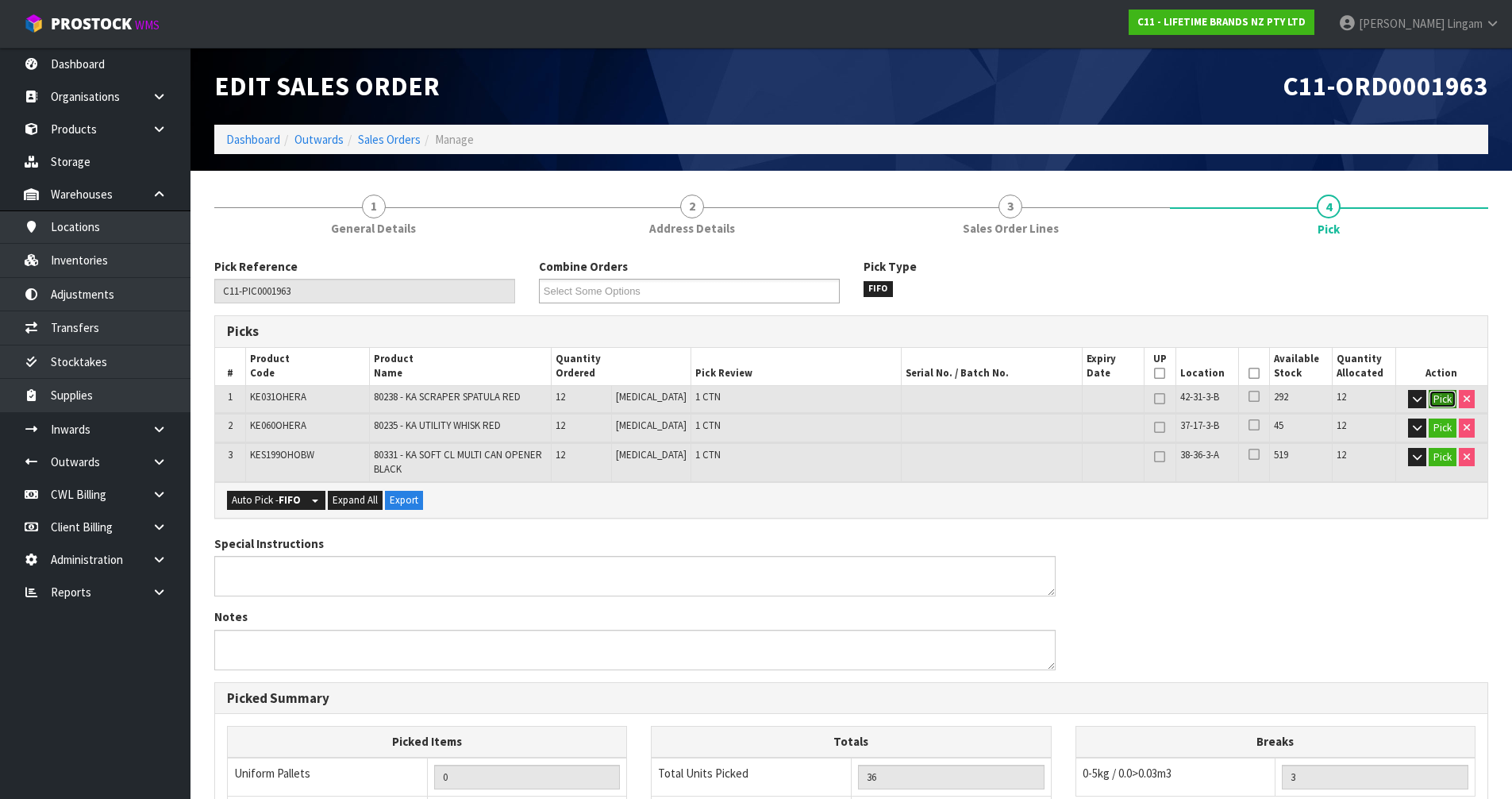
click at [1441, 399] on button "Pick" at bounding box center [1443, 399] width 28 height 19
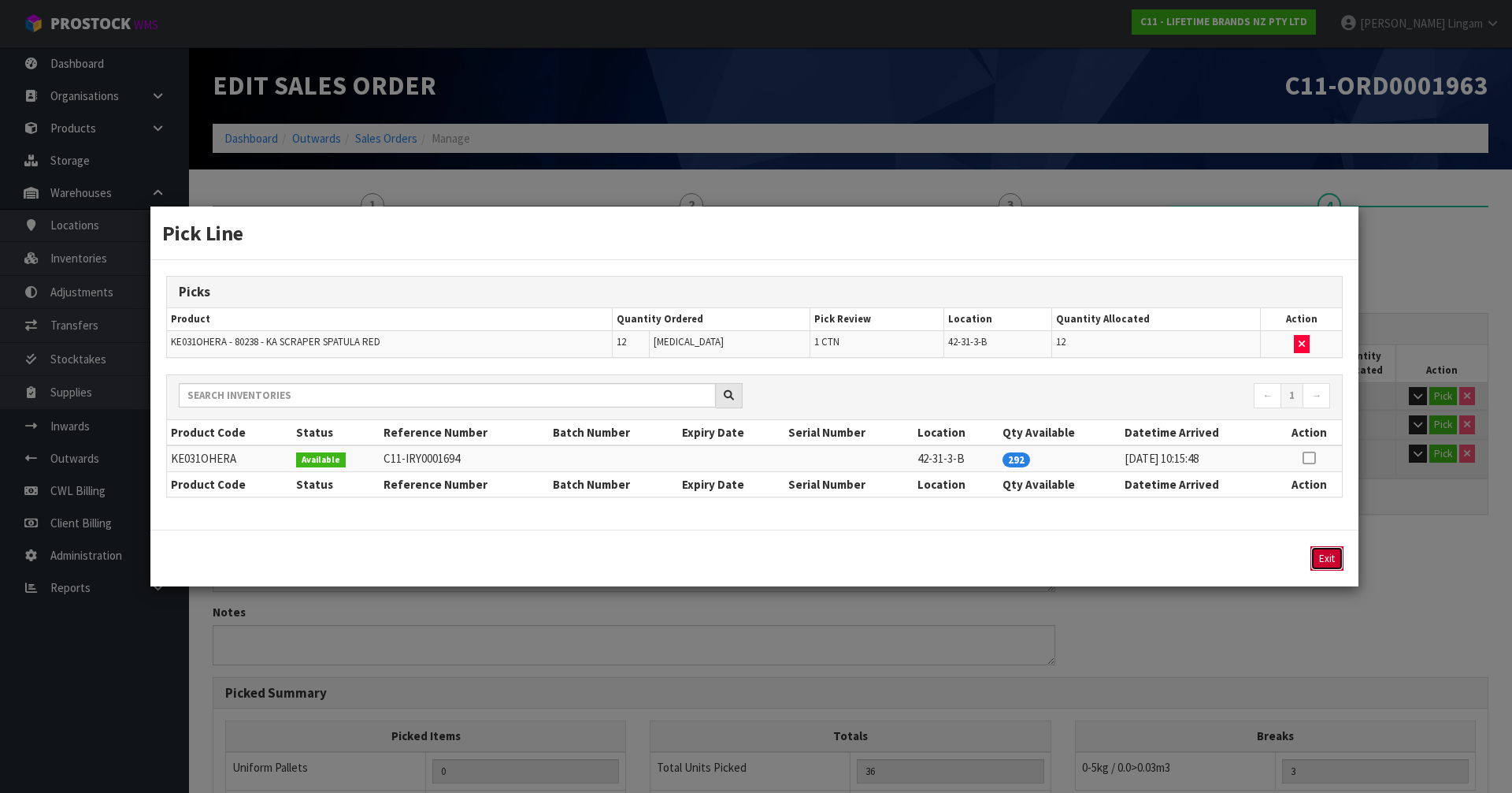
click at [1323, 563] on button "Exit" at bounding box center [1328, 558] width 34 height 24
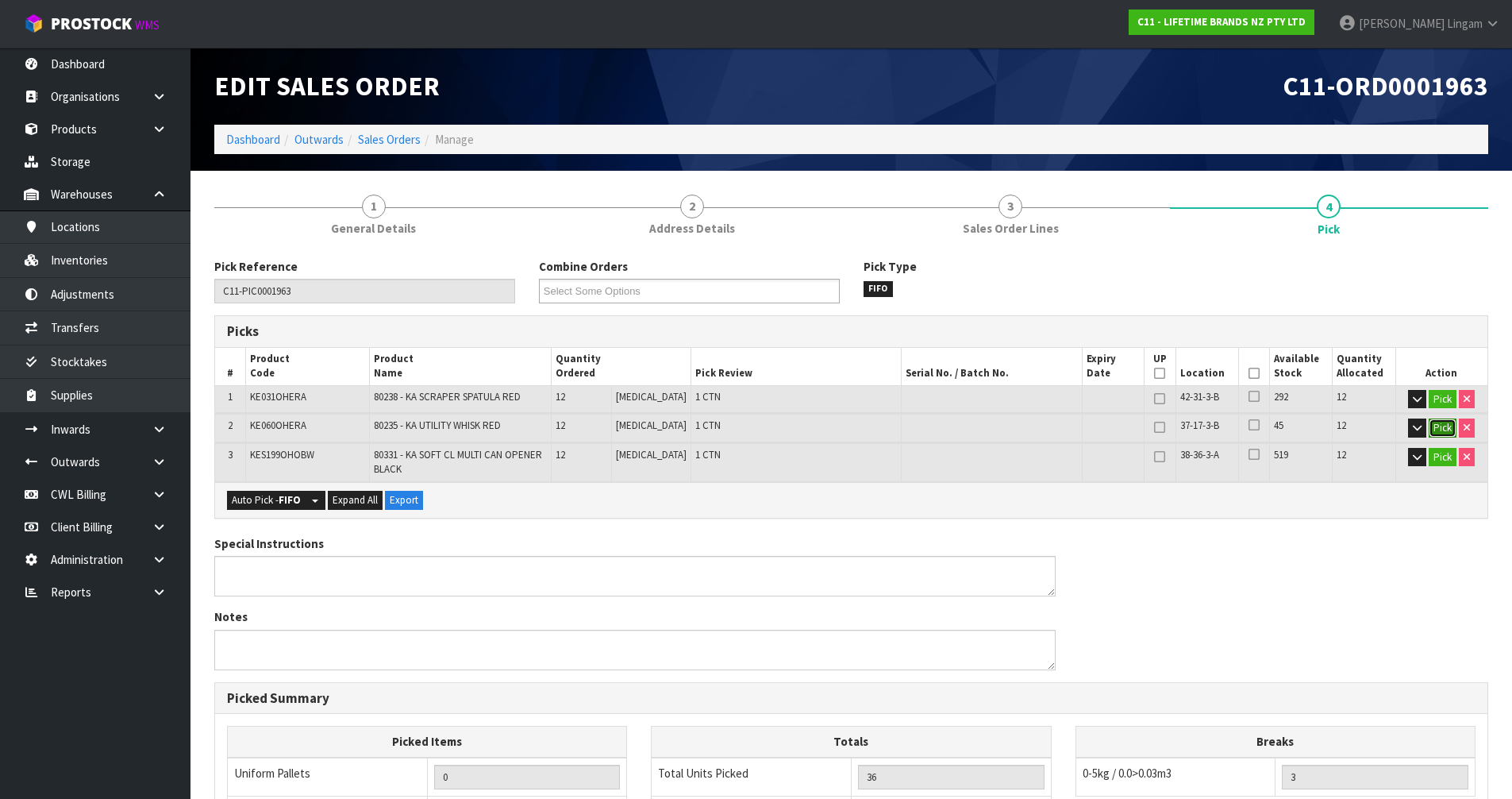
click at [1439, 429] on button "Pick" at bounding box center [1443, 428] width 28 height 19
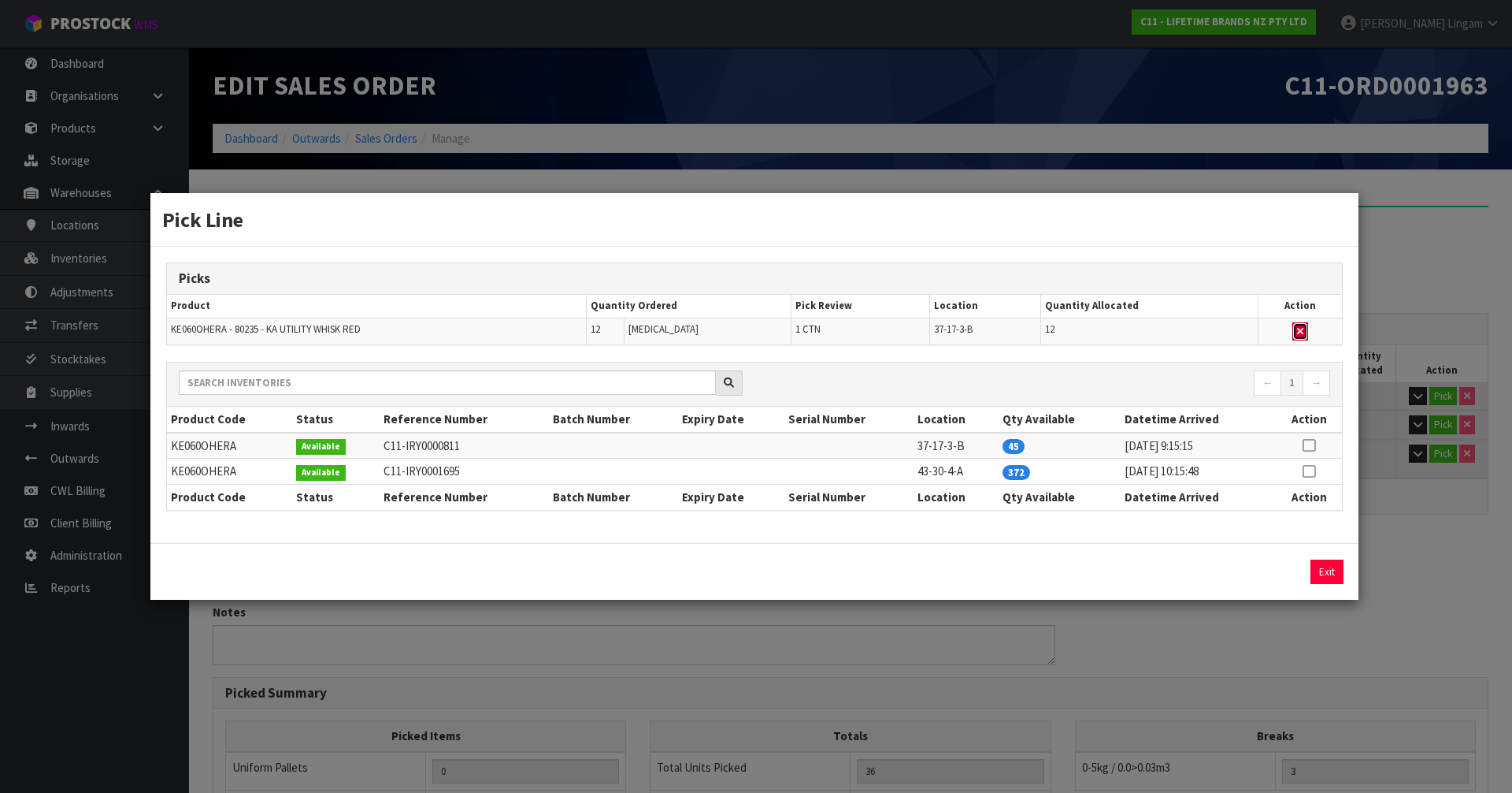
click at [1308, 329] on button "button" at bounding box center [1300, 332] width 16 height 19
type input "2"
type input "24"
type input "0.01652"
type input "5.264"
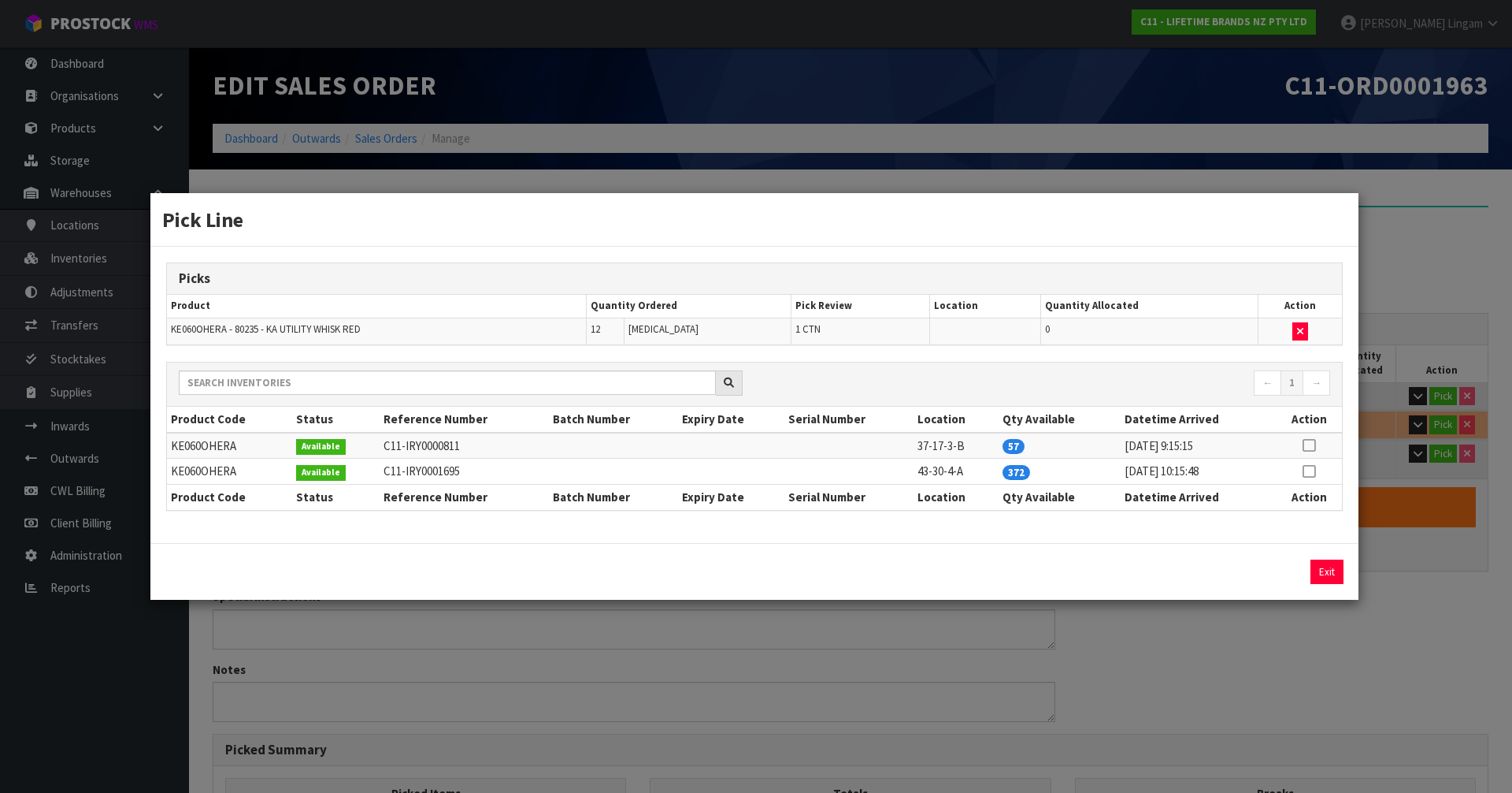
click at [1309, 445] on icon at bounding box center [1309, 445] width 13 height 1
click at [1278, 569] on button "Assign Pick" at bounding box center [1274, 571] width 64 height 24
type input "3"
type input "36"
type input "0.034438"
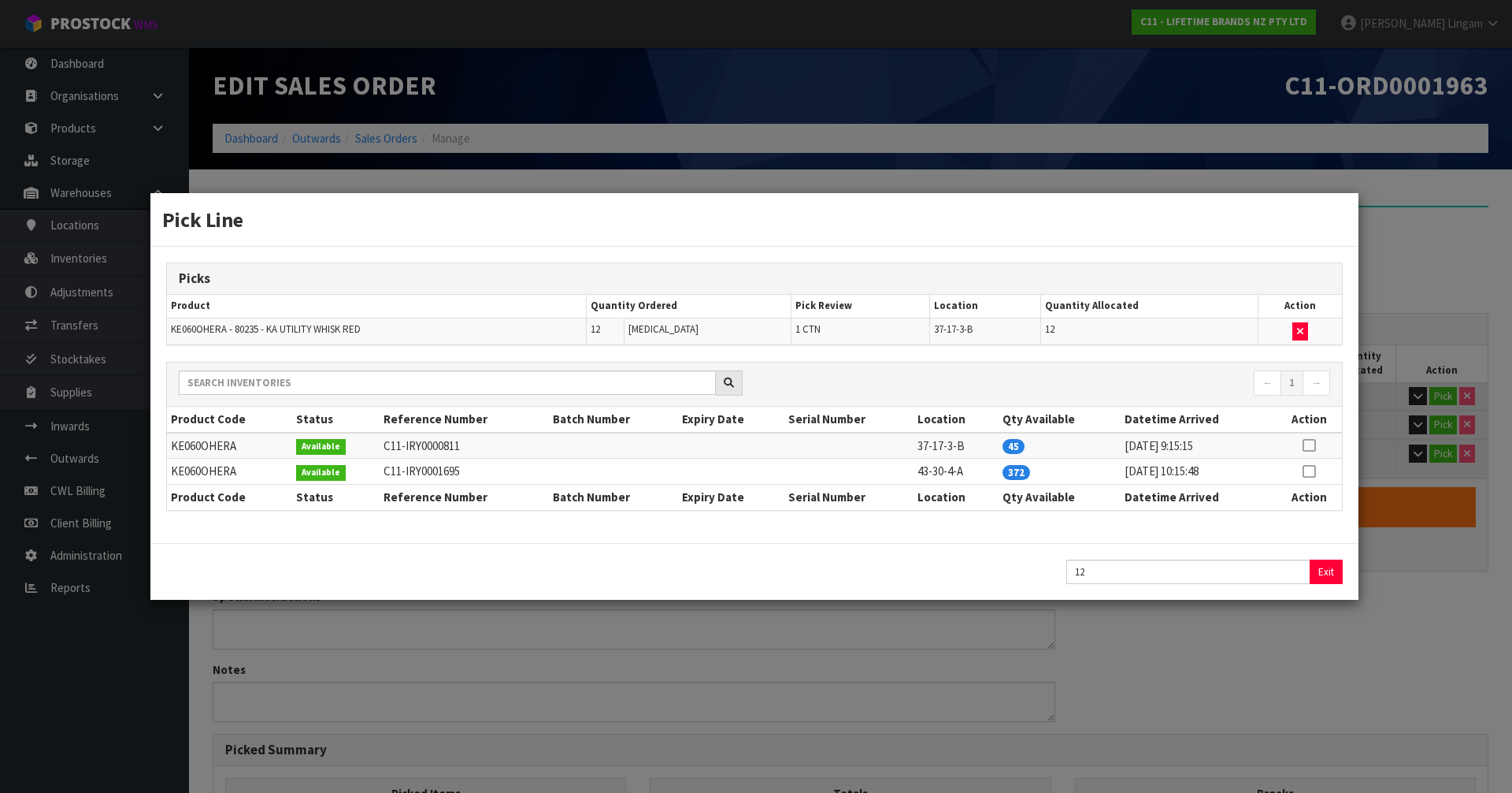
type input "7.514"
type input "13"
click at [1299, 570] on input "13" at bounding box center [1189, 571] width 244 height 24
click at [1334, 570] on button "Exit" at bounding box center [1328, 571] width 34 height 24
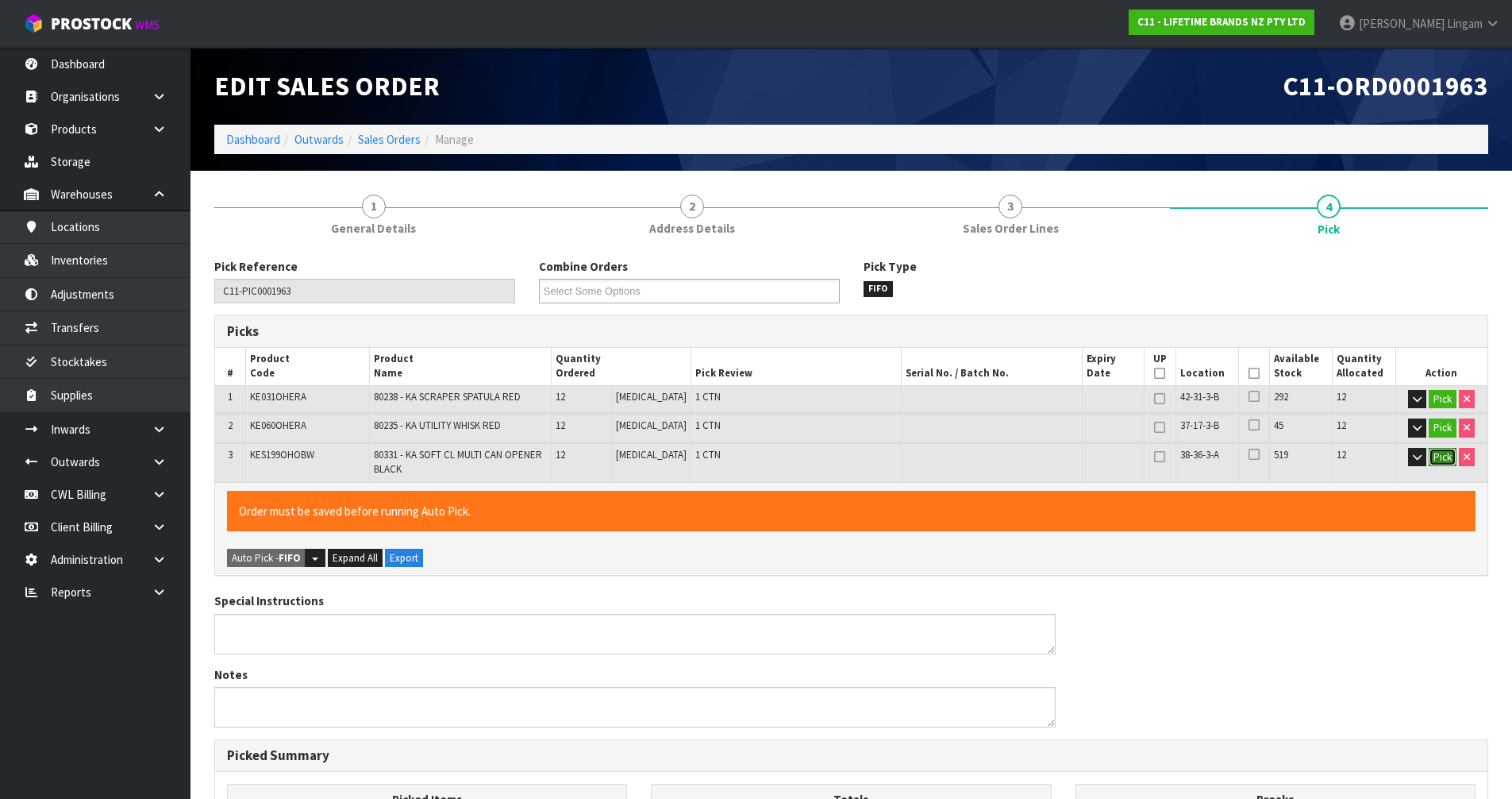
click at [1437, 462] on button "Pick" at bounding box center [1443, 457] width 28 height 19
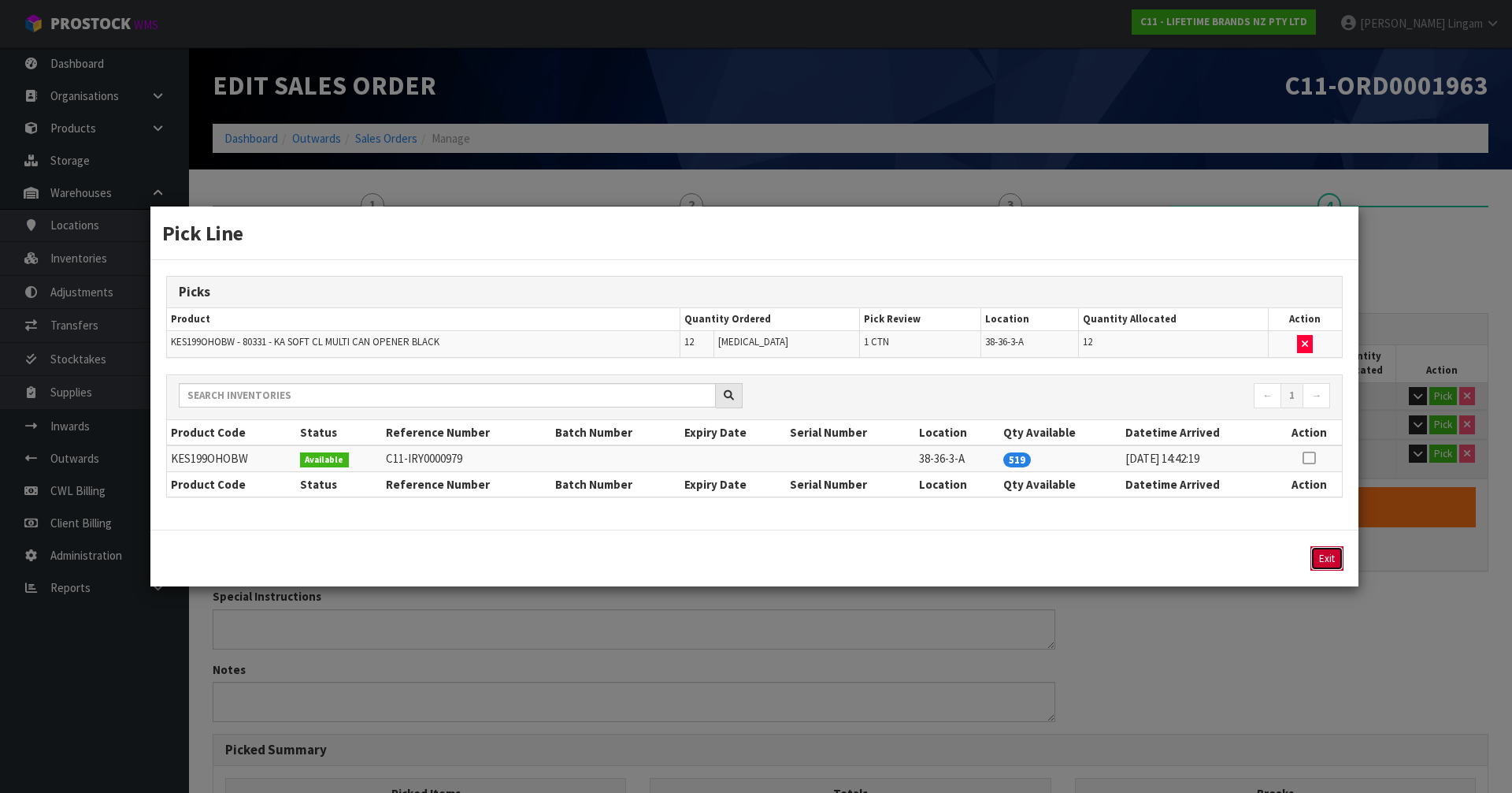
click at [1321, 557] on button "Exit" at bounding box center [1328, 558] width 34 height 24
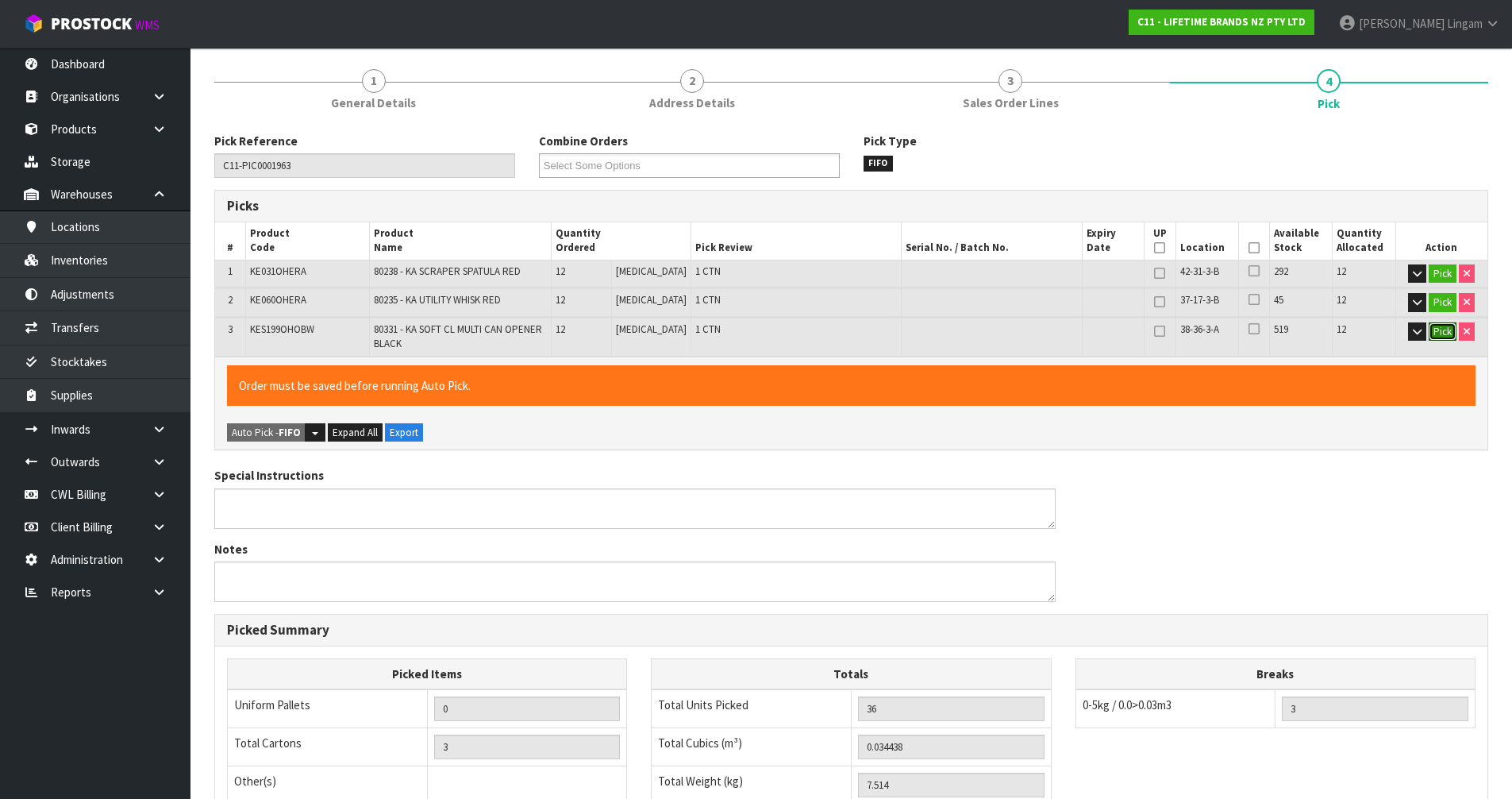
scroll to position [378, 0]
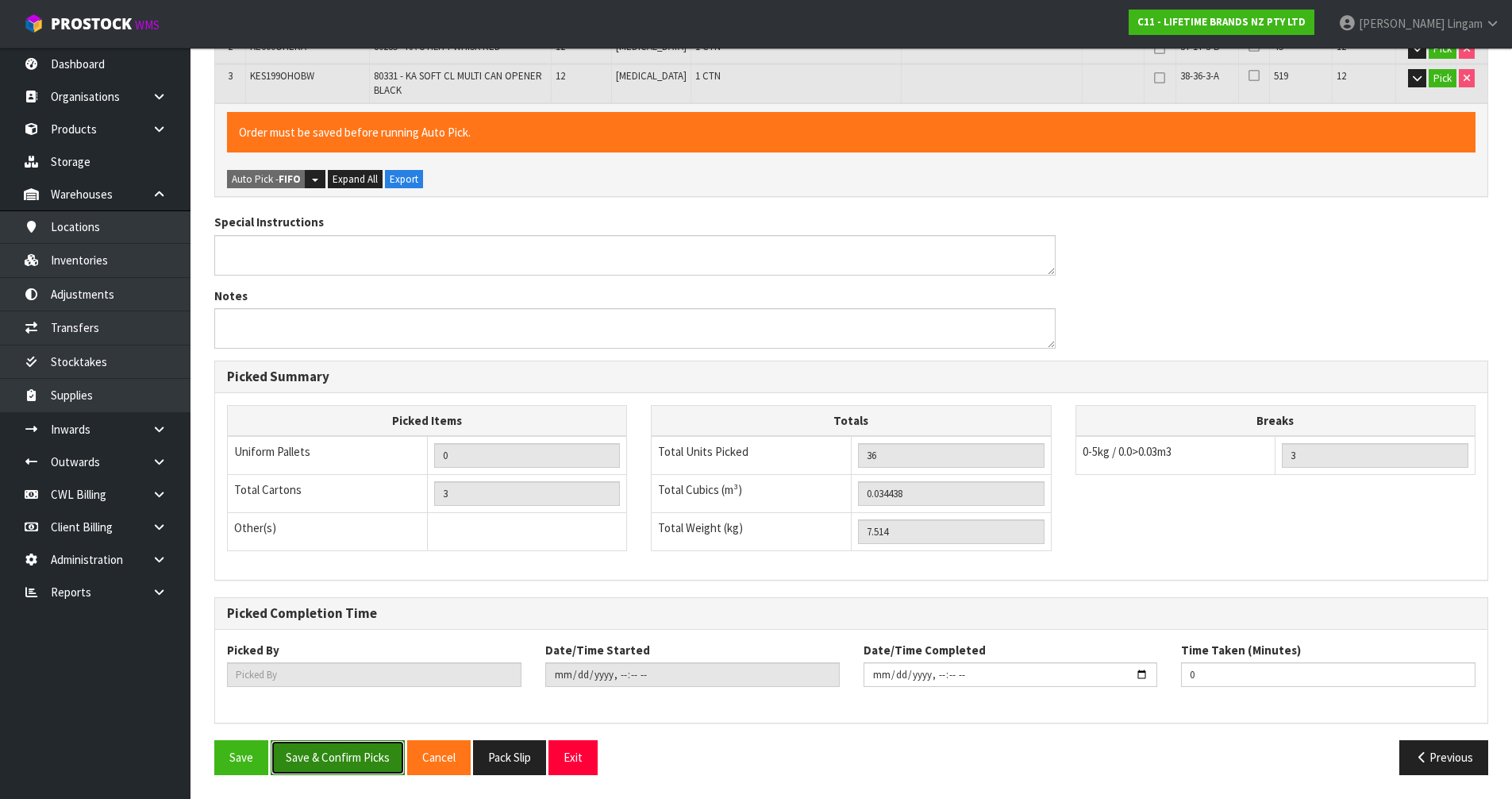
click at [351, 759] on button "Save & Confirm Picks" at bounding box center [337, 757] width 134 height 34
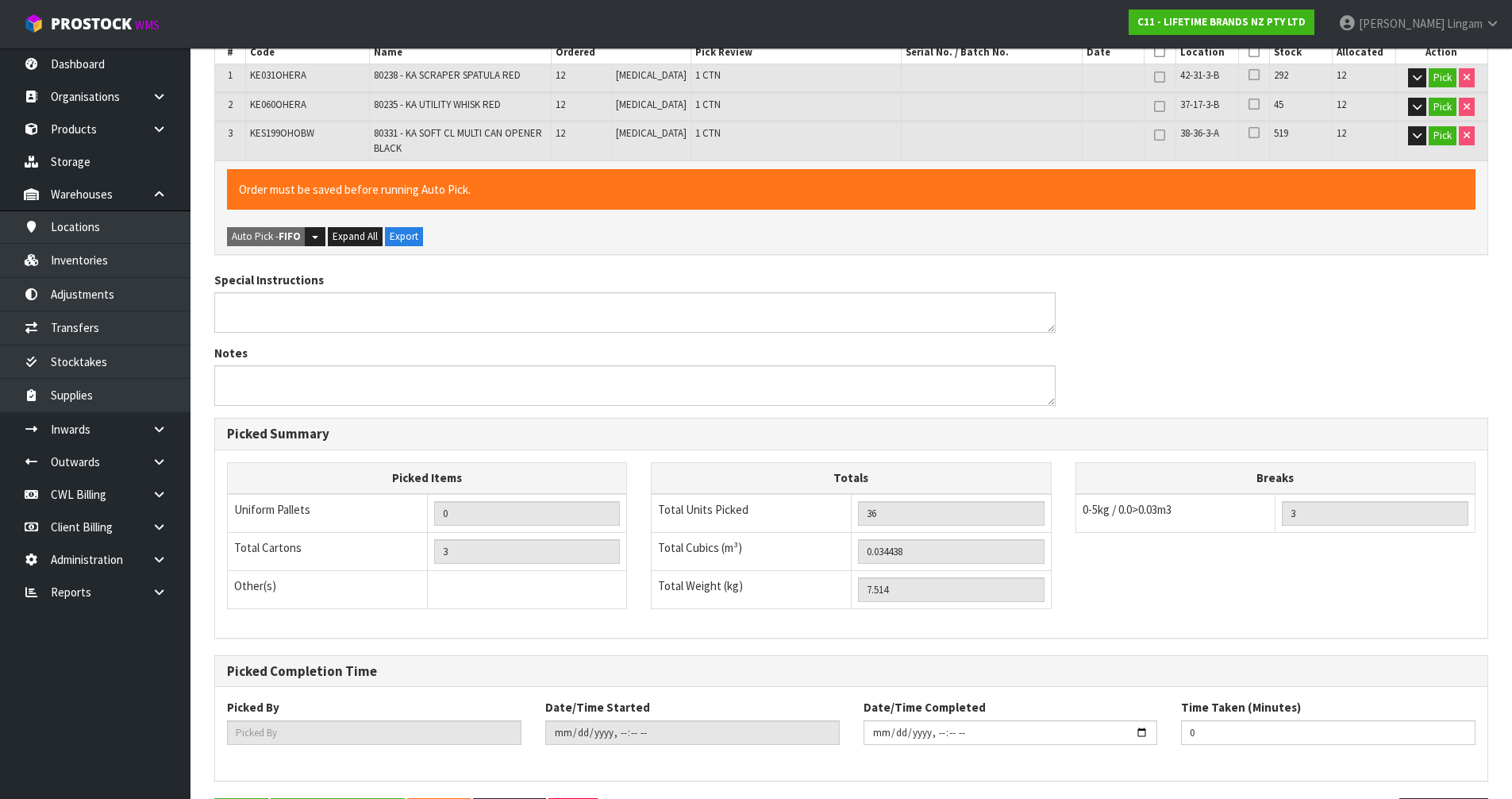
scroll to position [0, 0]
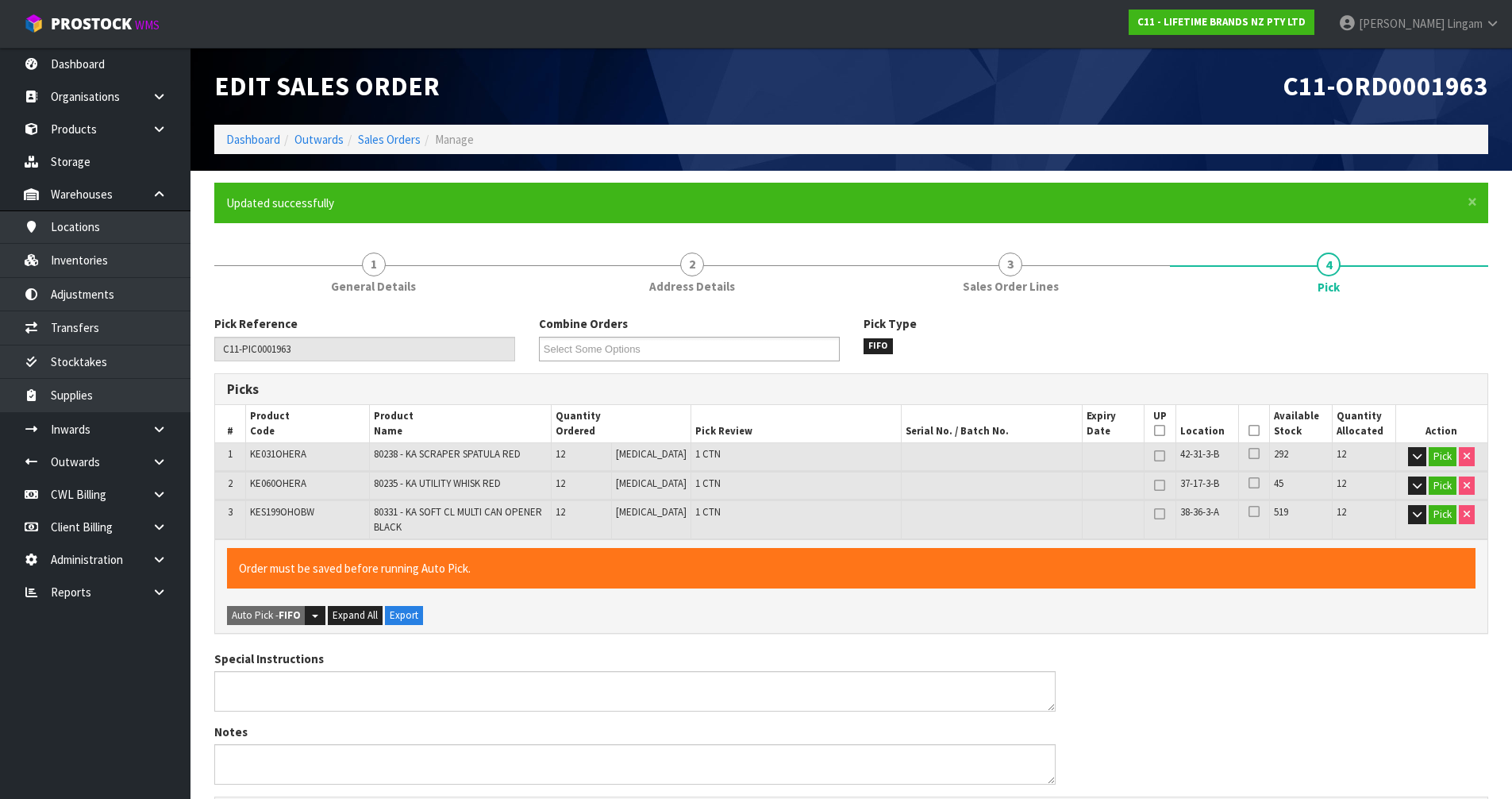
type input "[PERSON_NAME]"
type input "2025-09-23T08:41:32"
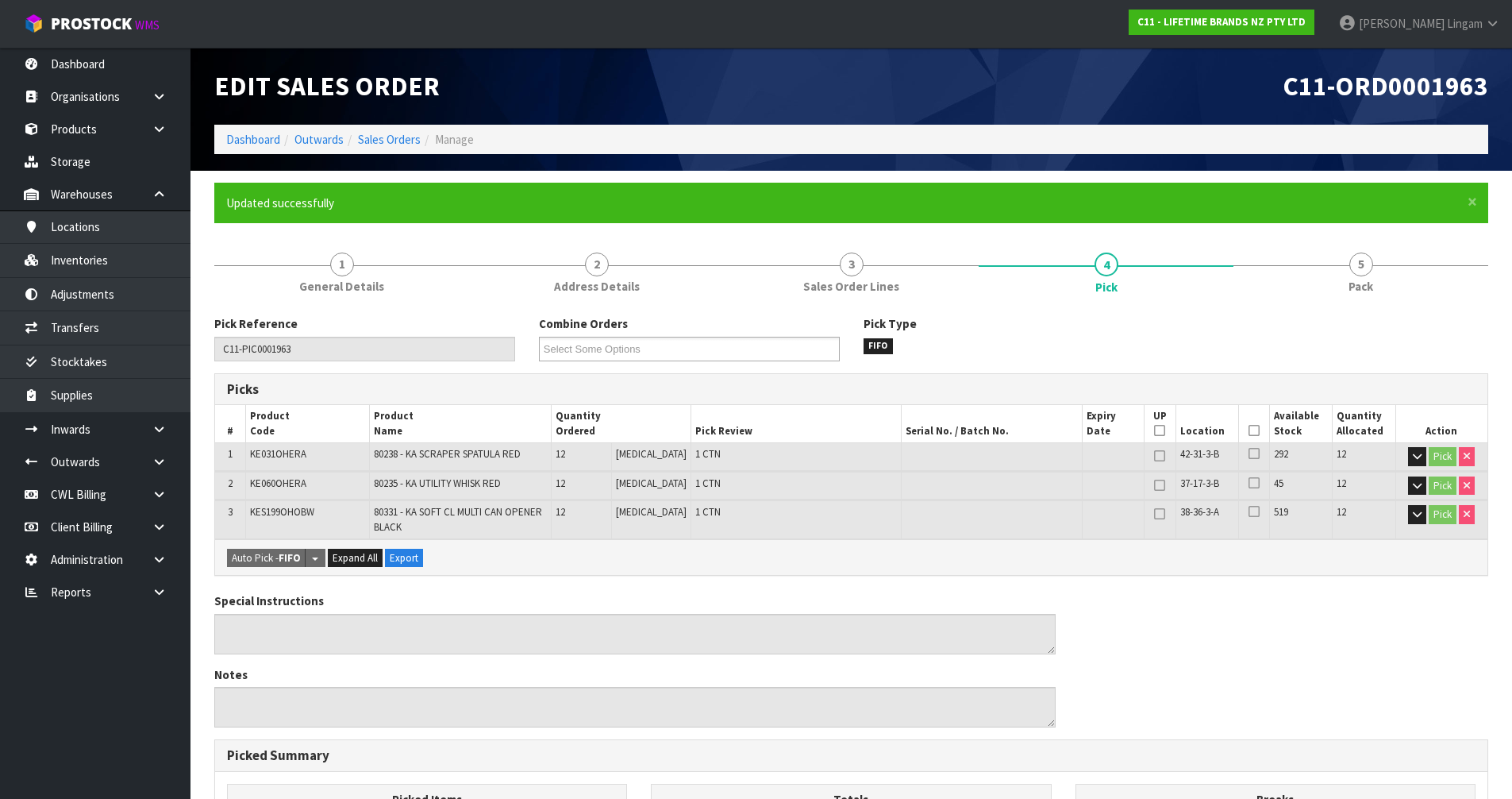
scroll to position [378, 0]
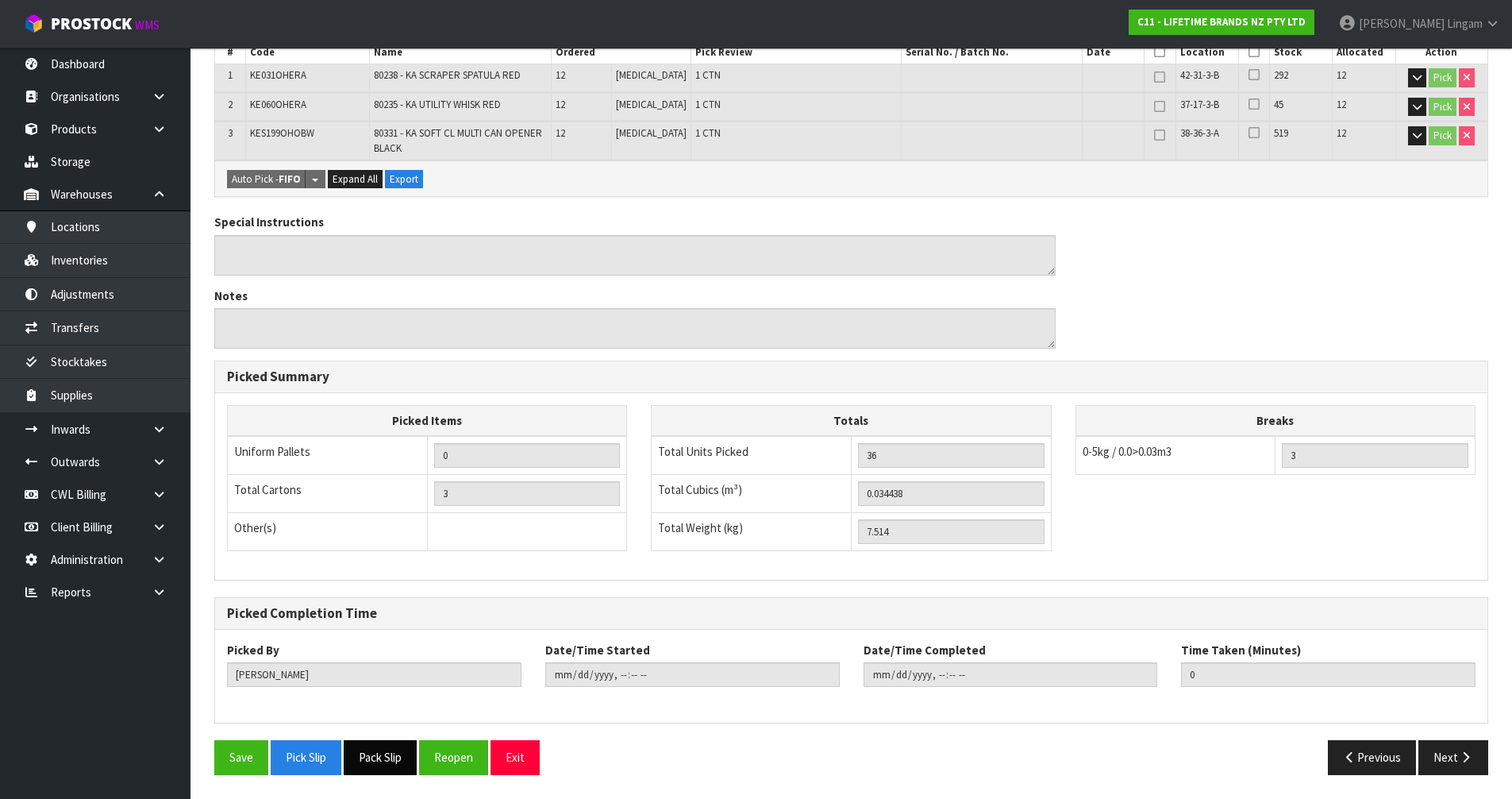
click at [389, 766] on button "Pack Slip" at bounding box center [380, 757] width 73 height 34
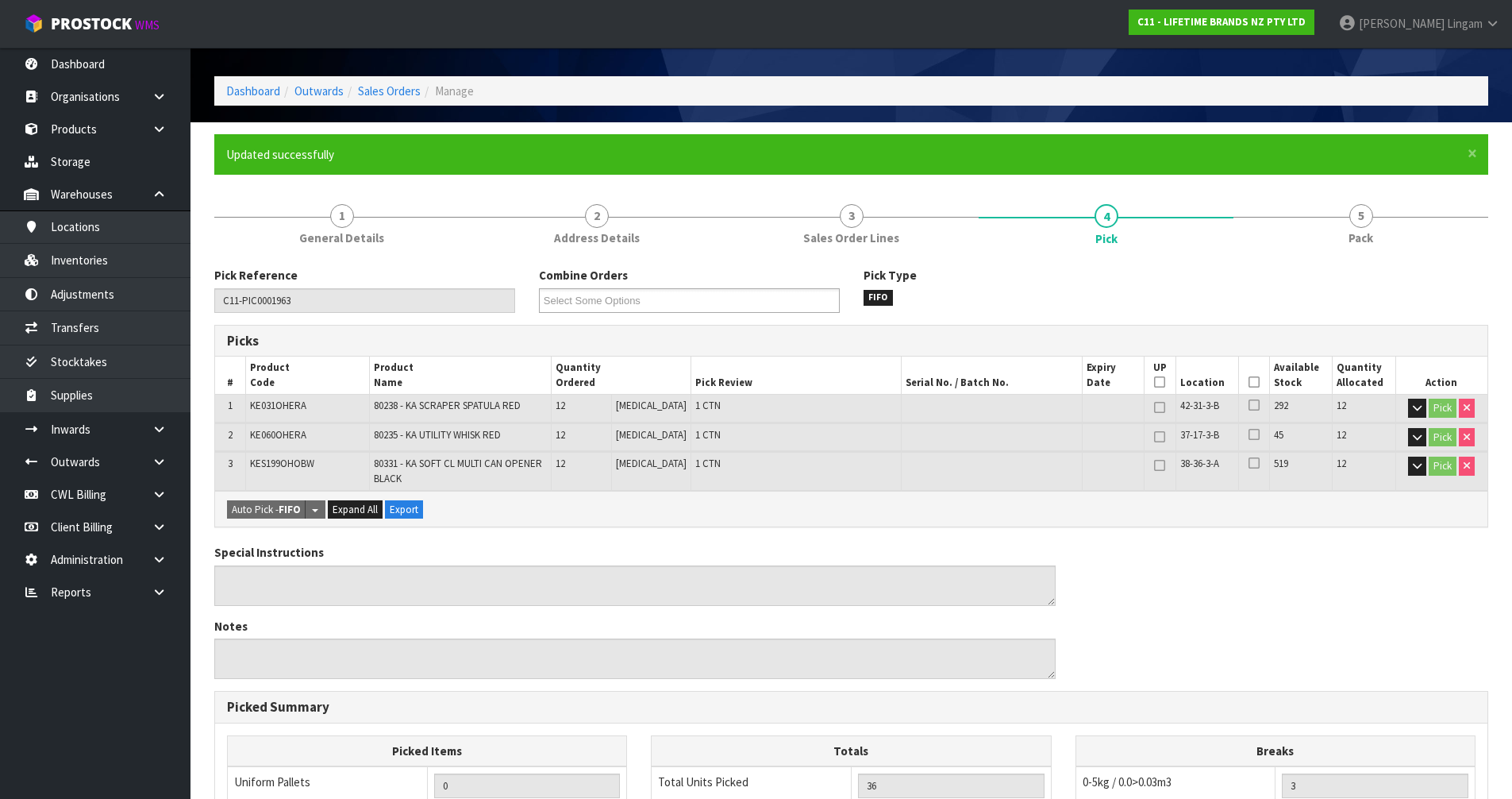
scroll to position [0, 0]
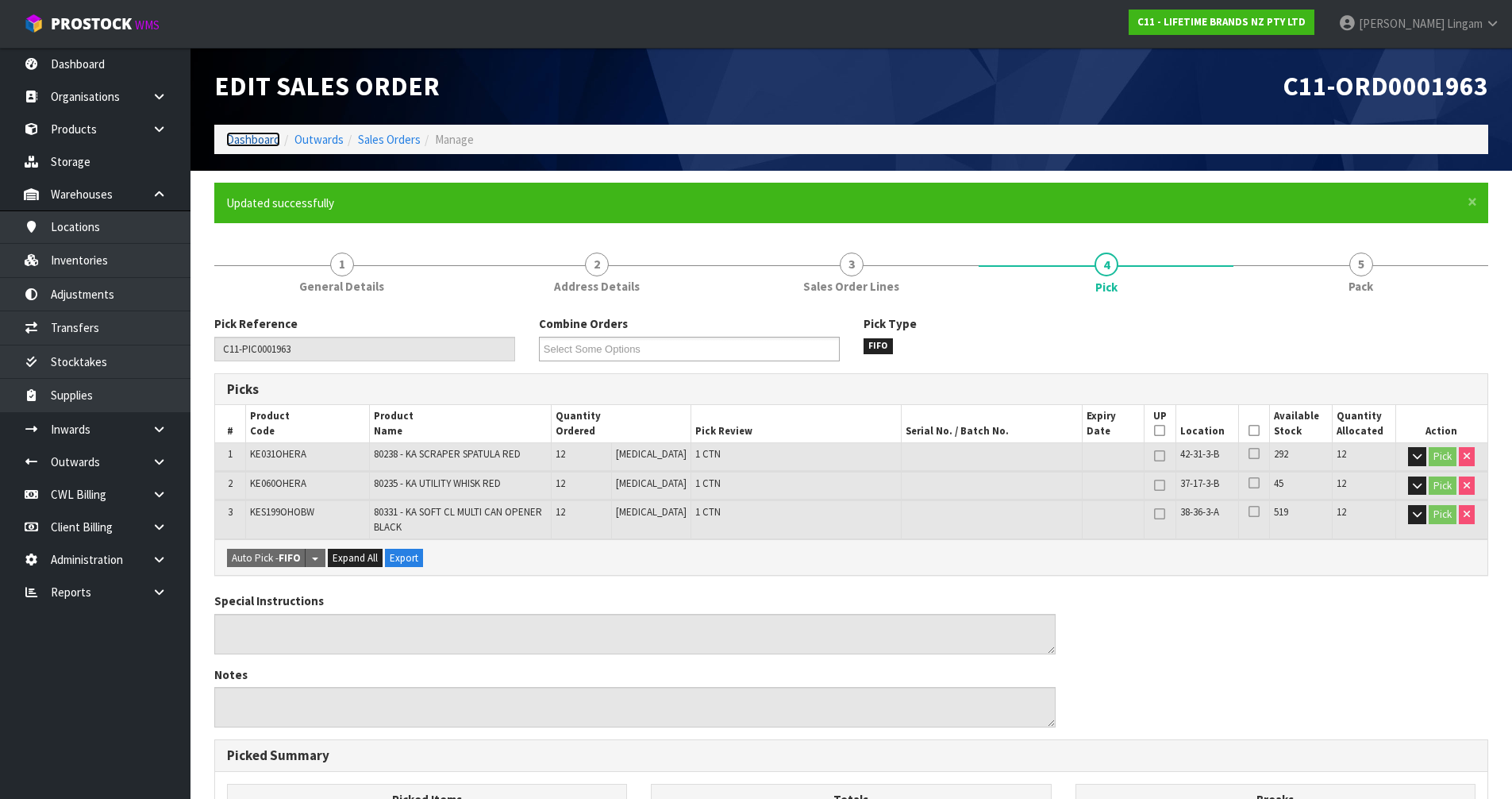
click at [259, 141] on link "Dashboard" at bounding box center [252, 139] width 53 height 15
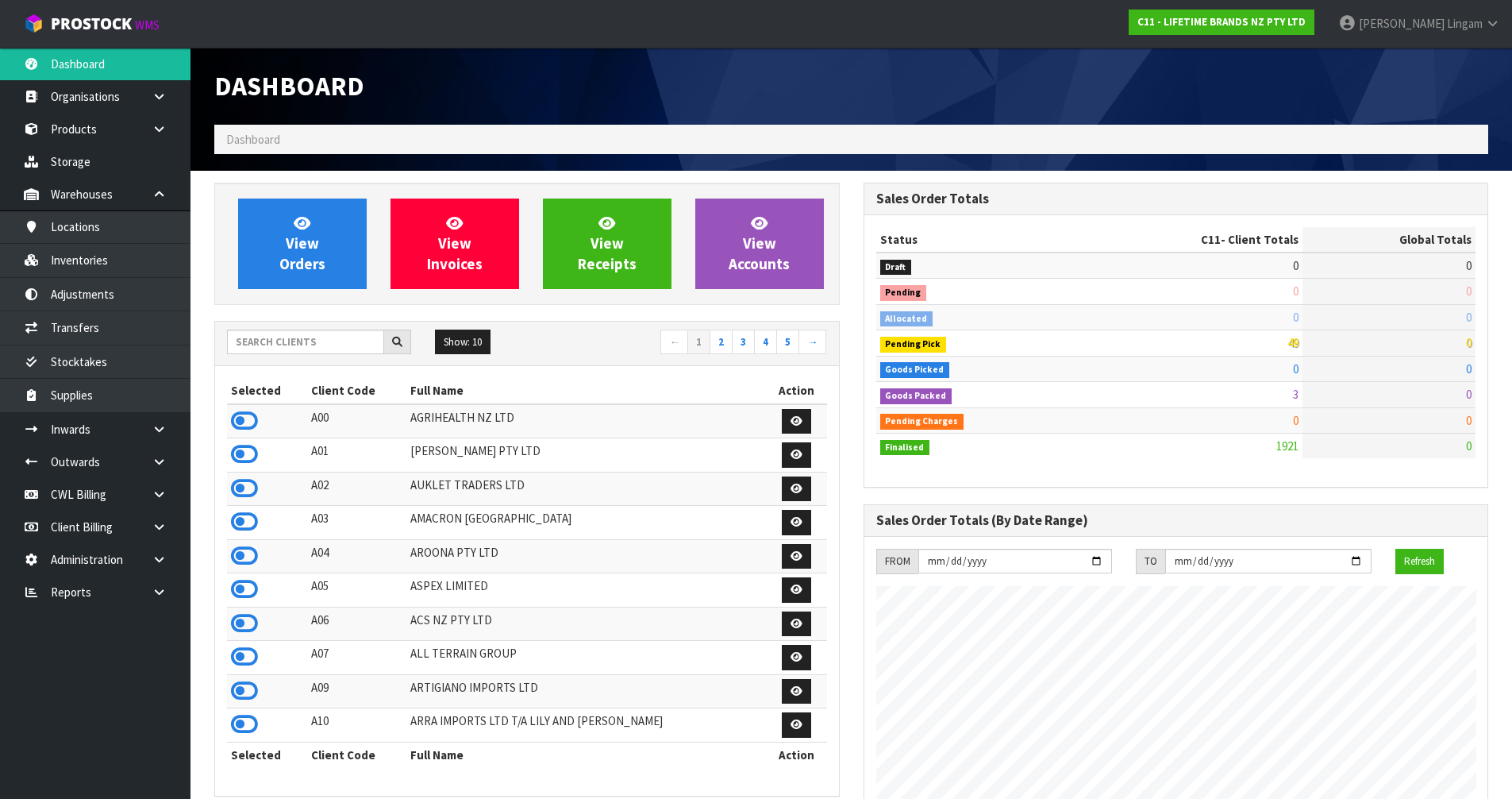
scroll to position [1203, 649]
click at [293, 346] on input "text" at bounding box center [305, 342] width 157 height 24
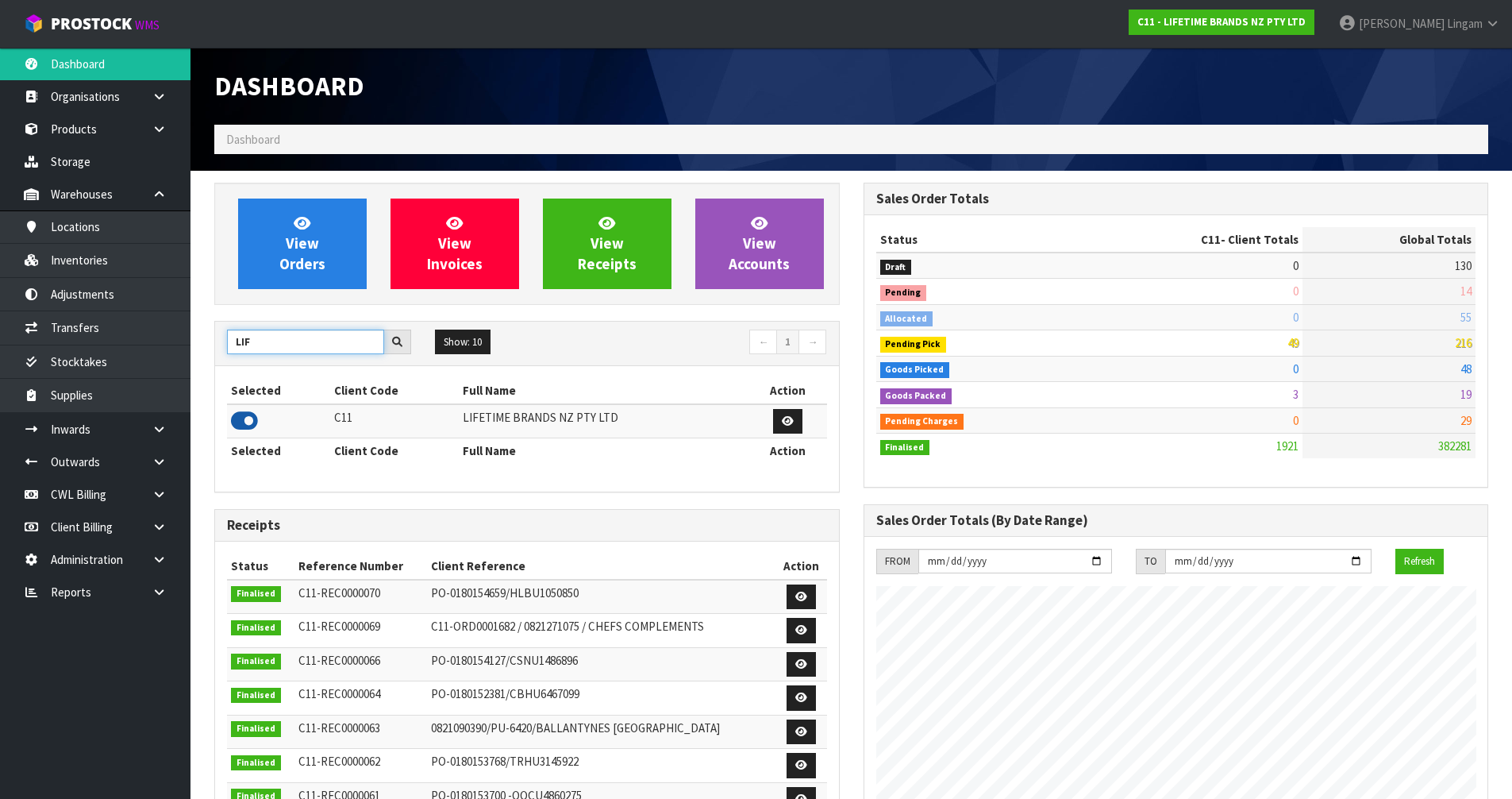
type input "LIF"
click at [251, 416] on icon at bounding box center [244, 420] width 27 height 23
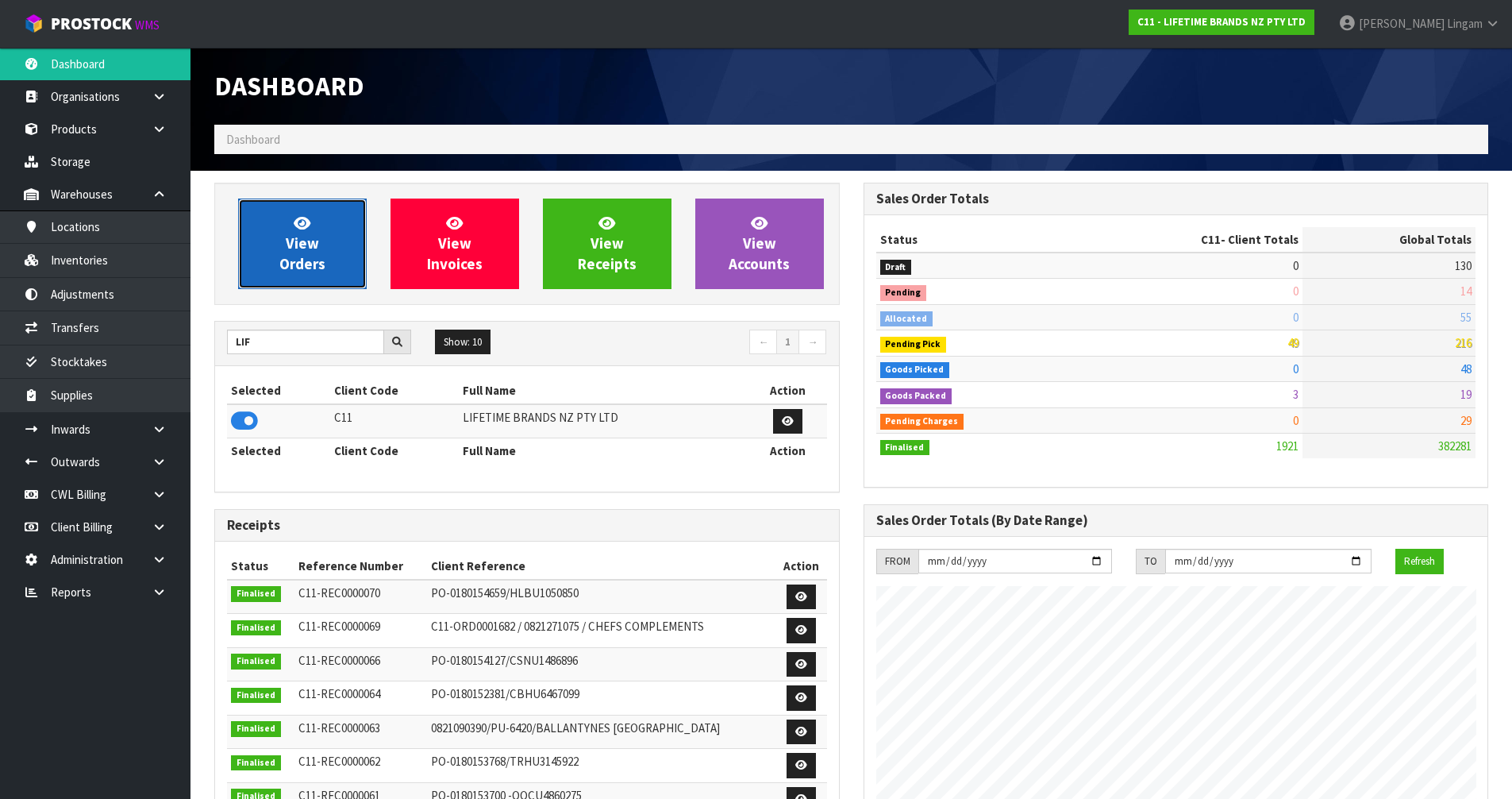
click at [359, 242] on link "View Orders" at bounding box center [302, 243] width 129 height 90
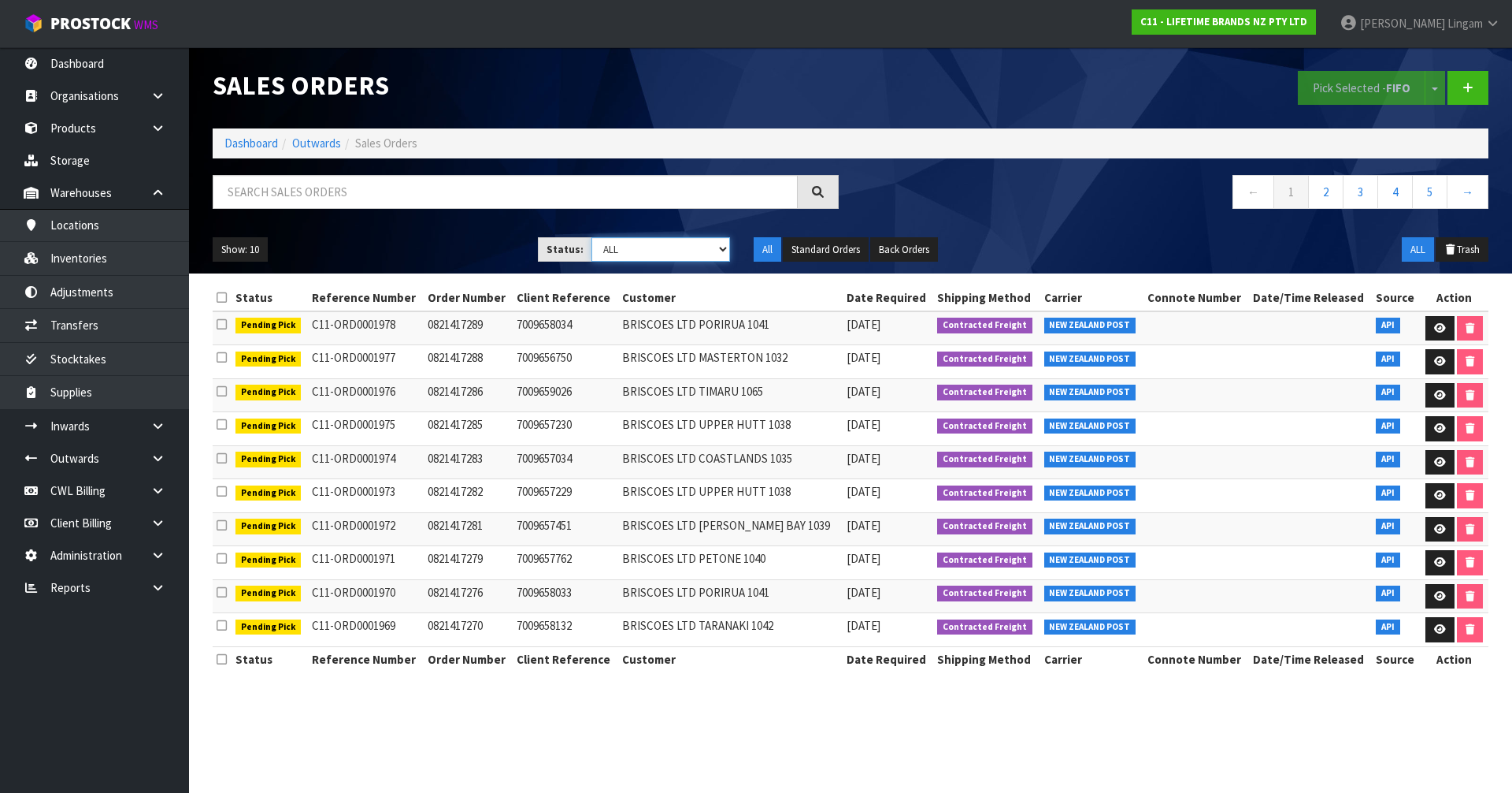
click at [701, 242] on select "Draft Pending Allocated Pending Pick Goods Picked Goods Packed Pending Charges …" at bounding box center [661, 249] width 140 height 24
click at [592, 237] on select "Draft Pending Allocated Pending Pick Goods Picked Goods Packed Pending Charges …" at bounding box center [661, 249] width 140 height 24
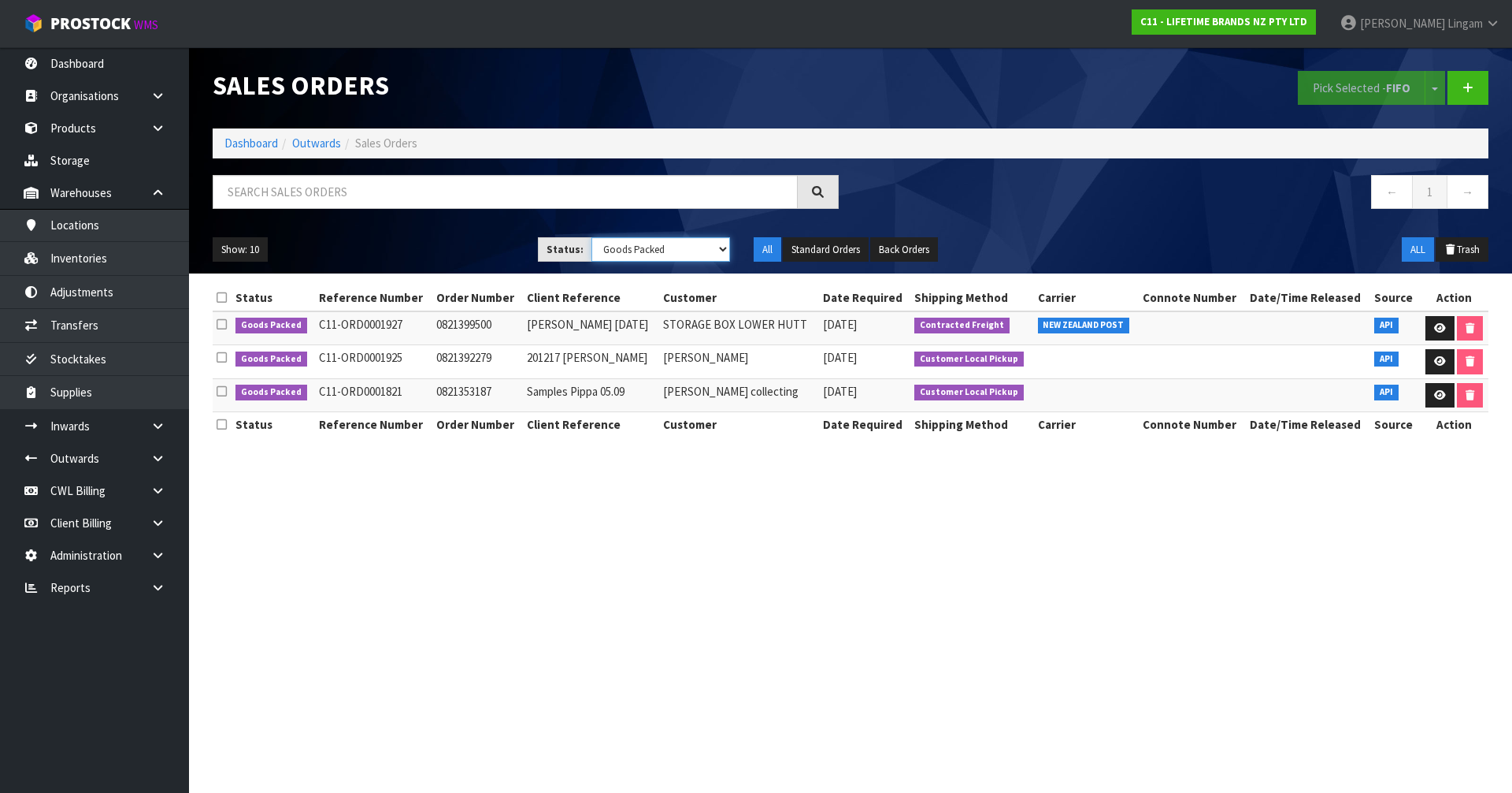
click at [676, 249] on select "Draft Pending Allocated Pending Pick Goods Picked Goods Packed Pending Charges …" at bounding box center [661, 249] width 140 height 24
select select "string:3"
click at [592, 237] on select "Draft Pending Allocated Pending Pick Goods Picked Goods Packed Pending Charges …" at bounding box center [661, 249] width 140 height 24
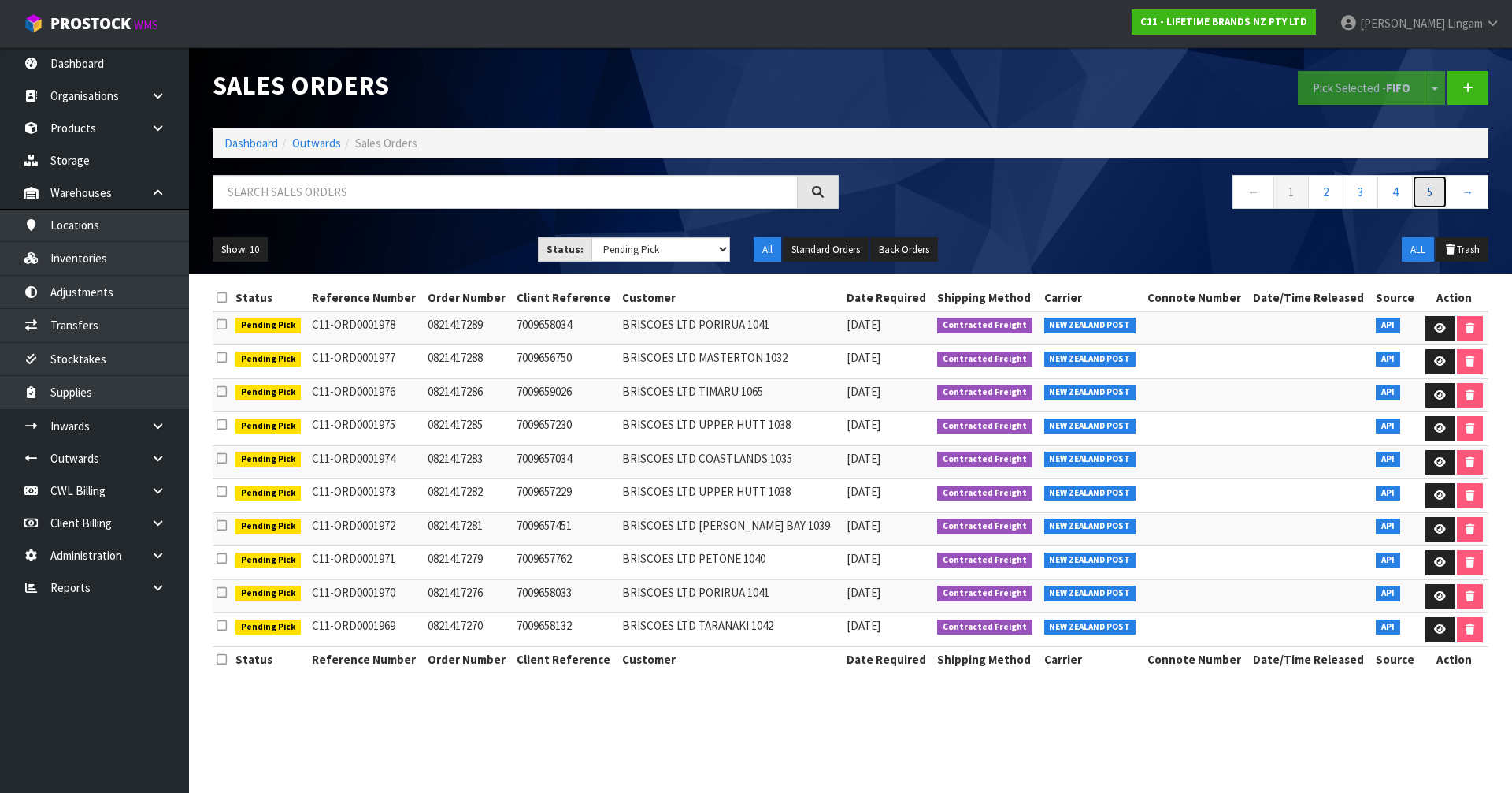
click at [1426, 197] on link "5" at bounding box center [1430, 192] width 35 height 34
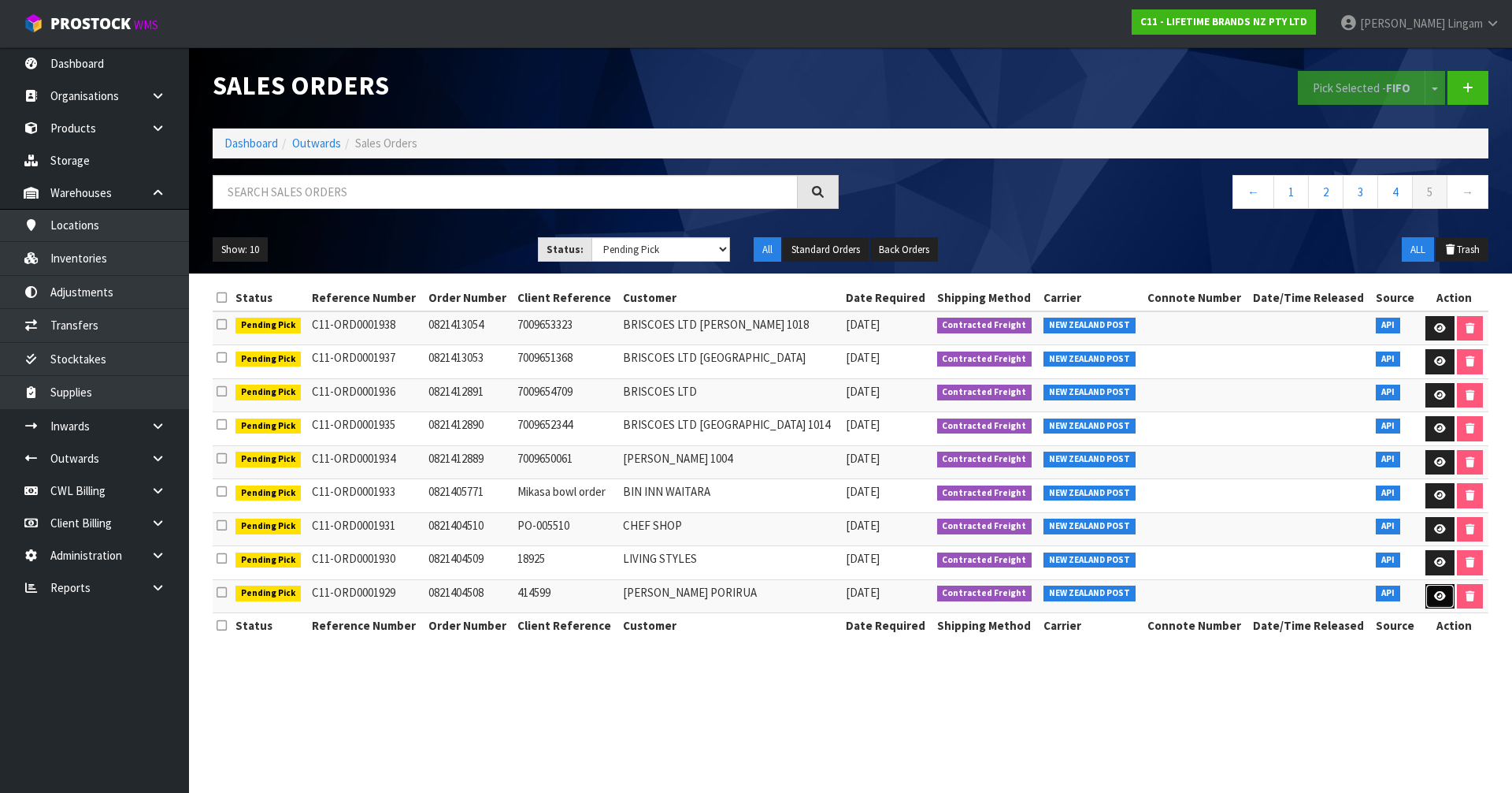
click at [1436, 595] on icon at bounding box center [1440, 595] width 12 height 10
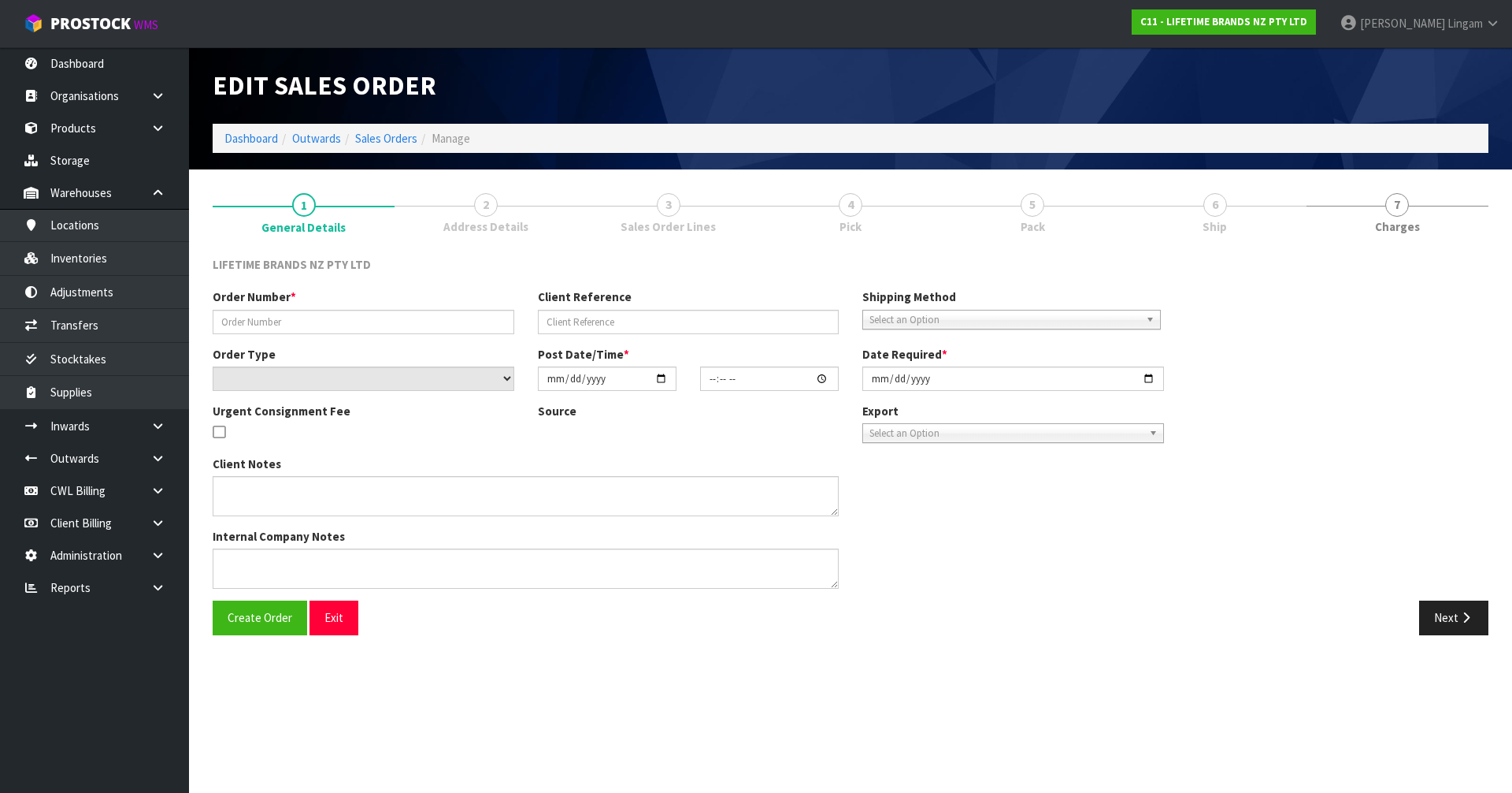
type input "0821404508"
type input "414599"
select select "number:0"
type input "[DATE]"
type input "07:54:09.000"
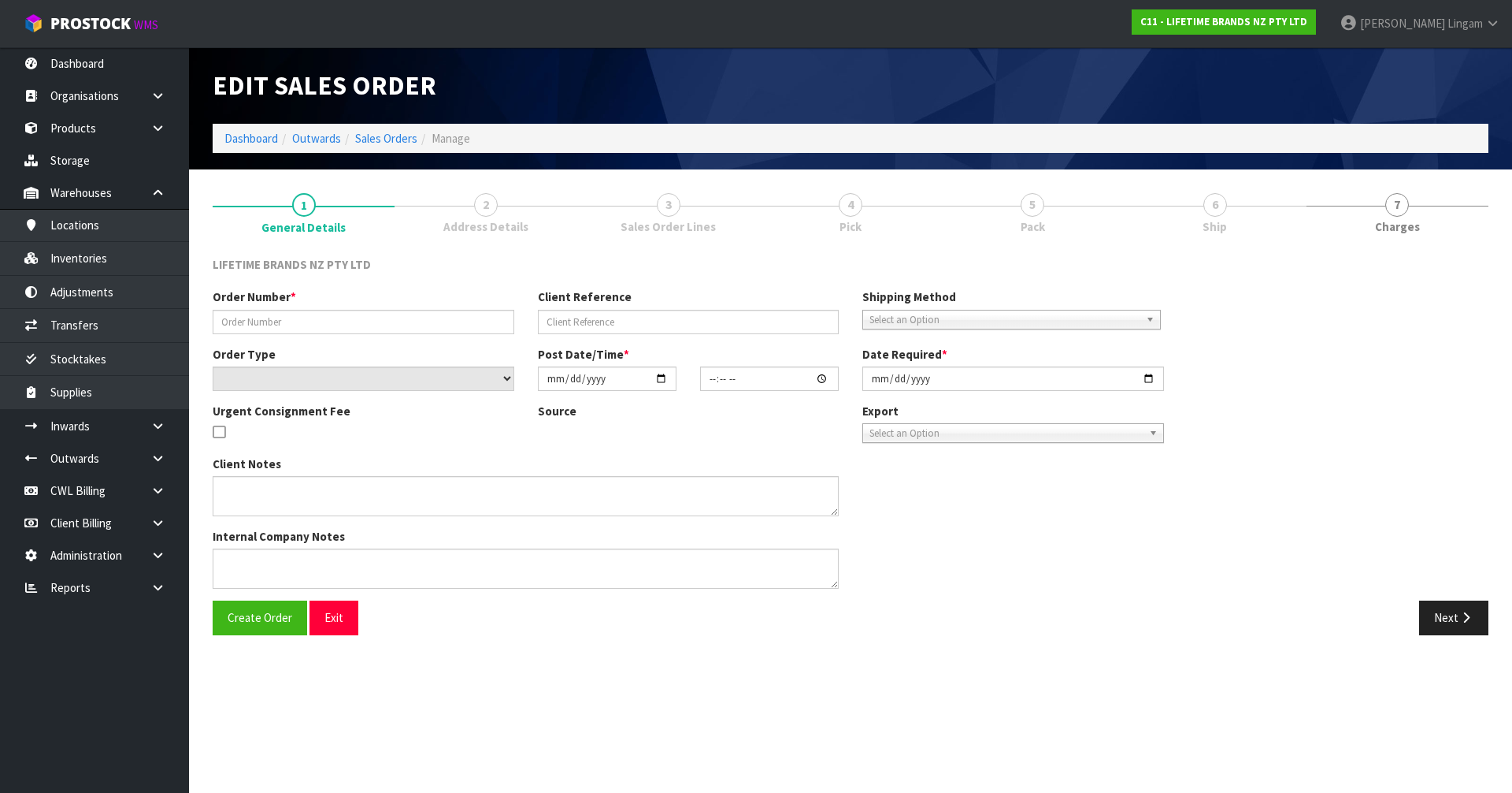
type input "[DATE]"
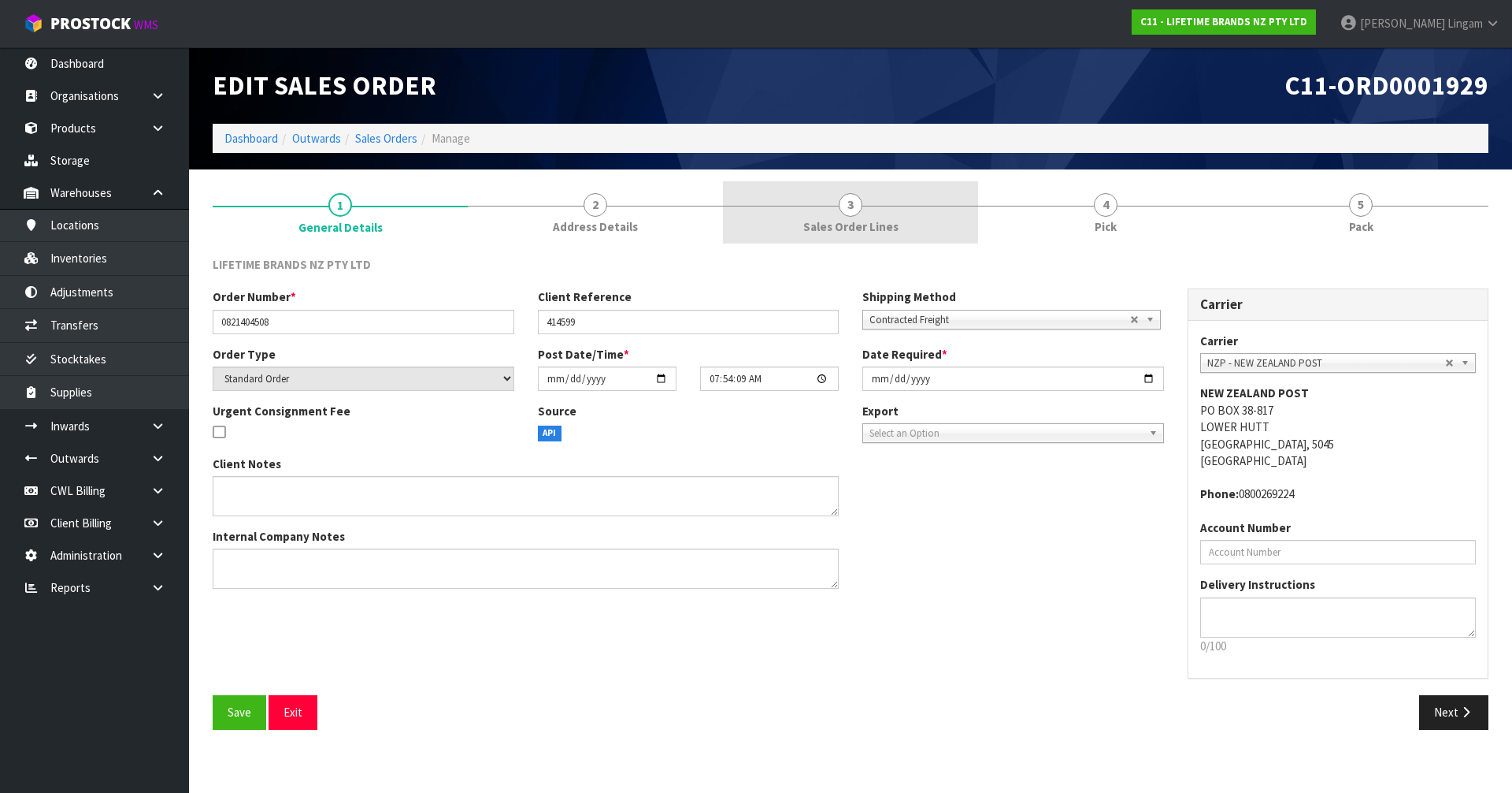
click at [931, 220] on link "3 Sales Order Lines" at bounding box center [851, 212] width 255 height 62
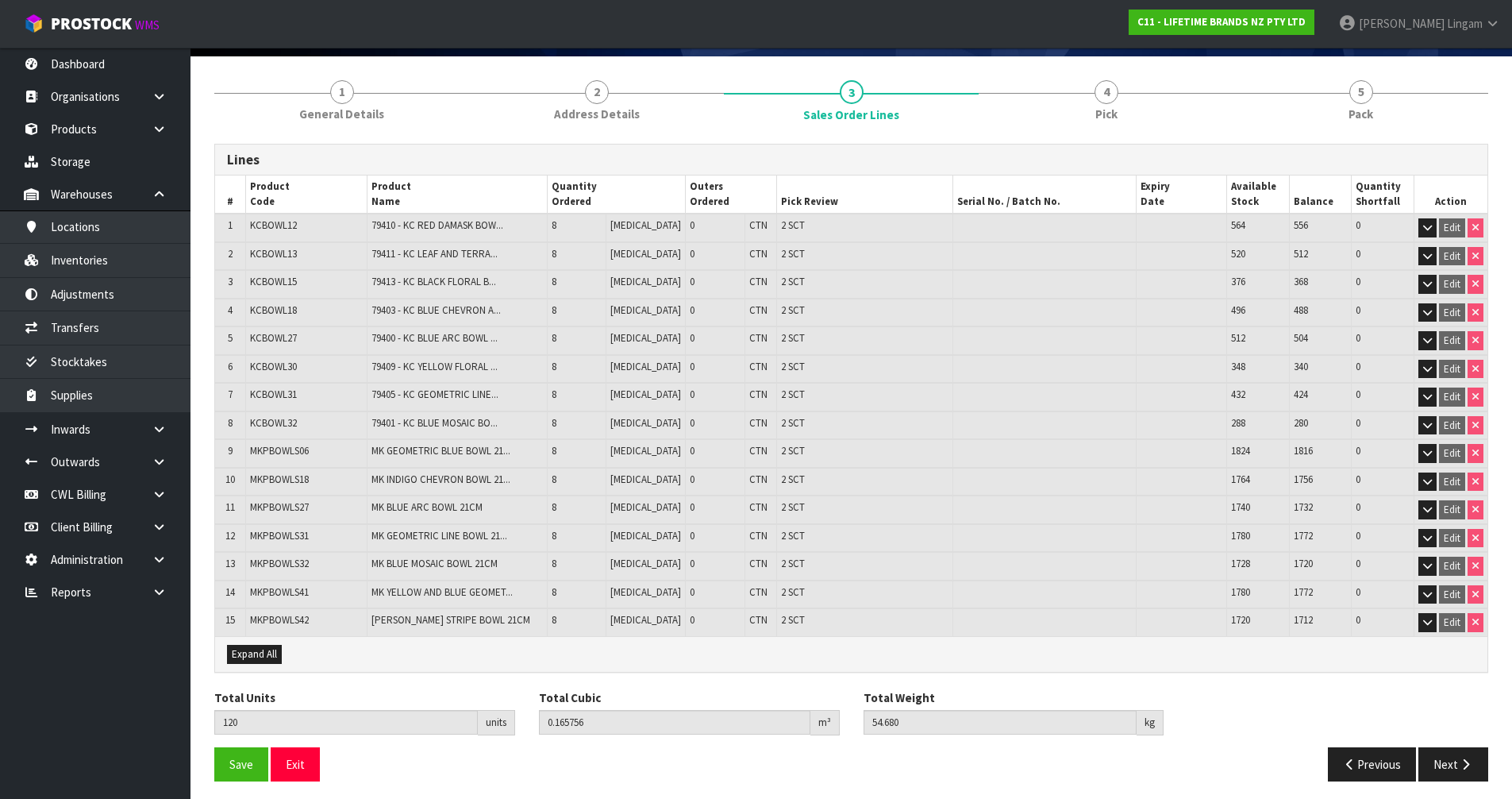
scroll to position [121, 0]
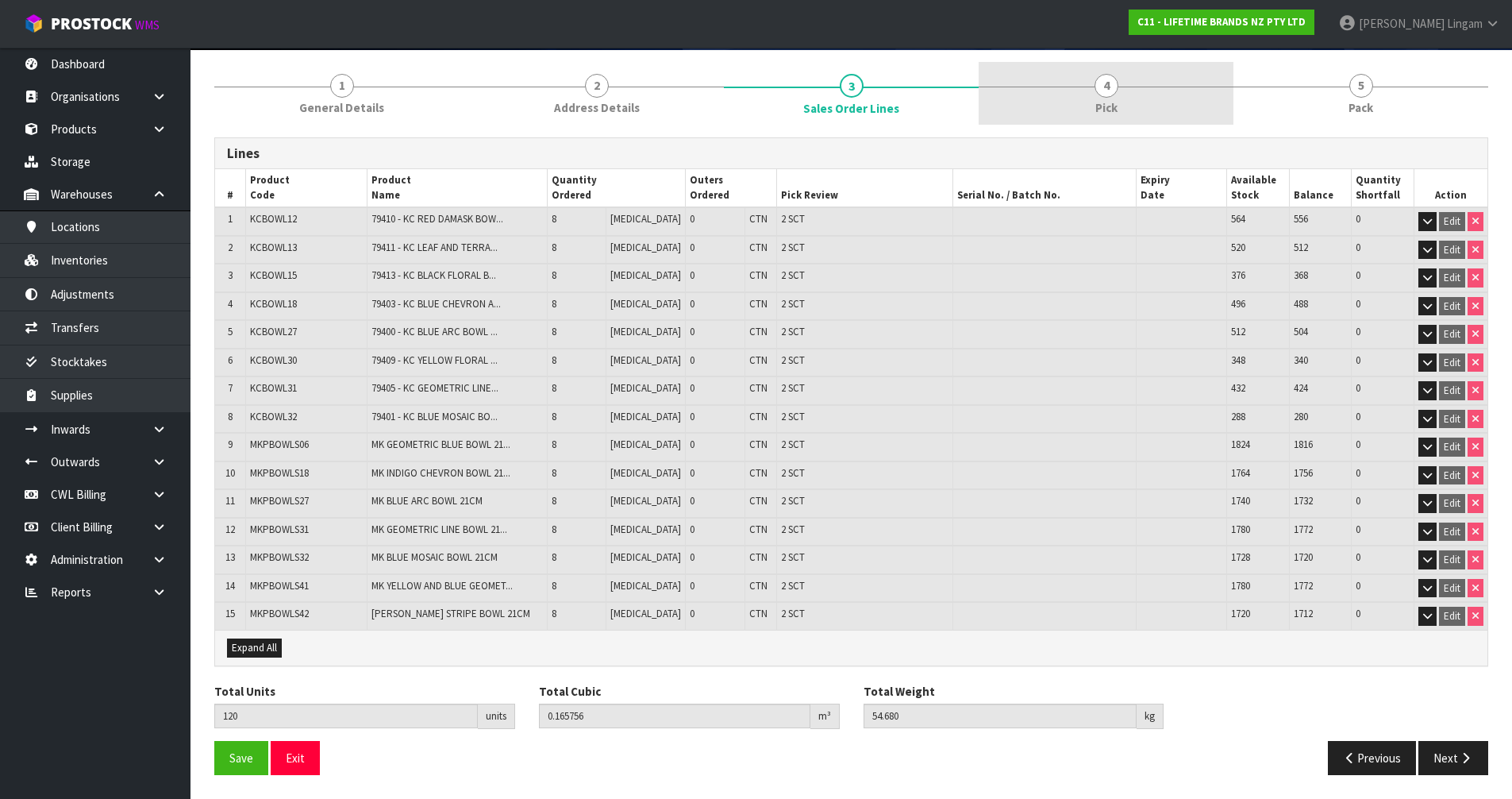
click at [1168, 91] on link "4 Pick" at bounding box center [1106, 93] width 254 height 63
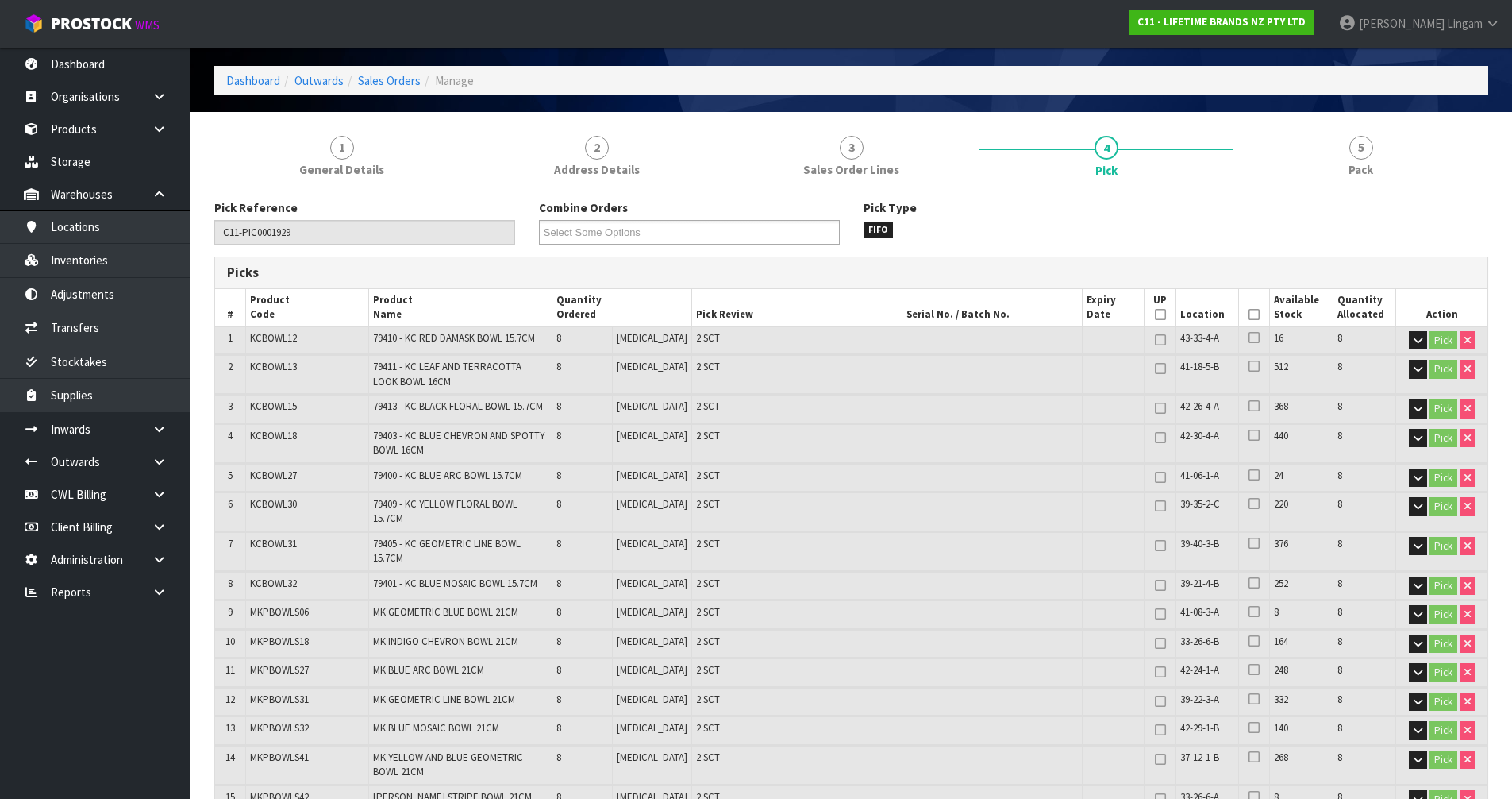
scroll to position [0, 0]
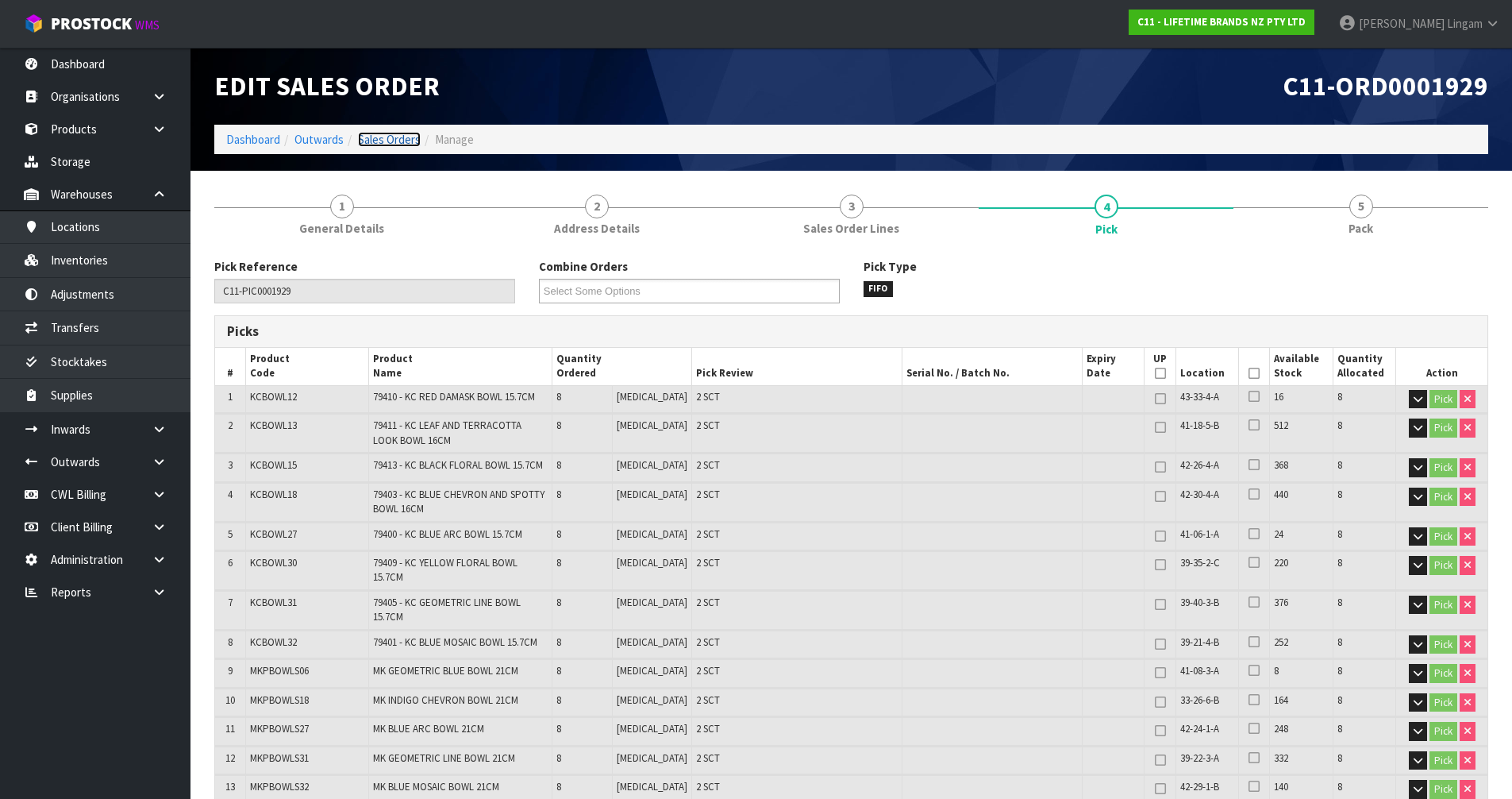
click at [390, 136] on link "Sales Orders" at bounding box center [389, 139] width 63 height 15
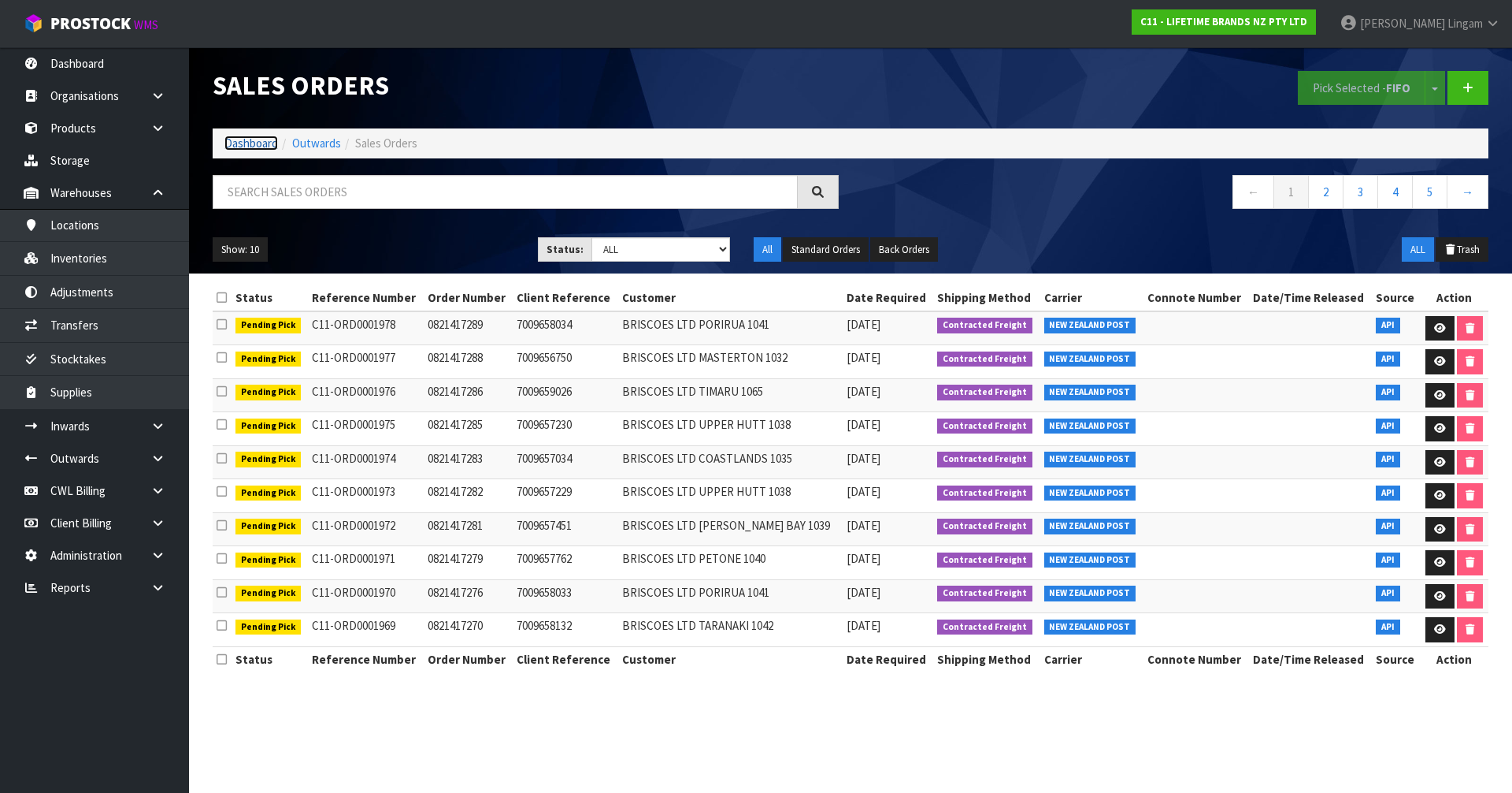
click at [256, 147] on link "Dashboard" at bounding box center [251, 143] width 53 height 15
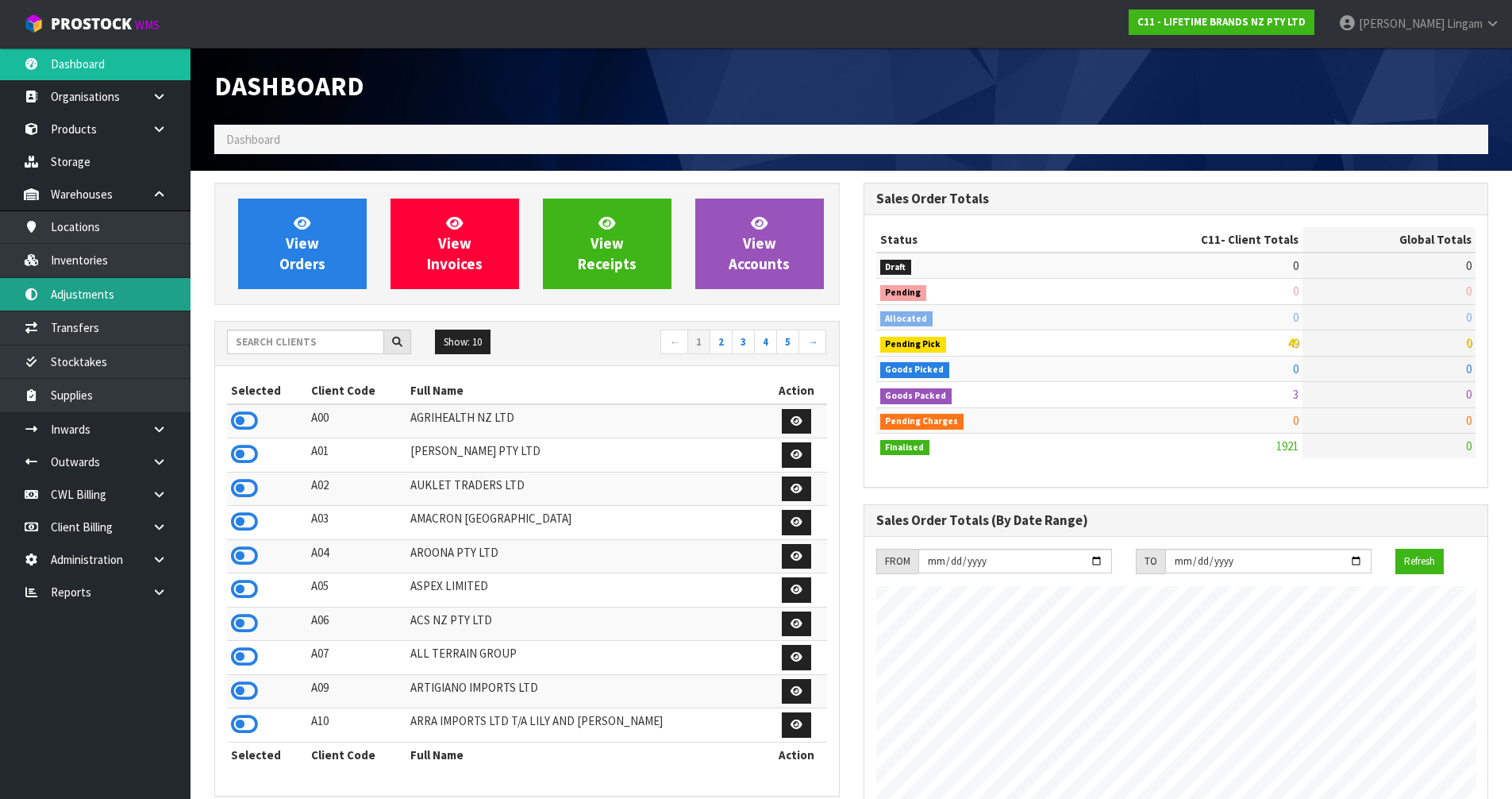
scroll to position [1203, 649]
click at [303, 346] on input "text" at bounding box center [305, 342] width 157 height 24
click at [322, 350] on input "text" at bounding box center [305, 342] width 157 height 24
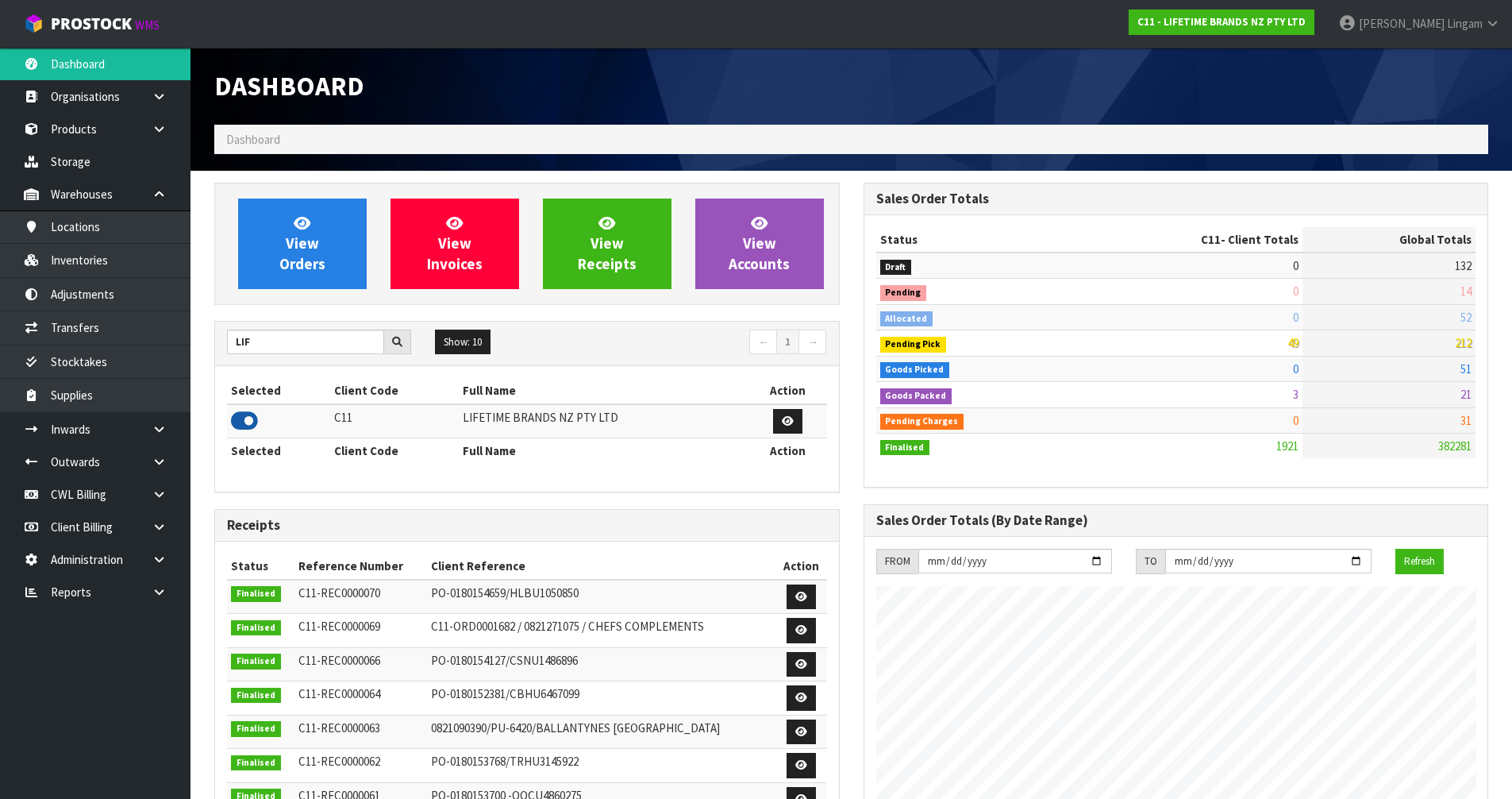
click at [242, 423] on icon at bounding box center [244, 420] width 27 height 23
drag, startPoint x: 253, startPoint y: 336, endPoint x: 213, endPoint y: 342, distance: 40.4
click at [213, 342] on div "View Orders View Invoices View Receipts View Accounts LIF Show: 10 5 10 25 50 ←…" at bounding box center [527, 664] width 649 height 963
type input "OKAB"
drag, startPoint x: 245, startPoint y: 421, endPoint x: 254, endPoint y: 408, distance: 15.8
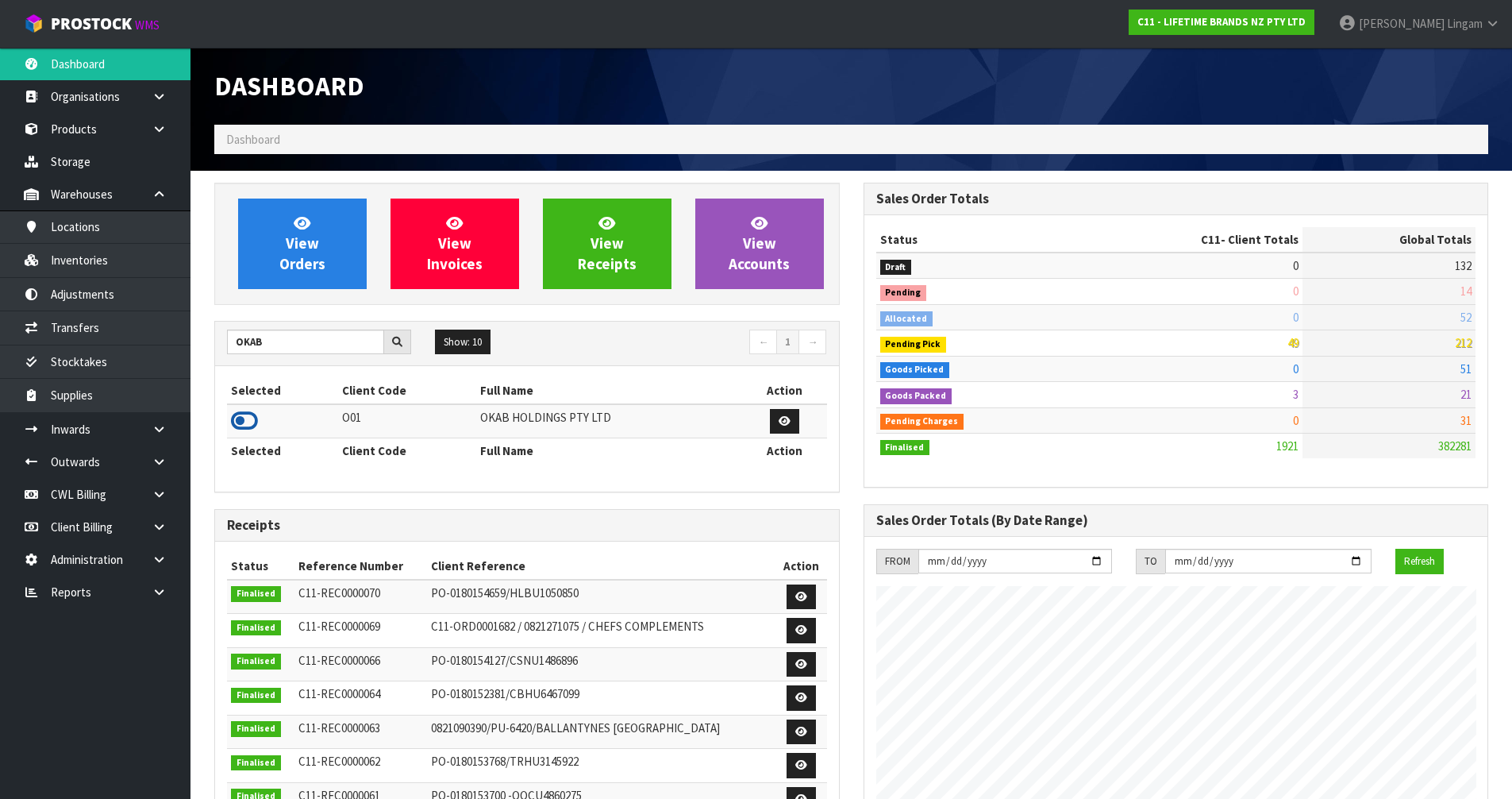
click at [244, 421] on icon at bounding box center [244, 420] width 27 height 23
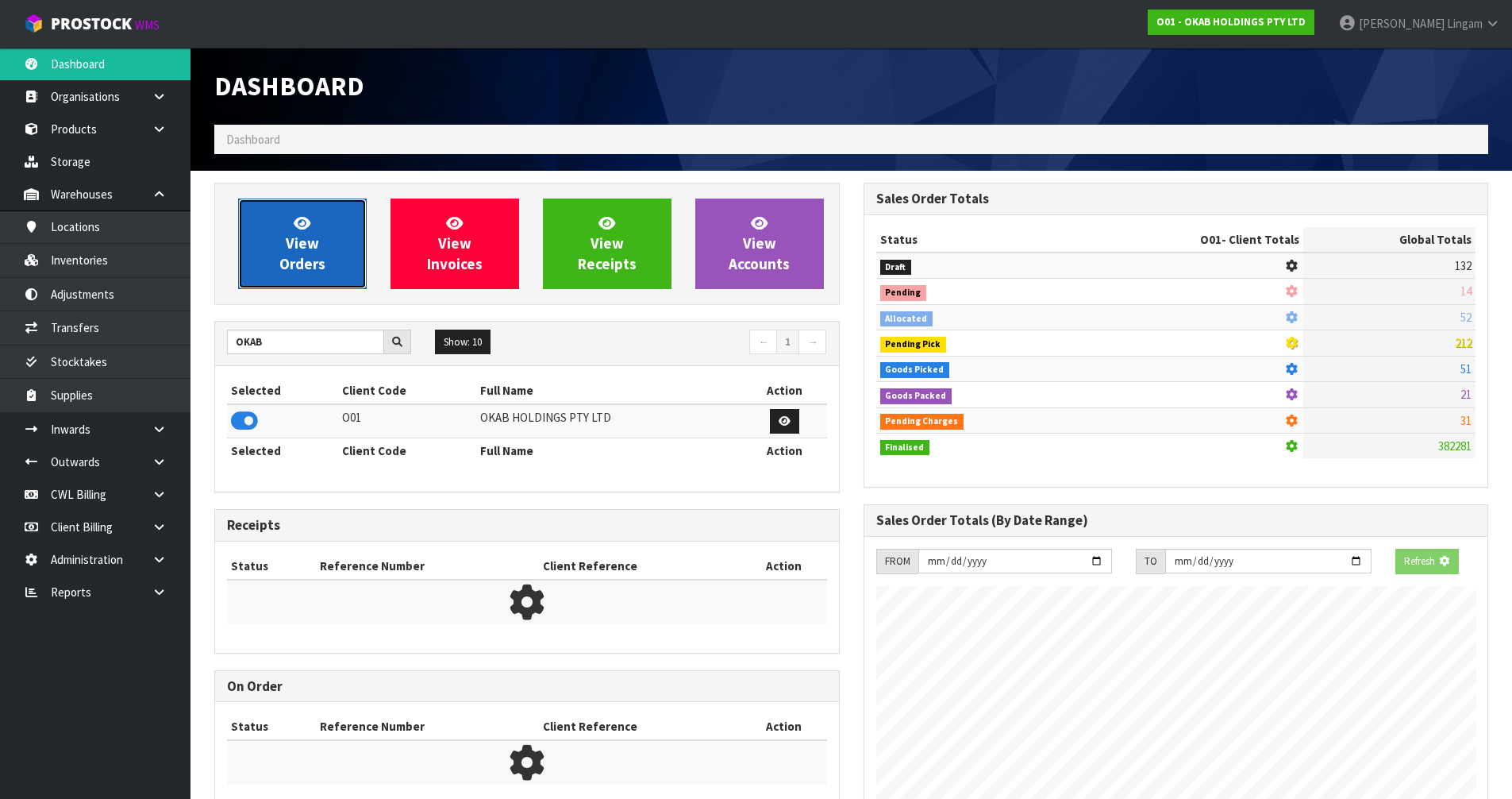
click at [331, 243] on link "View Orders" at bounding box center [302, 243] width 129 height 90
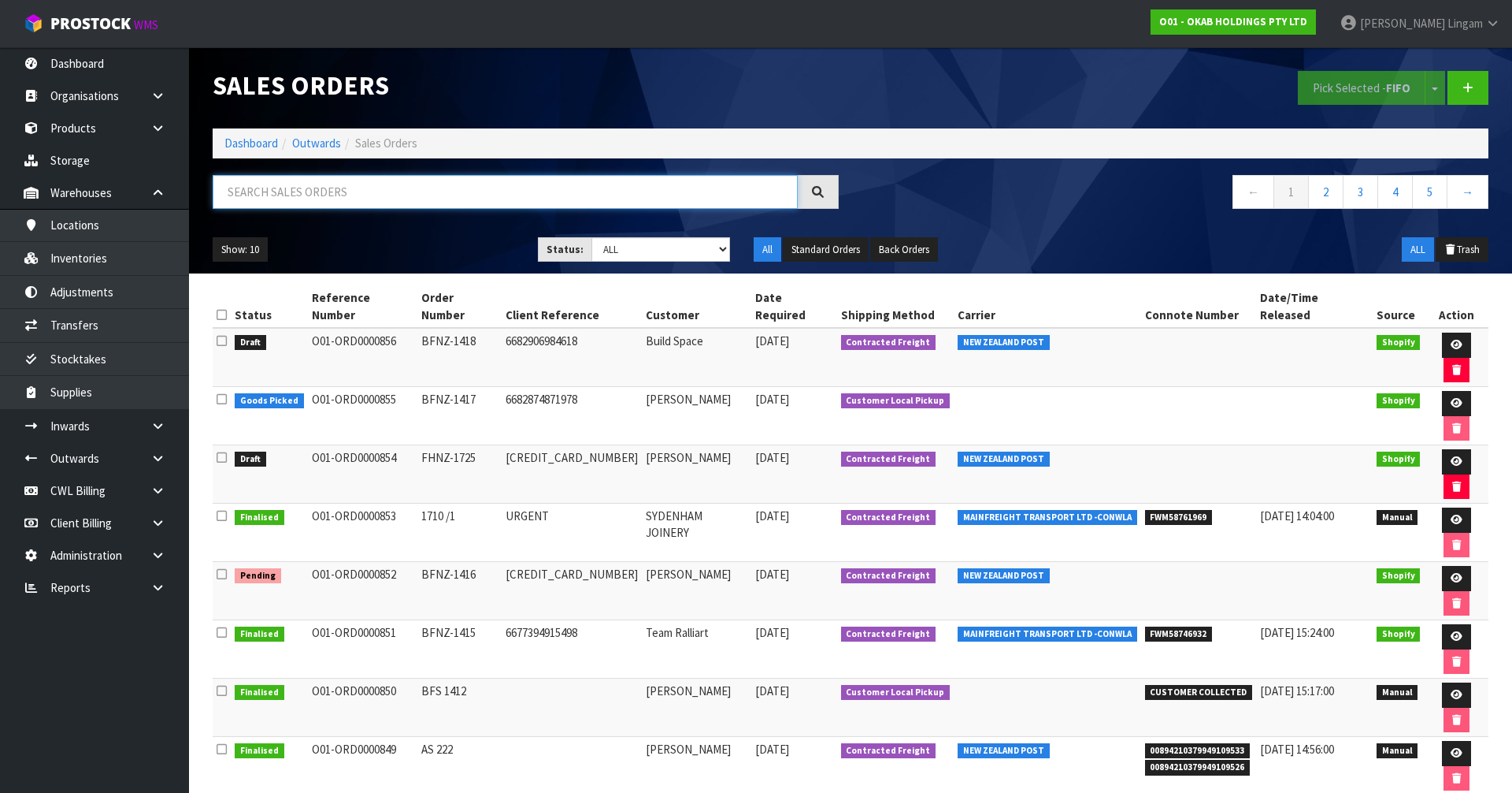
click at [390, 195] on input "text" at bounding box center [505, 192] width 585 height 34
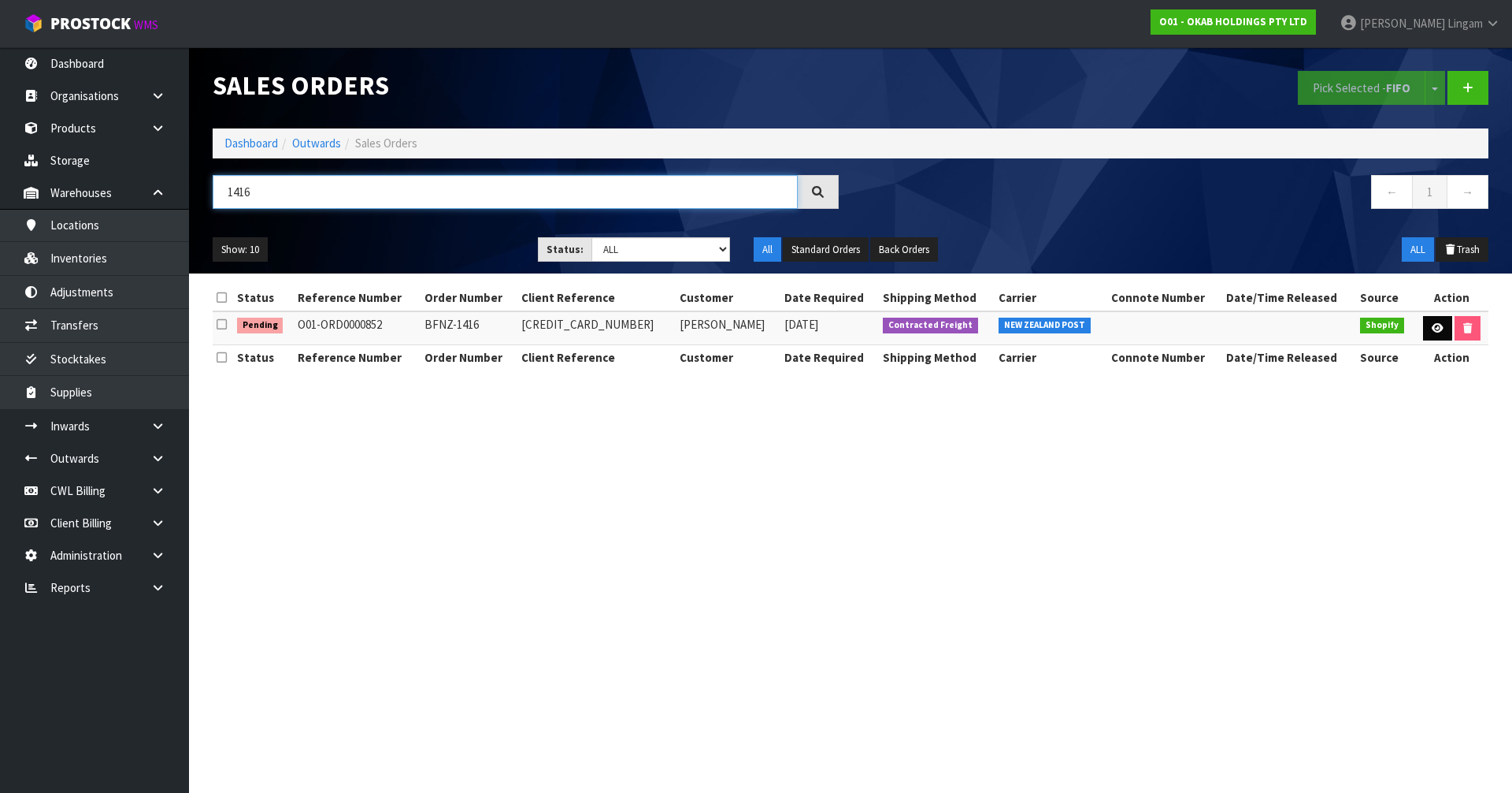
type input "1416"
click at [1432, 329] on icon at bounding box center [1437, 328] width 12 height 10
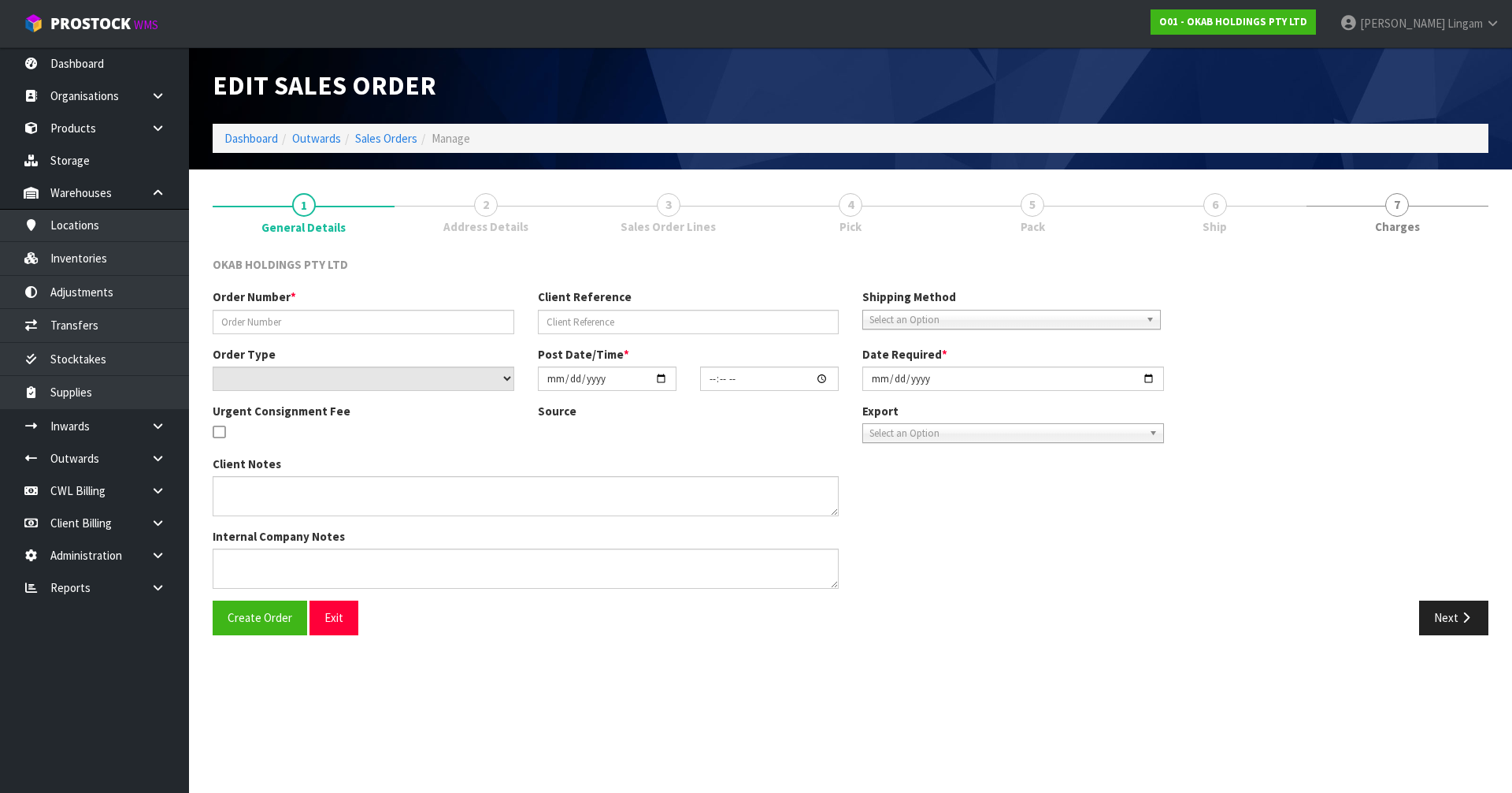
type input "BFNZ-1416"
type input "6677565964458"
select select "number:0"
type input "2025-09-18"
type input "14:38:16.000"
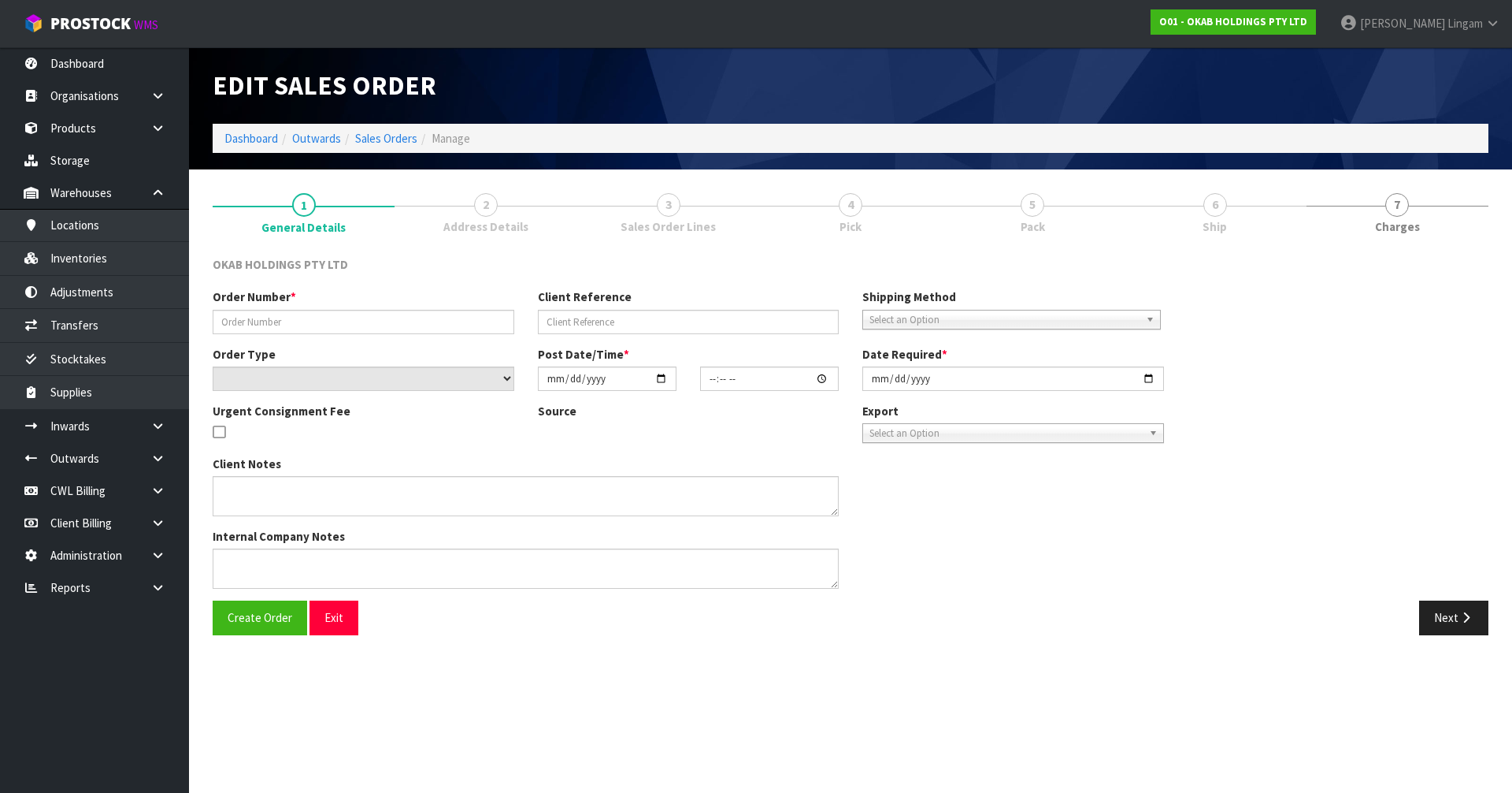
type input "2025-09-18"
type textarea "PLEASE SEND RE 65 BP"
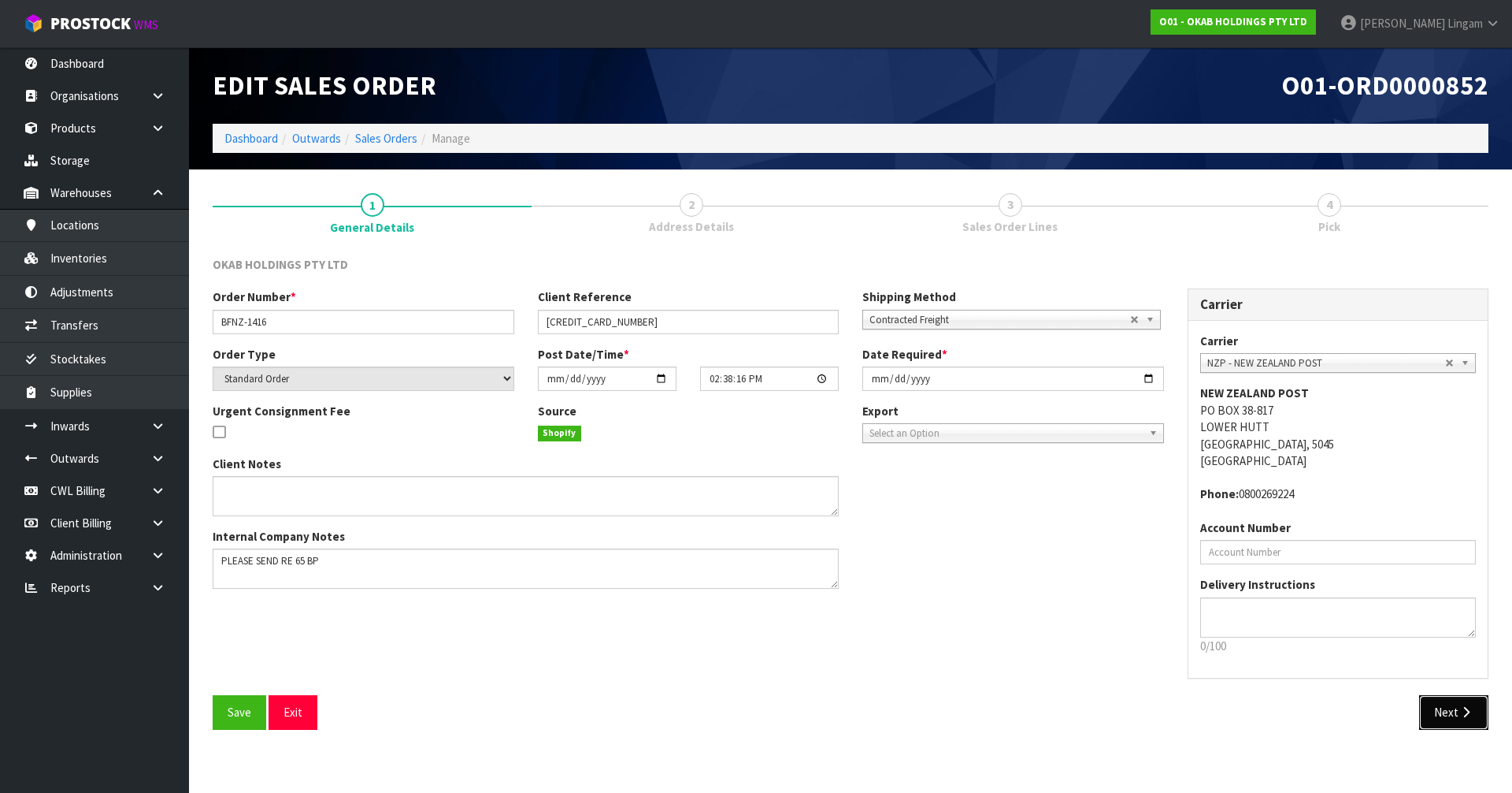
click at [1453, 708] on button "Next" at bounding box center [1454, 712] width 69 height 34
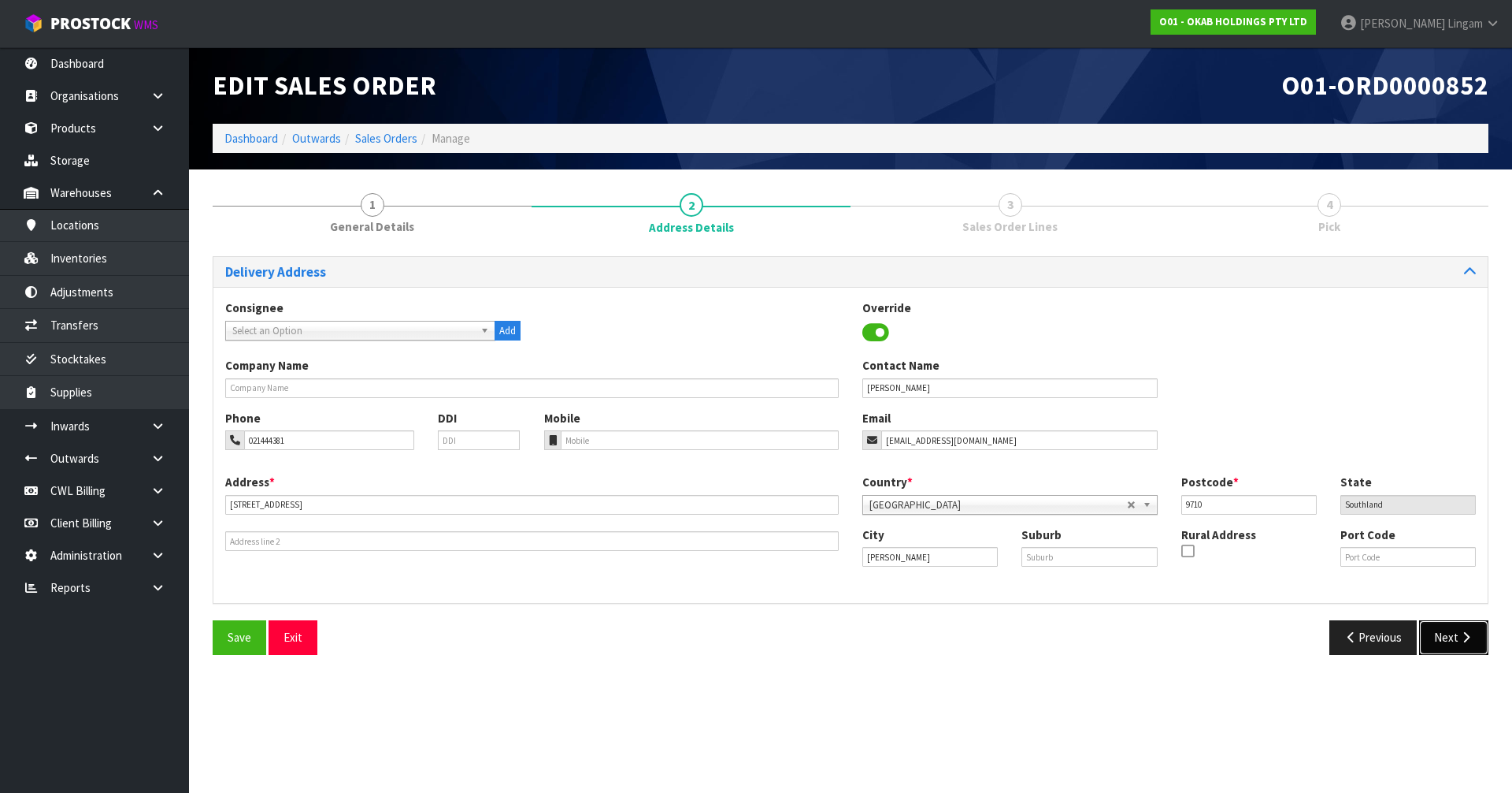
click at [1463, 642] on icon "button" at bounding box center [1466, 636] width 15 height 12
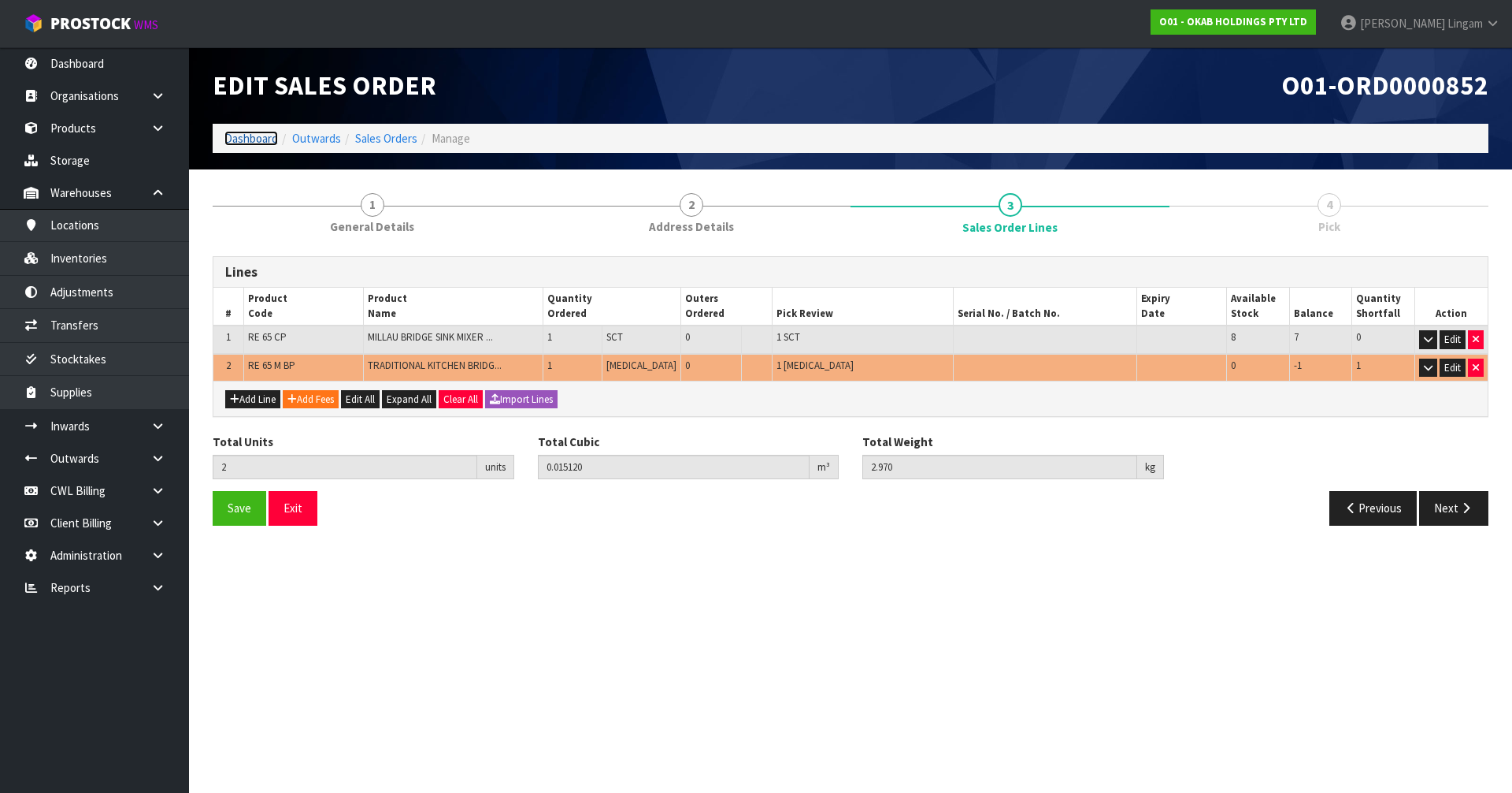
click at [244, 140] on link "Dashboard" at bounding box center [251, 138] width 53 height 15
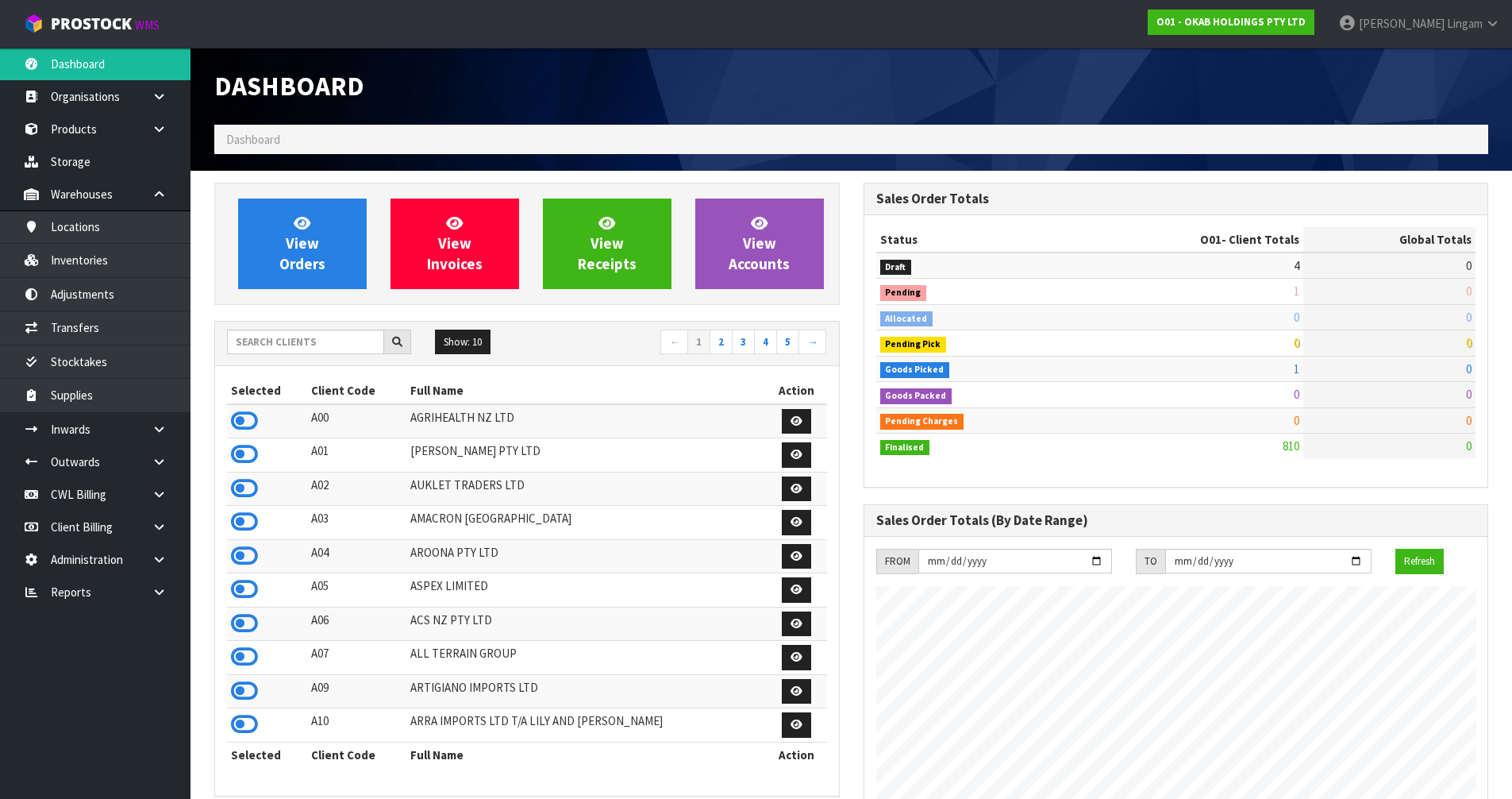
scroll to position [1252, 649]
click at [308, 346] on input "text" at bounding box center [305, 342] width 157 height 24
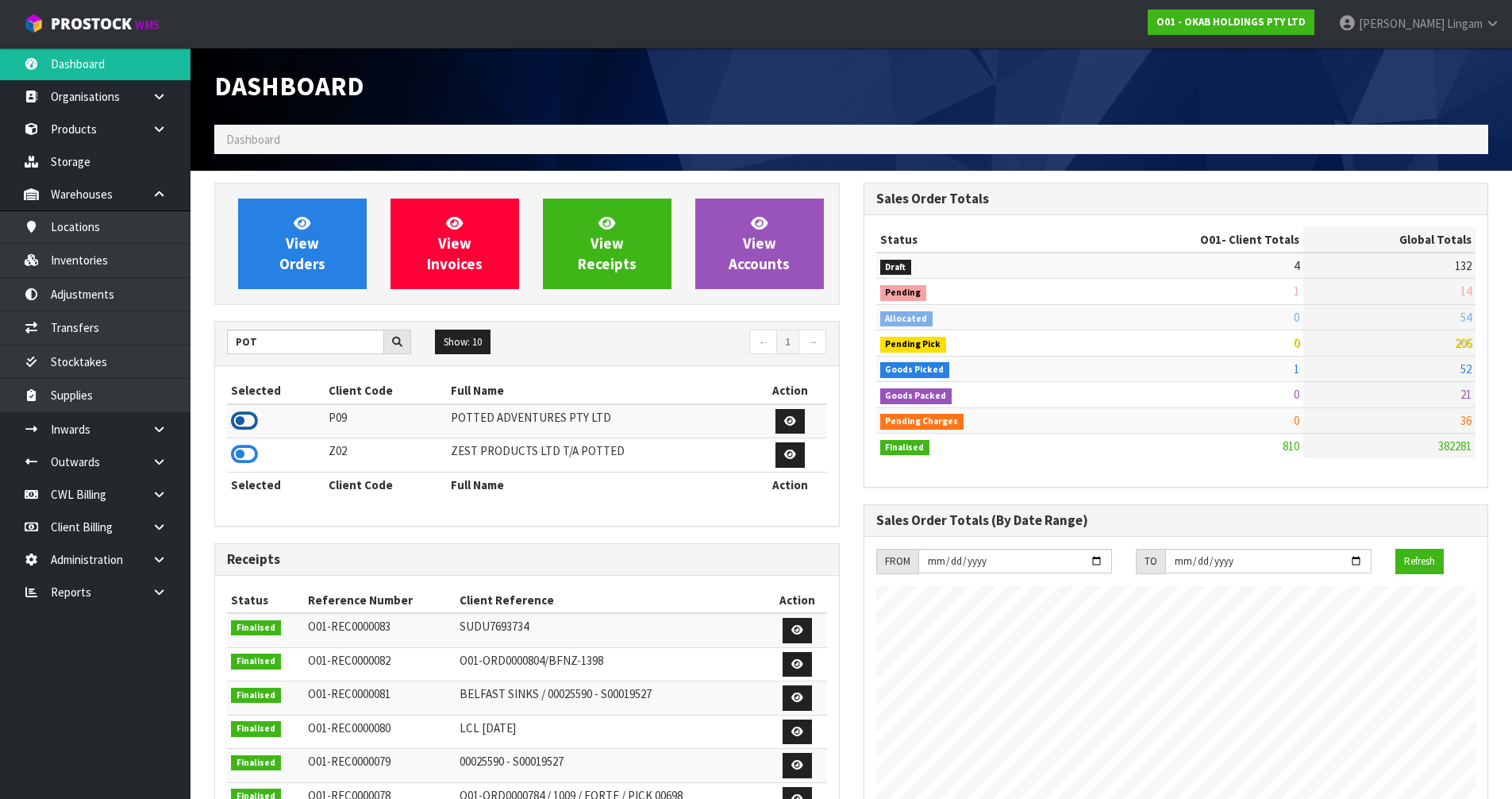
click at [244, 417] on icon at bounding box center [244, 420] width 27 height 23
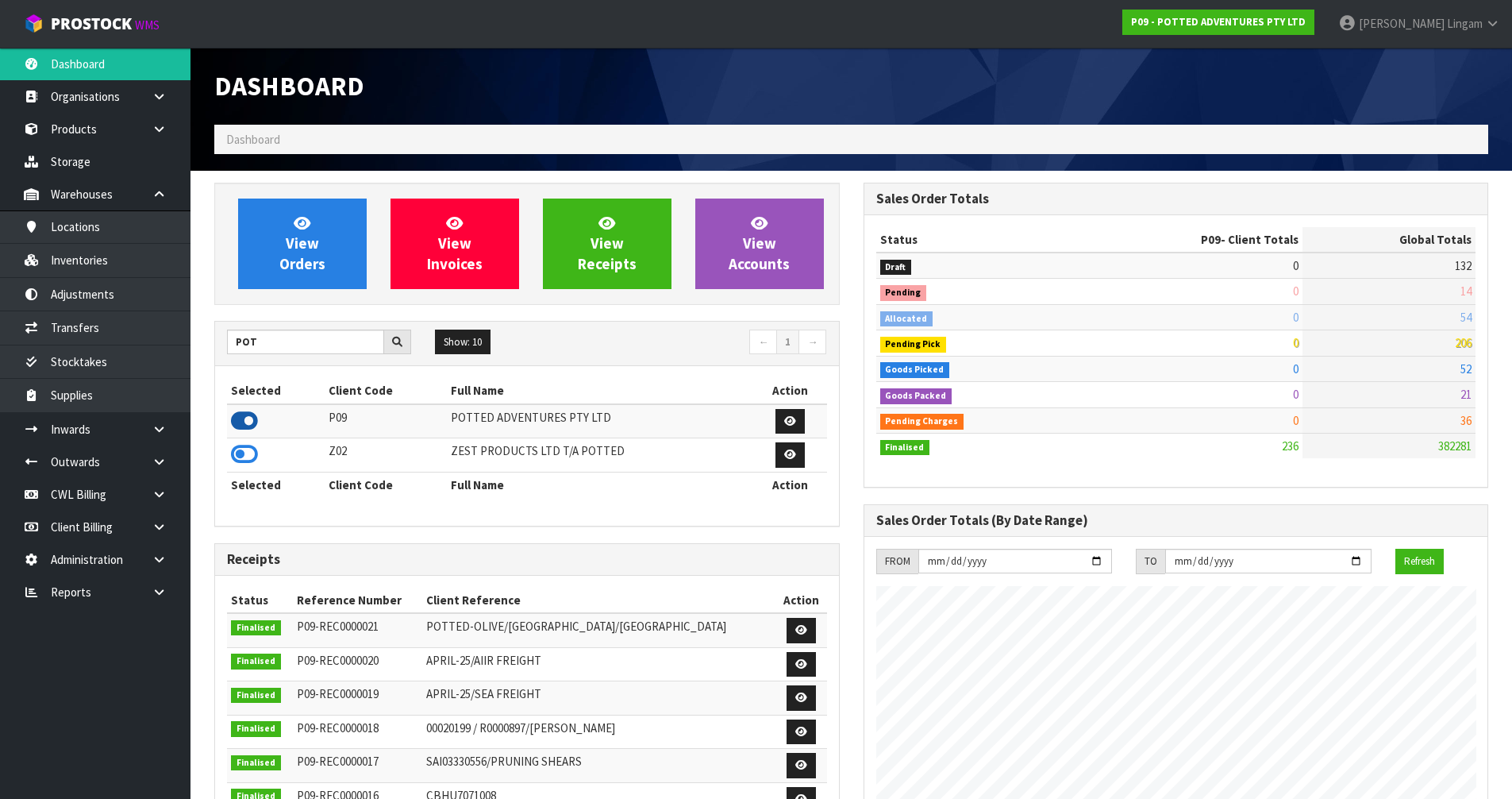
scroll to position [792866, 792893]
drag, startPoint x: 307, startPoint y: 342, endPoint x: 150, endPoint y: 356, distance: 157.6
click at [150, 356] on body "Toggle navigation ProStock WMS P09 - POTTED ADVENTURES PTY LTD Vineeta Lingam L…" at bounding box center [756, 399] width 1512 height 799
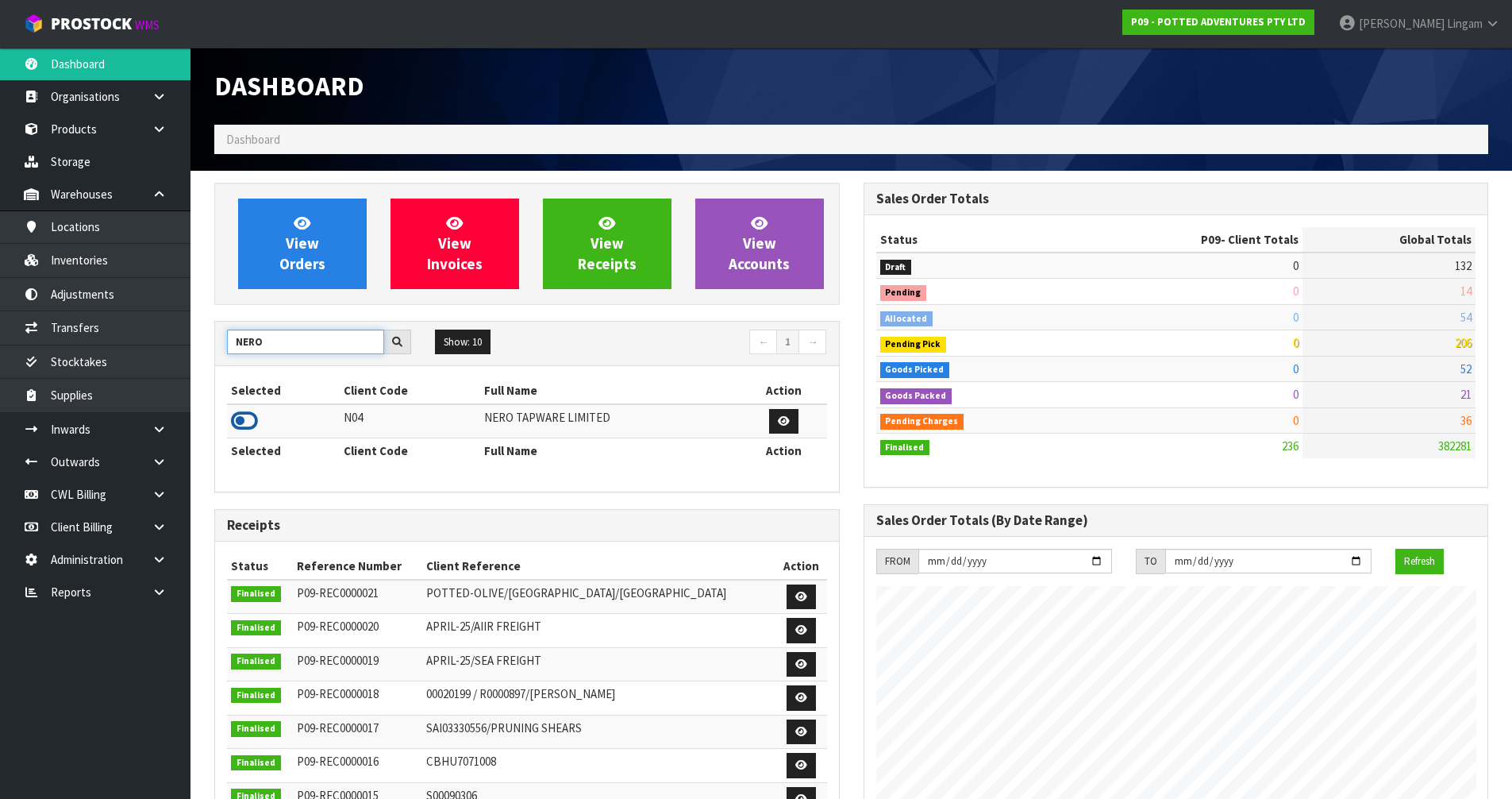
type input "NERO"
click at [243, 422] on icon at bounding box center [244, 420] width 27 height 23
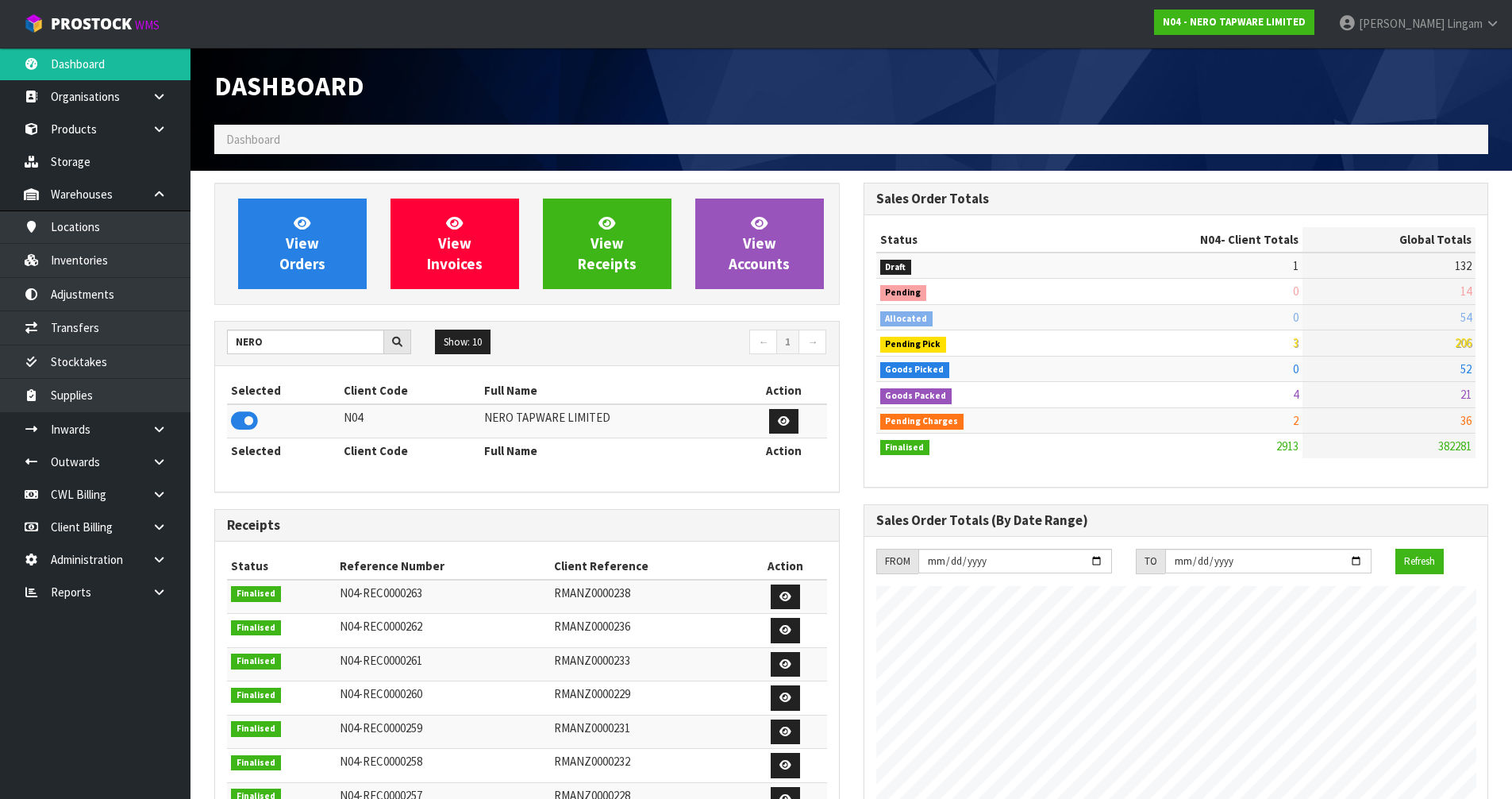
scroll to position [1203, 649]
click at [326, 250] on link "View Orders" at bounding box center [302, 243] width 129 height 90
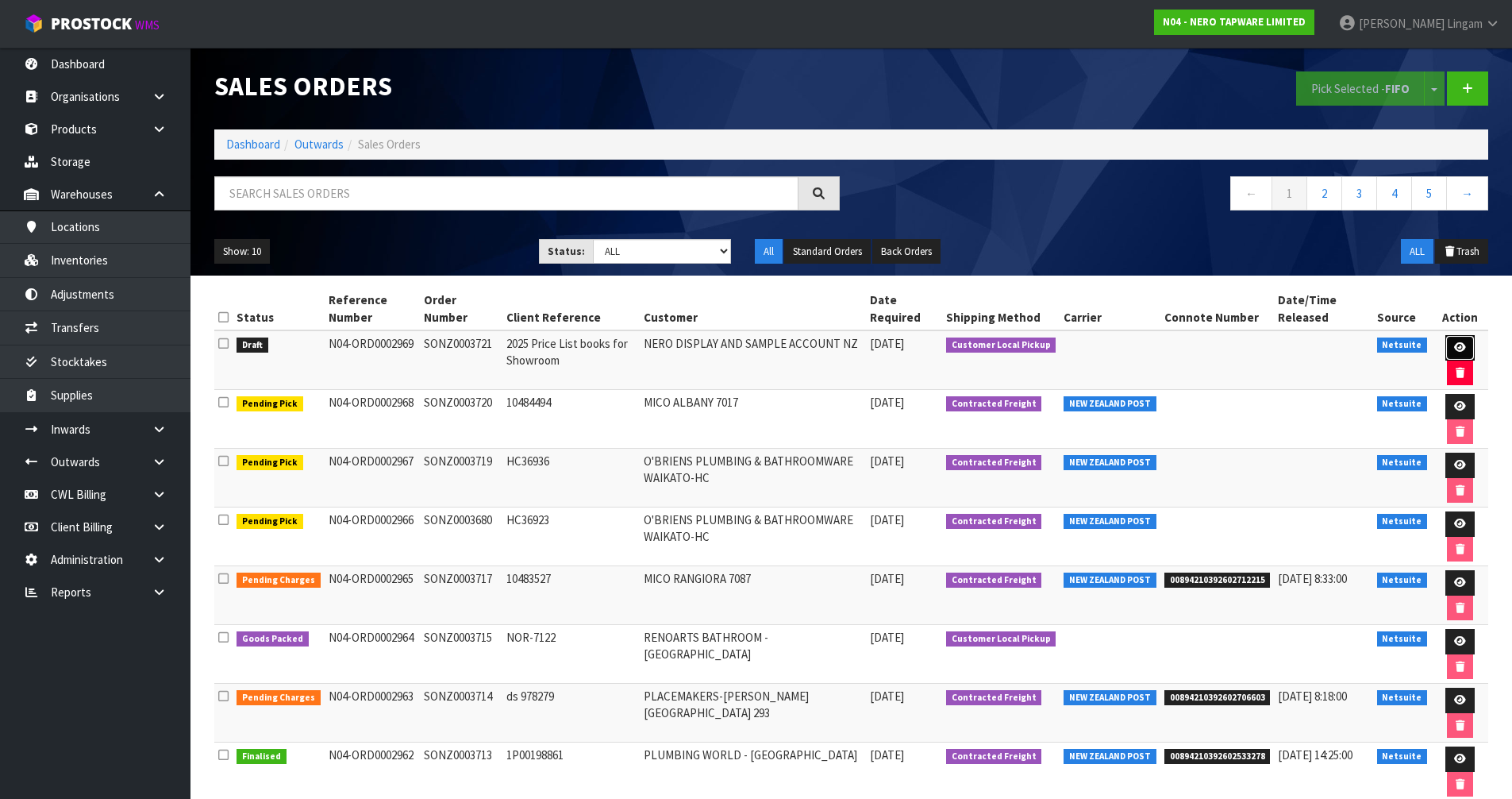
click at [1462, 352] on icon at bounding box center [1459, 346] width 12 height 10
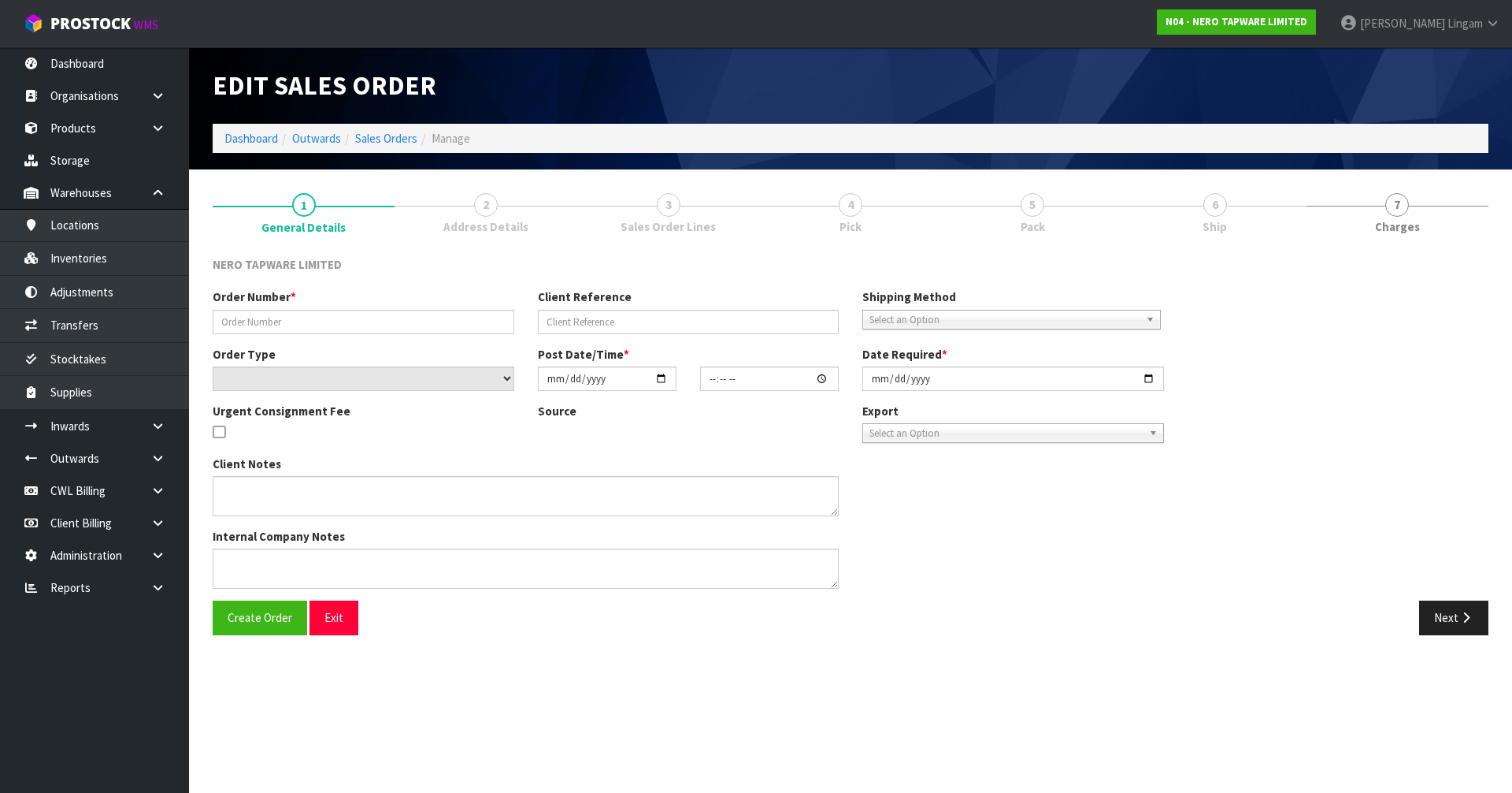
type input "SONZ0003721"
type input "2025 Price List books for Showroom"
select select "number:0"
type input "[DATE]"
type input "08:45:05.000"
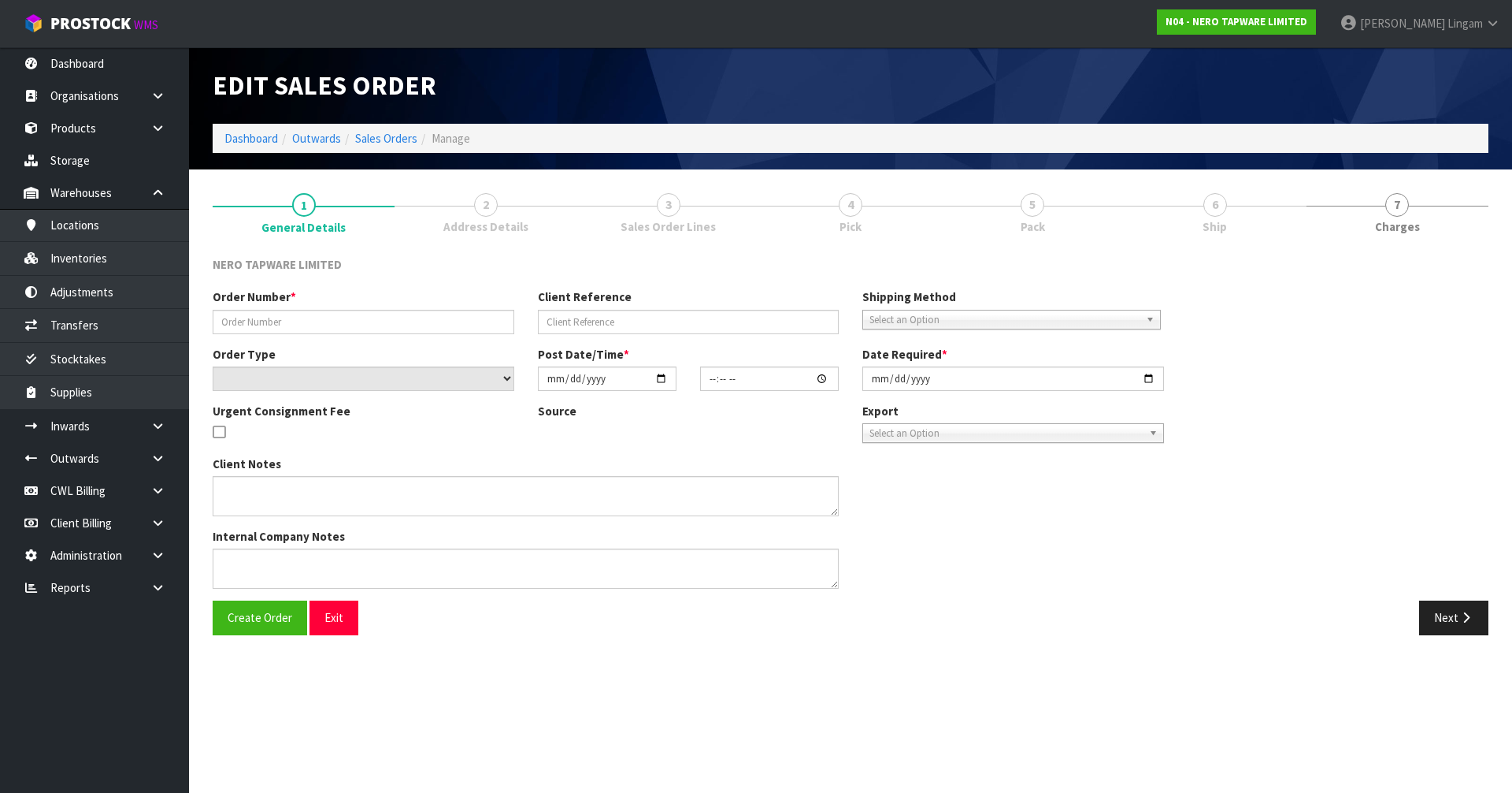
type input "[DATE]"
type textarea "Tony pick up"
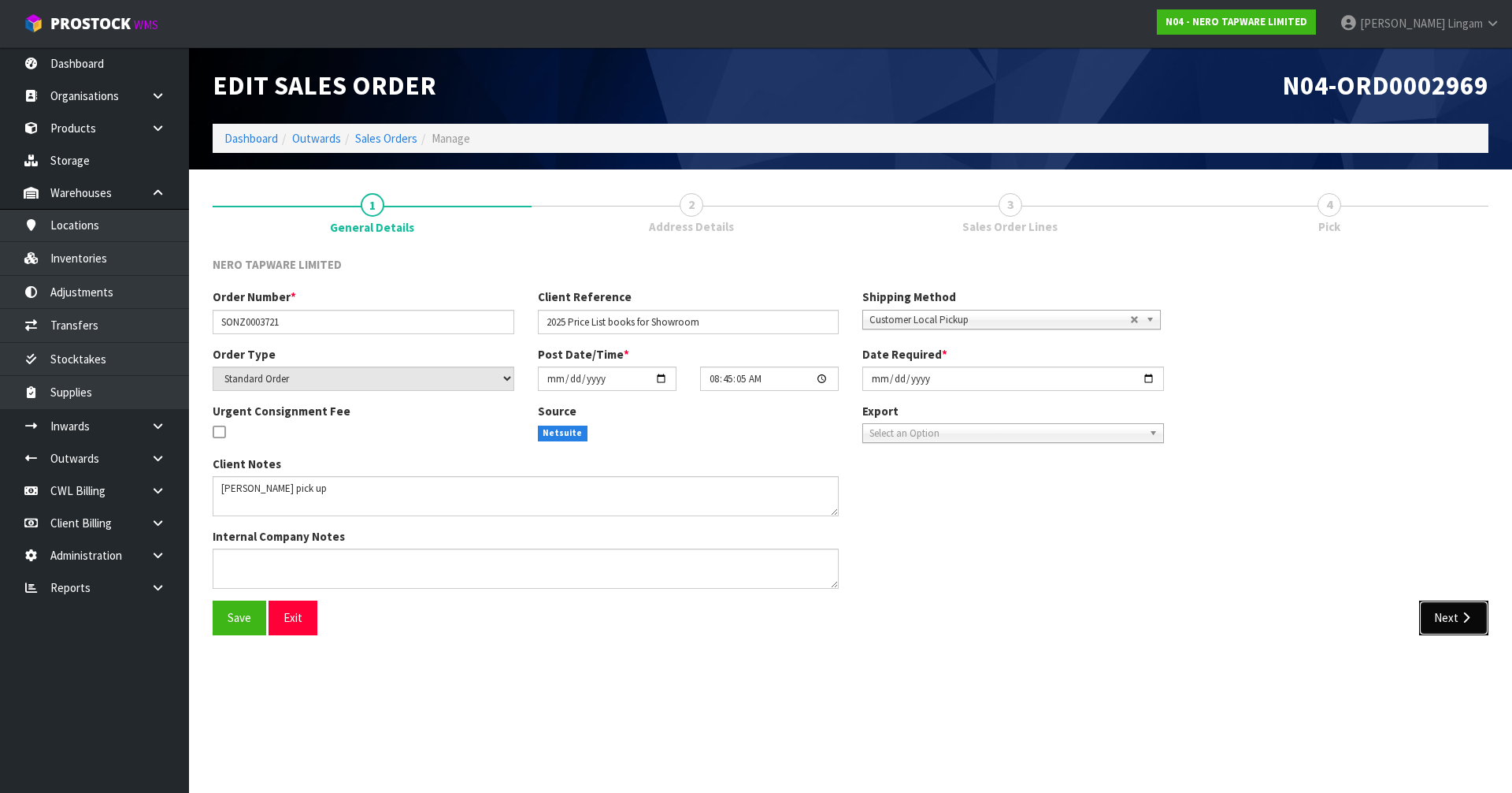
click at [1465, 611] on icon "button" at bounding box center [1466, 617] width 15 height 12
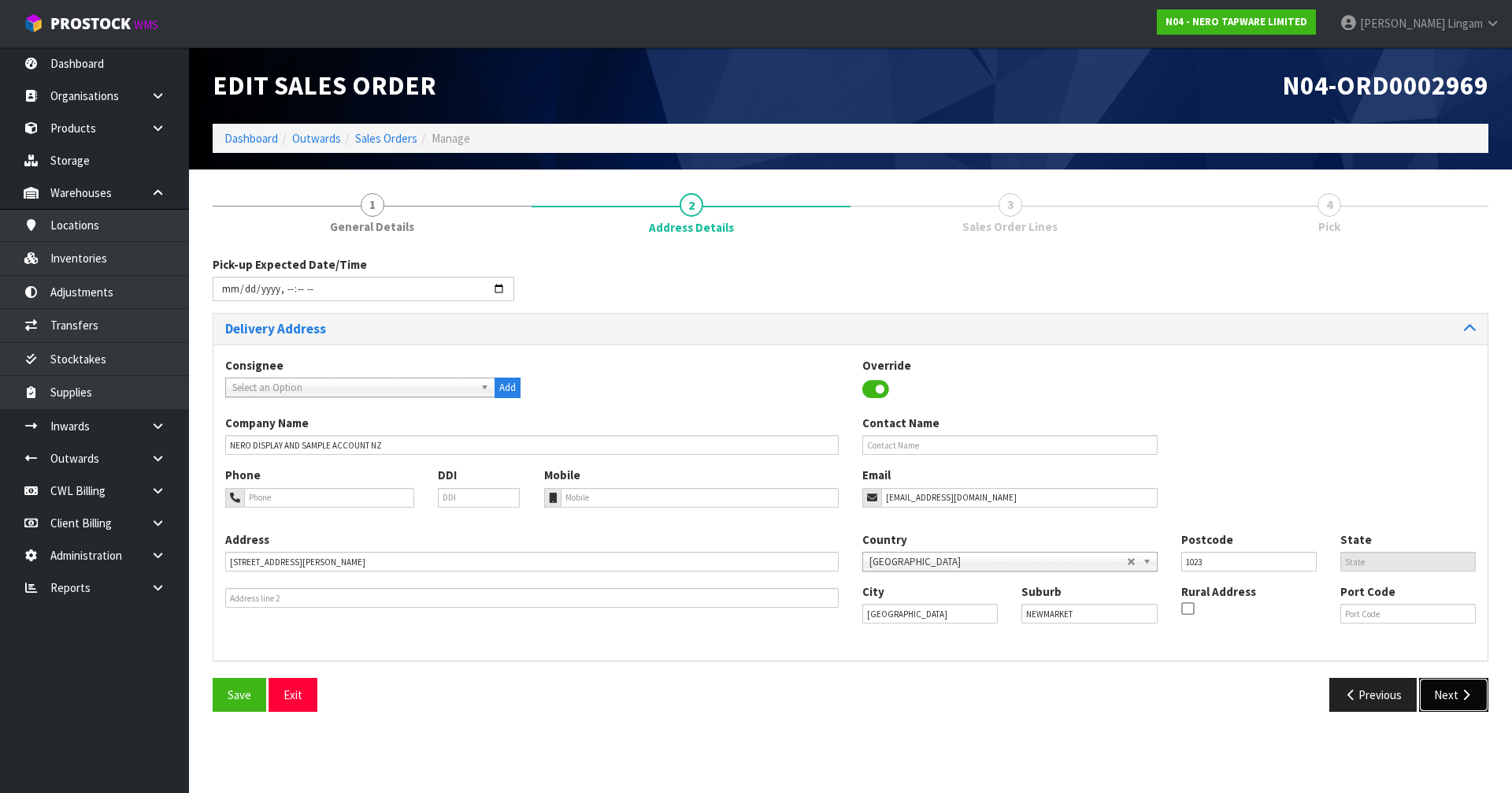
click at [1456, 694] on button "Next" at bounding box center [1454, 694] width 69 height 34
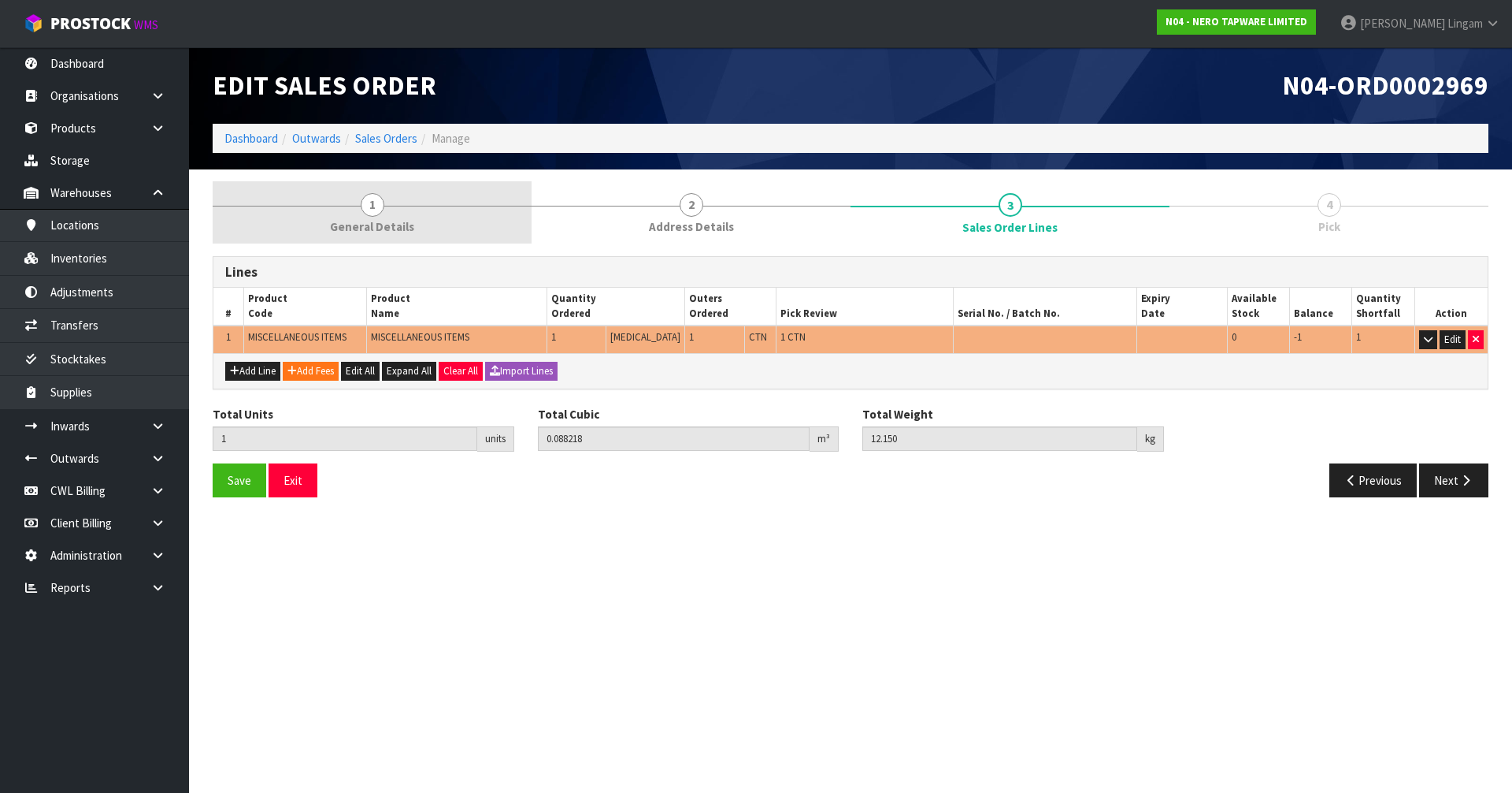
click at [446, 208] on link "1 General Details" at bounding box center [372, 212] width 319 height 62
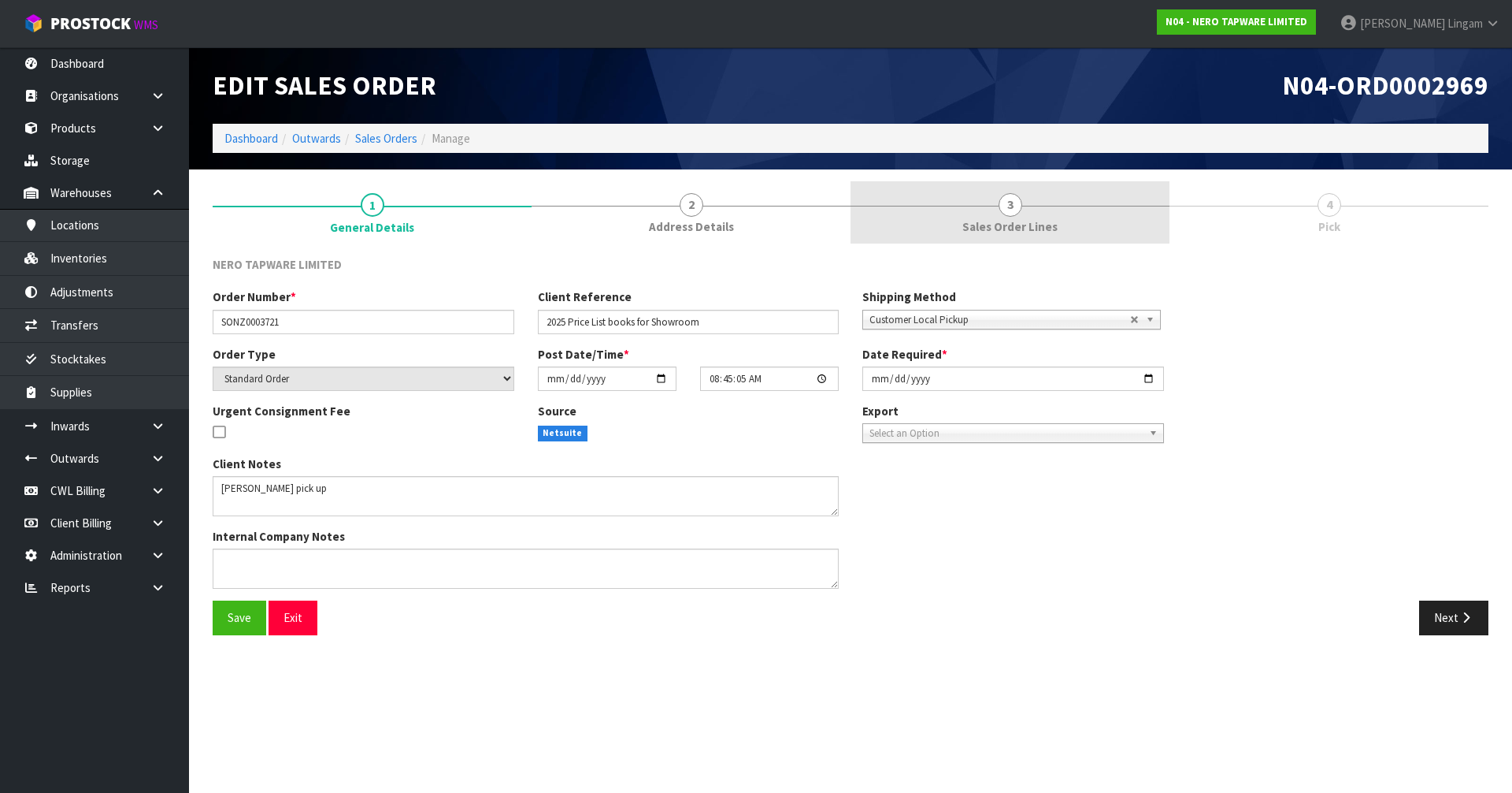
click at [1027, 220] on span "Sales Order Lines" at bounding box center [1010, 226] width 95 height 17
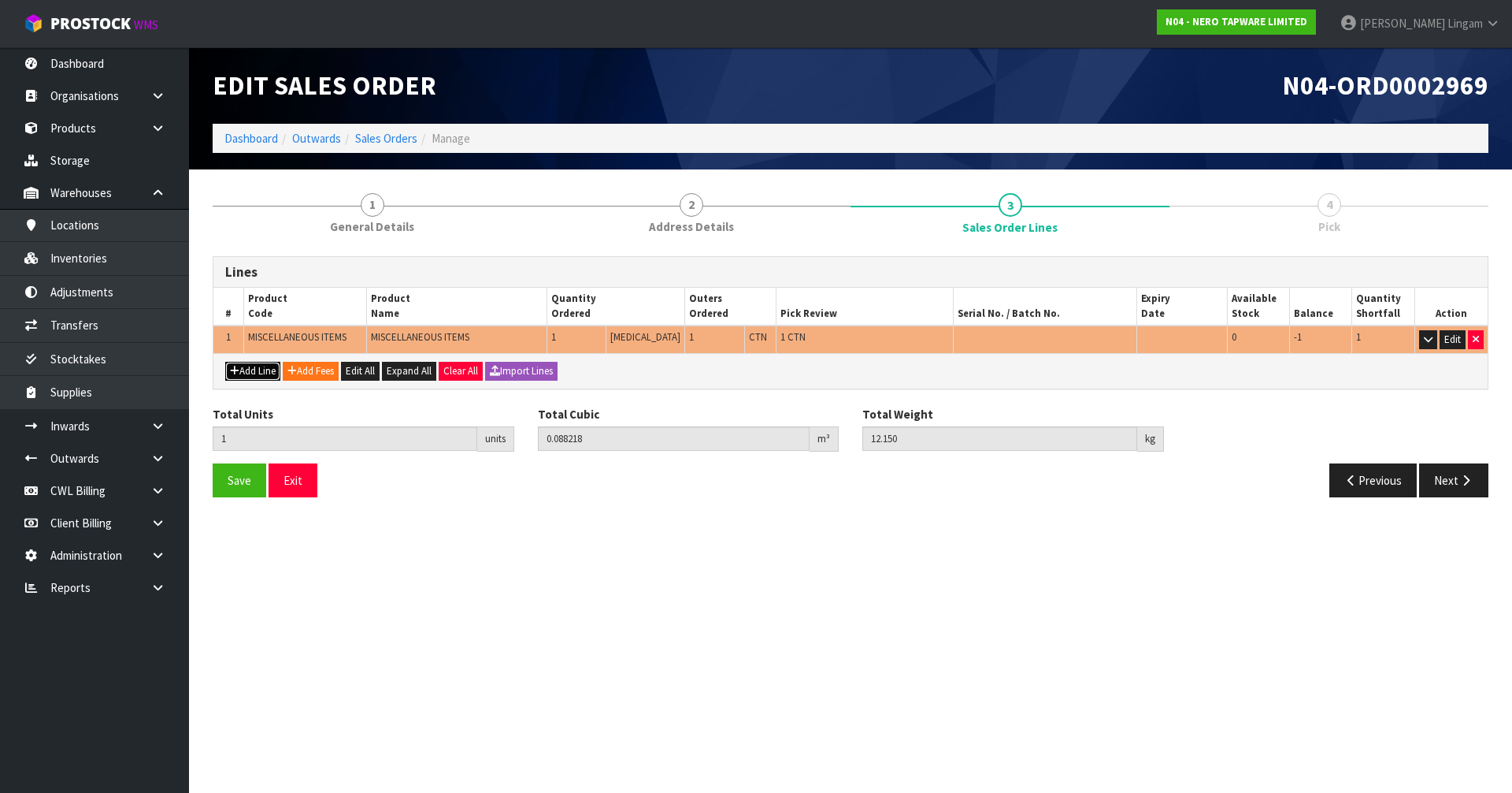
click at [249, 374] on button "Add Line" at bounding box center [252, 371] width 55 height 19
type input "0"
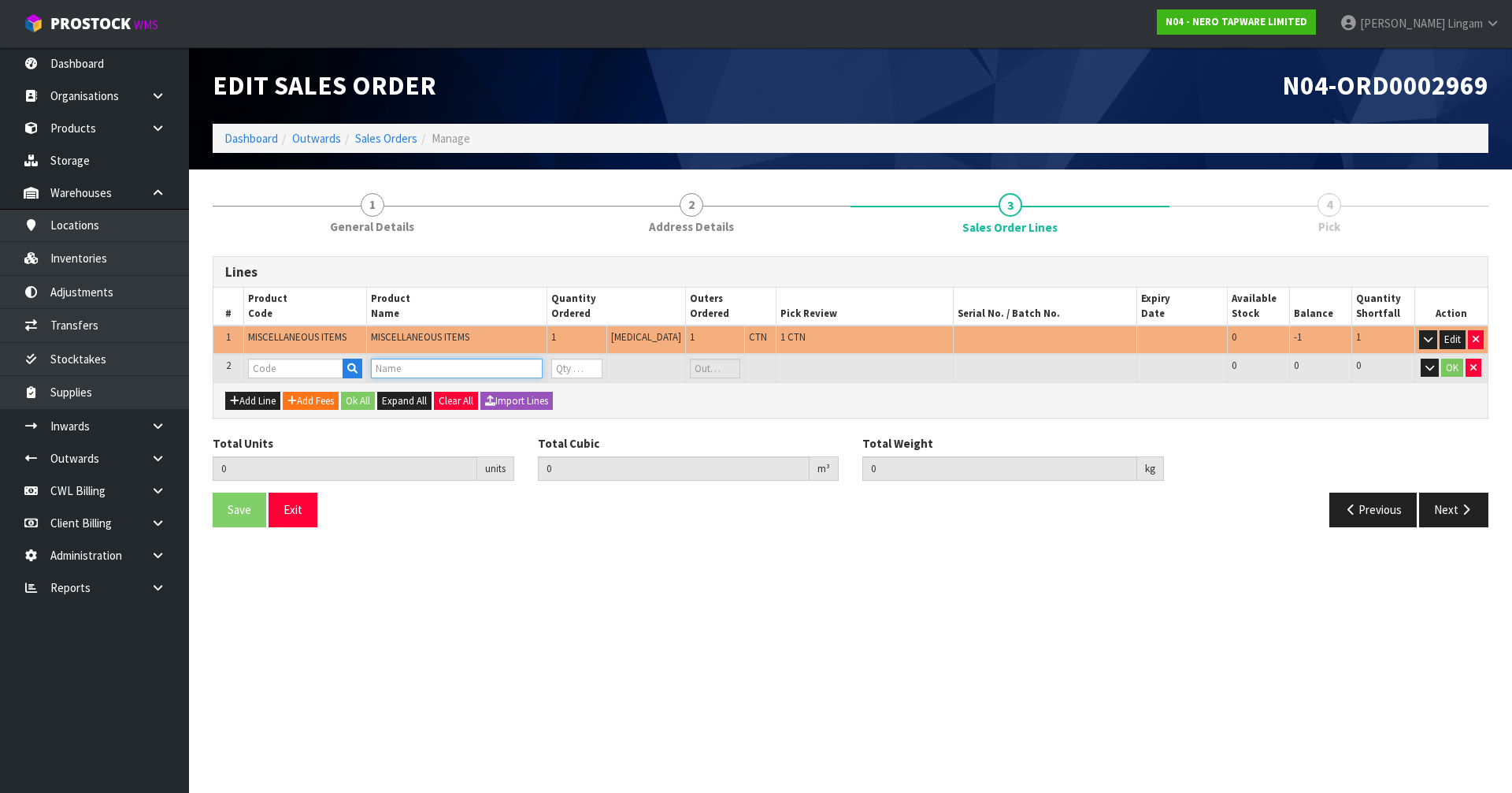
click at [399, 370] on input "text" at bounding box center [456, 368] width 171 height 20
click at [424, 371] on input "PRICE" at bounding box center [456, 368] width 171 height 20
type input "P"
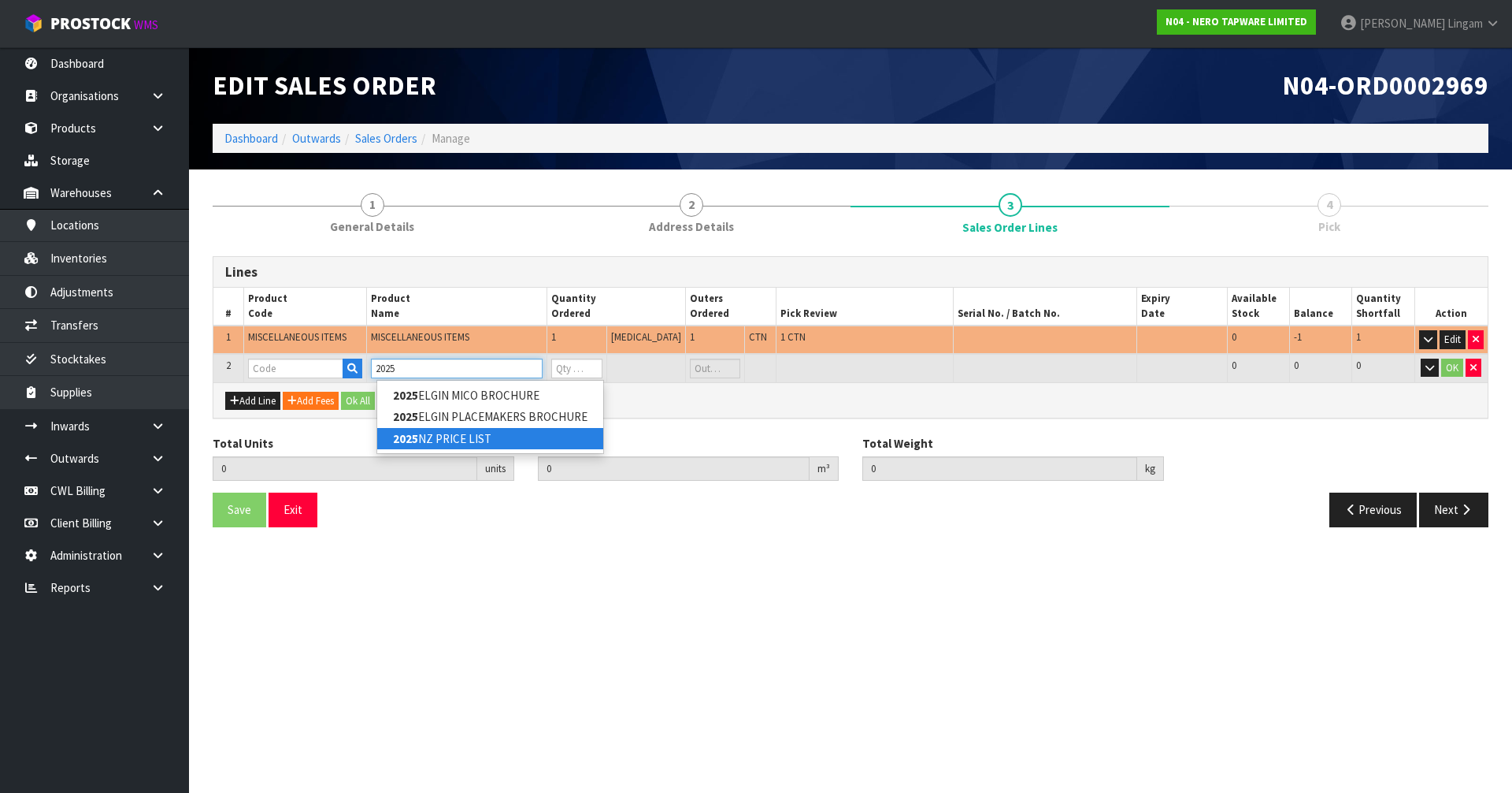
type input "2025"
click at [434, 439] on link "2025 NZ PRICE LIST" at bounding box center [490, 438] width 226 height 21
type input "2025NZ PRICE LIST"
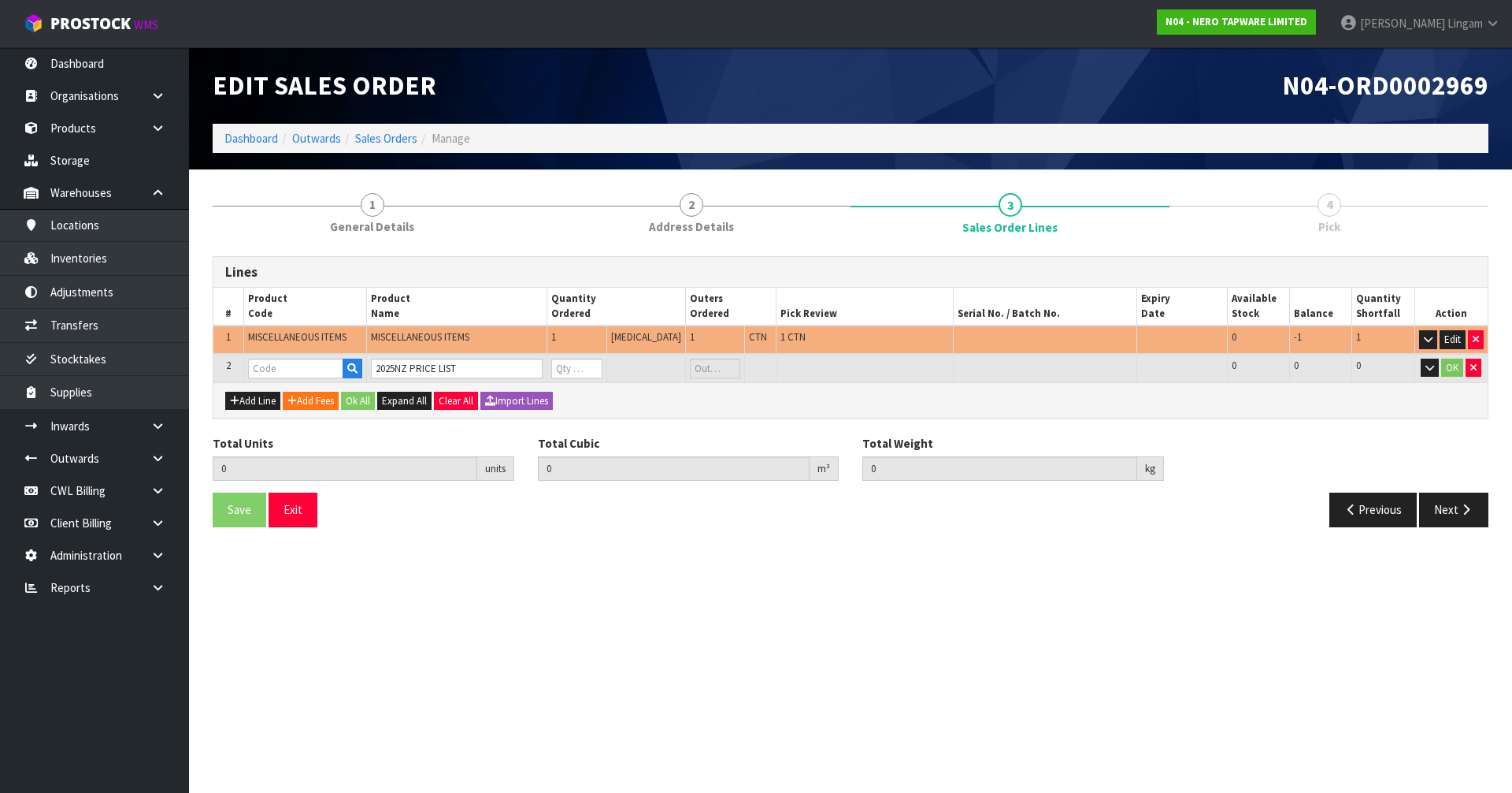
type input "1"
type input "0.088218"
type input "12.15"
type input "2025NZ PRICE LIST"
type input "0"
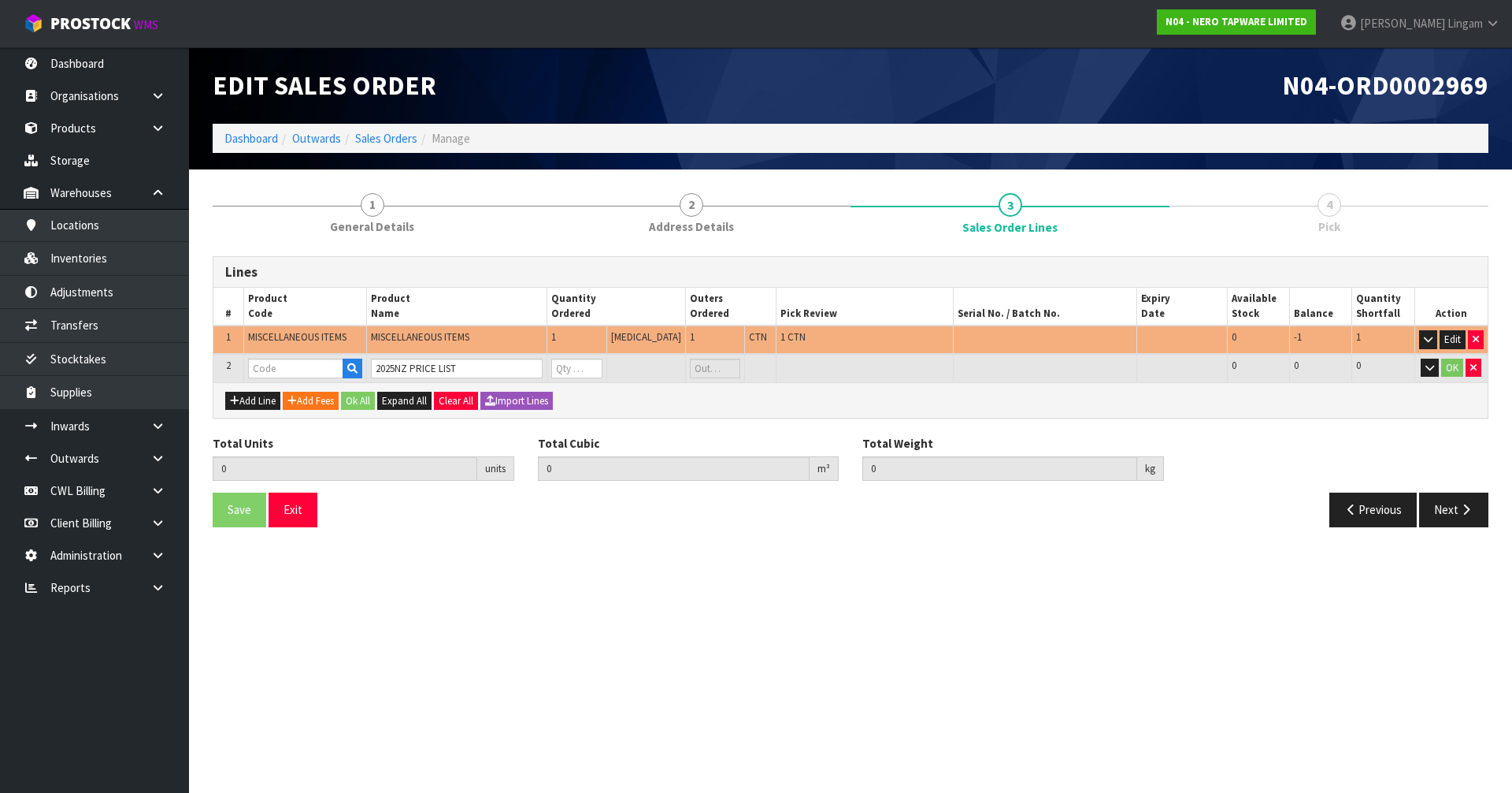
type input "0"
click at [505, 369] on tr "2 2025NZ PRICE LIST 2025NZ PRICE LIST 0 PCE 0 CTN 796 796 0 OK" at bounding box center [851, 368] width 1274 height 29
type input "2"
type input "0.089862"
type input "13.74"
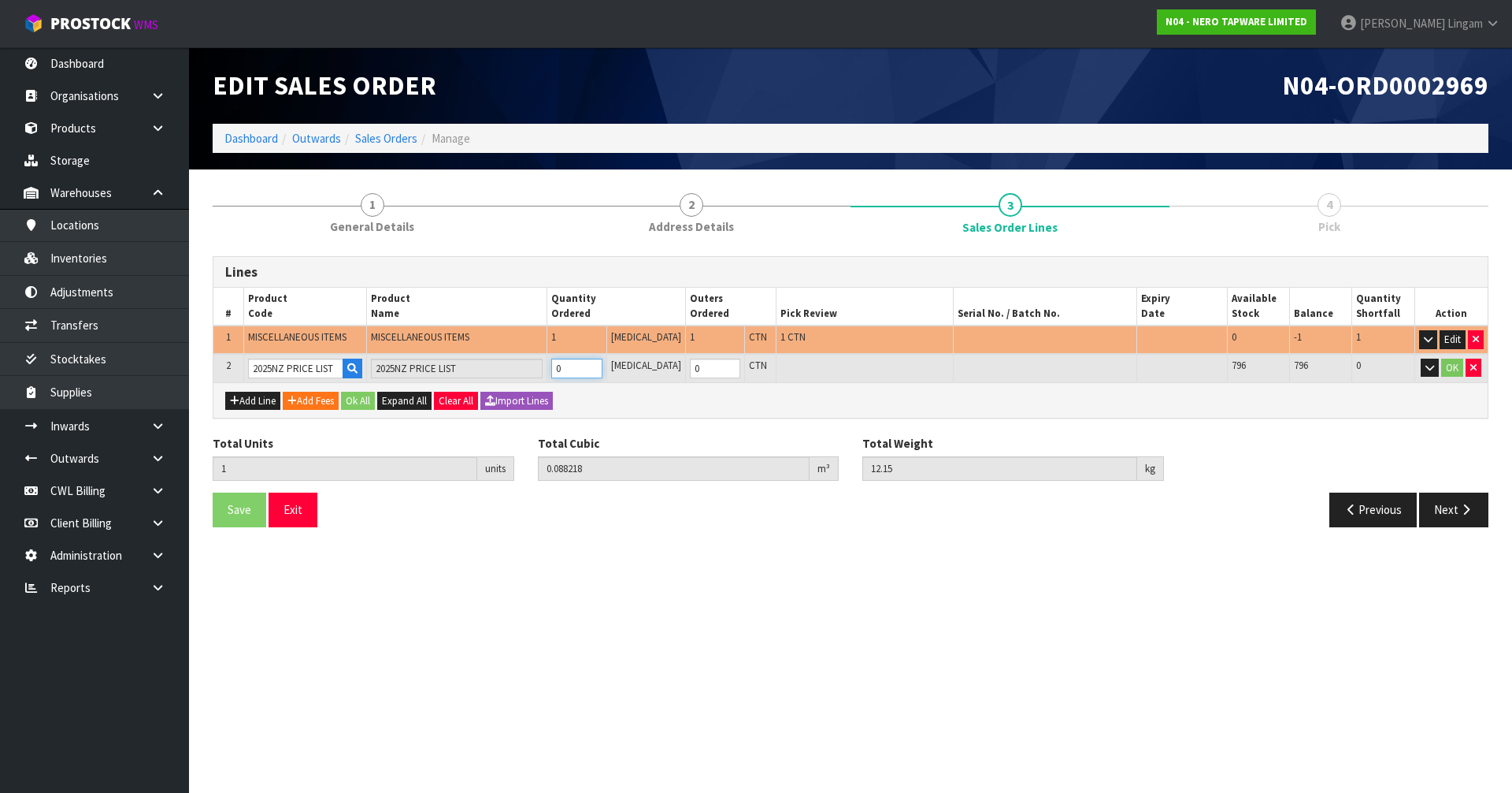
type input "1"
drag, startPoint x: 583, startPoint y: 369, endPoint x: 561, endPoint y: 371, distance: 22.1
click at [561, 371] on td "1" at bounding box center [575, 368] width 59 height 29
type input "19"
type input "0.12393"
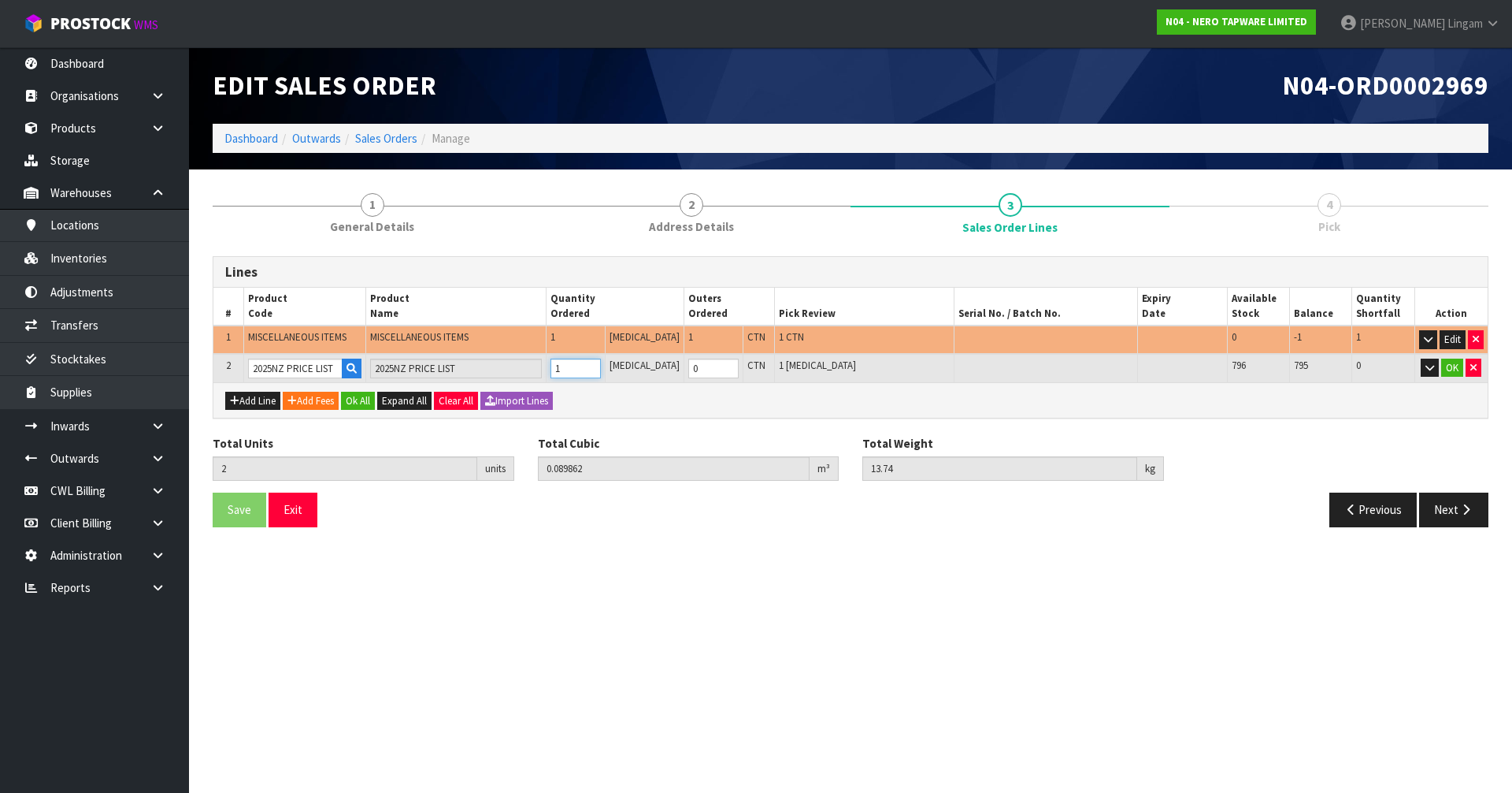
type input "39.95"
type input "18"
type input "2"
type input "18"
click at [370, 404] on button "Ok All" at bounding box center [358, 401] width 34 height 19
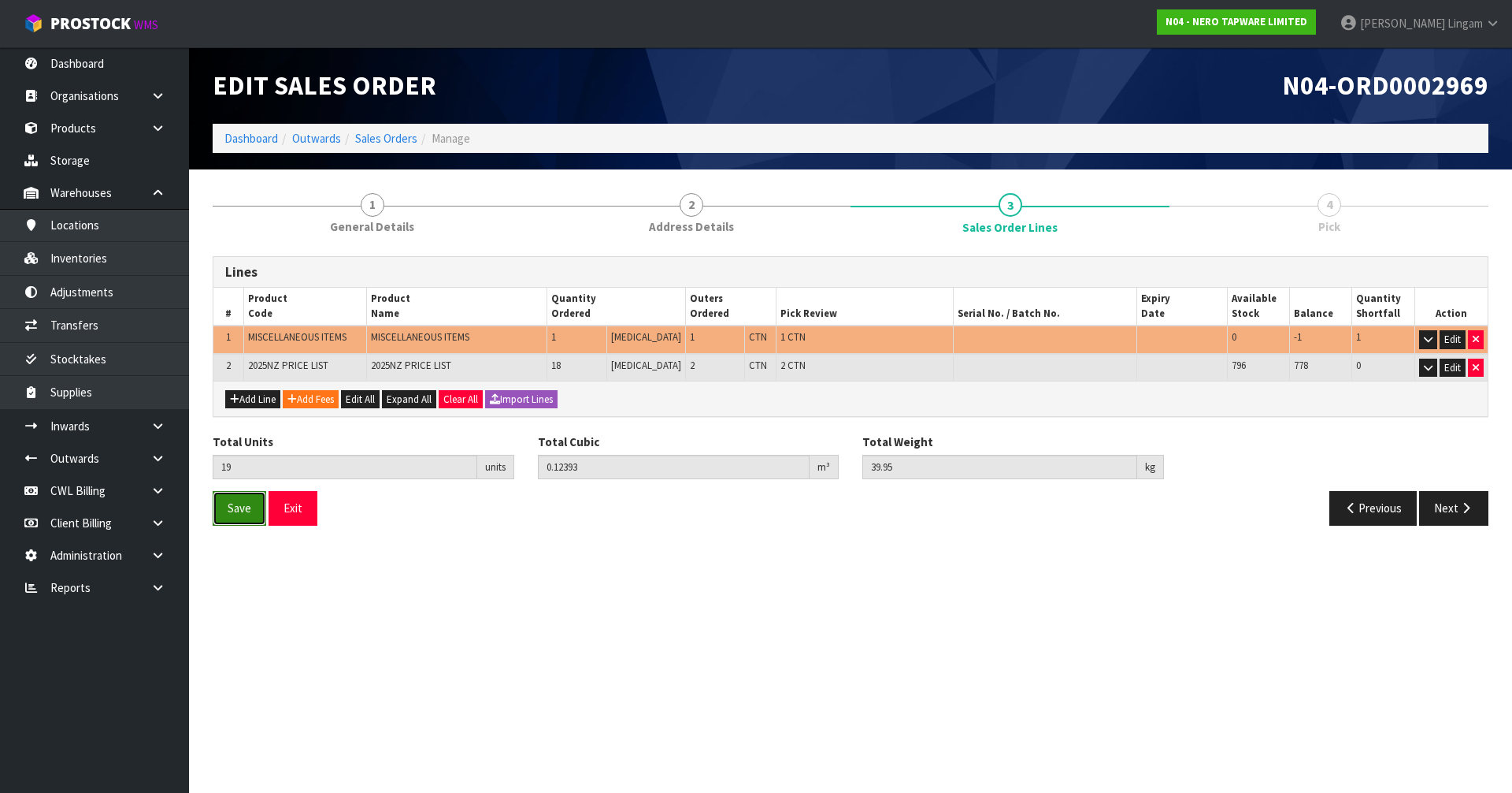
click at [232, 513] on span "Save" at bounding box center [238, 508] width 23 height 15
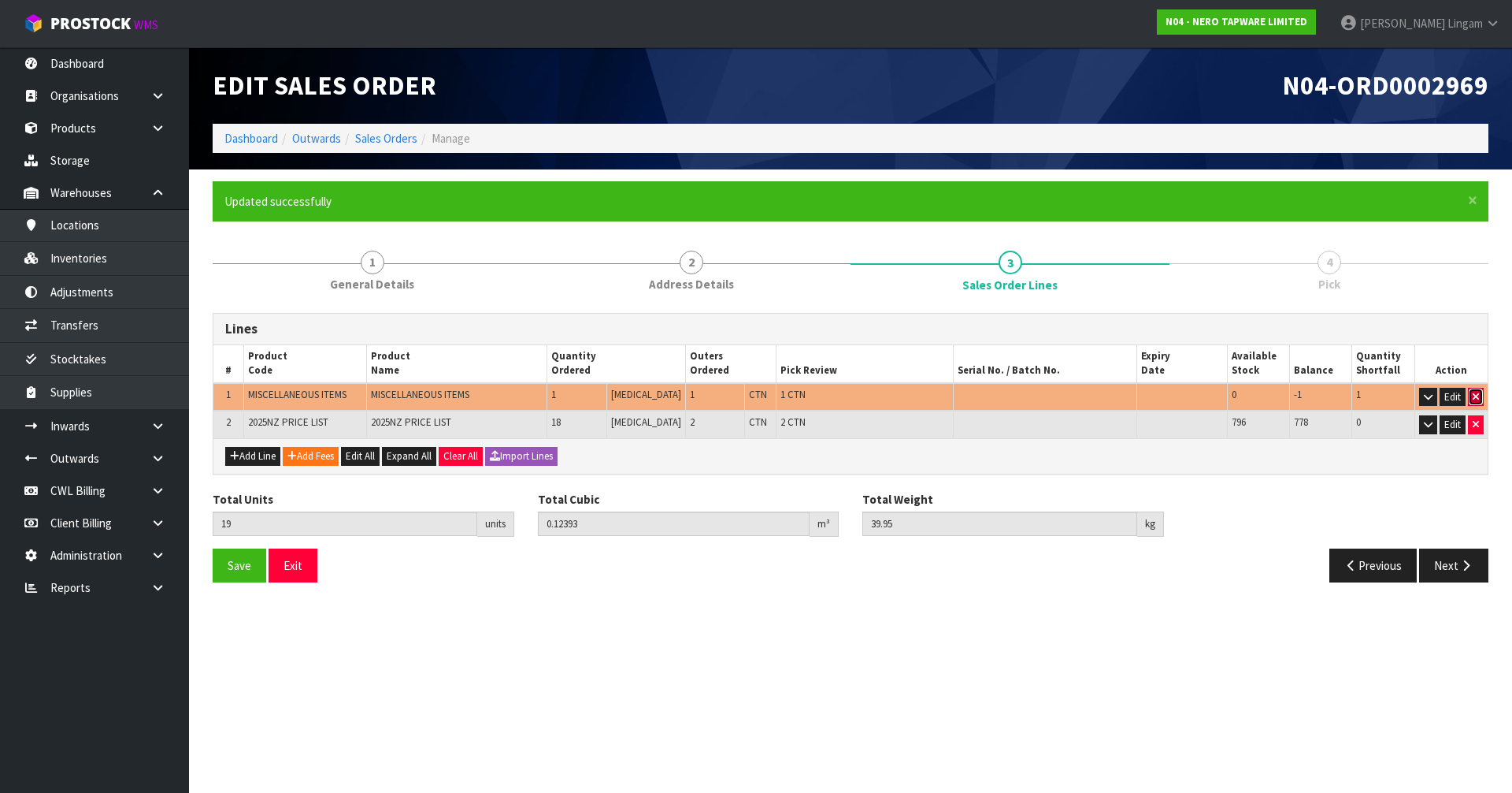
click at [1473, 395] on icon "button" at bounding box center [1476, 396] width 7 height 10
type input "18"
type input "0.035712"
type input "27.8"
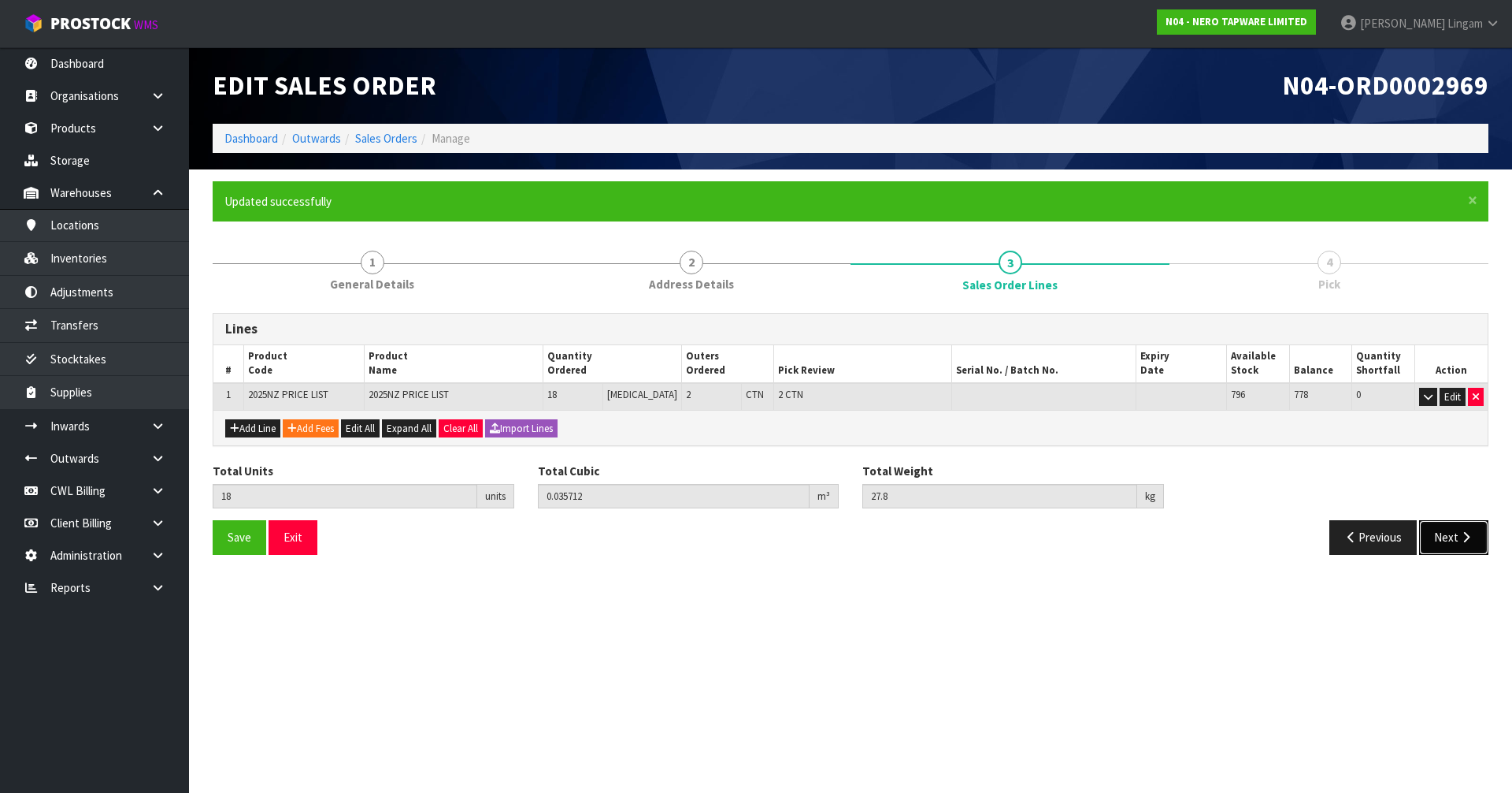
click at [1439, 542] on button "Next" at bounding box center [1454, 537] width 69 height 34
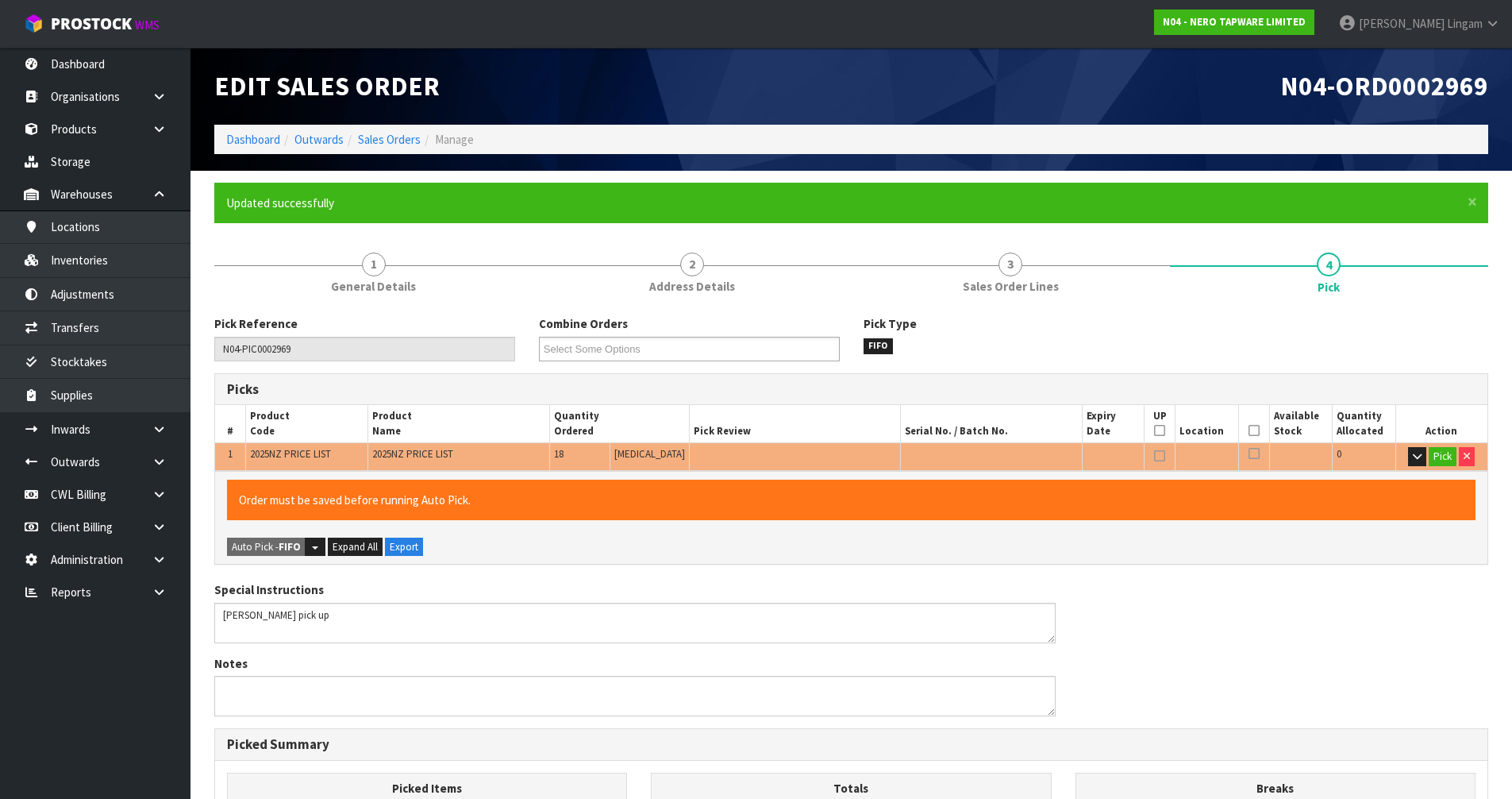
click at [648, 589] on div "Special Instructions" at bounding box center [634, 611] width 841 height 61
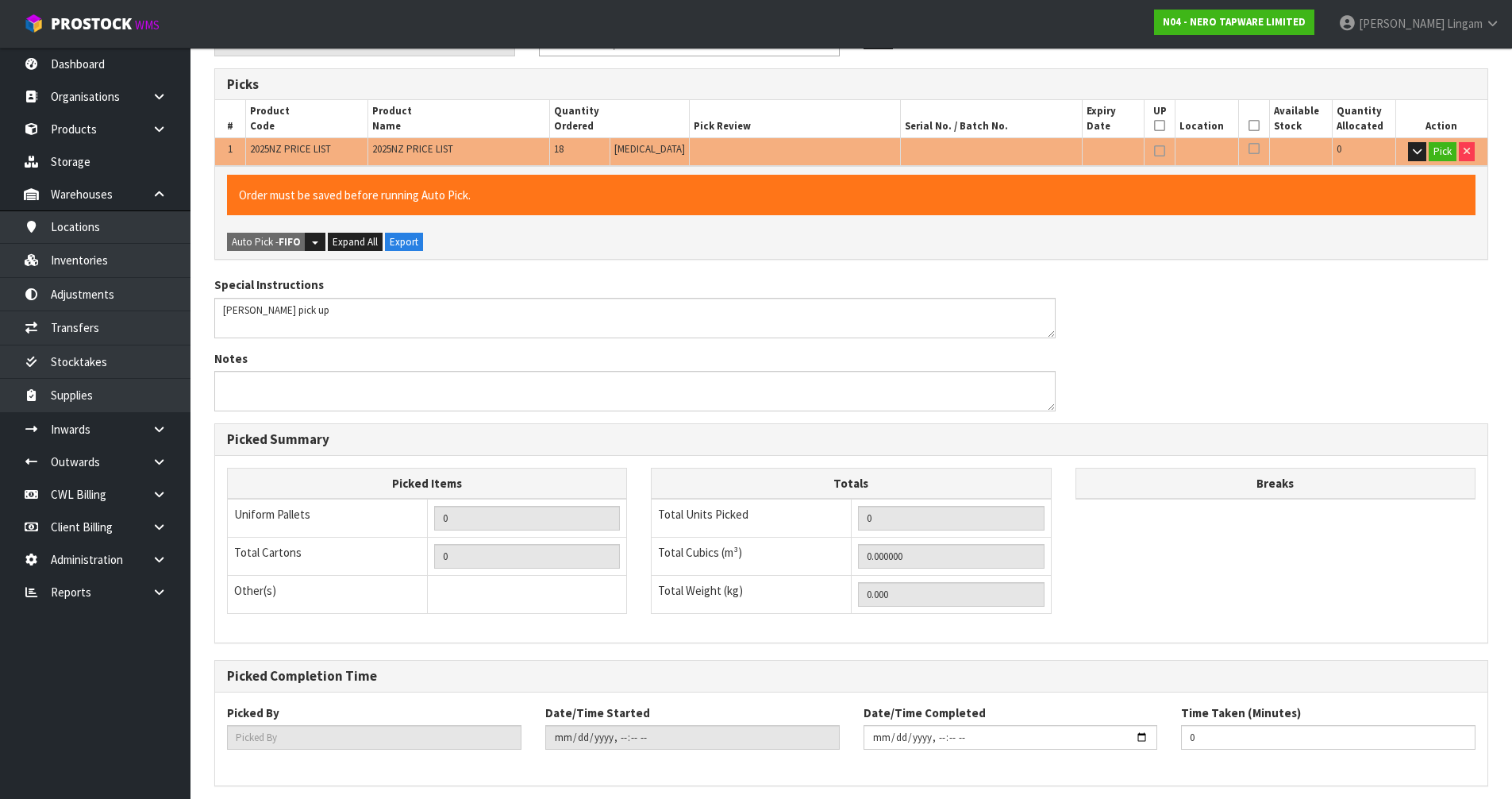
scroll to position [367, 0]
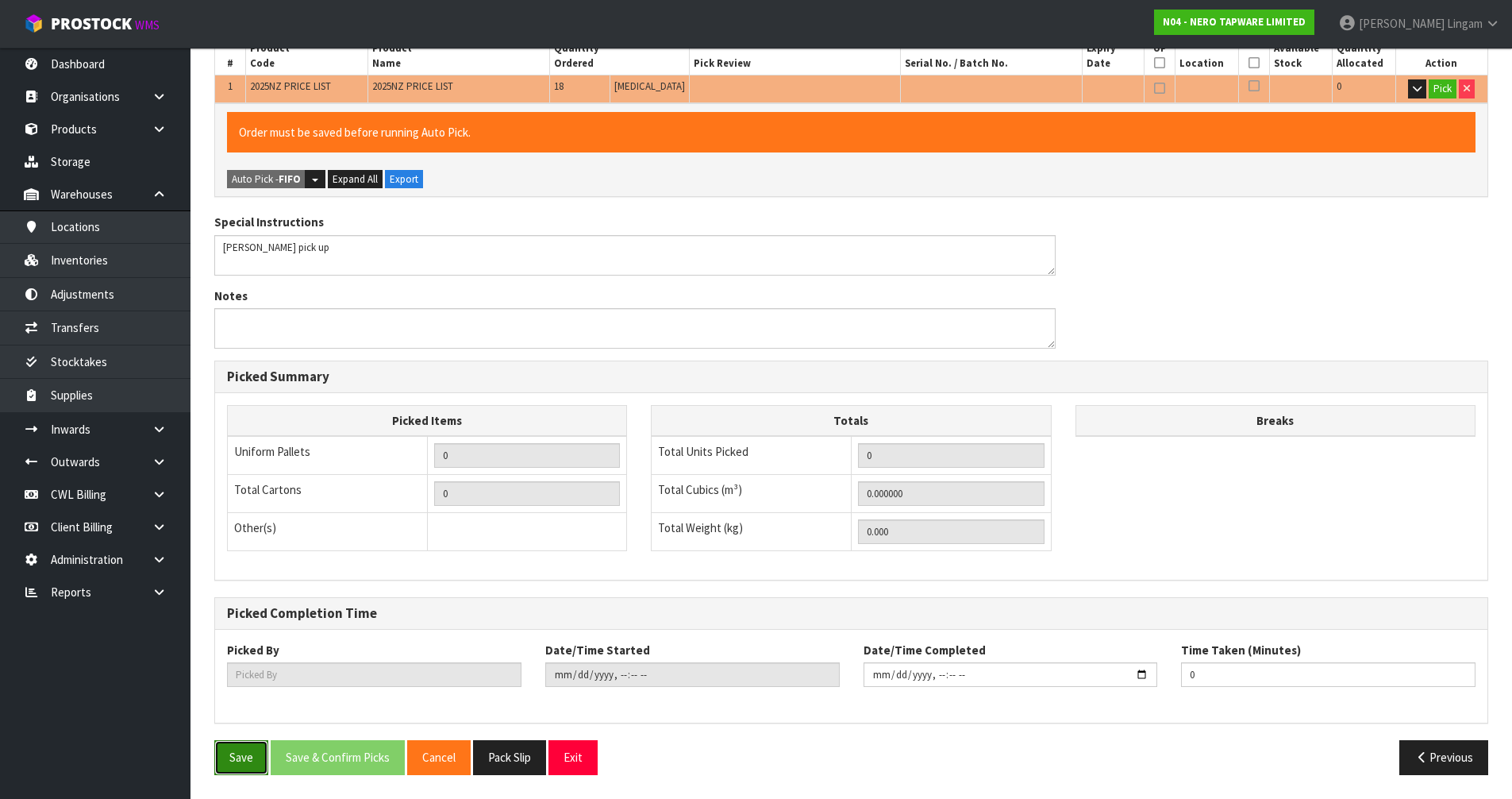
click at [238, 768] on button "Save" at bounding box center [240, 757] width 53 height 34
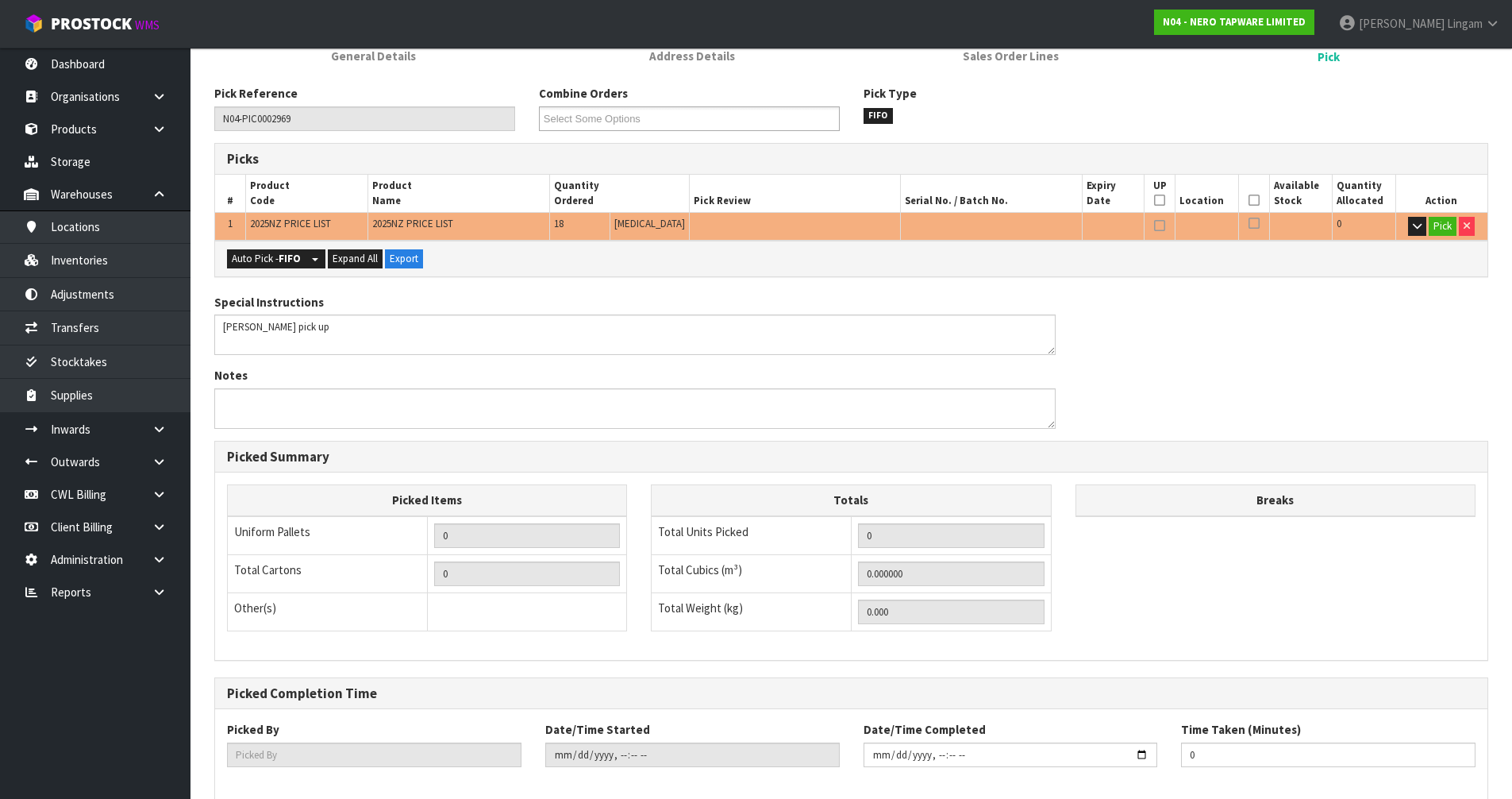
scroll to position [310, 0]
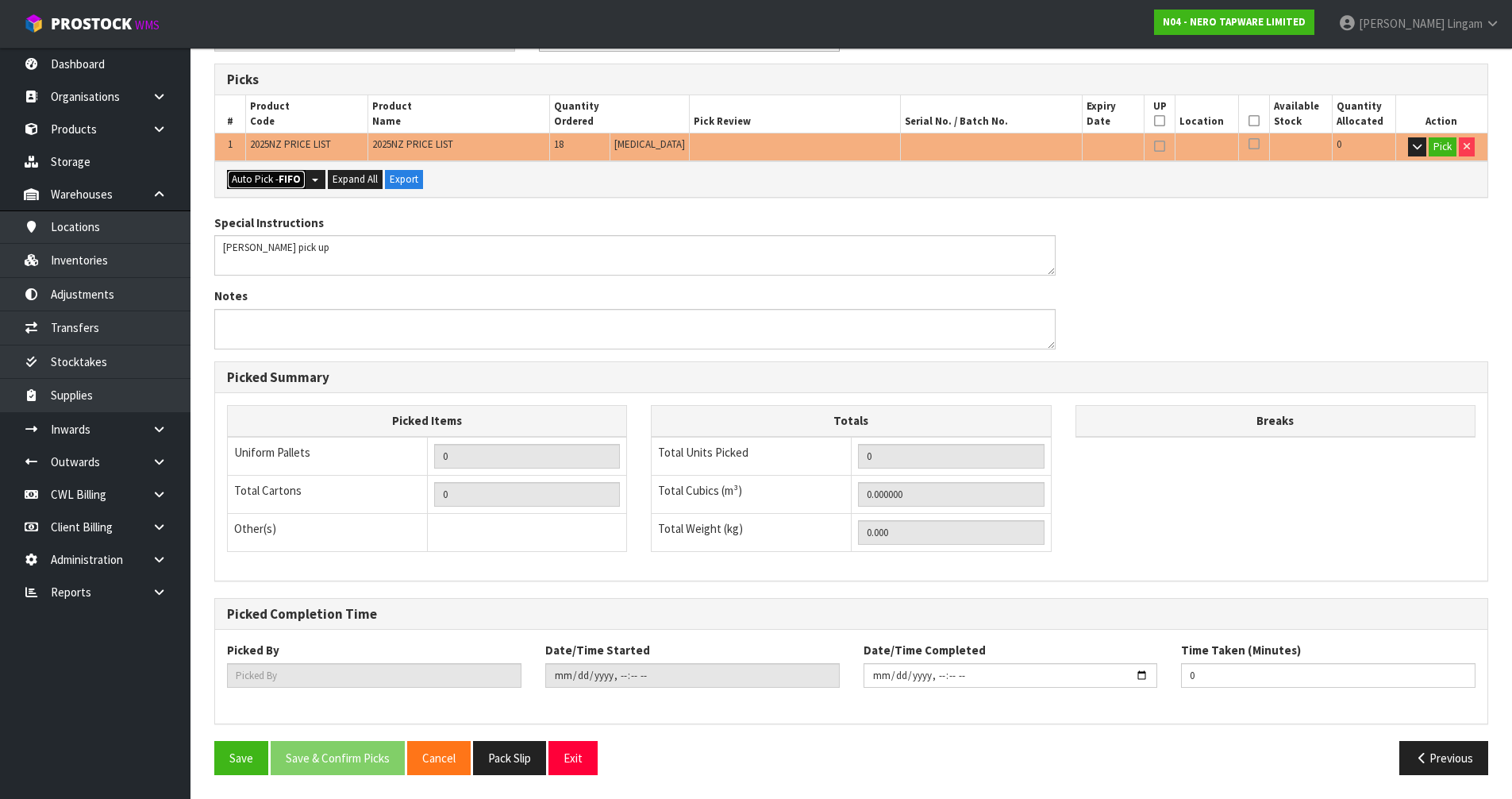
click at [282, 181] on strong "FIFO" at bounding box center [290, 178] width 23 height 13
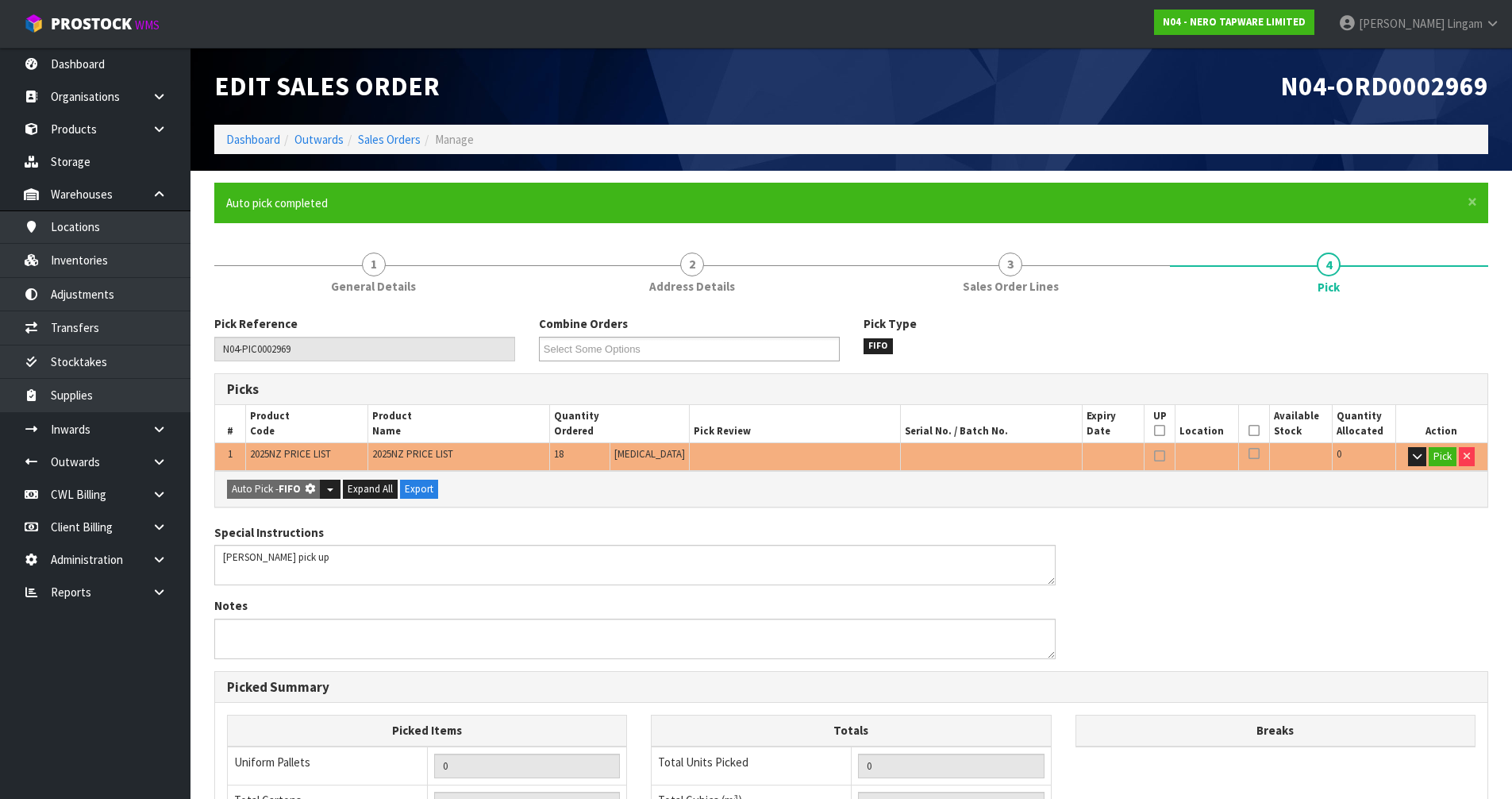
type input "2"
type input "18"
type input "0.035712"
type input "27.800"
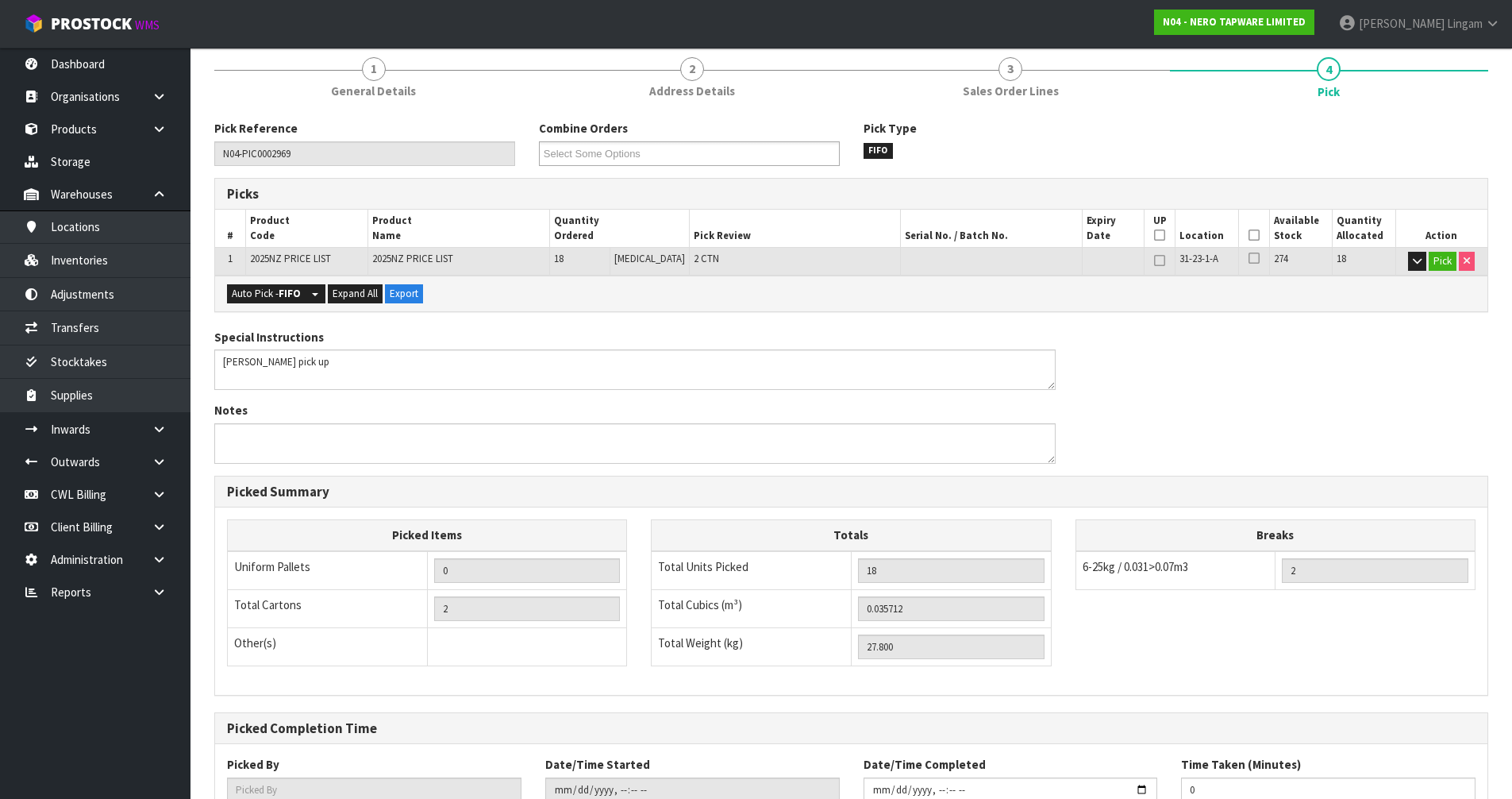
scroll to position [310, 0]
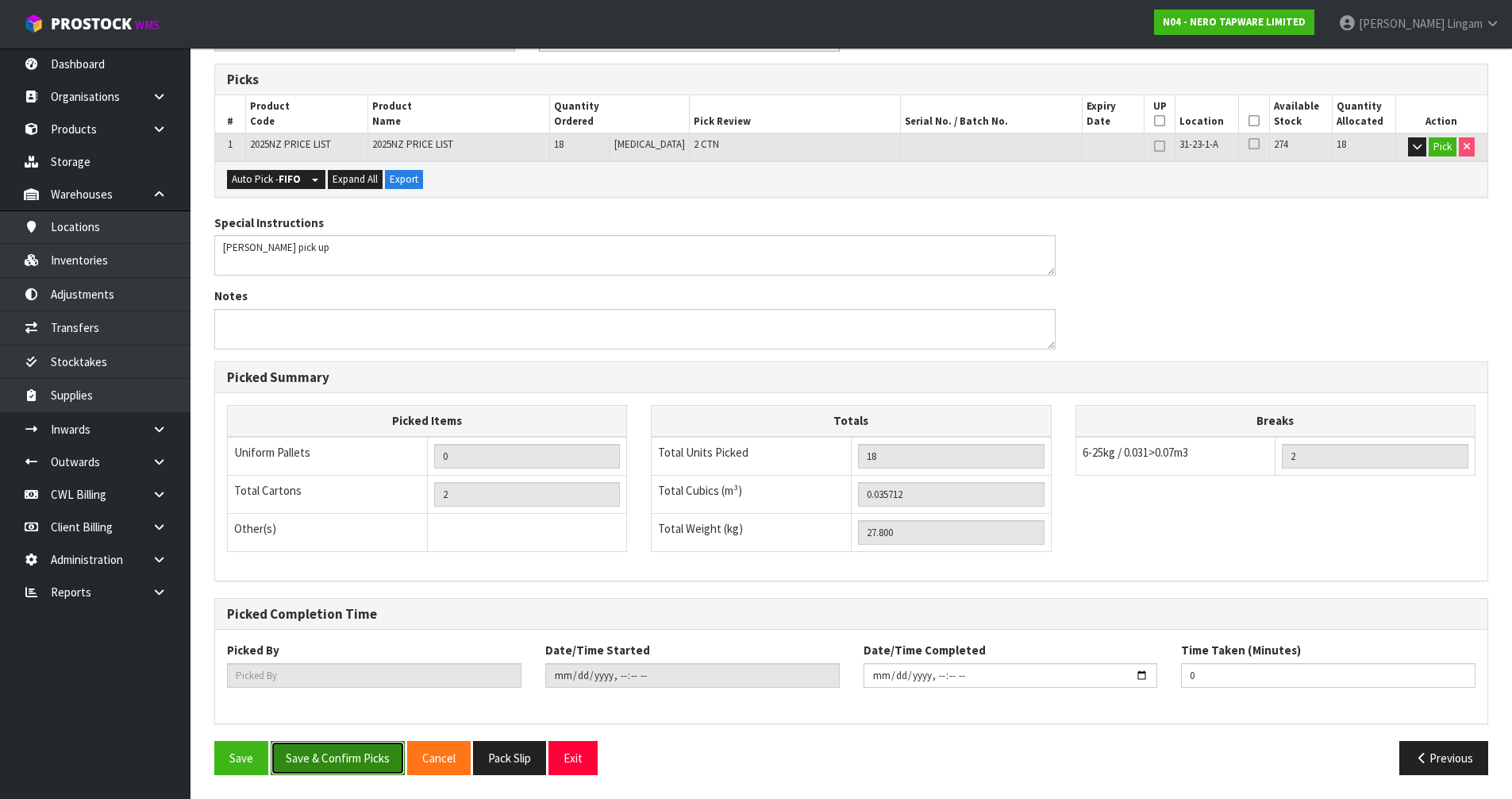
click at [353, 761] on button "Save & Confirm Picks" at bounding box center [337, 758] width 134 height 34
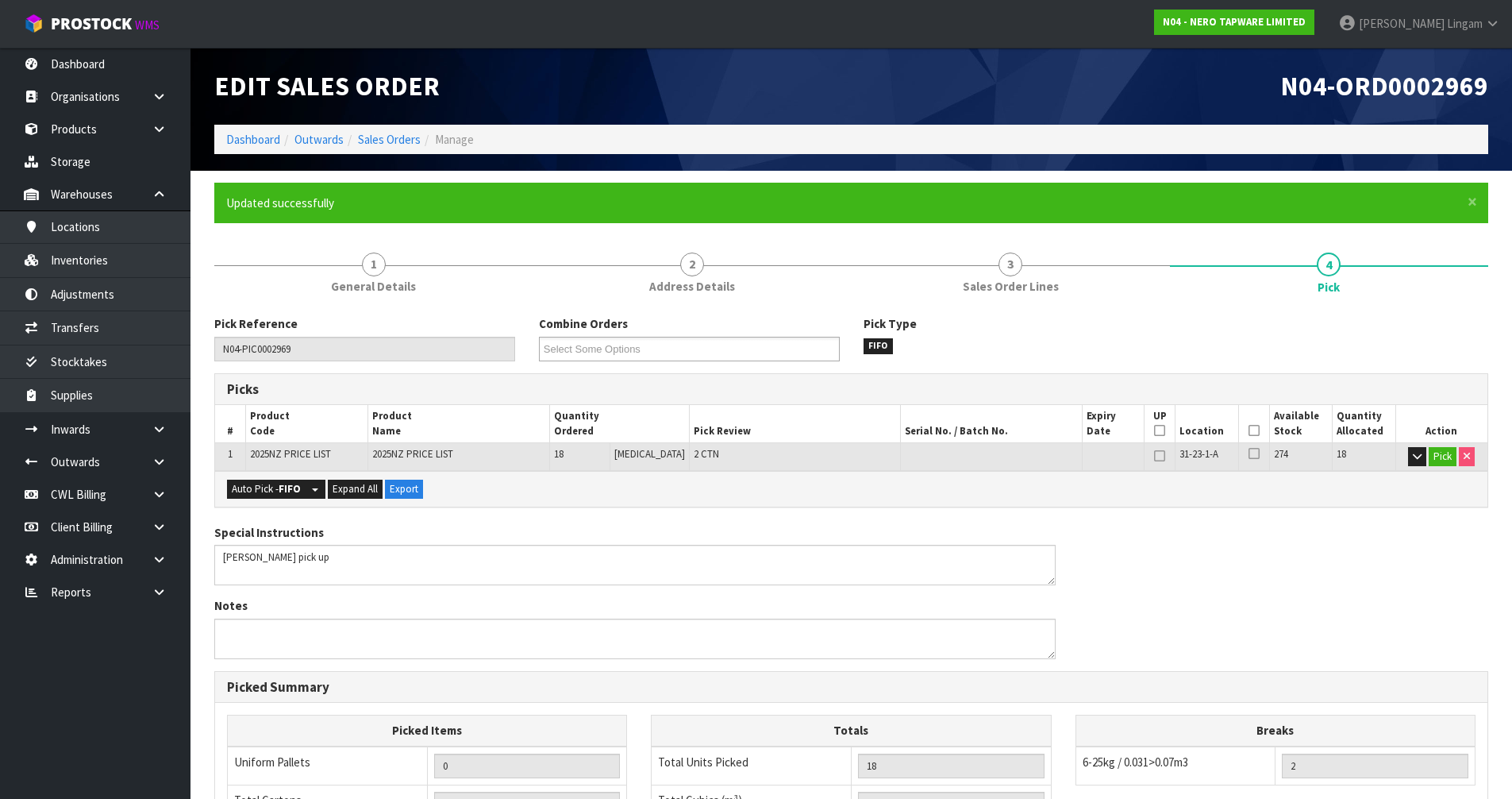
type input "[PERSON_NAME]"
type input "2025-09-23T08:57:58"
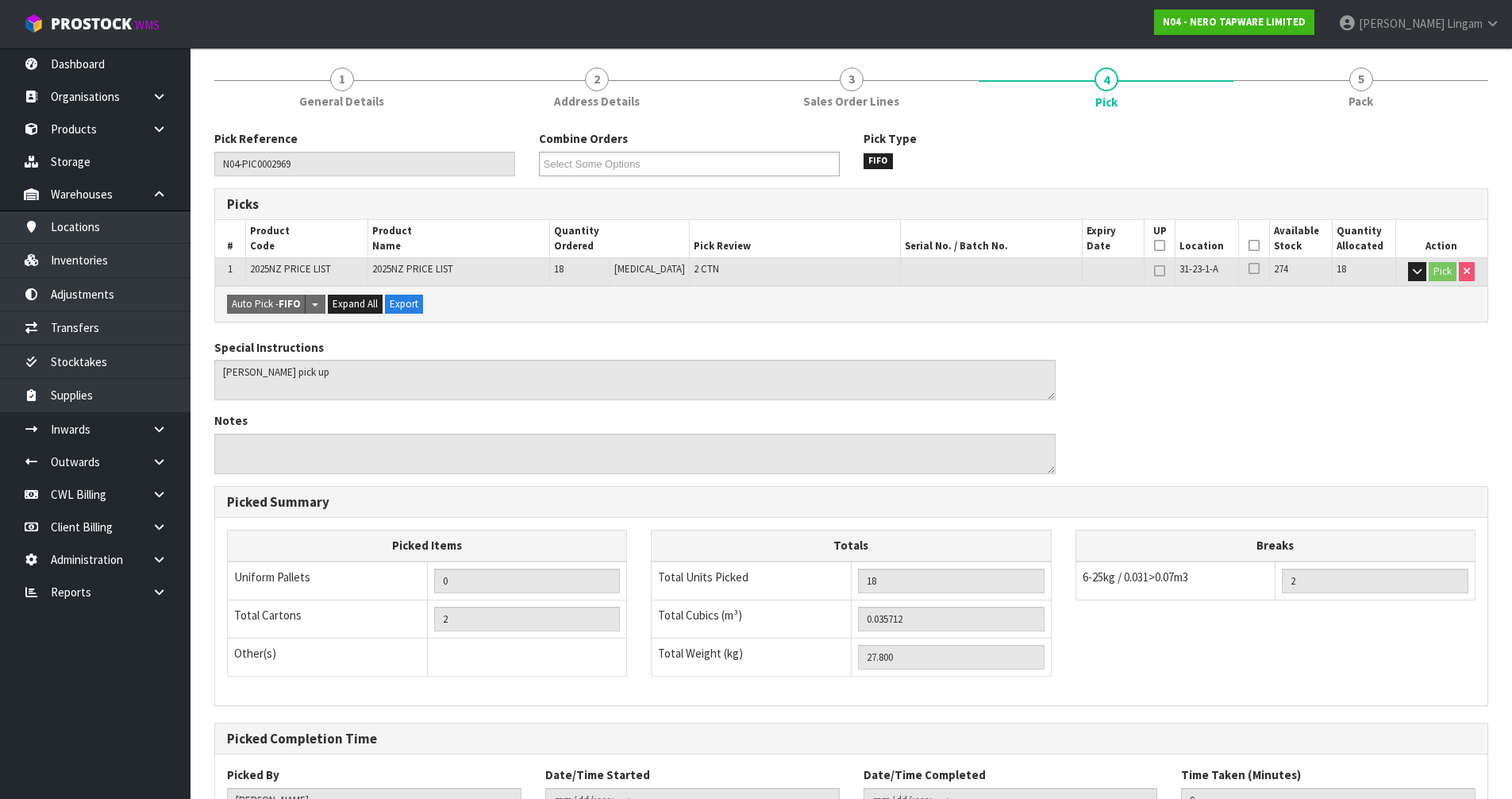
scroll to position [310, 0]
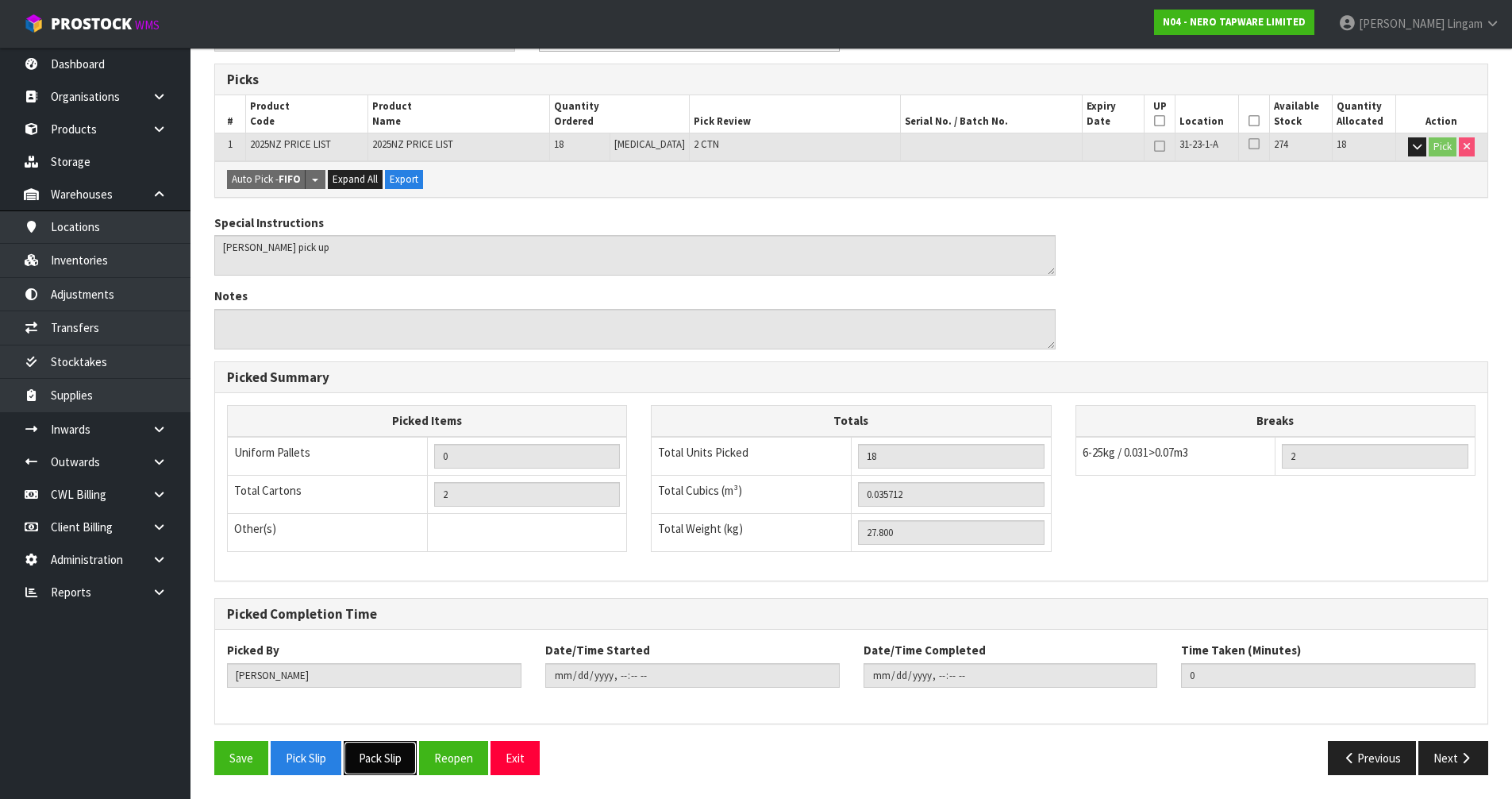
click at [398, 759] on button "Pack Slip" at bounding box center [380, 758] width 73 height 34
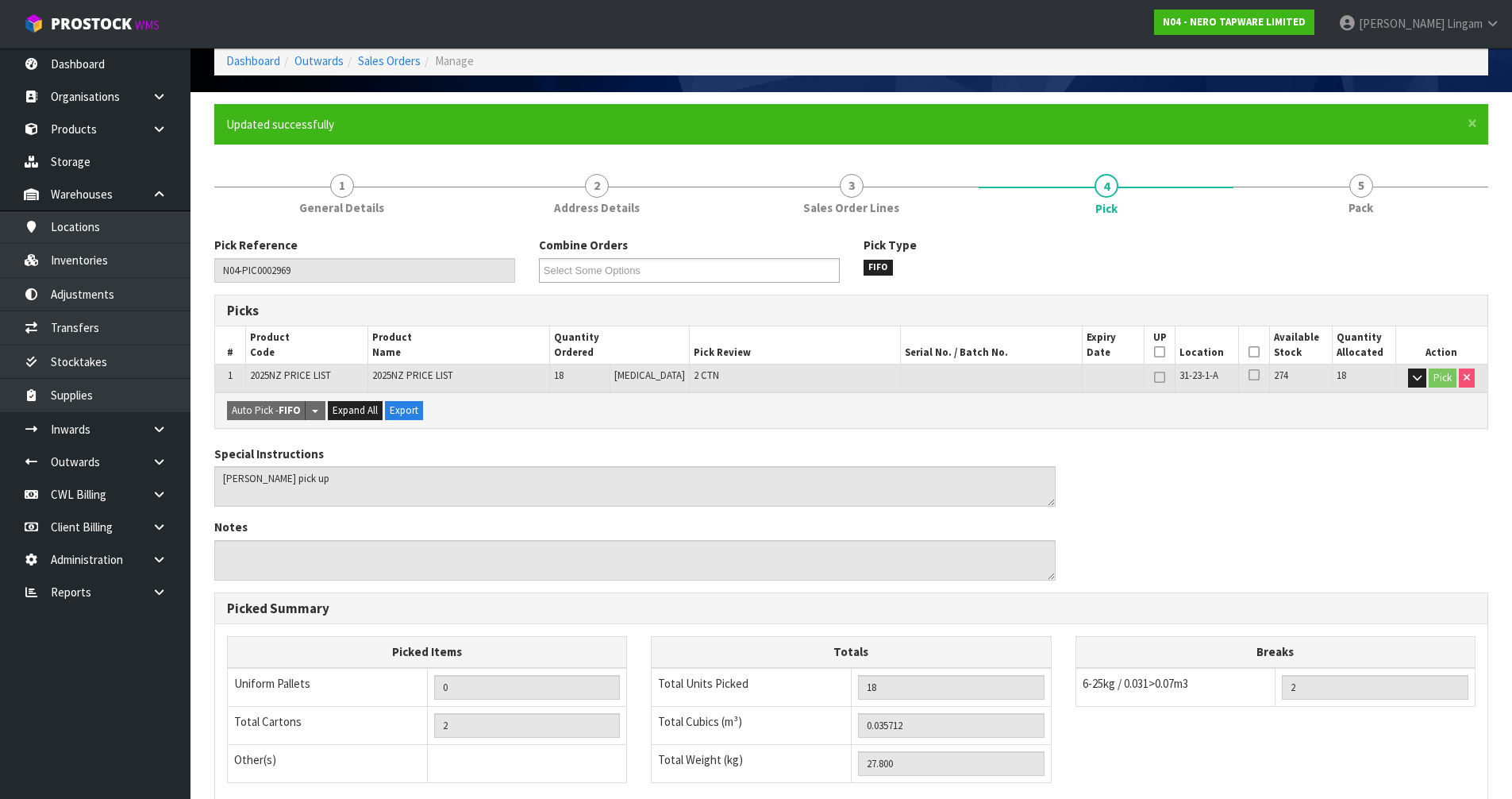
scroll to position [0, 0]
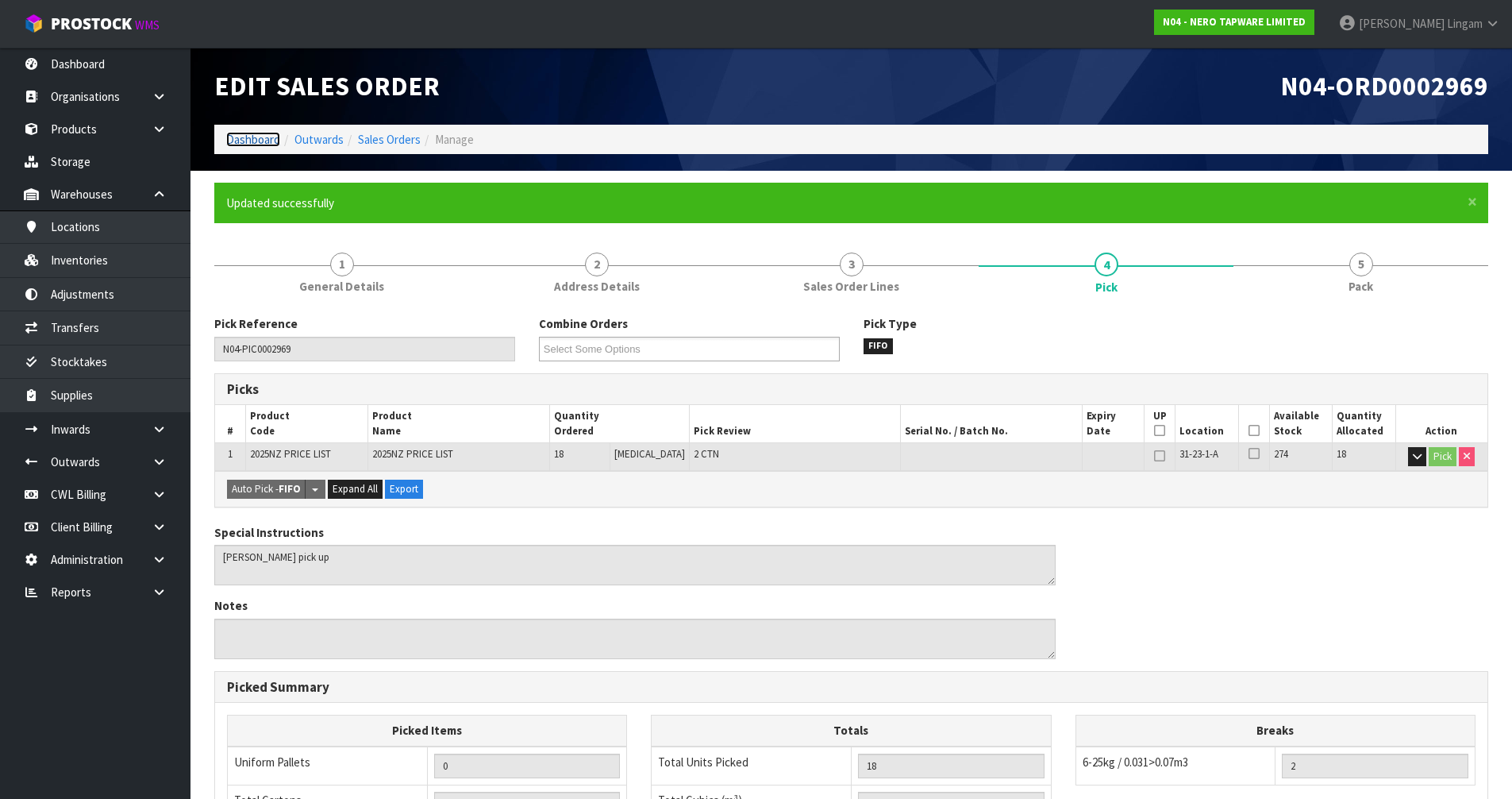
click at [245, 136] on link "Dashboard" at bounding box center [252, 139] width 53 height 15
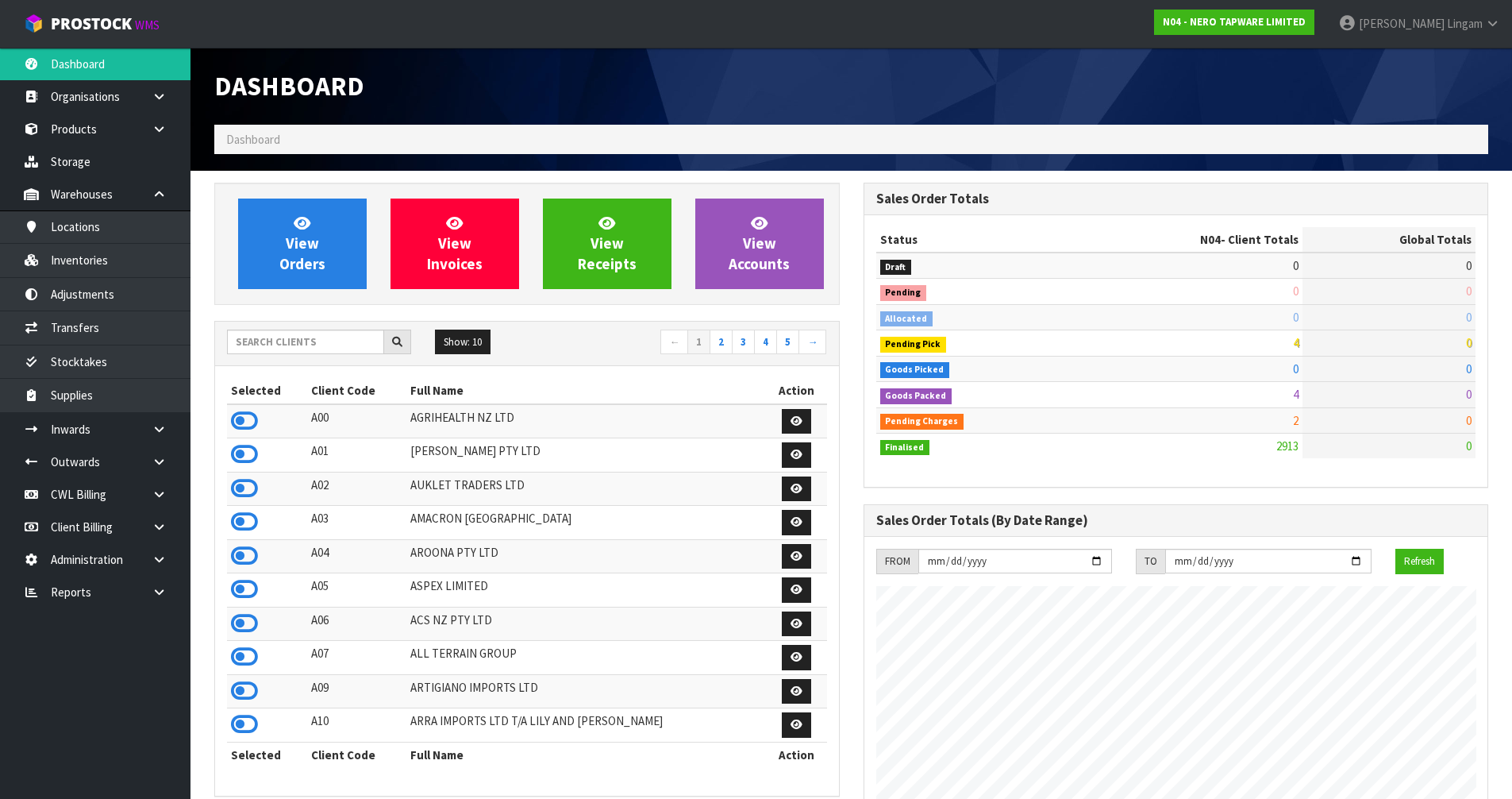
scroll to position [1254, 649]
click at [267, 335] on input "text" at bounding box center [305, 342] width 157 height 24
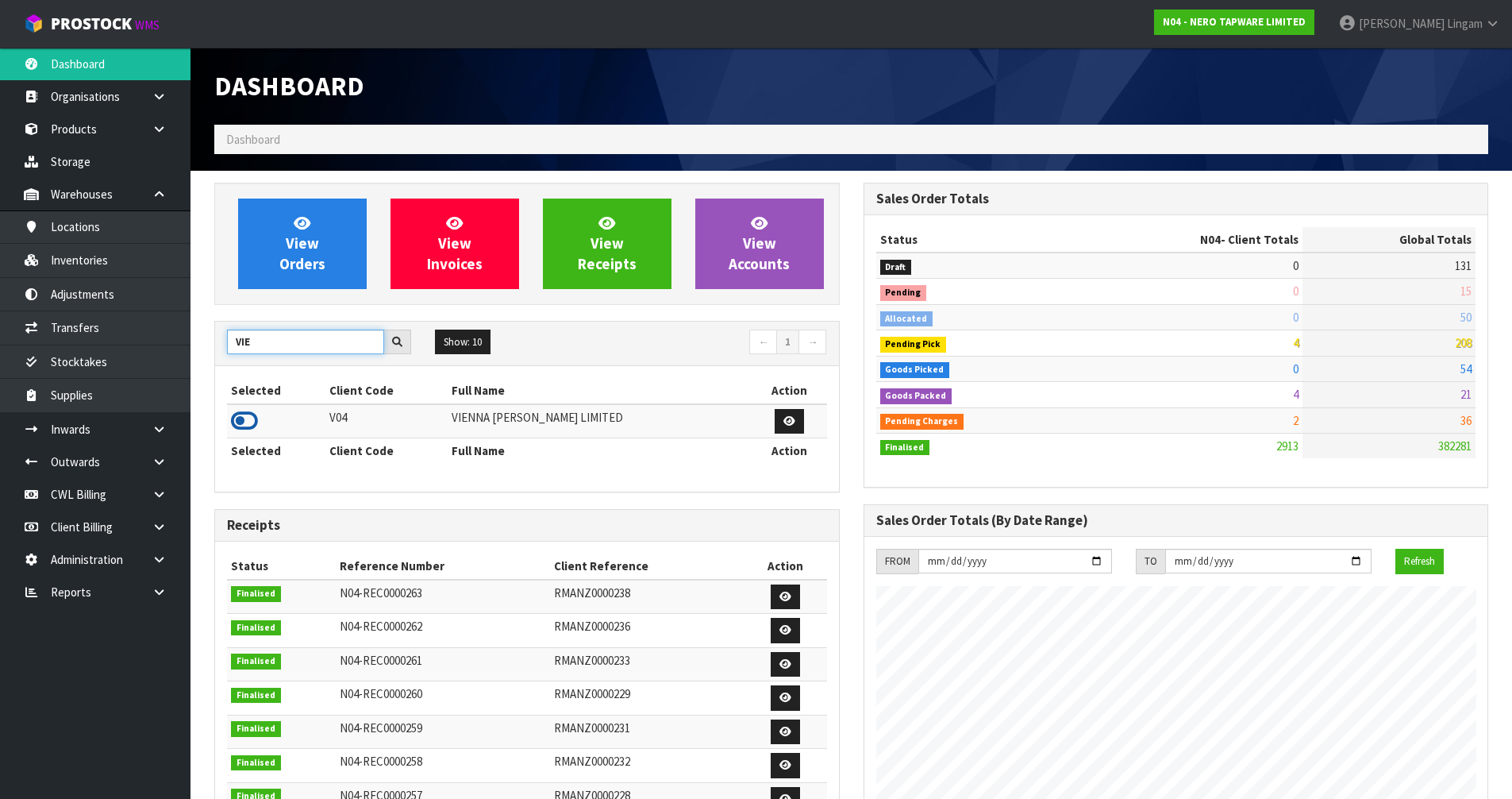
type input "VIE"
click at [245, 420] on icon at bounding box center [244, 420] width 27 height 23
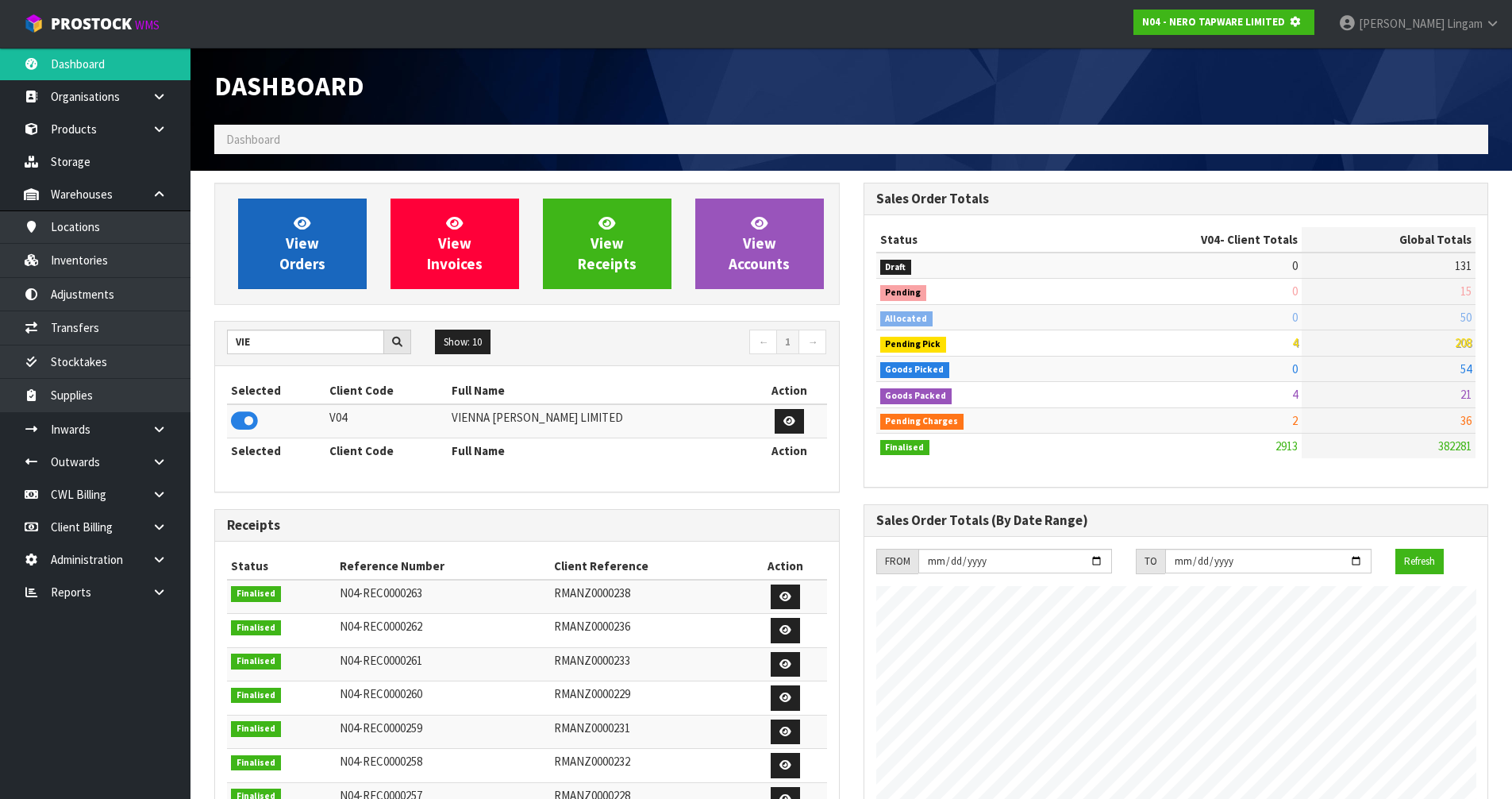
scroll to position [792846, 792893]
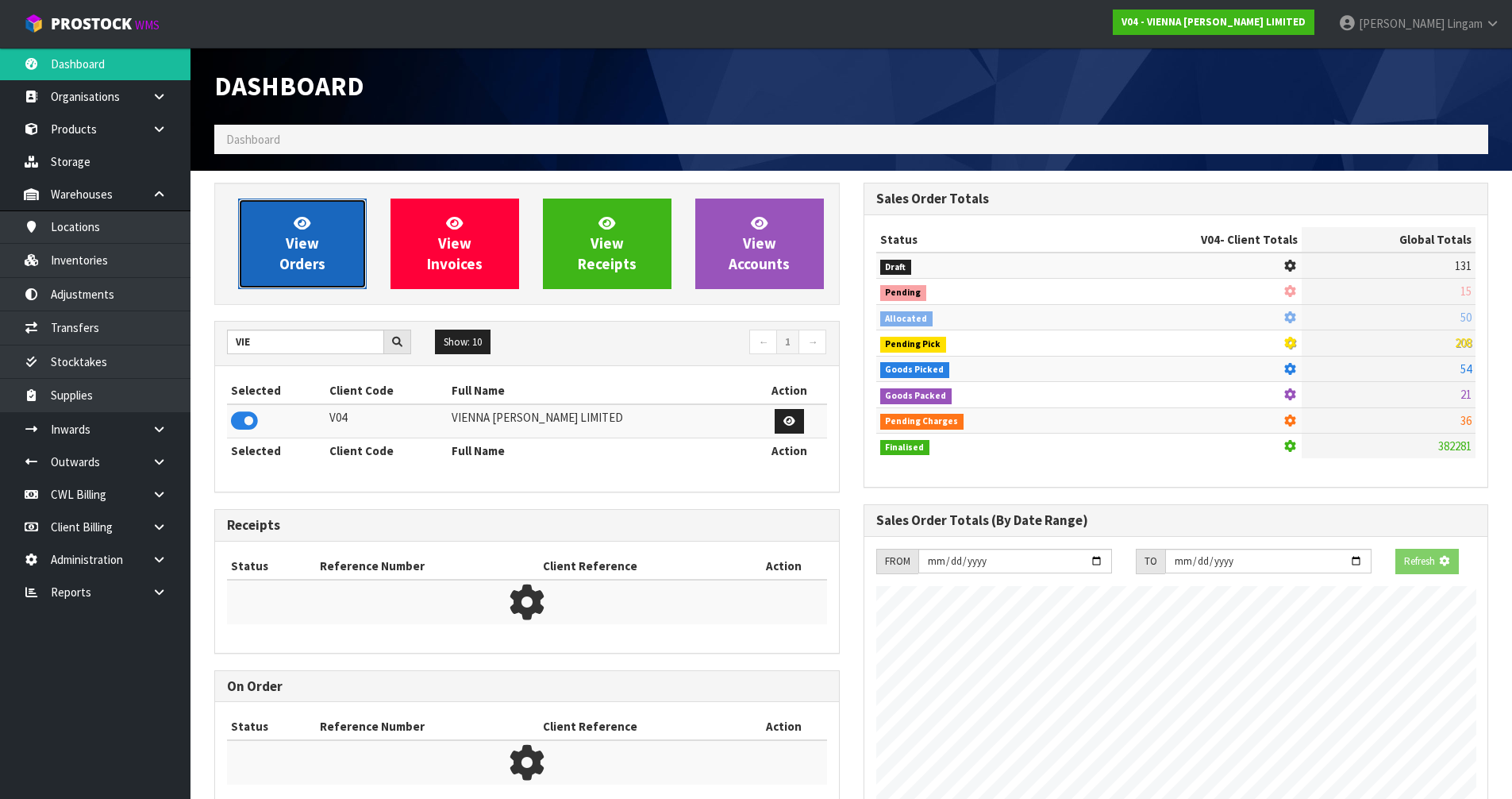
click at [280, 285] on link "View Orders" at bounding box center [302, 243] width 129 height 90
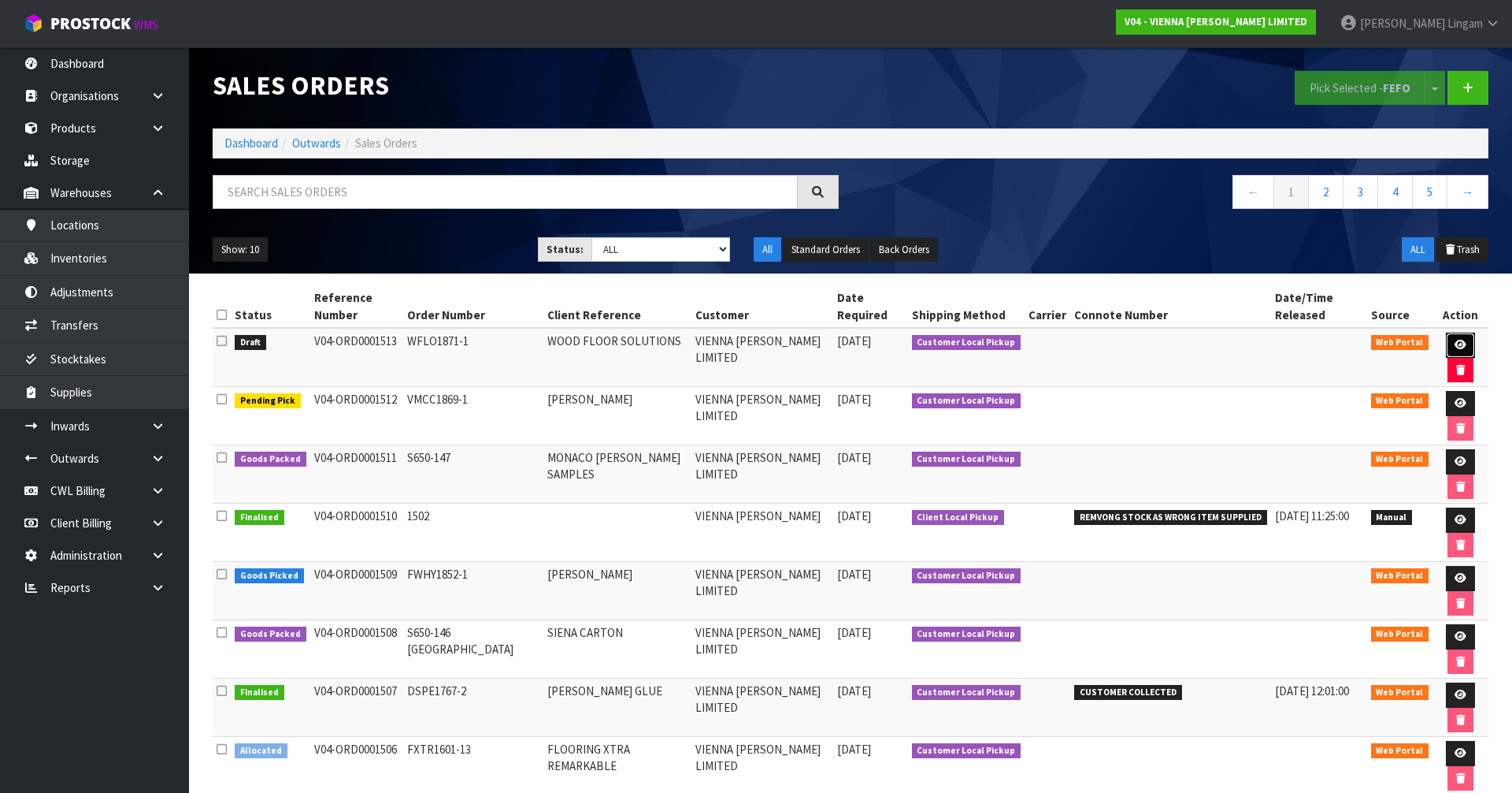
click at [1455, 339] on icon at bounding box center [1461, 344] width 12 height 10
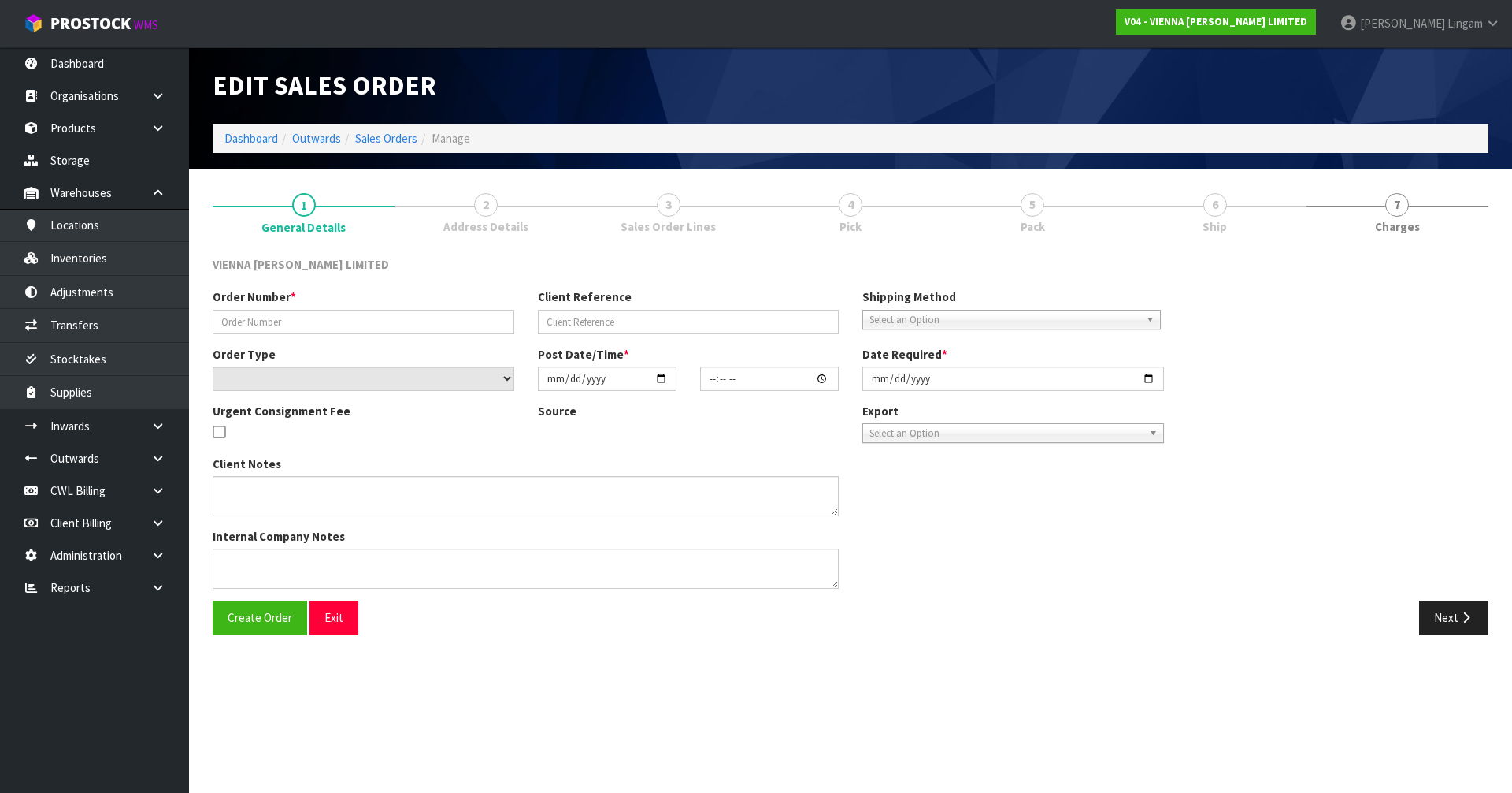
type input "WFLO1871-1"
type input "WOOD FLOOR SOLUTIONS"
select select "number:0"
type input "[DATE]"
type input "08:46:00.000"
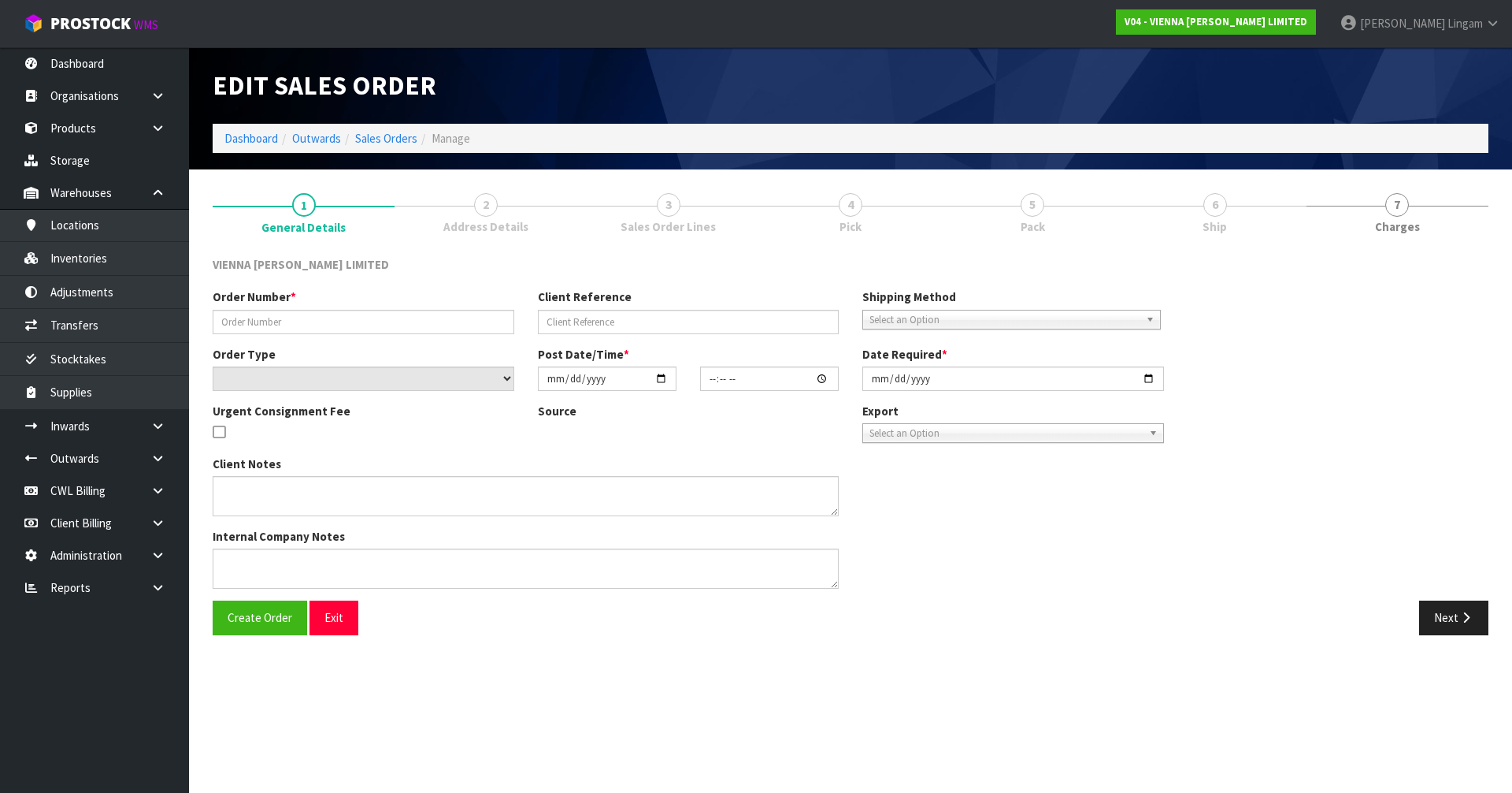
type input "[DATE]"
type textarea "WOOD FLOOR SOLUTIONS"
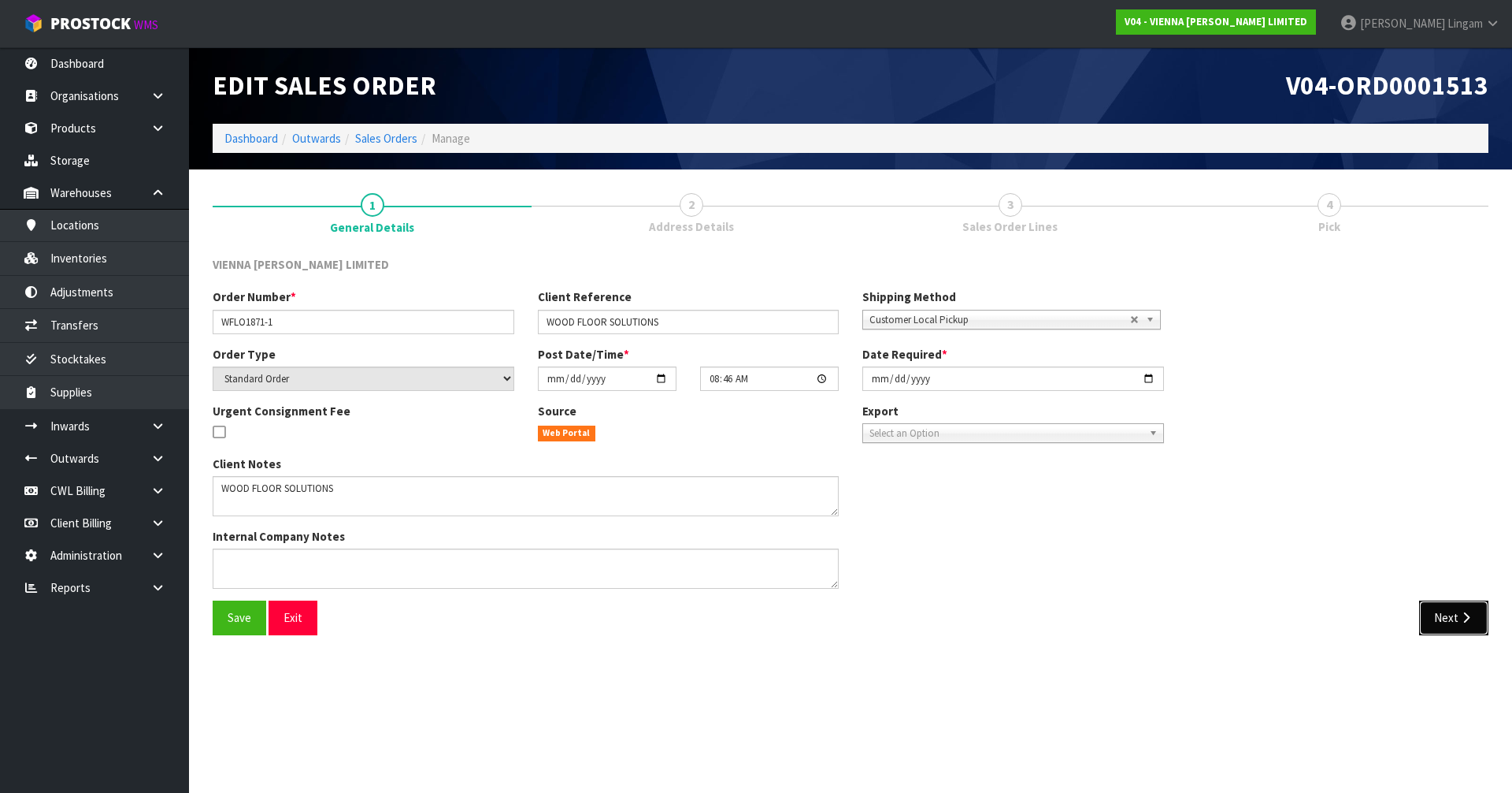
click at [1440, 609] on button "Next" at bounding box center [1454, 617] width 69 height 34
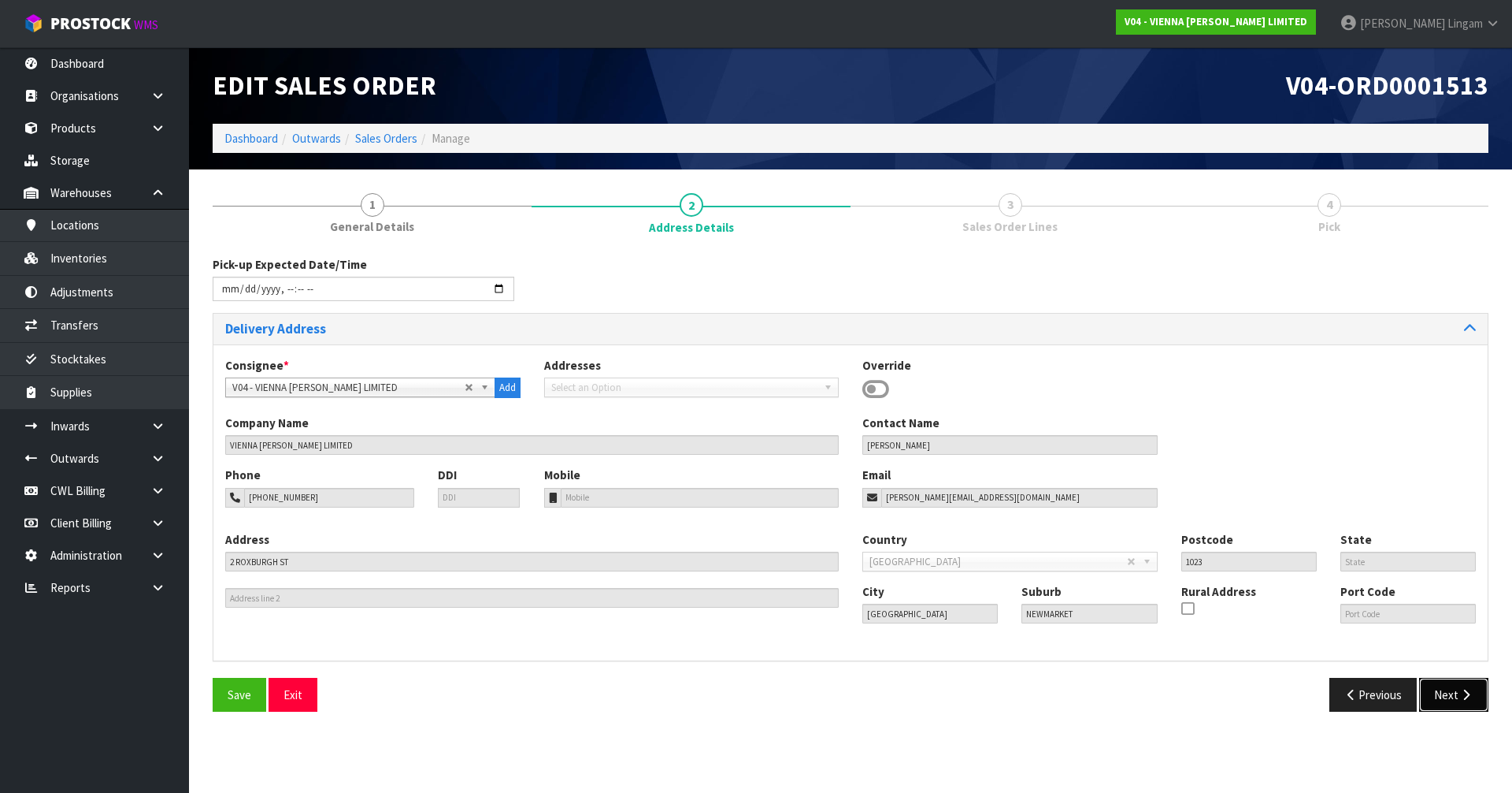
click at [1446, 690] on button "Next" at bounding box center [1454, 694] width 69 height 34
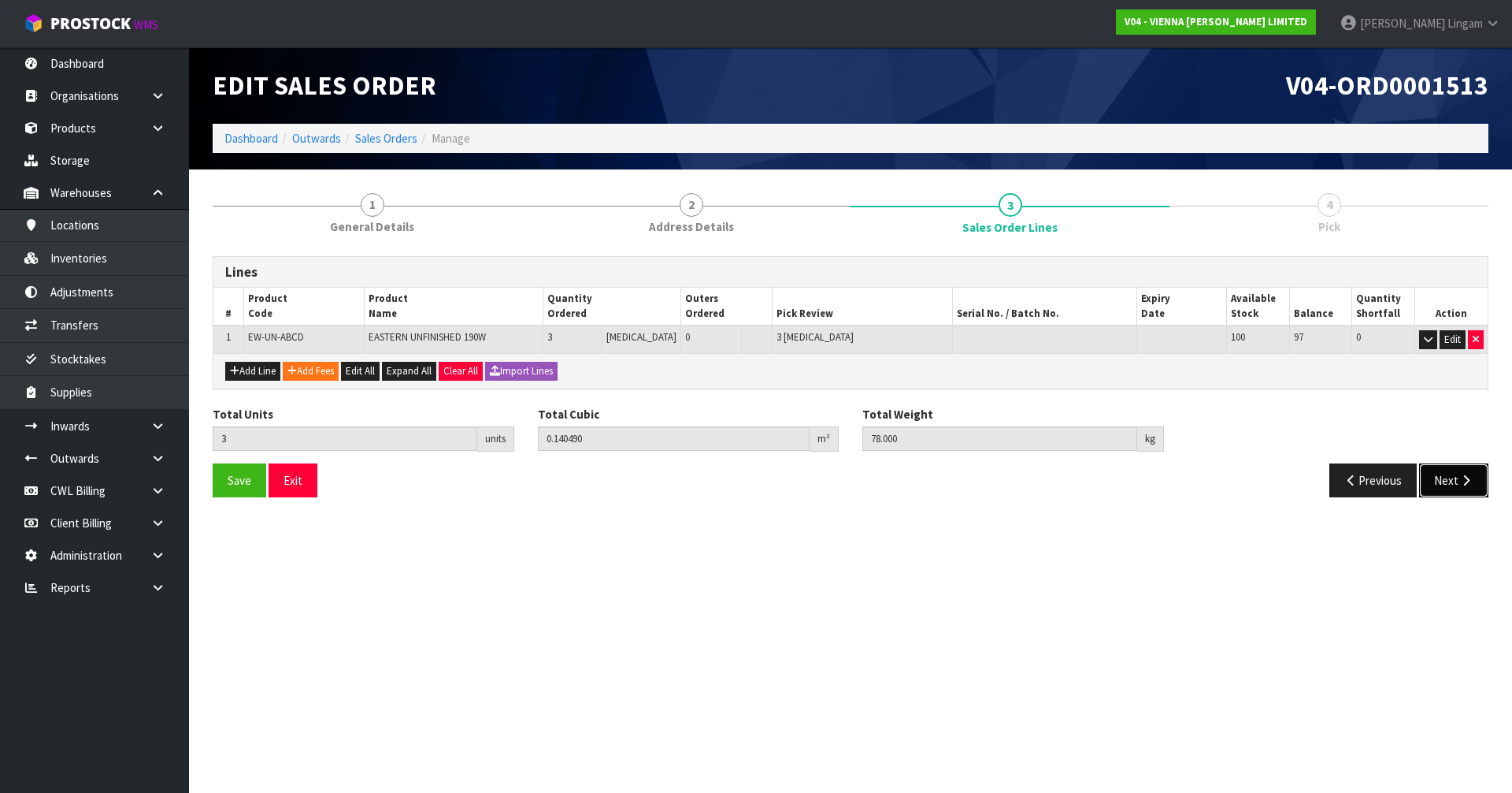
click at [1469, 487] on button "Next" at bounding box center [1454, 480] width 69 height 34
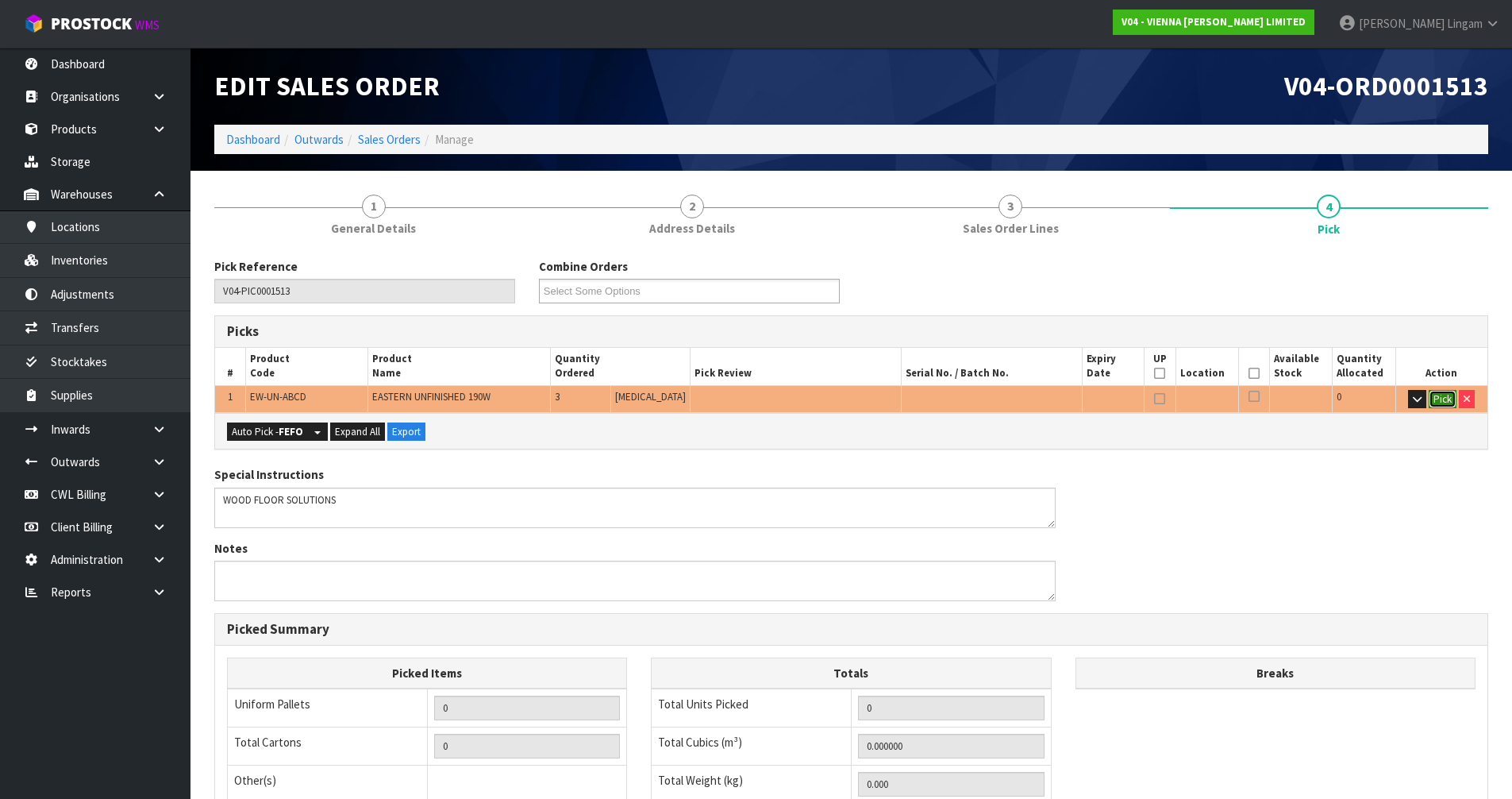
click at [1438, 400] on button "Pick" at bounding box center [1443, 399] width 28 height 19
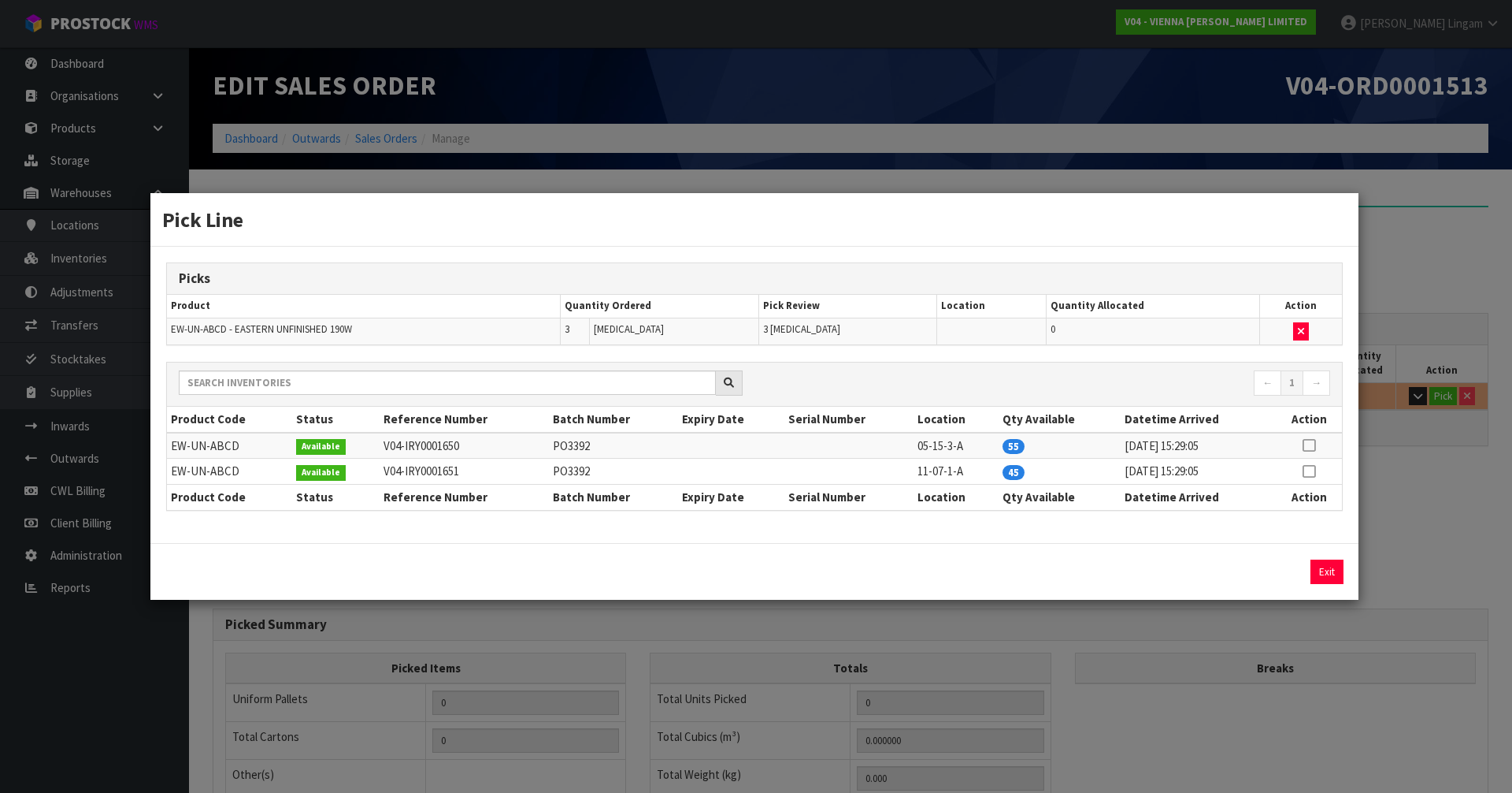
click at [1308, 472] on icon at bounding box center [1309, 472] width 13 height 1
click at [1267, 569] on button "Assign Pick" at bounding box center [1274, 571] width 64 height 24
type input "Piece x 3"
type input "3"
type input "0.14049"
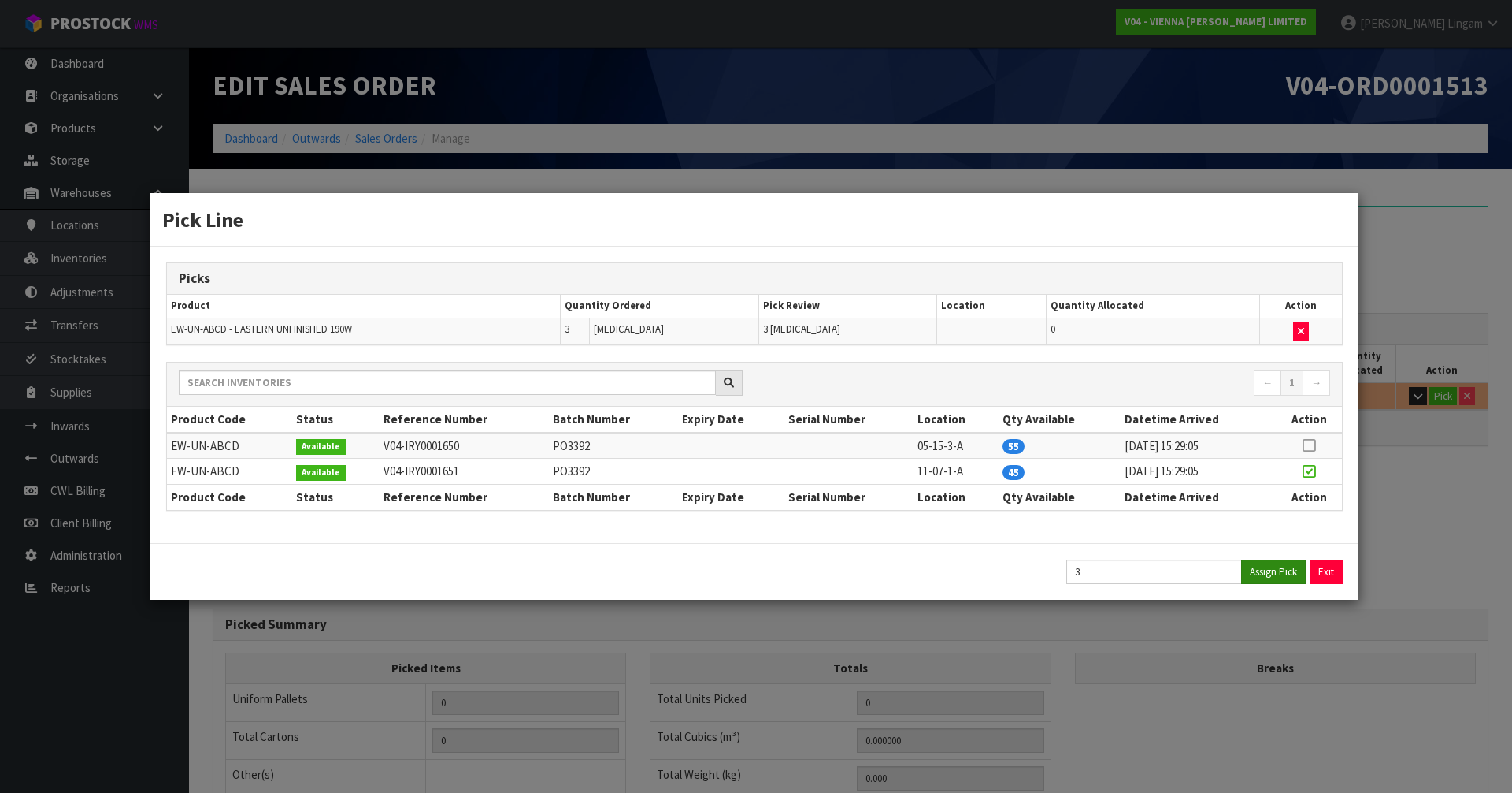
type input "78"
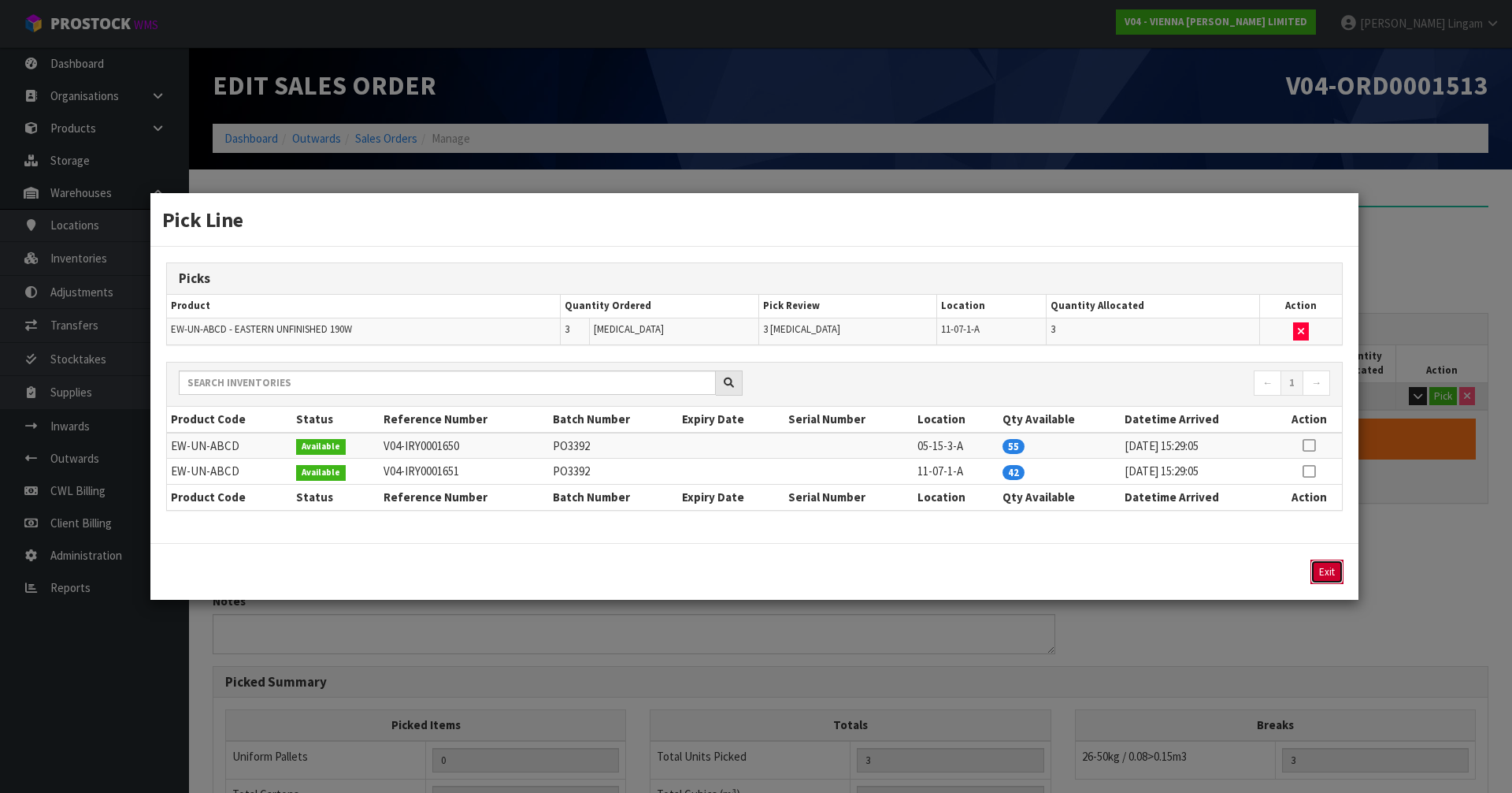
click at [1316, 568] on button "Exit" at bounding box center [1328, 571] width 34 height 24
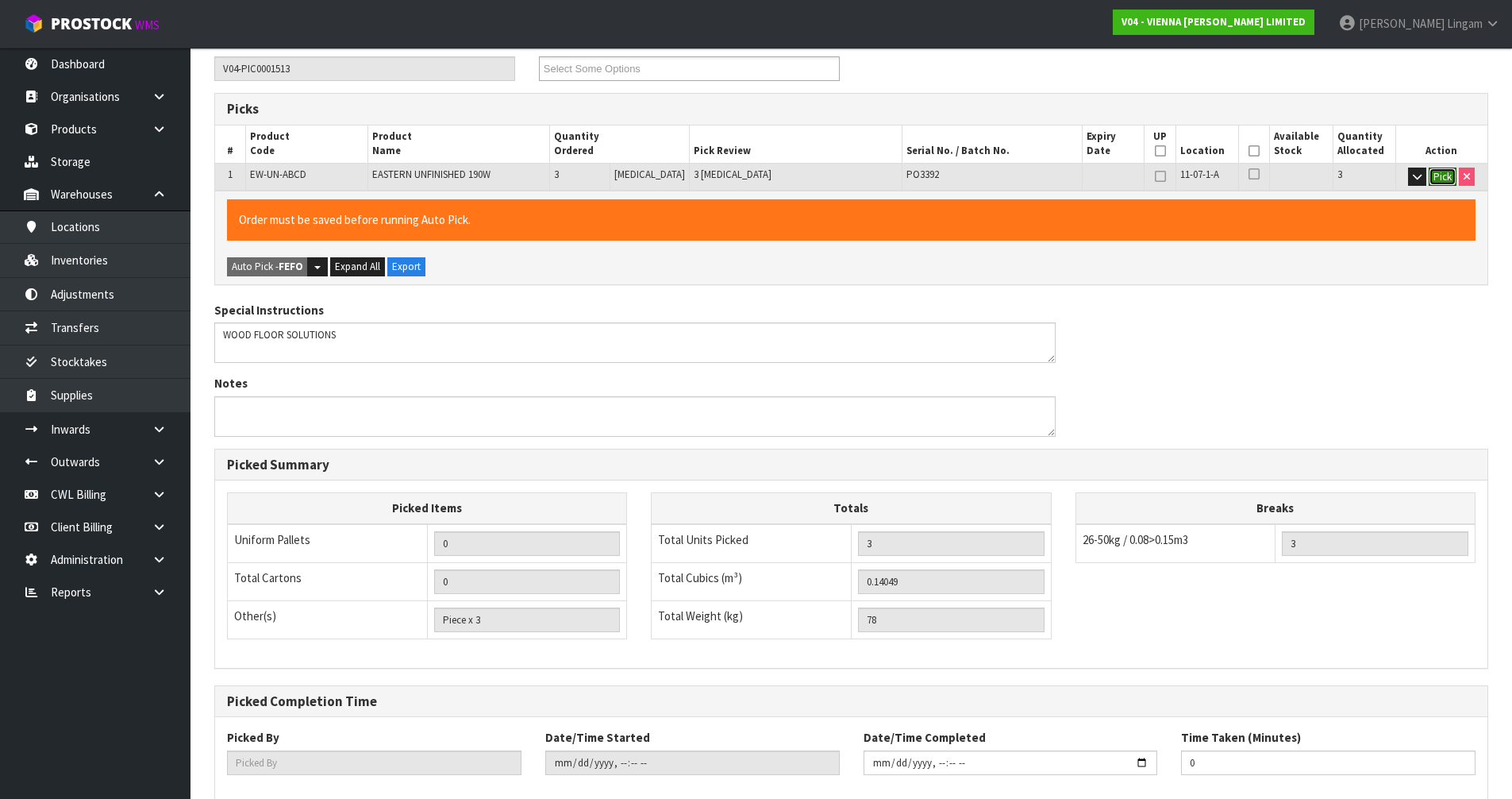
scroll to position [310, 0]
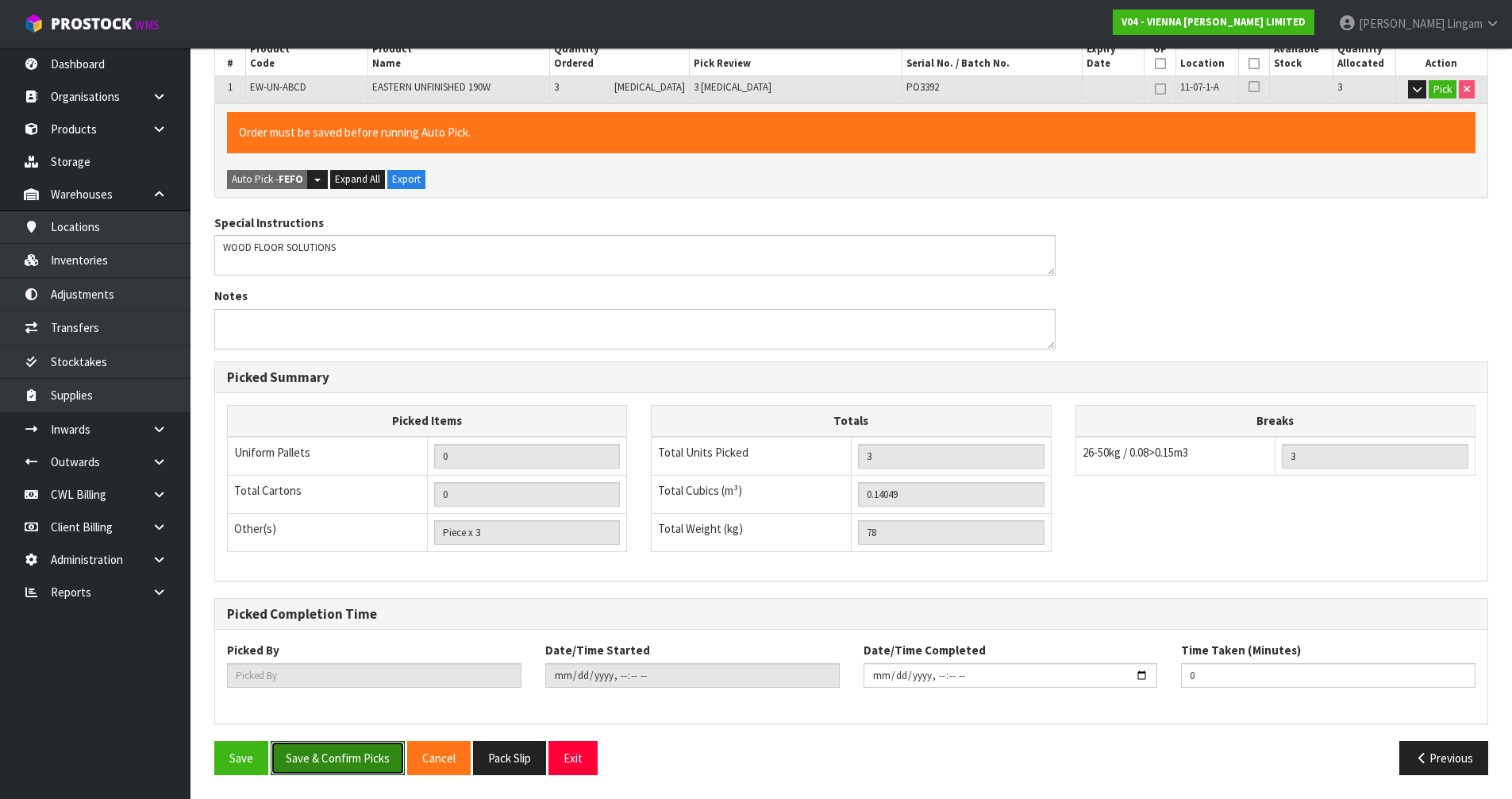
drag, startPoint x: 345, startPoint y: 760, endPoint x: 1078, endPoint y: 527, distance: 769.1
click at [352, 758] on button "Save & Confirm Picks" at bounding box center [337, 758] width 134 height 34
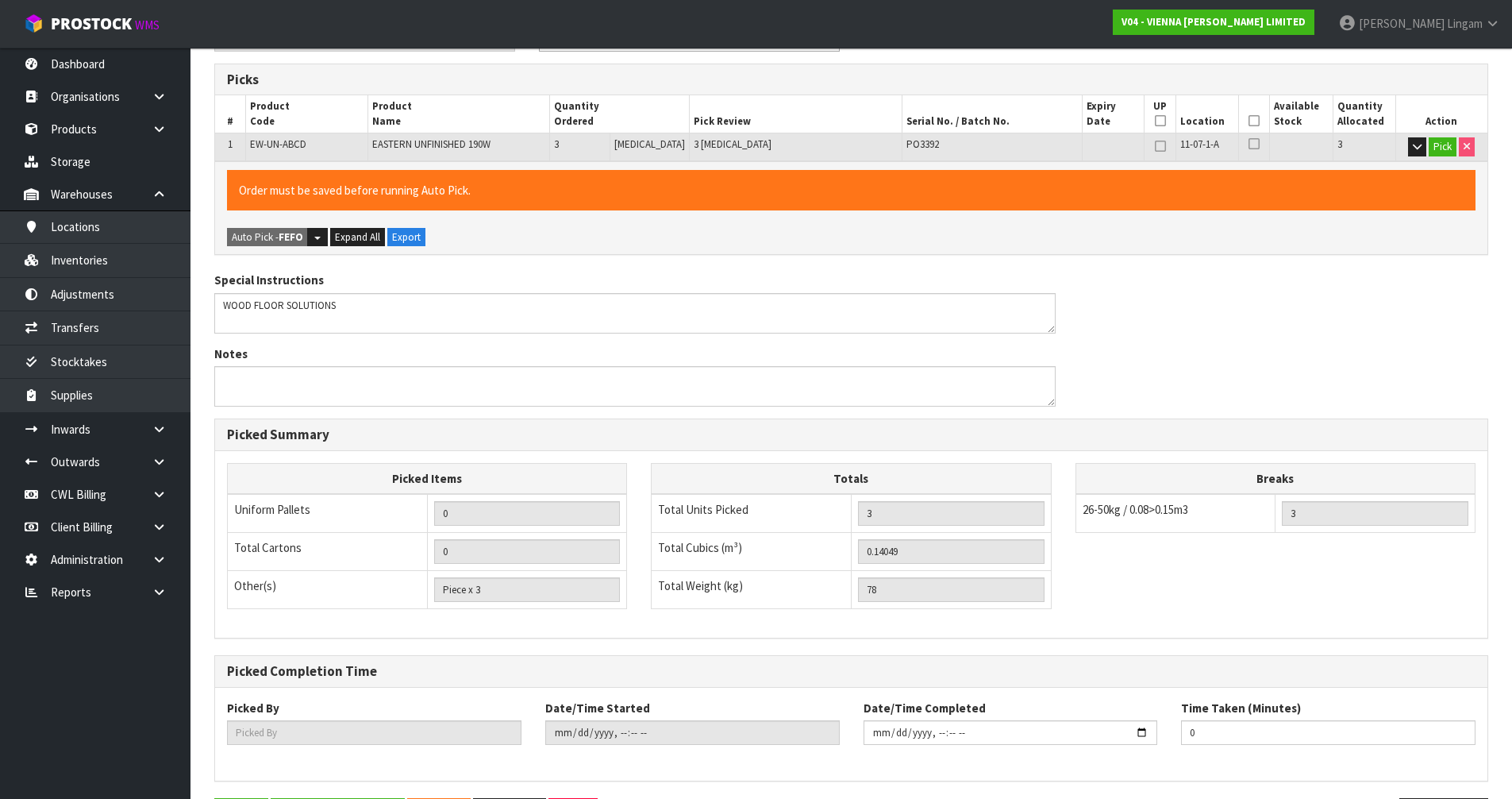
scroll to position [0, 0]
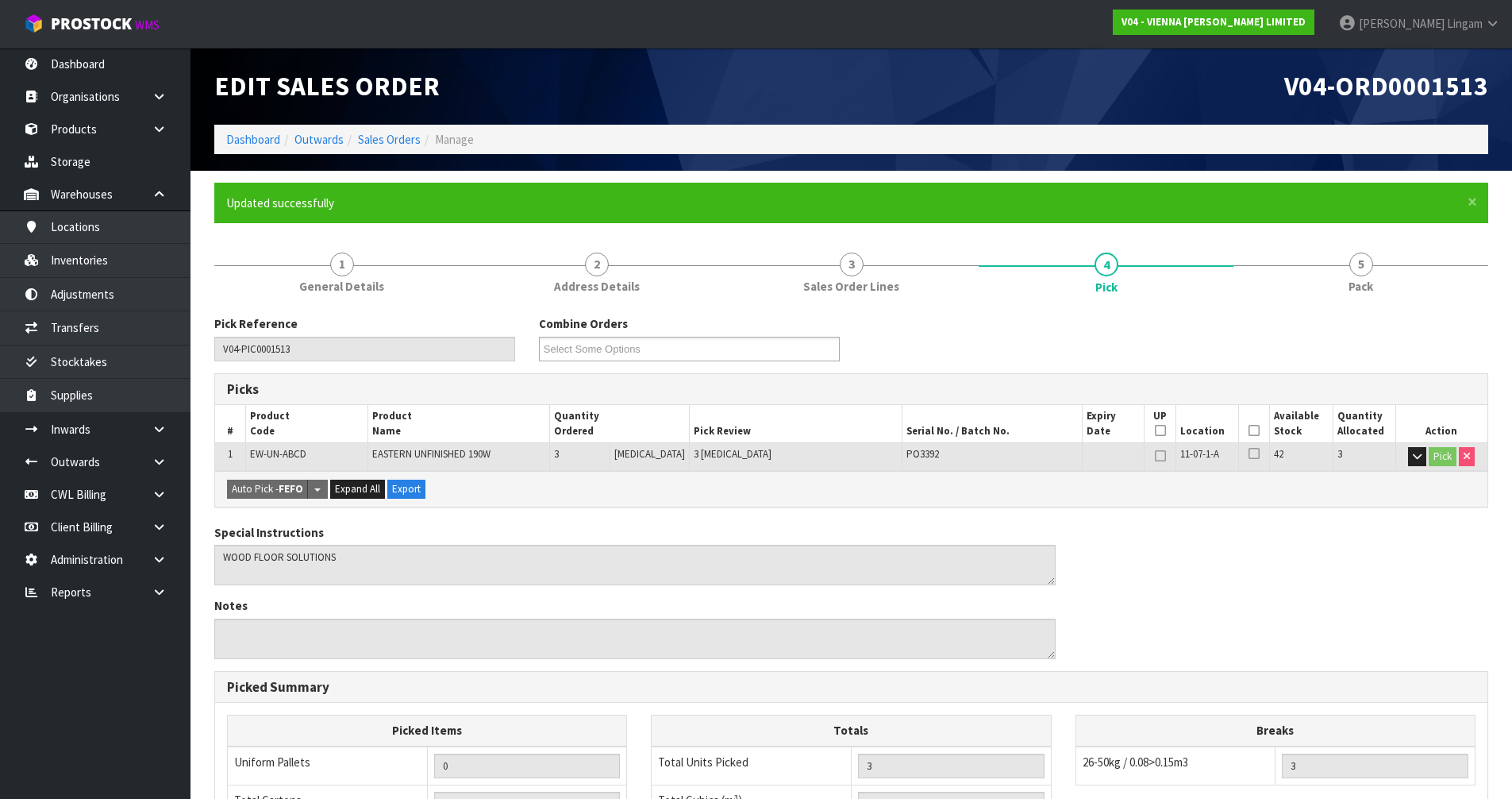
type input "[PERSON_NAME]"
type input "2025-09-23T08:58:50"
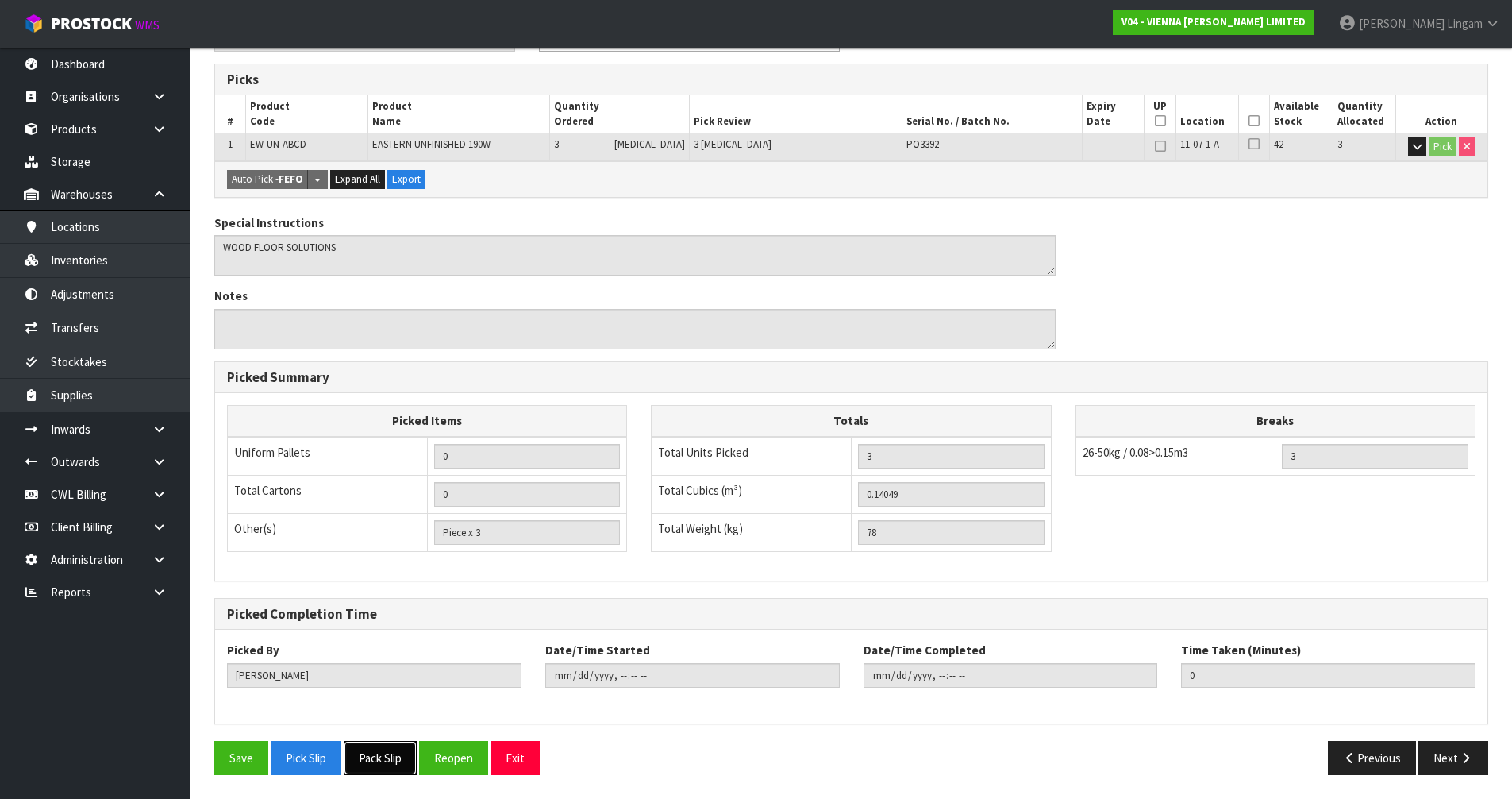
click at [381, 764] on button "Pack Slip" at bounding box center [380, 758] width 73 height 34
